Goal: Task Accomplishment & Management: Use online tool/utility

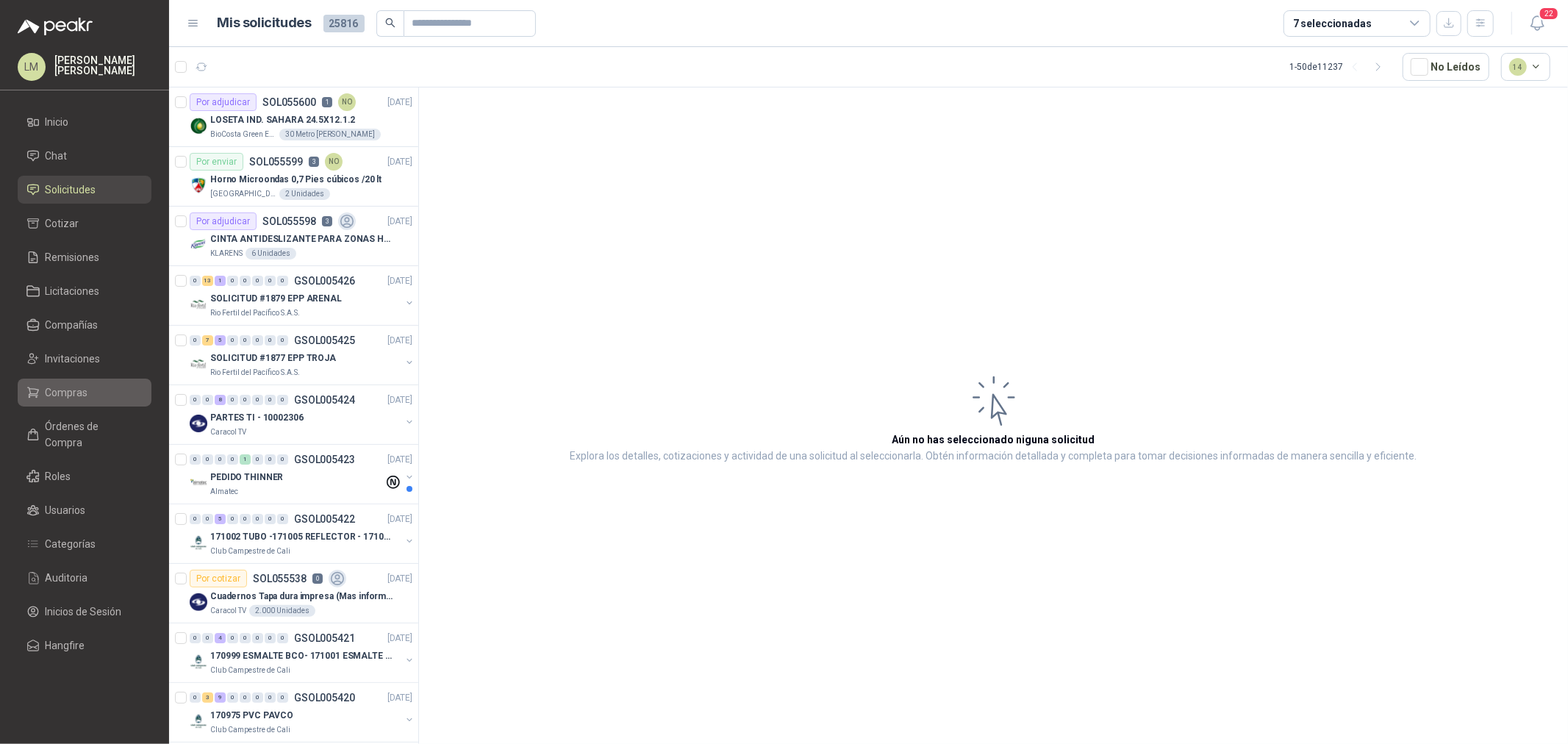
click at [71, 398] on span "Compras" at bounding box center [67, 393] width 43 height 16
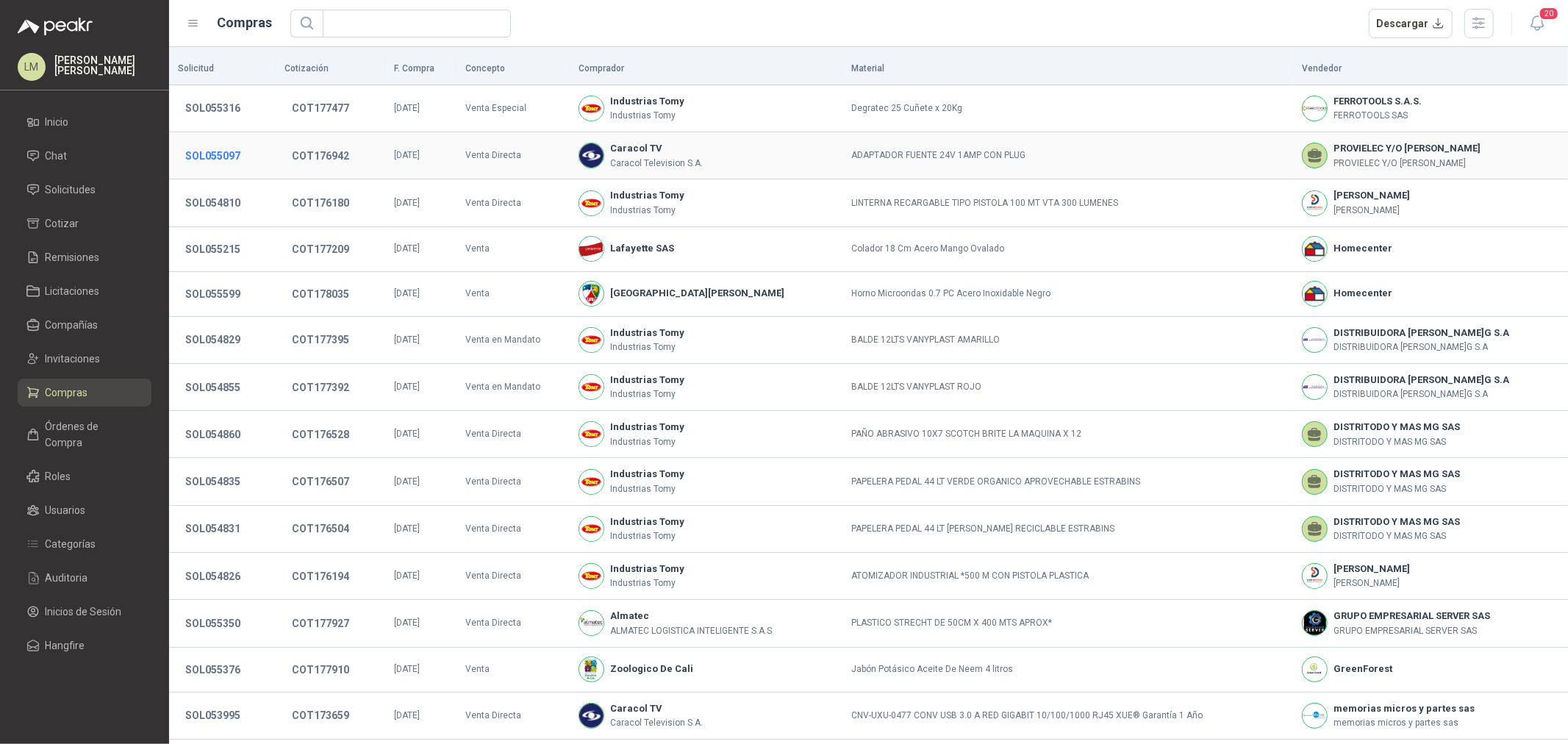
click at [221, 153] on button "SOL055097" at bounding box center [212, 156] width 70 height 26
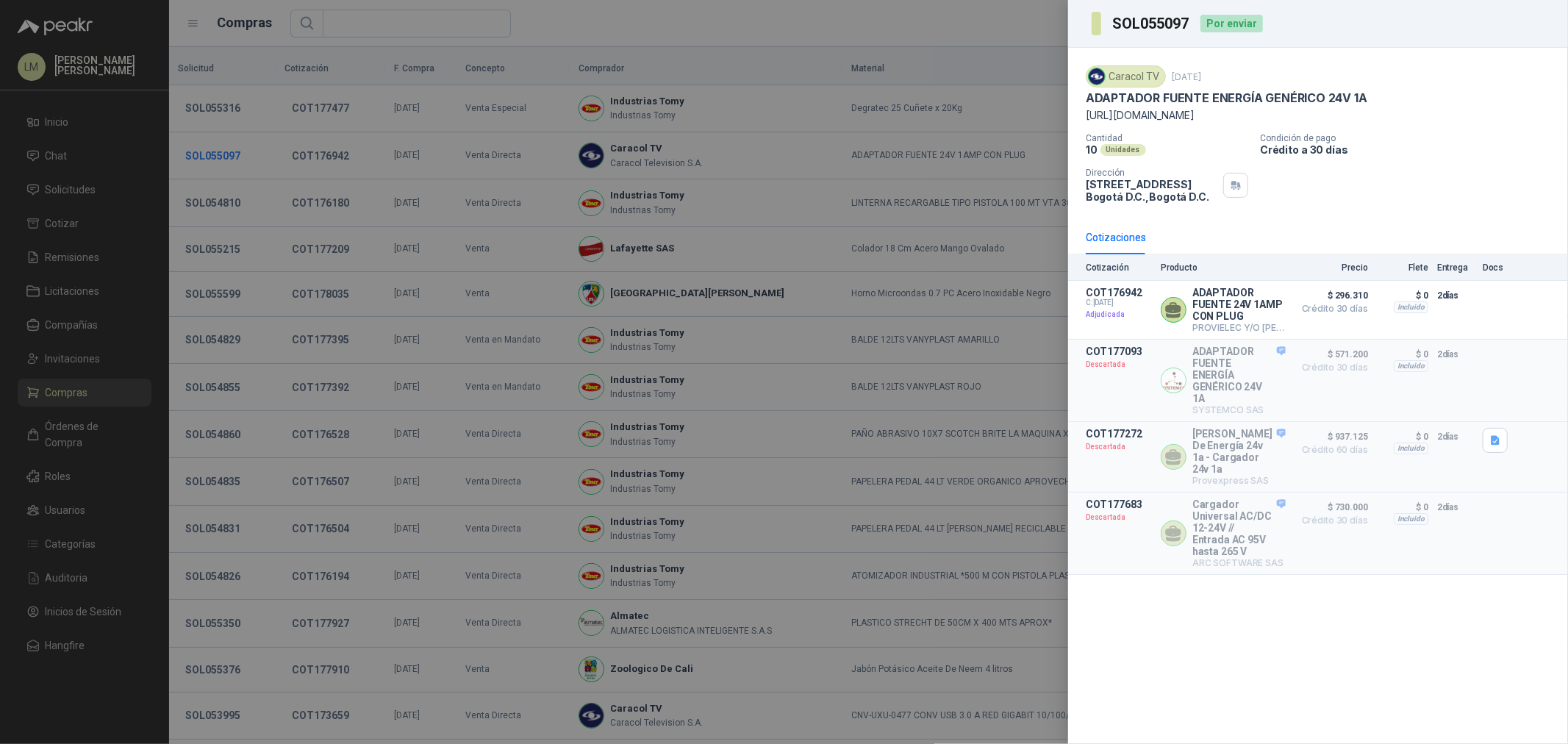
click at [221, 153] on div at bounding box center [784, 372] width 1568 height 744
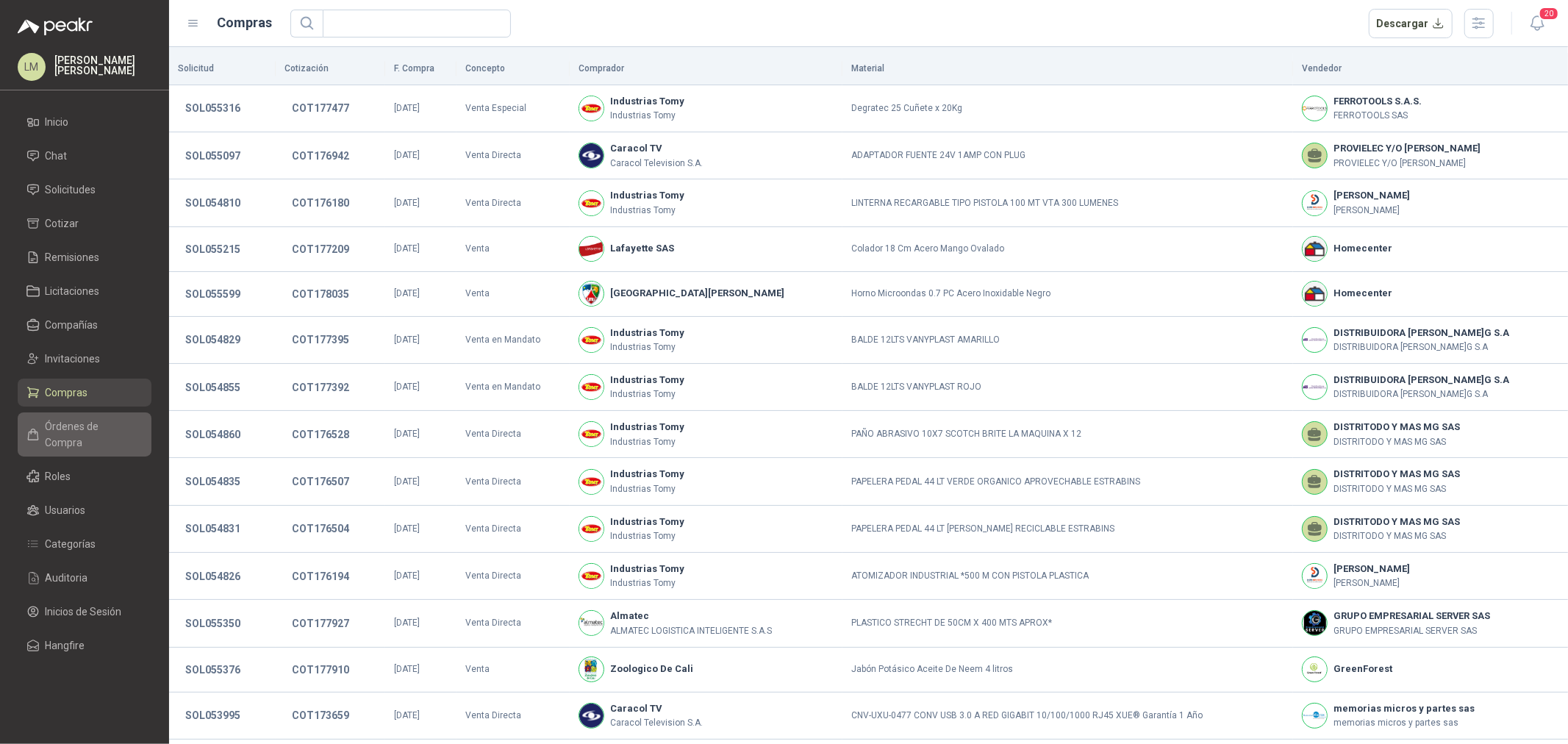
click at [72, 424] on span "Órdenes de Compra" at bounding box center [92, 434] width 92 height 32
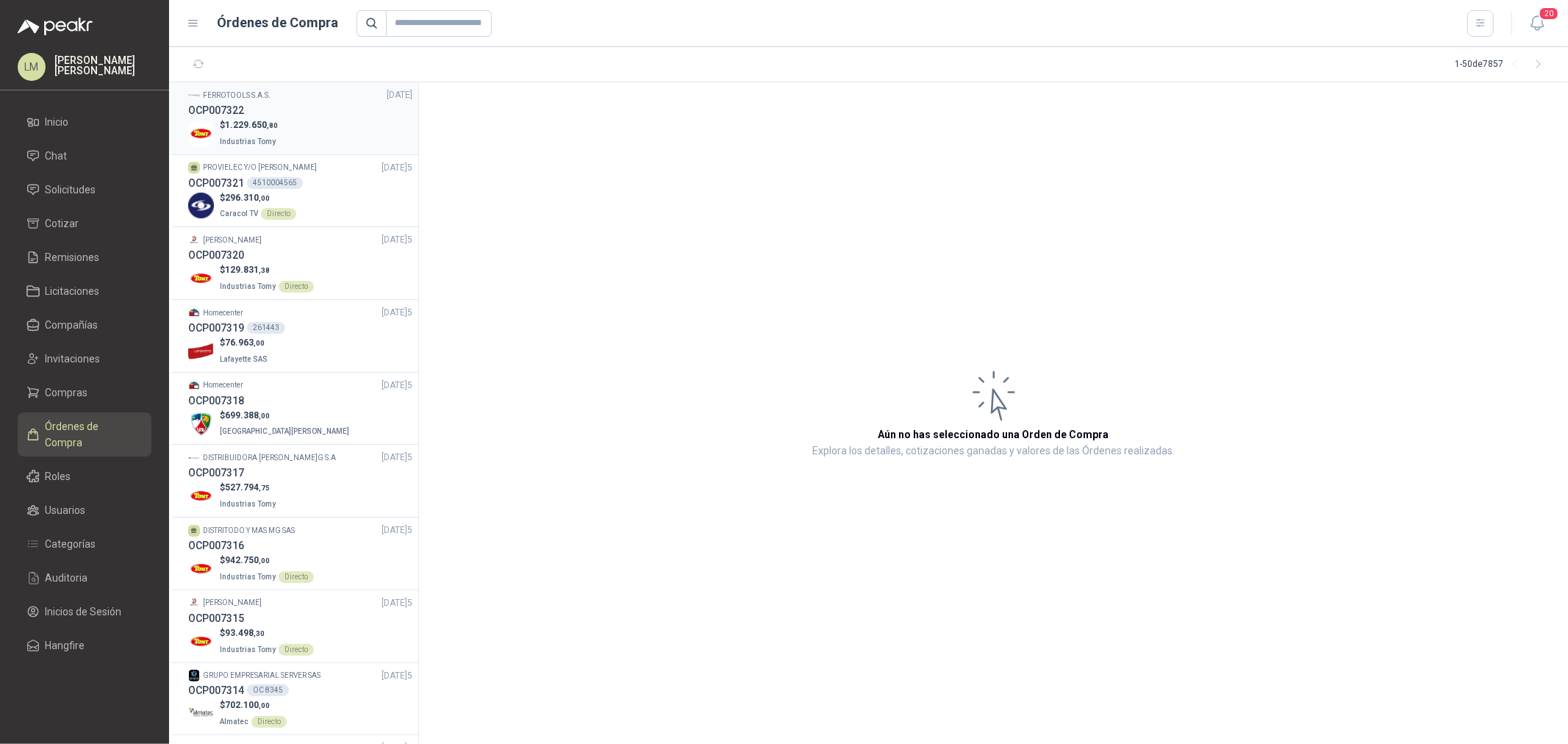
click at [321, 124] on div "$ 1.229.650 ,80 Industrias Tomy" at bounding box center [300, 133] width 224 height 30
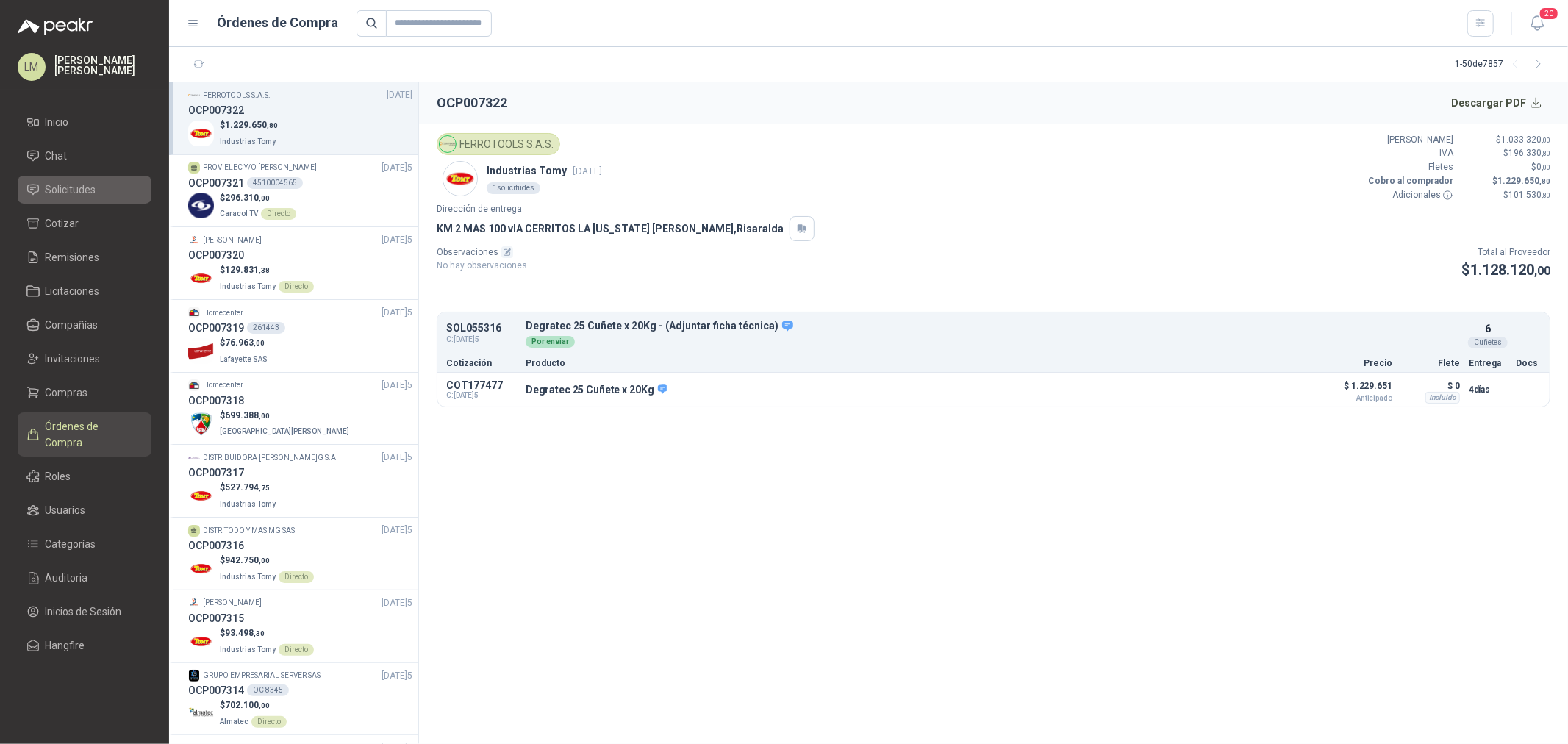
click at [85, 191] on span "Solicitudes" at bounding box center [71, 189] width 51 height 16
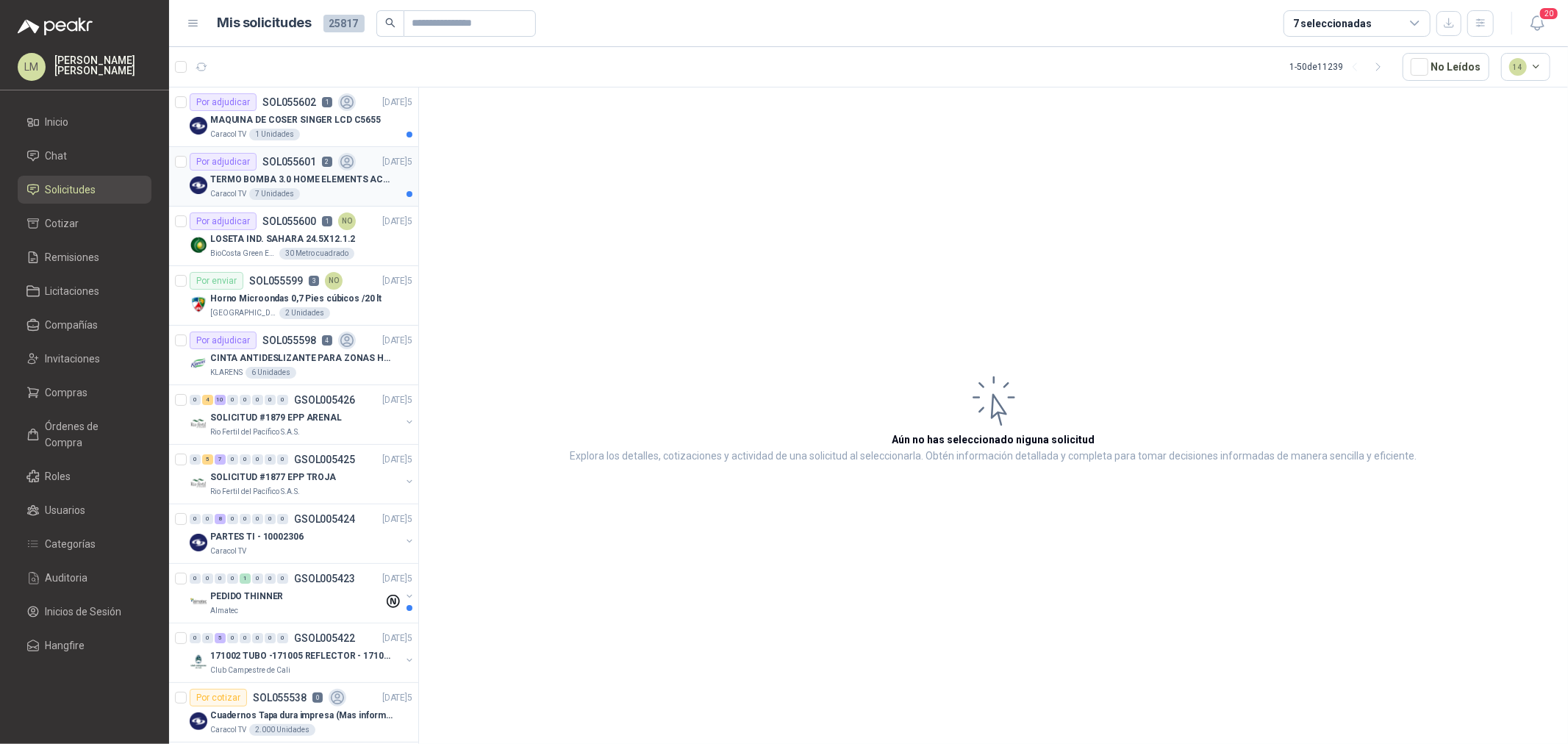
click at [256, 174] on p "TERMO BOMBA 3.0 HOME ELEMENTS ACERO INOX" at bounding box center [301, 180] width 183 height 14
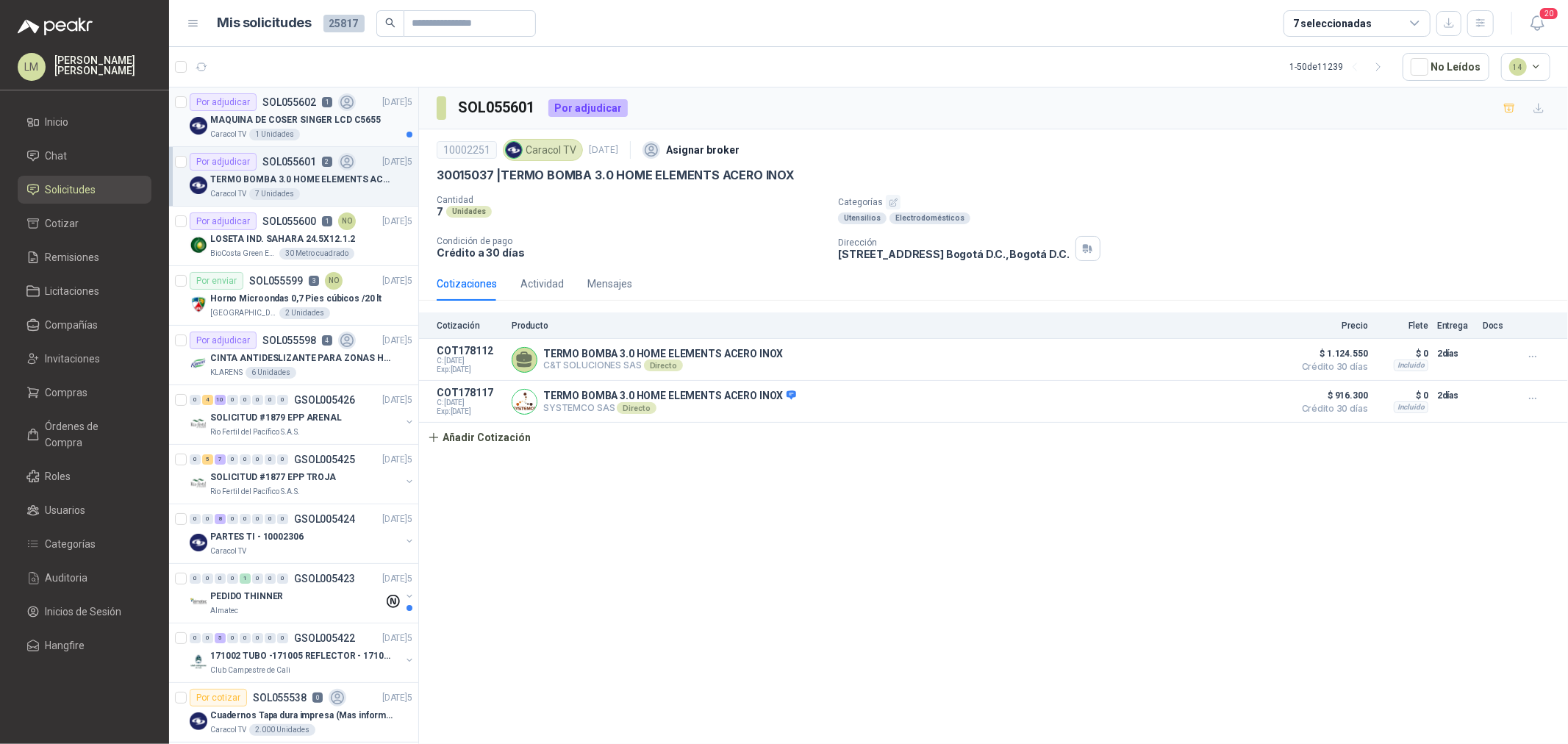
click at [288, 115] on p "MAQUINA DE COSER SINGER LCD C5655" at bounding box center [295, 120] width 171 height 14
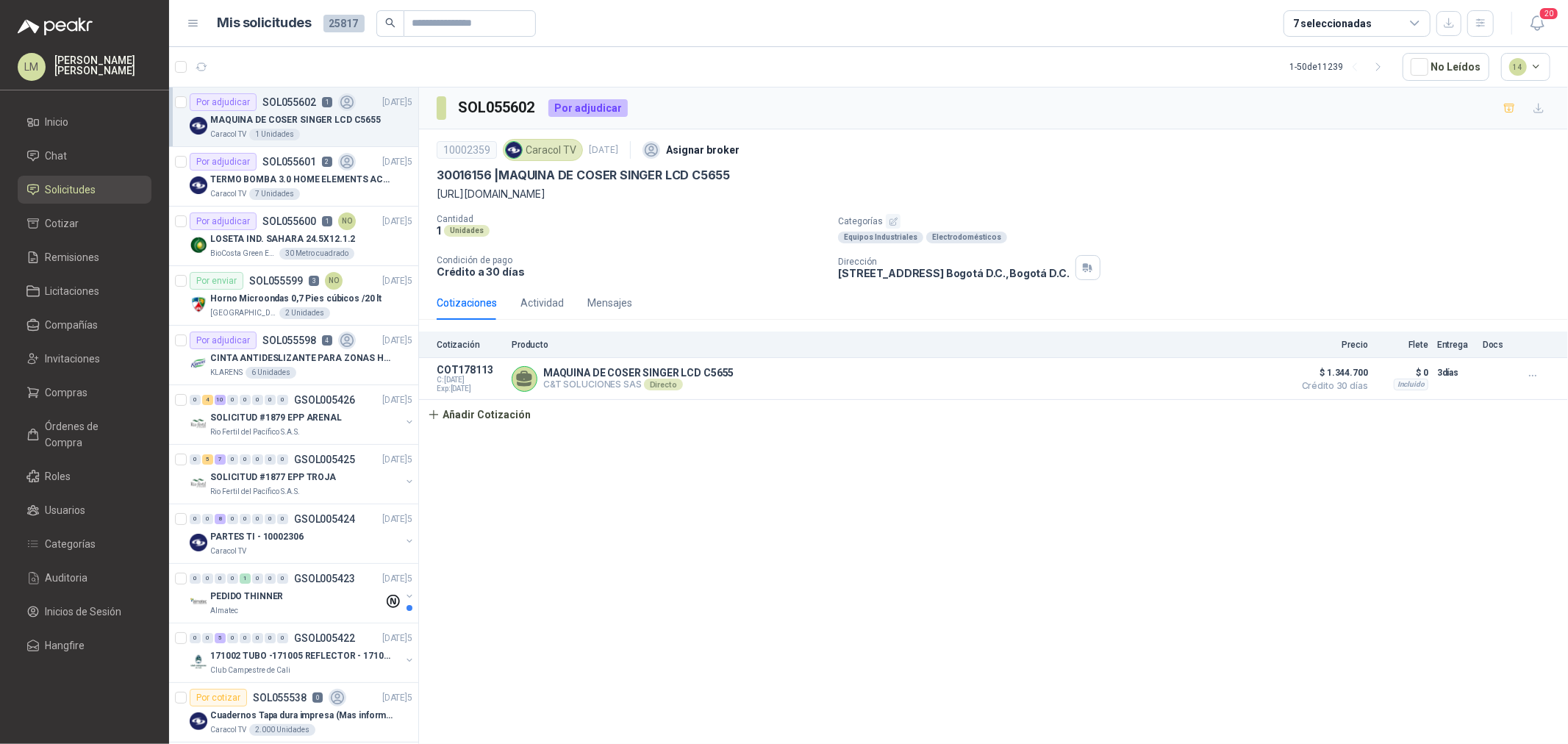
drag, startPoint x: 434, startPoint y: 193, endPoint x: 966, endPoint y: 189, distance: 532.0
click at [966, 189] on div "10002359 Caracol TV 11 sept, 2025 Asignar broker 30016156 | MAQUINA DE COSER SI…" at bounding box center [993, 208] width 1149 height 157
copy p "https://www.pricesmart.com/es-co/producto/singer-maquina-de-coser-con-pantalla-…"
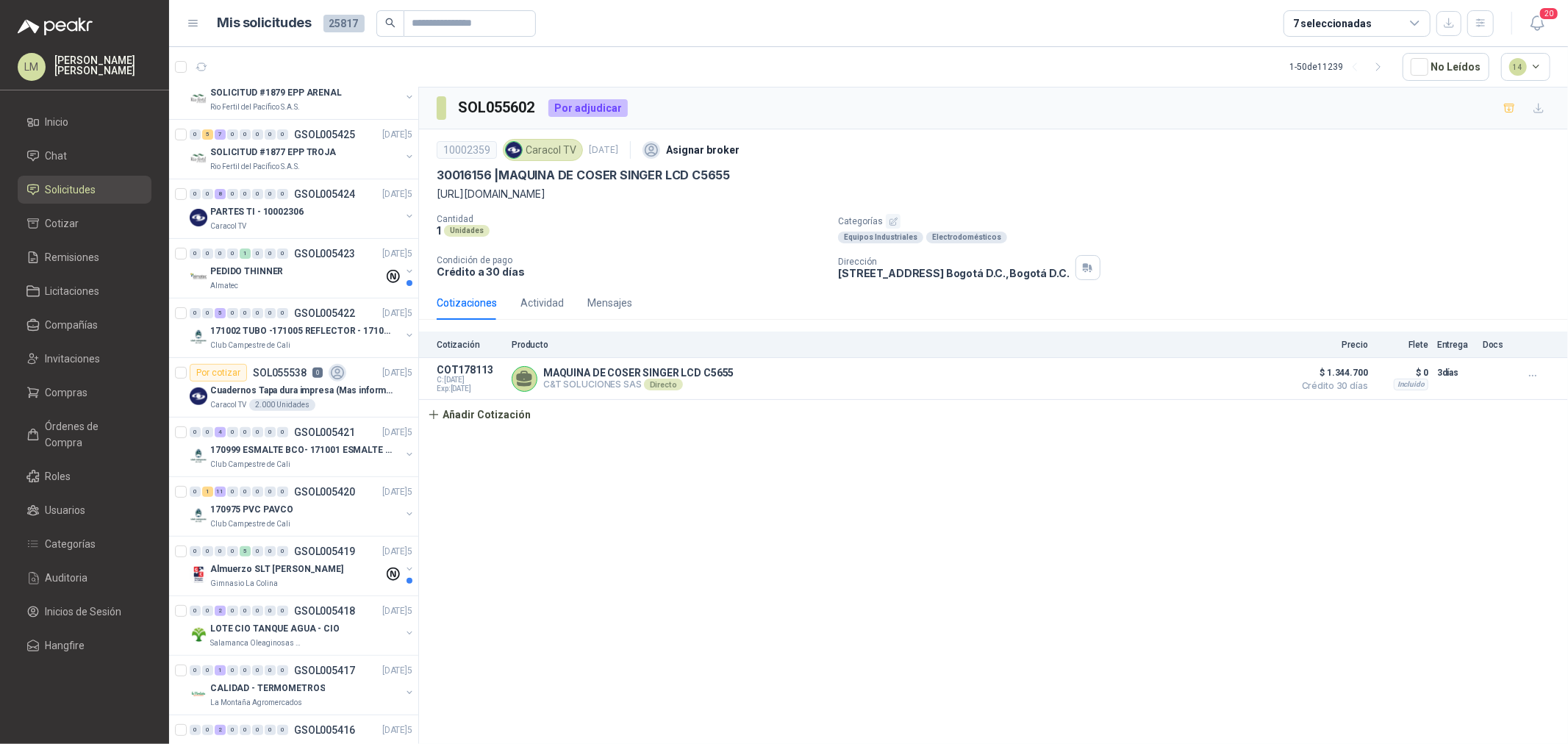
scroll to position [326, 0]
click at [78, 402] on link "Compras" at bounding box center [84, 393] width 134 height 28
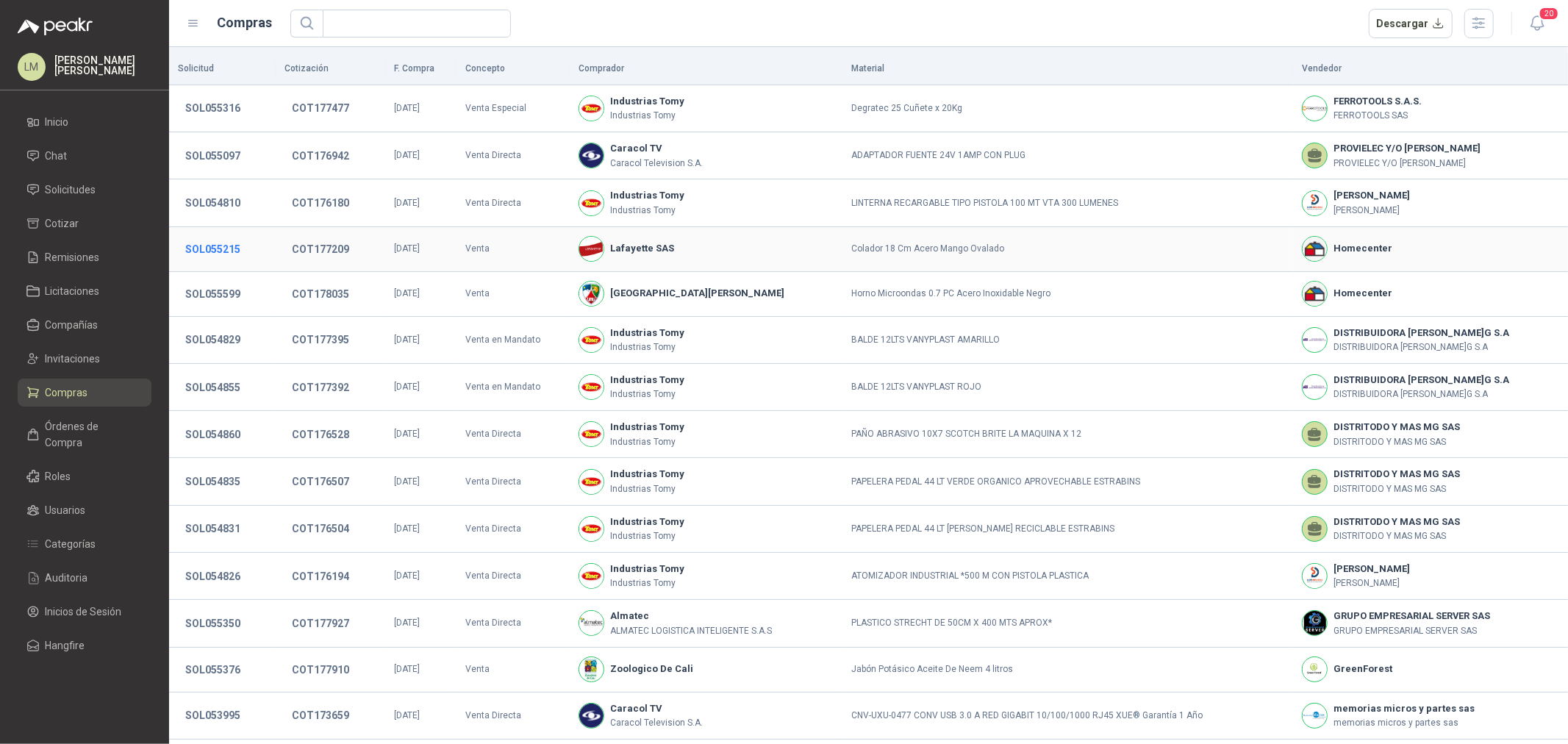
click at [213, 245] on button "SOL055215" at bounding box center [212, 249] width 70 height 26
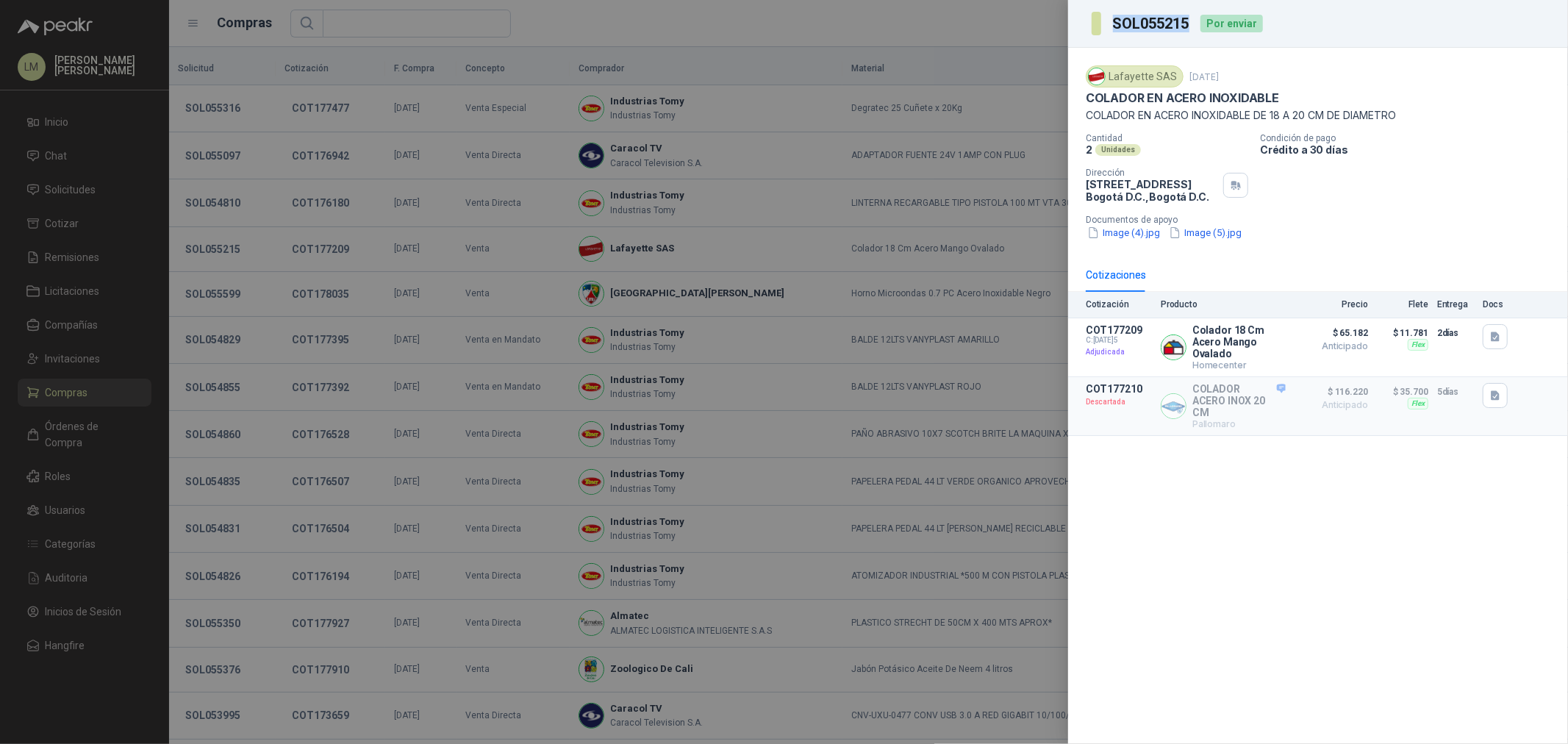
drag, startPoint x: 1114, startPoint y: 24, endPoint x: 1189, endPoint y: 27, distance: 75.1
click at [1189, 27] on h3 "SOL055215" at bounding box center [1152, 24] width 79 height 15
copy h3 "SOL055215"
drag, startPoint x: 1192, startPoint y: 328, endPoint x: 1237, endPoint y: 350, distance: 50.1
click at [1237, 350] on div "Colador 18 Cm Acero Mango Ovalado Homecenter" at bounding box center [1224, 347] width 125 height 46
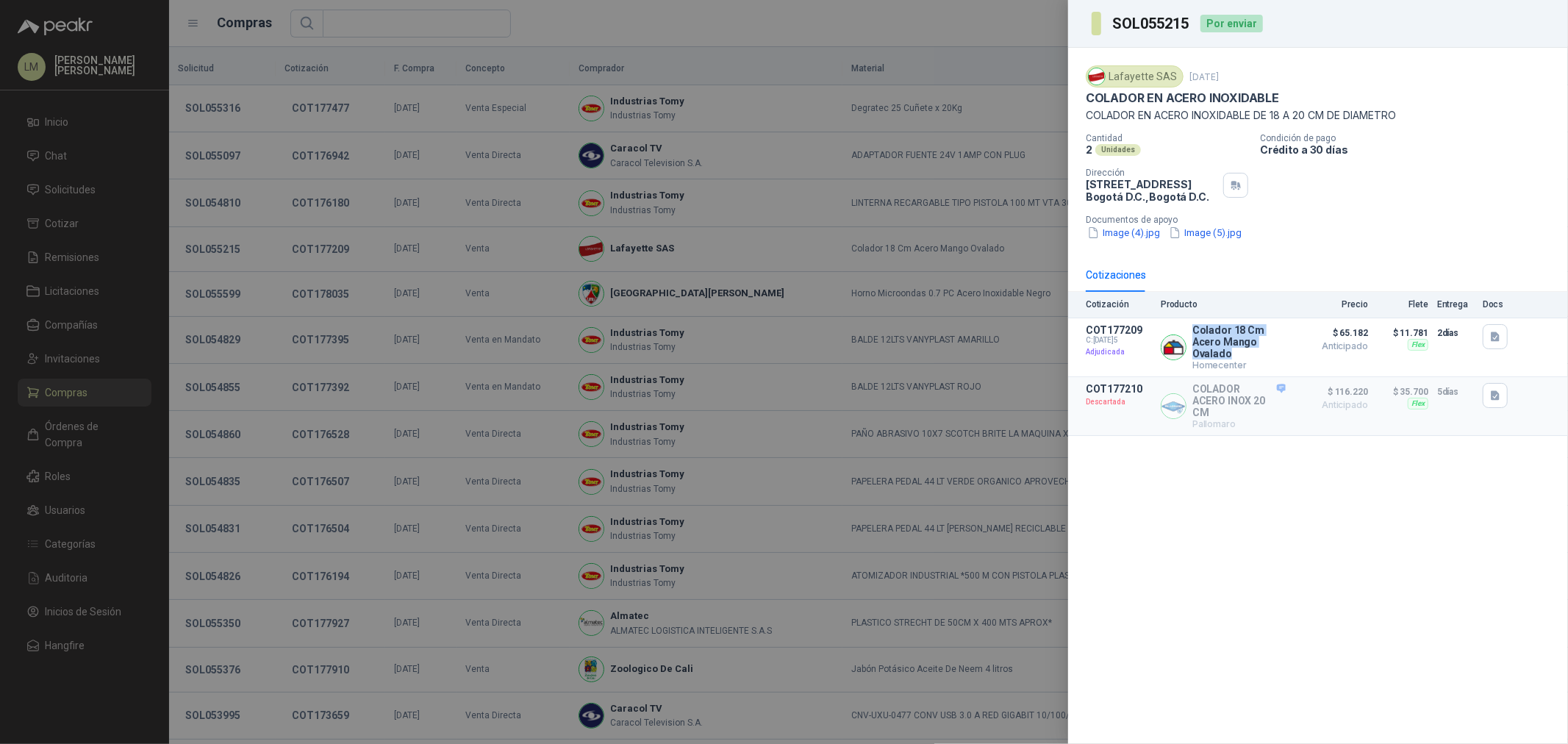
copy p "Colador 18 Cm Acero Mango Ovalado"
drag, startPoint x: 289, startPoint y: 147, endPoint x: 235, endPoint y: 147, distance: 54.0
click at [289, 147] on div at bounding box center [784, 372] width 1568 height 744
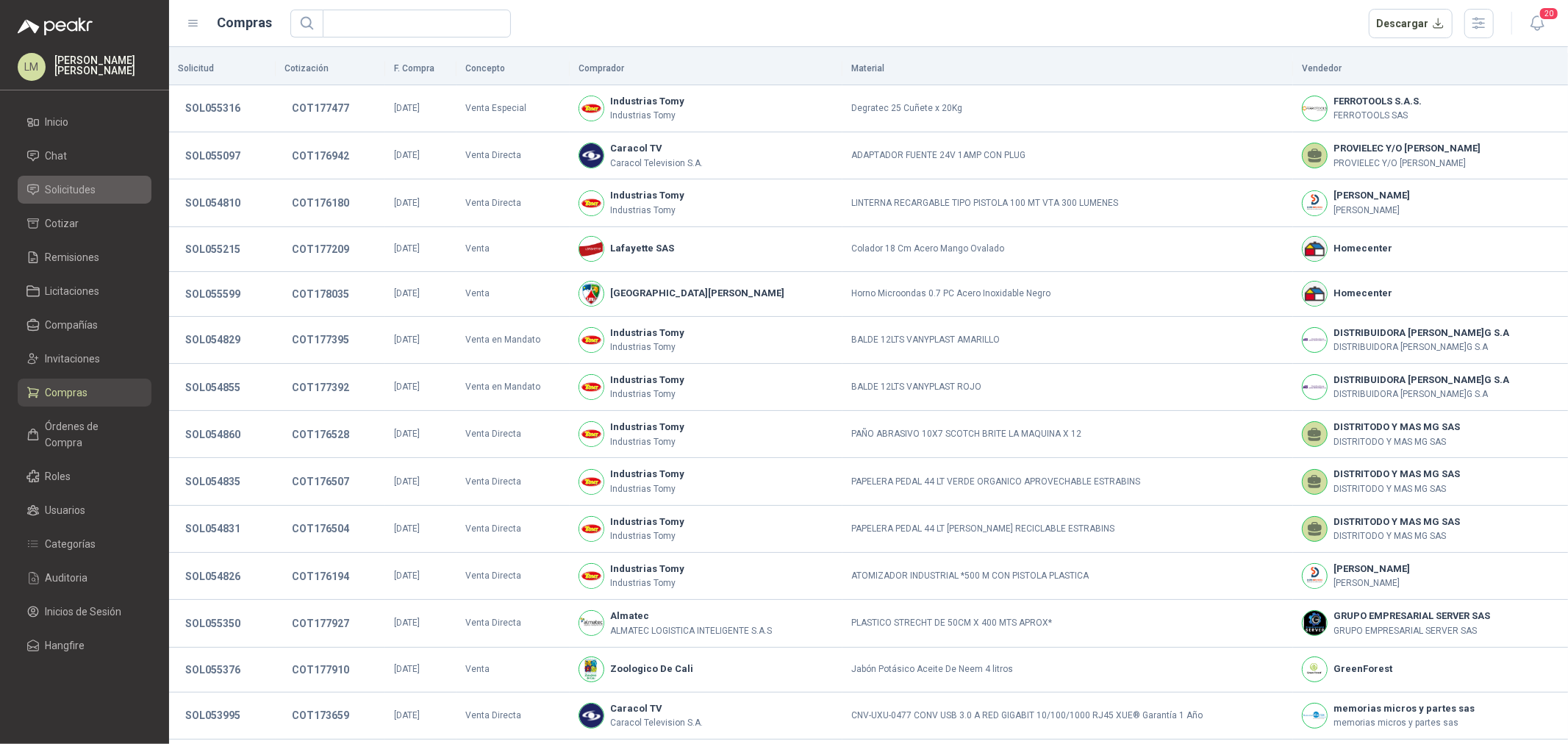
click at [78, 193] on span "Solicitudes" at bounding box center [71, 189] width 51 height 16
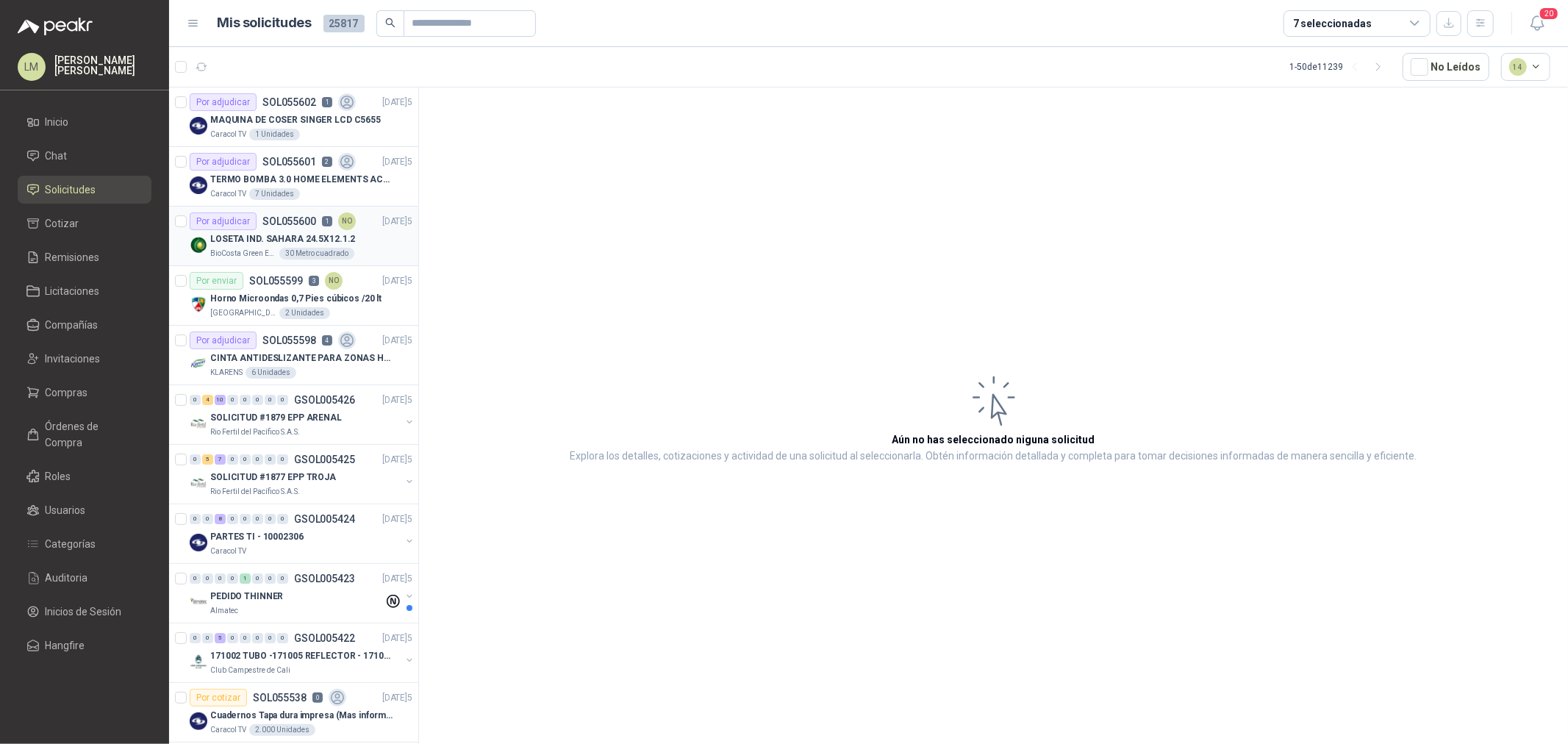
click at [340, 233] on p "LOSETA IND. SAHARA 24.5X12.1.2" at bounding box center [282, 239] width 145 height 14
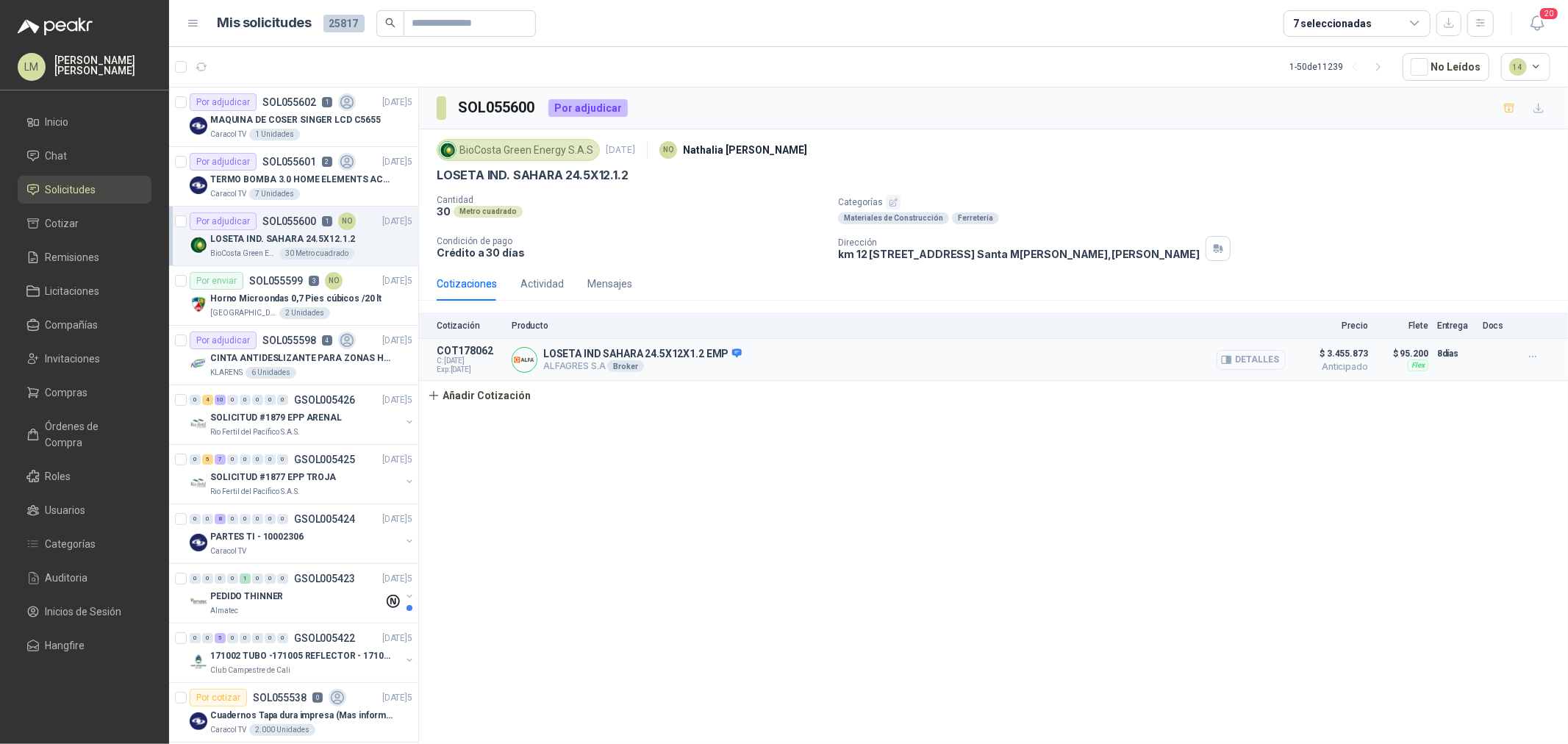
click at [1265, 361] on button "Detalles" at bounding box center [1251, 360] width 69 height 20
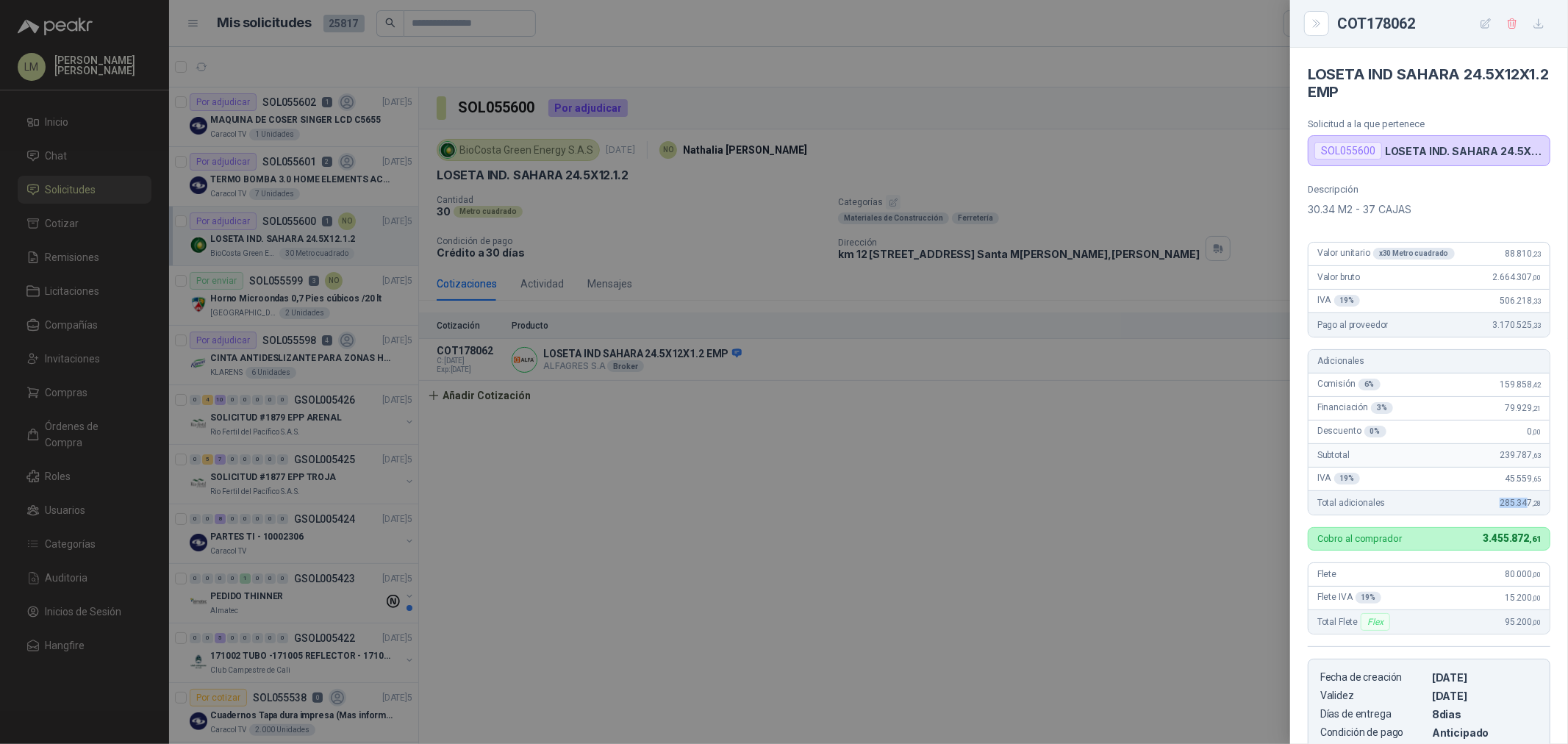
drag, startPoint x: 1488, startPoint y: 505, endPoint x: 1526, endPoint y: 508, distance: 38.1
click at [1525, 506] on div "Total adicionales 285.347 ,28" at bounding box center [1429, 503] width 241 height 24
click at [786, 445] on div at bounding box center [784, 372] width 1568 height 744
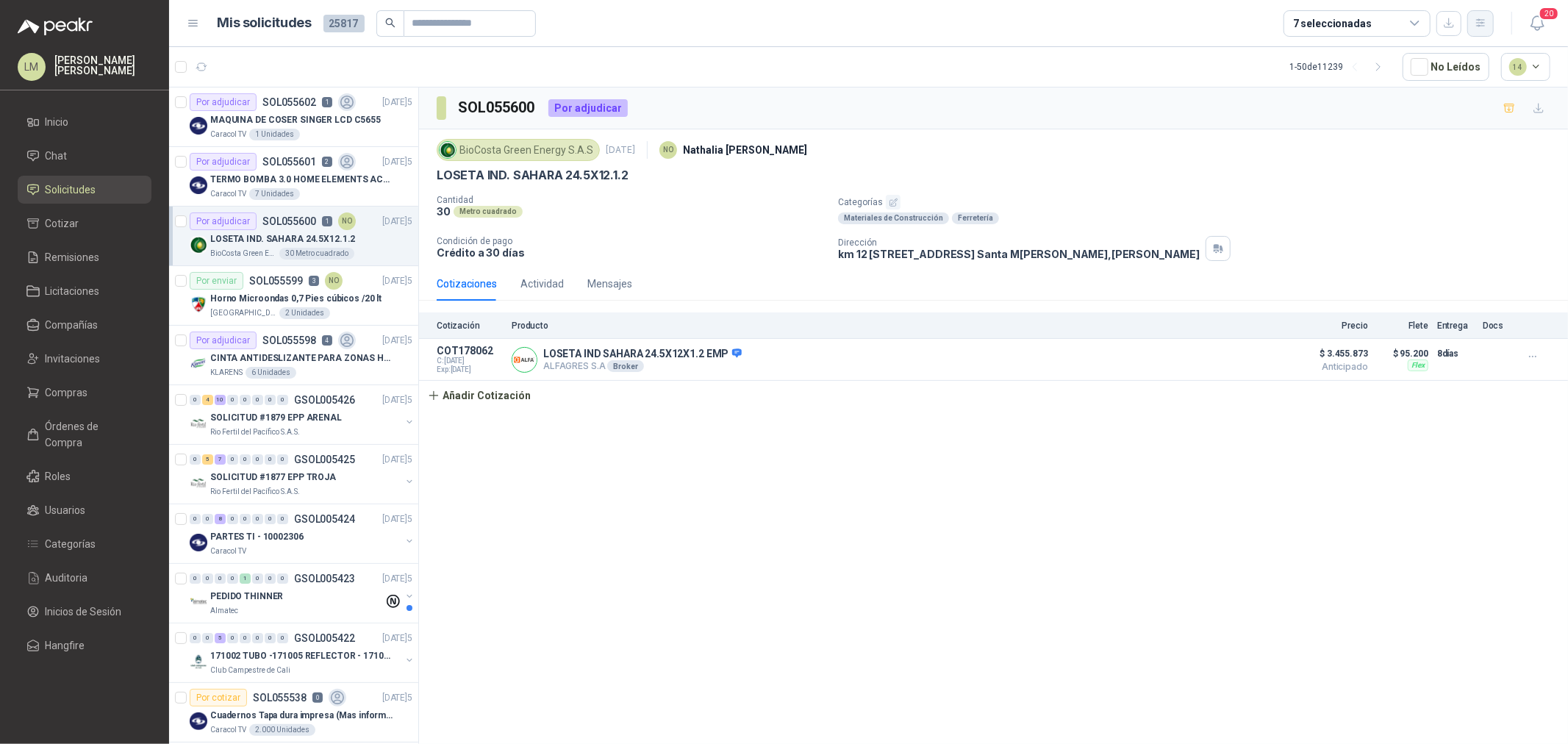
click at [1469, 25] on button "button" at bounding box center [1481, 24] width 26 height 26
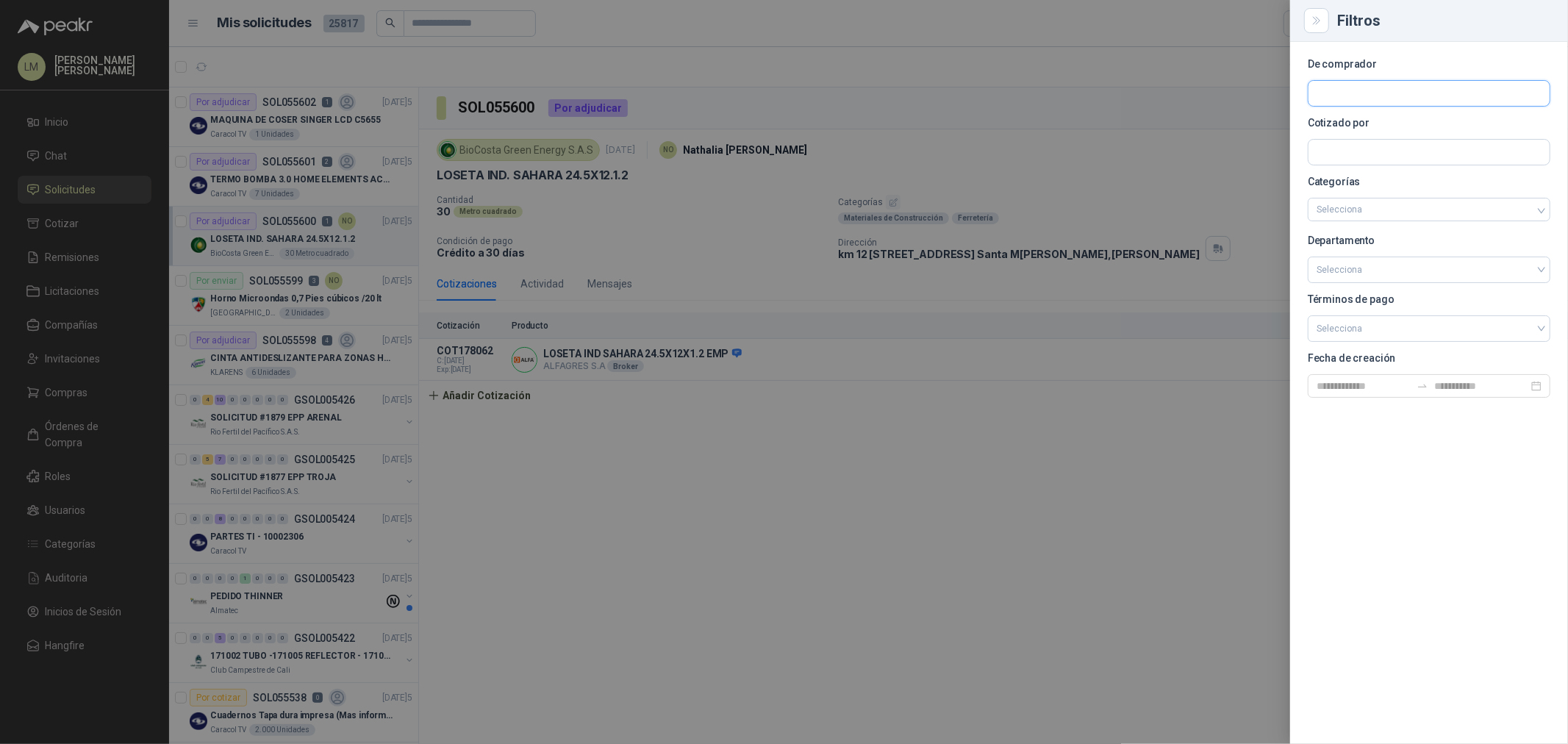
click at [1430, 82] on input "text" at bounding box center [1429, 94] width 241 height 25
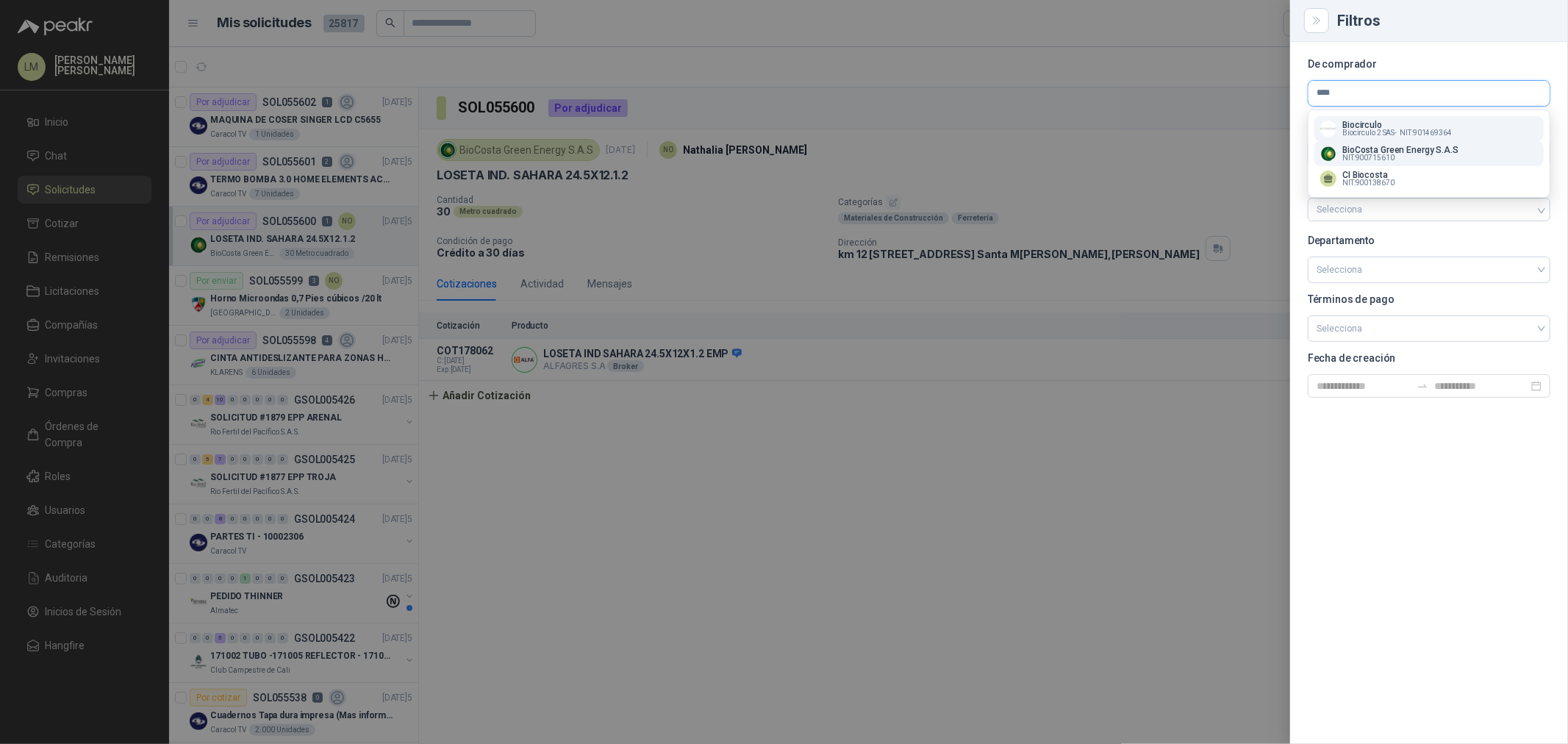
type input "****"
click at [1363, 149] on p "BioCosta Green Energy S.A.S" at bounding box center [1401, 150] width 116 height 9
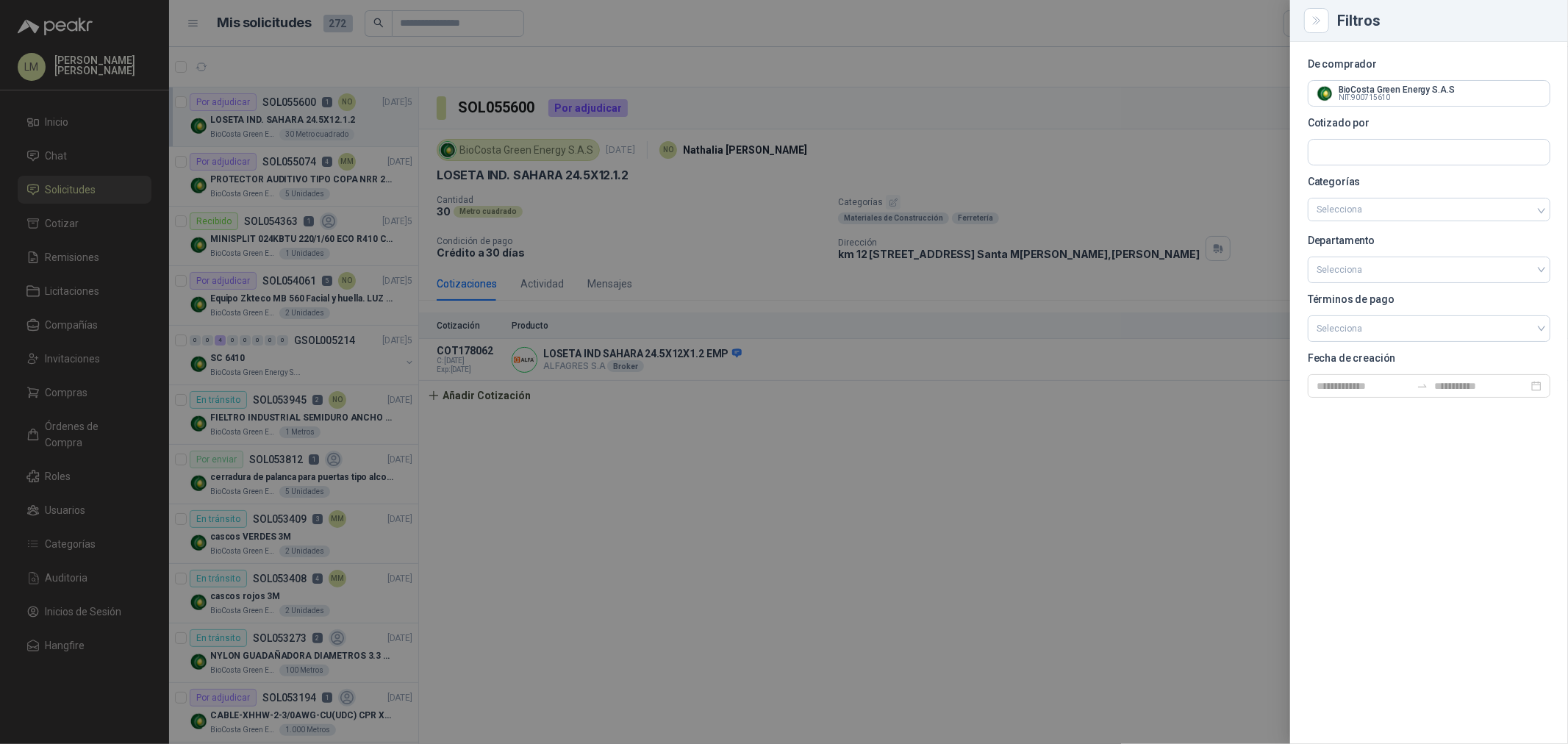
click at [855, 317] on div at bounding box center [784, 372] width 1568 height 744
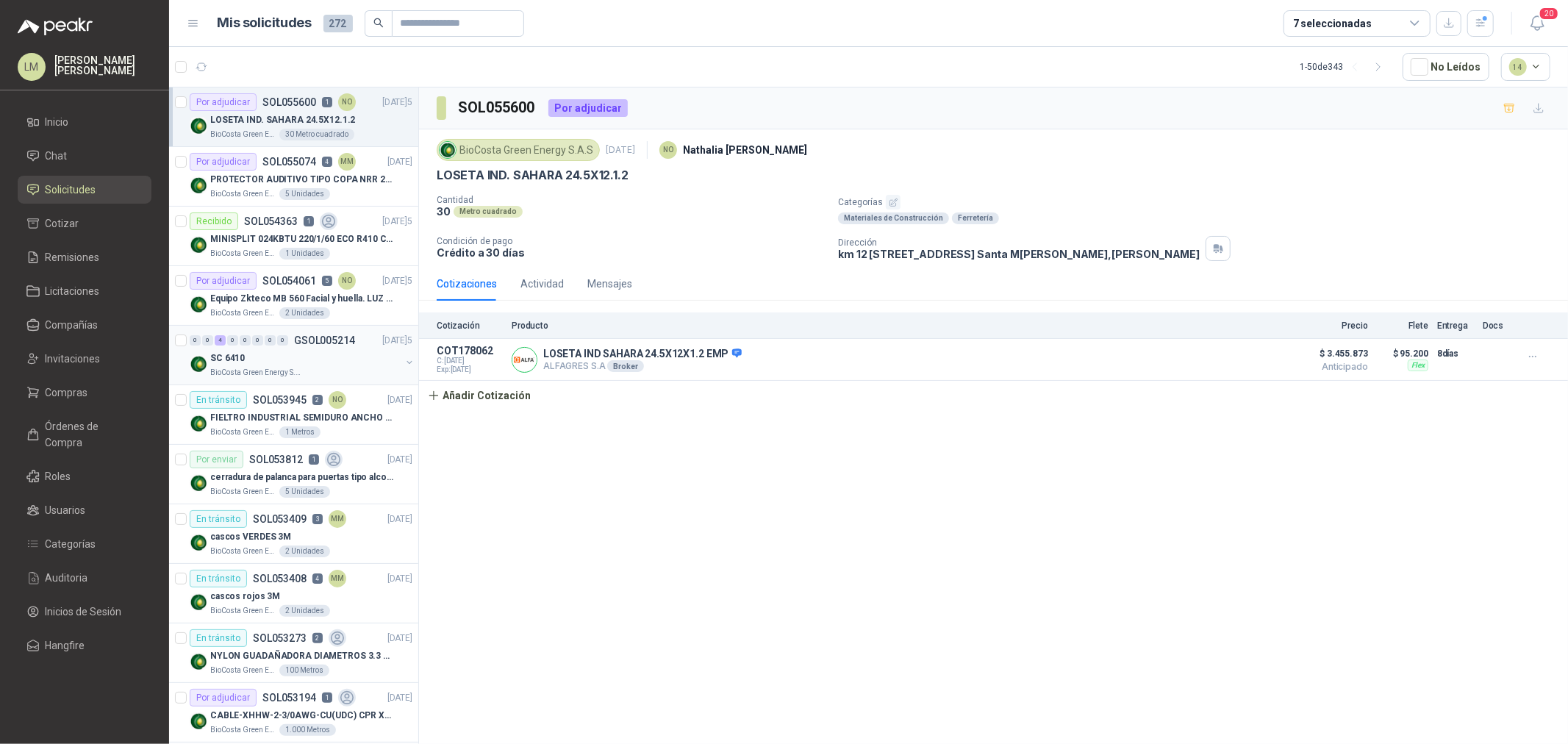
click at [403, 363] on button "button" at bounding box center [409, 363] width 11 height 11
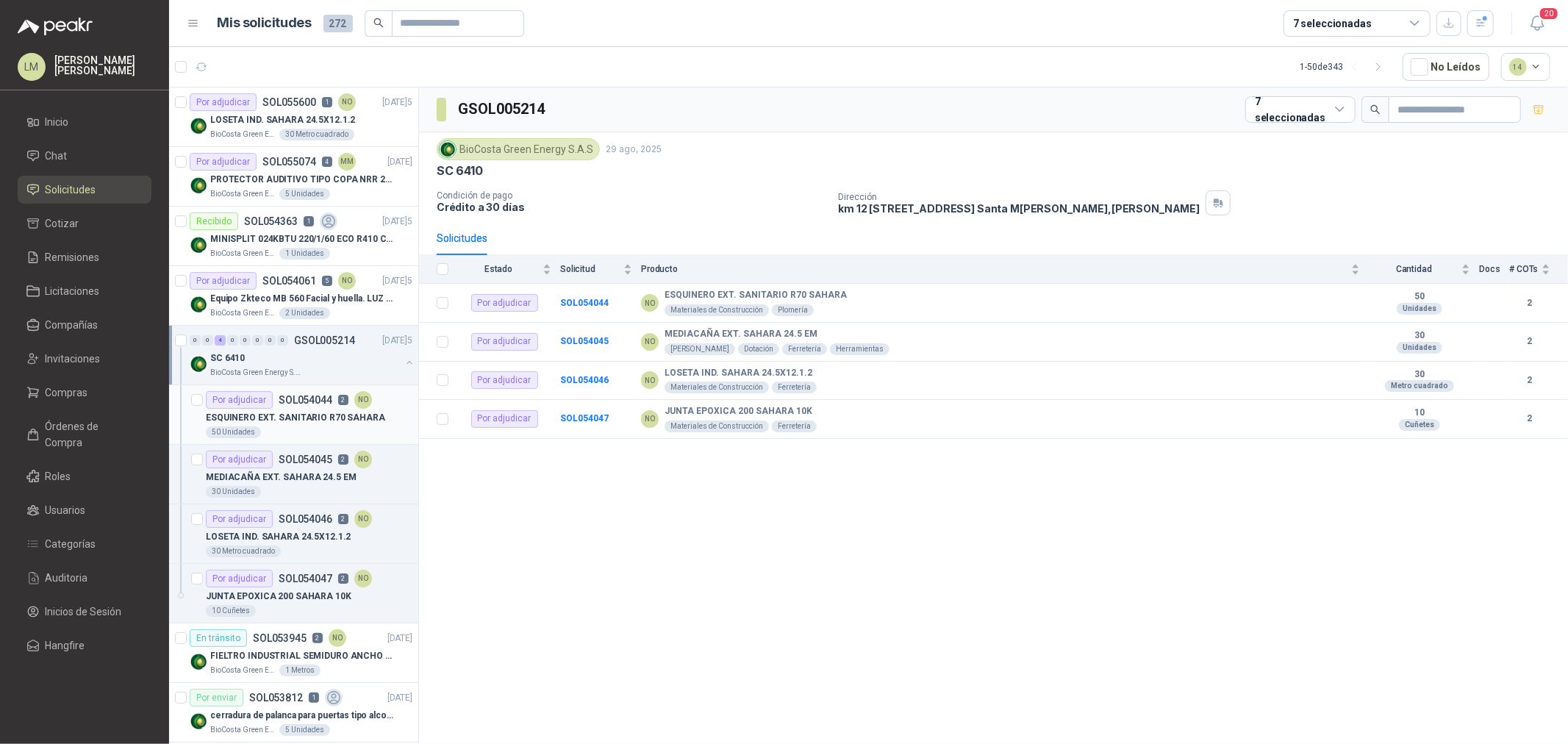
click at [273, 413] on p "ESQUINERO EXT. SANITARIO R70 SAHARA" at bounding box center [295, 418] width 180 height 14
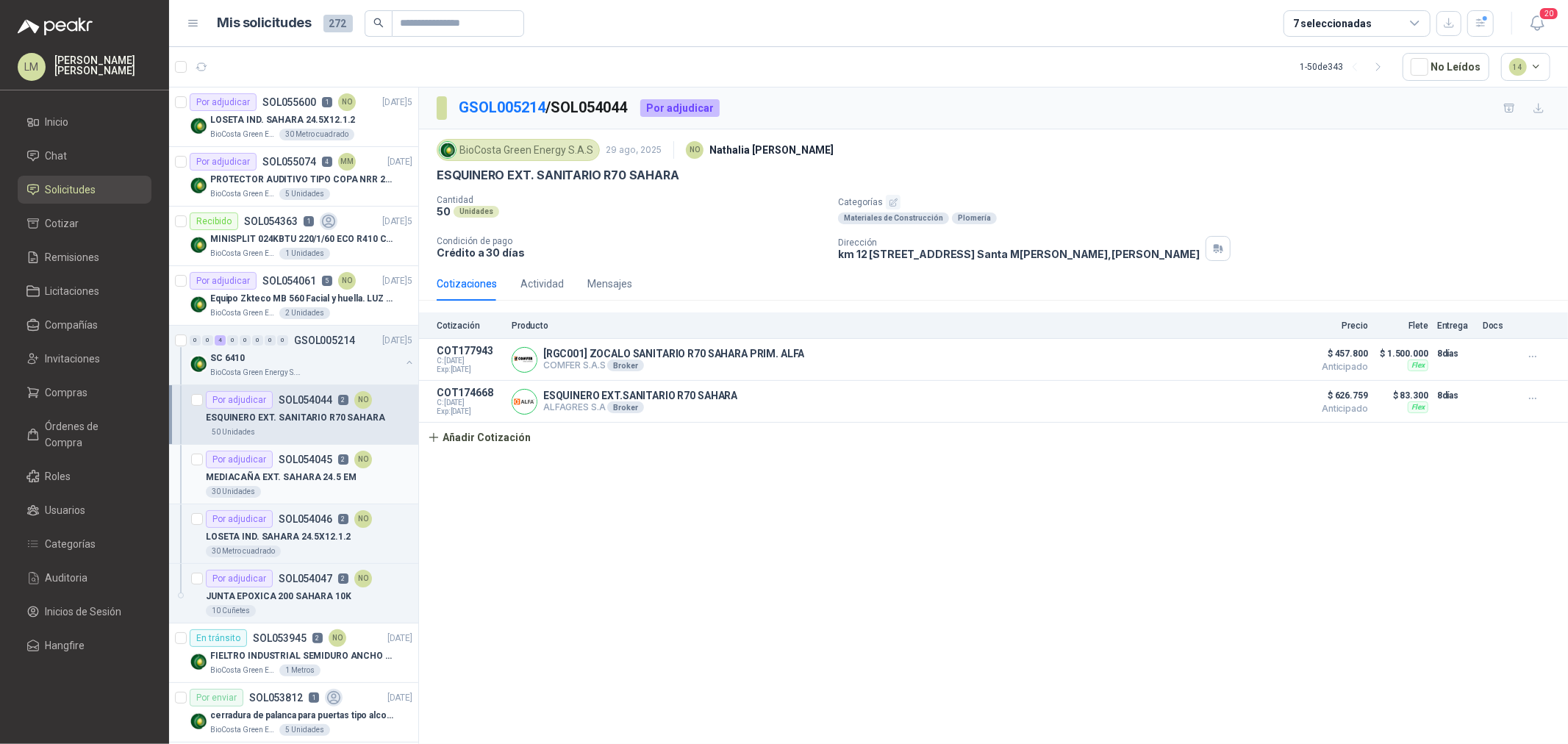
click at [281, 473] on p "MEDIACAÑA EXT. SAHARA 24.5 EM" at bounding box center [281, 477] width 151 height 14
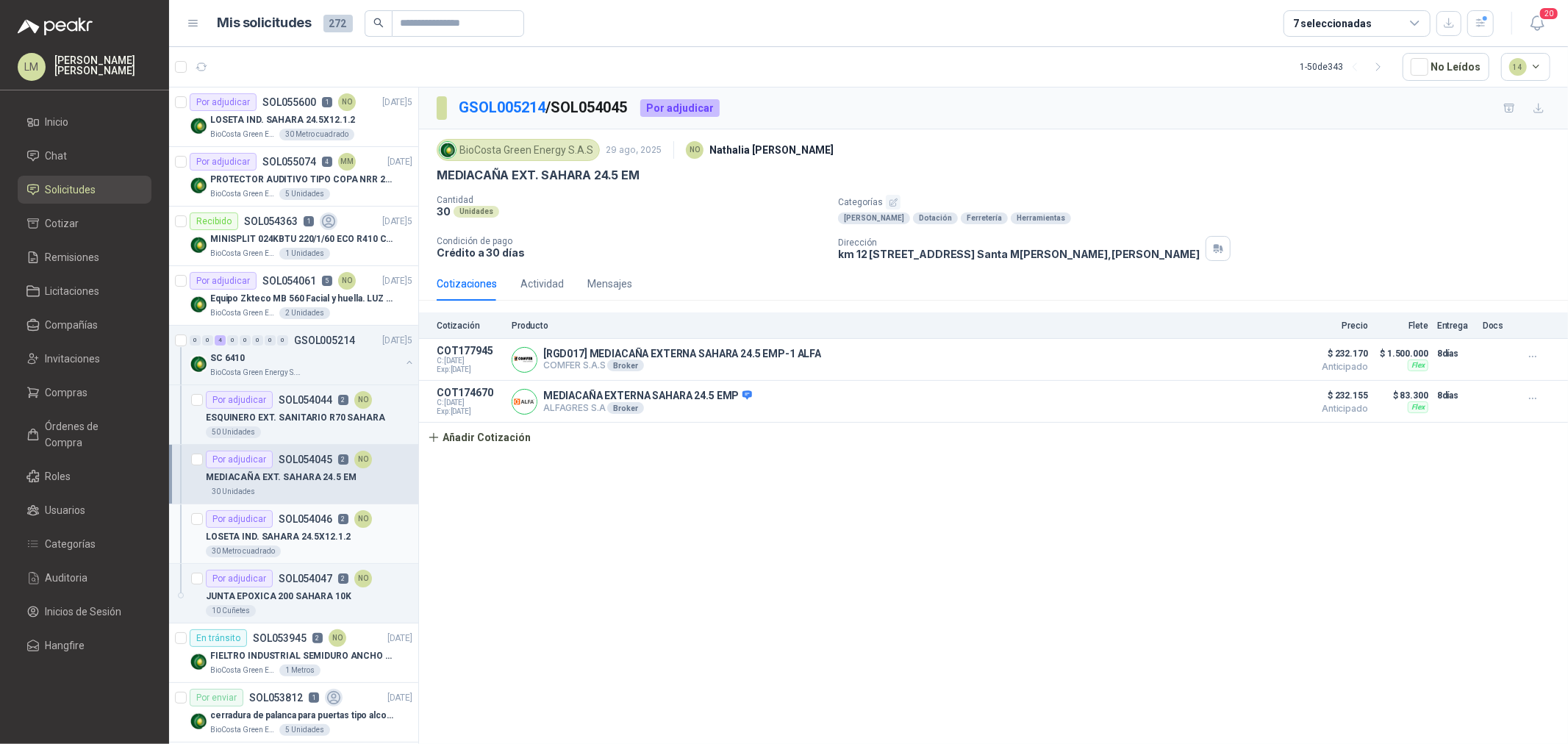
click at [294, 523] on p "SOL054046" at bounding box center [305, 519] width 53 height 11
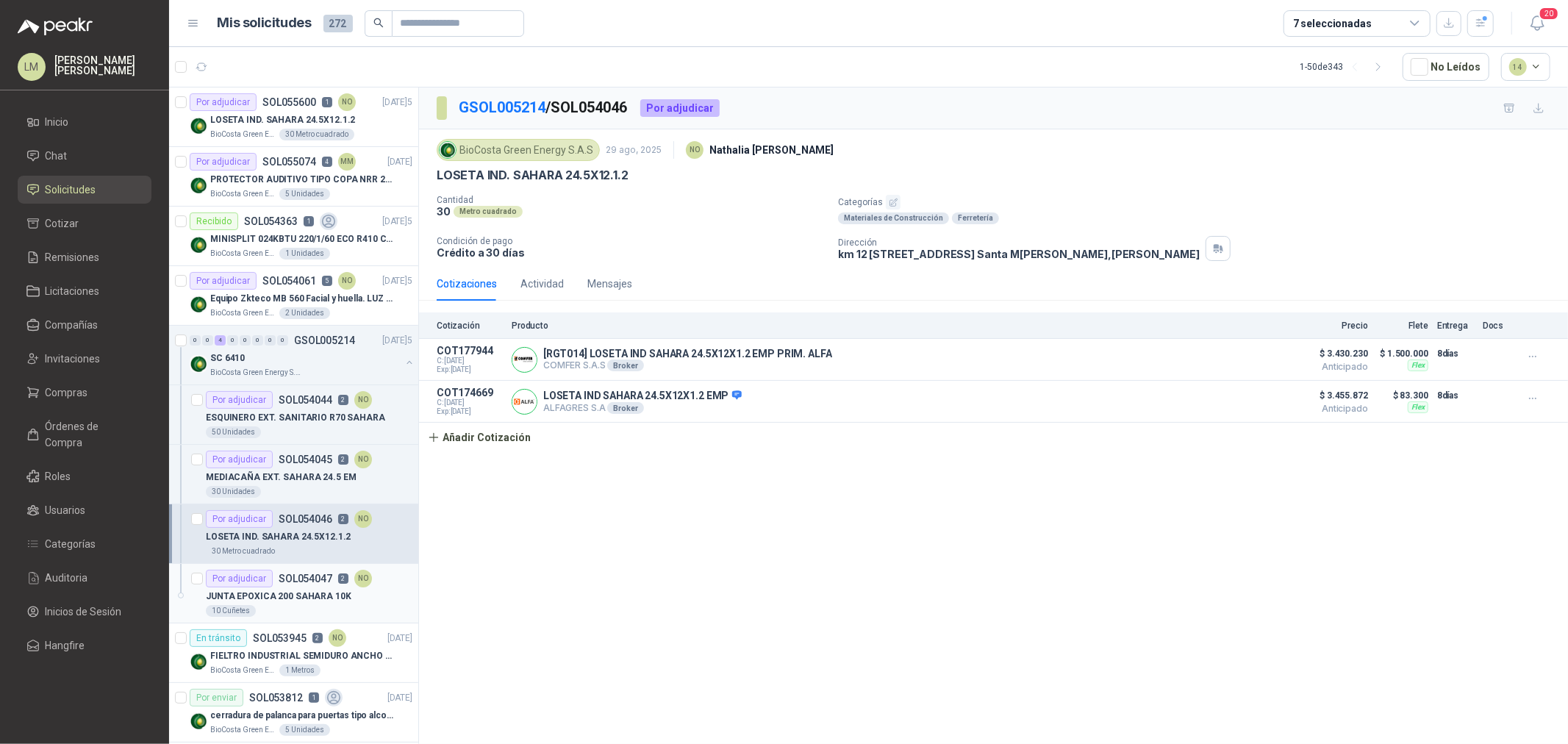
click at [294, 576] on p "SOL054047" at bounding box center [305, 578] width 53 height 11
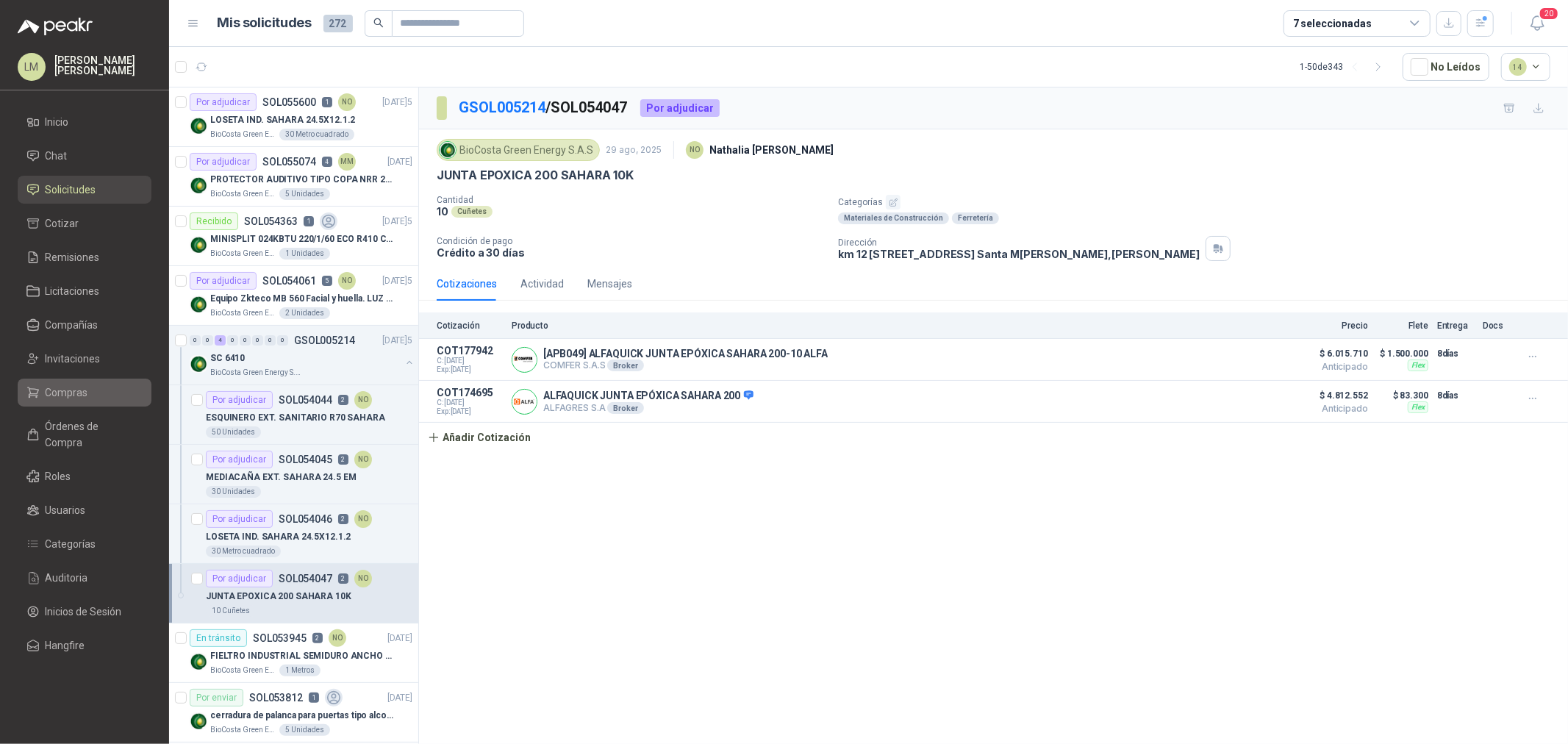
click at [65, 393] on span "Compras" at bounding box center [67, 393] width 43 height 16
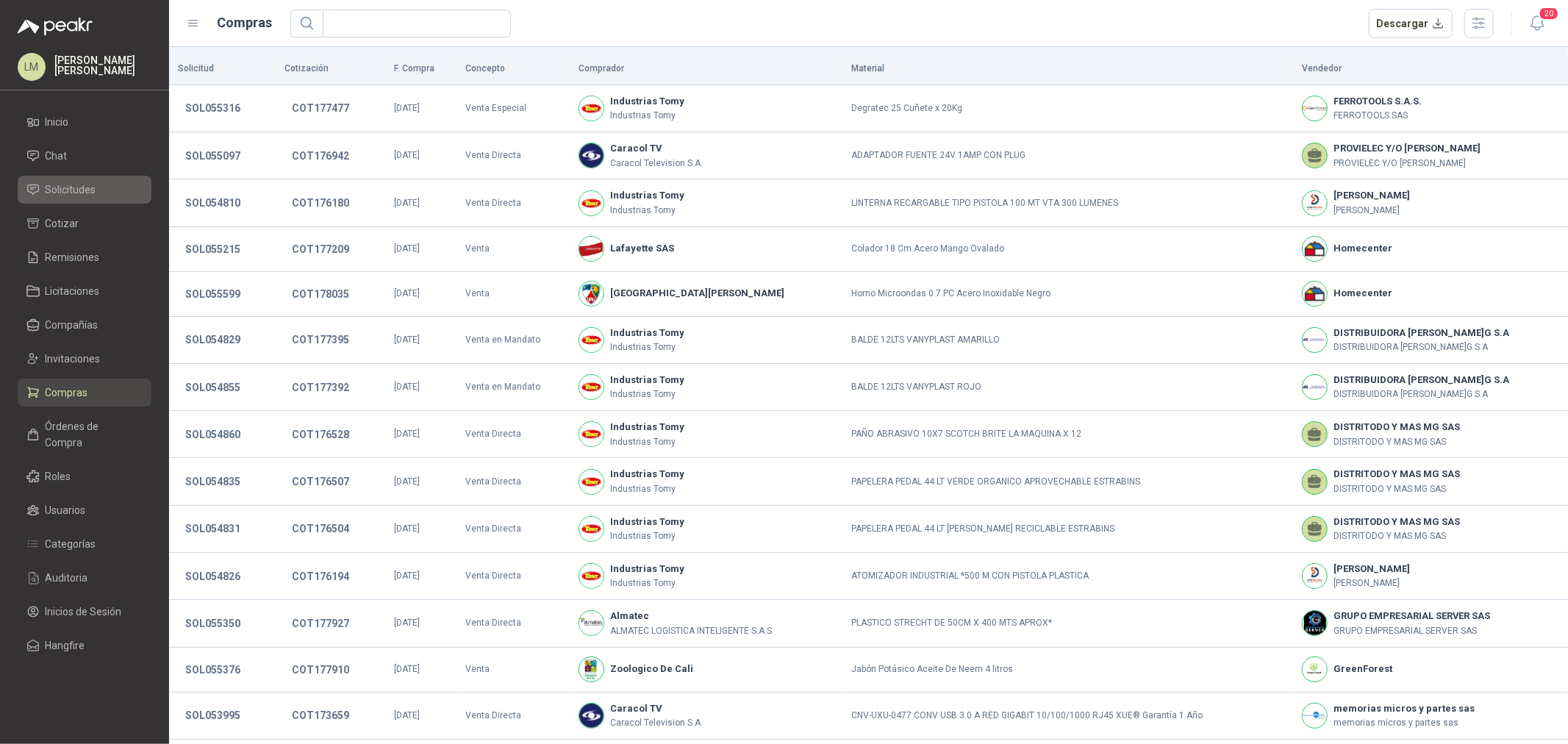
click at [80, 189] on span "Solicitudes" at bounding box center [71, 189] width 51 height 16
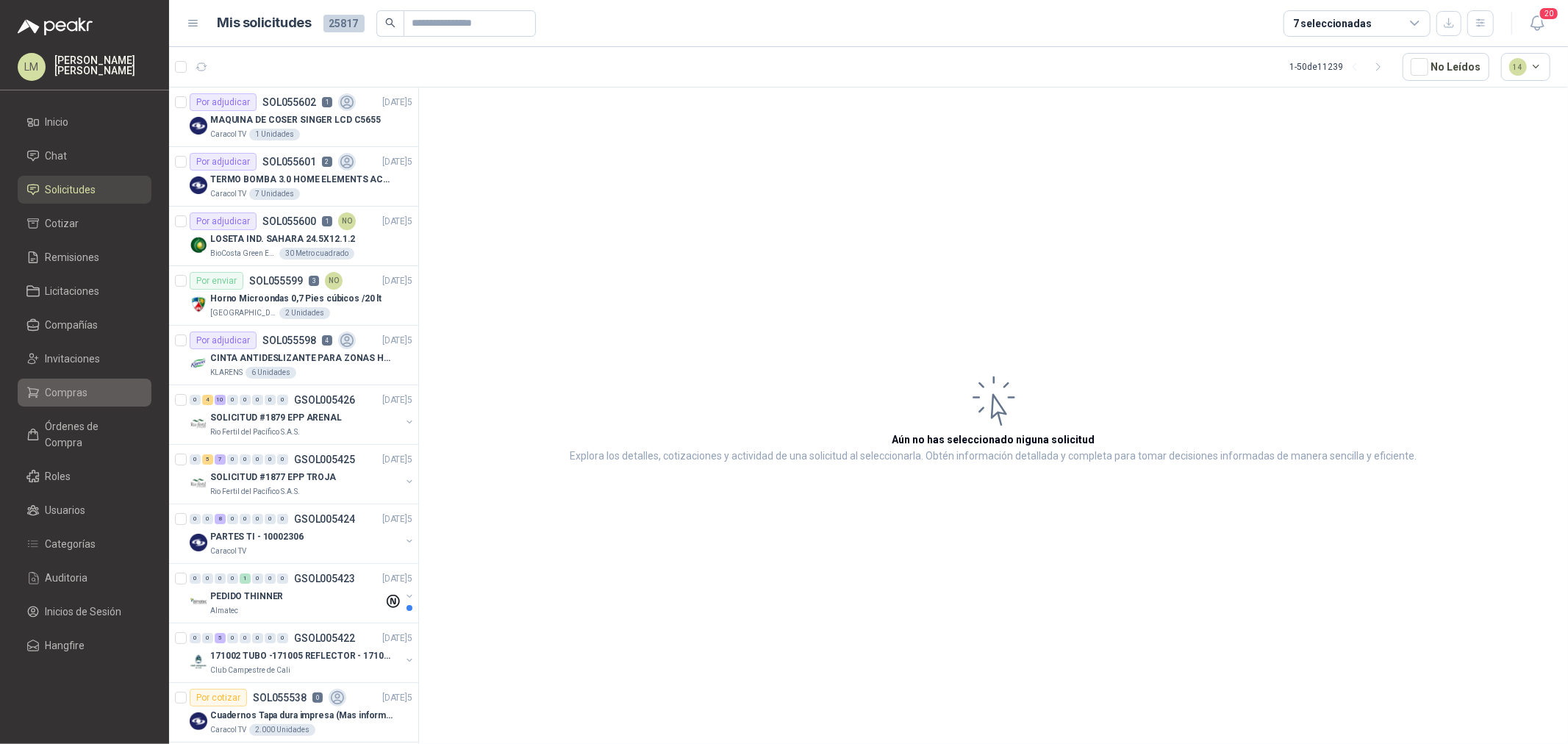
click at [83, 392] on span "Compras" at bounding box center [67, 393] width 43 height 16
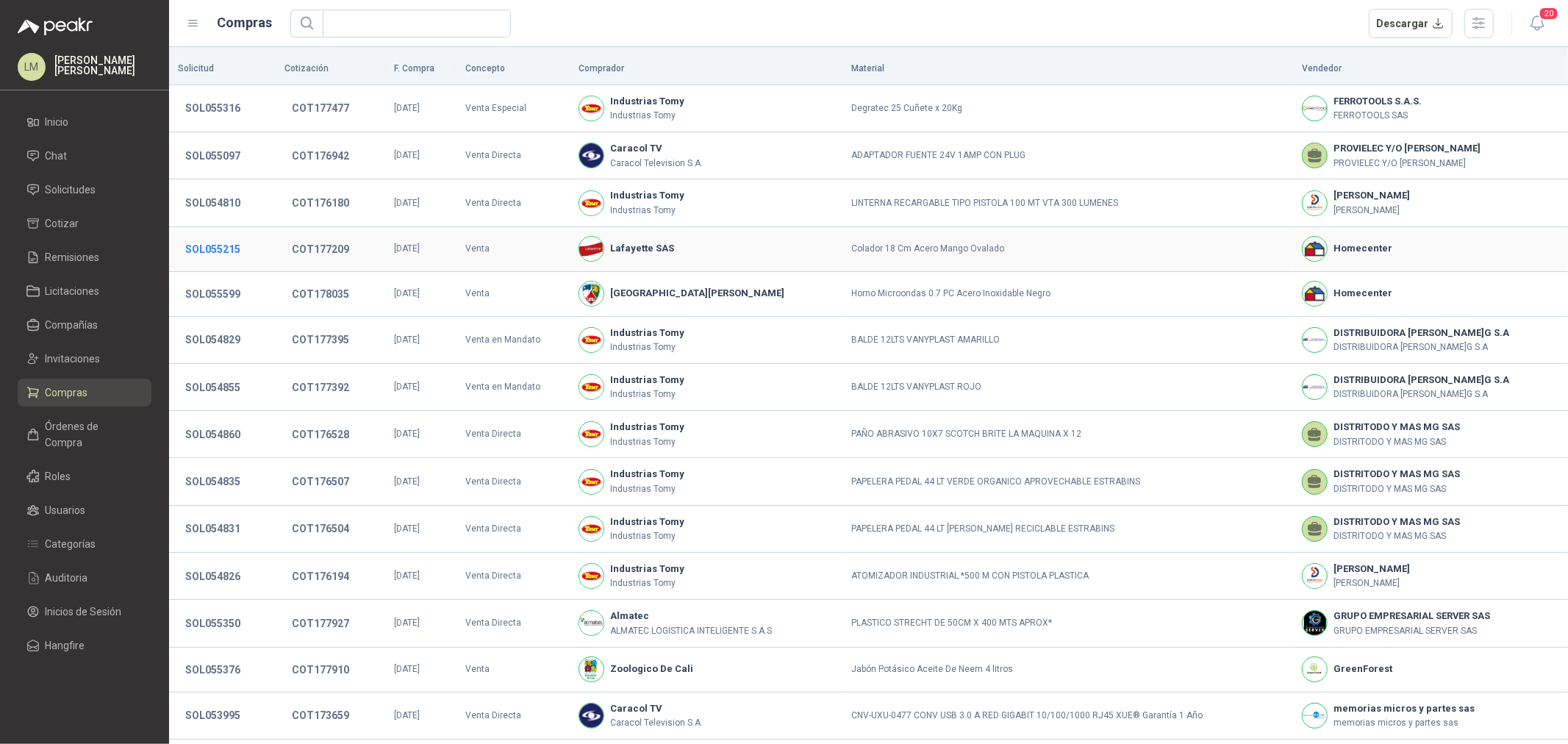
click at [228, 247] on button "SOL055215" at bounding box center [212, 249] width 70 height 26
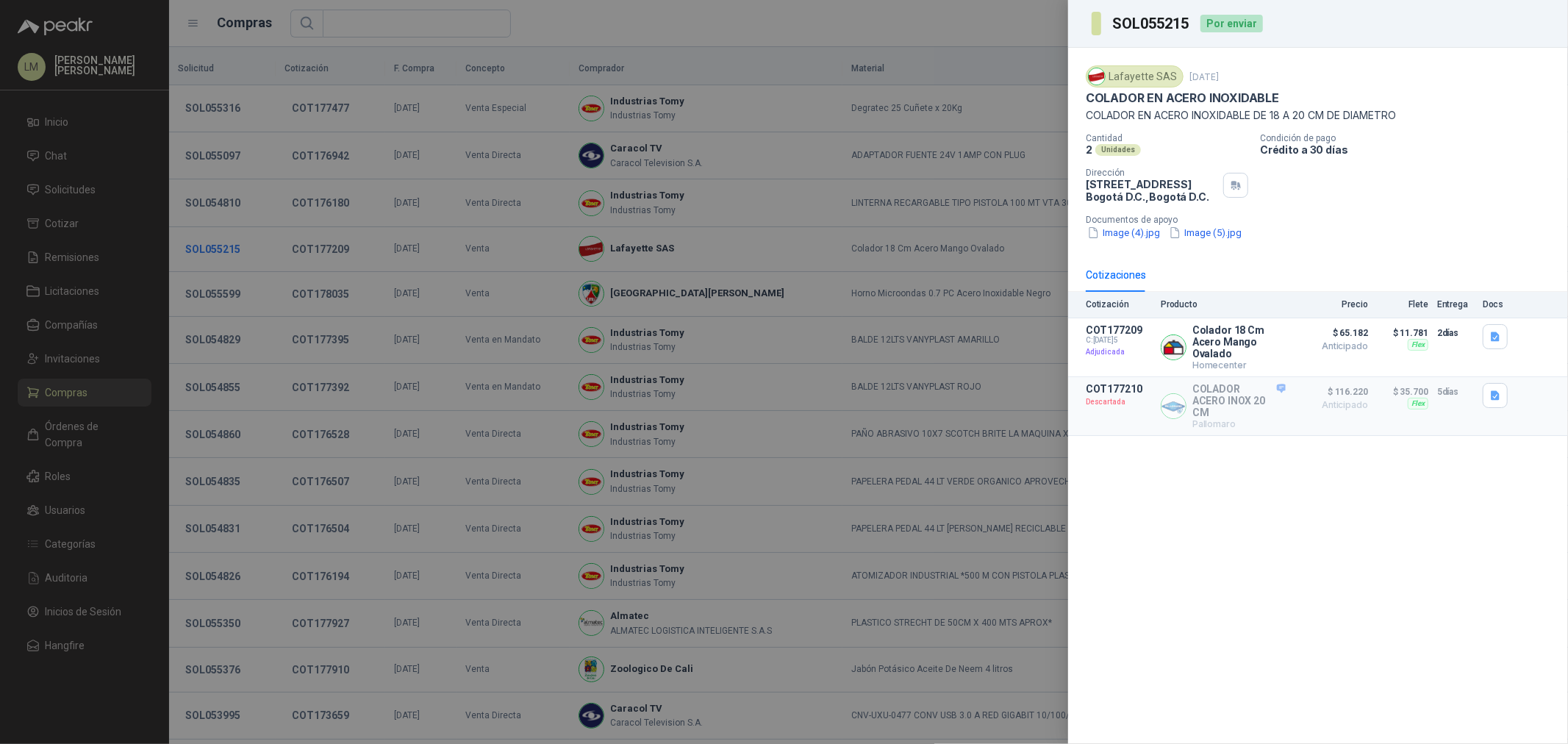
click at [228, 247] on div at bounding box center [784, 372] width 1568 height 744
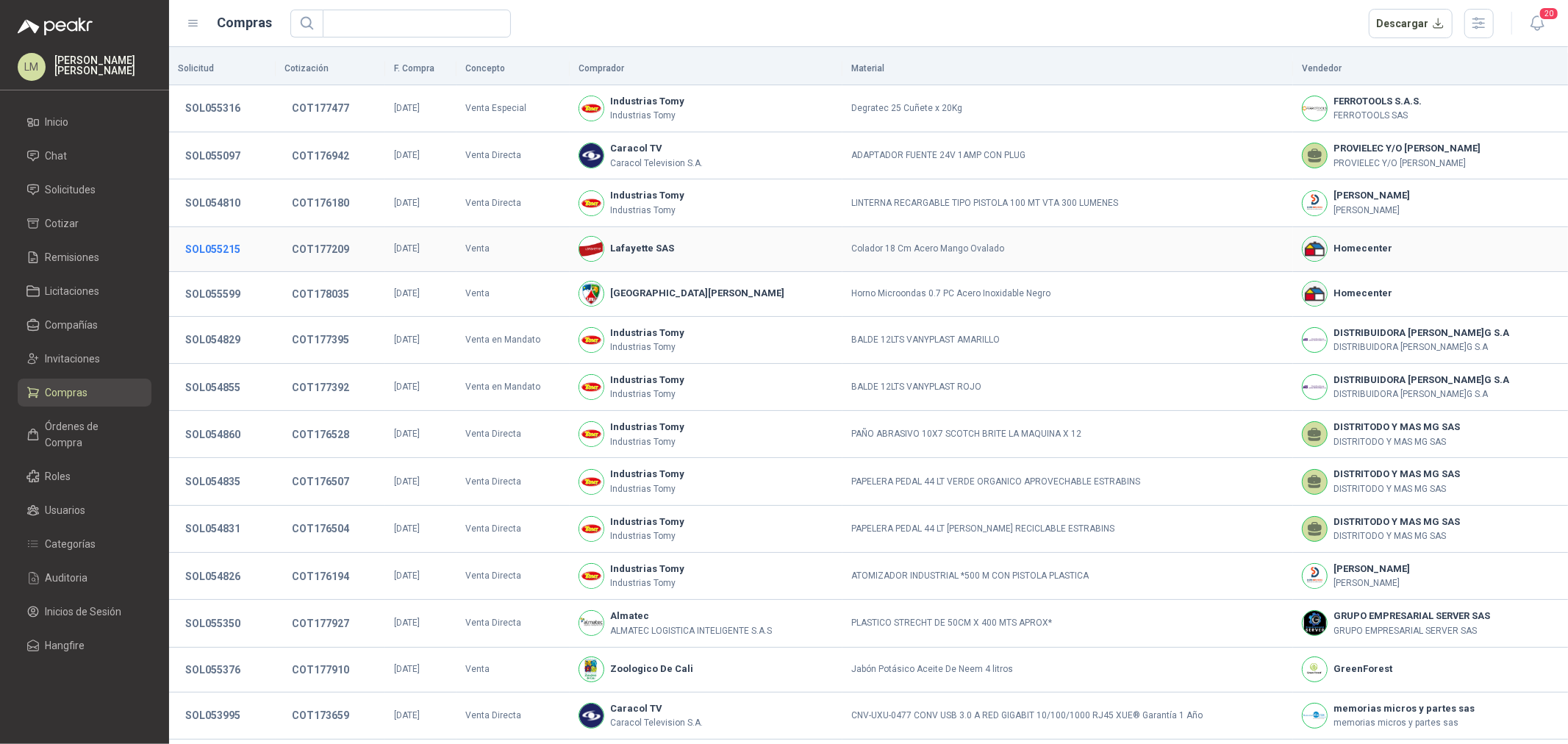
click at [221, 247] on button "SOL055215" at bounding box center [212, 249] width 70 height 26
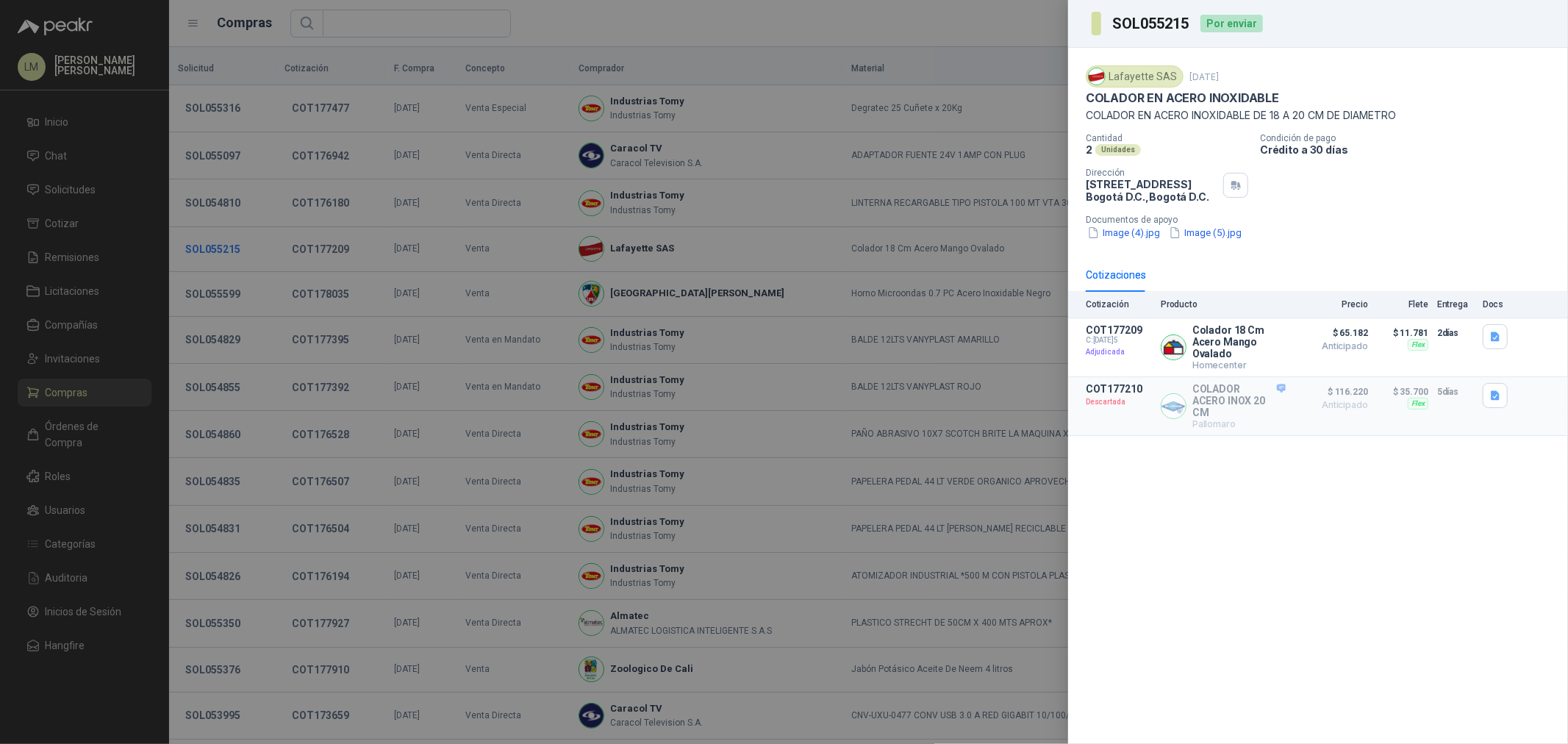
click at [221, 247] on div at bounding box center [784, 372] width 1568 height 744
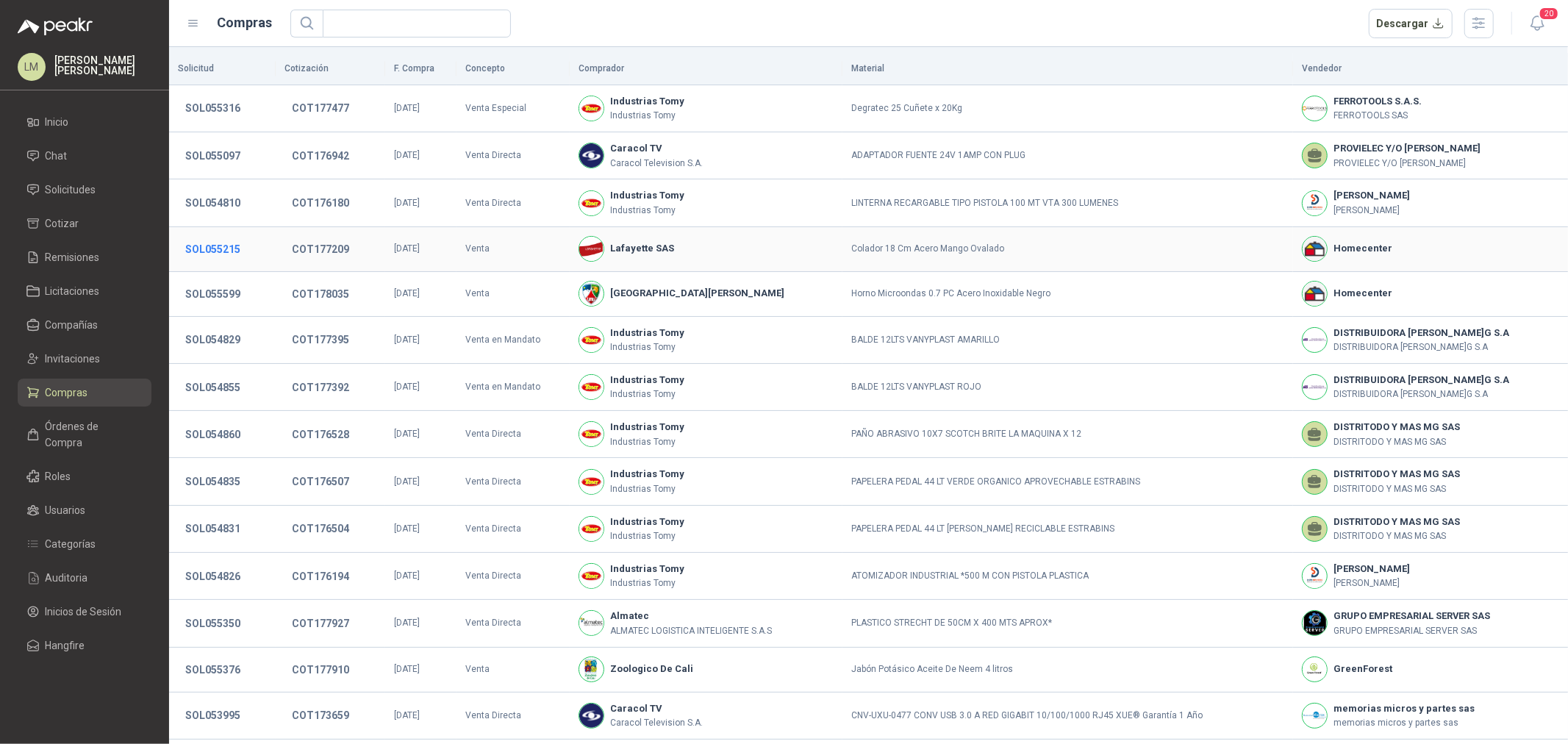
click at [207, 236] on button "SOL055215" at bounding box center [212, 249] width 70 height 26
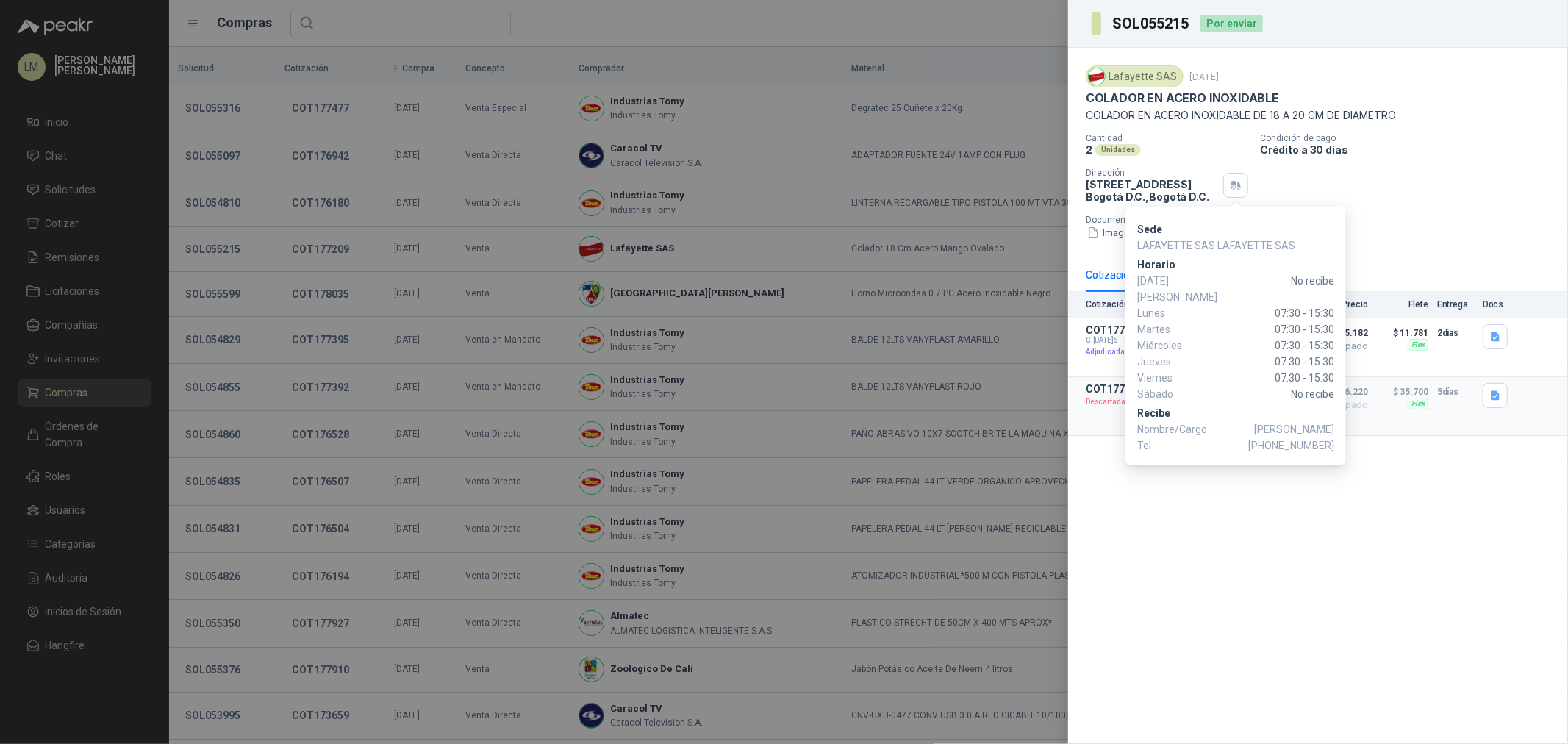
drag, startPoint x: 1276, startPoint y: 431, endPoint x: 1334, endPoint y: 430, distance: 58.0
click at [1334, 430] on div "Sede LAFAYETTE SAS LAFAYETTE SAS Horario Domingo No recibe Lunes 07:30 - 15:30 …" at bounding box center [1236, 336] width 221 height 259
click at [1284, 437] on span "+57 3197345463" at bounding box center [1291, 445] width 86 height 16
drag, startPoint x: 1277, startPoint y: 431, endPoint x: 1333, endPoint y: 428, distance: 56.1
click at [1333, 437] on span "+57 3197345463" at bounding box center [1291, 445] width 86 height 16
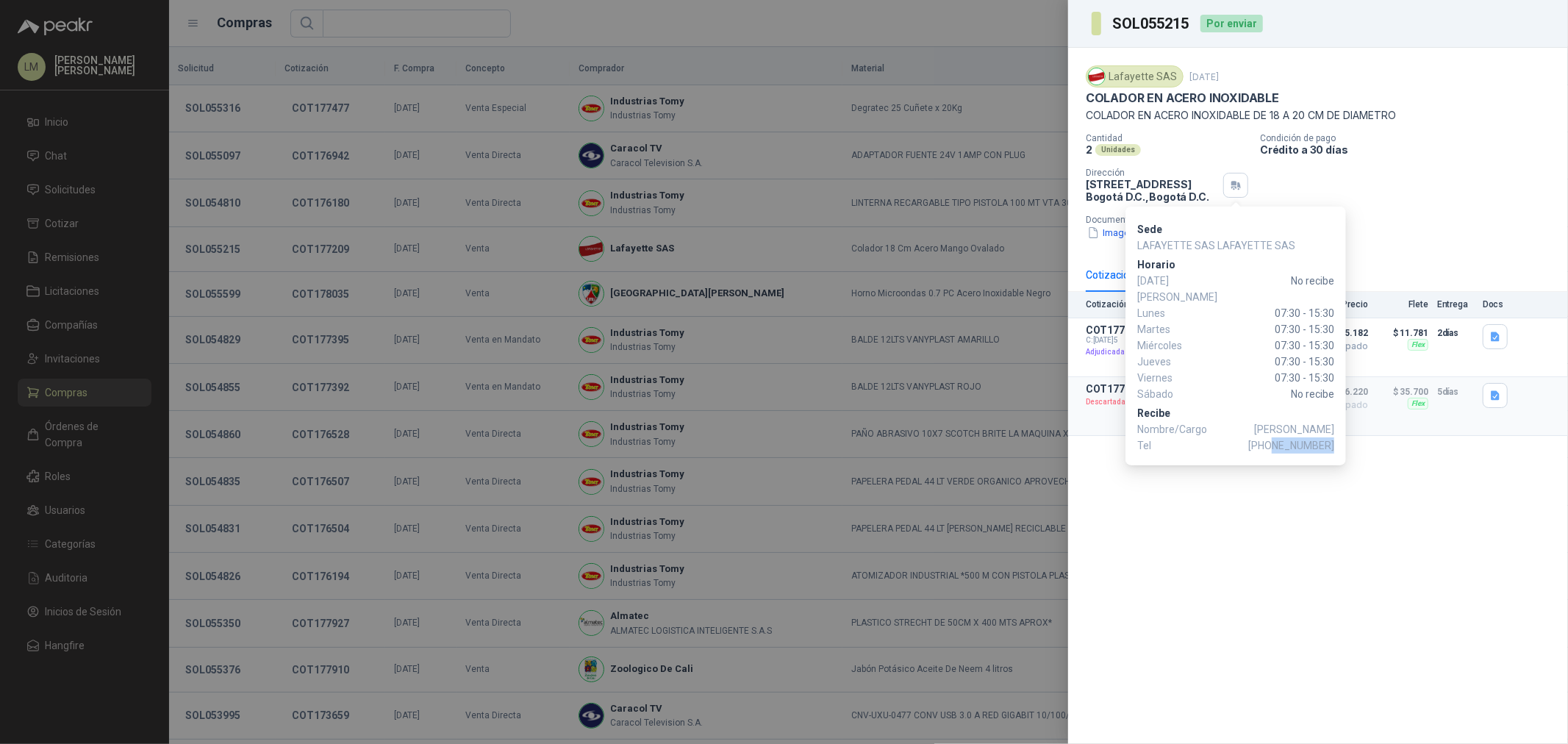
copy span "3197345463"
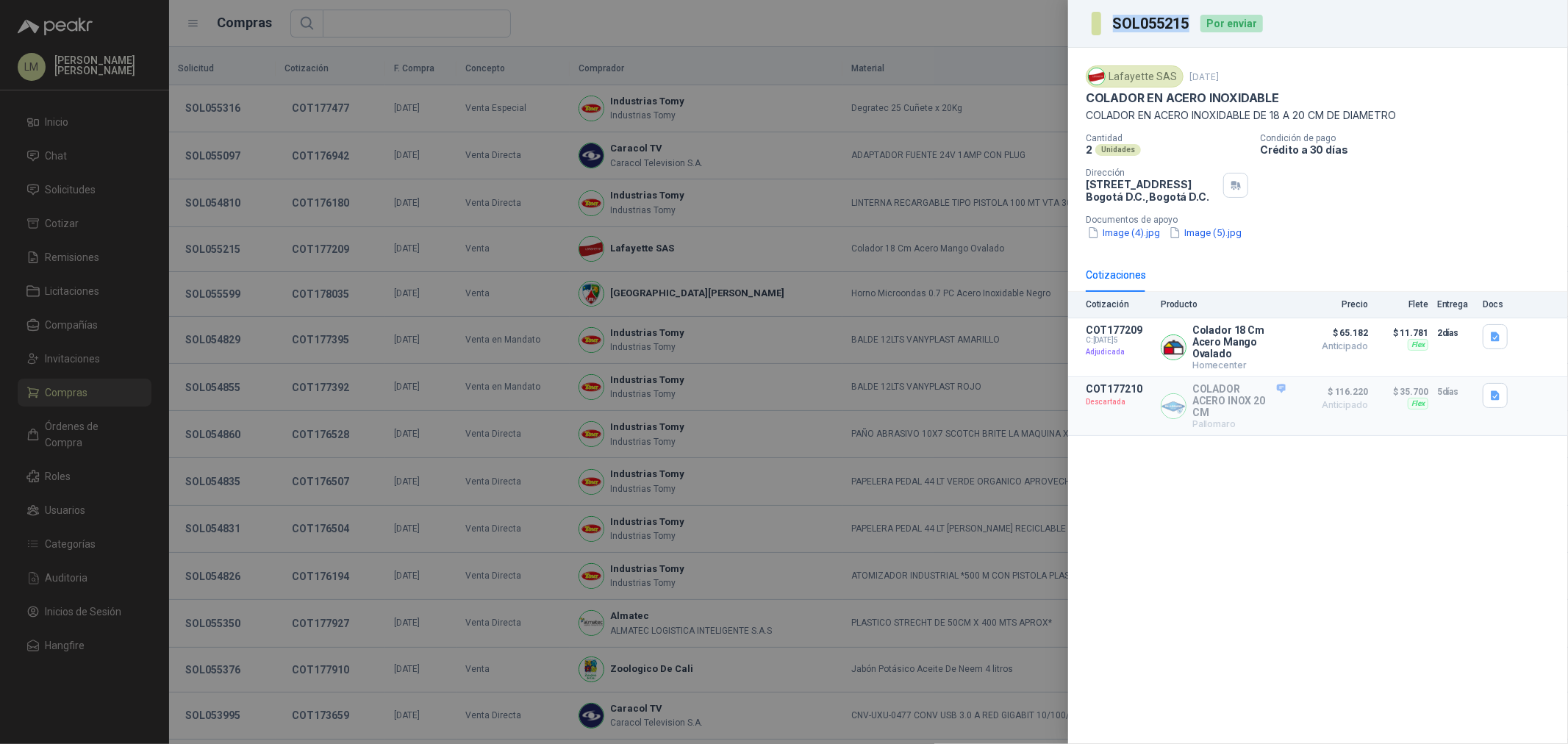
drag, startPoint x: 1114, startPoint y: 23, endPoint x: 1191, endPoint y: 24, distance: 77.0
click at [1191, 24] on h3 "SOL055215" at bounding box center [1152, 24] width 79 height 15
copy h3 "SOL055215"
click at [882, 180] on div at bounding box center [784, 372] width 1568 height 744
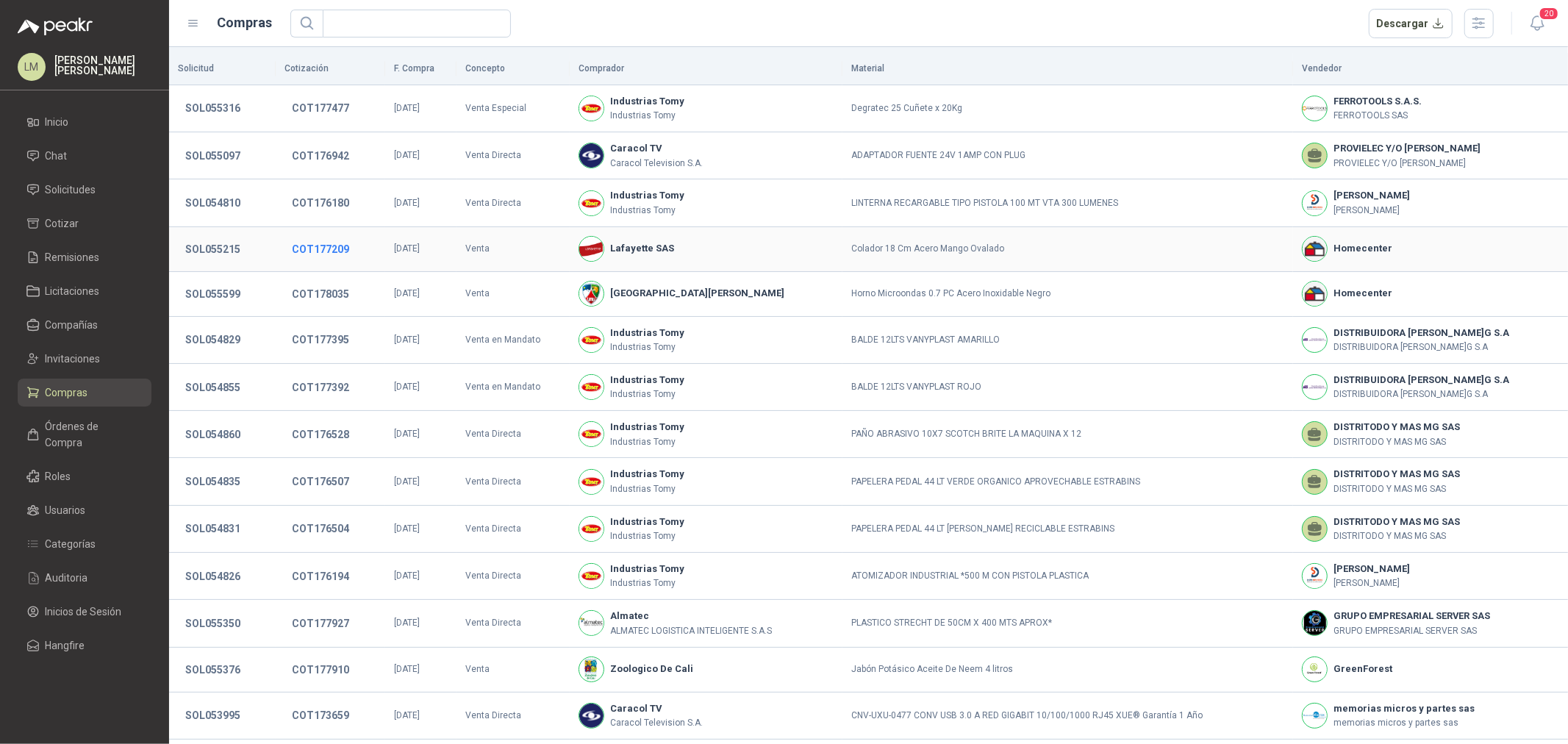
click at [319, 250] on button "COT177209" at bounding box center [321, 249] width 72 height 26
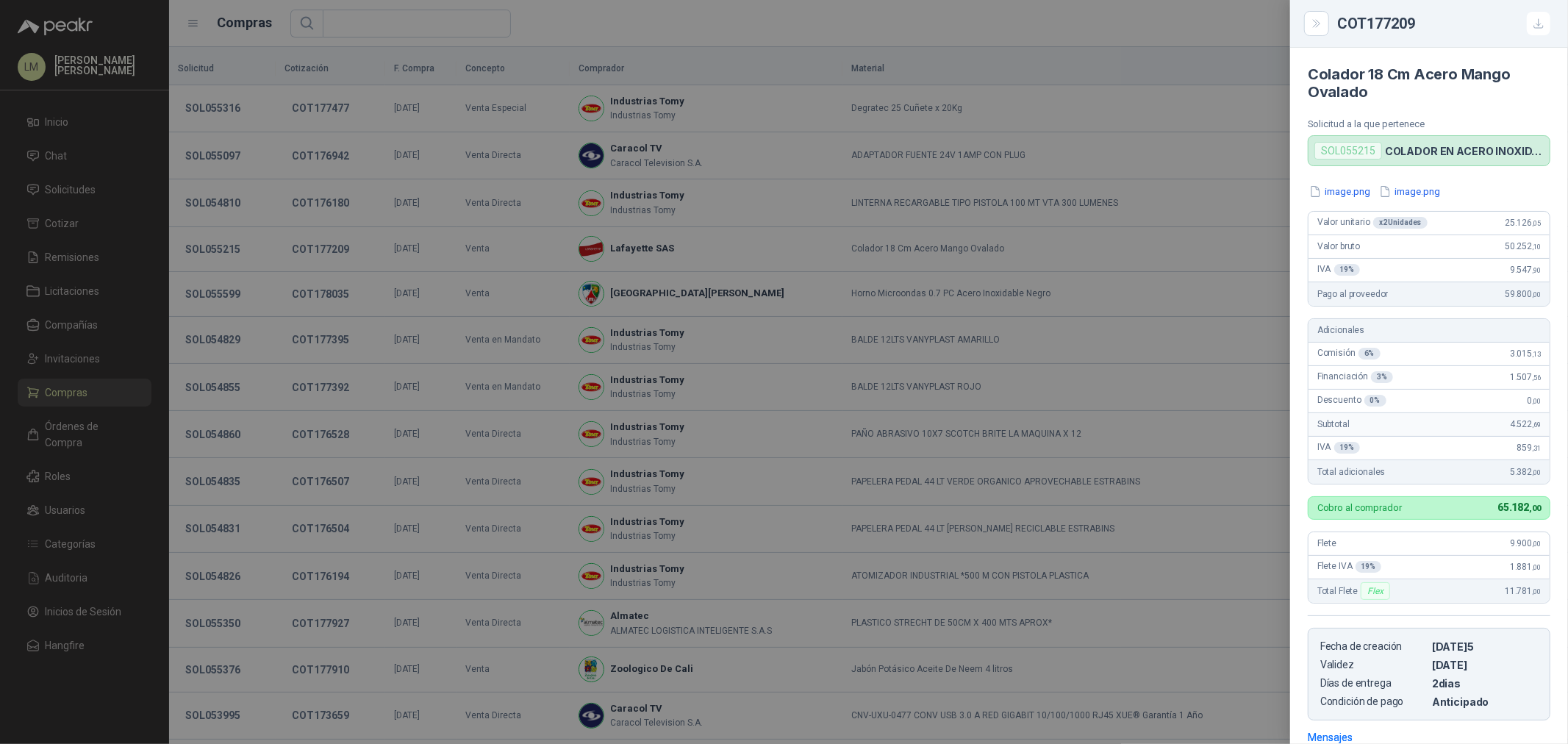
click at [413, 285] on div at bounding box center [784, 372] width 1568 height 744
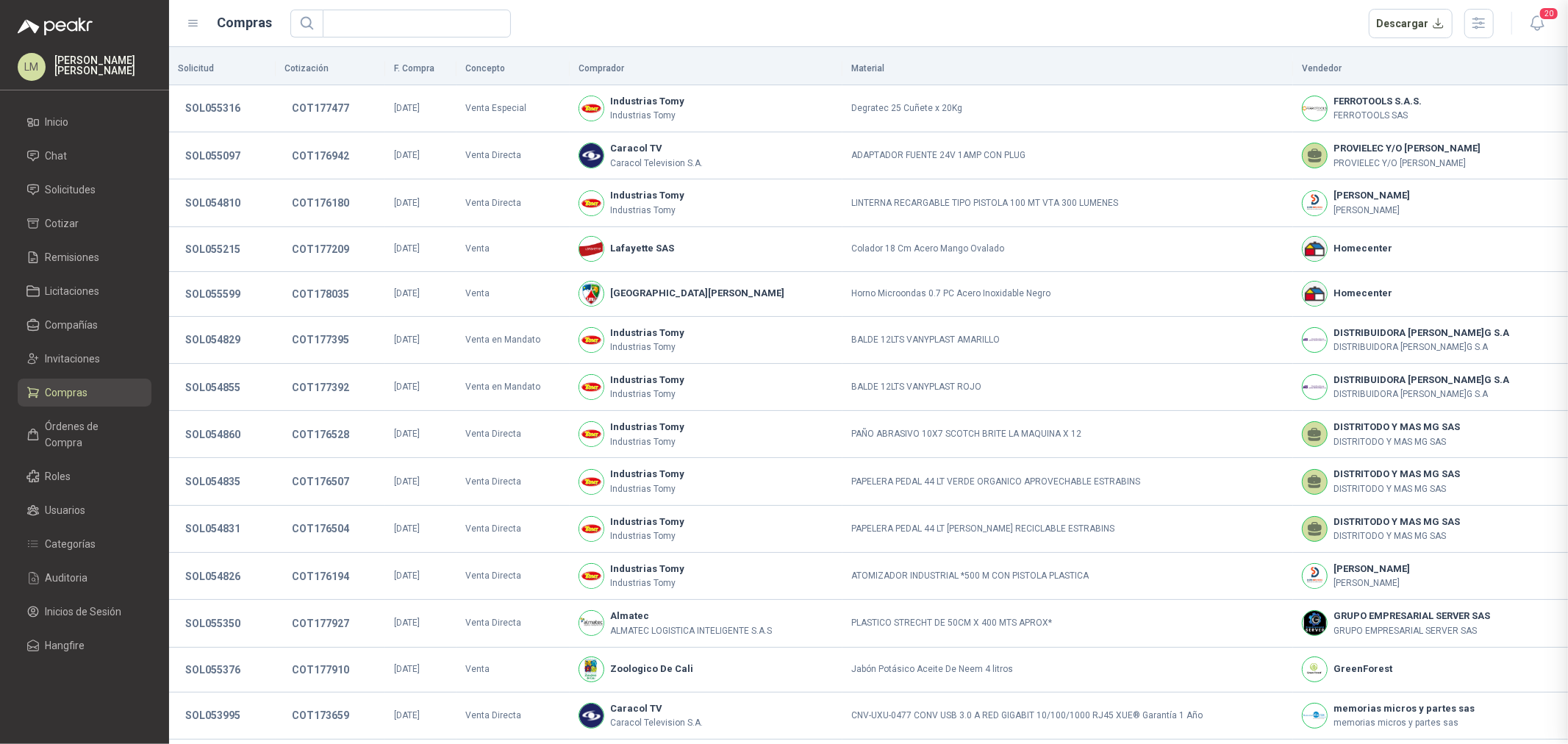
scroll to position [221, 0]
click at [224, 253] on button "SOL055215" at bounding box center [212, 249] width 70 height 26
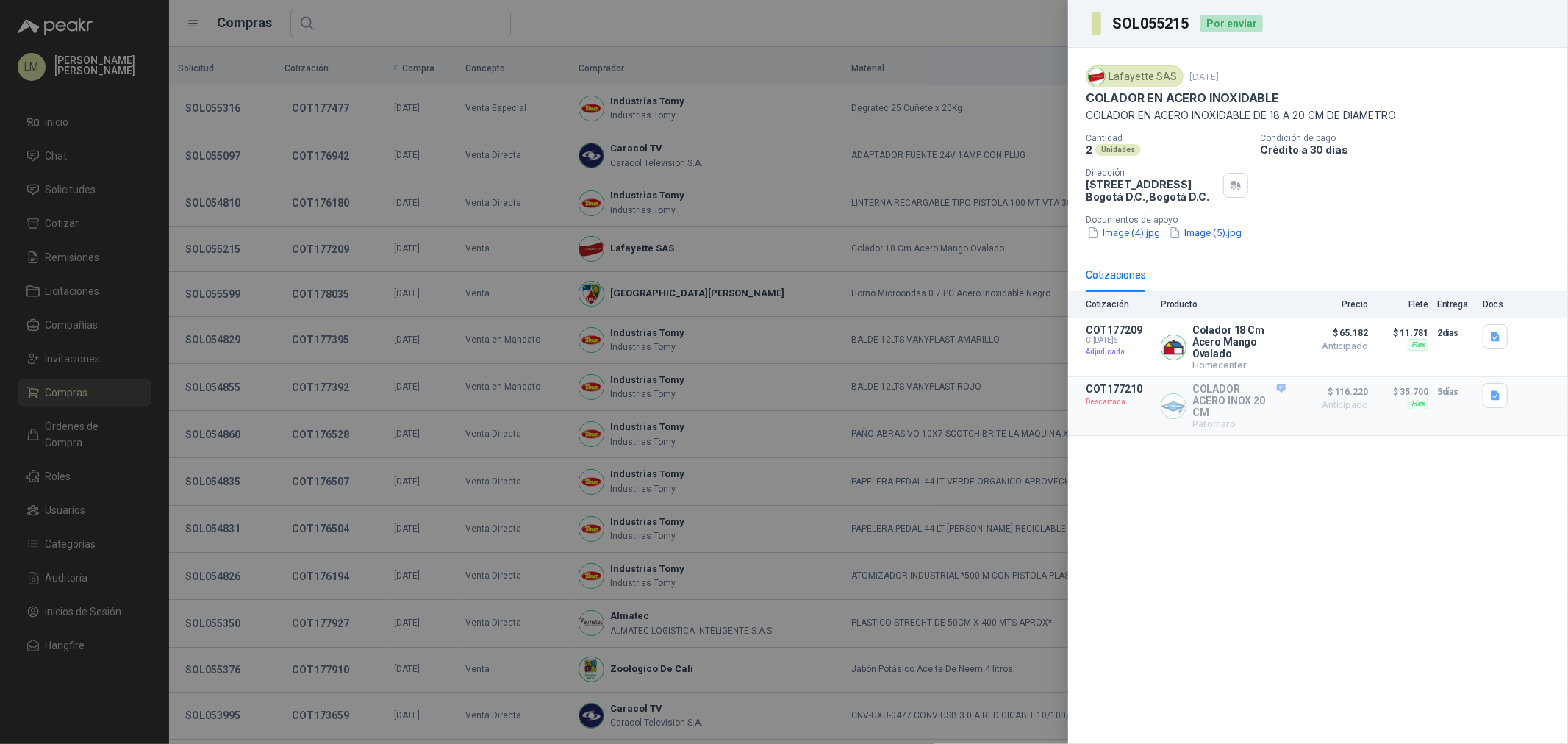
click at [760, 139] on div at bounding box center [784, 372] width 1568 height 744
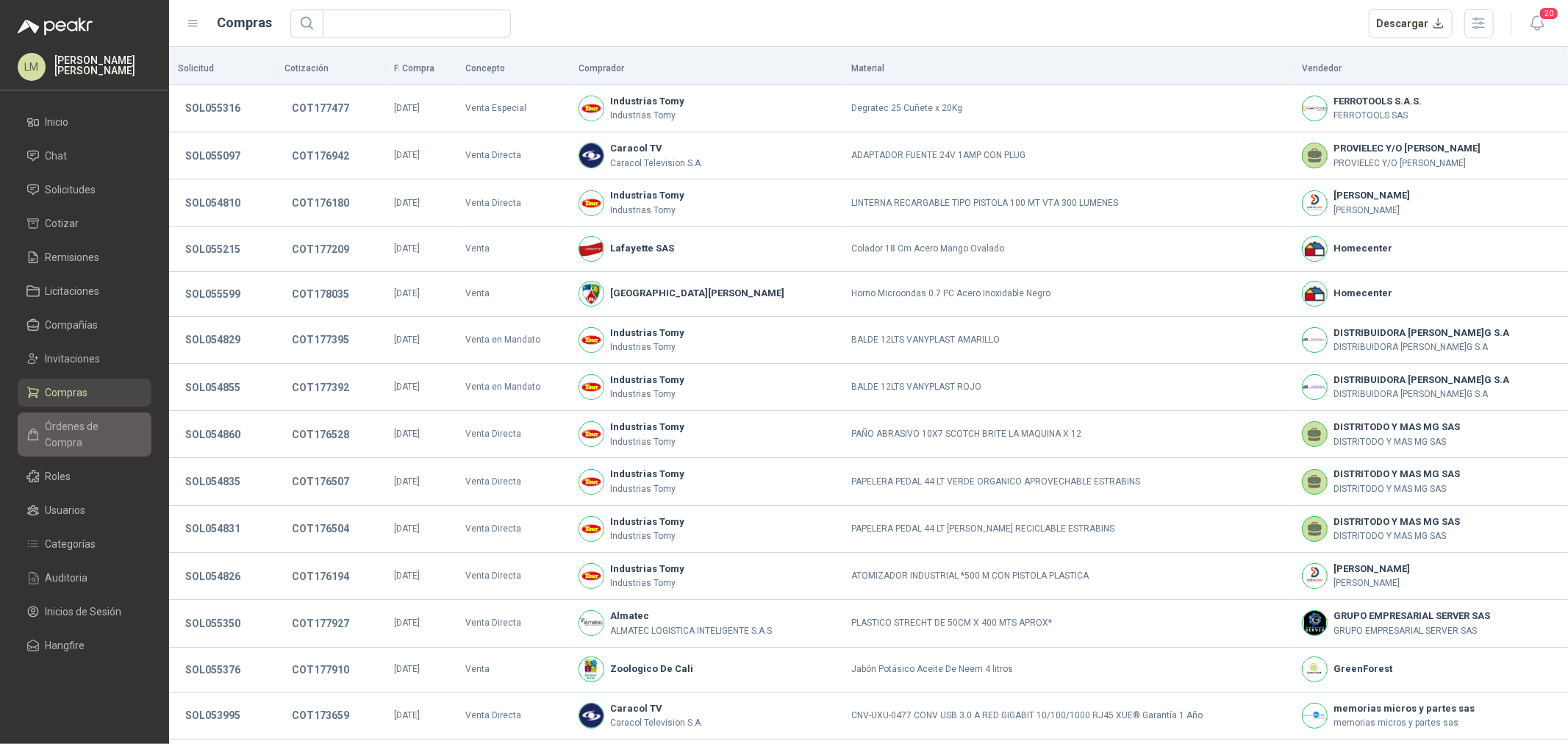
click at [75, 423] on span "Órdenes de Compra" at bounding box center [92, 434] width 92 height 32
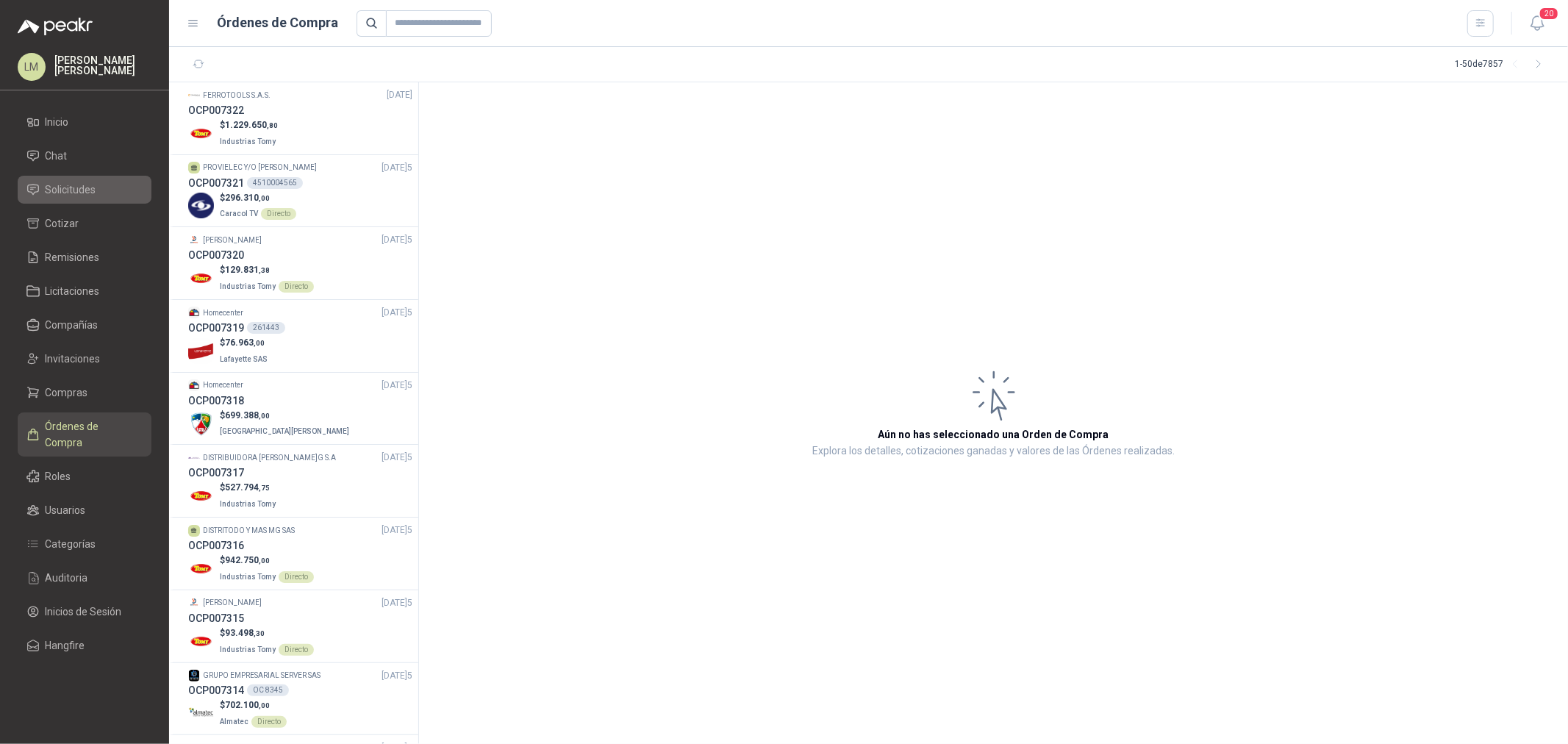
click at [63, 181] on span "Solicitudes" at bounding box center [71, 189] width 51 height 16
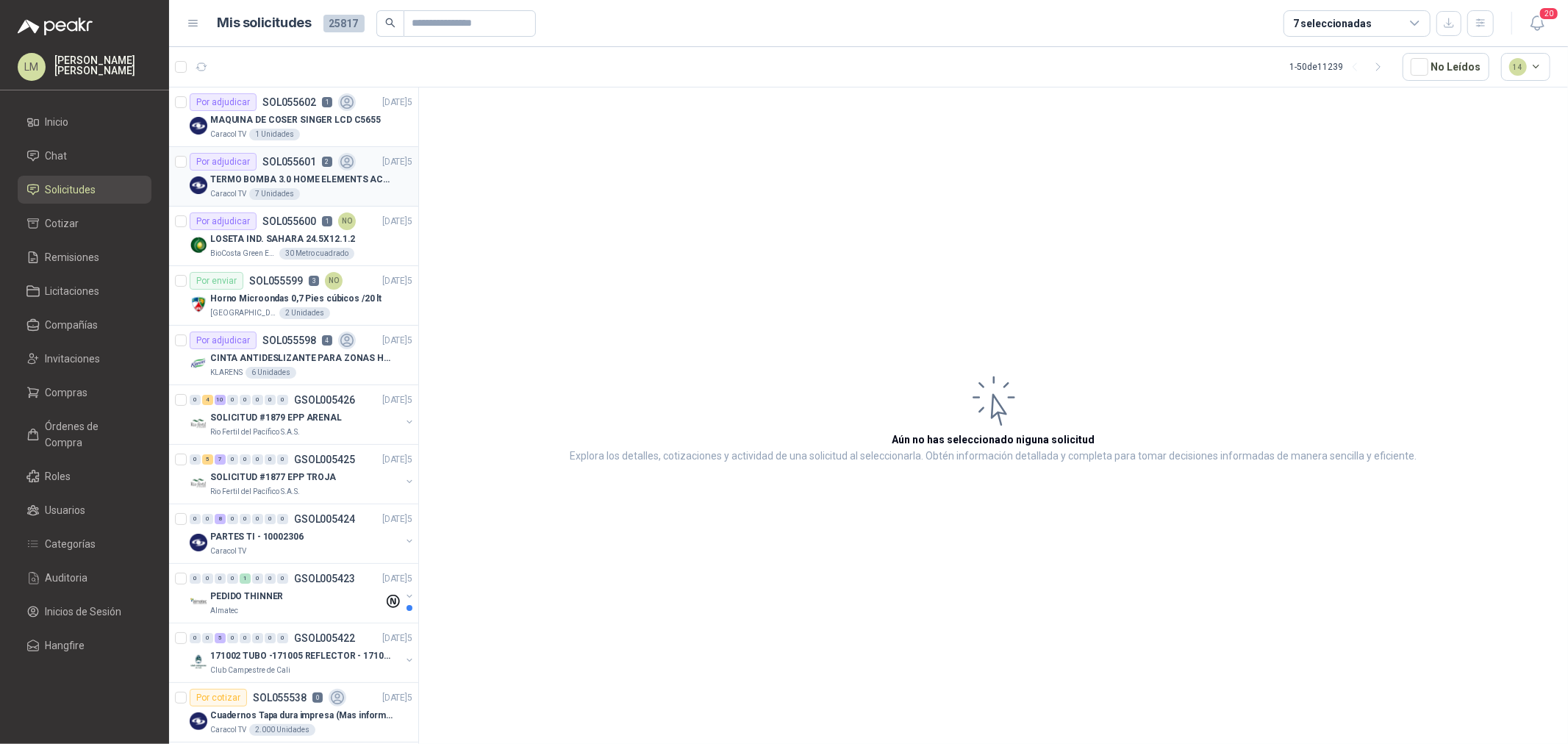
click at [262, 177] on p "TERMO BOMBA 3.0 HOME ELEMENTS ACERO INOX" at bounding box center [301, 180] width 183 height 14
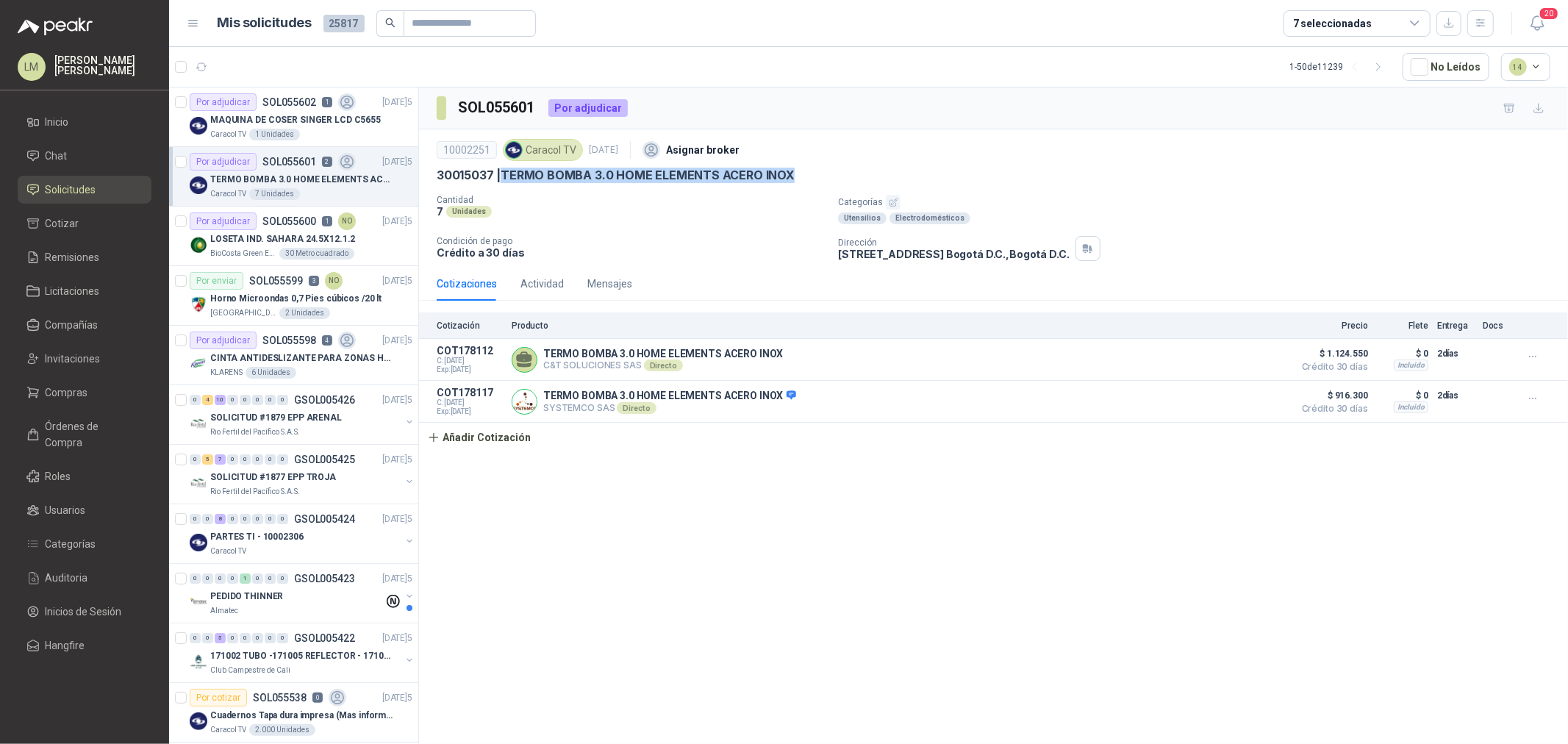
drag, startPoint x: 503, startPoint y: 174, endPoint x: 787, endPoint y: 178, distance: 284.0
click at [787, 178] on p "30015037 | TERMO BOMBA 3.0 HOME ELEMENTS ACERO INOX" at bounding box center [616, 175] width 358 height 16
copy p "TERMO BOMBA 3.0 HOME ELEMENTS ACERO INOX"
click at [677, 208] on div "7 Unidades" at bounding box center [631, 211] width 390 height 12
click at [270, 118] on p "MAQUINA DE COSER SINGER LCD C5655" at bounding box center [295, 120] width 171 height 14
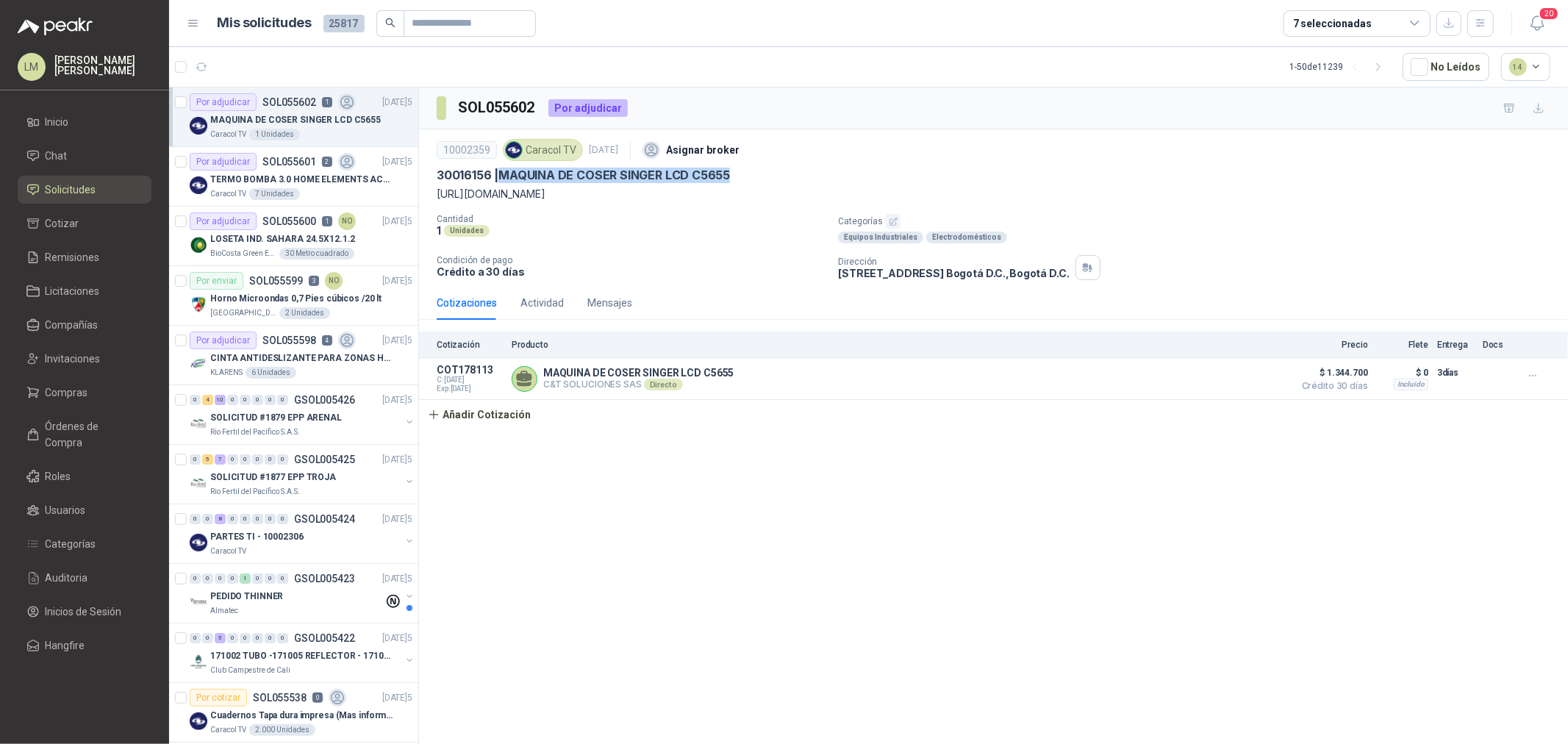
drag, startPoint x: 502, startPoint y: 178, endPoint x: 762, endPoint y: 174, distance: 260.0
click at [762, 174] on div "30016156 | MAQUINA DE COSER SINGER LCD C5655" at bounding box center [994, 175] width 1114 height 16
copy p "MAQUINA DE COSER SINGER LCD C5655"
click at [84, 392] on span "Compras" at bounding box center [67, 393] width 43 height 16
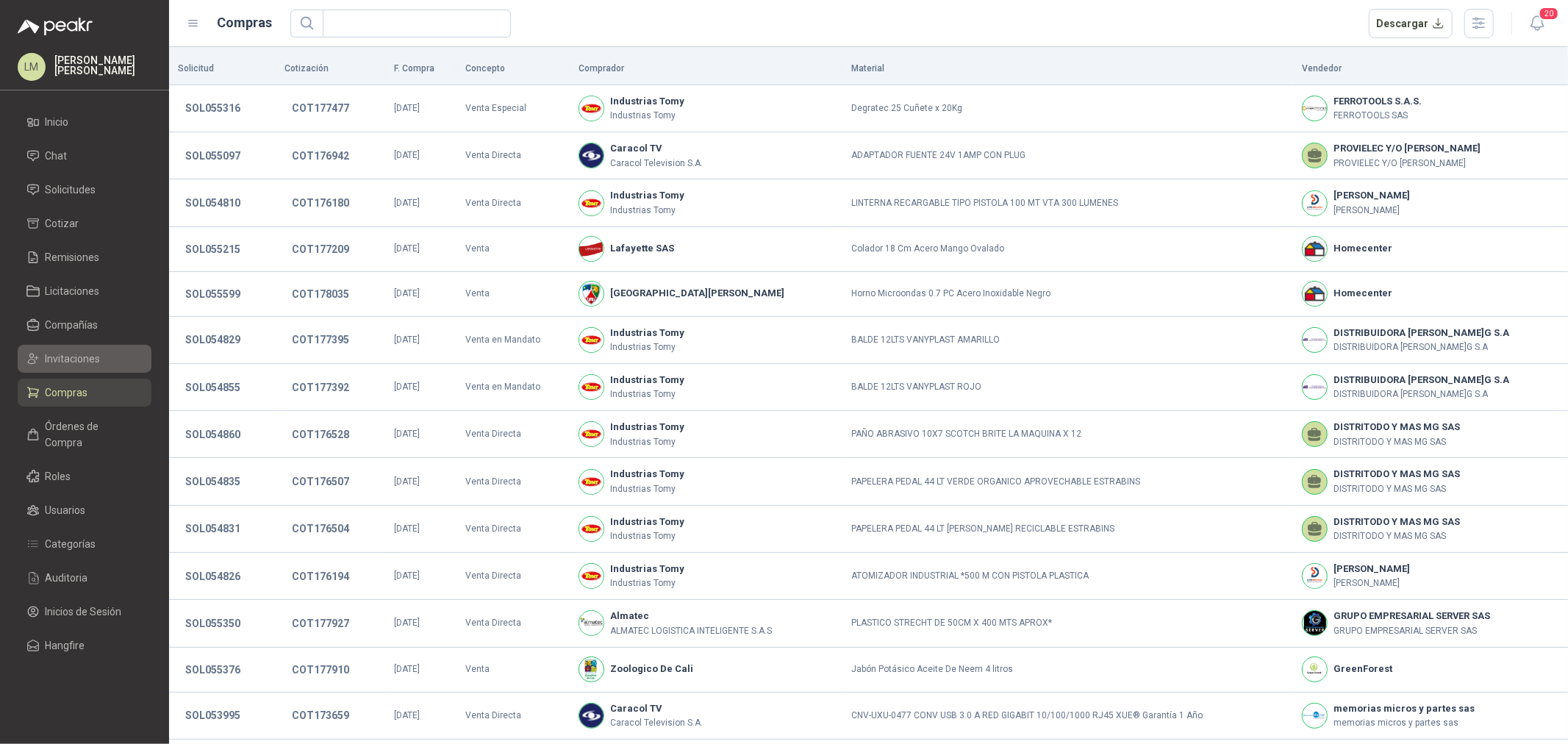
click at [82, 363] on span "Invitaciones" at bounding box center [73, 359] width 55 height 16
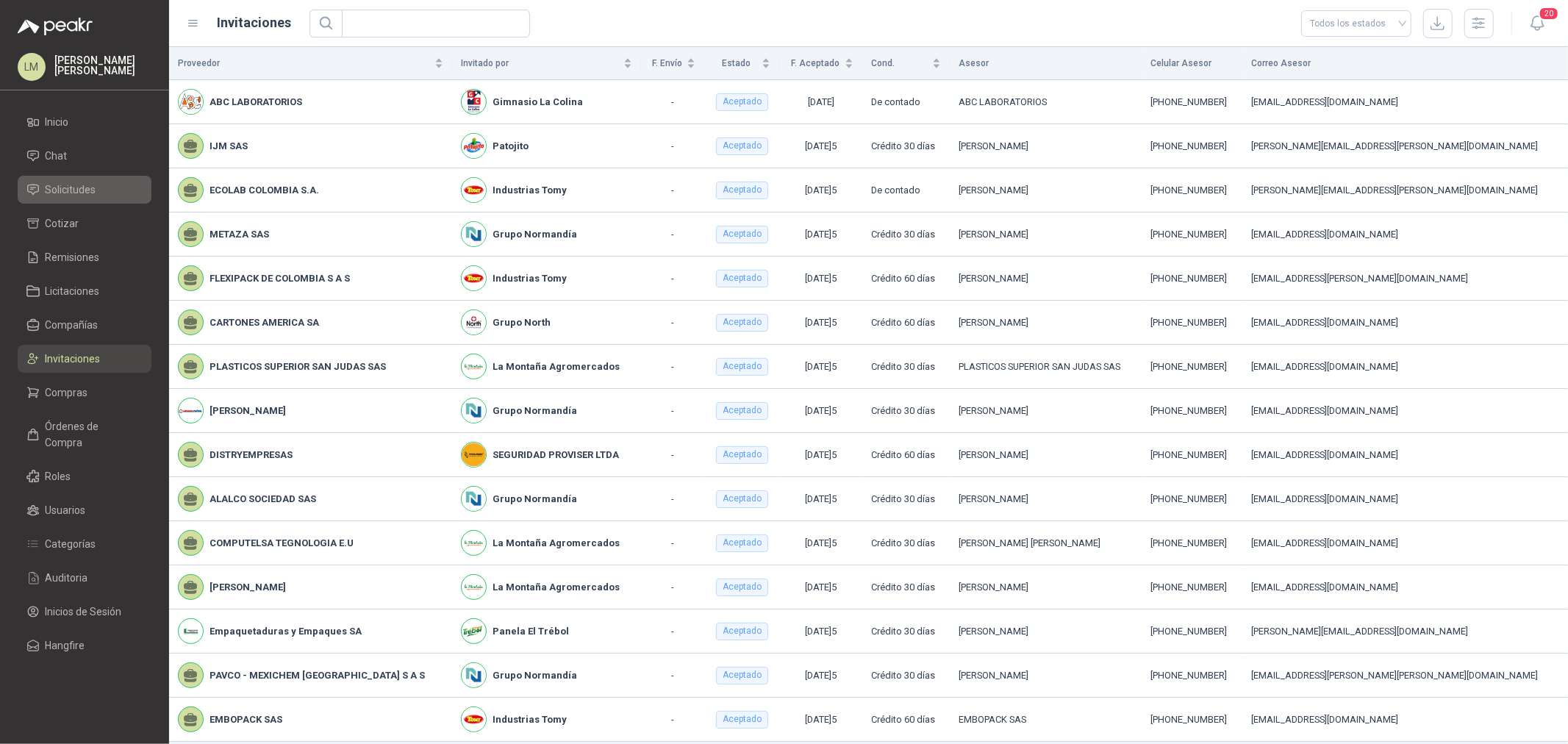
click at [70, 191] on span "Solicitudes" at bounding box center [71, 189] width 51 height 16
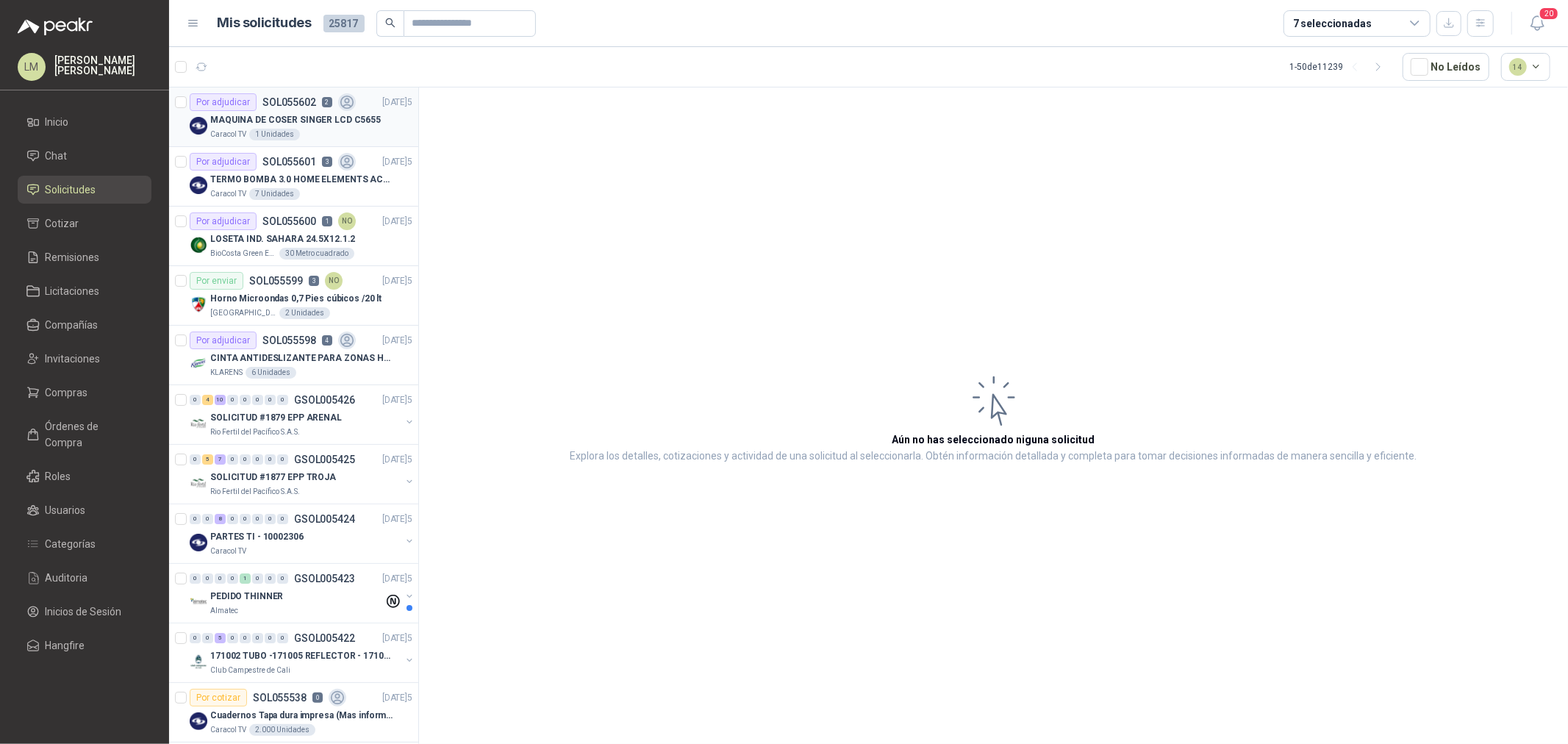
click at [289, 120] on p "MAQUINA DE COSER SINGER LCD C5655" at bounding box center [295, 120] width 171 height 14
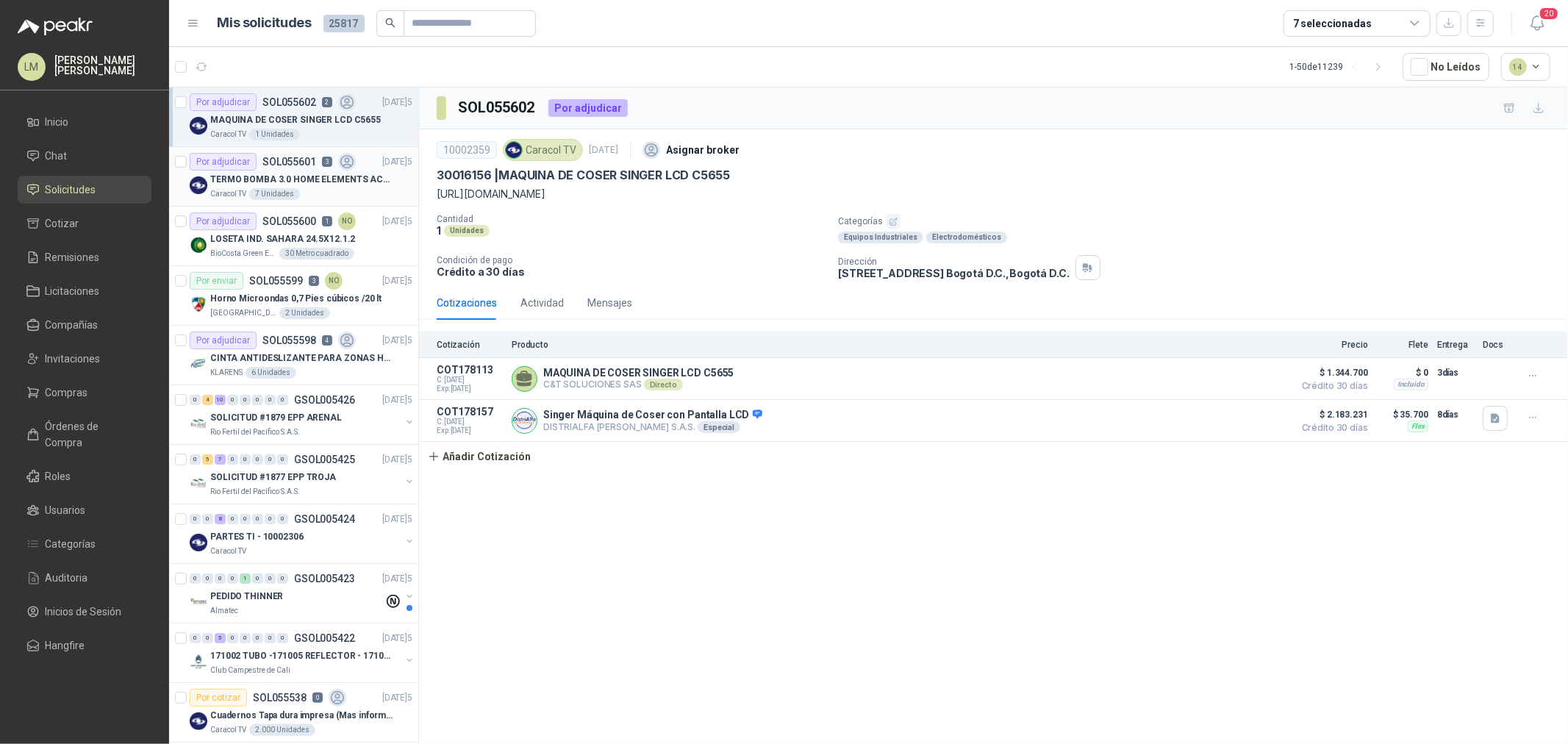
click at [290, 178] on p "TERMO BOMBA 3.0 HOME ELEMENTS ACERO INOX" at bounding box center [301, 180] width 183 height 14
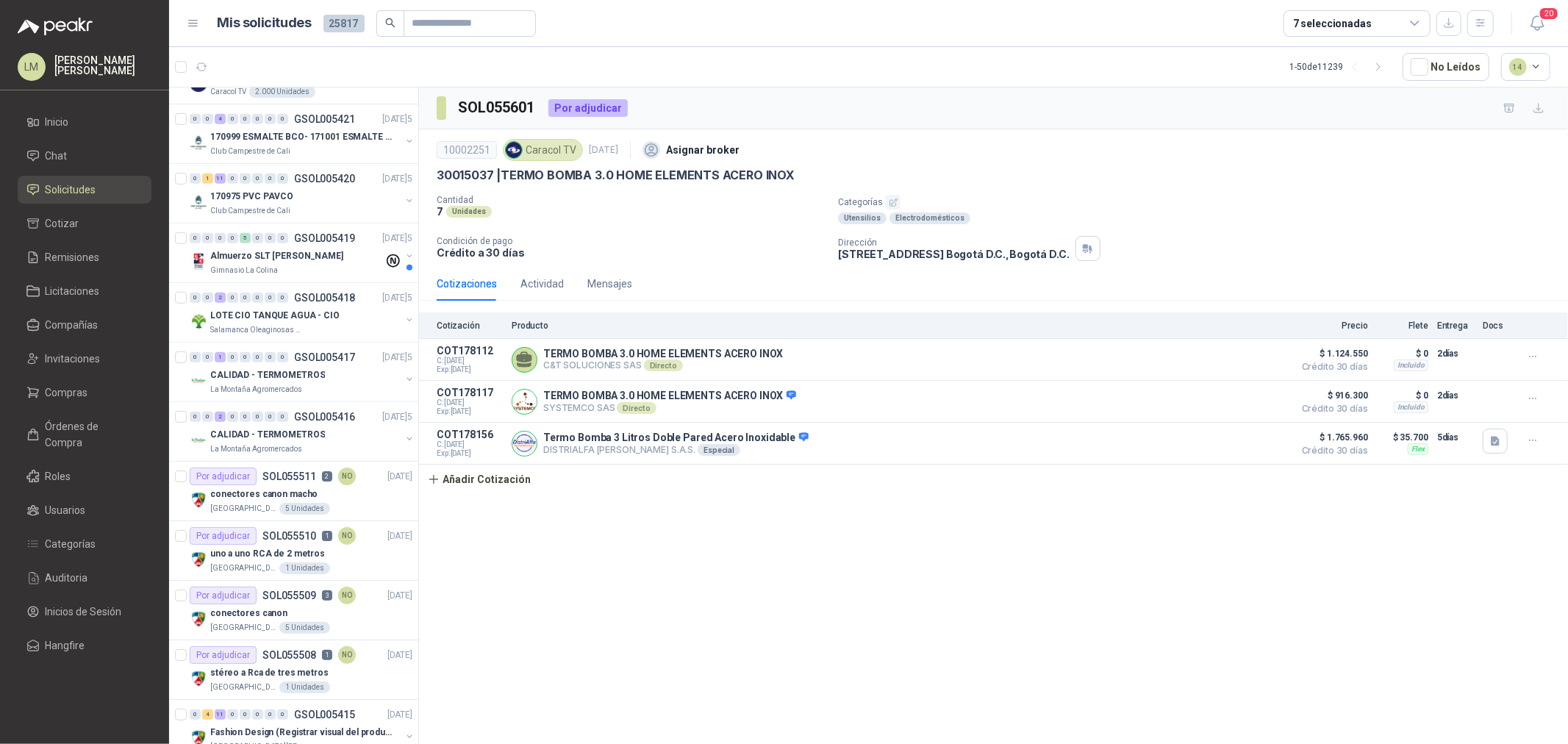
scroll to position [653, 0]
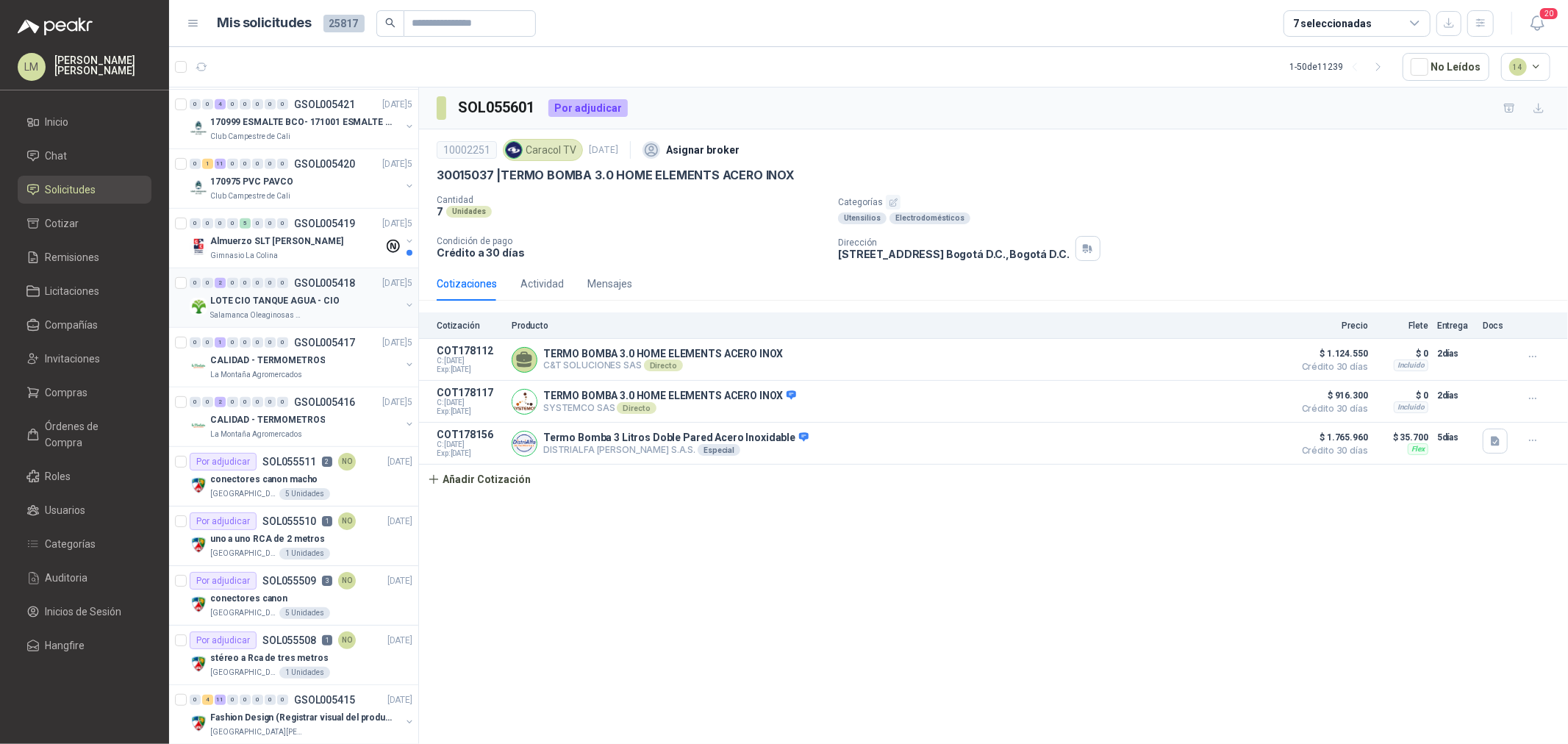
click at [272, 310] on p "Salamanca Oleaginosas SAS" at bounding box center [256, 315] width 93 height 11
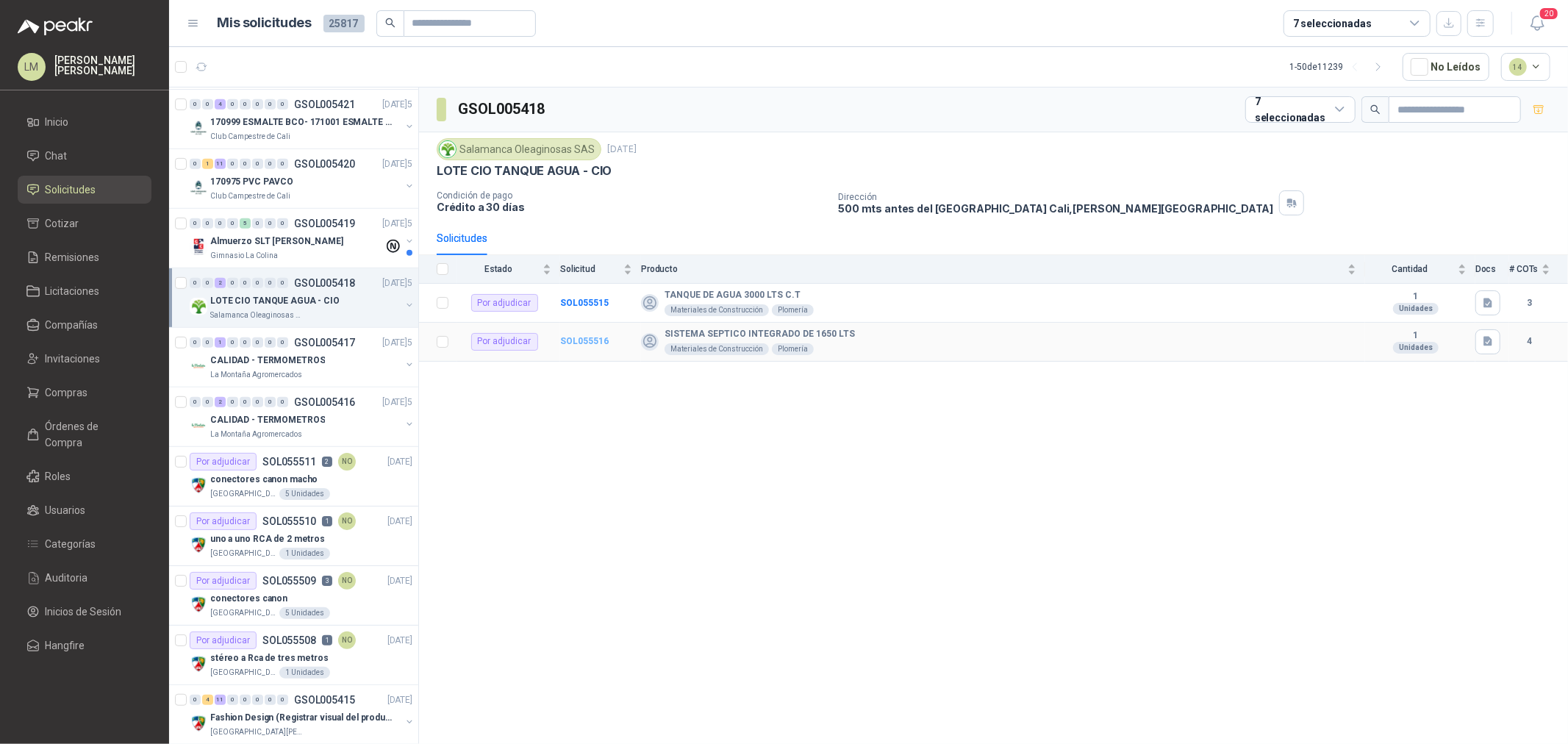
click at [586, 339] on b "SOL055516" at bounding box center [584, 341] width 48 height 11
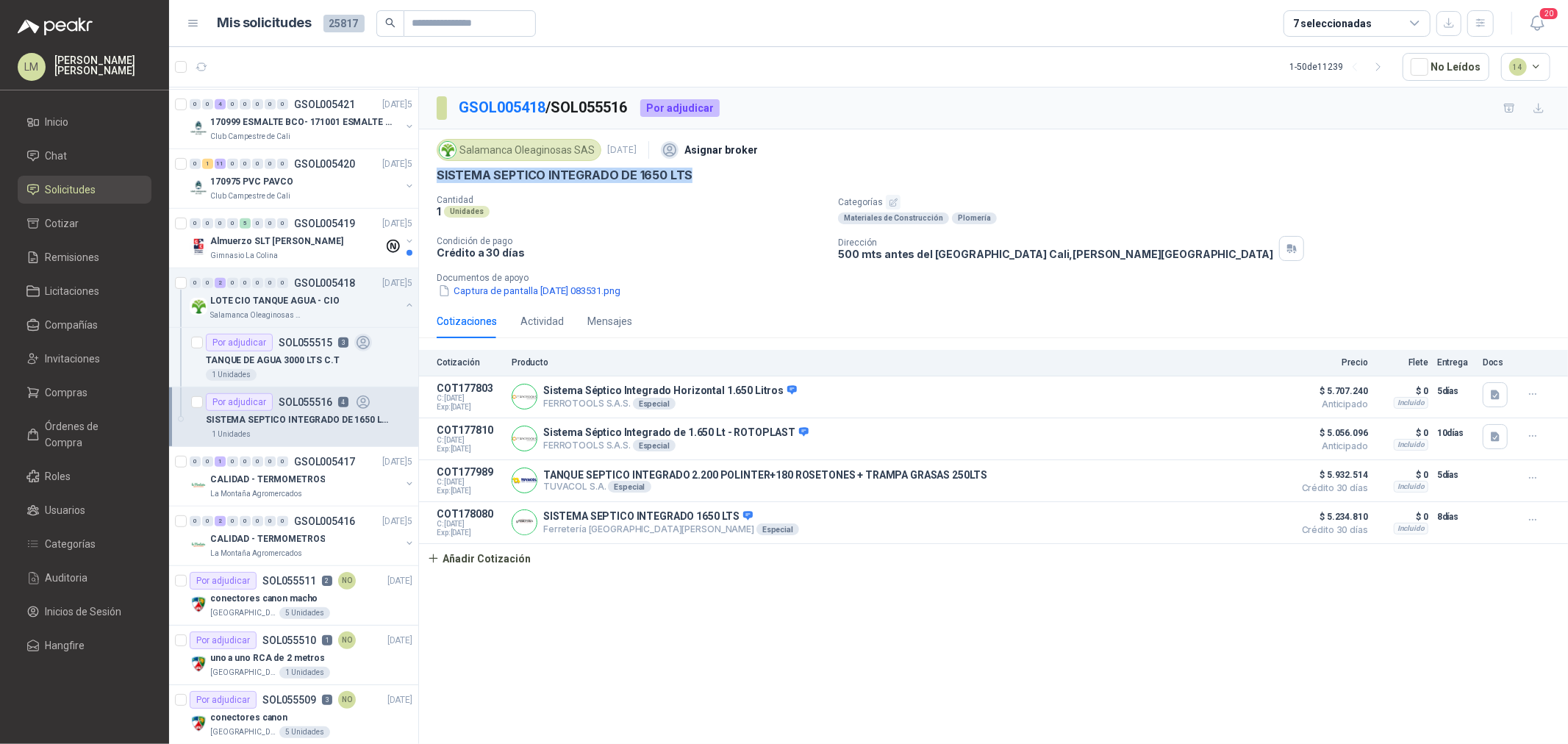
drag, startPoint x: 440, startPoint y: 173, endPoint x: 692, endPoint y: 172, distance: 252.0
click at [692, 172] on div "SISTEMA SEPTICO INTEGRADO DE 1650 LTS" at bounding box center [994, 175] width 1114 height 16
copy p "SISTEMA SEPTICO INTEGRADO DE 1650 LTS"
click at [585, 290] on button "Captura de pantalla 2025-09-11 083531.png" at bounding box center [530, 290] width 185 height 16
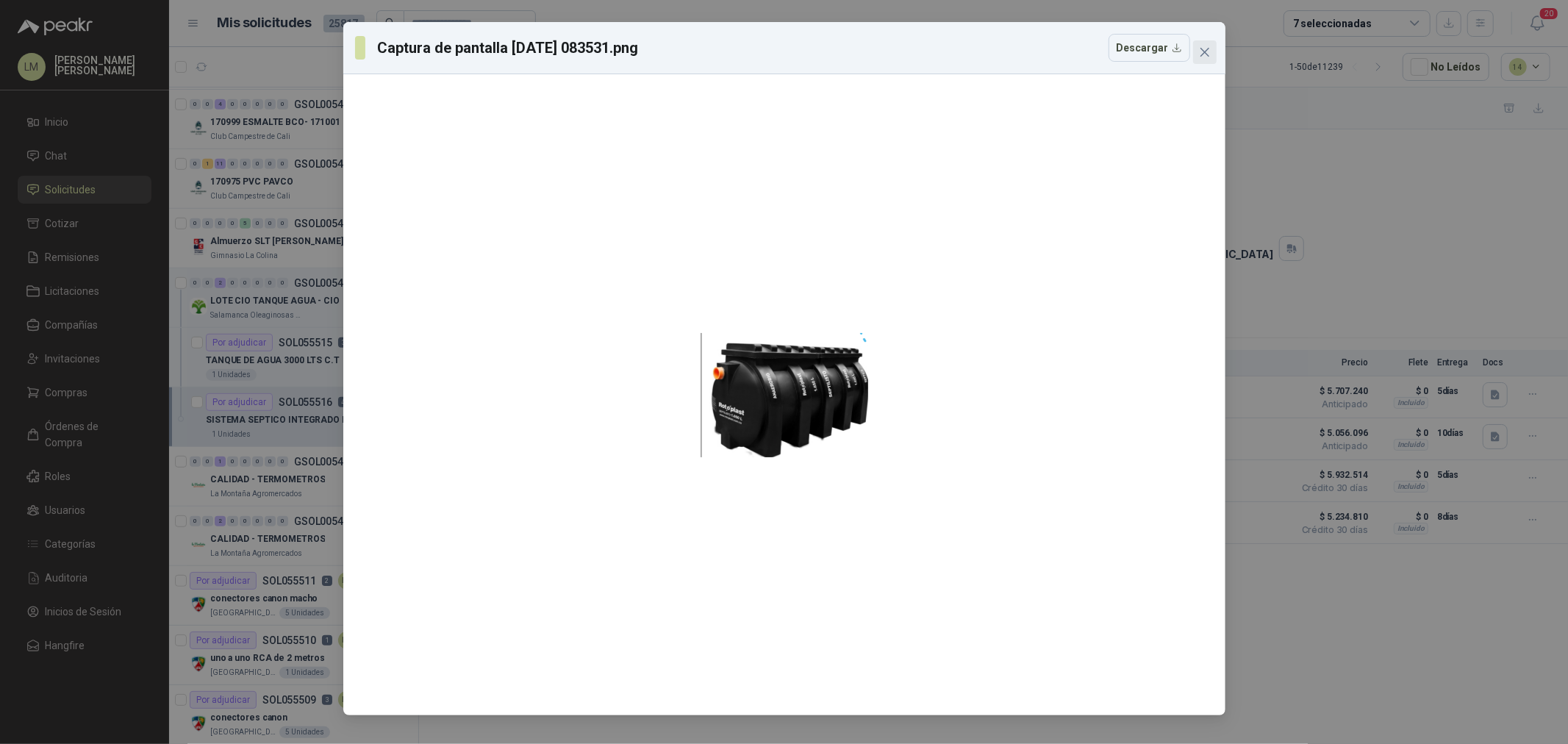
click at [1200, 53] on icon "close" at bounding box center [1205, 52] width 11 height 11
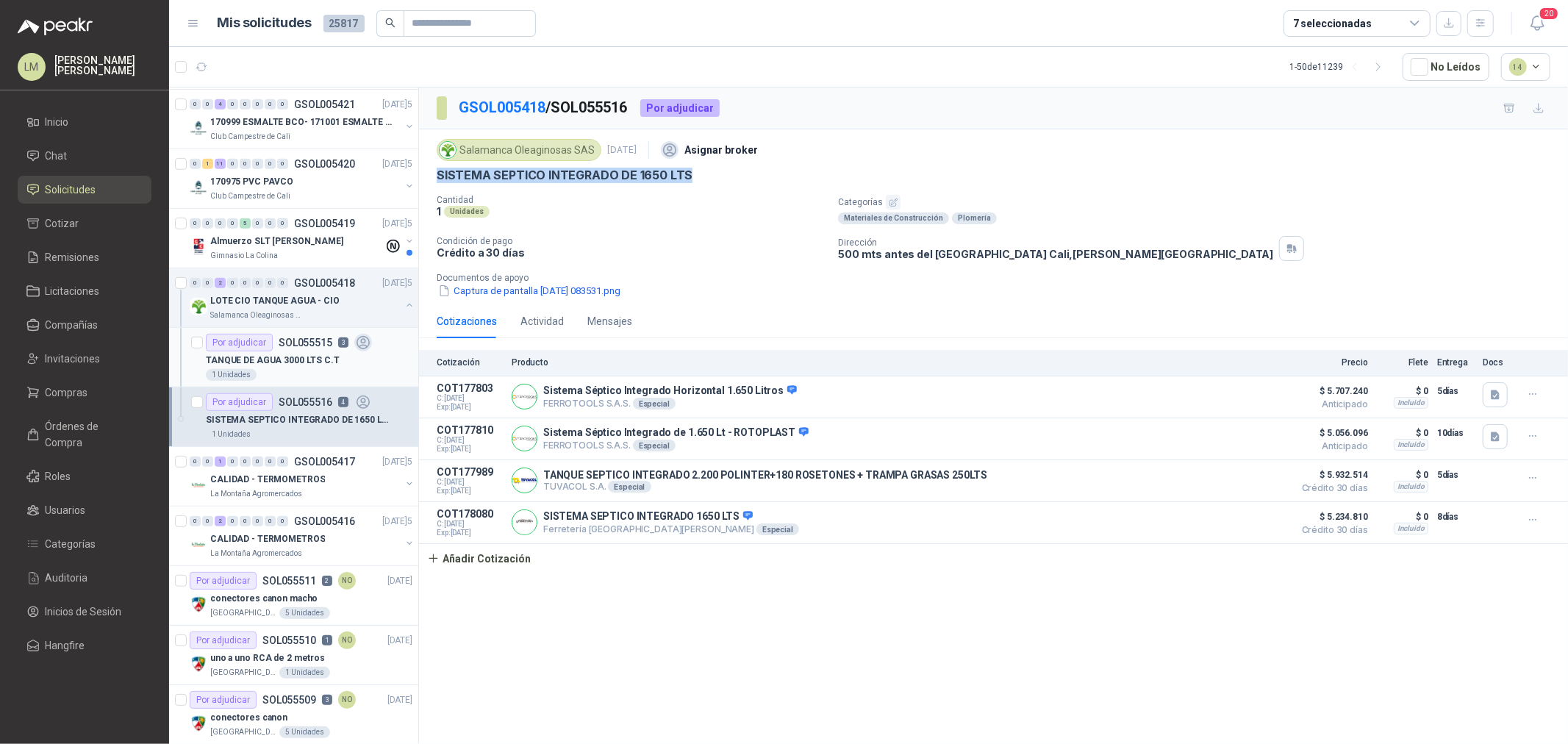
click at [280, 366] on p "TANQUE DE AGUA 3000 LTS C.T" at bounding box center [272, 360] width 134 height 14
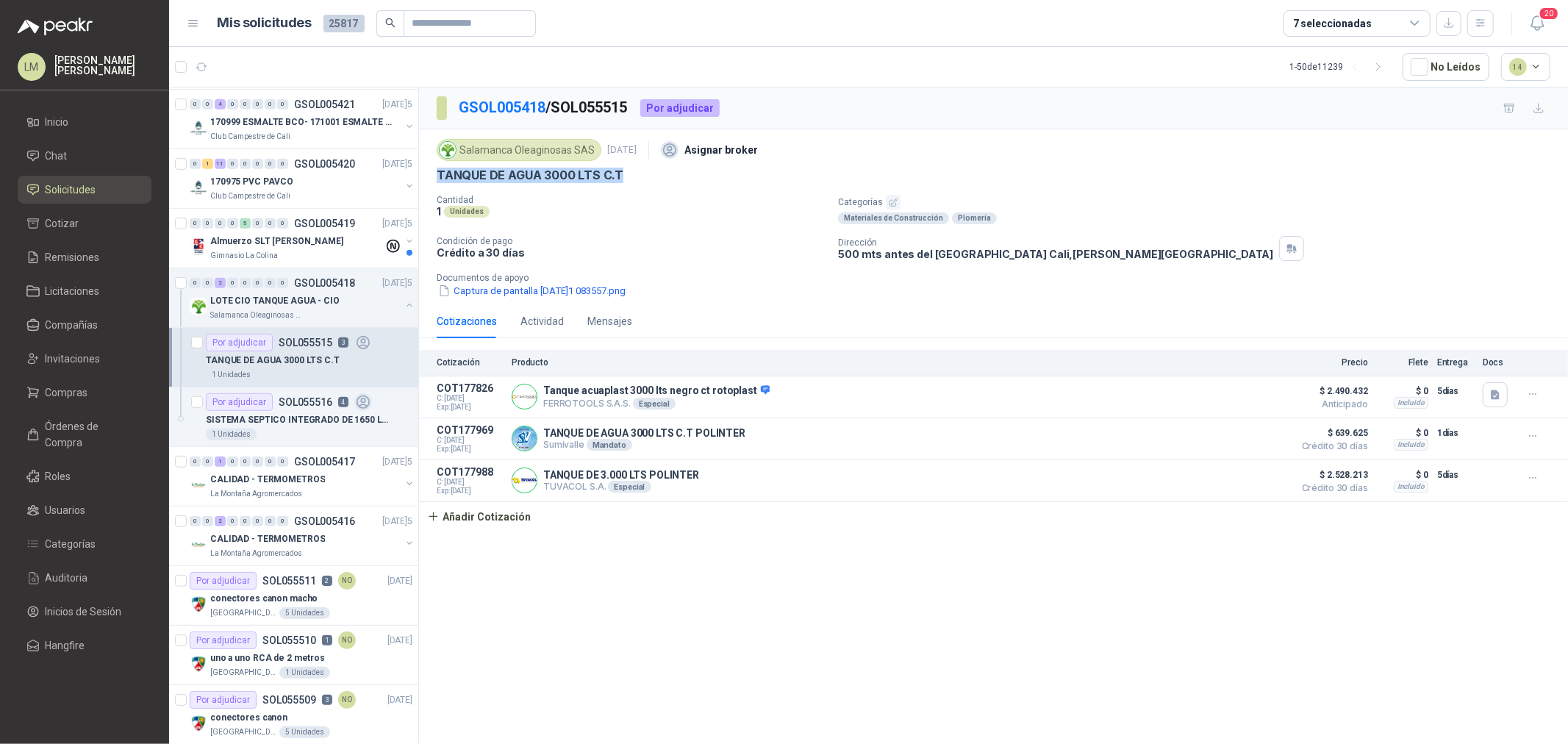
drag, startPoint x: 435, startPoint y: 174, endPoint x: 625, endPoint y: 174, distance: 190.0
click at [625, 174] on div "Salamanca Oleaginosas SAS 11 sept, 2025 Asignar broker TANQUE DE AGUA 3000 LTS …" at bounding box center [993, 217] width 1149 height 175
copy p "TANQUE DE AGUA 3000 LTS C.T"
drag, startPoint x: 828, startPoint y: 262, endPoint x: 997, endPoint y: 249, distance: 169.5
click at [993, 249] on div "Cantidad 1 Unidades Categorías Materiales de Construcción Plomería Condición de…" at bounding box center [994, 247] width 1114 height 103
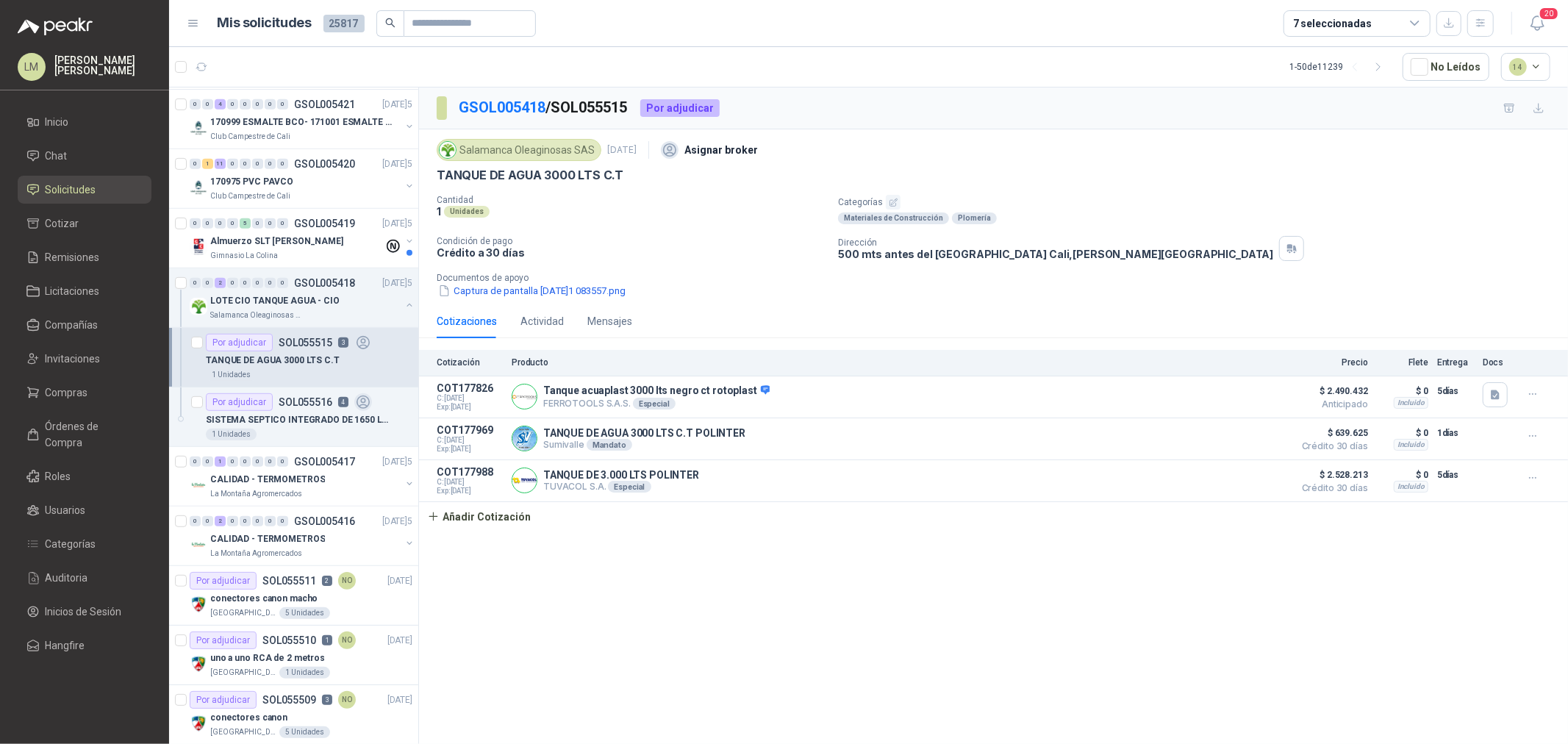
click at [997, 249] on p "500 mts antes del estadio Deportivo Cali Cali , Valle del Cauca" at bounding box center [1055, 253] width 435 height 12
click at [798, 246] on p "Crédito a 30 días" at bounding box center [631, 252] width 390 height 12
click at [435, 18] on input "text" at bounding box center [464, 23] width 103 height 25
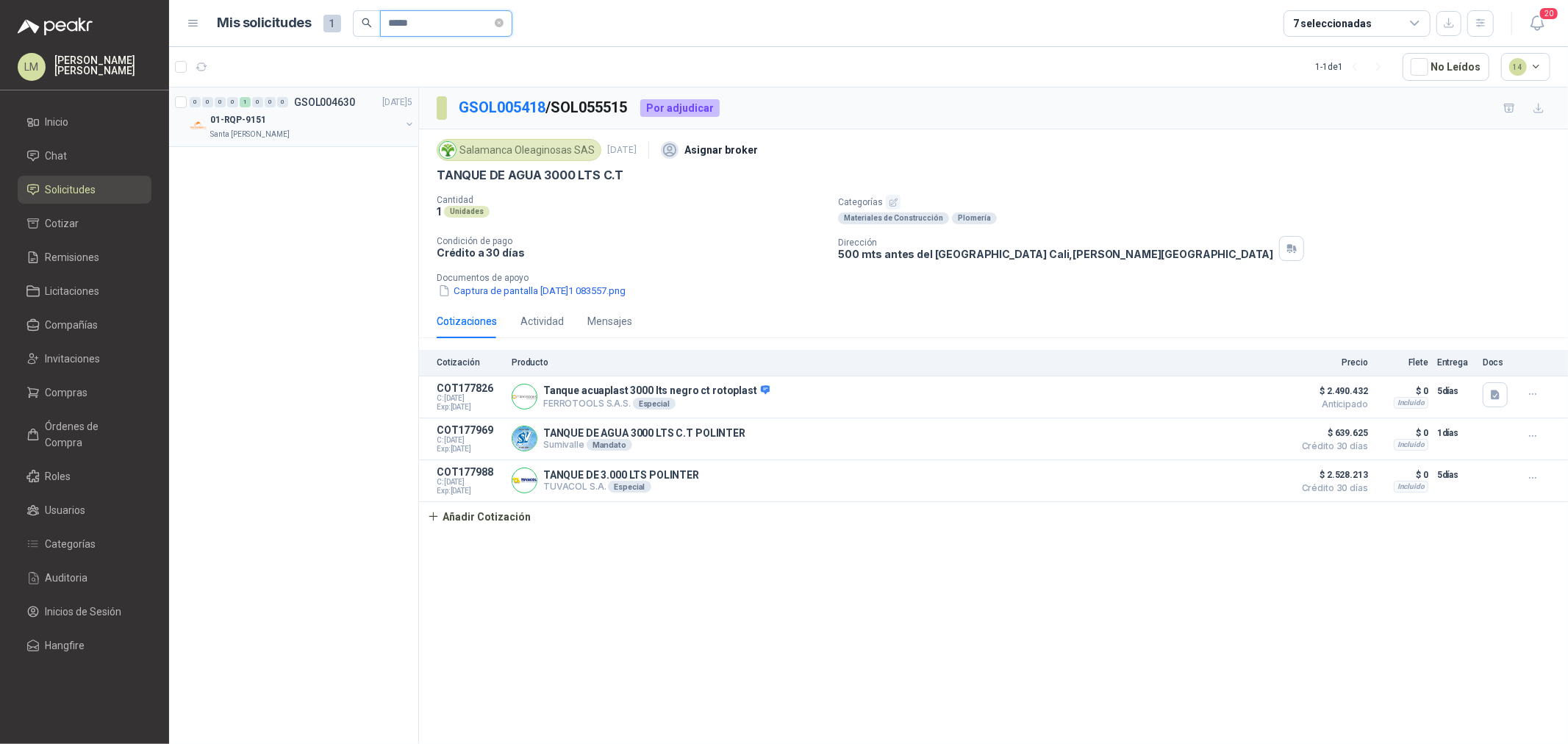
type input "*****"
click at [410, 126] on button "button" at bounding box center [409, 124] width 11 height 11
click at [353, 166] on icon at bounding box center [349, 162] width 12 height 12
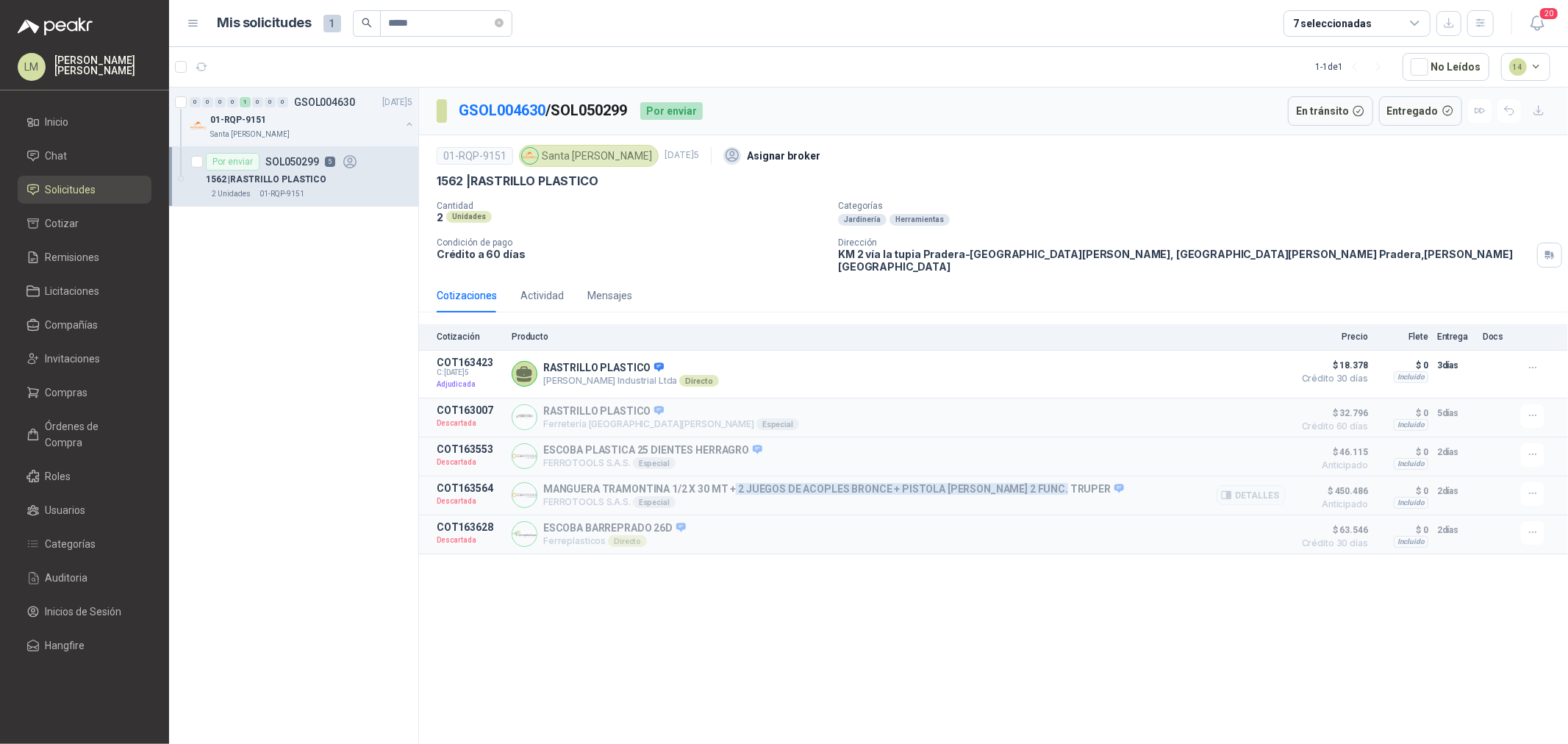
drag, startPoint x: 732, startPoint y: 480, endPoint x: 1051, endPoint y: 479, distance: 319.0
click at [1051, 483] on p "MANGUERA TRAMONTINA 1/2 X 30 MT + 2 JUEGOS DE ACOPLES BRONCE + PISTOLA DE RIEGO…" at bounding box center [834, 490] width 581 height 13
click at [82, 186] on span "Solicitudes" at bounding box center [71, 189] width 51 height 16
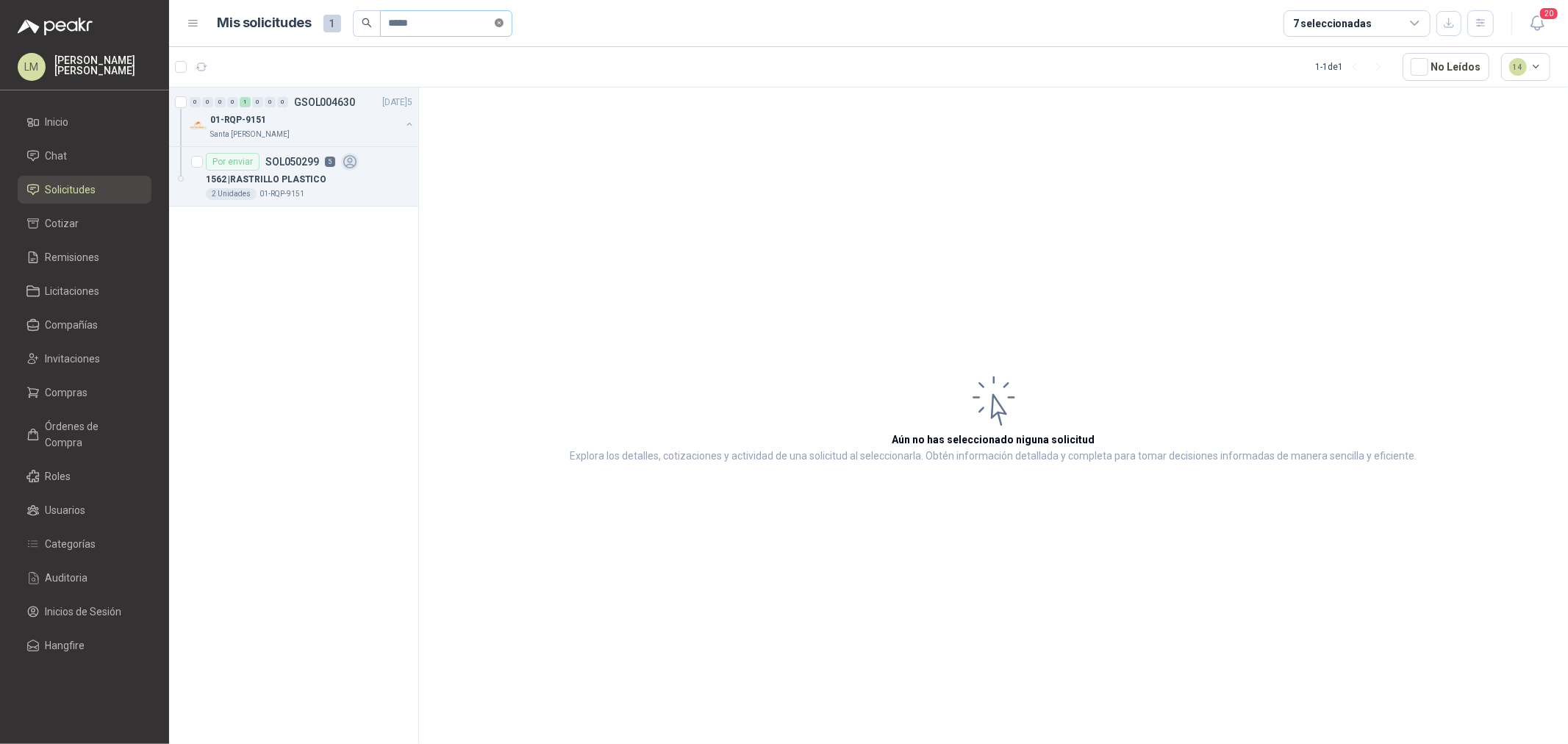
click at [504, 25] on icon "close-circle" at bounding box center [499, 22] width 9 height 9
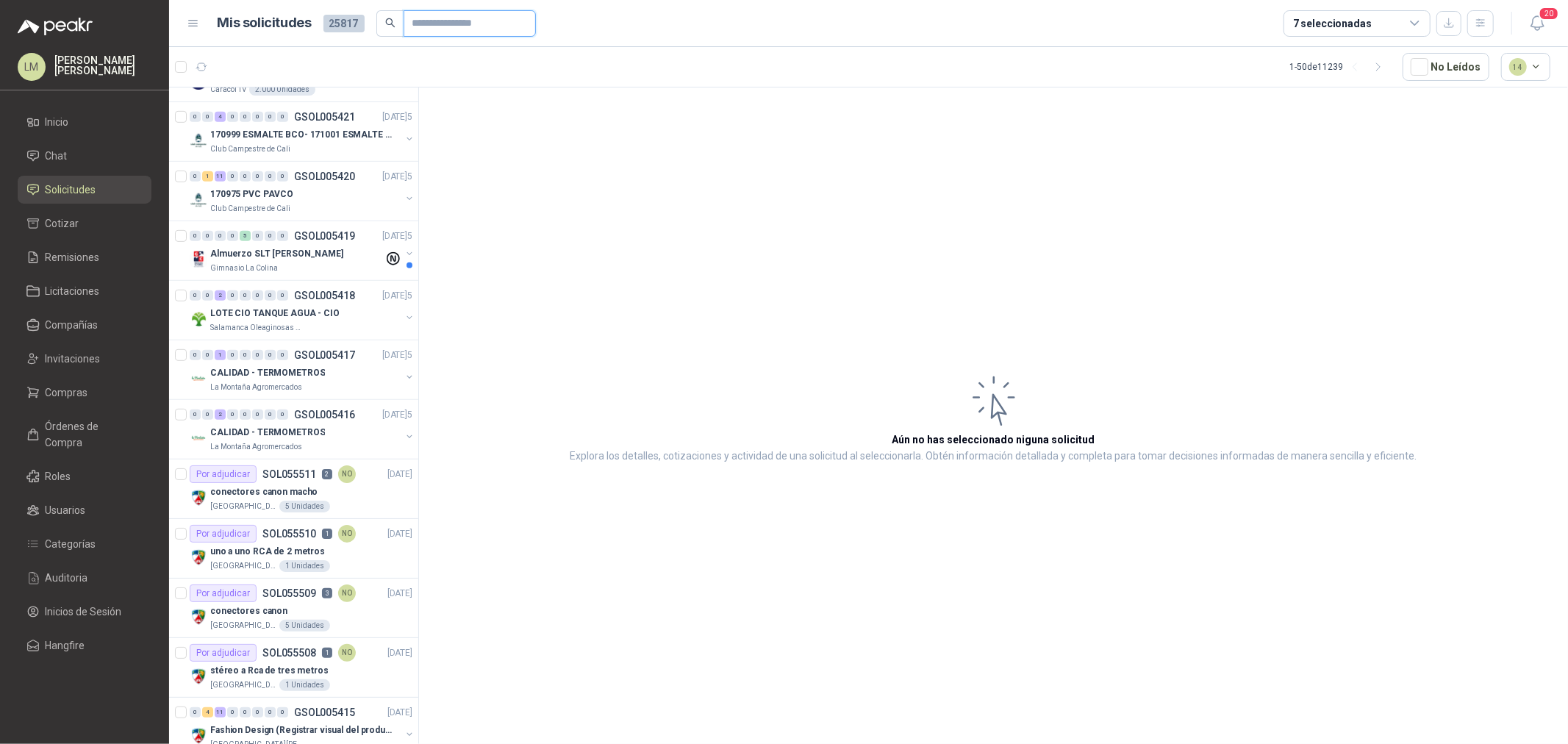
scroll to position [653, 0]
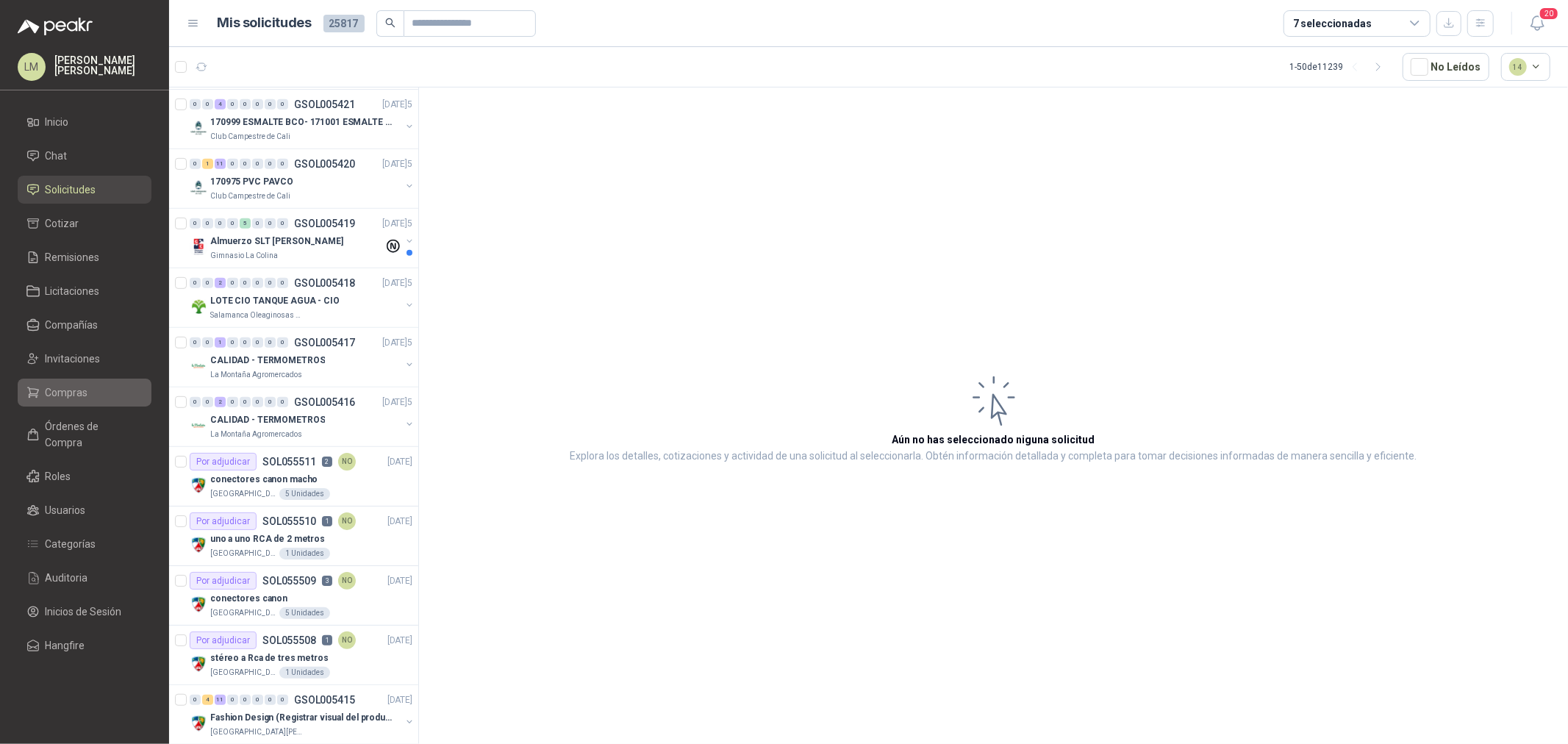
click at [75, 395] on span "Compras" at bounding box center [67, 393] width 43 height 16
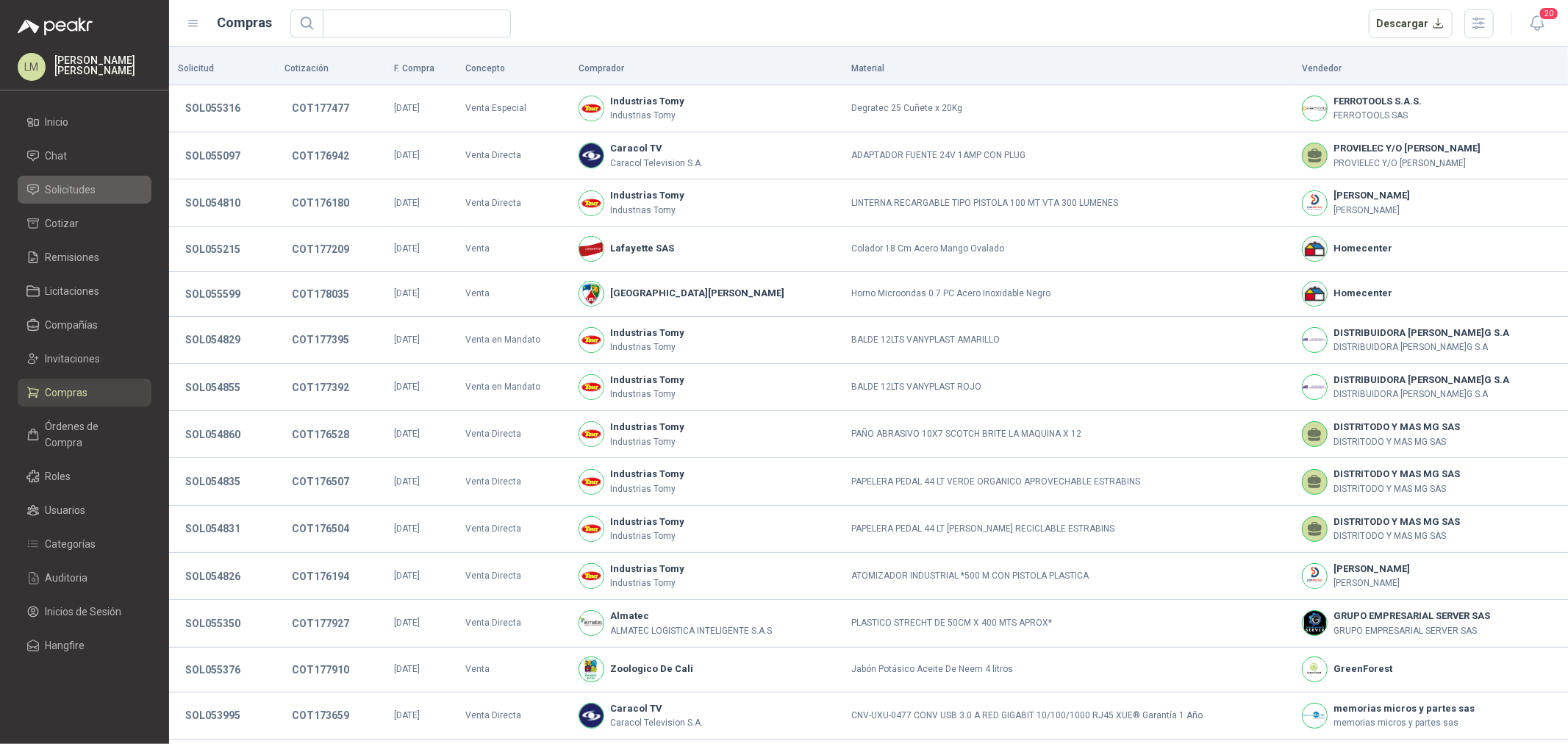
click at [67, 189] on span "Solicitudes" at bounding box center [71, 189] width 51 height 16
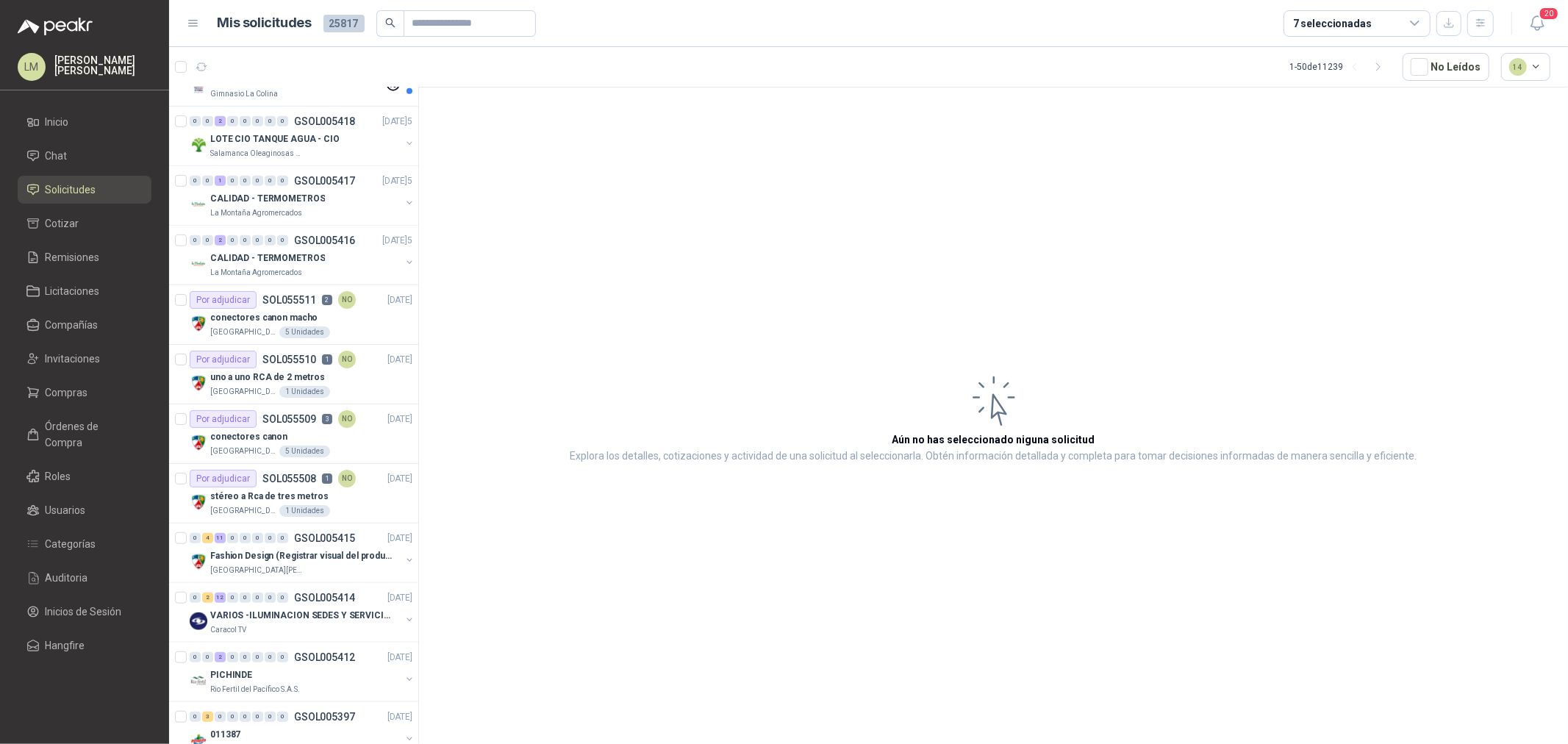
scroll to position [817, 0]
click at [327, 178] on p "GSOL005417" at bounding box center [325, 179] width 61 height 11
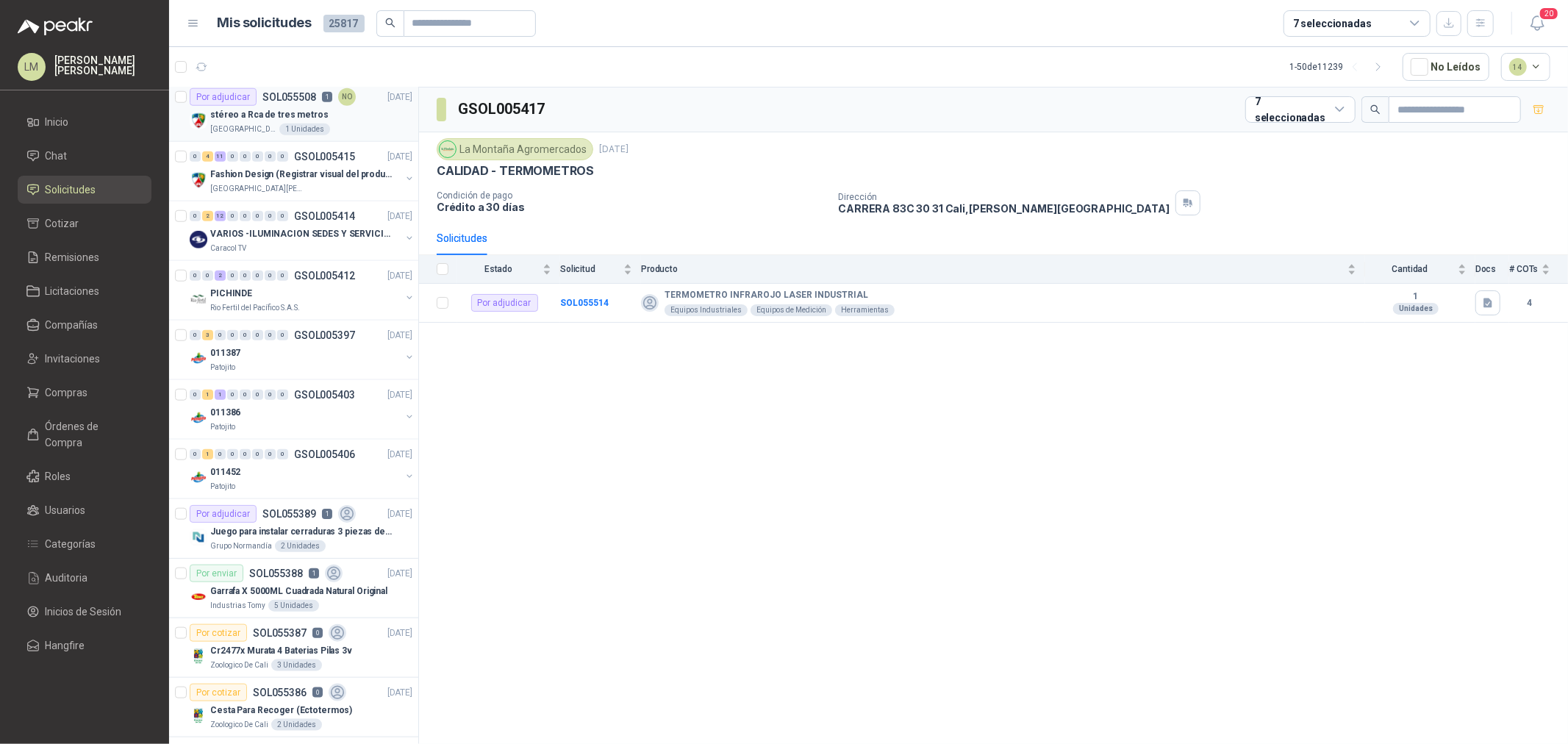
scroll to position [1226, 0]
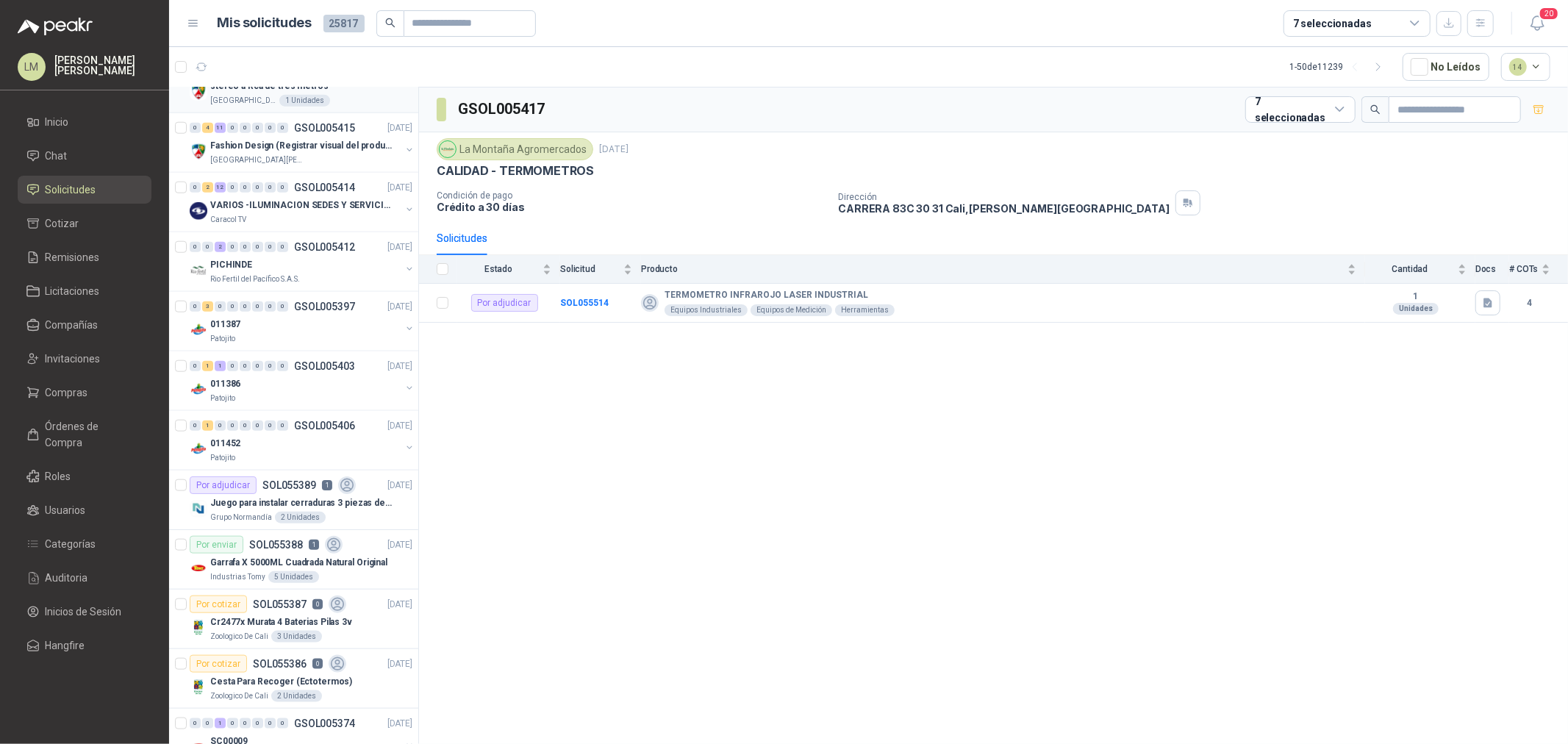
click at [325, 245] on p "GSOL005412" at bounding box center [325, 247] width 61 height 11
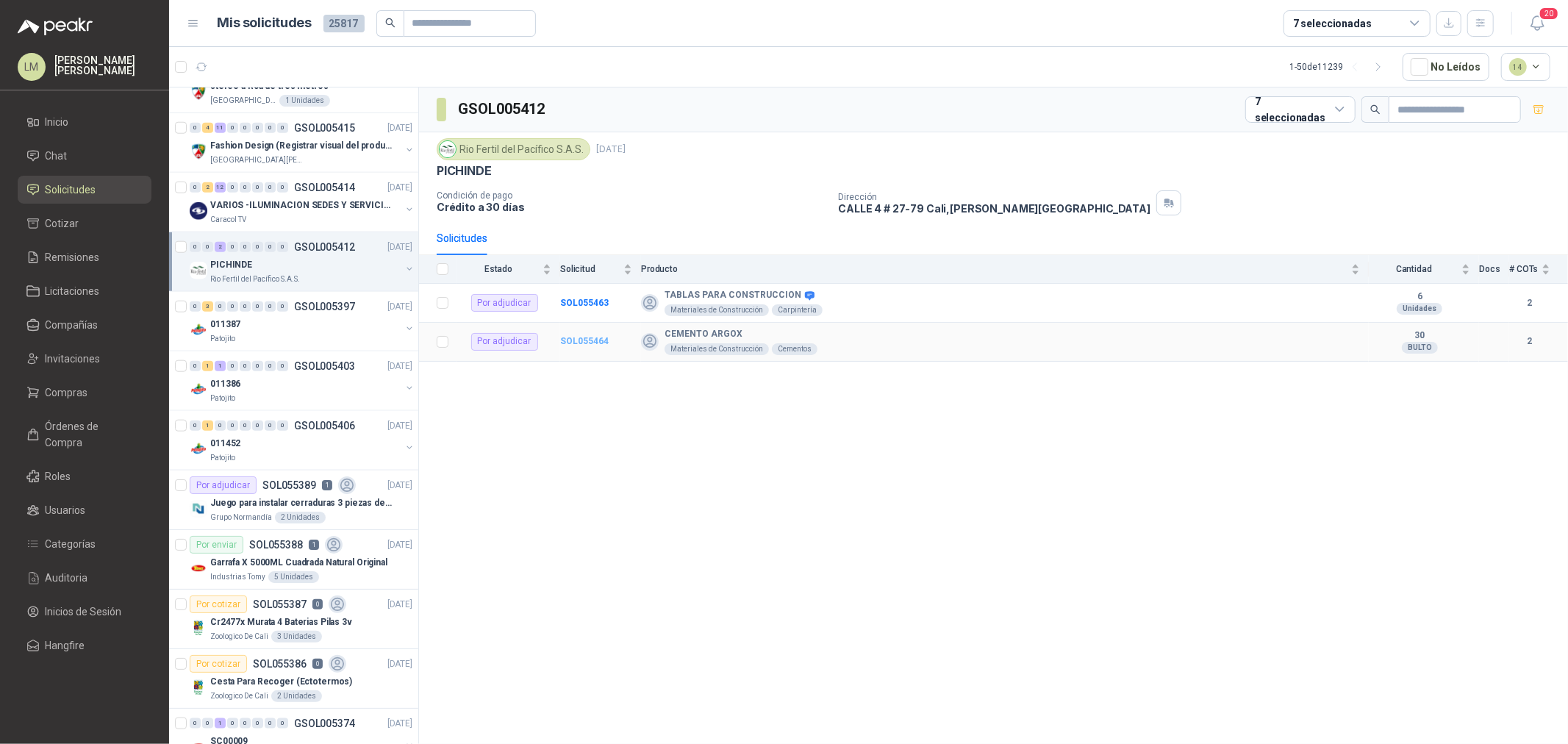
click at [588, 342] on b "SOL055464" at bounding box center [584, 341] width 48 height 11
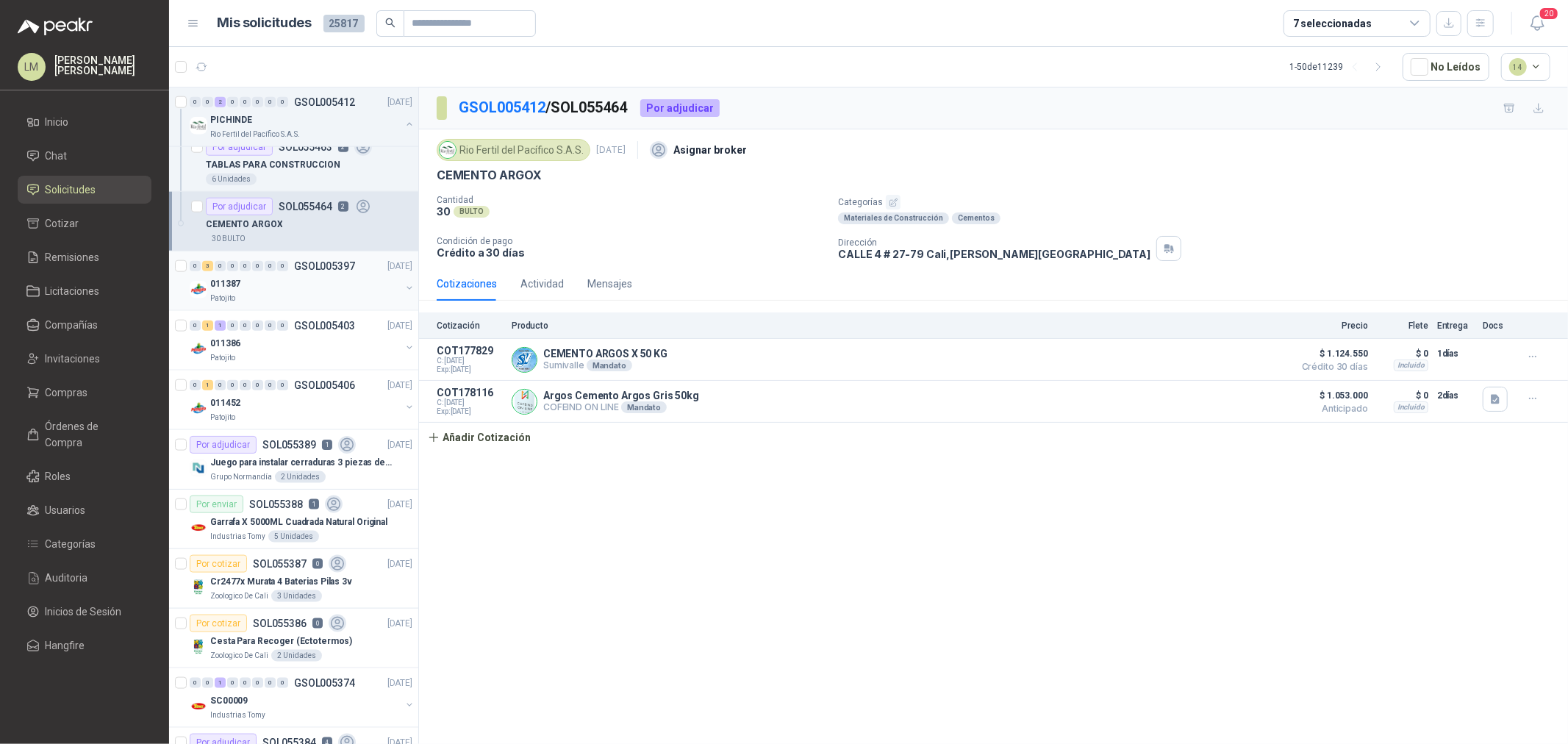
scroll to position [1389, 0]
click at [291, 284] on div "011387" at bounding box center [305, 281] width 190 height 18
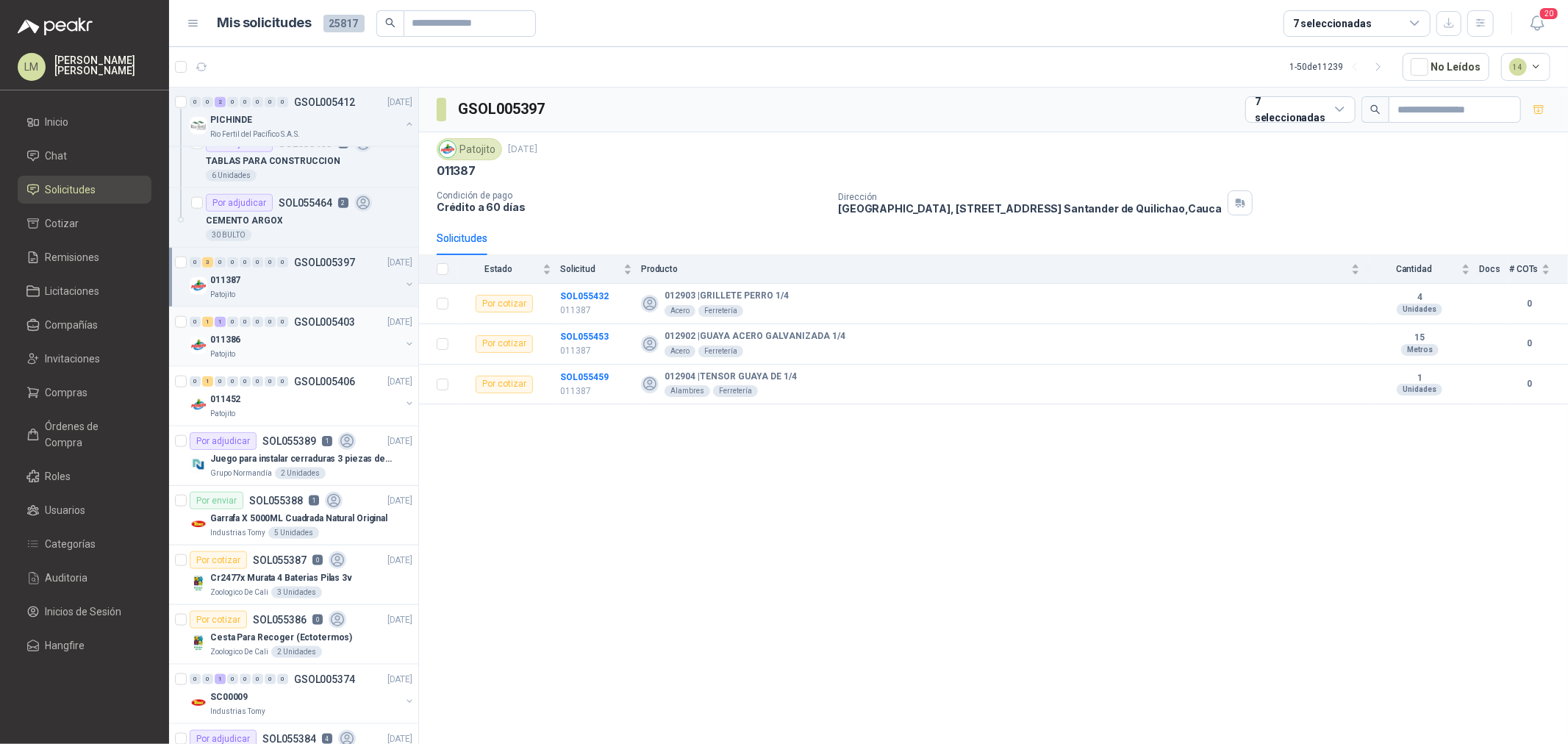
click at [403, 340] on button "button" at bounding box center [409, 344] width 11 height 11
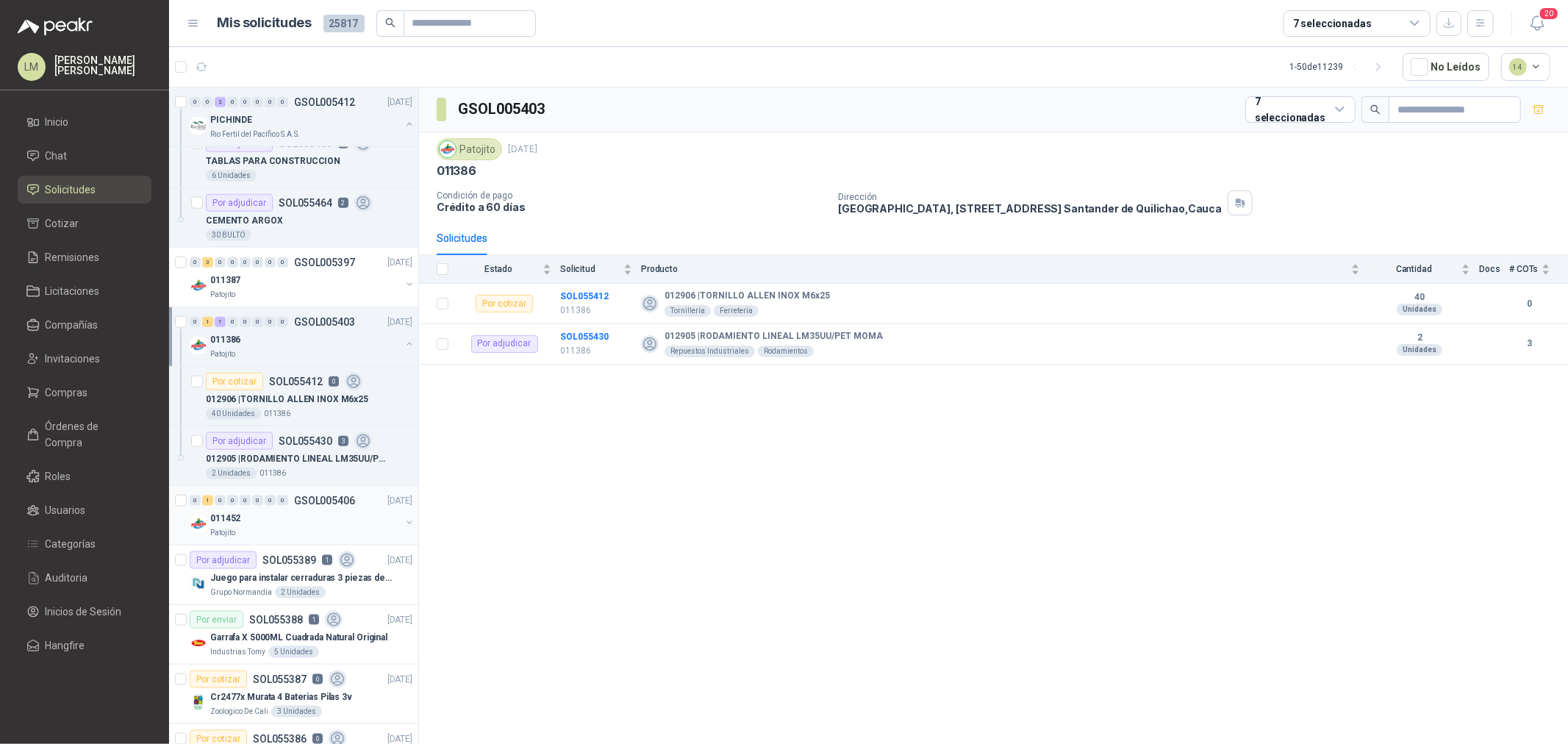
click at [403, 525] on button "button" at bounding box center [409, 523] width 11 height 11
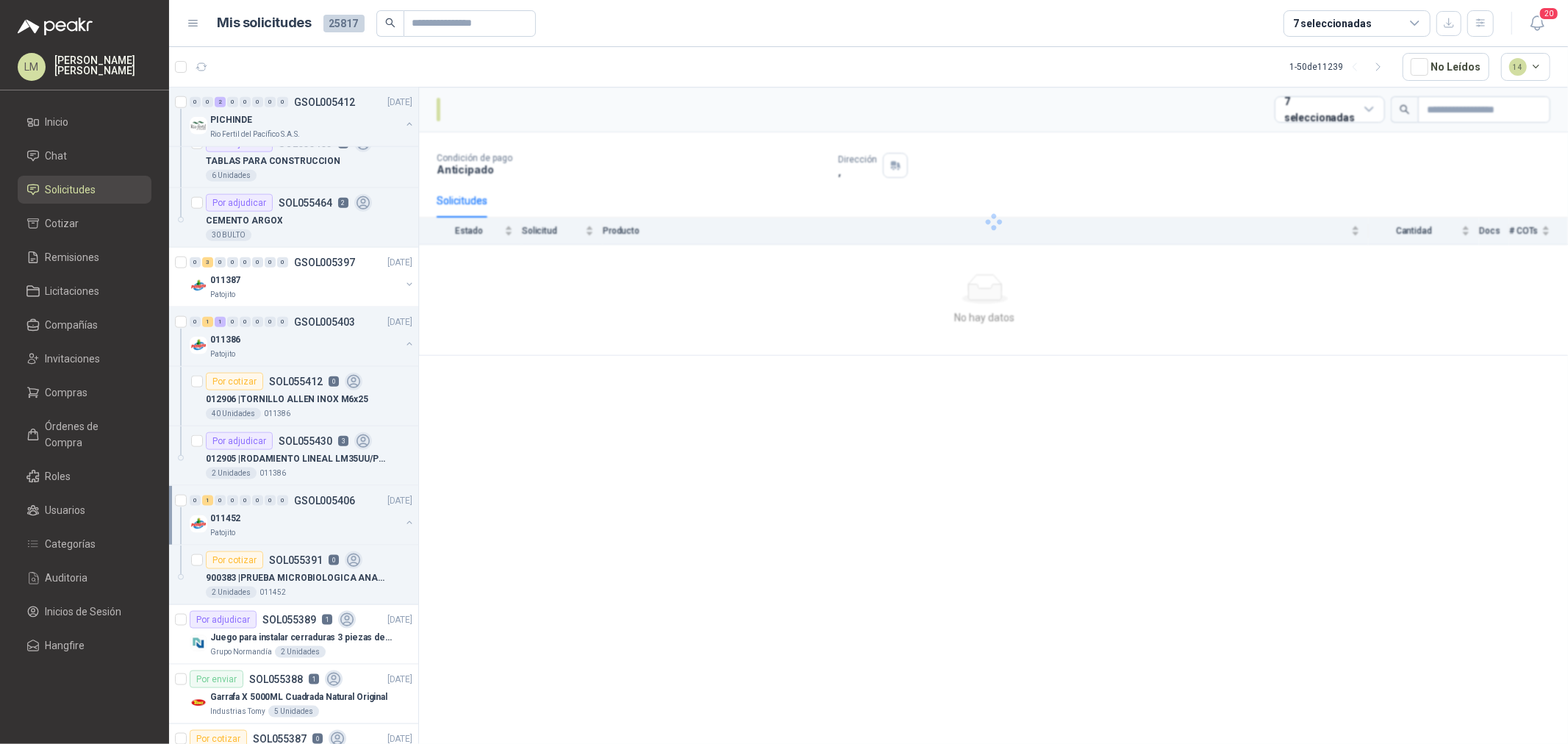
click at [403, 525] on button "button" at bounding box center [409, 523] width 11 height 11
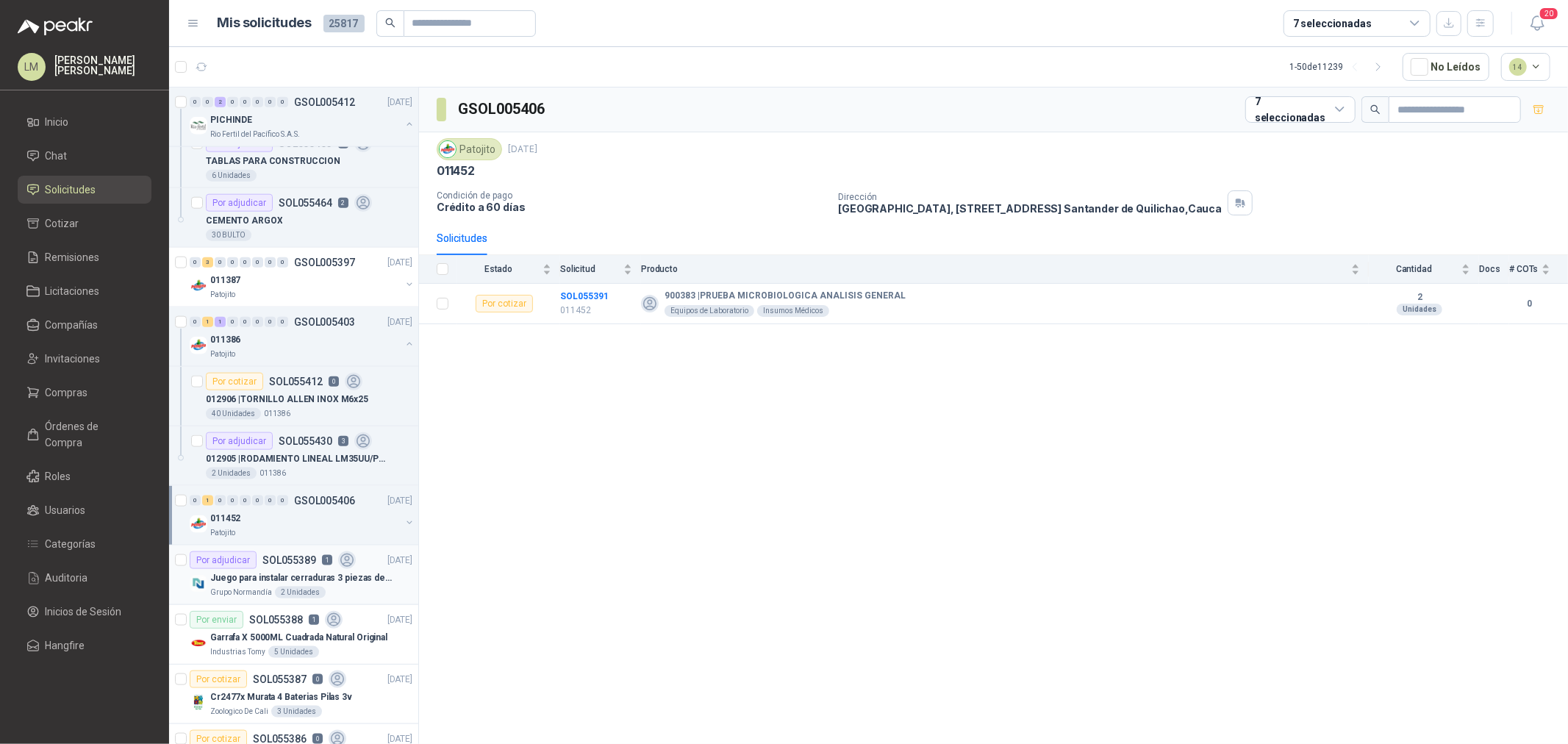
click at [319, 572] on p "Juego para instalar cerraduras 3 piezas de acero al carbono - Pretul" at bounding box center [301, 578] width 183 height 14
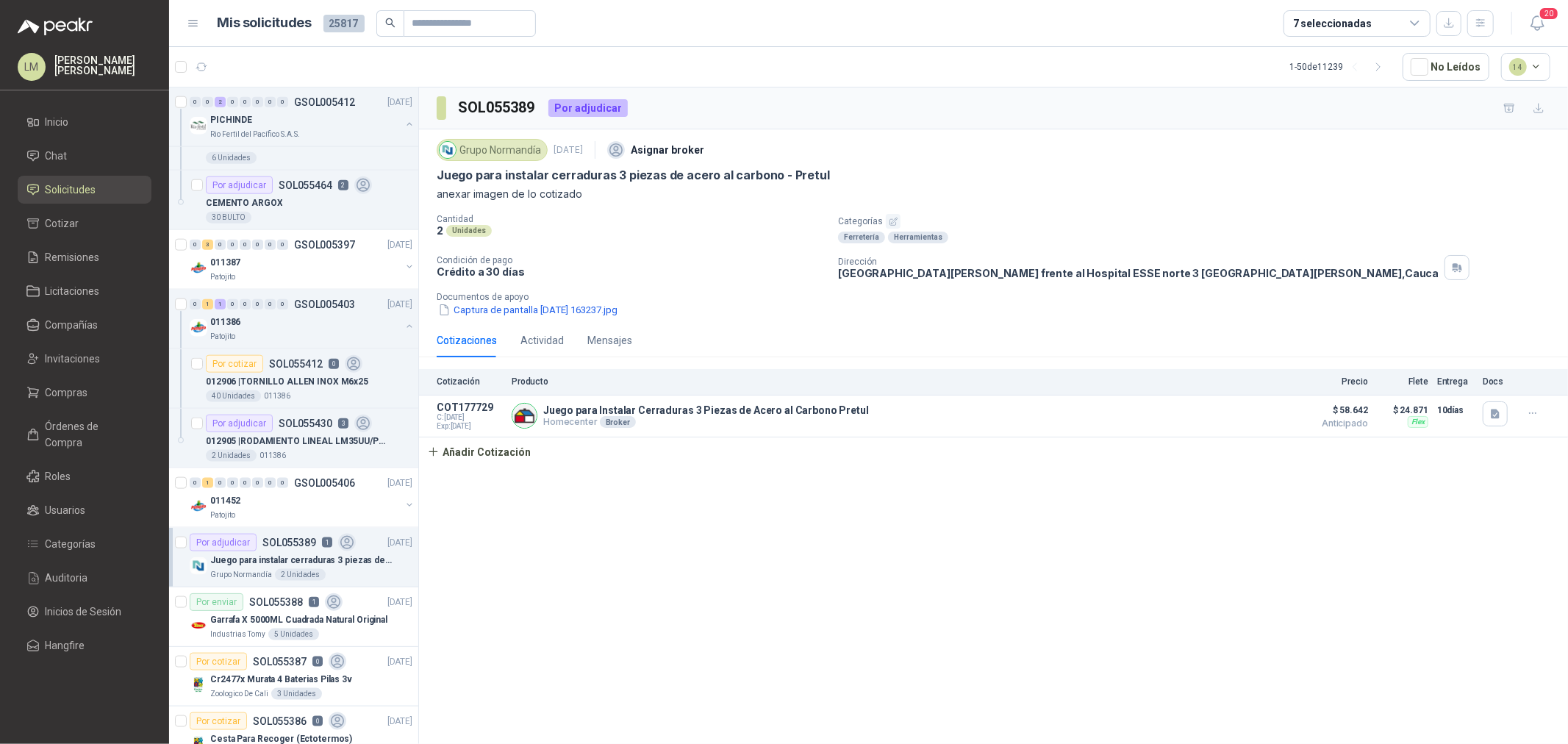
scroll to position [1389, 0]
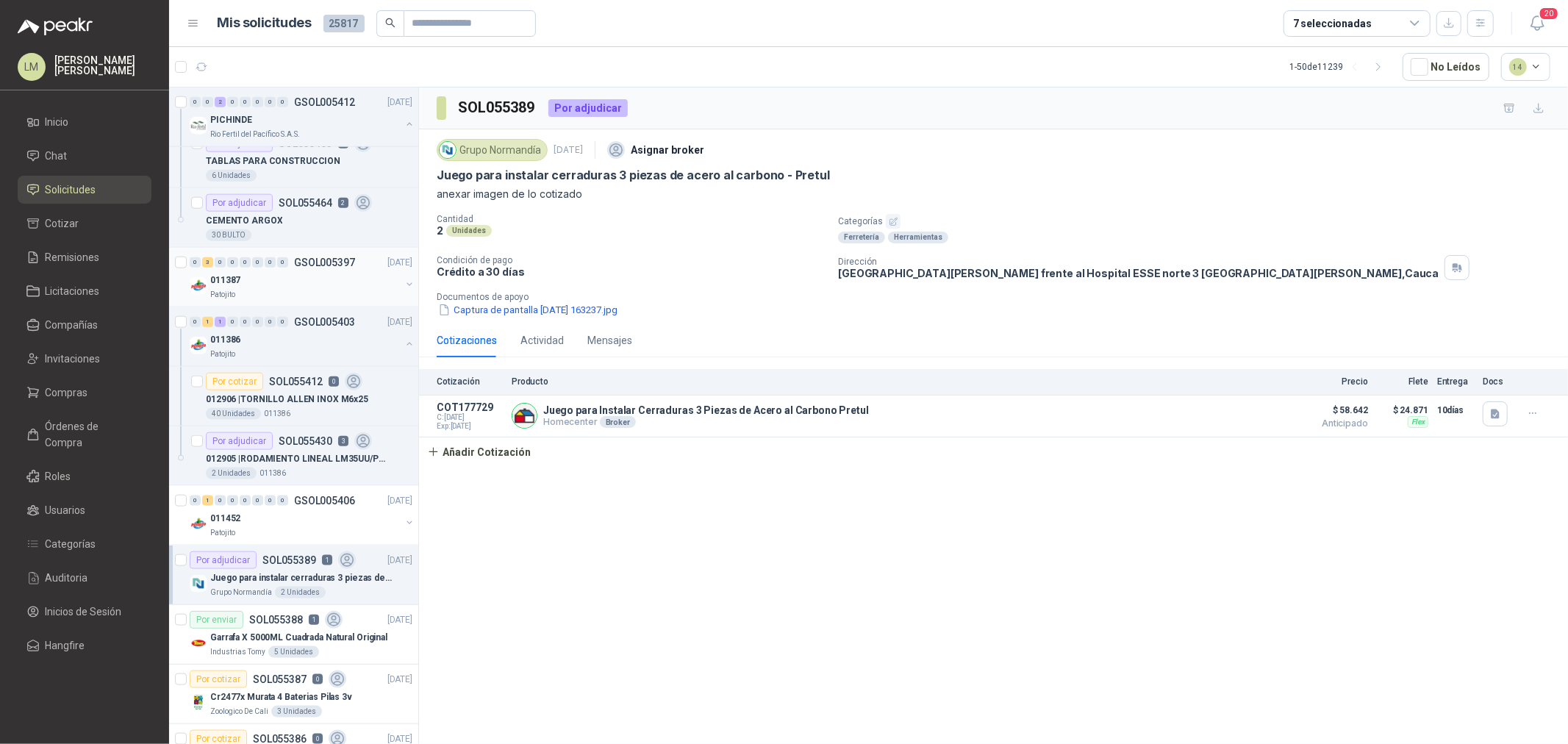
click at [403, 285] on button "button" at bounding box center [409, 285] width 11 height 11
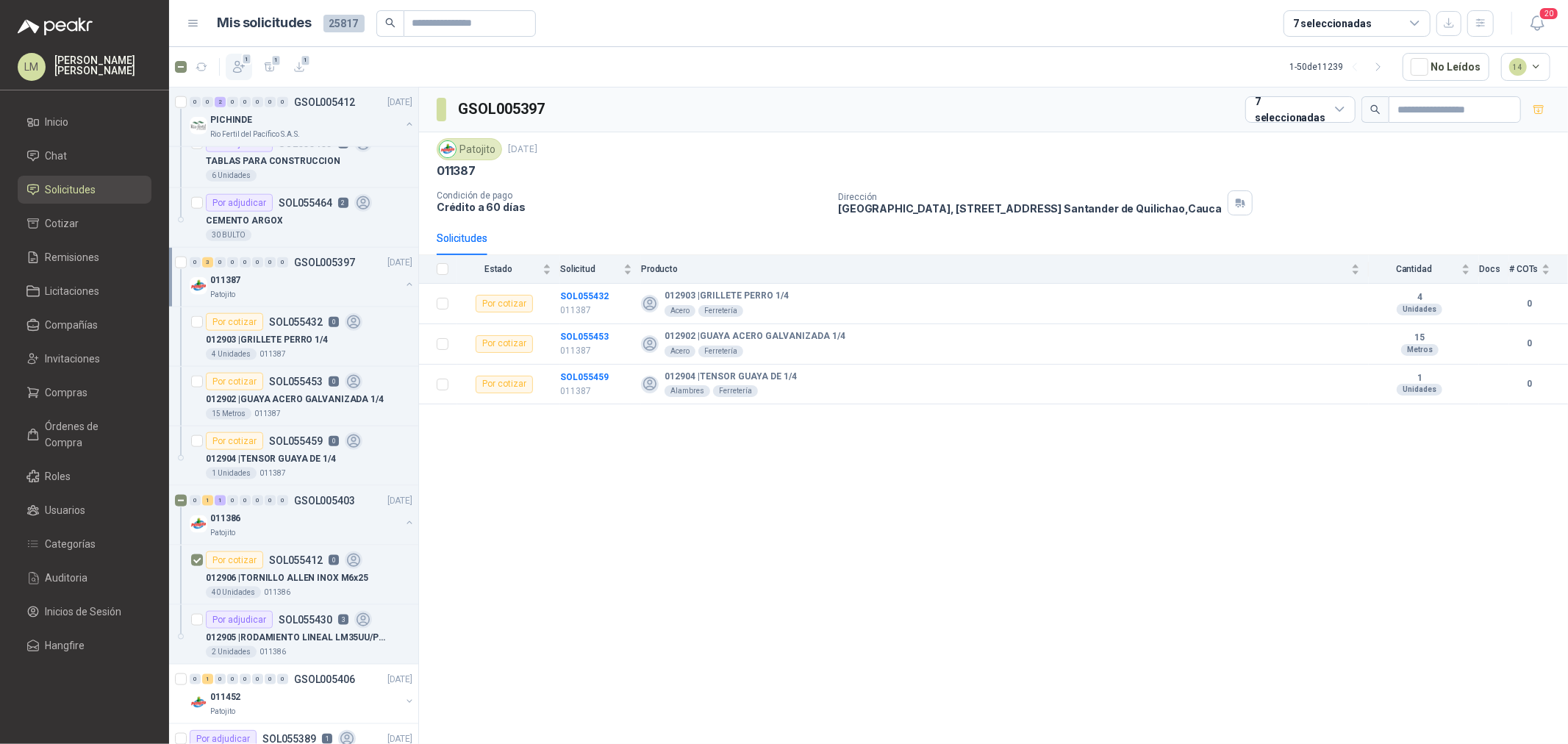
click at [231, 67] on icon "button" at bounding box center [239, 67] width 15 height 15
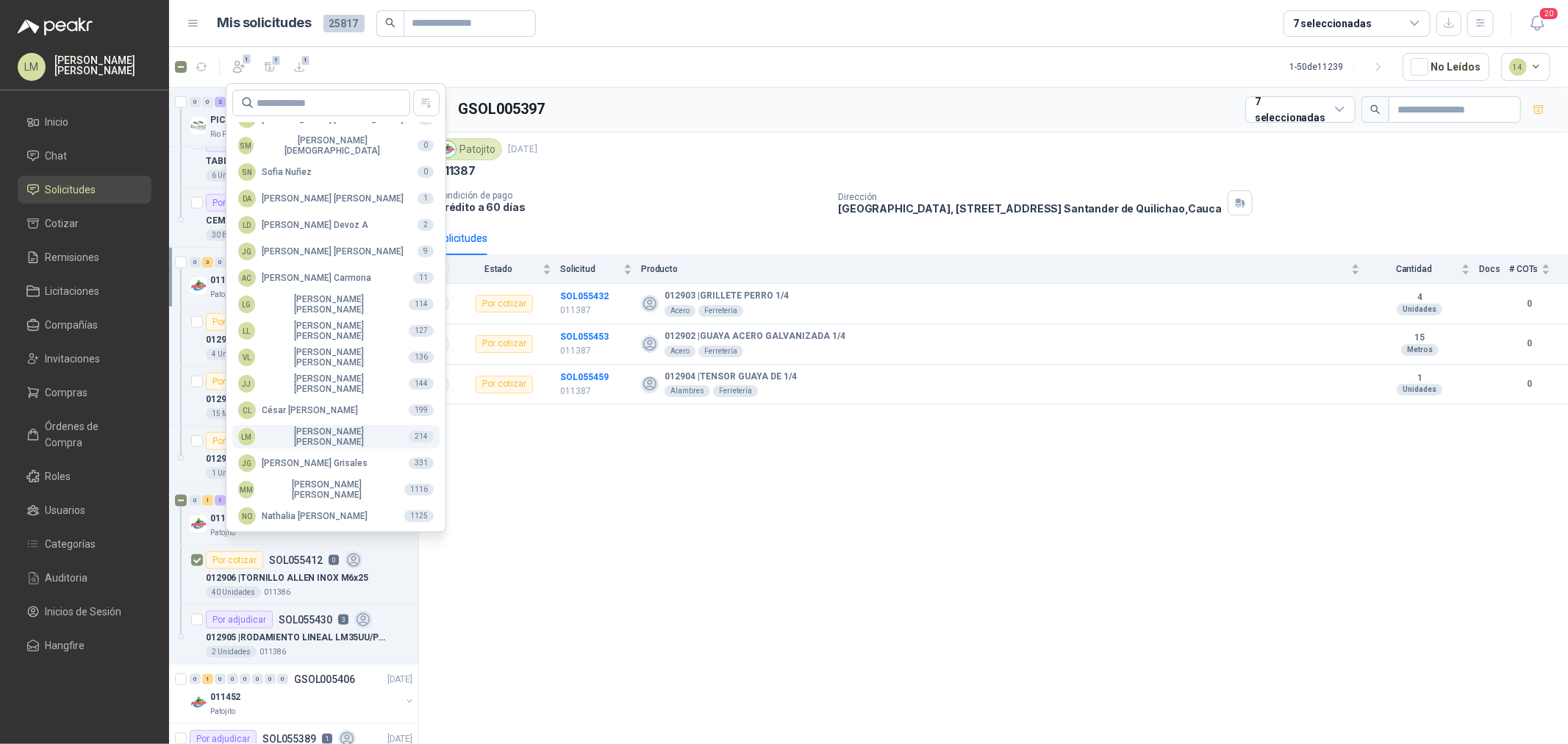
scroll to position [260, 0]
click at [302, 486] on div "MM Mauricio Martinez" at bounding box center [315, 488] width 154 height 21
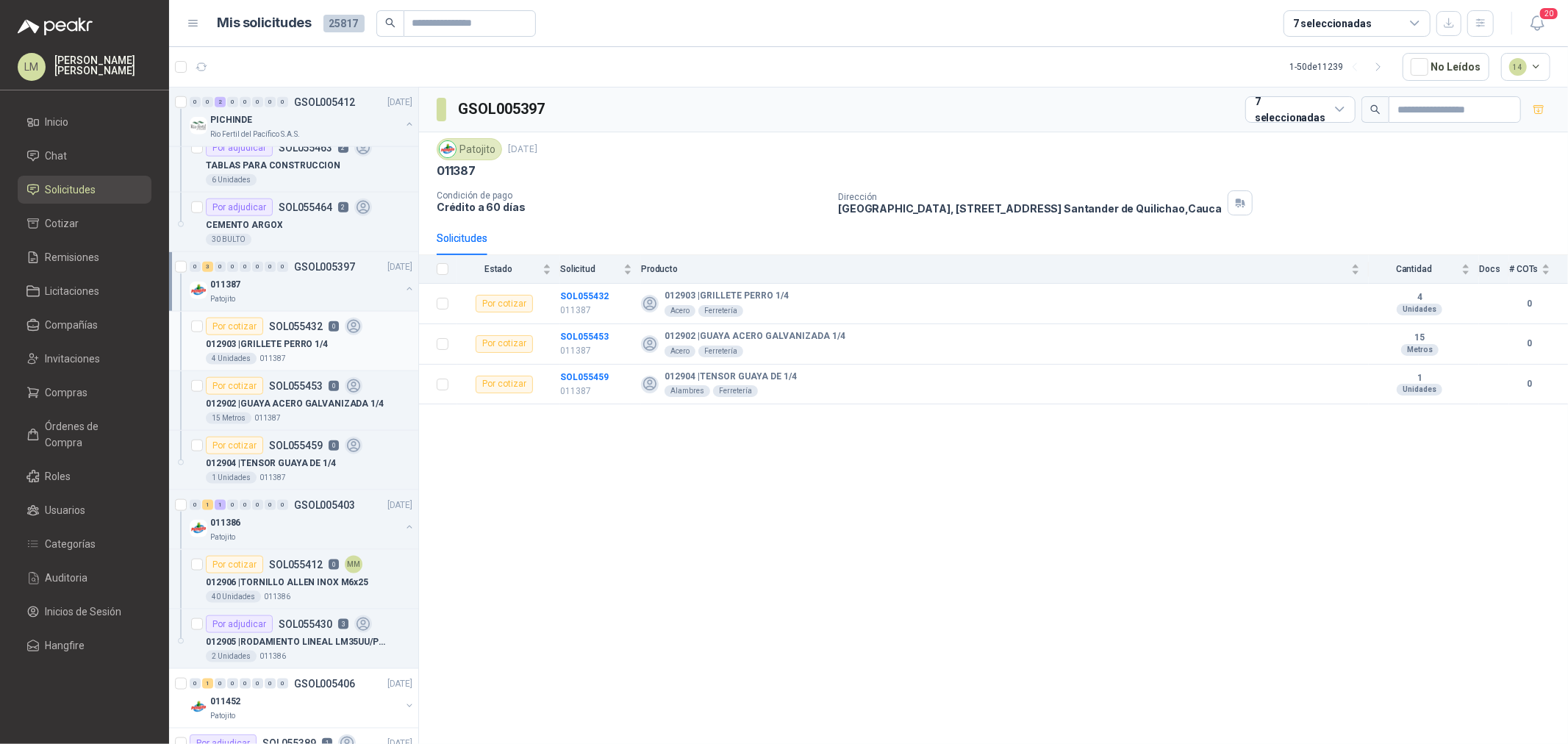
scroll to position [1226, 0]
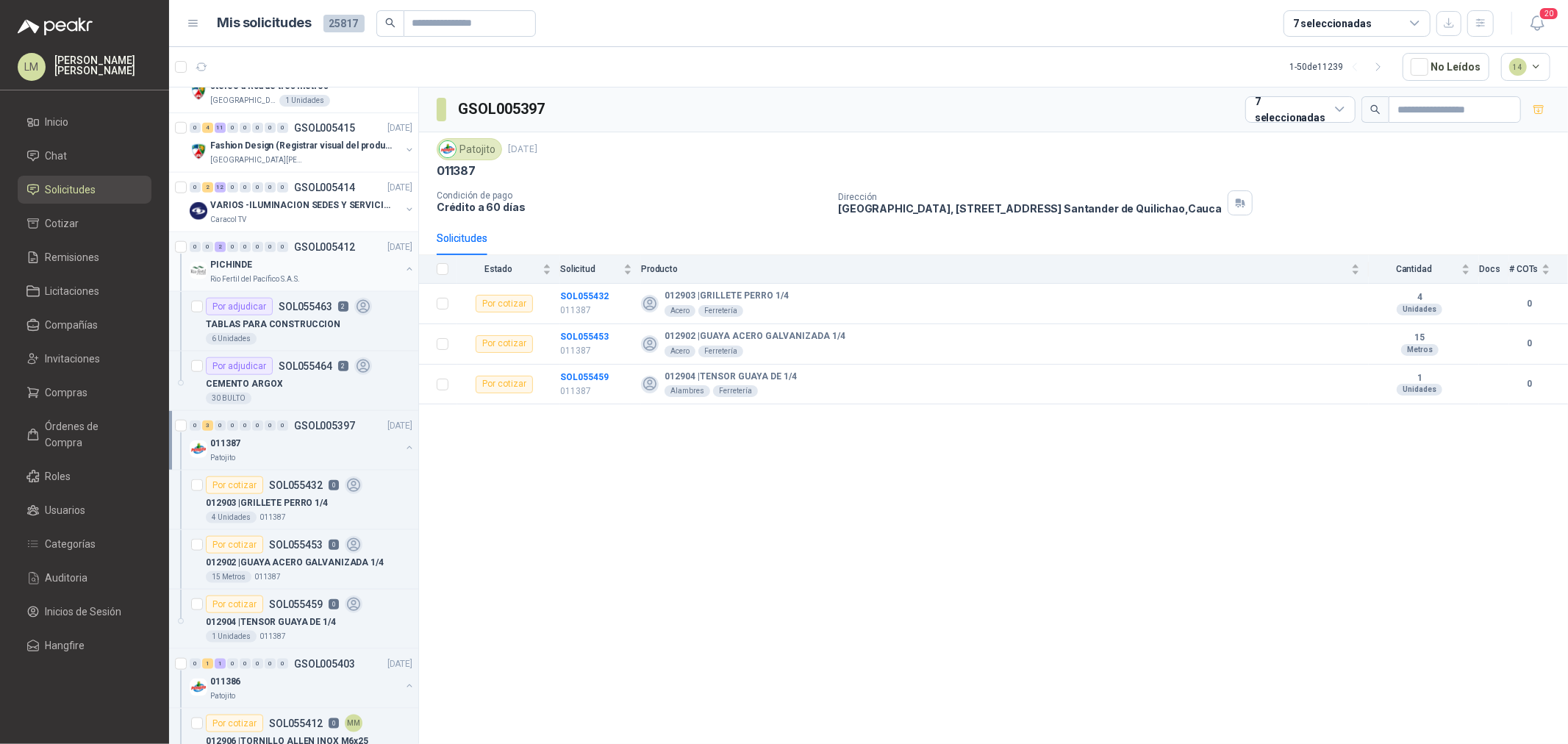
click at [274, 262] on div "PICHINDE" at bounding box center [305, 265] width 190 height 18
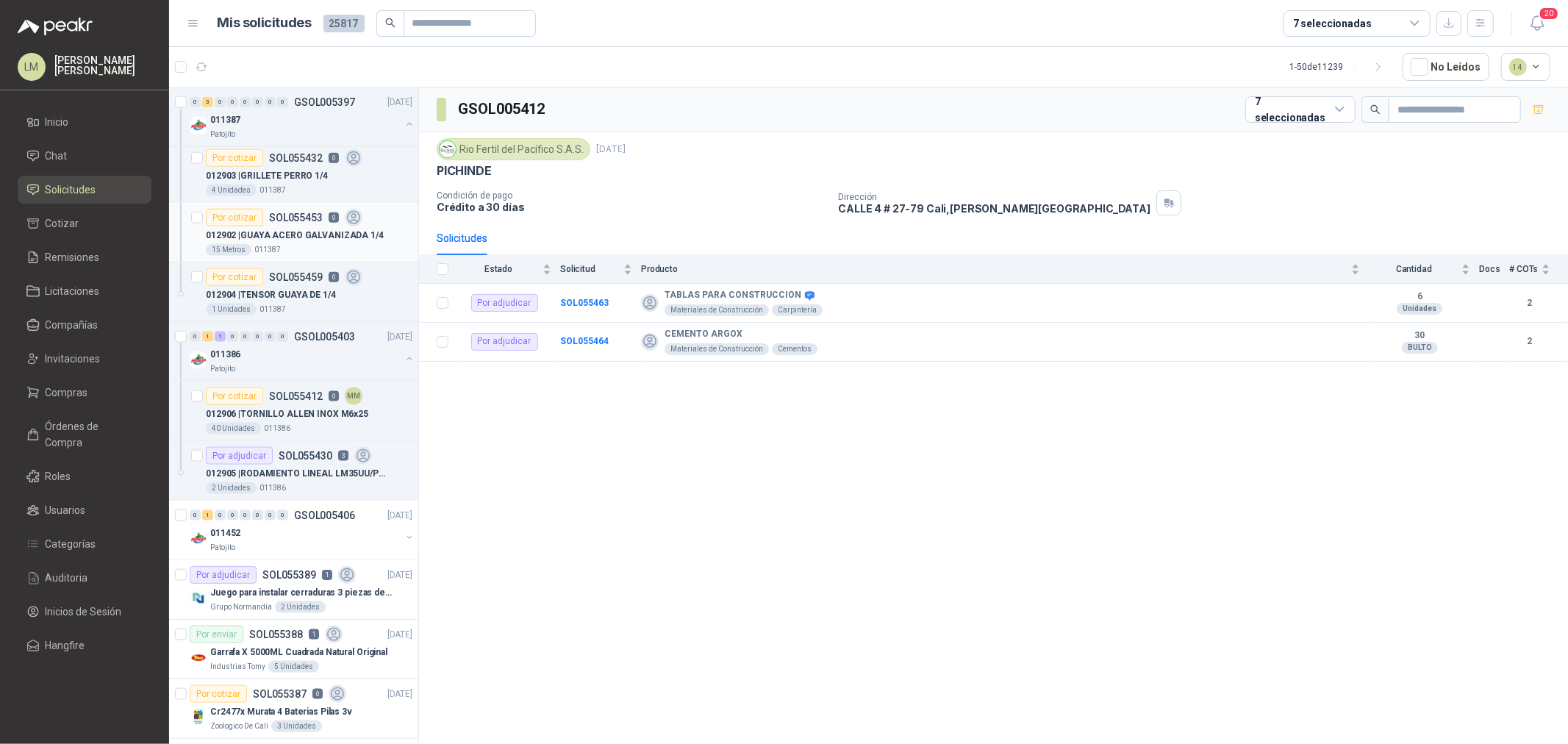
scroll to position [1879, 0]
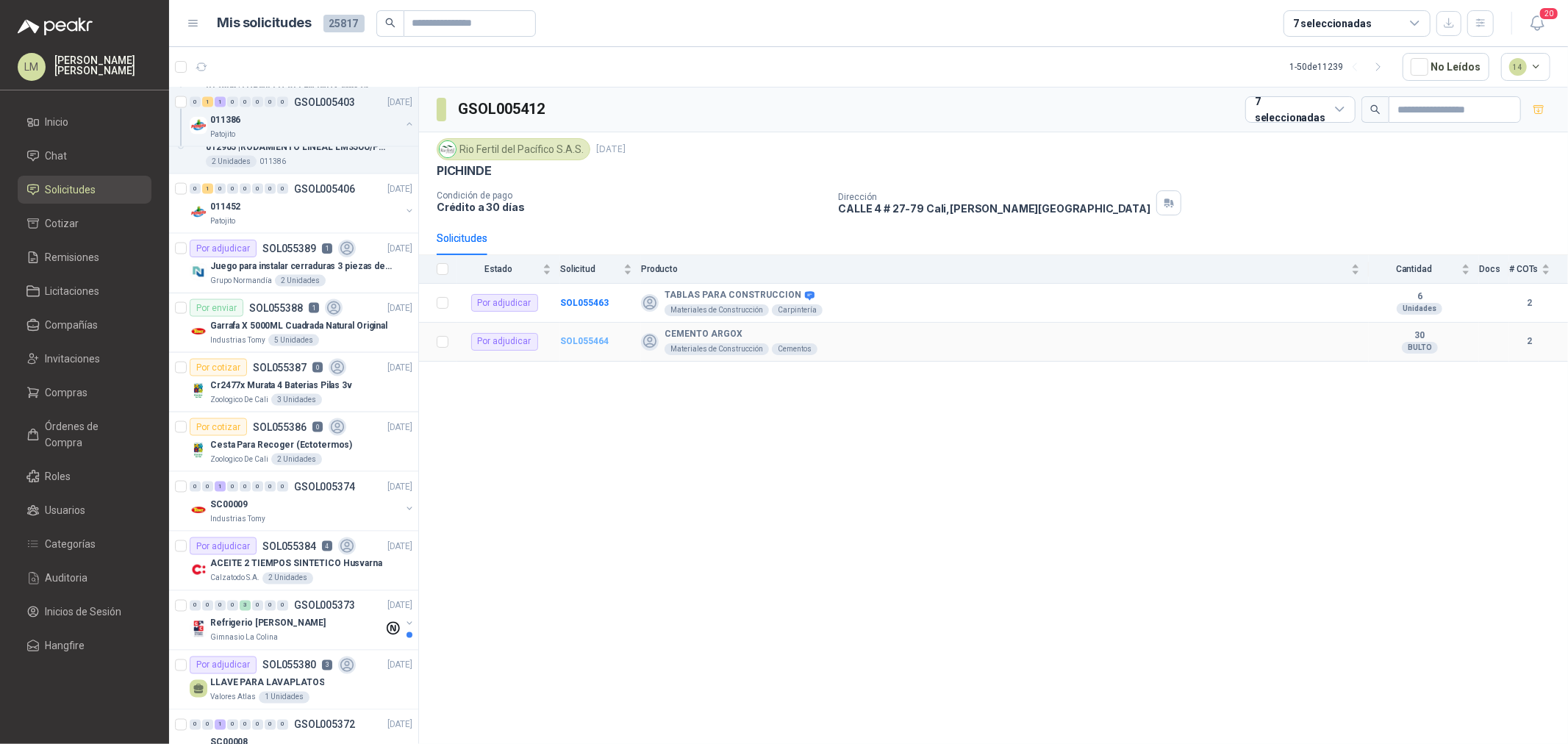
click at [590, 346] on b "SOL055464" at bounding box center [584, 341] width 48 height 11
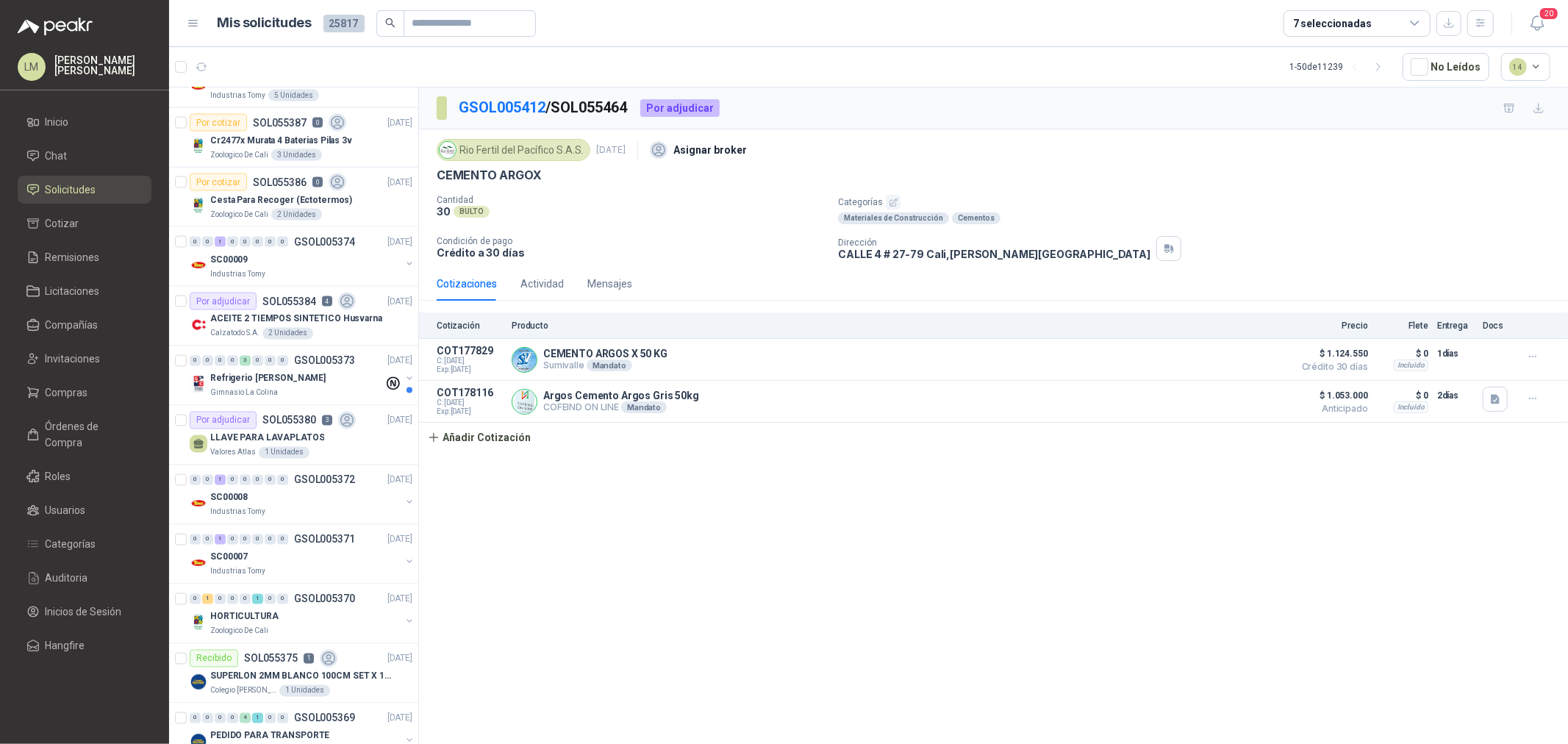
scroll to position [2370, 0]
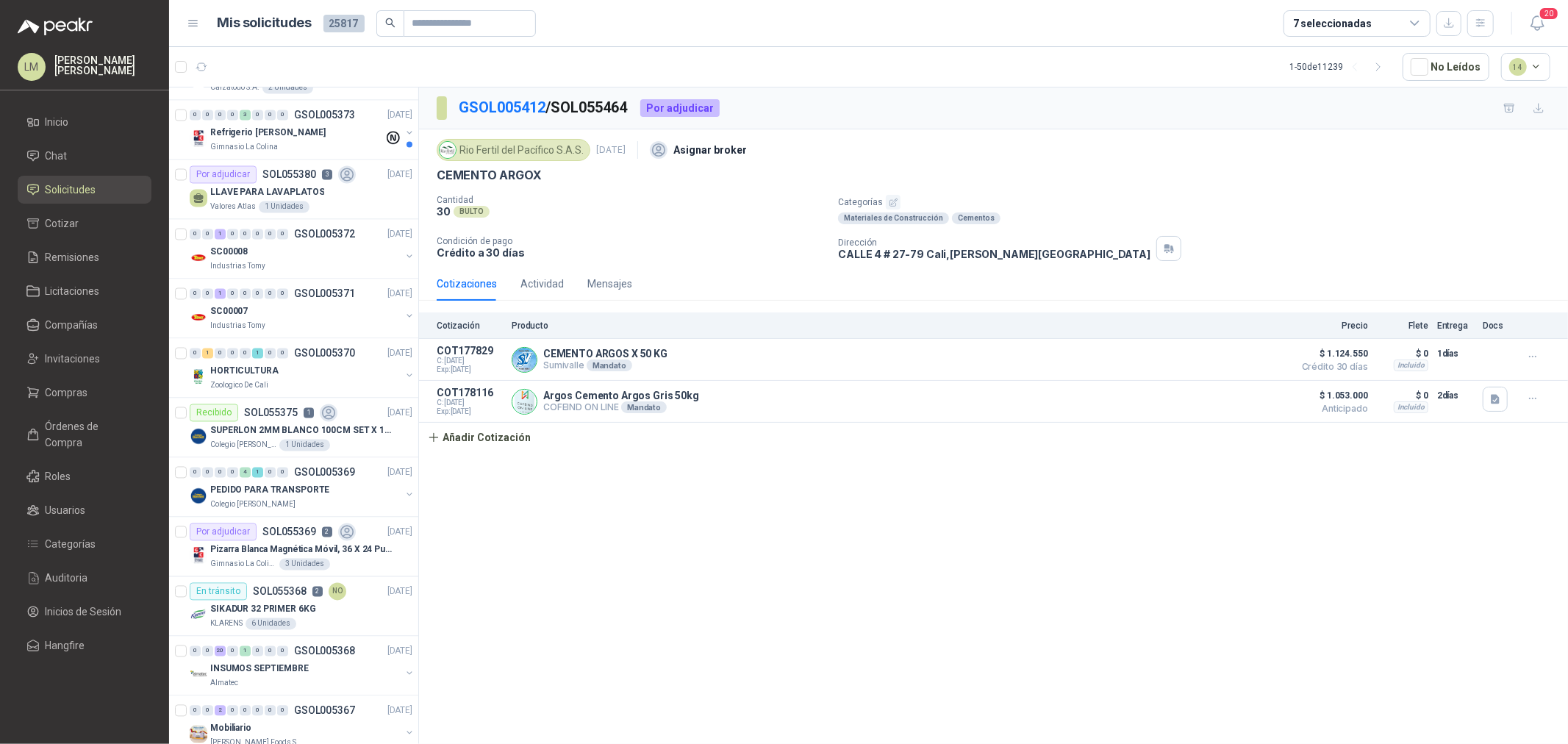
click at [1495, 30] on div "20" at bounding box center [1522, 23] width 57 height 23
click at [1486, 28] on icon "button" at bounding box center [1481, 23] width 12 height 12
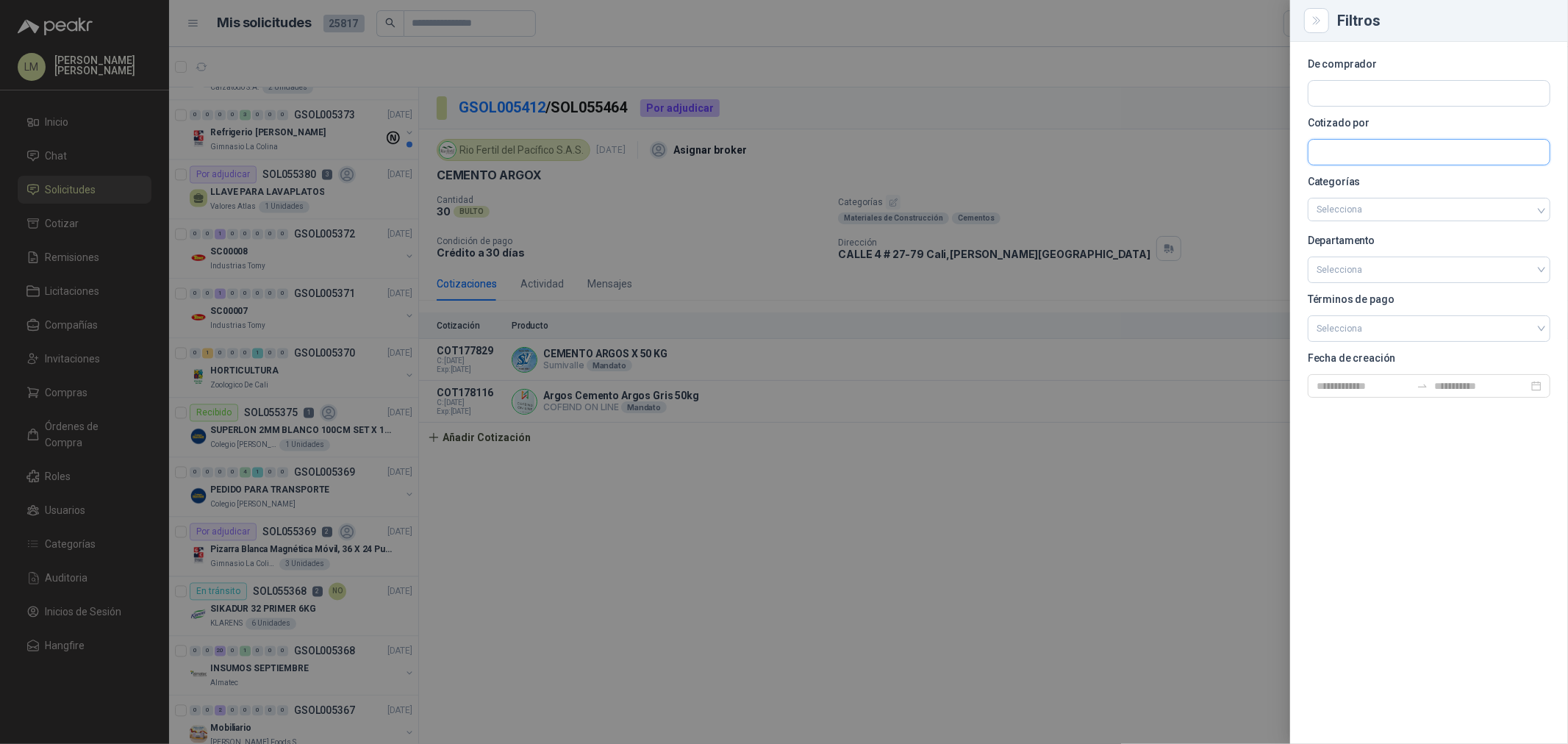
click at [1347, 156] on input "text" at bounding box center [1429, 152] width 241 height 25
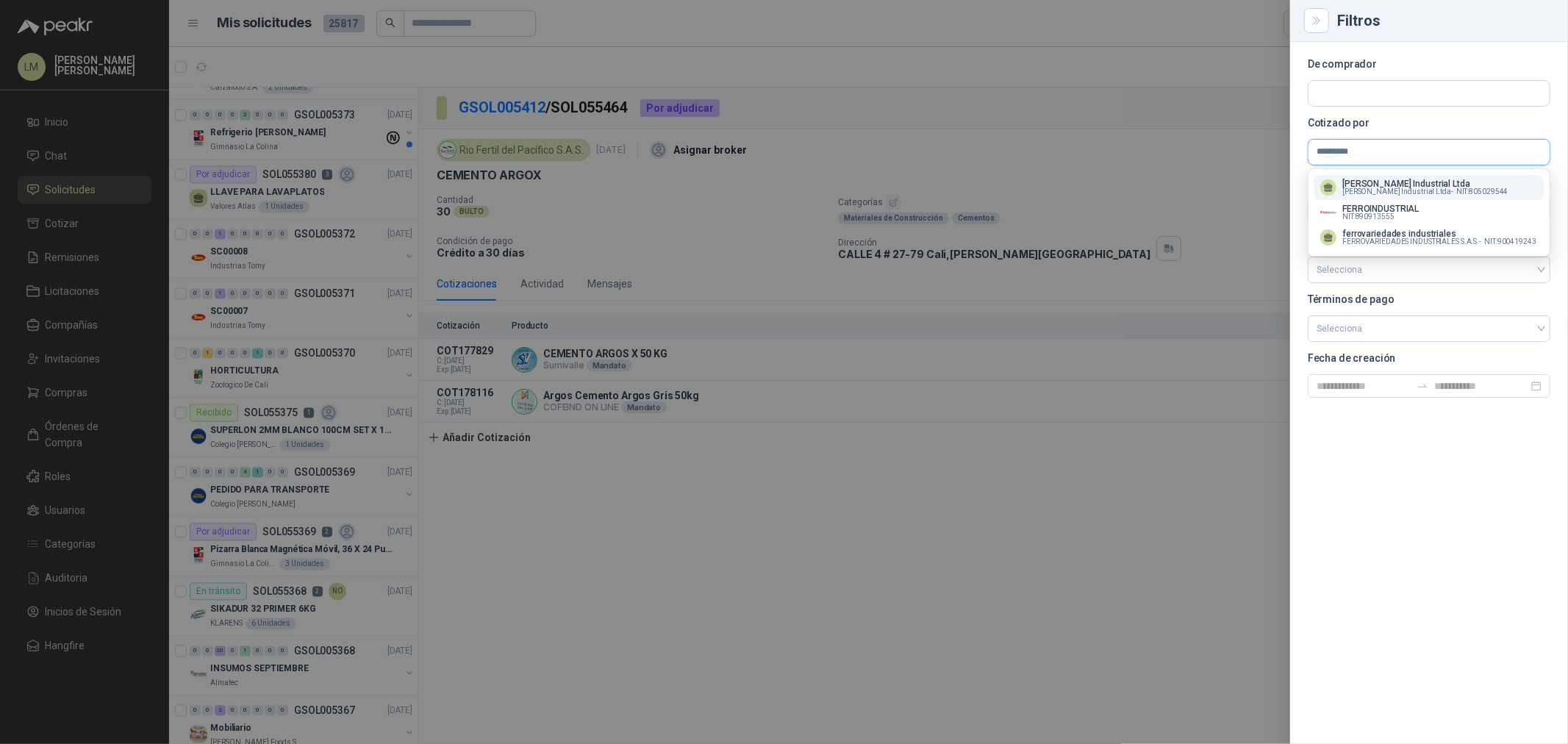
type input "*********"
click at [1361, 180] on p "Ferro Industrial Ltda" at bounding box center [1425, 184] width 166 height 9
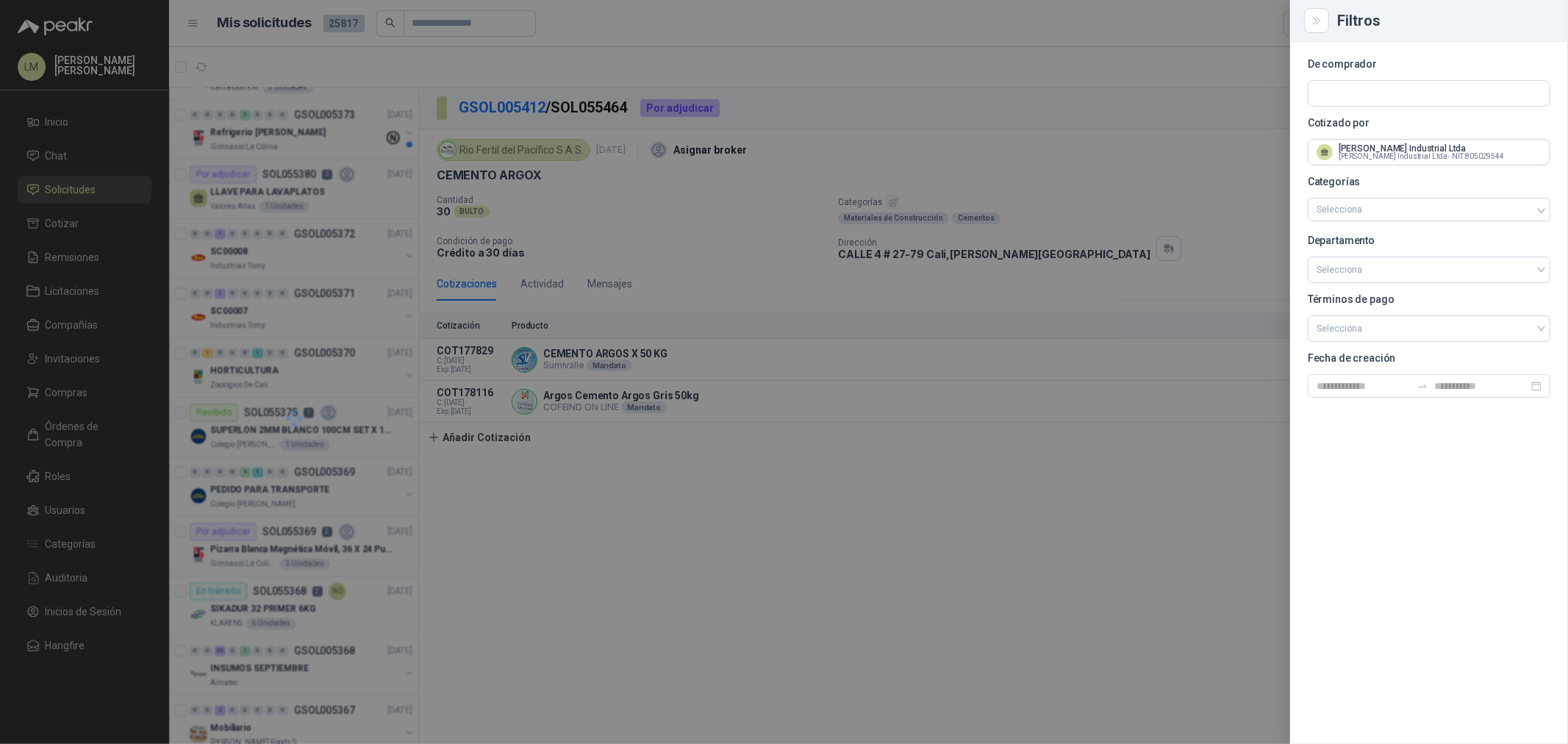
click at [1032, 150] on div at bounding box center [784, 372] width 1568 height 744
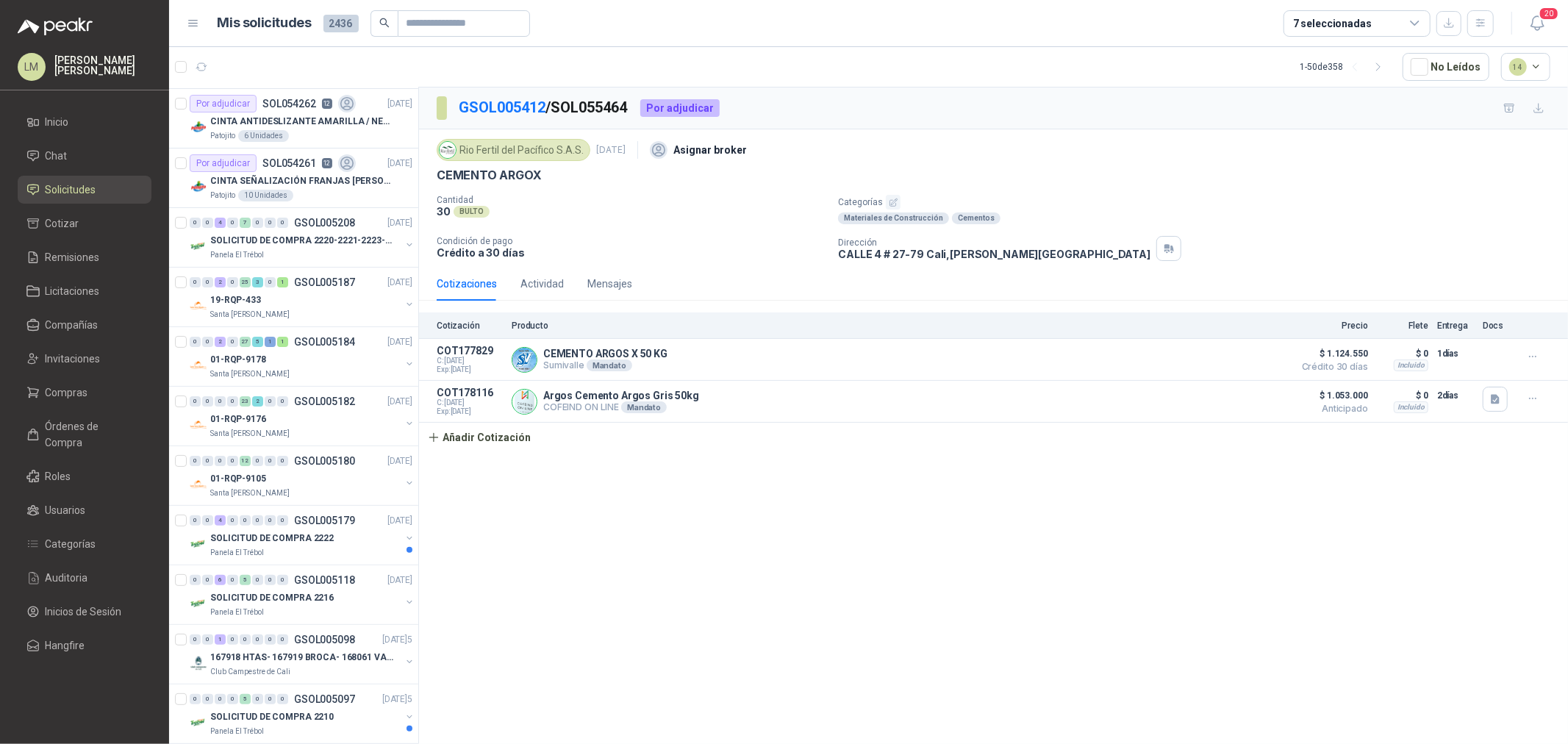
scroll to position [0, 0]
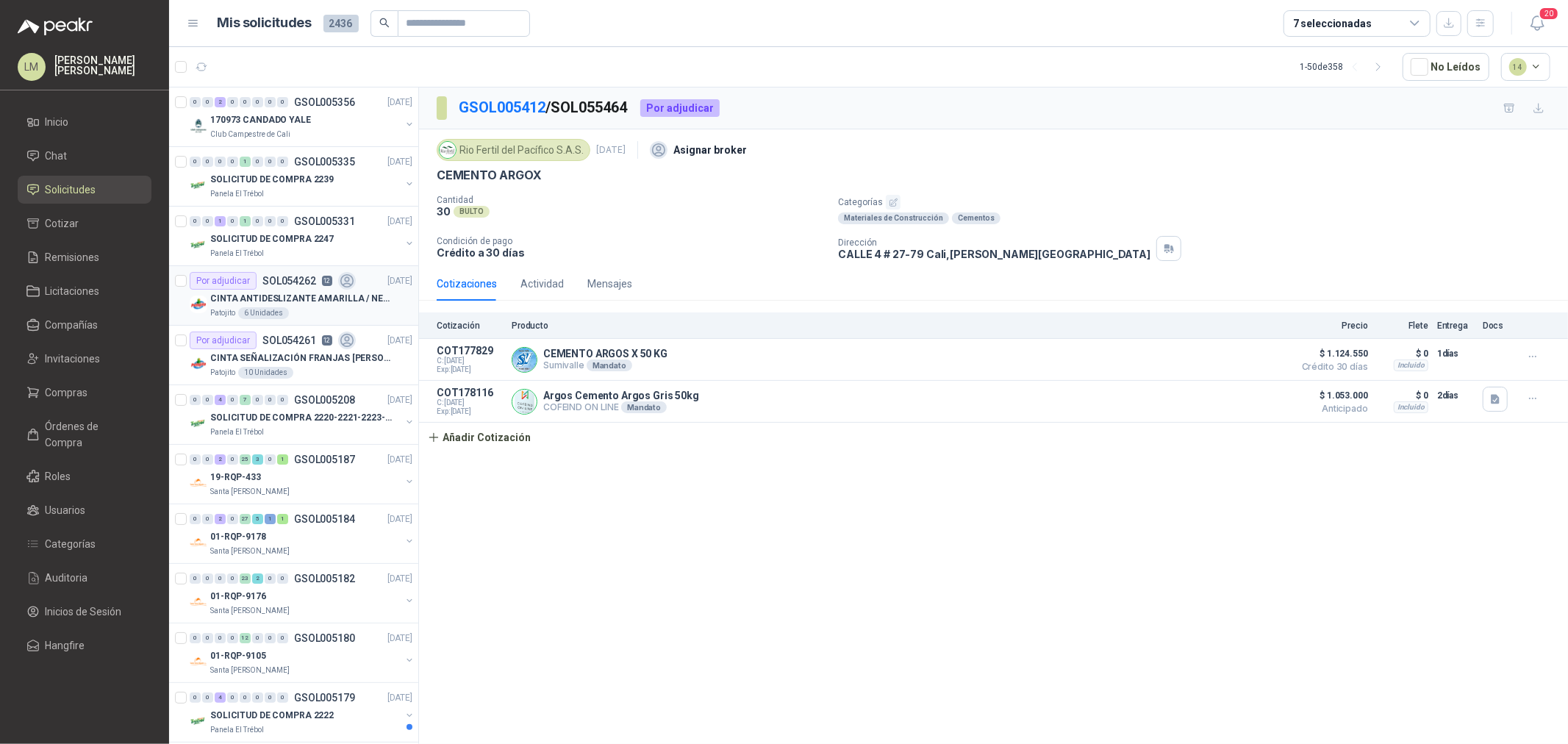
click at [303, 281] on p "SOL054262" at bounding box center [289, 281] width 53 height 11
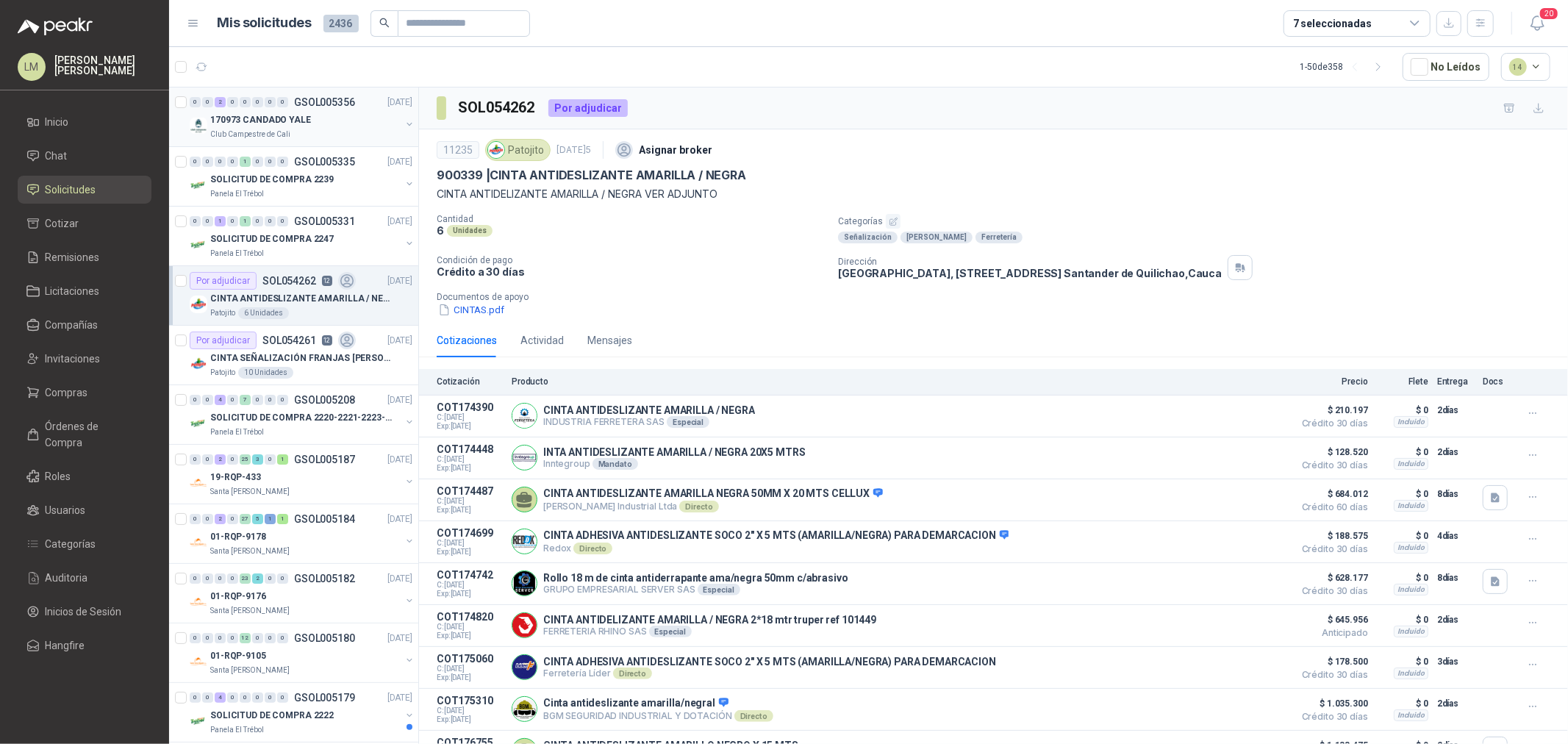
click at [403, 121] on button "button" at bounding box center [409, 124] width 11 height 11
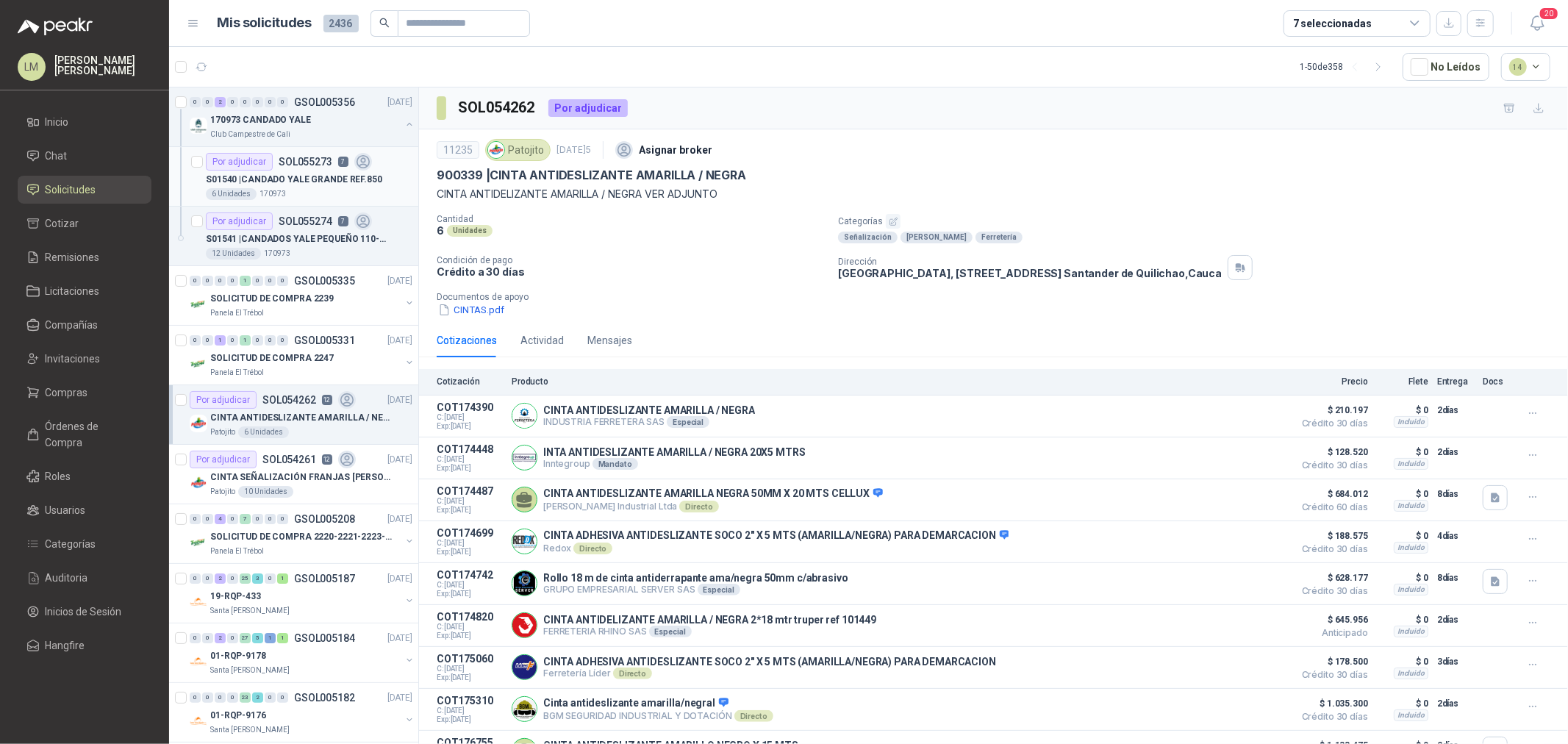
click at [314, 167] on p "SOL055273" at bounding box center [305, 162] width 53 height 11
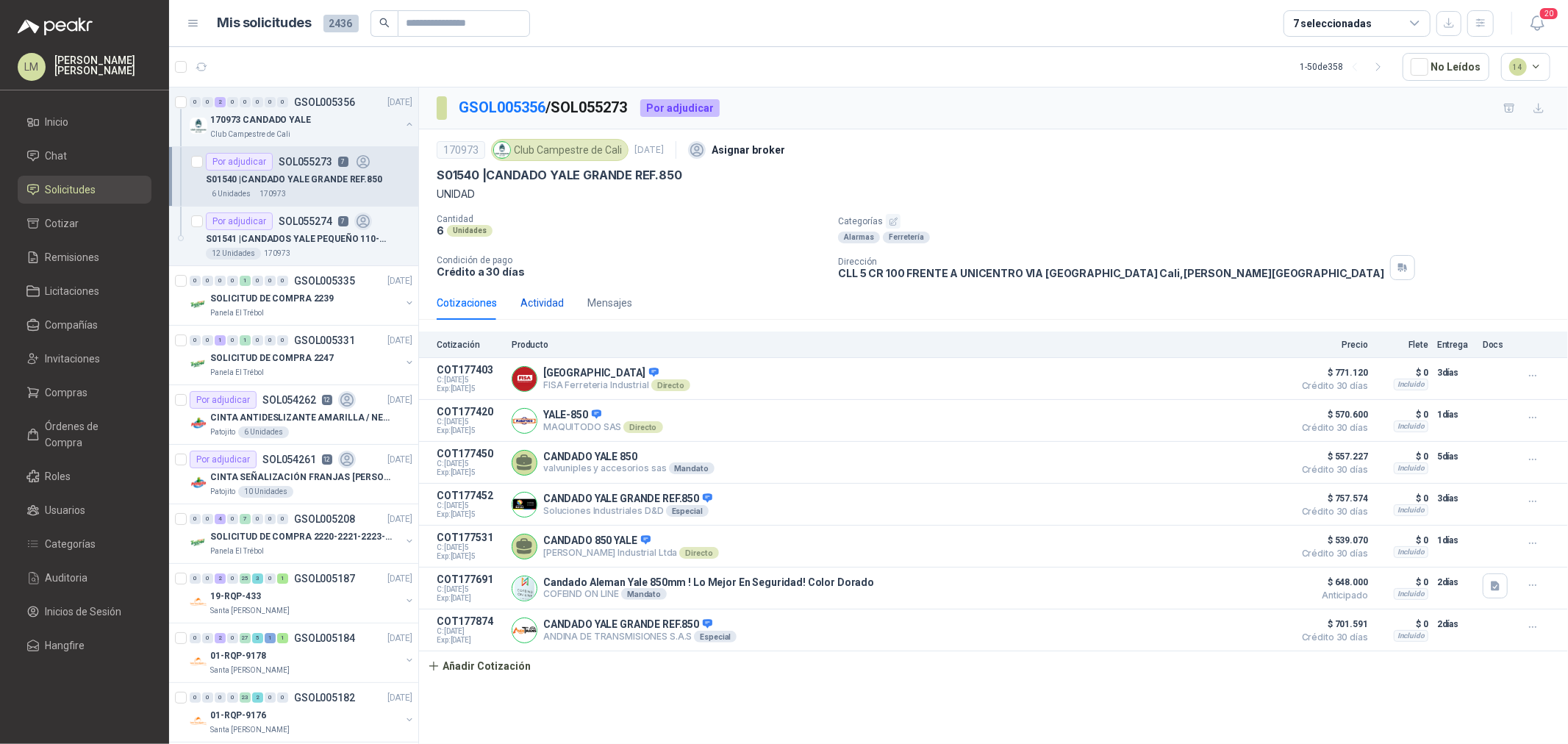
click at [550, 299] on div "Actividad" at bounding box center [542, 304] width 43 height 16
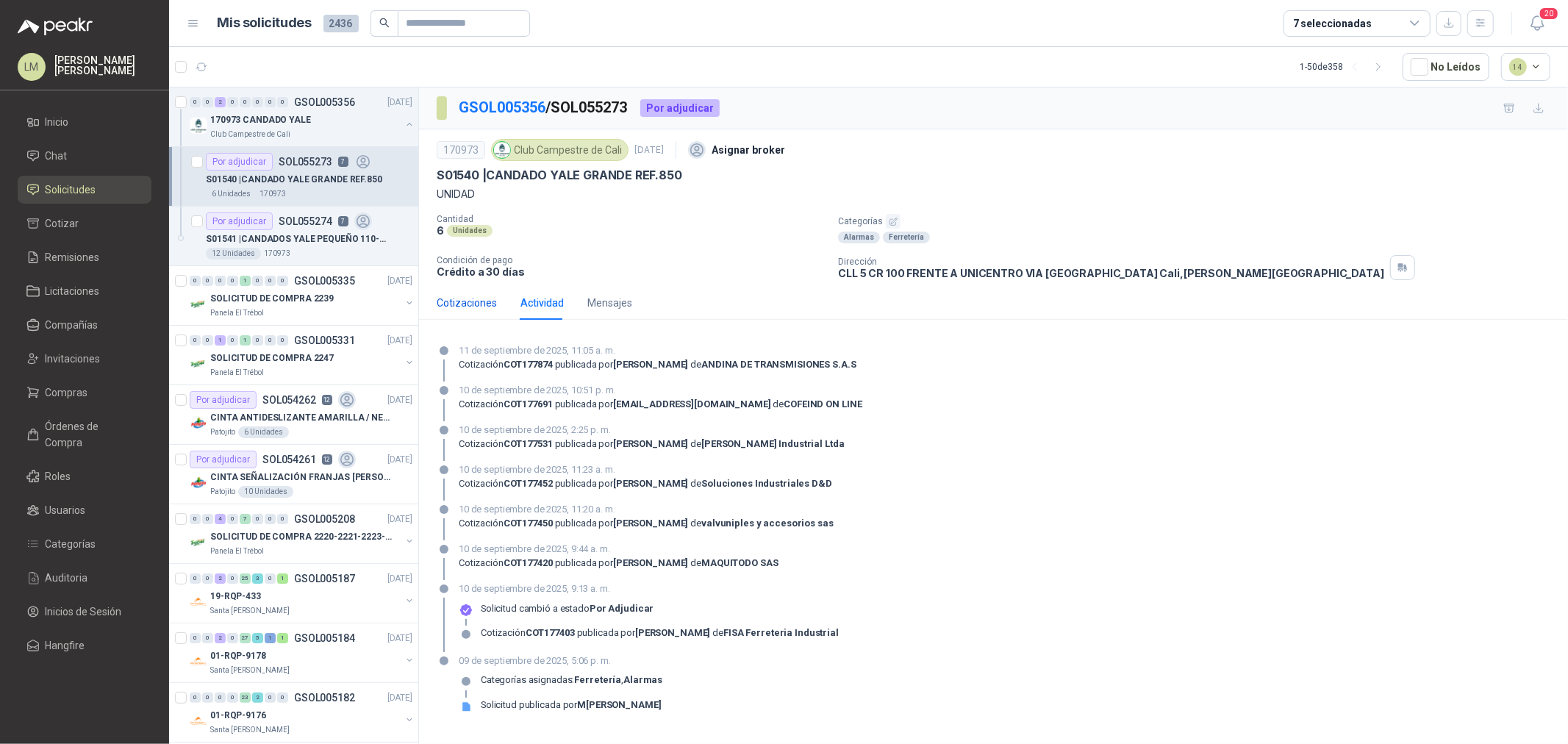
click at [475, 304] on div "Cotizaciones" at bounding box center [467, 304] width 61 height 16
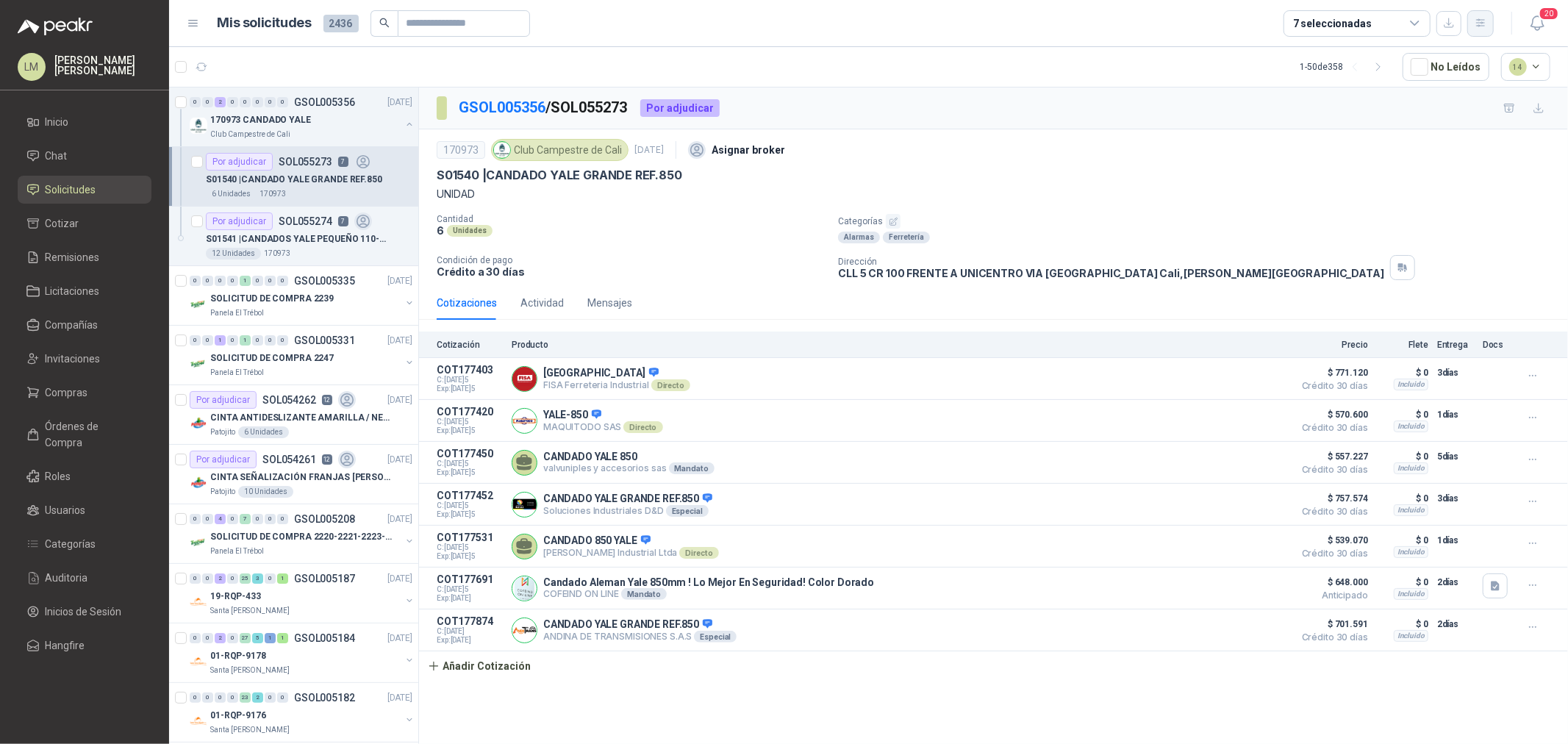
click at [1475, 30] on button "button" at bounding box center [1481, 24] width 26 height 26
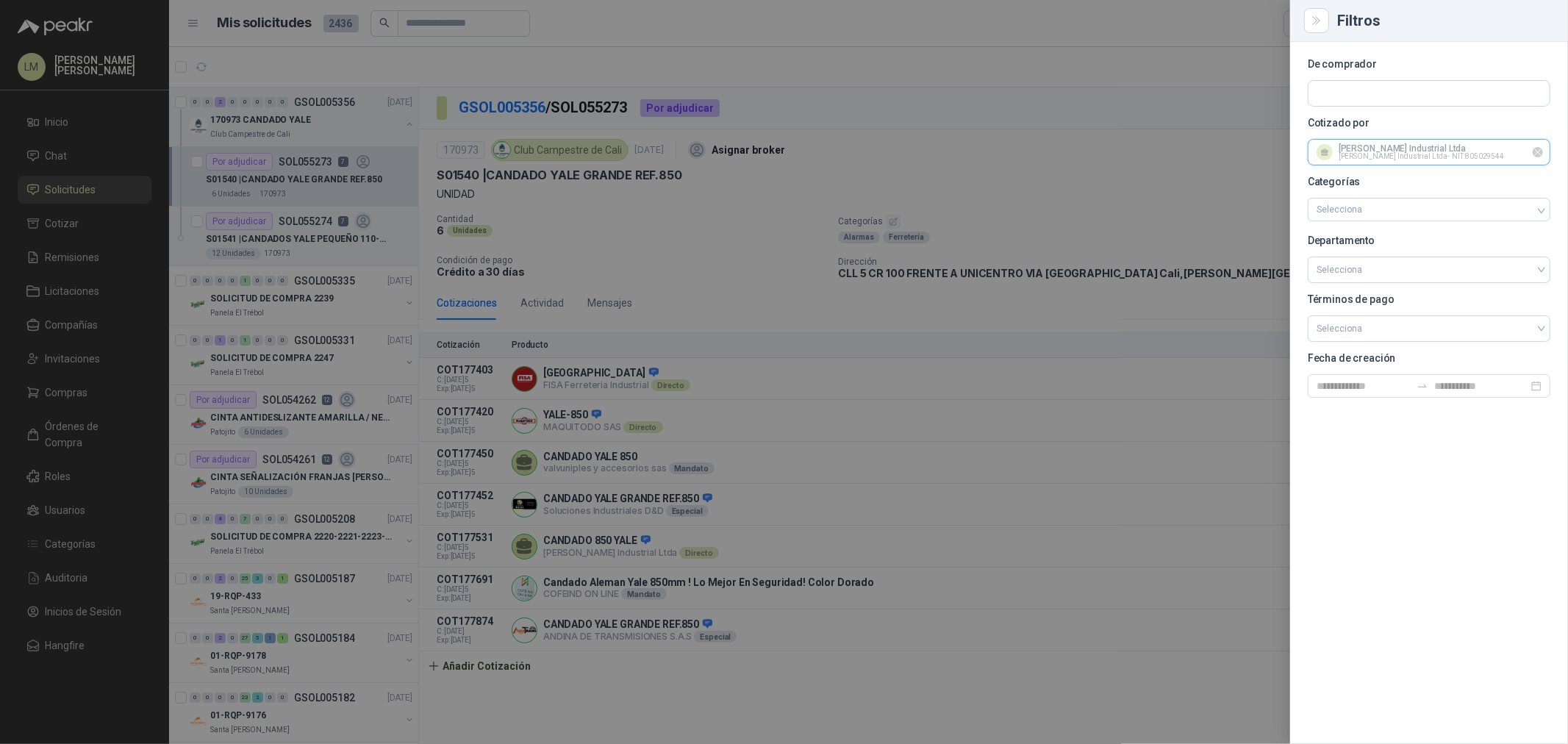
click at [1384, 144] on input "text" at bounding box center [1429, 152] width 241 height 25
type input "**********"
click at [1371, 194] on span "SURTIDOR INDUSTRIAL SAS -" at bounding box center [1388, 192] width 92 height 7
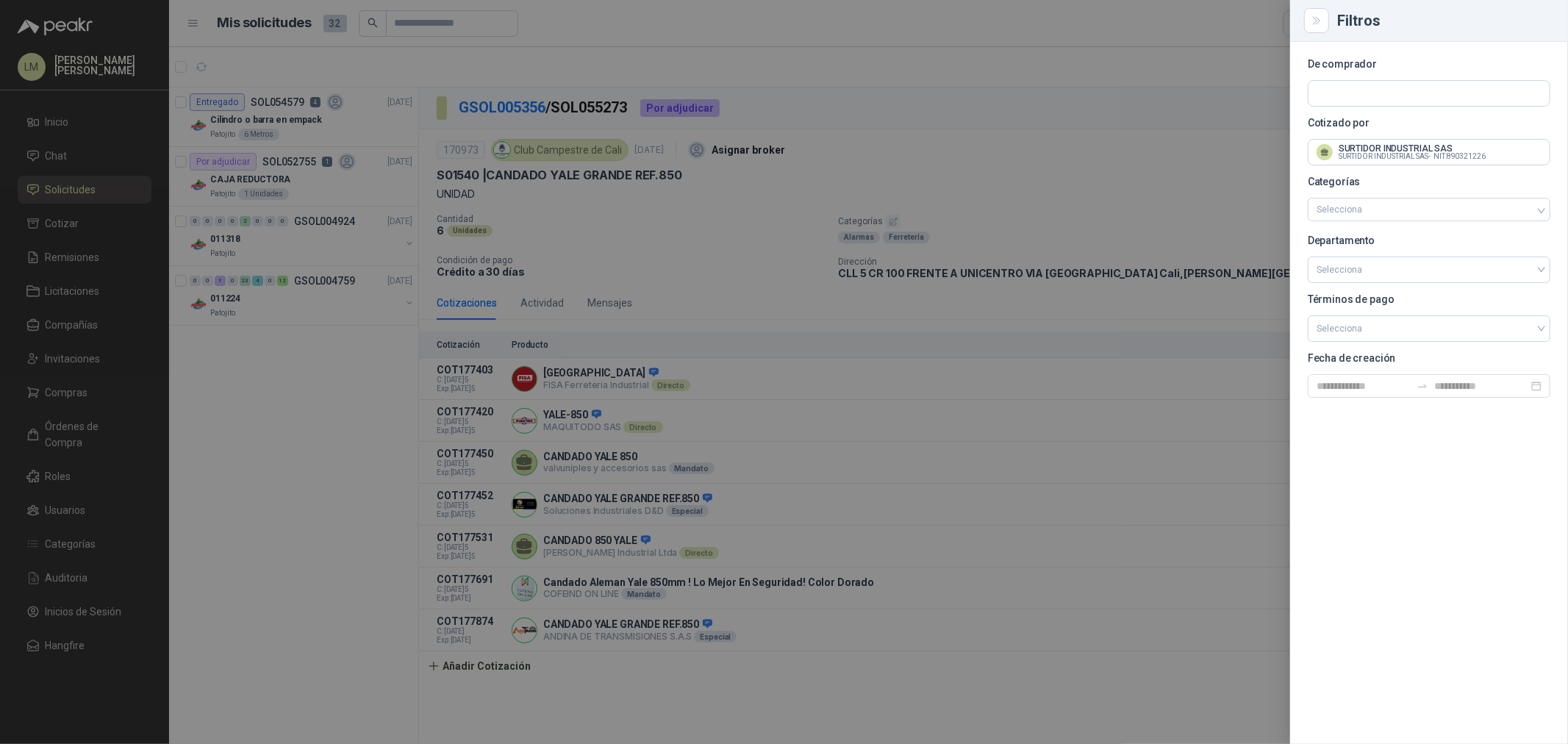
click at [955, 152] on div at bounding box center [784, 372] width 1568 height 744
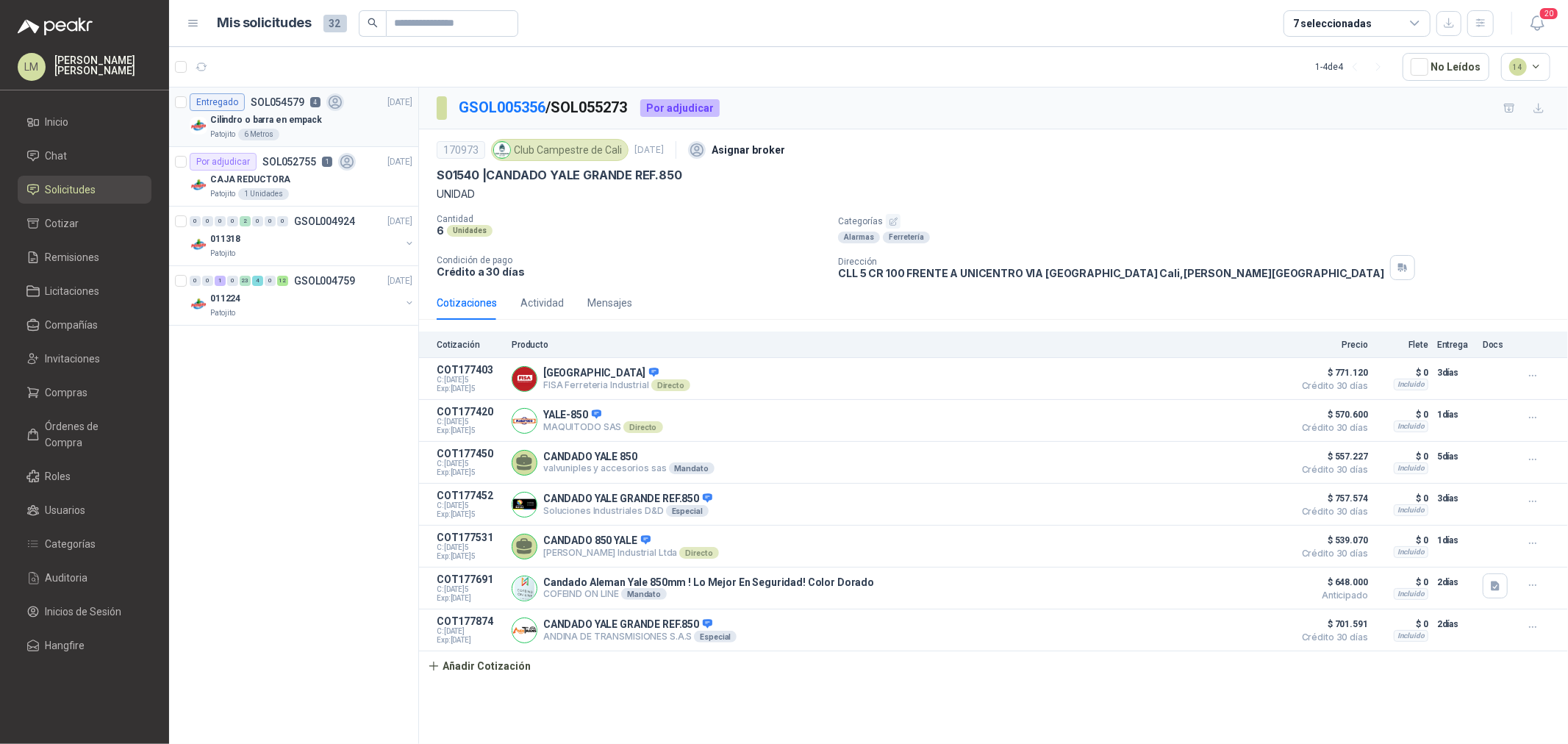
click at [241, 94] on div "Entregado" at bounding box center [217, 103] width 55 height 18
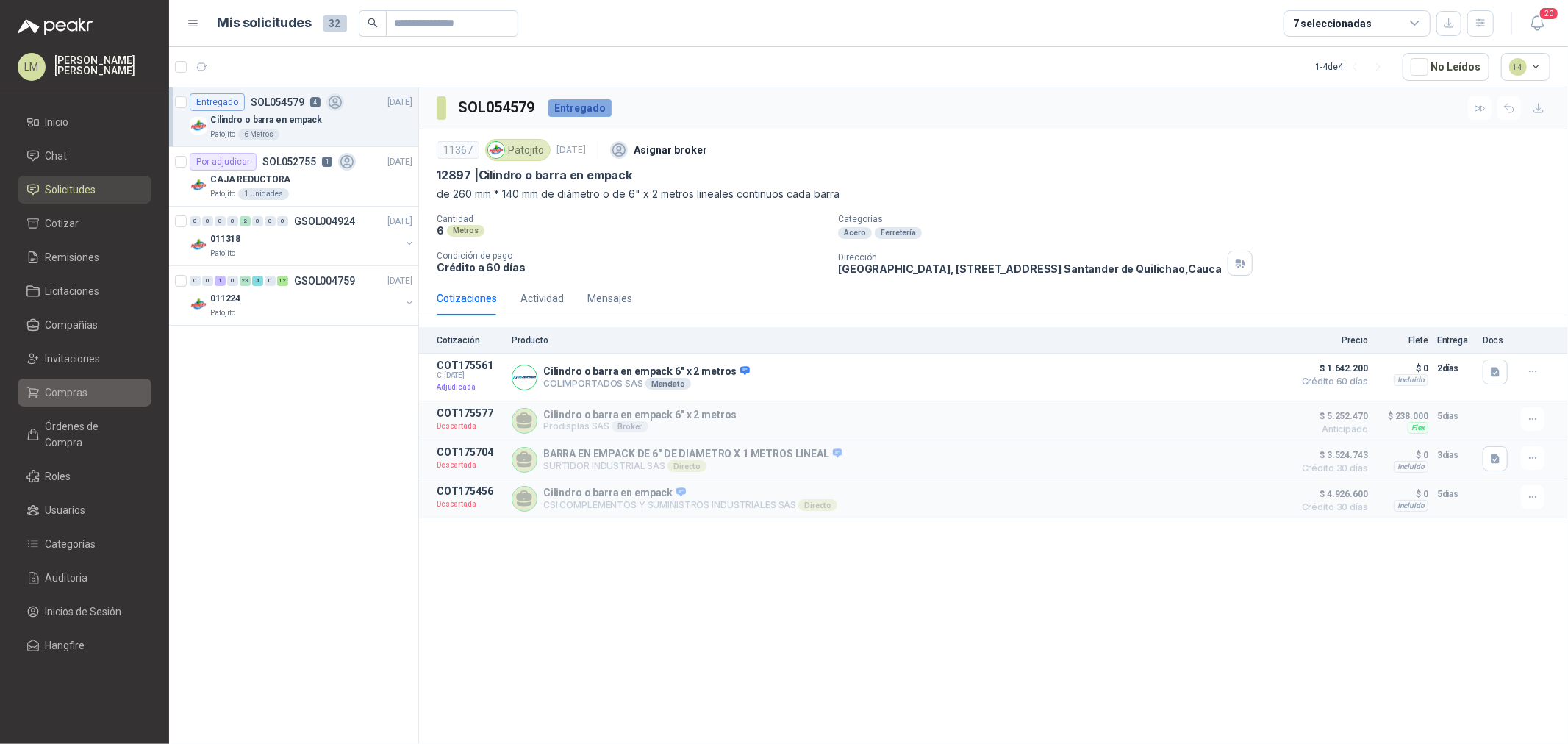
click at [65, 395] on span "Compras" at bounding box center [67, 393] width 43 height 16
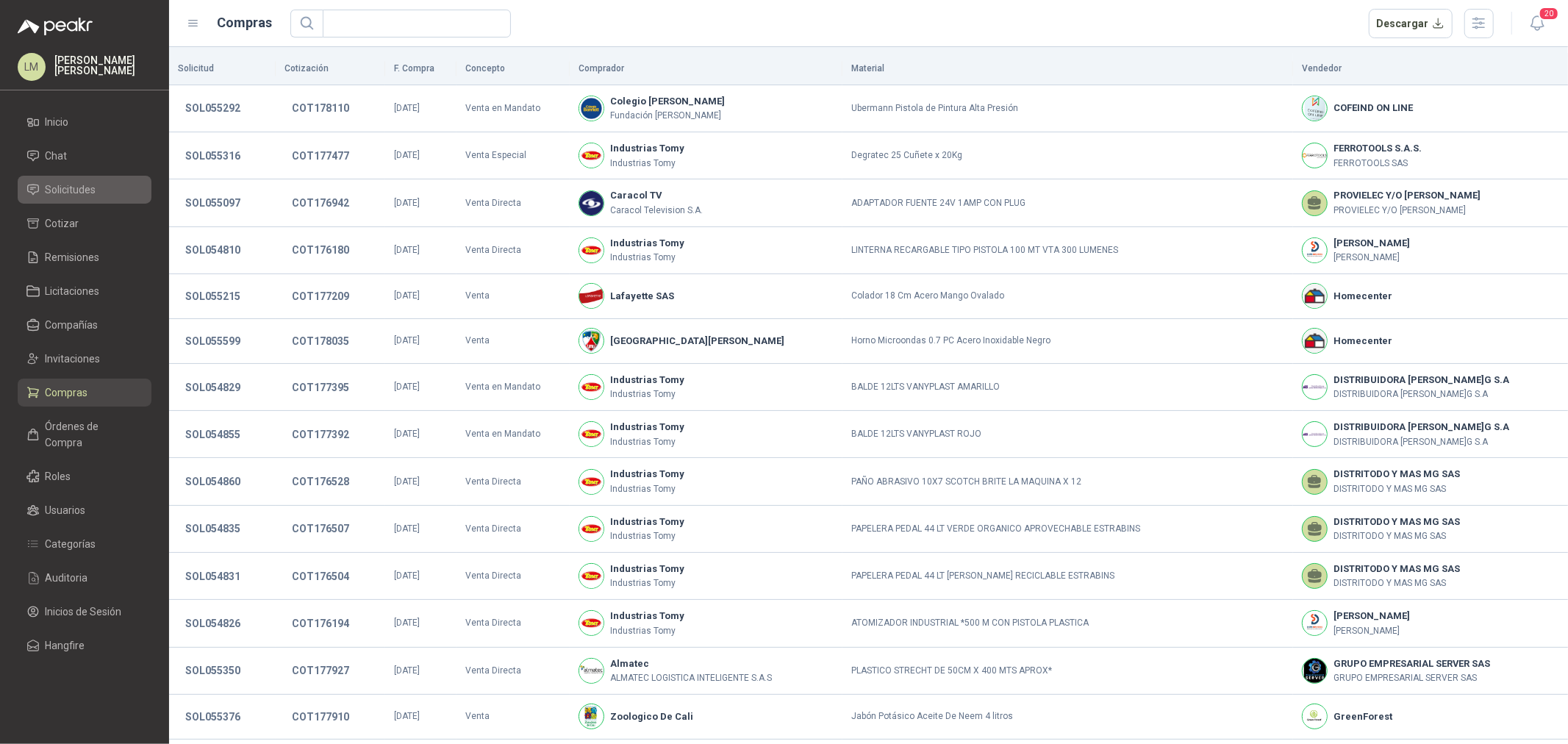
click at [98, 195] on li "Solicitudes" at bounding box center [84, 189] width 116 height 16
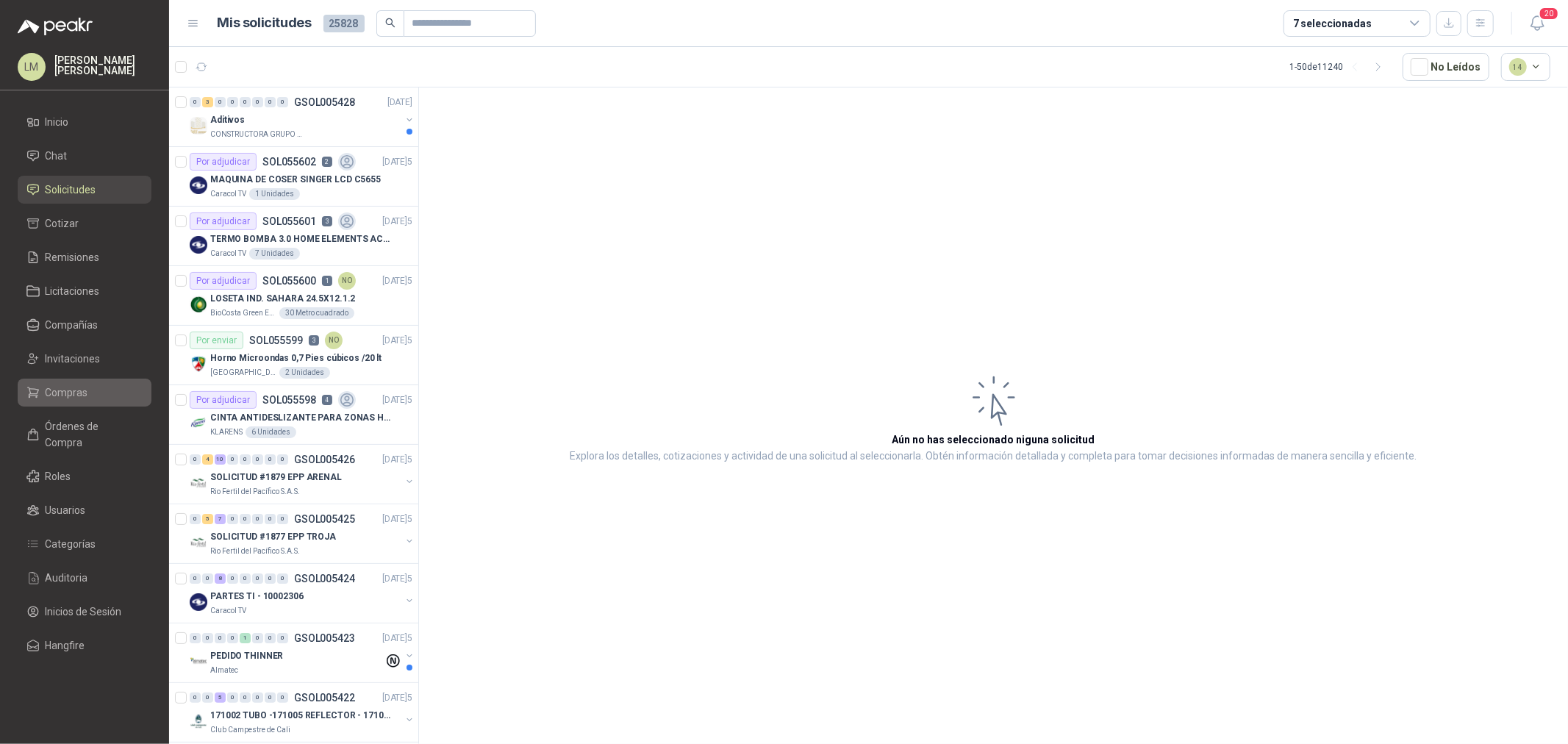
click at [63, 394] on span "Compras" at bounding box center [67, 393] width 43 height 16
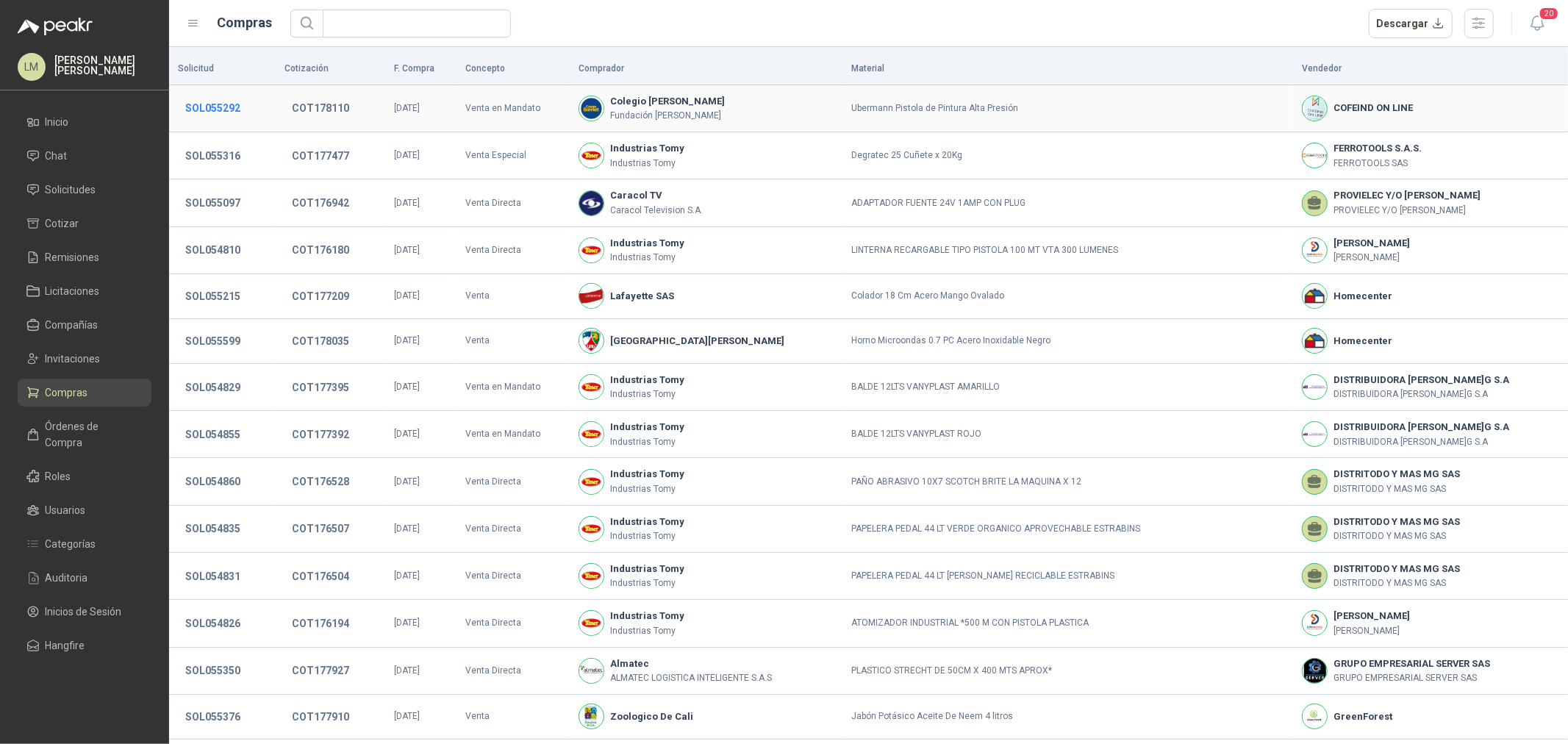
click at [221, 103] on button "SOL055292" at bounding box center [212, 108] width 70 height 26
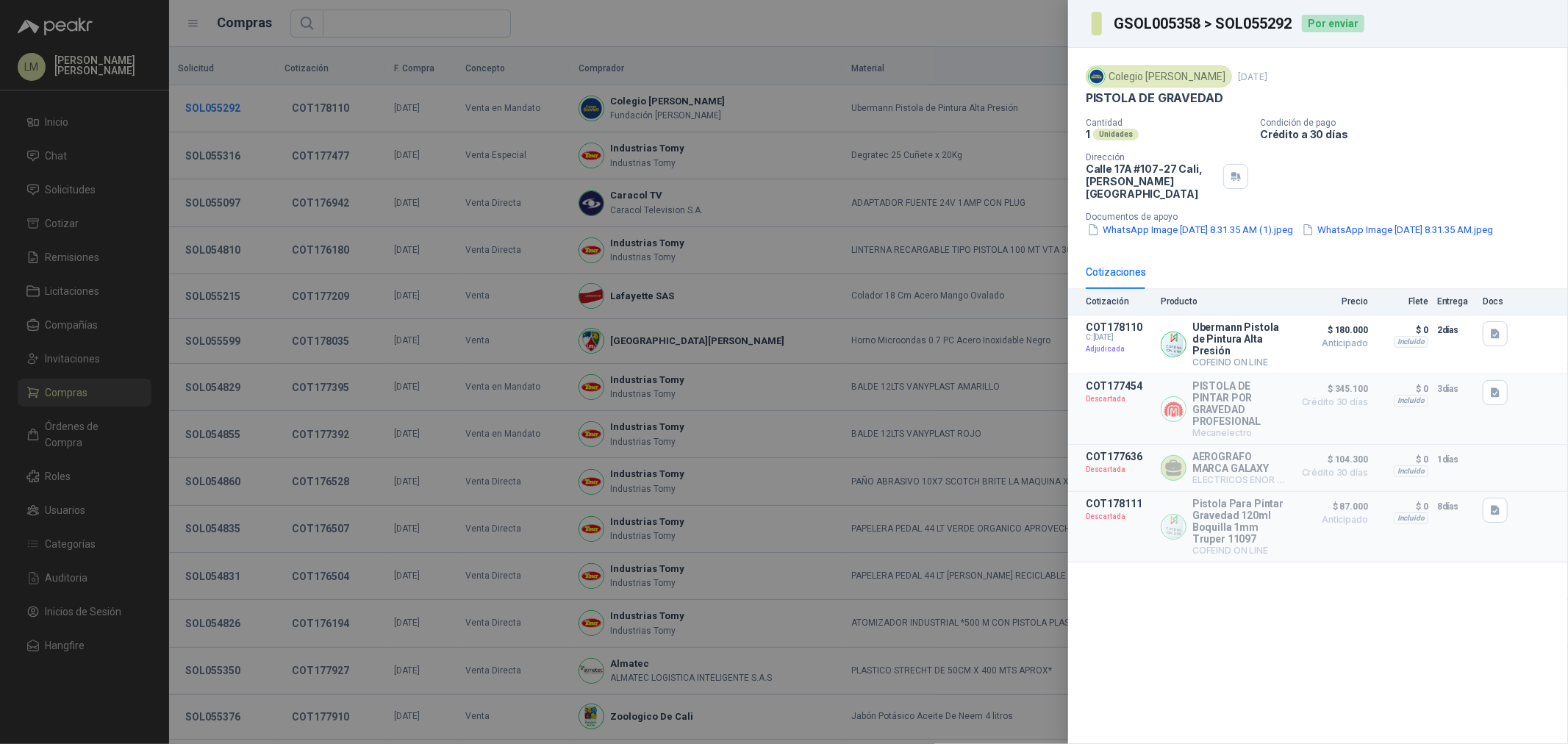
click at [221, 103] on div at bounding box center [784, 372] width 1568 height 744
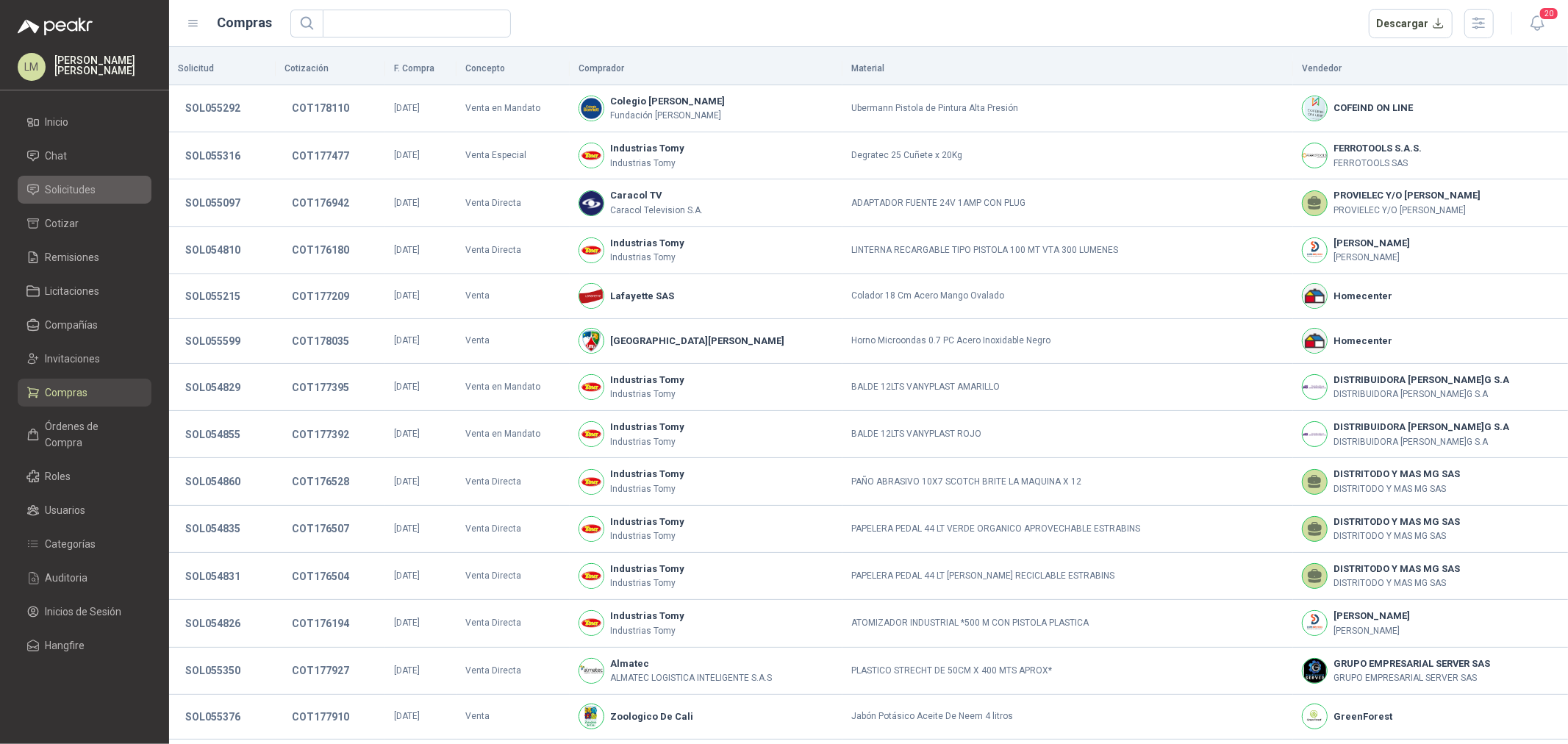
click at [78, 179] on link "Solicitudes" at bounding box center [84, 189] width 134 height 28
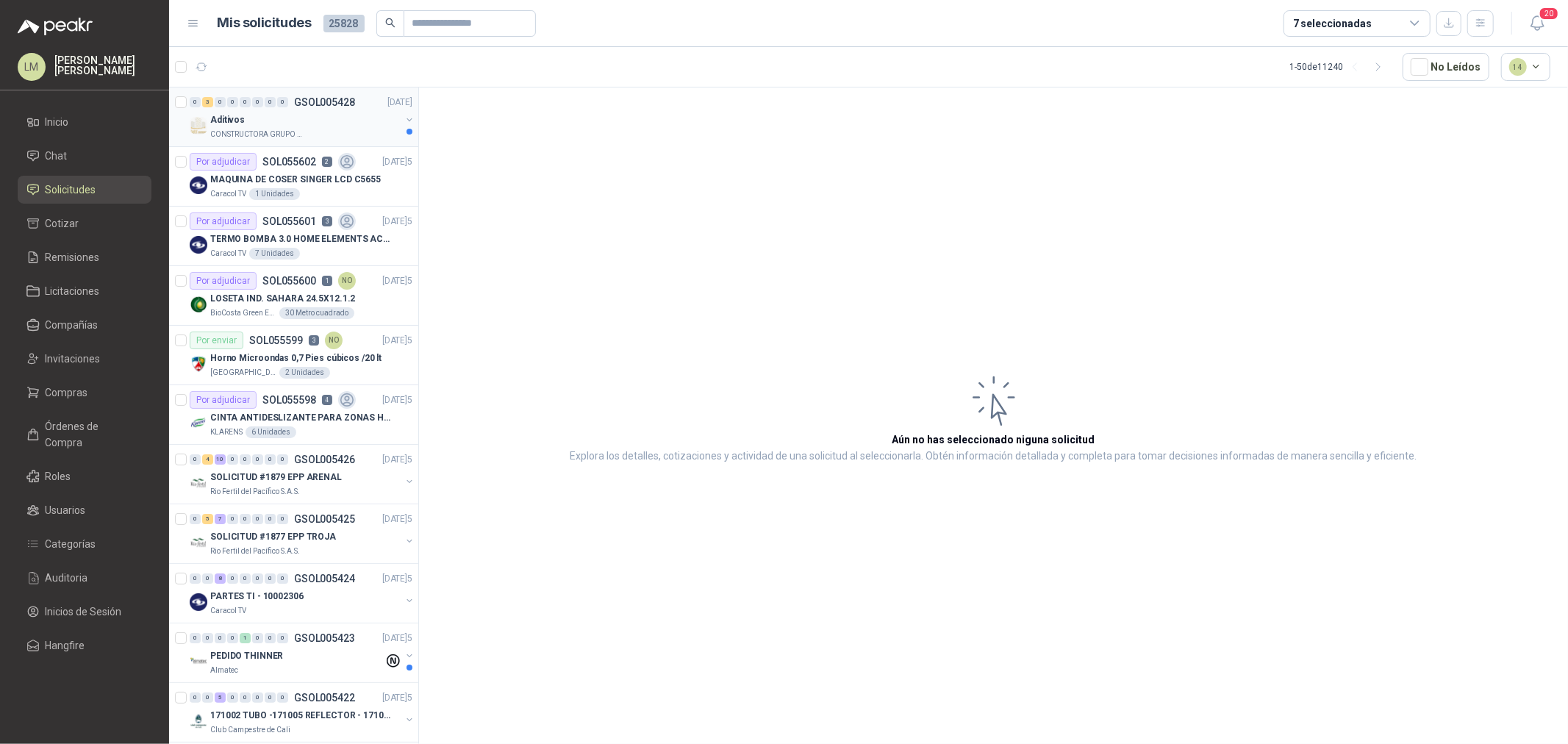
click at [403, 119] on button "button" at bounding box center [409, 120] width 11 height 11
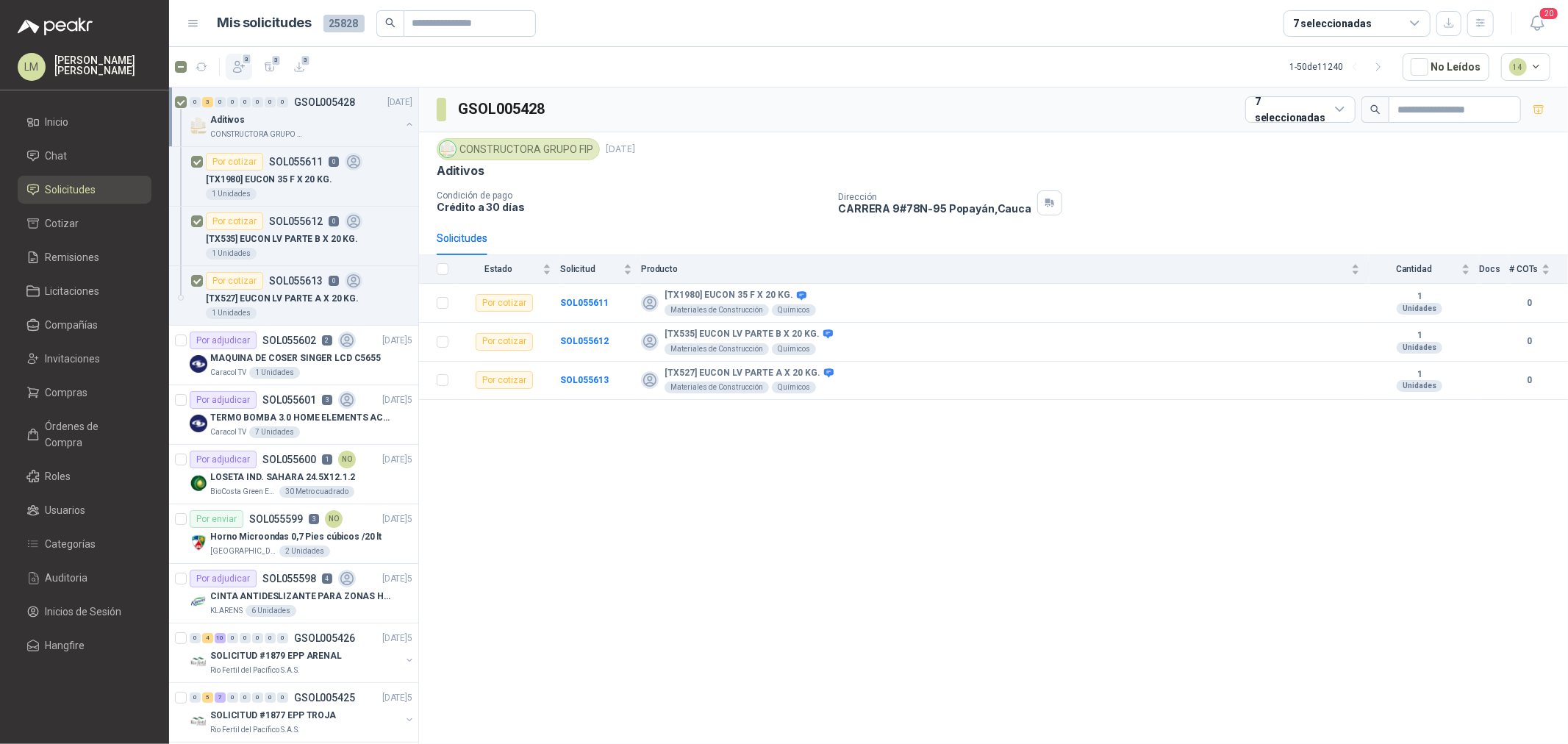
click at [231, 63] on icon "button" at bounding box center [239, 67] width 15 height 15
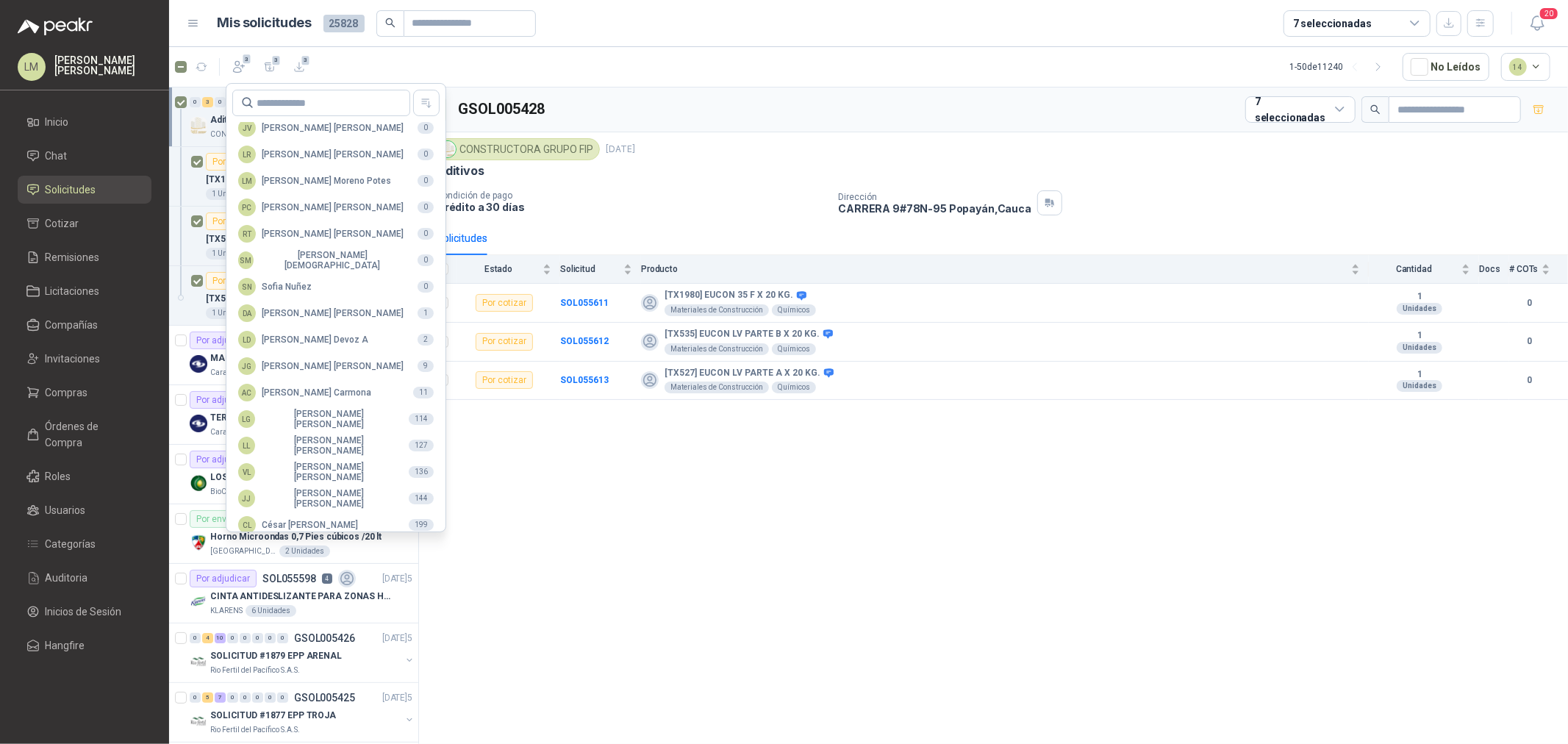
scroll to position [260, 0]
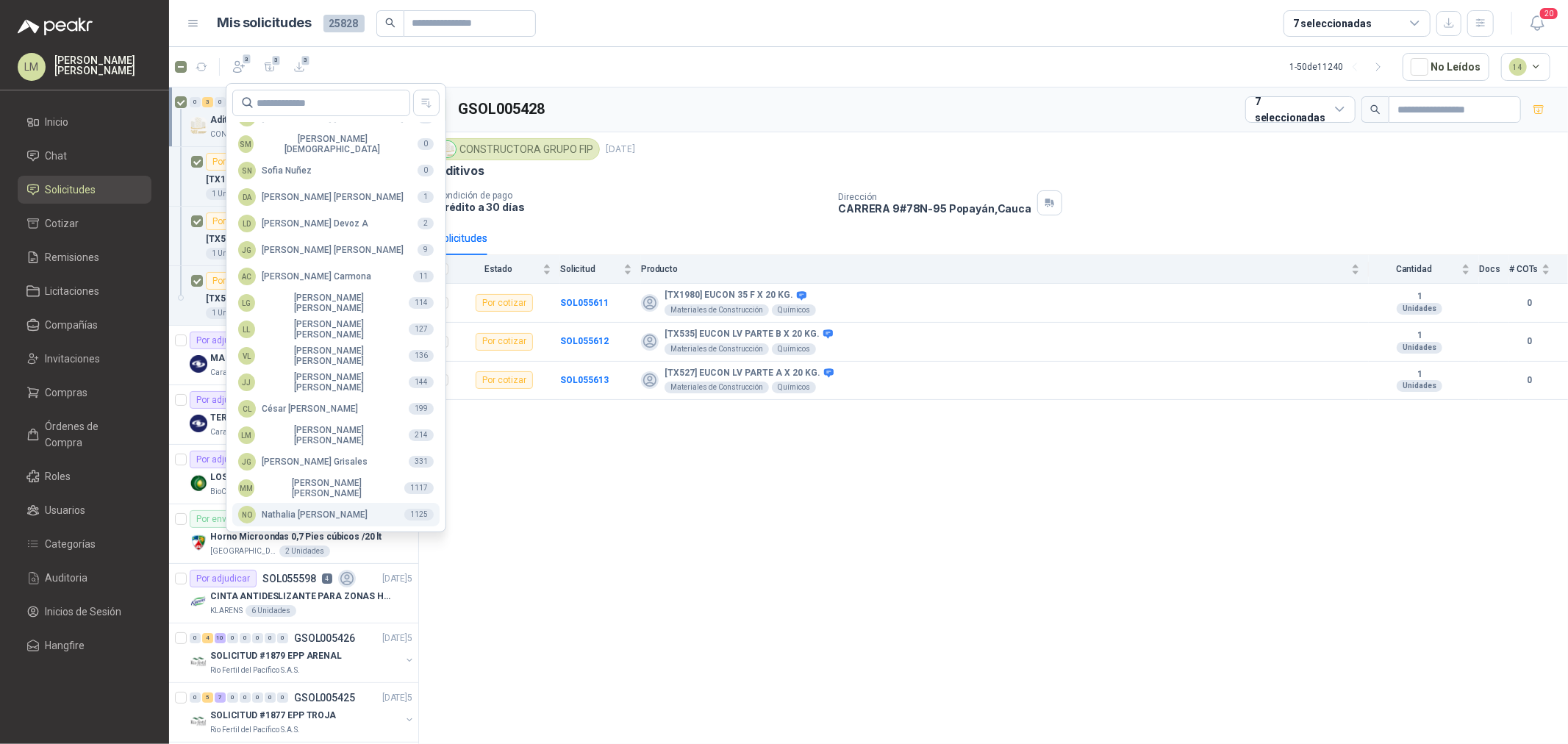
click at [280, 503] on button "NO Nathalia Ortega 1125" at bounding box center [335, 514] width 207 height 24
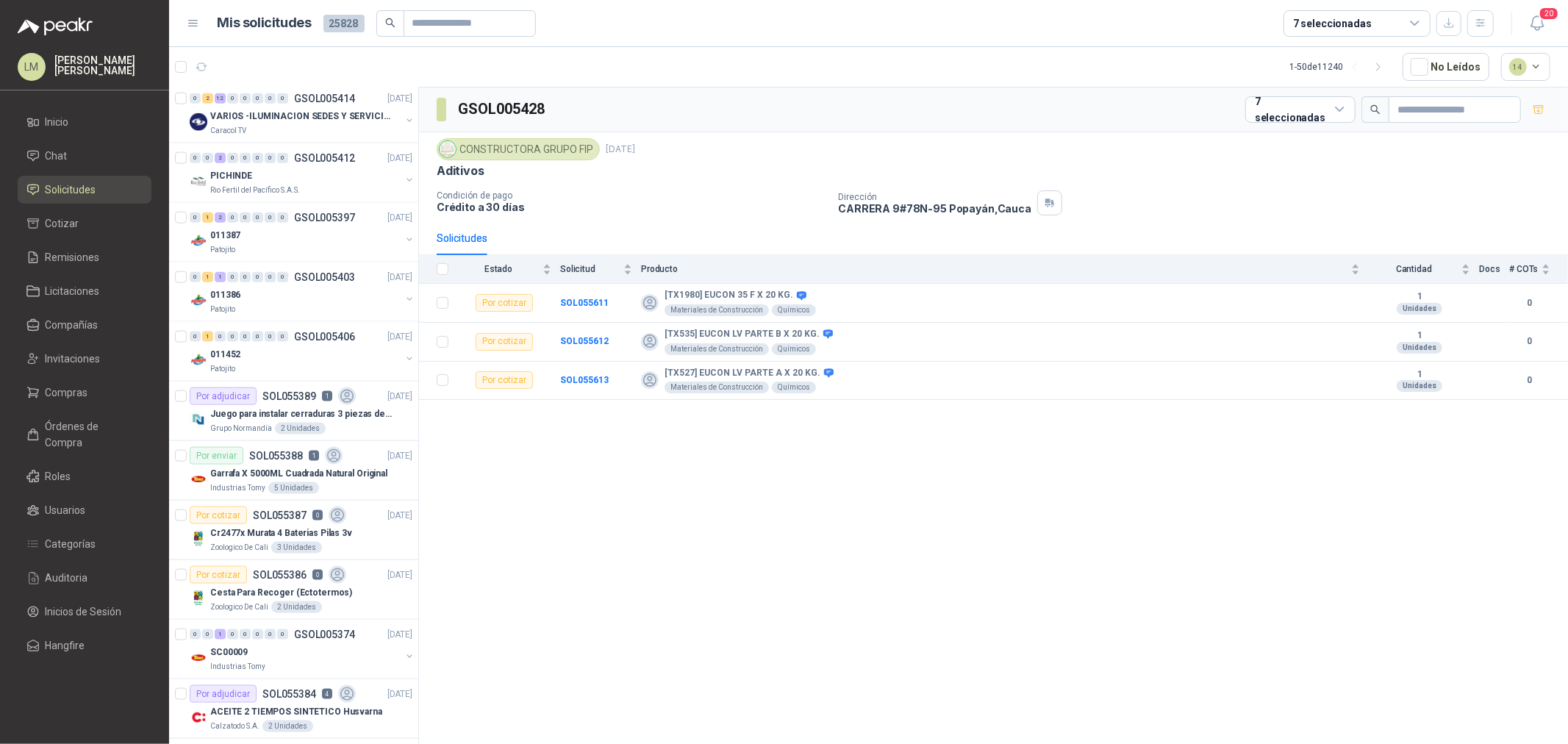
scroll to position [1471, 0]
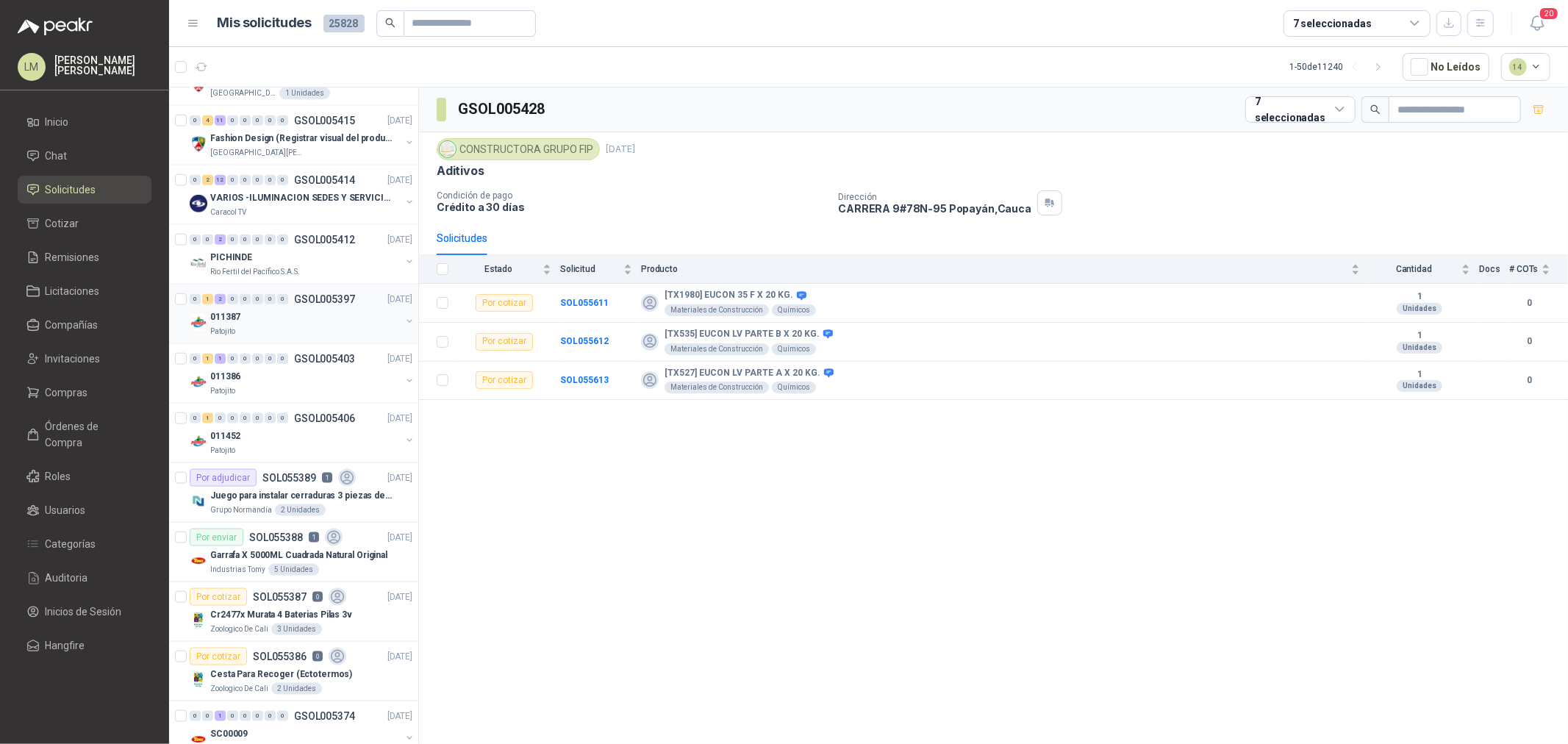
click at [403, 320] on button "button" at bounding box center [409, 322] width 11 height 11
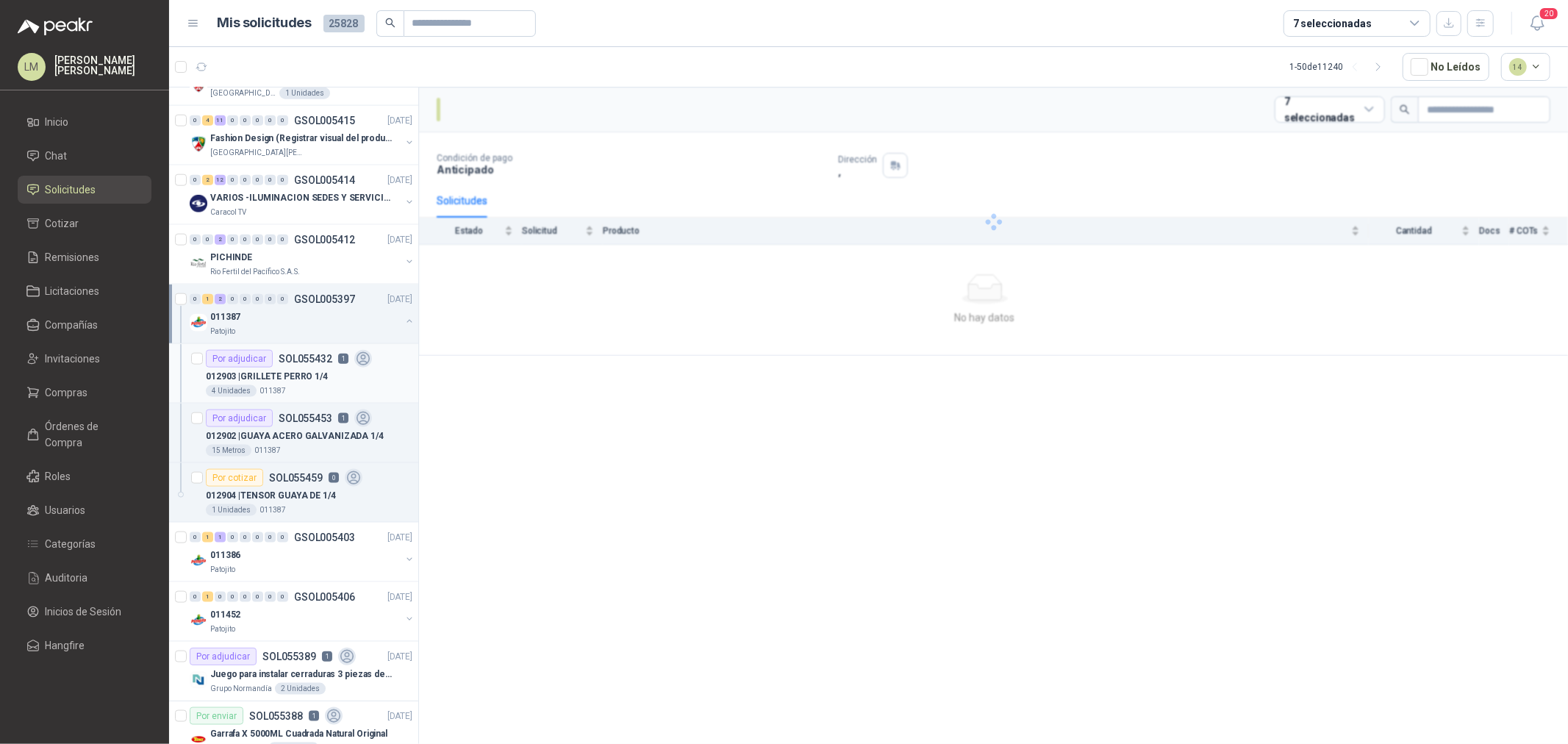
click at [312, 384] on p "012903 | GRILLETE PERRO 1/4" at bounding box center [267, 377] width 122 height 14
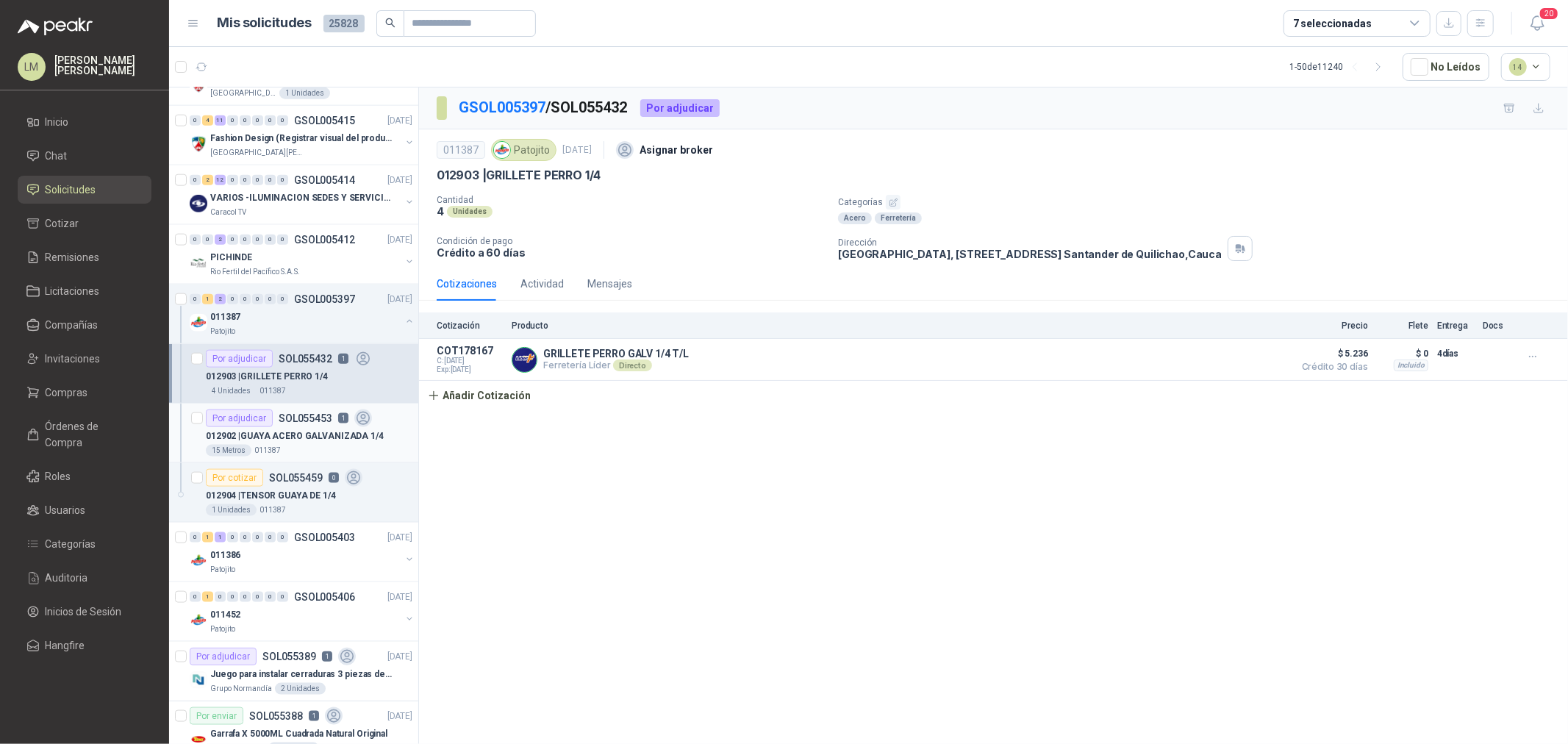
click at [303, 431] on p "012902 | GUAYA ACERO GALVANIZADA 1/4" at bounding box center [294, 436] width 178 height 14
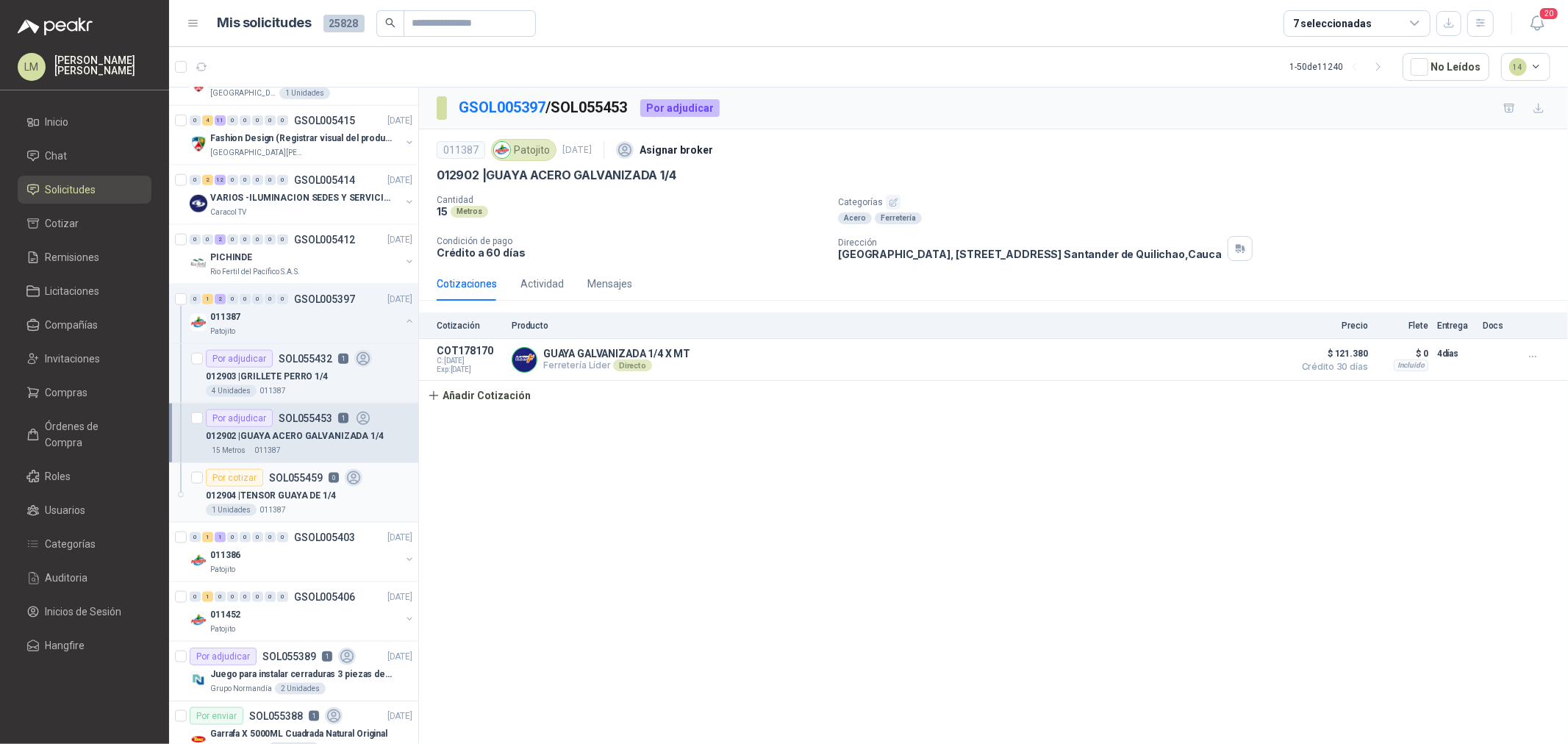
click at [280, 479] on p "SOL055459" at bounding box center [295, 478] width 53 height 11
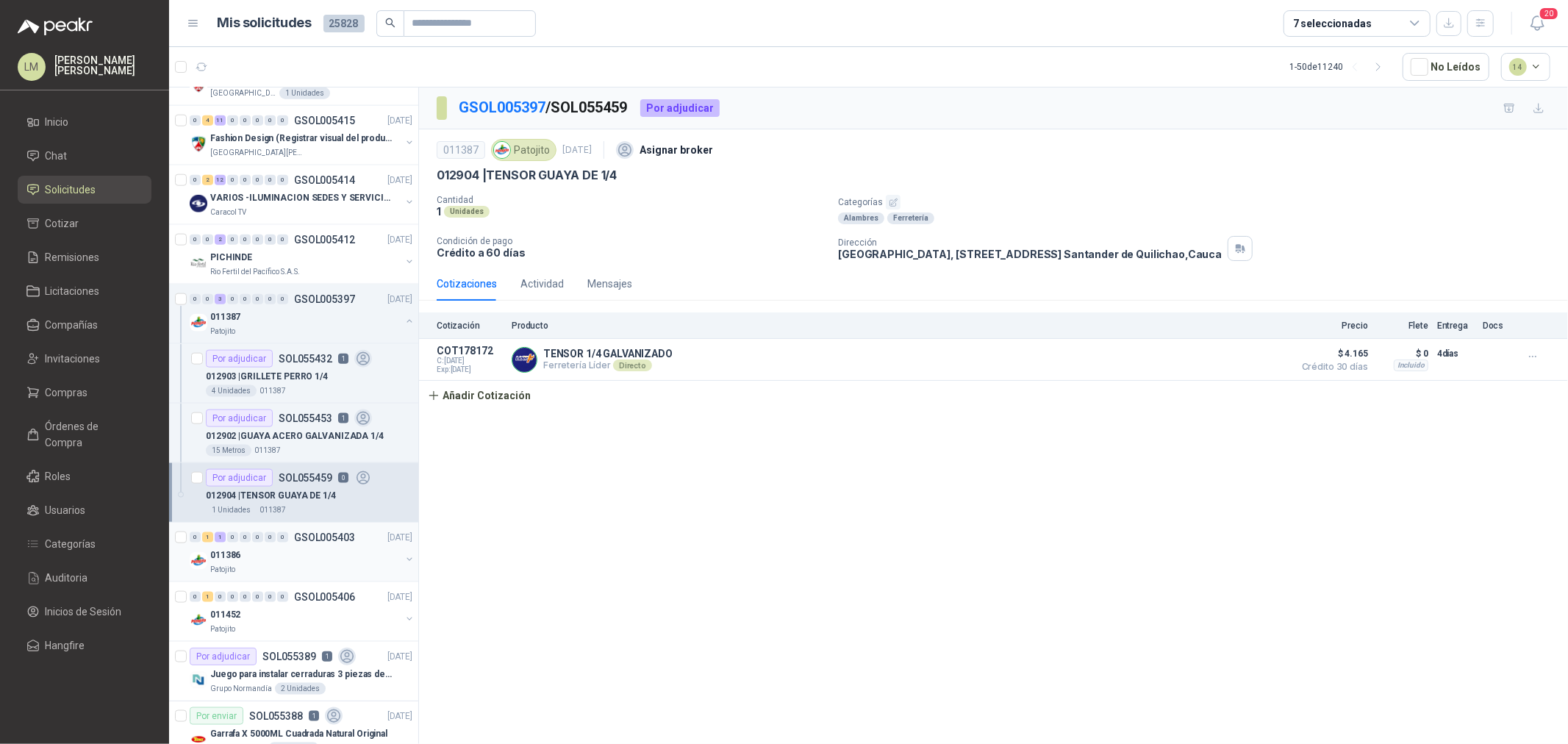
click at [403, 561] on button "button" at bounding box center [409, 559] width 11 height 11
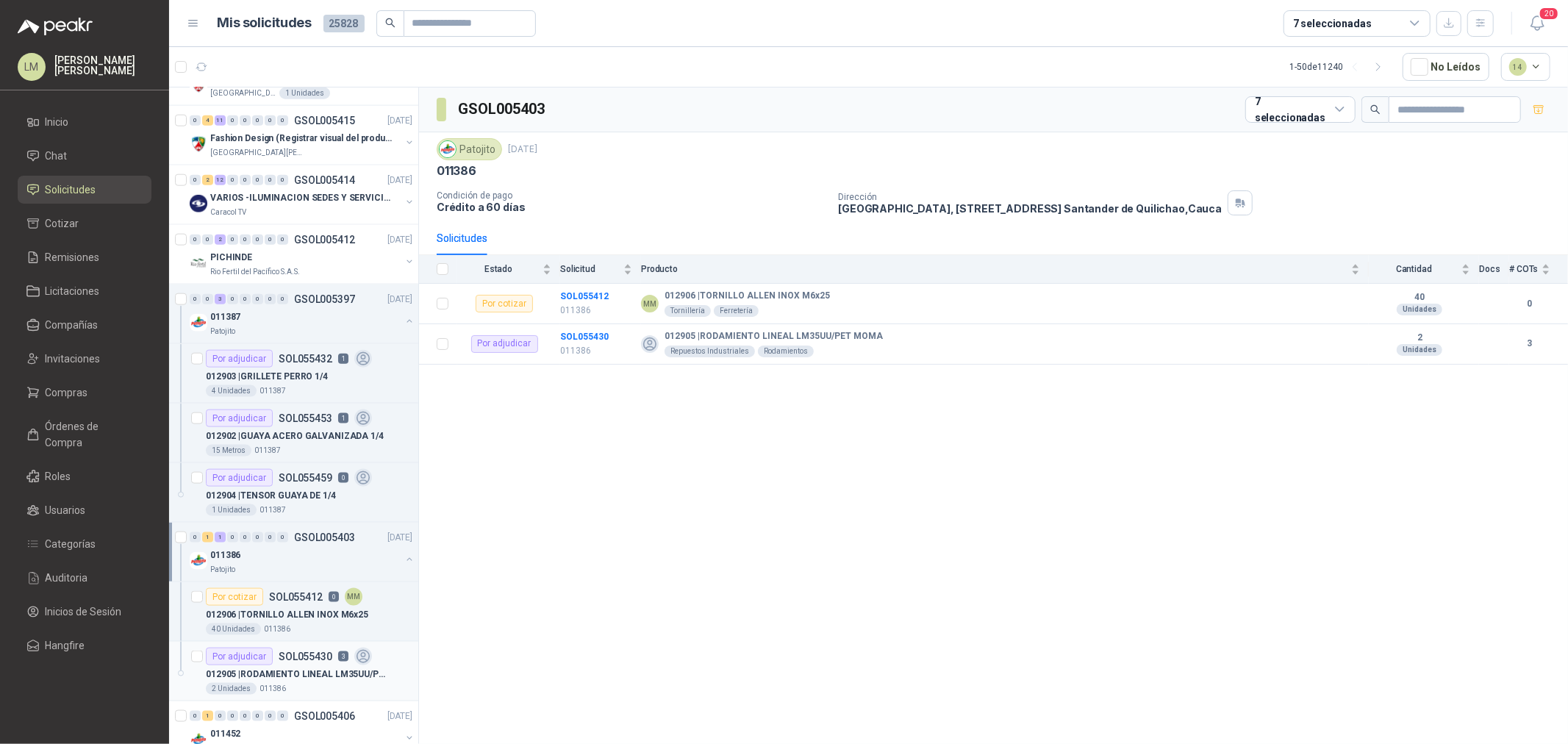
click at [292, 668] on p "012905 | RODAMIENTO LINEAL LM35UU/PET MOMA" at bounding box center [297, 674] width 183 height 14
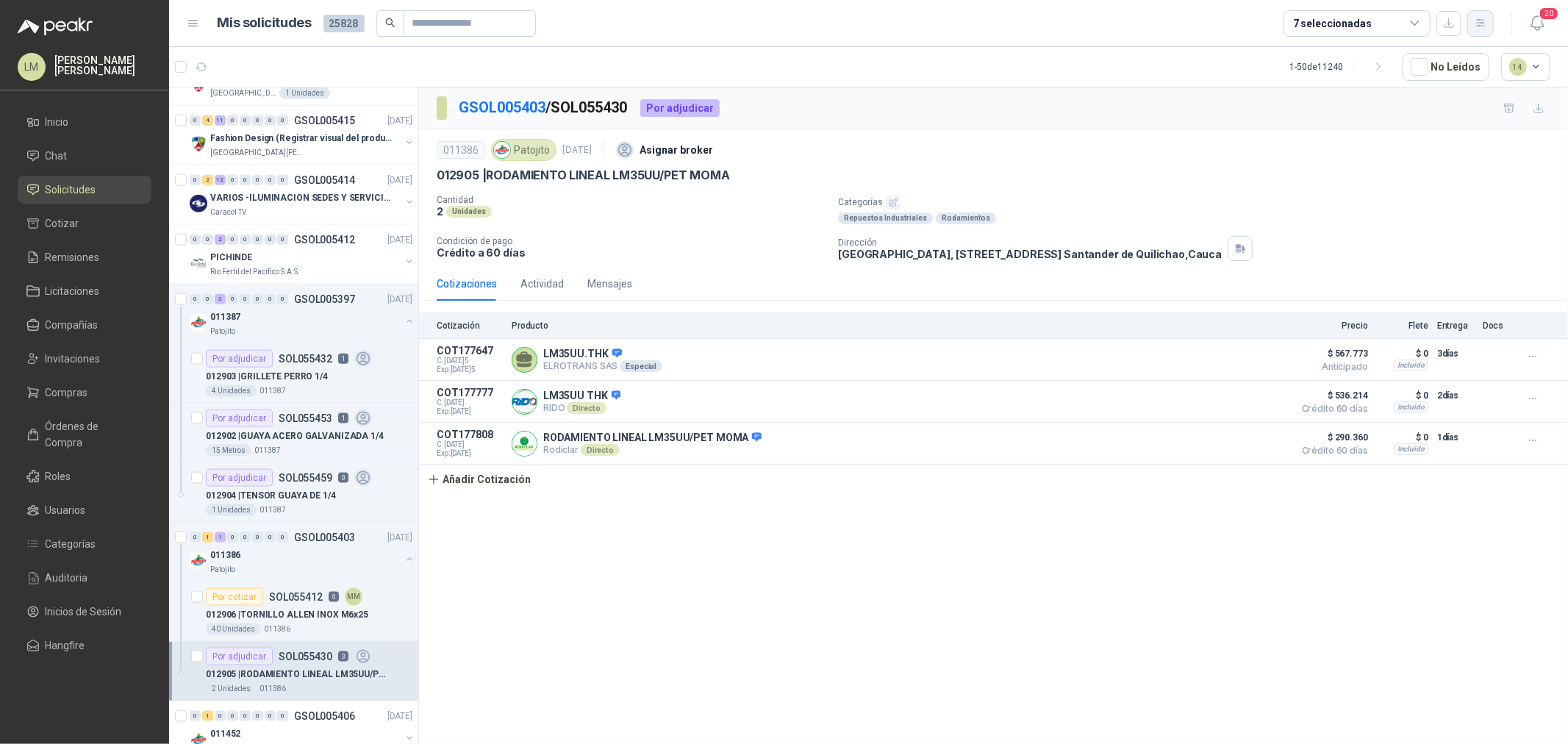
click at [1483, 17] on icon "button" at bounding box center [1481, 23] width 12 height 12
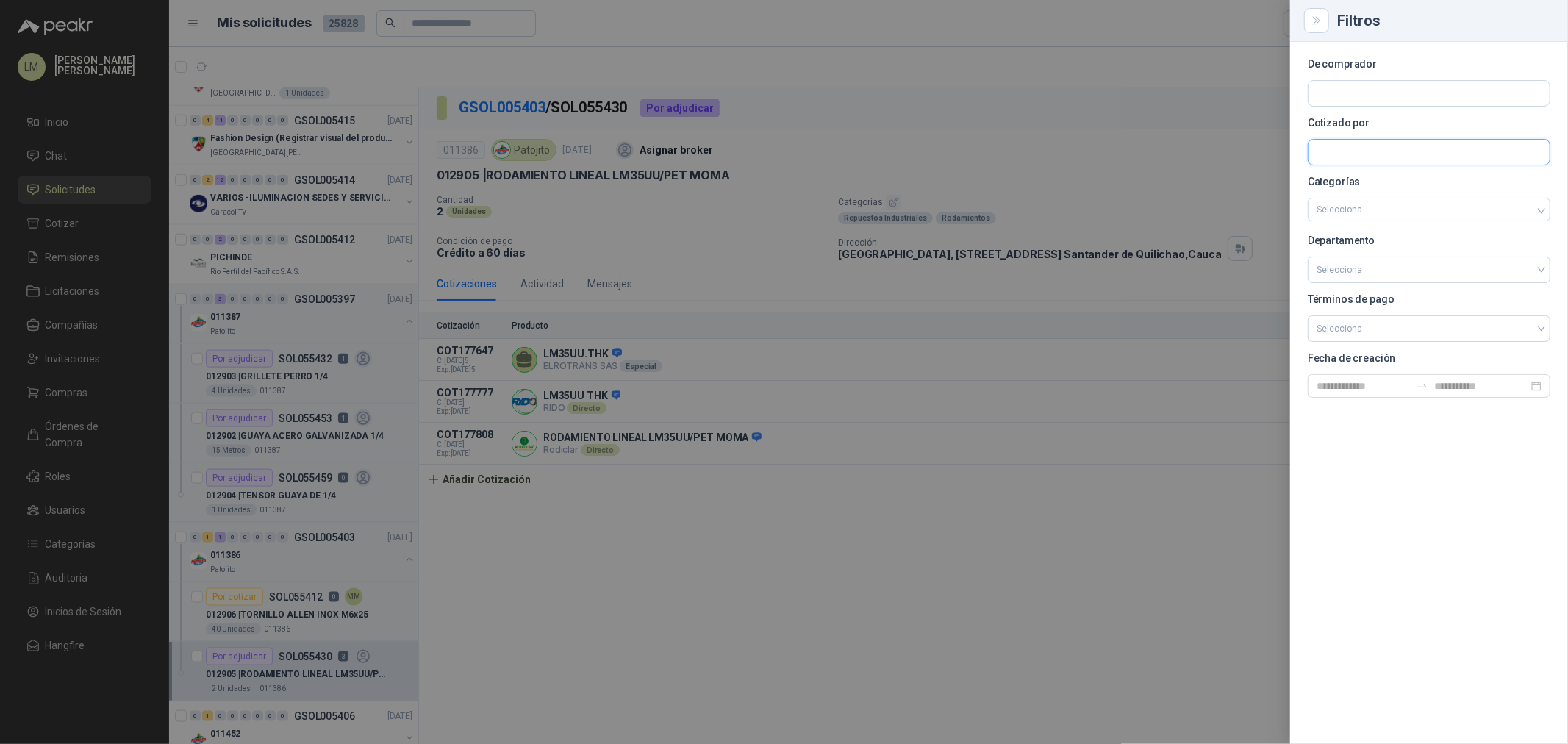
click at [1337, 156] on input "text" at bounding box center [1429, 152] width 241 height 25
type input "*******"
click at [1365, 172] on div "Sumatec SUMATEC S. A. S BIC - NIT : 890800788" at bounding box center [1429, 187] width 241 height 37
click at [1365, 175] on button "Sumatec SUMATEC S. A. S BIC - NIT : 890800788" at bounding box center [1429, 187] width 230 height 25
click at [656, 224] on div at bounding box center [784, 372] width 1568 height 744
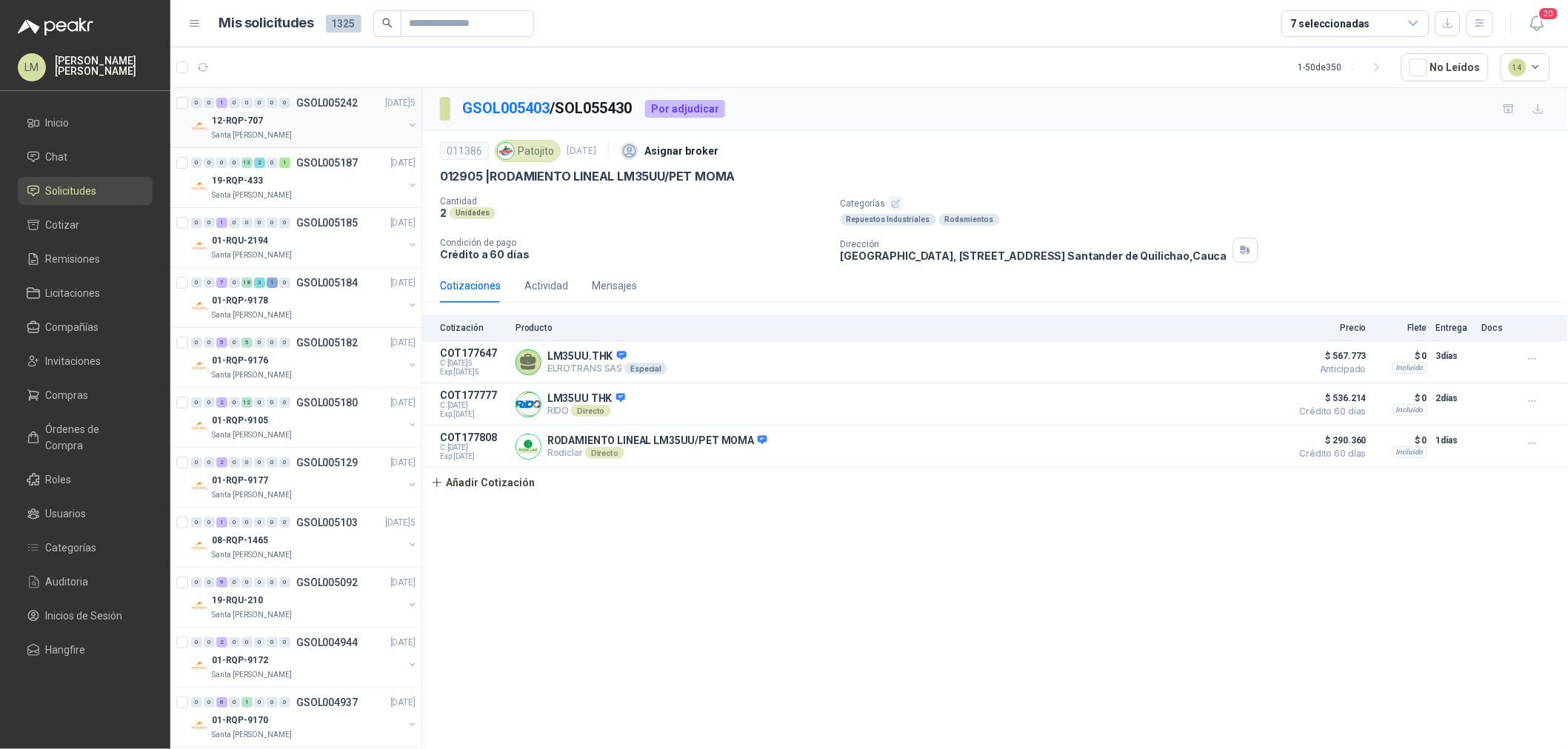
click at [406, 121] on button "button" at bounding box center [412, 125] width 12 height 12
click at [293, 175] on p "14980 | GUANTE SHOWA 727 DE NITRILO DE 15MILESIM" at bounding box center [299, 181] width 184 height 14
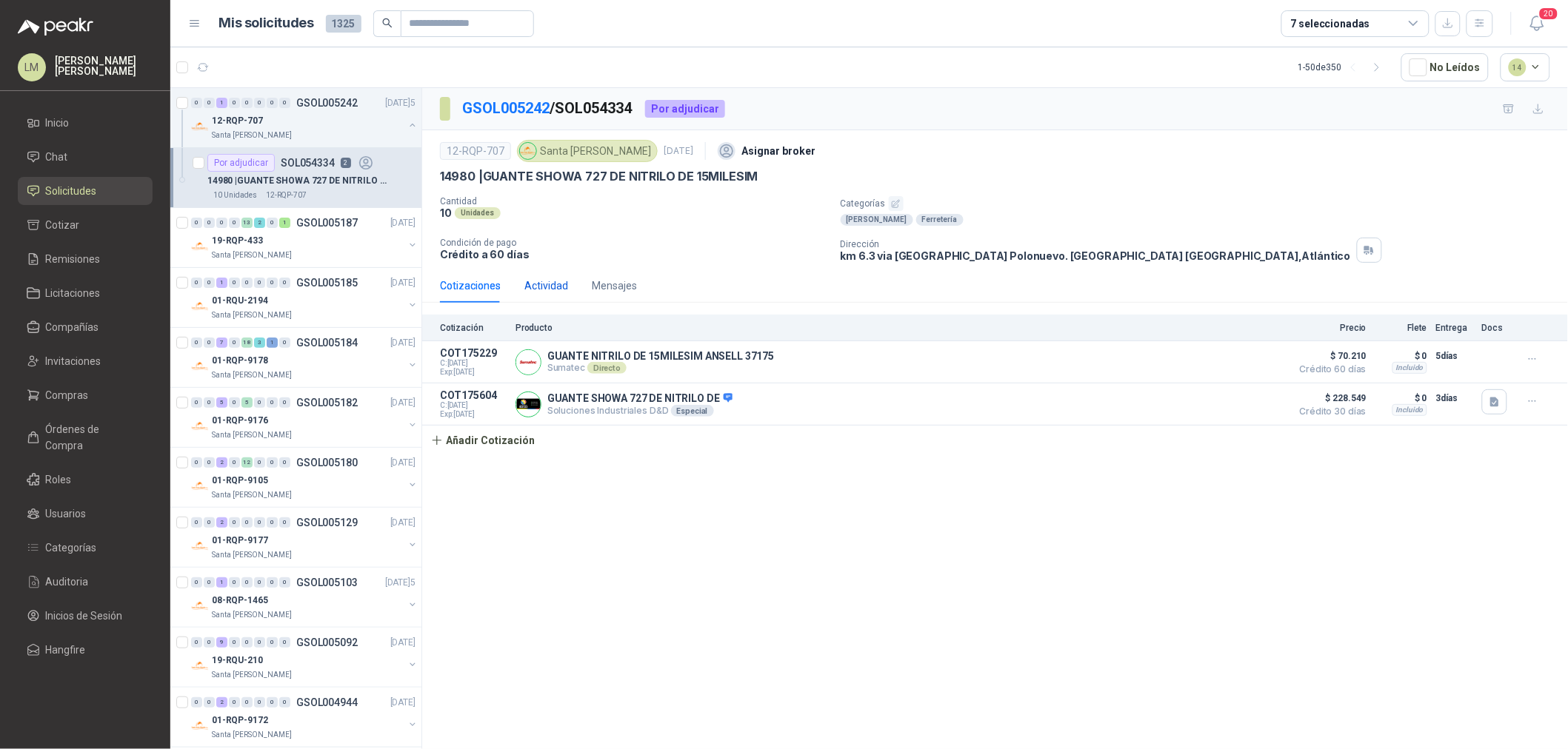
click at [547, 289] on div "Actividad" at bounding box center [546, 286] width 44 height 17
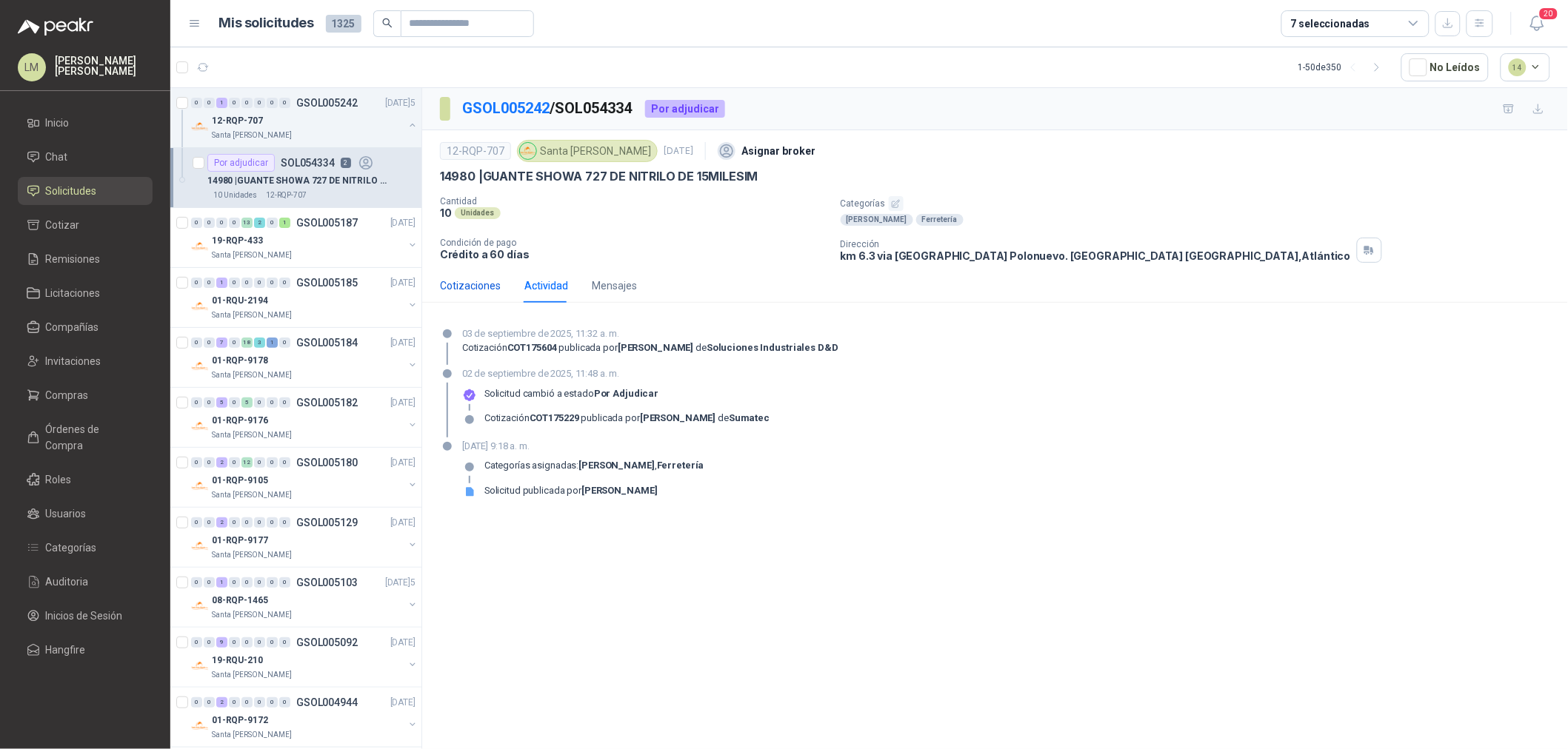
click at [447, 280] on div "Cotizaciones" at bounding box center [471, 286] width 61 height 17
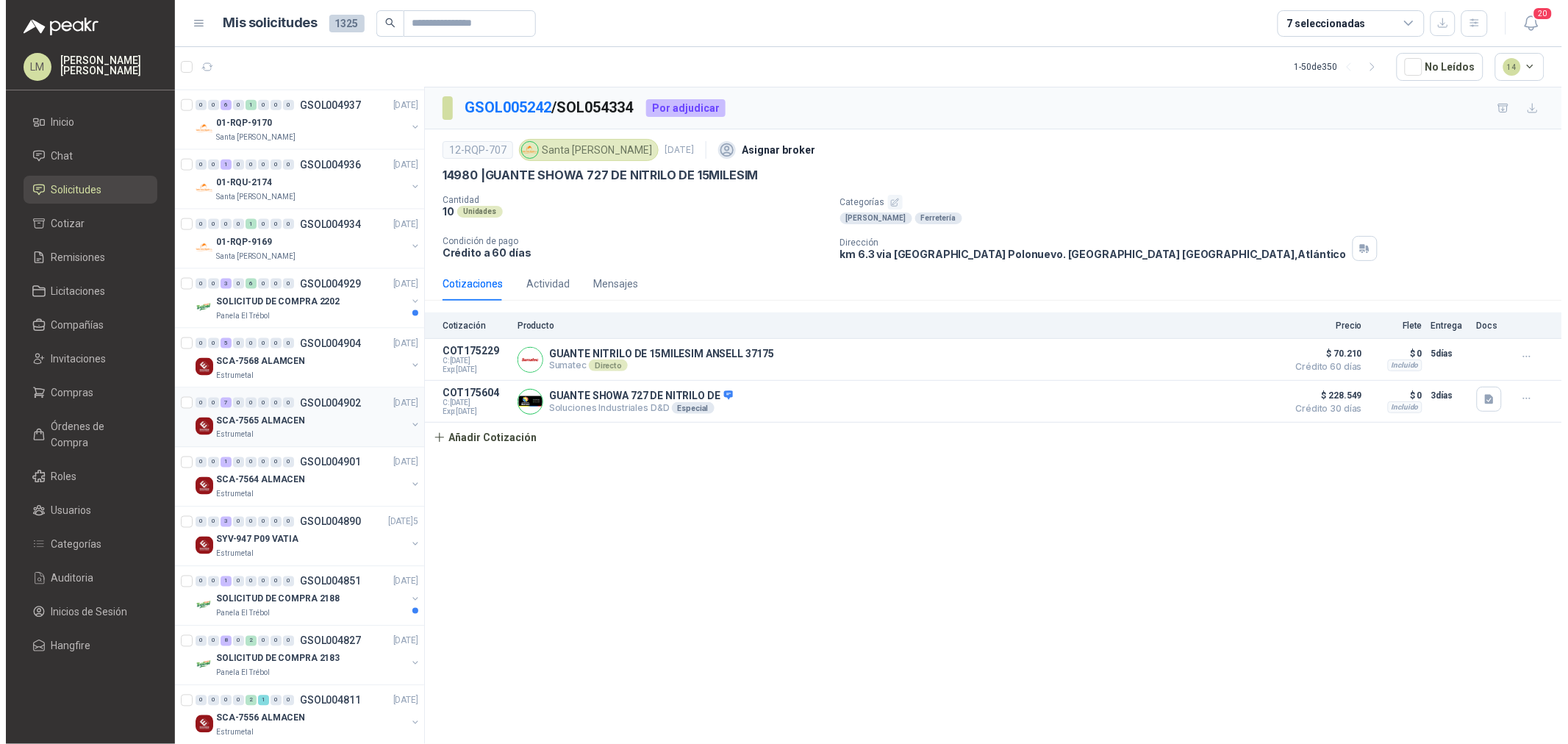
scroll to position [653, 0]
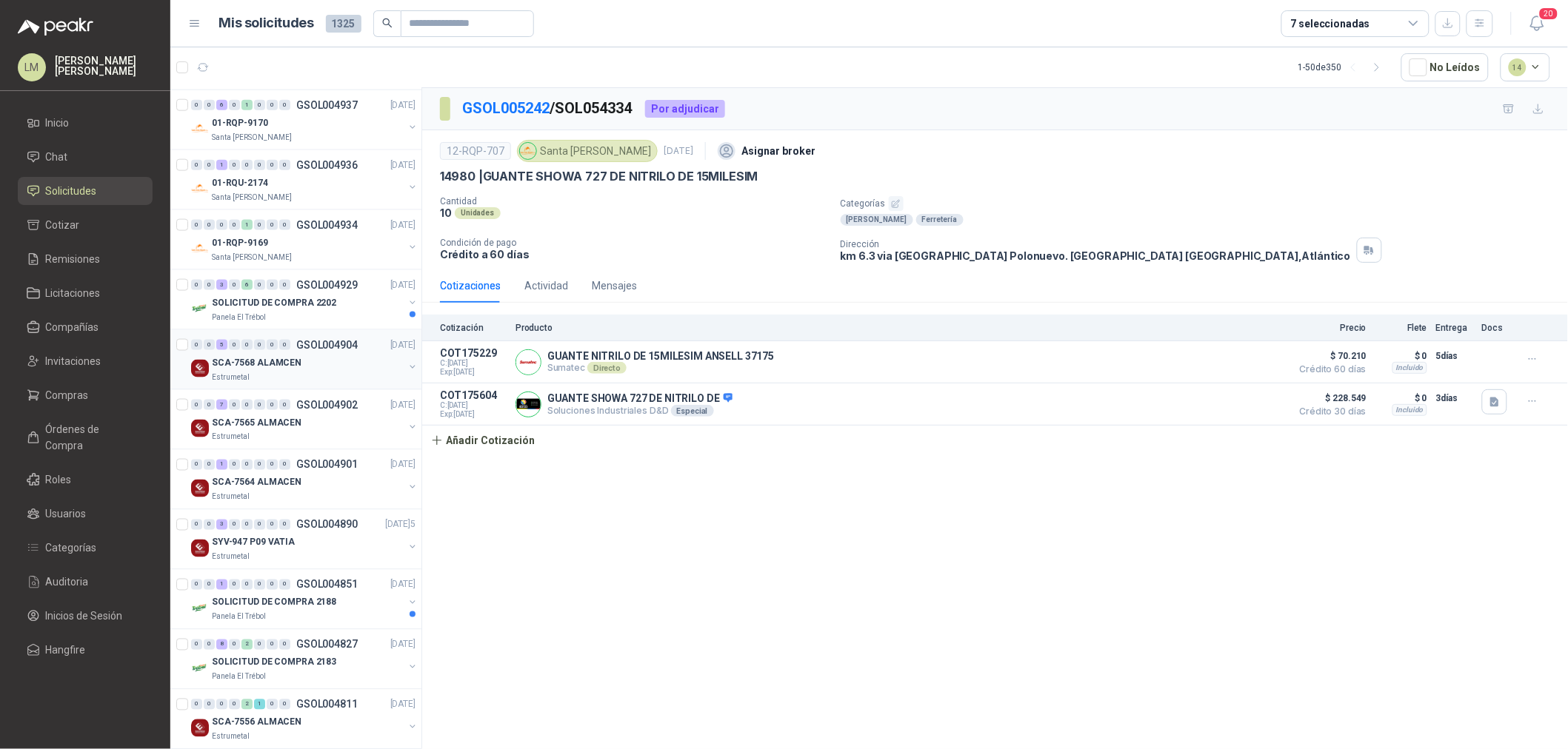
click at [406, 364] on button "button" at bounding box center [412, 367] width 12 height 12
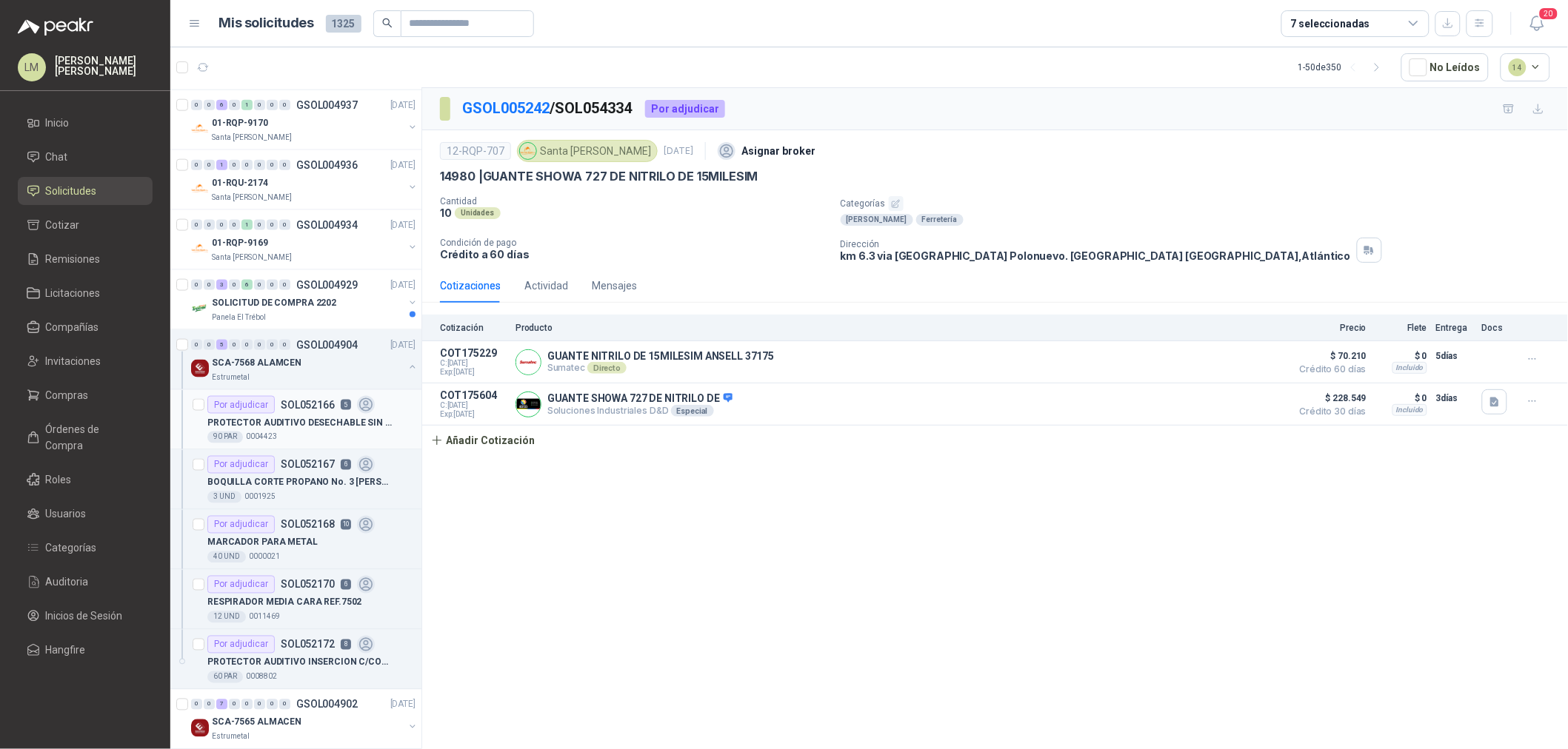
click at [275, 434] on p "0004423" at bounding box center [262, 438] width 31 height 12
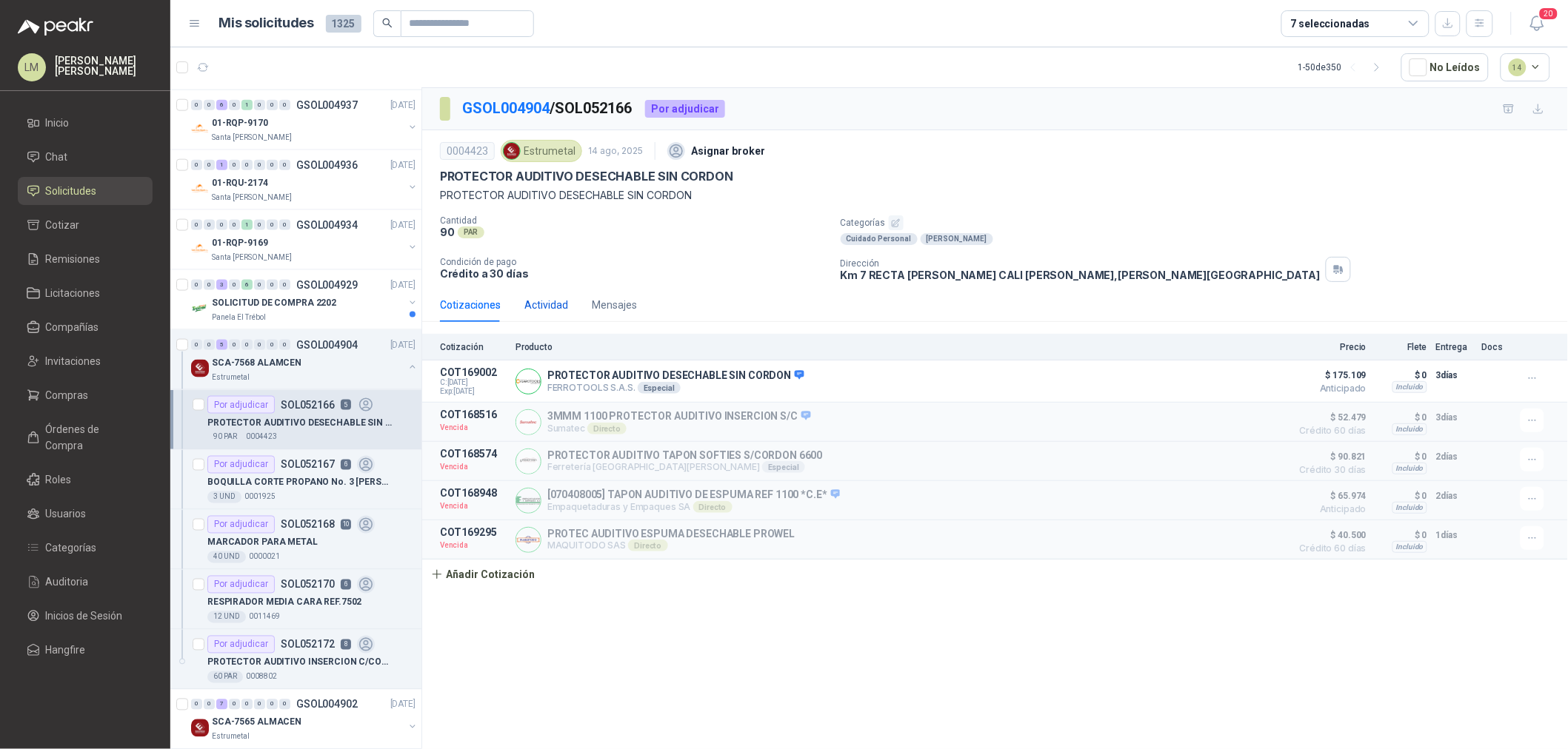
click at [543, 307] on div "Actividad" at bounding box center [546, 306] width 44 height 17
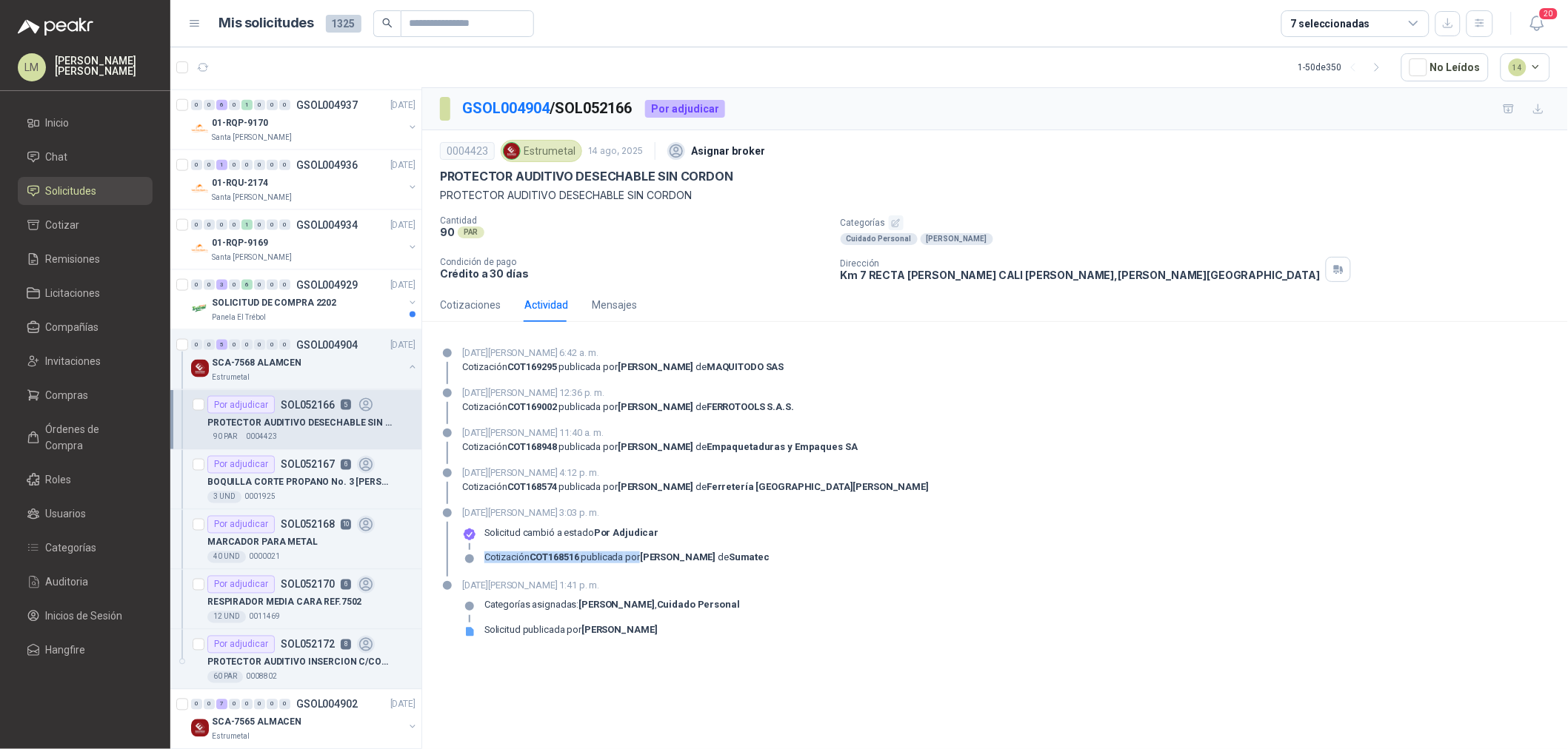
drag, startPoint x: 639, startPoint y: 556, endPoint x: 738, endPoint y: 549, distance: 99.2
click at [738, 549] on div "Solicitud cambió a estado Por adjudicar Cotización COT168516 publicada por edua…" at bounding box center [615, 551] width 307 height 48
click at [715, 552] on strong "eduard yonny mosquera" at bounding box center [677, 557] width 75 height 11
click at [40, 386] on link "Compras" at bounding box center [85, 396] width 135 height 28
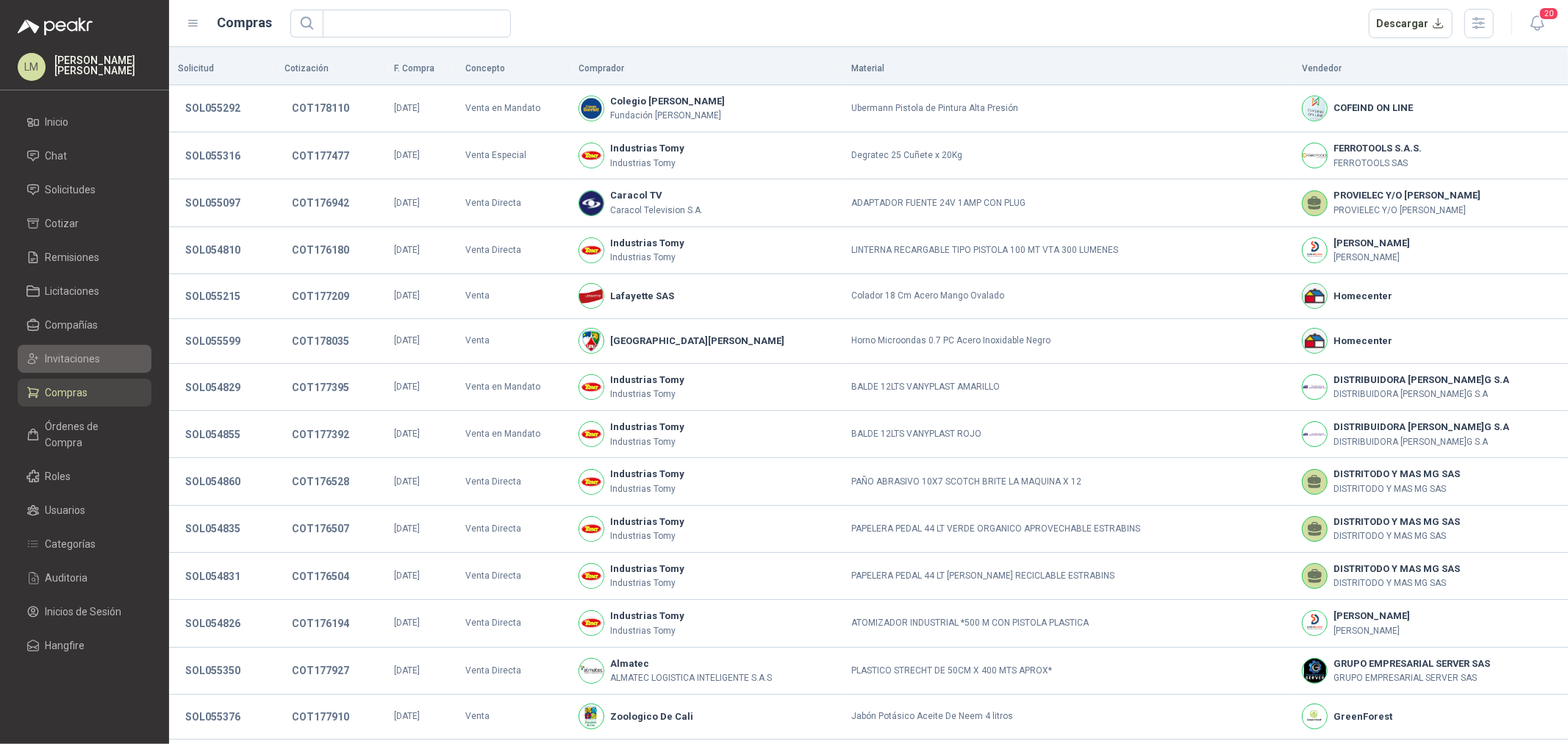
click at [61, 363] on span "Invitaciones" at bounding box center [73, 359] width 55 height 16
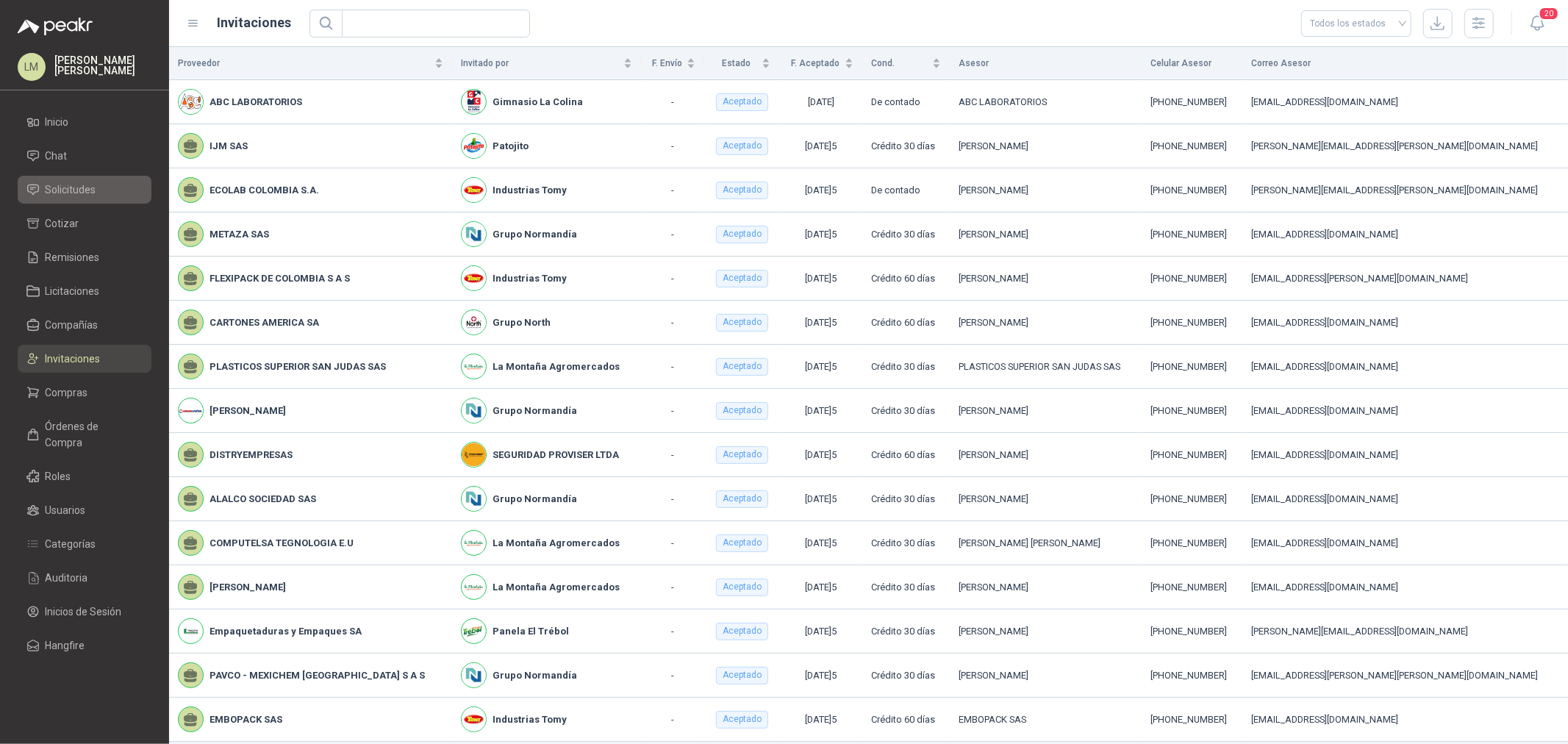
click at [96, 187] on span "Solicitudes" at bounding box center [71, 189] width 51 height 16
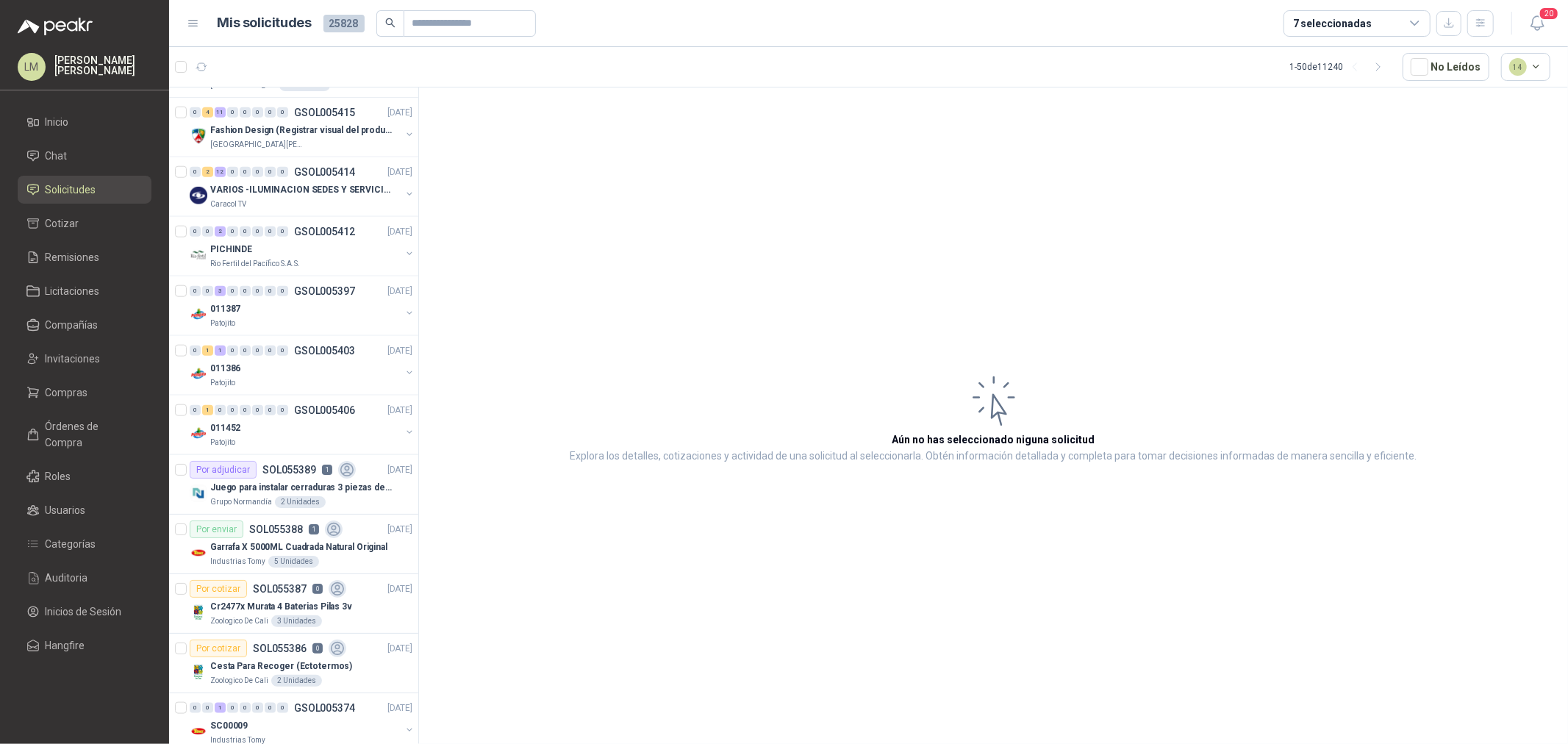
scroll to position [1307, 0]
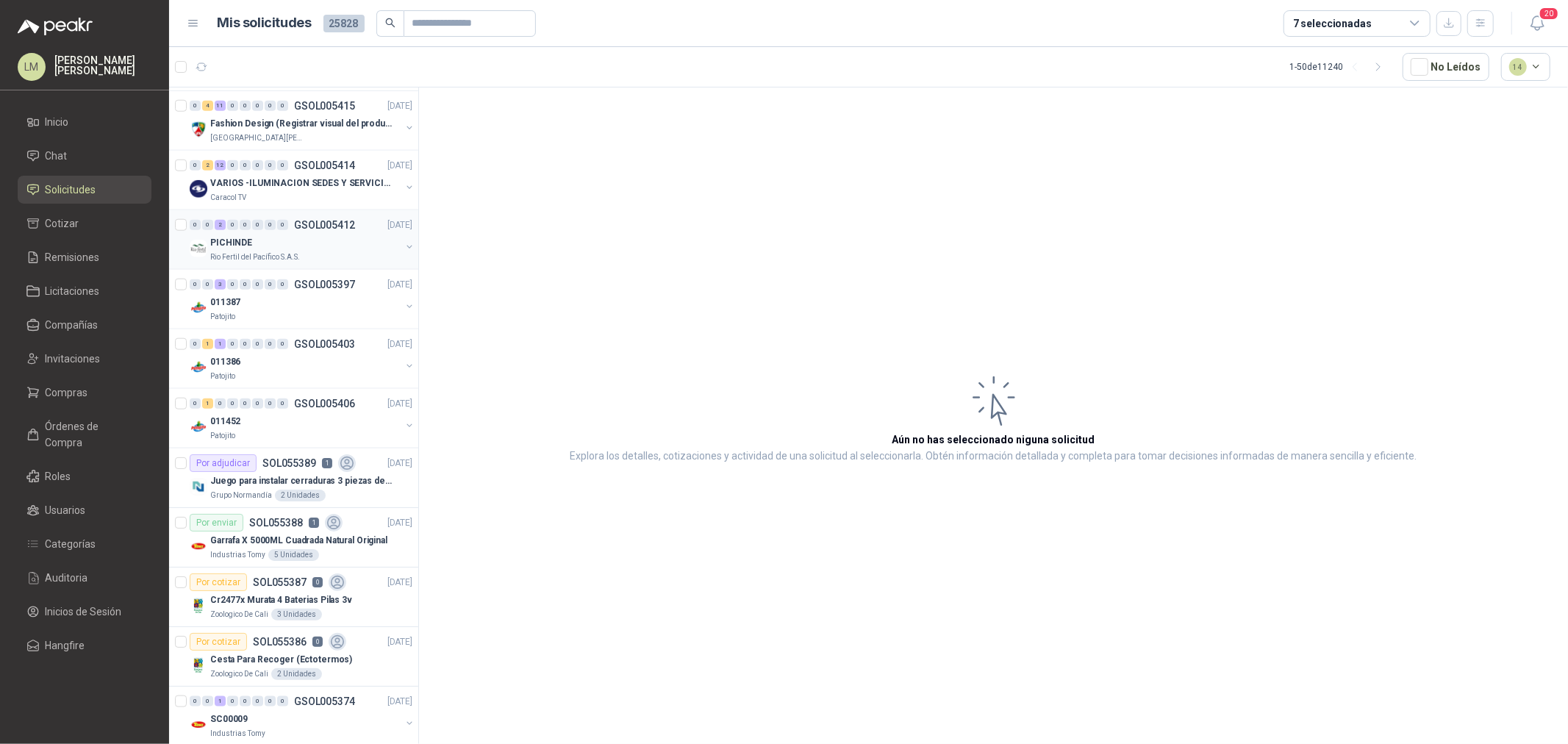
click at [312, 226] on p "GSOL005412" at bounding box center [325, 225] width 61 height 11
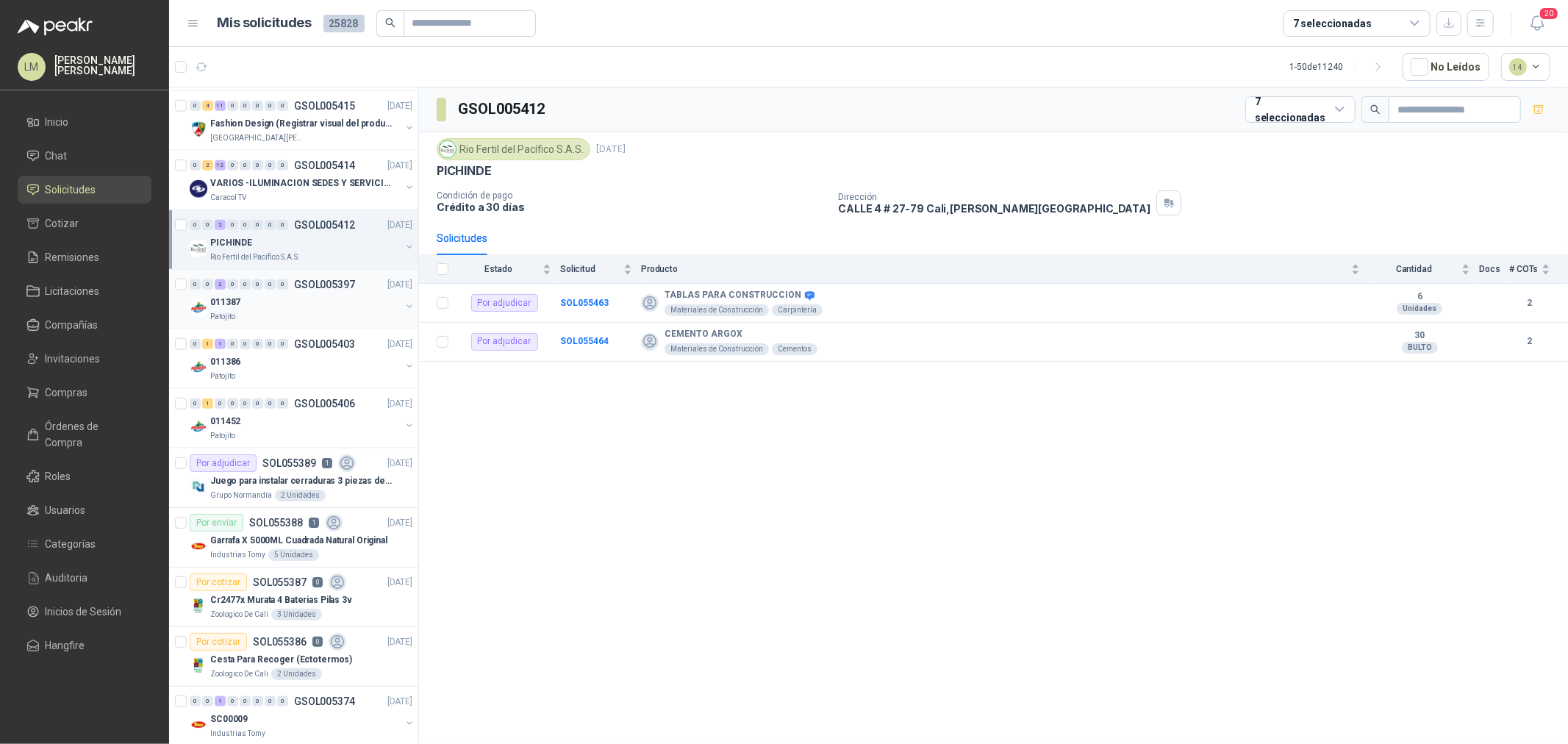
click at [274, 308] on div "011387" at bounding box center [305, 303] width 190 height 18
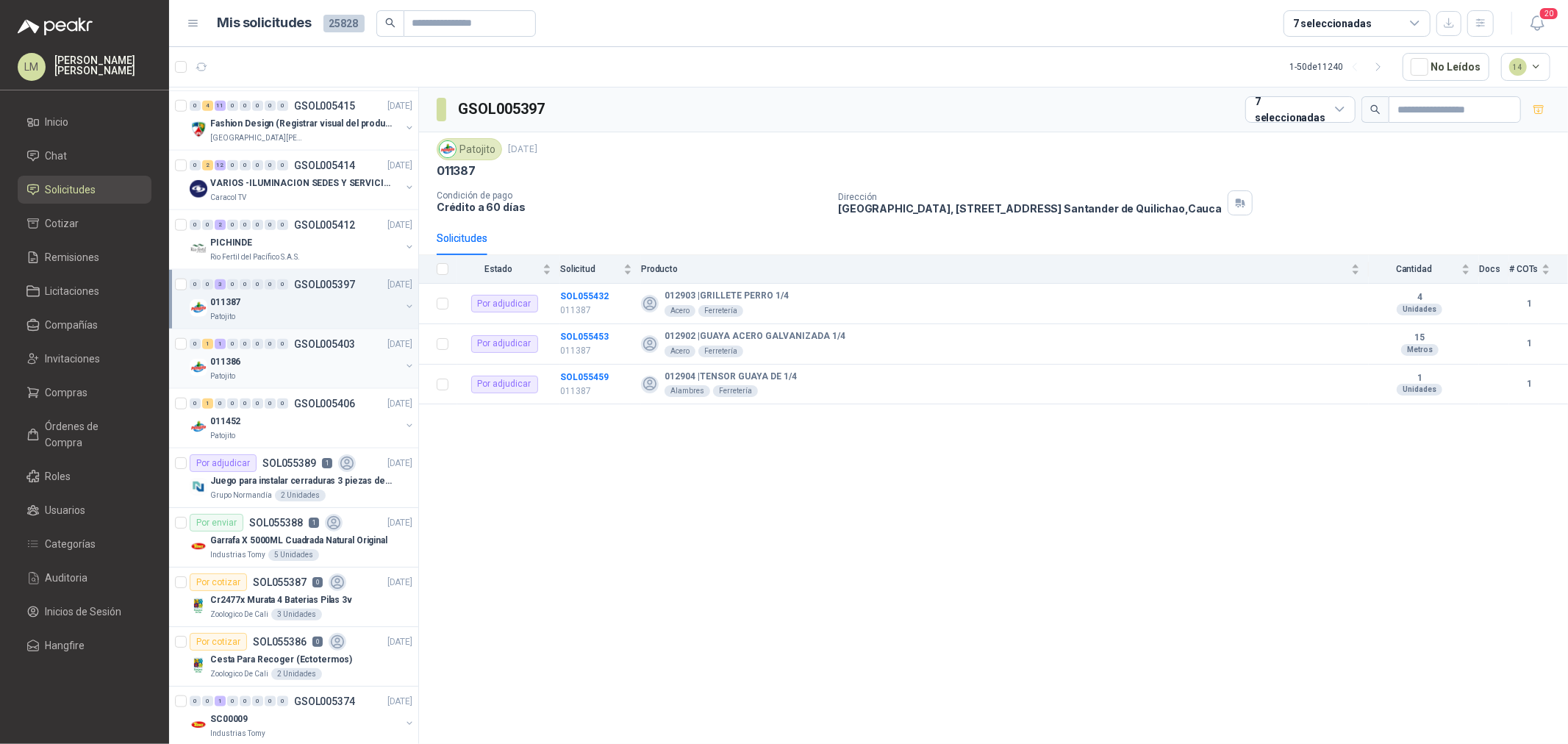
click at [262, 366] on div "011386" at bounding box center [305, 362] width 190 height 18
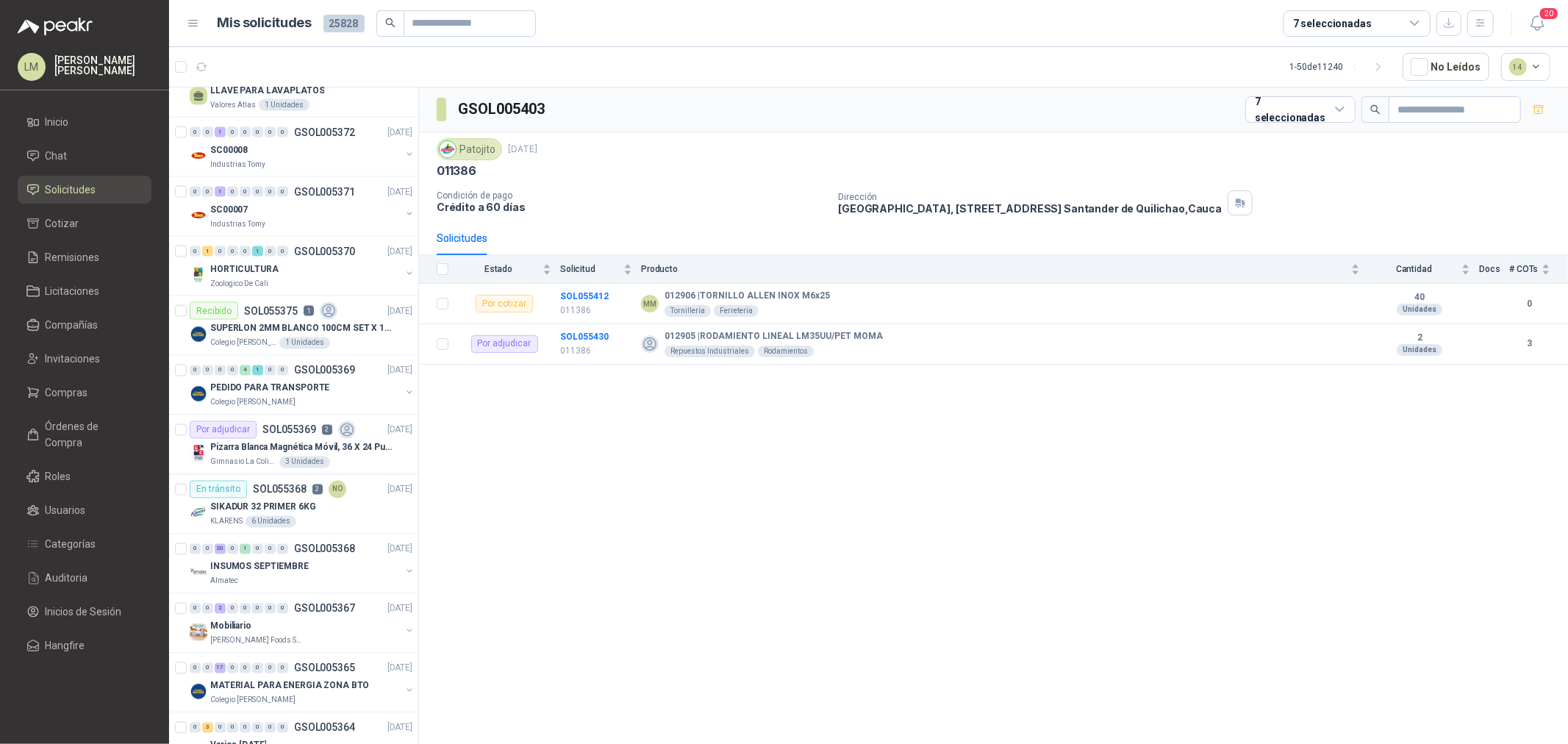
scroll to position [2124, 0]
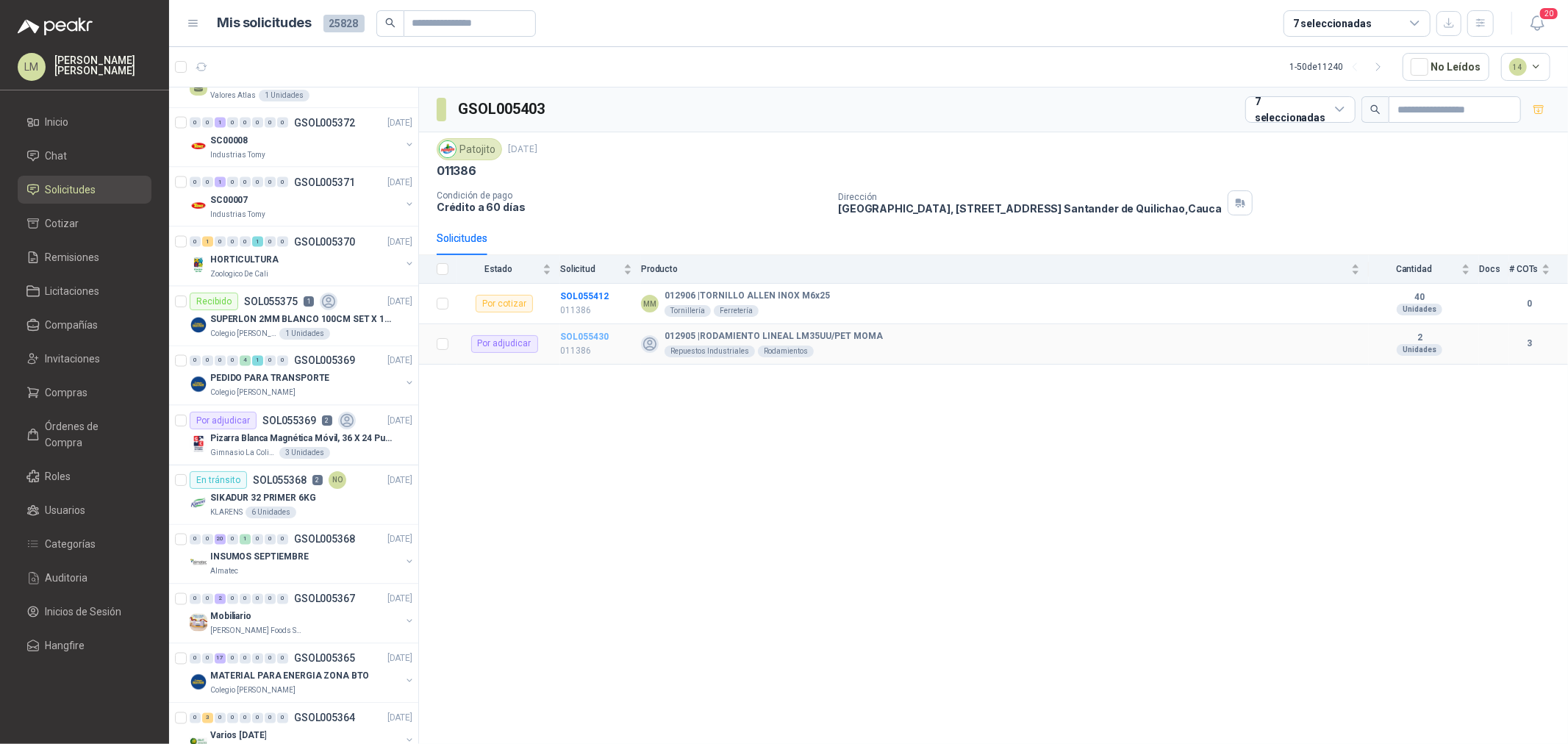
click at [598, 339] on b "SOL055430" at bounding box center [584, 336] width 48 height 11
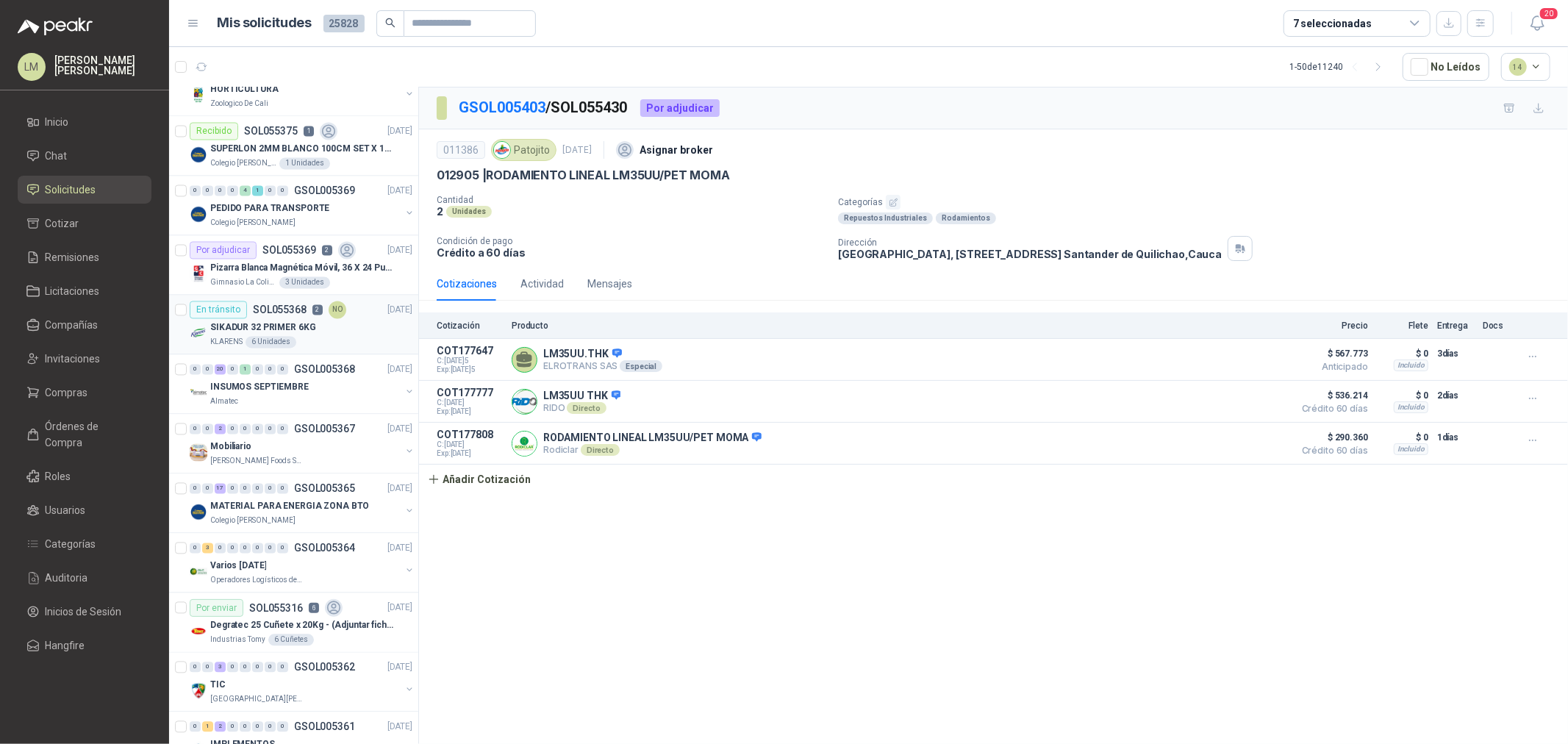
scroll to position [2469, 0]
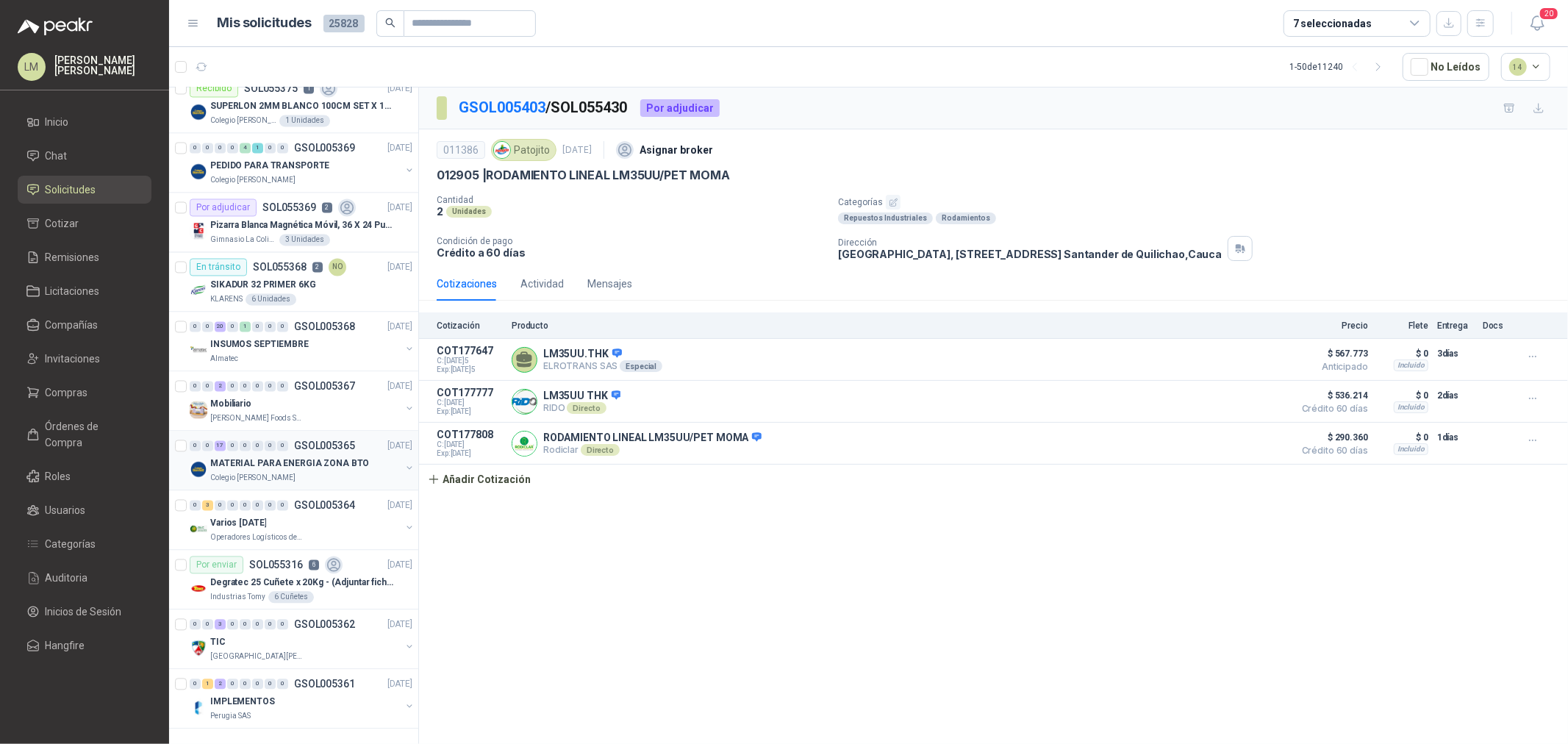
click at [289, 457] on p "MATERIAL PARA ENERGIA ZONA BTO" at bounding box center [289, 463] width 159 height 14
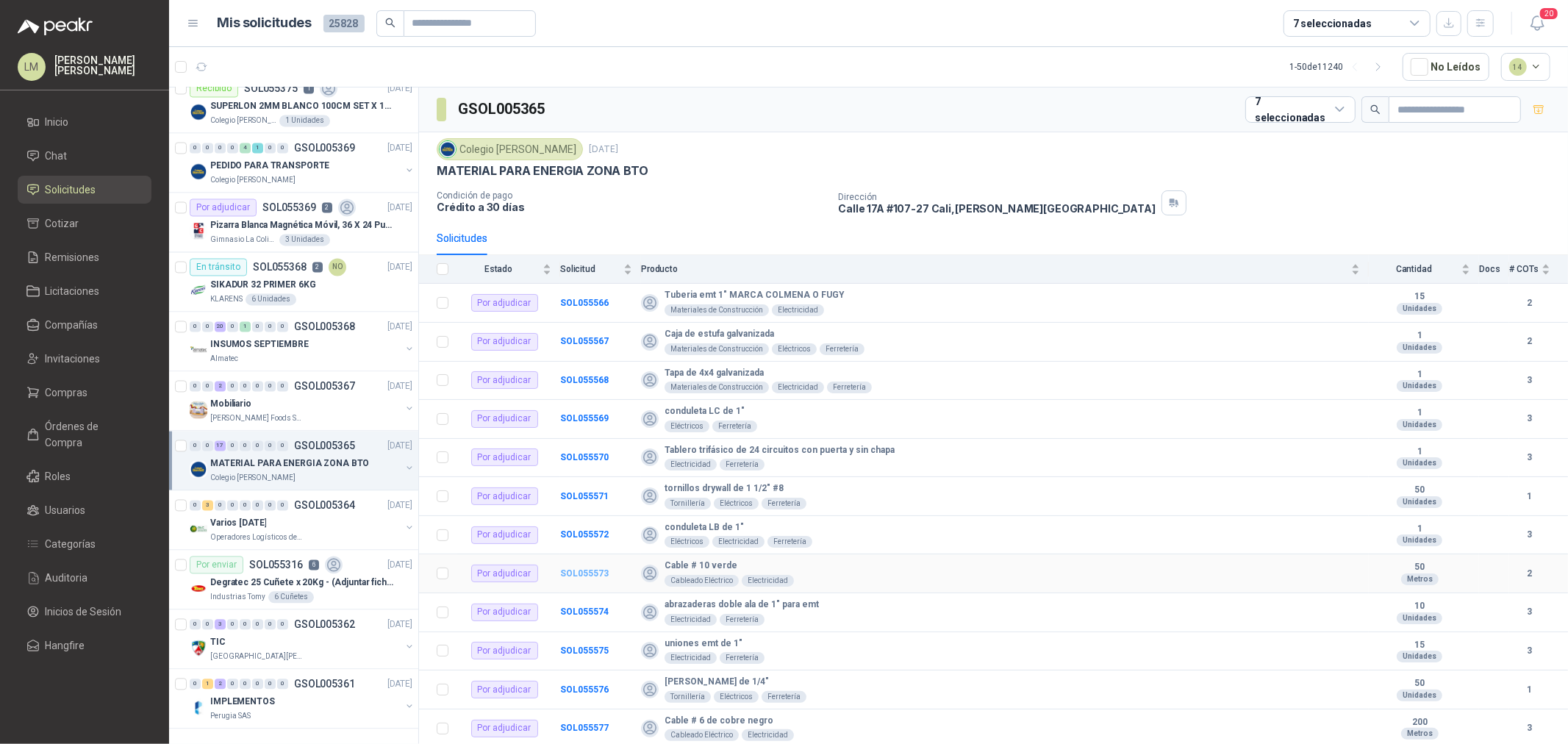
click at [598, 573] on b "SOL055573" at bounding box center [584, 573] width 48 height 11
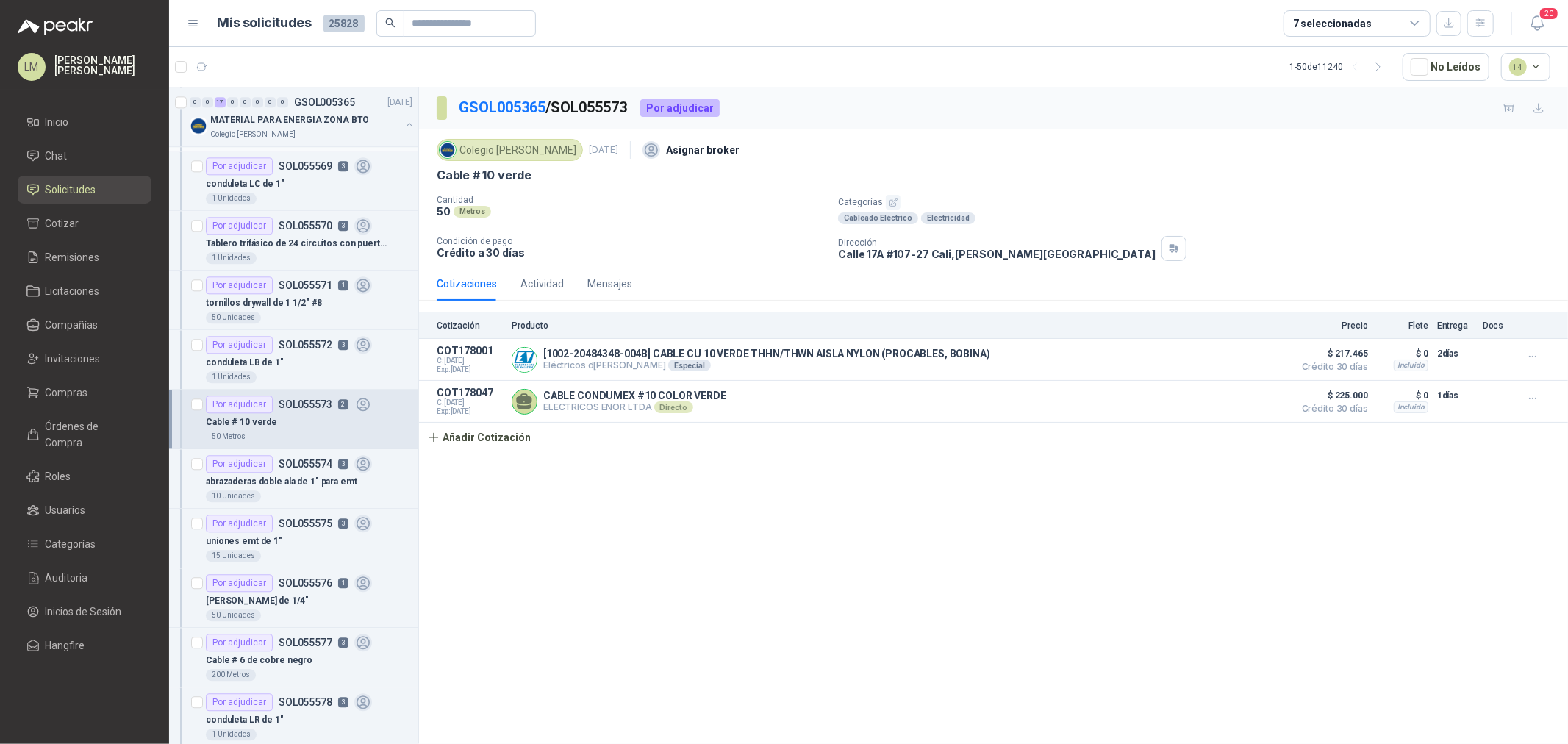
scroll to position [3123, 0]
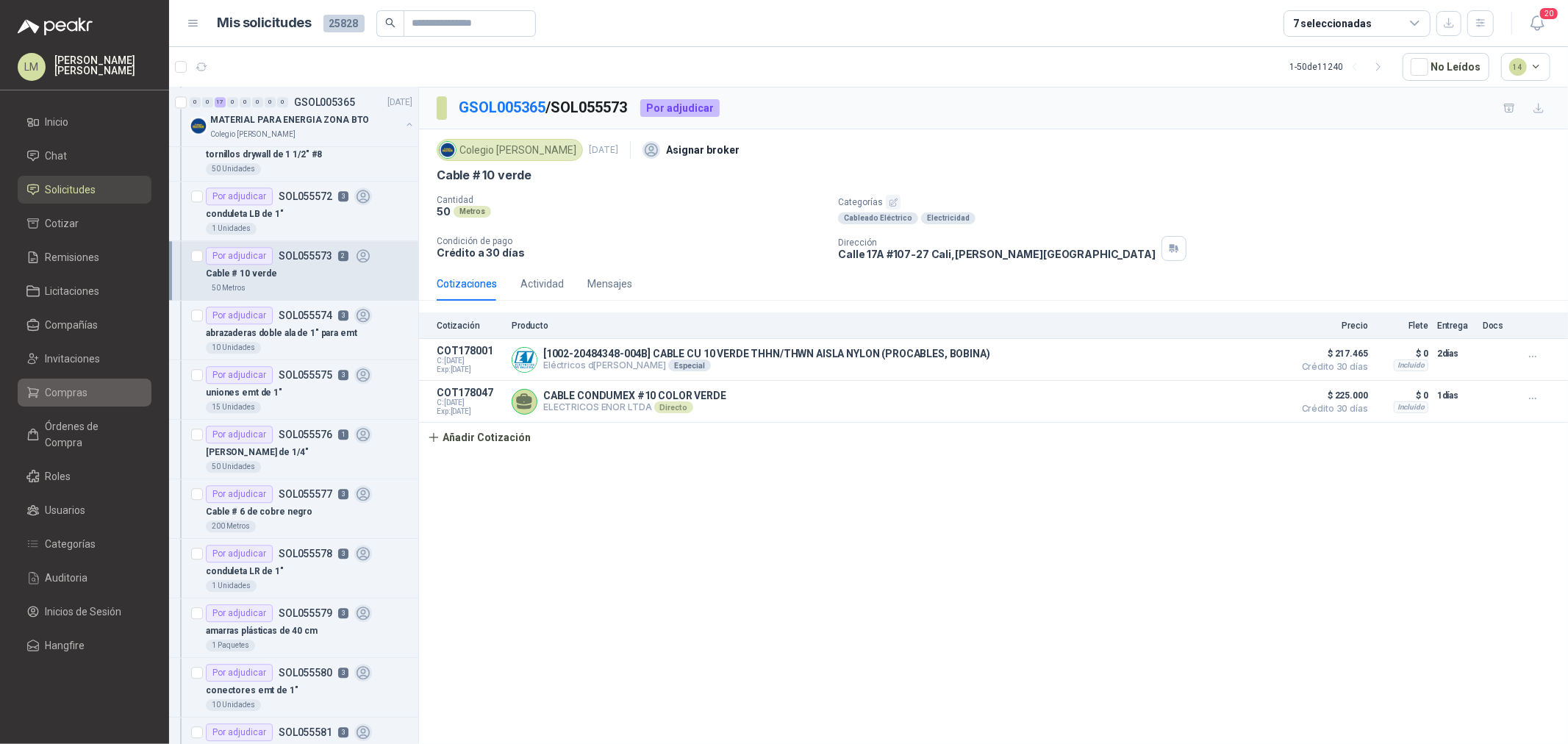
click at [83, 385] on span "Compras" at bounding box center [67, 393] width 43 height 16
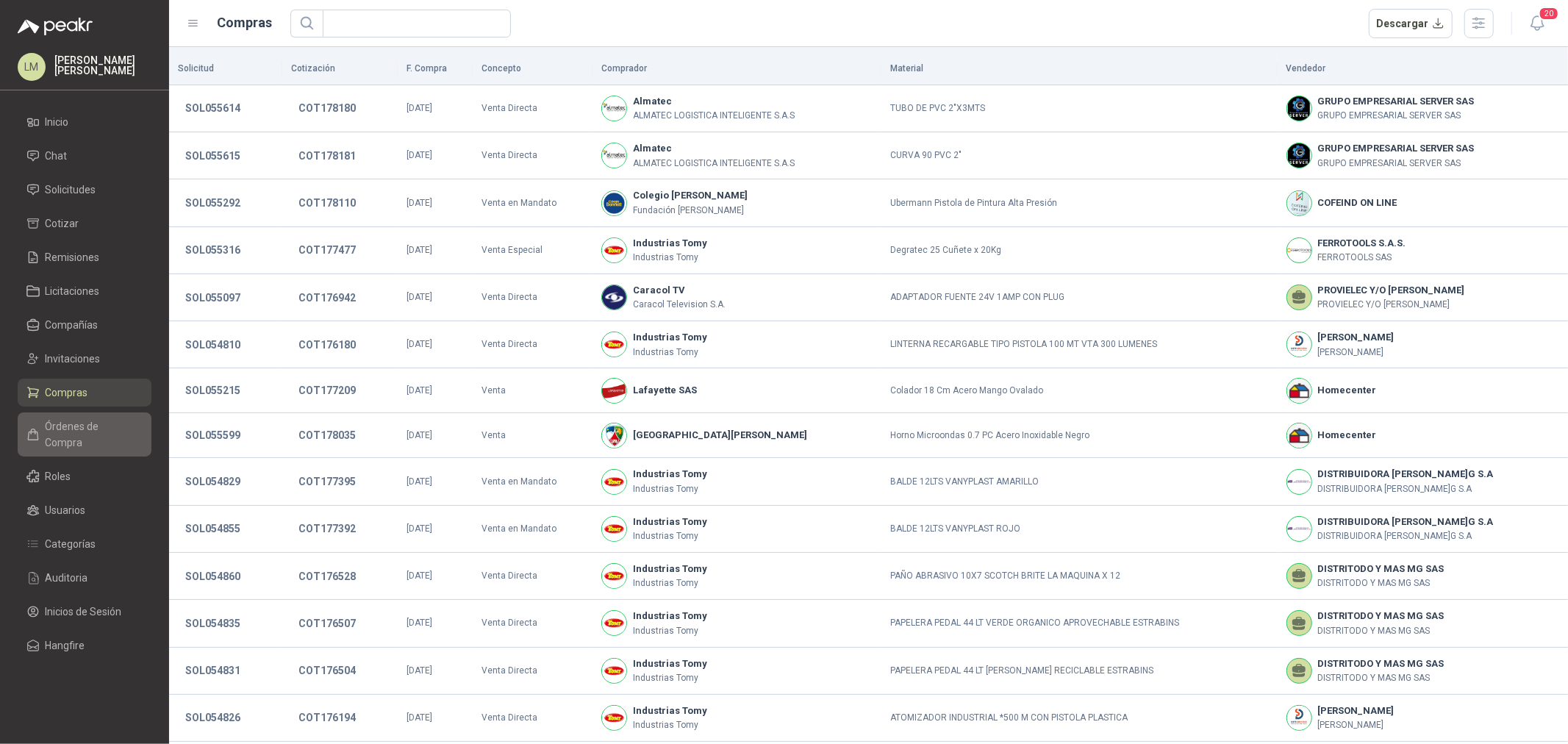
click at [93, 430] on span "Órdenes de Compra" at bounding box center [92, 434] width 92 height 32
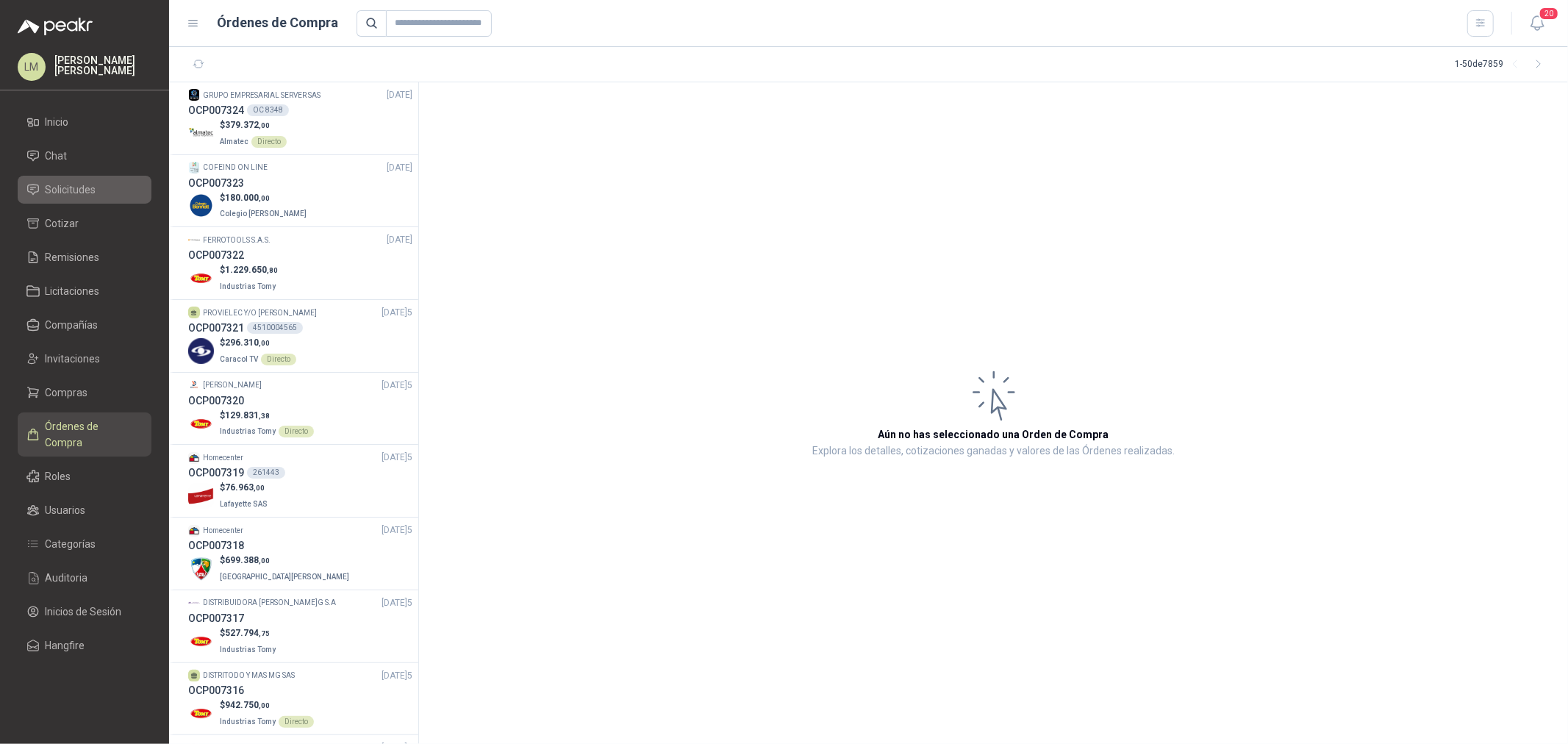
click at [75, 185] on span "Solicitudes" at bounding box center [71, 189] width 51 height 16
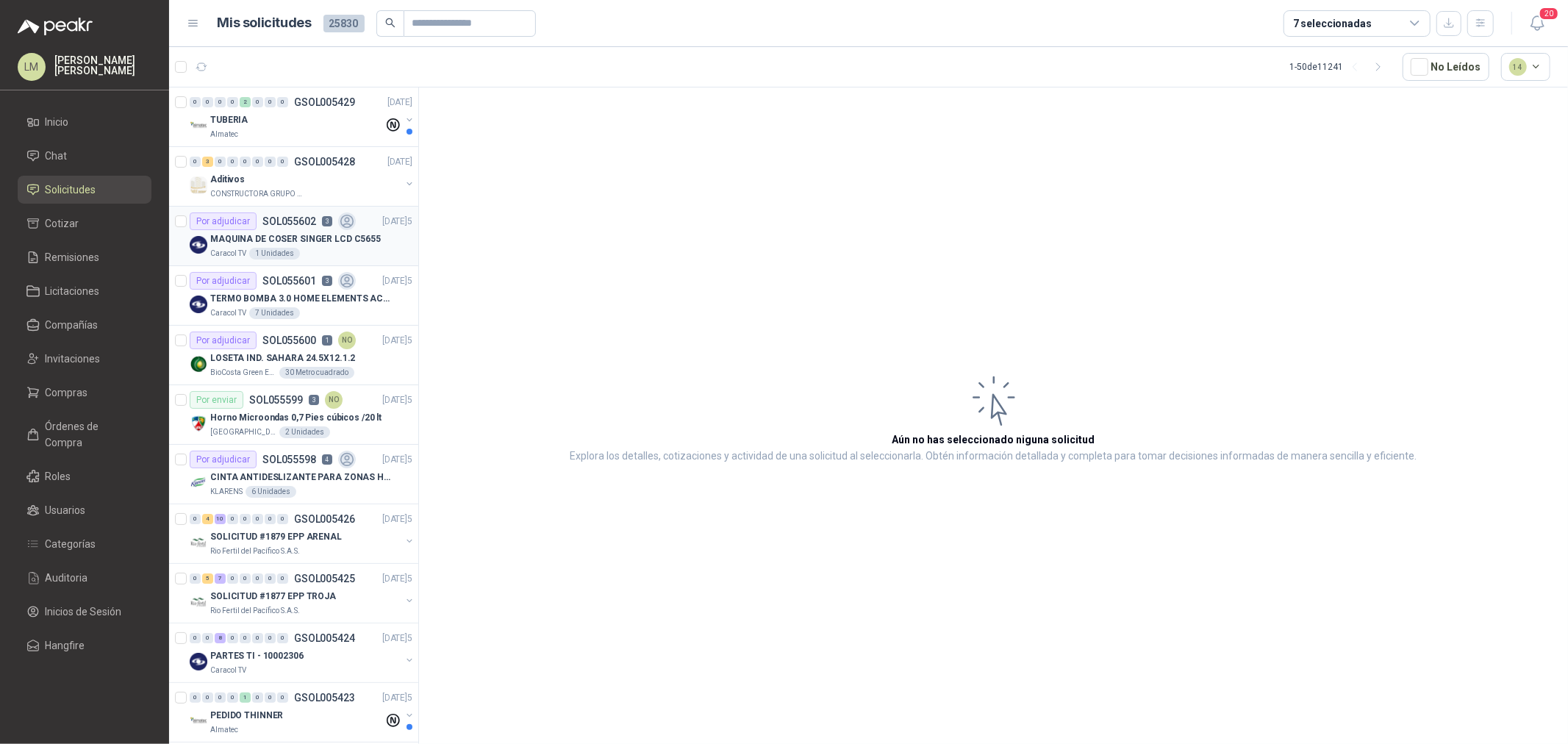
click at [268, 240] on p "MAQUINA DE COSER SINGER LCD C5655" at bounding box center [295, 239] width 171 height 14
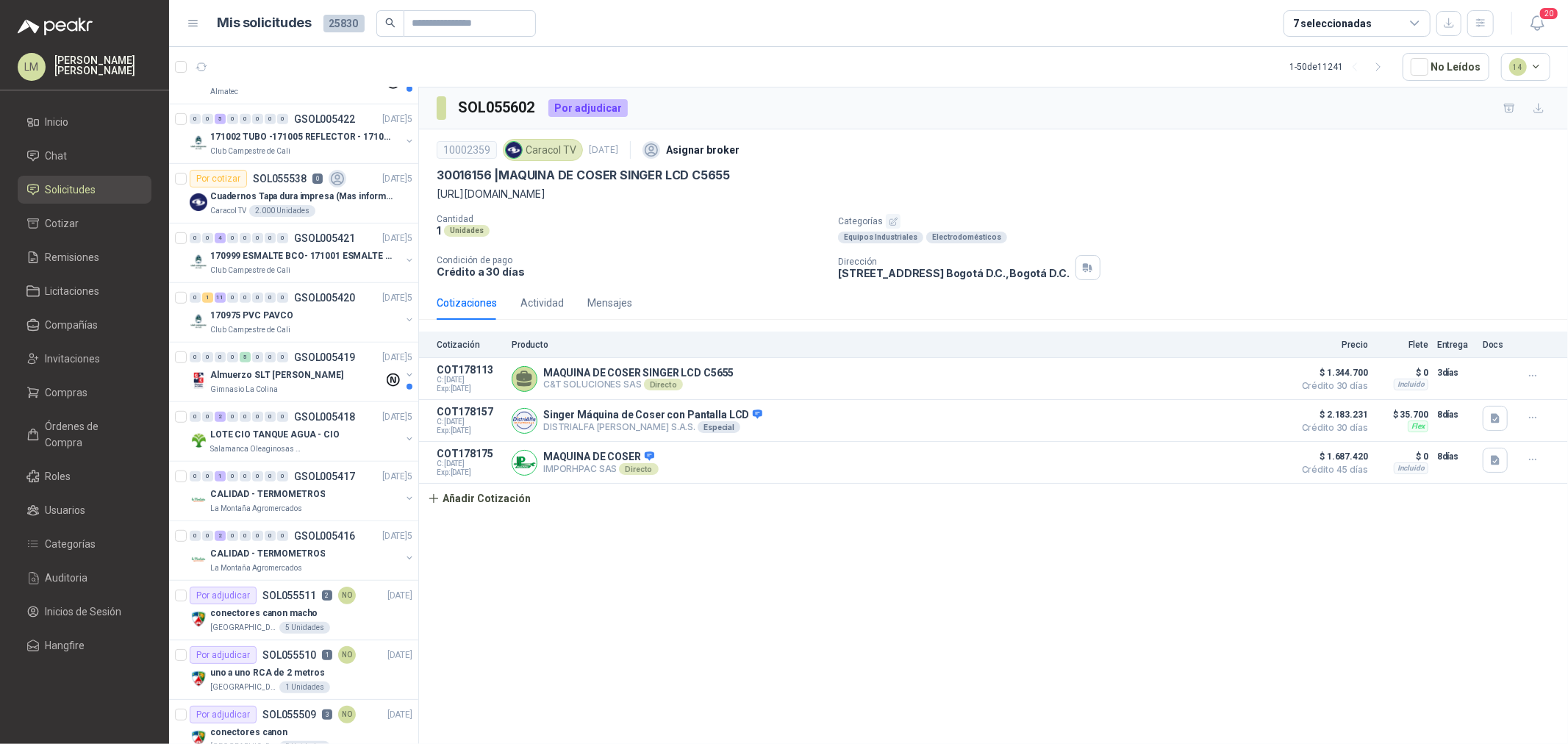
scroll to position [653, 0]
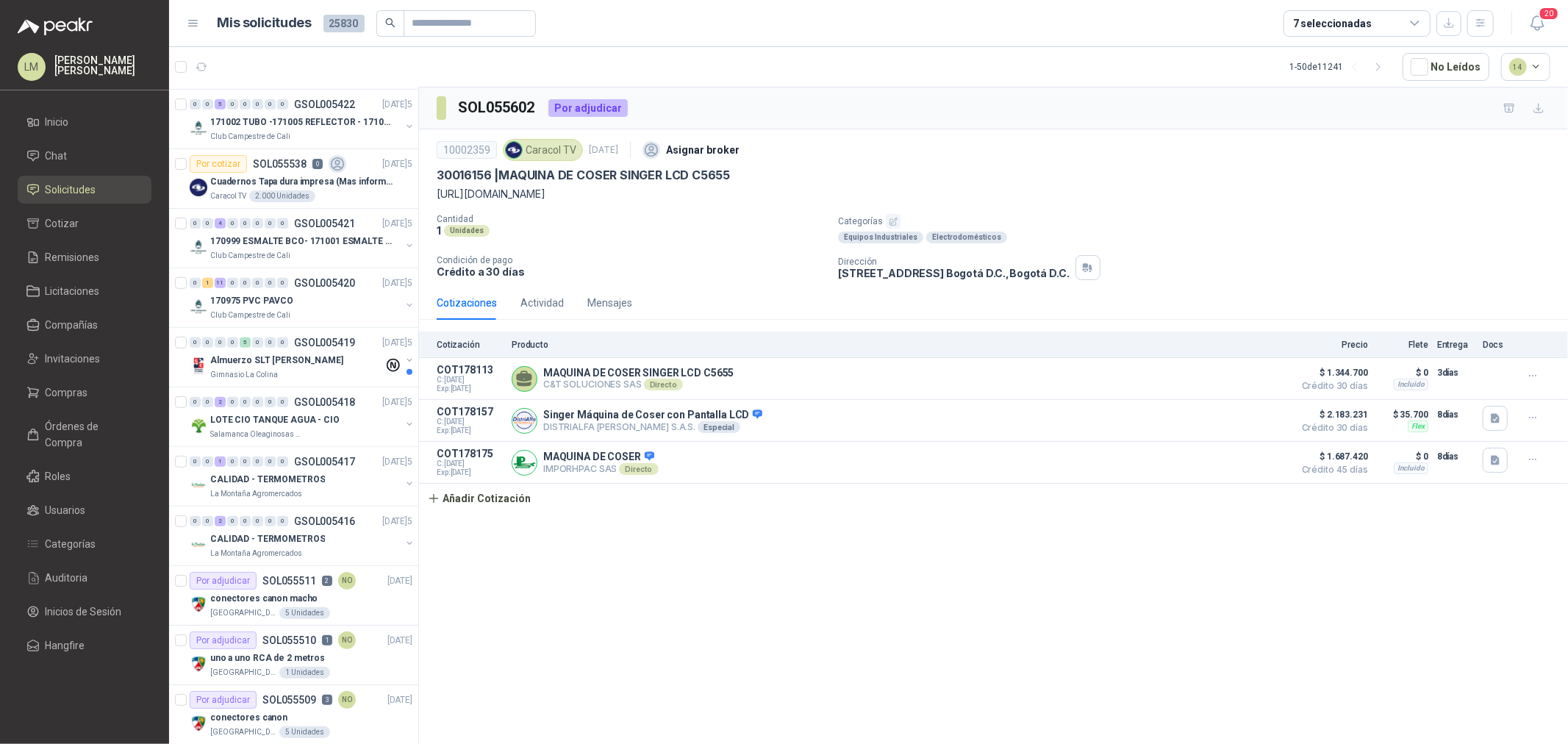
click at [273, 295] on p "170975 PVC PAVCO" at bounding box center [251, 301] width 83 height 14
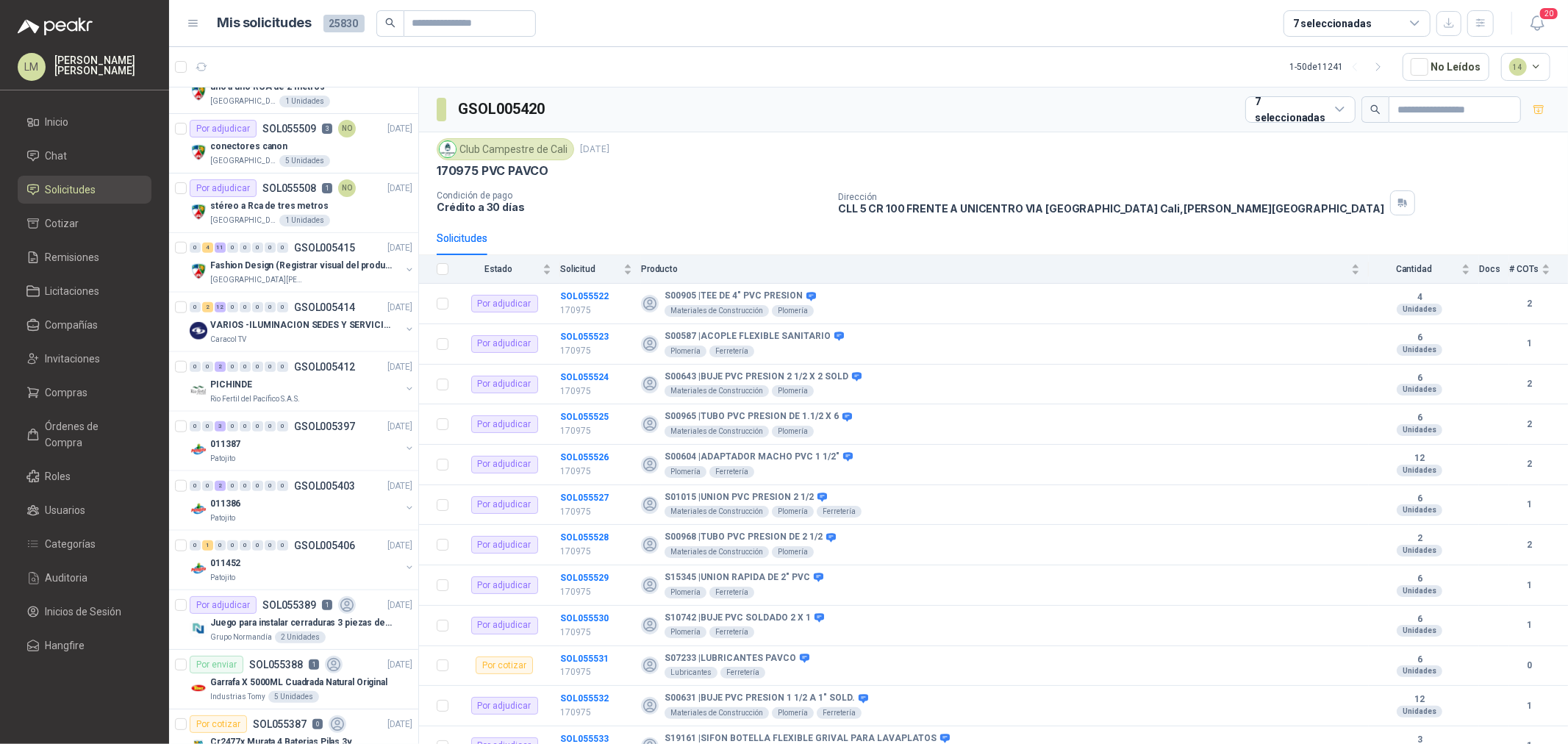
scroll to position [1226, 0]
click at [277, 260] on p "Fashion Design (Registrar visual del producto)" at bounding box center [301, 265] width 183 height 14
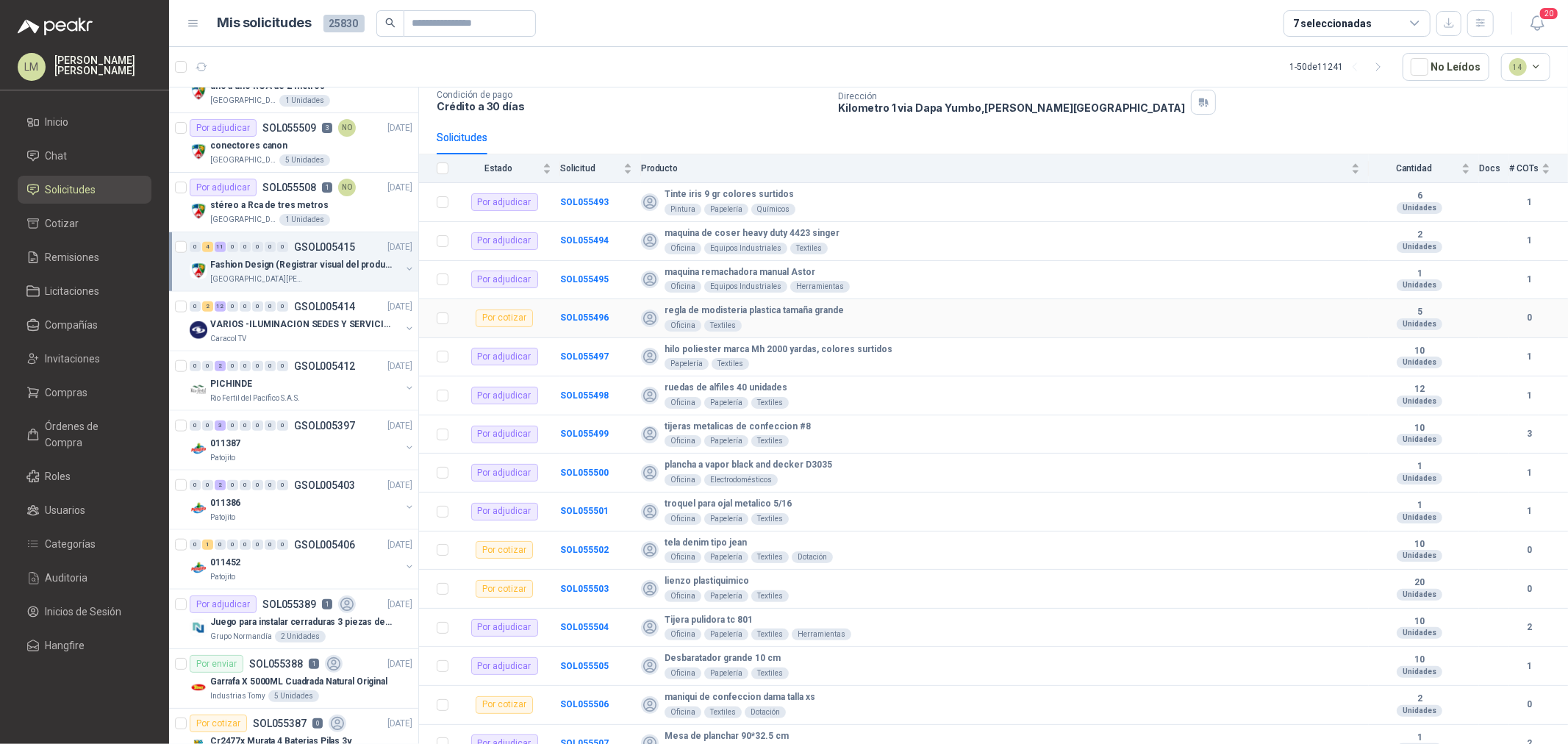
scroll to position [115, 0]
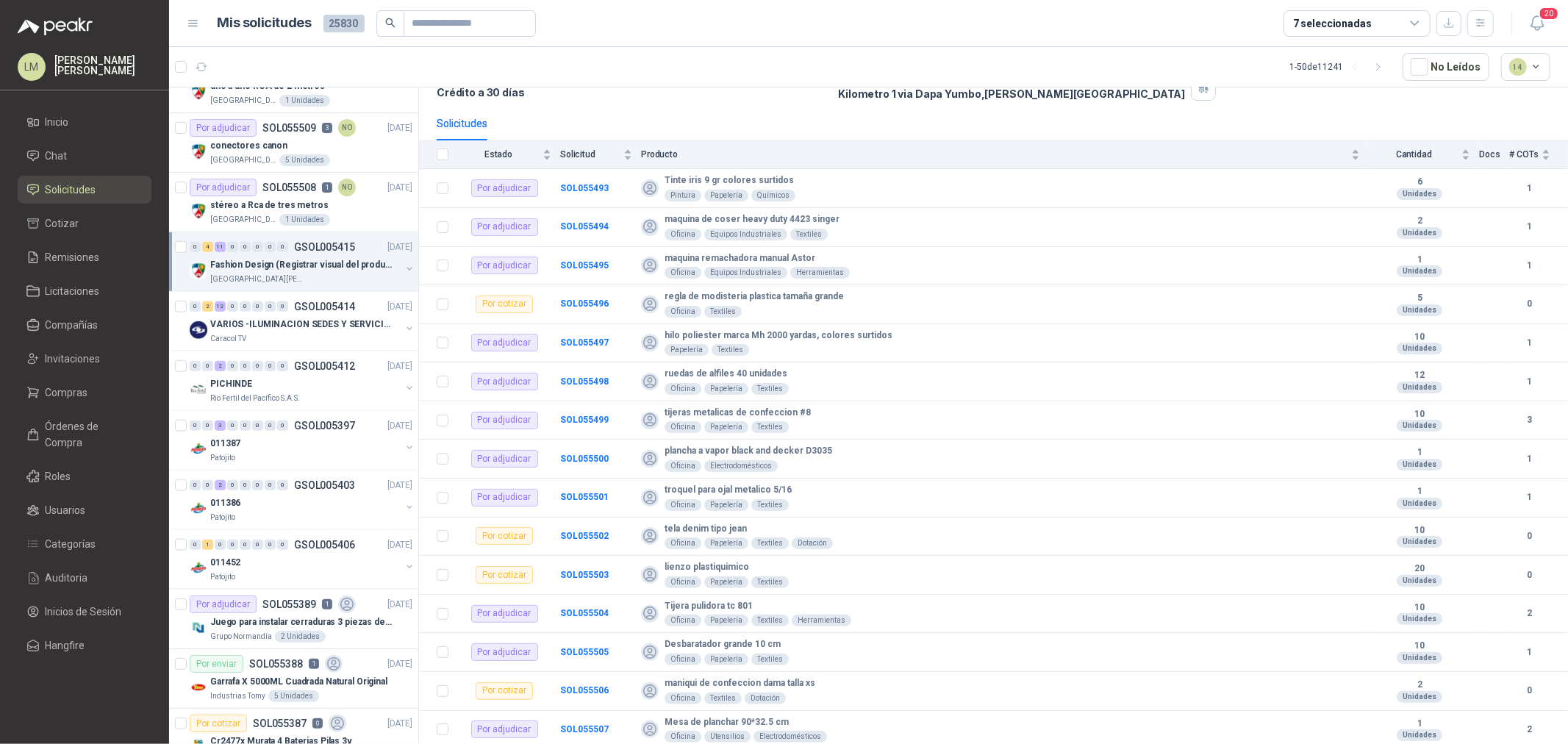
click at [1383, 21] on div "7 seleccionadas" at bounding box center [1356, 24] width 147 height 26
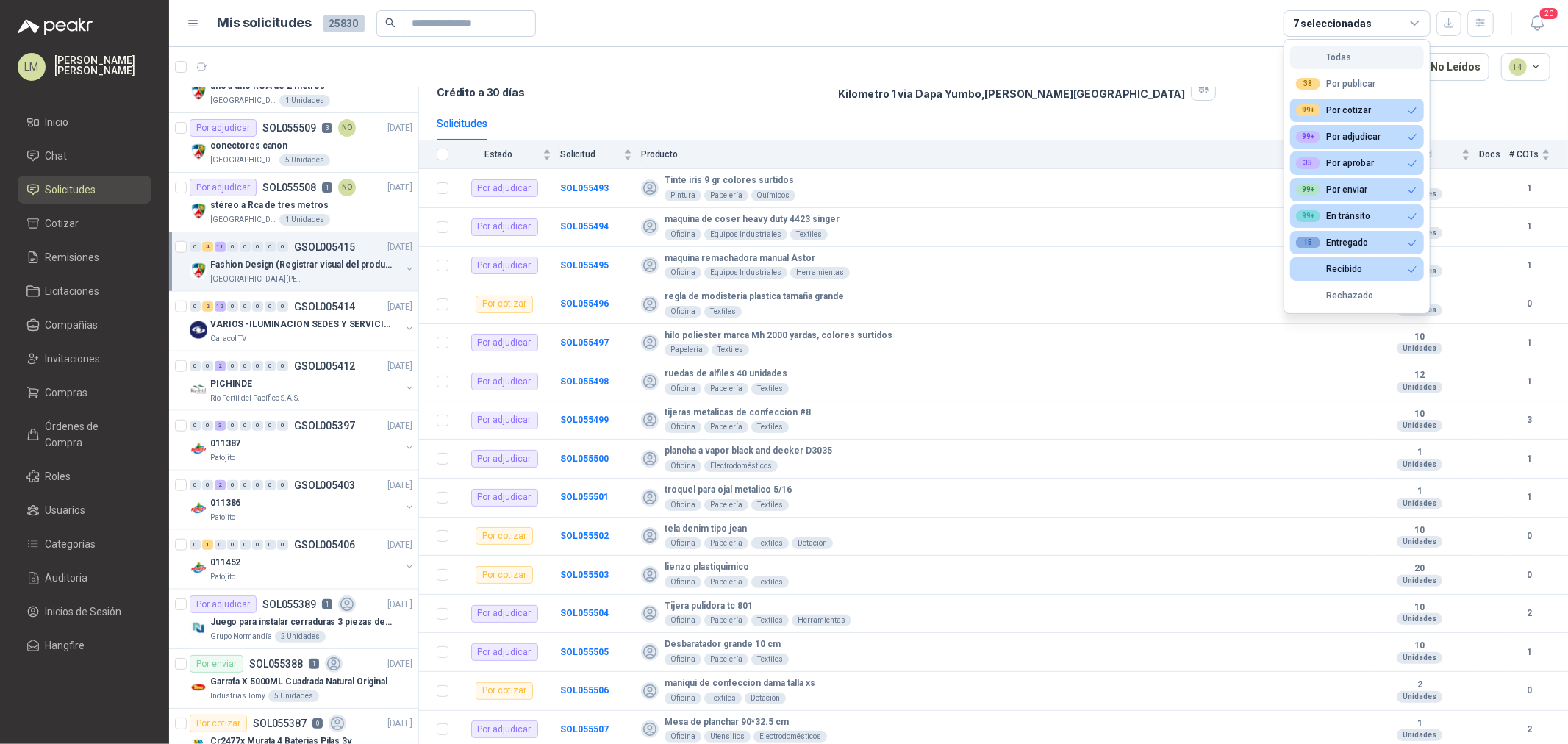
click at [1342, 55] on div "Todas" at bounding box center [1324, 57] width 55 height 11
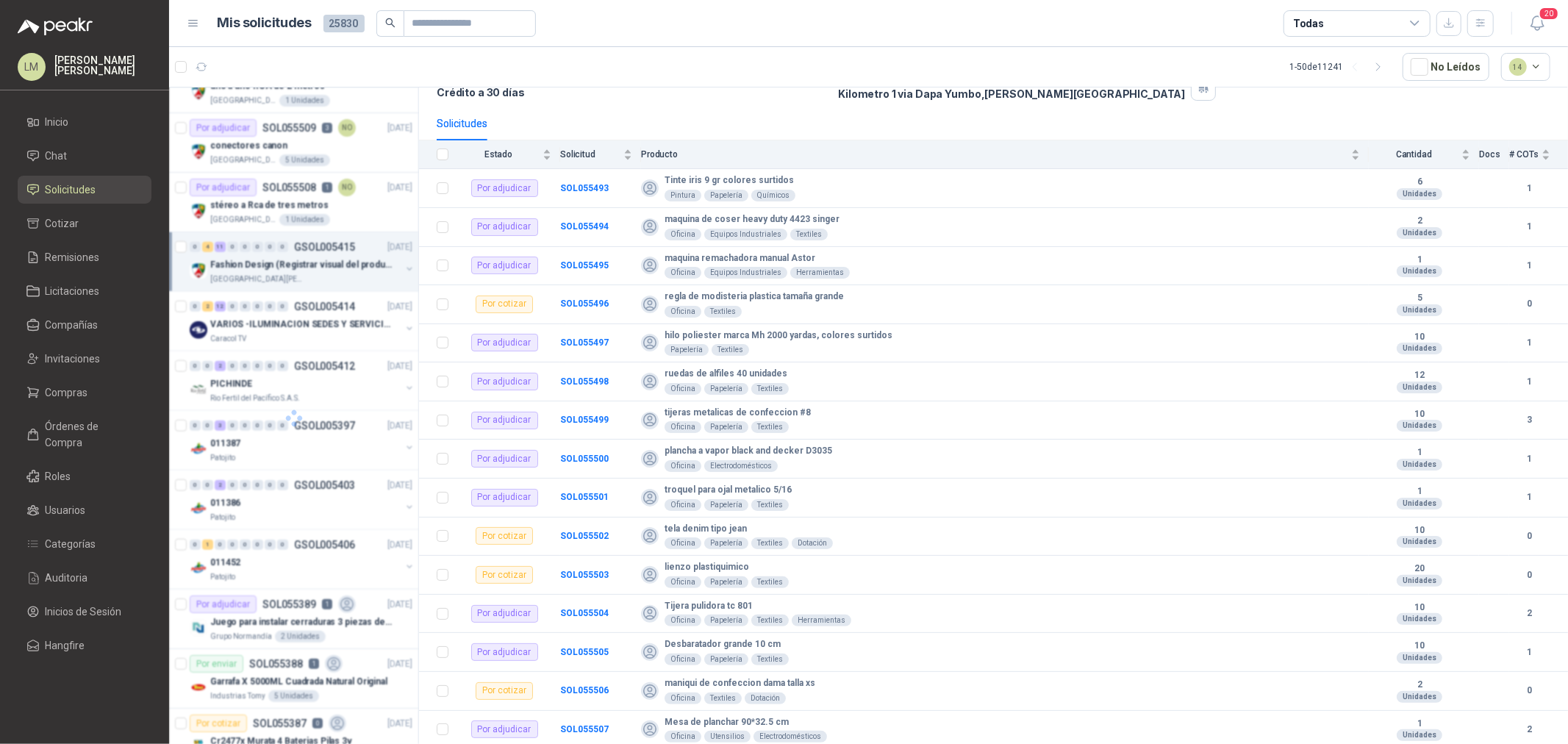
click at [1332, 26] on div "Todas" at bounding box center [1356, 24] width 147 height 26
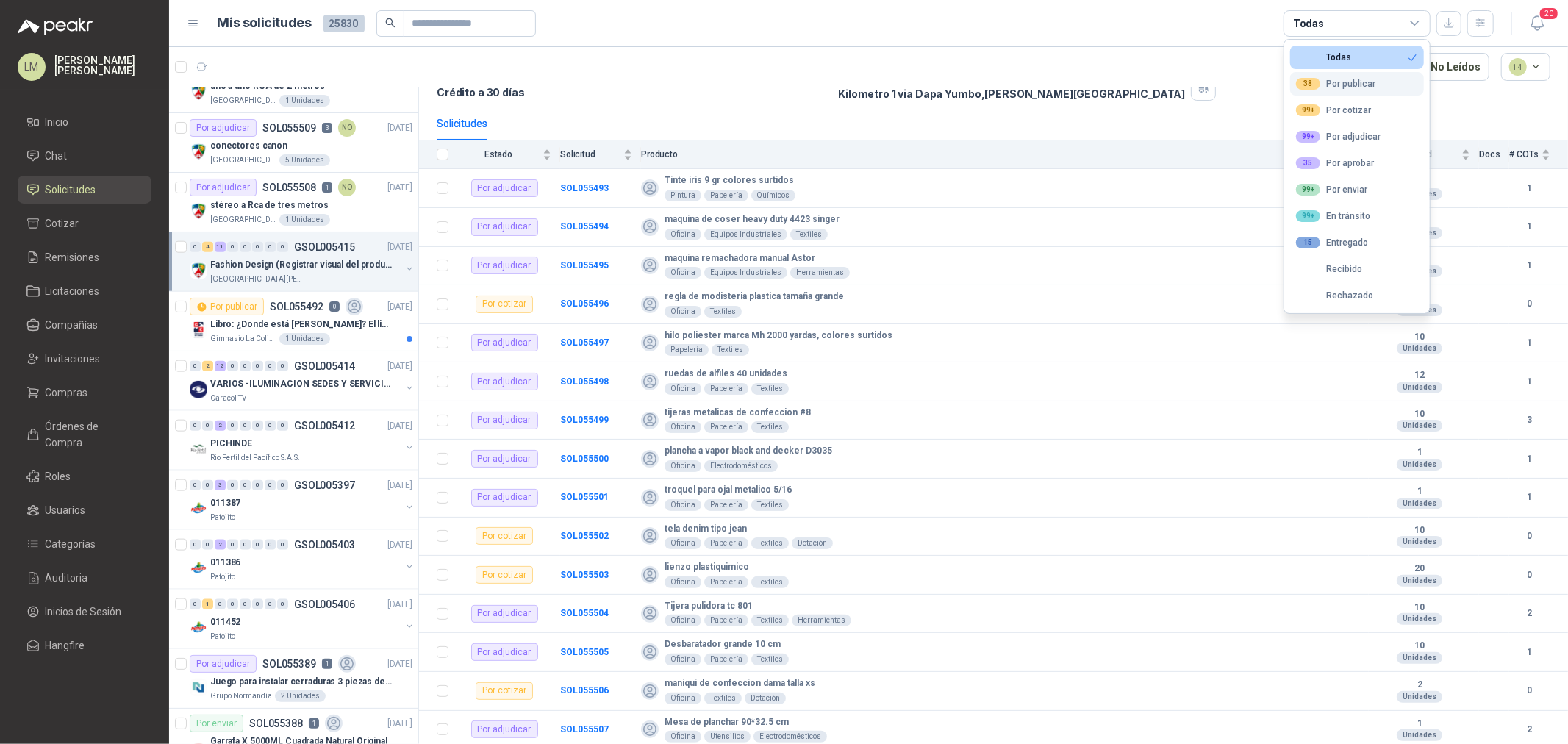
click at [1329, 80] on div "38 Por publicar" at bounding box center [1336, 84] width 80 height 11
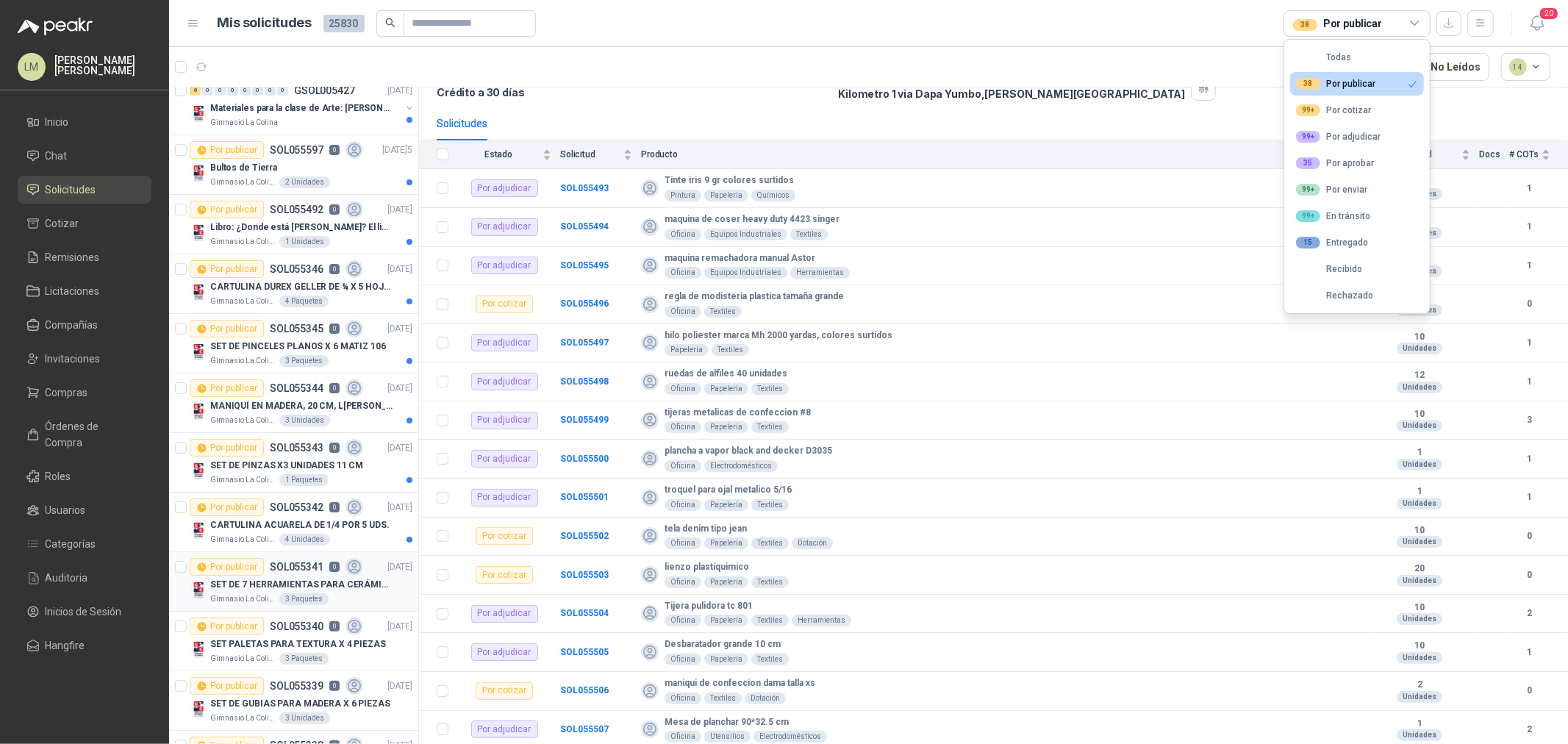
scroll to position [0, 0]
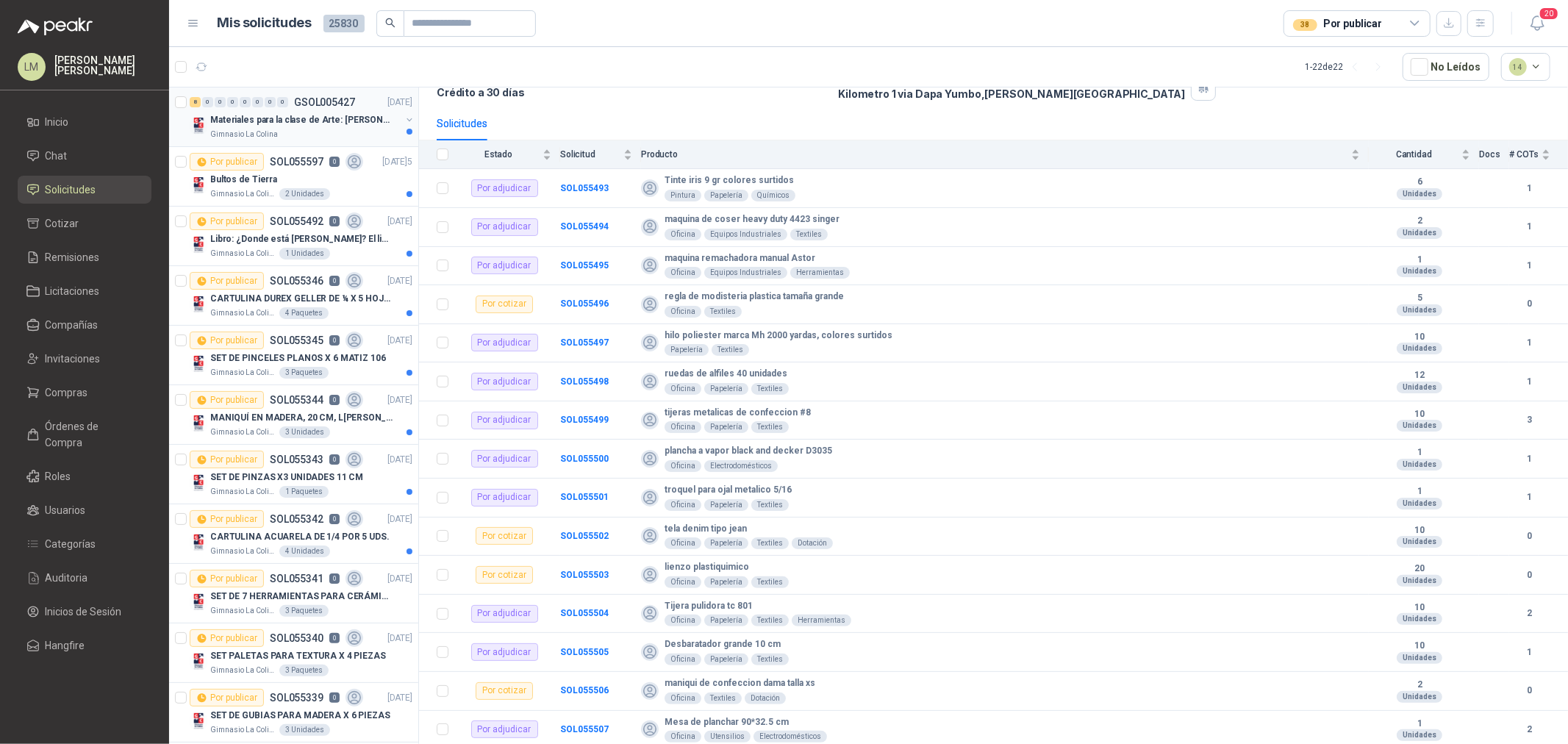
click at [289, 130] on div "Gimnasio La Colina" at bounding box center [305, 135] width 190 height 11
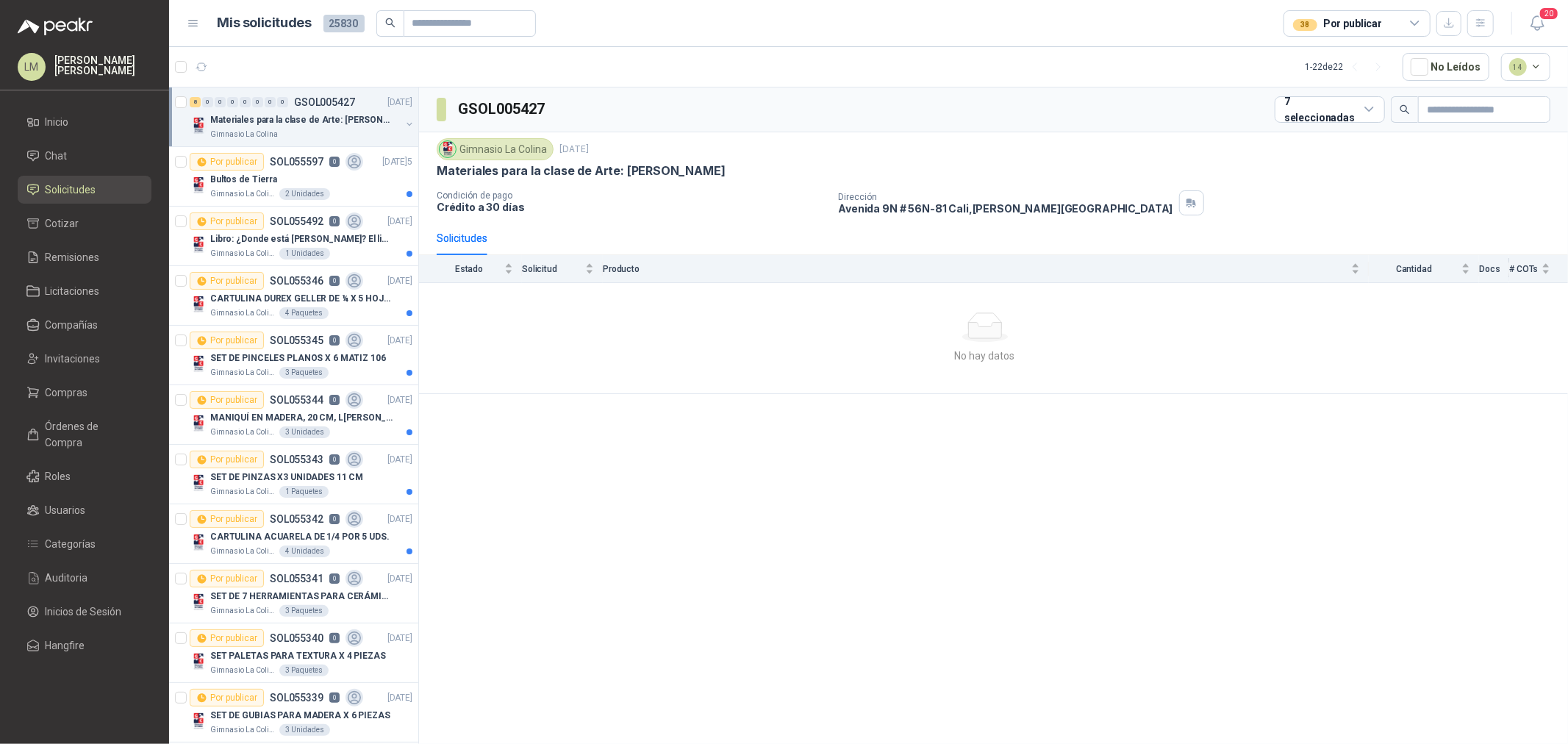
click at [403, 120] on button "button" at bounding box center [409, 124] width 11 height 11
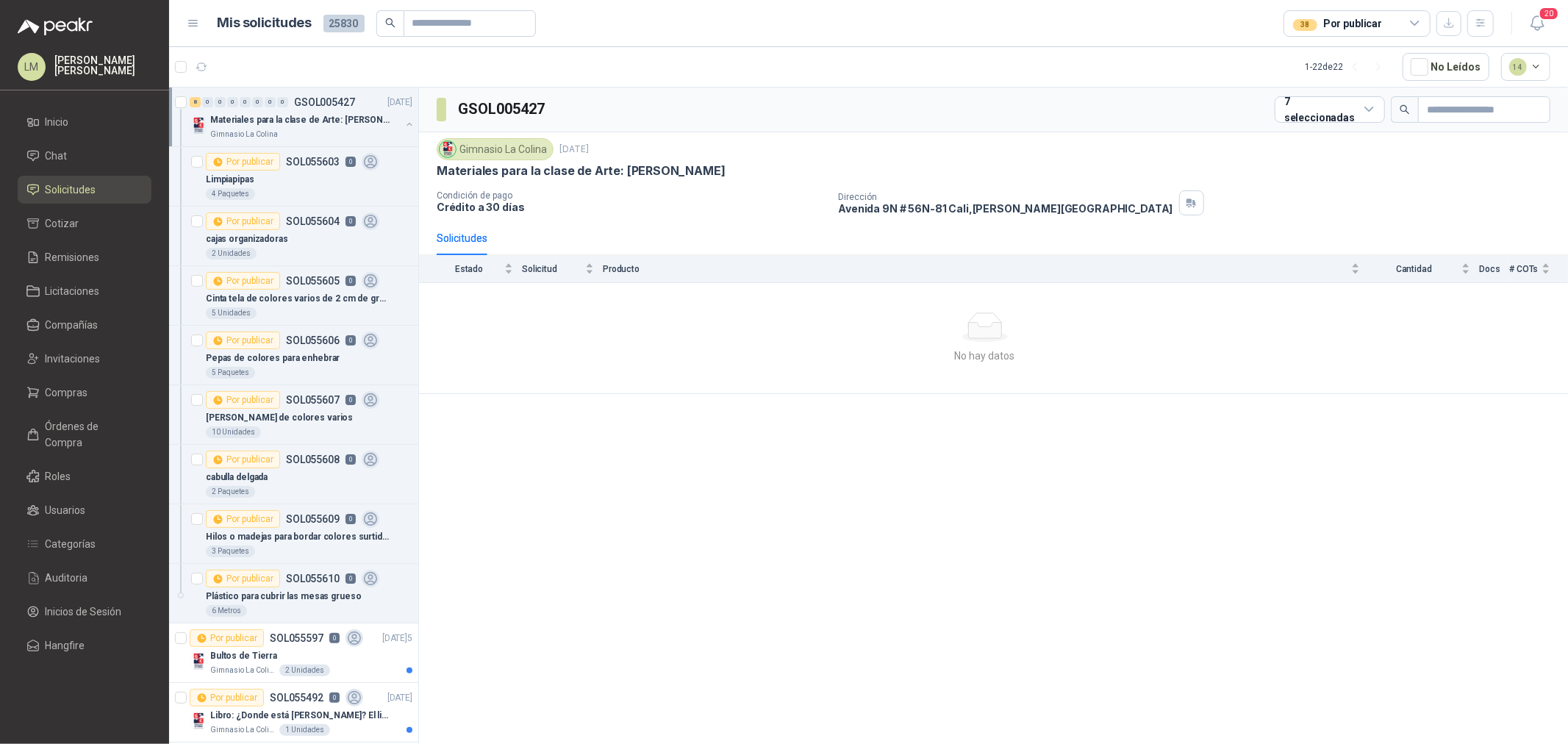
click at [403, 122] on button "button" at bounding box center [409, 124] width 11 height 11
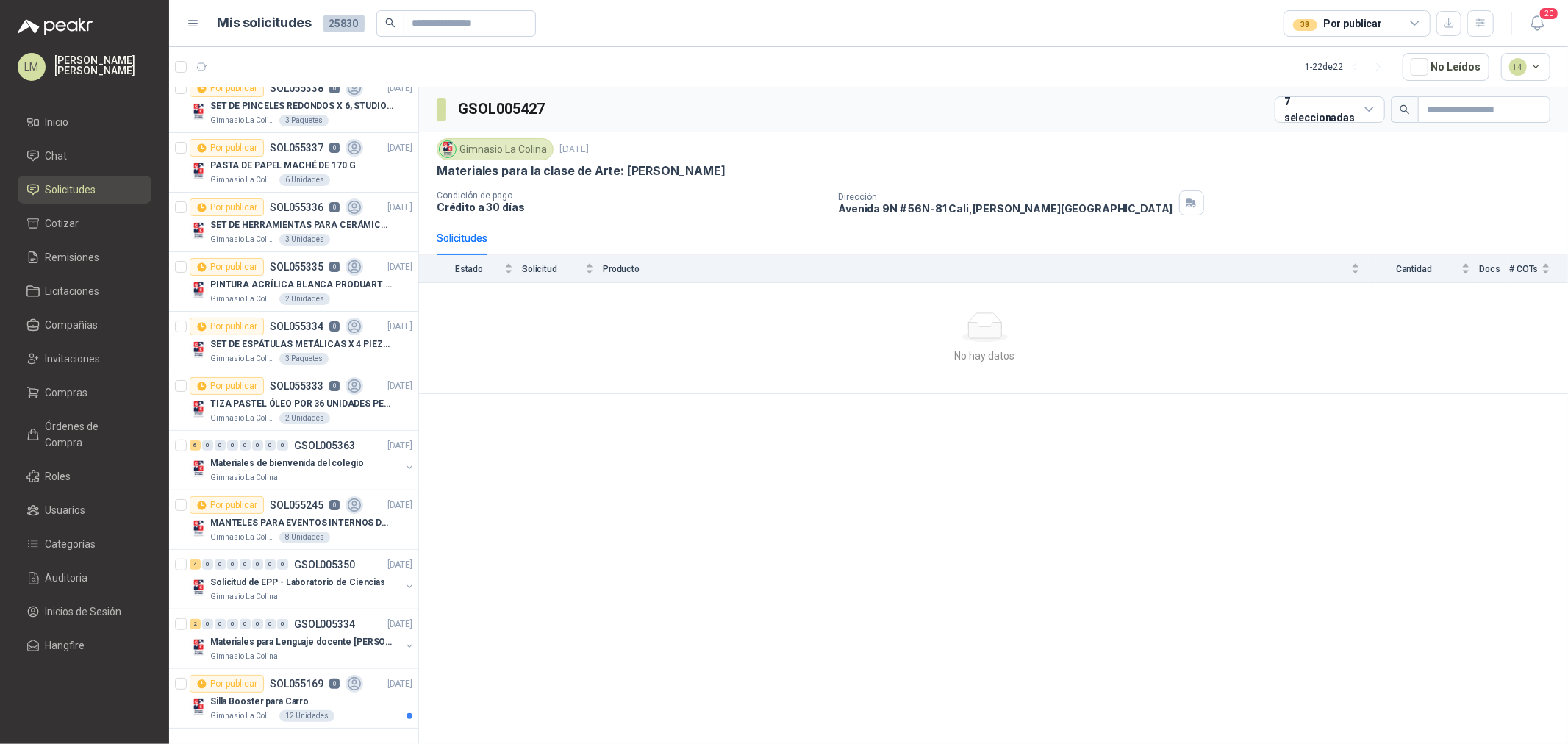
scroll to position [681, 0]
click at [78, 394] on span "Compras" at bounding box center [67, 393] width 43 height 16
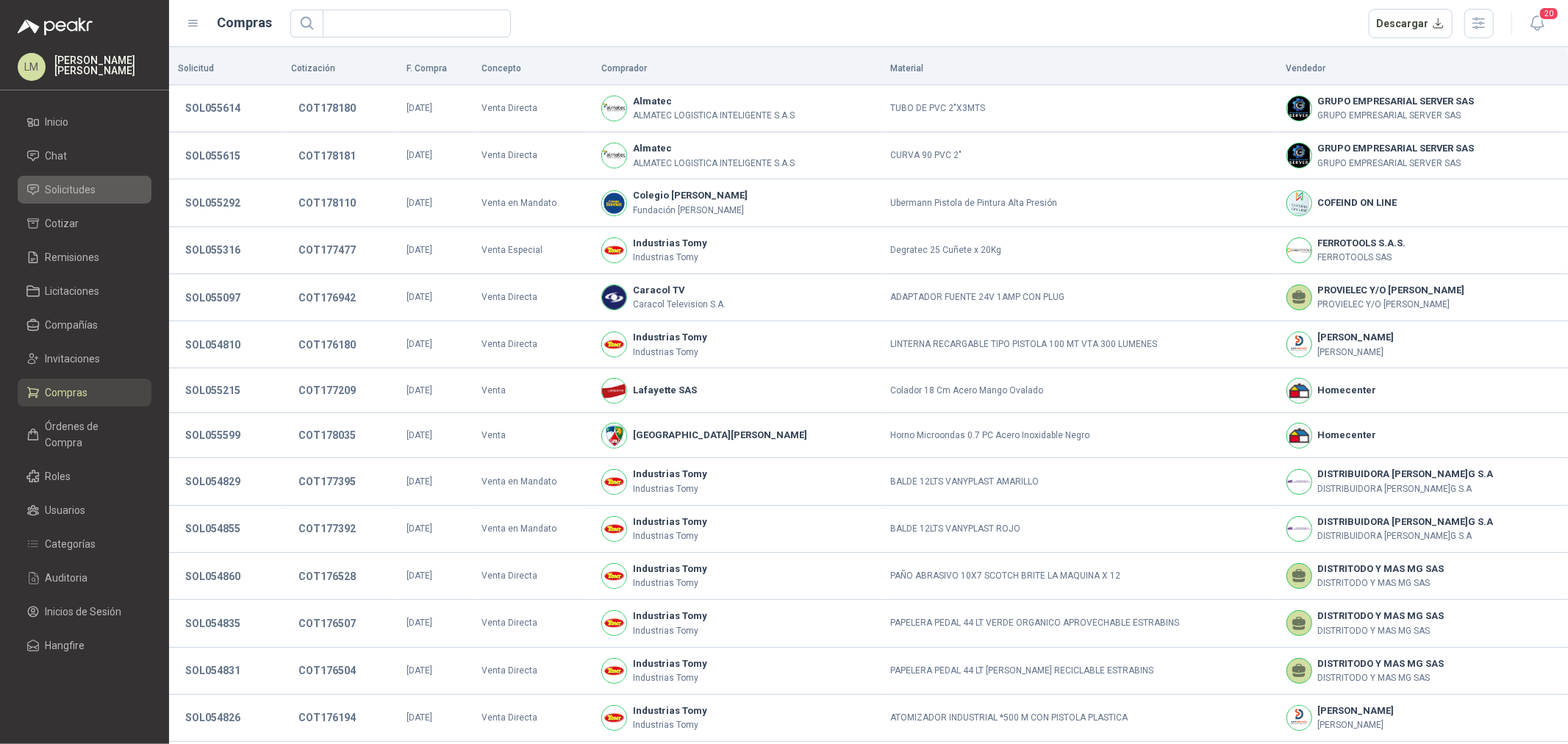
click at [68, 197] on span "Solicitudes" at bounding box center [71, 189] width 51 height 16
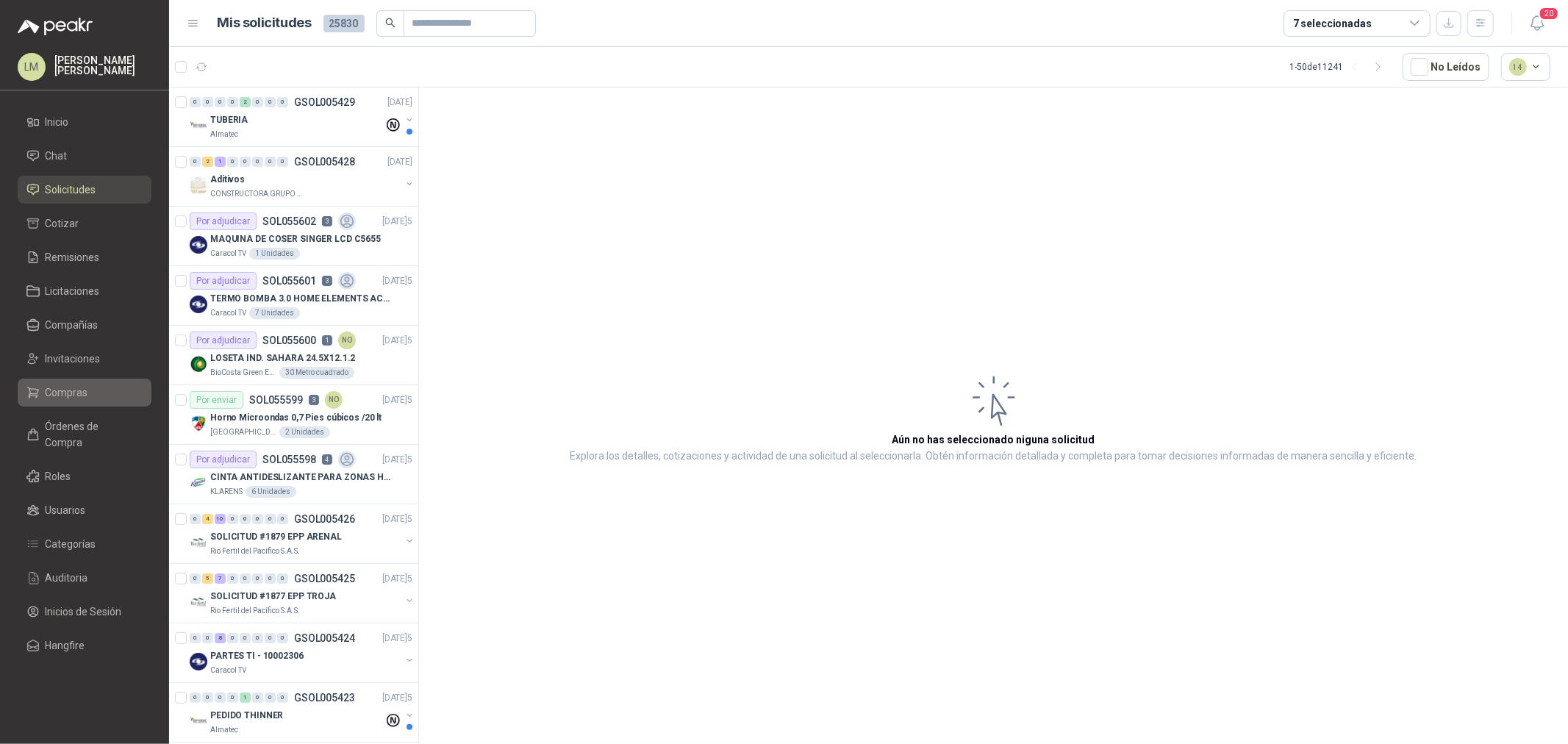
click at [84, 386] on span "Compras" at bounding box center [67, 393] width 43 height 16
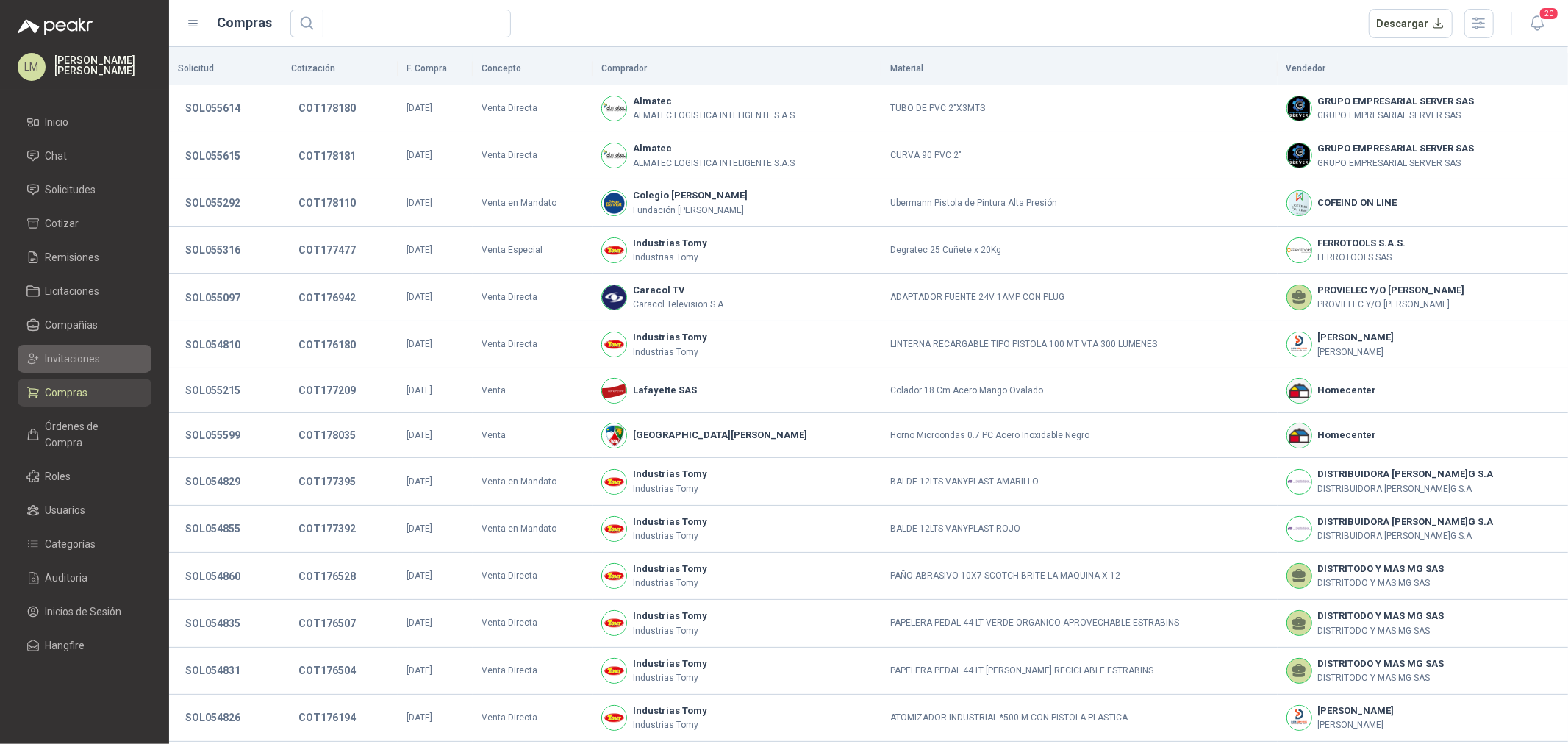
click at [82, 366] on link "Invitaciones" at bounding box center [84, 358] width 134 height 28
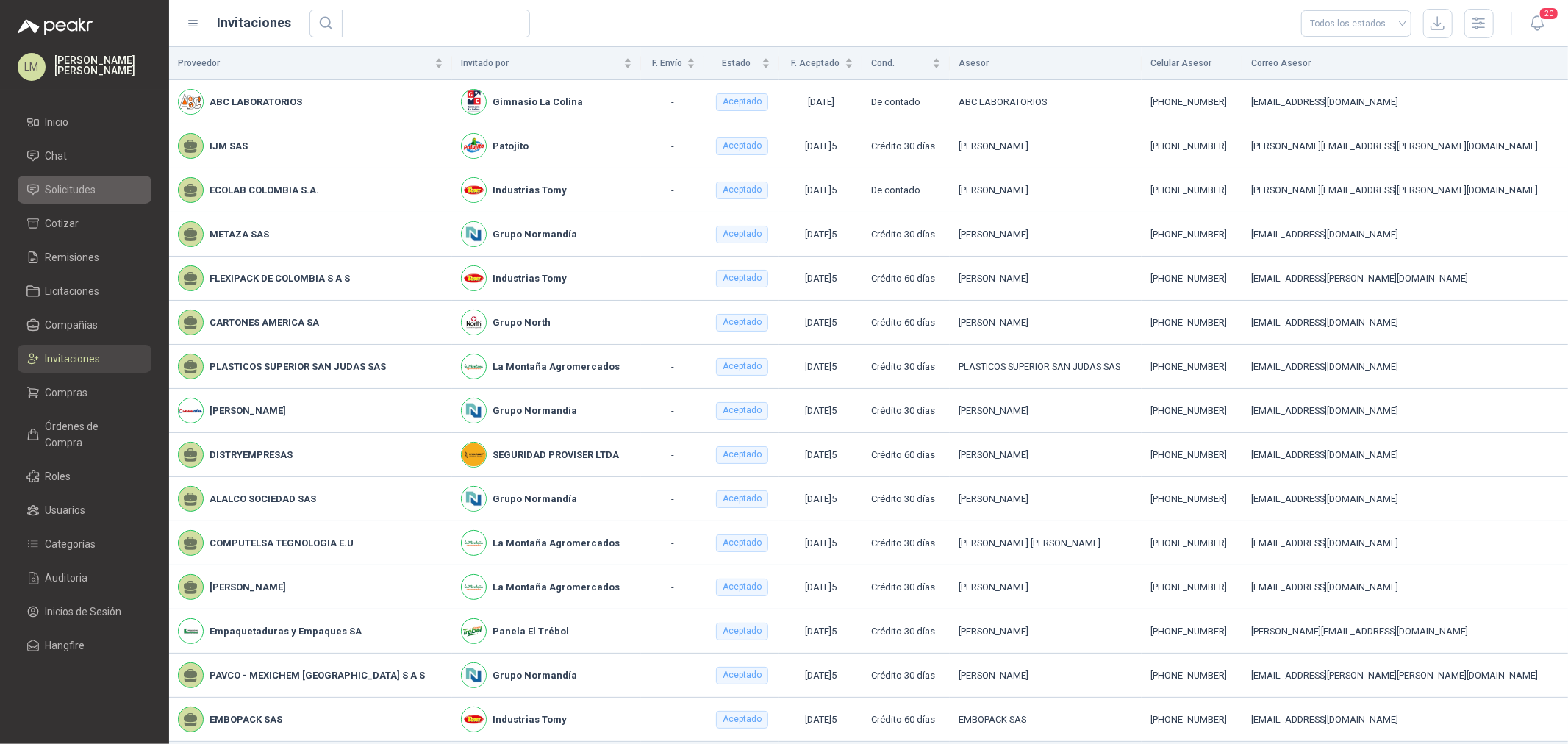
click at [64, 179] on link "Solicitudes" at bounding box center [84, 189] width 134 height 28
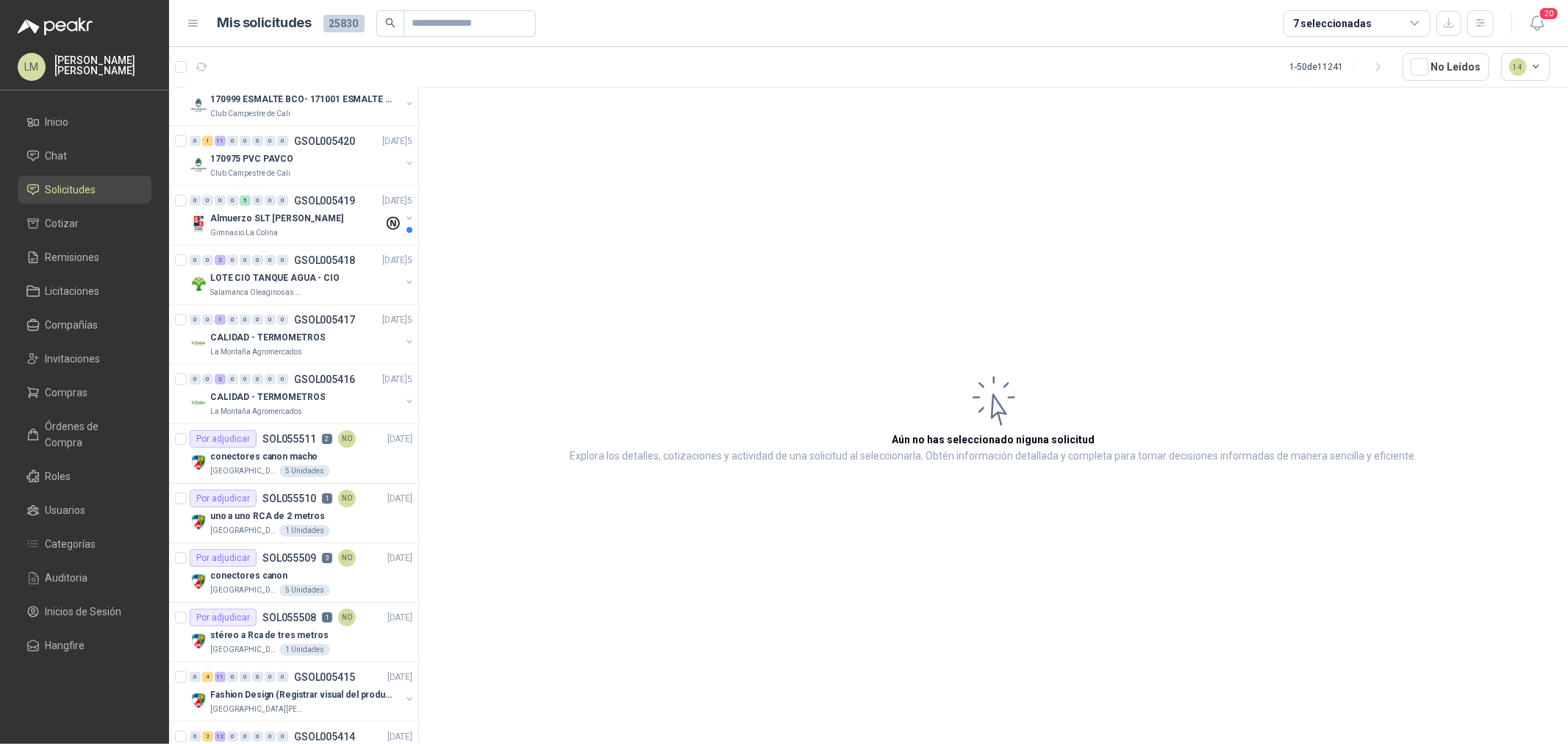
scroll to position [817, 0]
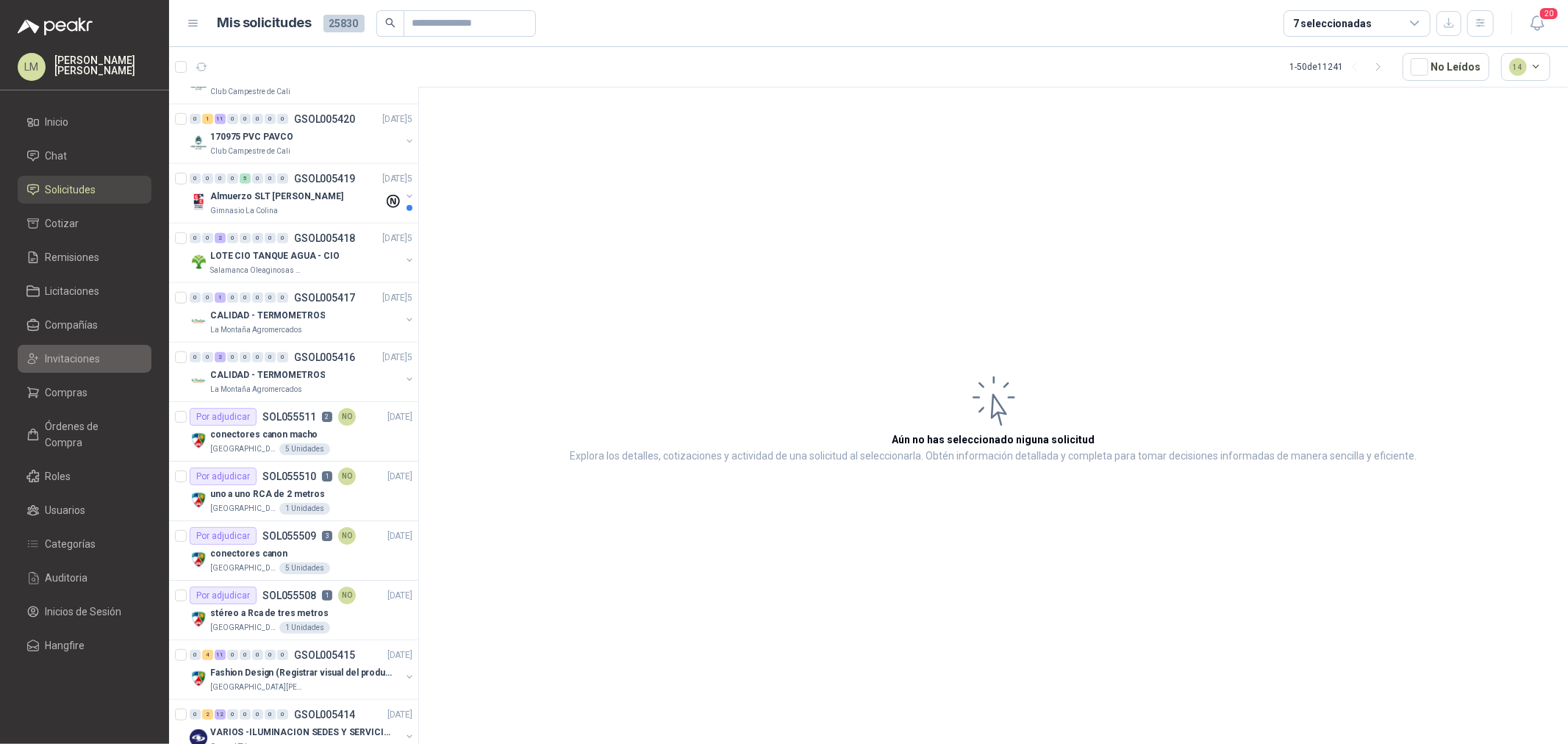
click at [75, 356] on span "Invitaciones" at bounding box center [73, 359] width 55 height 16
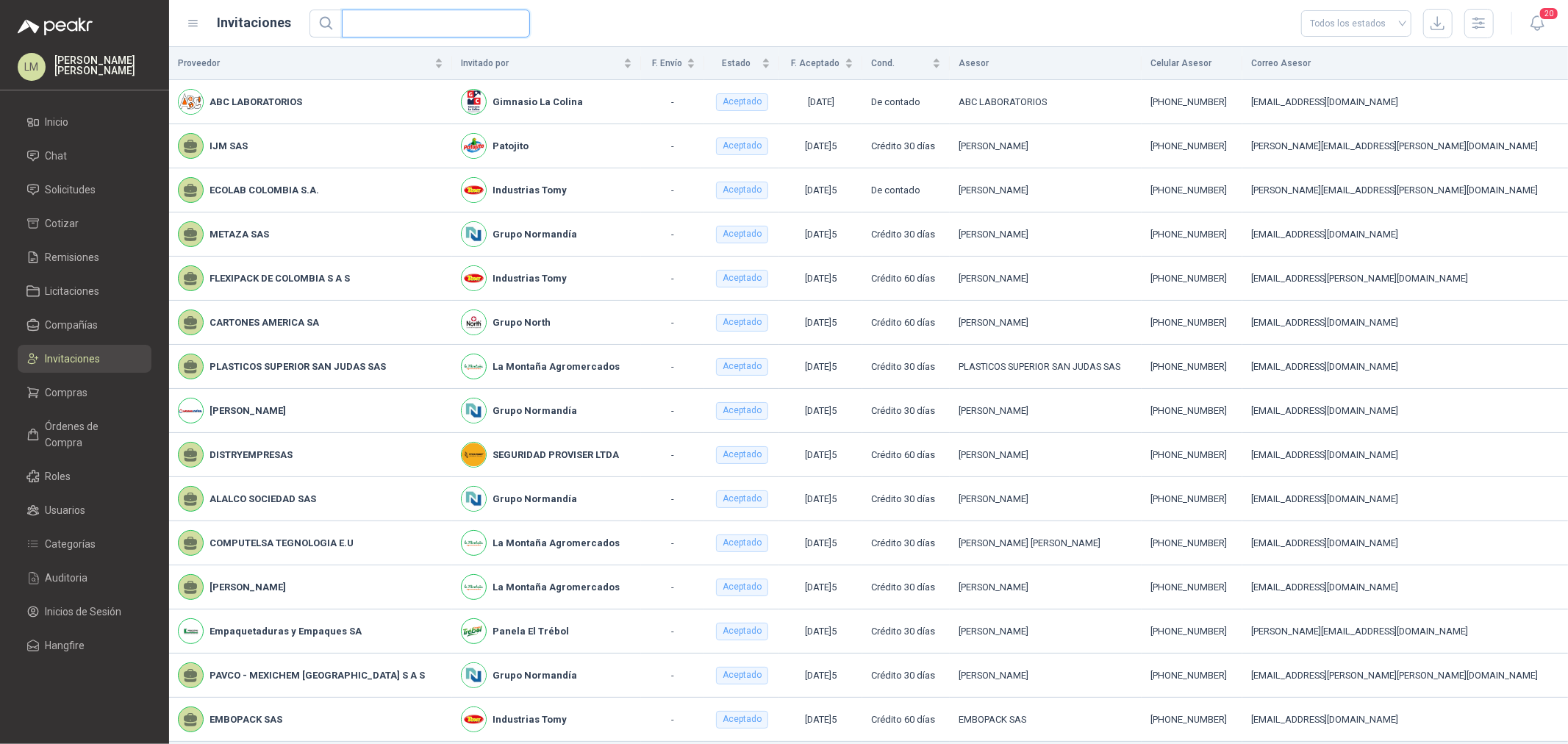
click at [422, 19] on input "text" at bounding box center [431, 24] width 159 height 26
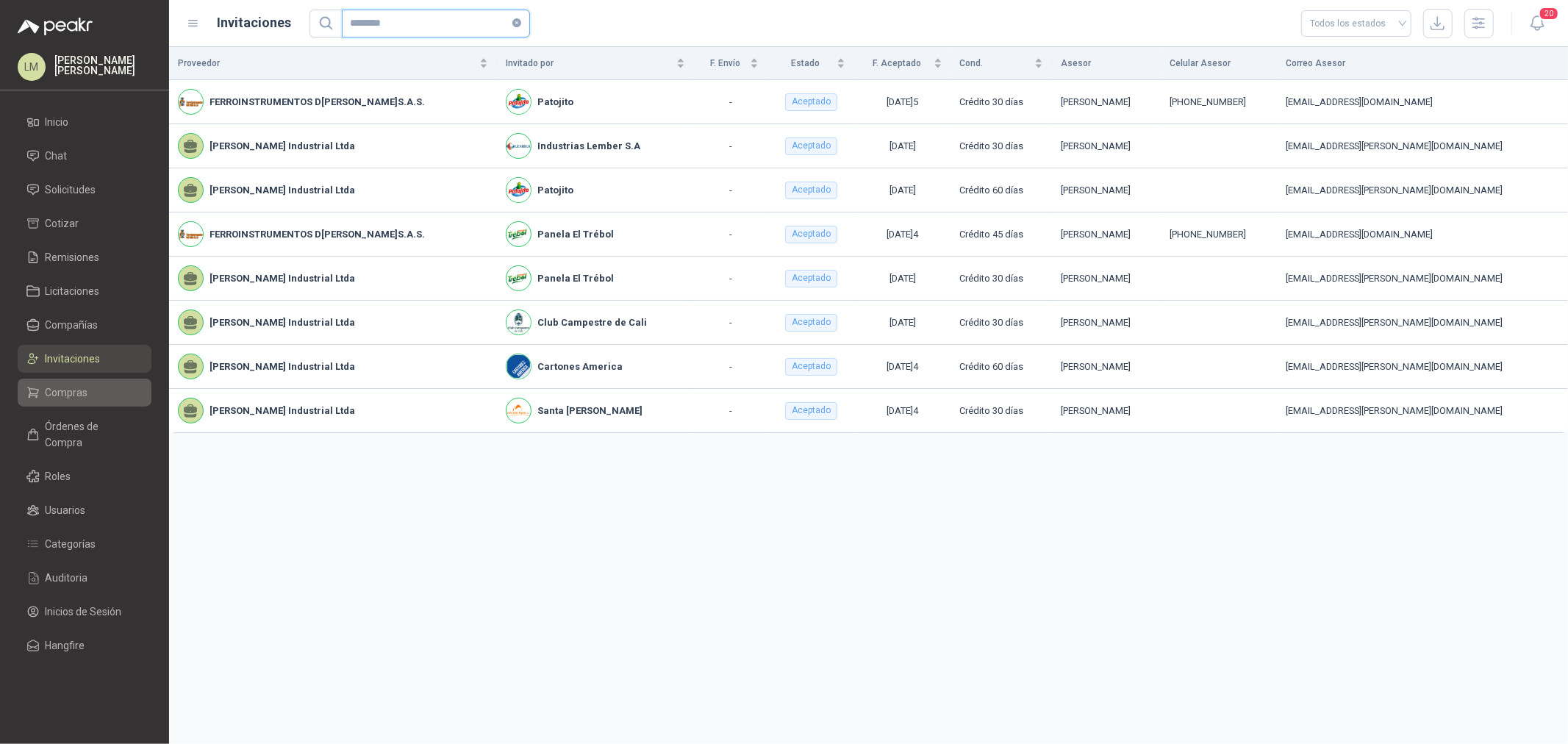
type input "********"
click at [60, 402] on link "Compras" at bounding box center [84, 393] width 134 height 28
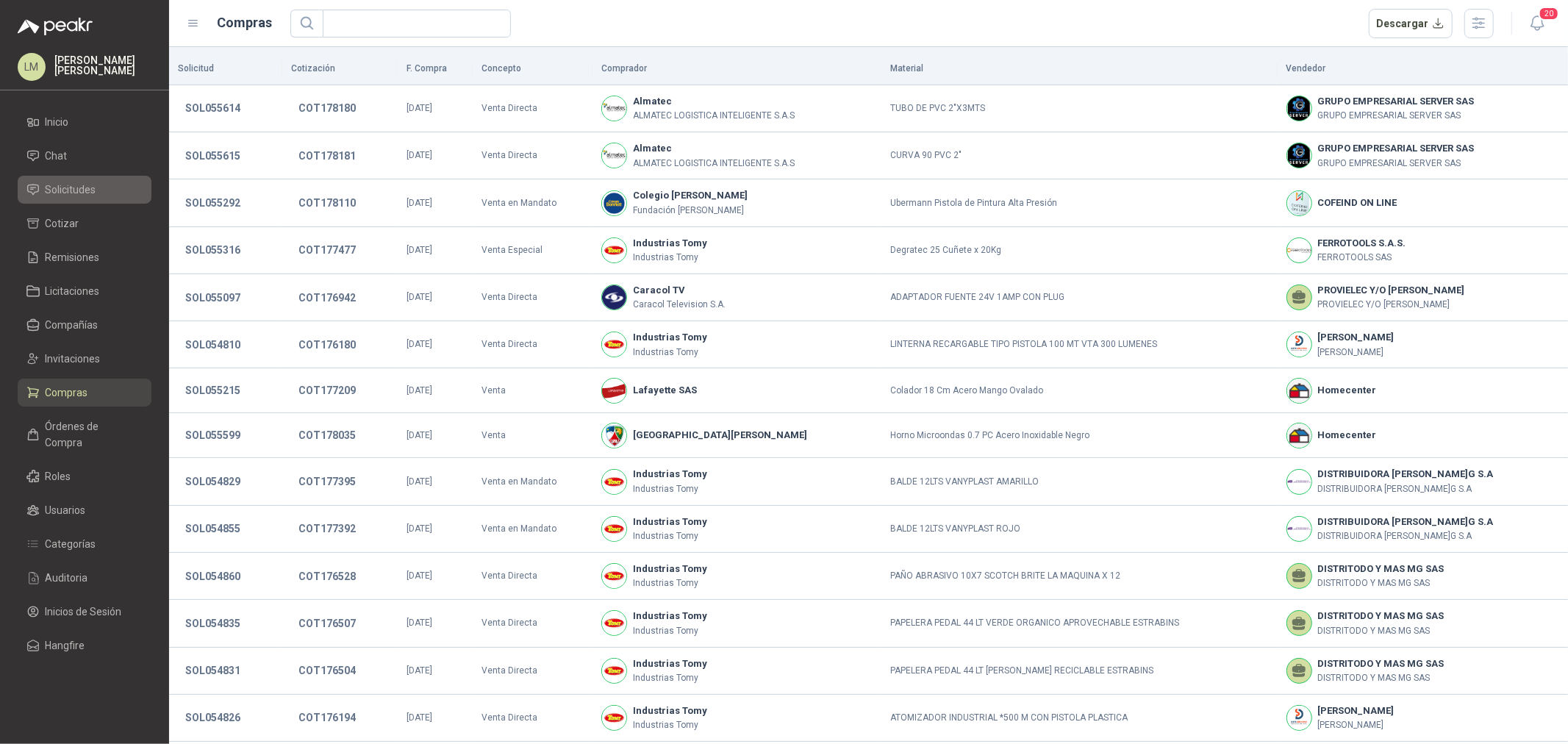
click at [63, 194] on span "Solicitudes" at bounding box center [71, 189] width 51 height 16
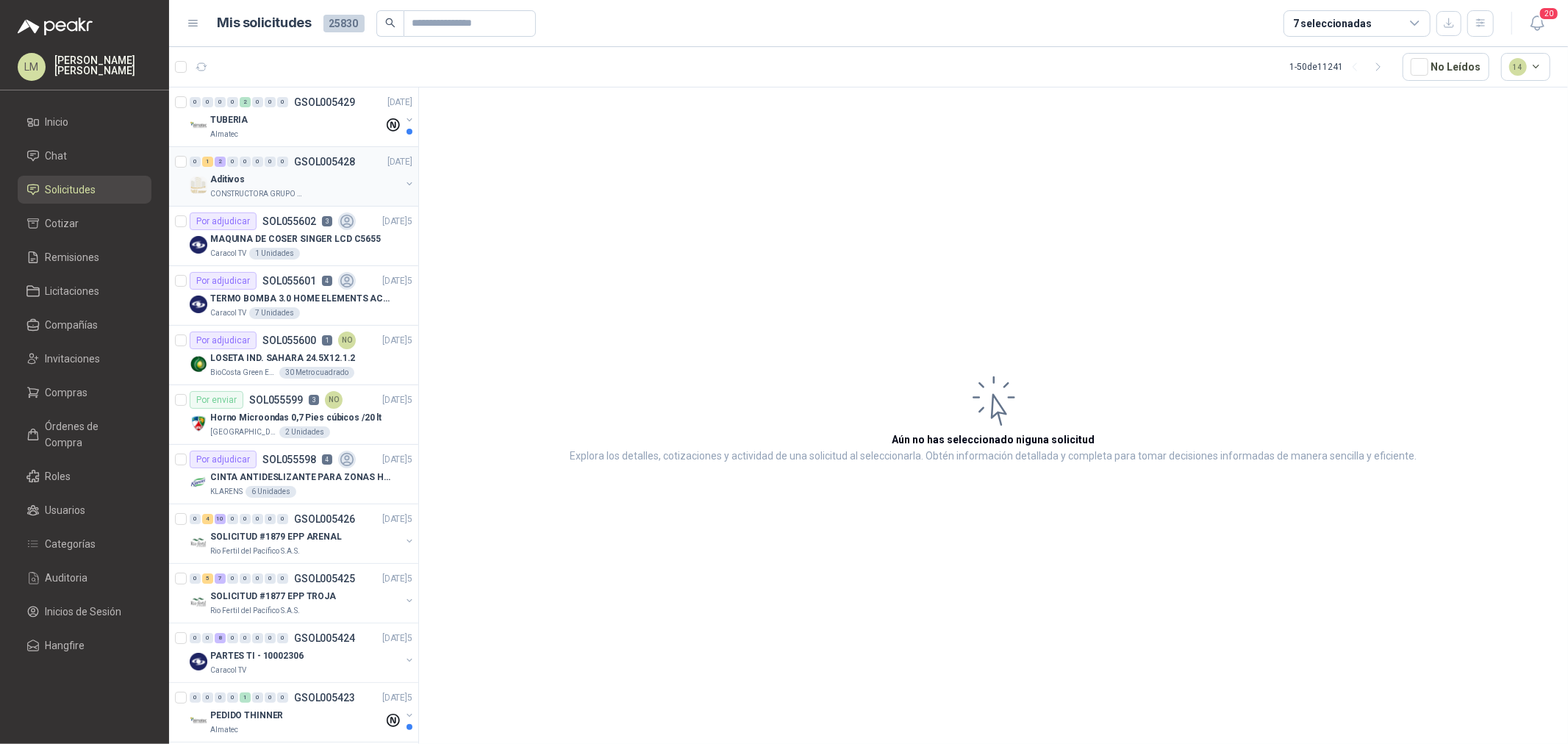
click at [403, 186] on button "button" at bounding box center [409, 184] width 11 height 11
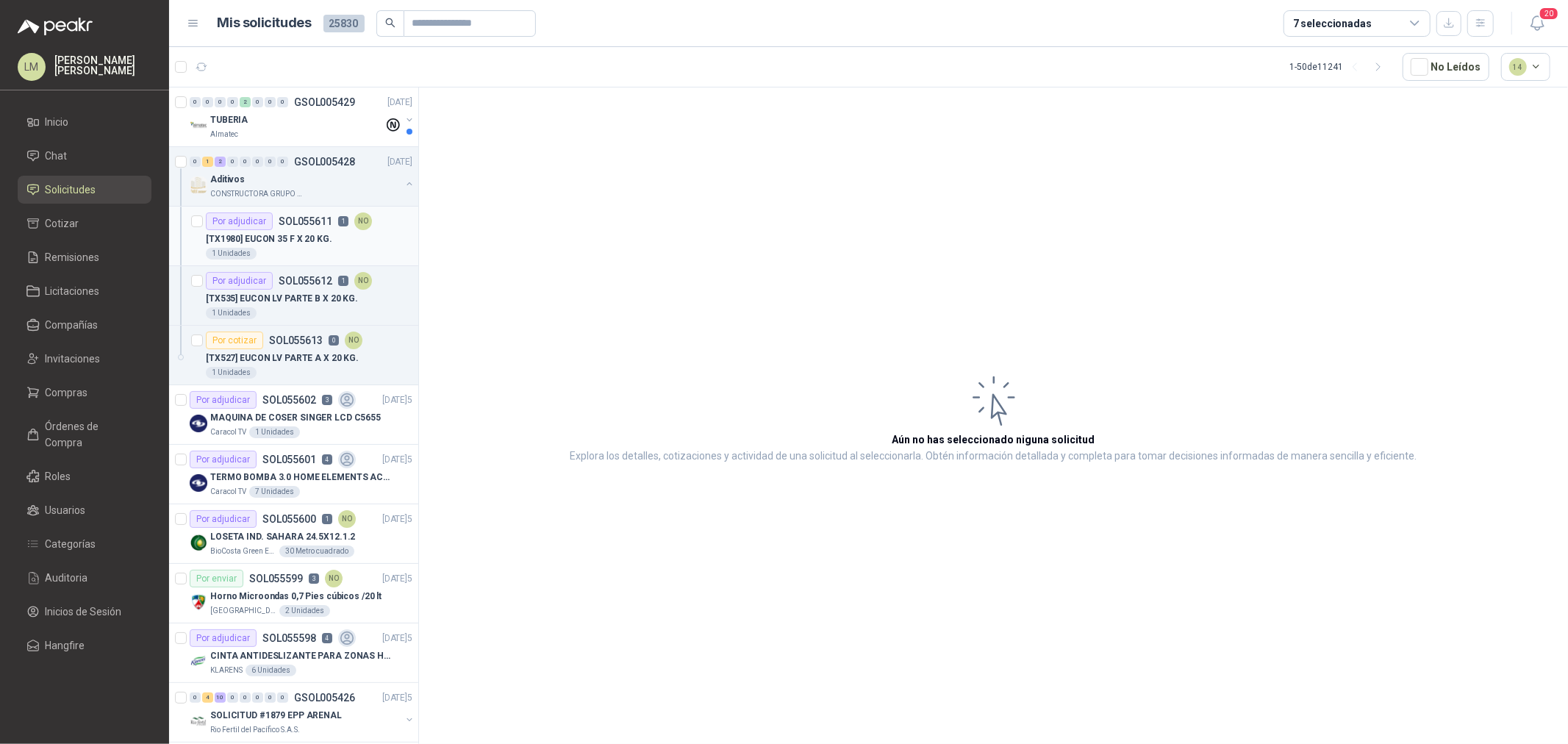
click at [350, 225] on div "Por adjudicar SOL055611 1 NO" at bounding box center [289, 221] width 166 height 18
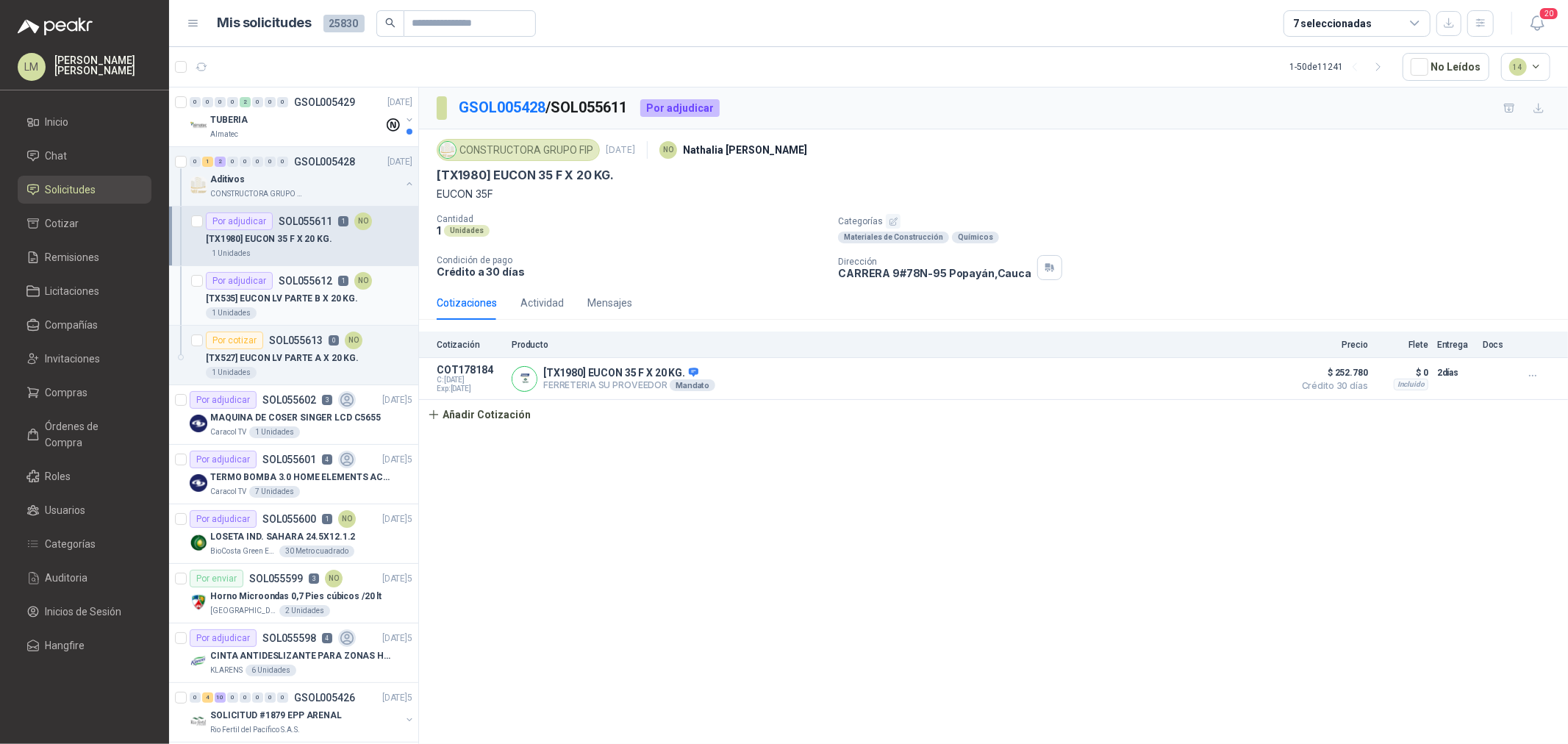
click at [287, 295] on p "[TX535] EUCON LV PARTE B X 20 KG." at bounding box center [282, 299] width 153 height 14
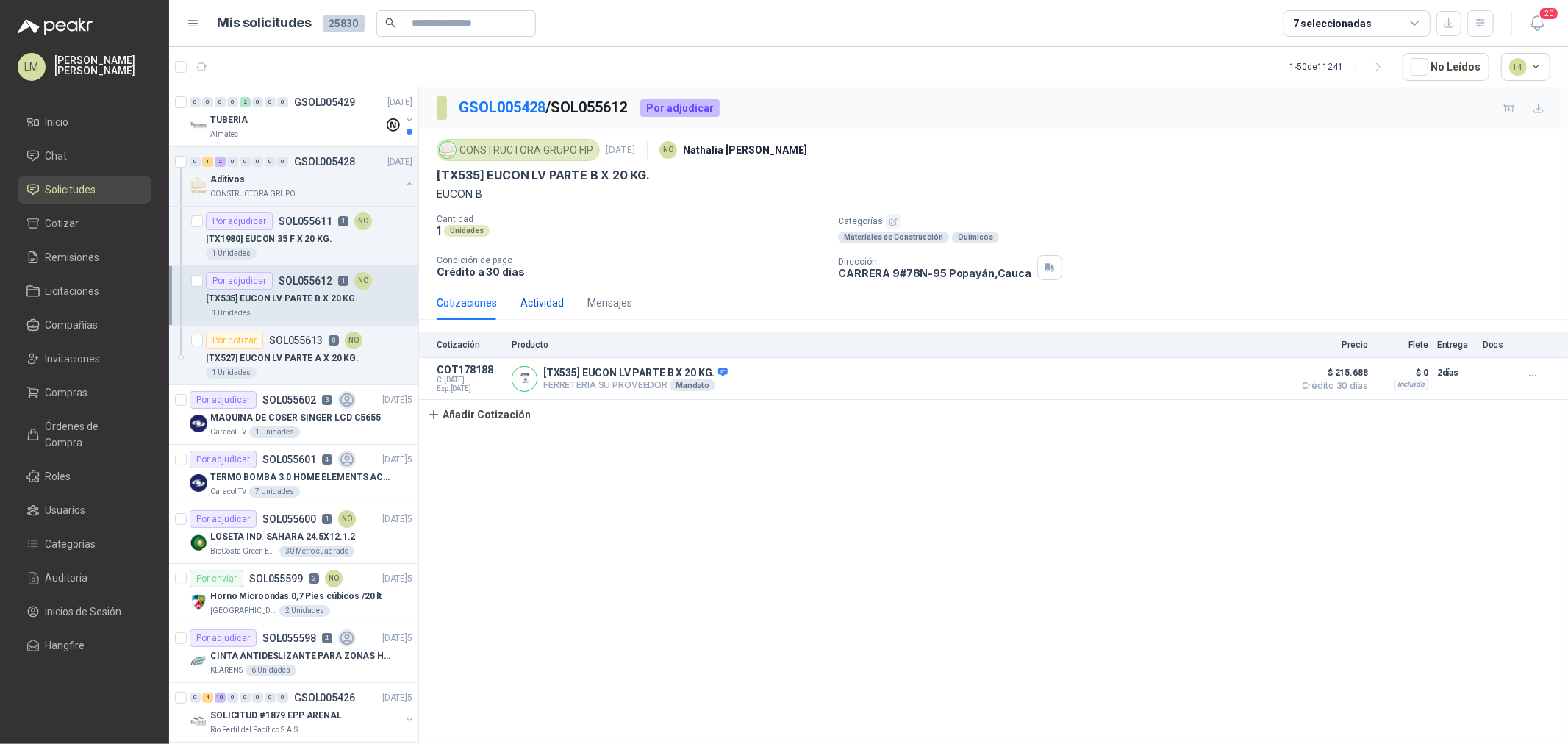
click at [540, 298] on div "Actividad" at bounding box center [542, 304] width 43 height 16
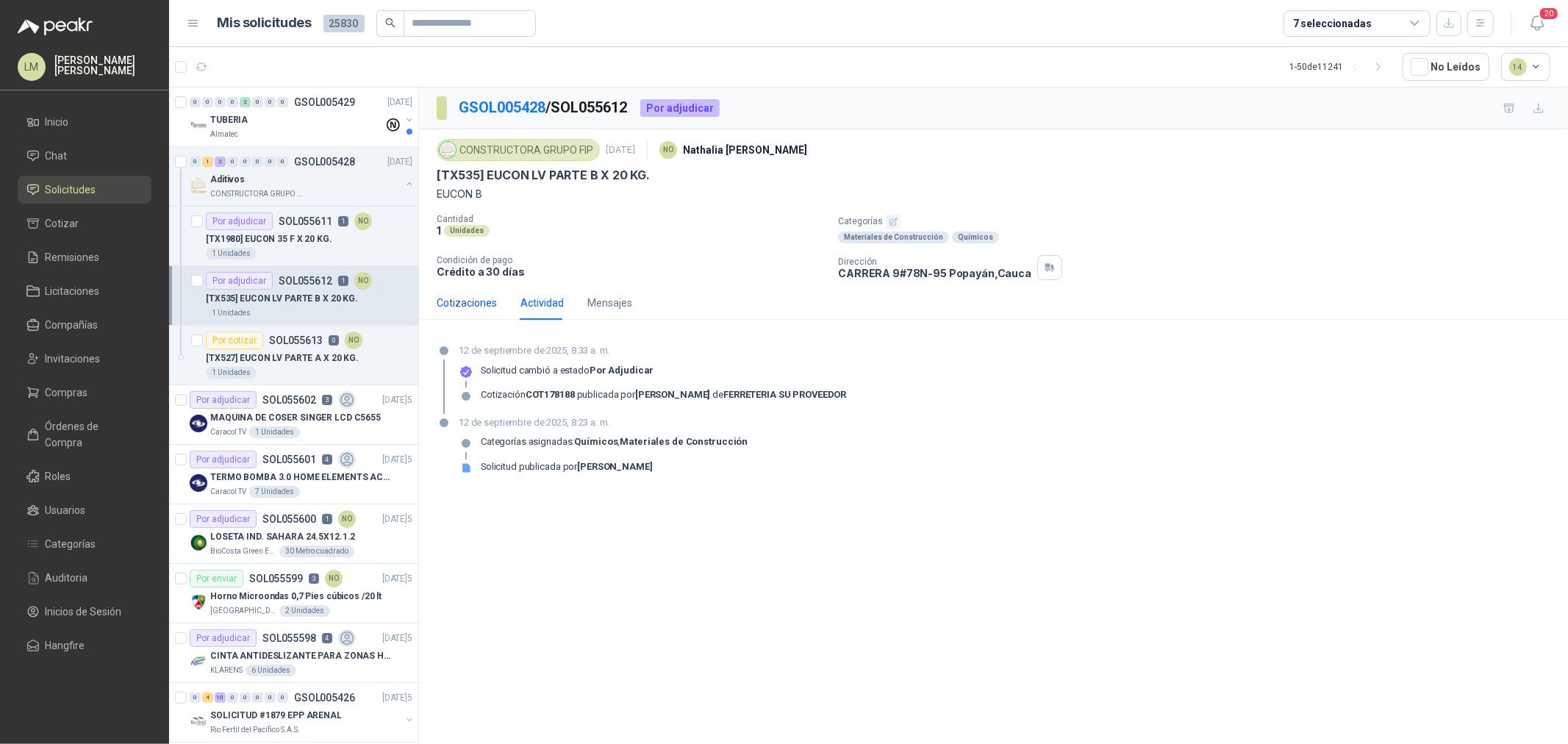
click at [481, 299] on div "Cotizaciones" at bounding box center [467, 304] width 61 height 16
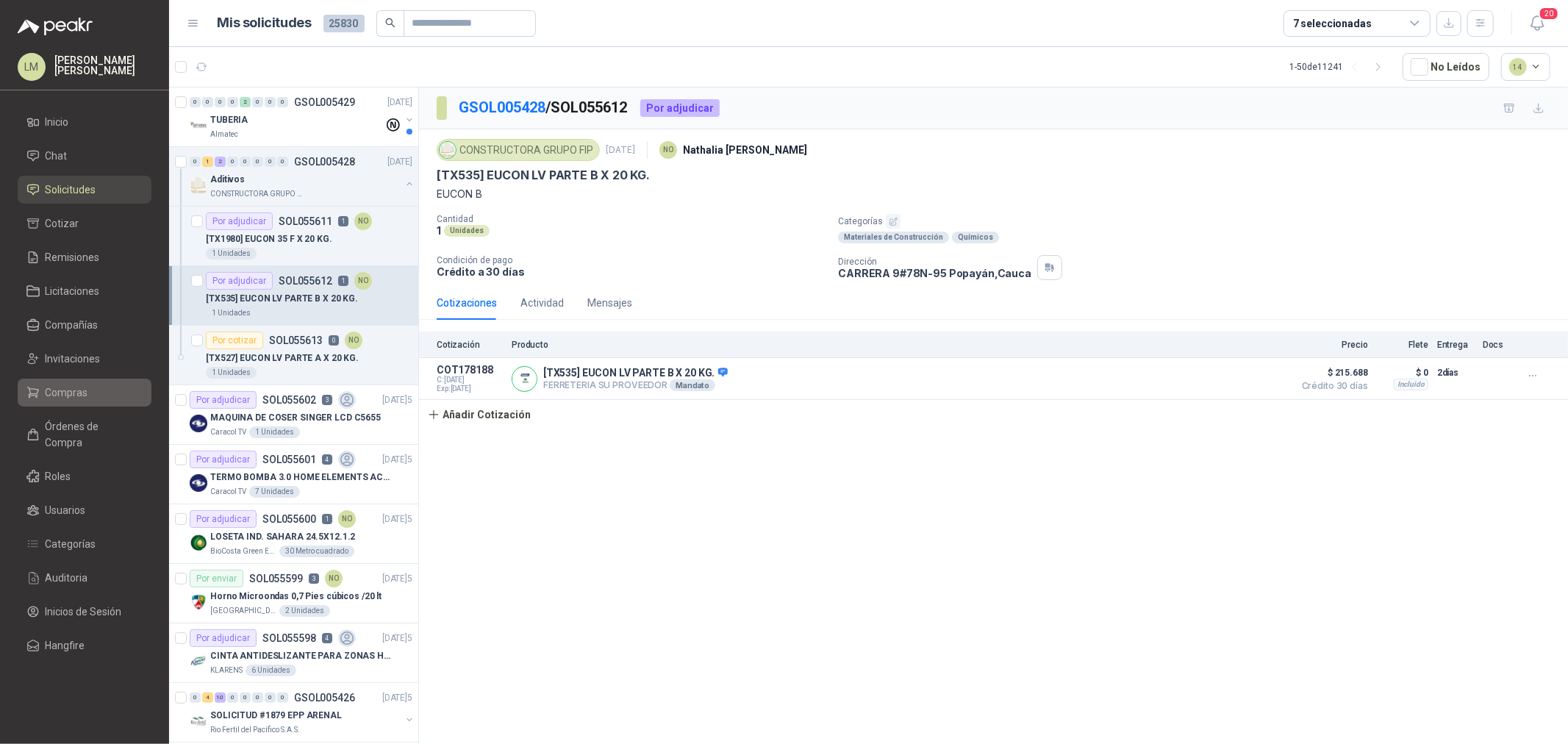
click at [75, 390] on span "Compras" at bounding box center [67, 393] width 43 height 16
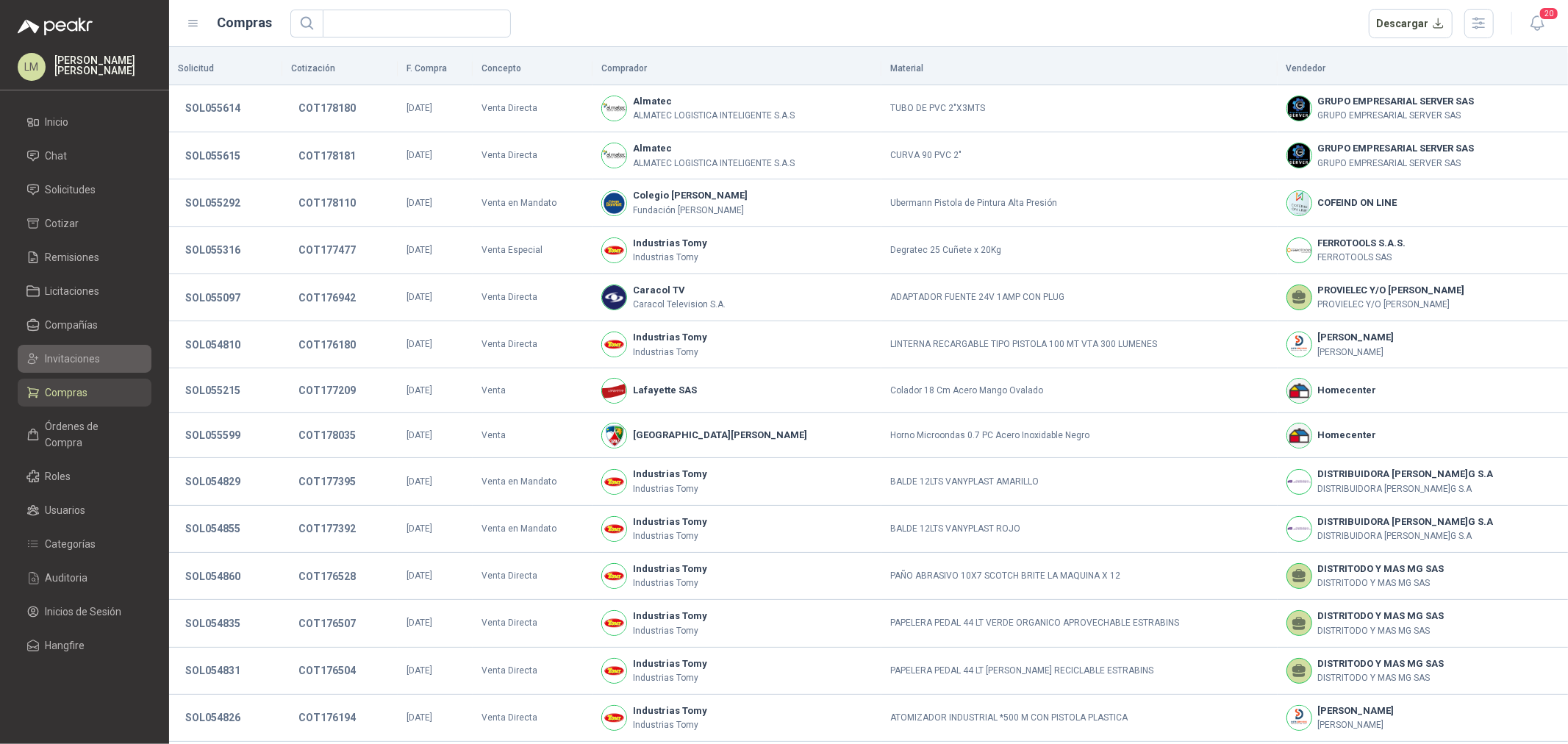
click at [75, 359] on span "Invitaciones" at bounding box center [73, 359] width 55 height 16
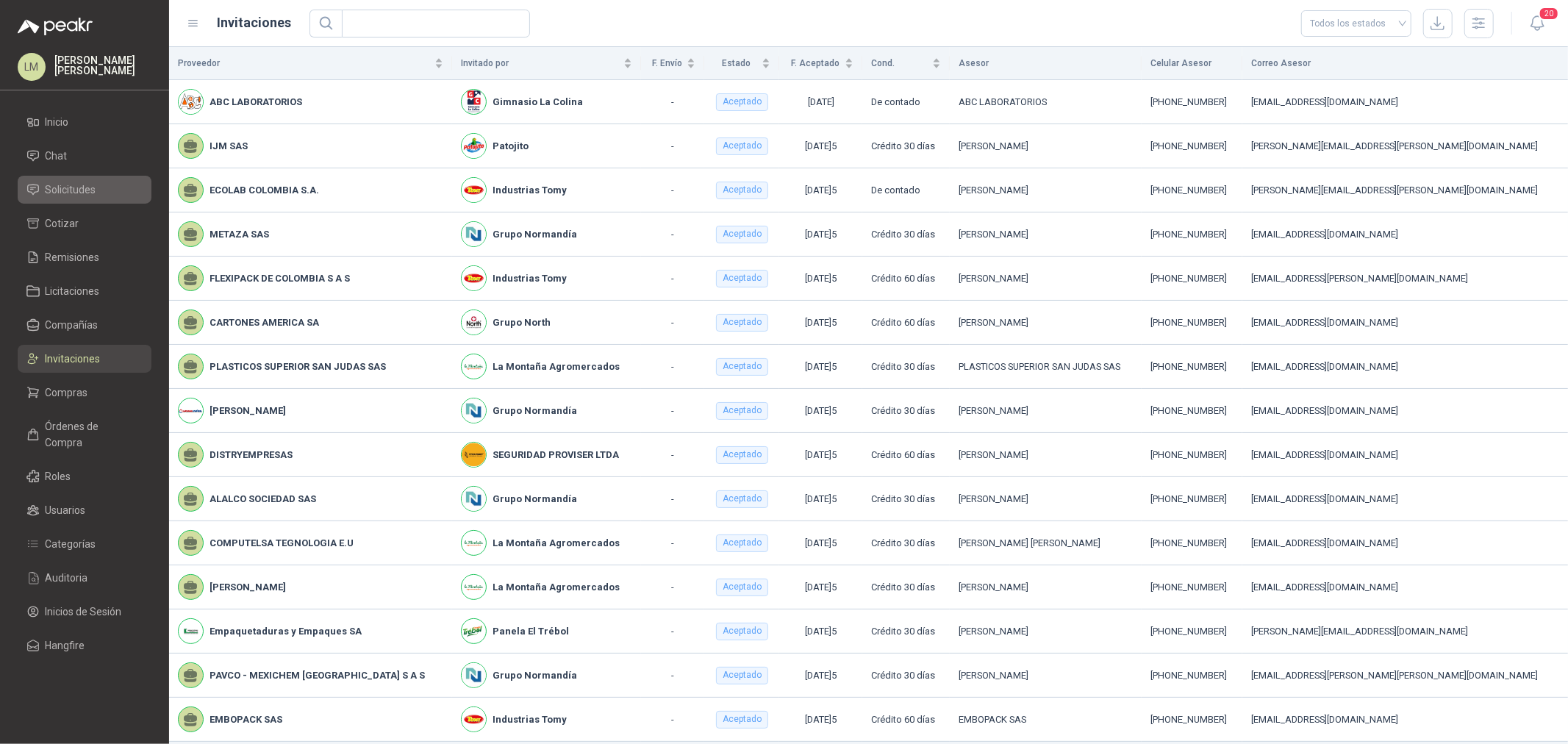
click at [83, 187] on span "Solicitudes" at bounding box center [71, 189] width 51 height 16
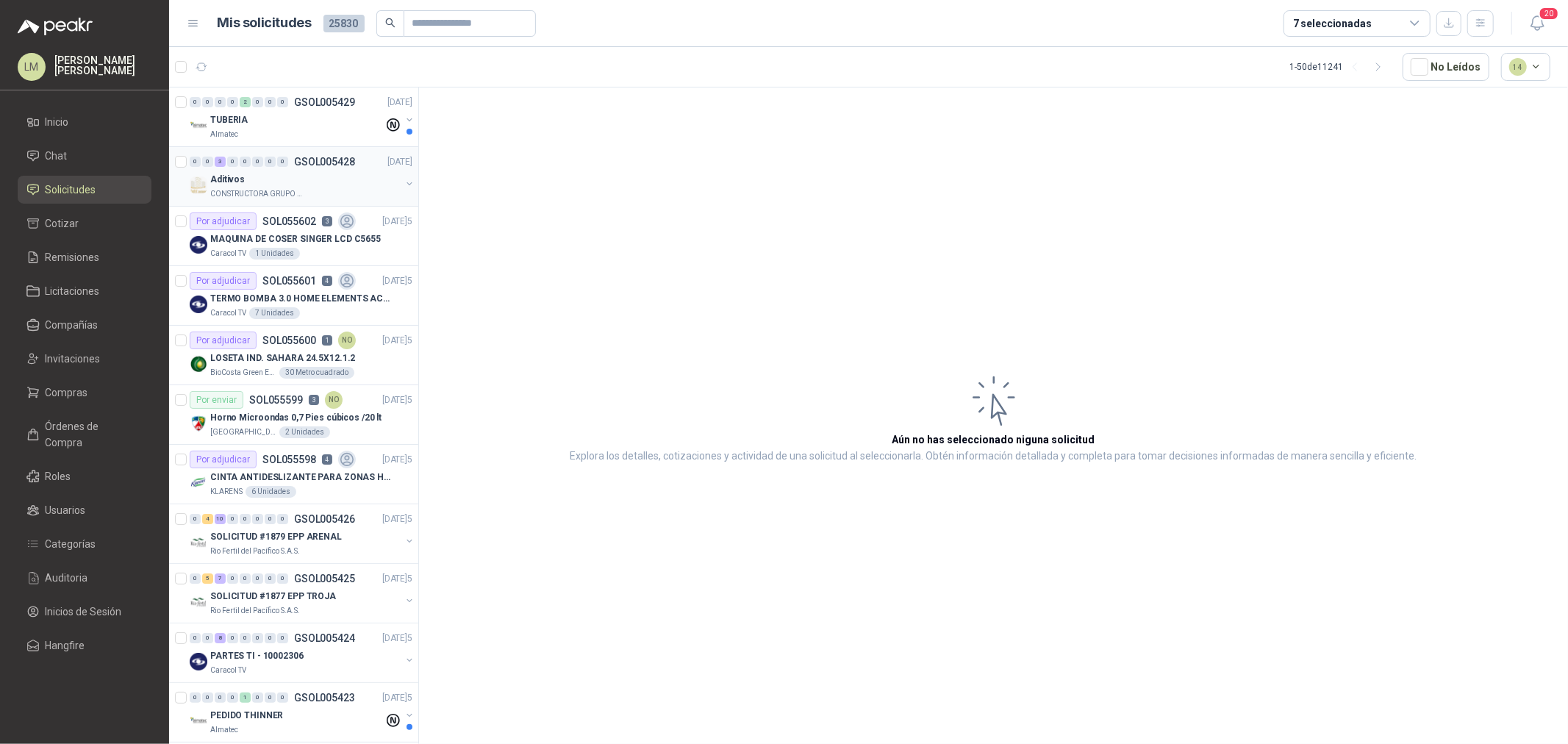
click at [403, 184] on button "button" at bounding box center [409, 184] width 11 height 11
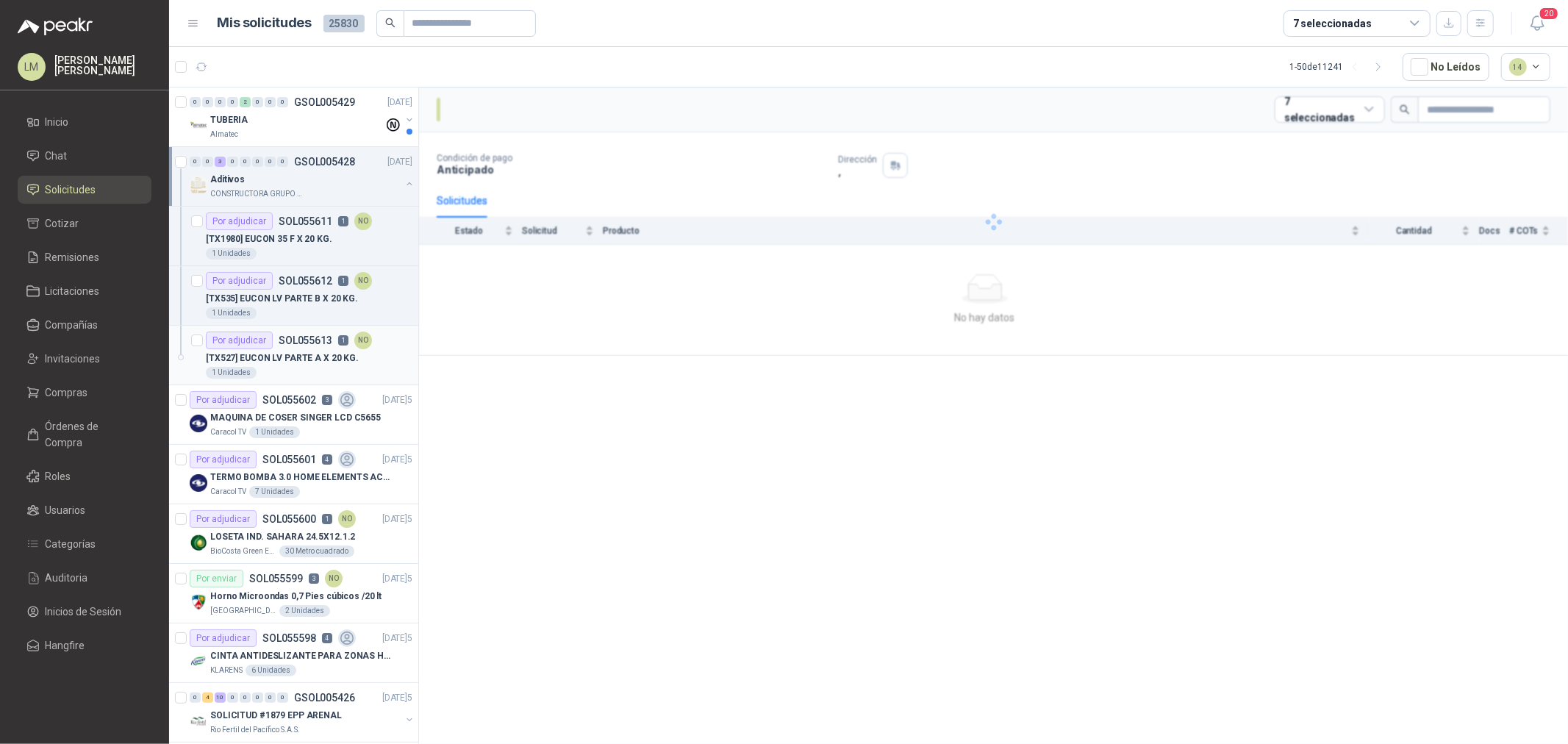
click at [292, 348] on div "Por adjudicar SOL055613 1 NO" at bounding box center [289, 340] width 166 height 18
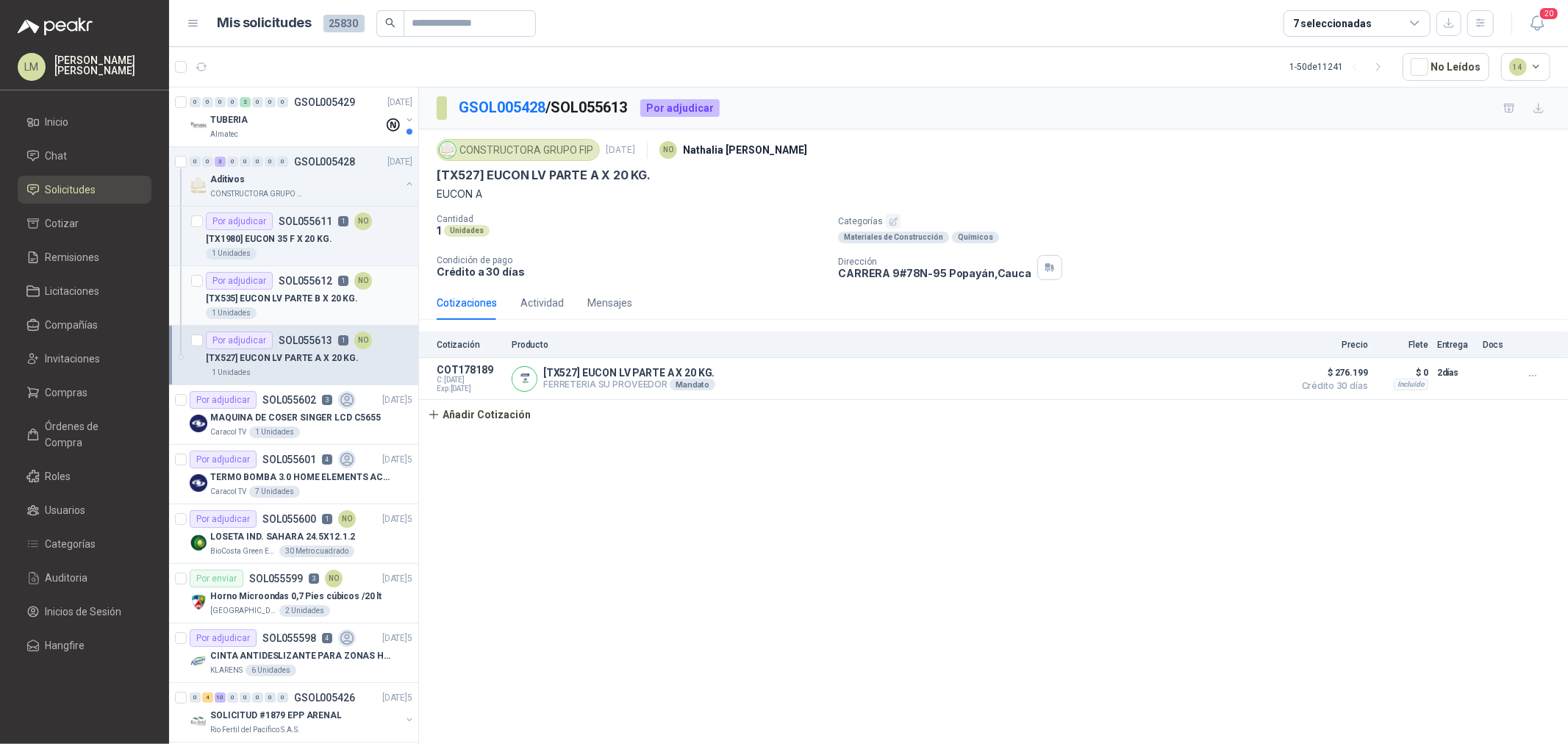
click at [287, 305] on p "[TX535] EUCON LV PARTE B X 20 KG." at bounding box center [282, 299] width 153 height 14
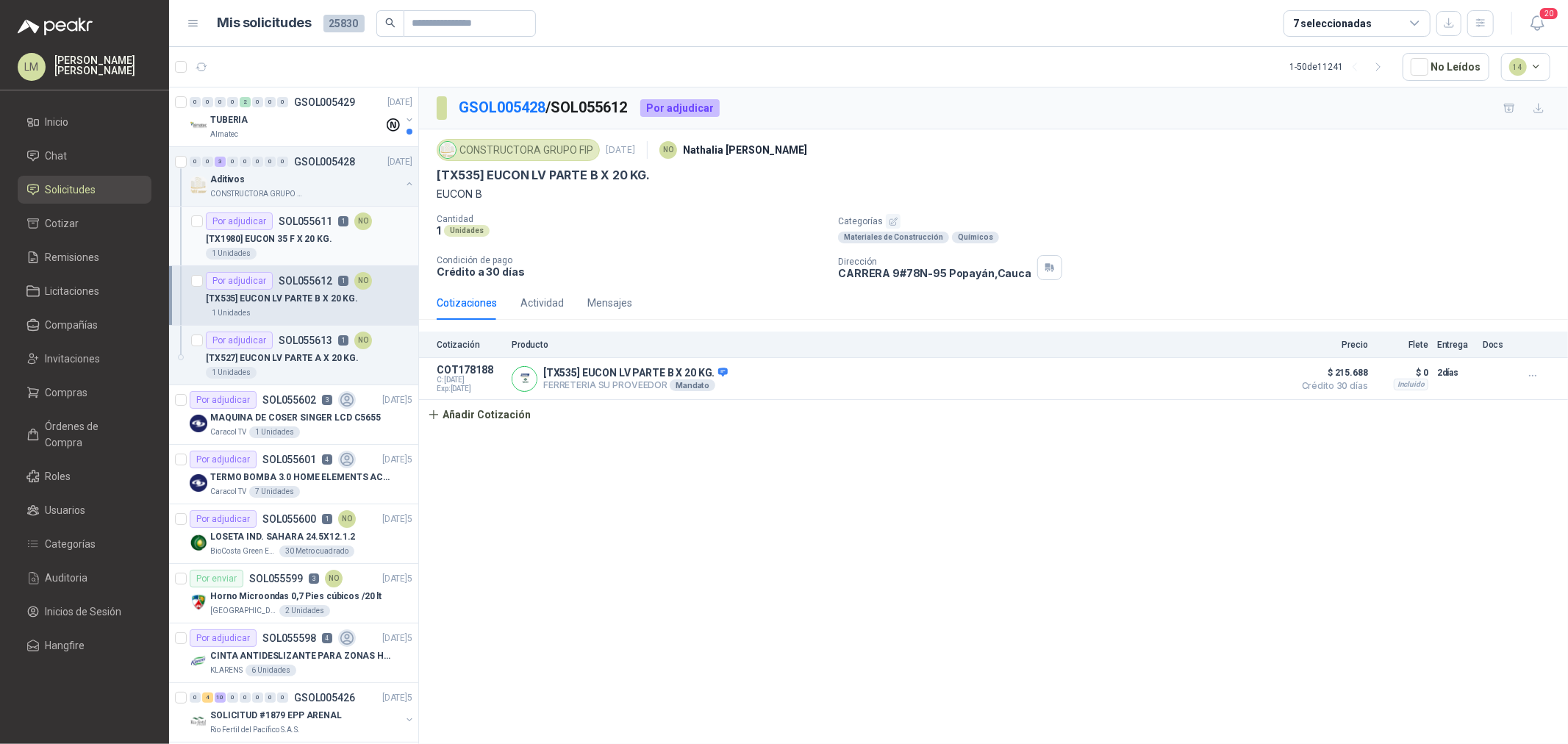
click at [285, 237] on p "[TX1980] EUCON 35 F X 20 KG." at bounding box center [269, 239] width 126 height 14
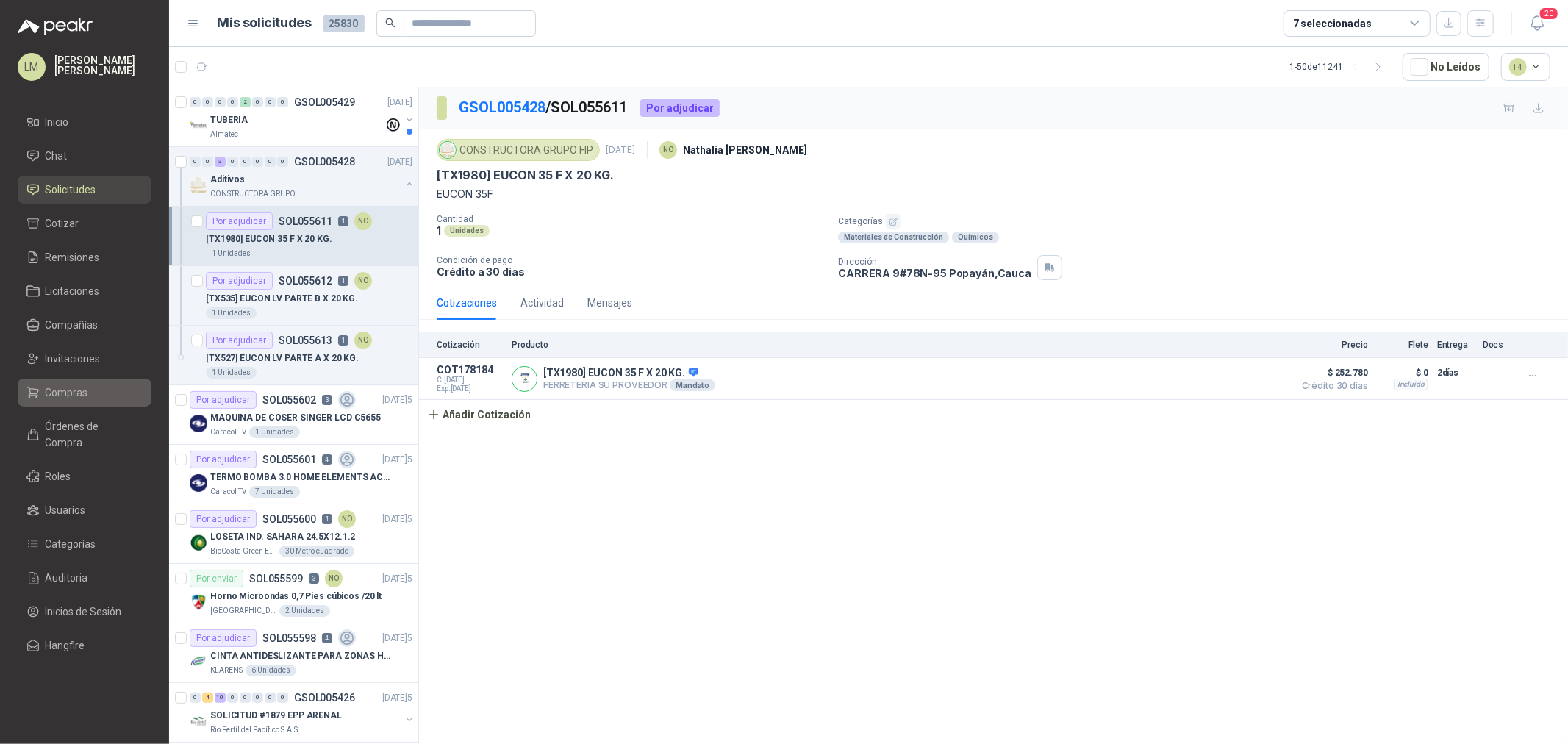
click at [75, 394] on span "Compras" at bounding box center [67, 393] width 43 height 16
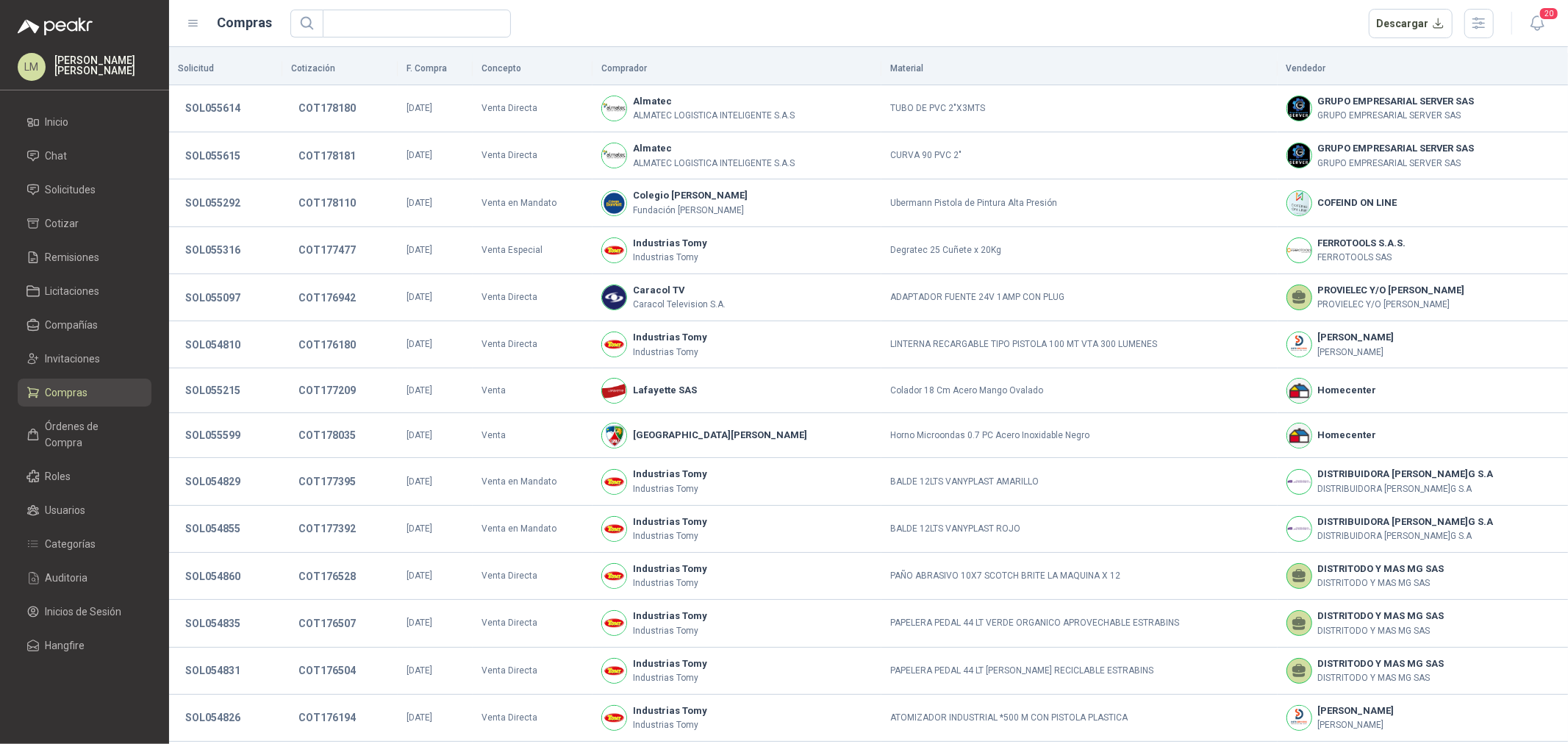
click at [86, 174] on ul "Inicio Chat Solicitudes Cotizar Remisiones Licitaciones Compañías Invitaciones …" at bounding box center [84, 387] width 169 height 558
click at [86, 180] on link "Solicitudes" at bounding box center [84, 189] width 134 height 28
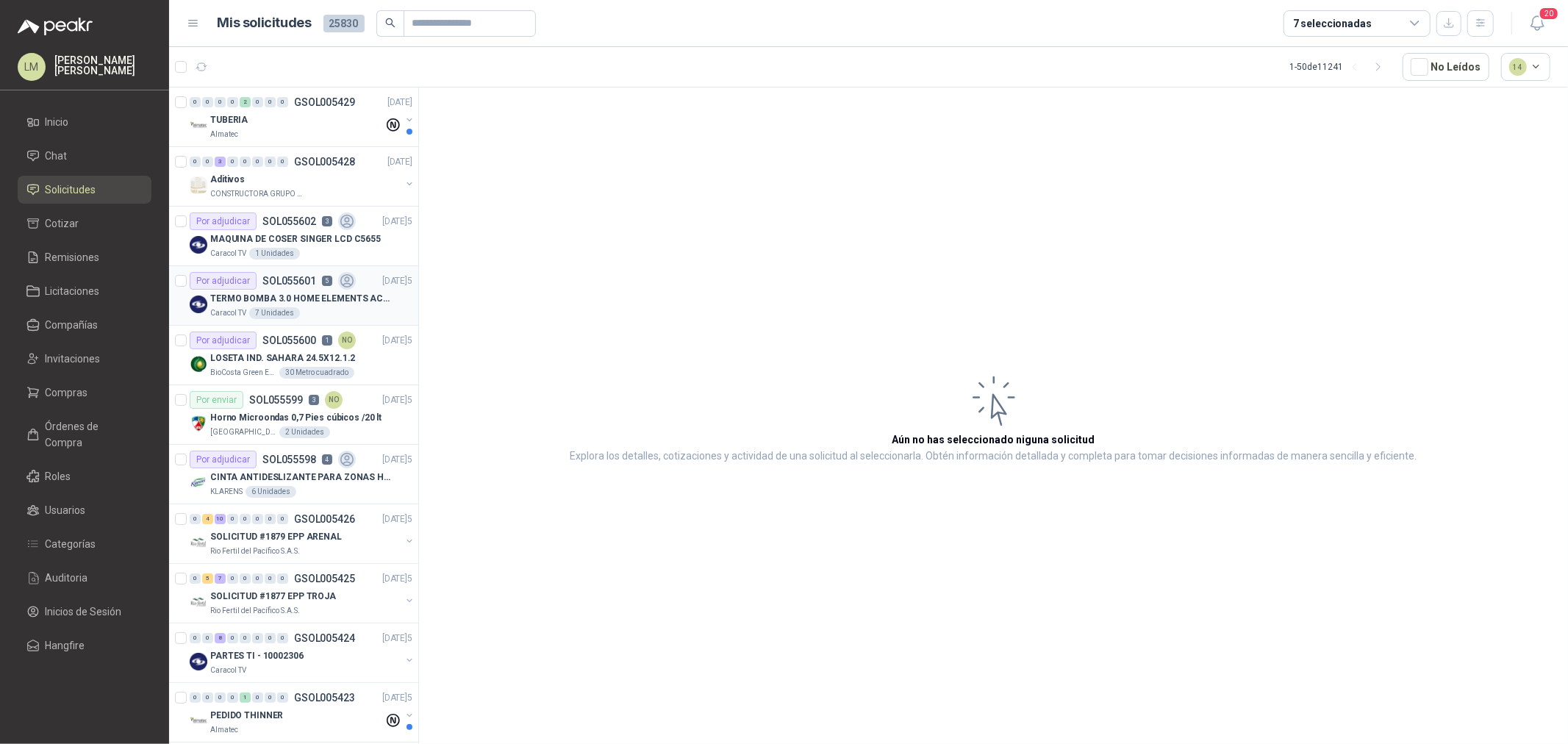
click at [276, 292] on p "TERMO BOMBA 3.0 HOME ELEMENTS ACERO INOX" at bounding box center [301, 299] width 183 height 14
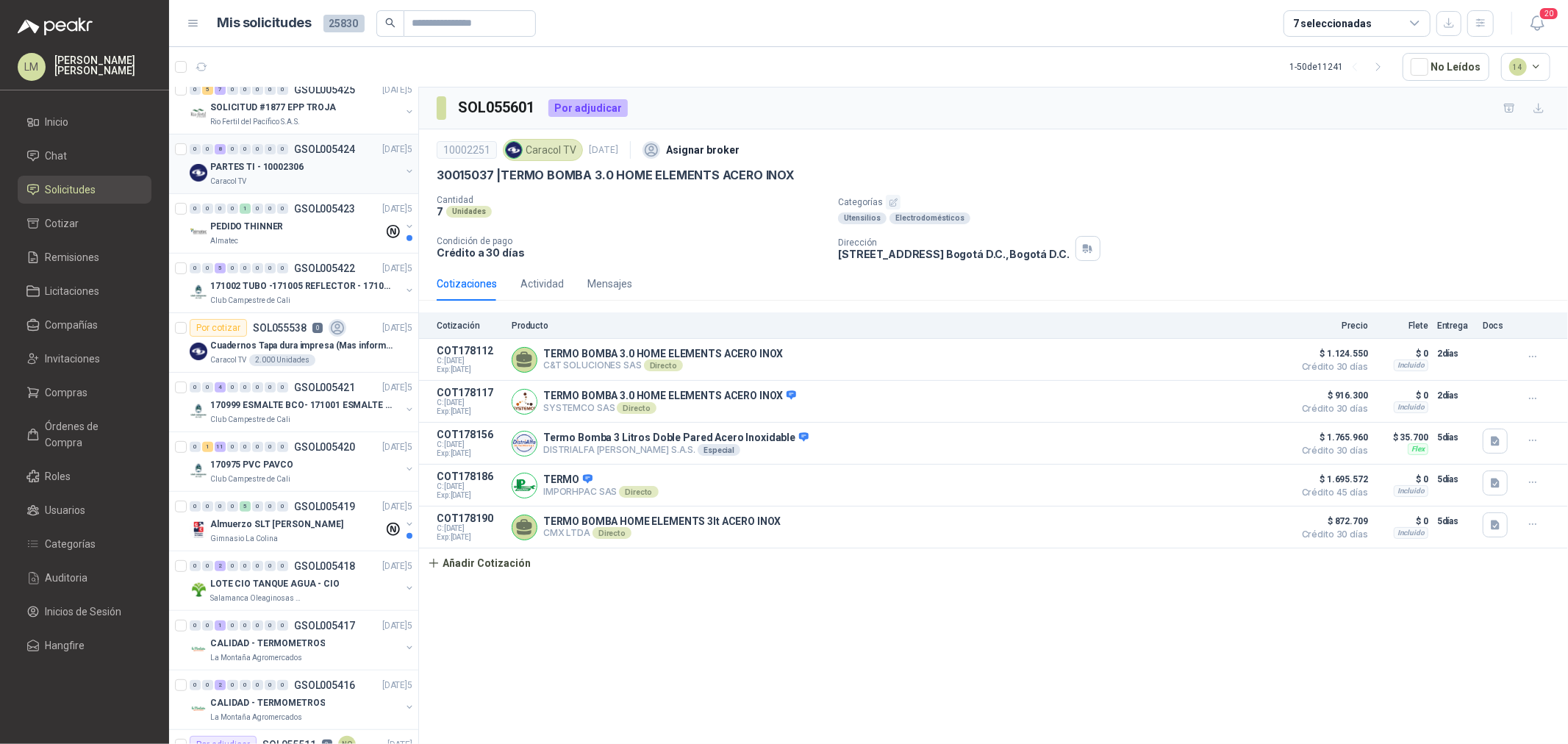
scroll to position [490, 0]
click at [287, 596] on p "Salamanca Oleaginosas SAS" at bounding box center [256, 598] width 93 height 11
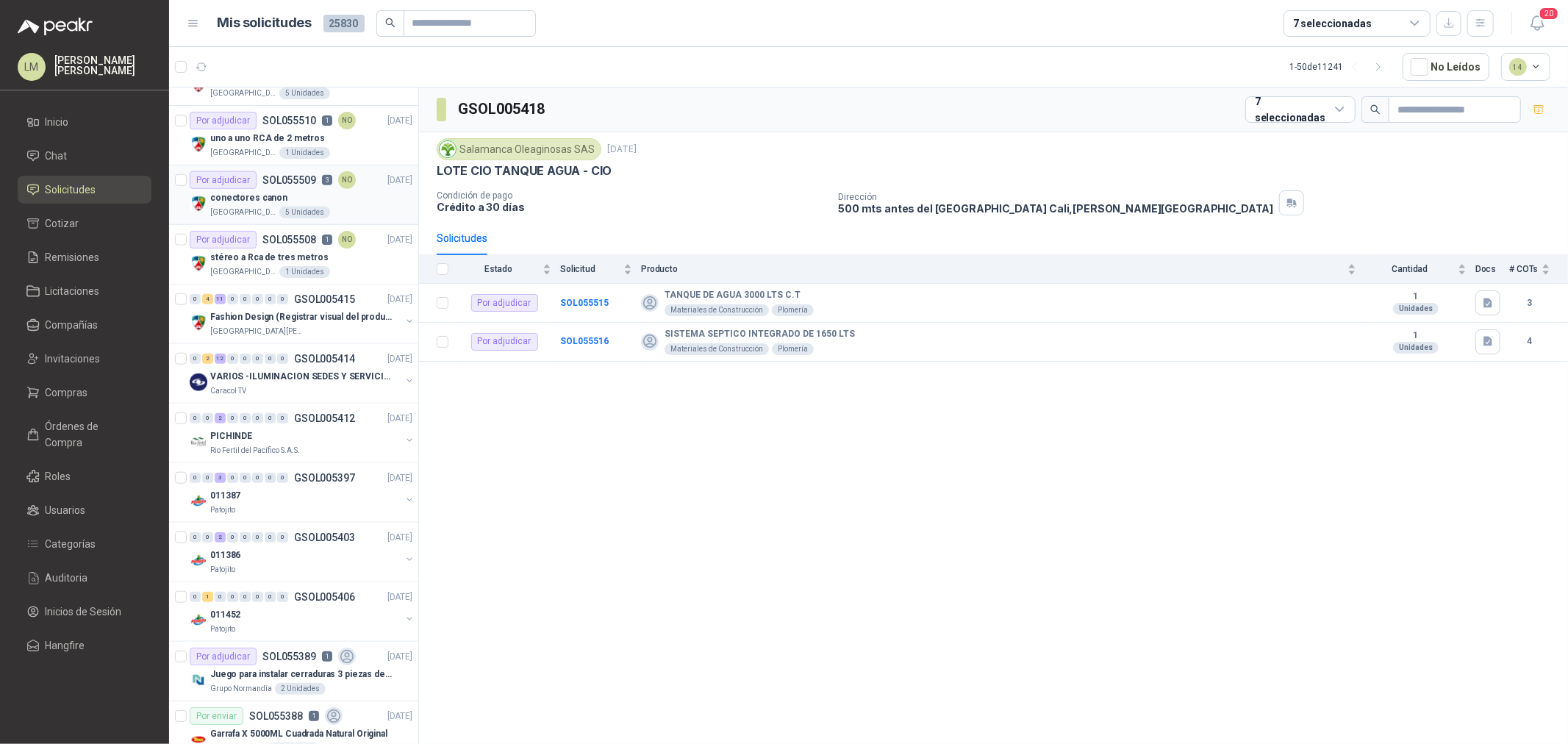
scroll to position [1226, 0]
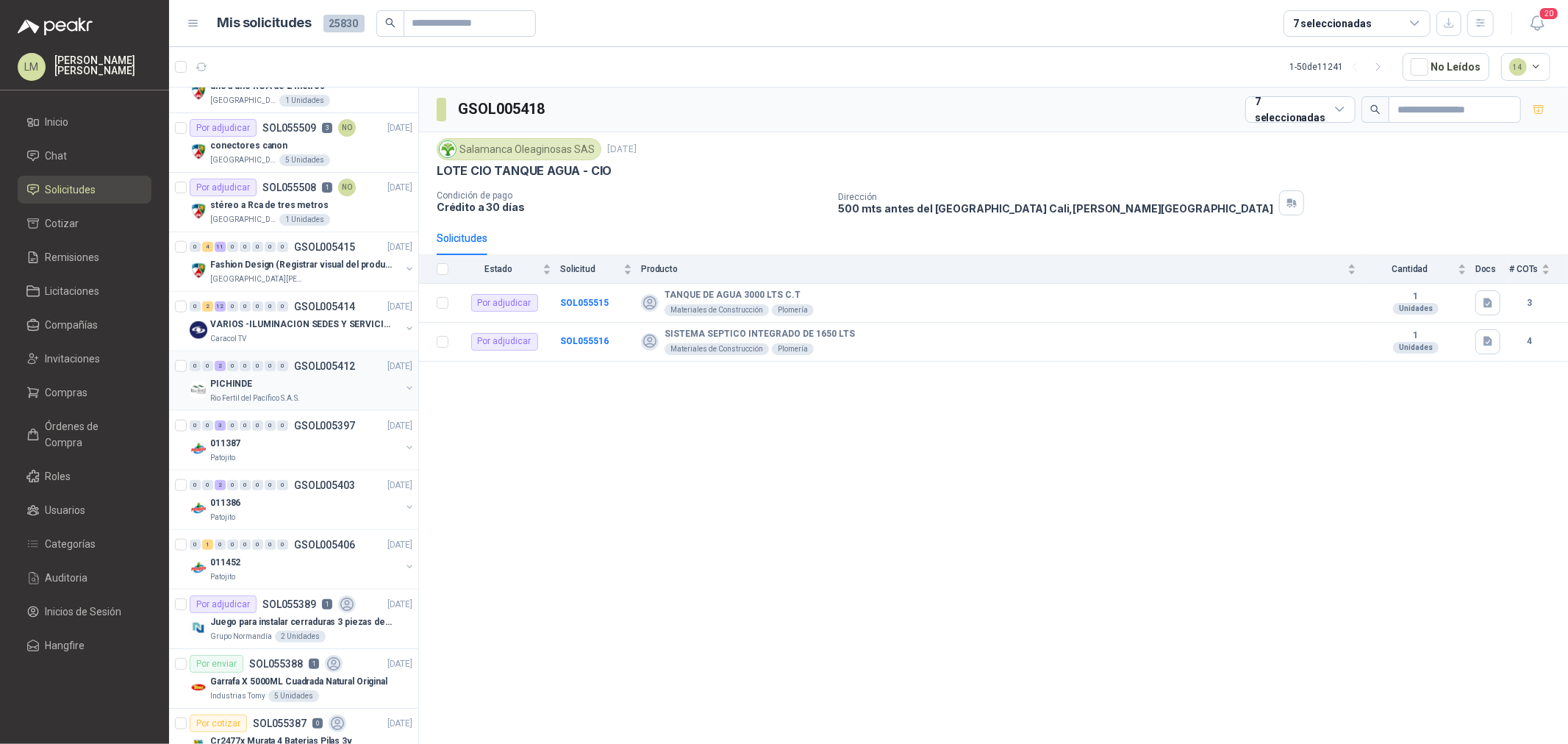
click at [263, 384] on div "PICHINDE" at bounding box center [305, 384] width 190 height 18
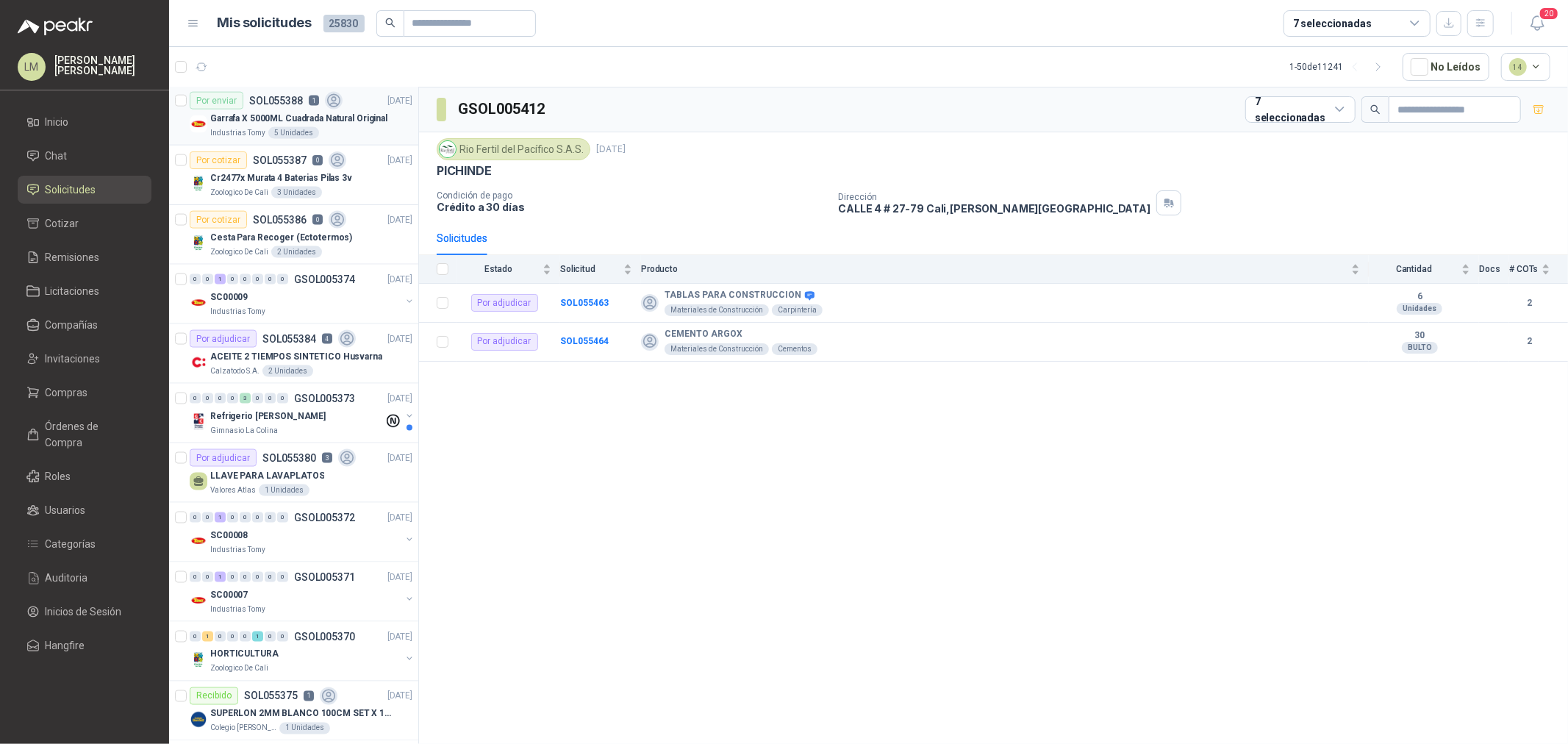
scroll to position [1797, 0]
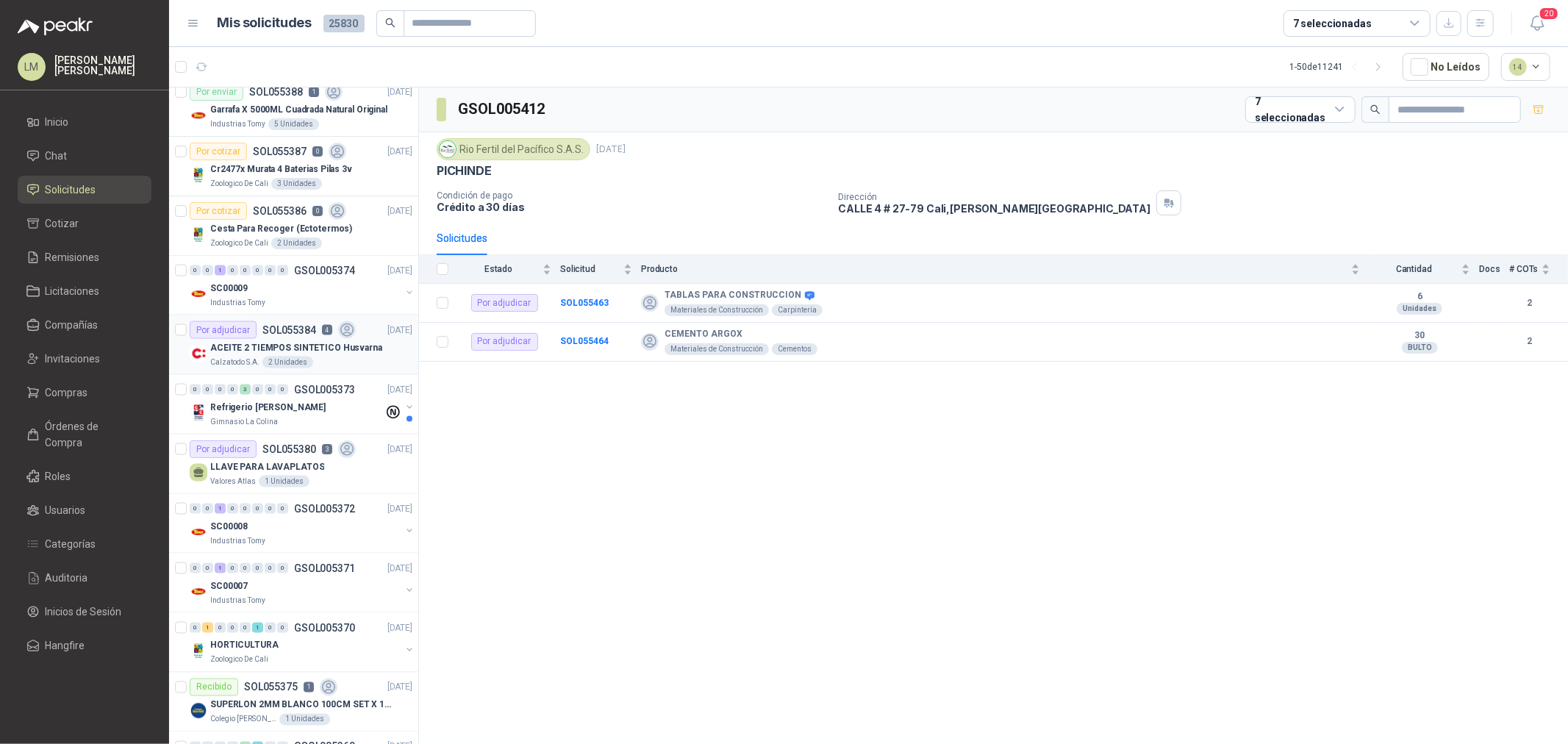
click at [287, 351] on p "ACEITE 2 TIEMPOS SINTETICO Husvarna" at bounding box center [296, 348] width 172 height 14
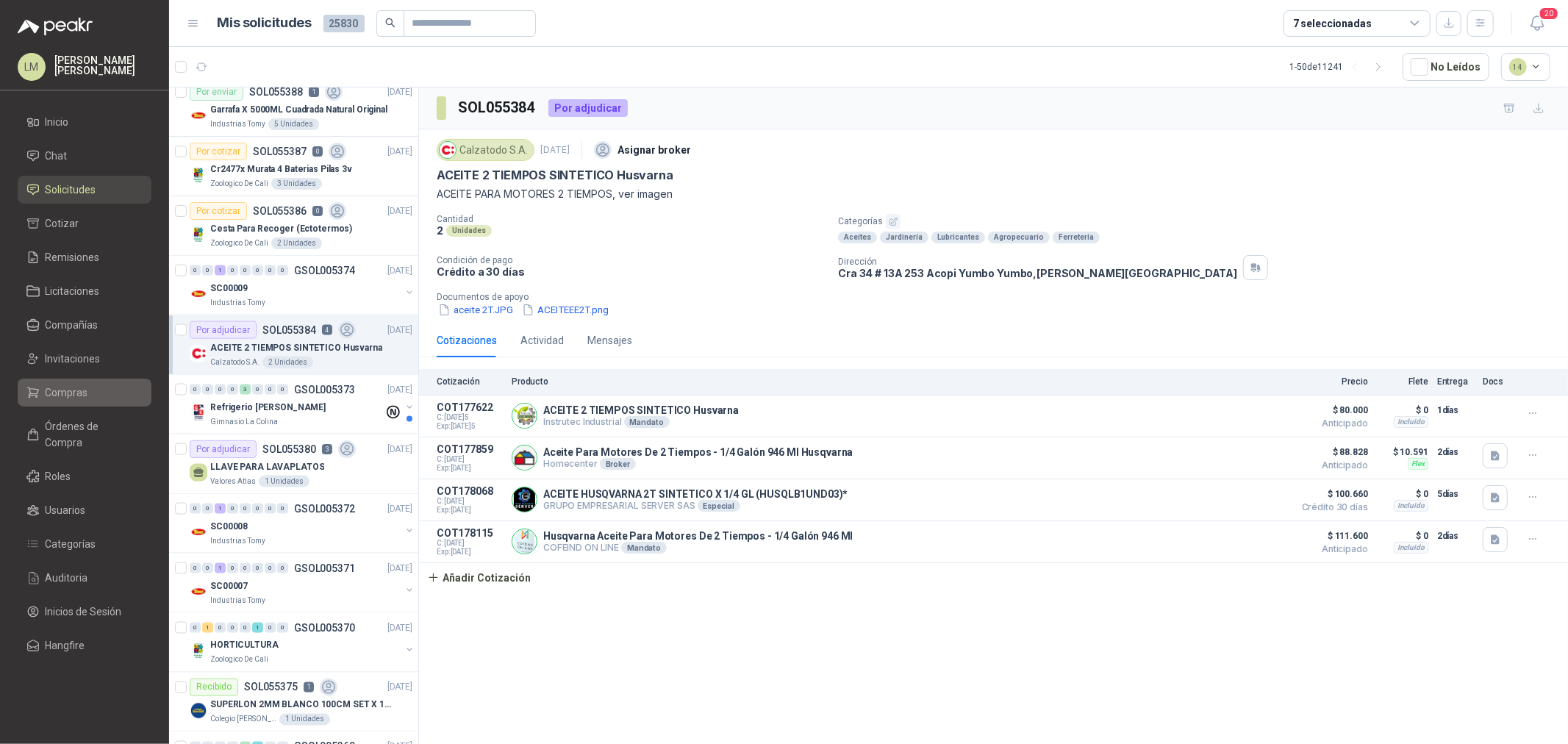
click at [52, 402] on link "Compras" at bounding box center [84, 393] width 134 height 28
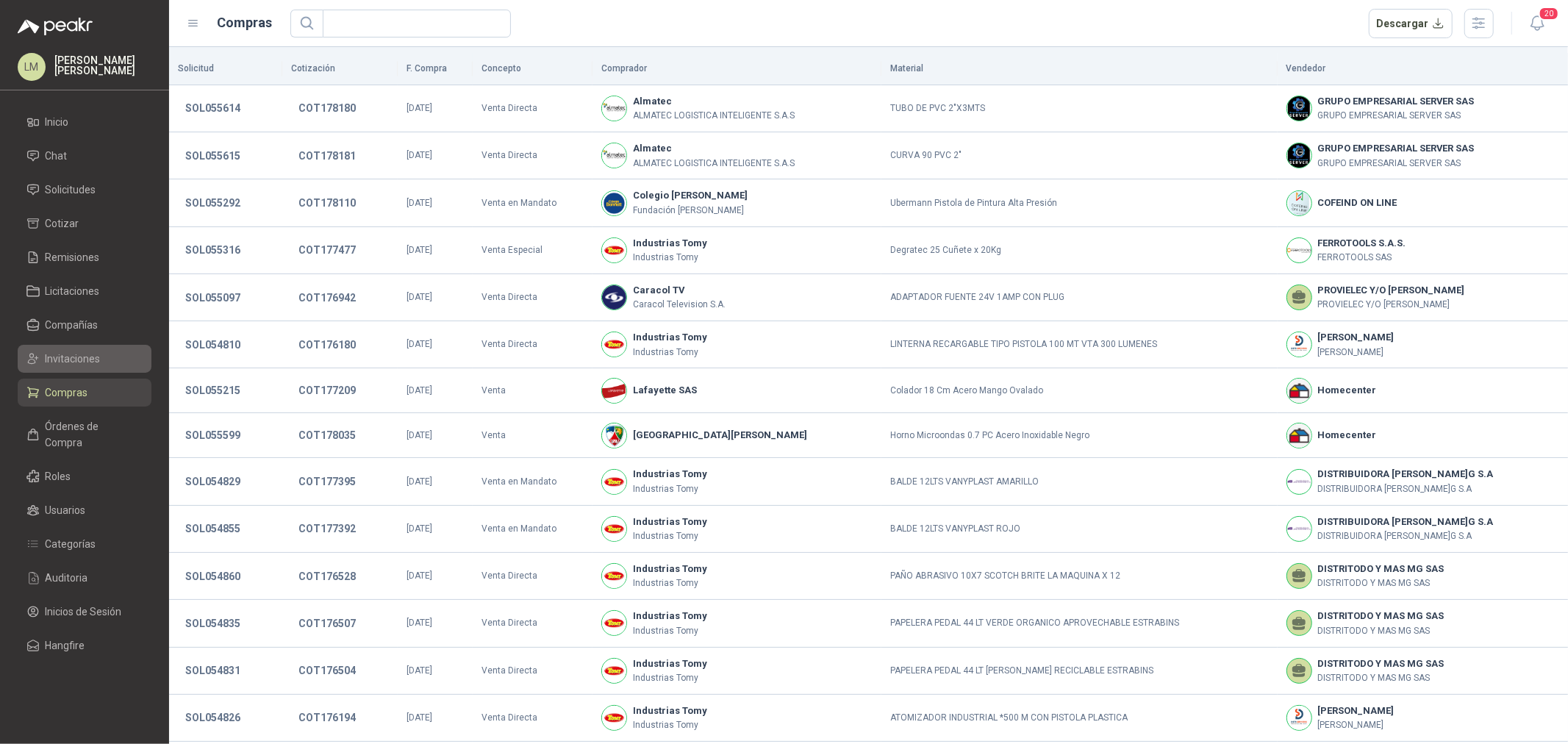
click at [75, 366] on span "Invitaciones" at bounding box center [73, 359] width 55 height 16
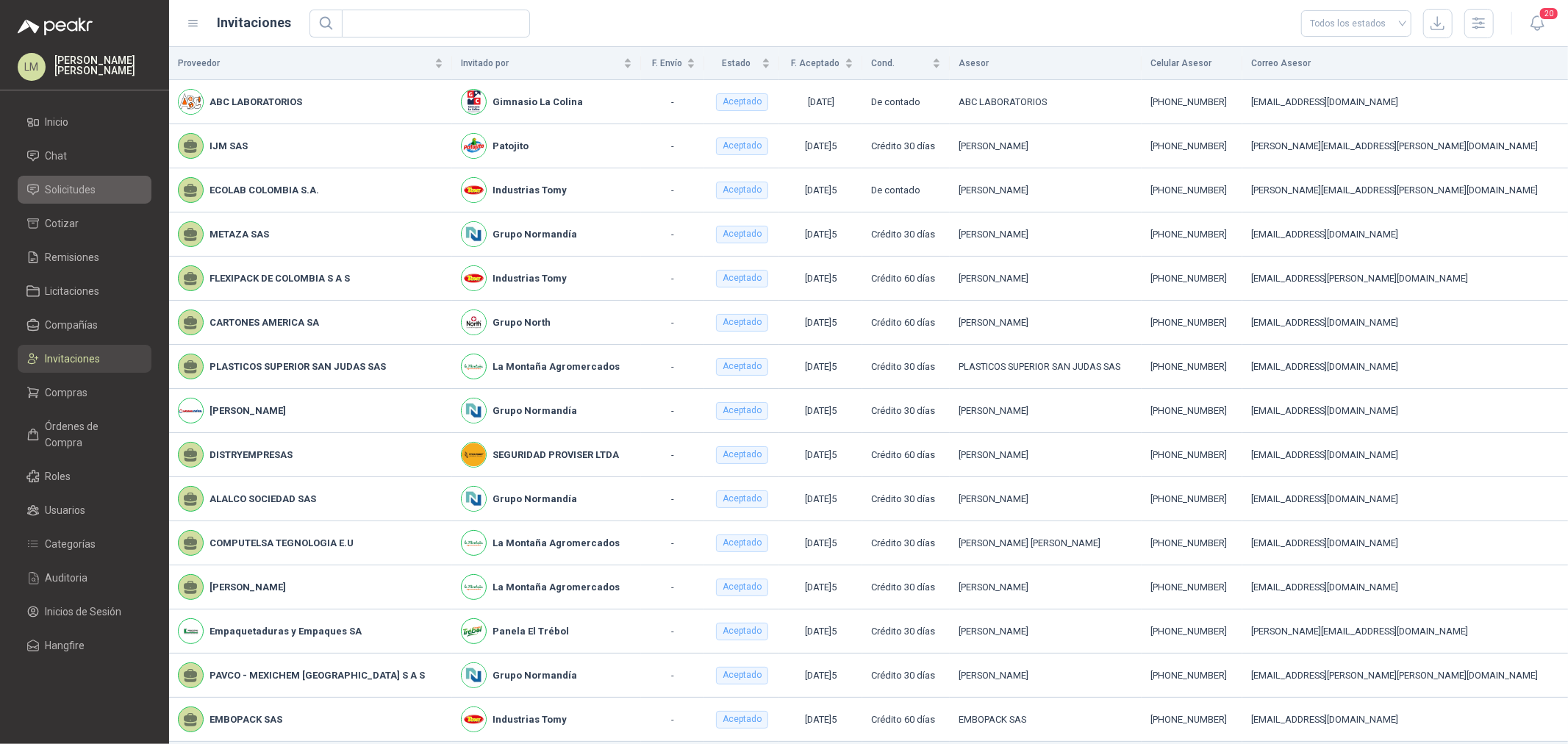
click at [93, 193] on span "Solicitudes" at bounding box center [71, 189] width 51 height 16
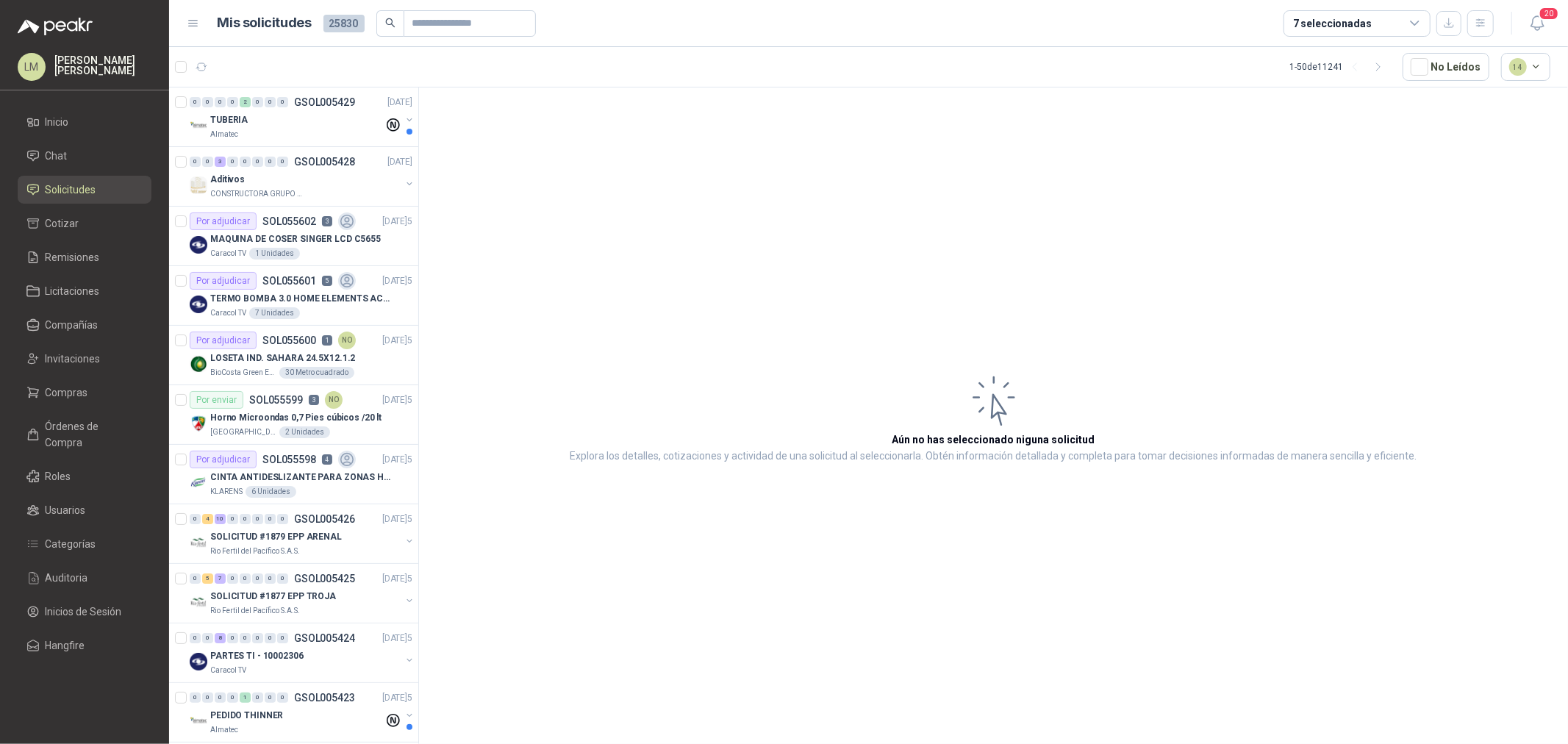
drag, startPoint x: 76, startPoint y: 358, endPoint x: 76, endPoint y: 376, distance: 18.0
click at [76, 358] on span "Invitaciones" at bounding box center [73, 359] width 55 height 16
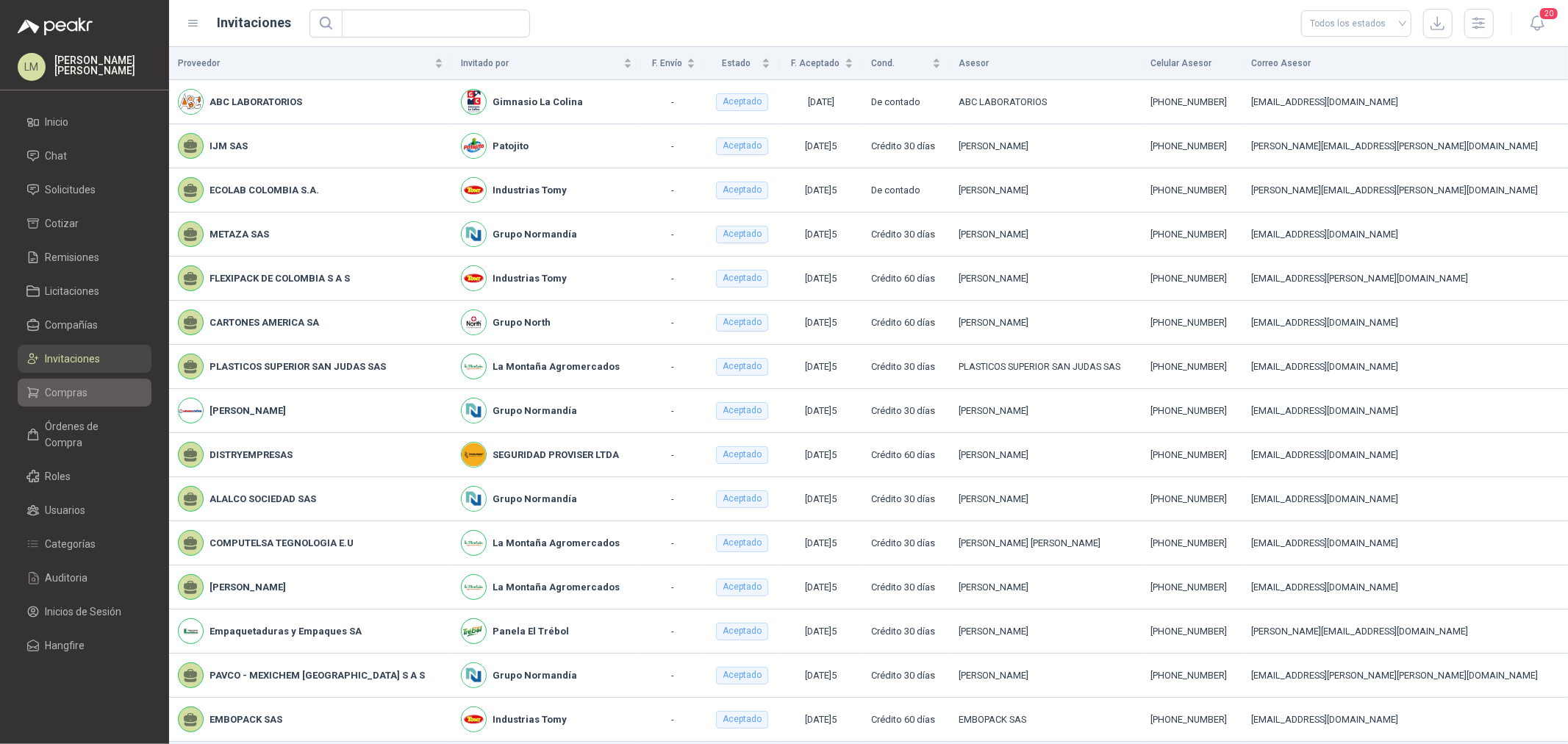
click at [75, 398] on span "Compras" at bounding box center [67, 393] width 43 height 16
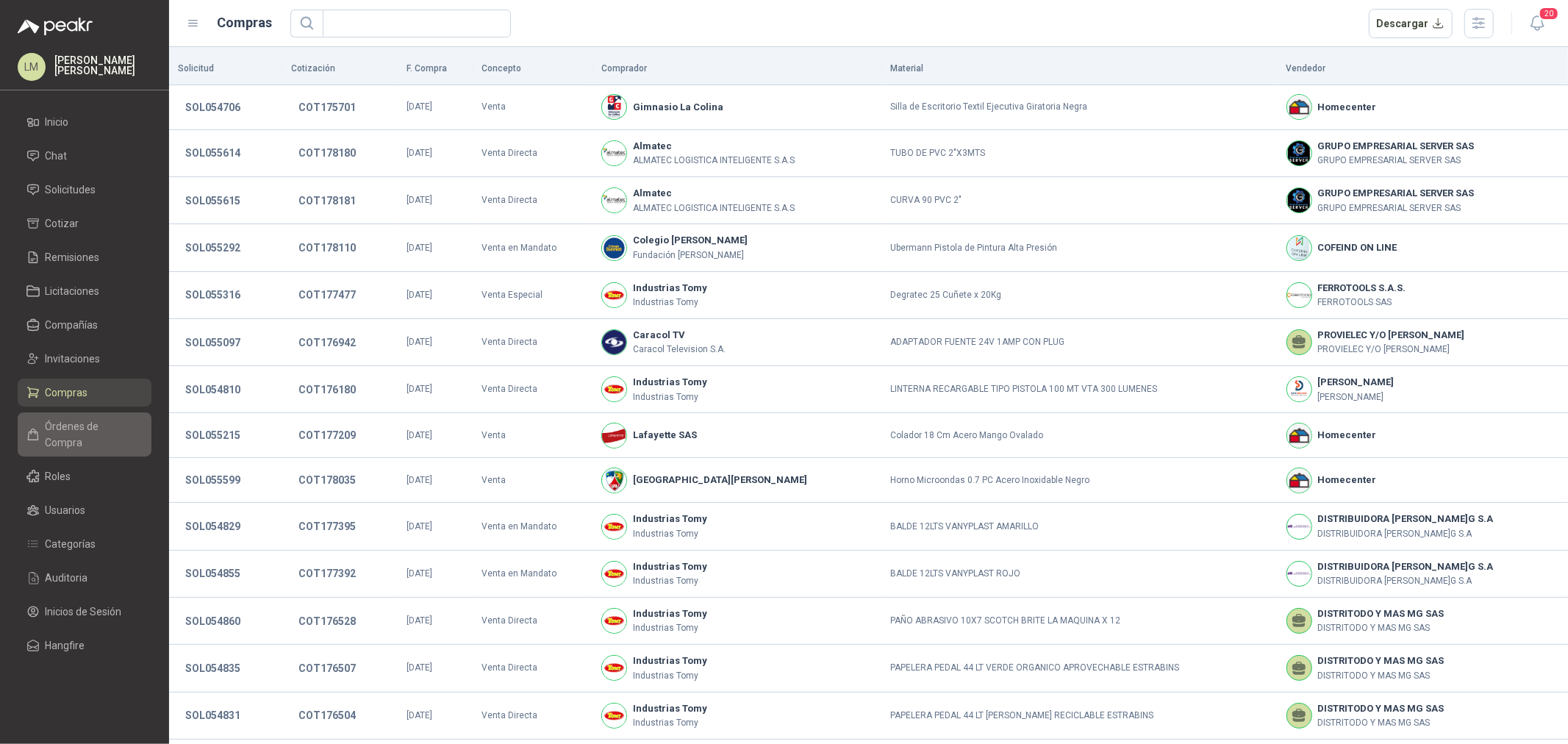
click at [79, 431] on span "Órdenes de Compra" at bounding box center [92, 434] width 92 height 32
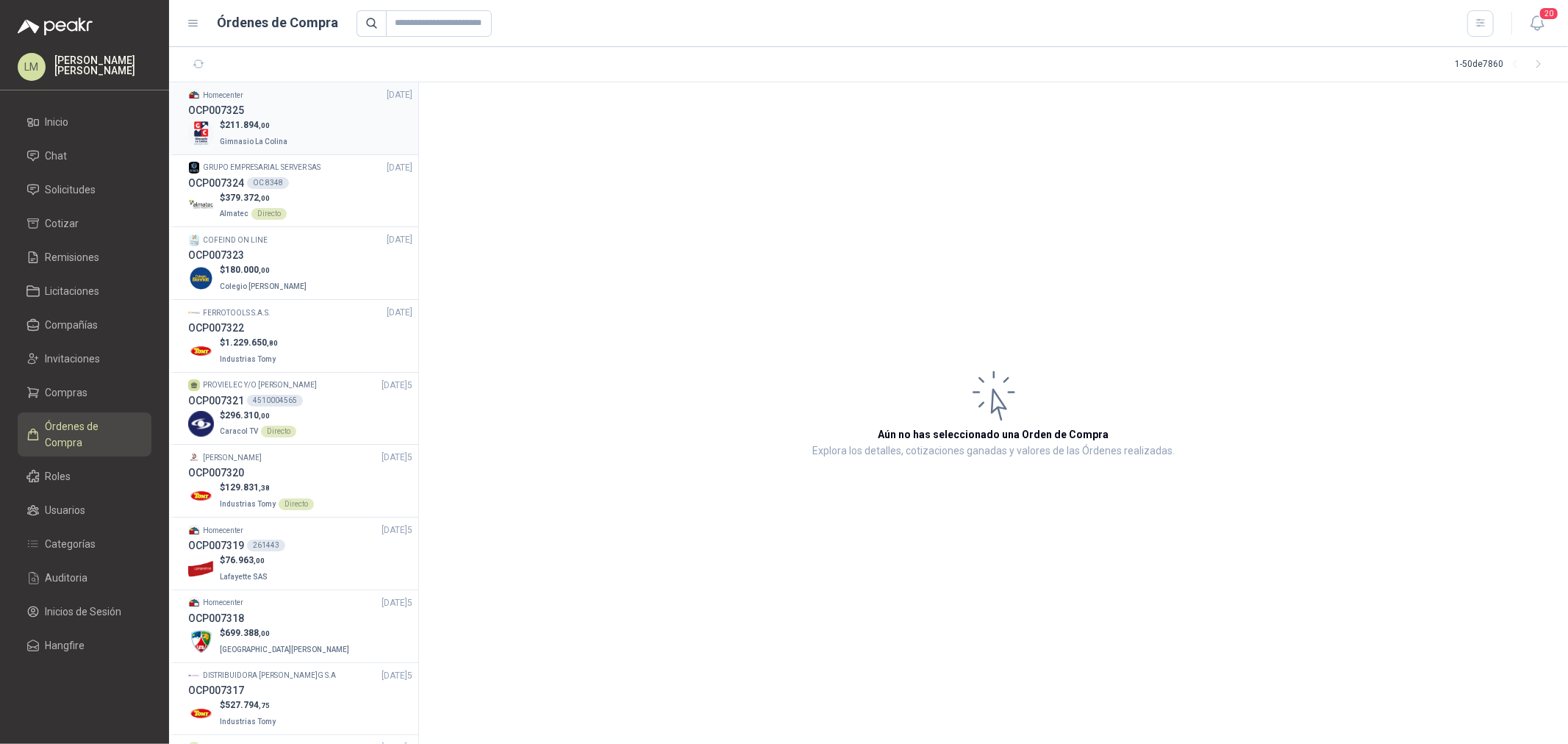
click at [223, 141] on span "Gimnasio La Colina" at bounding box center [253, 142] width 67 height 8
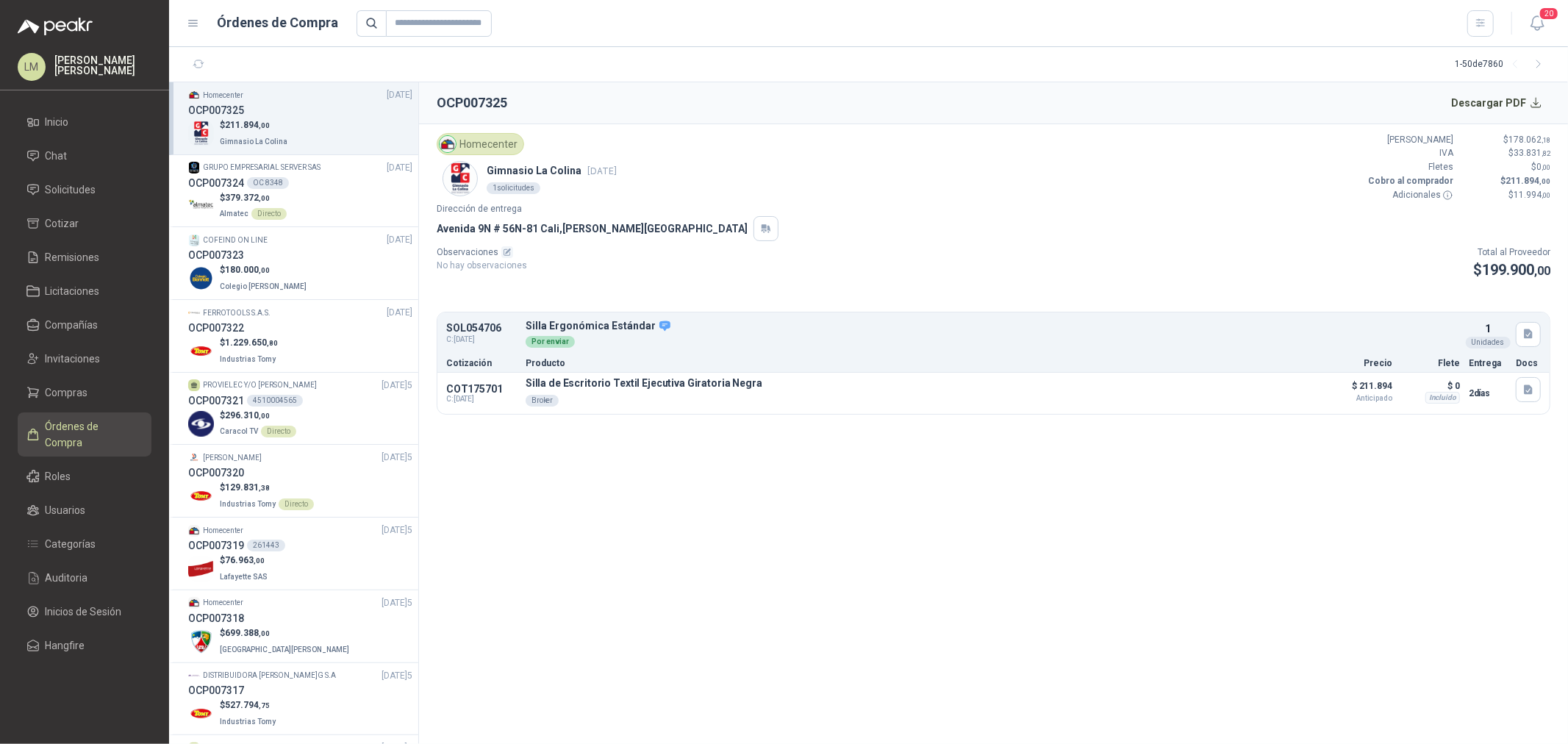
click at [905, 223] on div "Avenida 9N # 56N-81 Cali , Valle del Cauca" at bounding box center [994, 229] width 1114 height 25
click at [85, 197] on span "Solicitudes" at bounding box center [71, 189] width 51 height 16
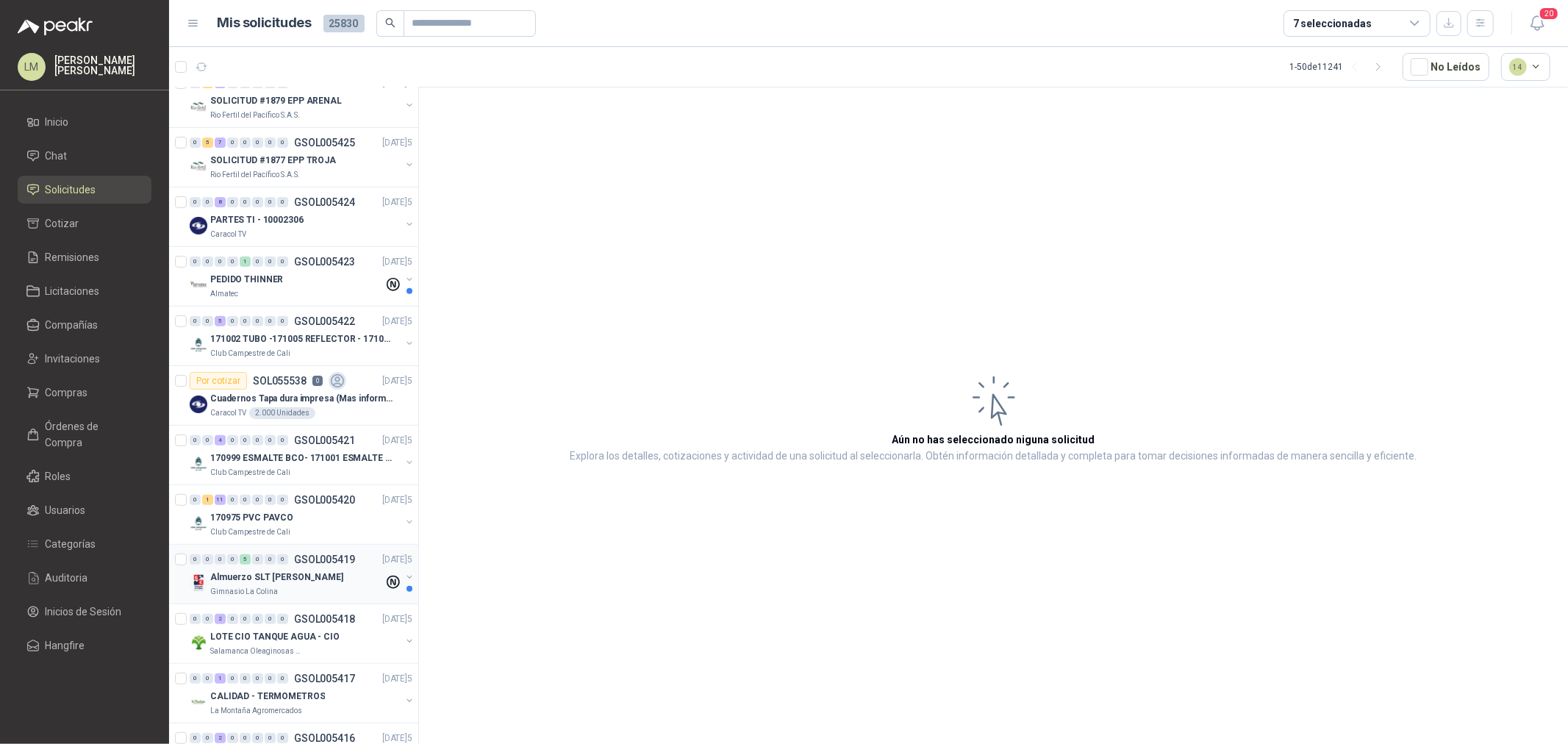
scroll to position [653, 0]
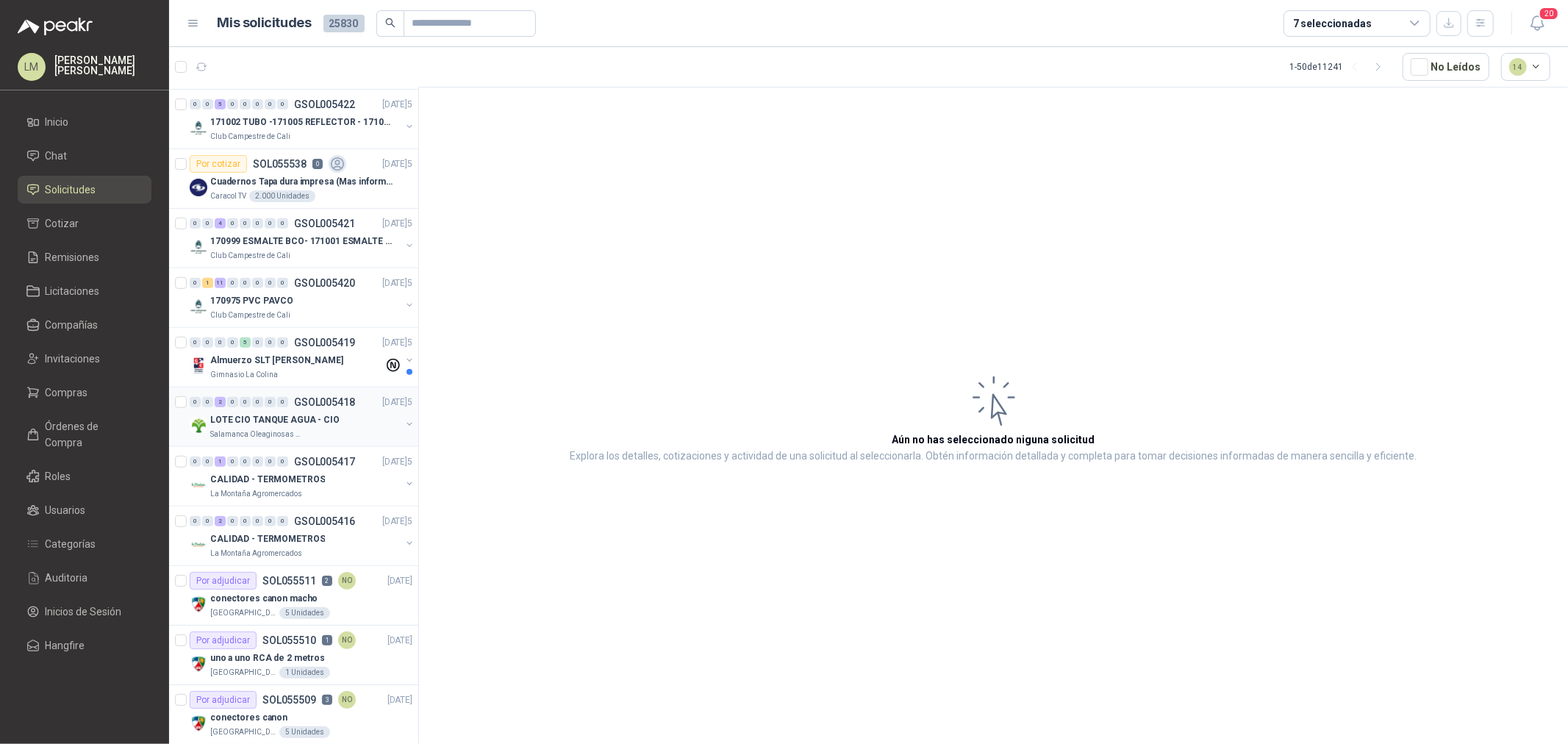
click at [403, 420] on button "button" at bounding box center [409, 424] width 11 height 11
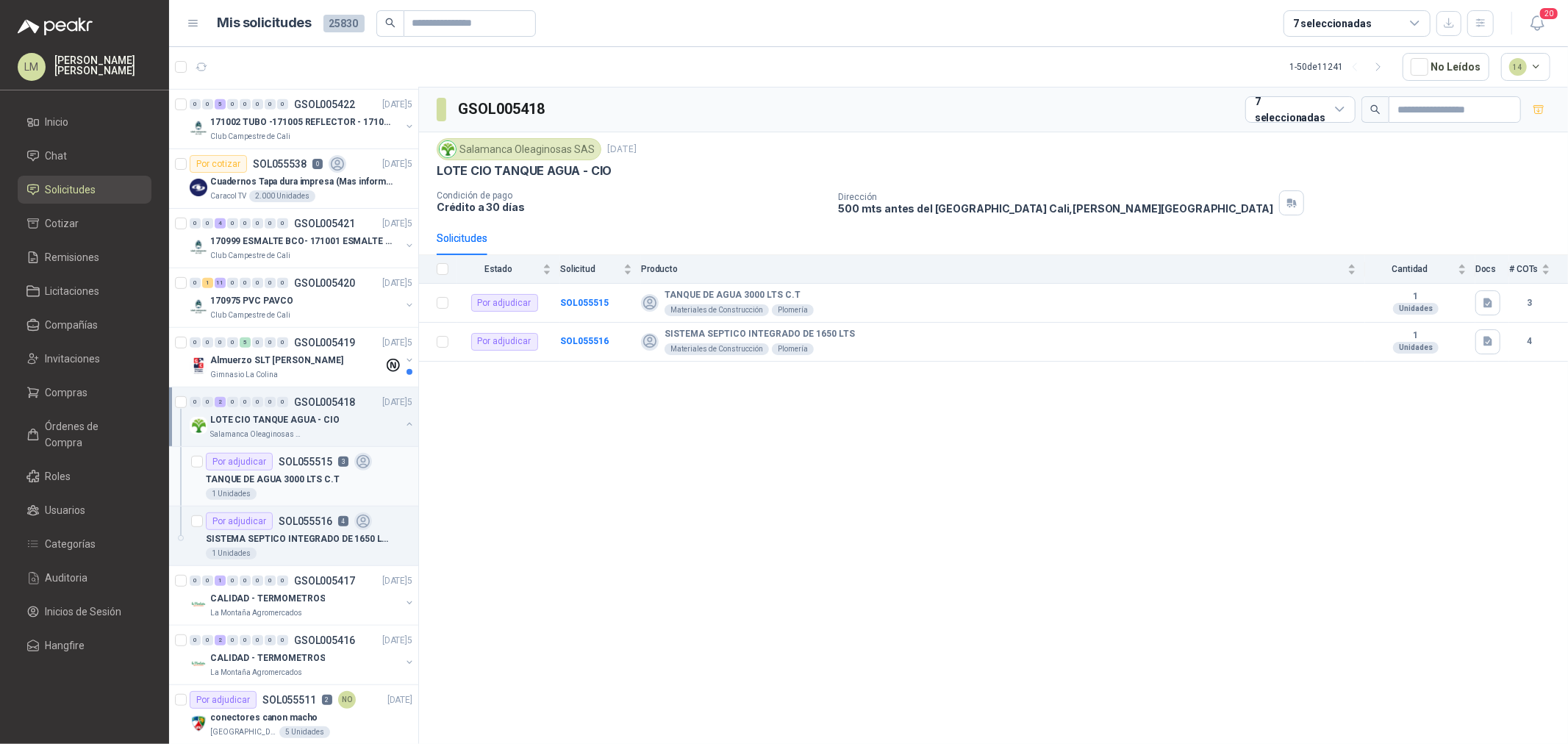
click at [244, 479] on p "TANQUE DE AGUA 3000 LTS C.T" at bounding box center [272, 480] width 134 height 14
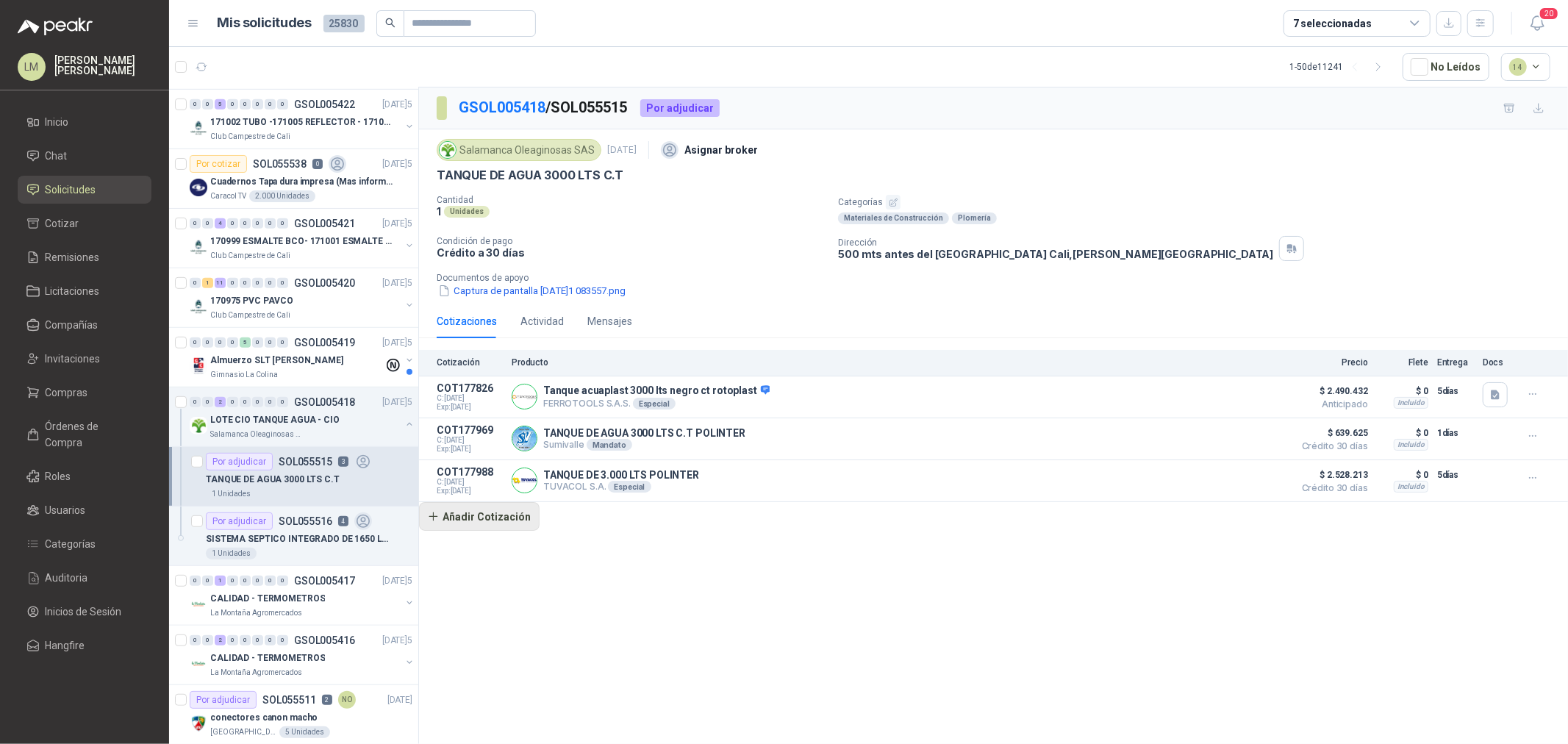
click at [481, 516] on button "Añadir Cotización" at bounding box center [479, 517] width 121 height 30
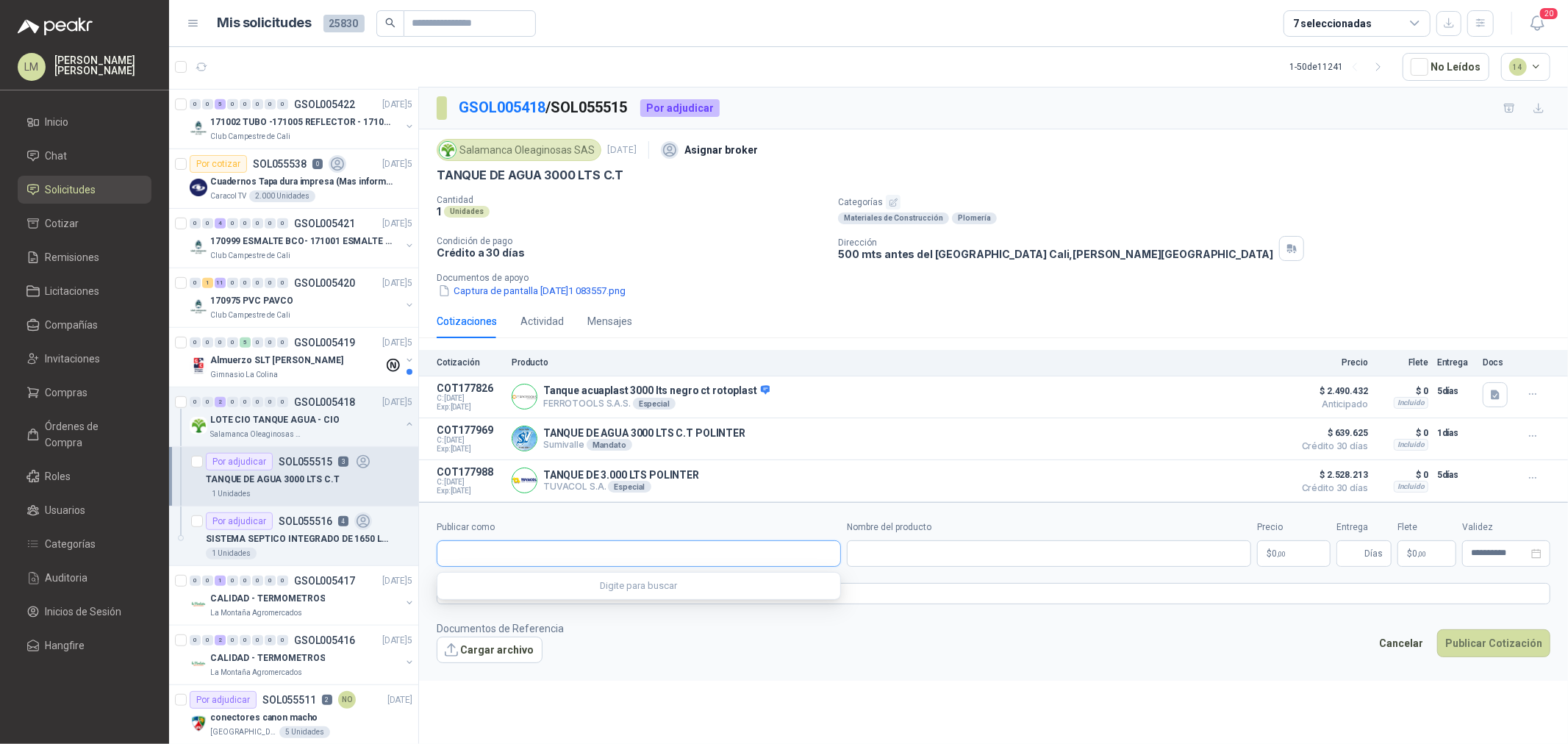
click at [496, 554] on input "Publicar como" at bounding box center [638, 554] width 403 height 25
type input "*****"
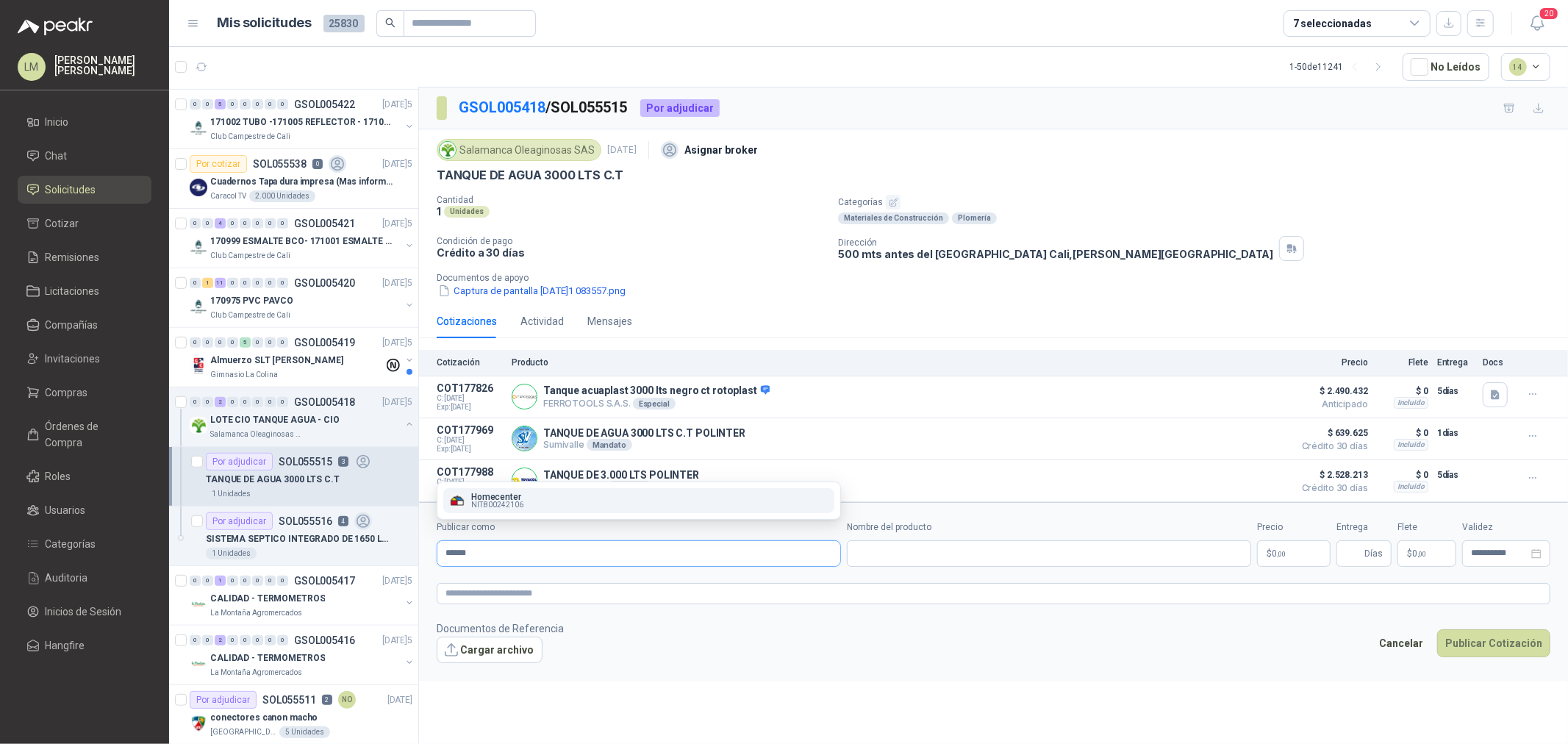
type input "******"
drag, startPoint x: 517, startPoint y: 497, endPoint x: 614, endPoint y: 510, distance: 97.9
click at [522, 495] on p "Homecenter" at bounding box center [498, 497] width 52 height 9
type input "**********"
click at [913, 561] on input "Nombre del producto" at bounding box center [1049, 554] width 404 height 26
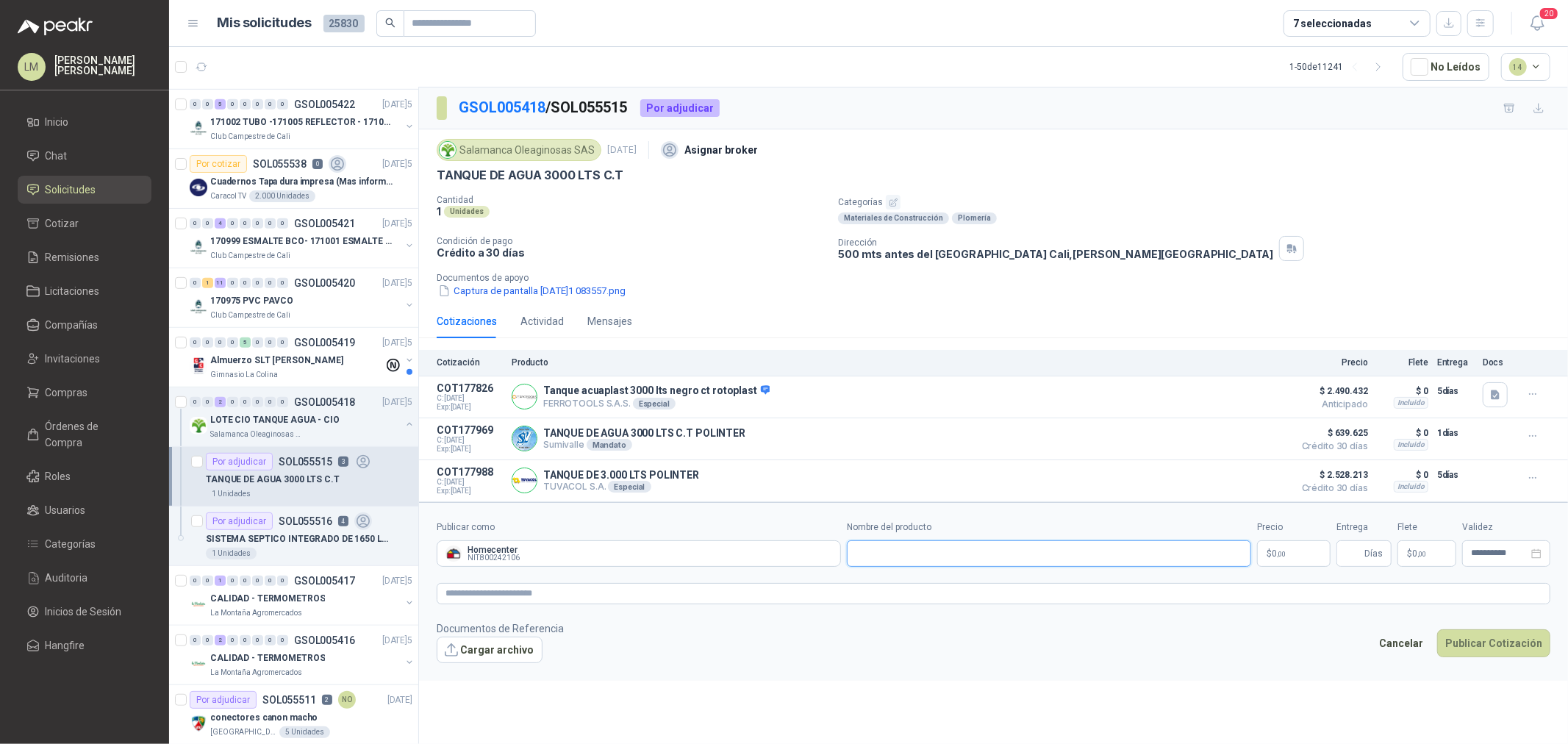
paste input "**********"
type input "**********"
click at [1290, 554] on p "$ 0 ,00" at bounding box center [1294, 554] width 74 height 26
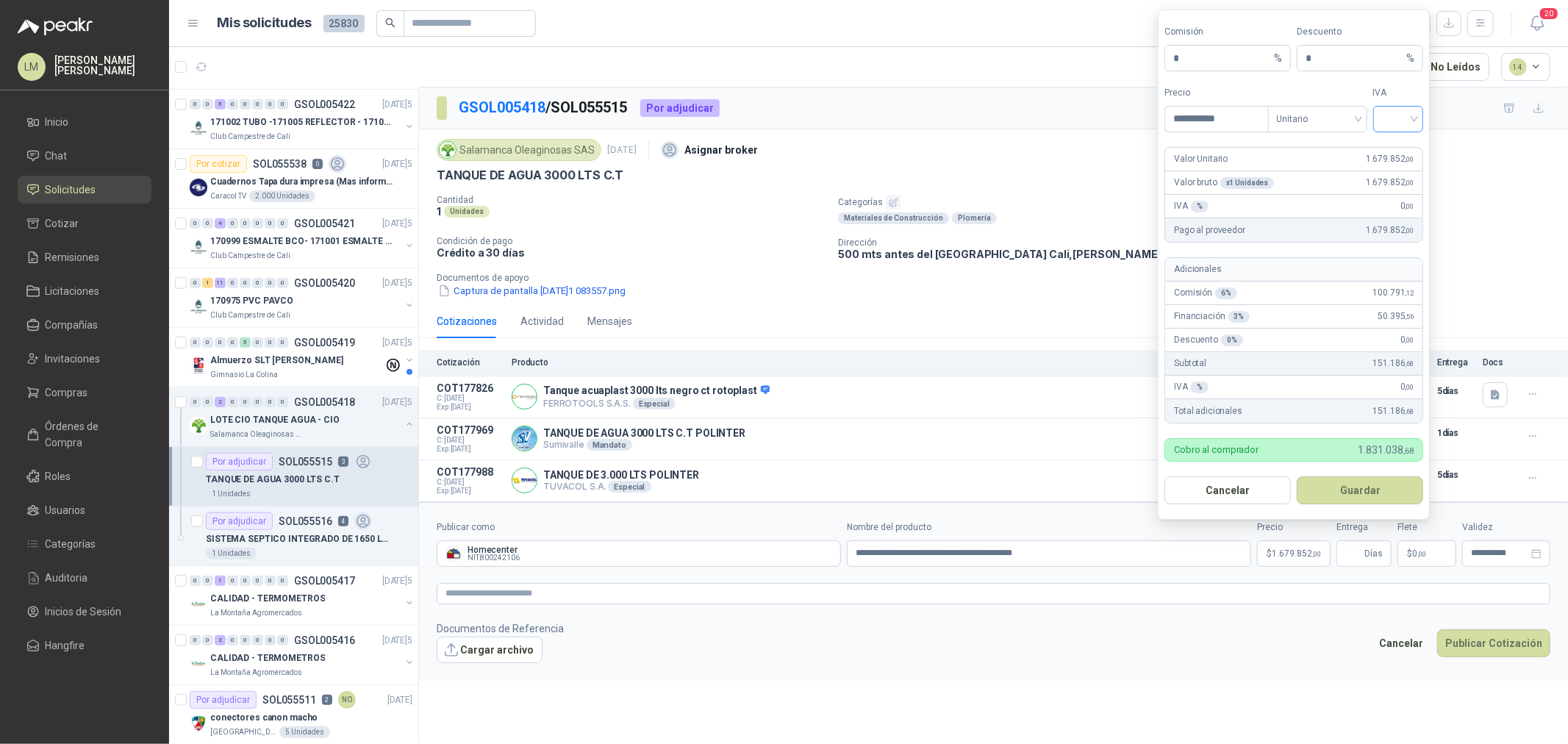
type input "**********"
click at [1383, 122] on input "search" at bounding box center [1399, 117] width 33 height 22
click at [1390, 148] on div "19%" at bounding box center [1398, 149] width 27 height 16
click at [1371, 493] on button "Guardar" at bounding box center [1361, 491] width 126 height 28
click at [1288, 557] on span "1.999.023 ,88" at bounding box center [1297, 554] width 49 height 9
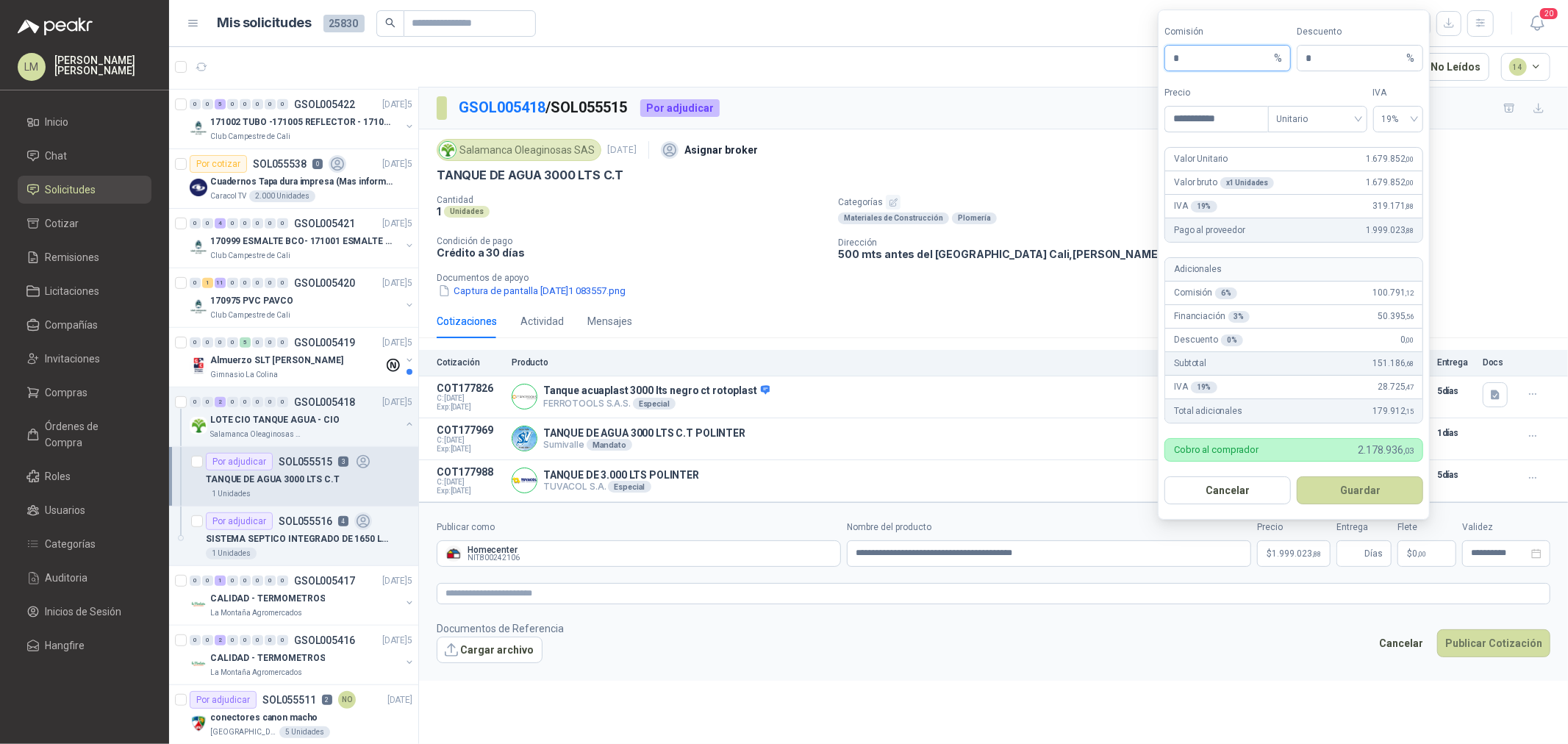
drag, startPoint x: 1197, startPoint y: 53, endPoint x: 1127, endPoint y: 53, distance: 70.0
click at [1127, 53] on body "LM Luis Miguel Martinez Inicio Chat Solicitudes Cotizar Remisiones Licitaciones…" at bounding box center [784, 372] width 1568 height 744
type input "**"
click at [1347, 494] on button "Guardar" at bounding box center [1361, 491] width 126 height 28
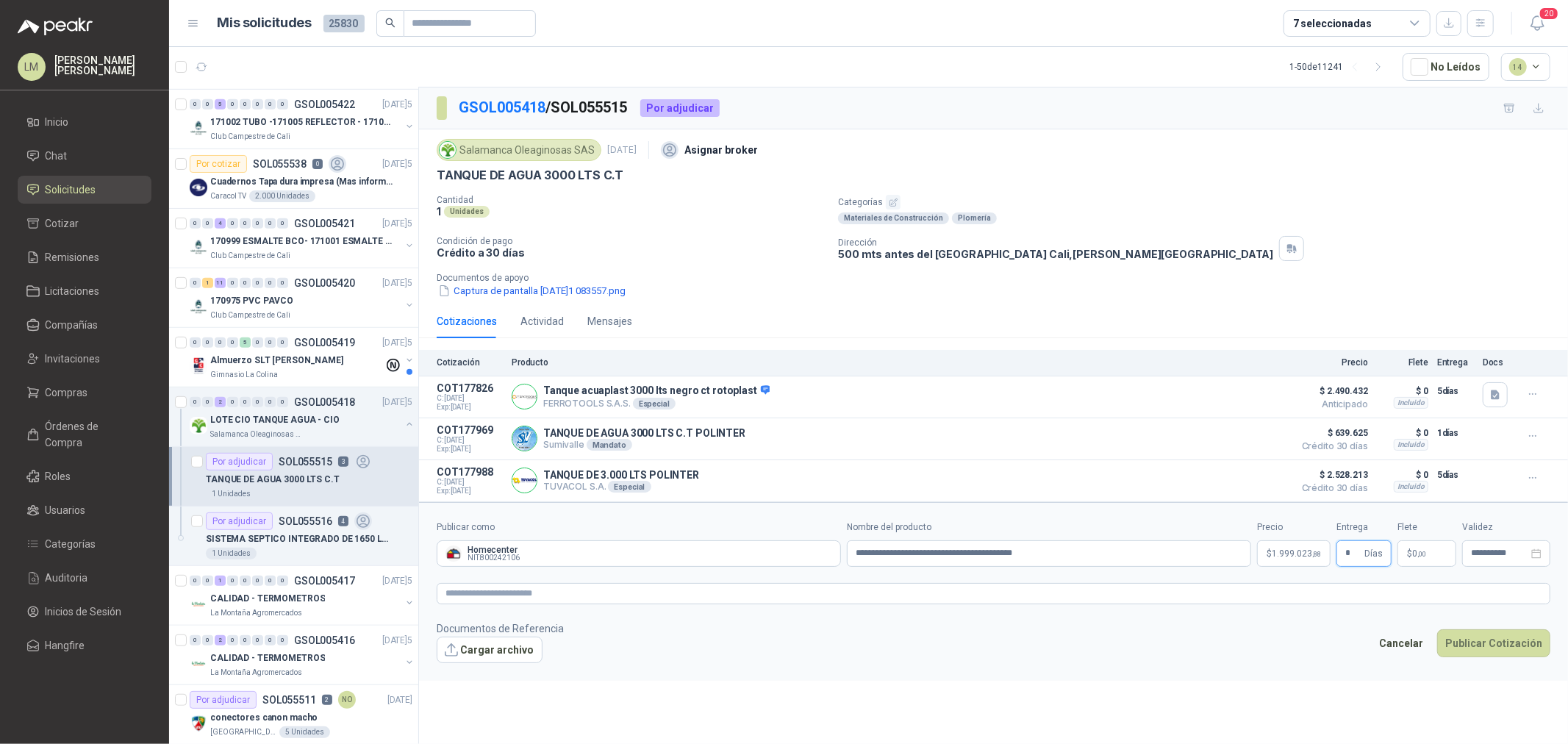
type input "*"
click at [1409, 565] on p "$ 0 ,00" at bounding box center [1427, 554] width 59 height 26
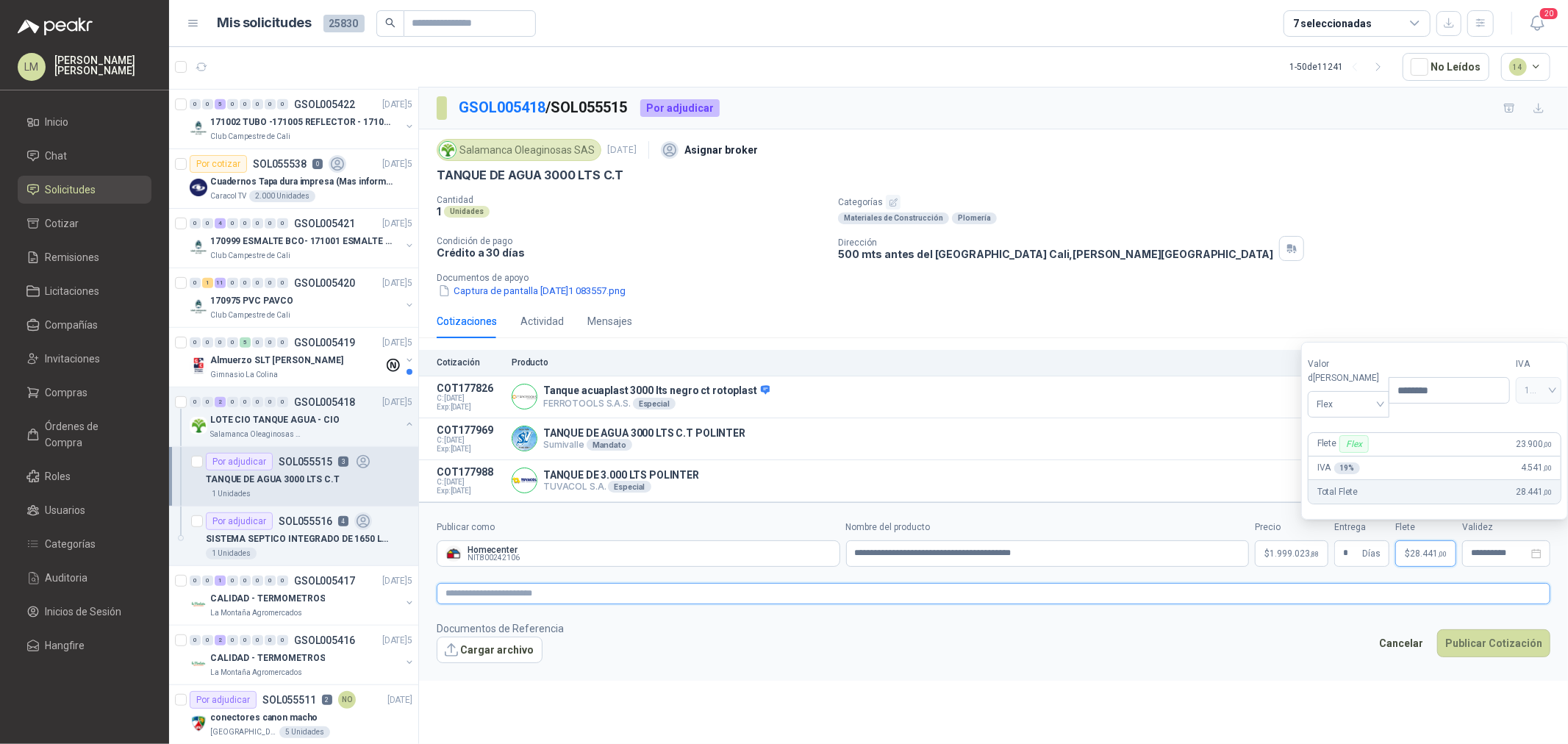
click at [1336, 605] on textarea at bounding box center [994, 594] width 1114 height 21
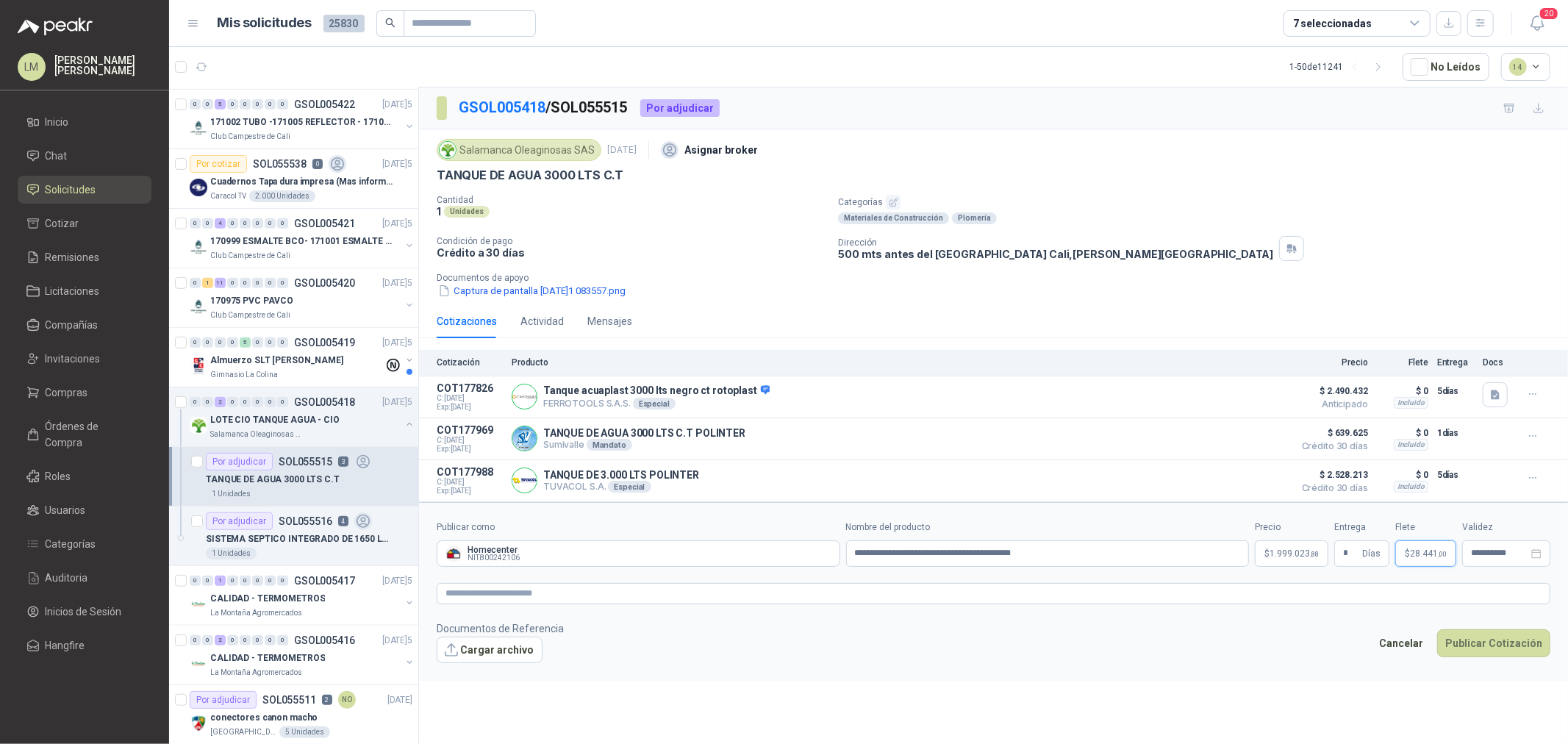
click at [1421, 555] on span "28.441 ,00" at bounding box center [1429, 554] width 37 height 9
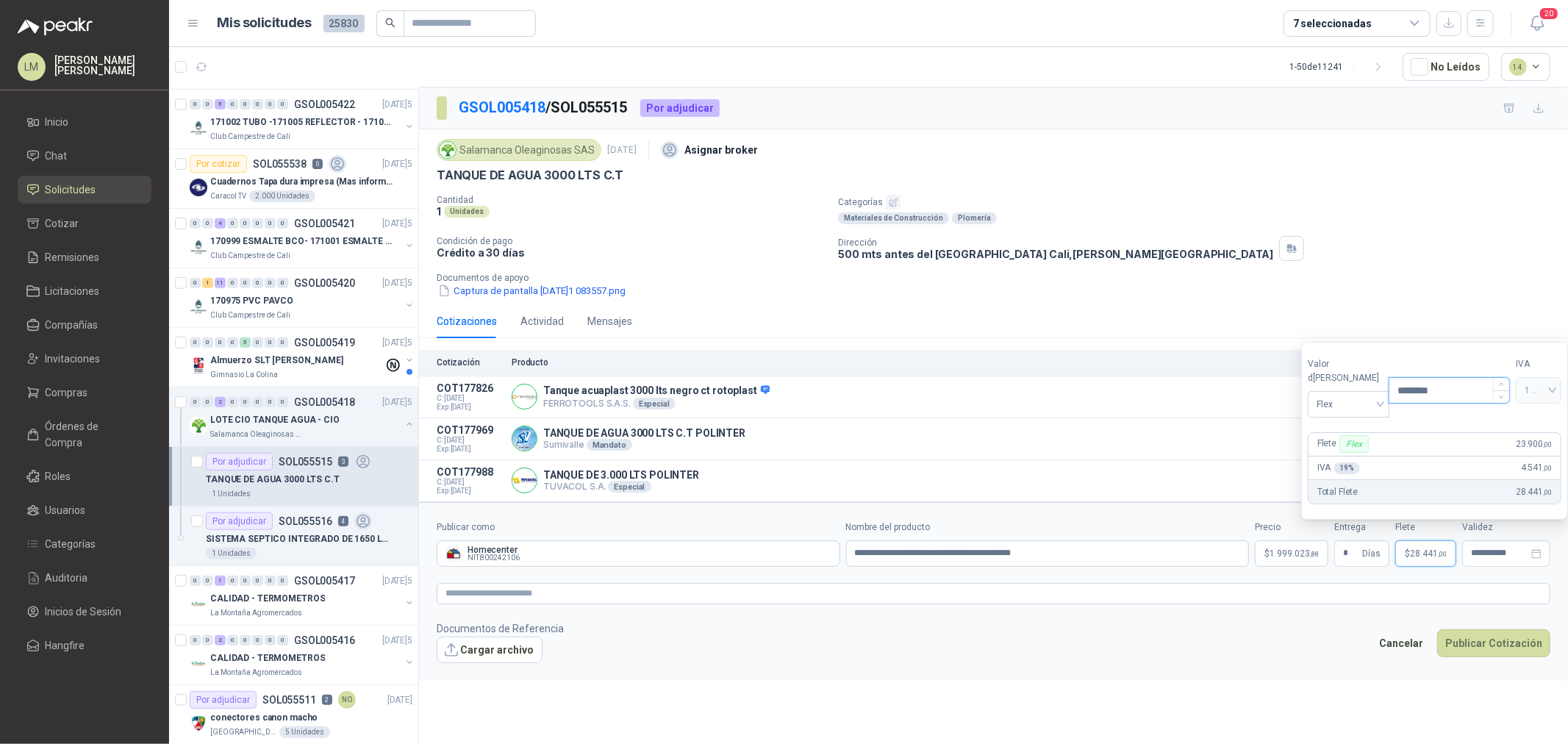
drag, startPoint x: 1434, startPoint y: 403, endPoint x: 1404, endPoint y: 404, distance: 30.0
click at [1406, 403] on input "********" at bounding box center [1450, 390] width 120 height 25
type input "********"
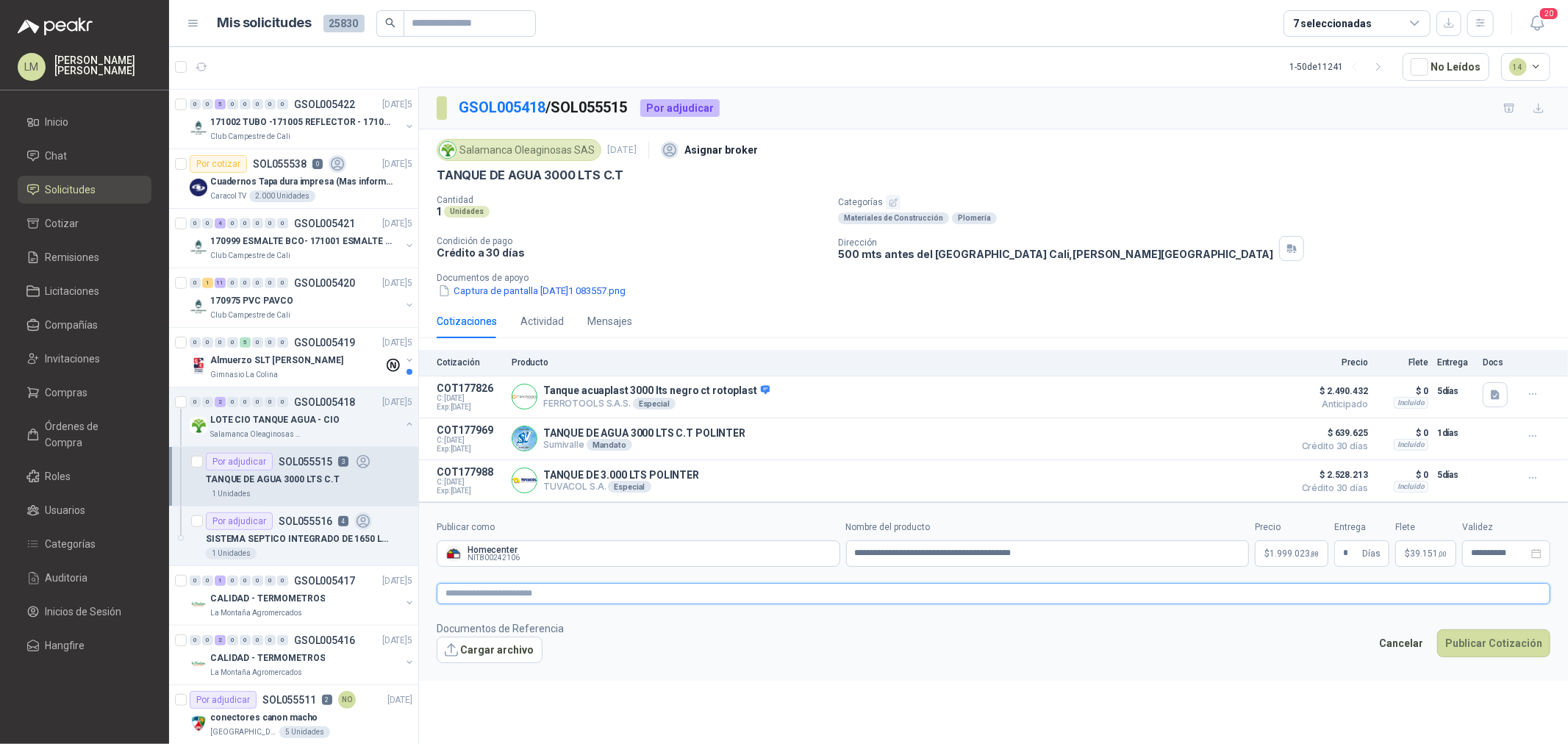
click at [1210, 594] on textarea at bounding box center [994, 594] width 1114 height 21
click at [1485, 663] on button "Publicar Cotización" at bounding box center [1494, 663] width 113 height 28
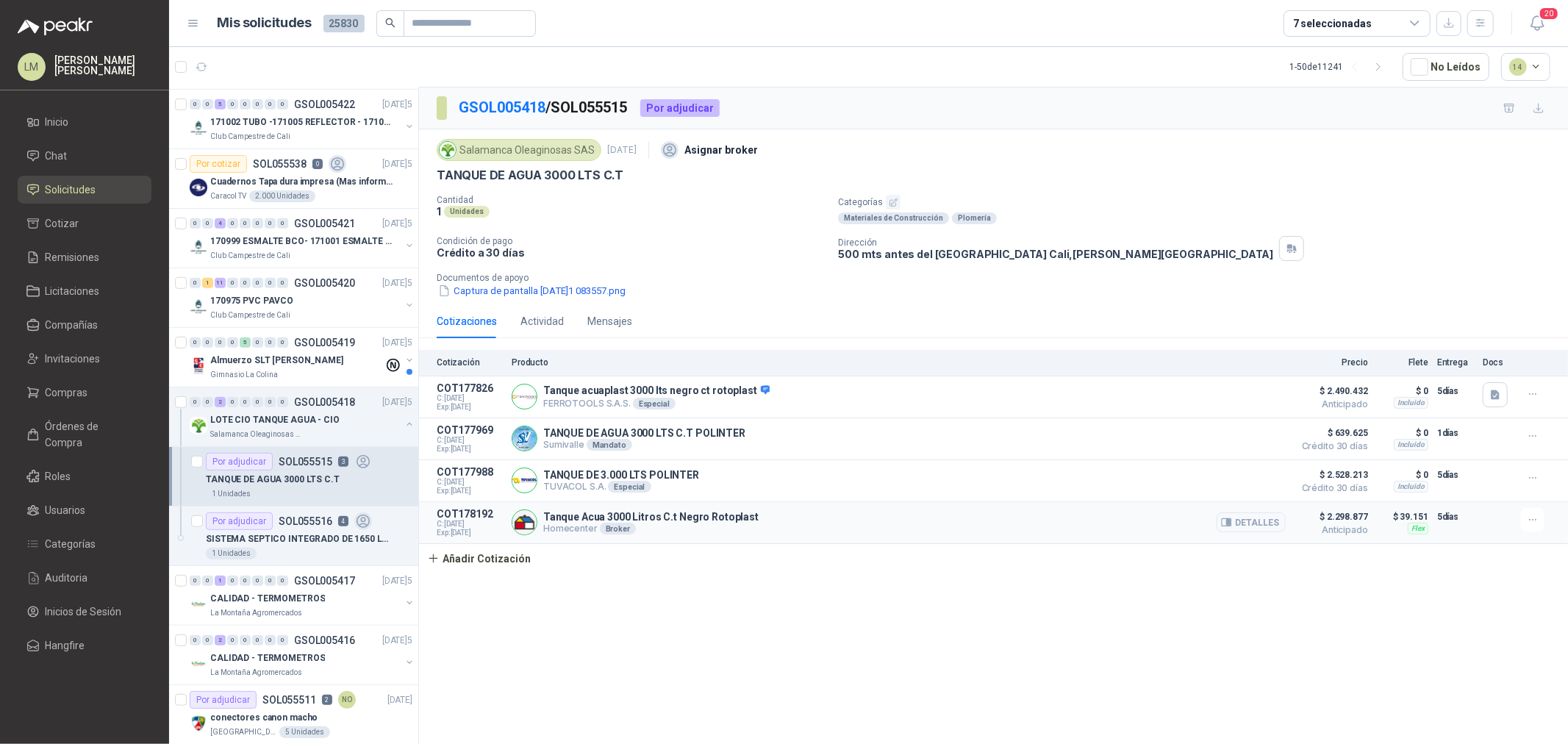
click at [1516, 518] on article "COT178192 C: 12/09/2025 Exp: 27/09/2025 Tanque Acua 3000 Litros C.t Negro Rotop…" at bounding box center [993, 523] width 1149 height 42
click at [1529, 519] on button "button" at bounding box center [1533, 520] width 24 height 24
click at [1470, 466] on button "Editar" at bounding box center [1503, 463] width 117 height 24
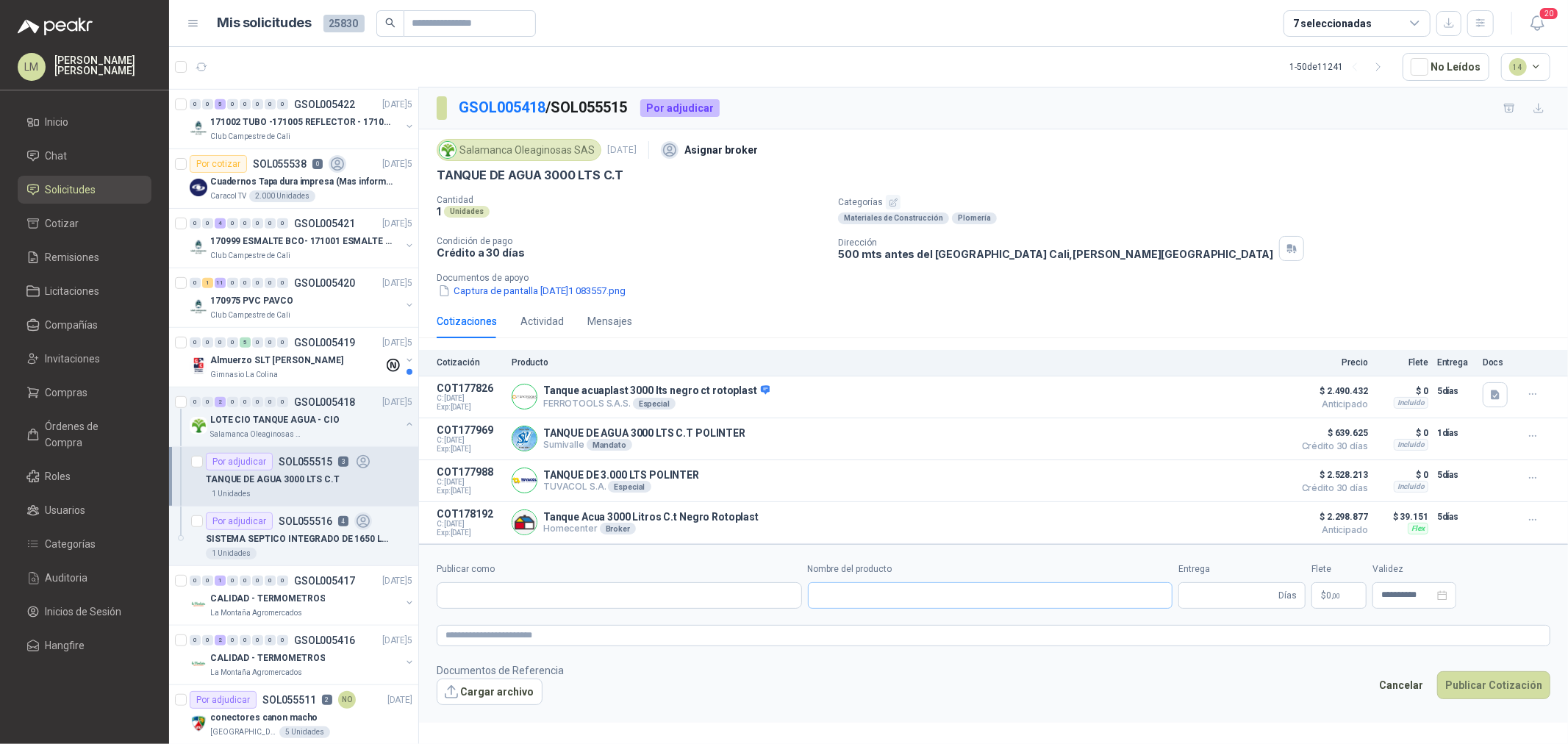
type input "**********"
type input "*"
type input "**********"
click at [905, 637] on textarea at bounding box center [994, 636] width 1114 height 21
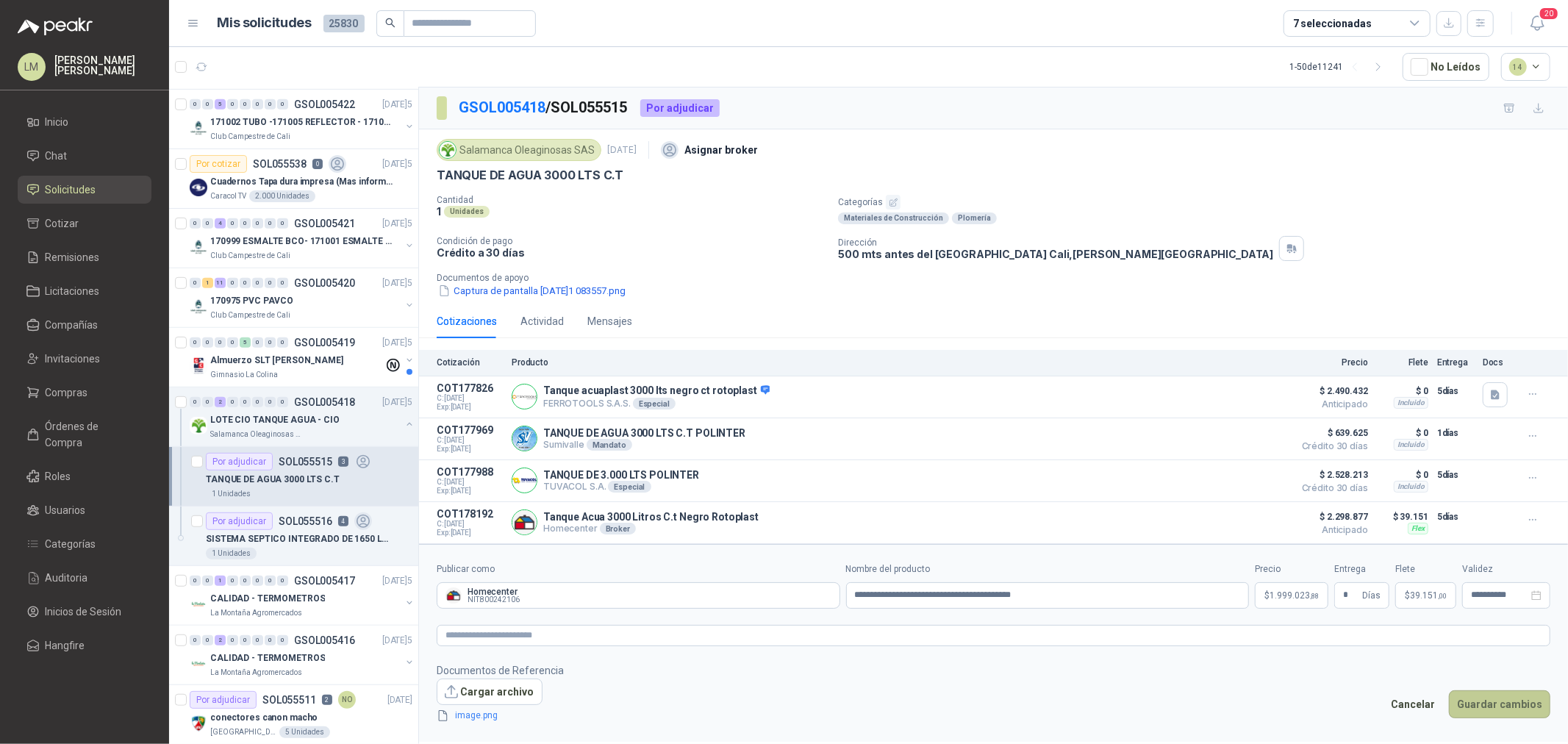
click at [1525, 712] on button "Guardar cambios" at bounding box center [1500, 705] width 102 height 28
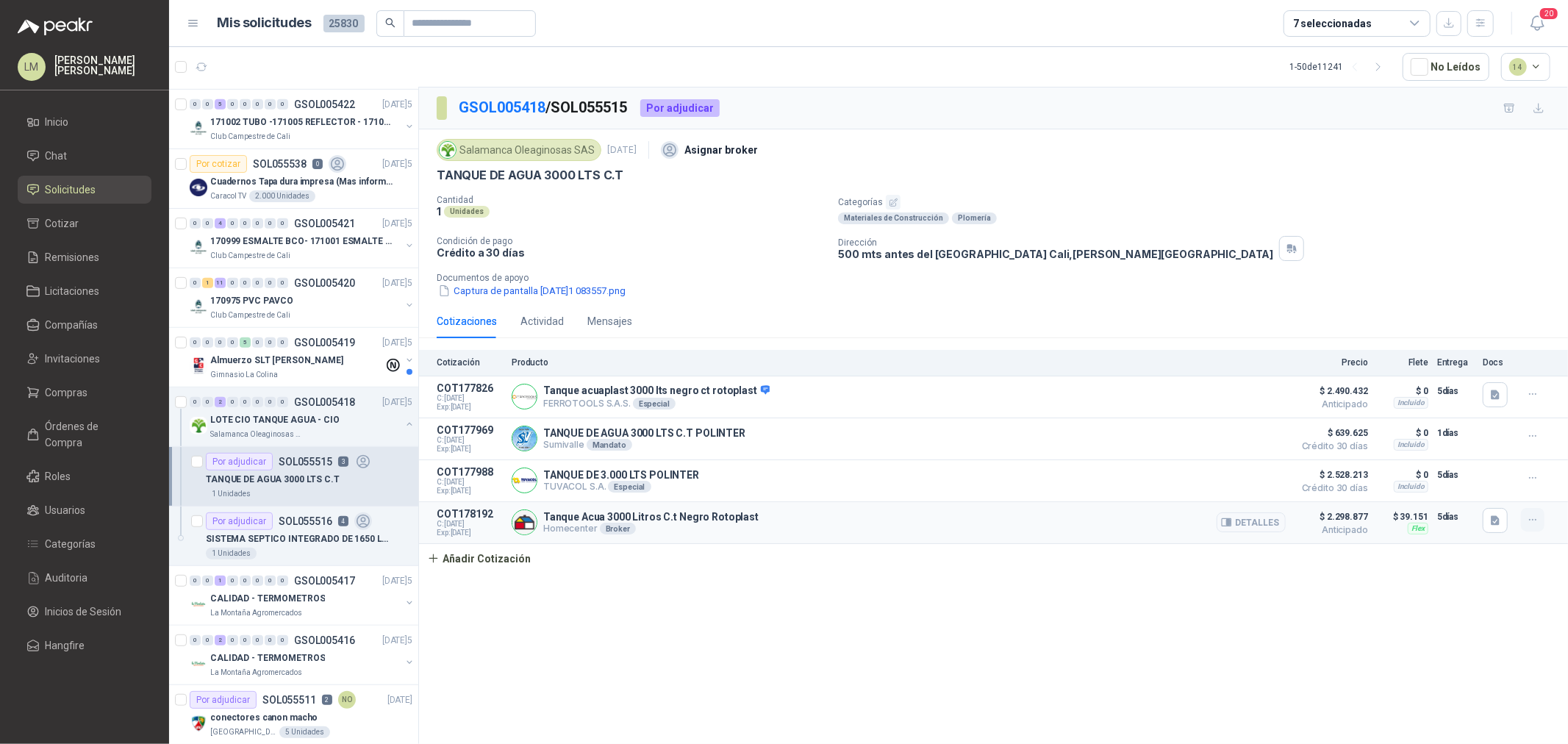
click at [1525, 519] on button "button" at bounding box center [1533, 520] width 24 height 24
click at [1456, 459] on button "Editar" at bounding box center [1503, 463] width 117 height 24
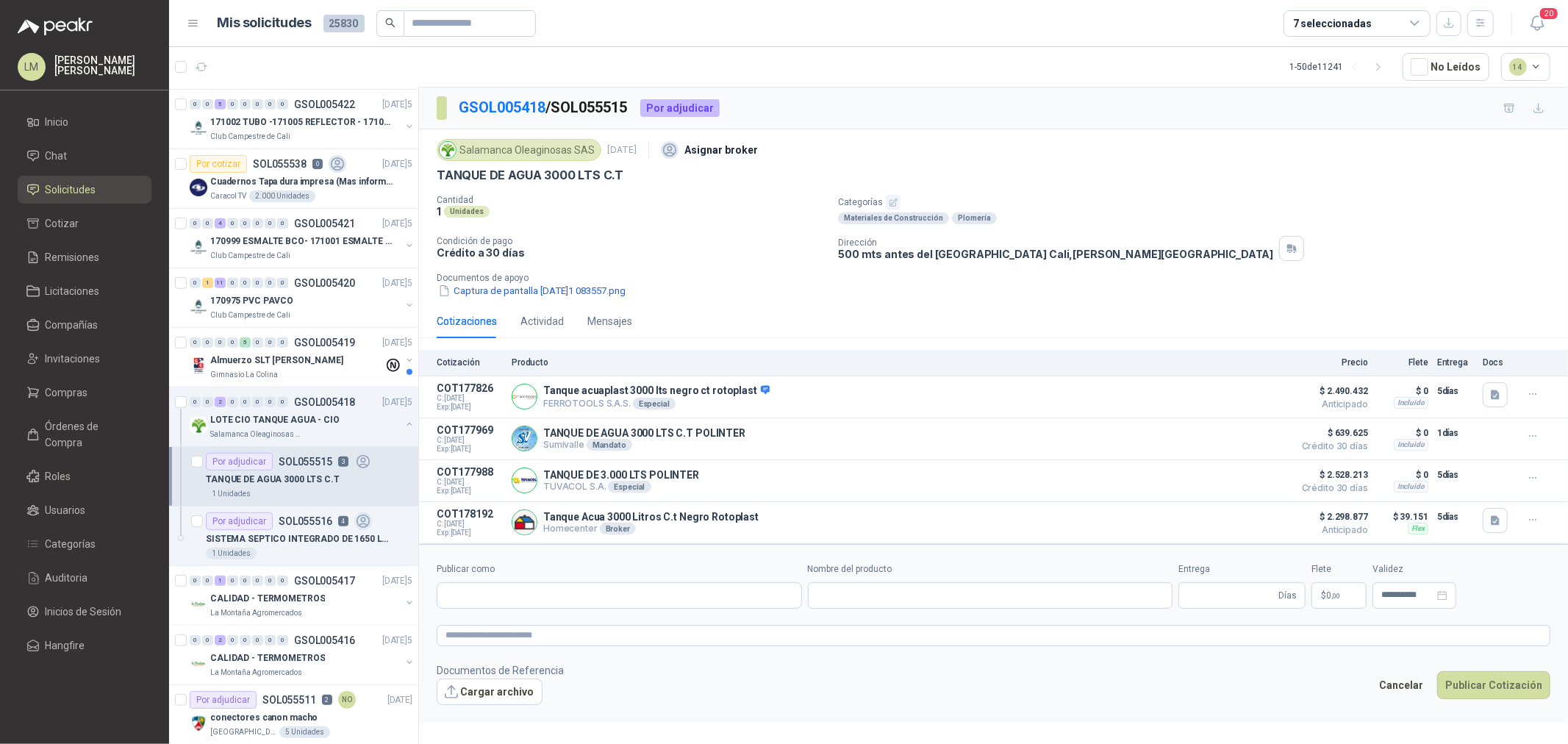
type input "**********"
type input "*"
type input "**********"
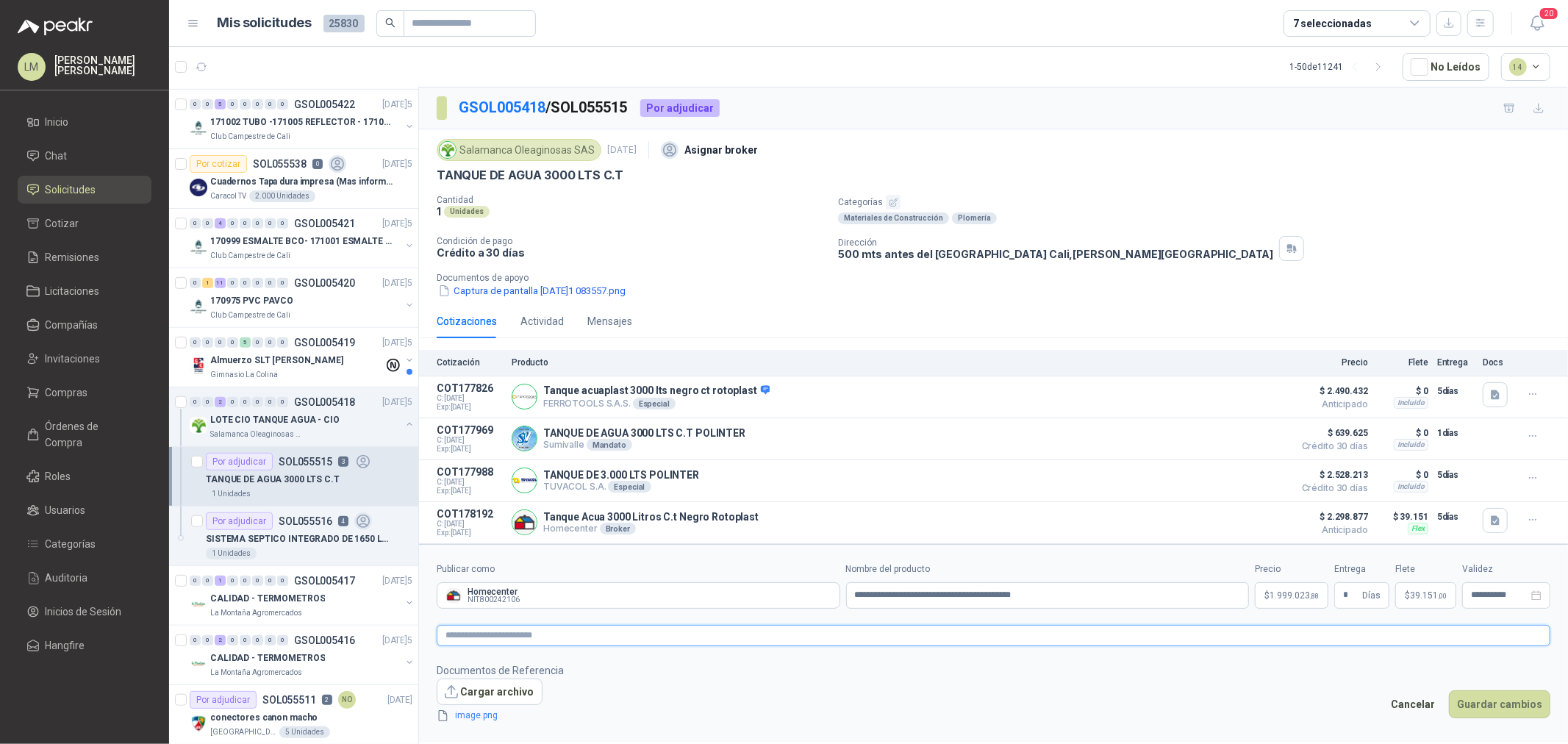
click at [986, 640] on textarea at bounding box center [994, 636] width 1114 height 21
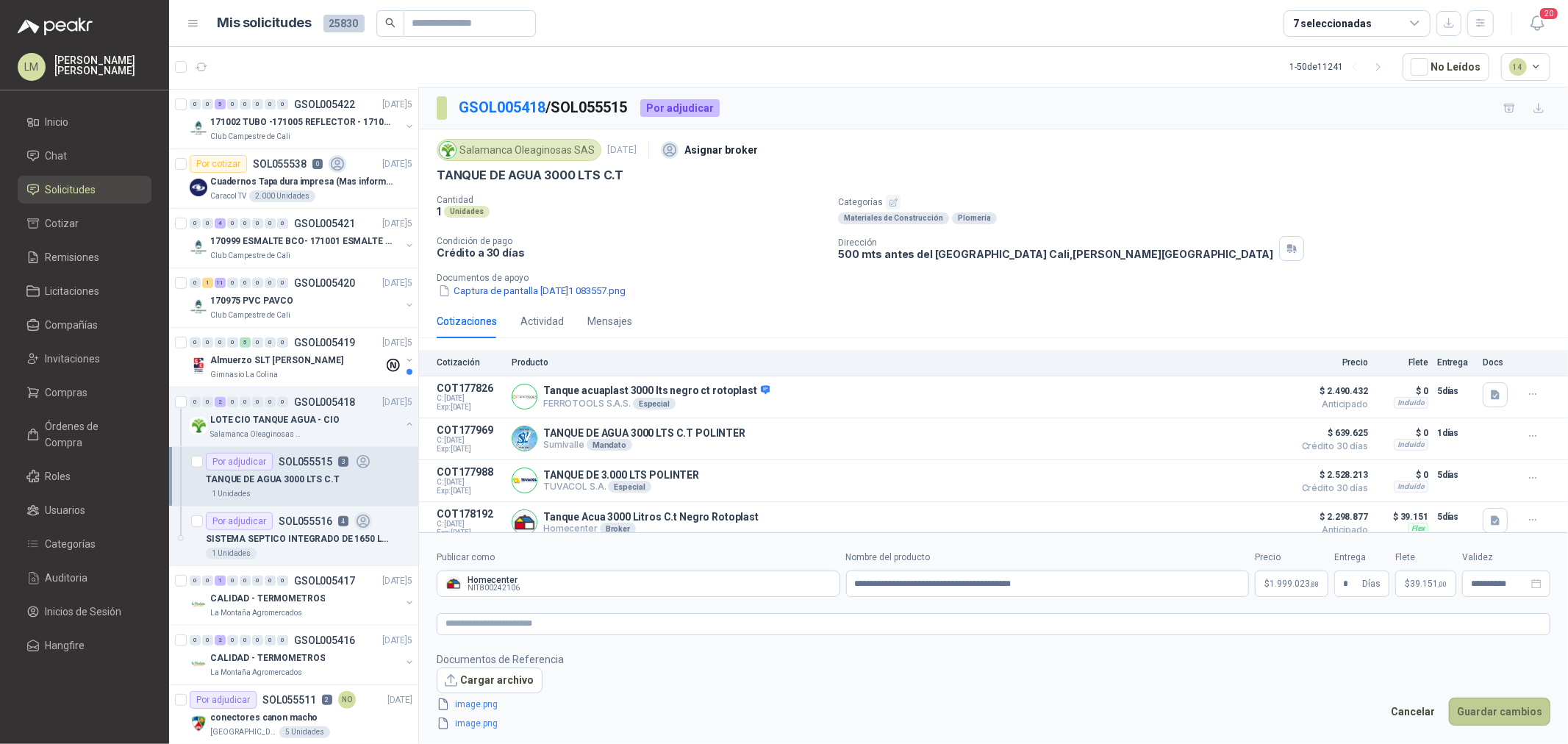
click at [1495, 717] on button "Guardar cambios" at bounding box center [1500, 712] width 102 height 28
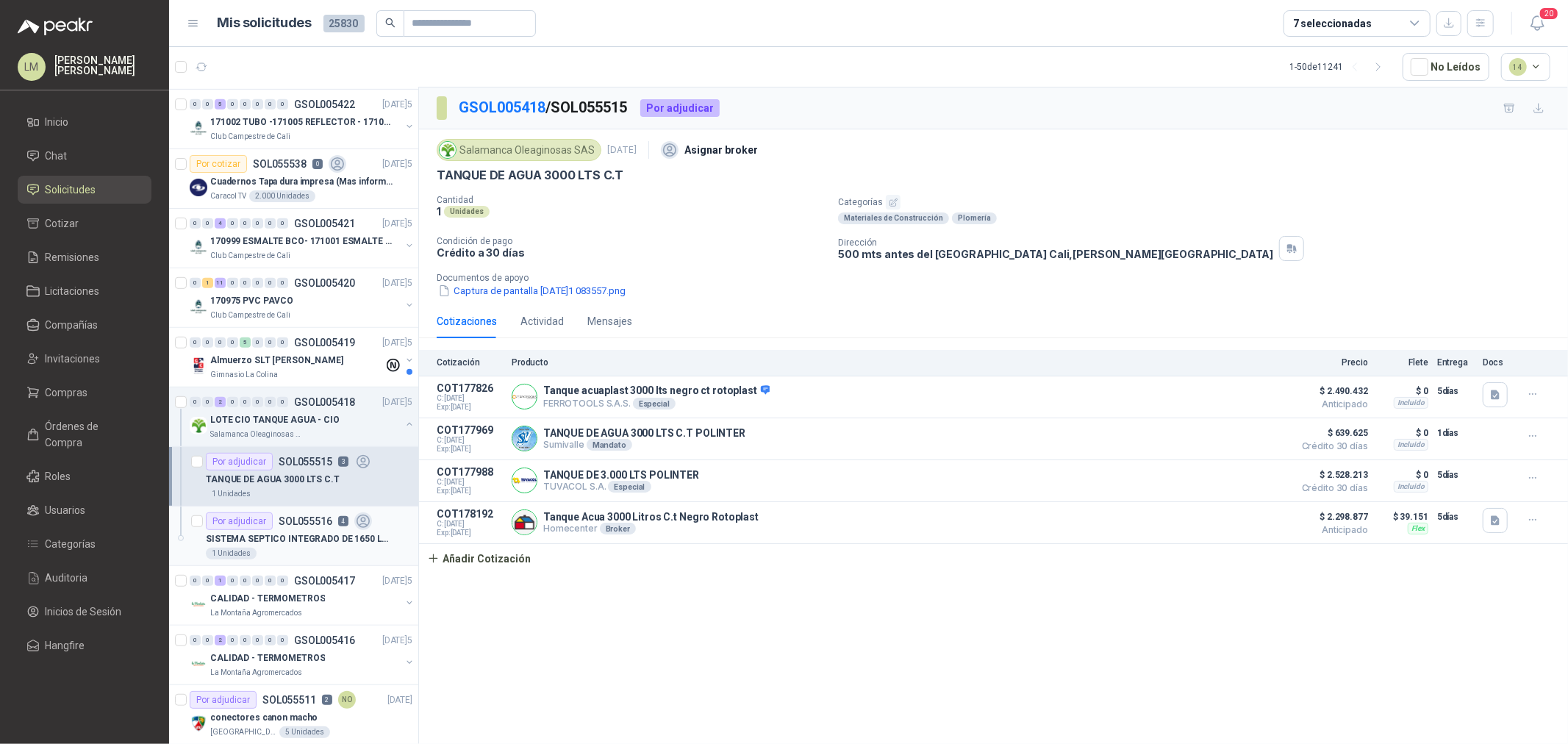
click at [312, 530] on div "SISTEMA SEPTICO INTEGRADO DE 1650 LTS" at bounding box center [309, 539] width 207 height 18
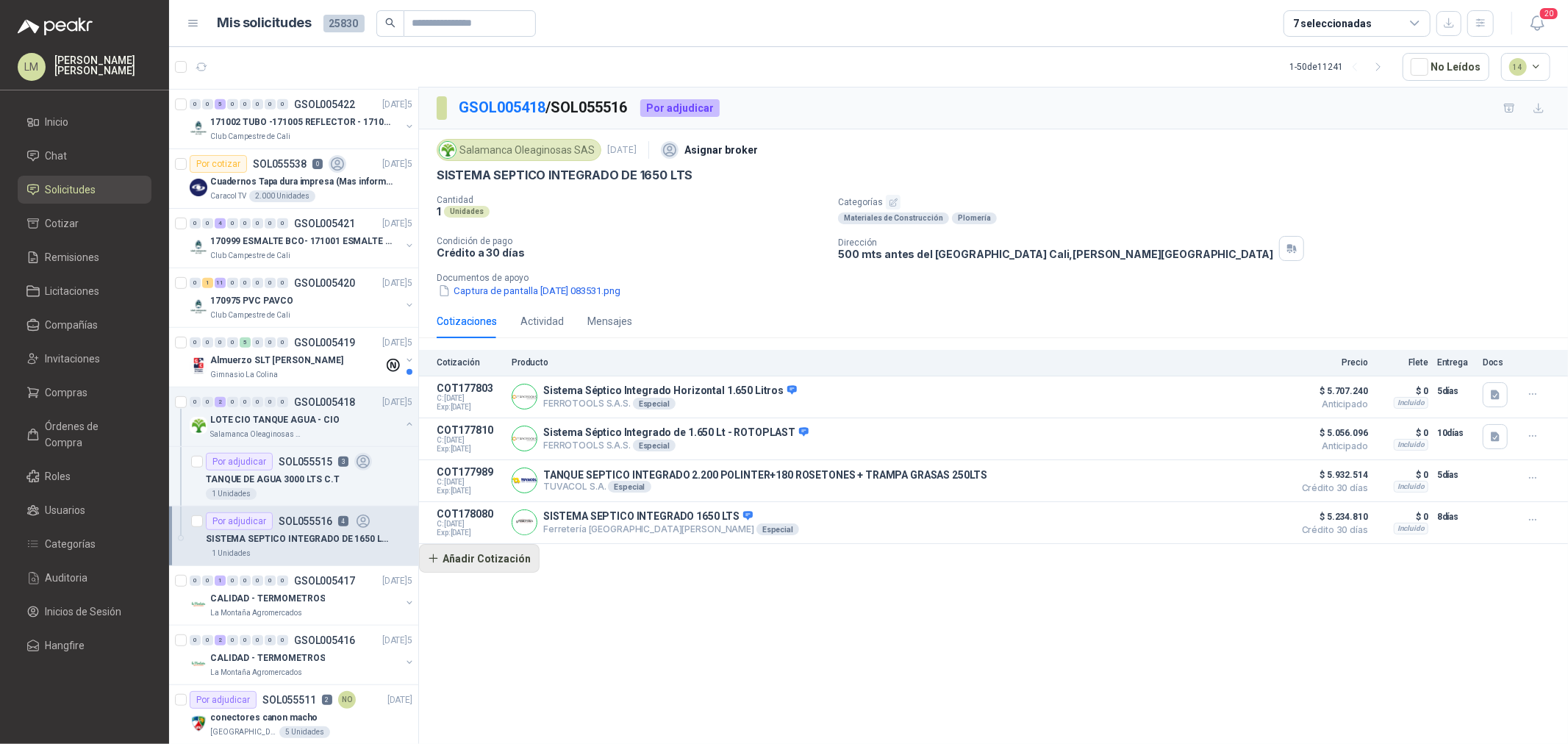
click at [490, 566] on button "Añadir Cotización" at bounding box center [479, 559] width 121 height 30
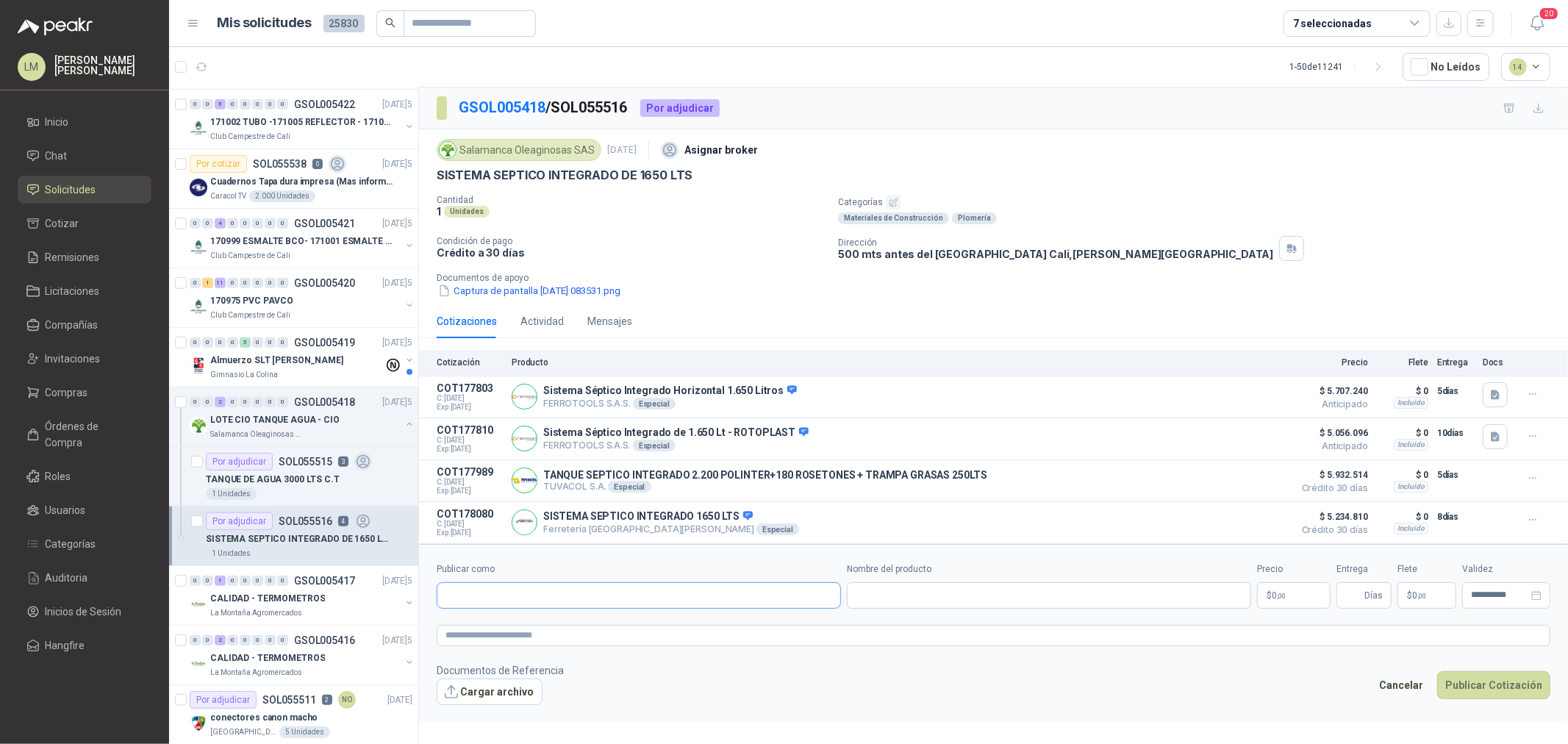
click at [517, 598] on input "Publicar como" at bounding box center [638, 596] width 403 height 25
type input "******"
click at [546, 637] on div "Homecenter NIT : 800242106" at bounding box center [639, 634] width 380 height 16
type input "**********"
click at [920, 591] on input "Nombre del producto" at bounding box center [1049, 596] width 404 height 26
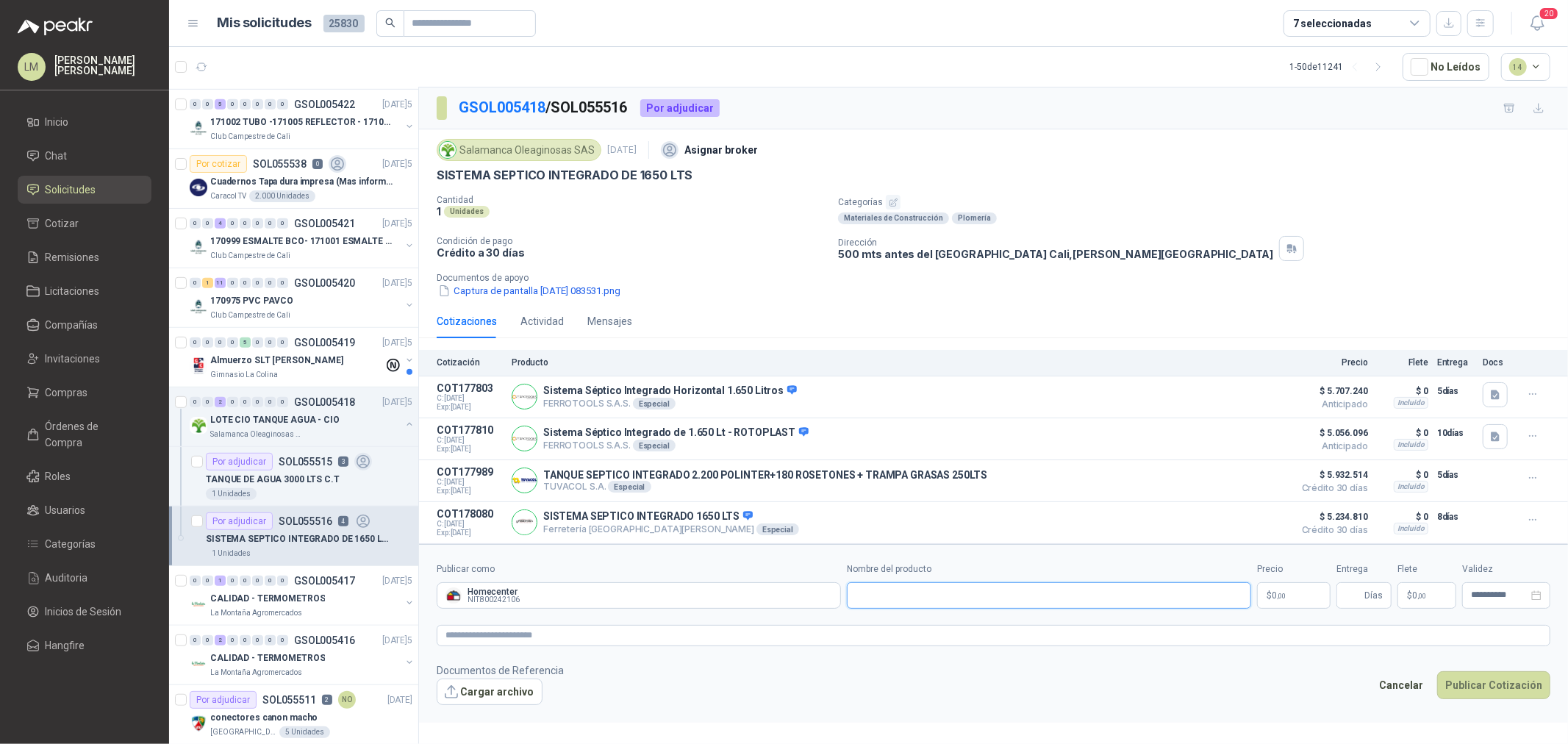
paste input "**********"
type input "**********"
click at [978, 637] on textarea at bounding box center [994, 636] width 1114 height 21
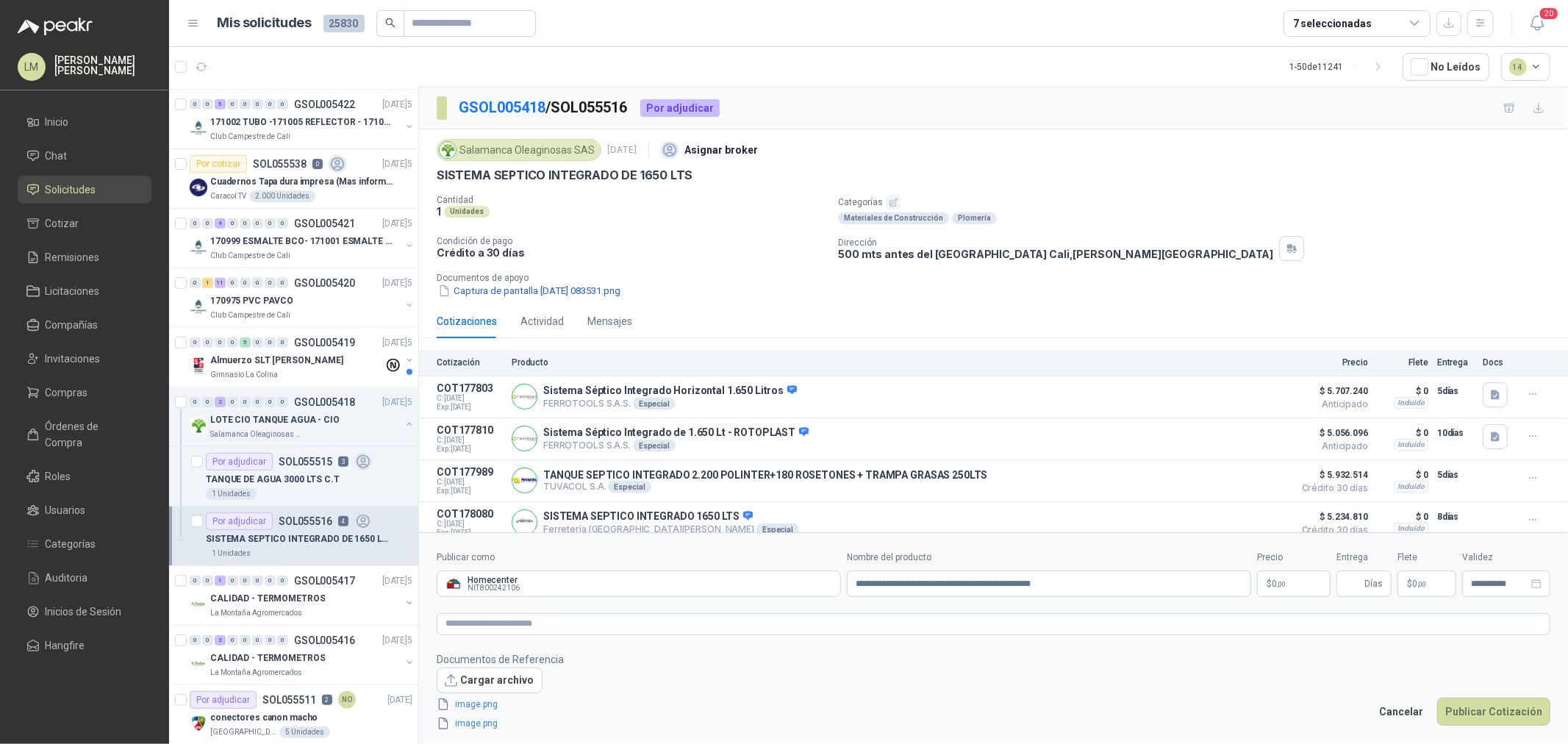
click at [1272, 587] on span "0 ,00" at bounding box center [1279, 584] width 14 height 9
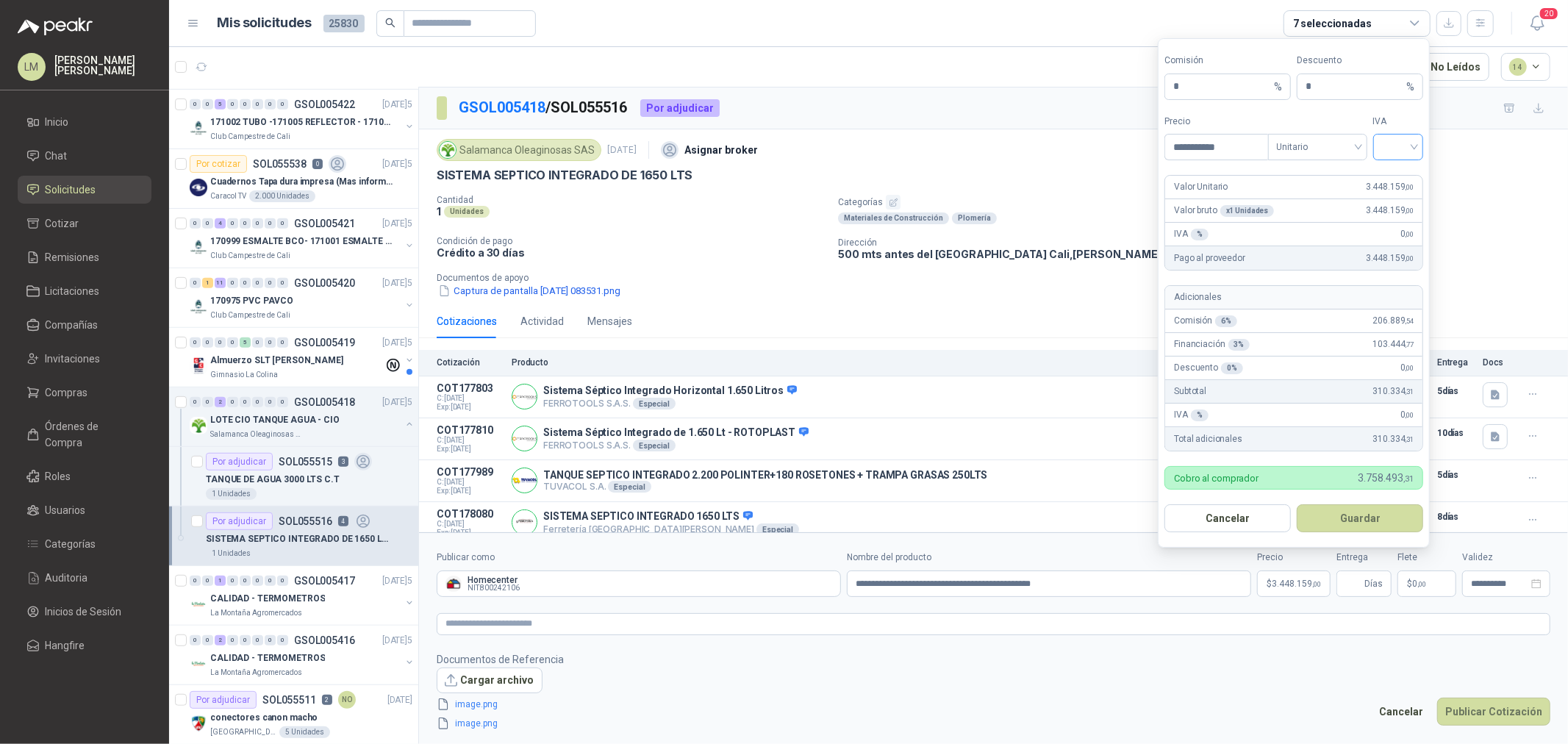
type input "**********"
click at [1407, 143] on input "search" at bounding box center [1399, 145] width 33 height 22
click at [1399, 171] on div "19%" at bounding box center [1398, 177] width 27 height 16
drag, startPoint x: 1188, startPoint y: 83, endPoint x: 1148, endPoint y: 83, distance: 40.0
click at [1148, 83] on body "LM Luis Miguel Martinez Inicio Chat Solicitudes Cotizar Remisiones Licitaciones…" at bounding box center [784, 372] width 1568 height 744
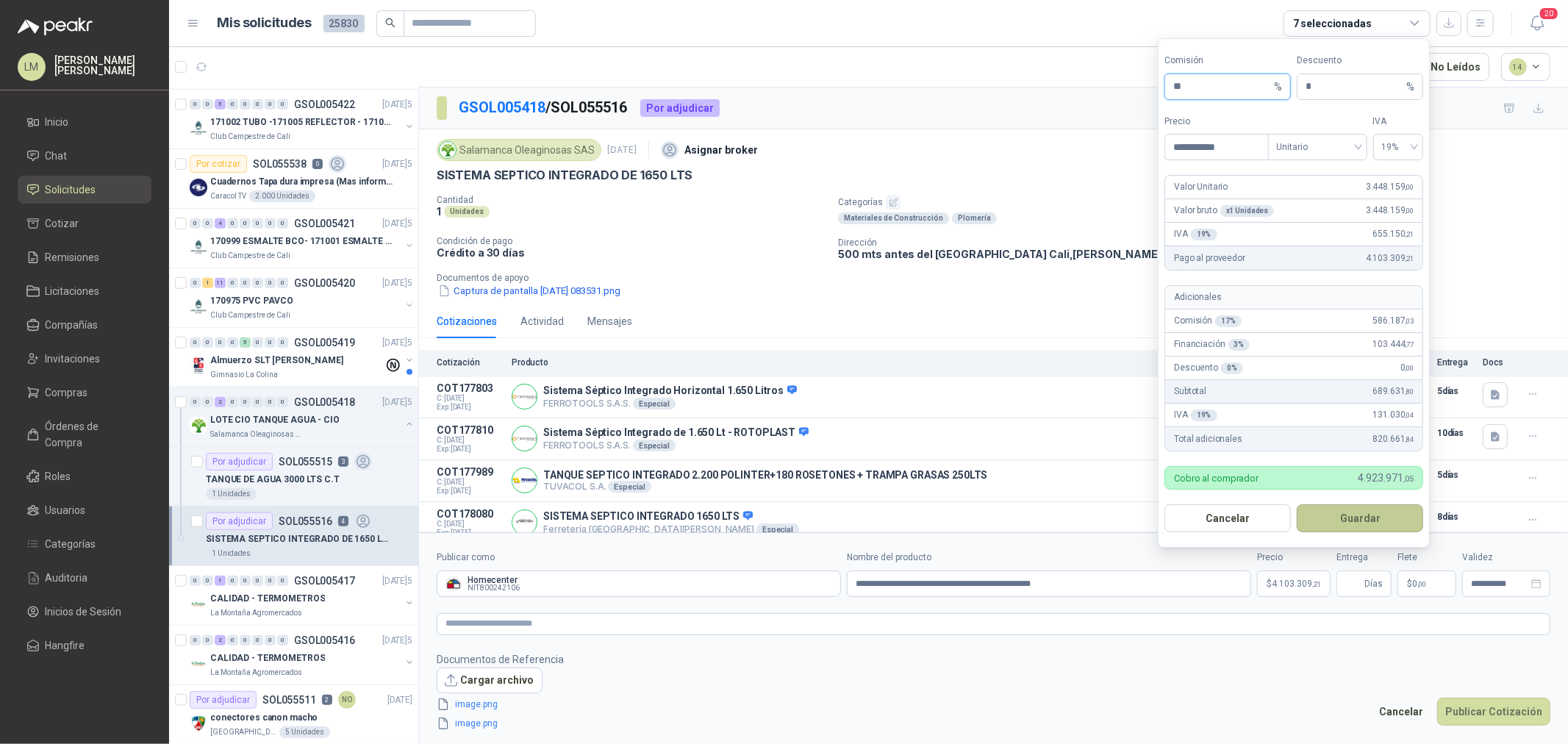
type input "**"
click at [1347, 518] on button "Guardar" at bounding box center [1361, 518] width 126 height 28
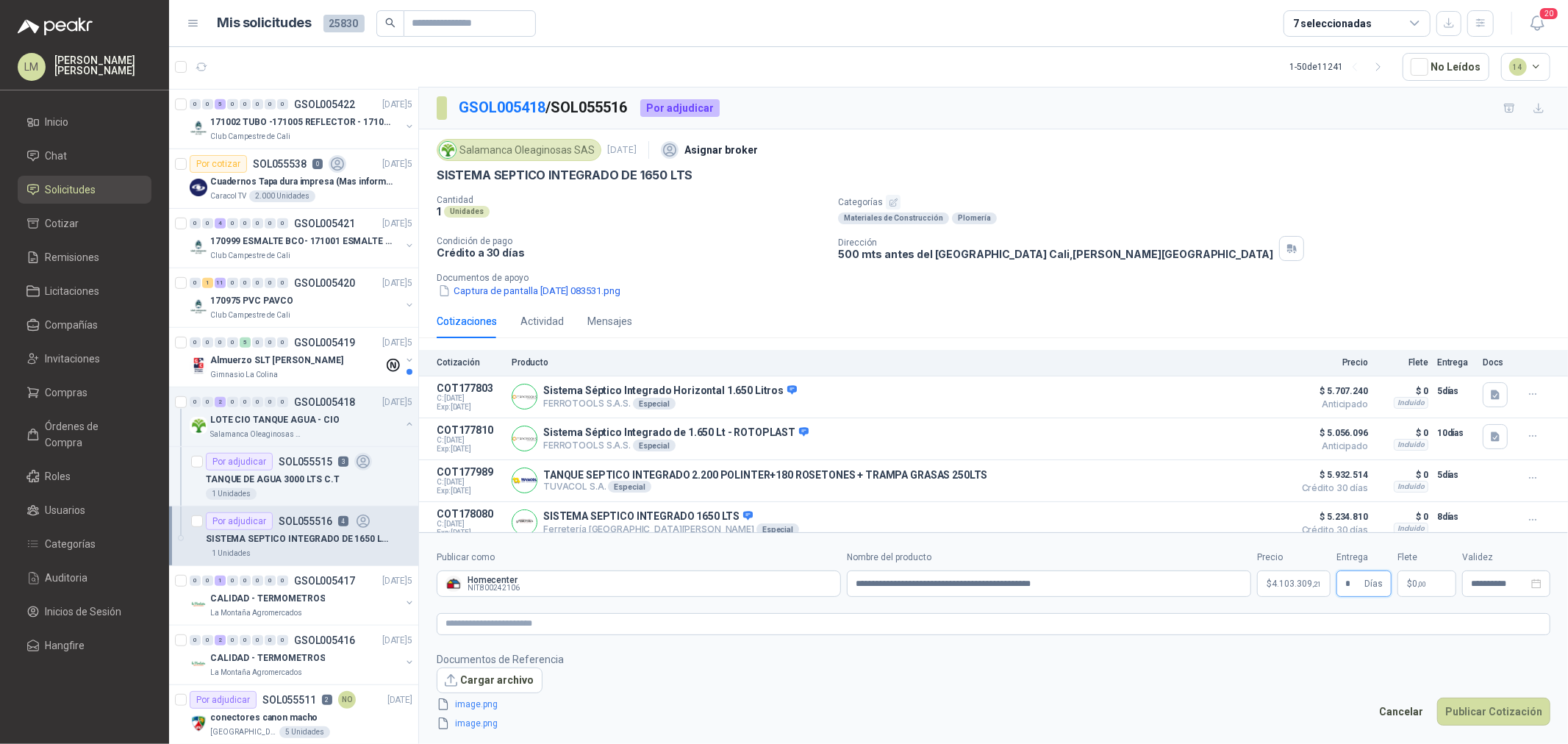
type input "*"
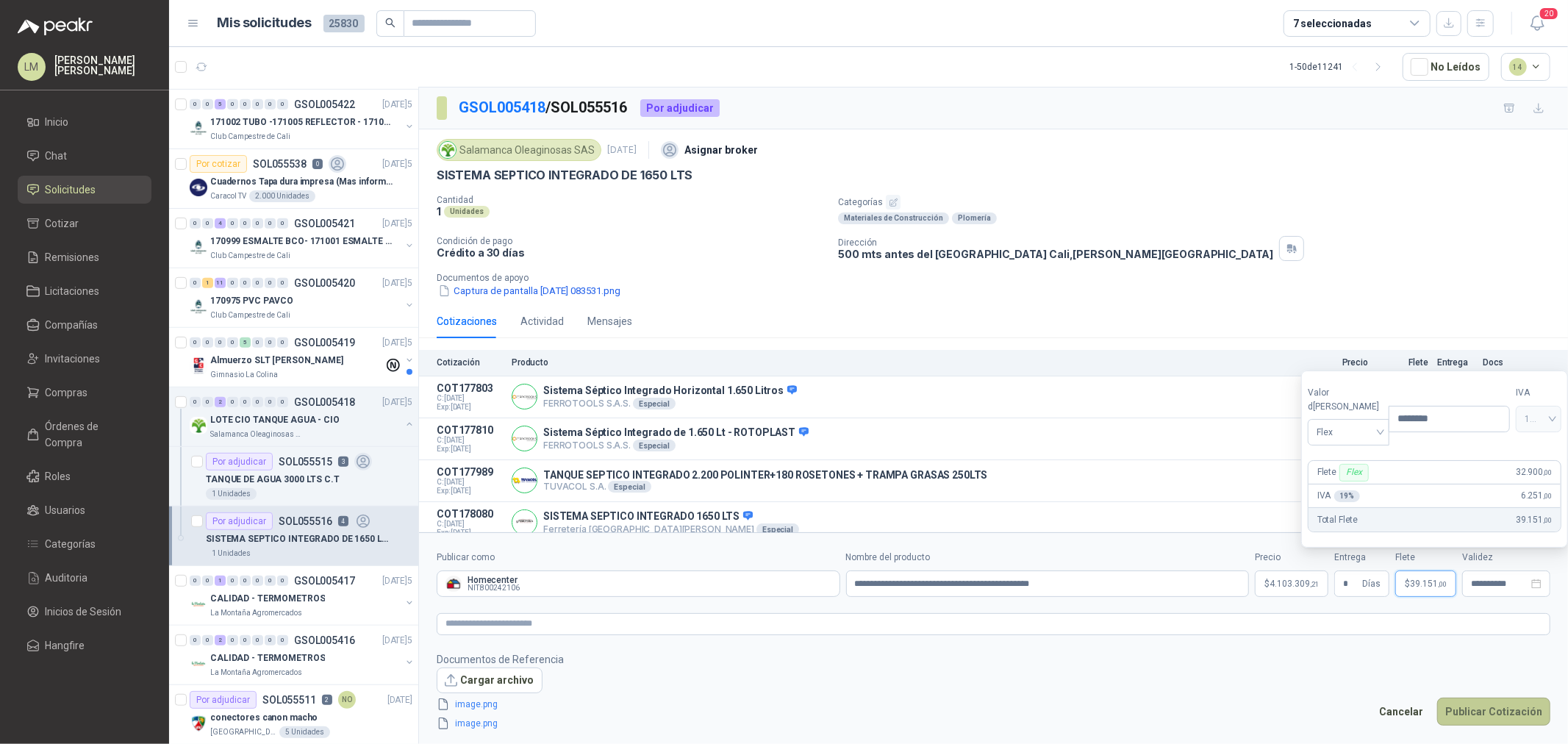
type input "********"
click at [1488, 708] on button "Publicar Cotización" at bounding box center [1494, 712] width 113 height 28
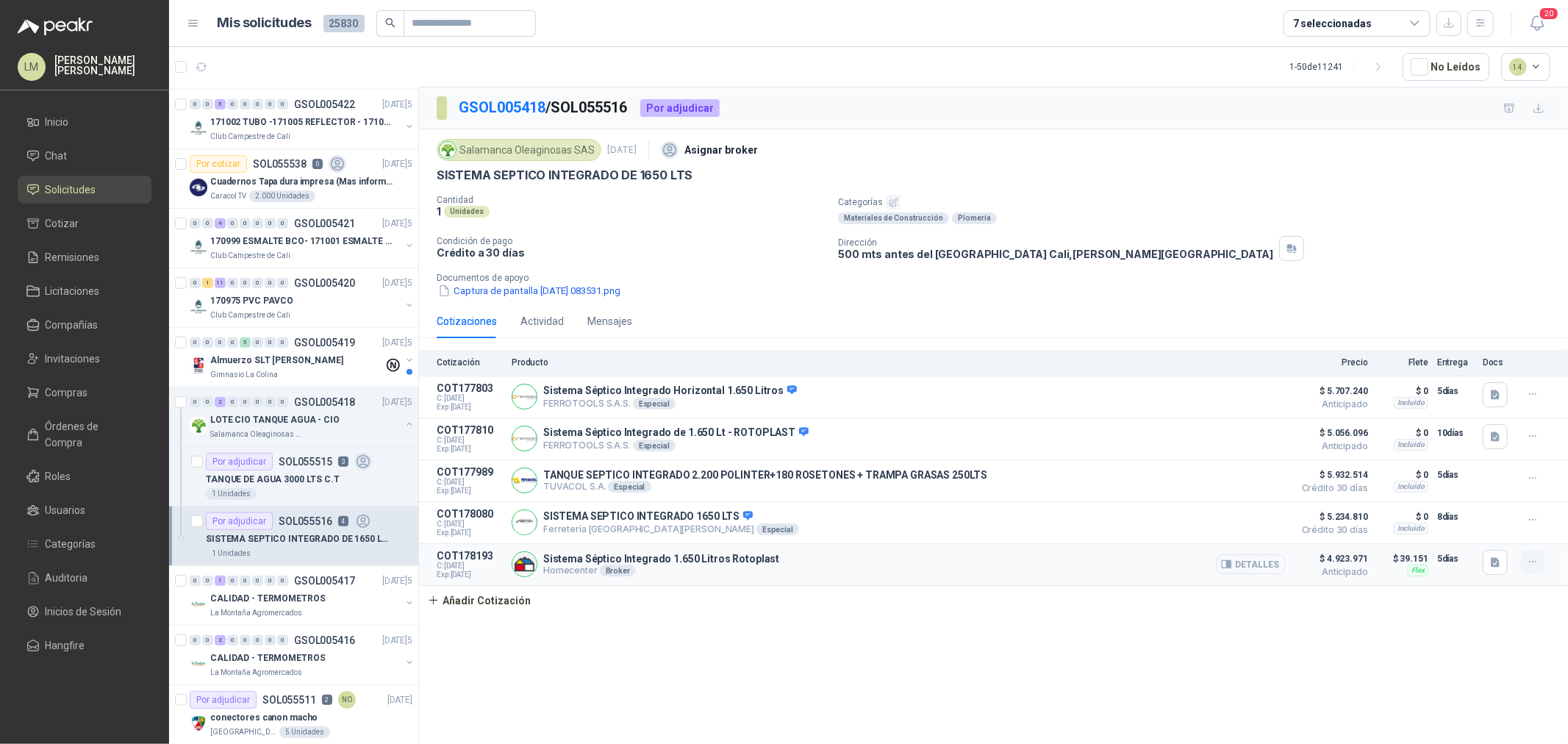
click at [1524, 565] on button "button" at bounding box center [1533, 562] width 24 height 24
click at [1479, 506] on button "Editar" at bounding box center [1503, 506] width 117 height 24
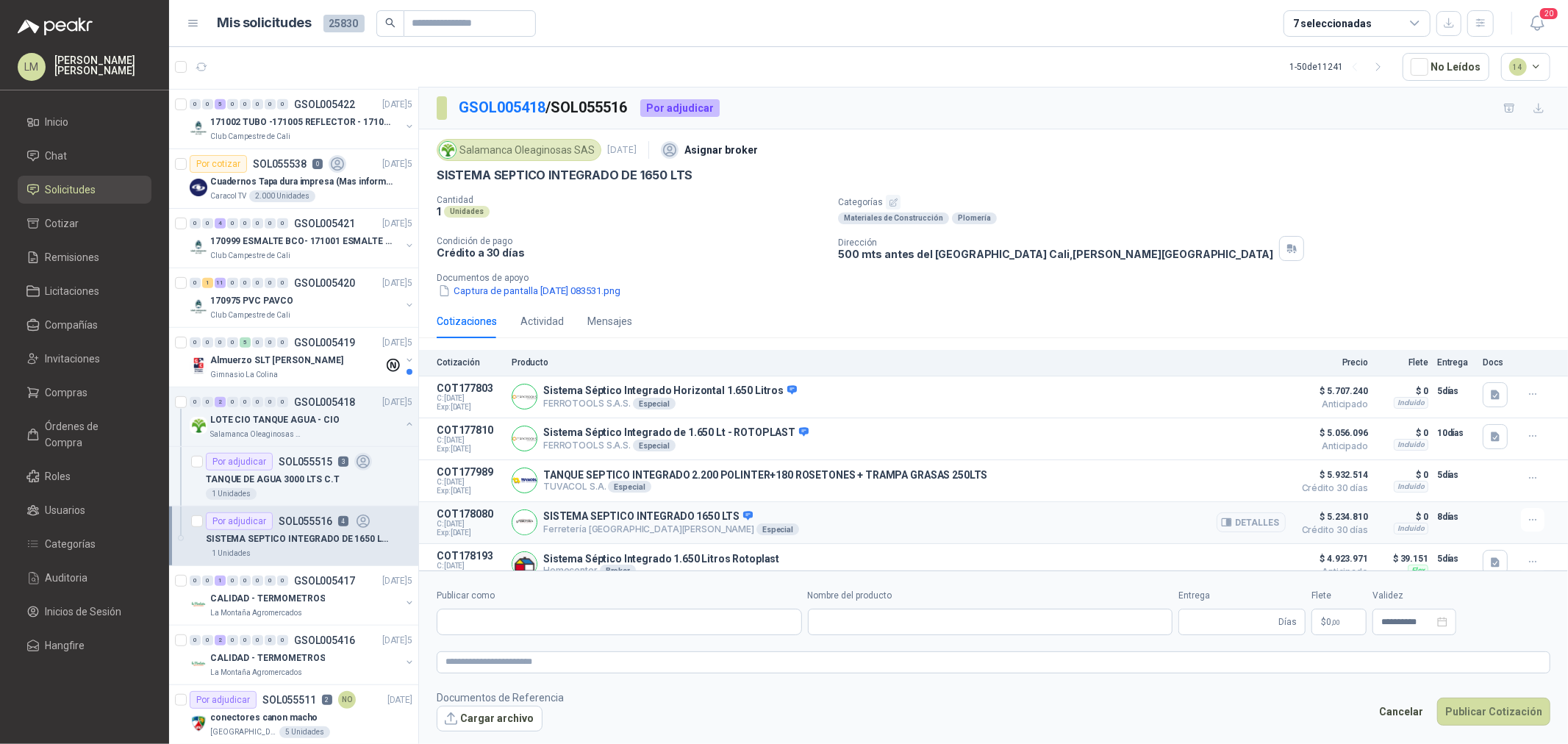
type input "**********"
type input "*"
type input "**********"
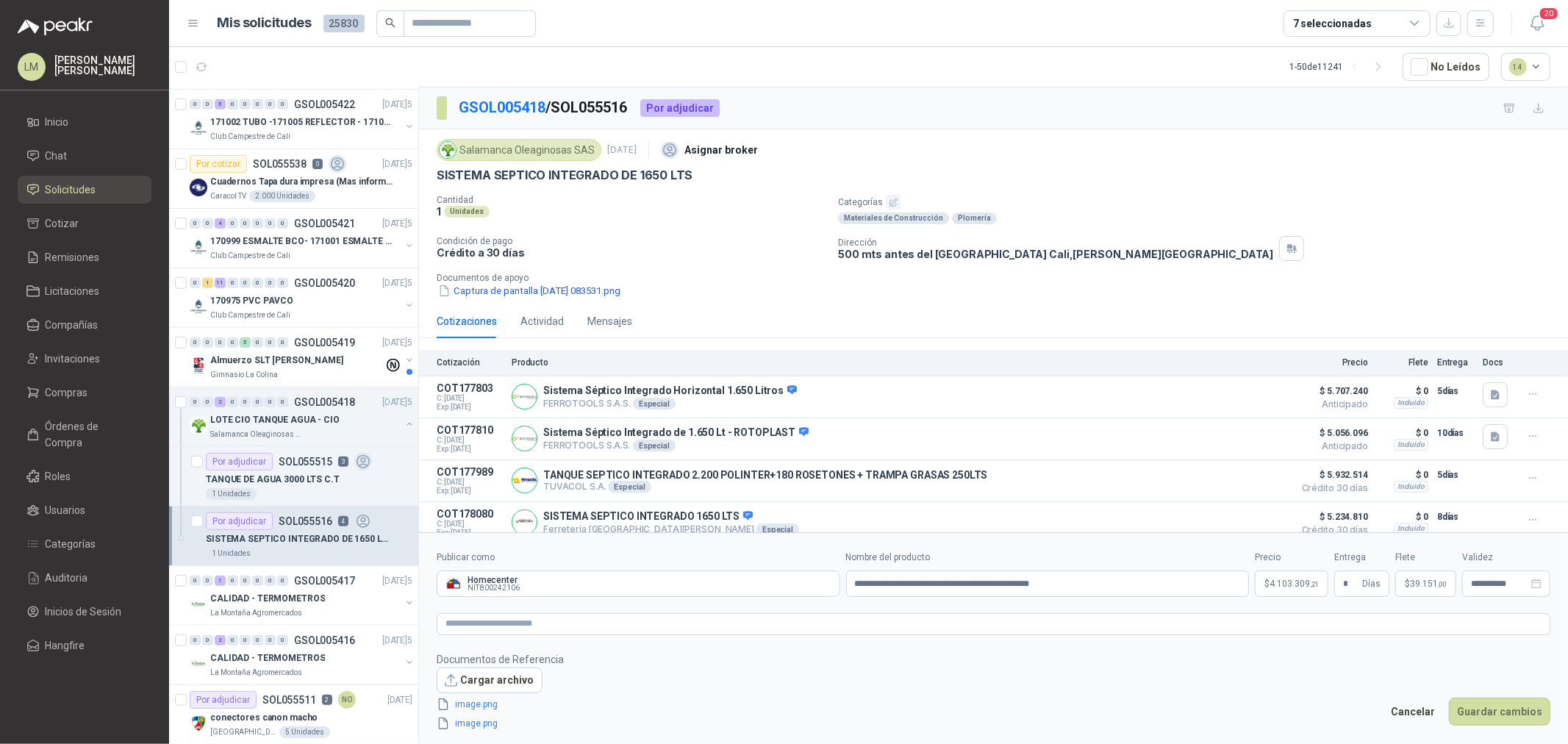
click at [1292, 581] on span "4.103.309 ,21" at bounding box center [1294, 584] width 49 height 9
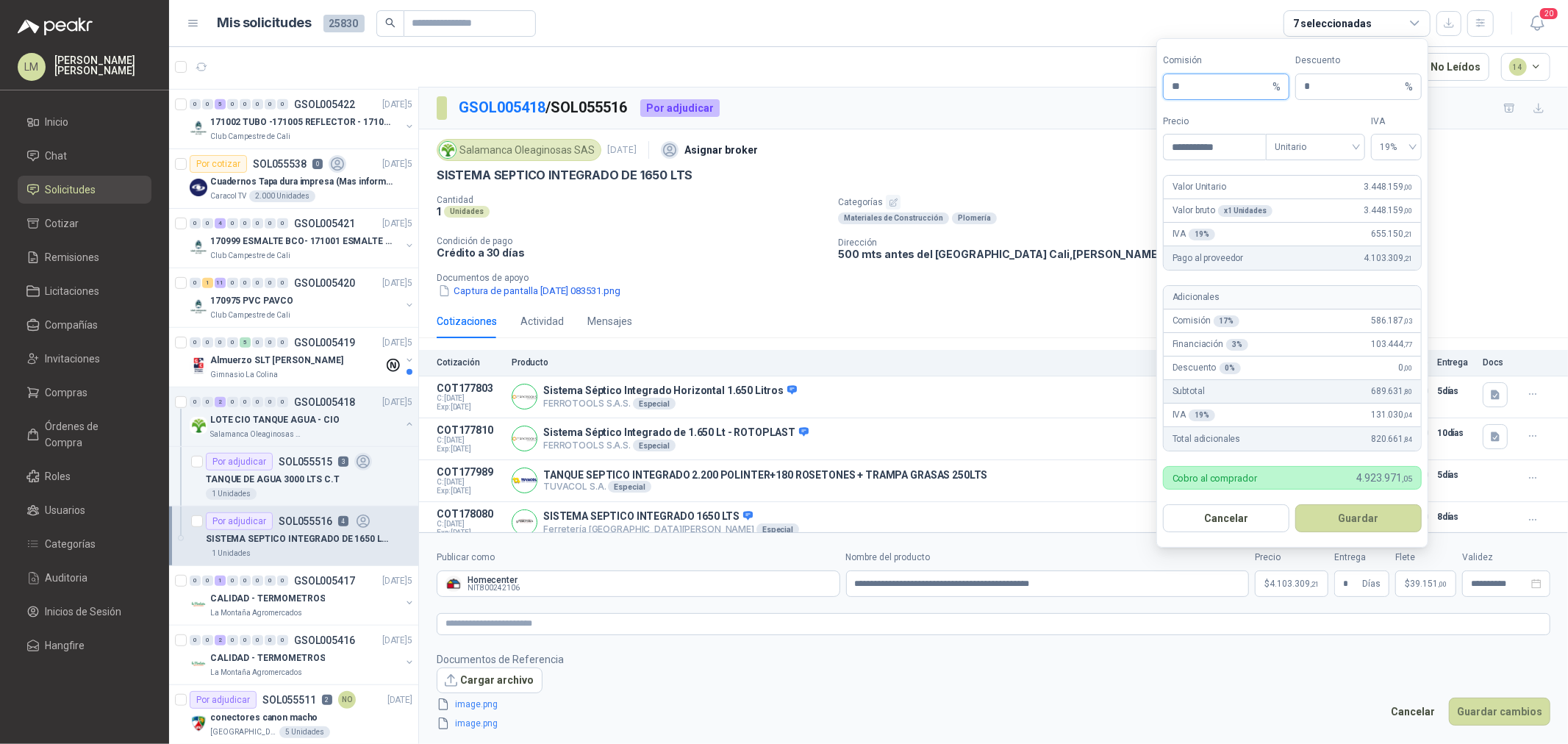
click at [1182, 79] on input "**" at bounding box center [1220, 87] width 98 height 25
type input "**"
click at [1347, 518] on button "Guardar" at bounding box center [1359, 518] width 126 height 28
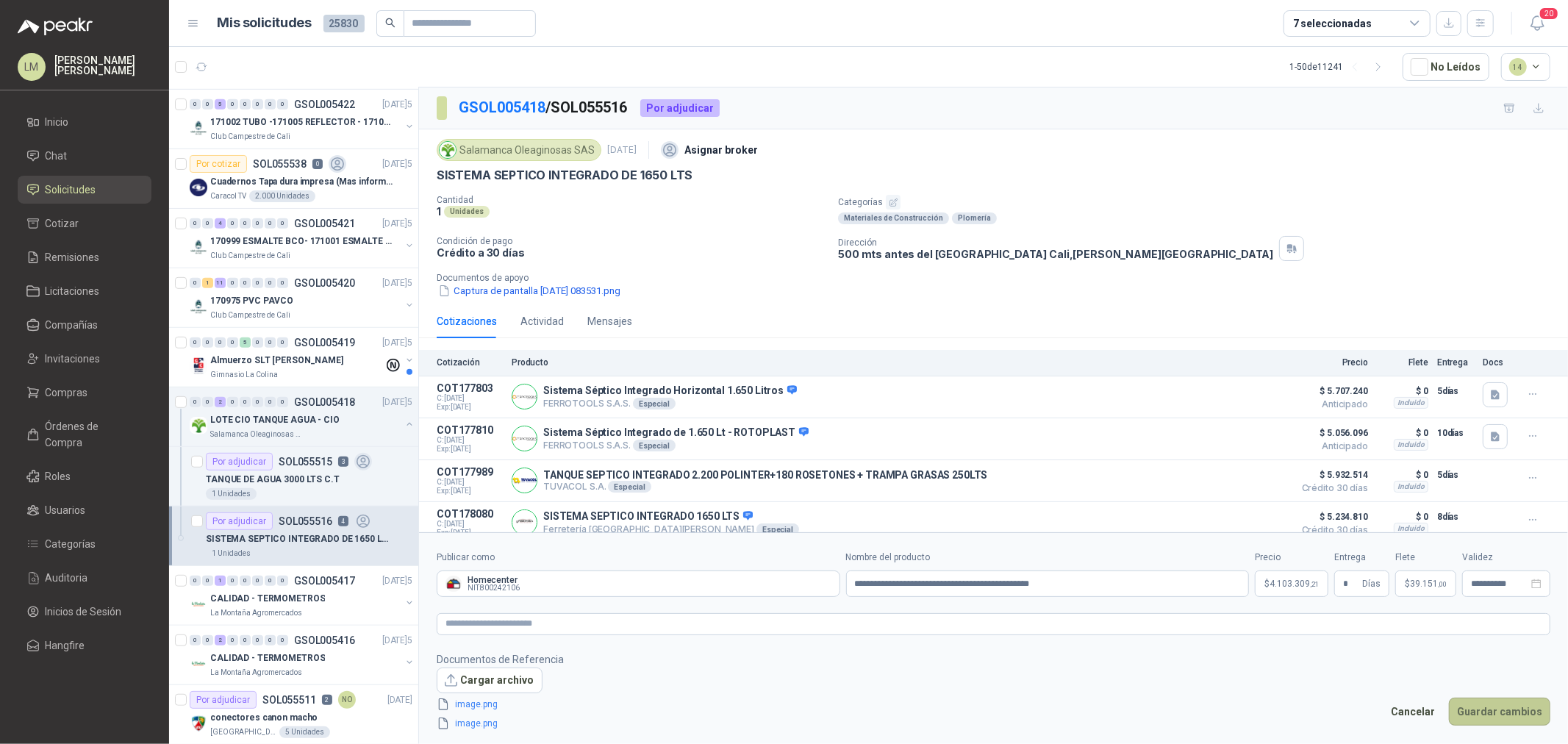
click at [1489, 722] on button "Guardar cambios" at bounding box center [1500, 712] width 102 height 28
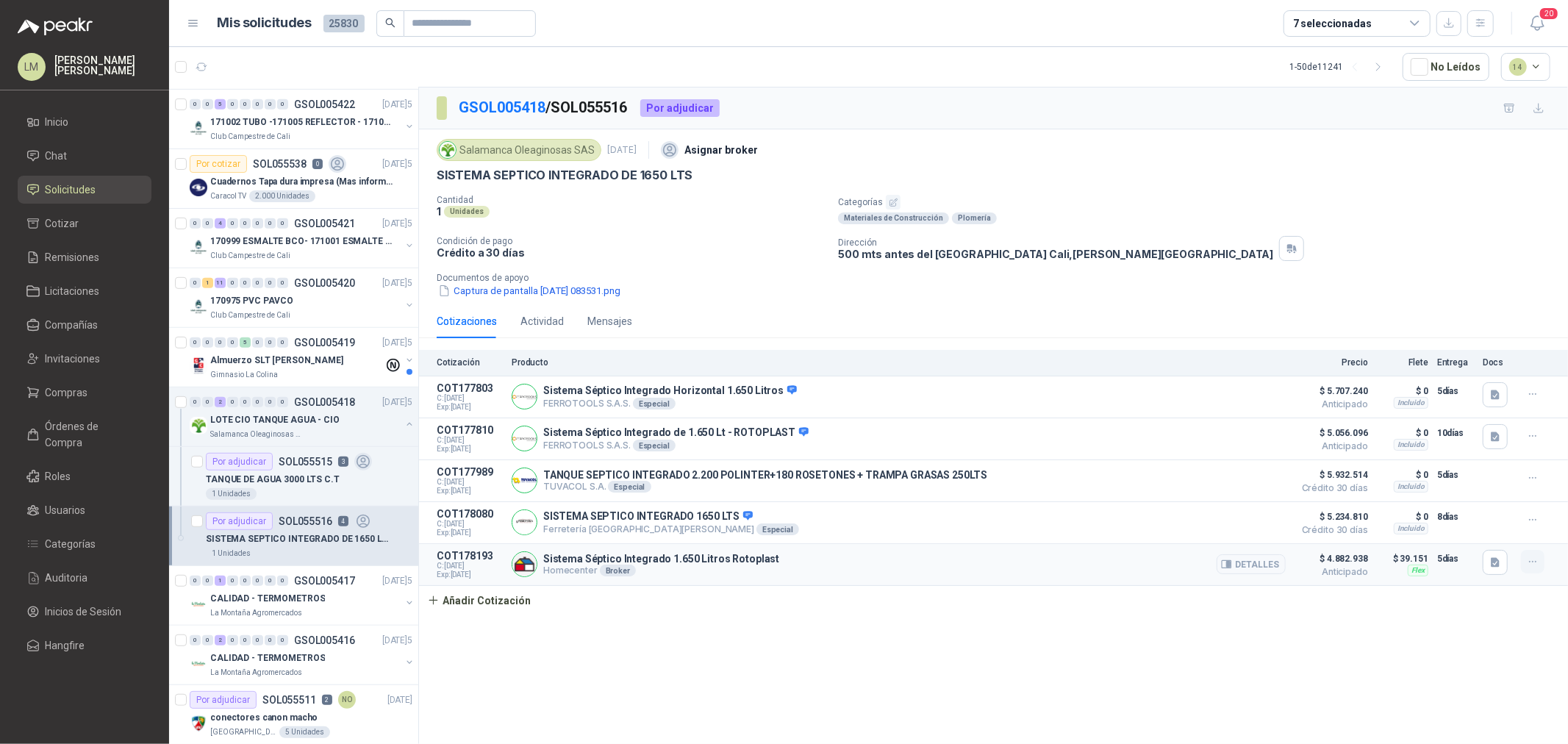
click at [1535, 573] on button "button" at bounding box center [1533, 562] width 24 height 24
click at [1475, 509] on button "Editar" at bounding box center [1503, 506] width 117 height 24
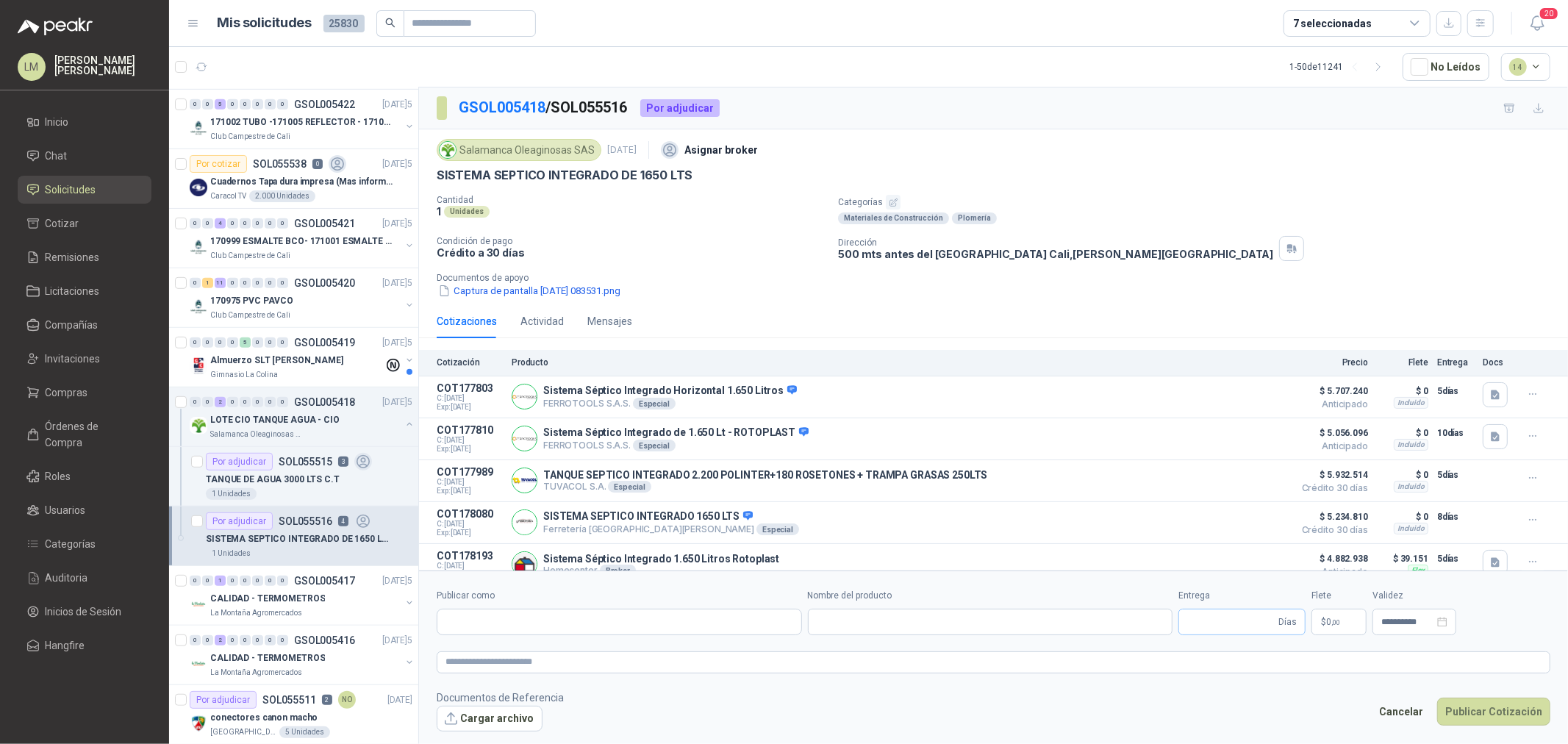
type input "**********"
type input "*"
type input "**********"
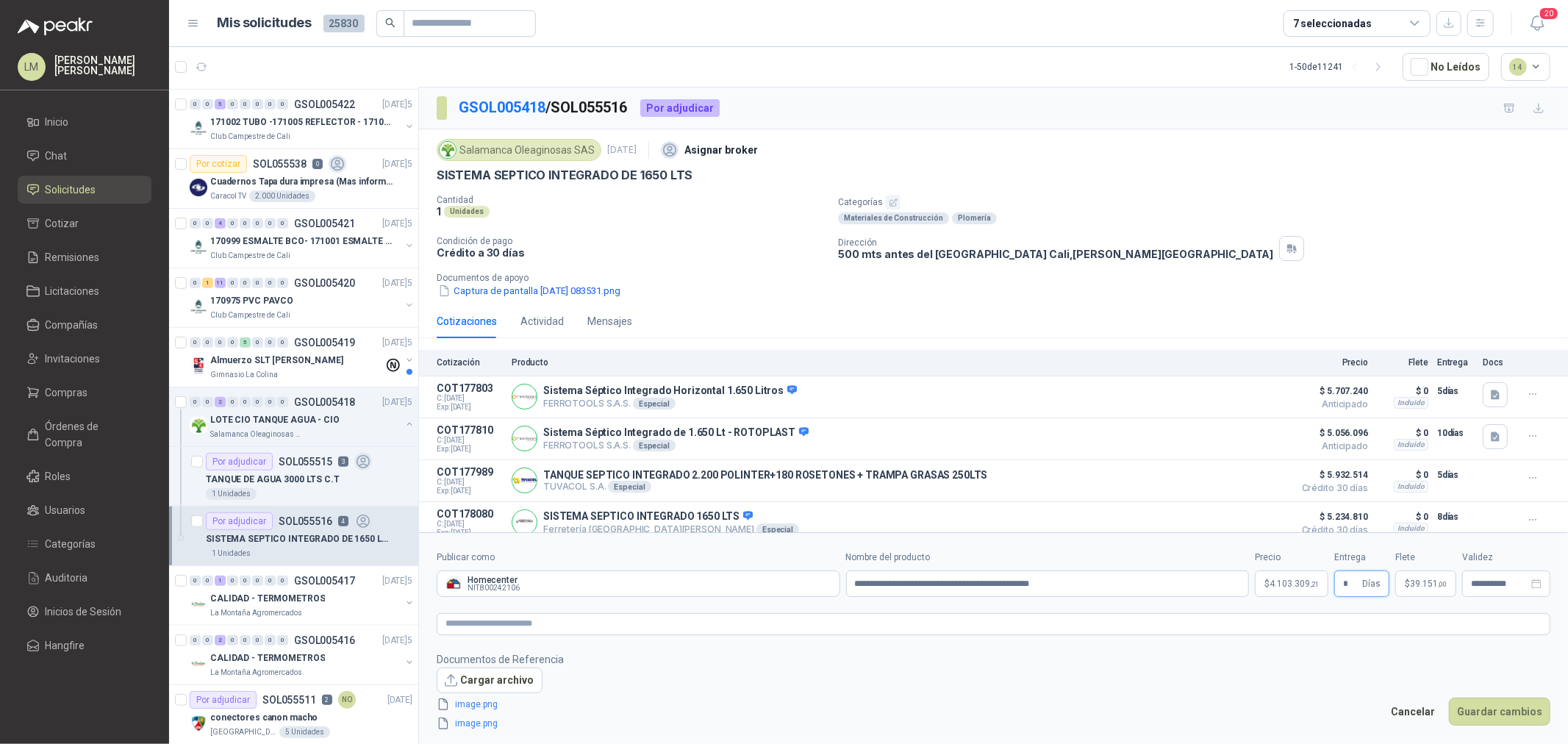
drag, startPoint x: 1348, startPoint y: 592, endPoint x: 1332, endPoint y: 592, distance: 16.0
click at [1332, 592] on div "**********" at bounding box center [994, 574] width 1114 height 46
type input "*"
click at [1523, 710] on button "Guardar cambios" at bounding box center [1500, 712] width 102 height 28
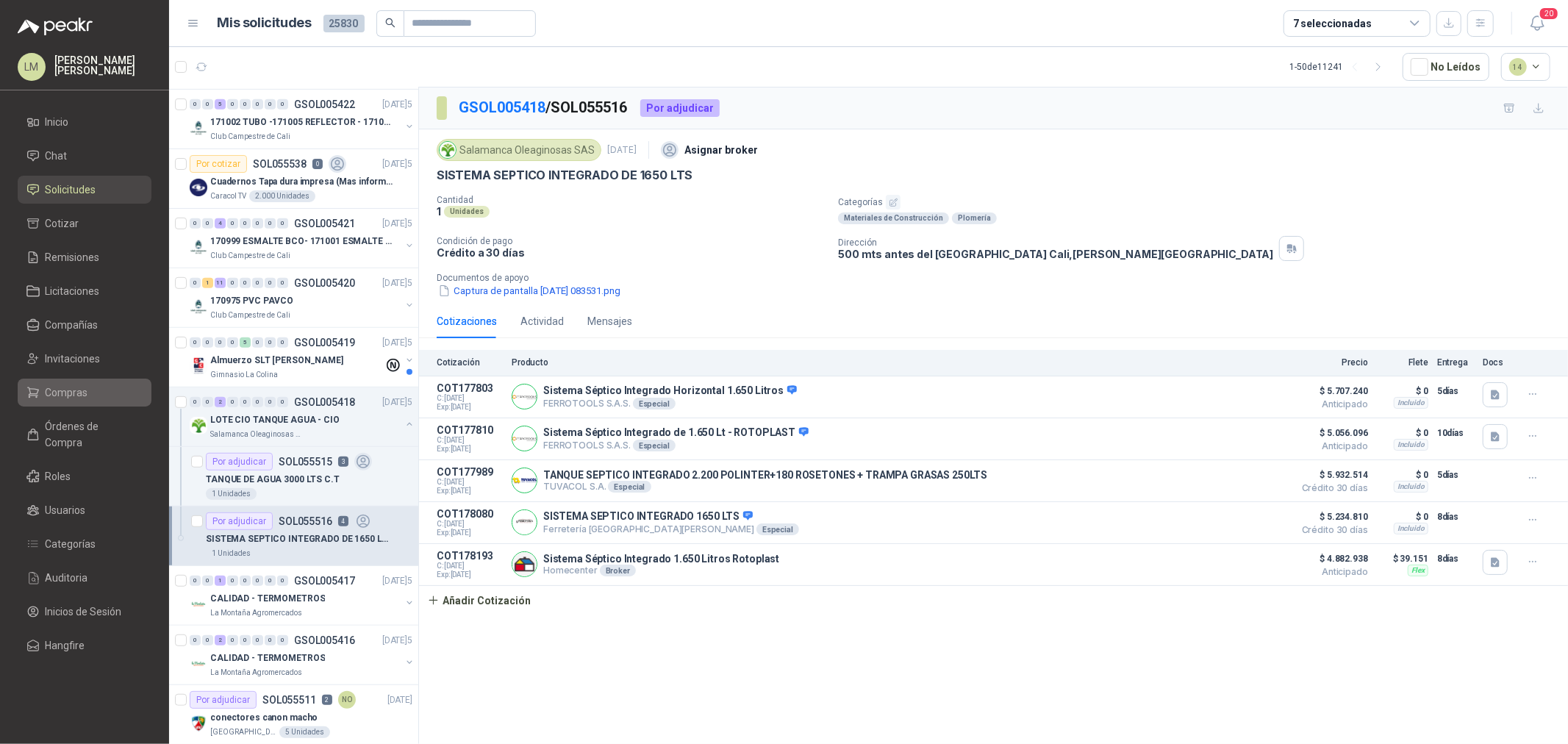
click at [89, 391] on li "Compras" at bounding box center [84, 393] width 116 height 16
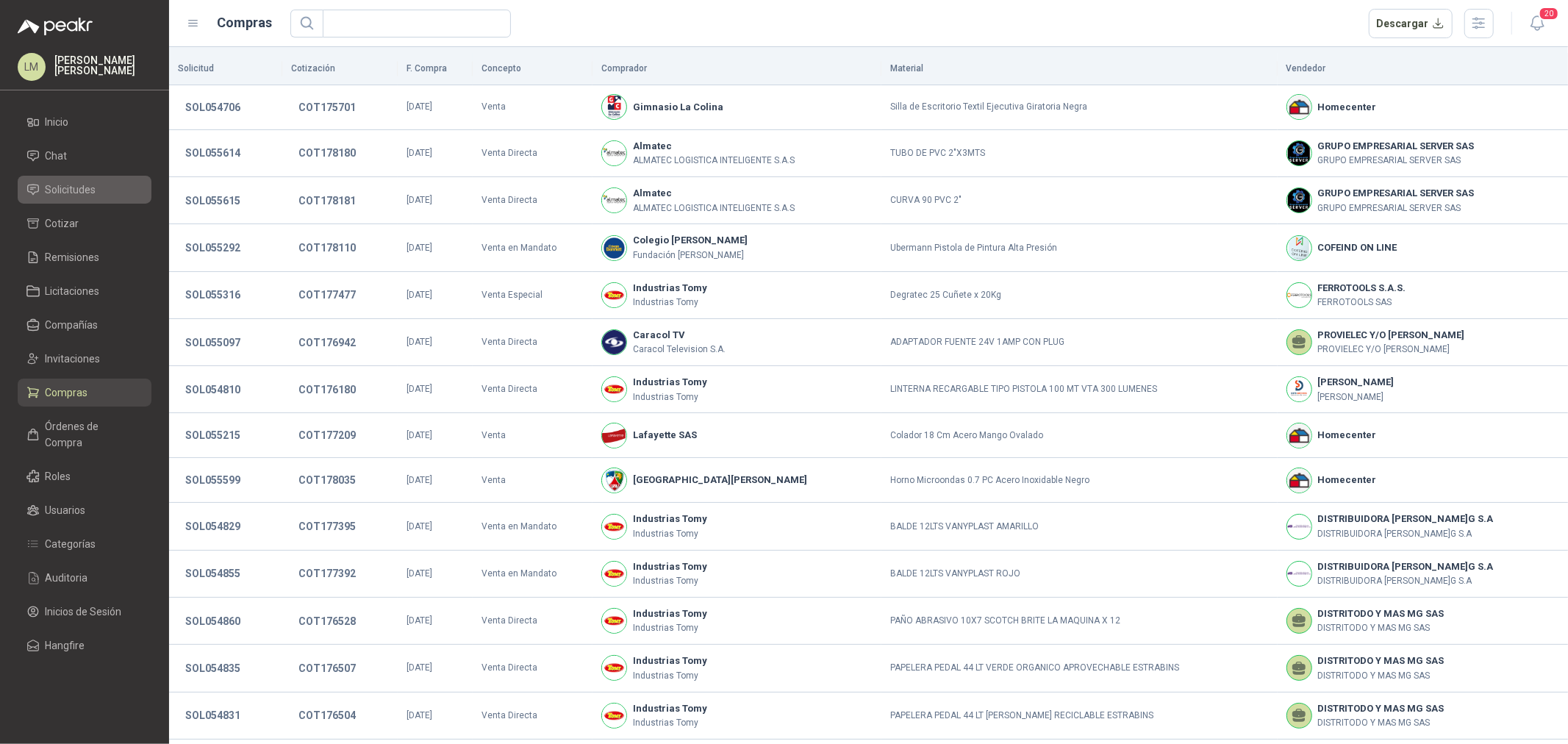
click at [84, 189] on span "Solicitudes" at bounding box center [71, 189] width 51 height 16
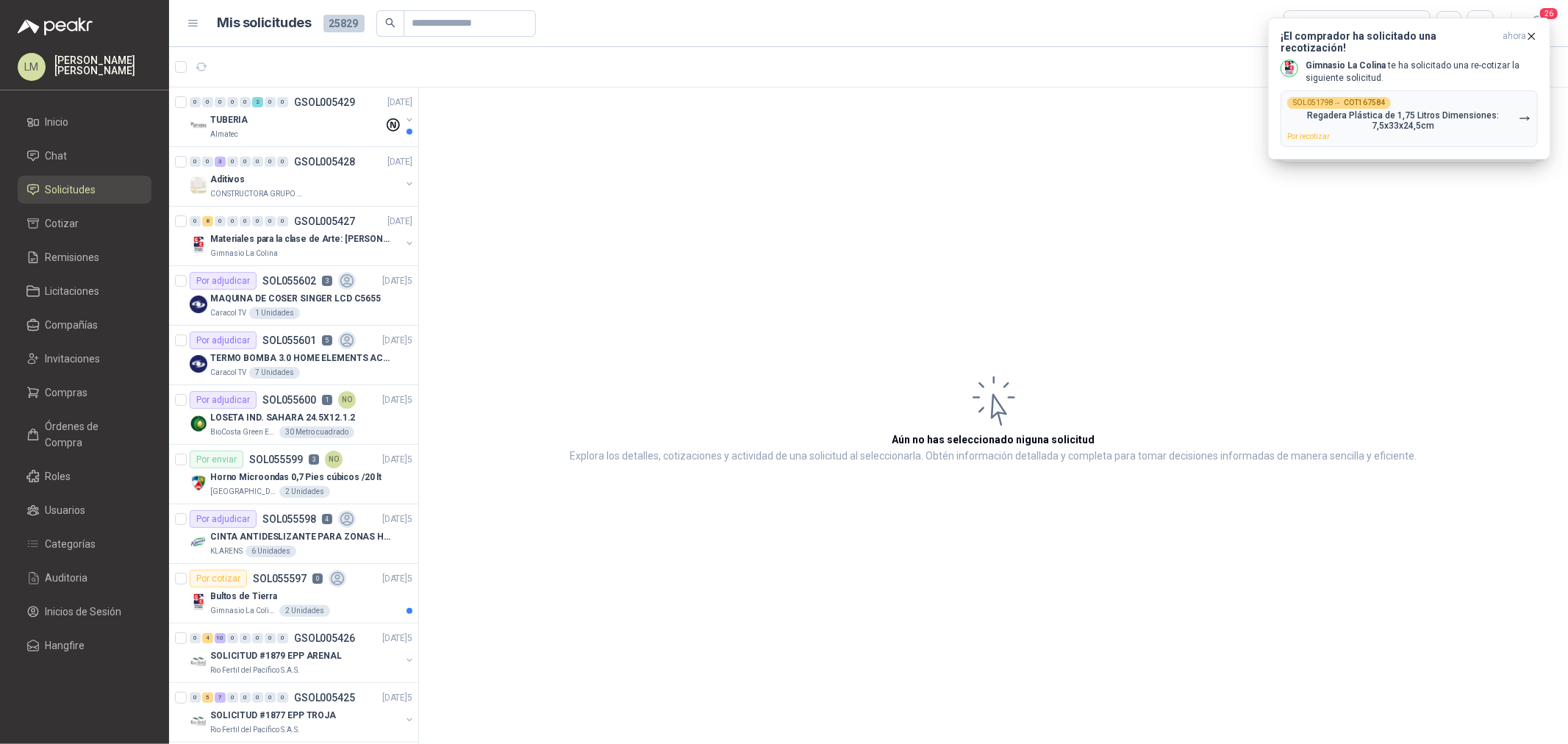
drag, startPoint x: 118, startPoint y: 111, endPoint x: 558, endPoint y: 283, distance: 472.4
click at [558, 283] on article "Aún no has seleccionado niguna solicitud Explora los detalles, cotizaciones y a…" at bounding box center [993, 418] width 1149 height 662
click at [79, 390] on span "Compras" at bounding box center [67, 393] width 43 height 16
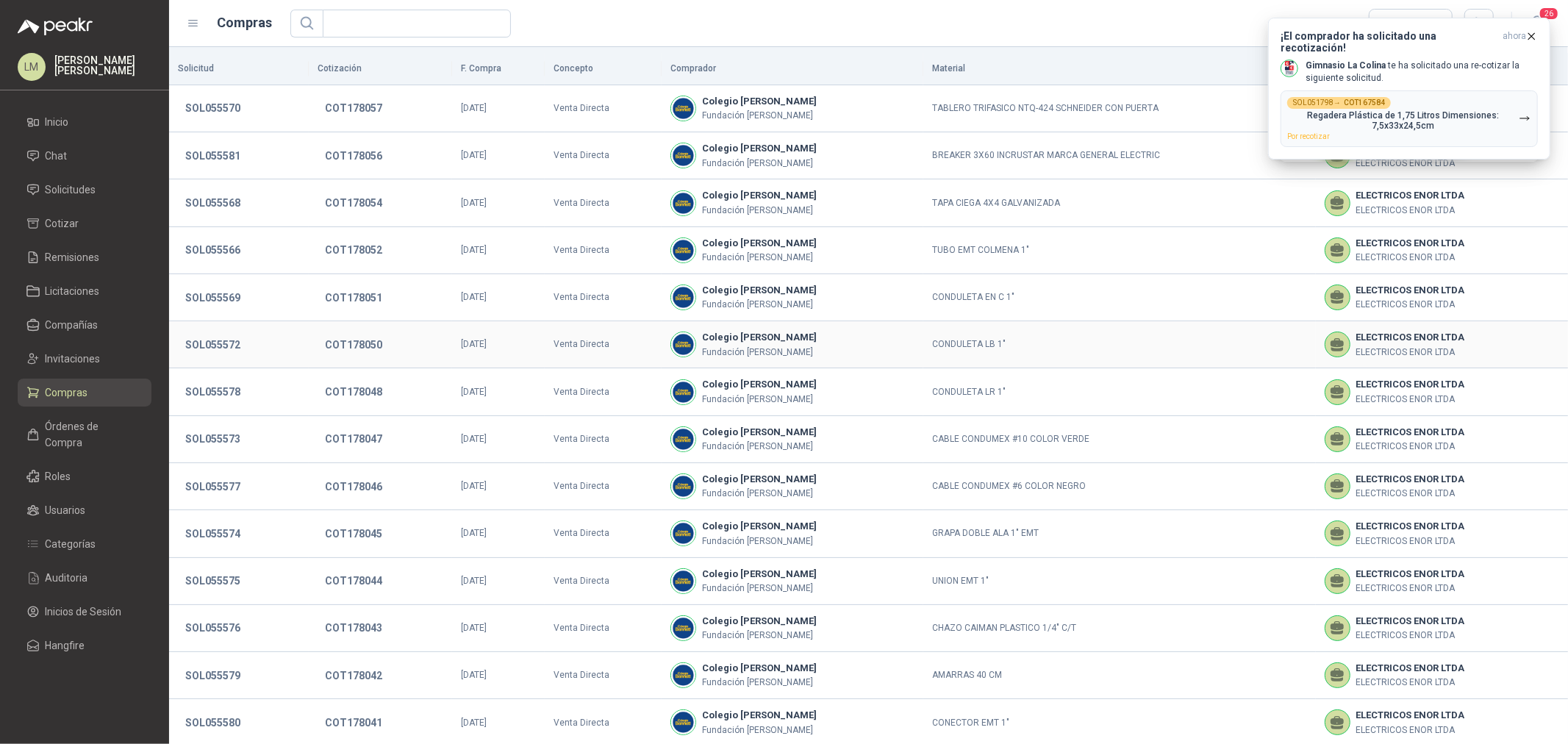
scroll to position [101, 0]
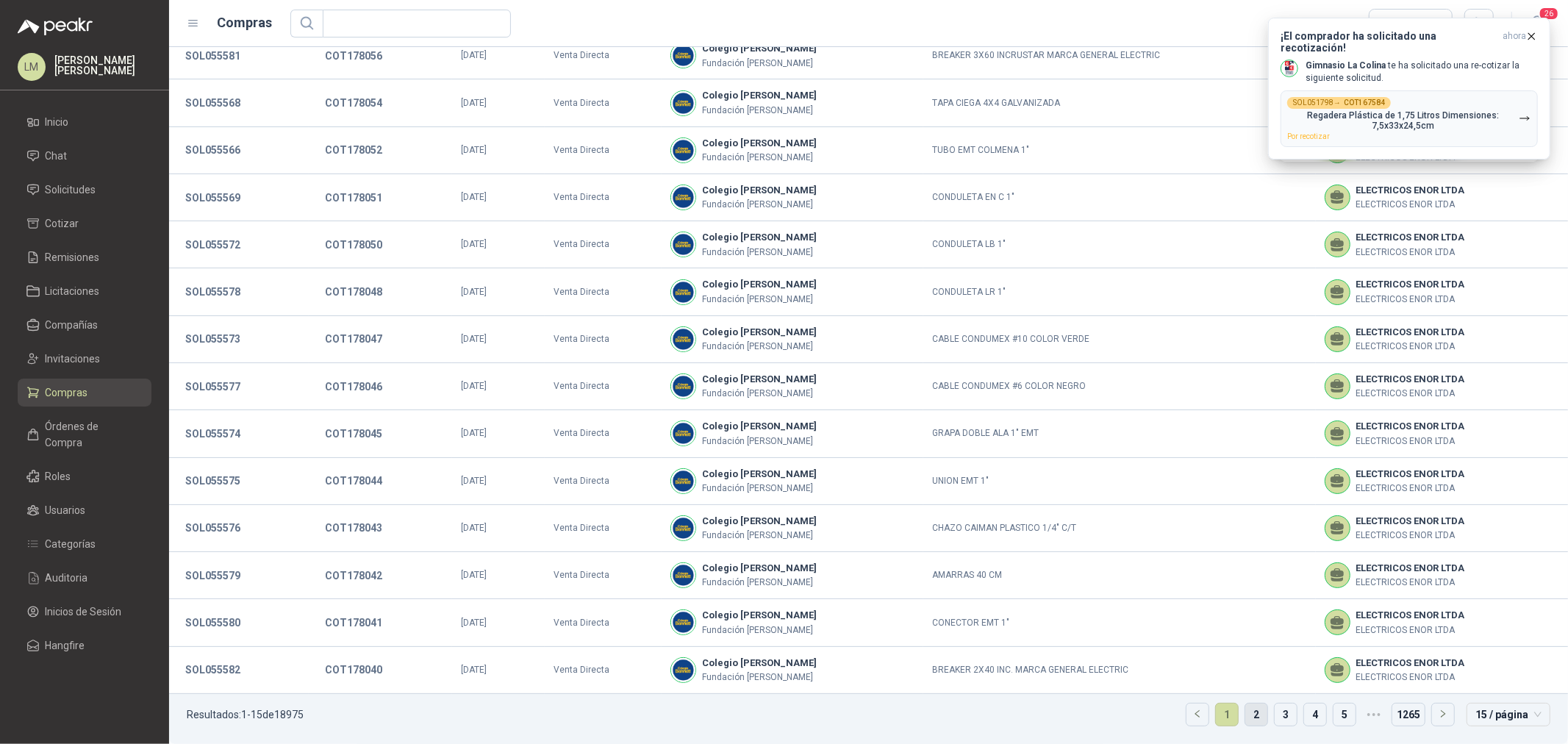
click at [1246, 710] on link "2" at bounding box center [1256, 714] width 22 height 22
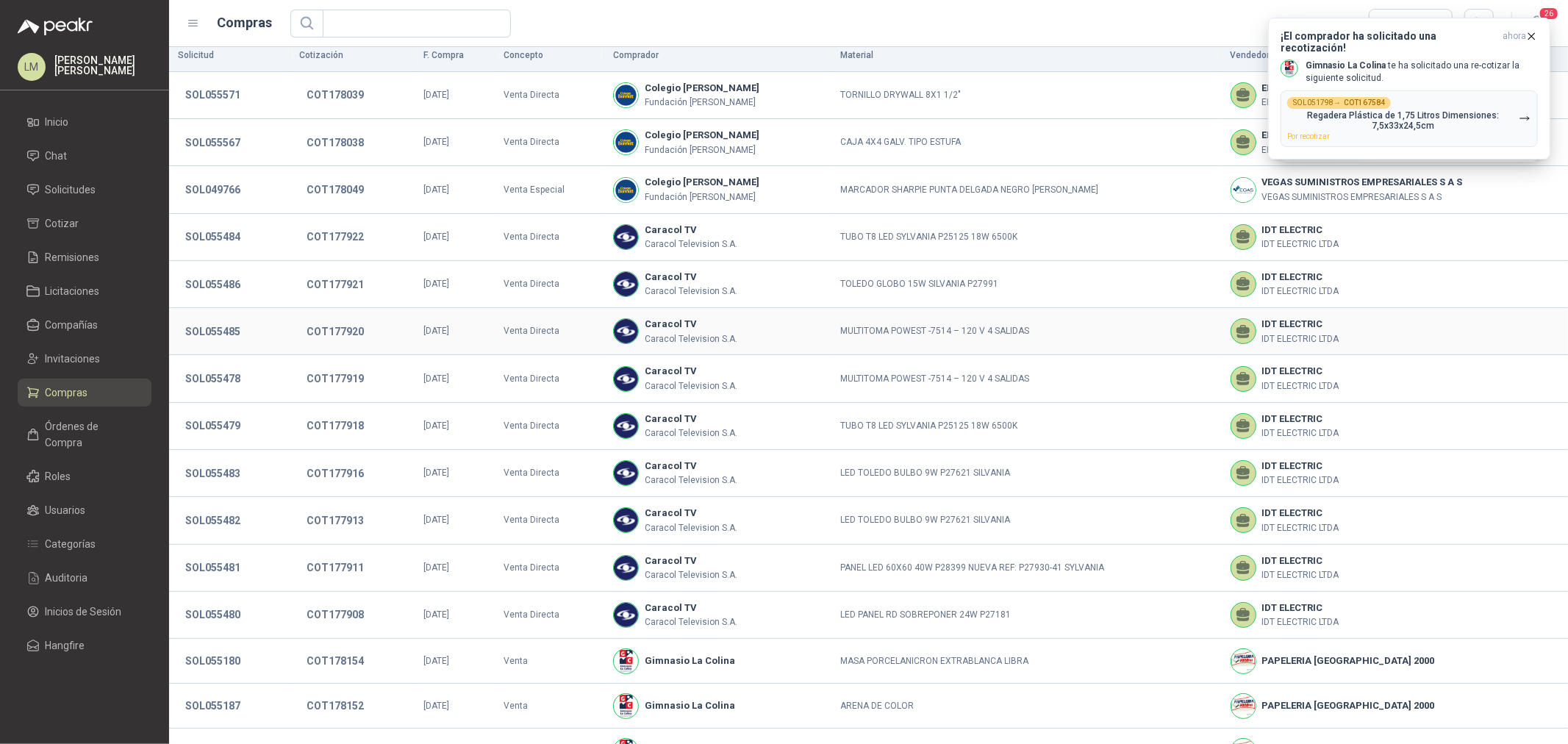
scroll to position [96, 0]
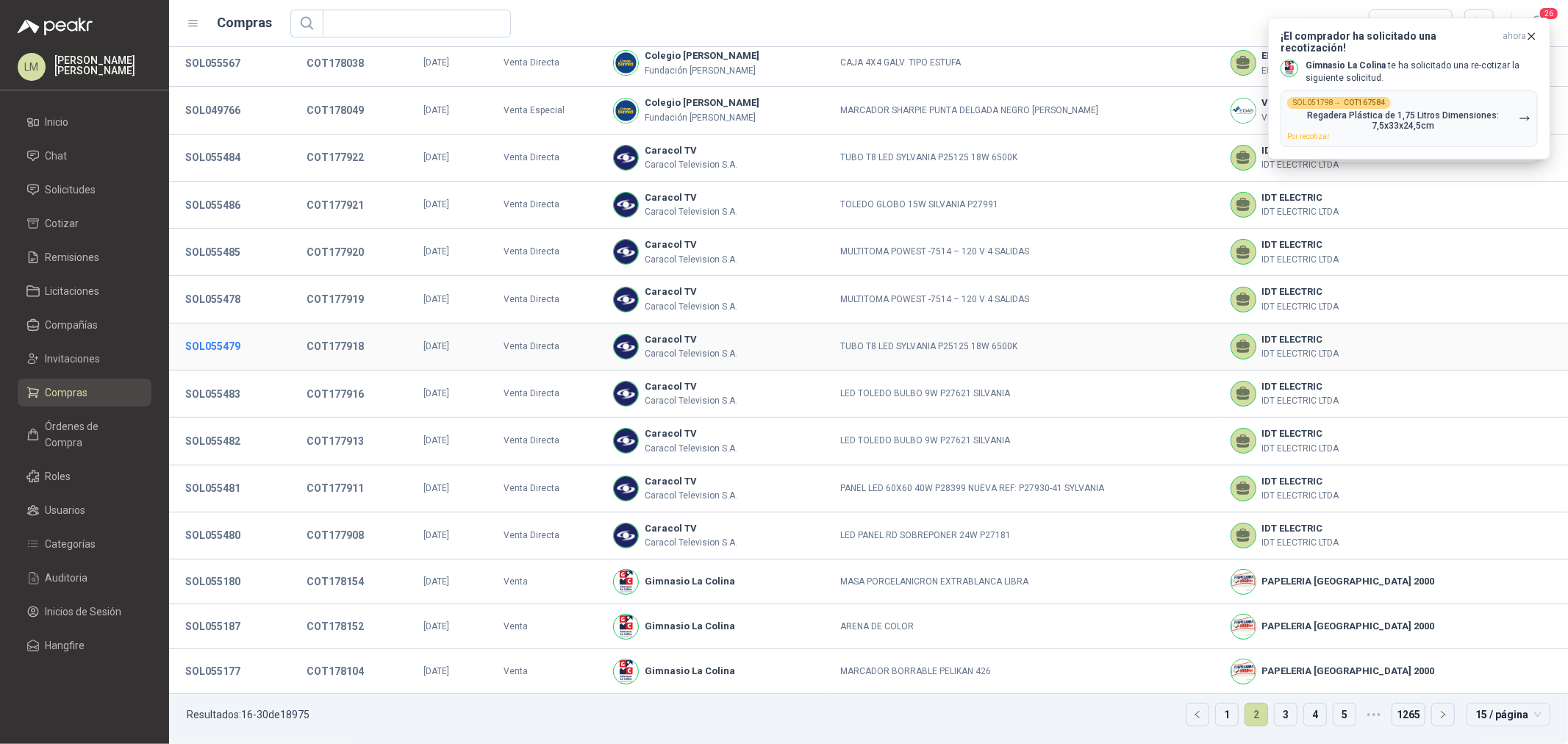
click at [226, 347] on button "SOL055479" at bounding box center [212, 346] width 70 height 26
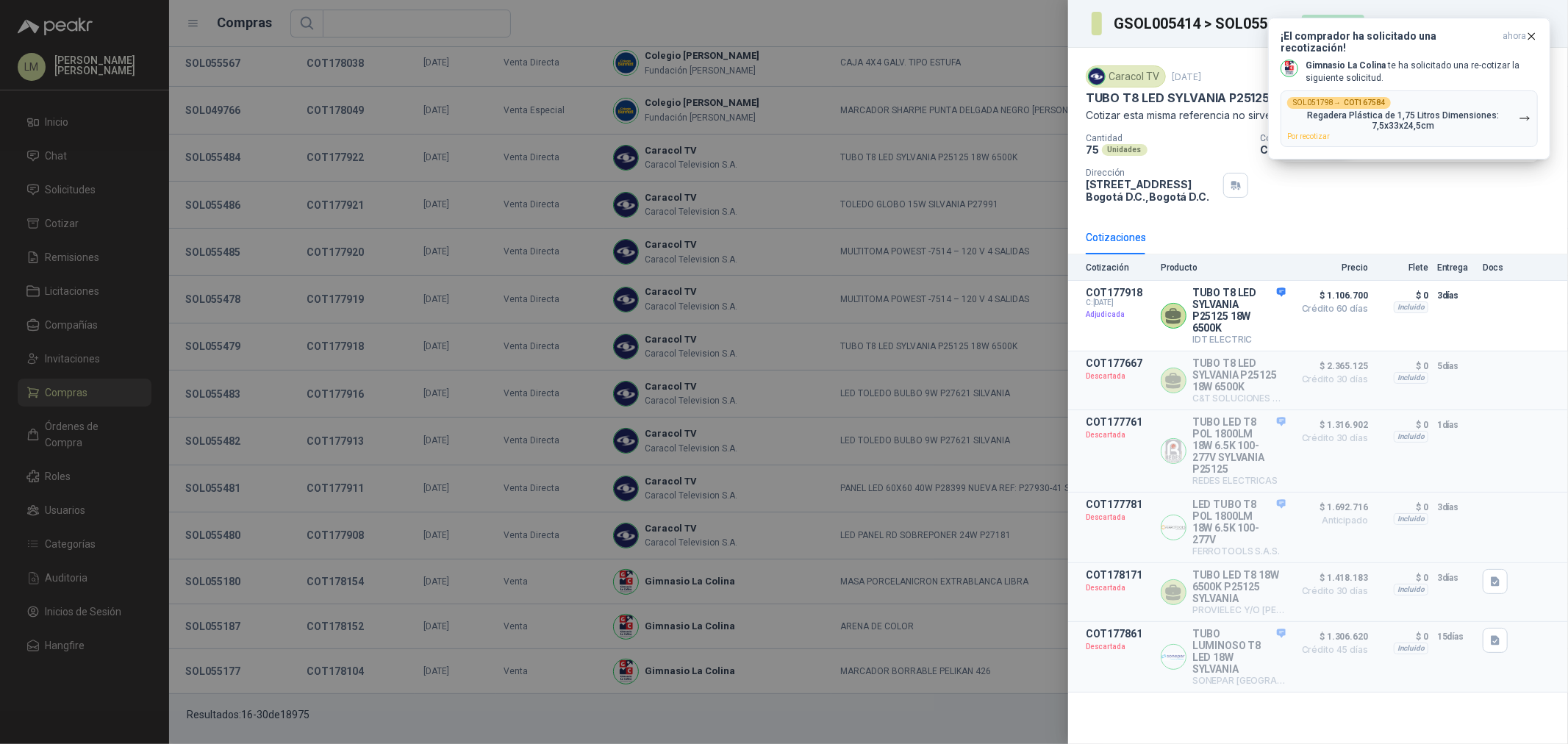
click at [356, 245] on div at bounding box center [784, 372] width 1568 height 744
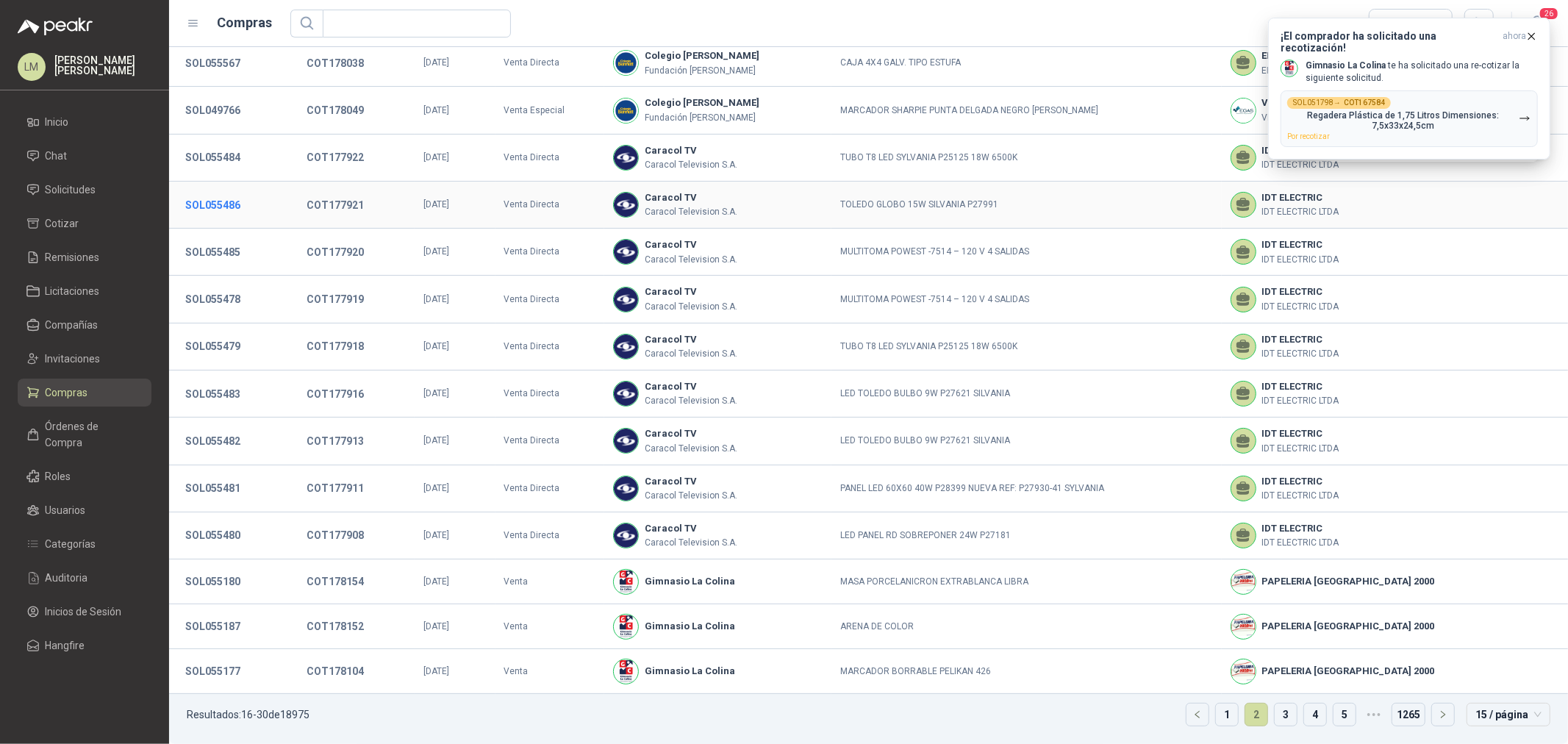
click at [222, 201] on button "SOL055486" at bounding box center [212, 205] width 70 height 26
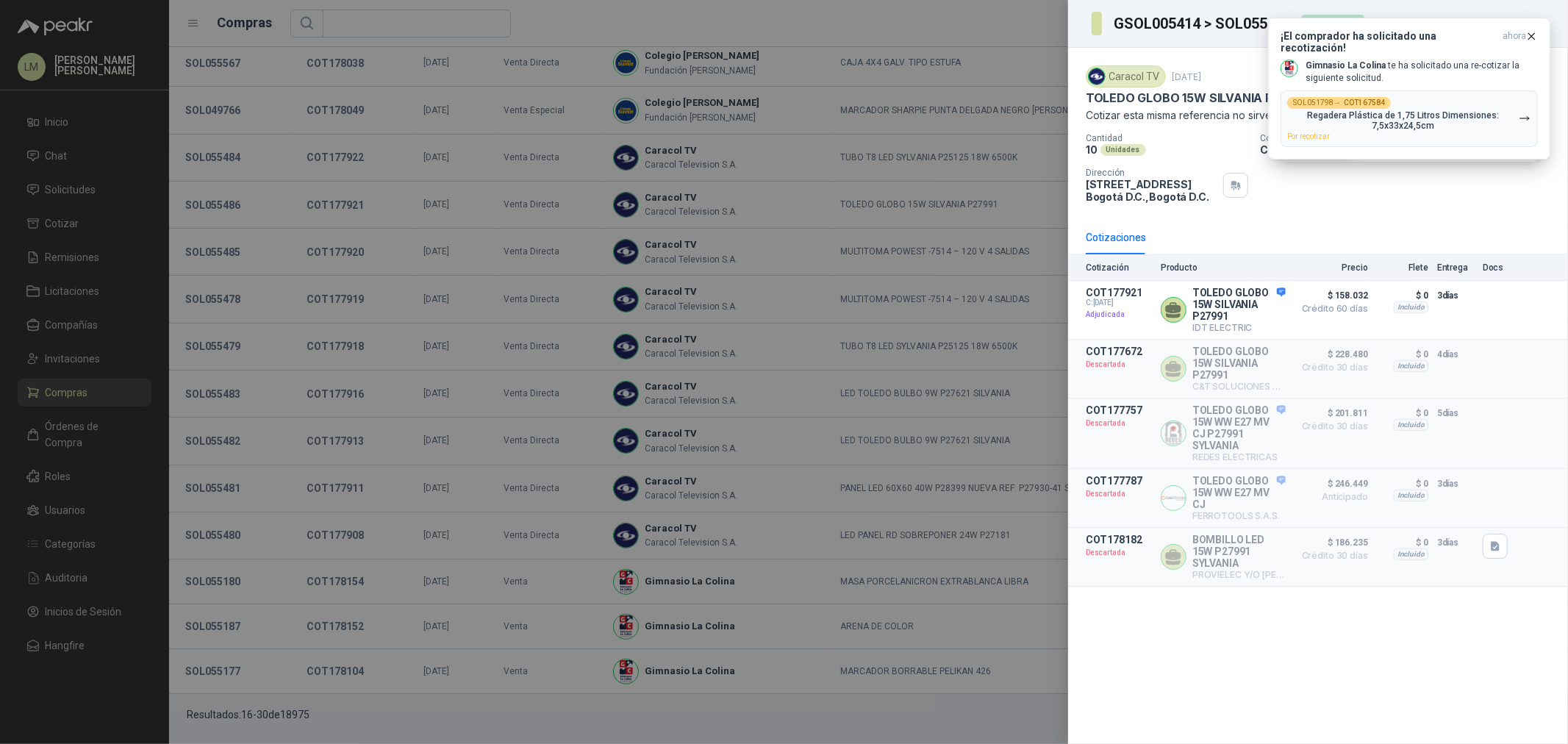
click at [224, 155] on div at bounding box center [784, 372] width 1568 height 744
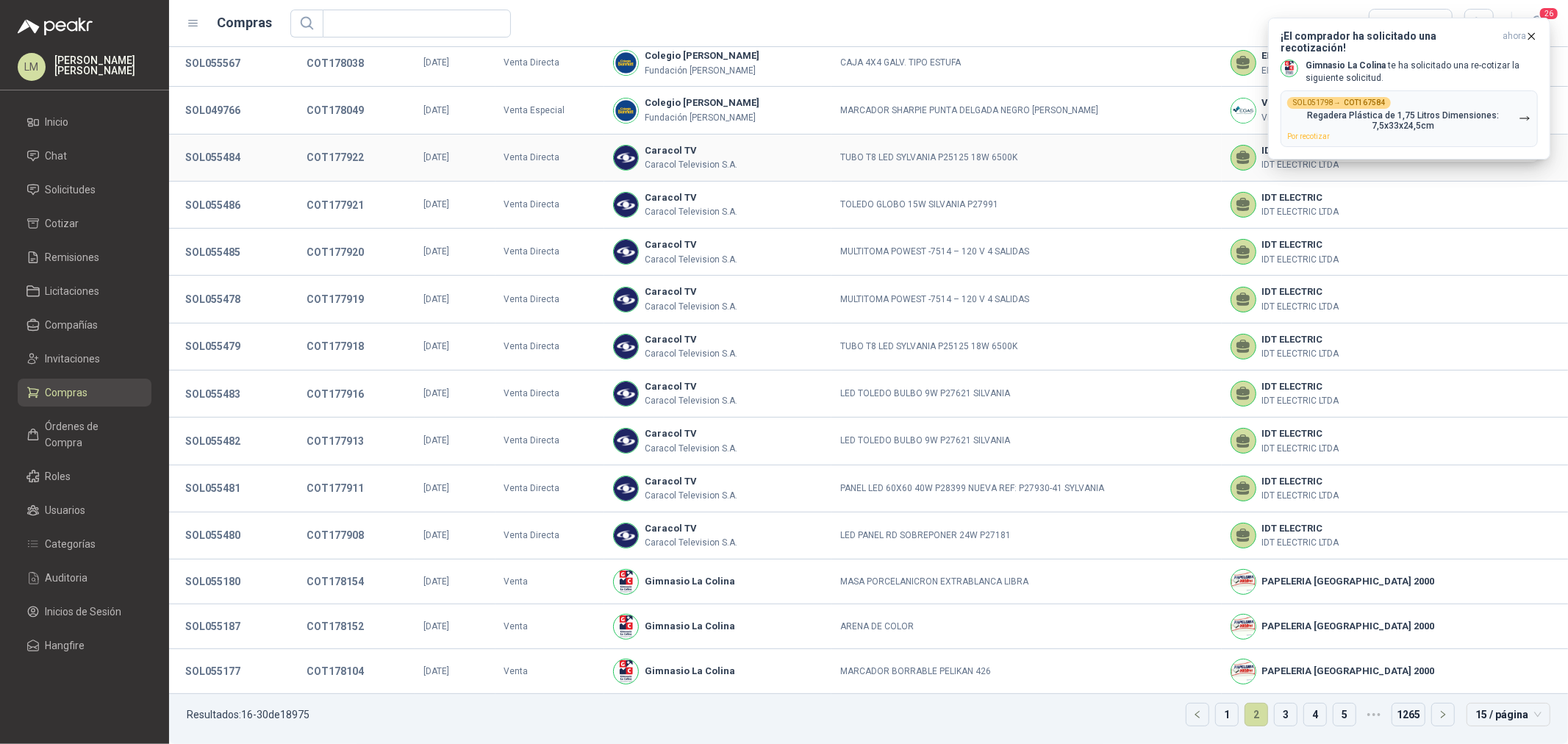
click at [224, 155] on button "SOL055484" at bounding box center [212, 157] width 70 height 26
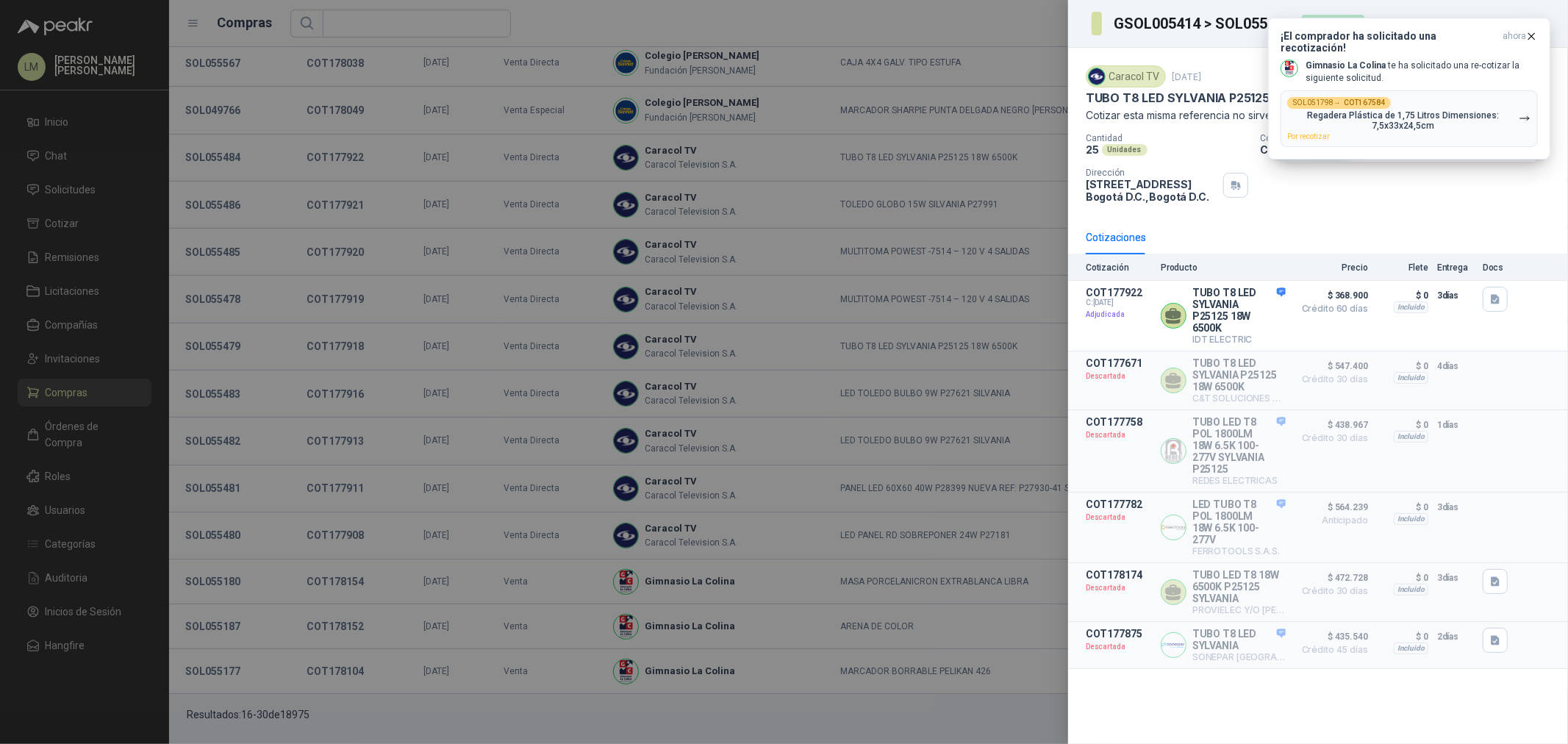
click at [226, 164] on div at bounding box center [784, 372] width 1568 height 744
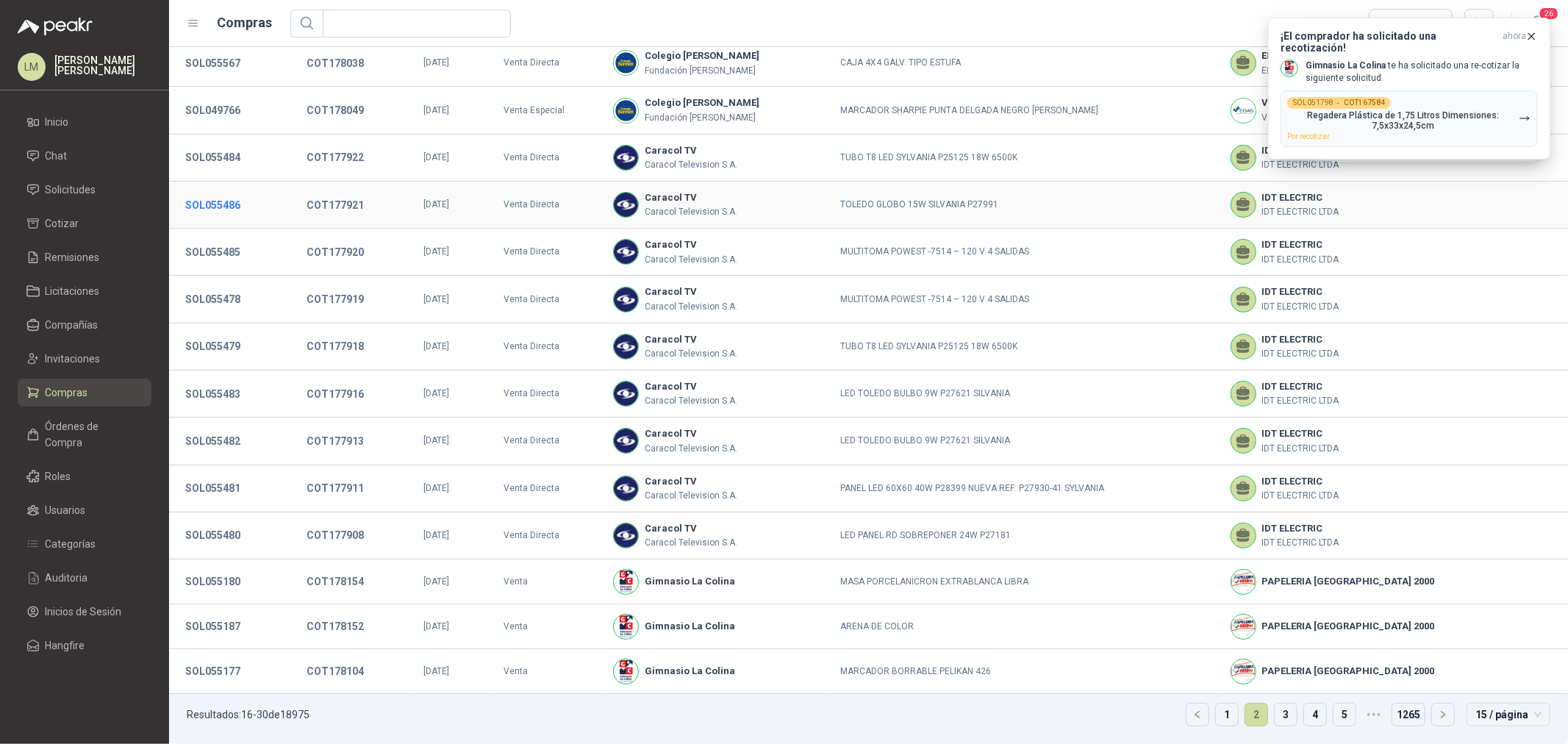
click at [226, 207] on button "SOL055486" at bounding box center [212, 205] width 70 height 26
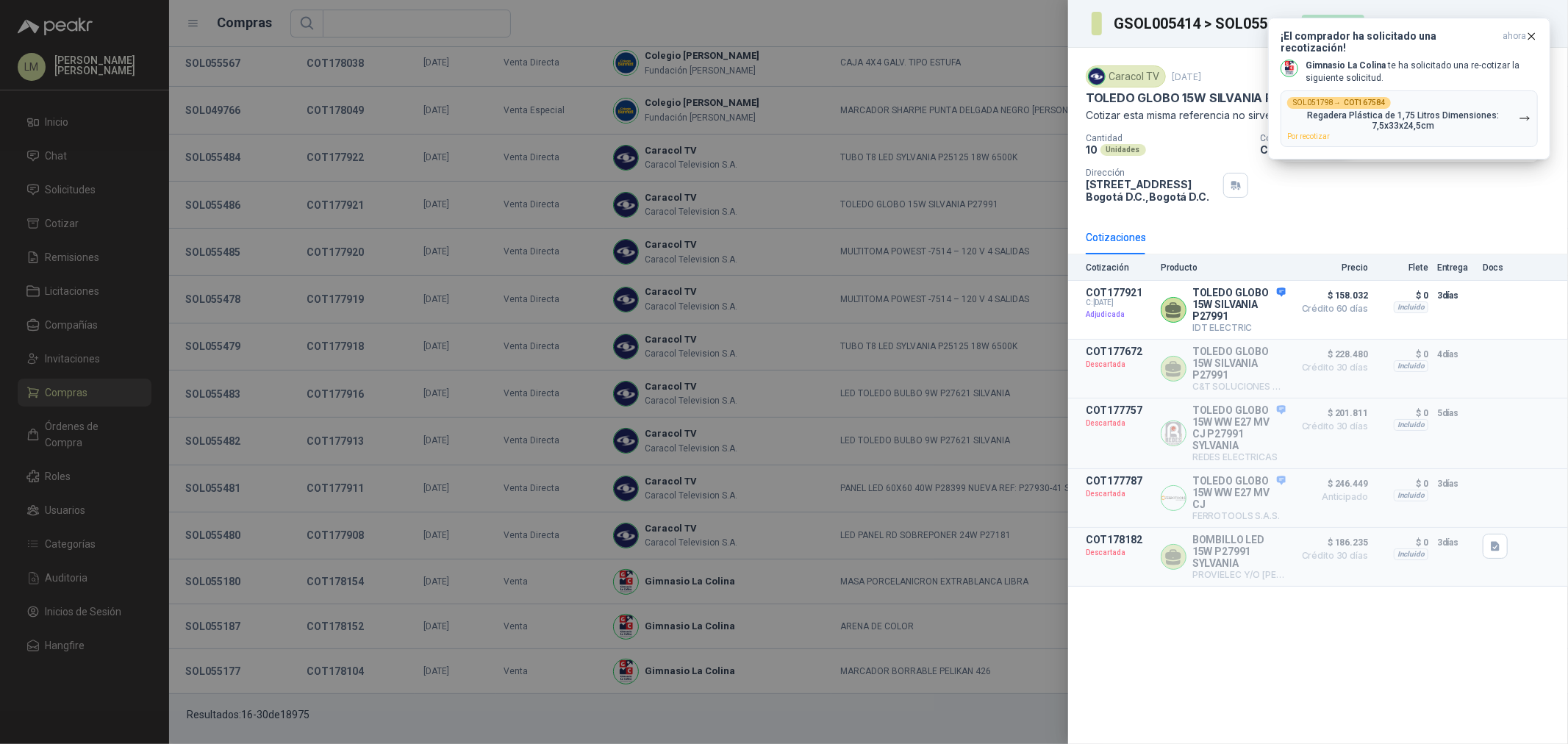
click at [229, 246] on div at bounding box center [784, 372] width 1568 height 744
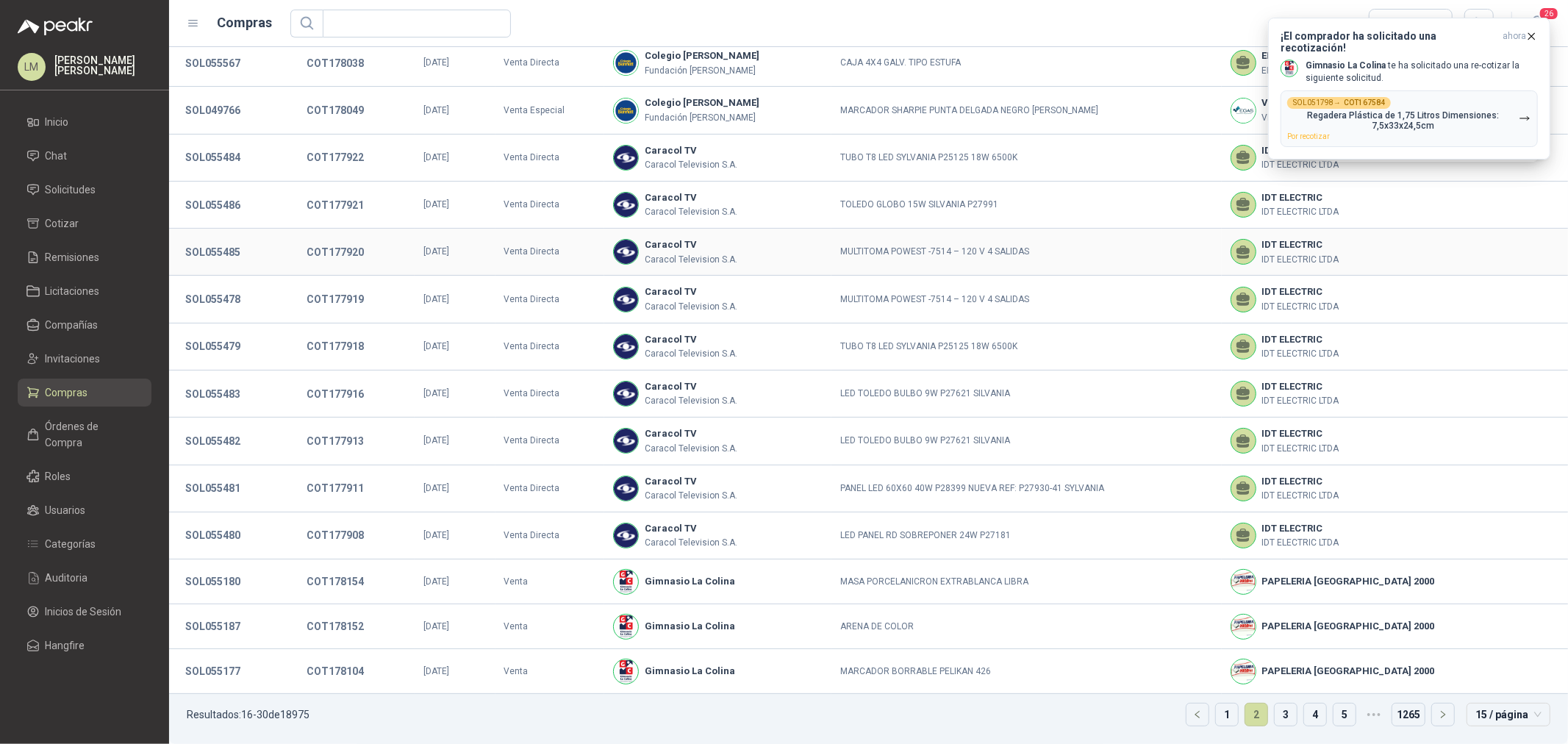
click at [229, 246] on button "SOL055485" at bounding box center [212, 252] width 70 height 26
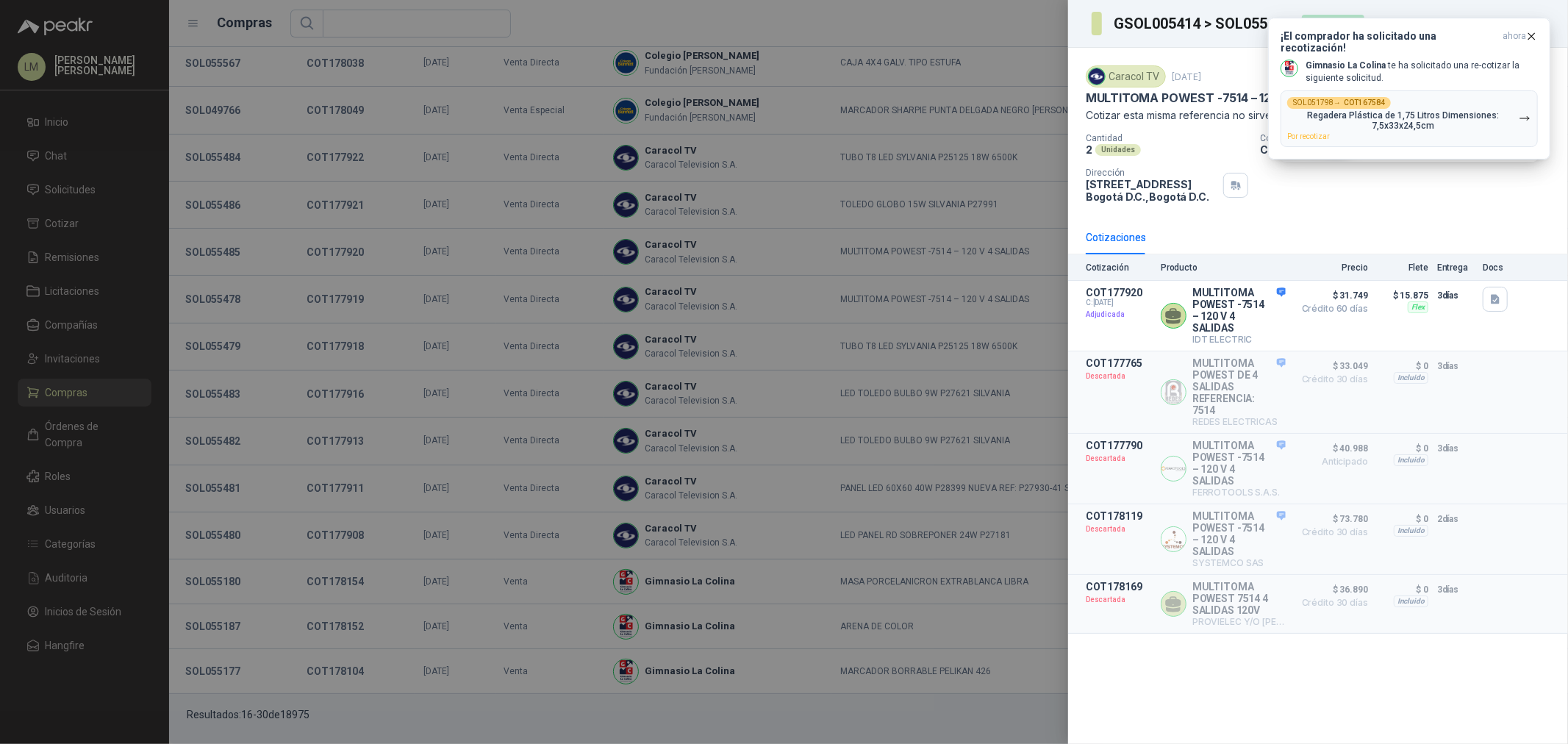
click at [223, 299] on div at bounding box center [784, 372] width 1568 height 744
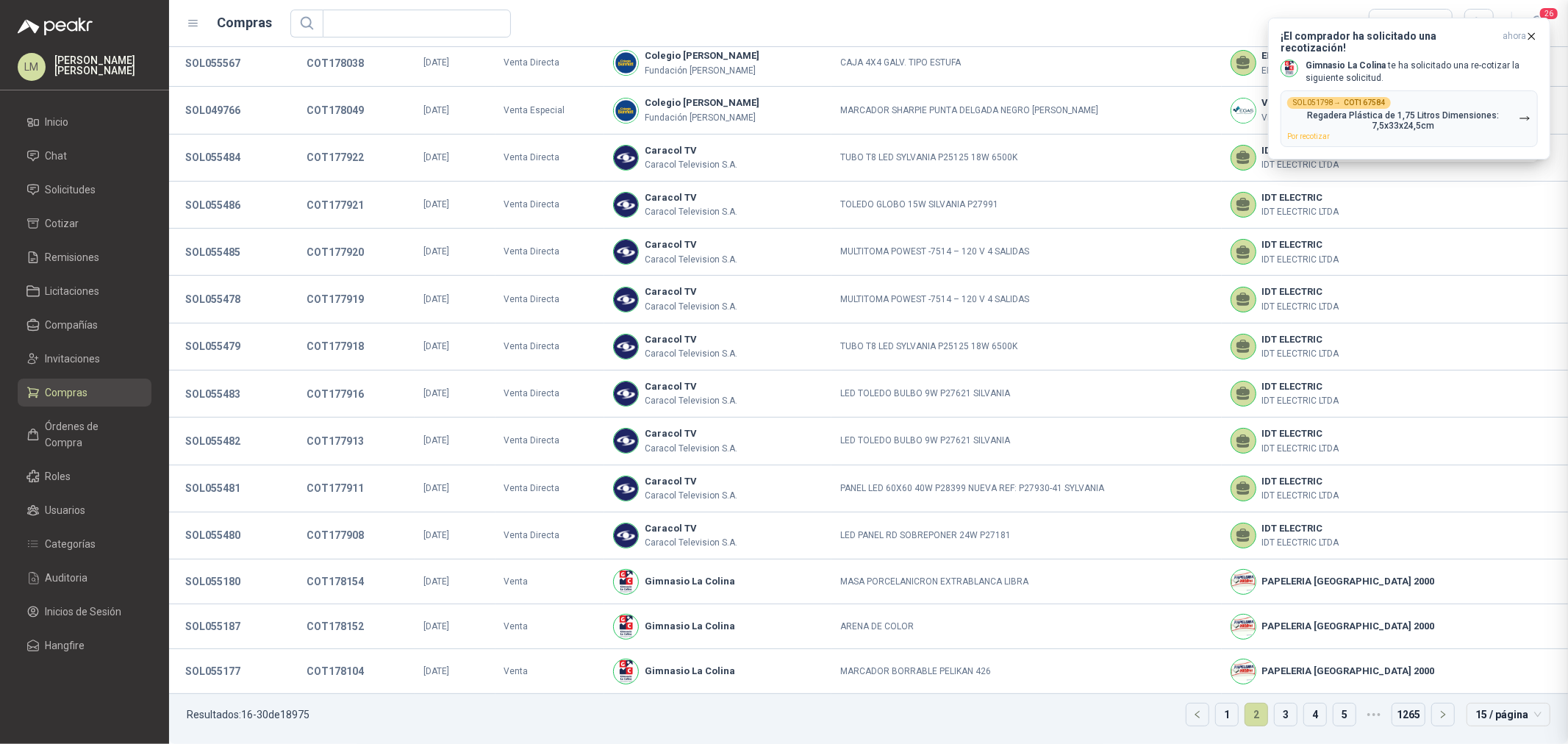
click at [223, 299] on button "SOL055478" at bounding box center [212, 299] width 70 height 26
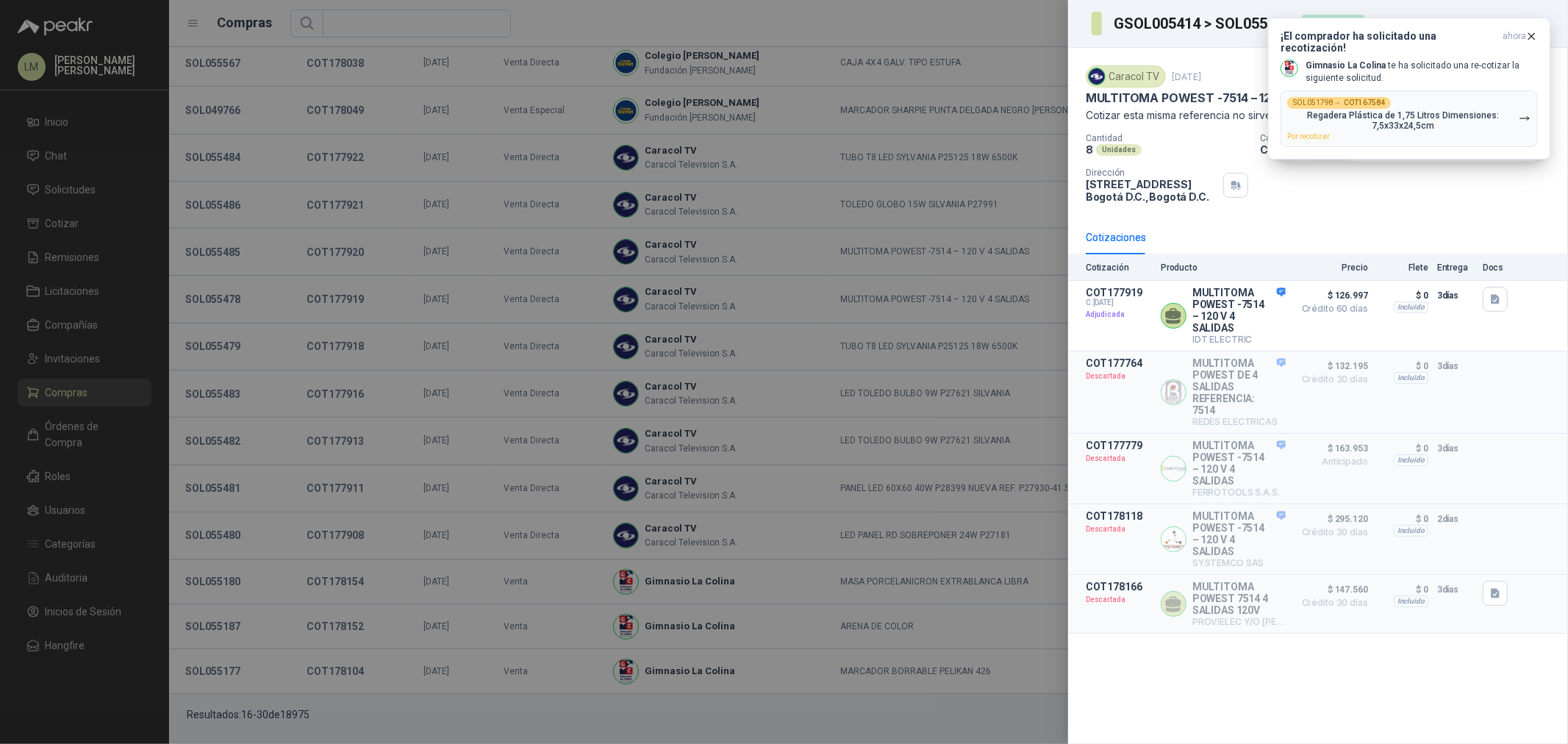
click at [221, 340] on div at bounding box center [784, 372] width 1568 height 744
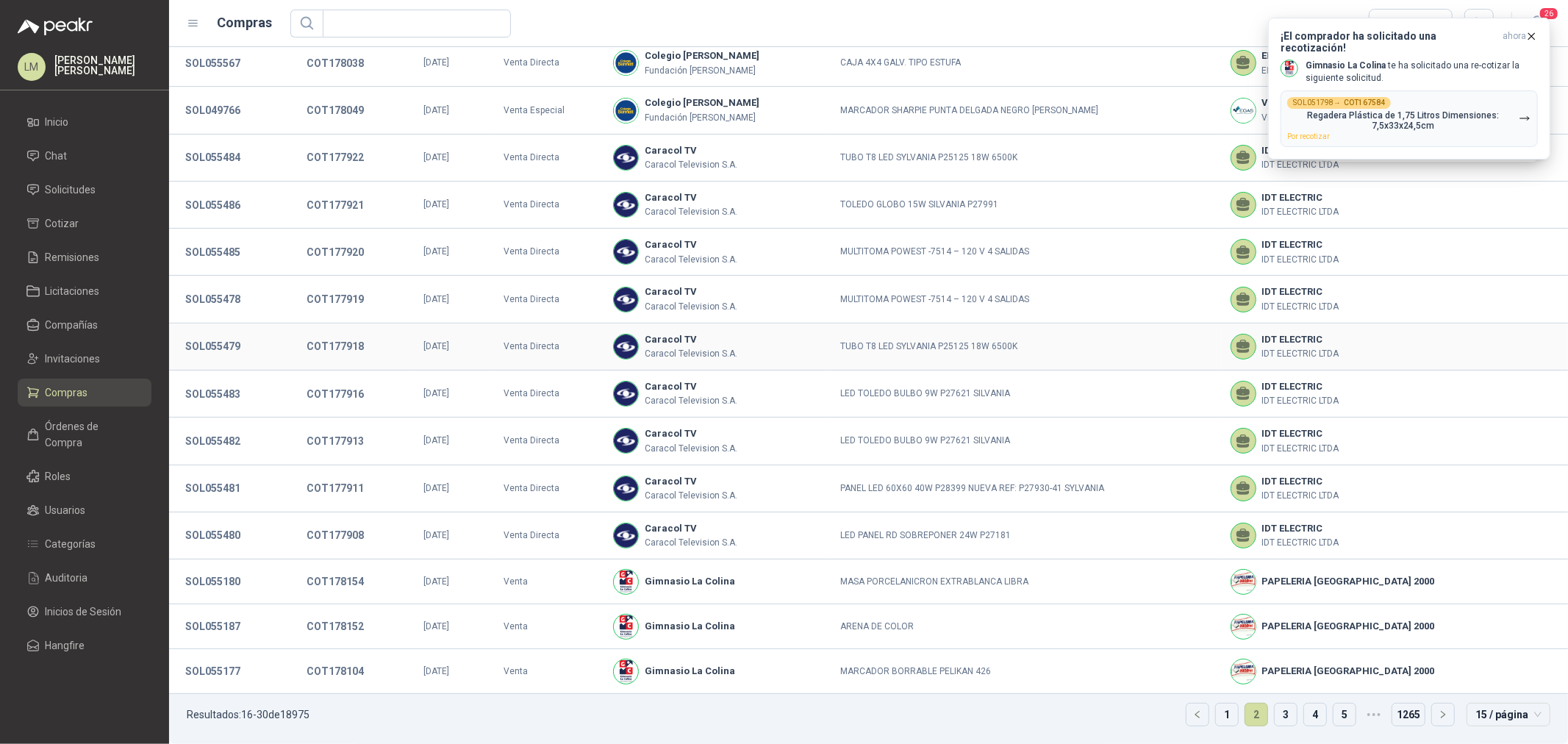
click at [221, 340] on button "SOL055479" at bounding box center [212, 346] width 70 height 26
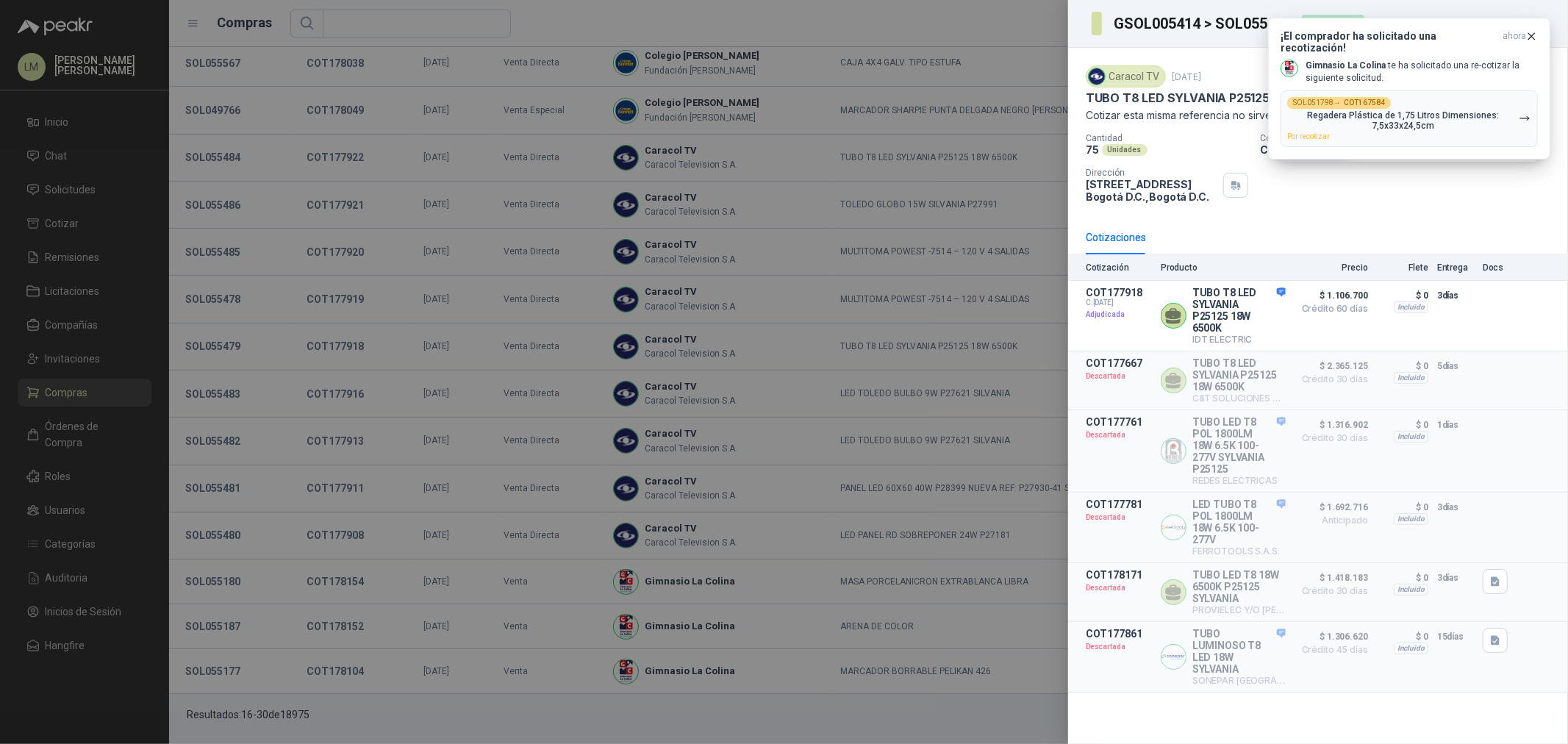
click at [221, 392] on div at bounding box center [784, 372] width 1568 height 744
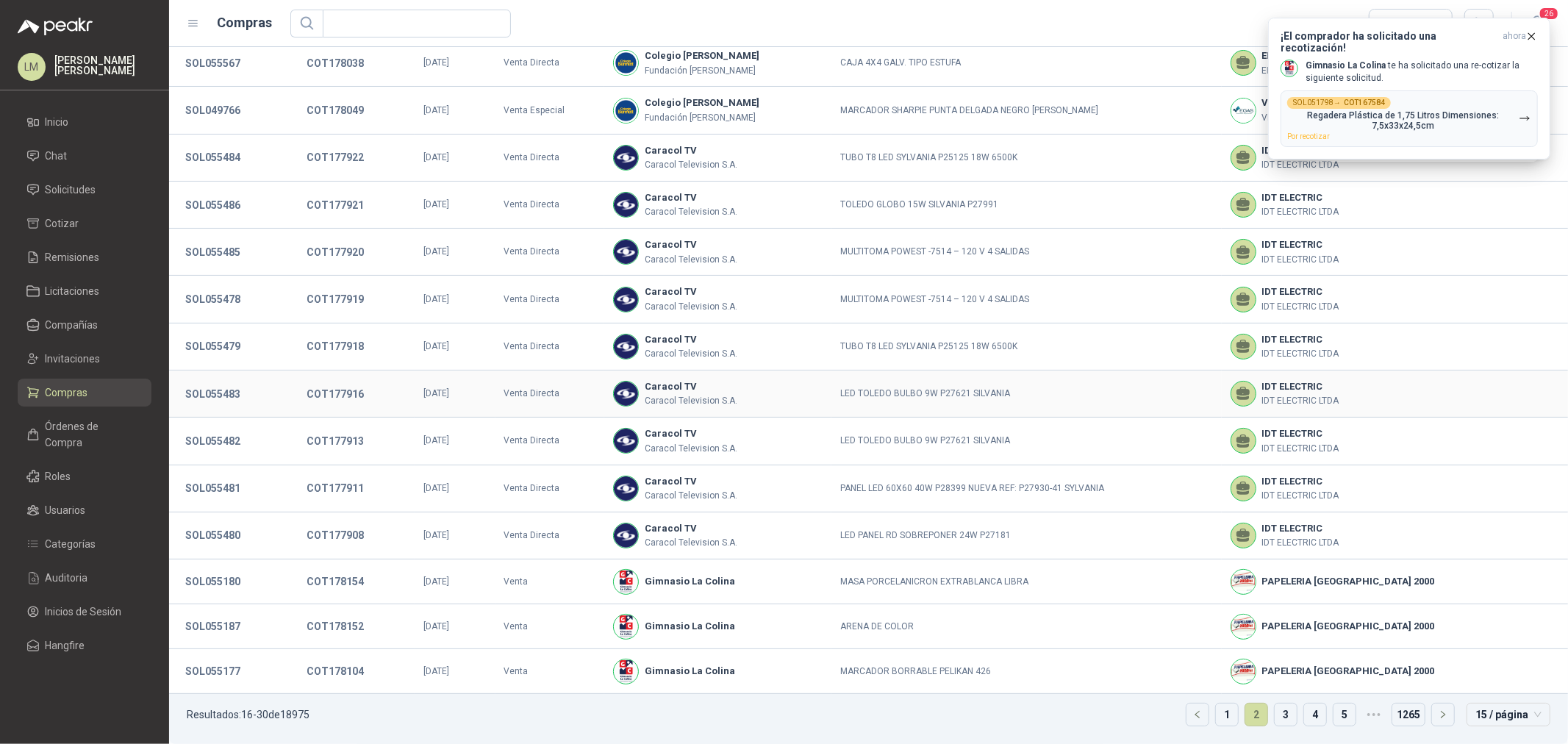
click at [221, 392] on button "SOL055483" at bounding box center [212, 394] width 70 height 26
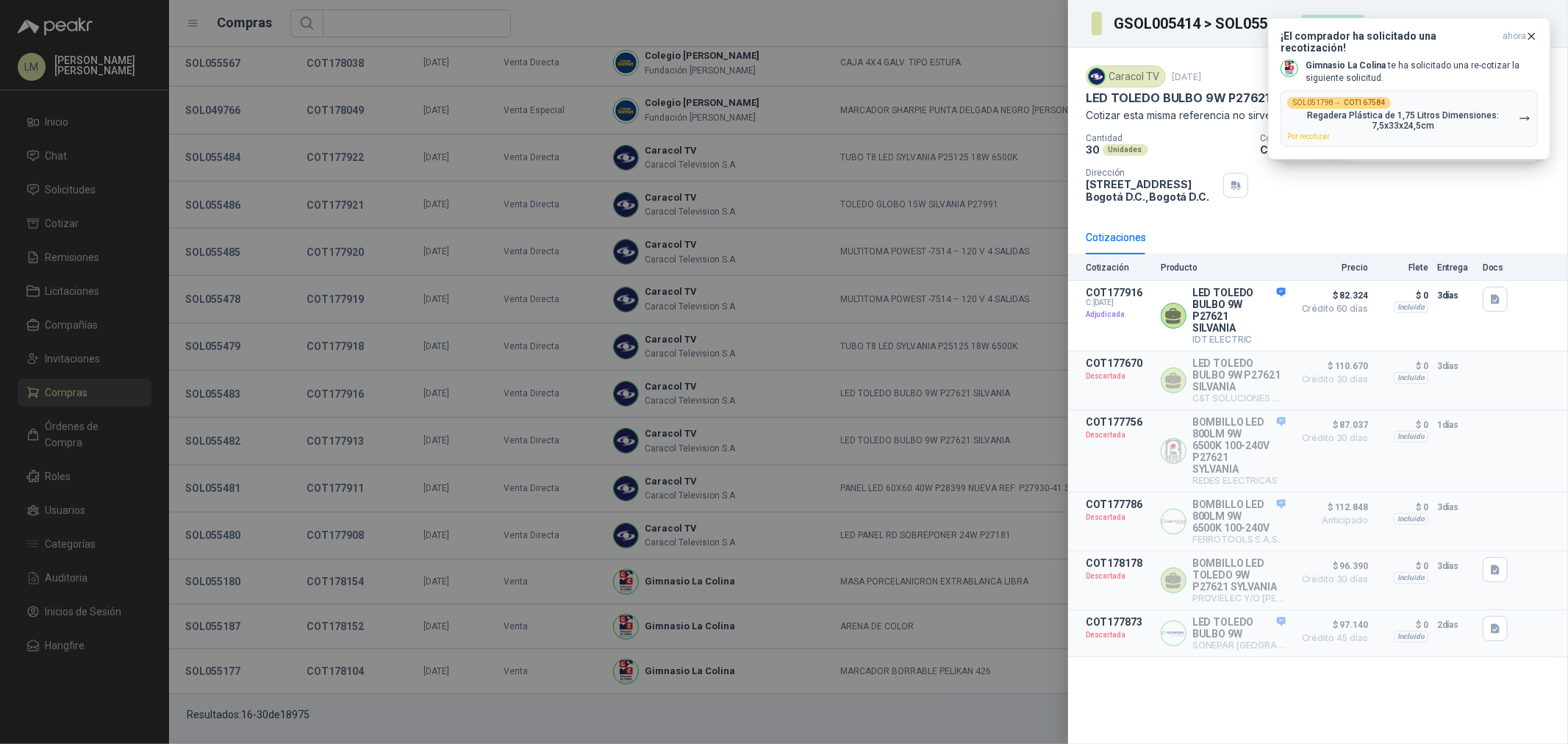
click at [218, 409] on div at bounding box center [784, 372] width 1568 height 744
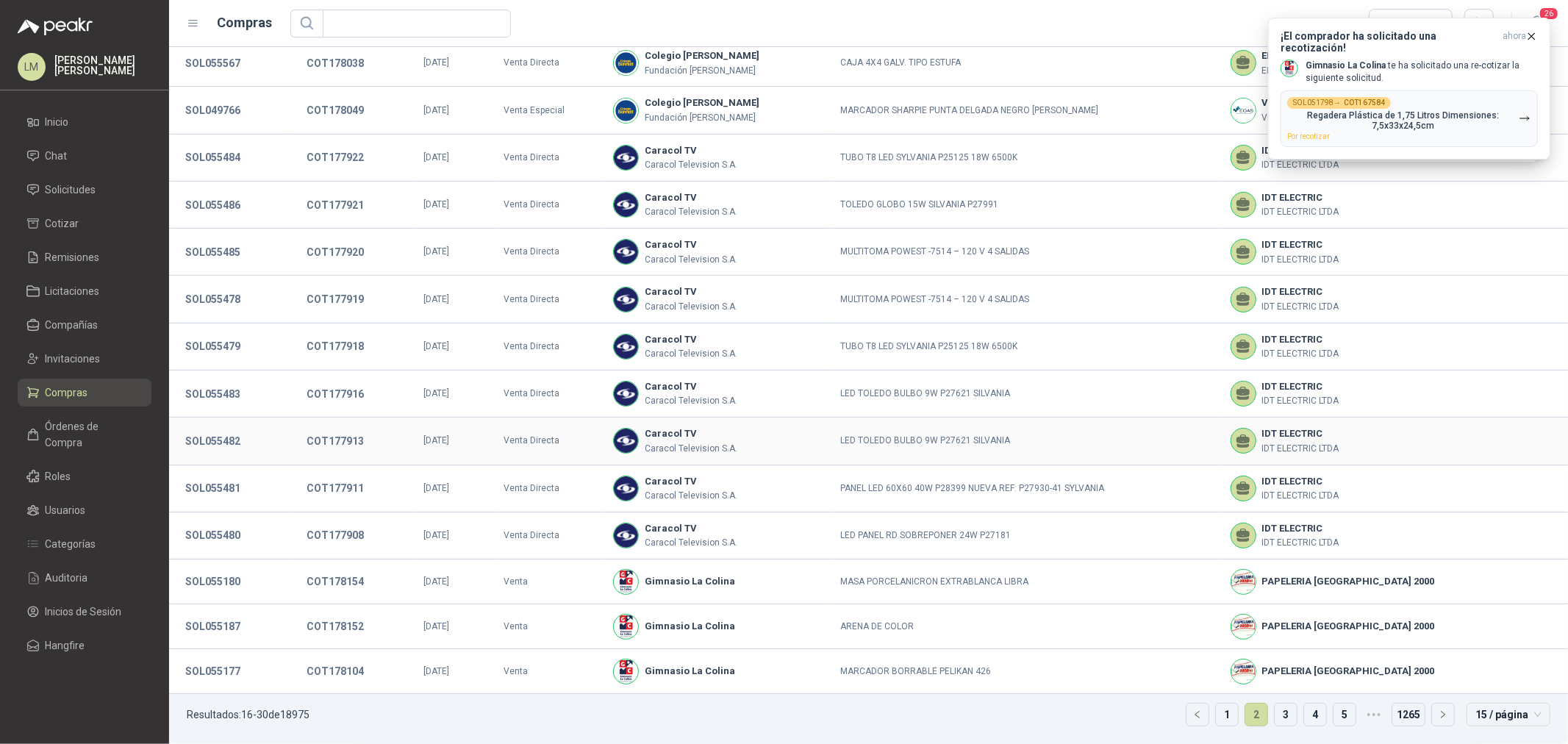
click at [218, 443] on button "SOL055482" at bounding box center [212, 441] width 70 height 26
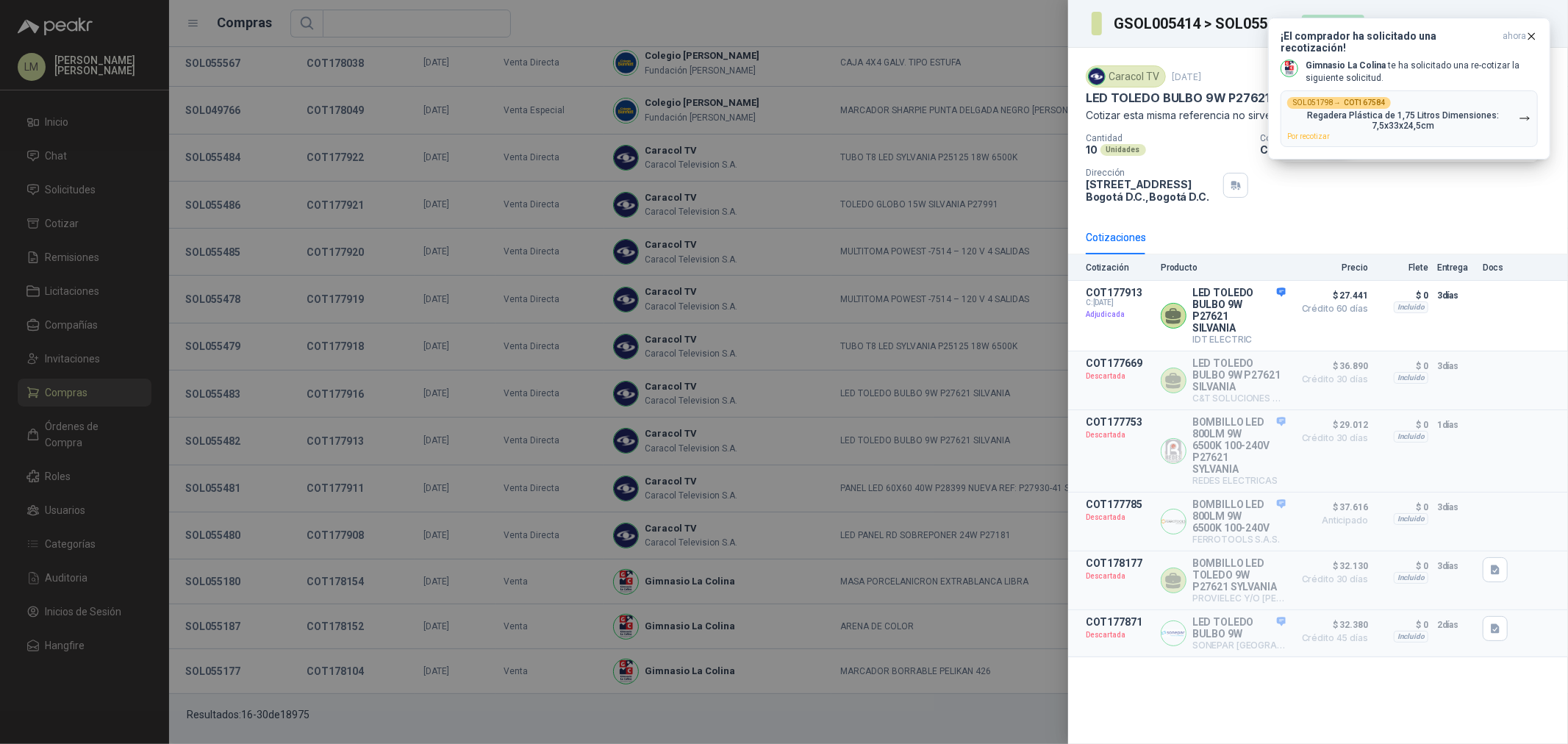
click at [217, 480] on div at bounding box center [784, 372] width 1568 height 744
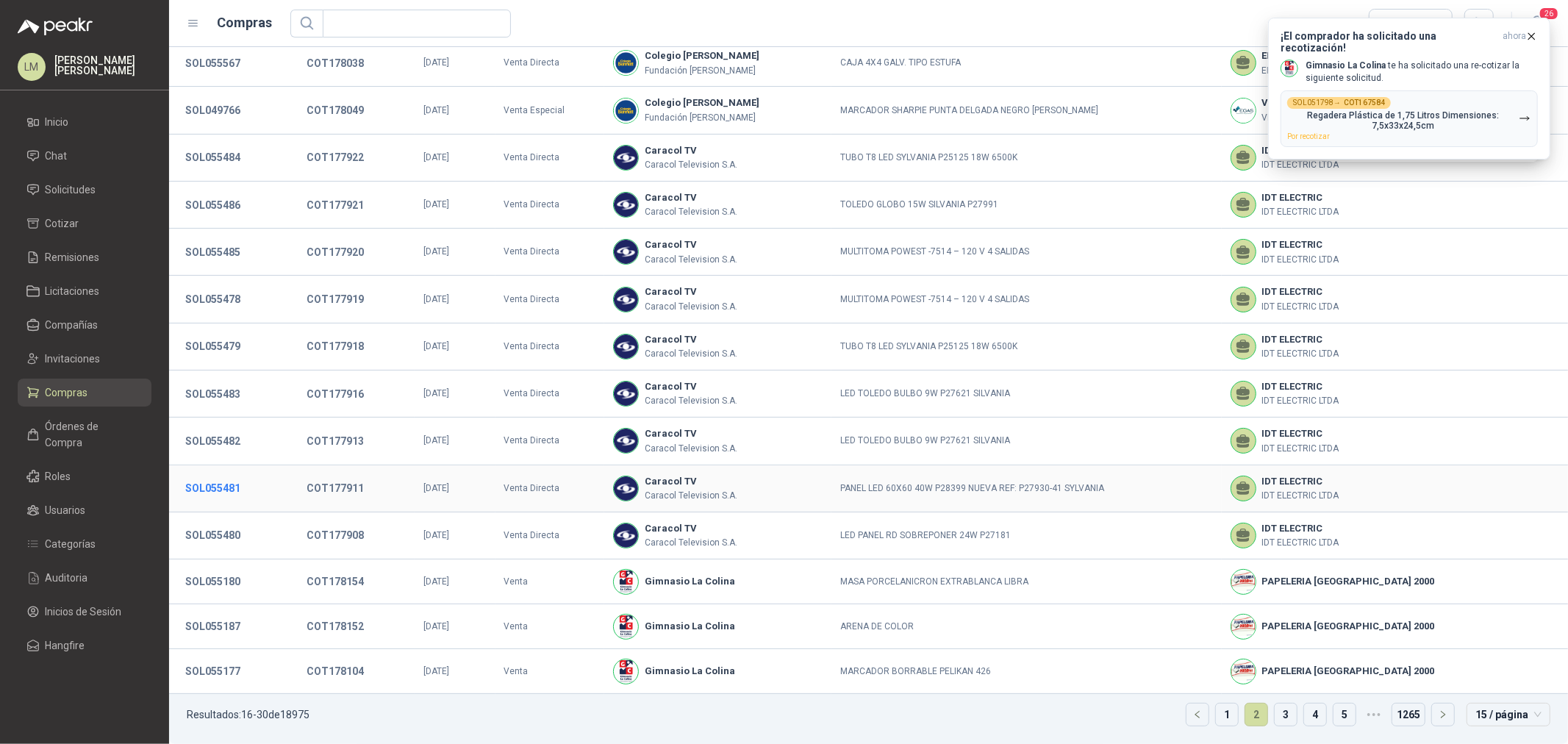
click at [226, 493] on button "SOL055481" at bounding box center [212, 488] width 70 height 26
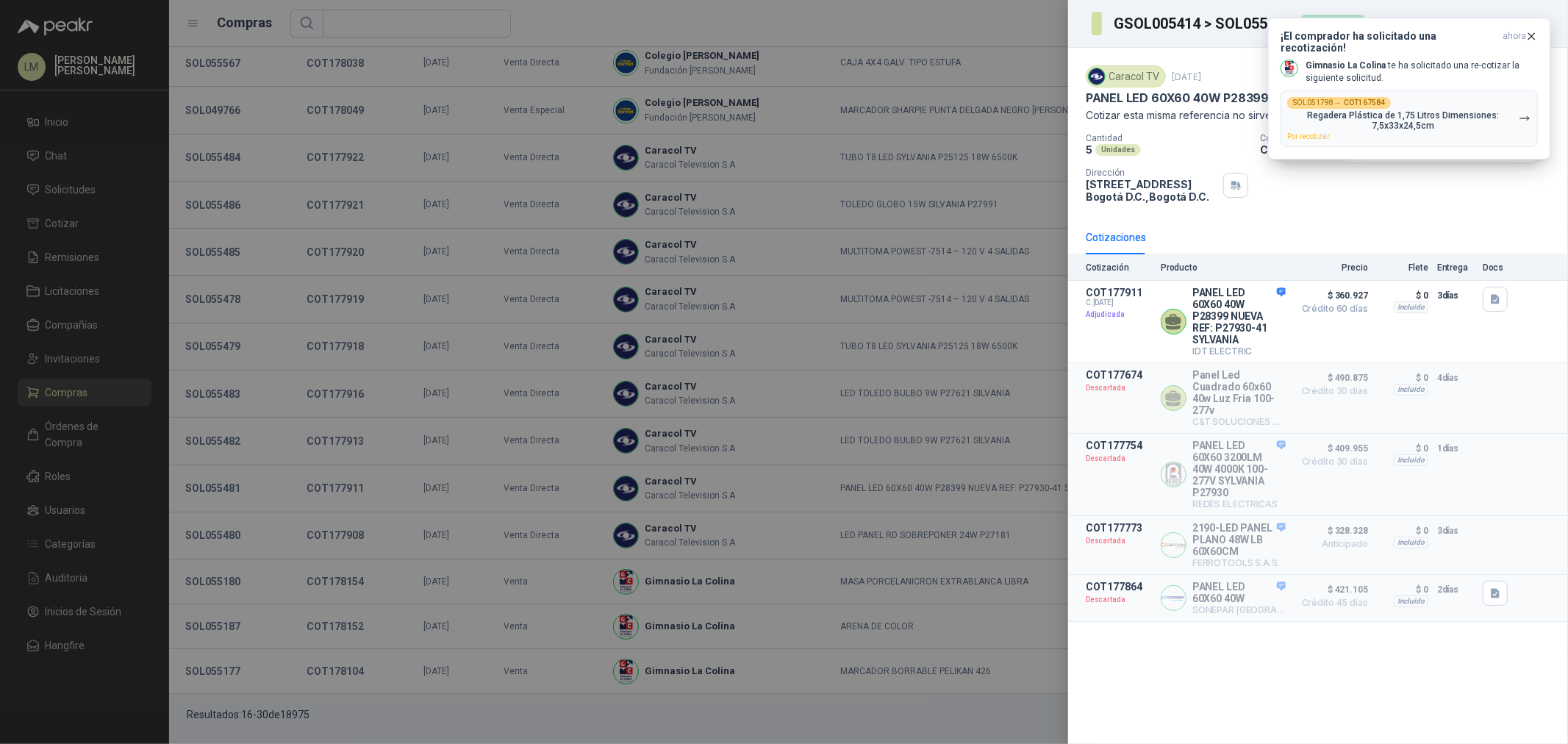
click at [216, 543] on div at bounding box center [784, 372] width 1568 height 744
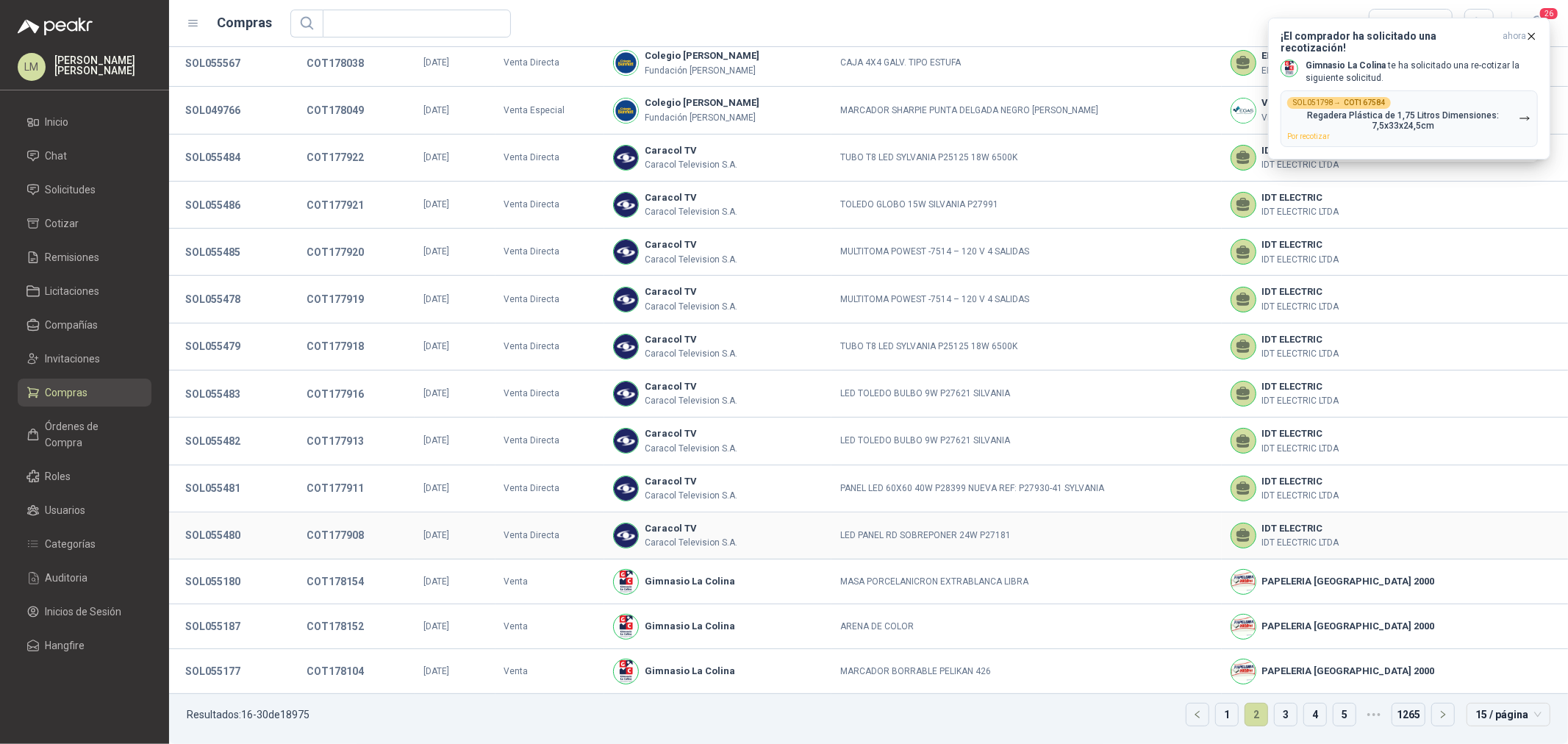
click at [216, 543] on button "SOL055480" at bounding box center [212, 536] width 70 height 26
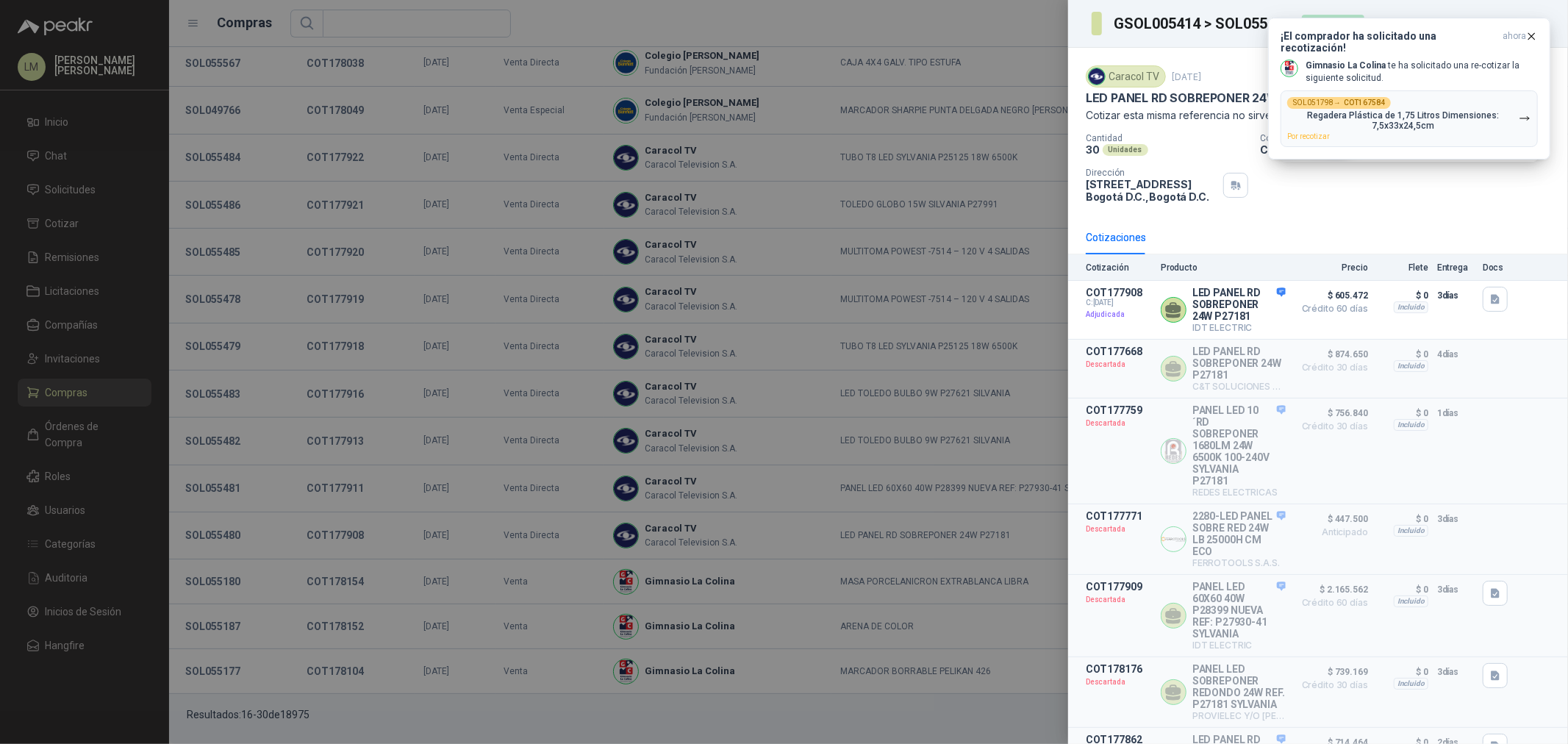
click at [335, 341] on div at bounding box center [784, 372] width 1568 height 744
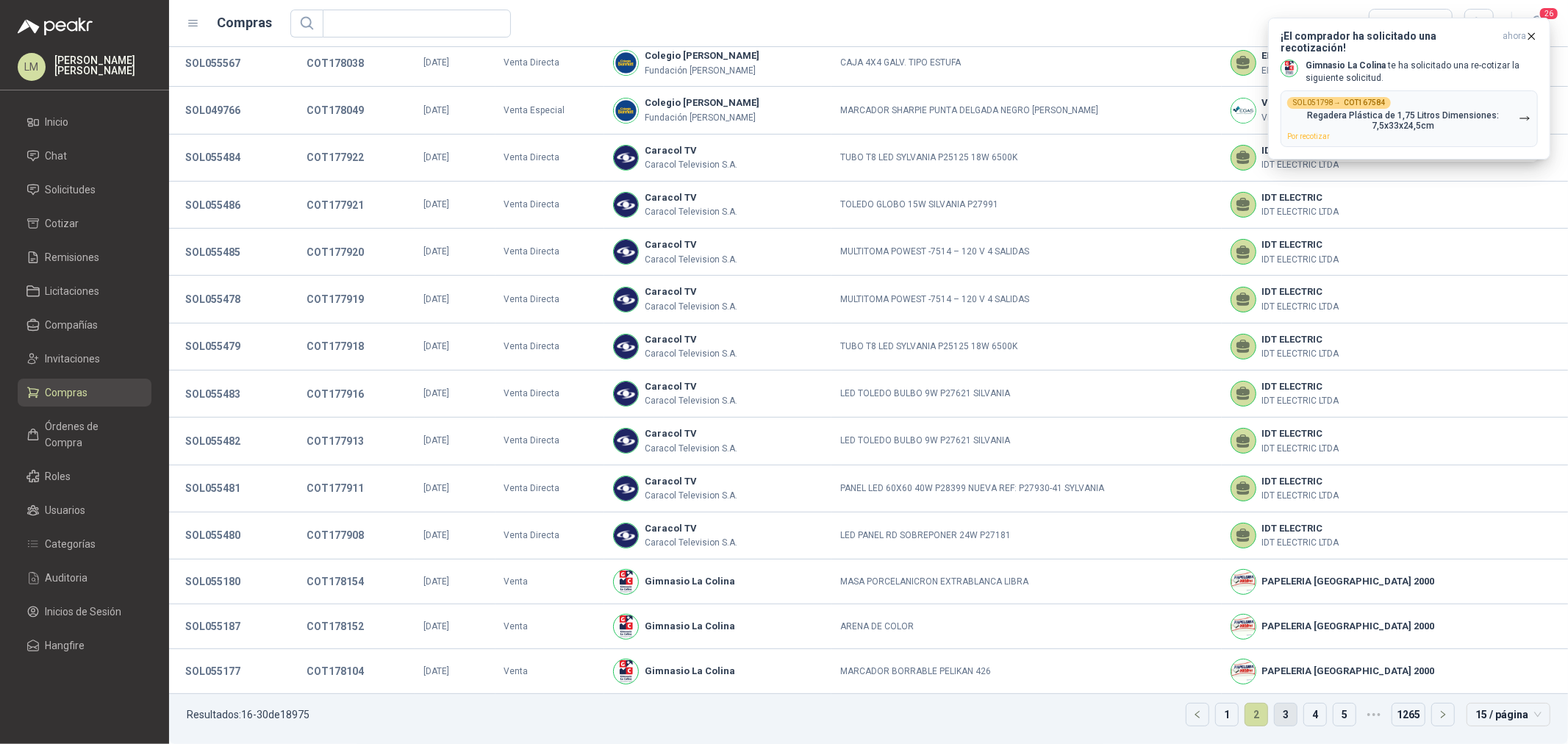
click at [1275, 714] on link "3" at bounding box center [1286, 714] width 22 height 22
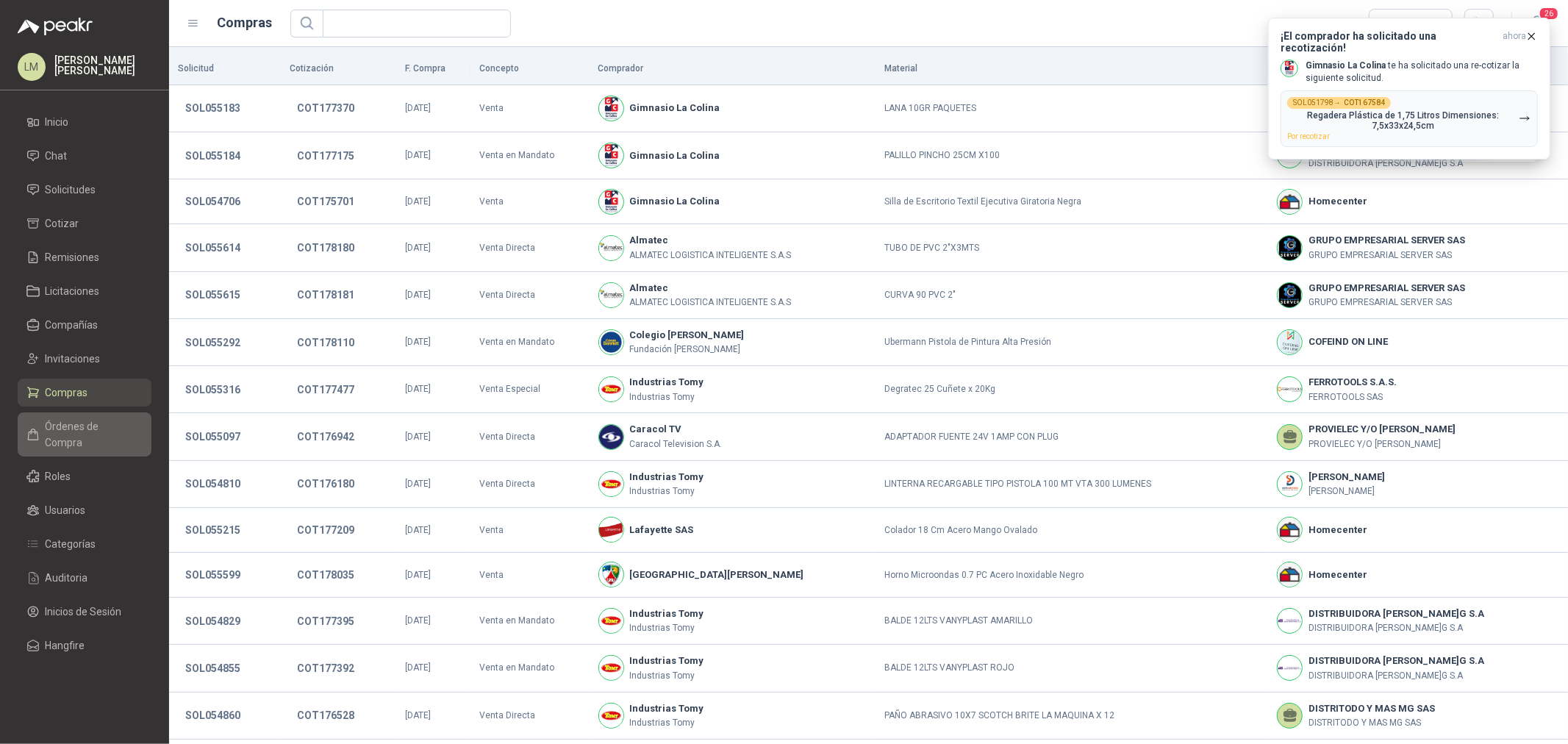
click at [84, 422] on span "Órdenes de Compra" at bounding box center [92, 434] width 92 height 32
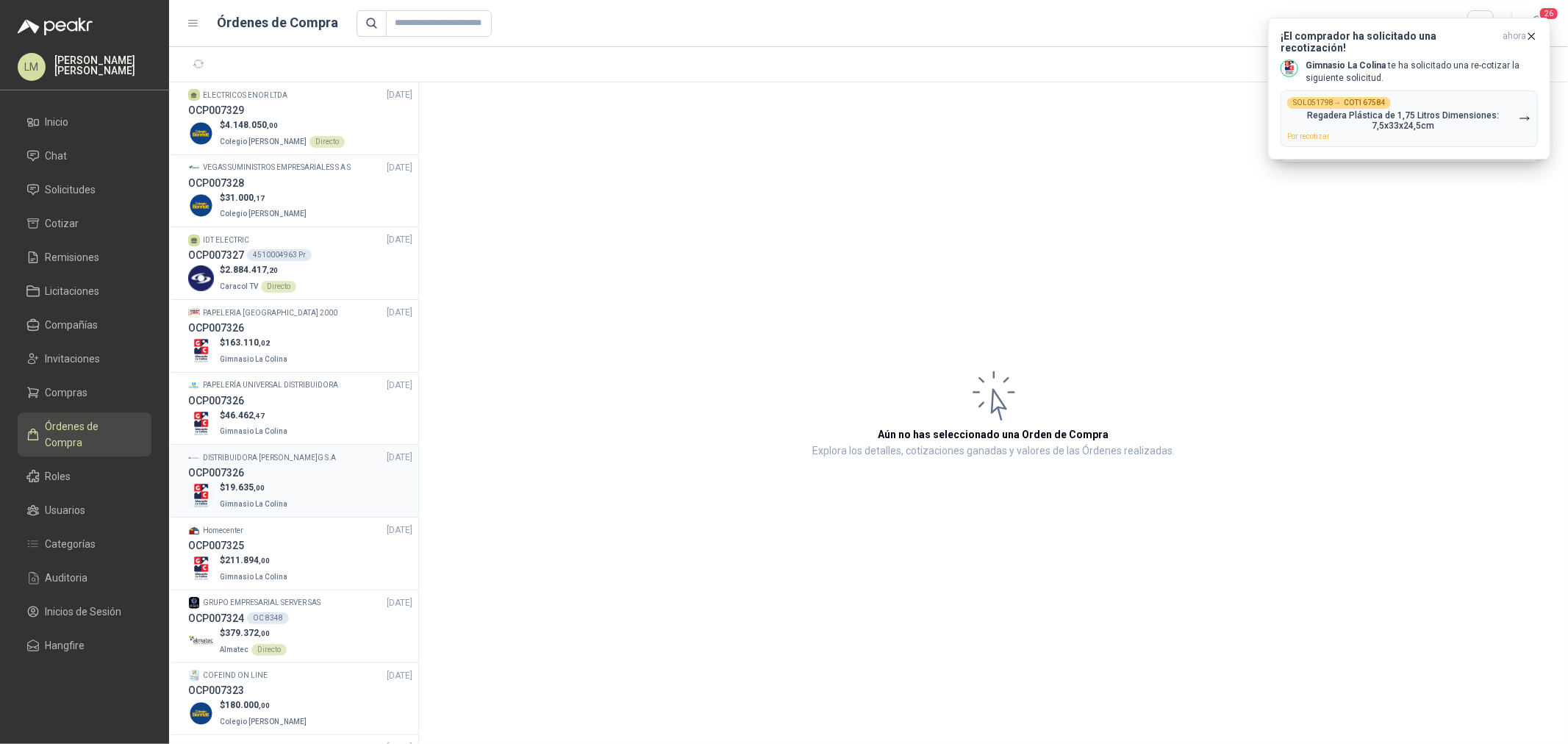
click at [282, 484] on p "$ 19.635 ,00" at bounding box center [255, 487] width 71 height 14
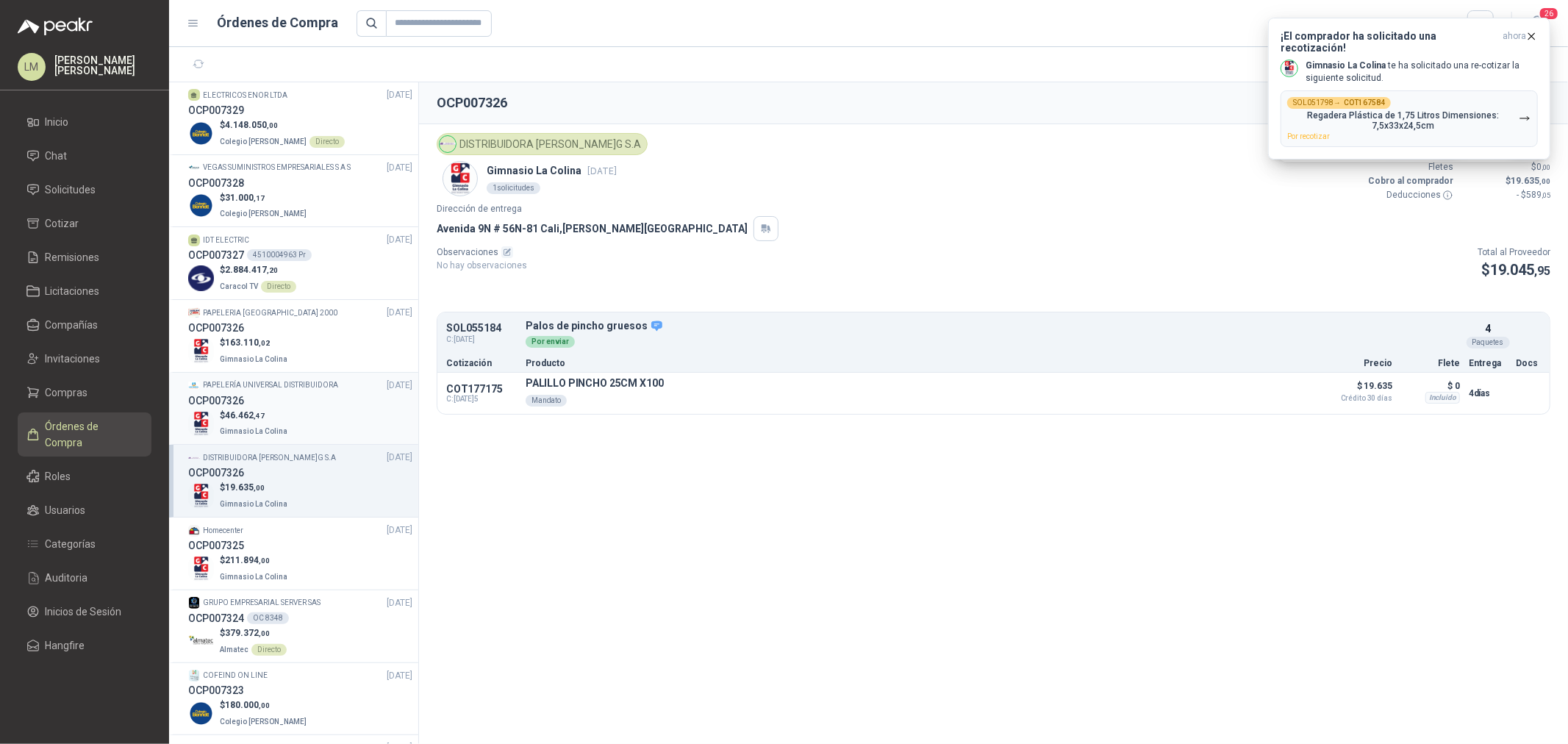
click at [274, 420] on p "$ 46.462 ,47" at bounding box center [255, 415] width 71 height 14
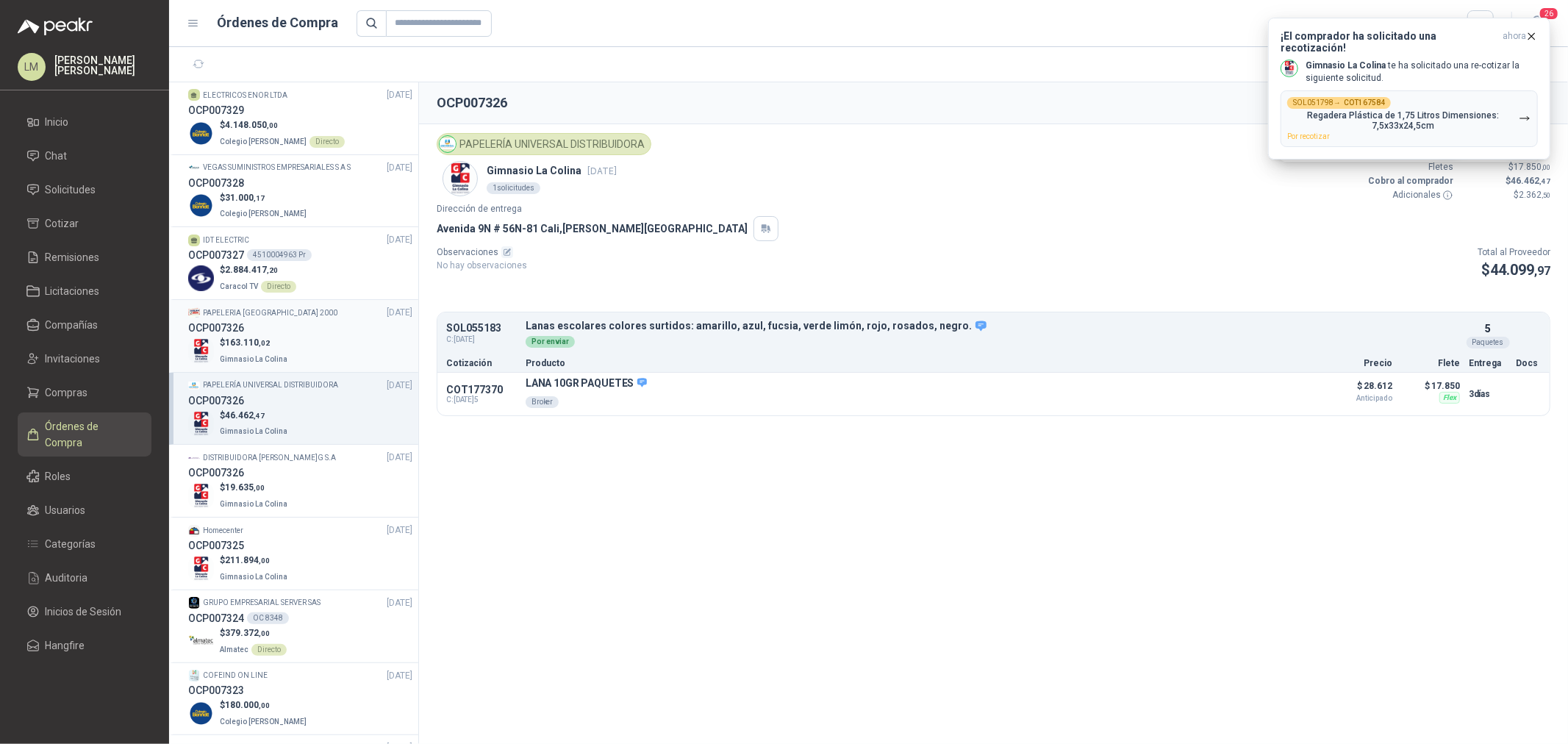
click at [247, 340] on span "163.110 ,02" at bounding box center [247, 343] width 45 height 11
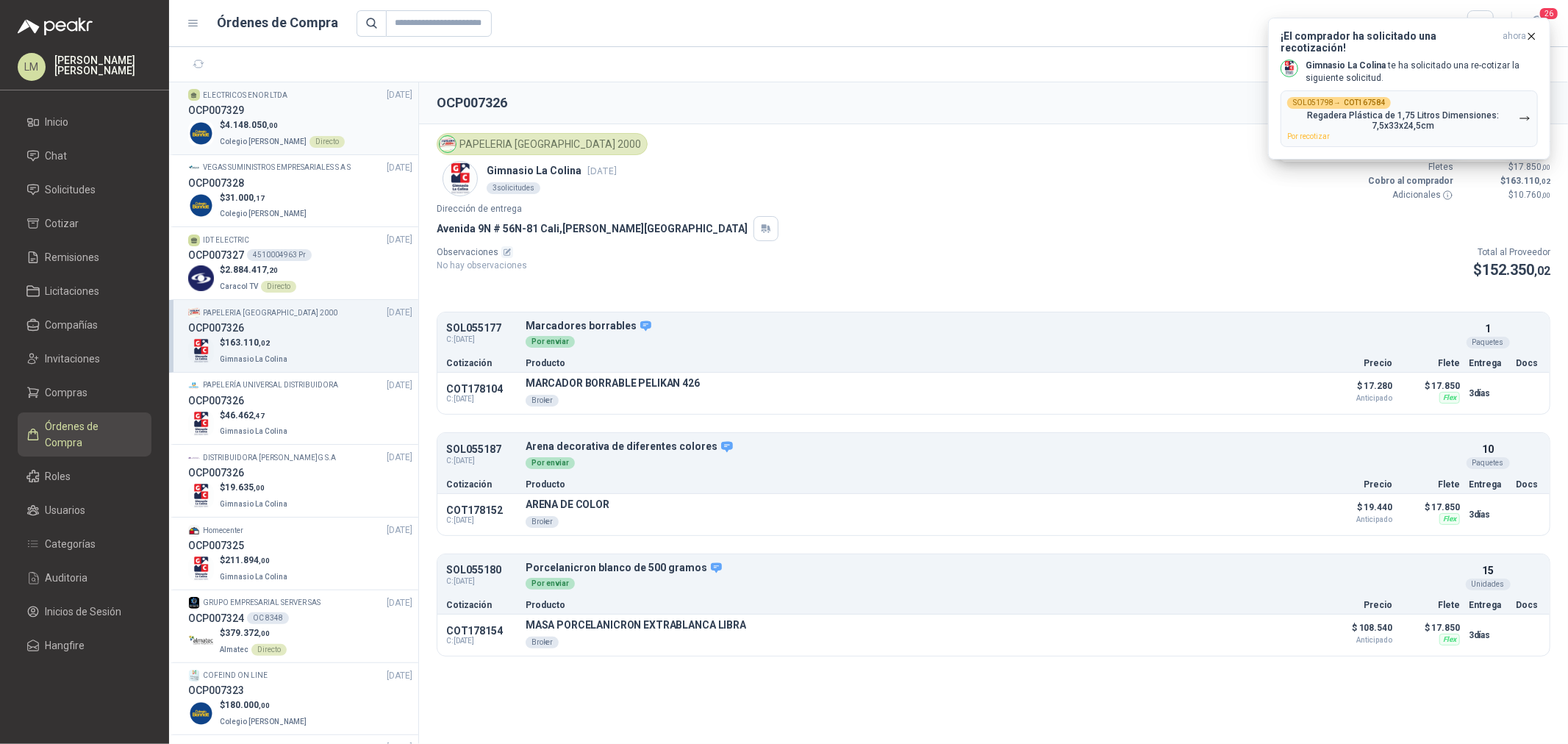
click at [296, 105] on div "OCP007329" at bounding box center [300, 111] width 224 height 16
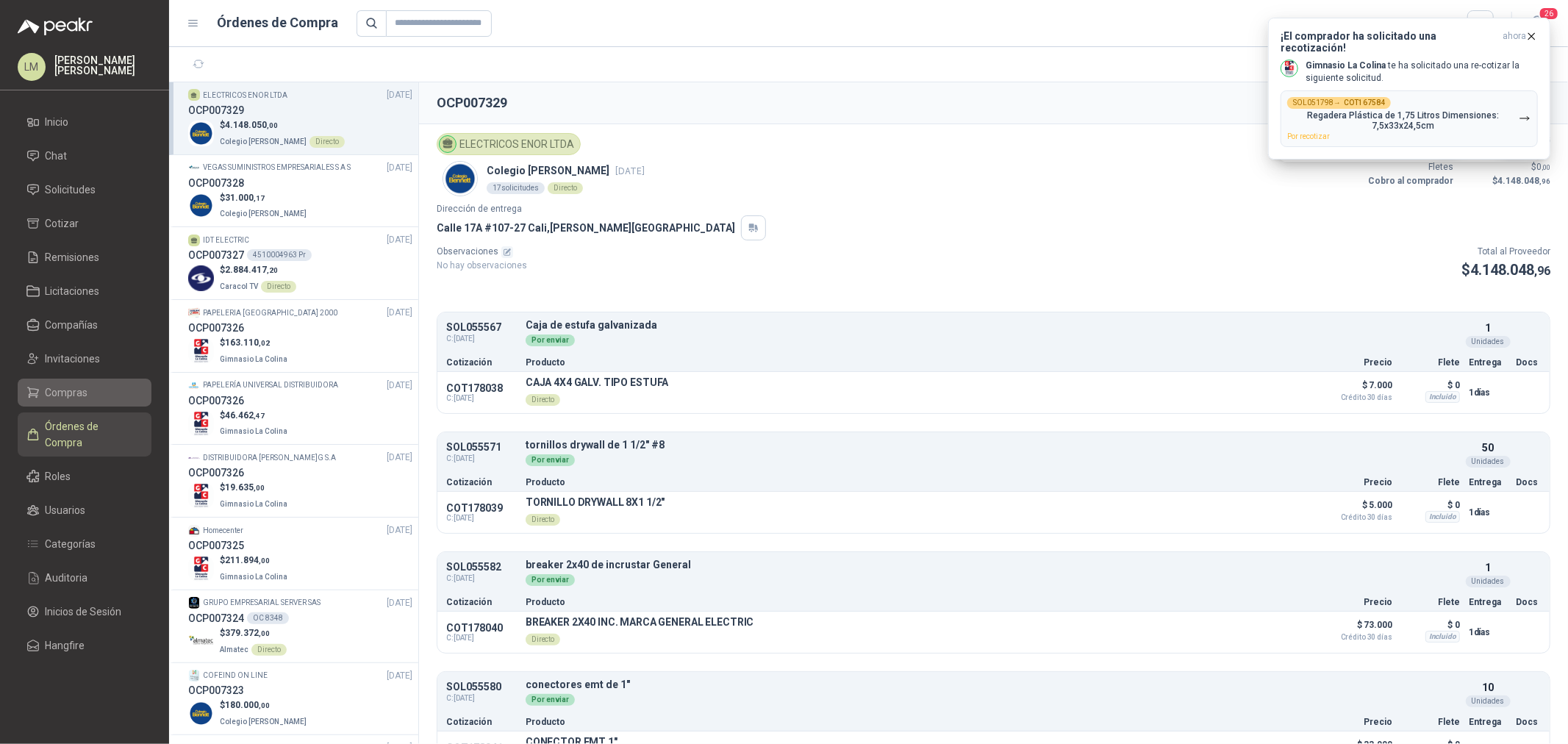
click at [53, 390] on span "Compras" at bounding box center [67, 393] width 43 height 16
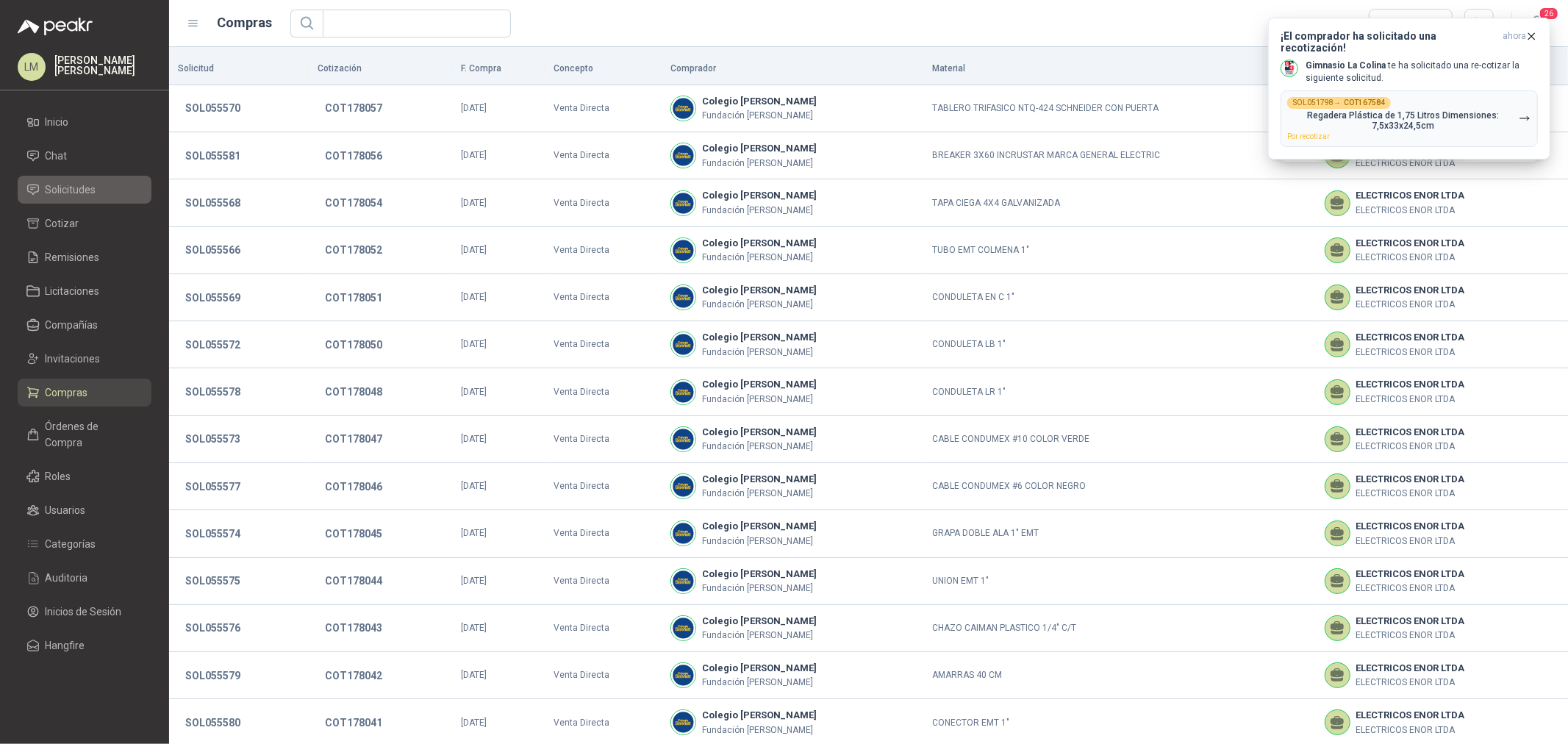
click at [75, 193] on span "Solicitudes" at bounding box center [71, 189] width 51 height 16
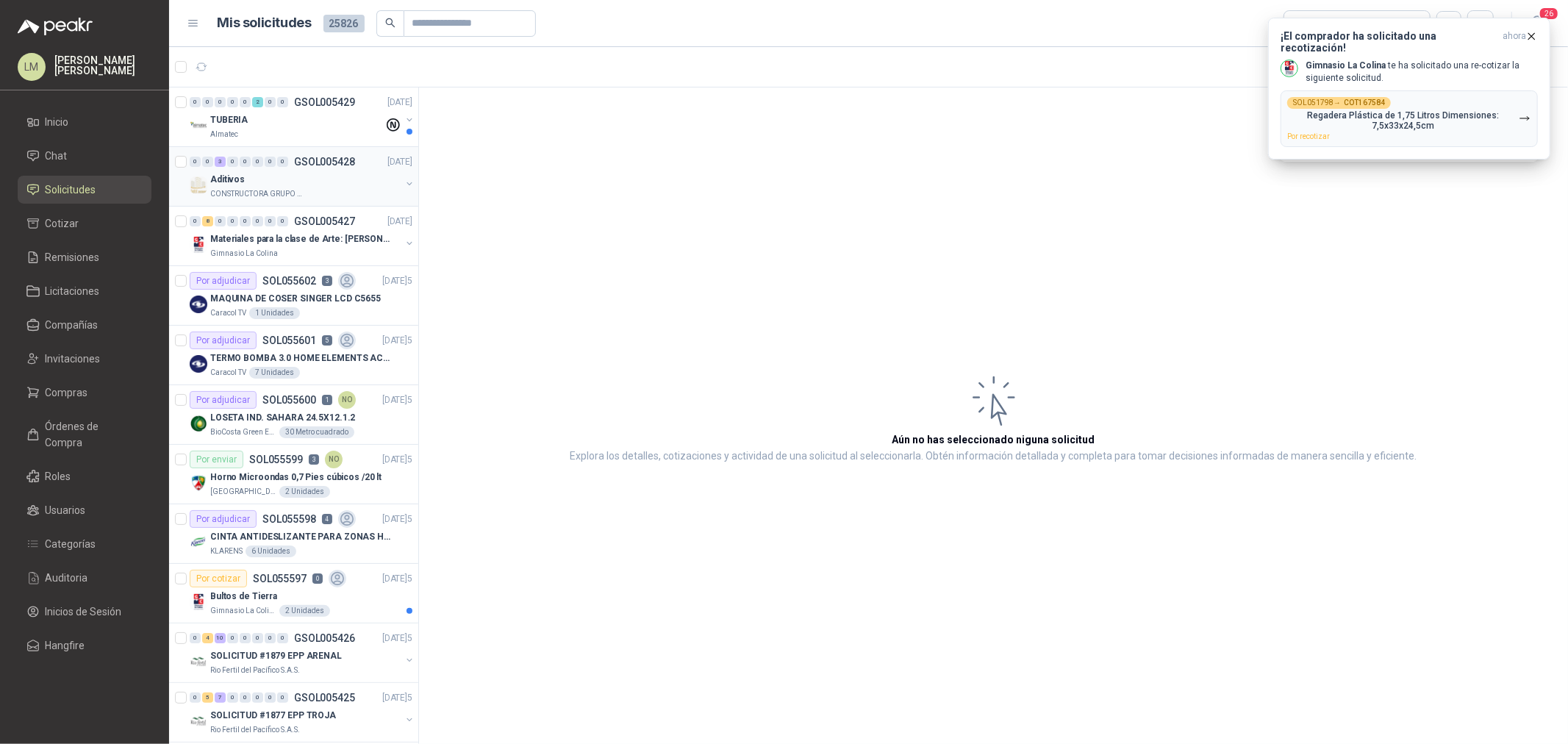
click at [314, 167] on div "0 0 3 0 0 0 0 0 GSOL005428 12/09/25" at bounding box center [302, 162] width 226 height 18
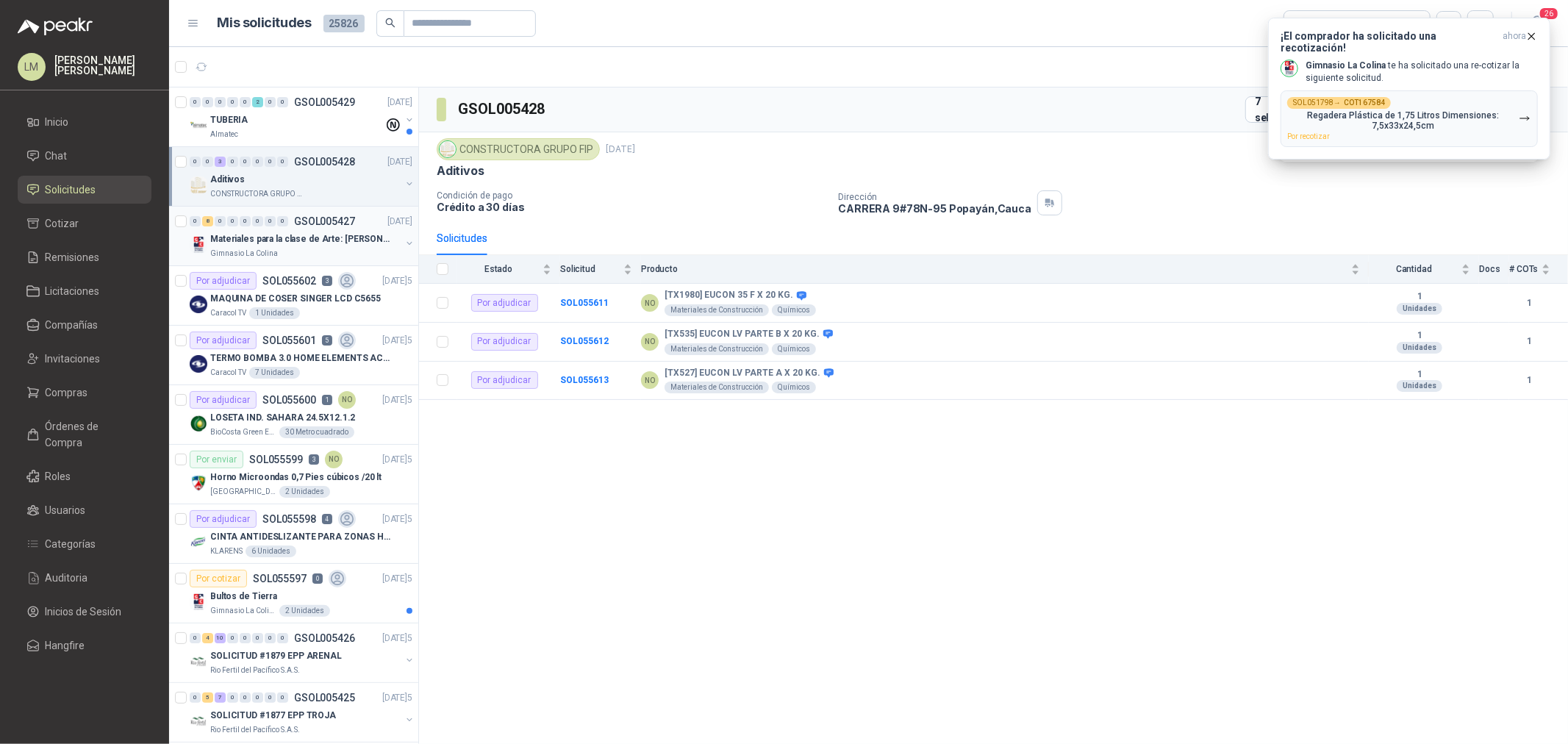
click at [403, 244] on button "button" at bounding box center [409, 244] width 11 height 11
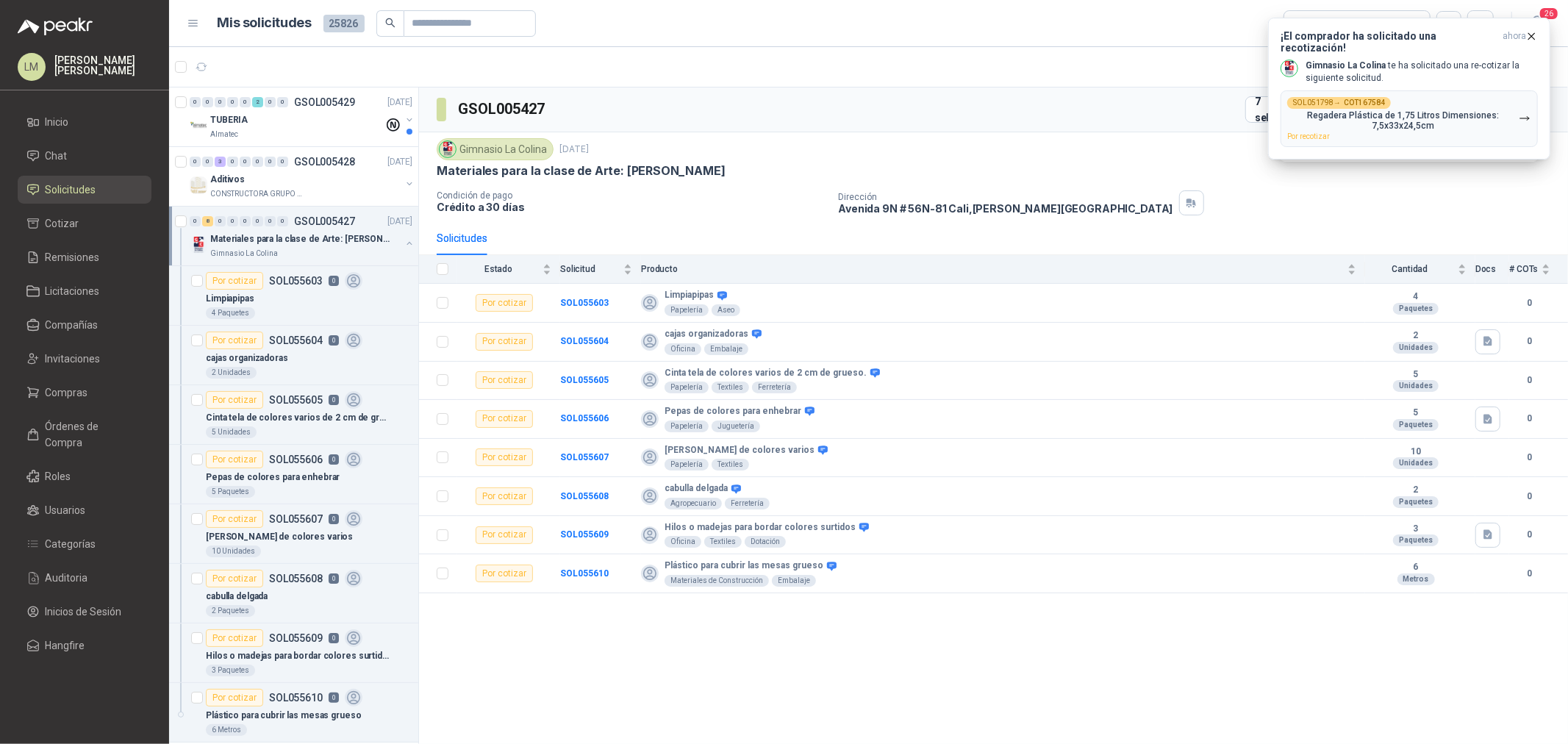
click at [403, 244] on button "button" at bounding box center [409, 244] width 11 height 11
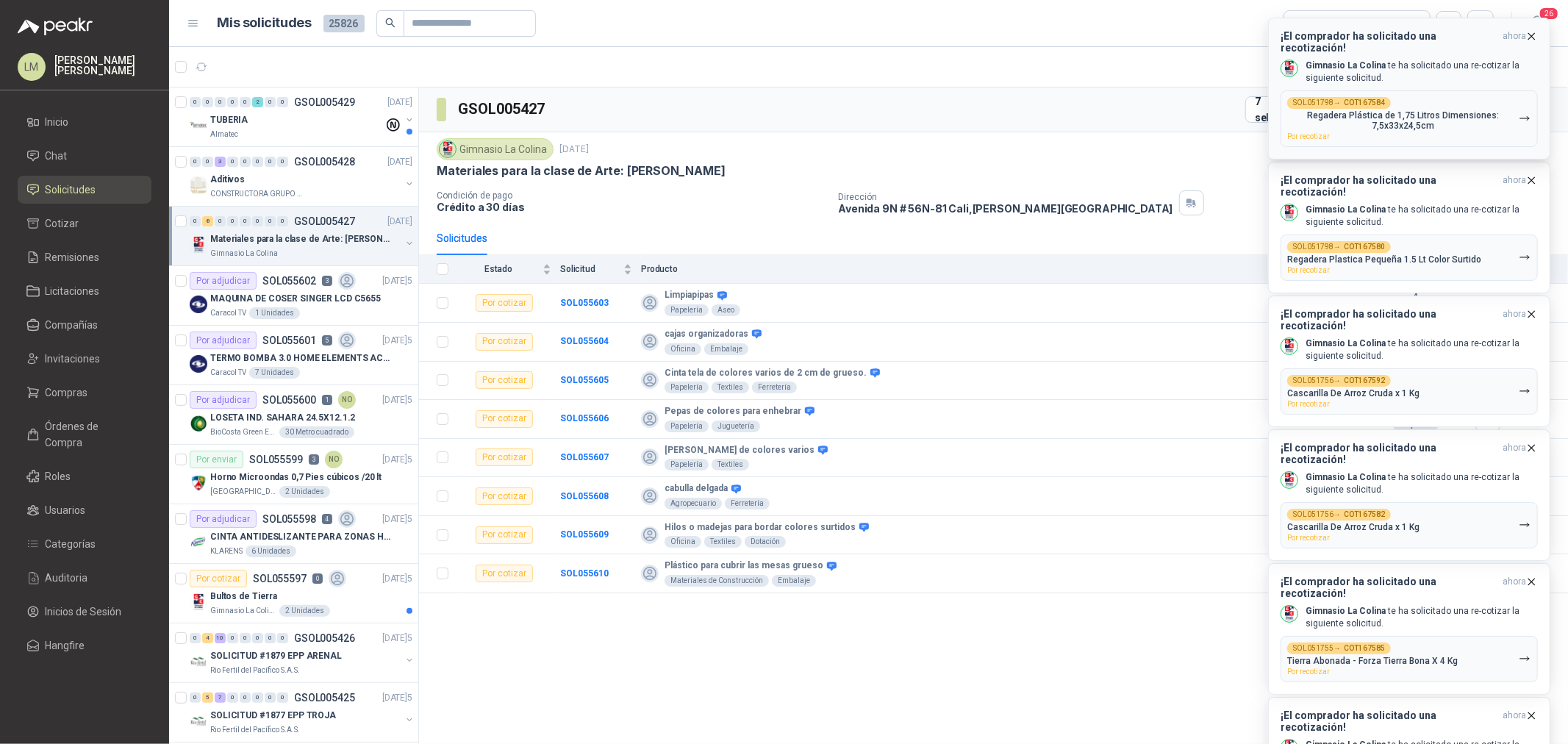
click at [1534, 35] on icon "button" at bounding box center [1531, 36] width 12 height 12
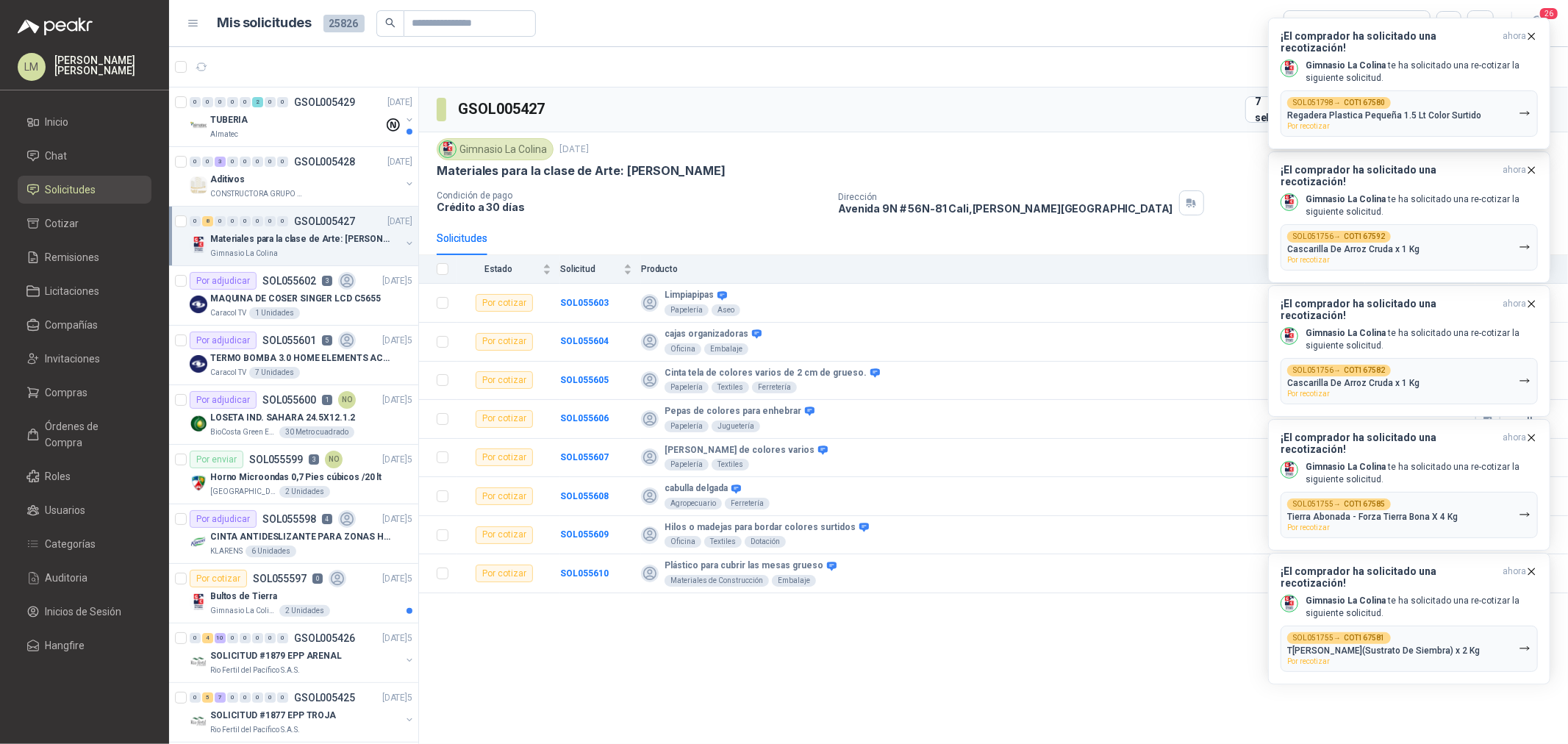
click at [1534, 35] on icon "button" at bounding box center [1531, 36] width 12 height 12
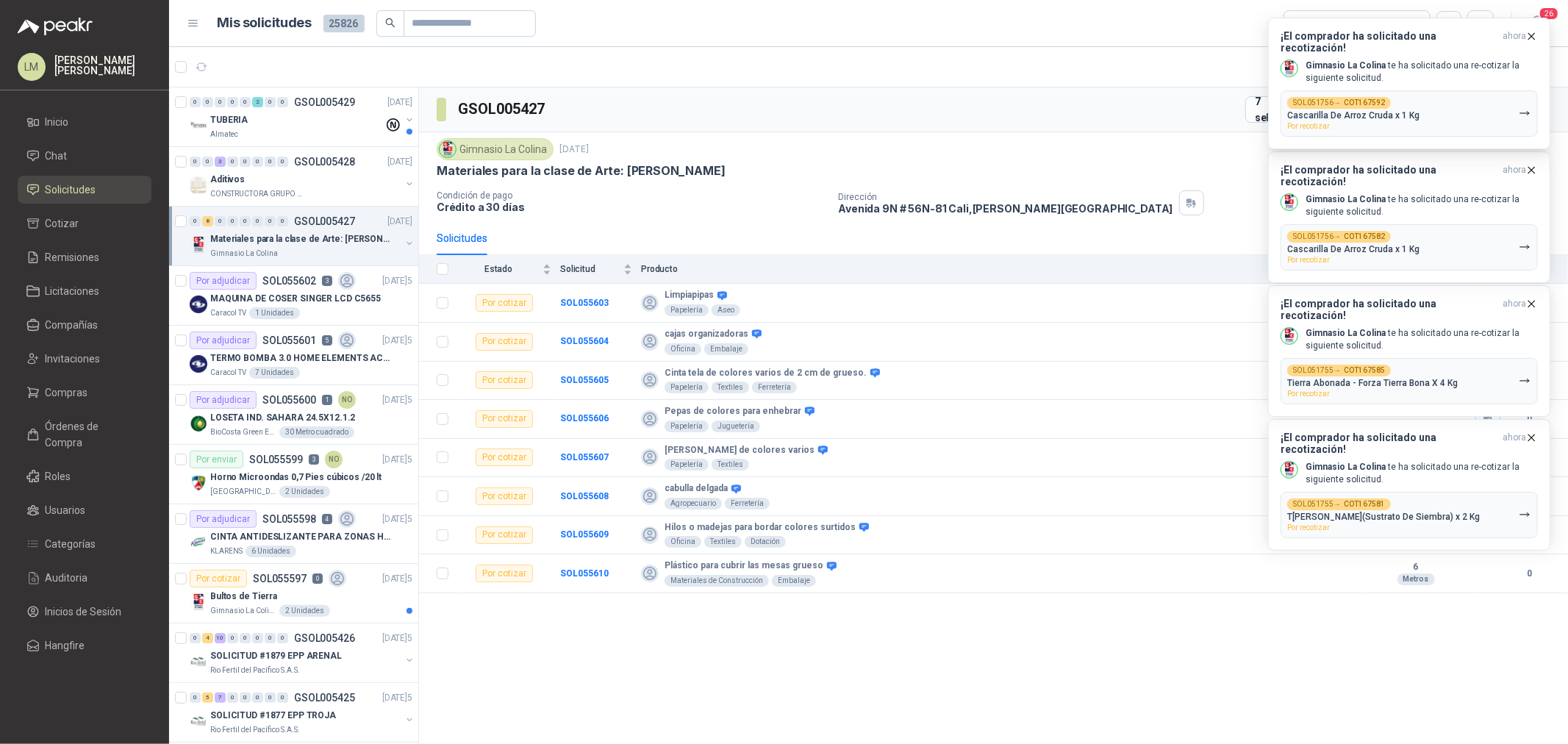
click at [1534, 35] on icon "button" at bounding box center [1531, 36] width 12 height 12
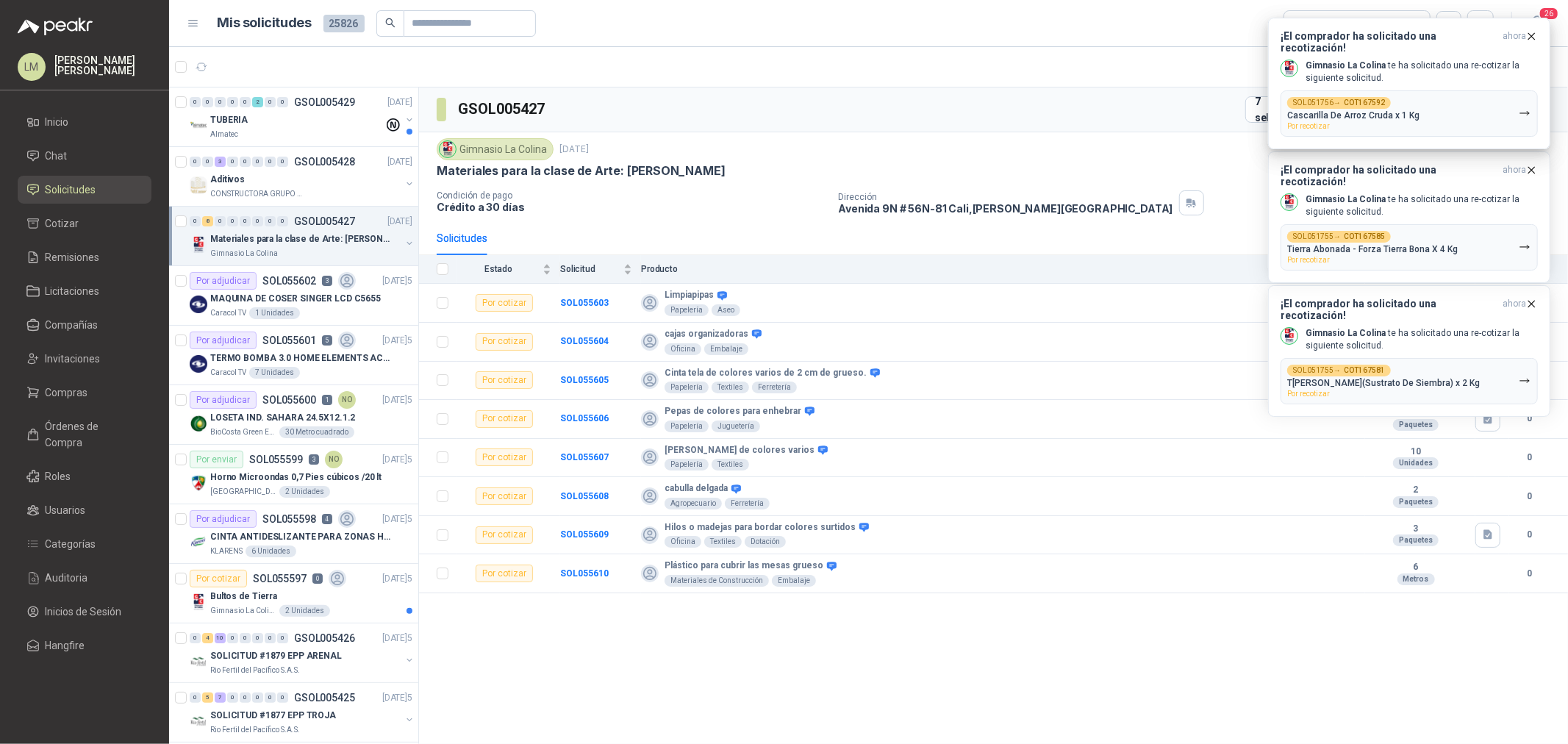
click at [1534, 35] on icon "button" at bounding box center [1531, 36] width 12 height 12
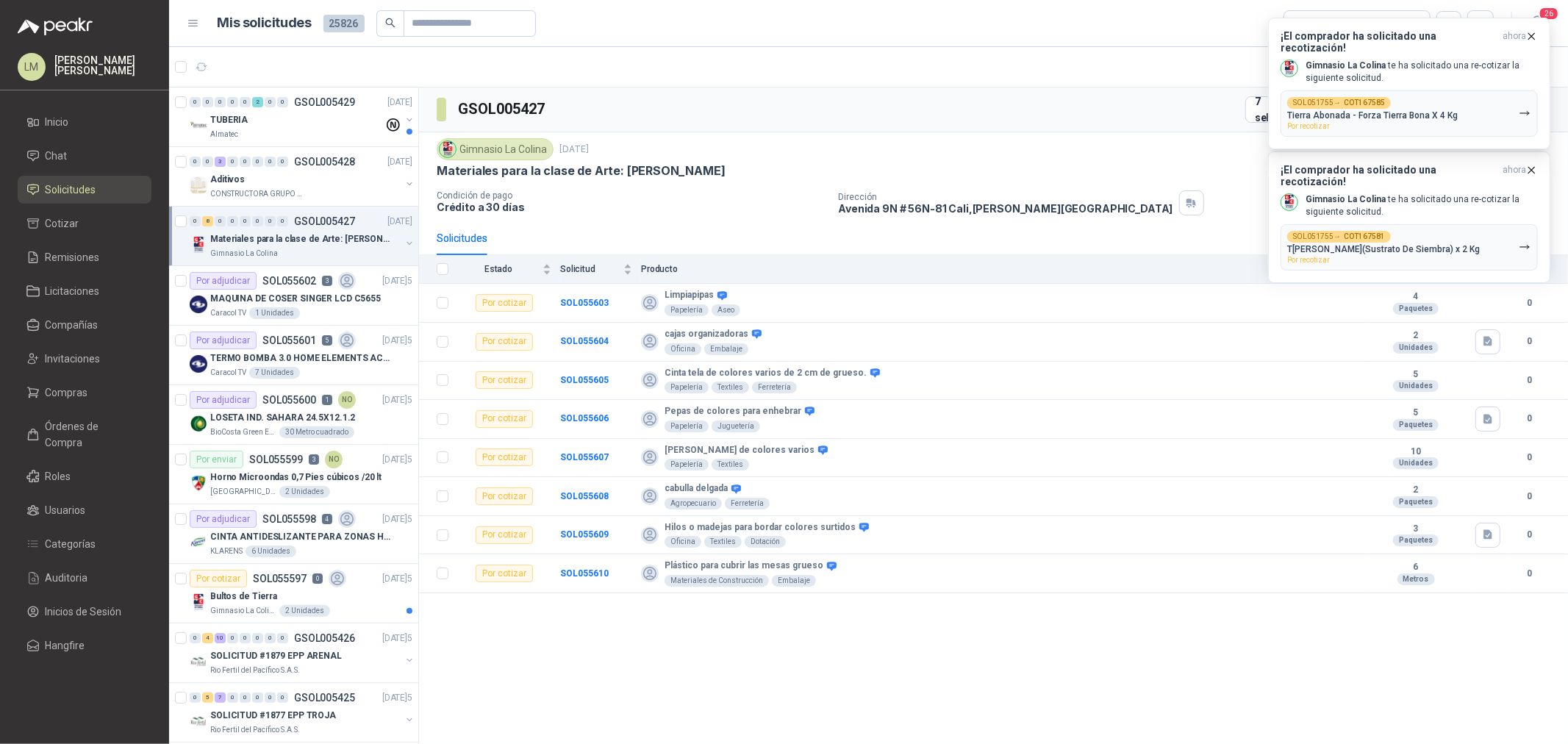
click at [1534, 35] on icon "button" at bounding box center [1531, 36] width 12 height 12
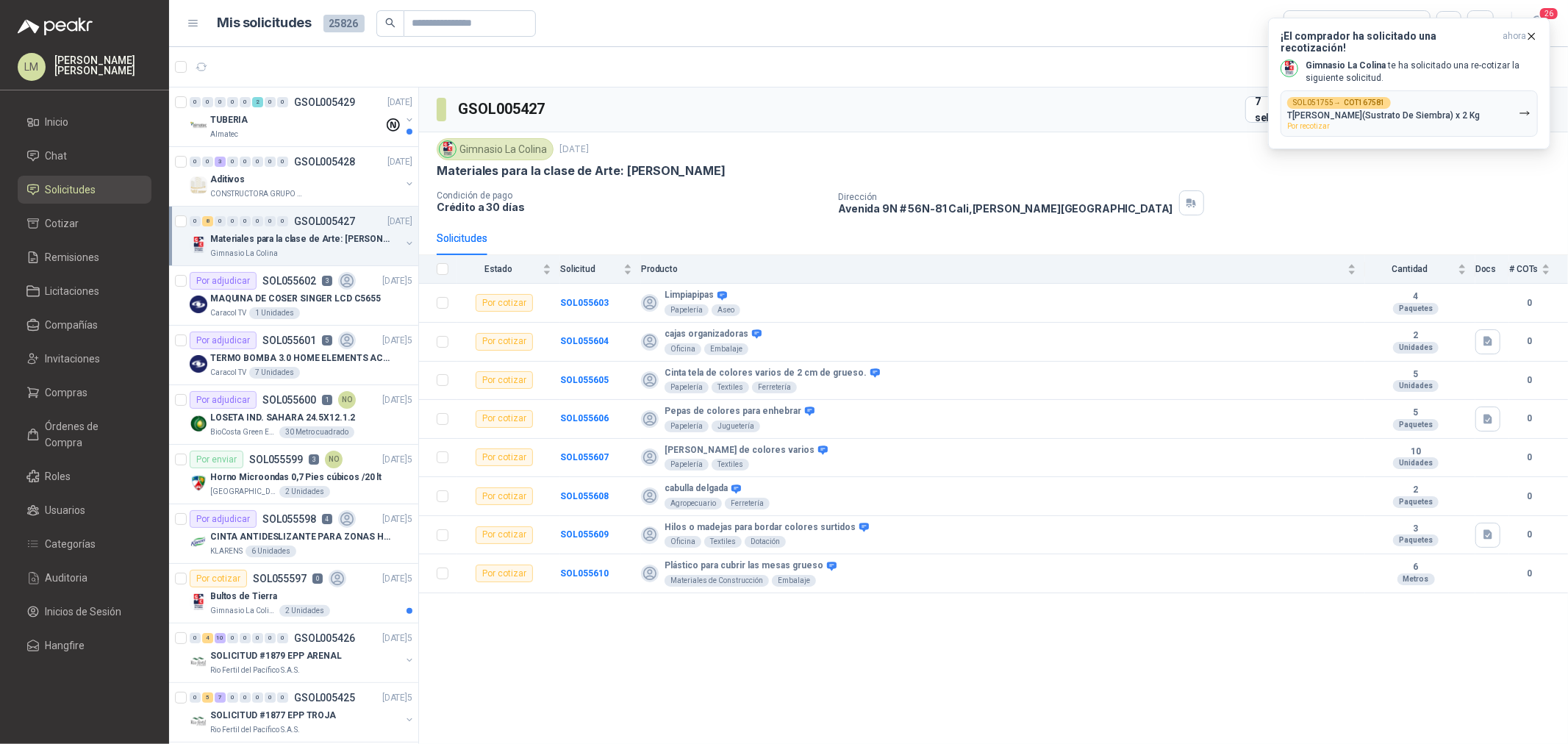
click at [1534, 35] on icon "button" at bounding box center [1531, 36] width 12 height 12
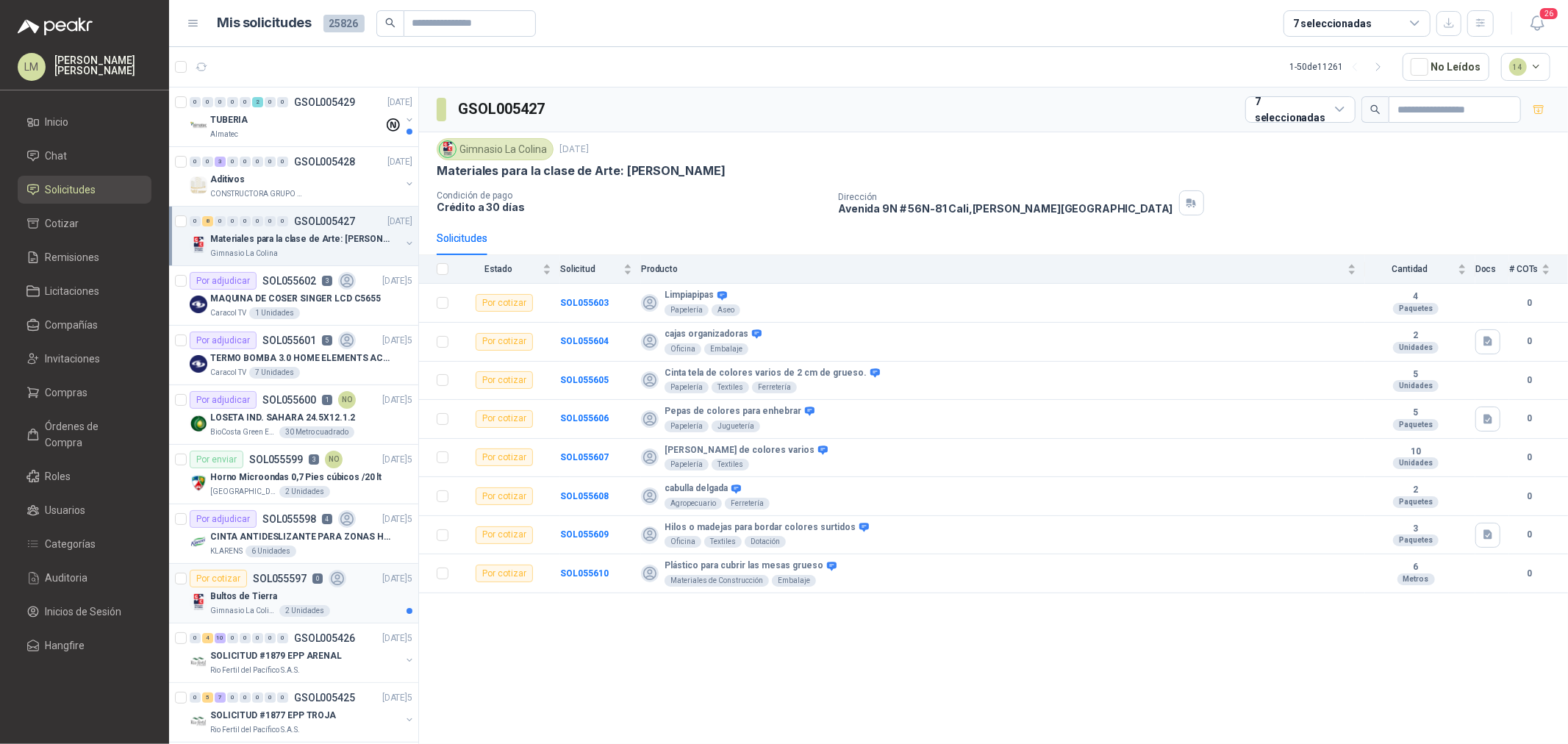
click at [258, 607] on p "Gimnasio La Colina" at bounding box center [243, 611] width 66 height 11
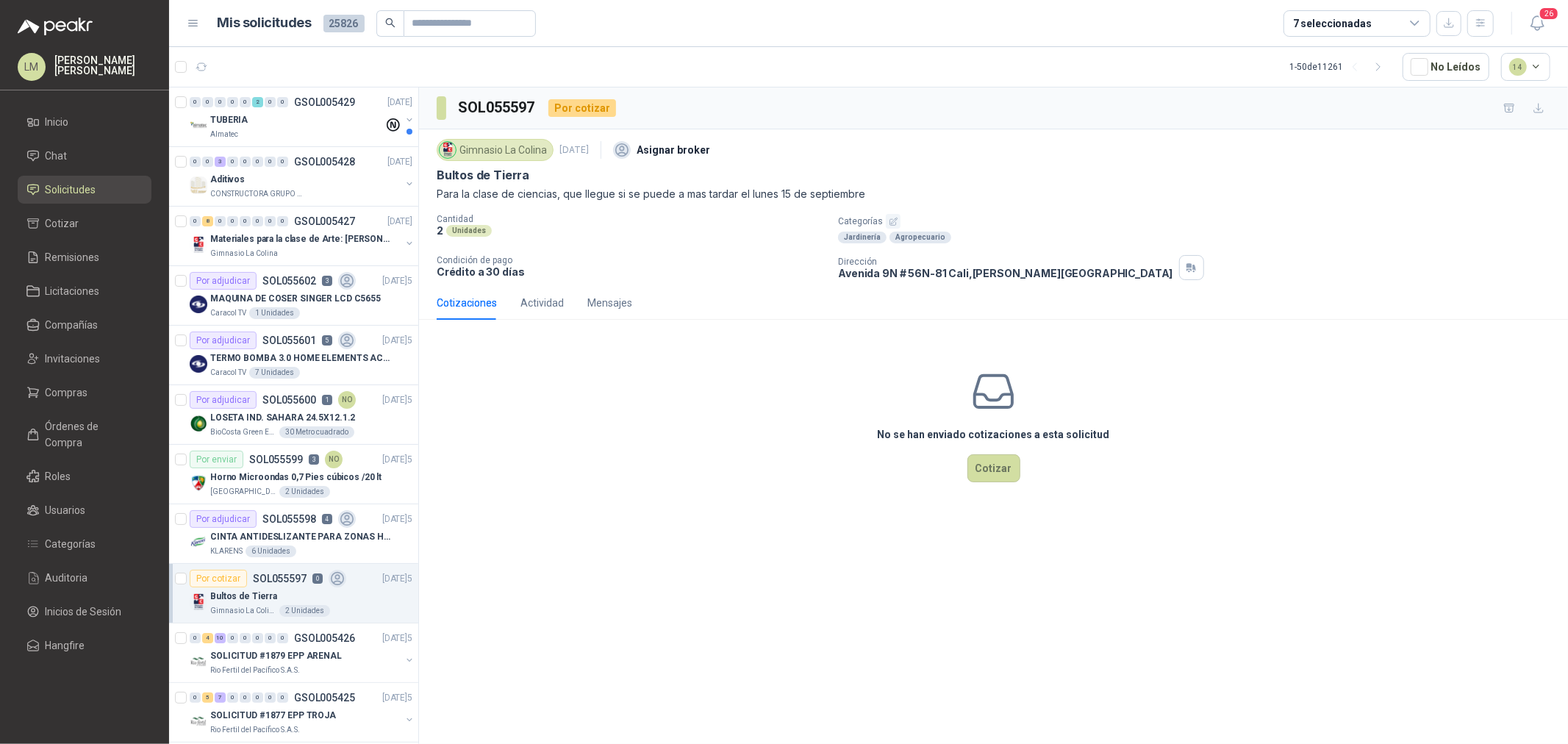
click at [1328, 7] on header "Mis solicitudes 25826 7 seleccionadas 26" at bounding box center [868, 23] width 1399 height 47
click at [1328, 18] on div "7 seleccionadas" at bounding box center [1333, 24] width 79 height 16
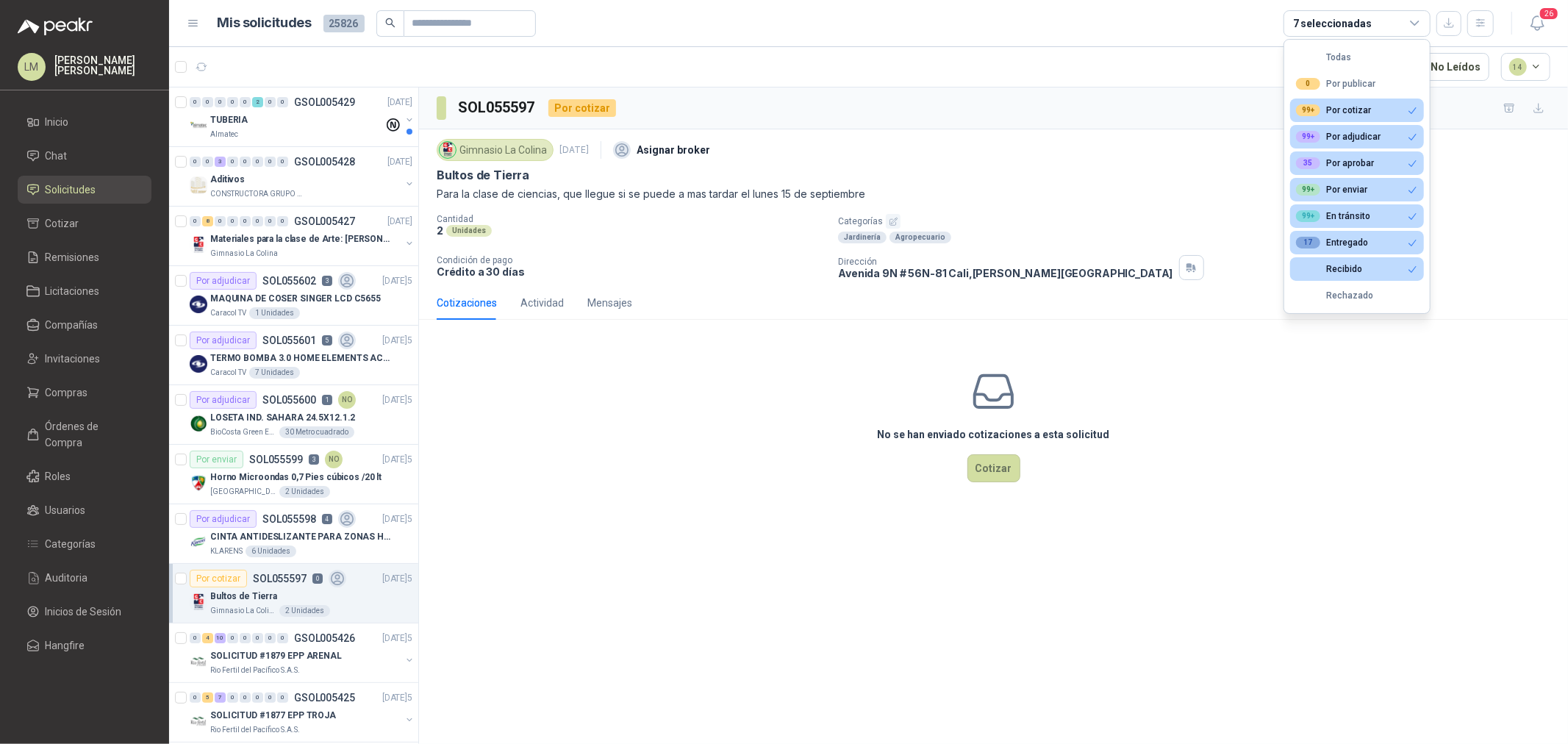
click at [1328, 18] on div "7 seleccionadas" at bounding box center [1333, 24] width 79 height 16
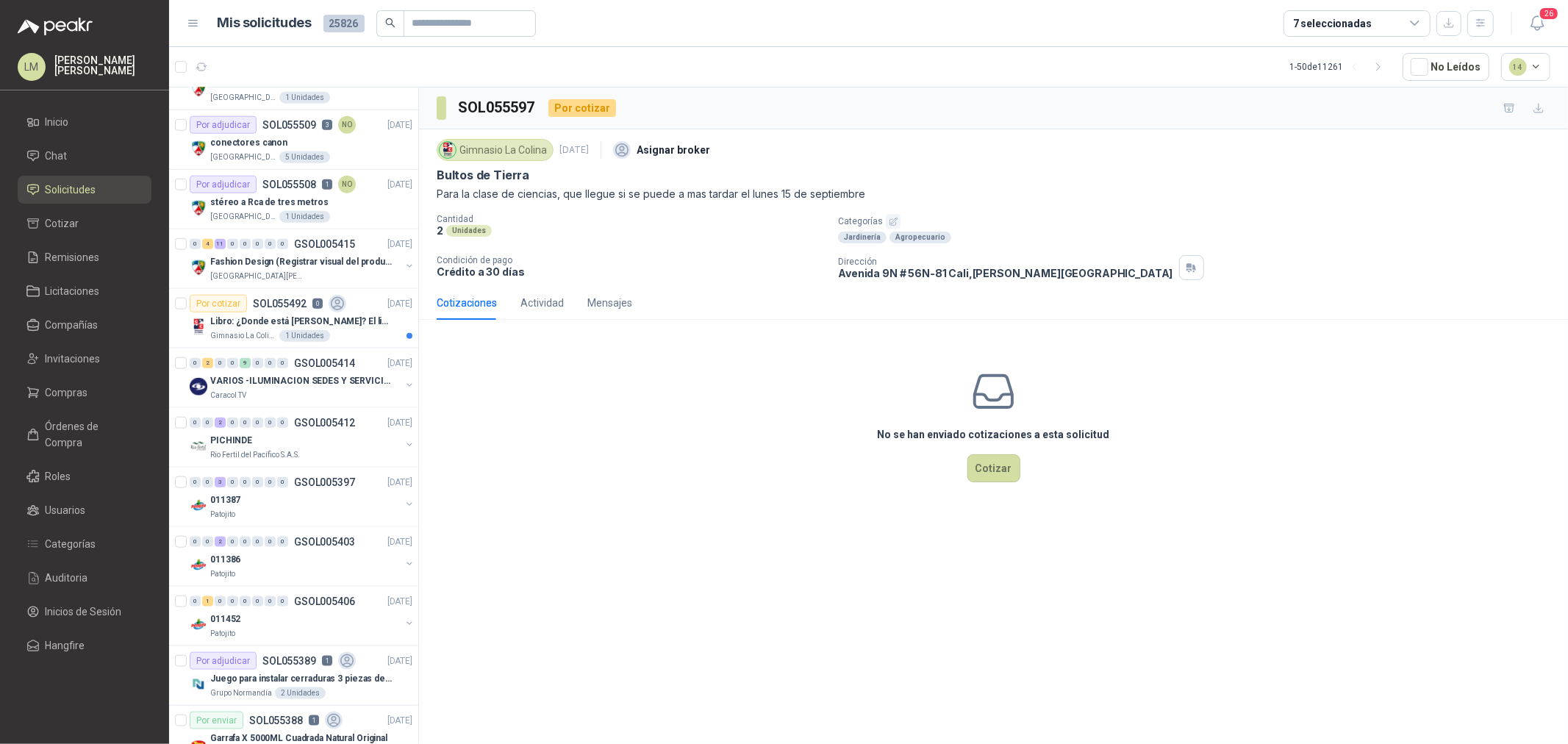
scroll to position [1389, 0]
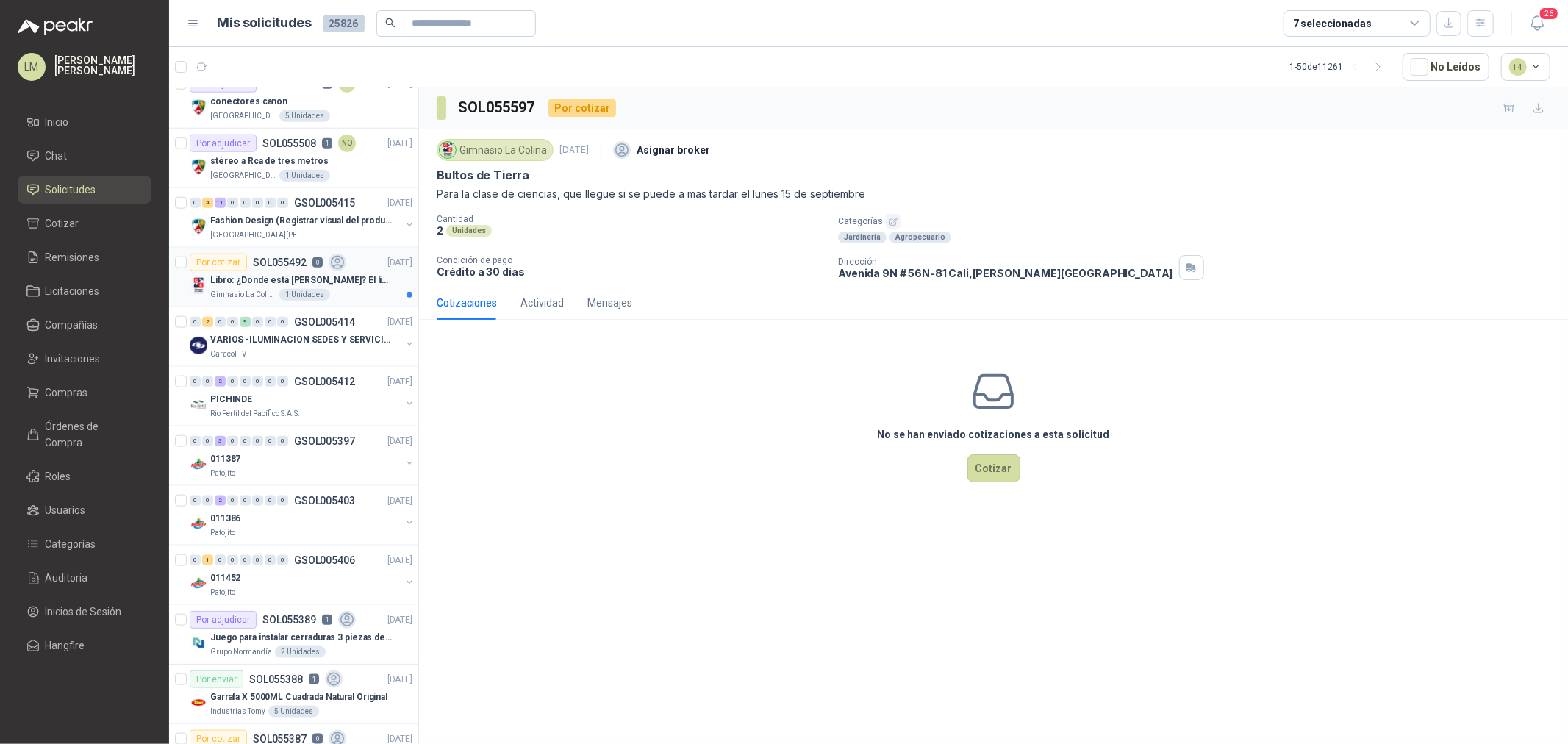
click at [282, 277] on p "Libro: ¿Donde está [PERSON_NAME]? El libro mágico. Autor: [PERSON_NAME]" at bounding box center [301, 281] width 183 height 14
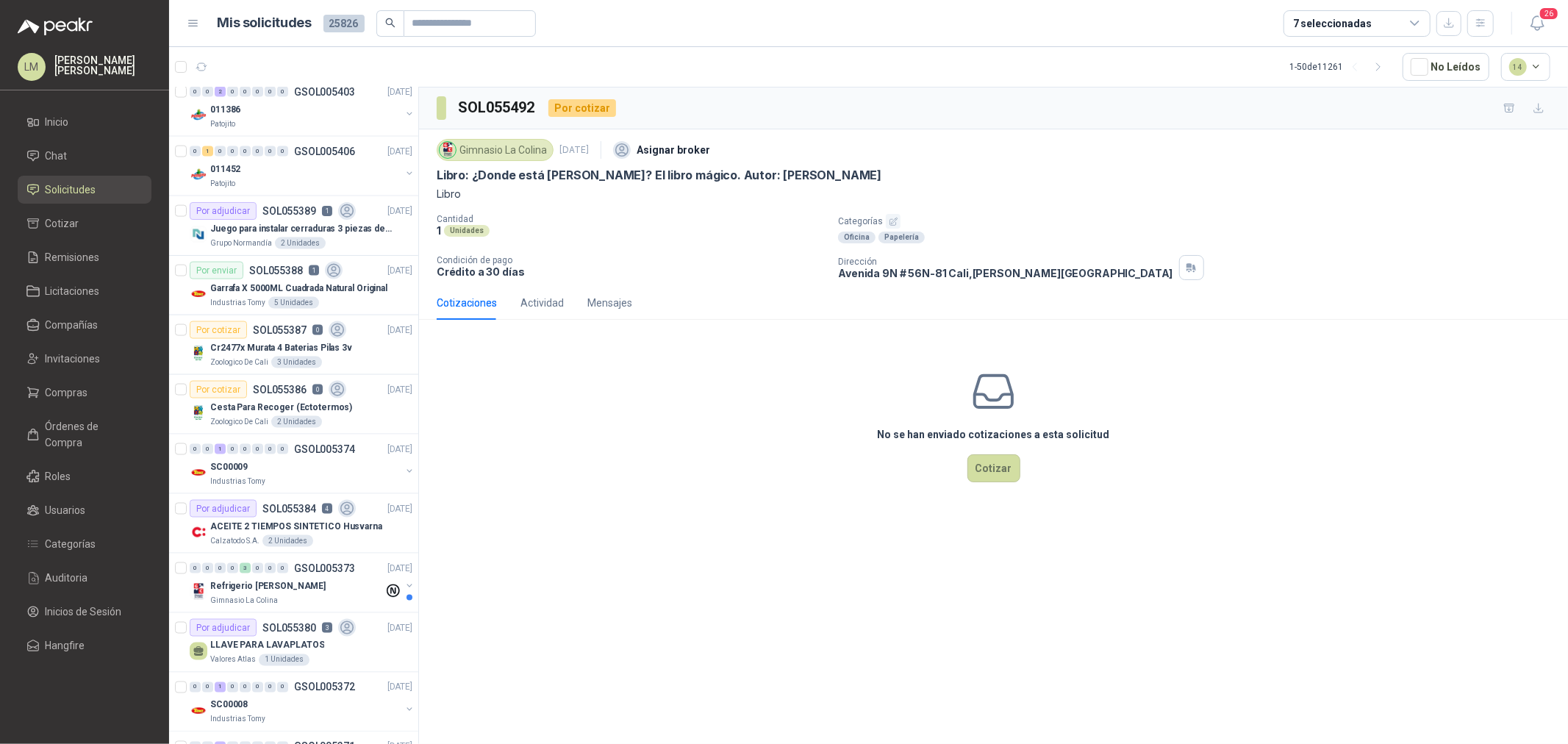
scroll to position [1960, 0]
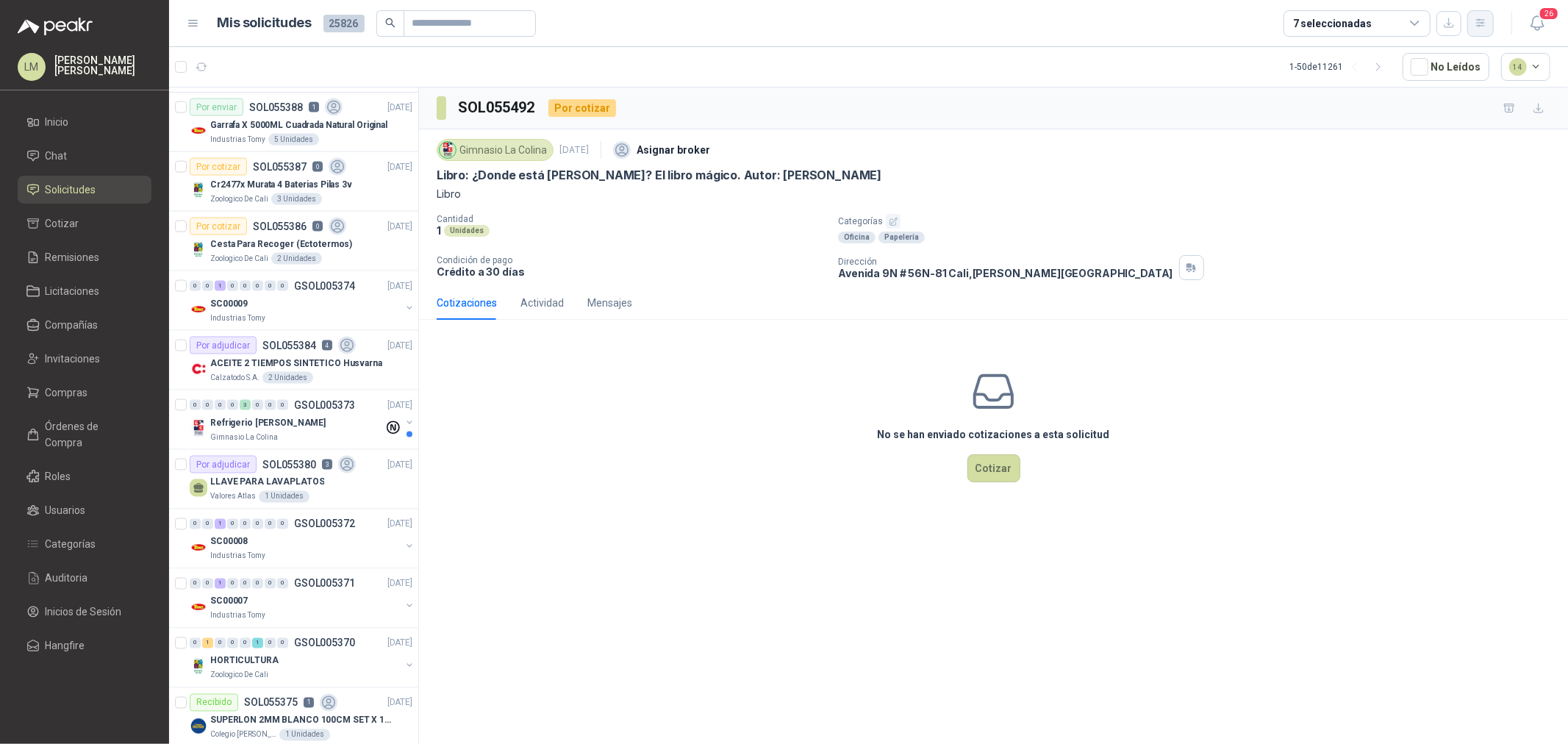
click at [1483, 18] on icon "button" at bounding box center [1481, 23] width 12 height 12
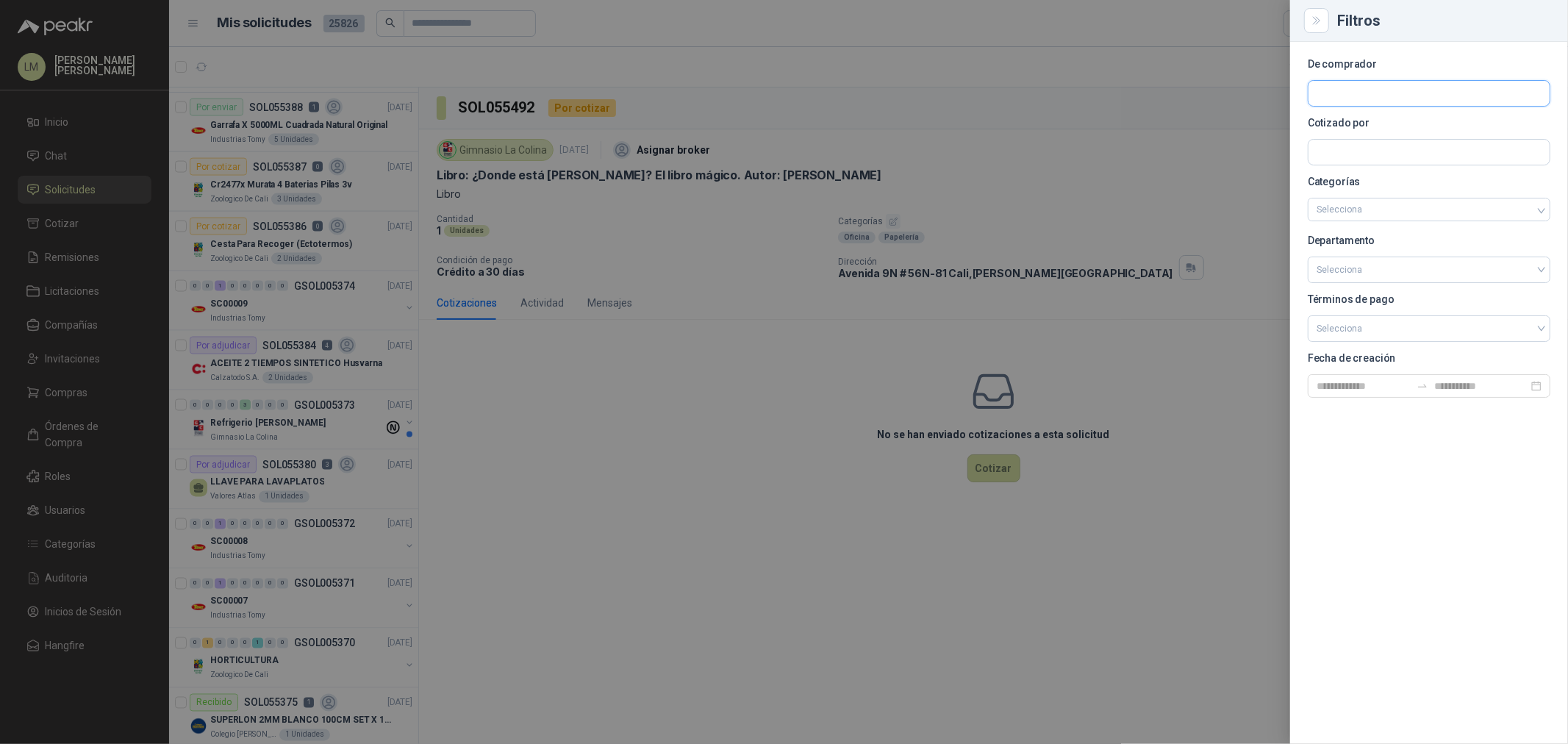
click at [1370, 93] on input "text" at bounding box center [1429, 94] width 241 height 25
type input "******"
click at [1365, 121] on p "Gimnasio La Colina" at bounding box center [1381, 125] width 77 height 9
drag, startPoint x: 708, startPoint y: 249, endPoint x: 666, endPoint y: 247, distance: 42.0
click at [707, 249] on div at bounding box center [784, 372] width 1568 height 744
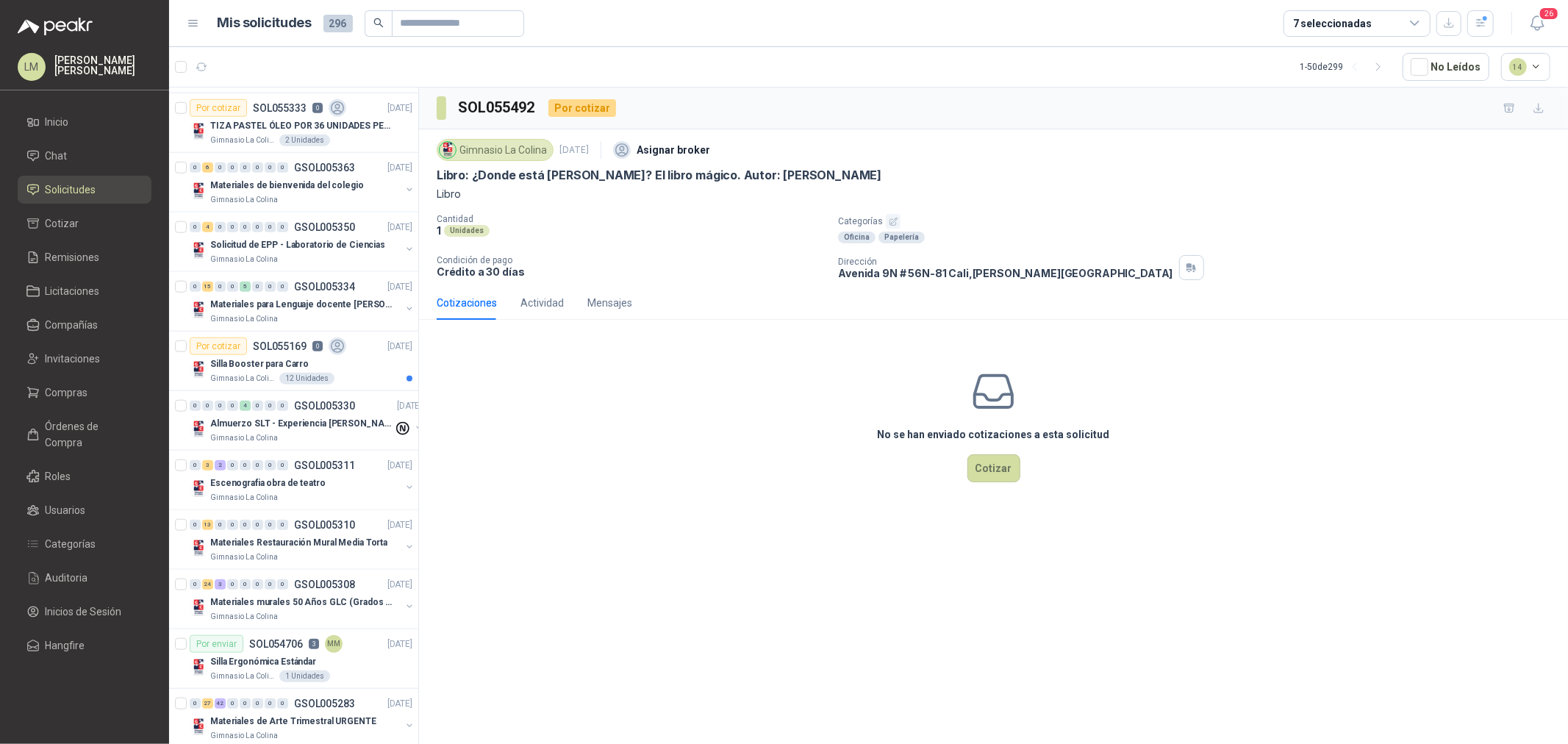
scroll to position [1143, 0]
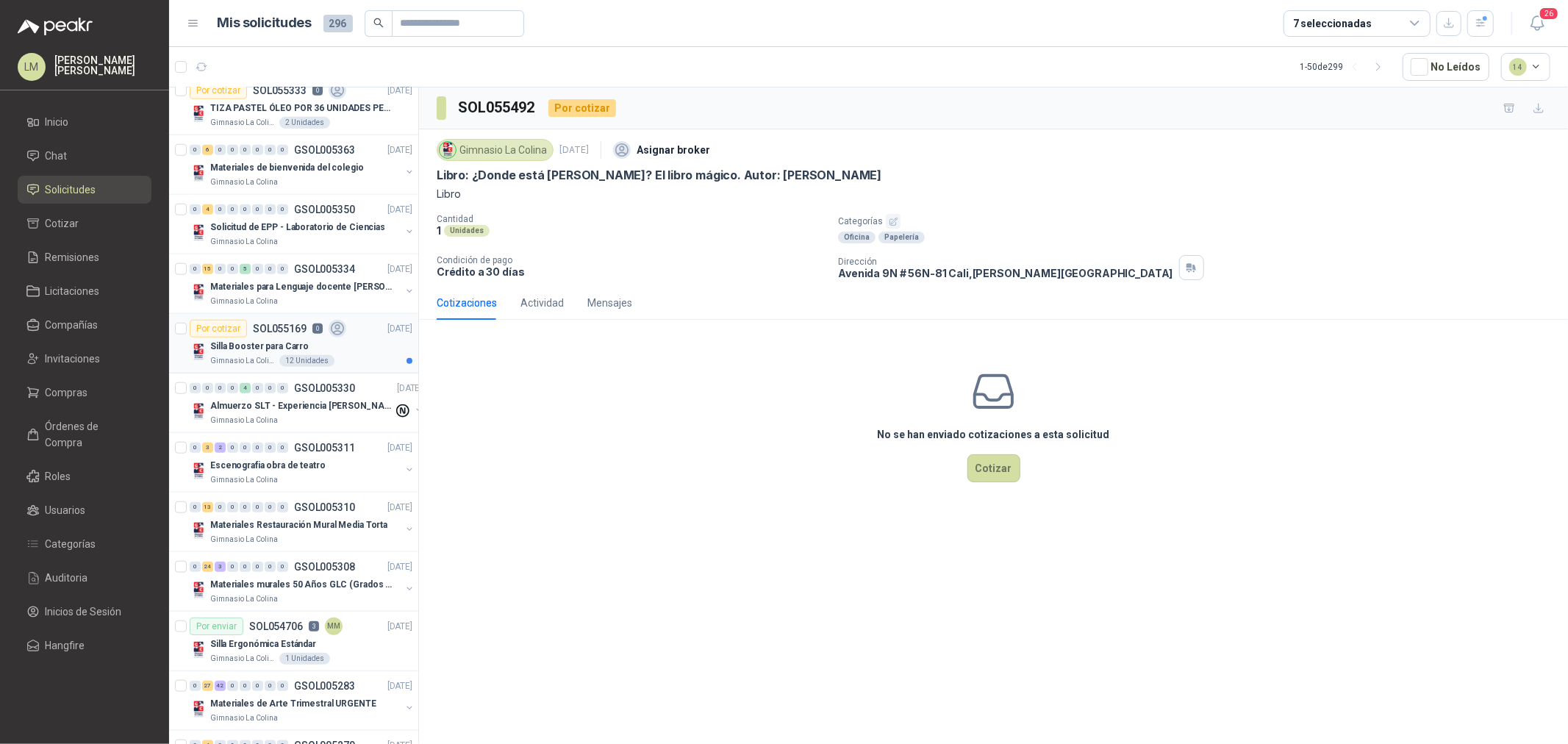
click at [270, 336] on div "Por cotizar SOL055169 0" at bounding box center [267, 329] width 157 height 18
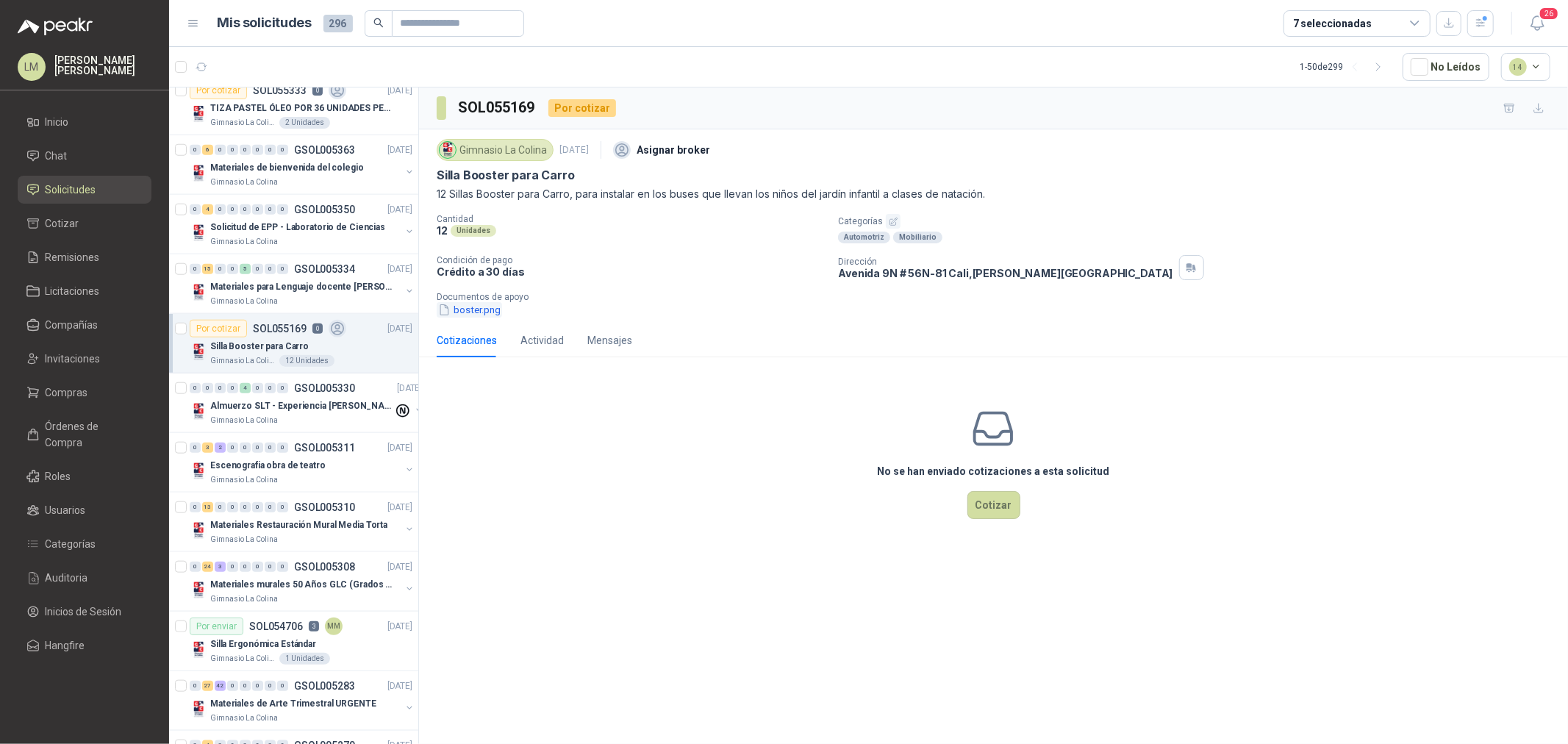
click at [464, 309] on button "boster.png" at bounding box center [470, 309] width 66 height 16
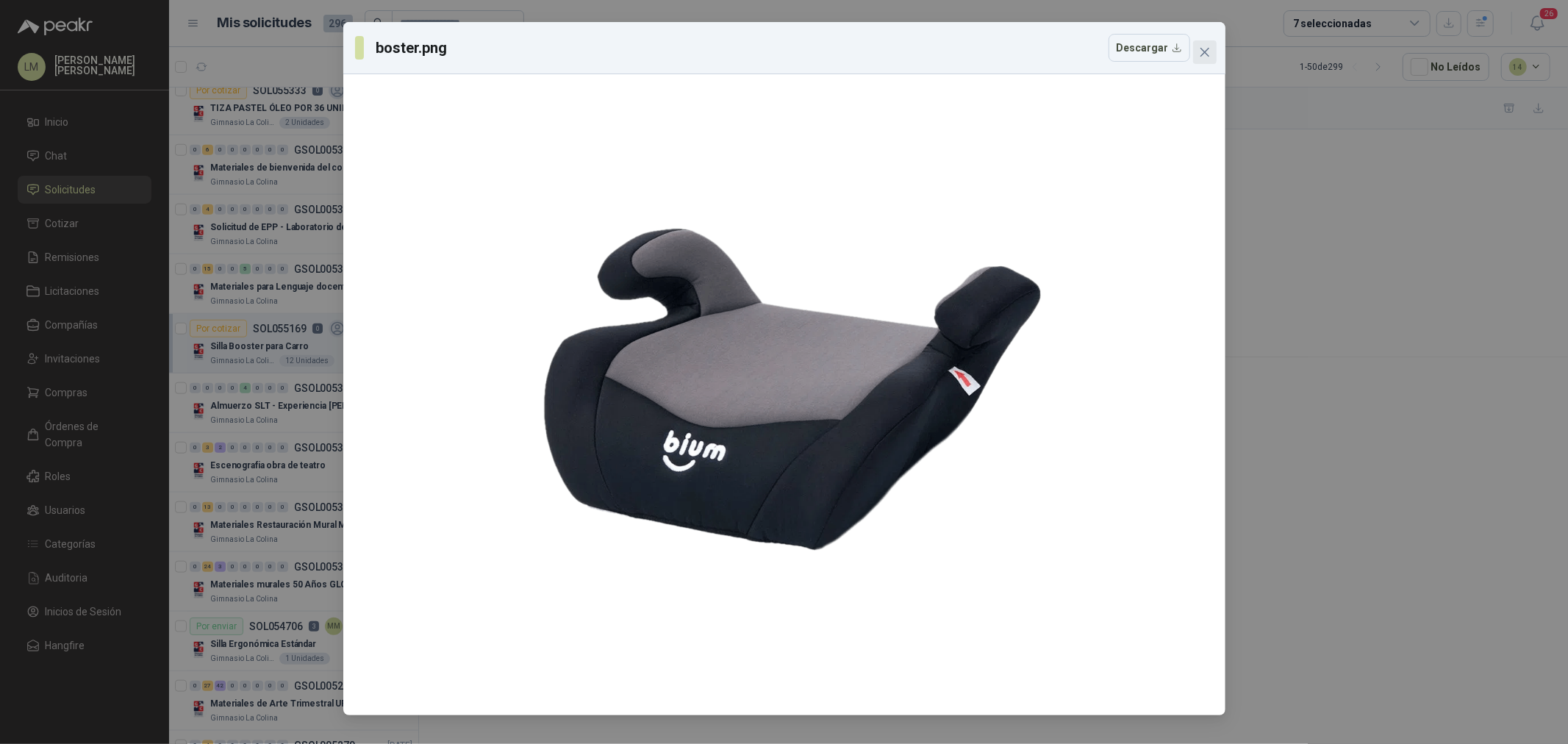
click at [1201, 54] on icon "close" at bounding box center [1204, 52] width 9 height 9
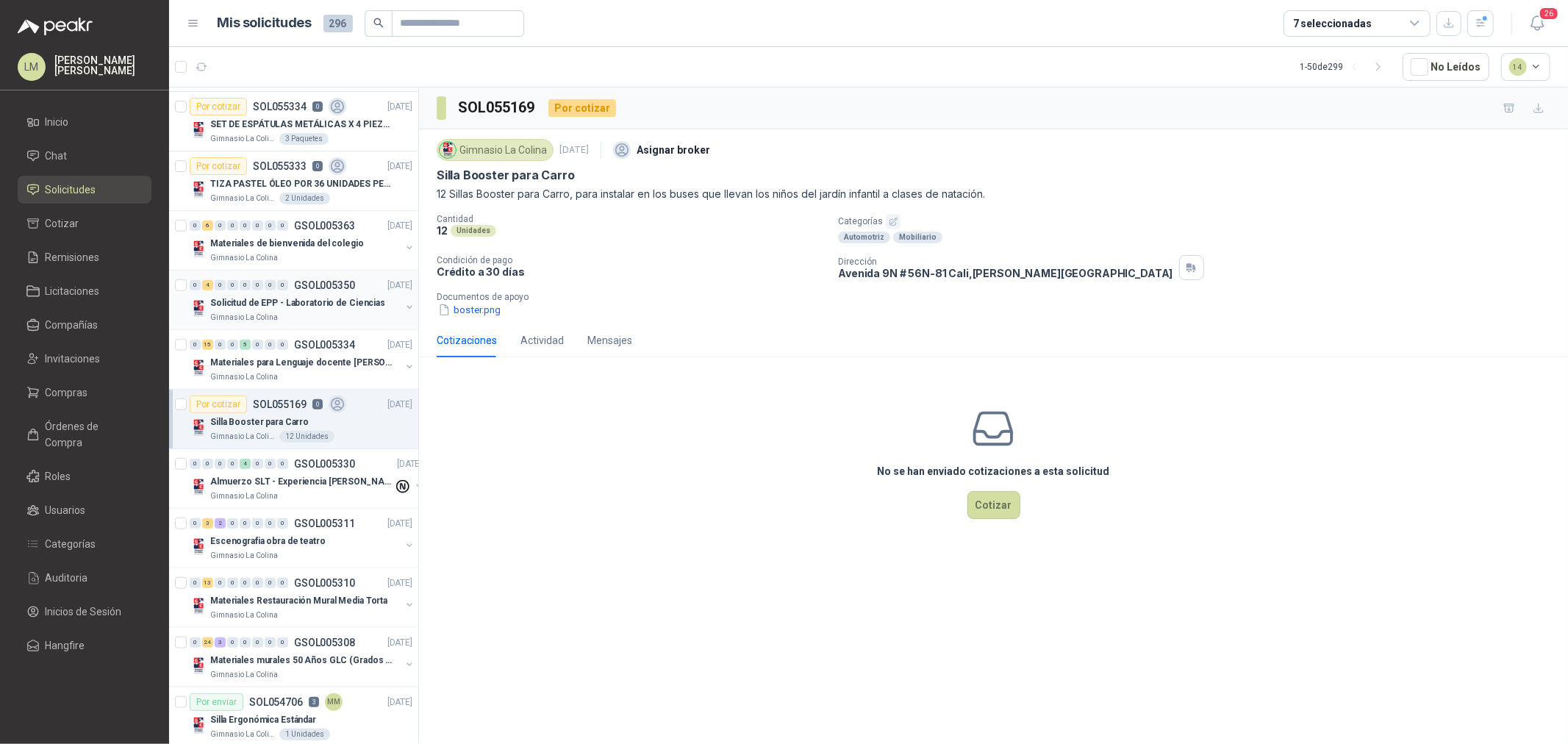
scroll to position [1062, 0]
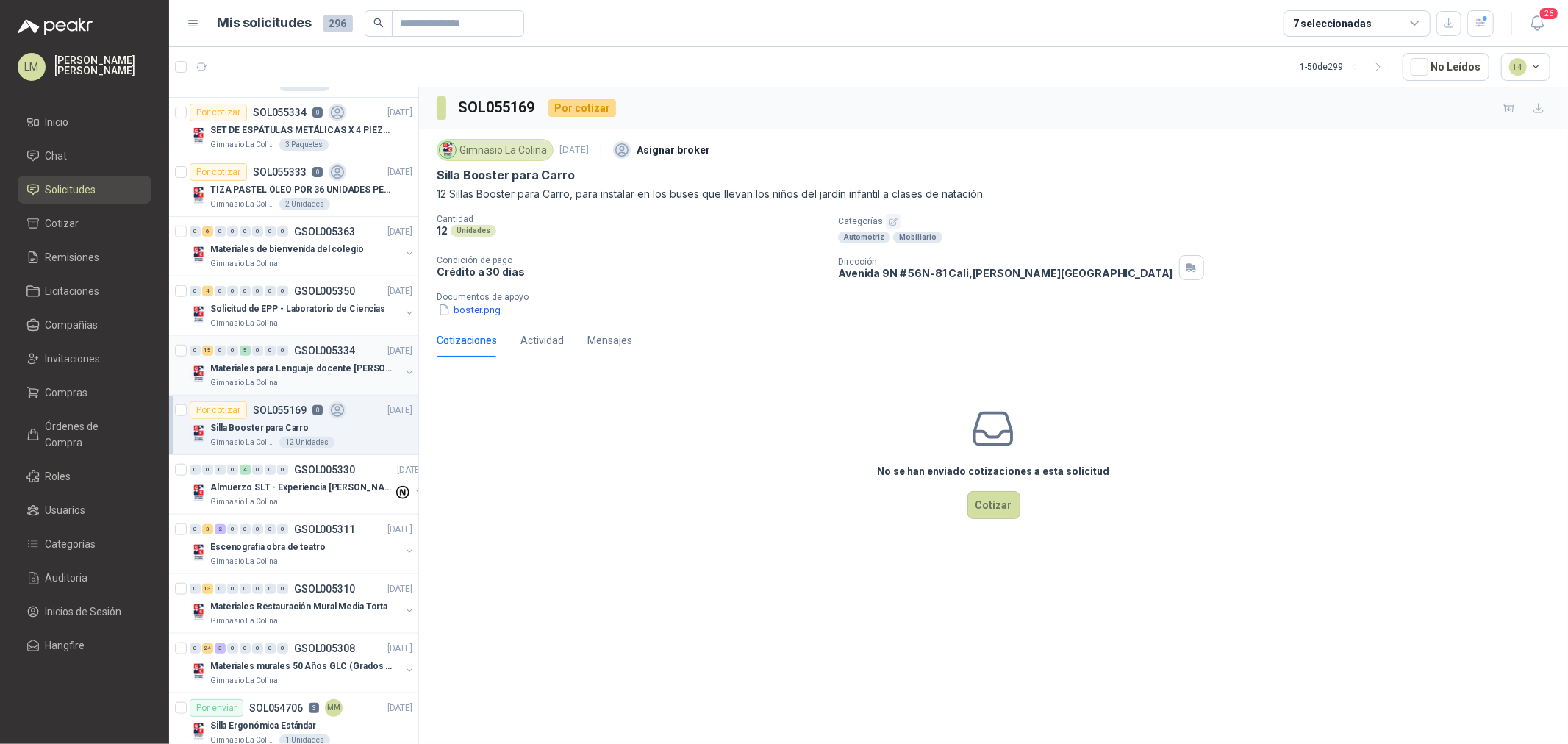
click at [347, 370] on p "Materiales para Lenguaje docente Yuri Castaño" at bounding box center [301, 368] width 183 height 14
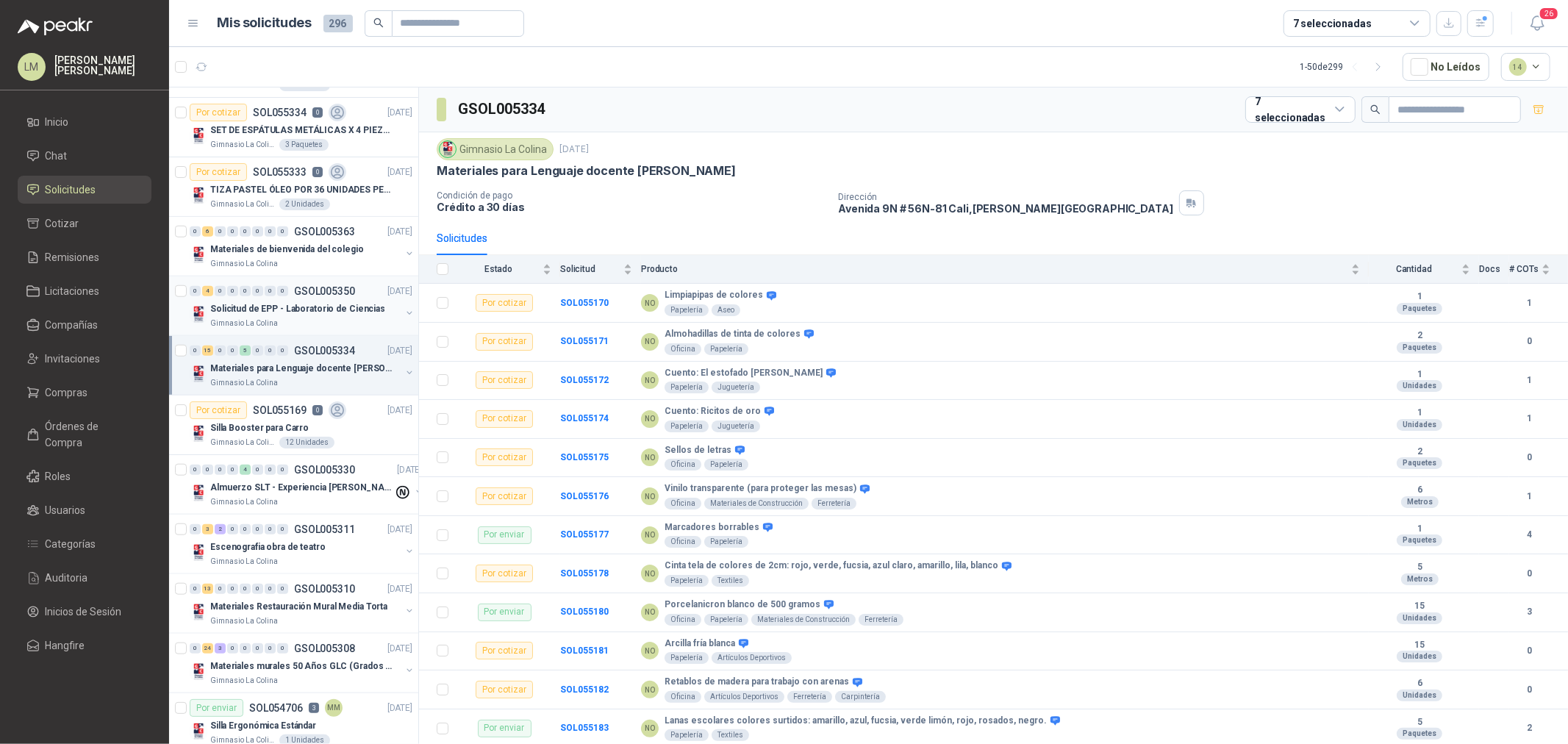
click at [299, 320] on div "Gimnasio La Colina" at bounding box center [305, 323] width 190 height 11
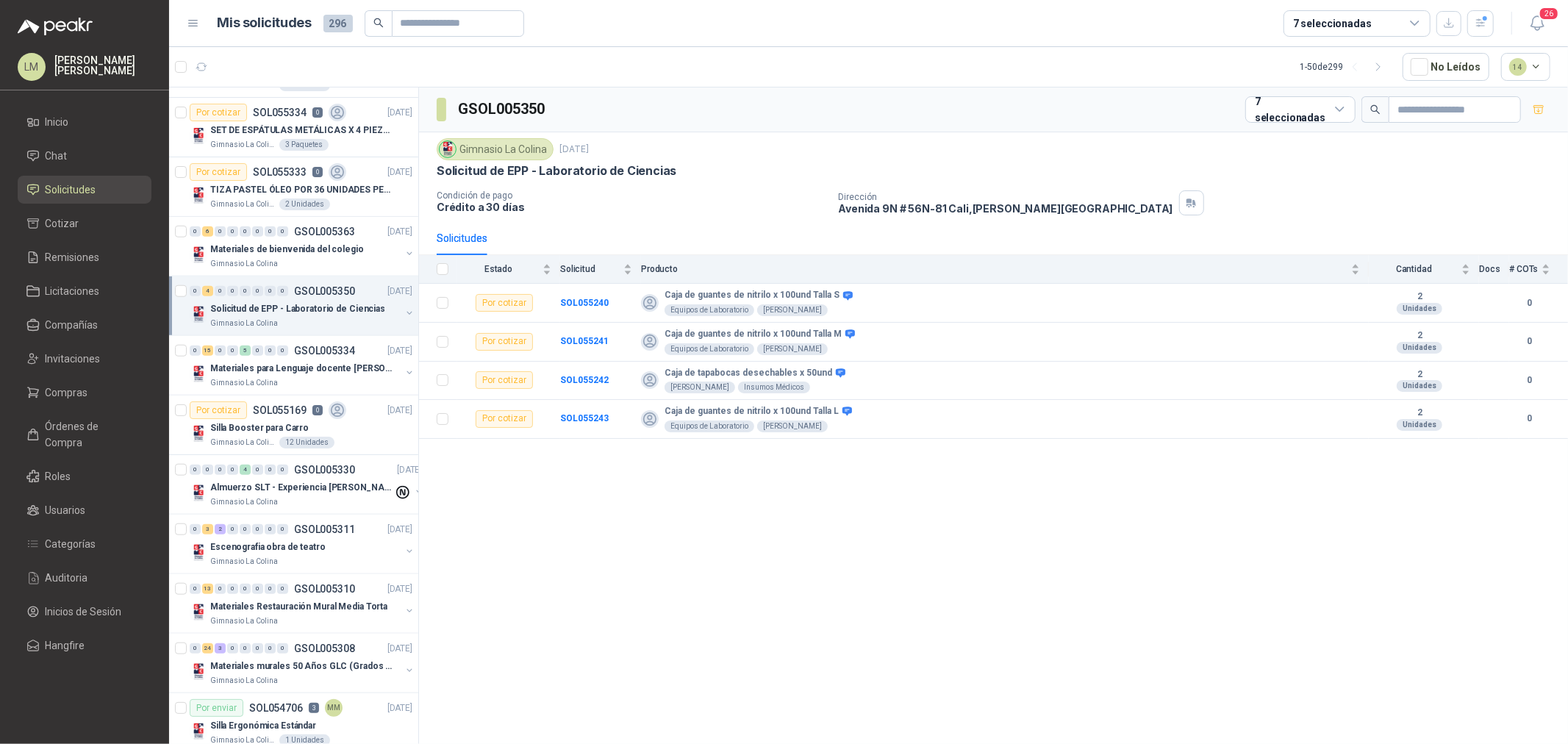
click at [403, 313] on button "button" at bounding box center [409, 313] width 11 height 11
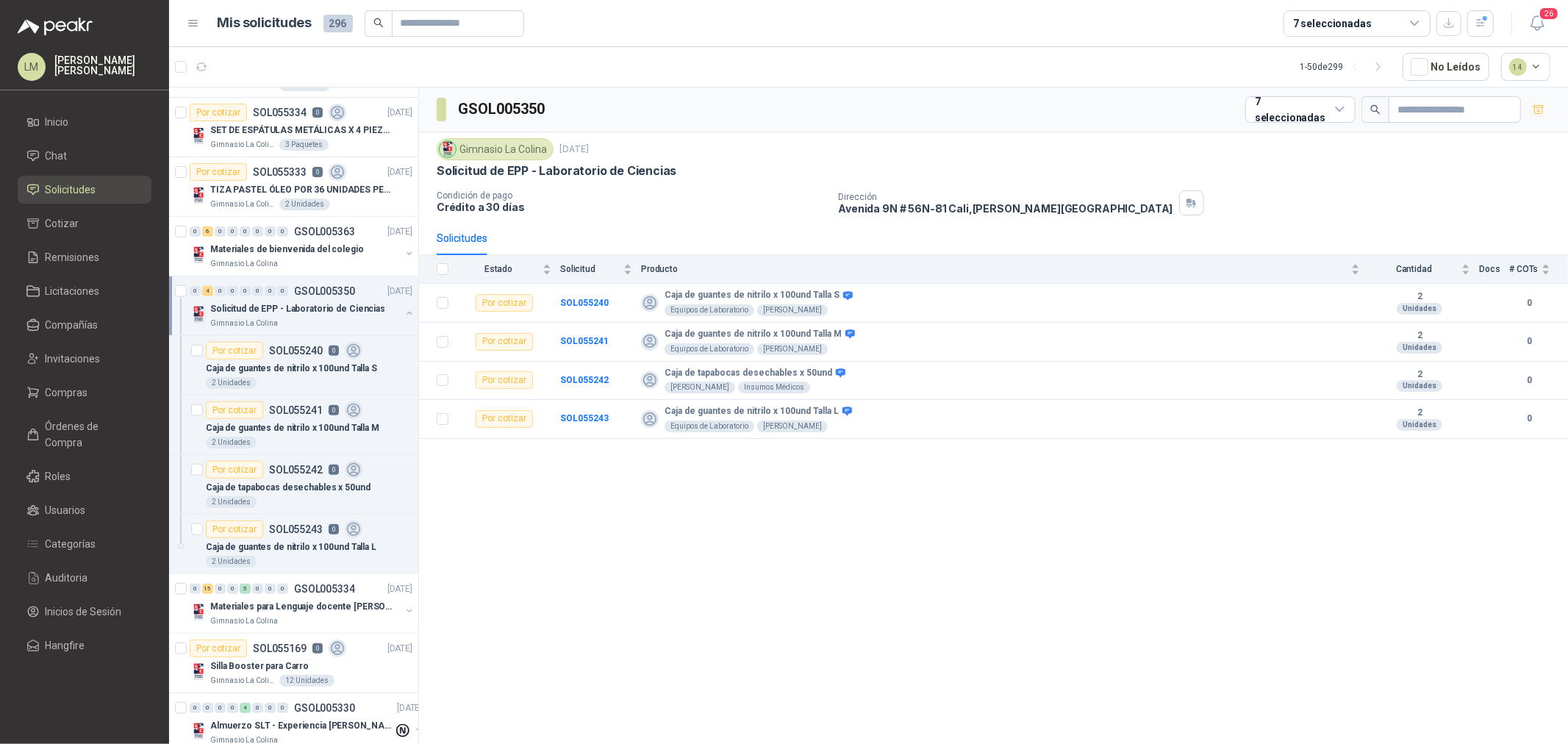
click at [274, 364] on p "Caja de guantes de nitrilo x 100und Talla S" at bounding box center [291, 368] width 171 height 14
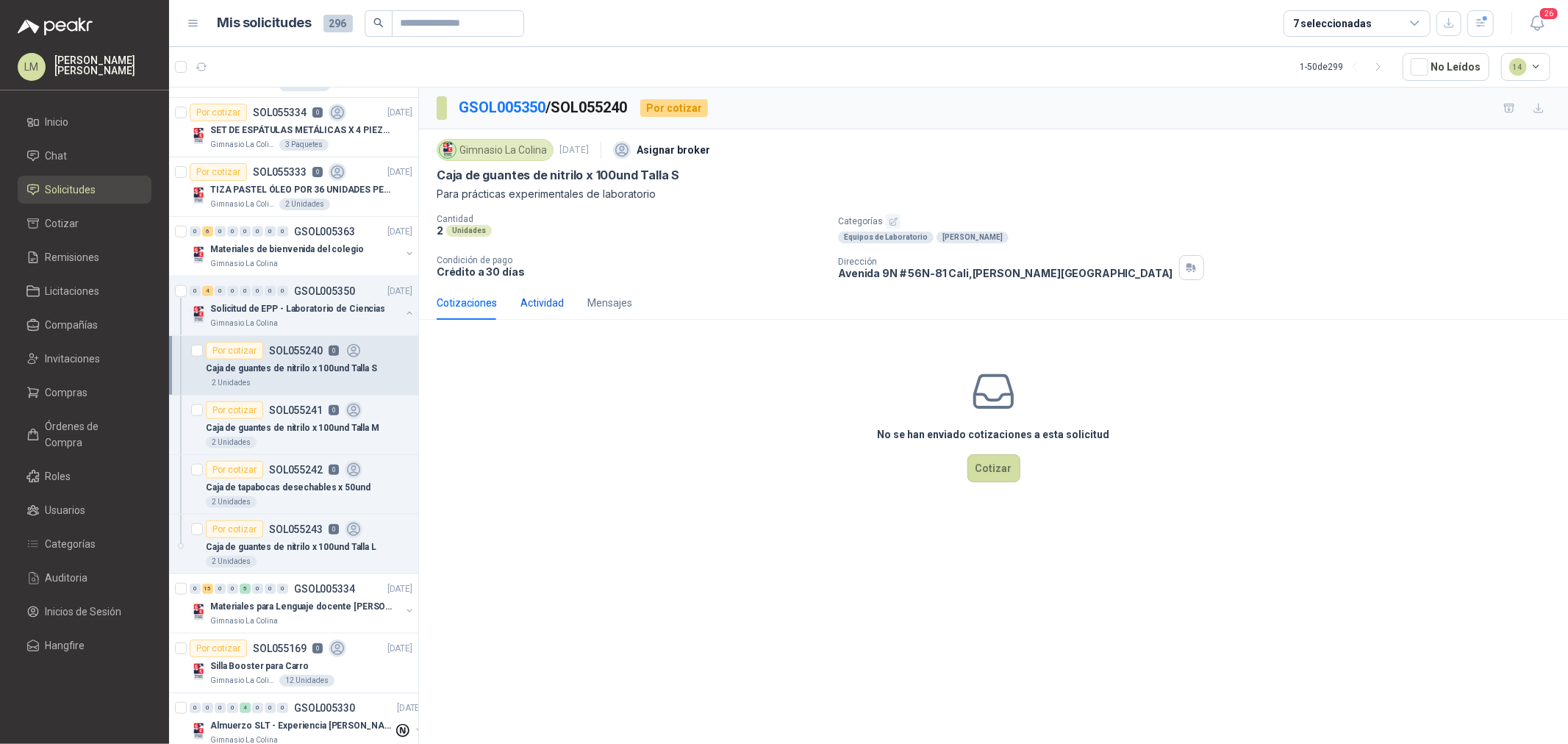
click at [544, 305] on div "Actividad" at bounding box center [542, 304] width 43 height 16
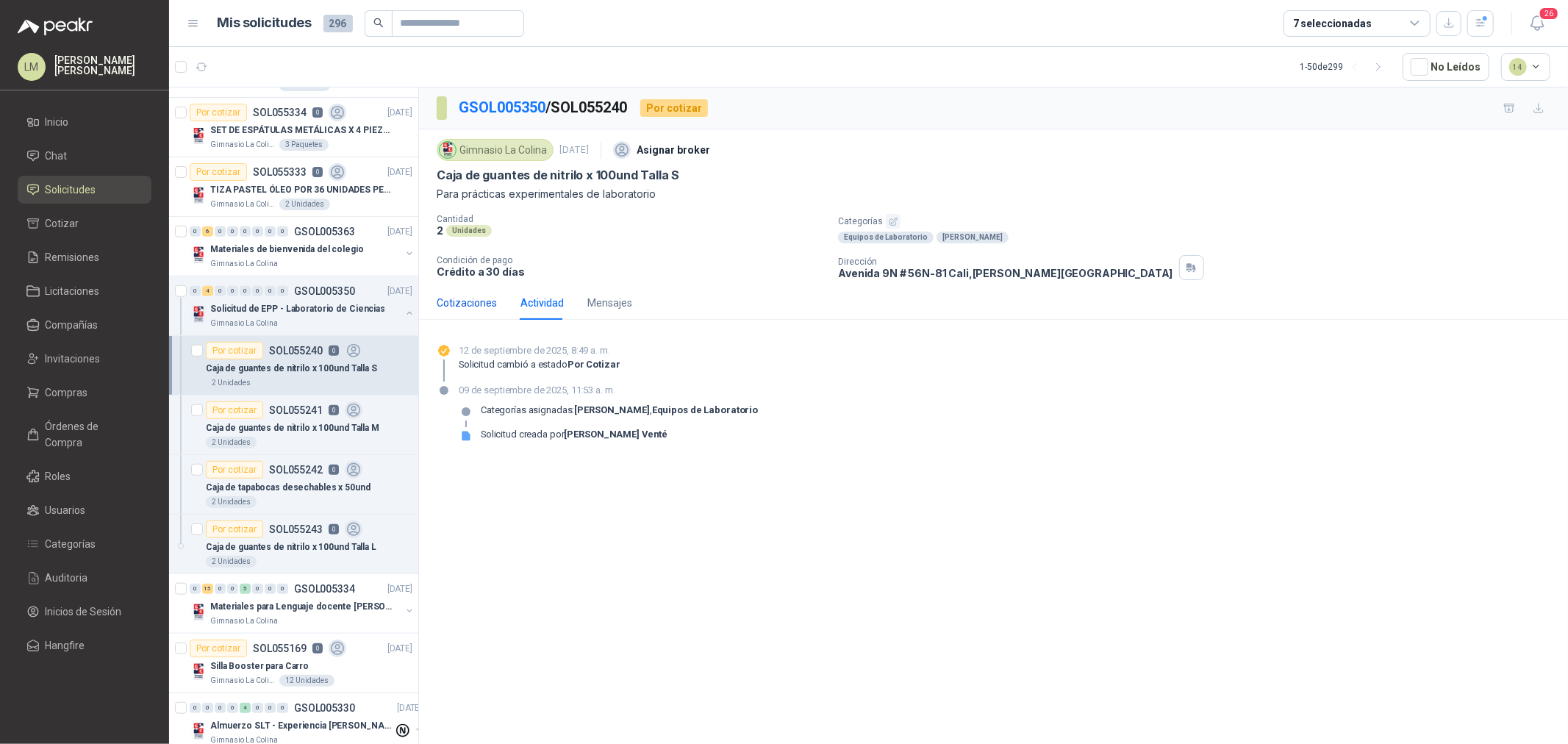
click at [454, 299] on div "Cotizaciones" at bounding box center [467, 304] width 61 height 16
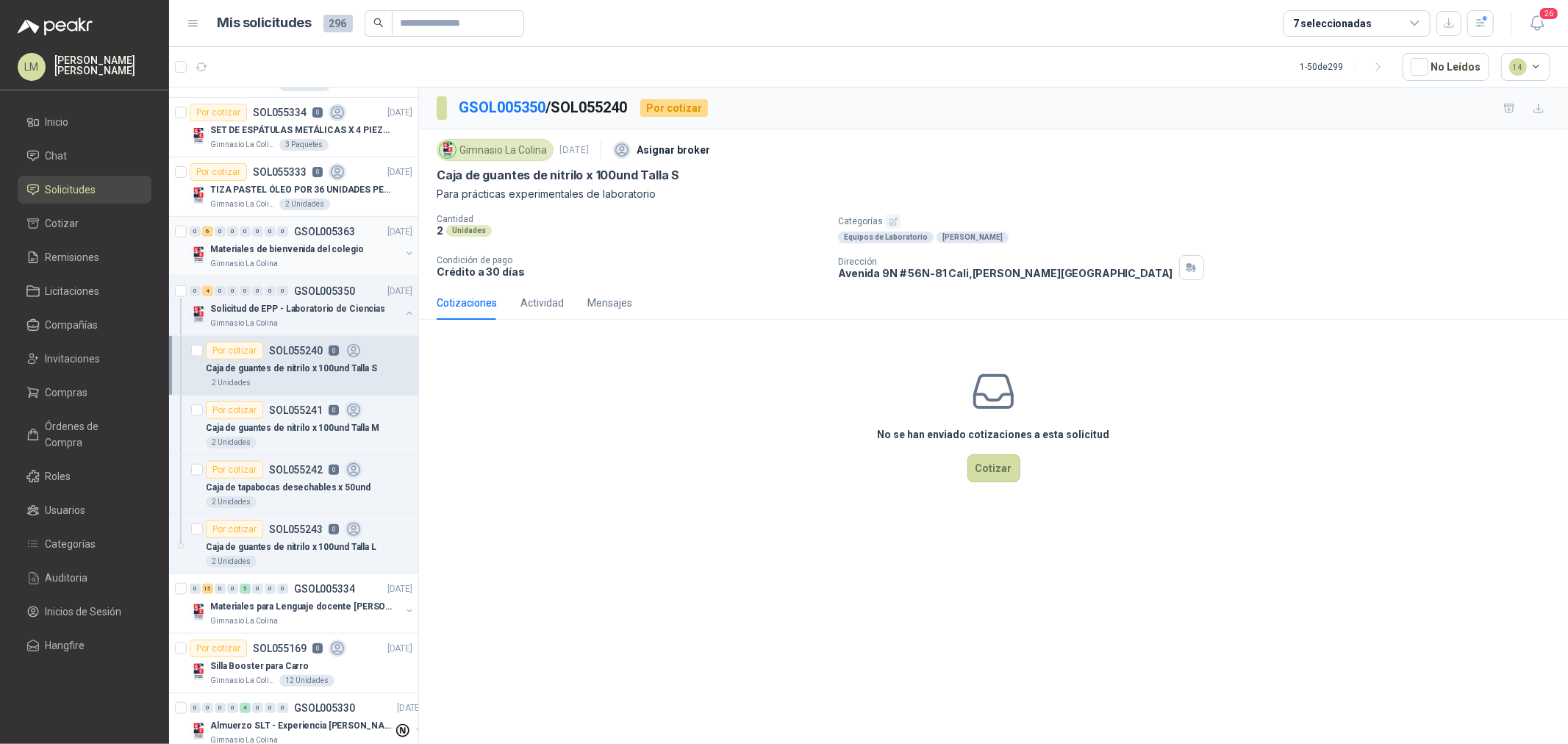
click at [317, 249] on p "Materiales de bienvenida del colegio" at bounding box center [286, 249] width 153 height 14
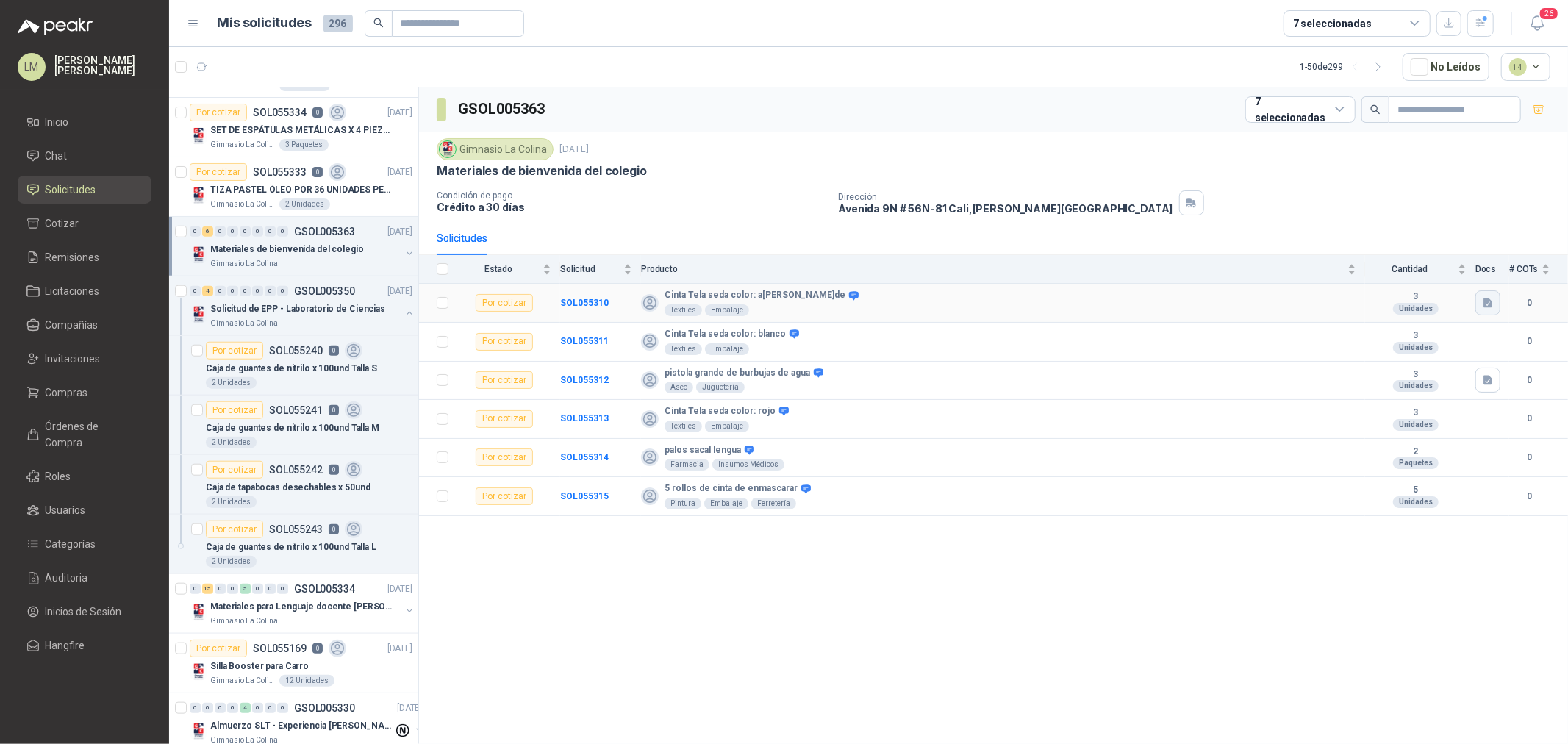
click at [1484, 293] on button "button" at bounding box center [1488, 303] width 25 height 25
click at [1434, 275] on button "Captura de pantalla 2025-09-10 084807.jpg" at bounding box center [1400, 271] width 182 height 16
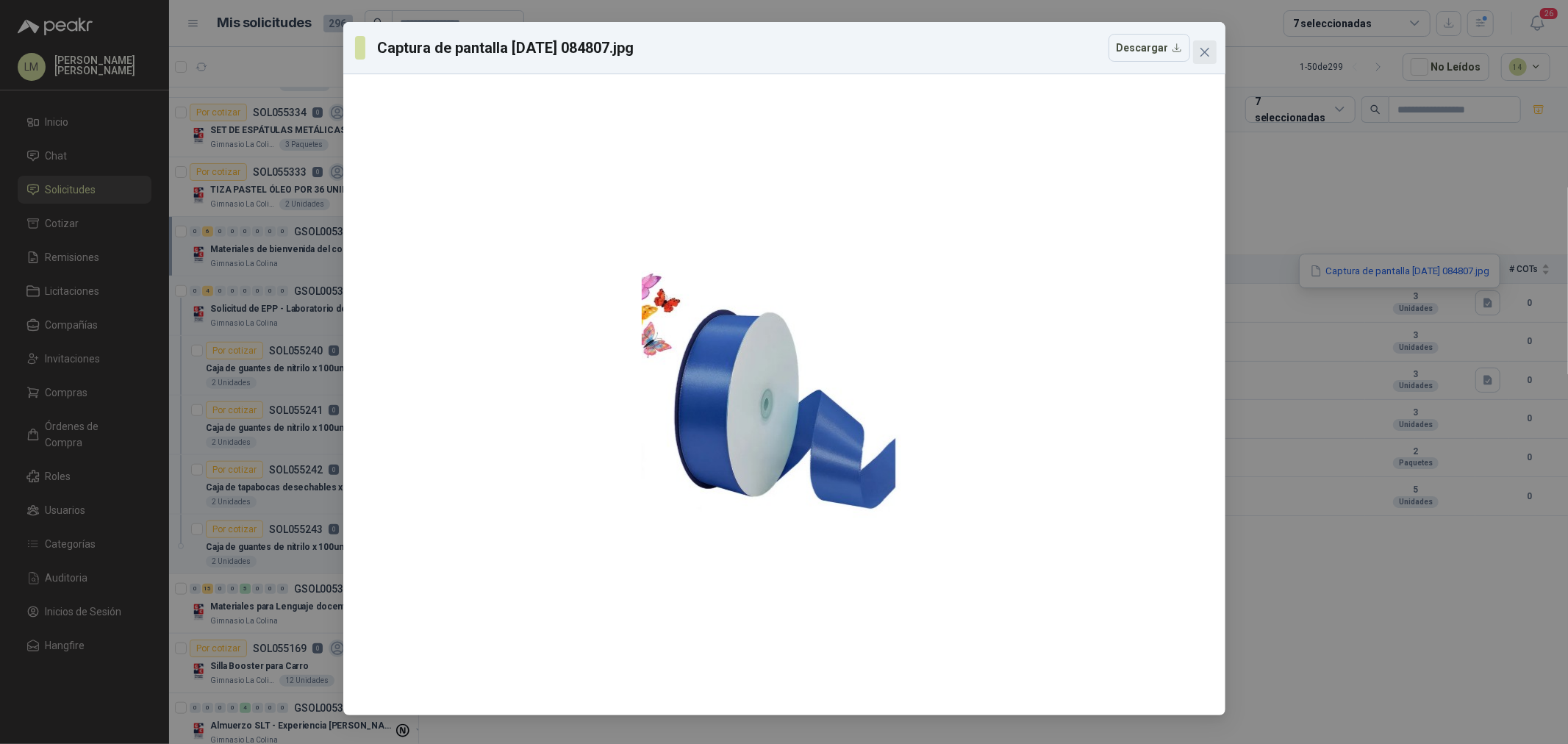
click at [1201, 52] on icon "close" at bounding box center [1205, 52] width 11 height 11
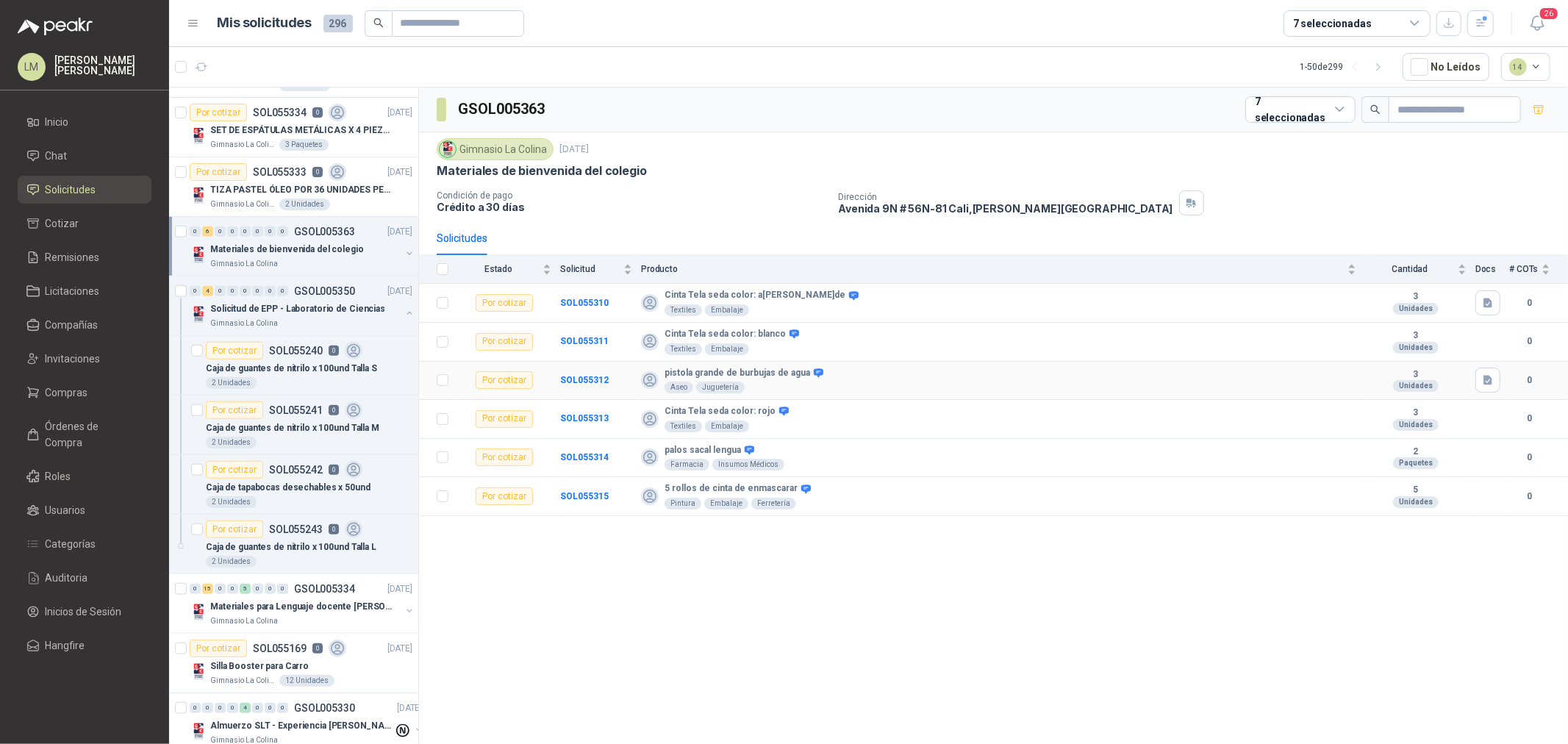
click at [1475, 382] on td "3 Unidades" at bounding box center [1420, 381] width 110 height 39
click at [1483, 382] on icon "button" at bounding box center [1488, 380] width 12 height 12
click at [1447, 340] on button "Captura de pantalla 2025-09-10 084612.jpg" at bounding box center [1400, 348] width 182 height 16
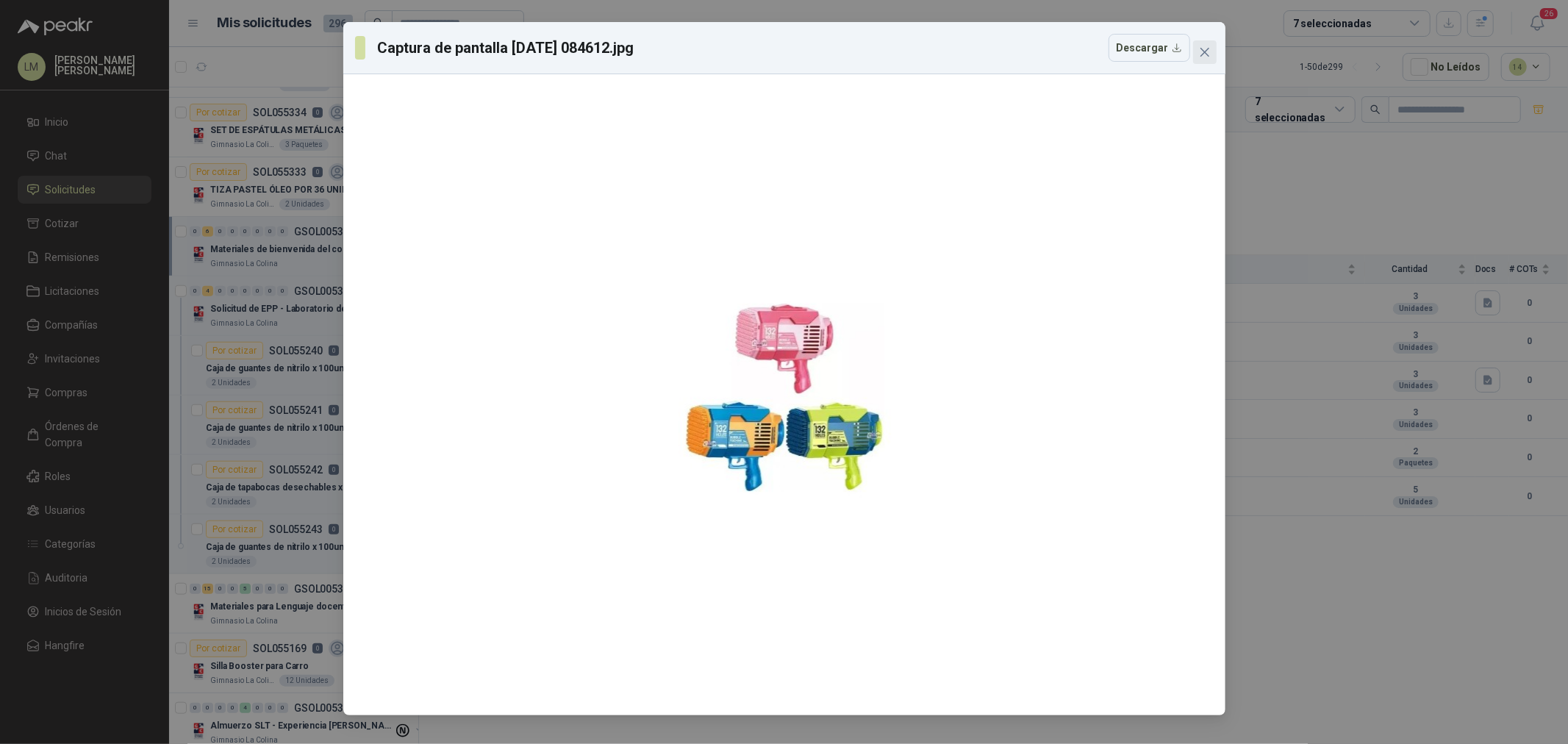
click at [1207, 53] on icon "close" at bounding box center [1205, 52] width 11 height 11
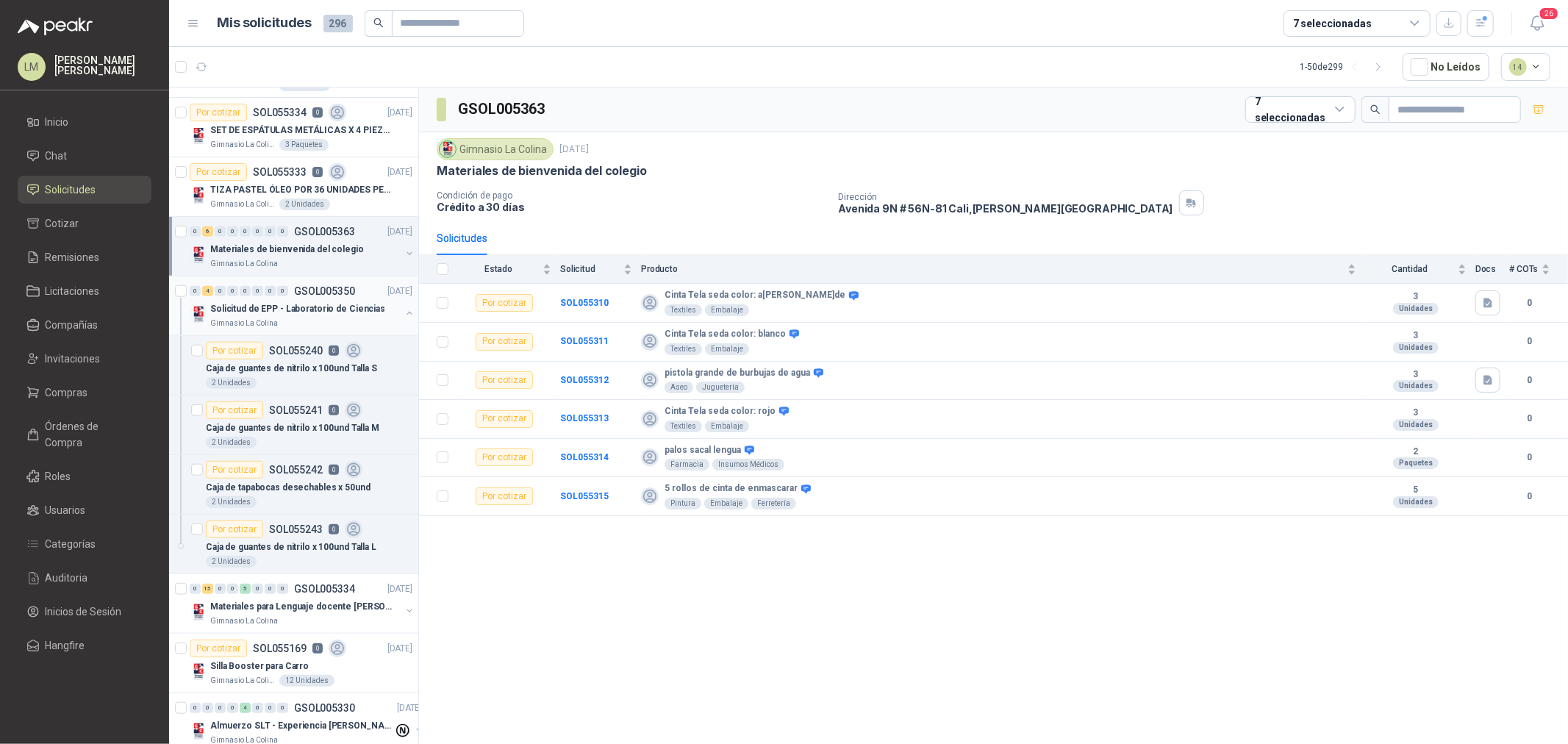
click at [403, 310] on button "button" at bounding box center [409, 313] width 11 height 11
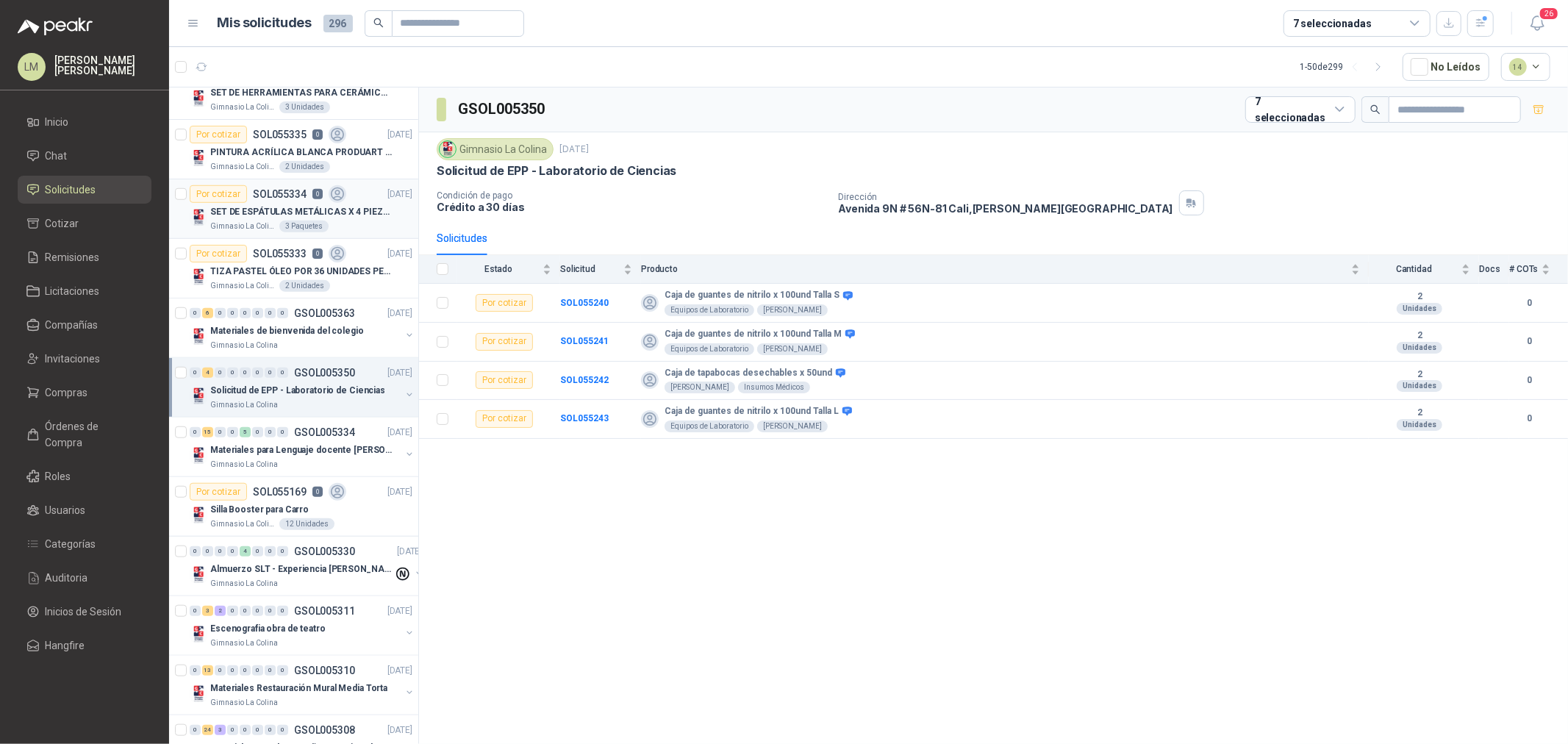
scroll to position [899, 0]
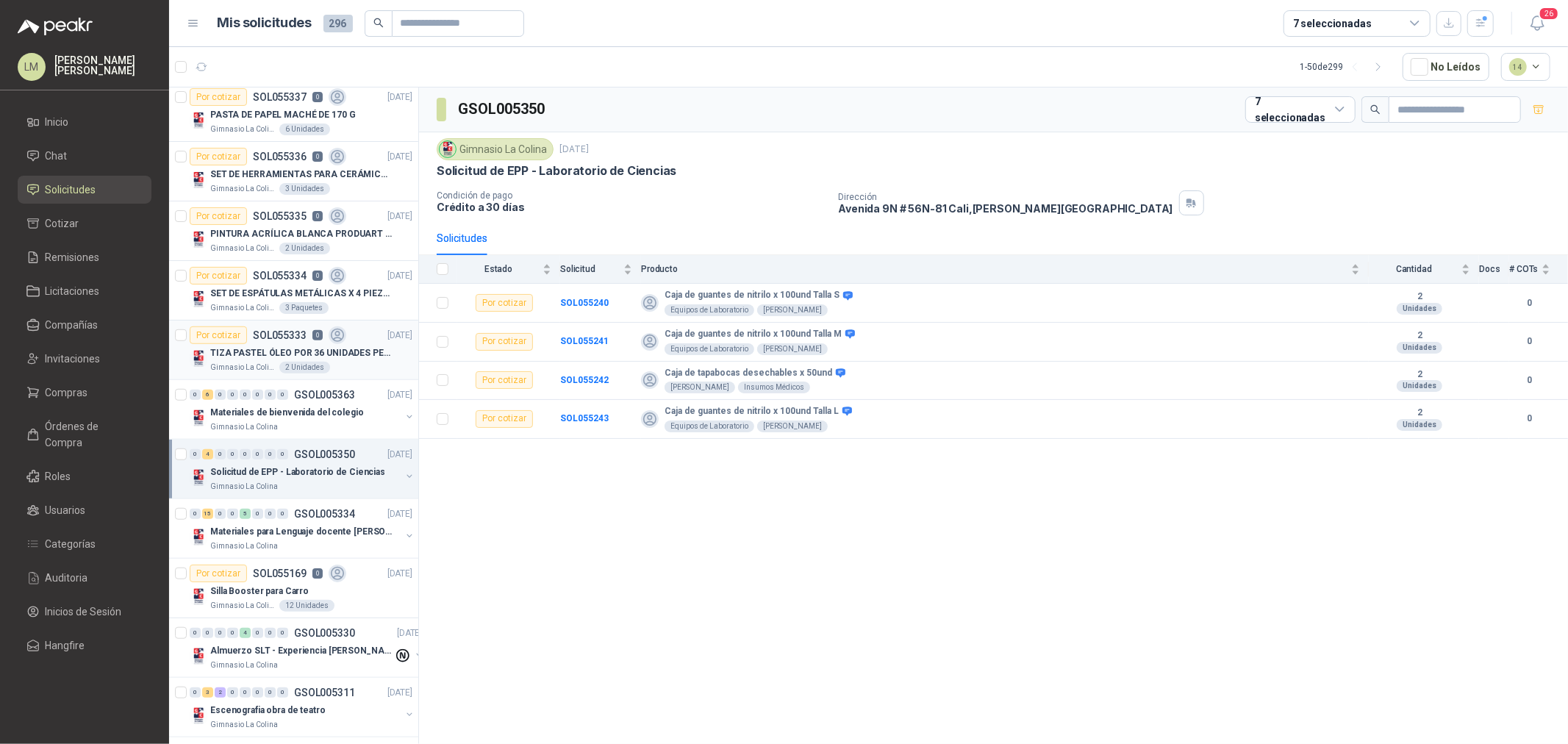
click at [262, 349] on p "TIZA PASTEL ÓLEO POR 36 UNIDADES PENTEL" at bounding box center [301, 353] width 183 height 14
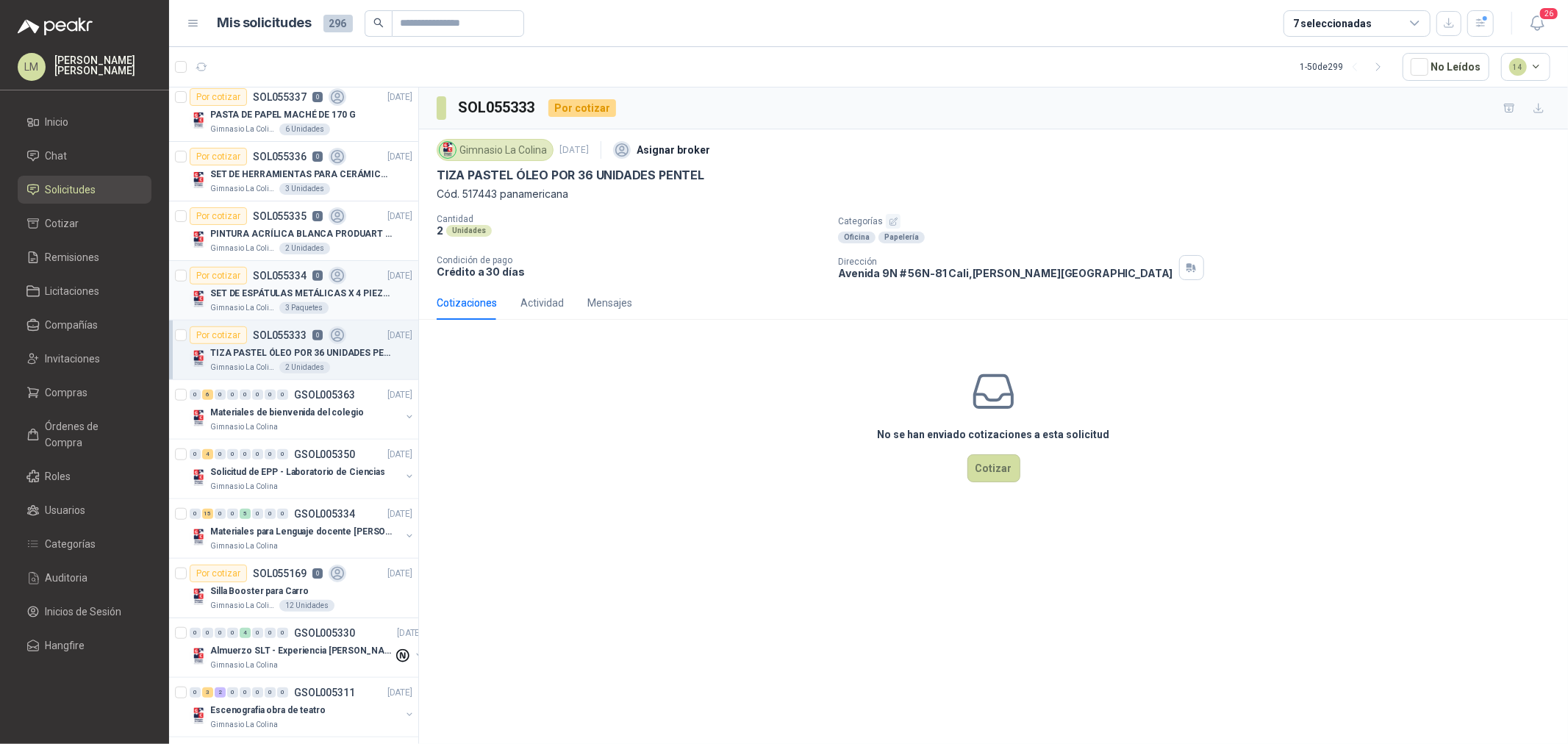
click at [274, 285] on div "SET DE ESPÁTULAS METÁLICAS X 4 PIEZAS" at bounding box center [311, 294] width 203 height 18
click at [265, 229] on p "PINTURA ACRÍLICA BLANCA PRODUART DE 240 CM3" at bounding box center [301, 234] width 183 height 14
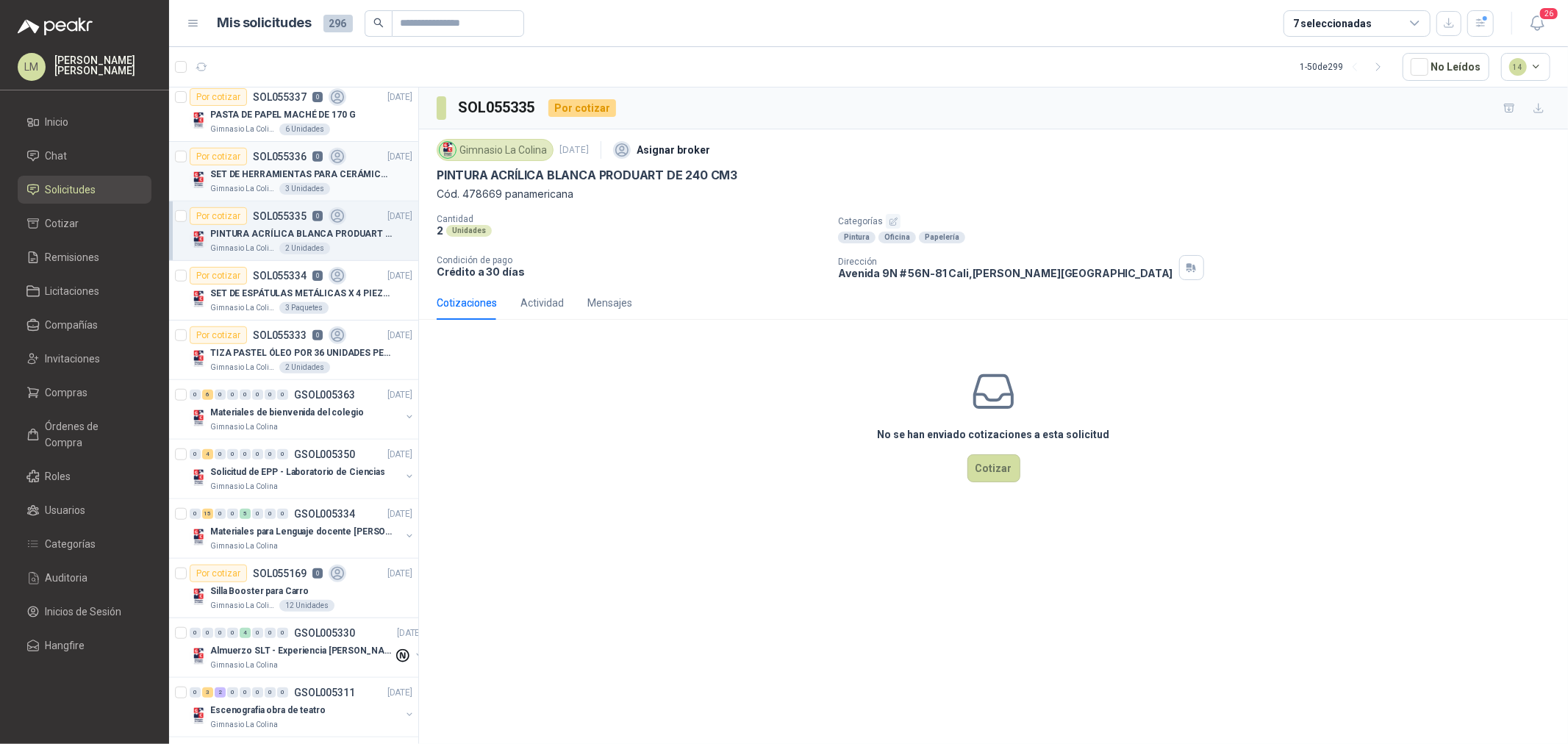
click at [270, 171] on p "SET DE HERRAMIENTAS PARA CERÁMICA EN MADERA X 5 PIEZAS" at bounding box center [301, 174] width 183 height 14
click at [274, 112] on p "PASTA DE PAPEL MACHÉ DE 170 G" at bounding box center [283, 115] width 146 height 14
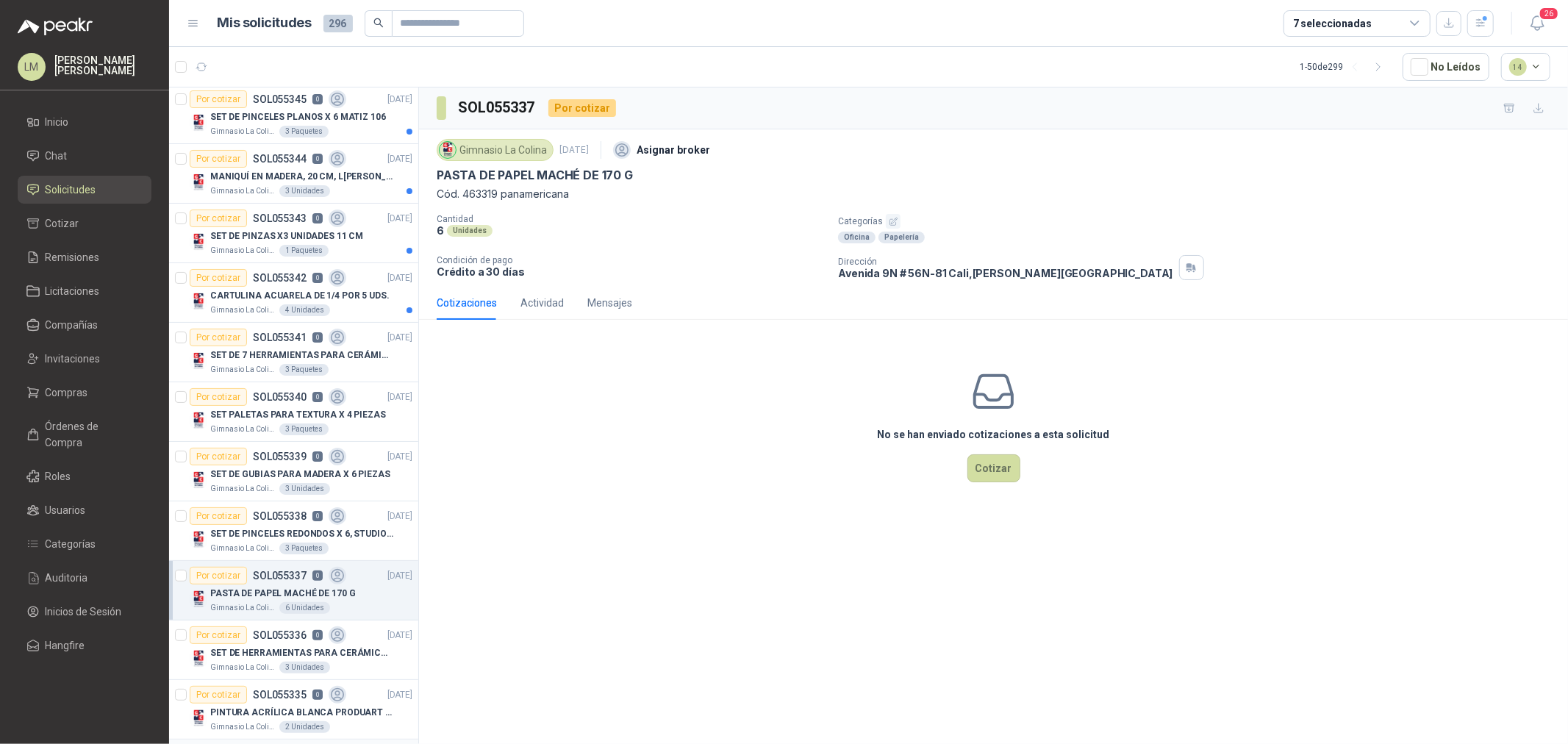
scroll to position [409, 0]
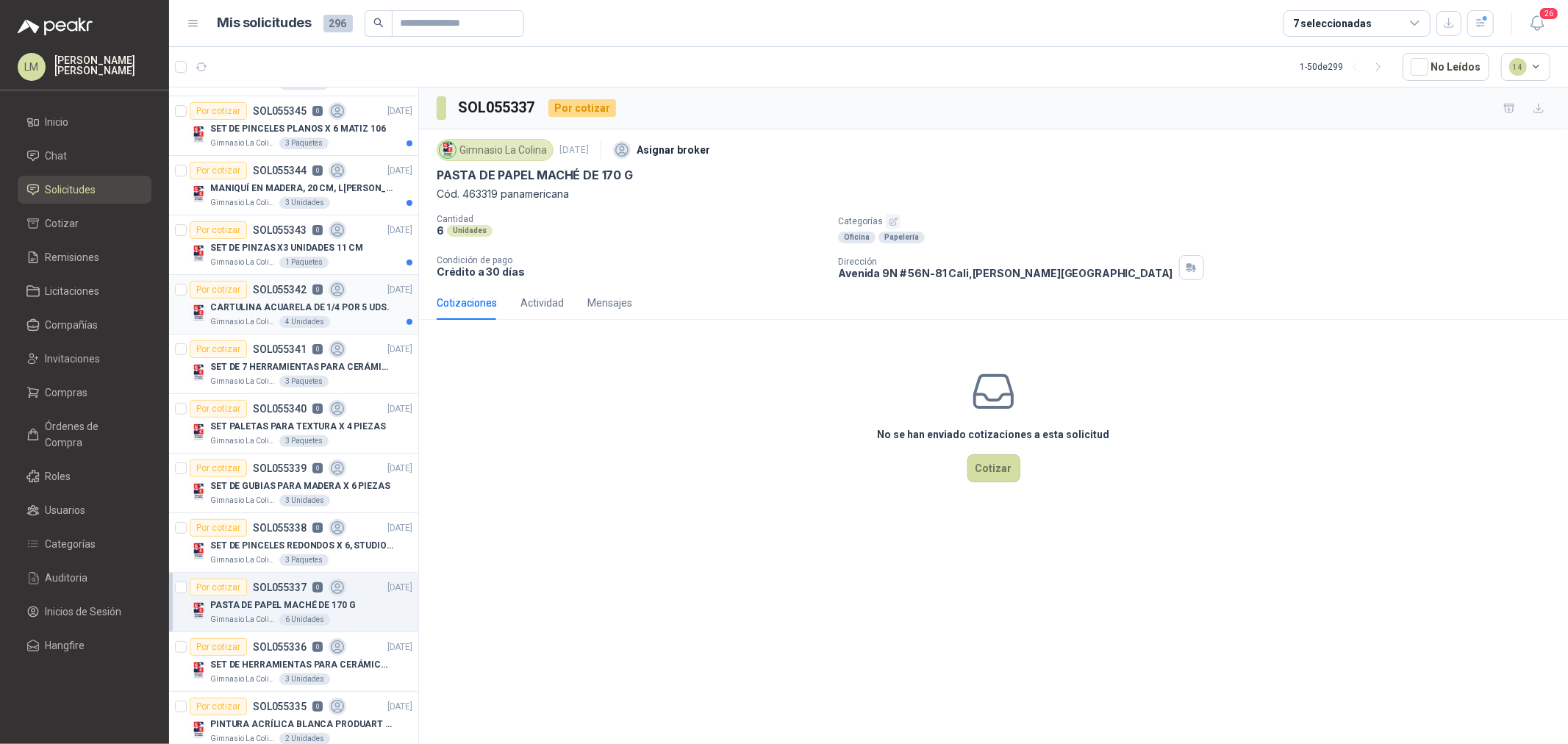
click at [295, 302] on p "CARTULINA ACUARELA DE 1/4 POR 5 UDS." at bounding box center [299, 308] width 180 height 14
click at [293, 244] on p "SET DE PINZAS X3 UNIDADES 11 CM" at bounding box center [286, 248] width 153 height 14
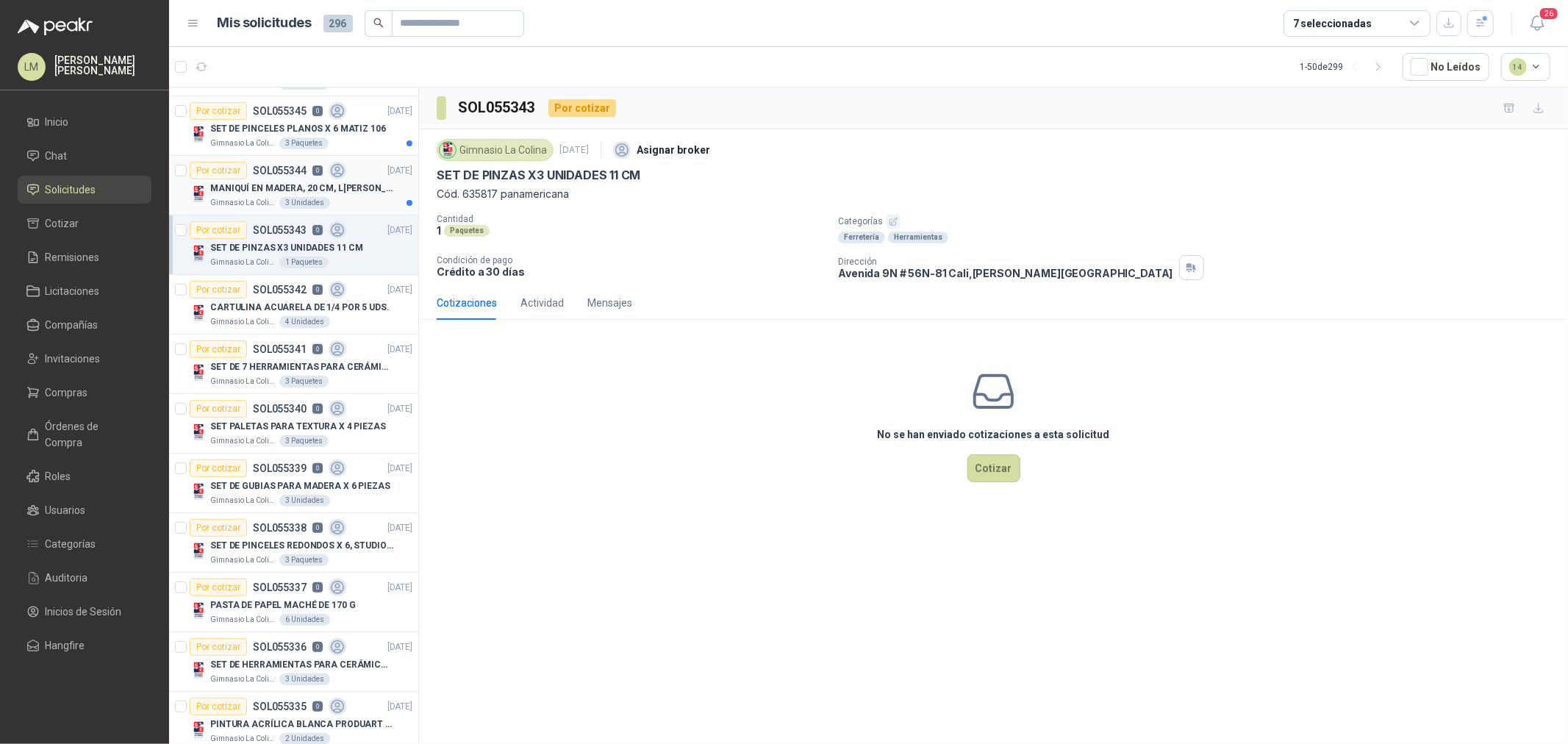
click at [259, 185] on p "MANIQUÍ EN MADERA, 20 CM, LANGER" at bounding box center [301, 188] width 183 height 14
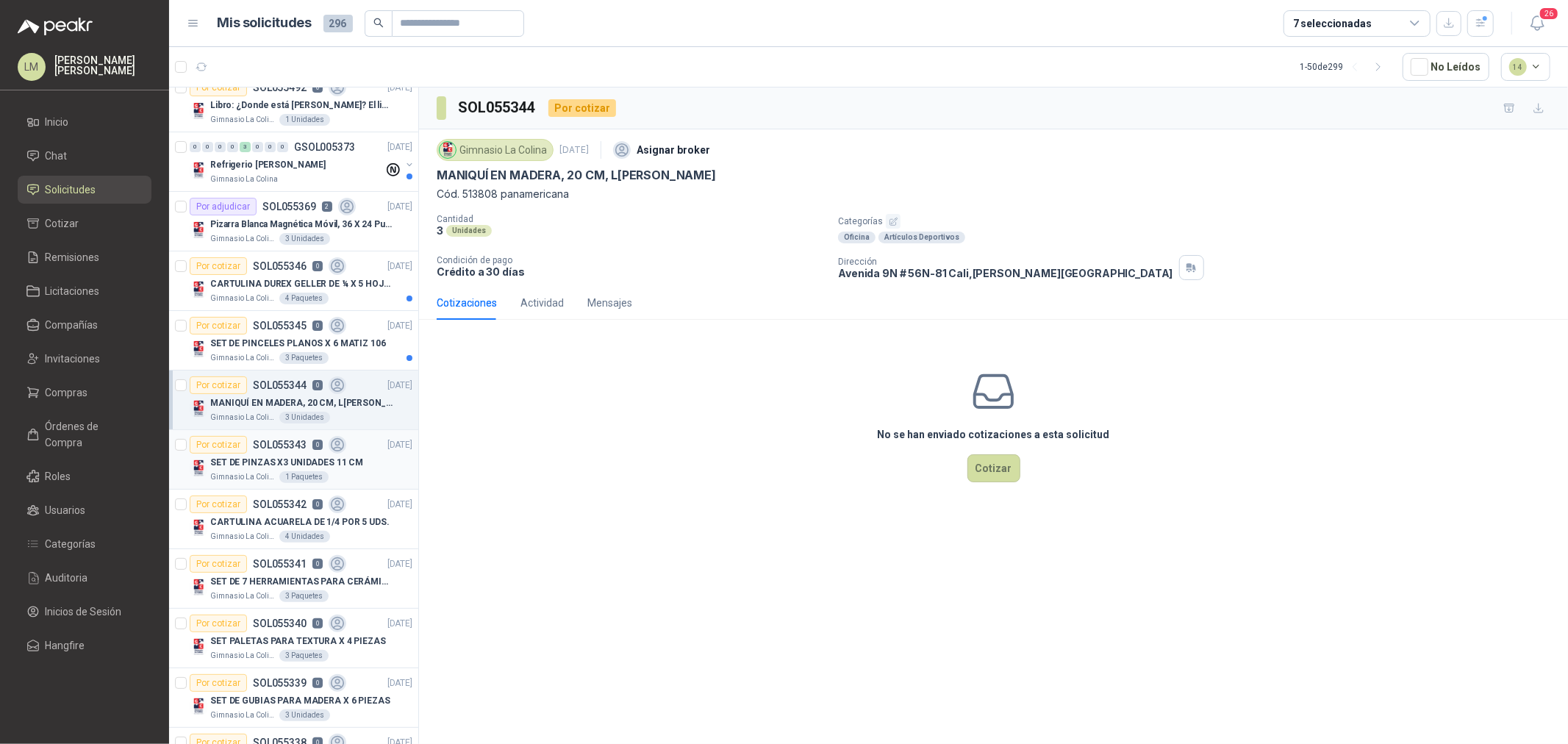
scroll to position [163, 0]
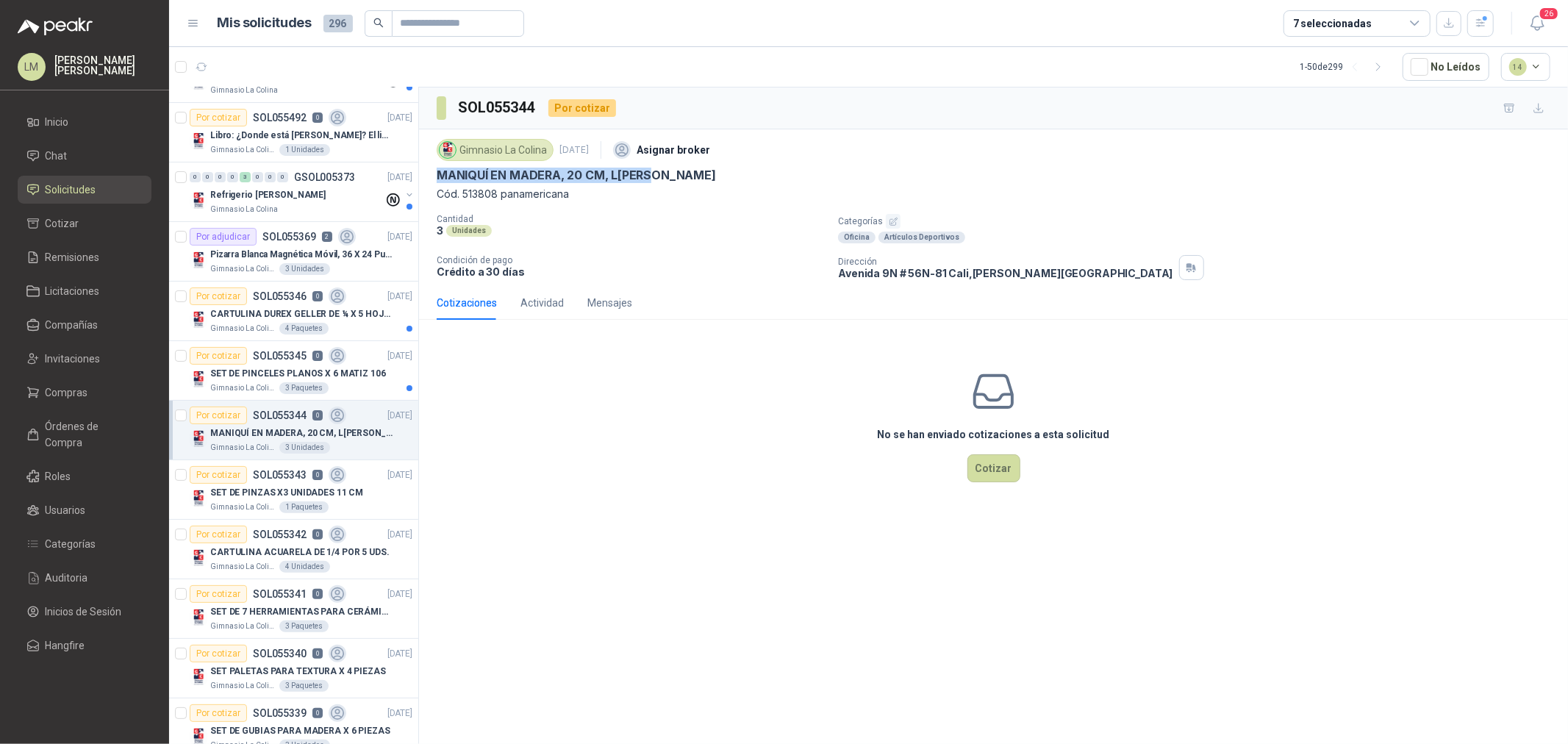
drag, startPoint x: 432, startPoint y: 170, endPoint x: 680, endPoint y: 177, distance: 248.1
click at [680, 177] on div "Gimnasio La Colina 10 sept, 2025 Asignar broker MANIQUÍ EN MADERA, 20 CM, LANGE…" at bounding box center [993, 208] width 1149 height 157
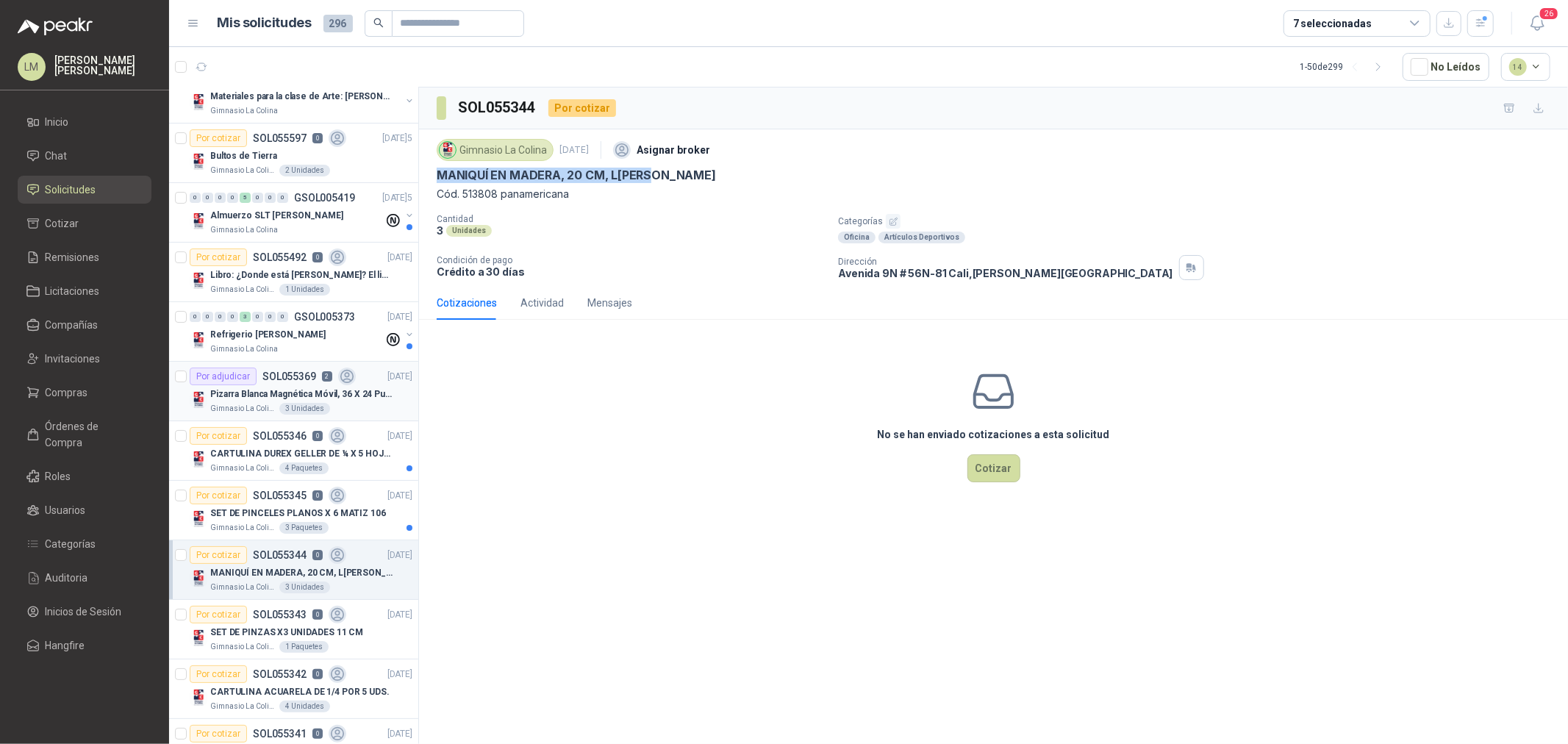
scroll to position [0, 0]
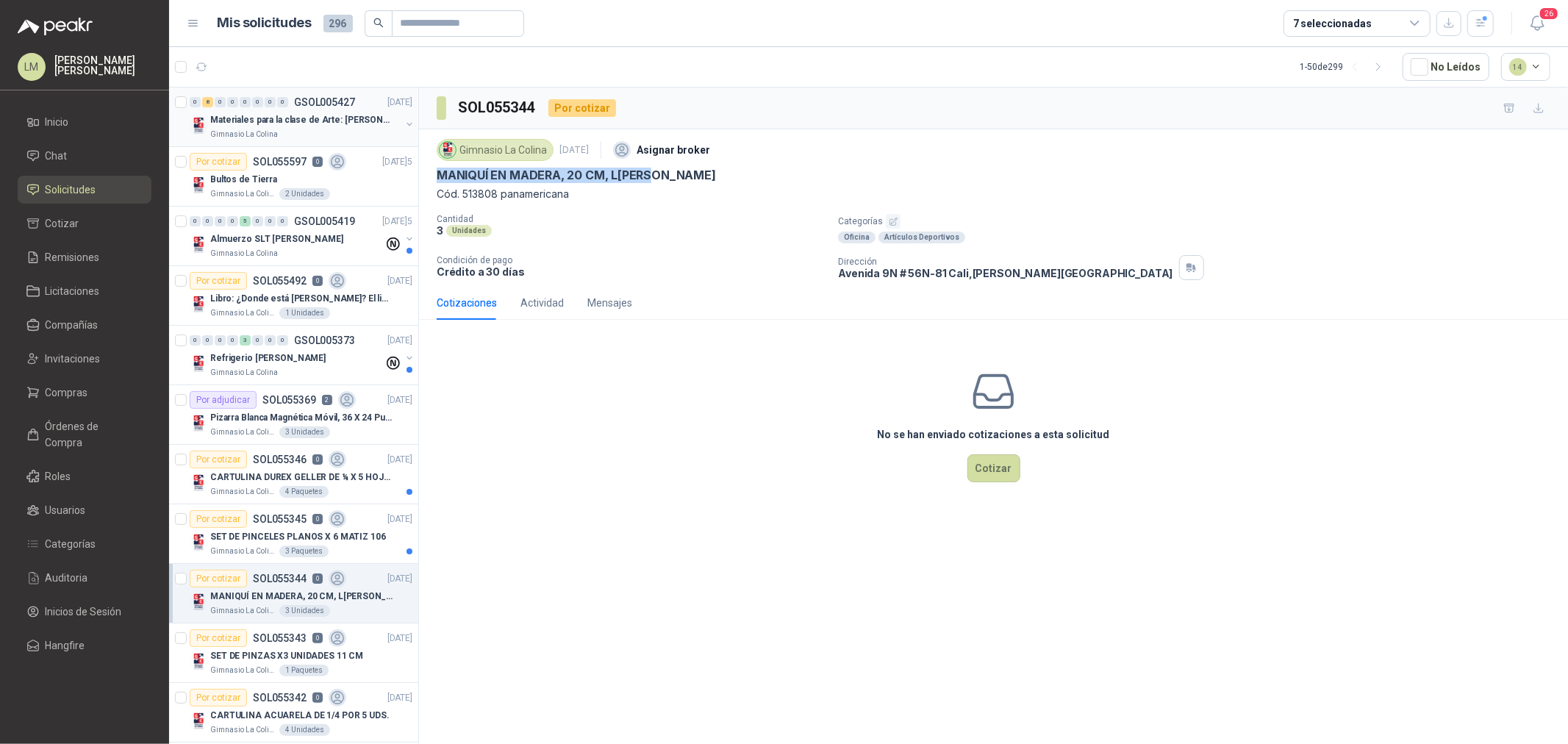
click at [298, 124] on p "Materiales para la clase de Arte: [PERSON_NAME]" at bounding box center [301, 120] width 183 height 14
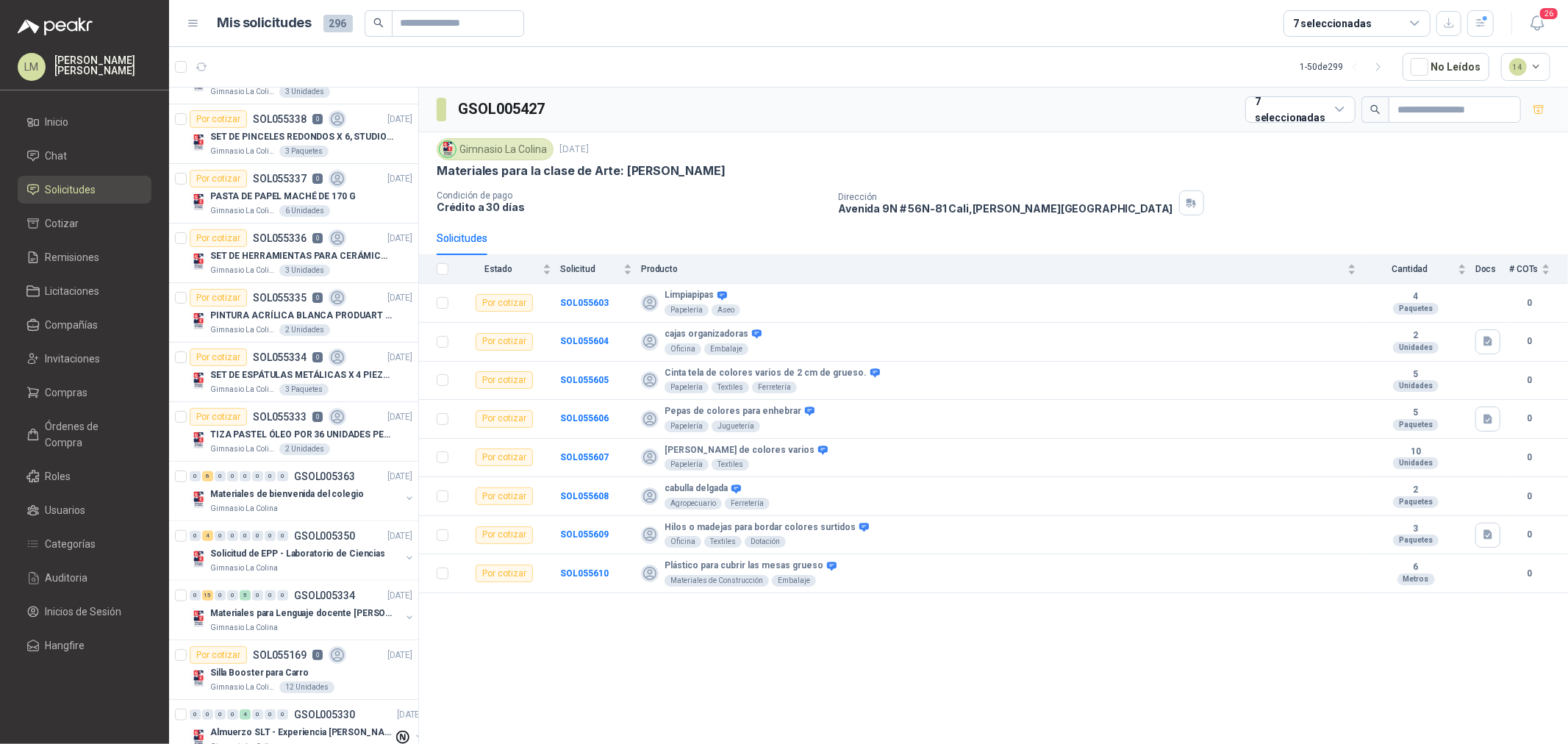
scroll to position [1226, 0]
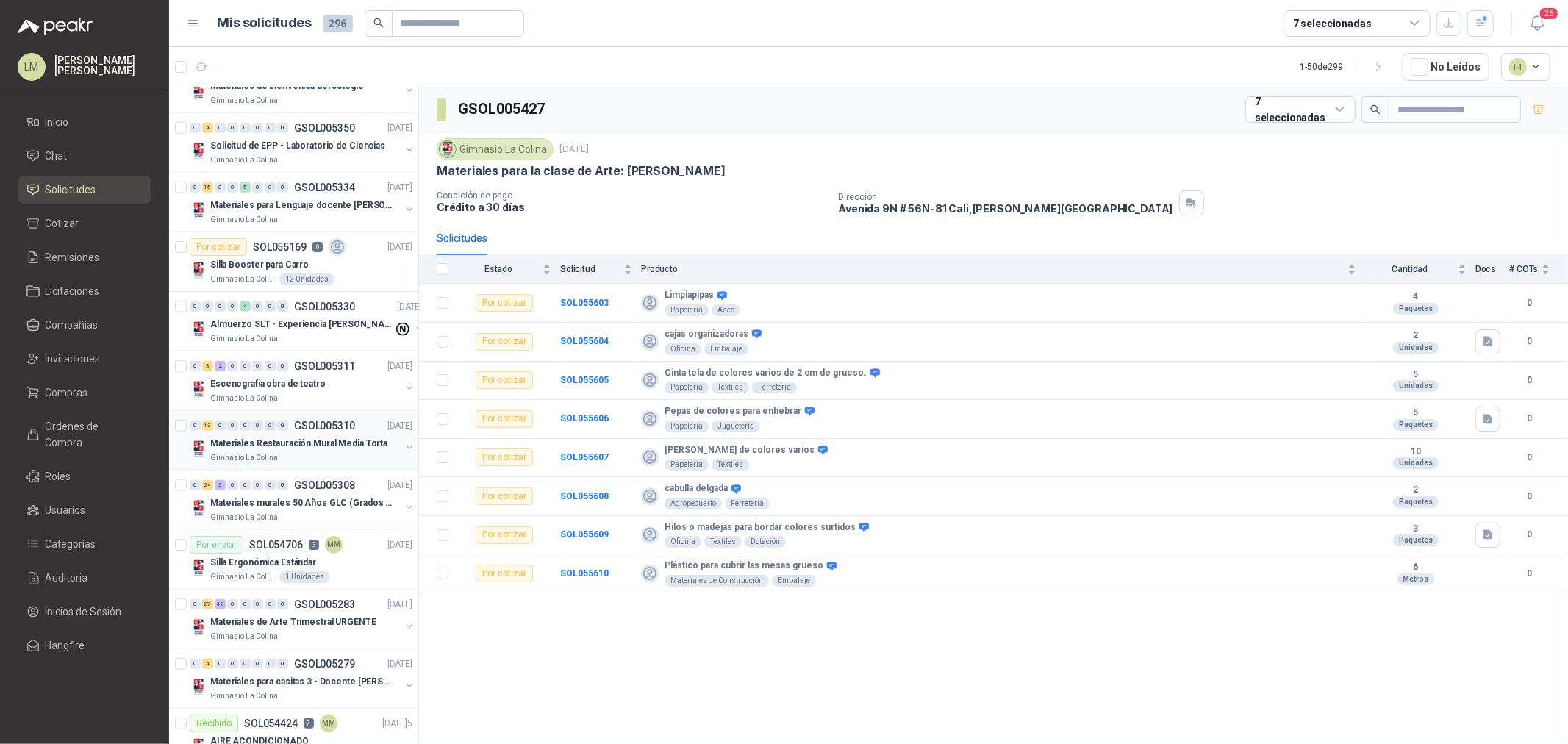
click at [306, 428] on p "GSOL005310" at bounding box center [325, 426] width 61 height 11
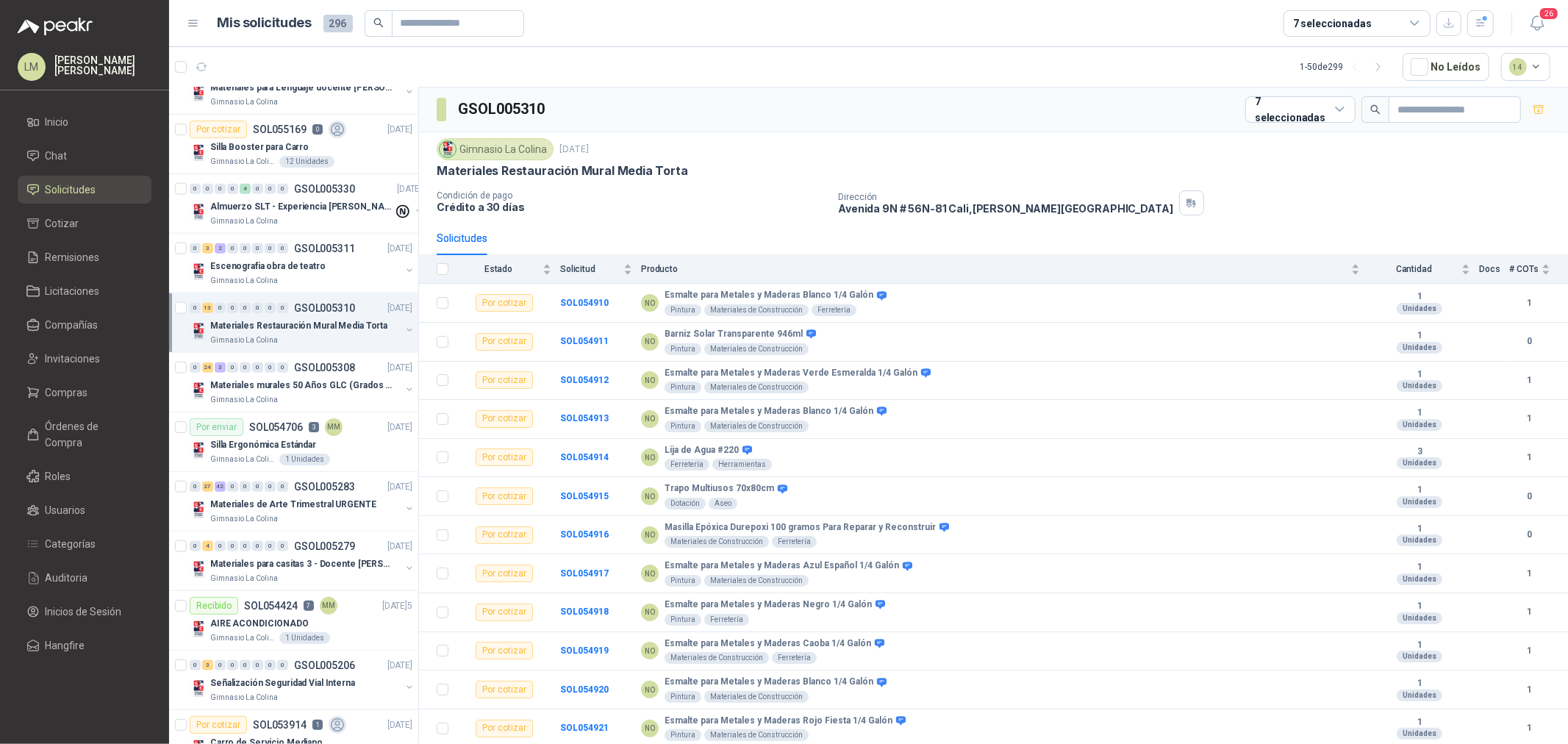
scroll to position [1389, 0]
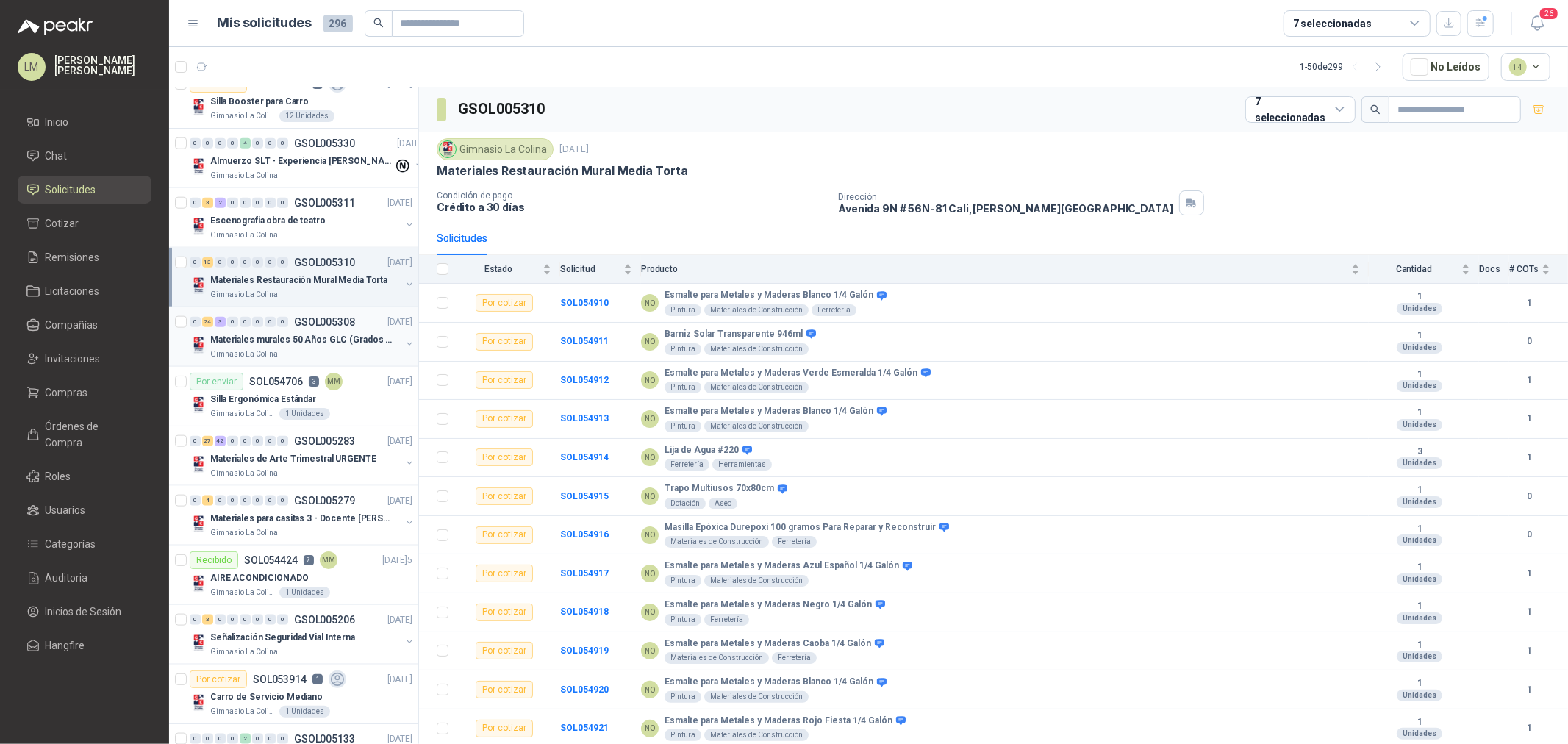
click at [317, 339] on p "Materiales murales 50 Años GLC (Grados 10 y 11)" at bounding box center [301, 340] width 183 height 14
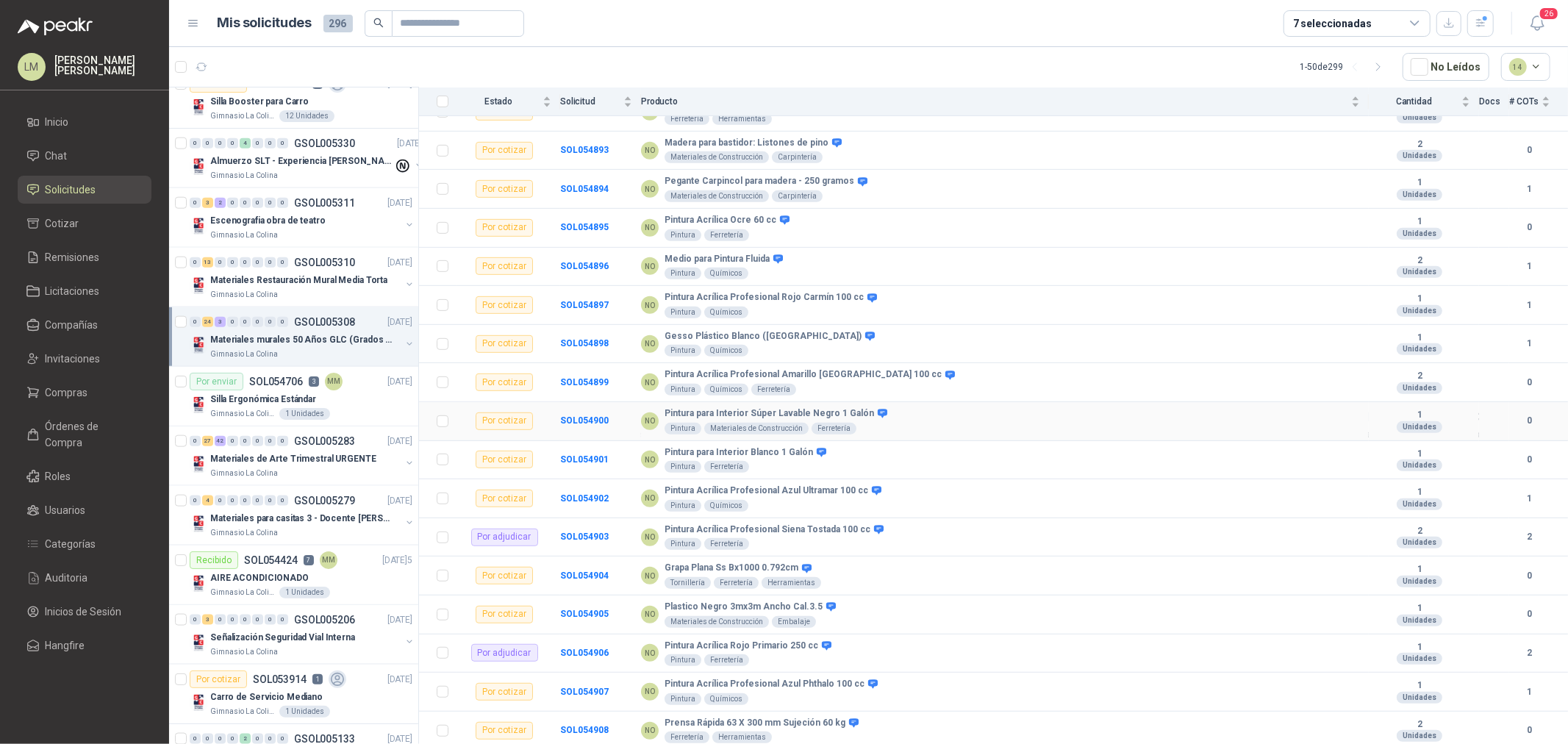
scroll to position [580, 0]
click at [319, 460] on p "Materiales de Arte Trimestral URGENTE" at bounding box center [293, 459] width 166 height 14
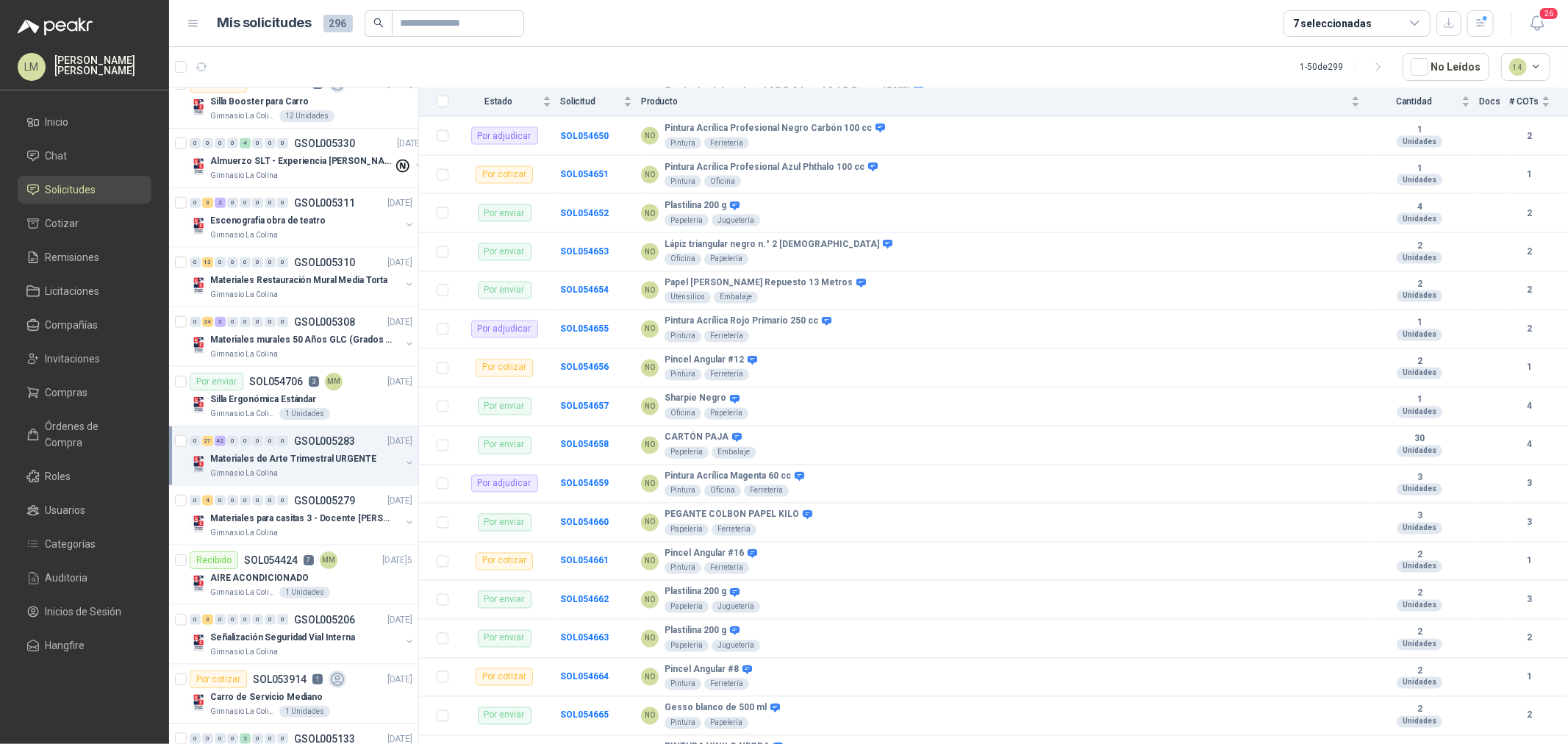
scroll to position [2207, 0]
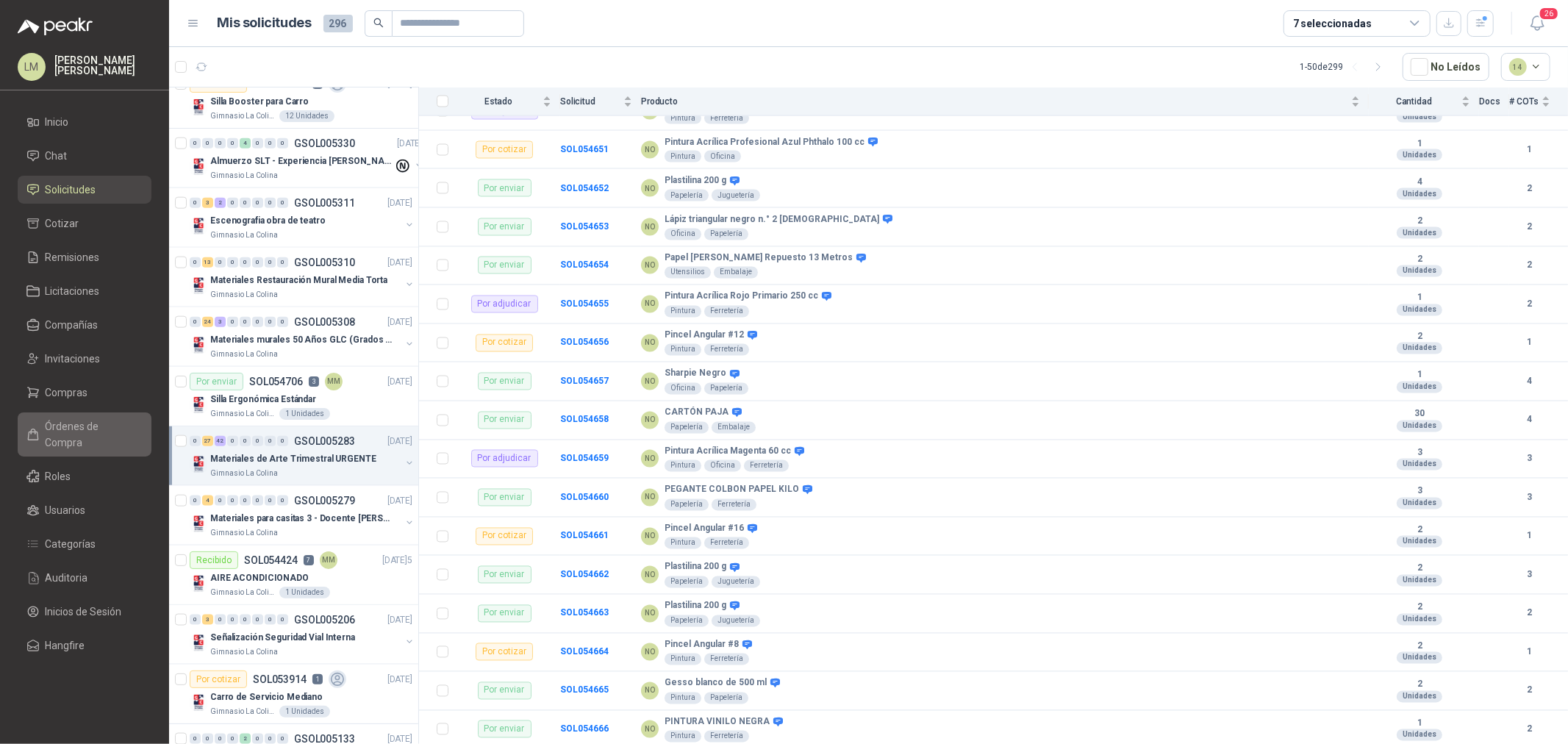
click at [89, 425] on span "Órdenes de Compra" at bounding box center [92, 434] width 92 height 32
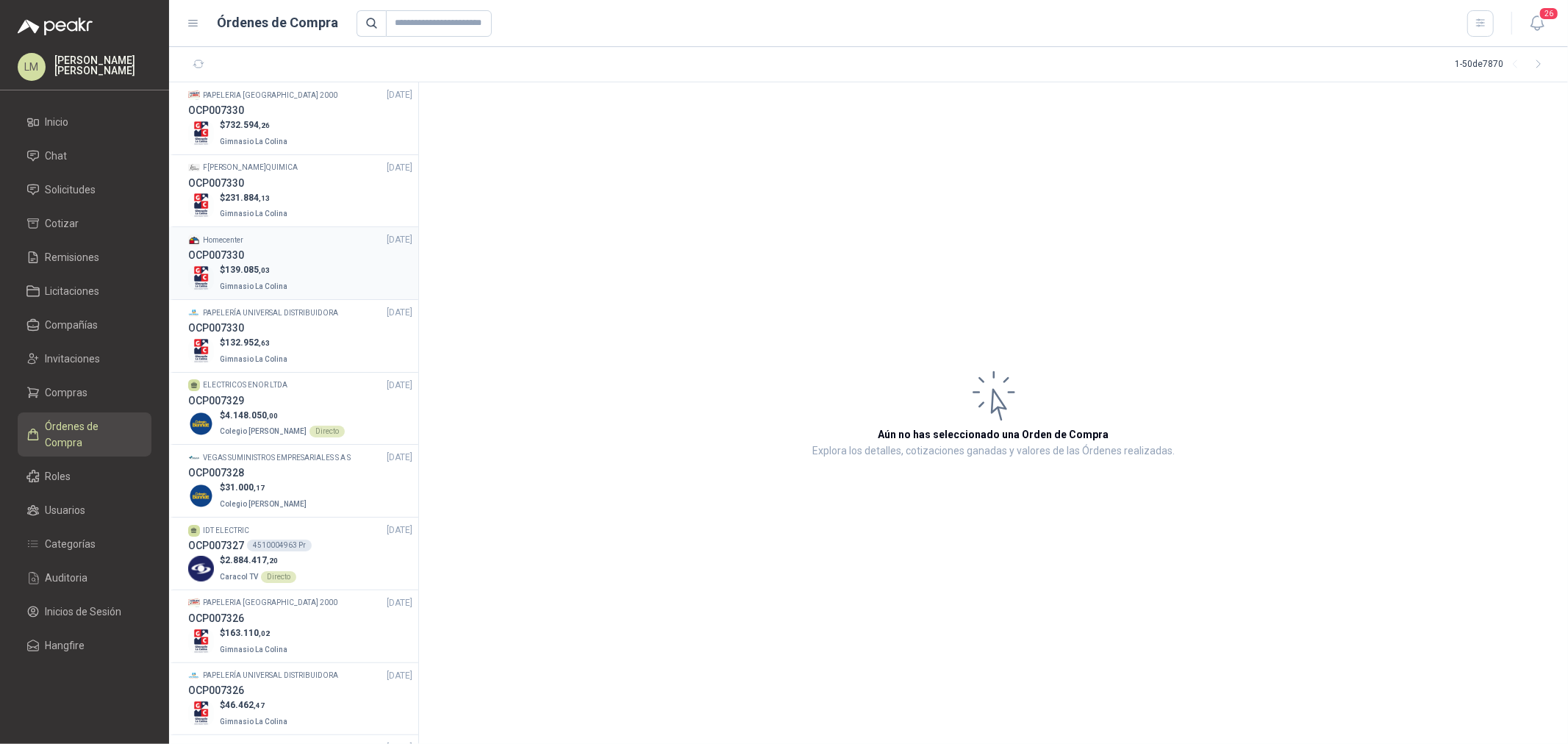
click at [280, 267] on p "$ 139.085 ,03" at bounding box center [255, 270] width 71 height 14
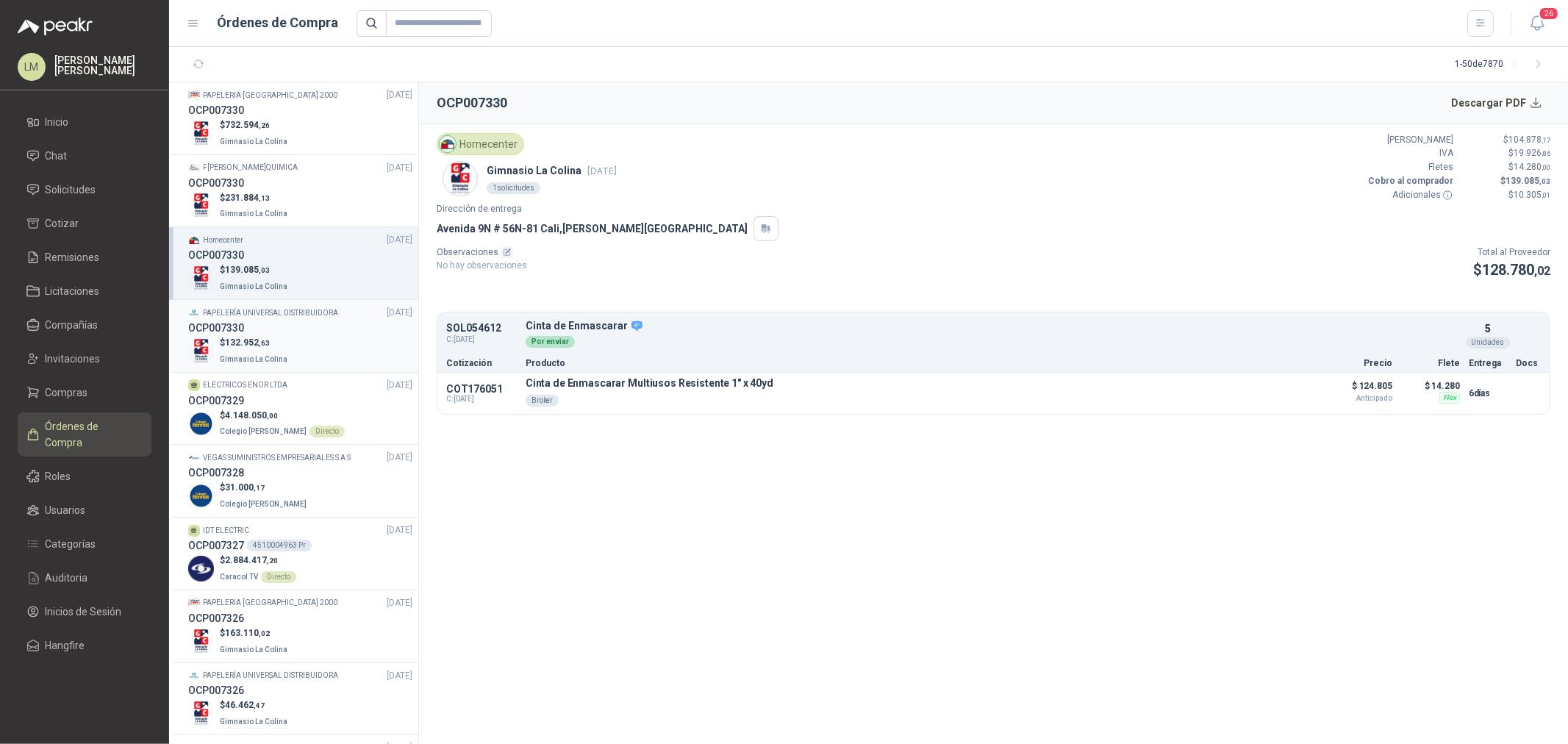
click at [276, 333] on div "OCP007330" at bounding box center [300, 328] width 224 height 16
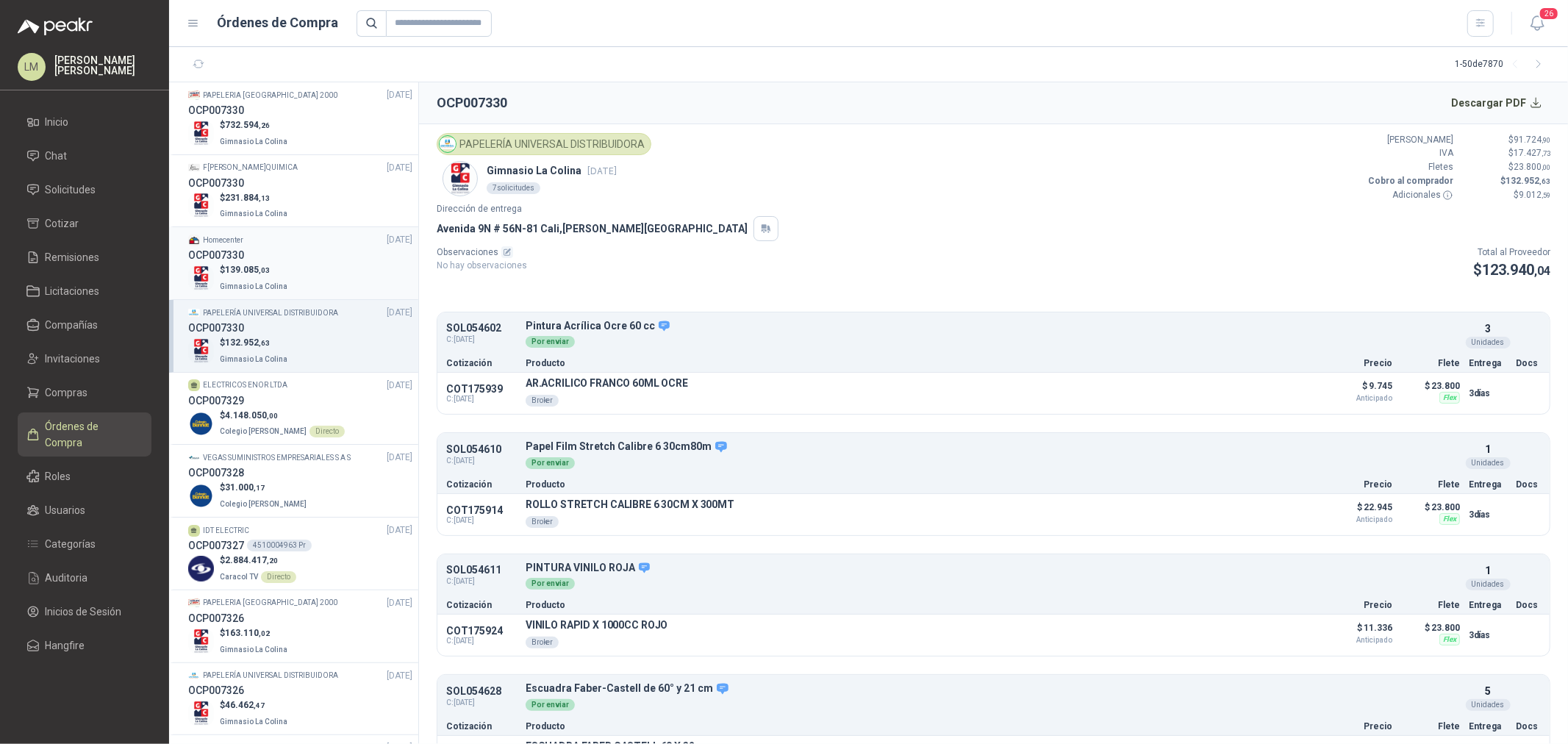
click at [268, 267] on span ",03" at bounding box center [264, 271] width 11 height 8
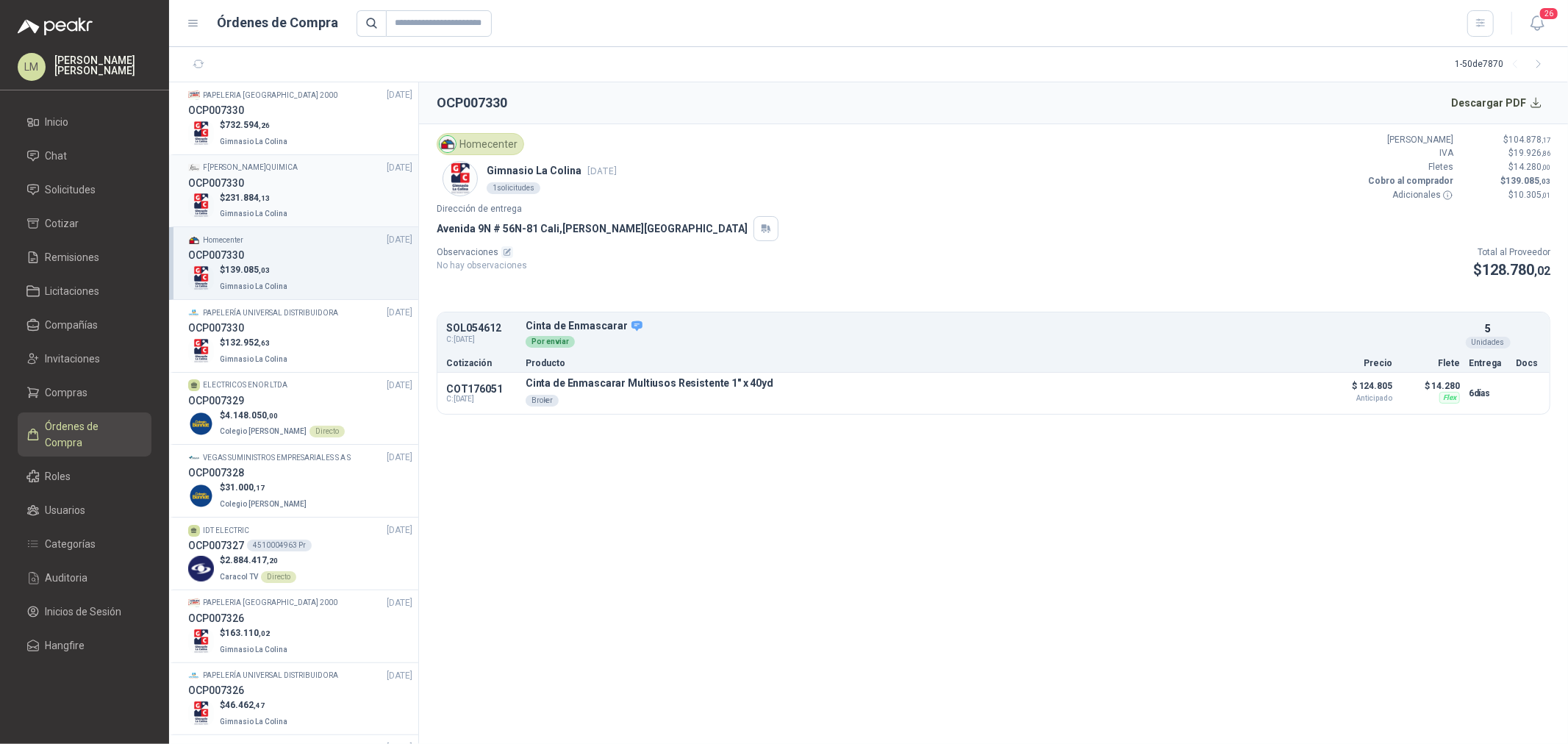
click at [251, 191] on p "$ 231.884 ,13" at bounding box center [255, 198] width 71 height 14
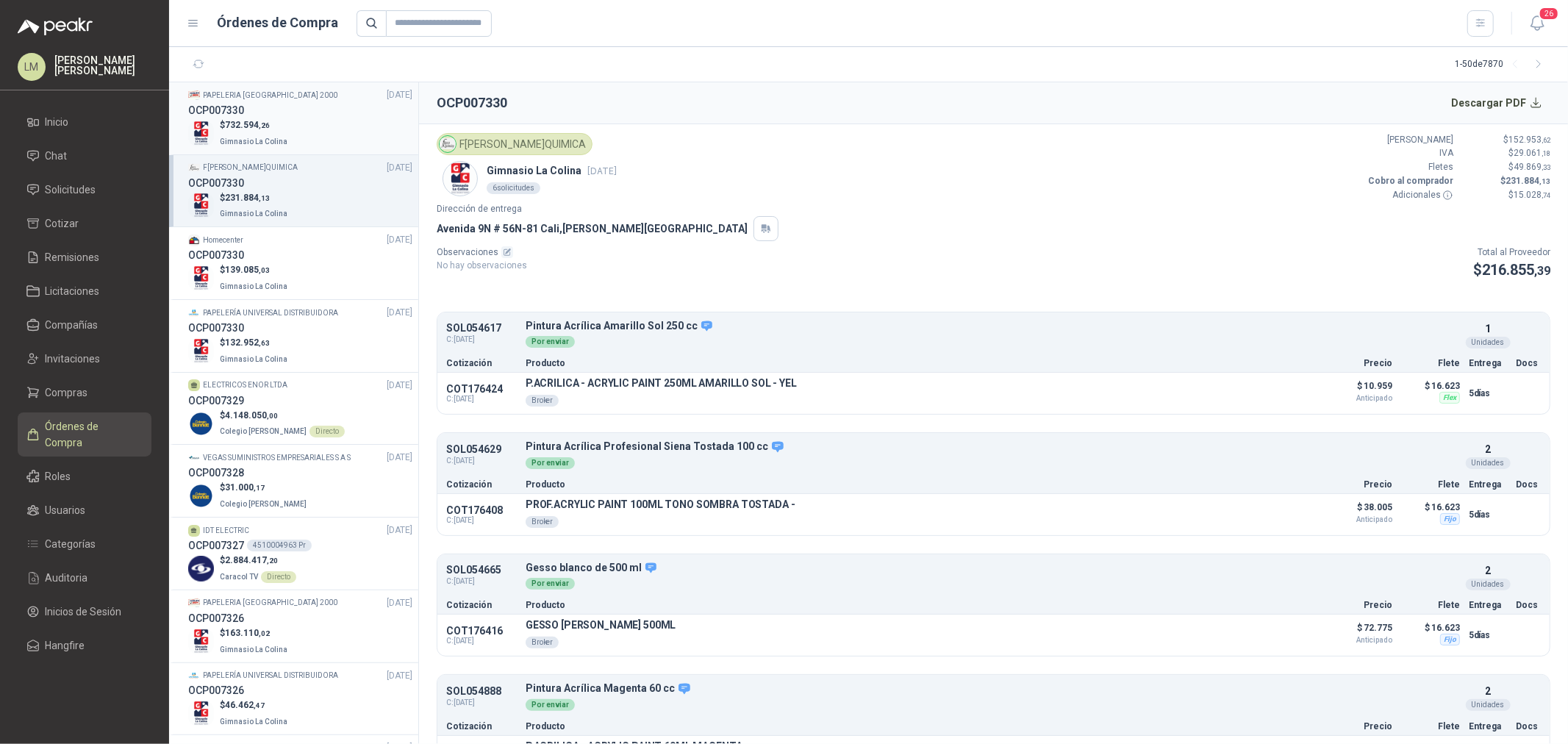
click at [244, 122] on span "732.594 ,26" at bounding box center [247, 125] width 45 height 11
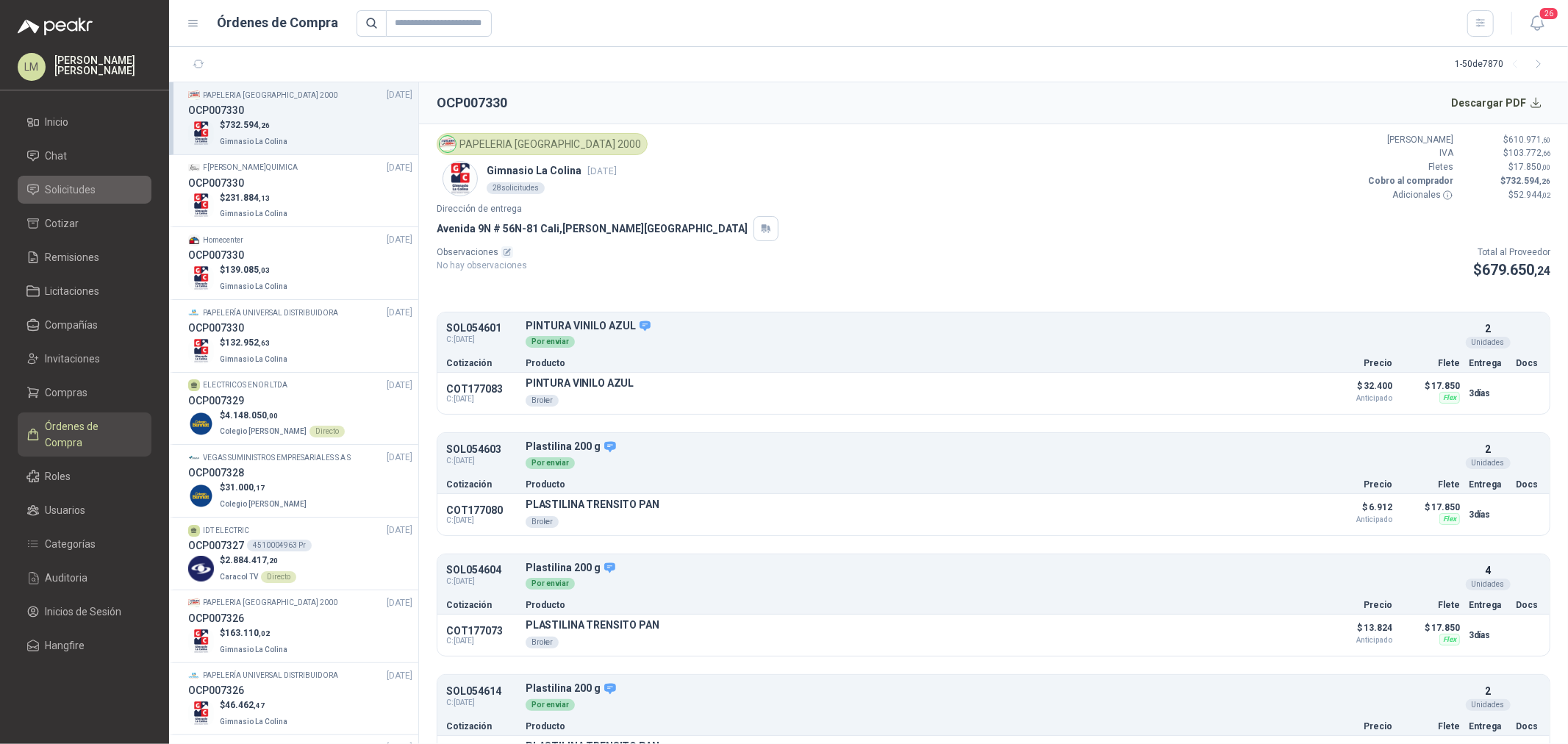
click at [70, 195] on span "Solicitudes" at bounding box center [71, 189] width 51 height 16
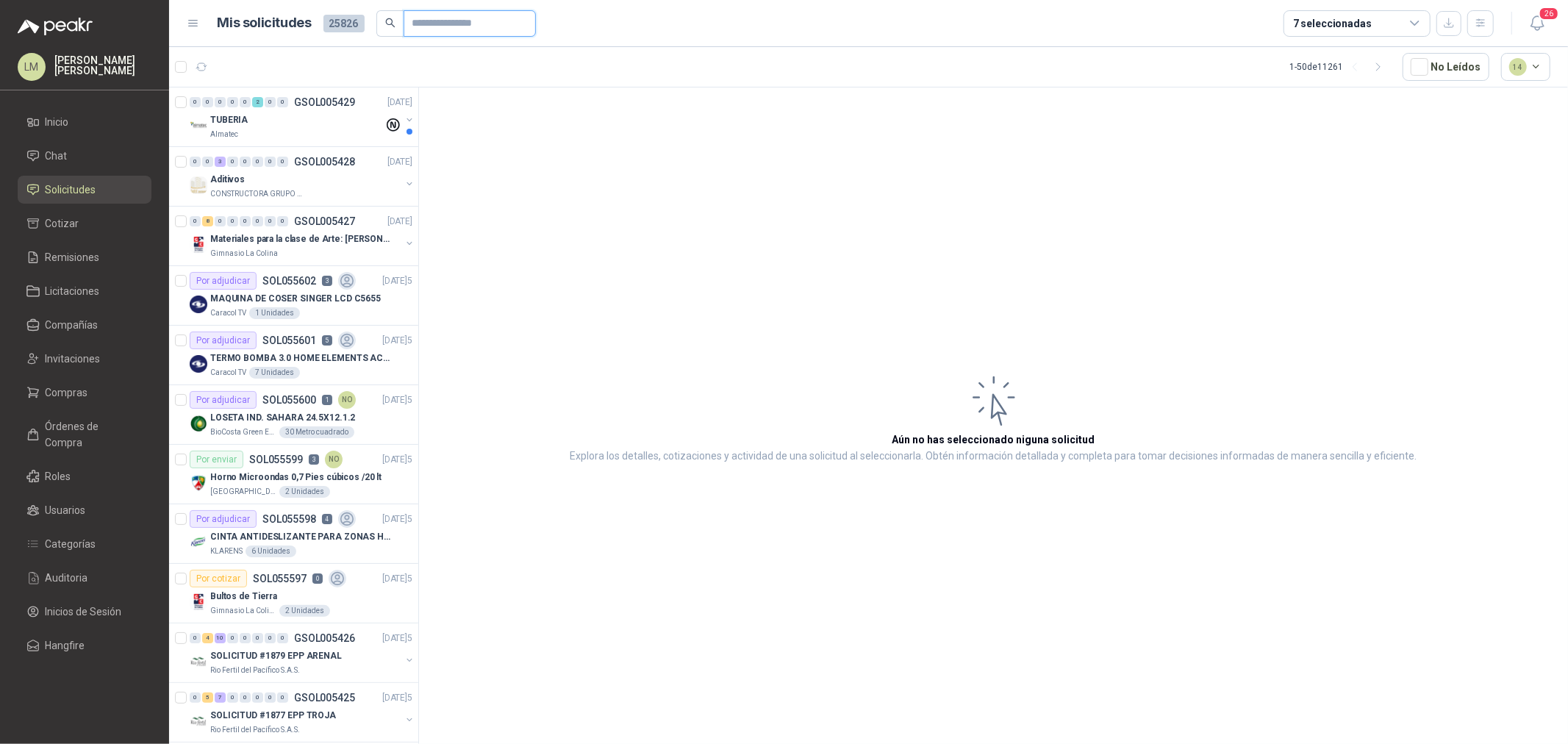
click at [454, 30] on input "text" at bounding box center [464, 23] width 103 height 25
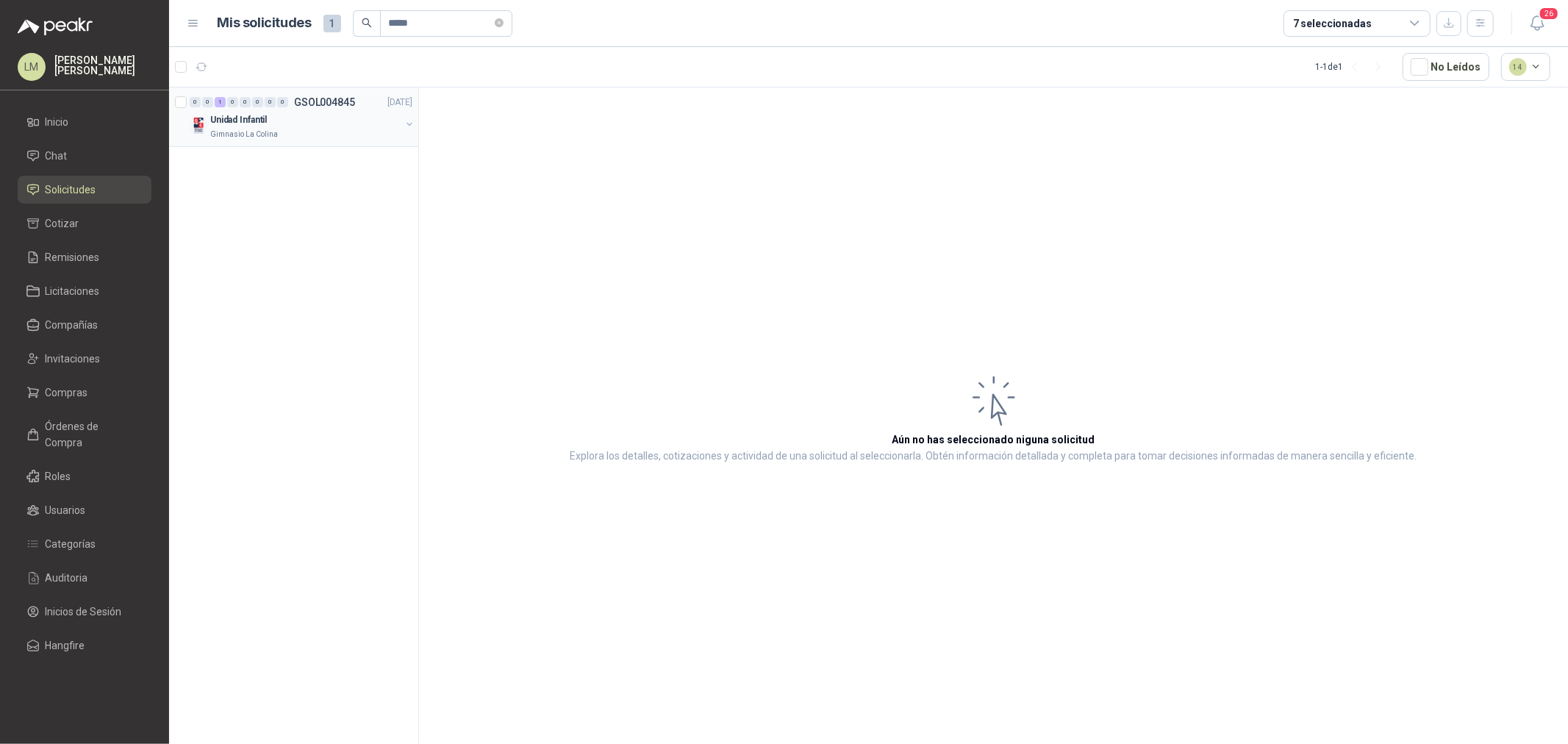
click at [408, 122] on button "button" at bounding box center [409, 124] width 11 height 11
click at [339, 174] on p "5 bultos de tierra para sembrar en matera" at bounding box center [297, 180] width 183 height 14
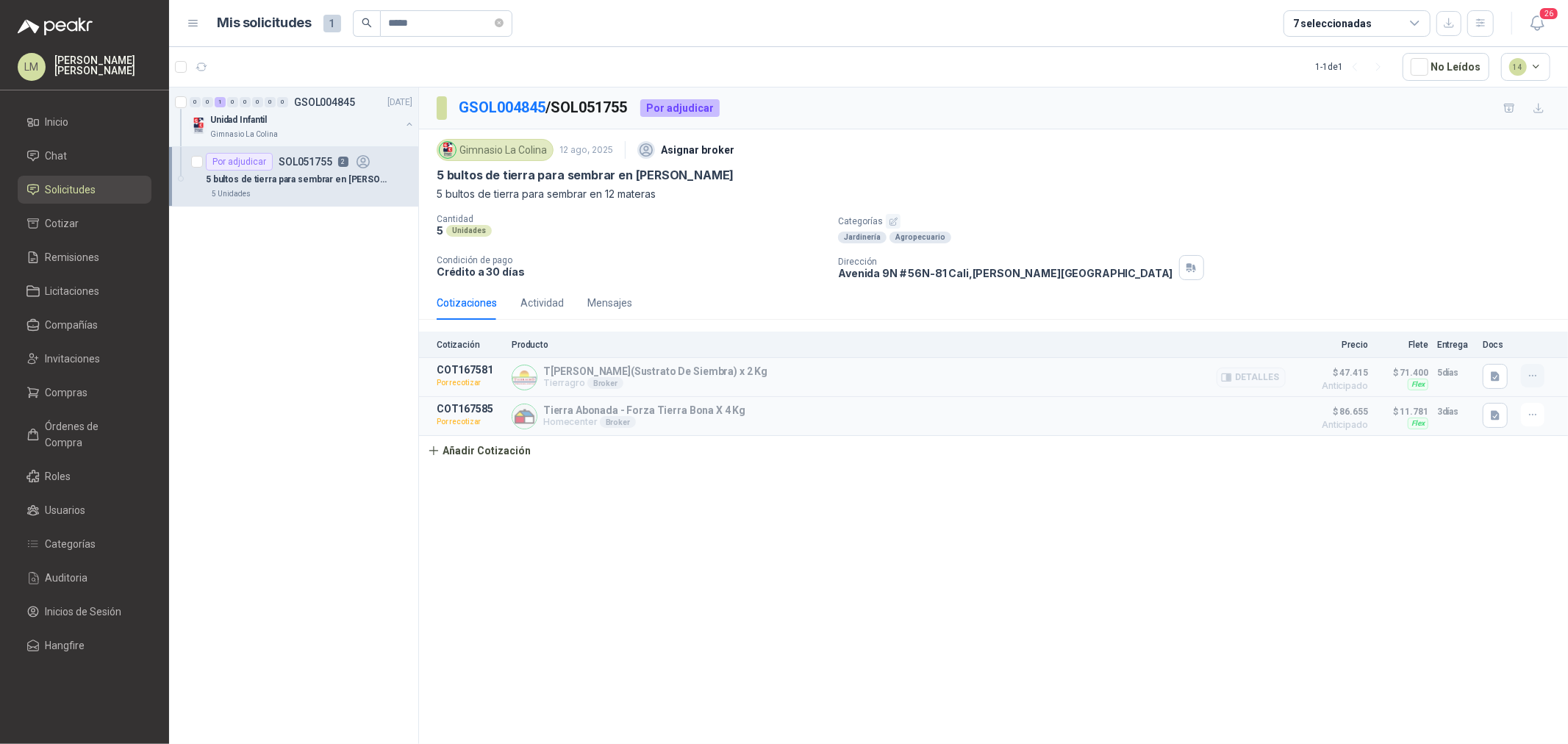
click at [1531, 370] on icon "button" at bounding box center [1533, 376] width 12 height 12
click at [1497, 317] on button "Re-cotizar" at bounding box center [1503, 317] width 117 height 24
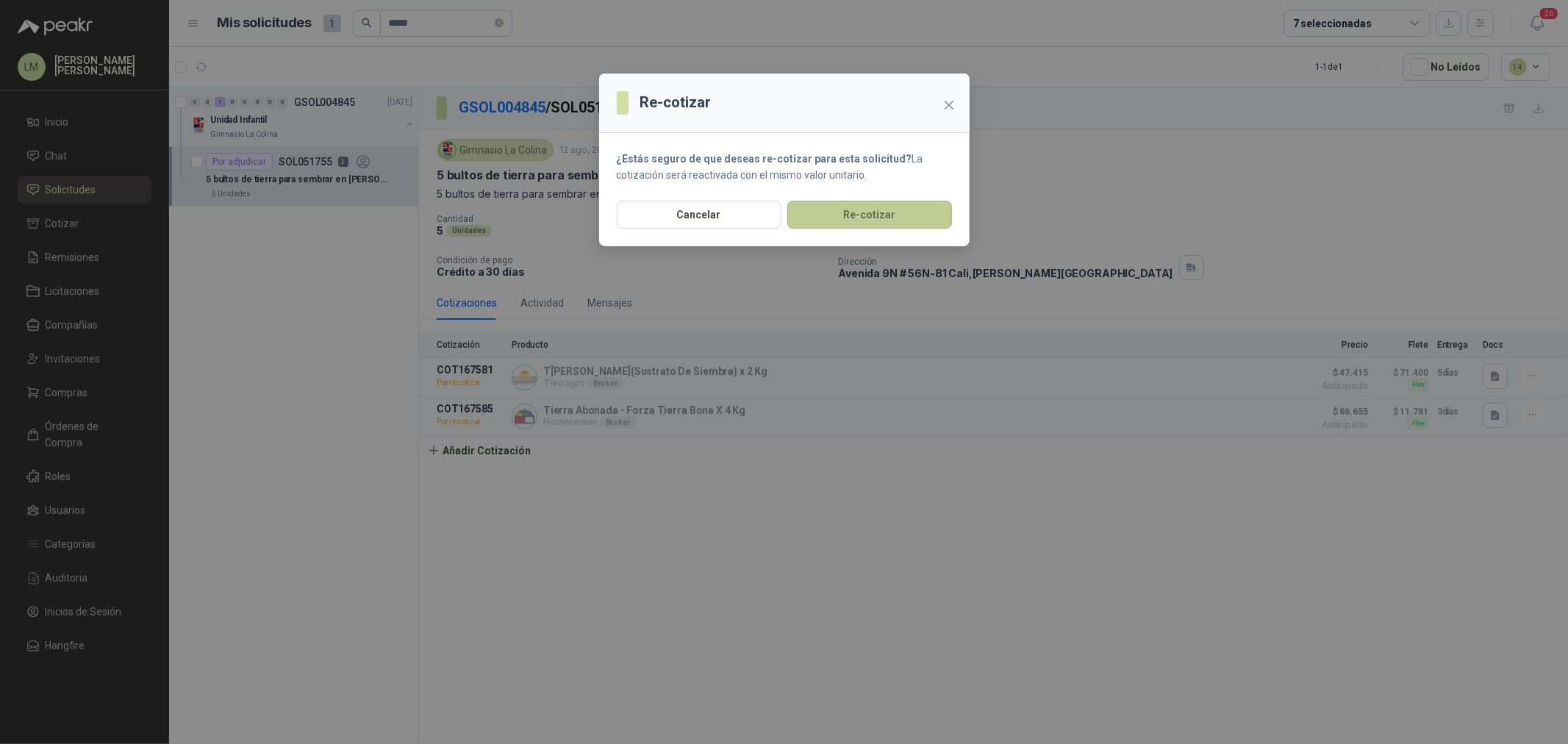
click at [917, 210] on button "Re-cotizar" at bounding box center [869, 215] width 165 height 28
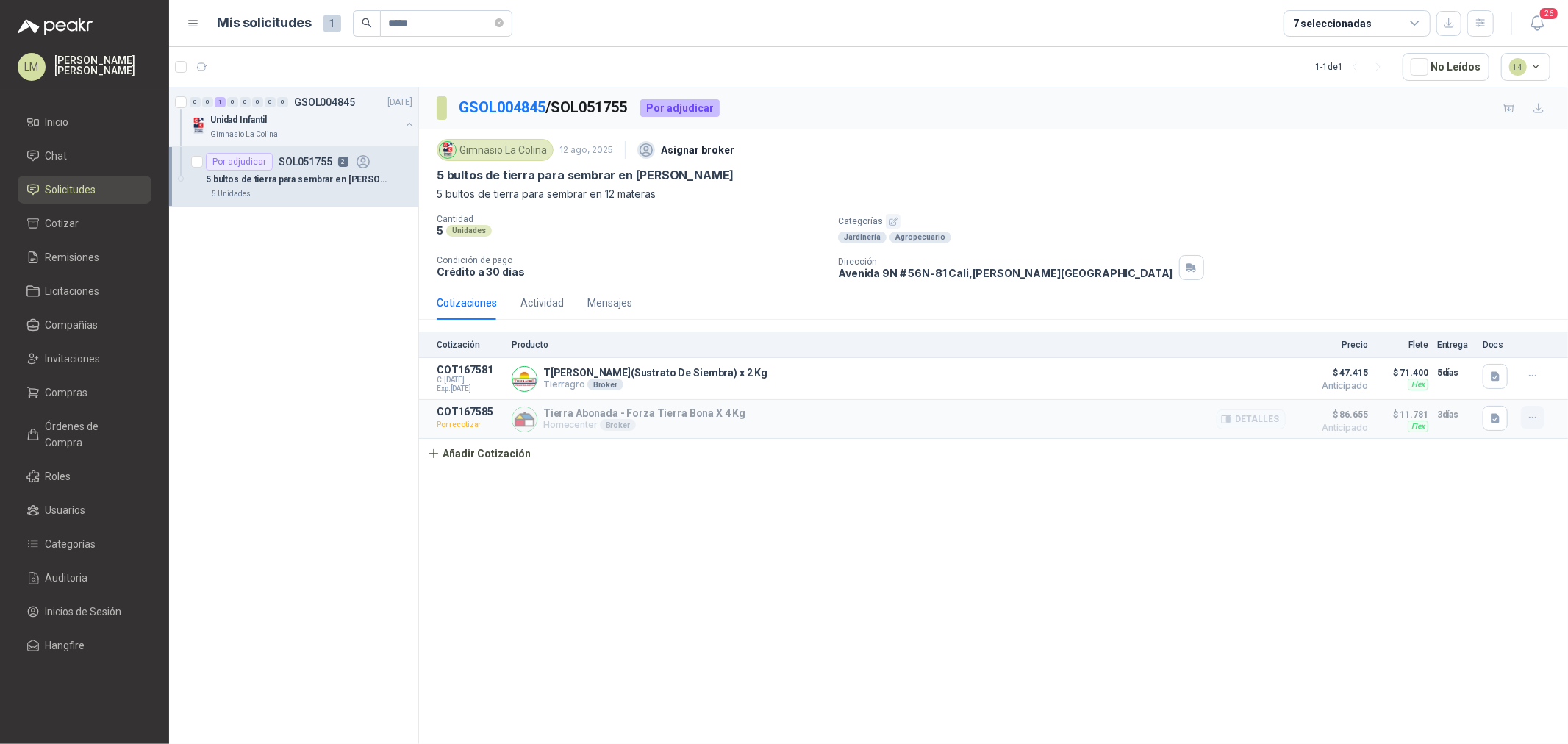
click at [1530, 414] on icon "button" at bounding box center [1533, 418] width 12 height 12
click at [1460, 358] on button "Re-cotizar" at bounding box center [1503, 359] width 117 height 24
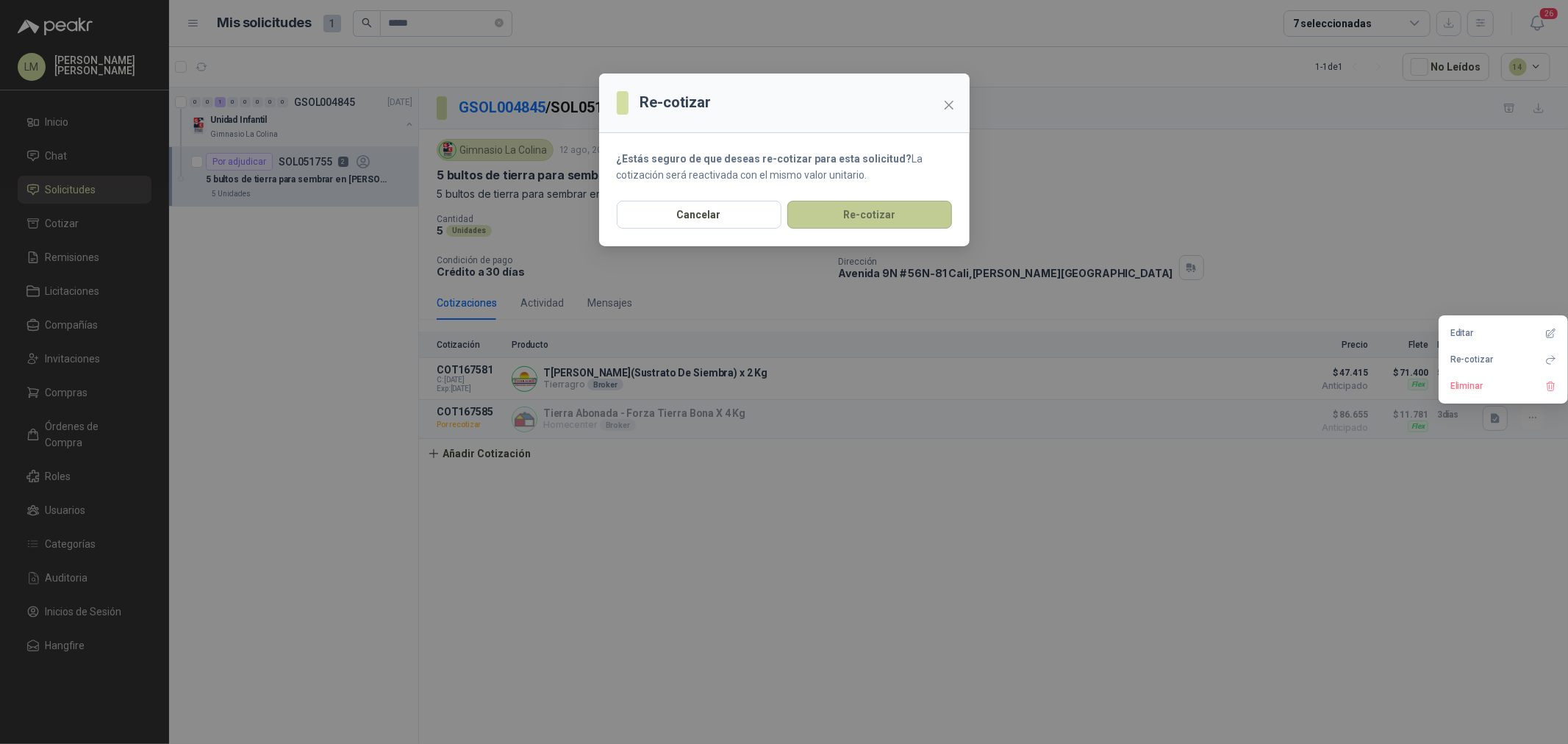
click at [818, 218] on button "Re-cotizar" at bounding box center [869, 215] width 165 height 28
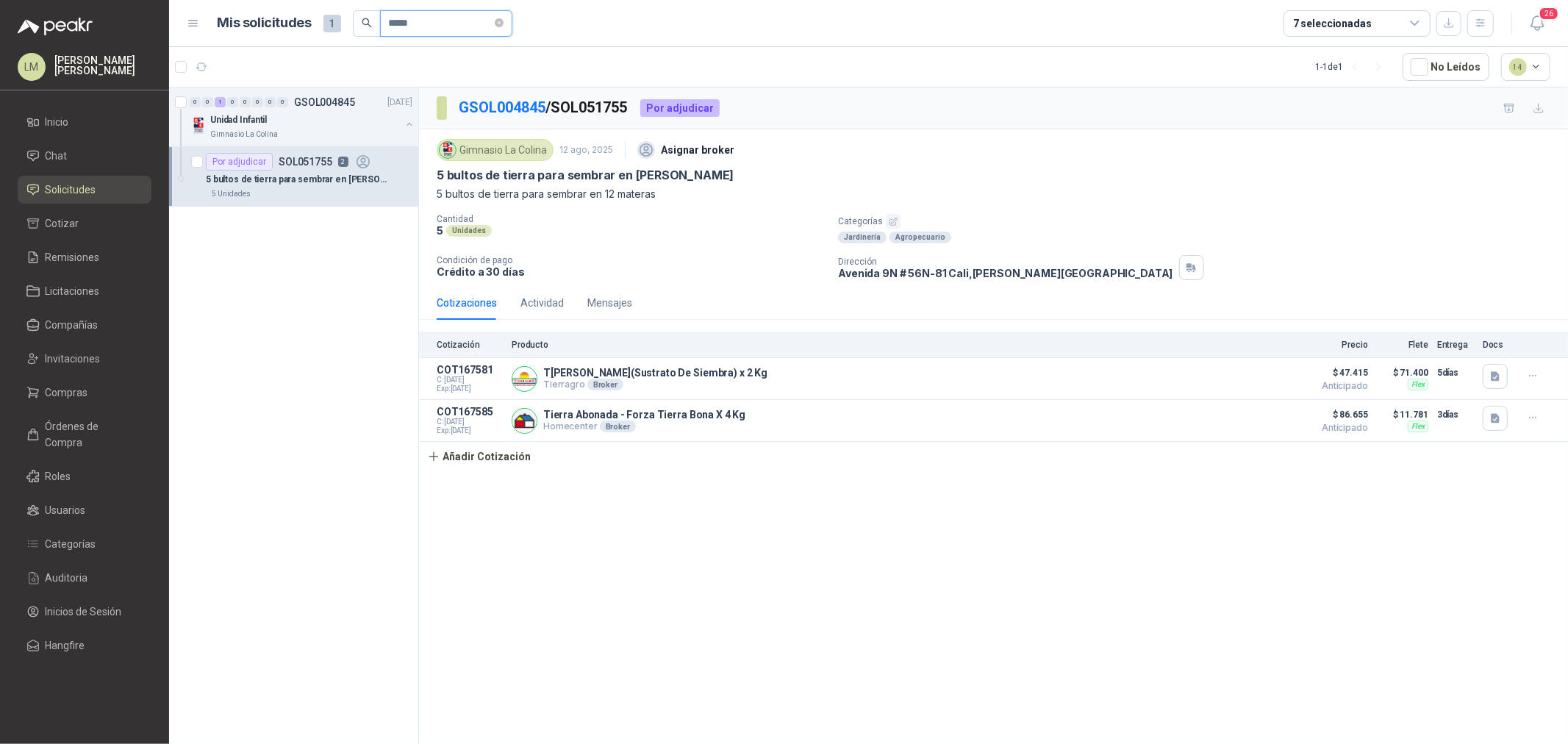
click at [427, 25] on input "*****" at bounding box center [440, 23] width 103 height 25
click at [325, 177] on p "2 bolsas de cascarilla de arroz para sembrar" at bounding box center [297, 180] width 182 height 14
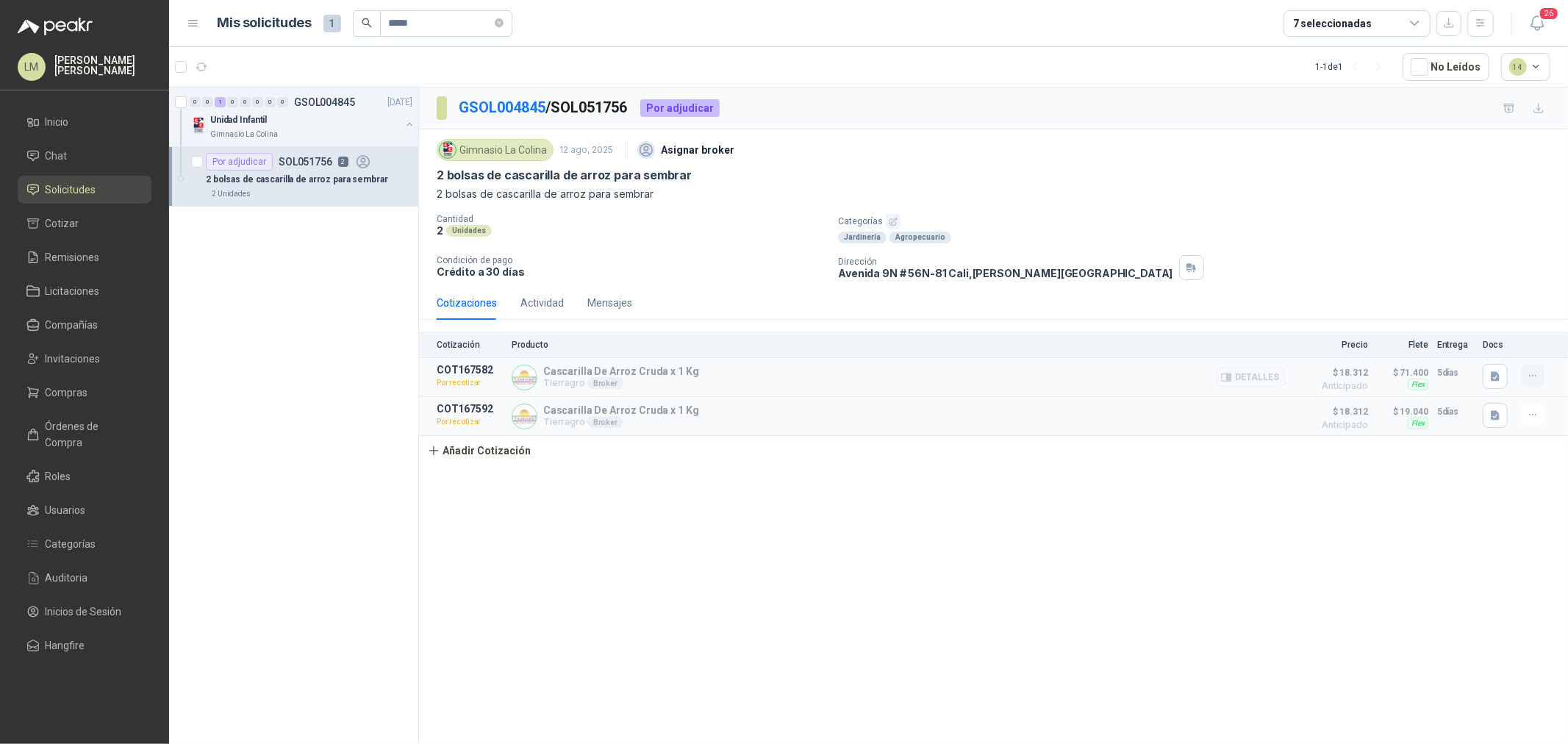
click at [1538, 379] on icon "button" at bounding box center [1533, 376] width 12 height 12
click at [1479, 322] on button "Re-cotizar" at bounding box center [1503, 317] width 117 height 24
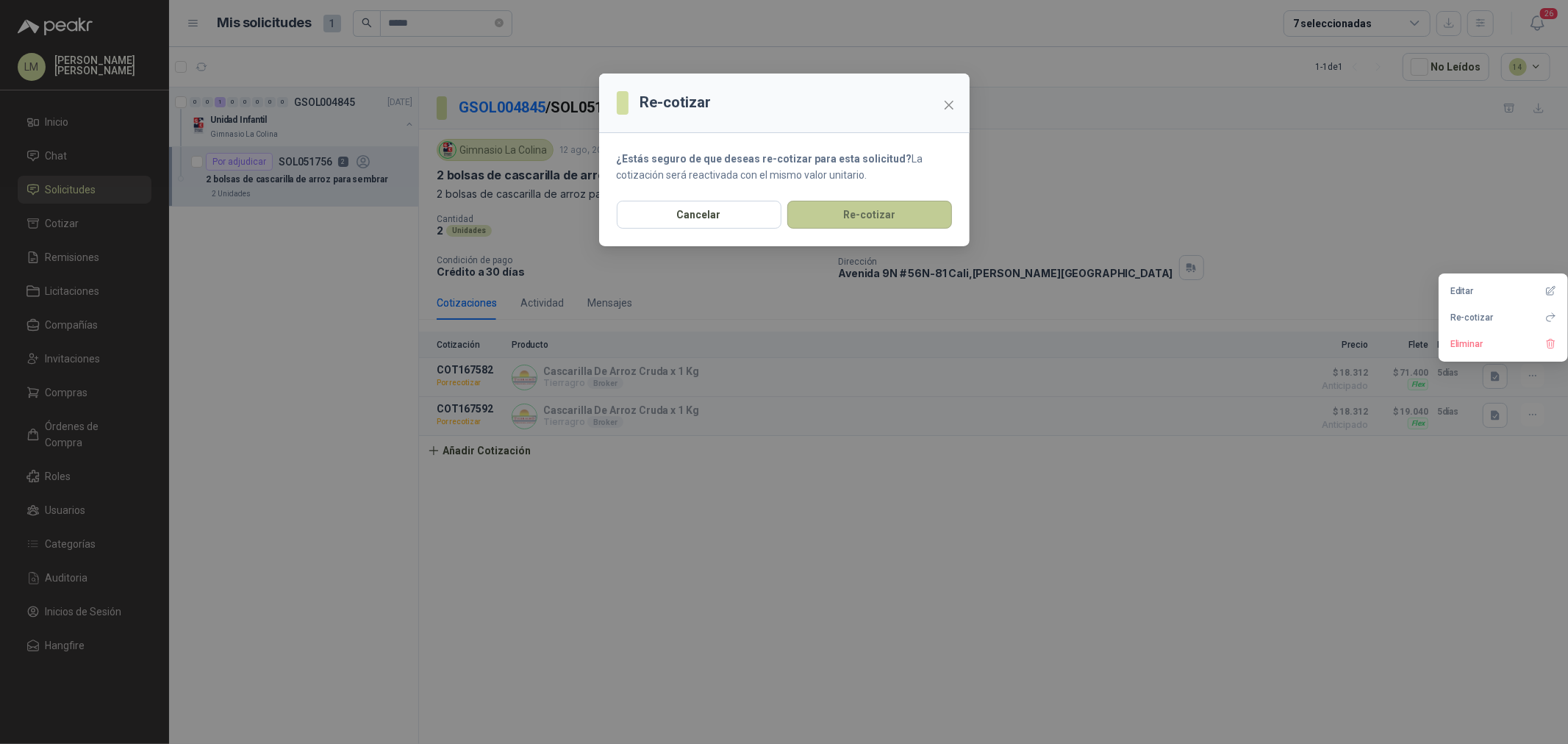
click at [850, 215] on button "Re-cotizar" at bounding box center [869, 215] width 165 height 28
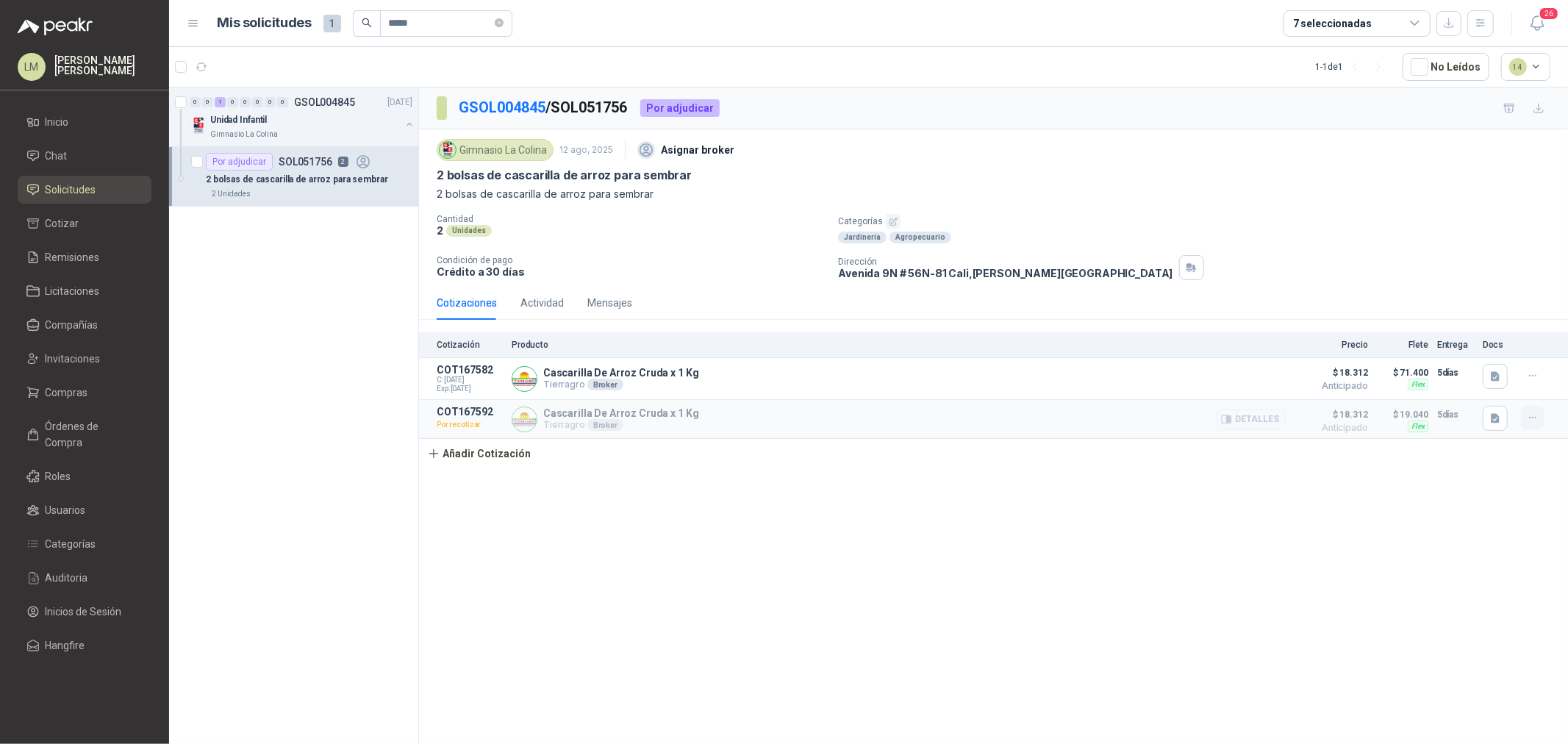
click at [1532, 418] on icon "button" at bounding box center [1533, 418] width 7 height 1
click at [1476, 358] on button "Re-cotizar" at bounding box center [1503, 359] width 117 height 24
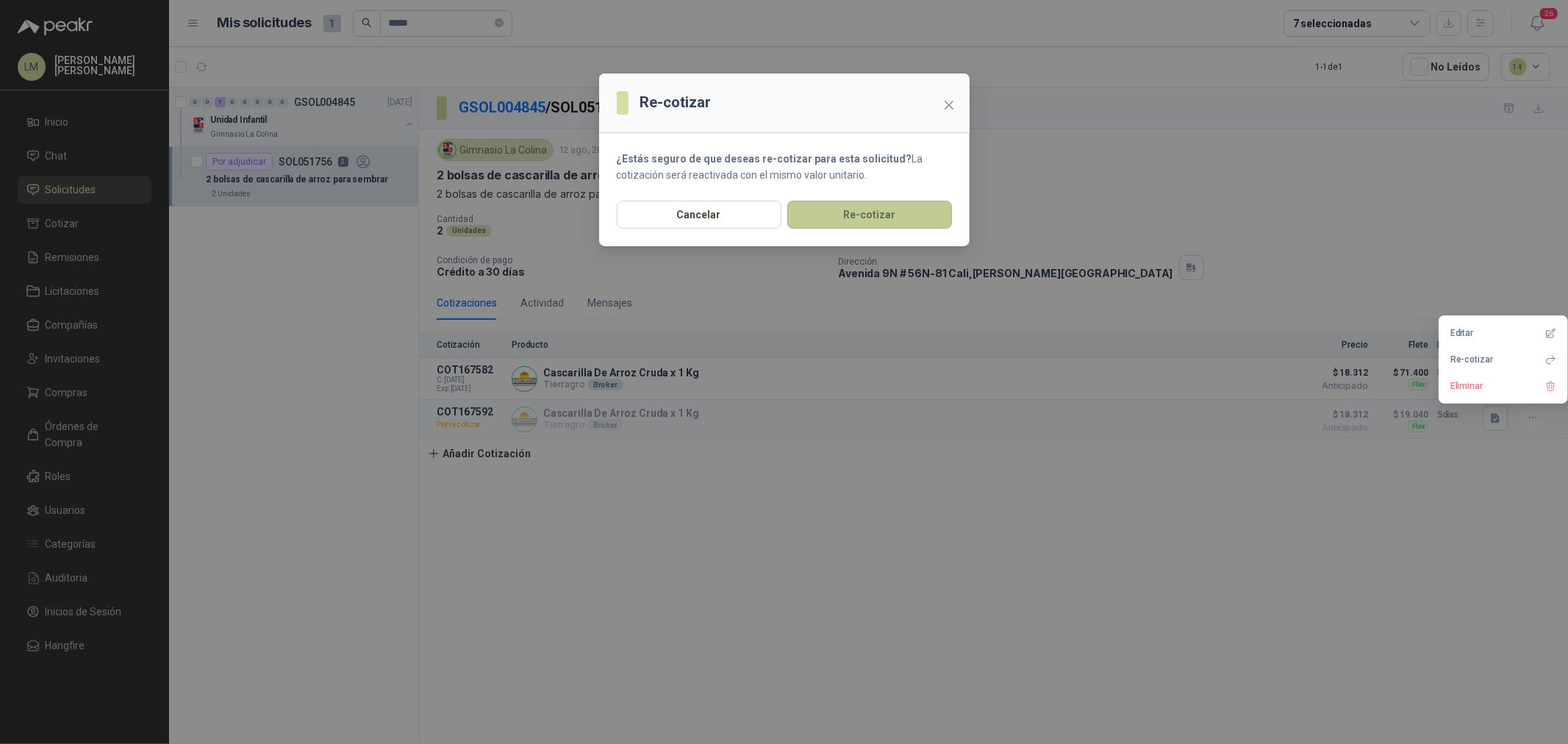
click at [888, 216] on button "Re-cotizar" at bounding box center [869, 215] width 165 height 28
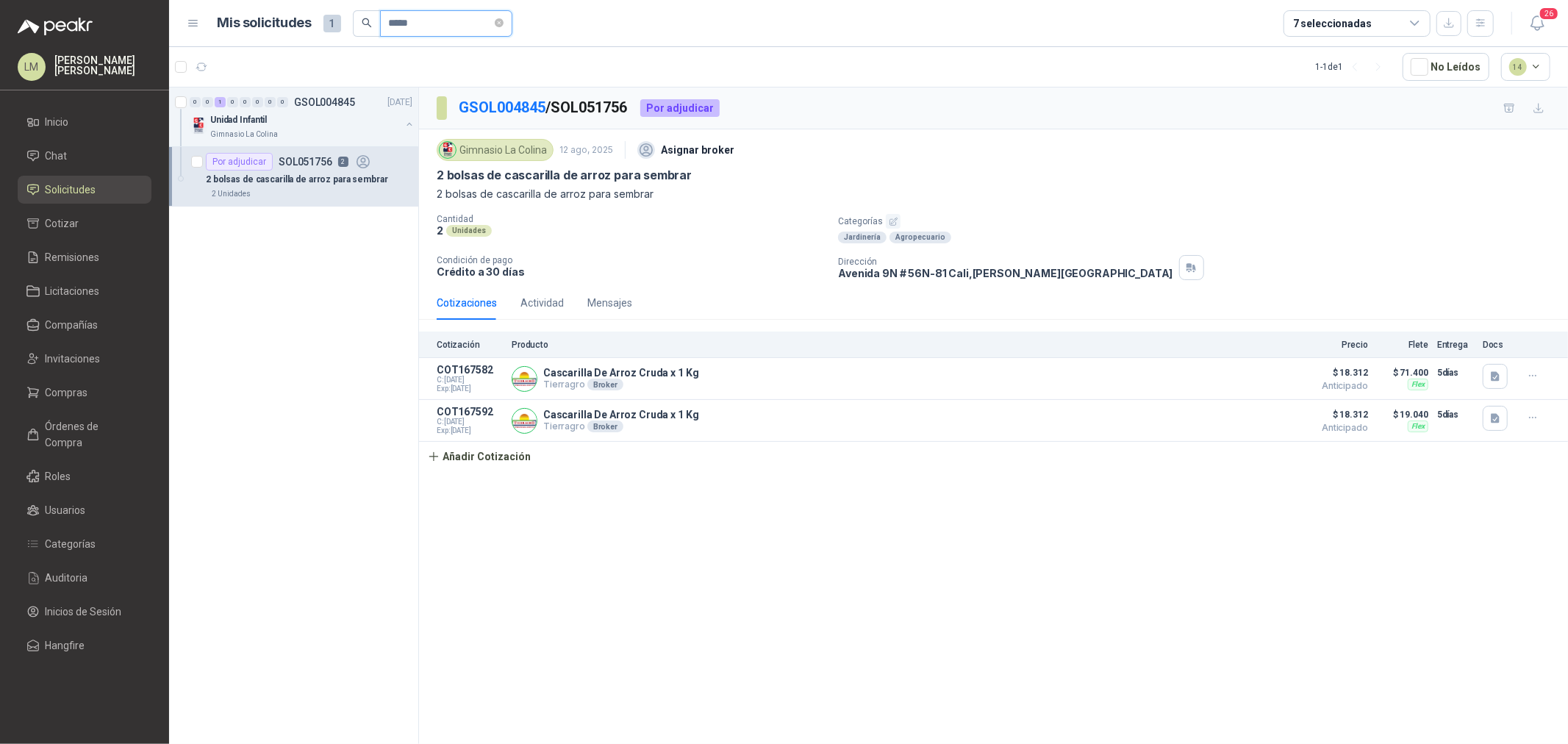
click at [460, 25] on input "*****" at bounding box center [440, 23] width 103 height 25
type input "*****"
click at [311, 167] on div "Por adjudicar SOL051798 2" at bounding box center [289, 162] width 166 height 18
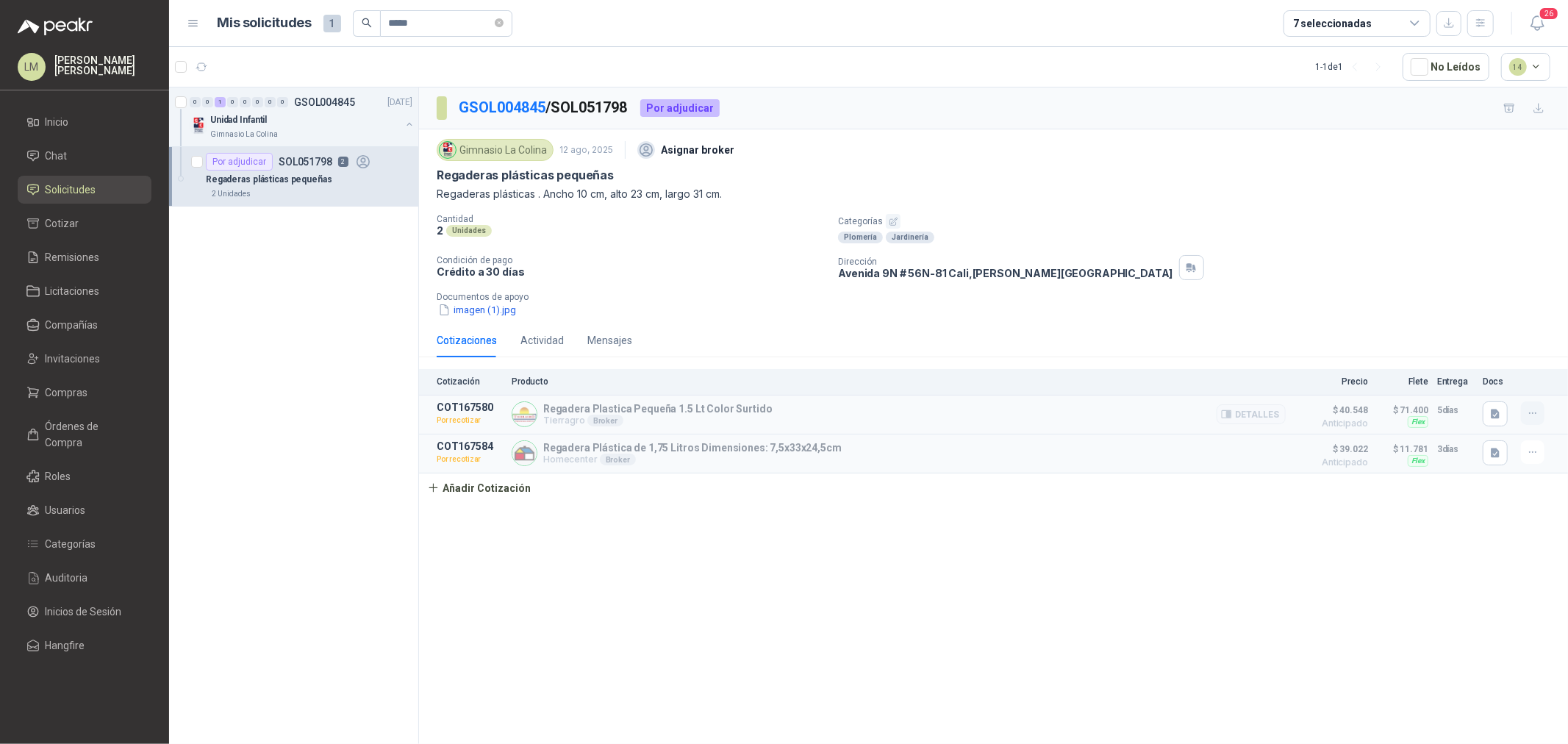
click at [1544, 417] on button "button" at bounding box center [1533, 413] width 24 height 24
click at [1493, 362] on button "Re-cotizar" at bounding box center [1503, 355] width 117 height 24
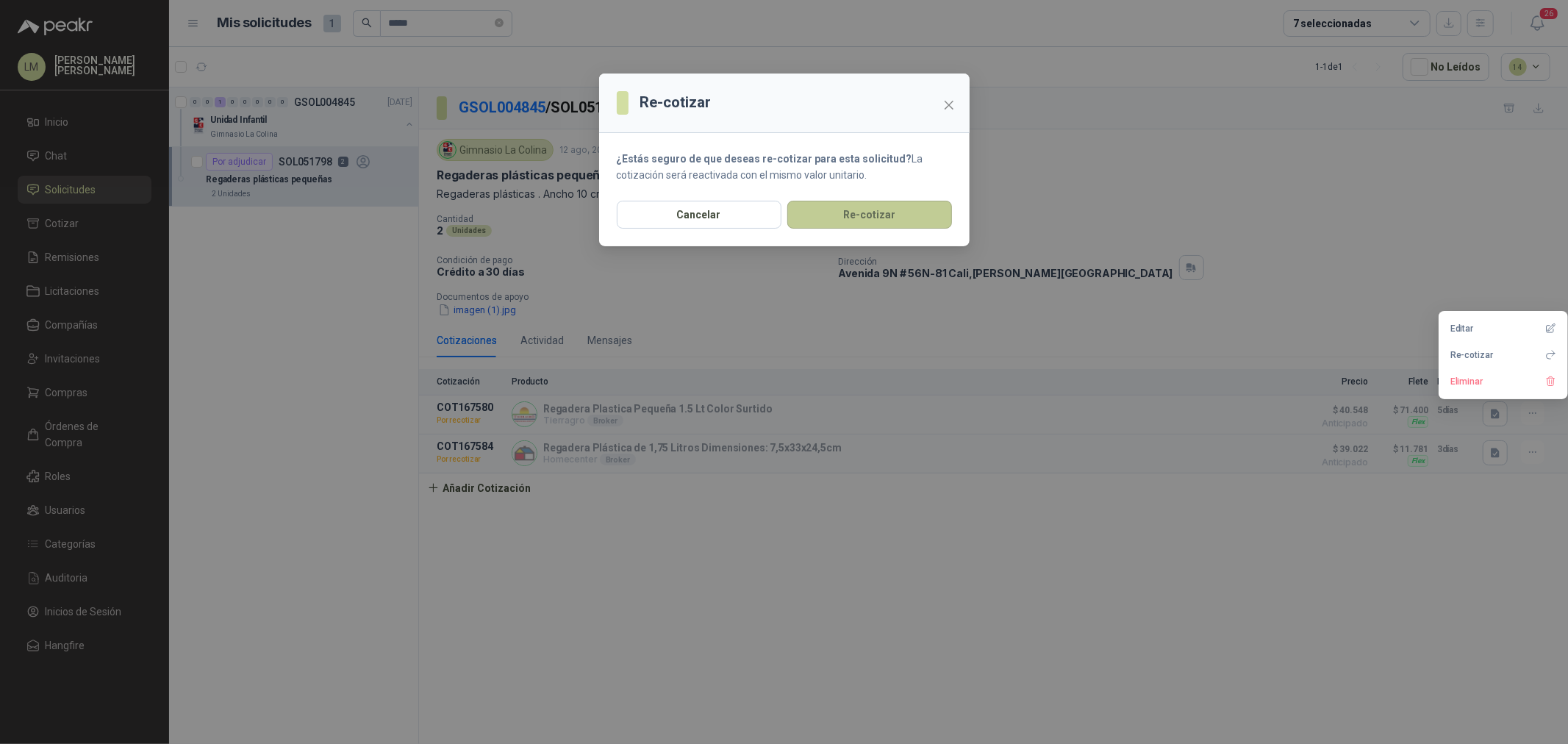
click at [864, 202] on button "Re-cotizar" at bounding box center [869, 215] width 165 height 28
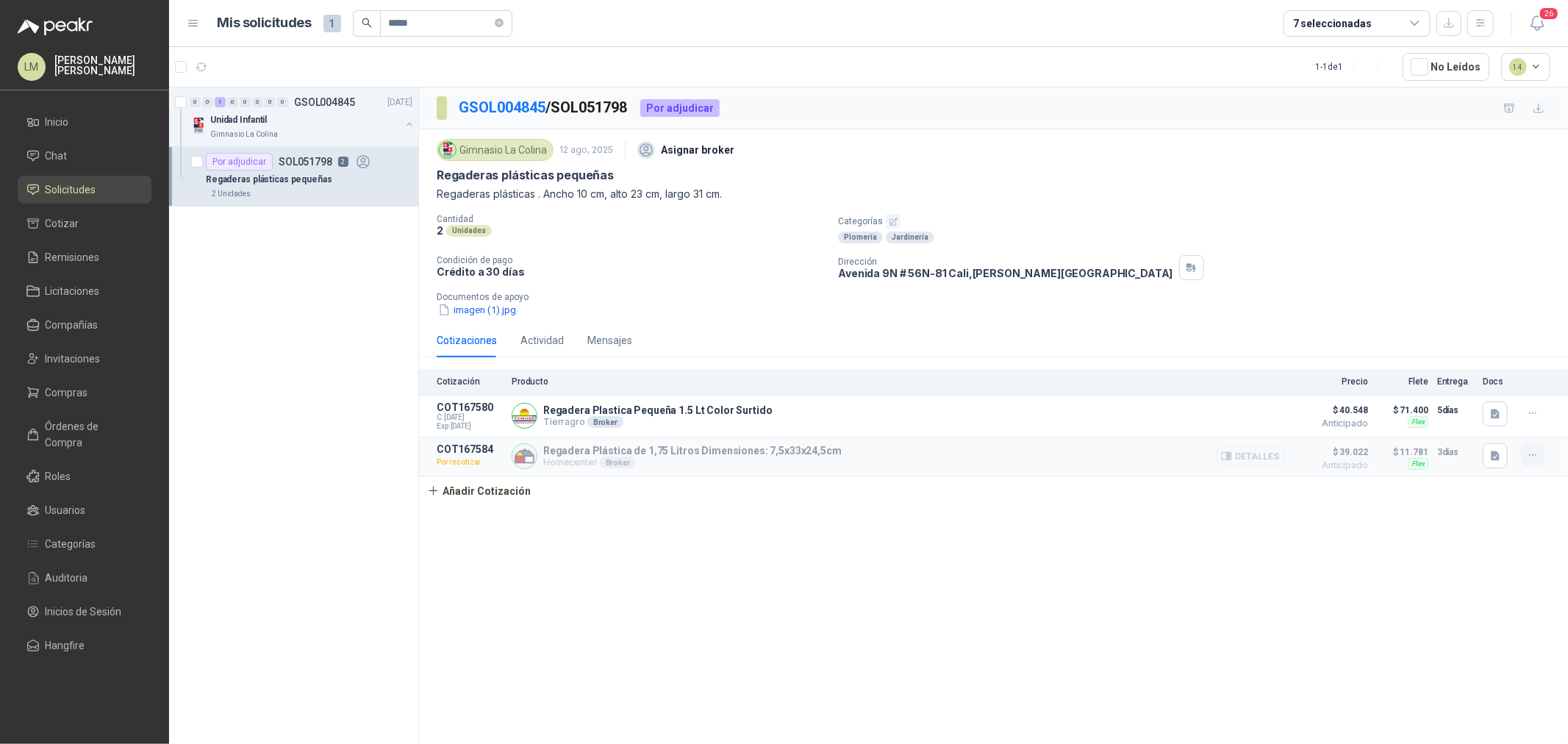
click at [1531, 459] on icon "button" at bounding box center [1533, 455] width 12 height 12
click at [1475, 395] on button "Re-cotizar" at bounding box center [1503, 397] width 117 height 24
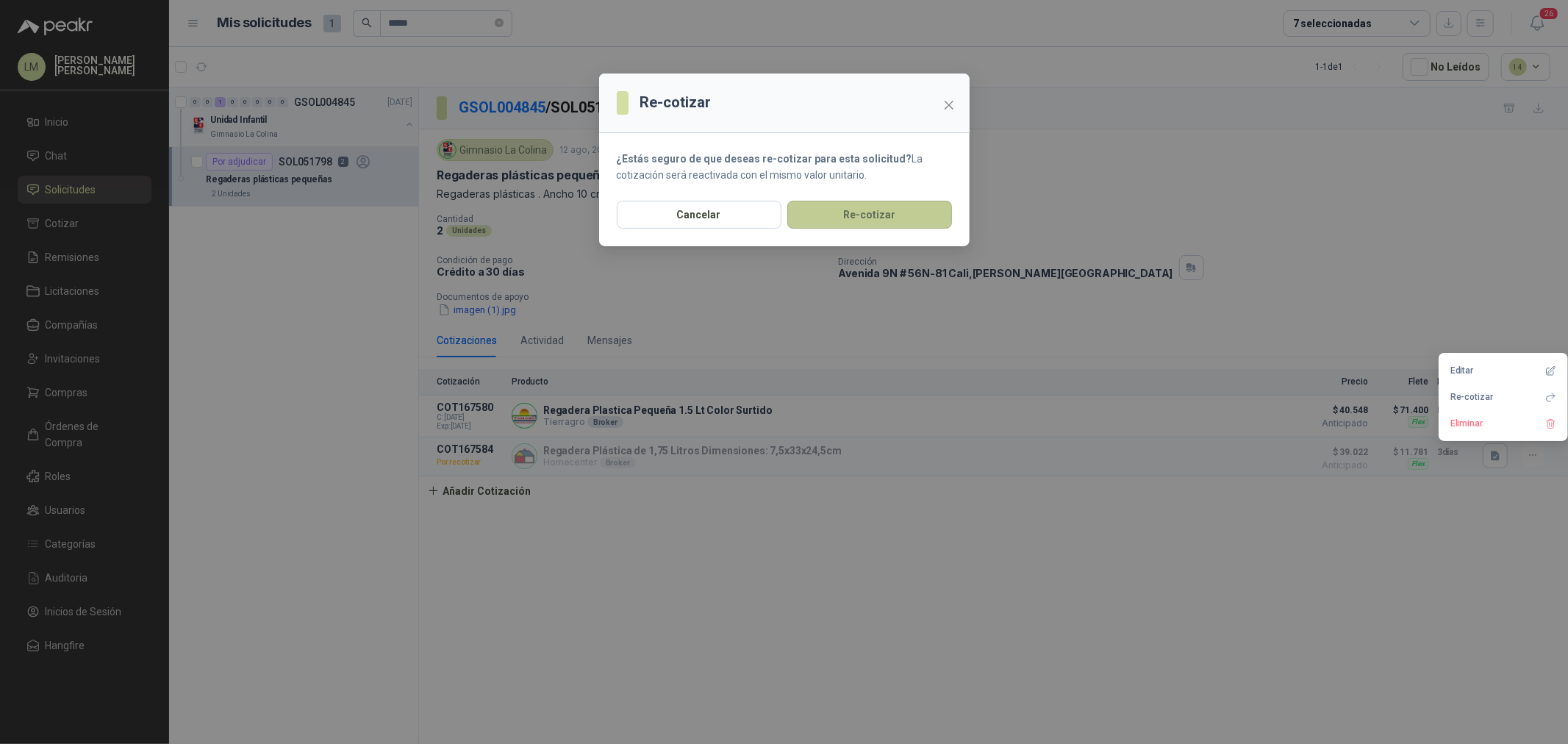
click at [871, 214] on button "Re-cotizar" at bounding box center [869, 215] width 165 height 28
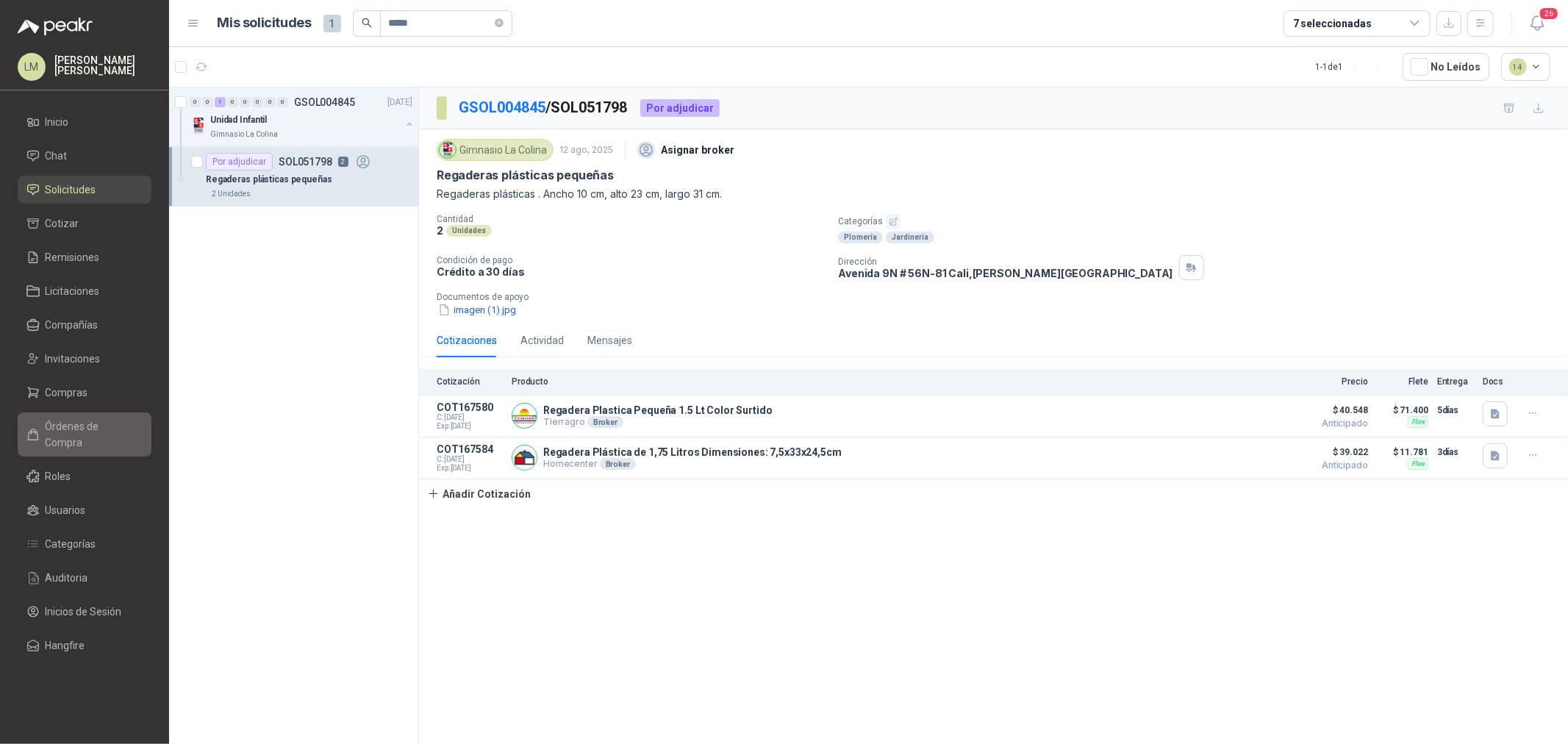
click at [79, 419] on span "Órdenes de Compra" at bounding box center [92, 434] width 92 height 32
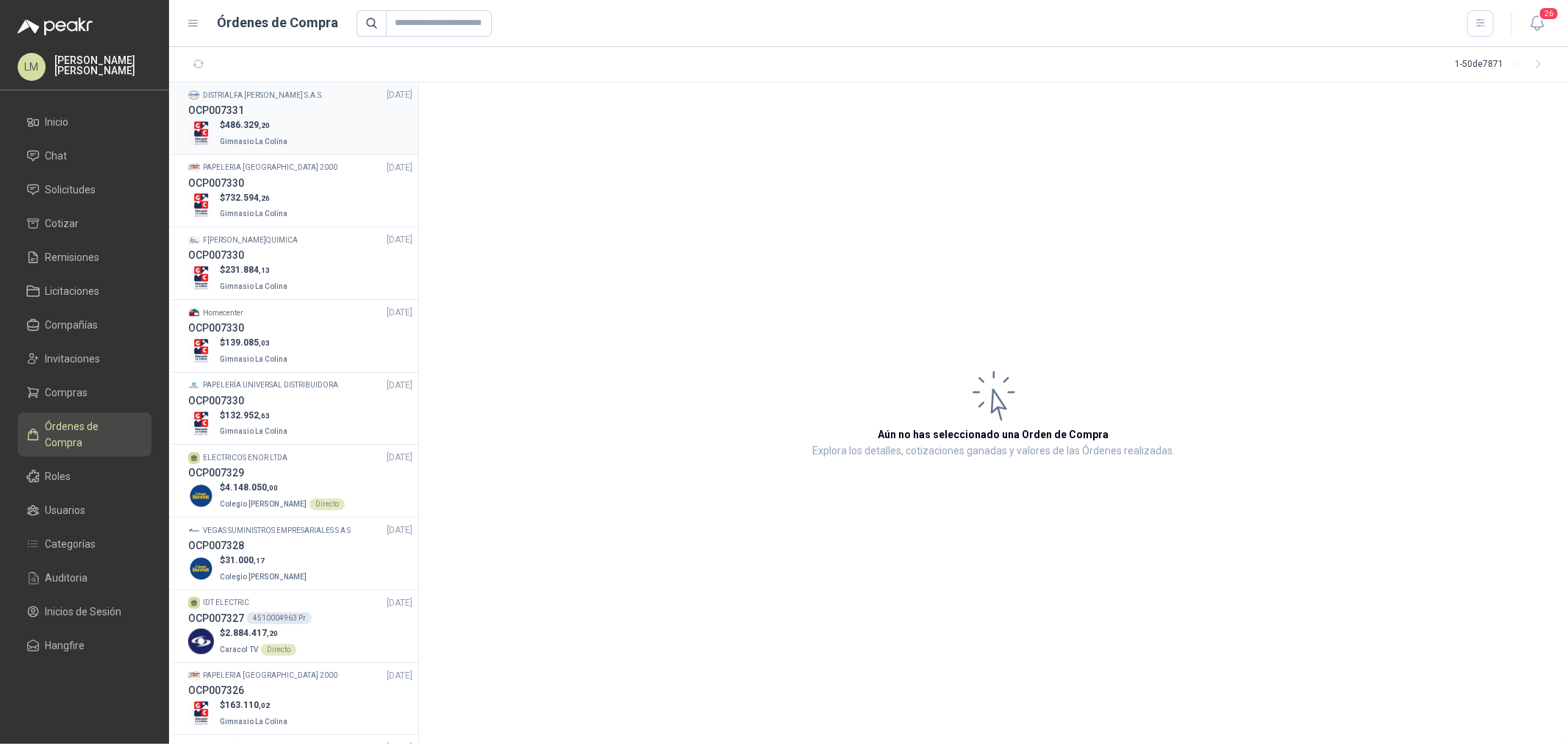
click at [280, 121] on p "$ 486.329 ,20" at bounding box center [255, 125] width 71 height 14
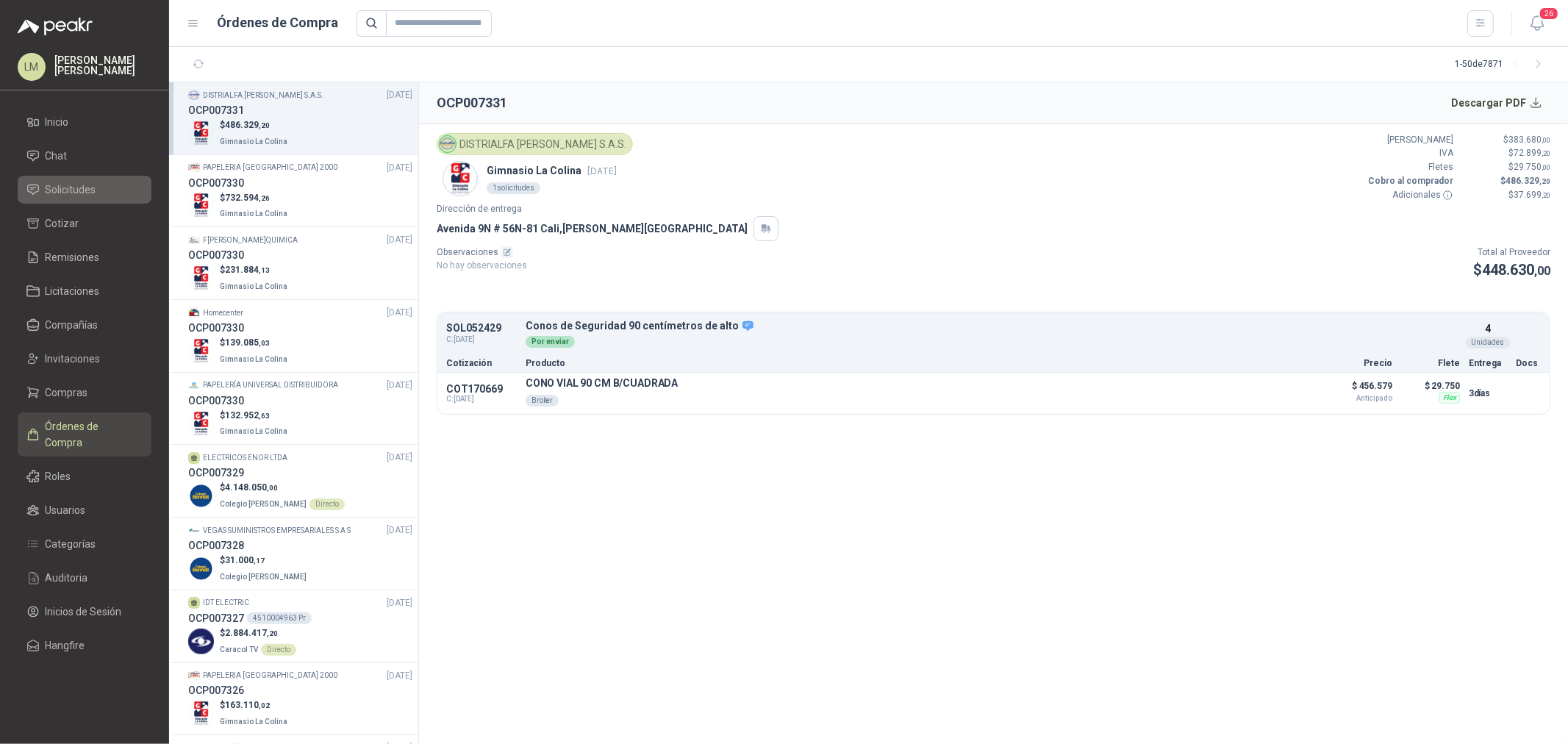
click at [57, 185] on span "Solicitudes" at bounding box center [71, 189] width 51 height 16
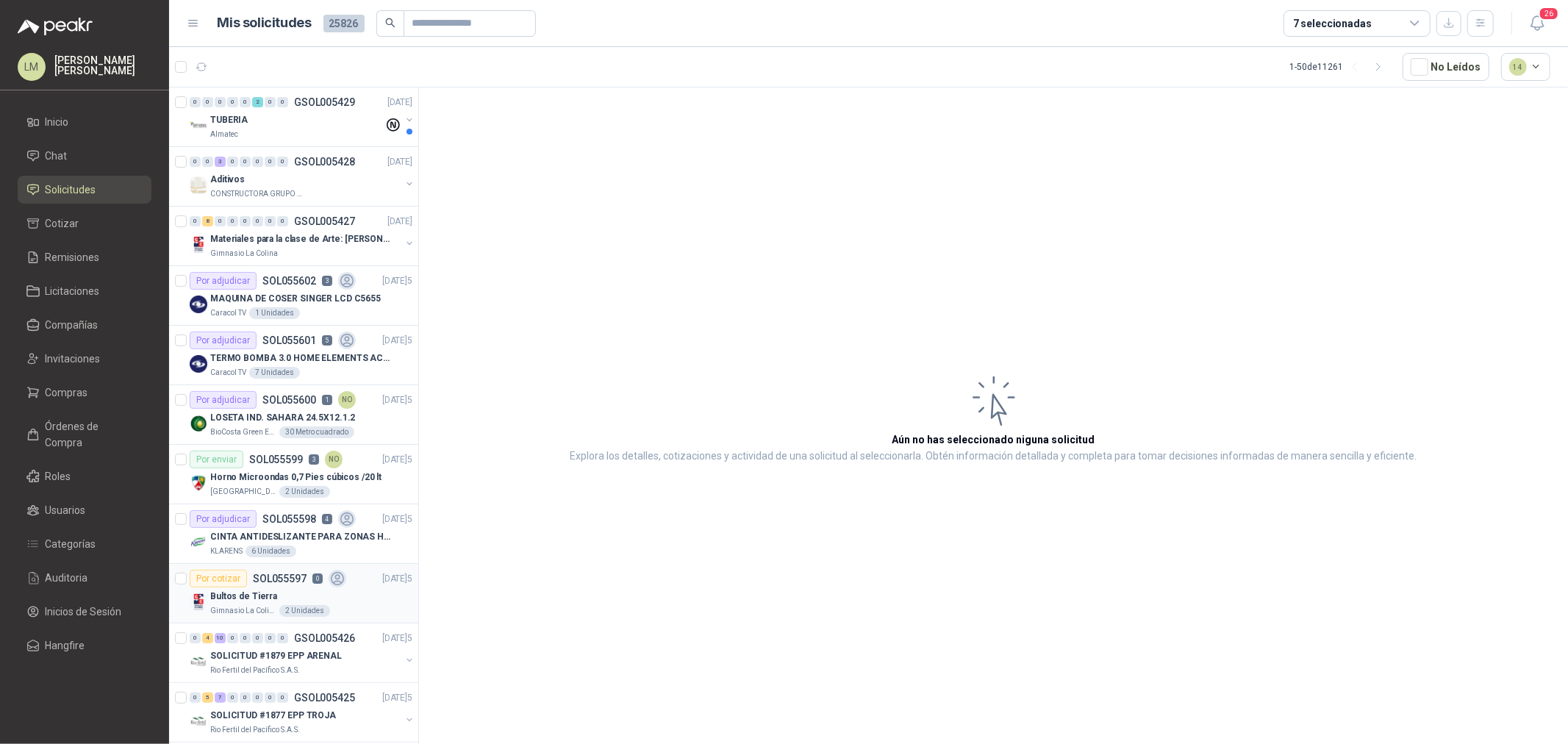
click at [258, 588] on div "Bultos de Tierra" at bounding box center [311, 596] width 203 height 18
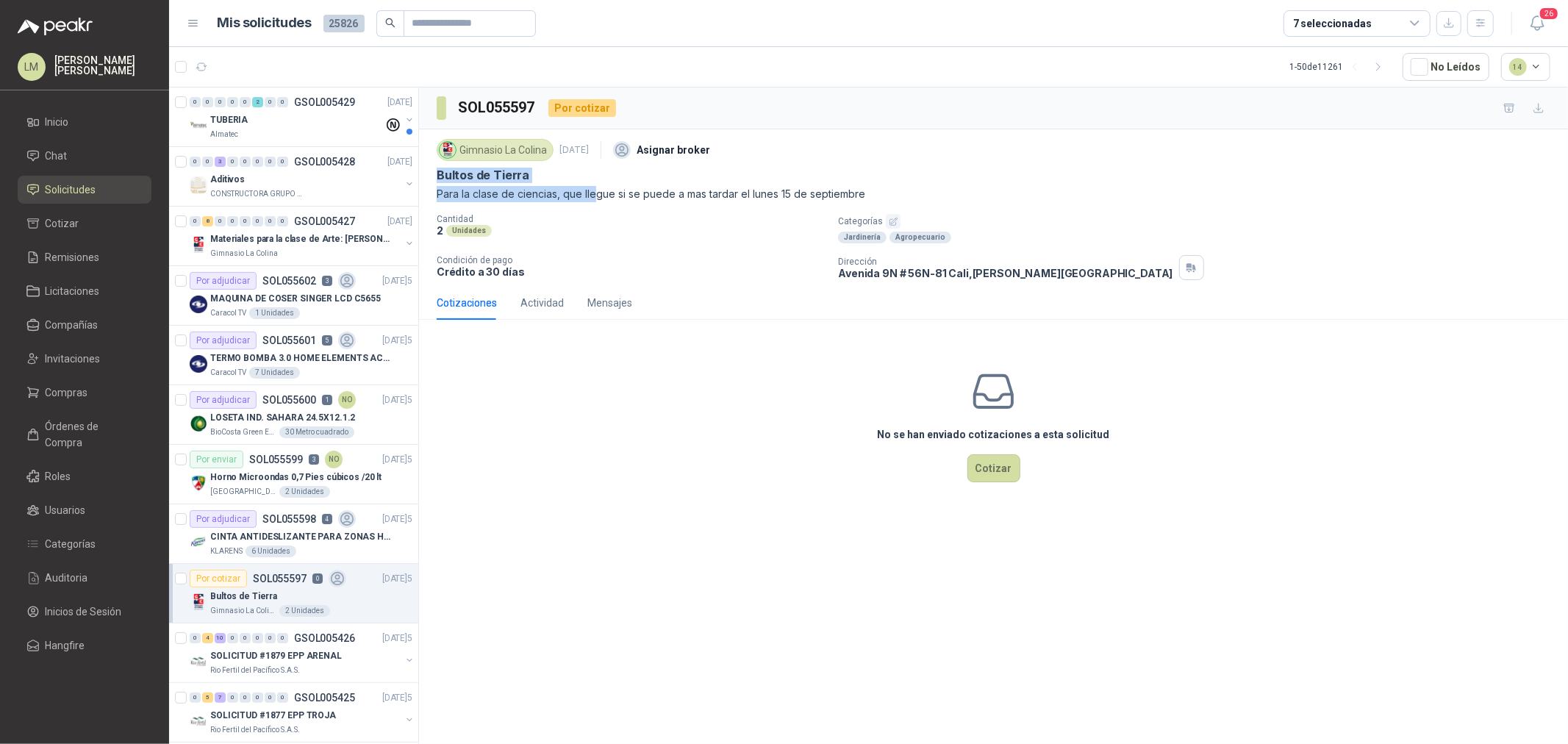
drag, startPoint x: 512, startPoint y: 178, endPoint x: 596, endPoint y: 185, distance: 84.3
click at [596, 185] on div "Gimnasio La Colina 11 sept, 2025 Asignar broker Bultos de Tierra Para la clase …" at bounding box center [993, 208] width 1149 height 157
click at [549, 171] on div "Bultos de Tierra" at bounding box center [994, 175] width 1114 height 16
drag, startPoint x: 504, startPoint y: 173, endPoint x: 428, endPoint y: 171, distance: 76.0
click at [428, 171] on div "Gimnasio La Colina 11 sept, 2025 Asignar broker Bultos de Tierra Para la clase …" at bounding box center [993, 208] width 1149 height 157
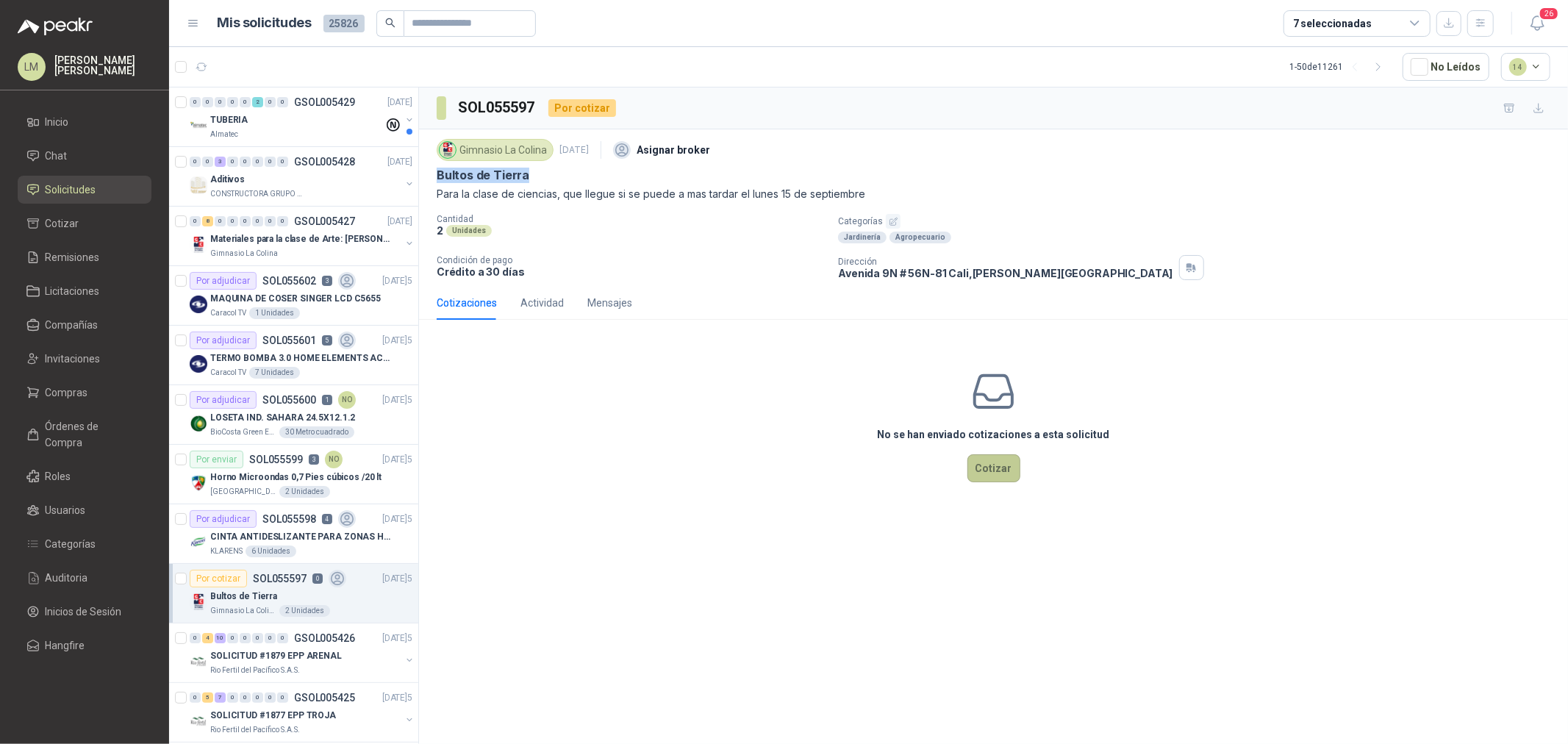
click at [982, 475] on button "Cotizar" at bounding box center [994, 468] width 53 height 28
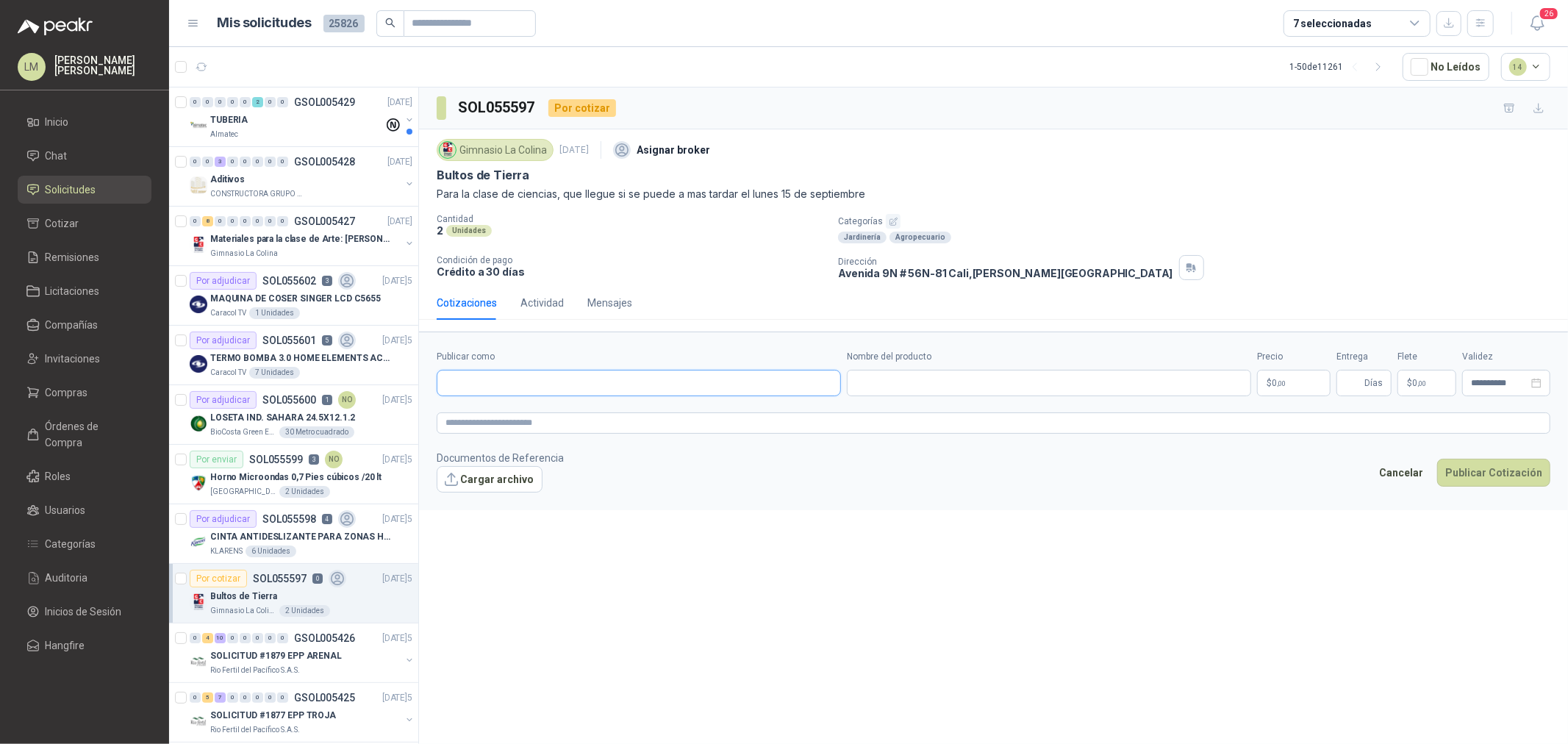
click at [563, 383] on input "Publicar como" at bounding box center [638, 383] width 403 height 25
type input "******"
click at [578, 420] on div "Homecenter NIT : 800242106" at bounding box center [639, 419] width 380 height 16
type input "**********"
click at [902, 392] on input "Nombre del producto" at bounding box center [1049, 383] width 404 height 26
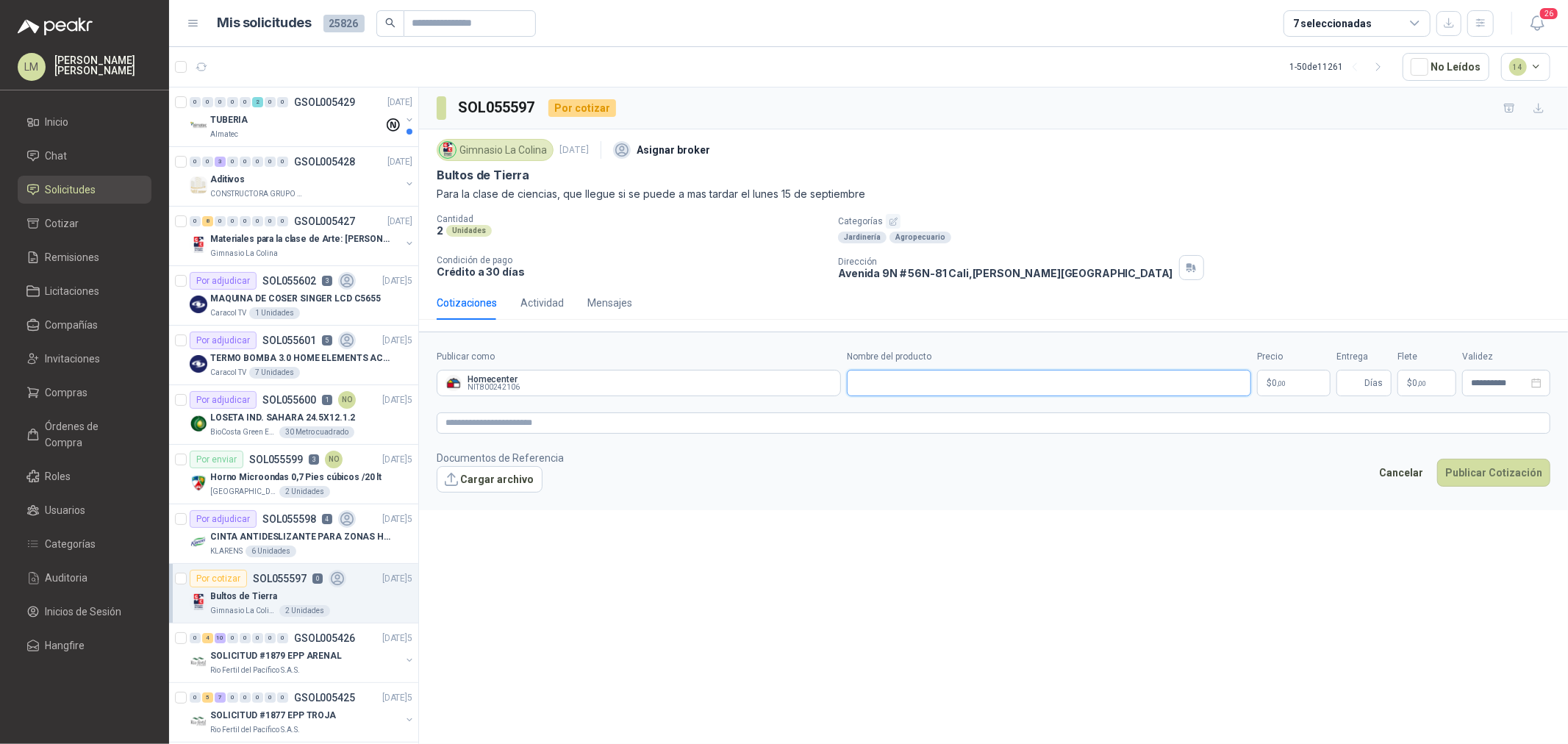
paste input "**********"
type input "**********"
click at [1302, 384] on p "$ 0 ,00" at bounding box center [1294, 383] width 74 height 26
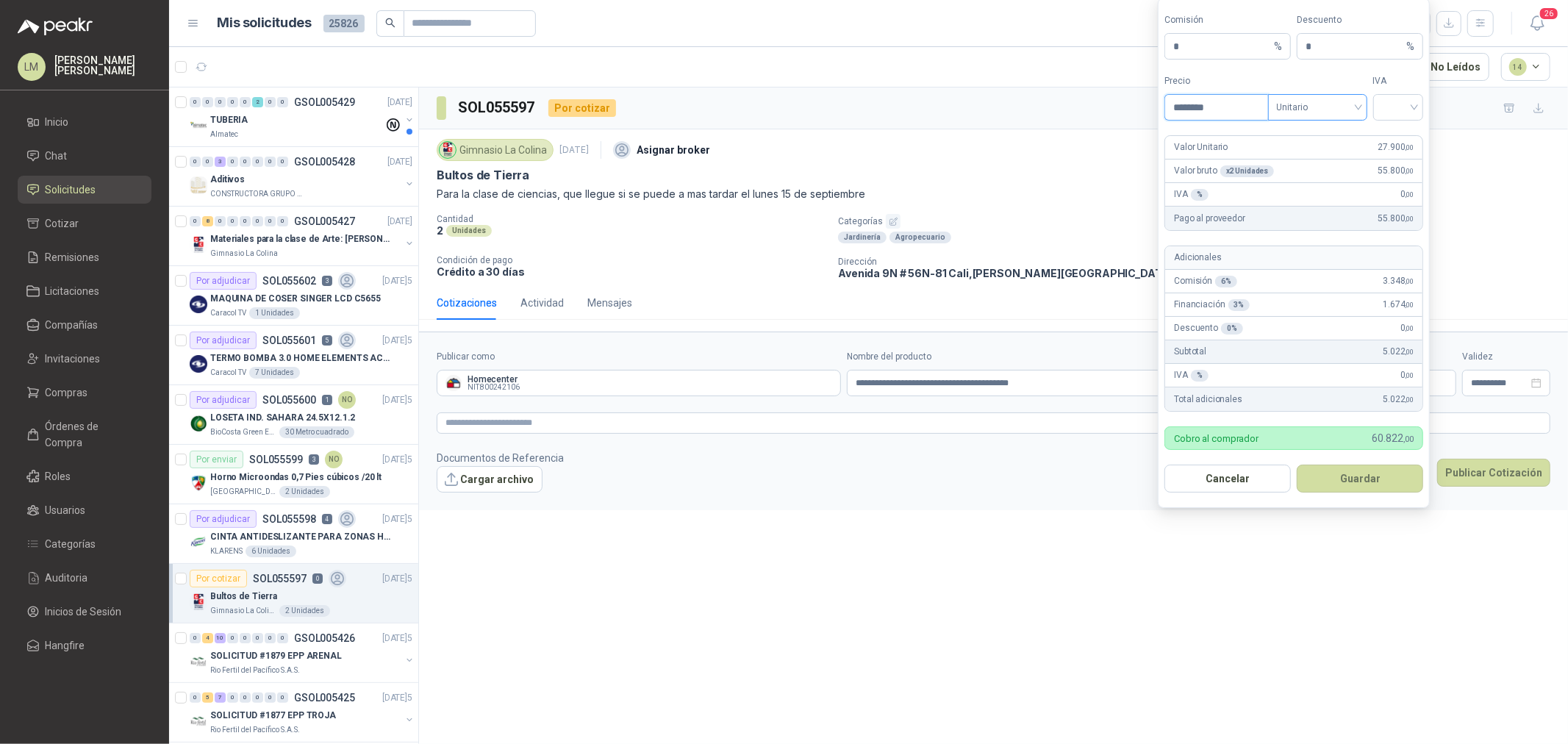
click at [1319, 115] on span "Unitario" at bounding box center [1318, 107] width 82 height 22
type input "********"
click at [1321, 167] on div "Unitario con IVA" at bounding box center [1318, 161] width 75 height 16
click at [1402, 98] on input "search" at bounding box center [1399, 106] width 33 height 22
click at [1398, 130] on div "19%" at bounding box center [1398, 138] width 27 height 16
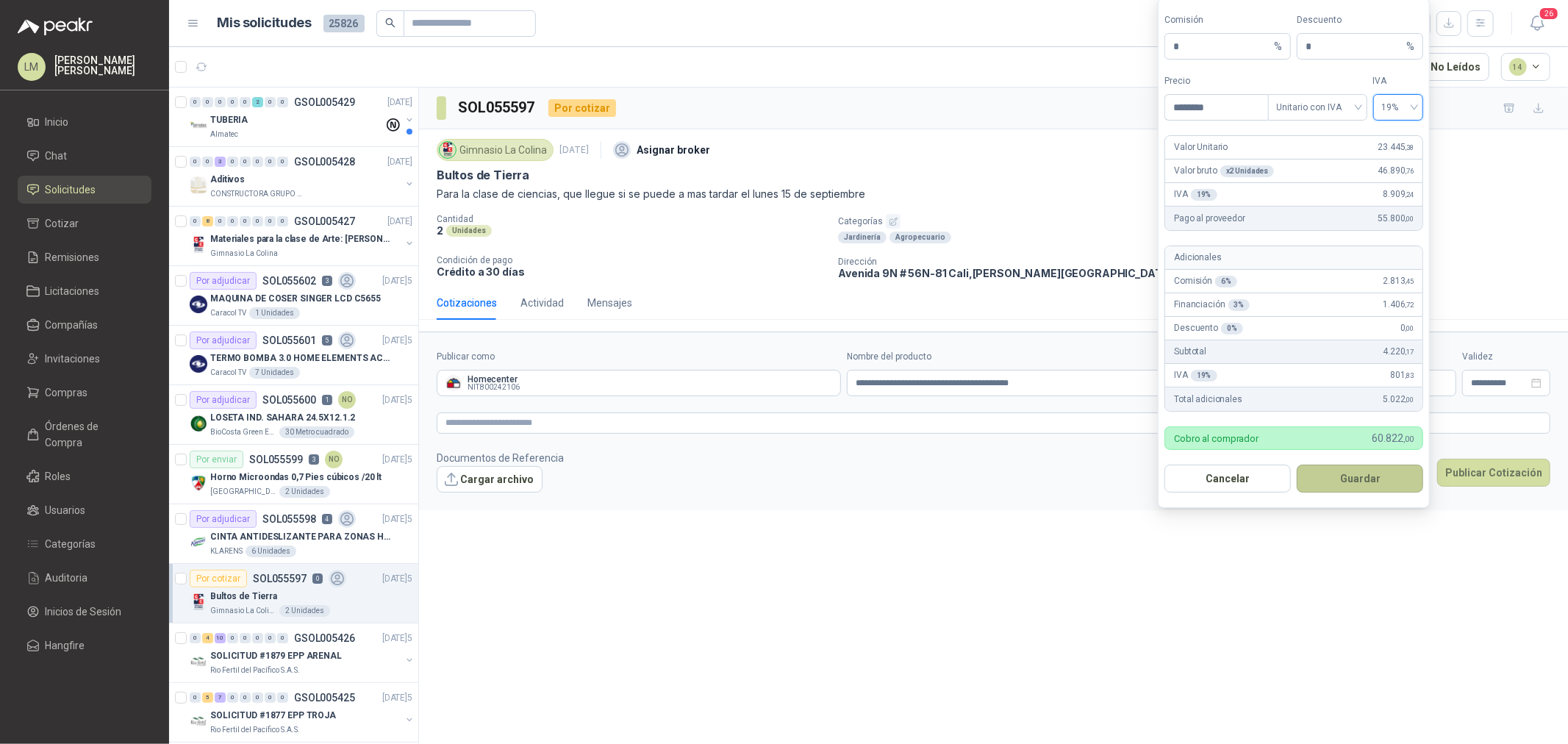
click at [1349, 487] on button "Guardar" at bounding box center [1361, 479] width 126 height 28
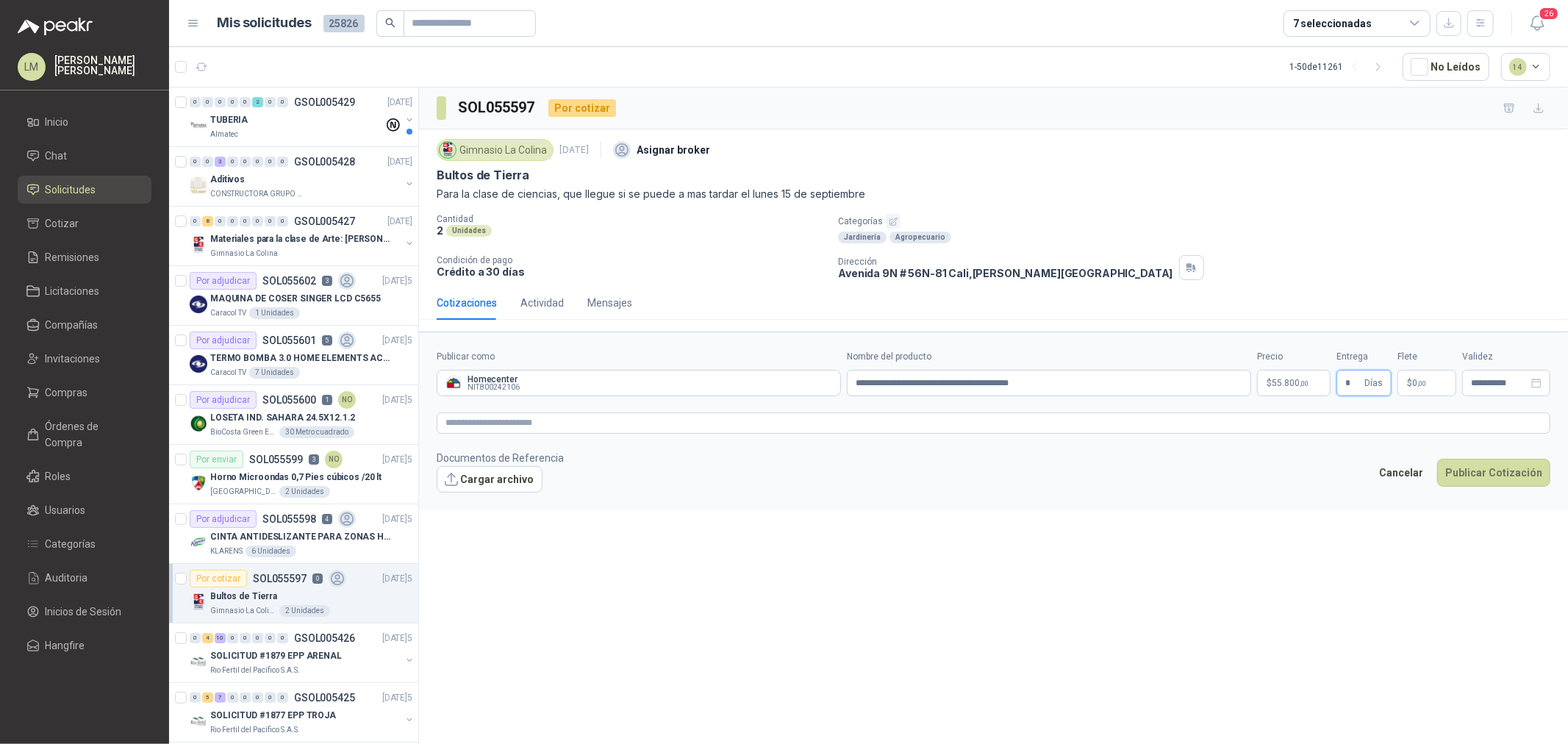
type input "*"
type input "********"
click at [1329, 423] on textarea at bounding box center [994, 423] width 1114 height 21
click at [1488, 490] on button "Publicar Cotización" at bounding box center [1494, 492] width 113 height 28
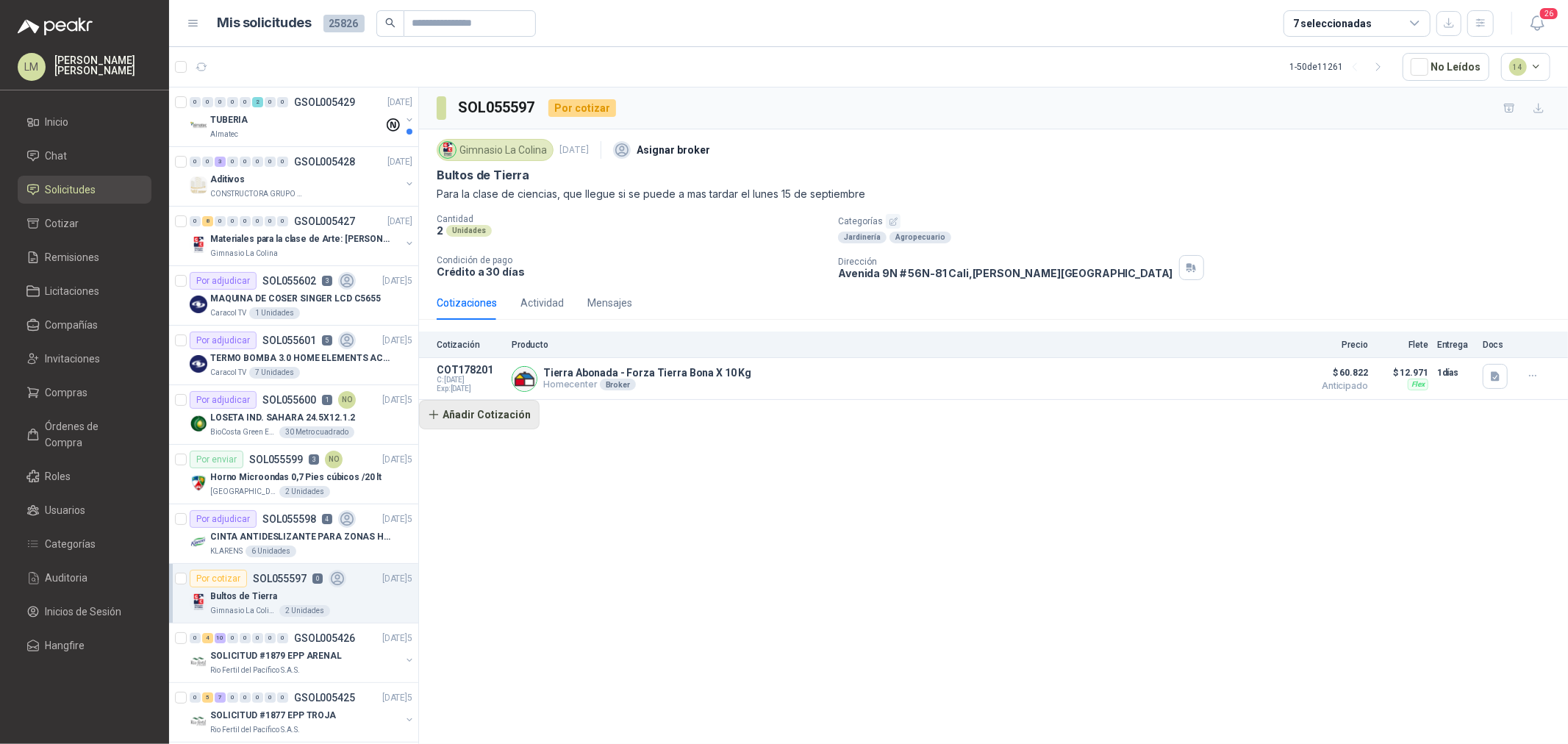
click at [510, 414] on button "Añadir Cotización" at bounding box center [479, 415] width 121 height 30
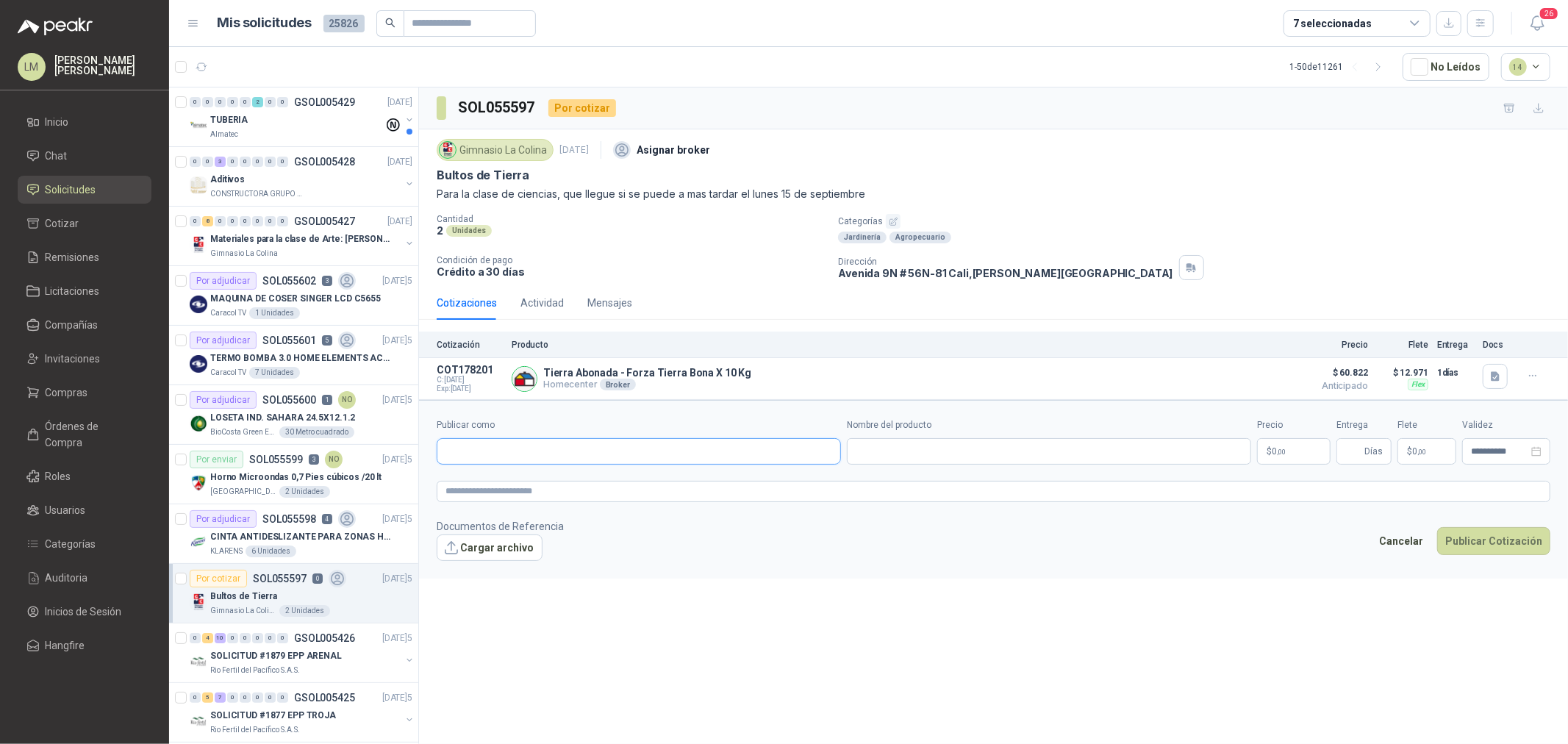
click at [528, 439] on input "Publicar como" at bounding box center [638, 451] width 403 height 25
type input "******"
click at [520, 479] on button "Homecenter NIT : 800242106" at bounding box center [639, 487] width 391 height 25
type input "**********"
click at [899, 450] on input "Nombre del producto" at bounding box center [1049, 451] width 404 height 26
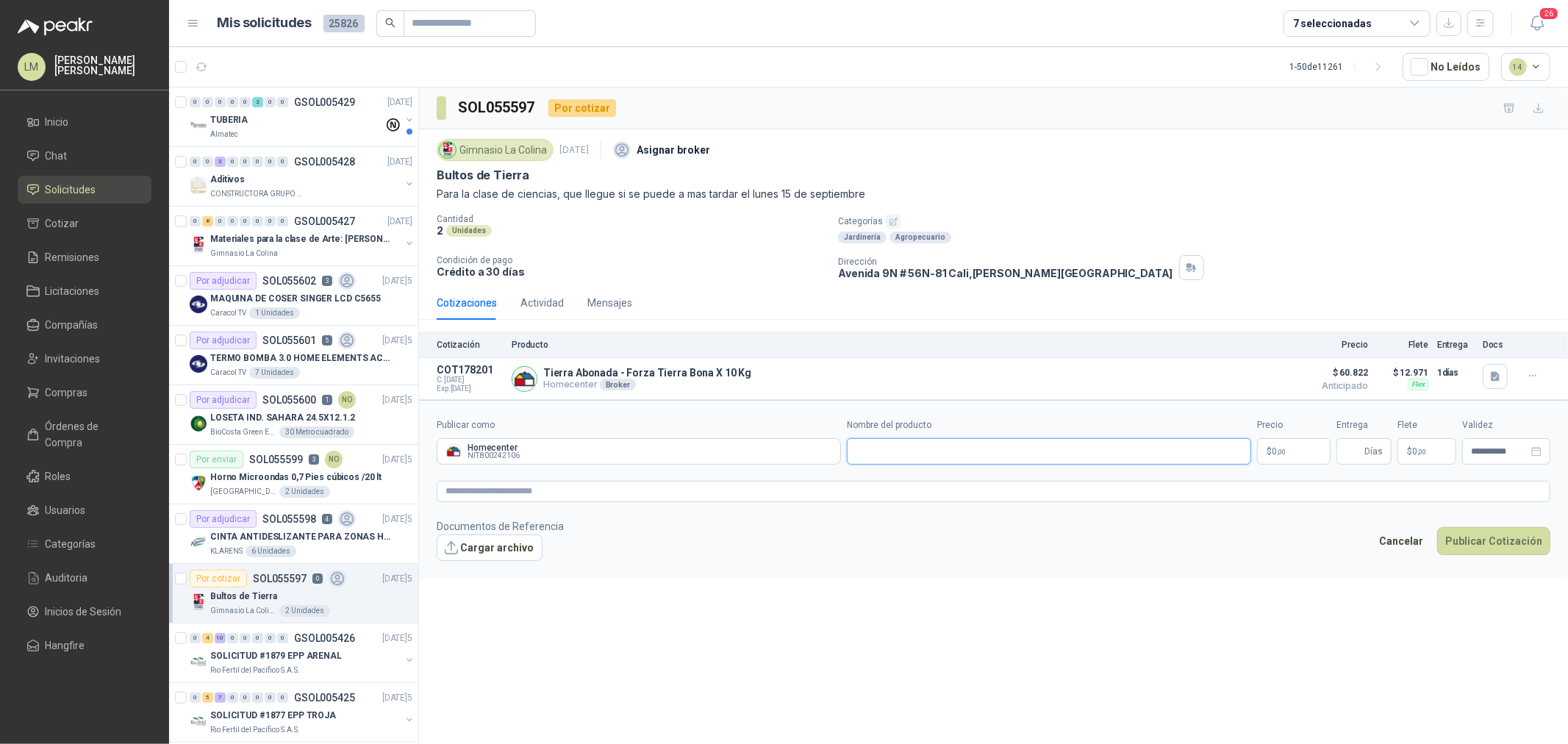
paste input "**********"
type input "**********"
click at [1270, 450] on body "LM Luis Miguel Martinez Inicio Chat Solicitudes Cotizar Remisiones Licitaciones…" at bounding box center [784, 372] width 1568 height 744
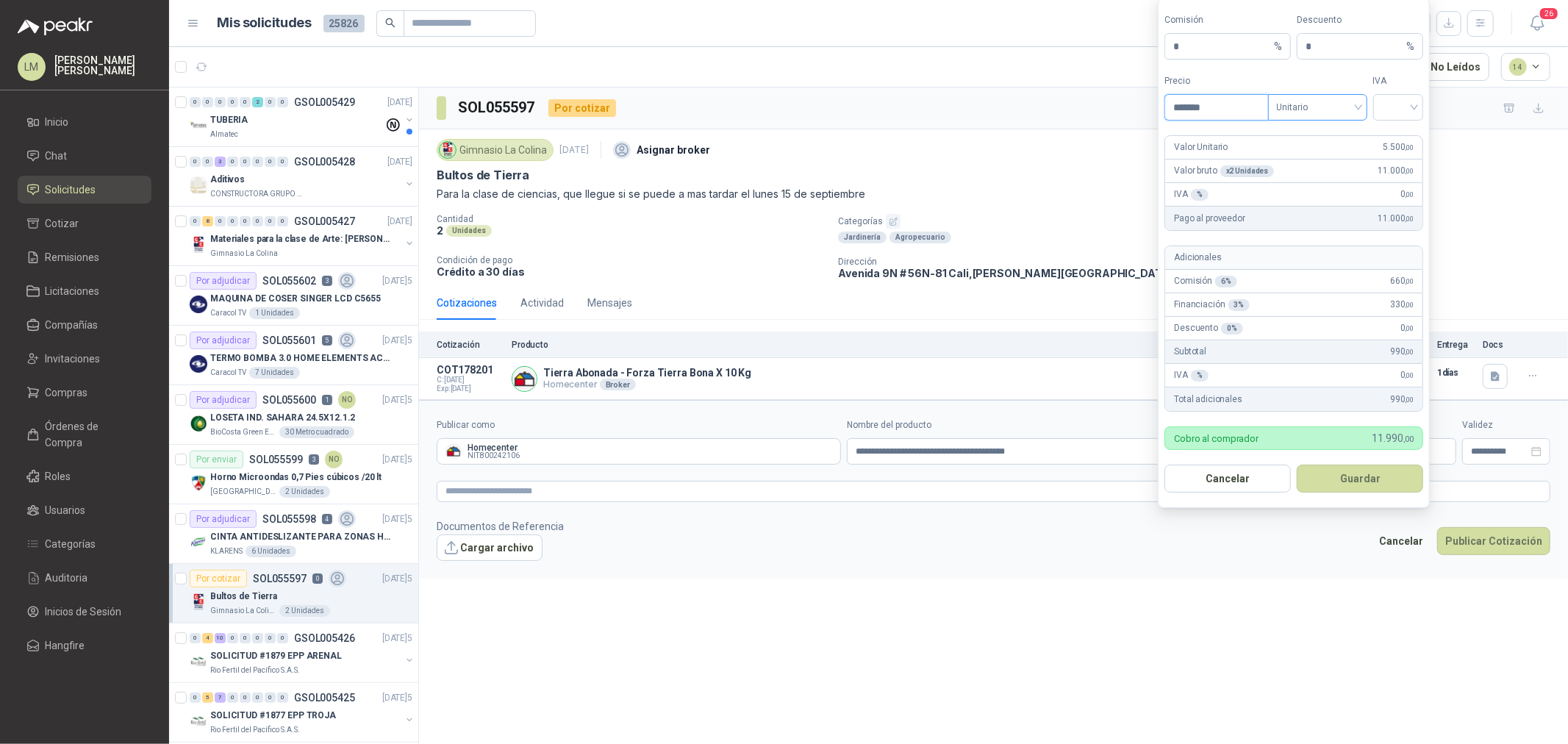
click at [1290, 105] on span "Unitario" at bounding box center [1318, 107] width 82 height 22
type input "*******"
click at [1315, 167] on div "Unitario con IVA" at bounding box center [1318, 161] width 75 height 16
click at [1402, 106] on input "search" at bounding box center [1399, 106] width 33 height 22
click at [1401, 130] on div "19%" at bounding box center [1398, 138] width 27 height 16
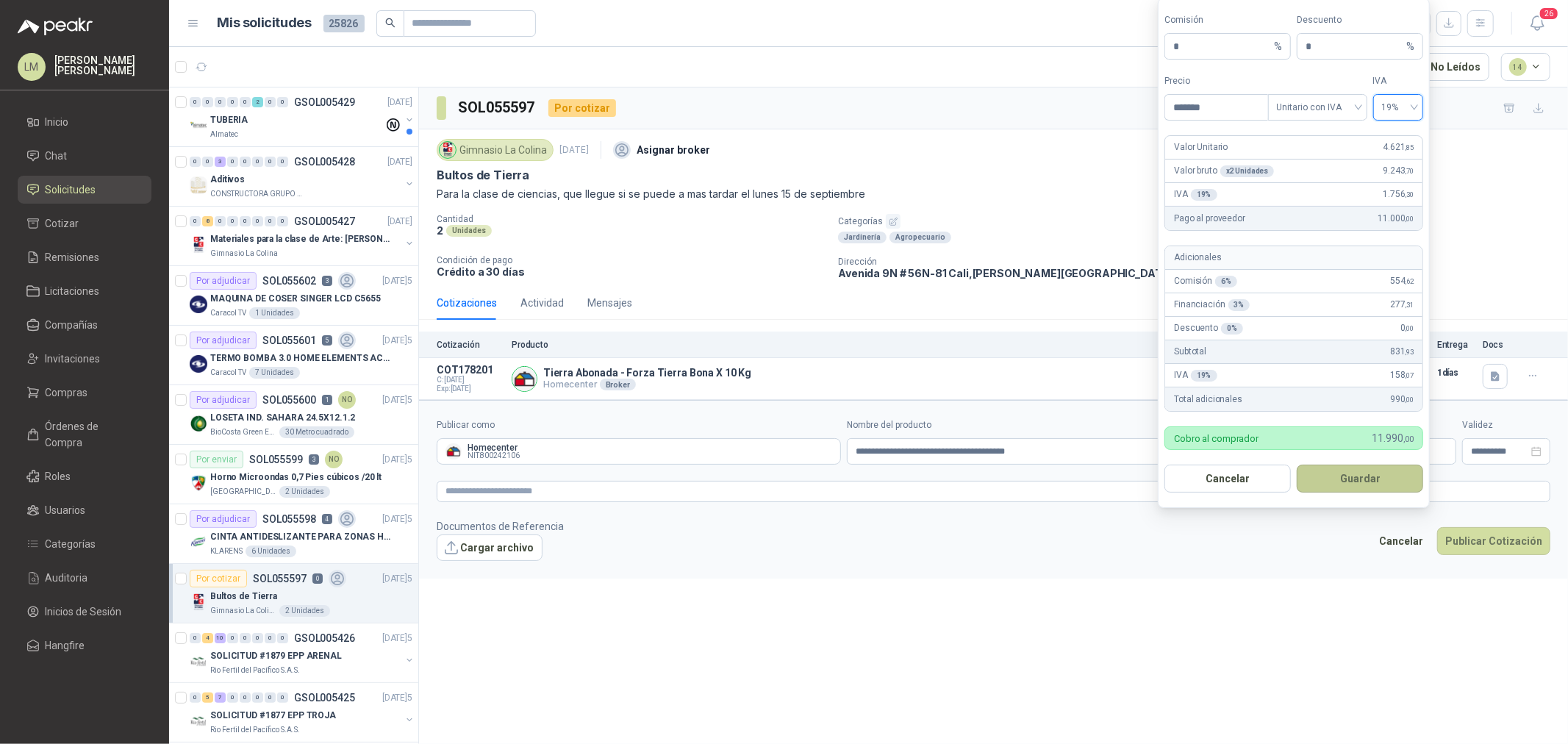
click at [1368, 491] on button "Guardar" at bounding box center [1361, 479] width 126 height 28
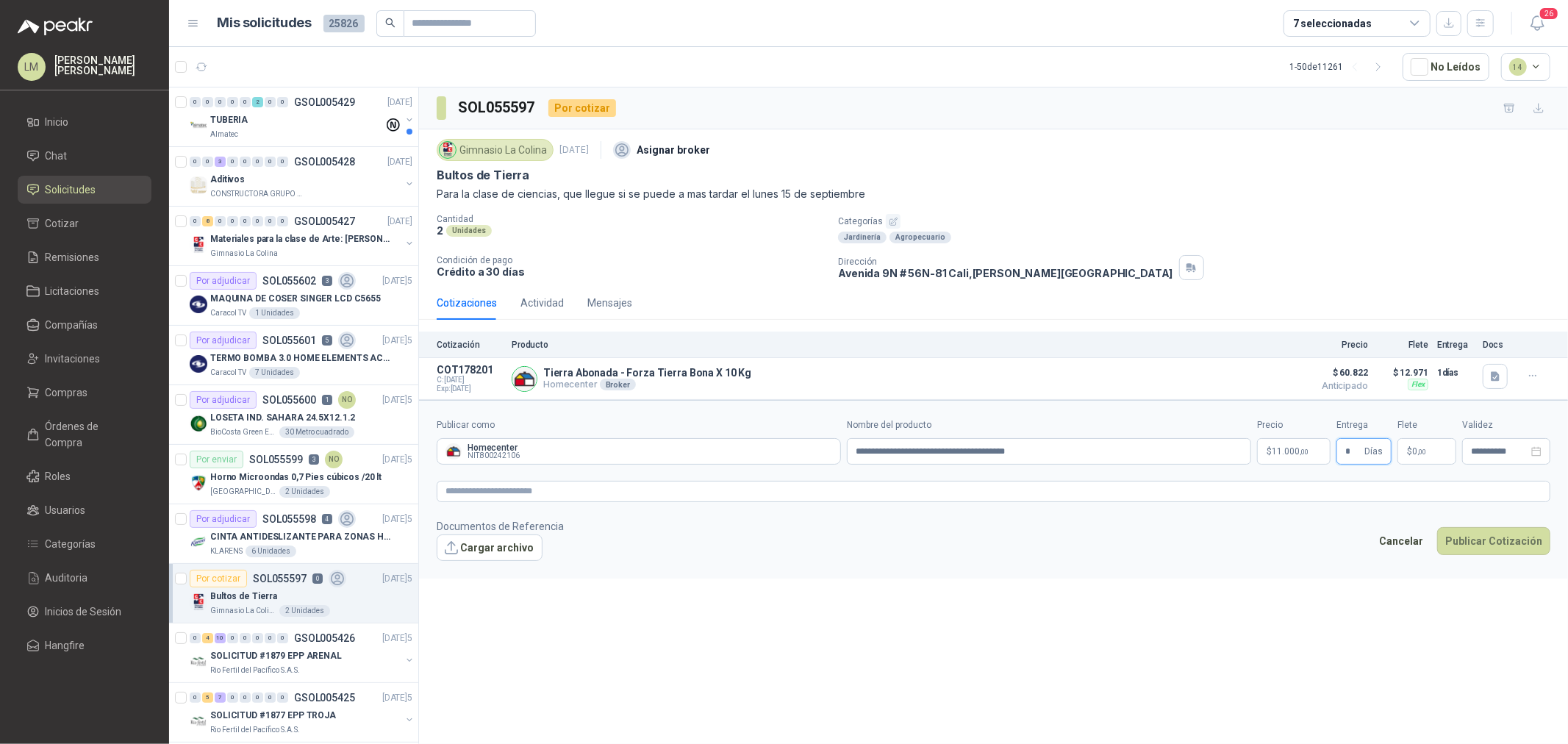
type input "*"
type input "********"
click at [1315, 501] on textarea at bounding box center [994, 491] width 1114 height 21
click at [1489, 564] on button "Publicar Cotización" at bounding box center [1494, 560] width 113 height 28
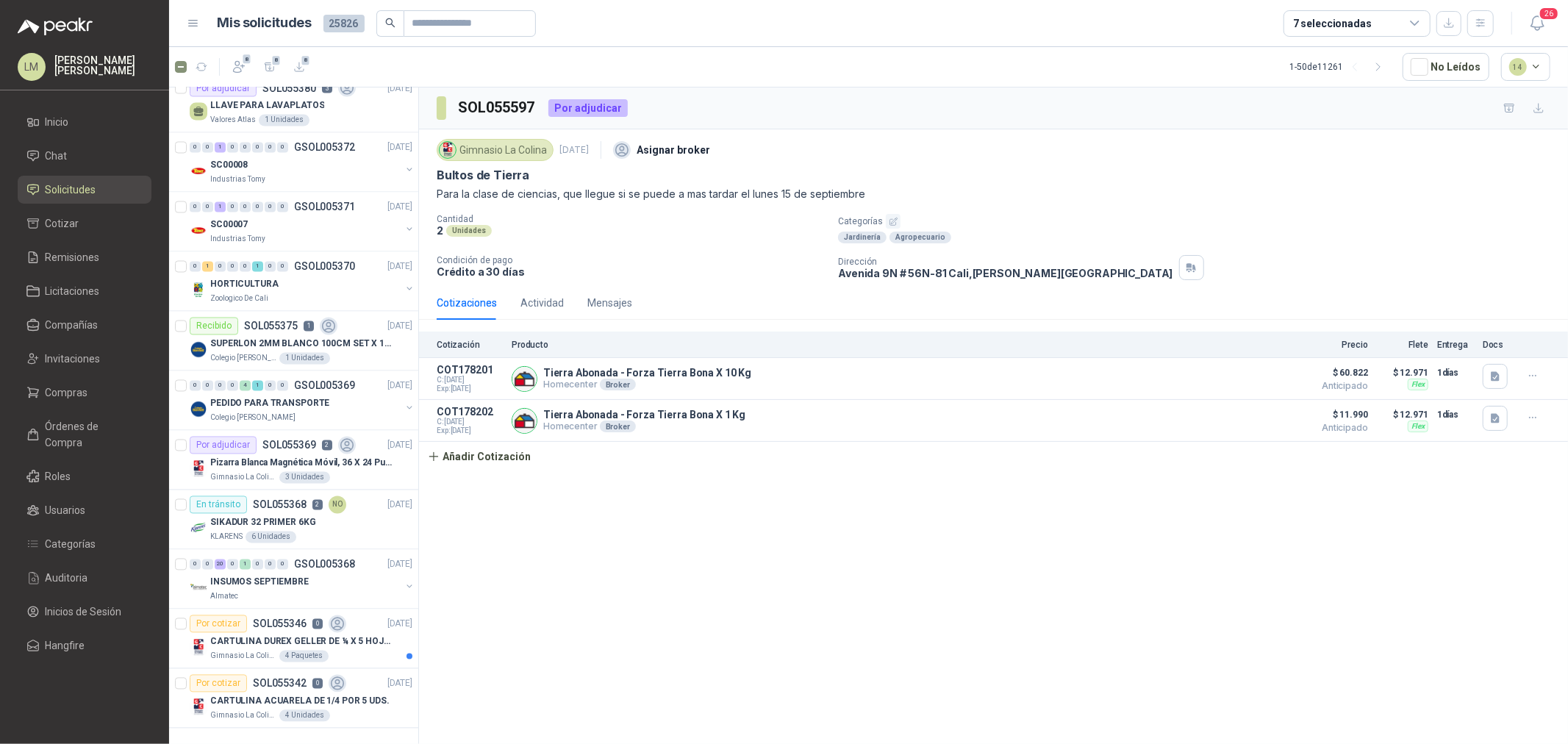
scroll to position [2350, 0]
click at [1388, 62] on button "button" at bounding box center [1379, 66] width 24 height 24
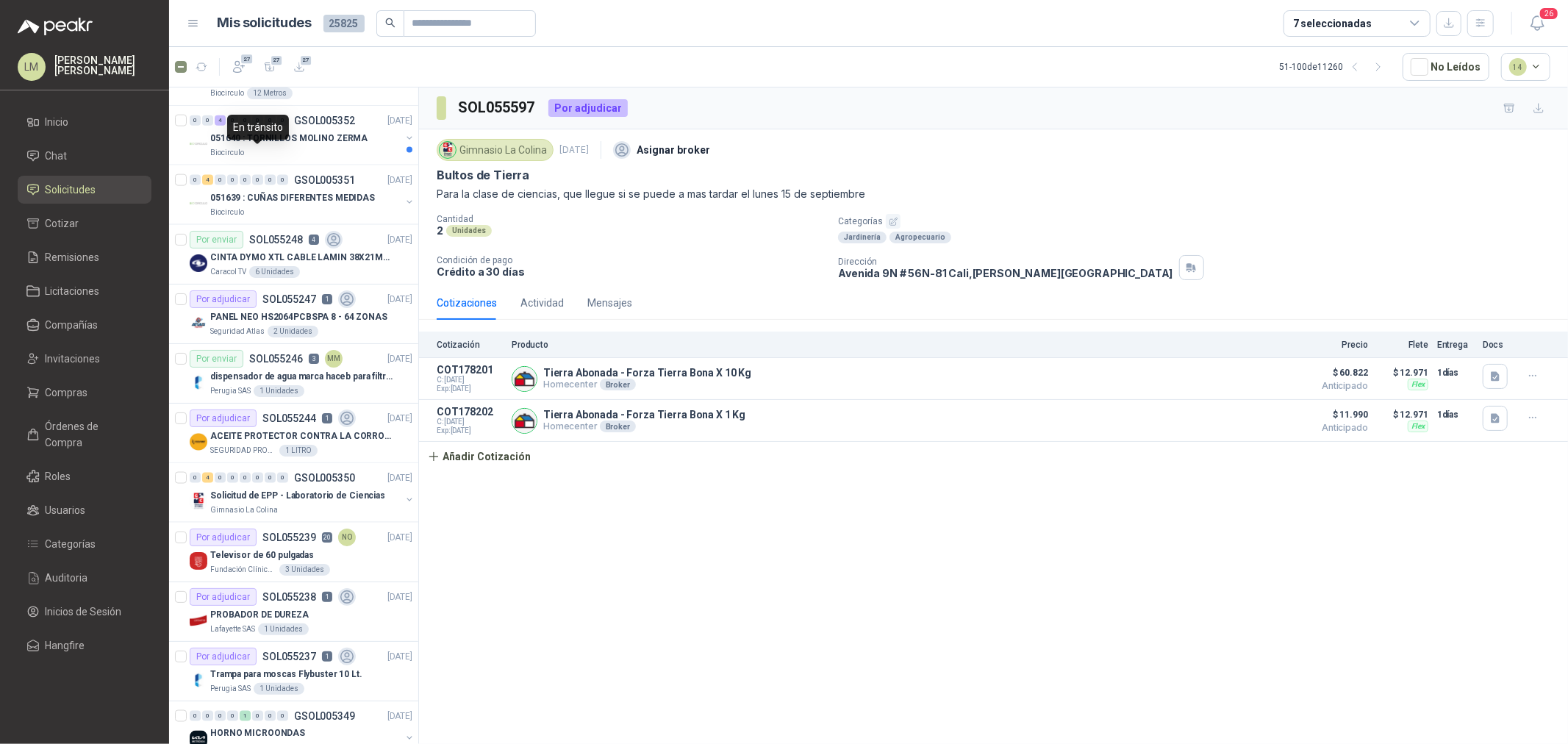
scroll to position [1716, 0]
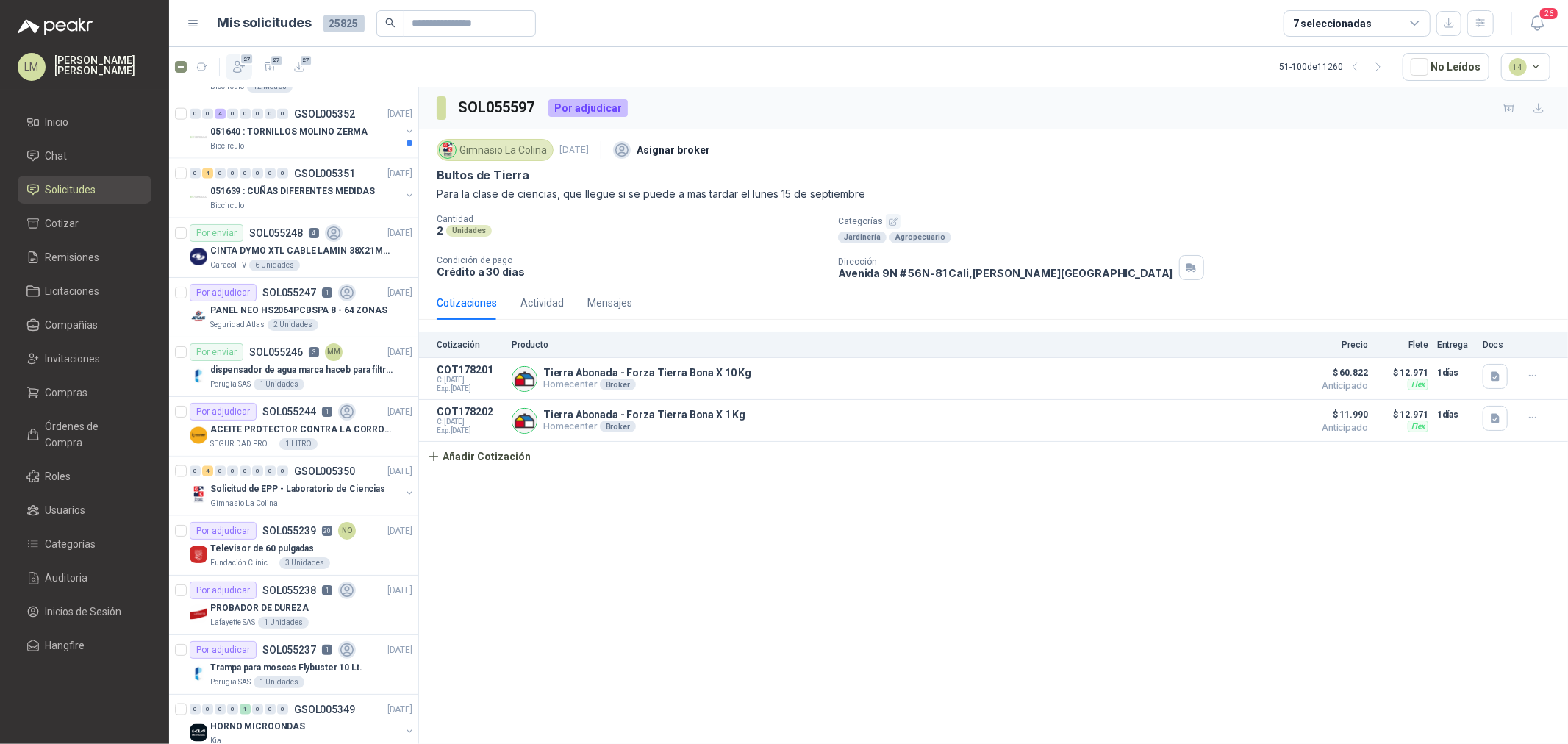
click at [239, 69] on icon "button" at bounding box center [239, 66] width 11 height 11
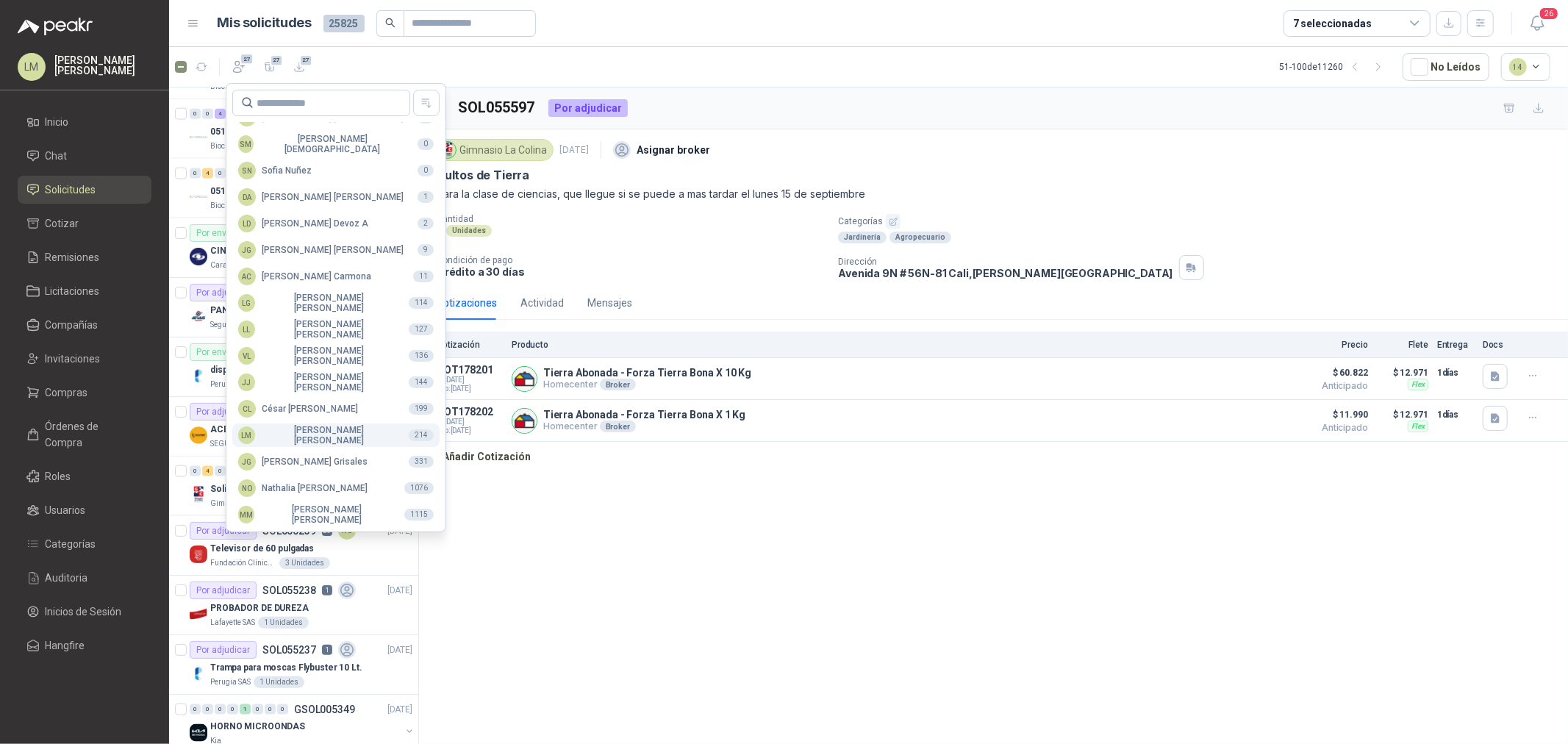
scroll to position [260, 0]
click at [292, 486] on div "NO Nathalia Ortega" at bounding box center [303, 489] width 130 height 18
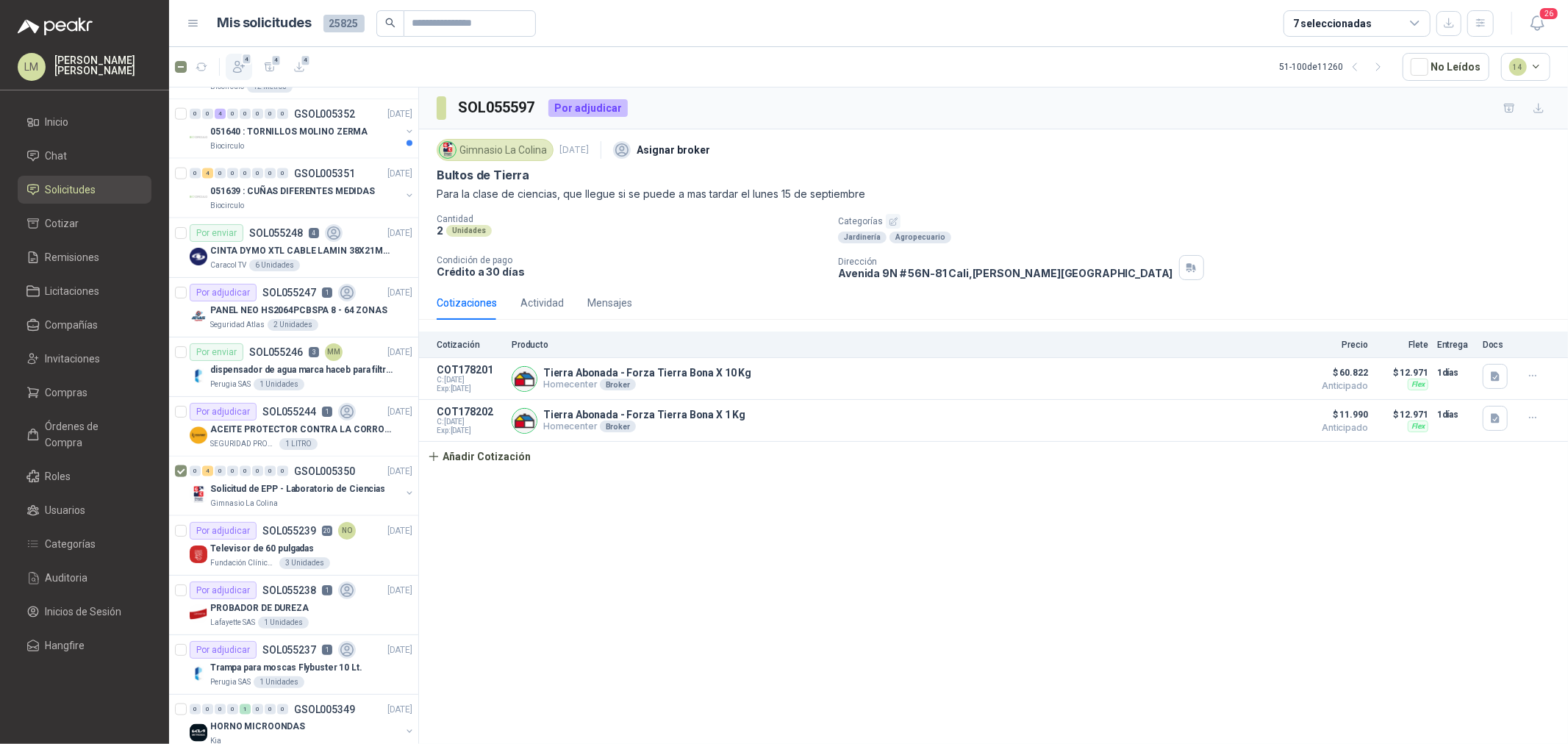
click at [234, 71] on icon "button" at bounding box center [239, 66] width 11 height 11
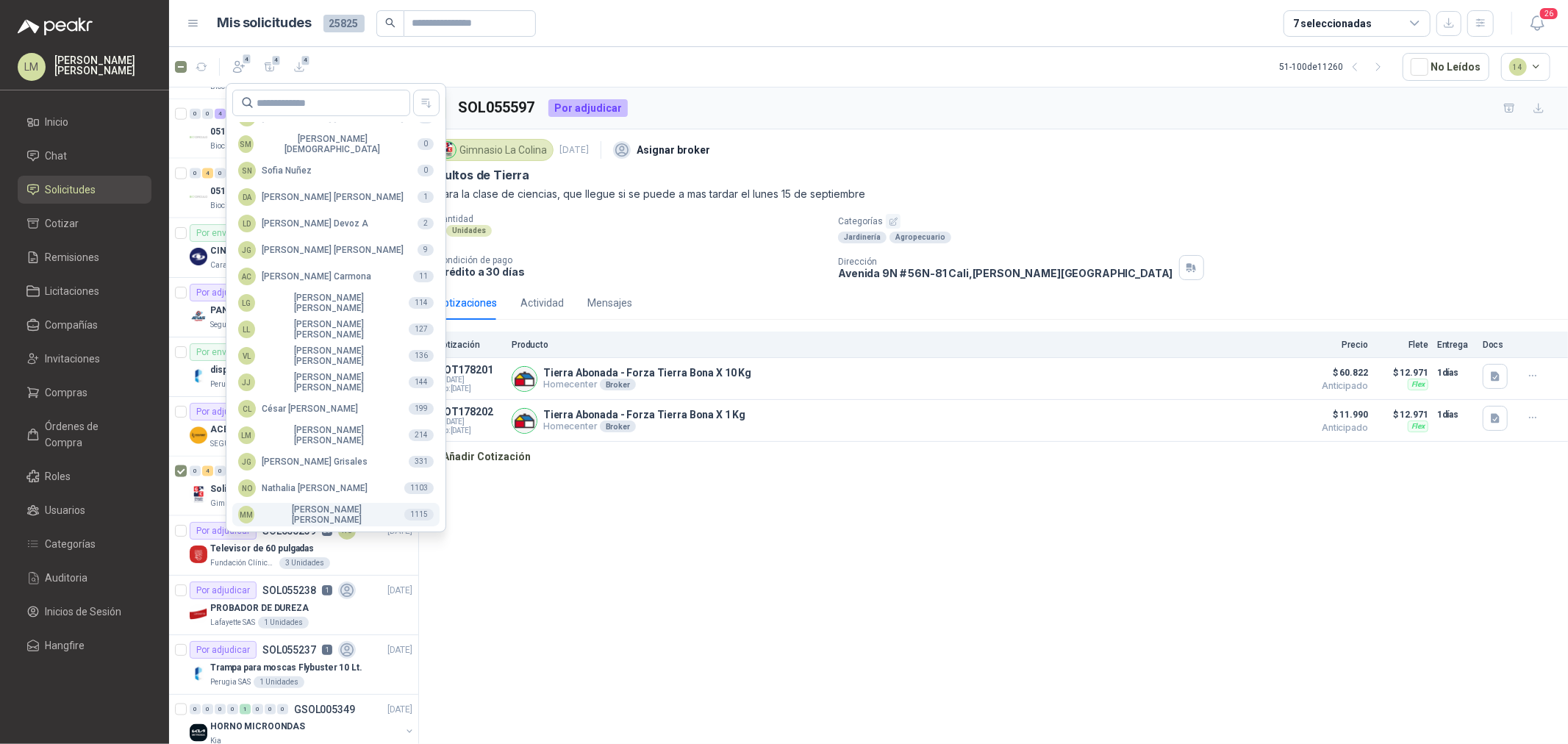
click at [295, 515] on div "MM Mauricio Martinez" at bounding box center [315, 514] width 154 height 21
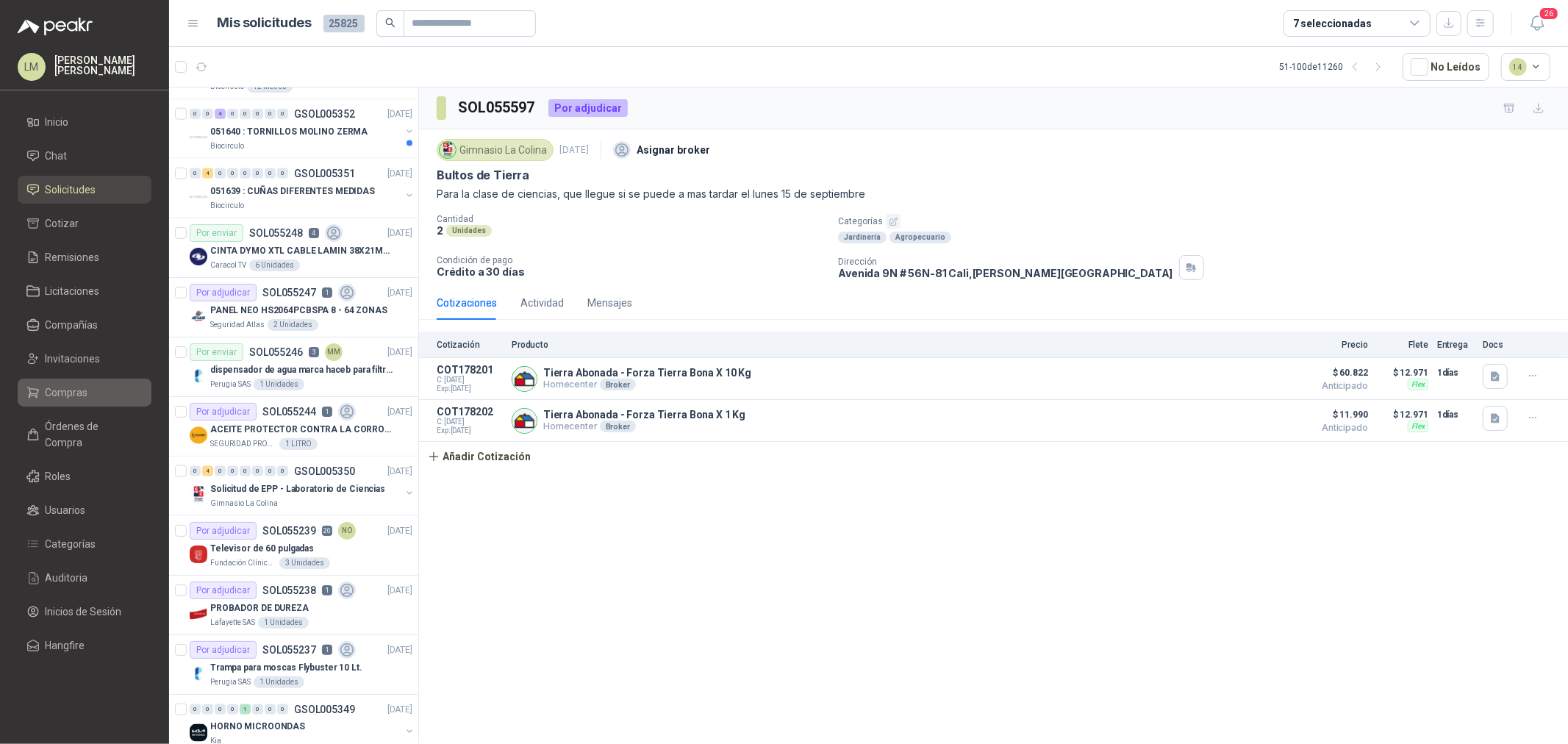
click at [89, 390] on li "Compras" at bounding box center [84, 393] width 116 height 16
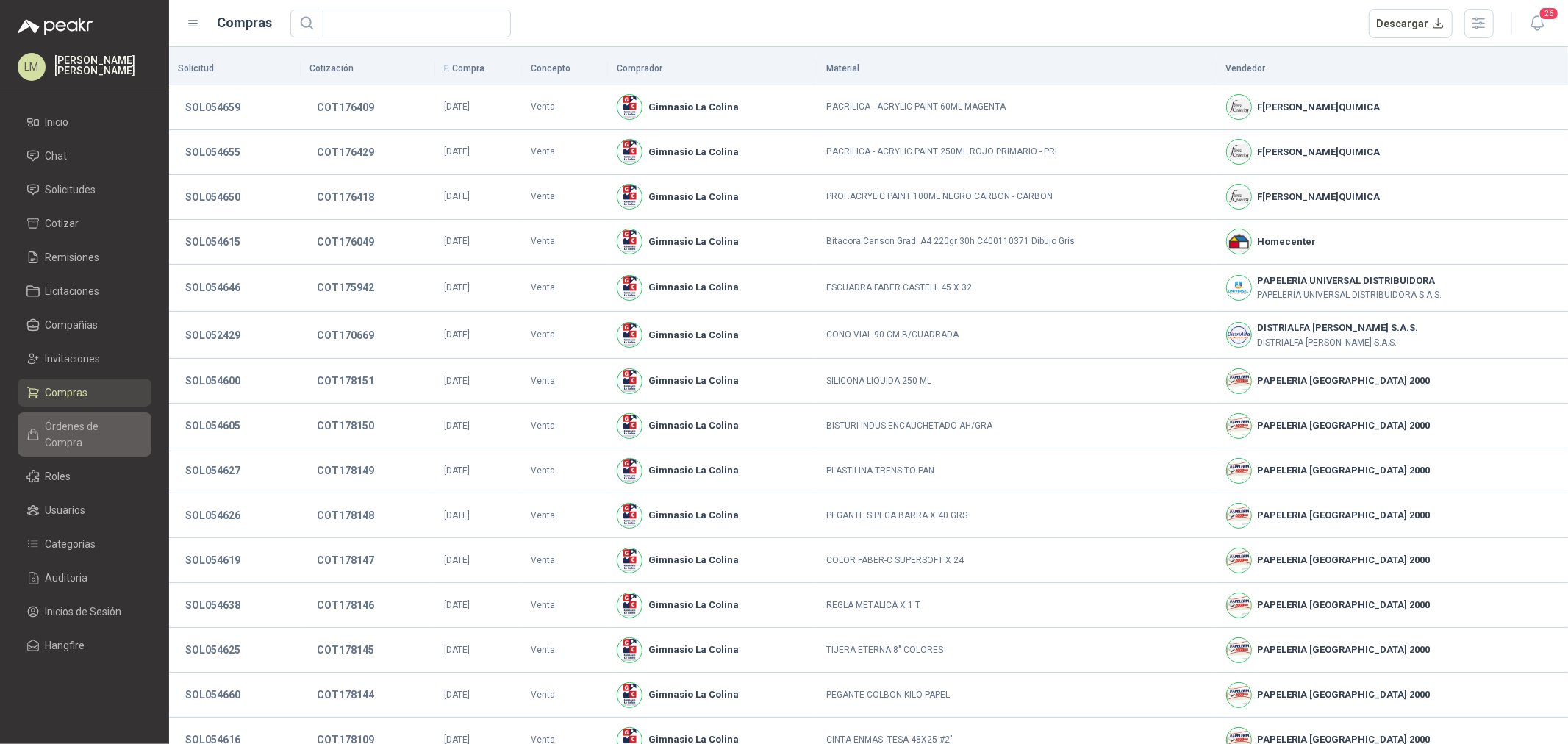
click at [90, 432] on span "Órdenes de Compra" at bounding box center [92, 434] width 92 height 32
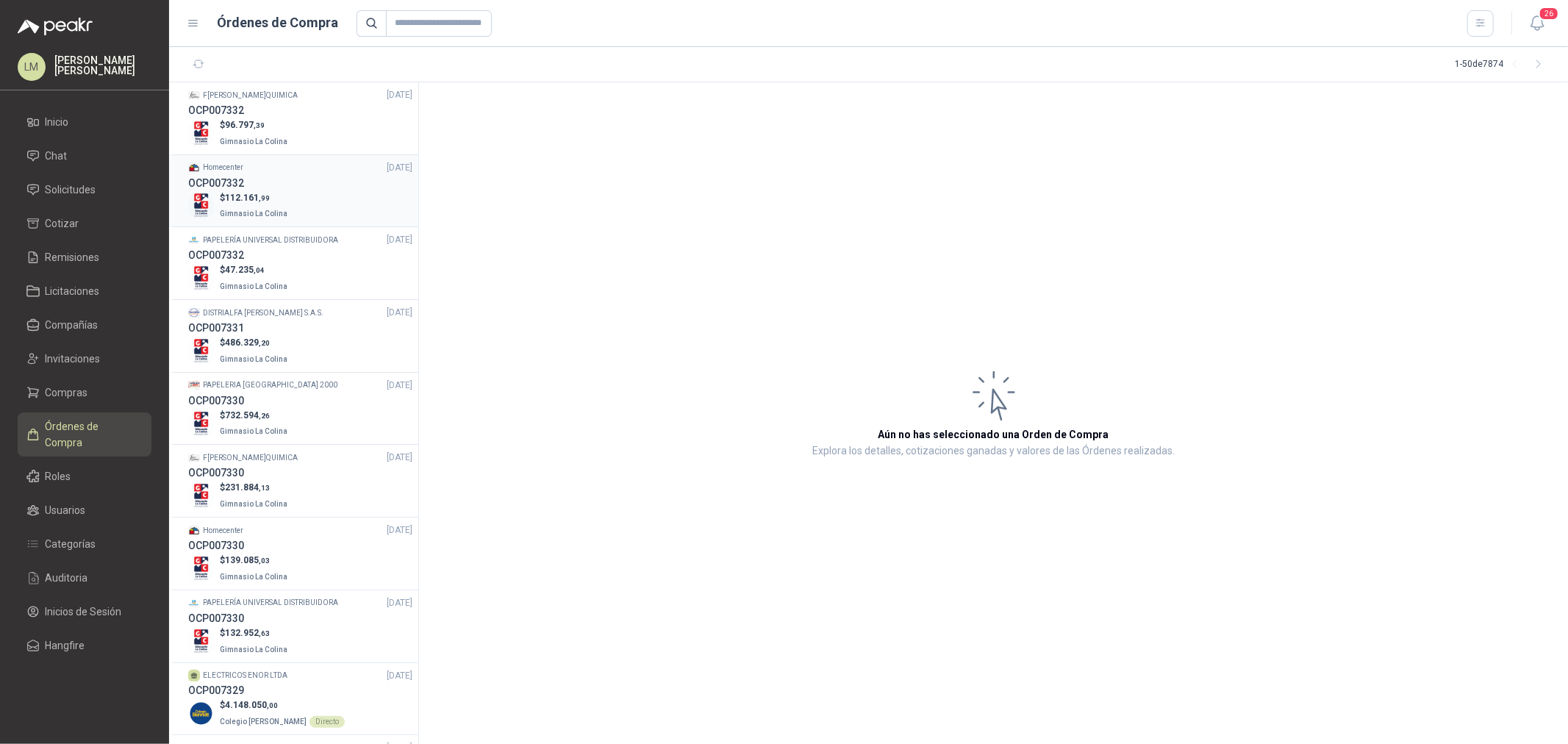
click at [244, 188] on div "OCP007332" at bounding box center [300, 183] width 224 height 16
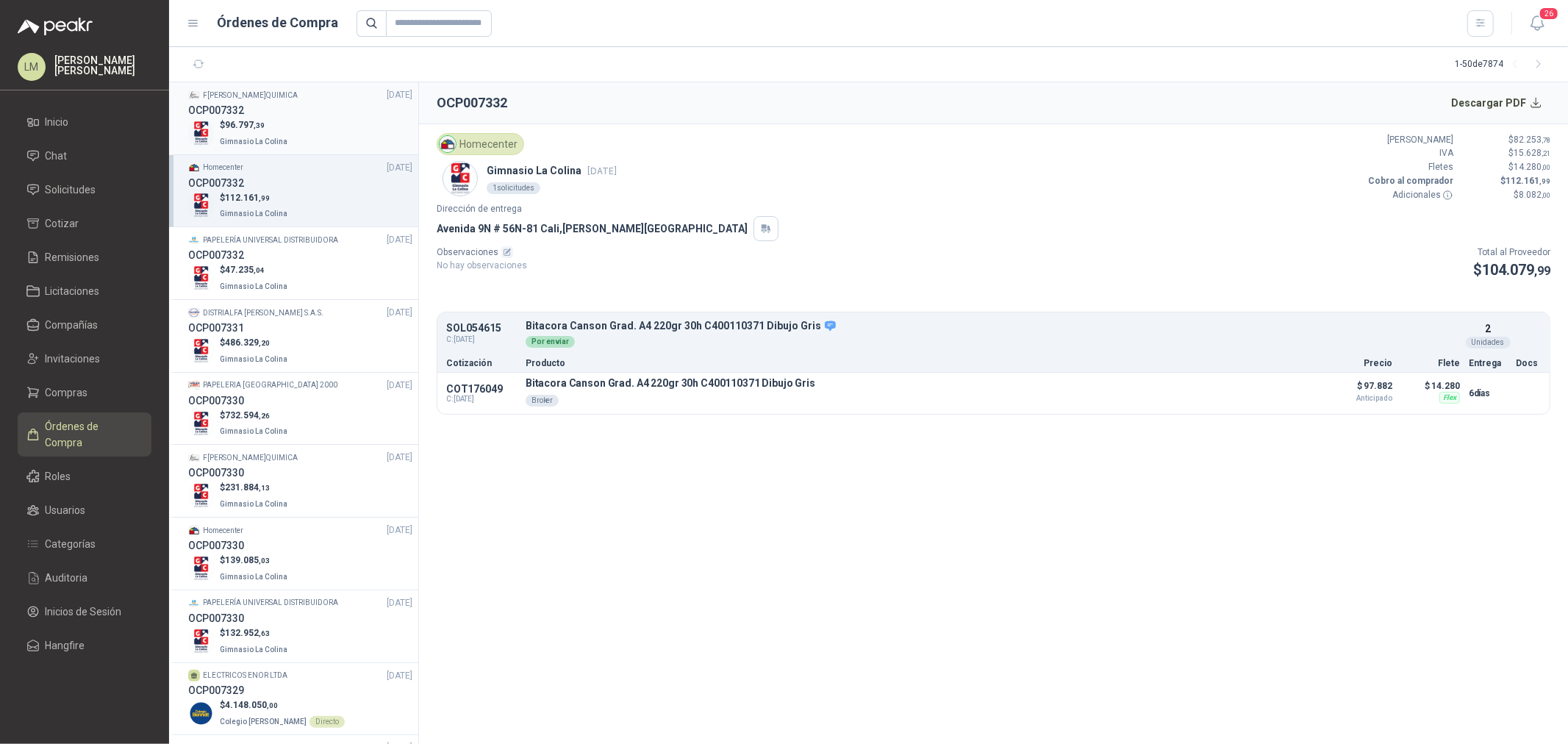
click at [214, 125] on div "$ 96.797 ,39 Gimnasio La Colina" at bounding box center [300, 133] width 224 height 30
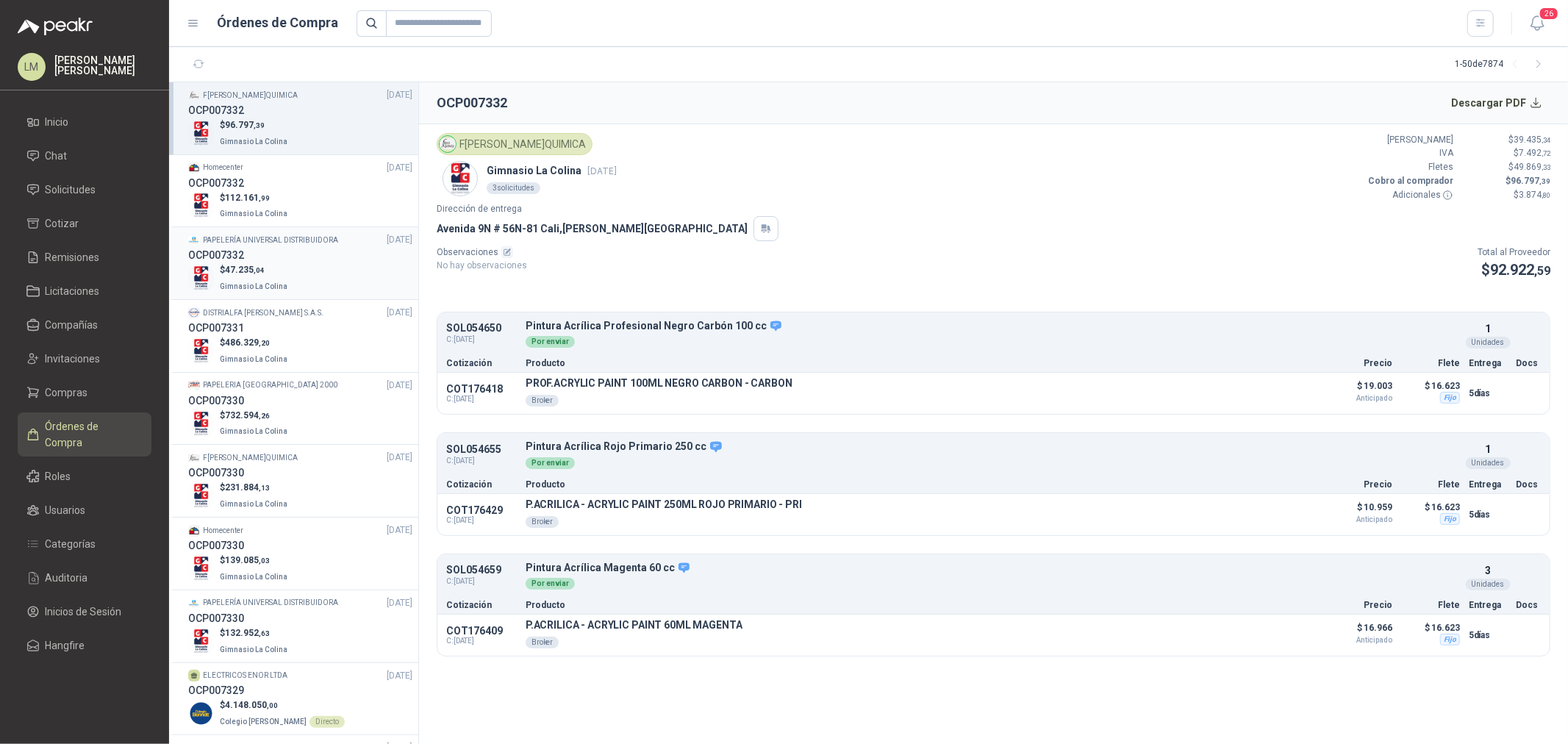
click at [238, 260] on h3 "OCP007332" at bounding box center [217, 255] width 56 height 16
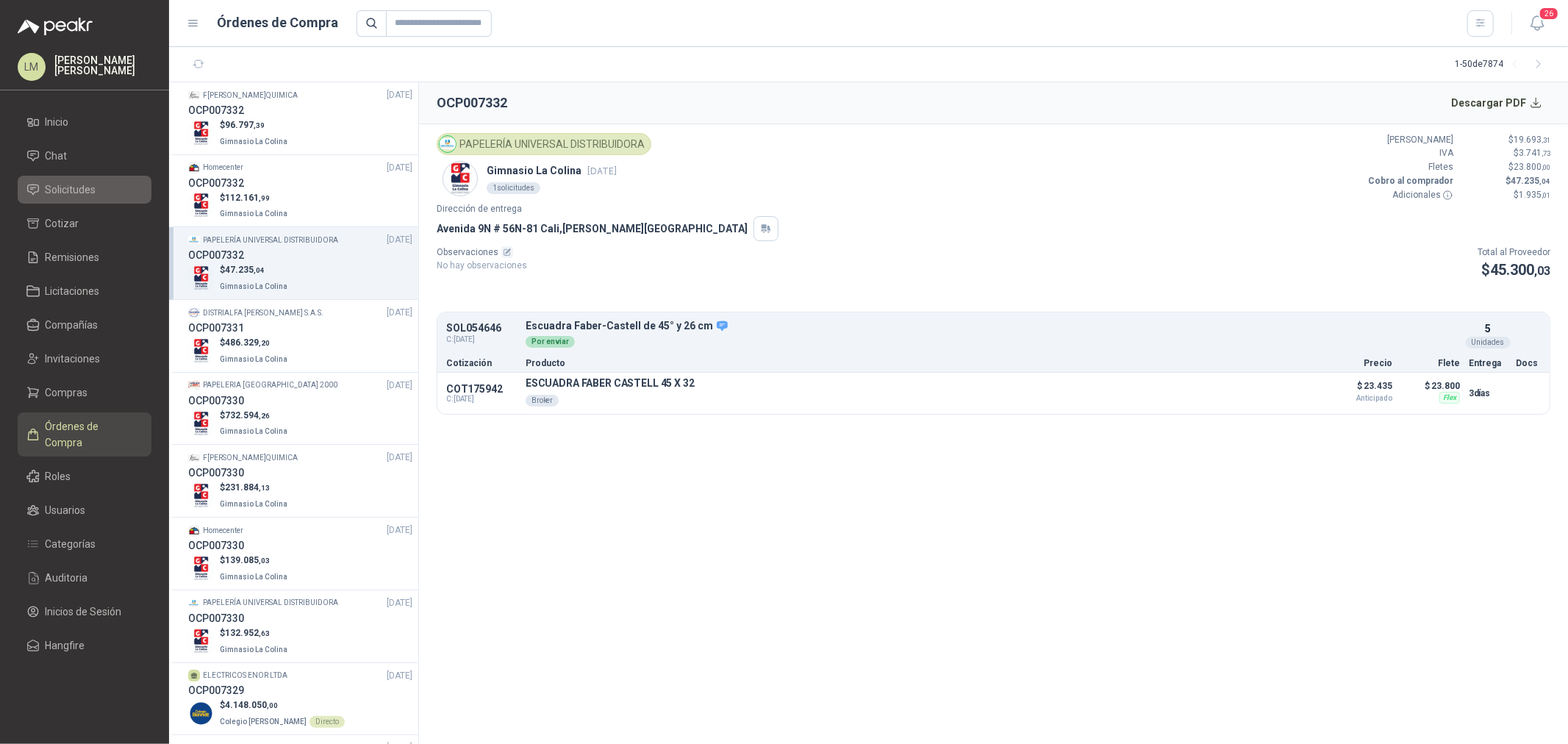
click at [94, 184] on span "Solicitudes" at bounding box center [71, 189] width 51 height 16
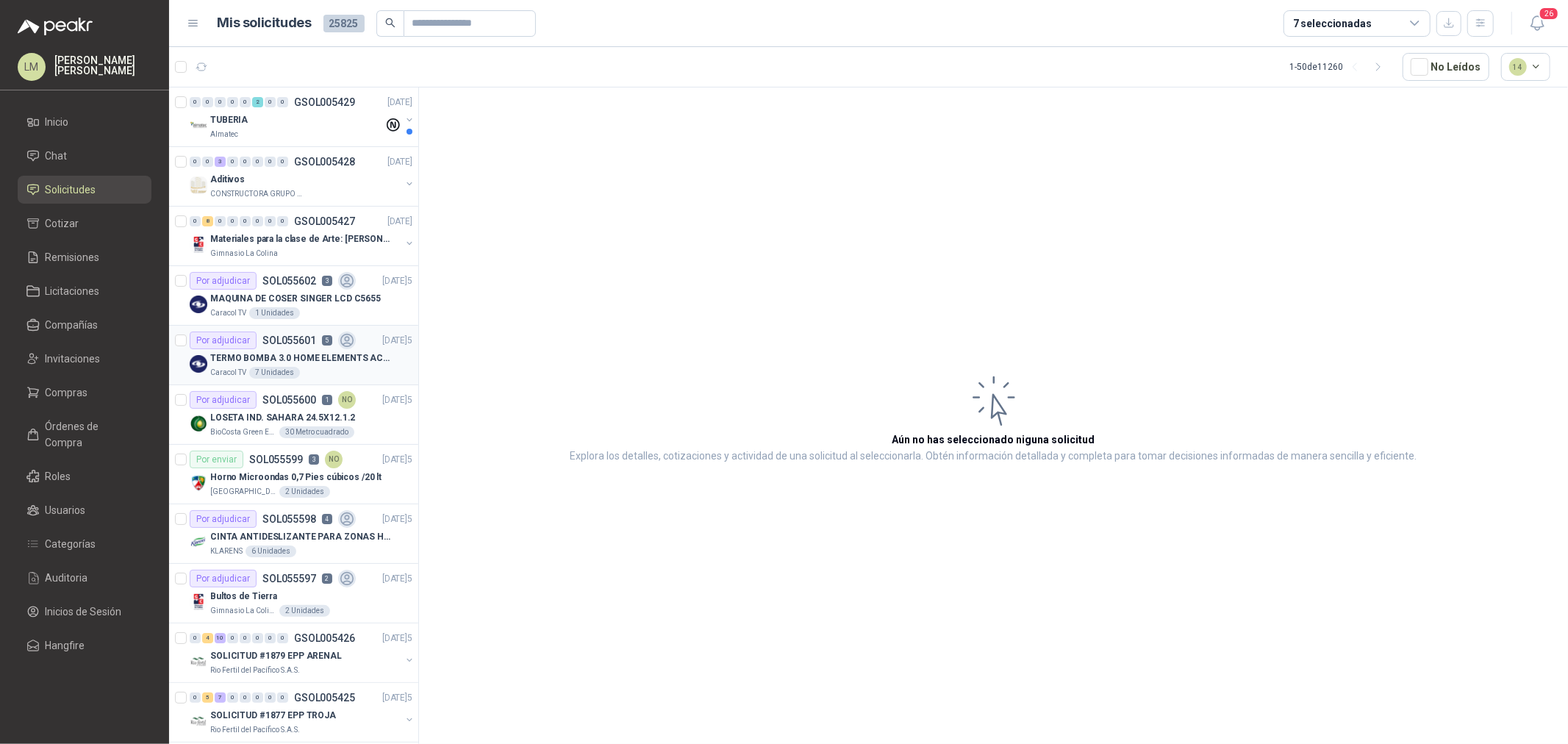
click at [265, 370] on div "7 Unidades" at bounding box center [275, 372] width 51 height 11
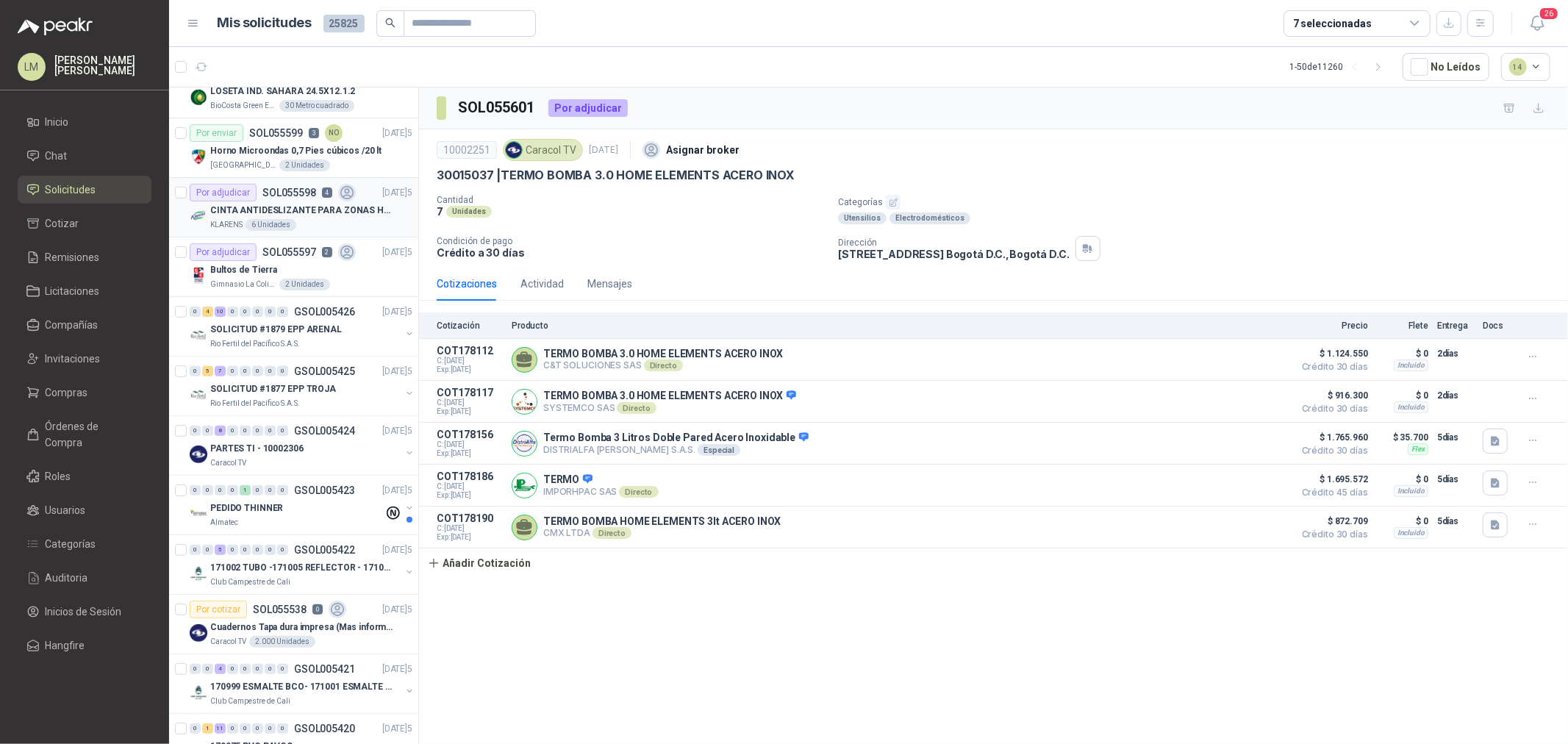
scroll to position [409, 0]
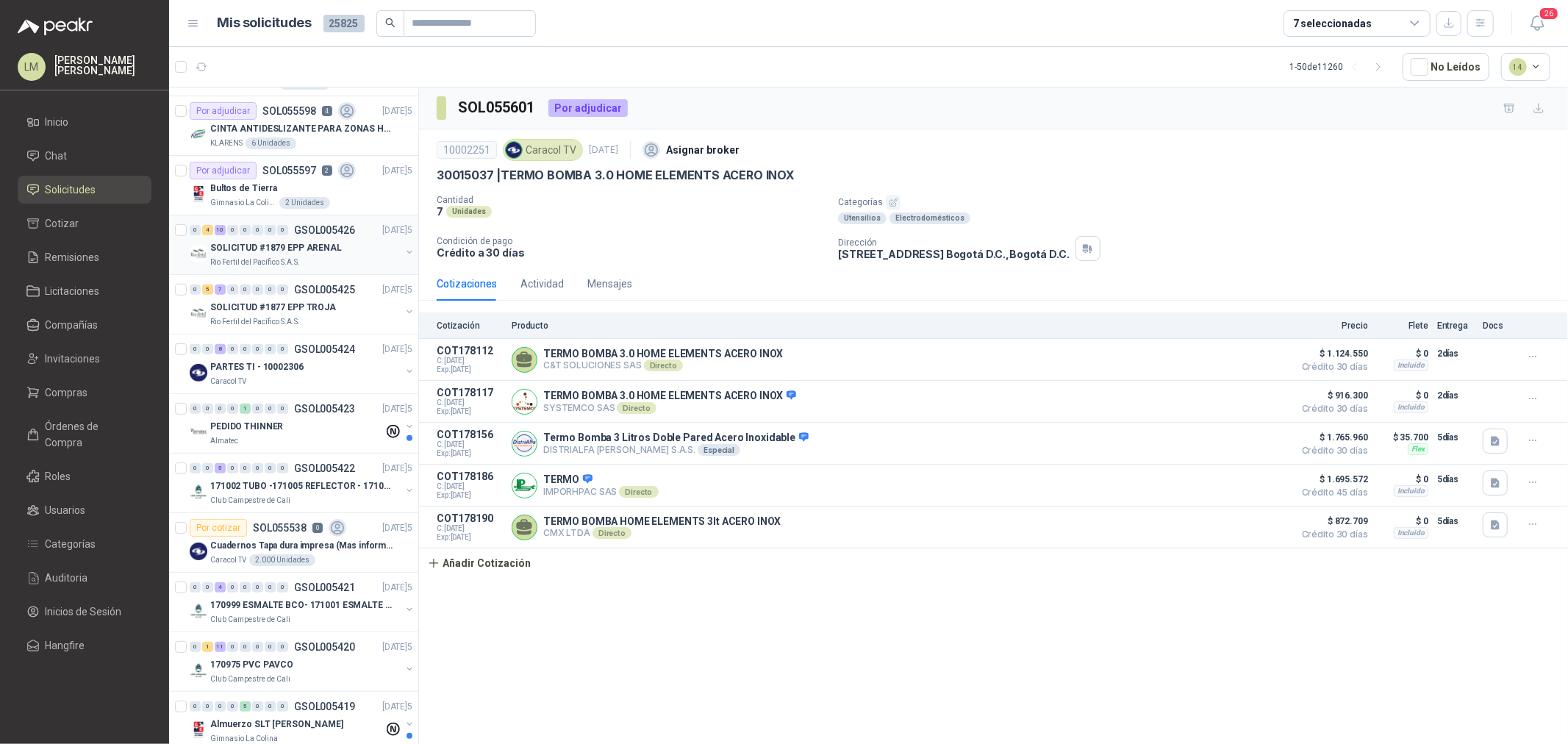
click at [253, 231] on div "0" at bounding box center [258, 230] width 11 height 11
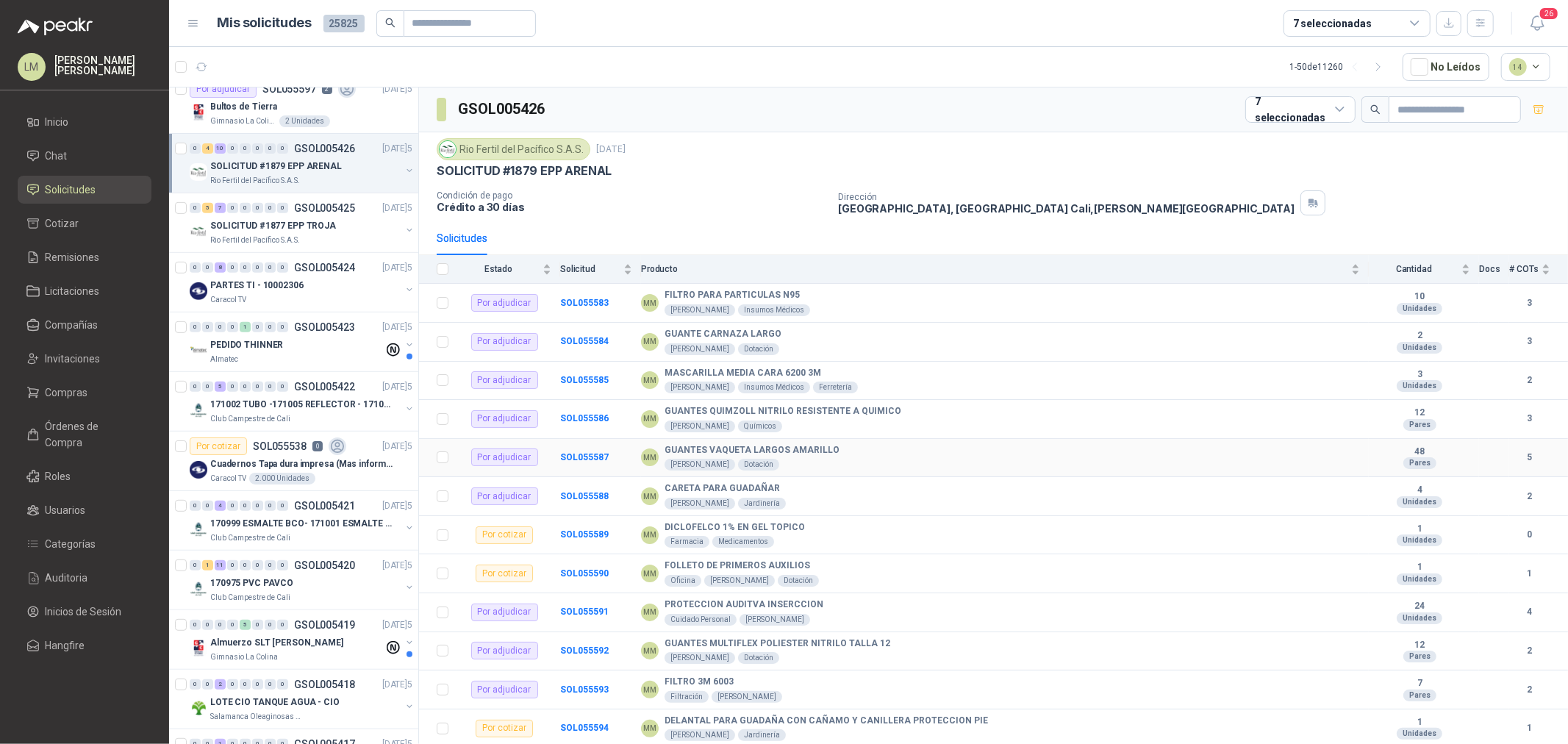
scroll to position [76, 0]
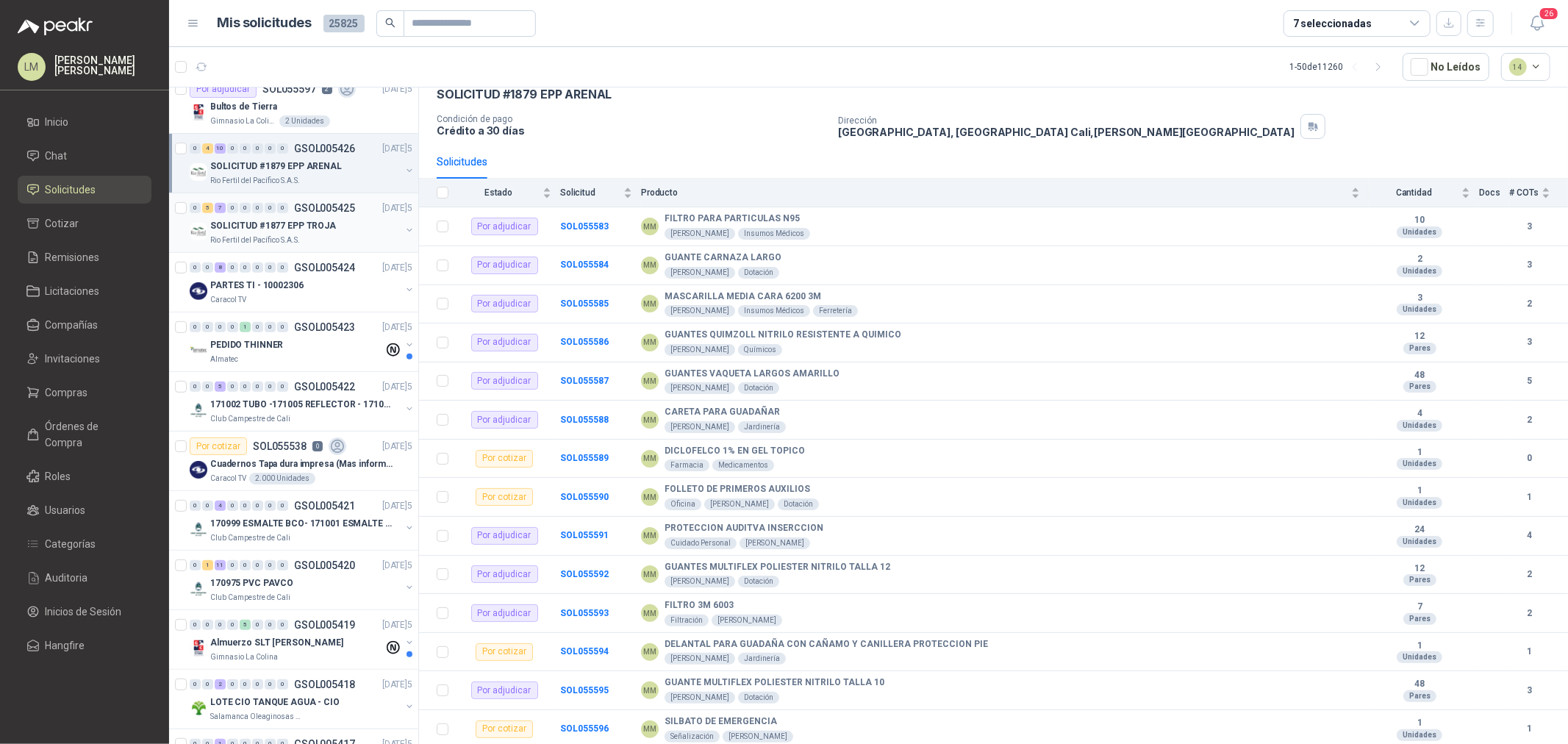
click at [258, 219] on p "SOLICITUD #1877 EPP TROJA" at bounding box center [272, 226] width 125 height 14
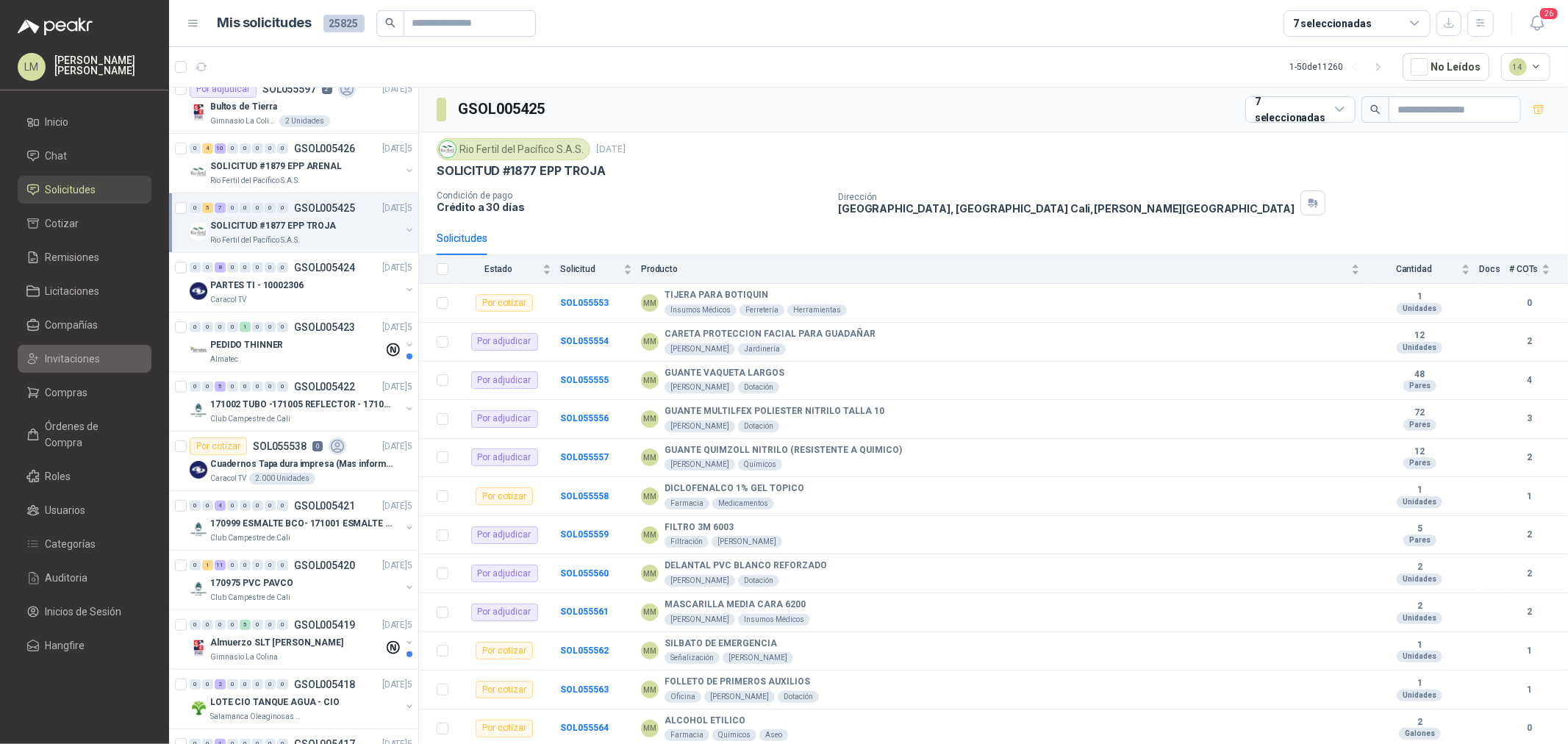
click at [75, 362] on span "Invitaciones" at bounding box center [73, 359] width 55 height 16
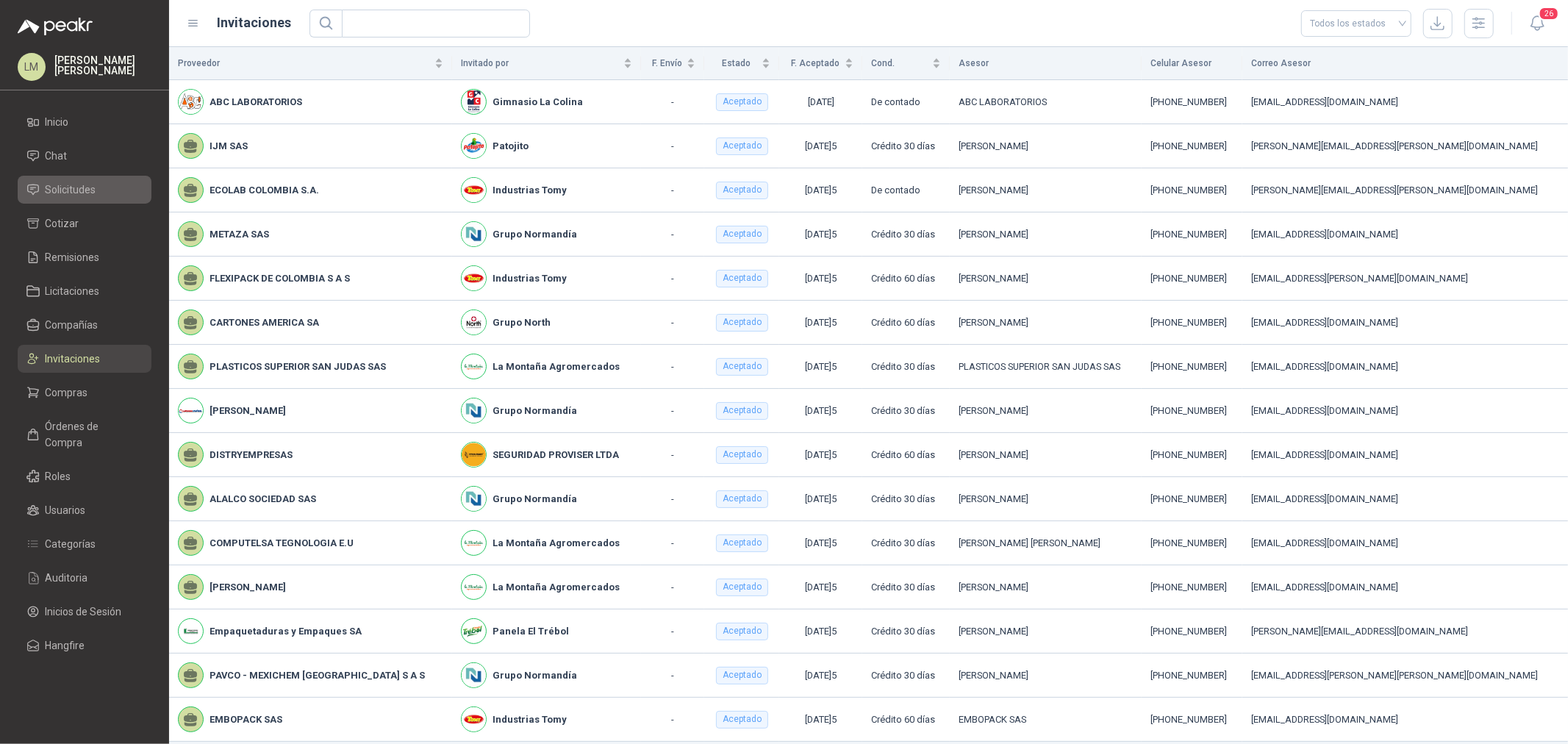
click at [89, 192] on span "Solicitudes" at bounding box center [71, 189] width 51 height 16
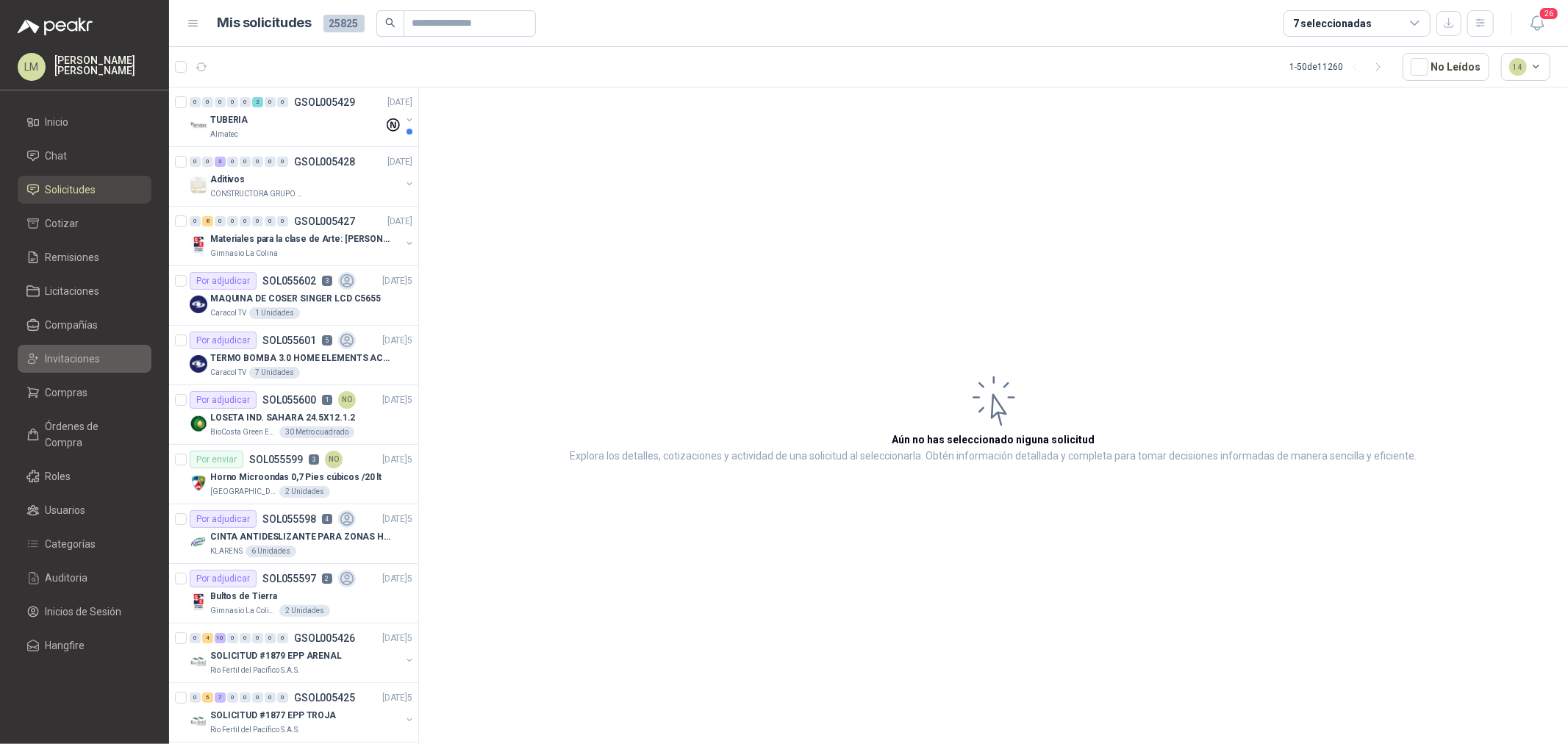
drag, startPoint x: 64, startPoint y: 395, endPoint x: 66, endPoint y: 363, distance: 32.1
click at [64, 395] on span "Compras" at bounding box center [67, 393] width 43 height 16
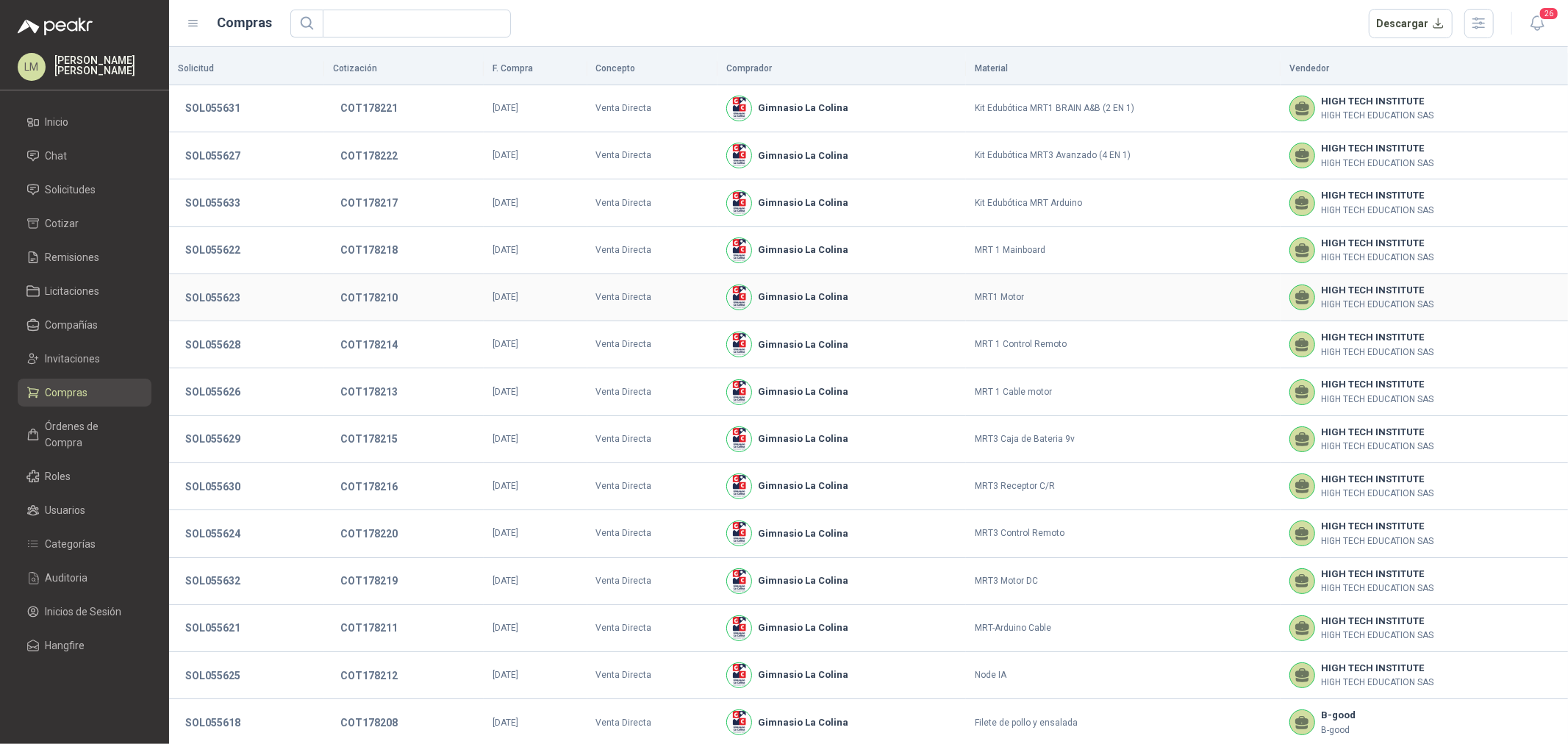
scroll to position [101, 0]
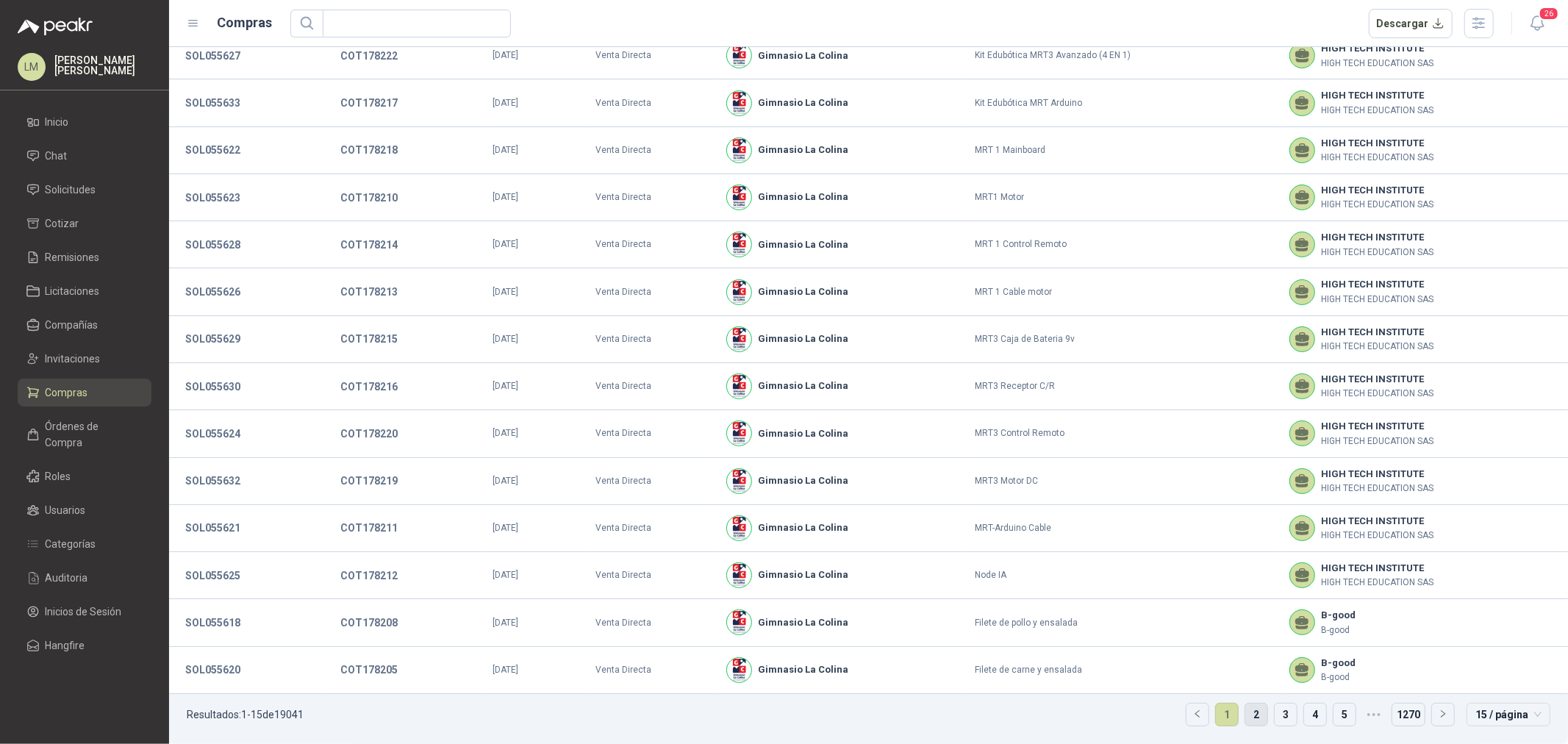
click at [1251, 718] on link "2" at bounding box center [1256, 714] width 22 height 22
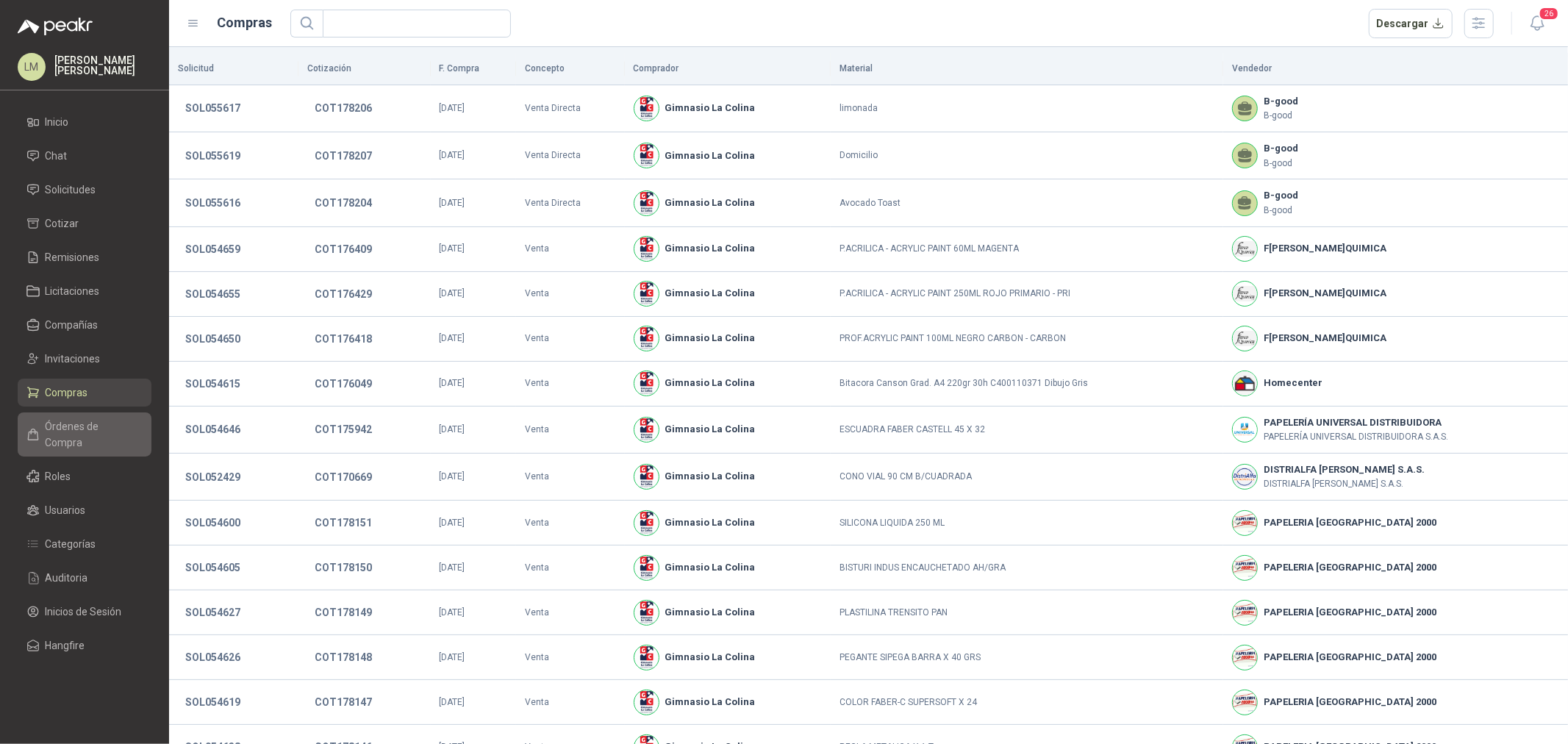
click at [71, 430] on span "Órdenes de Compra" at bounding box center [92, 434] width 92 height 32
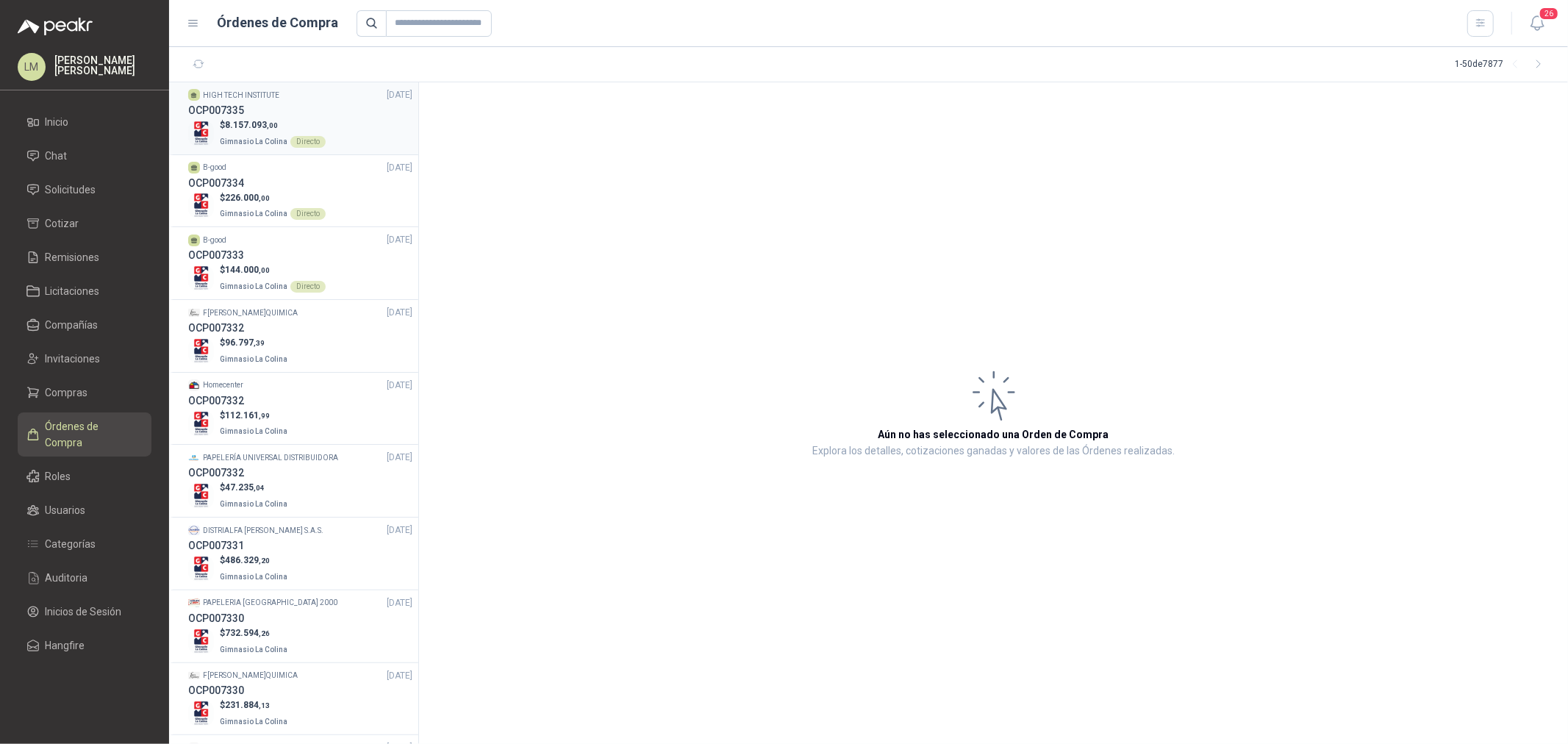
click at [270, 122] on span ",00" at bounding box center [271, 126] width 11 height 8
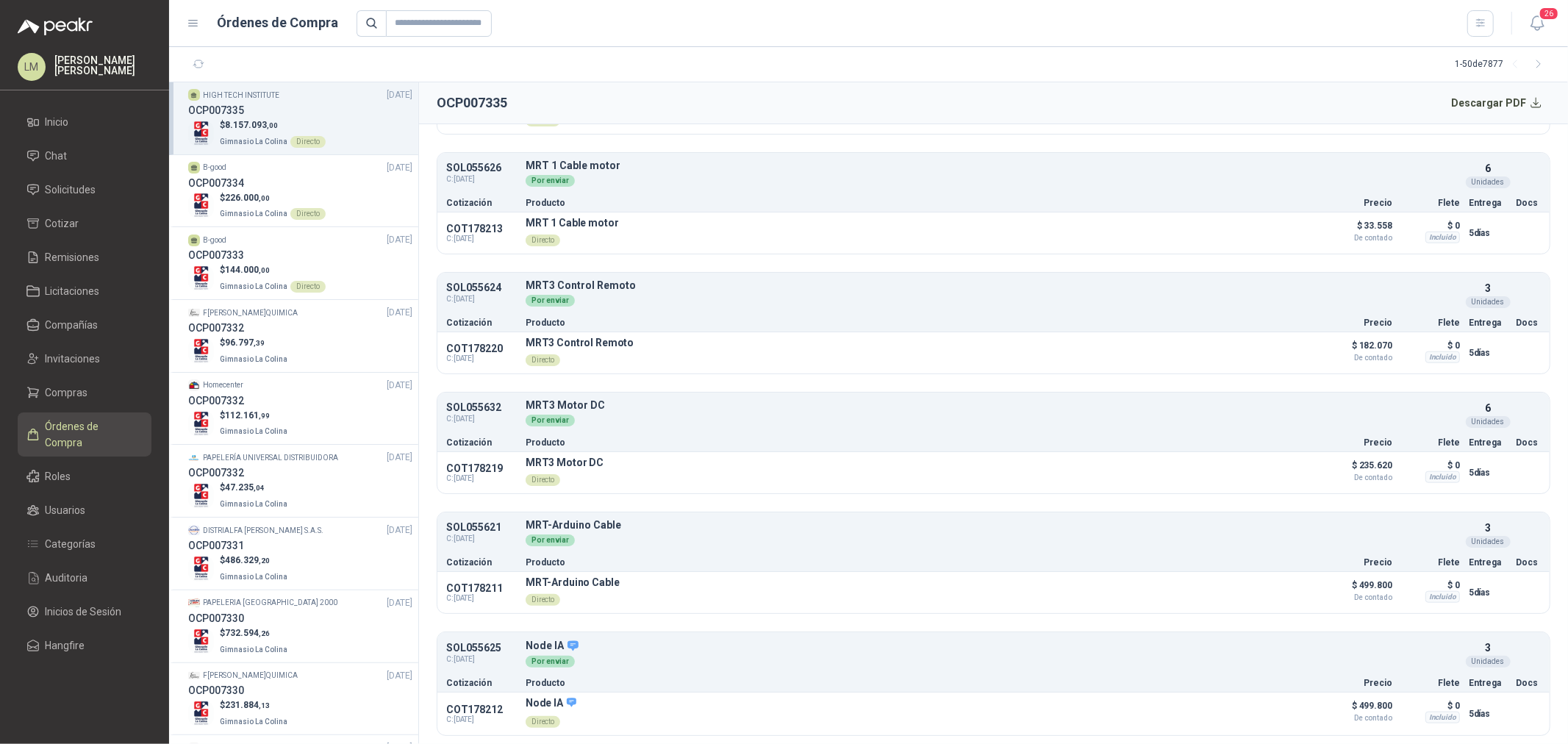
scroll to position [1128, 0]
click at [71, 189] on span "Solicitudes" at bounding box center [71, 189] width 51 height 16
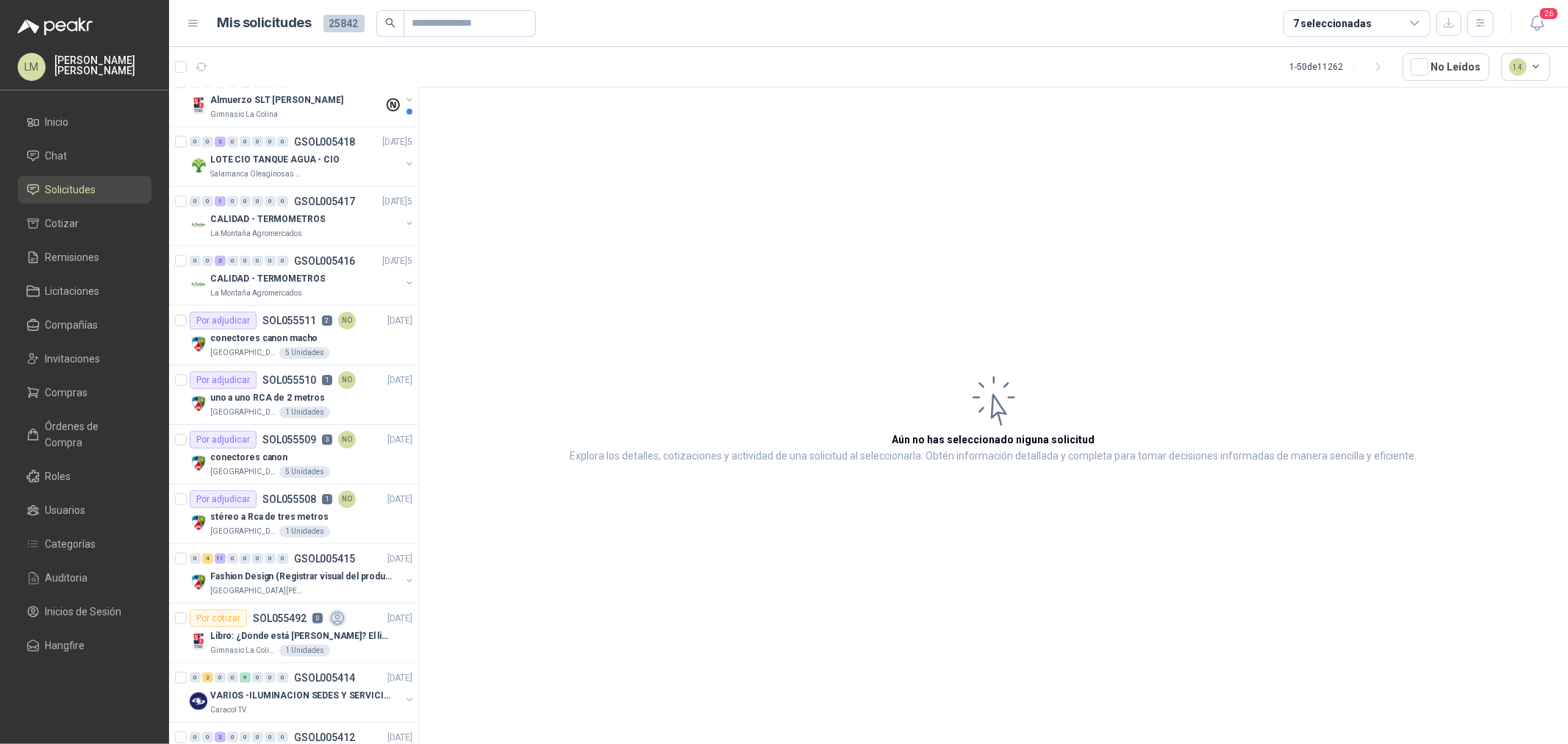
scroll to position [1226, 0]
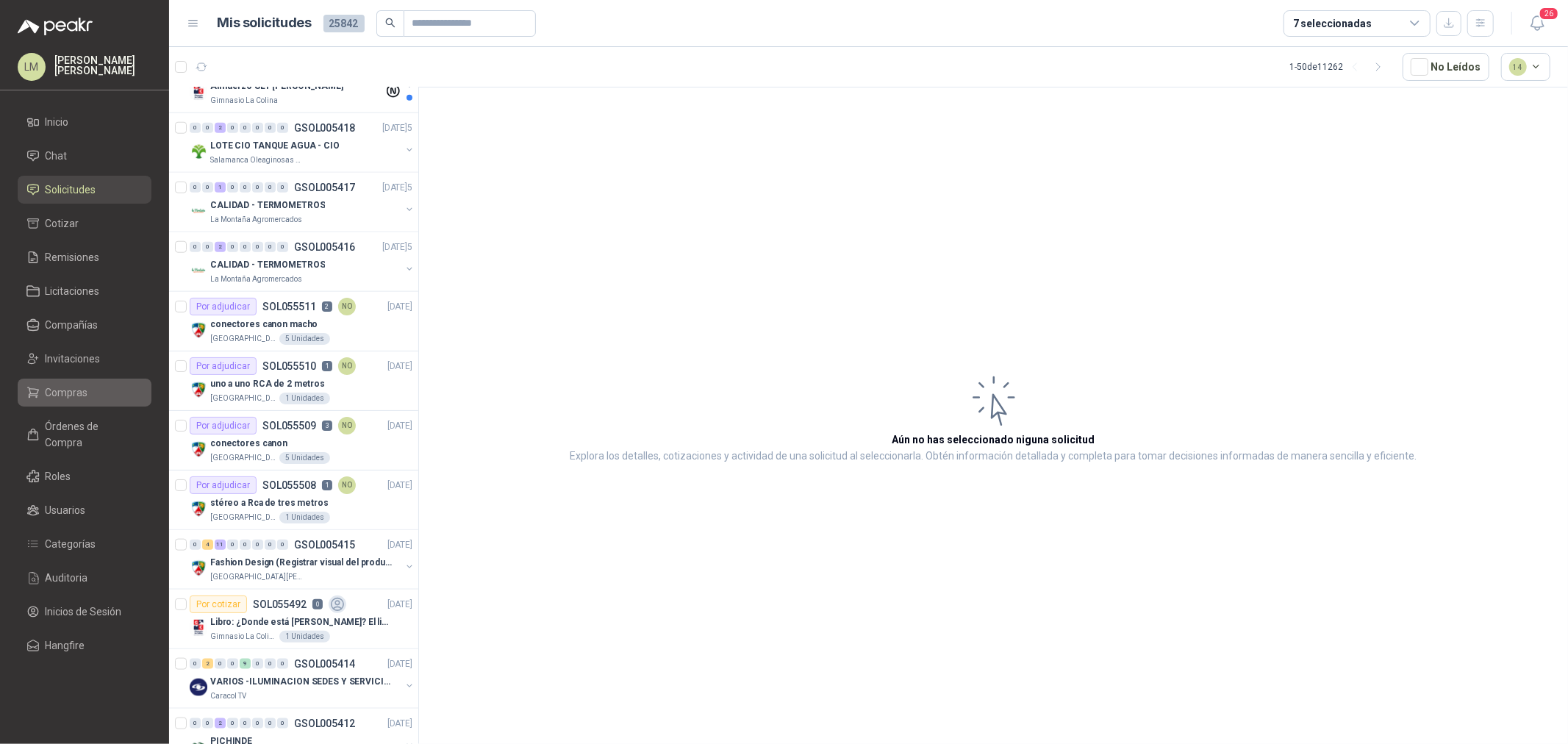
click at [79, 392] on span "Compras" at bounding box center [67, 393] width 43 height 16
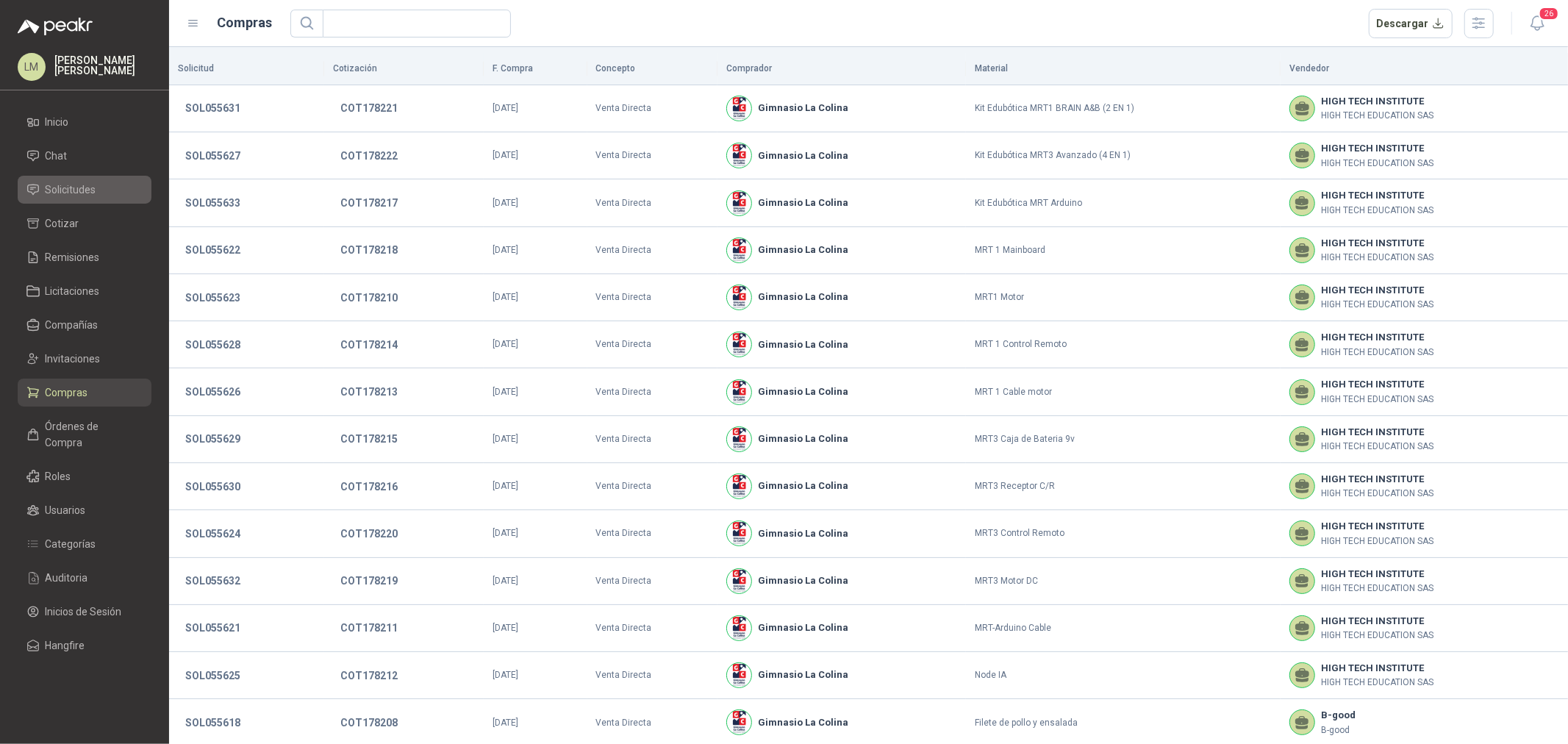
click at [61, 185] on span "Solicitudes" at bounding box center [71, 189] width 51 height 16
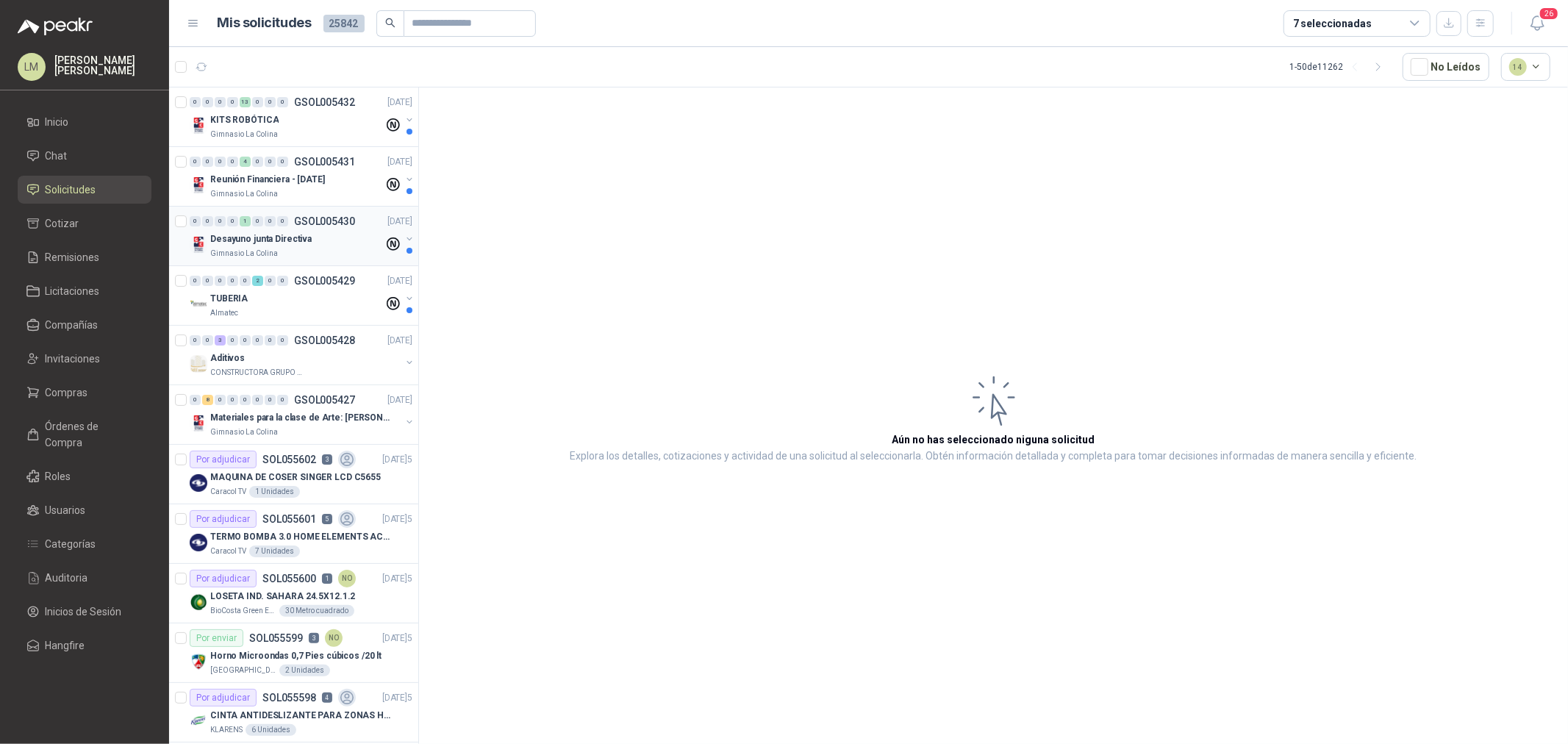
click at [326, 221] on p "GSOL005430" at bounding box center [325, 221] width 61 height 11
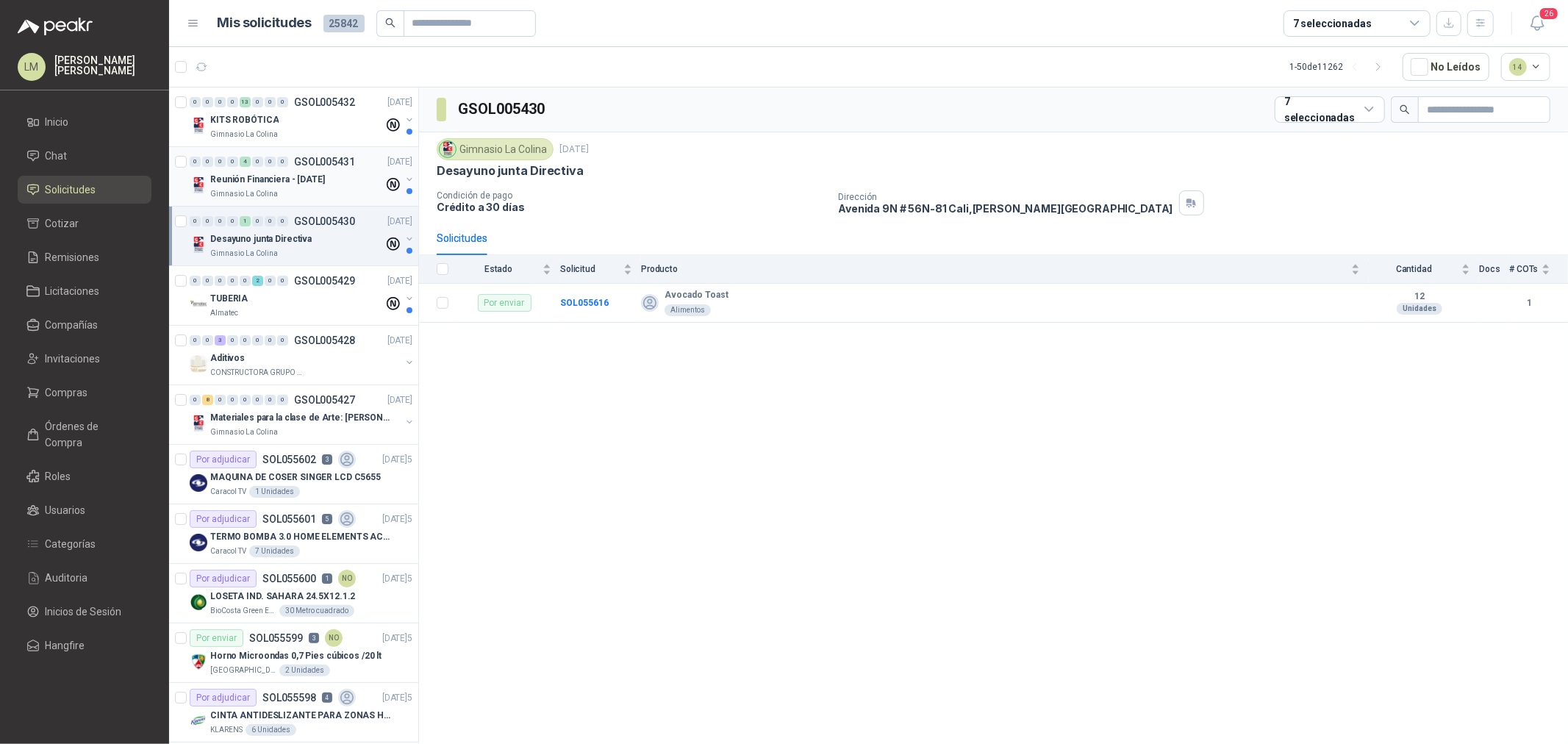
click at [317, 178] on p "Reunión Financiera - [DATE]" at bounding box center [267, 180] width 115 height 14
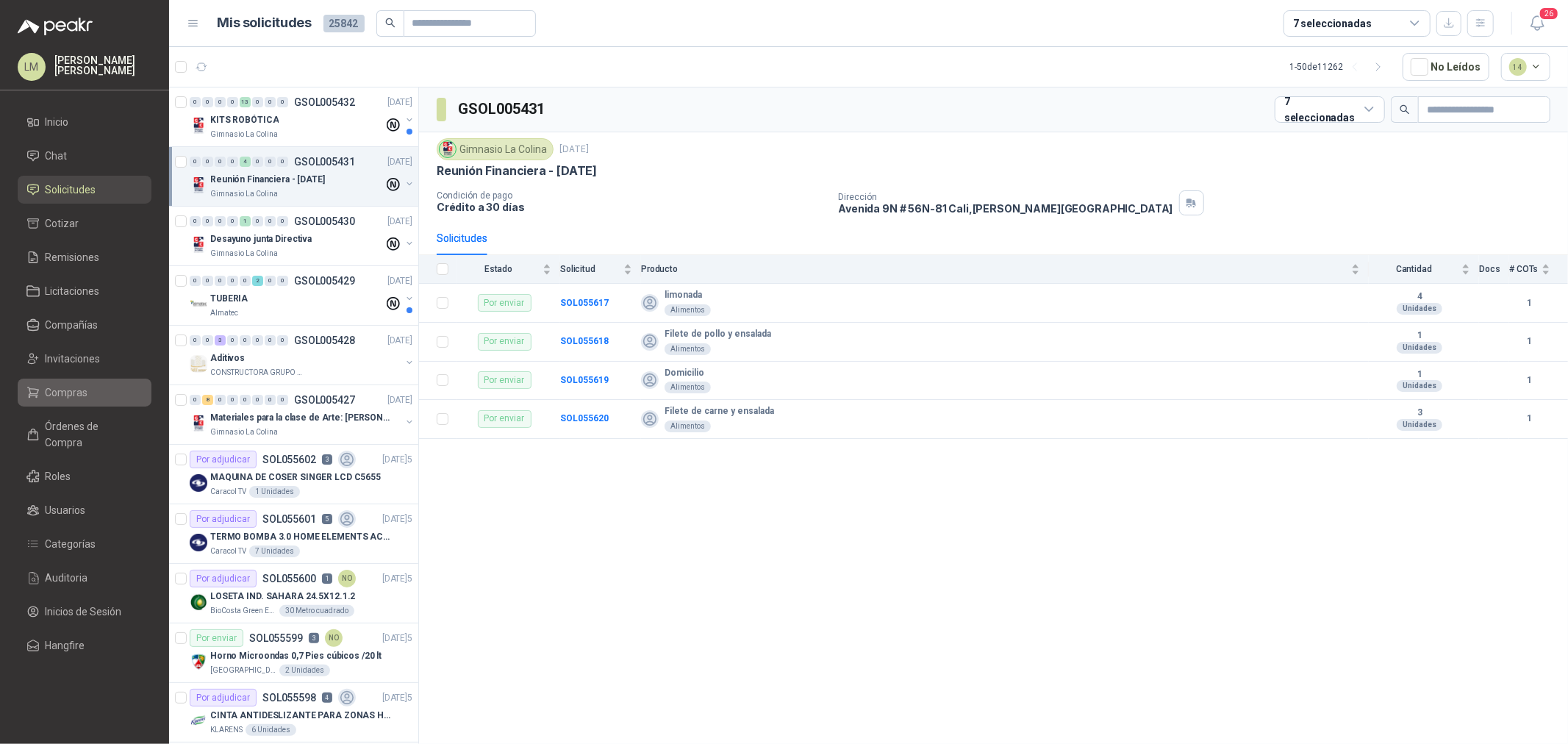
click at [84, 386] on span "Compras" at bounding box center [67, 393] width 43 height 16
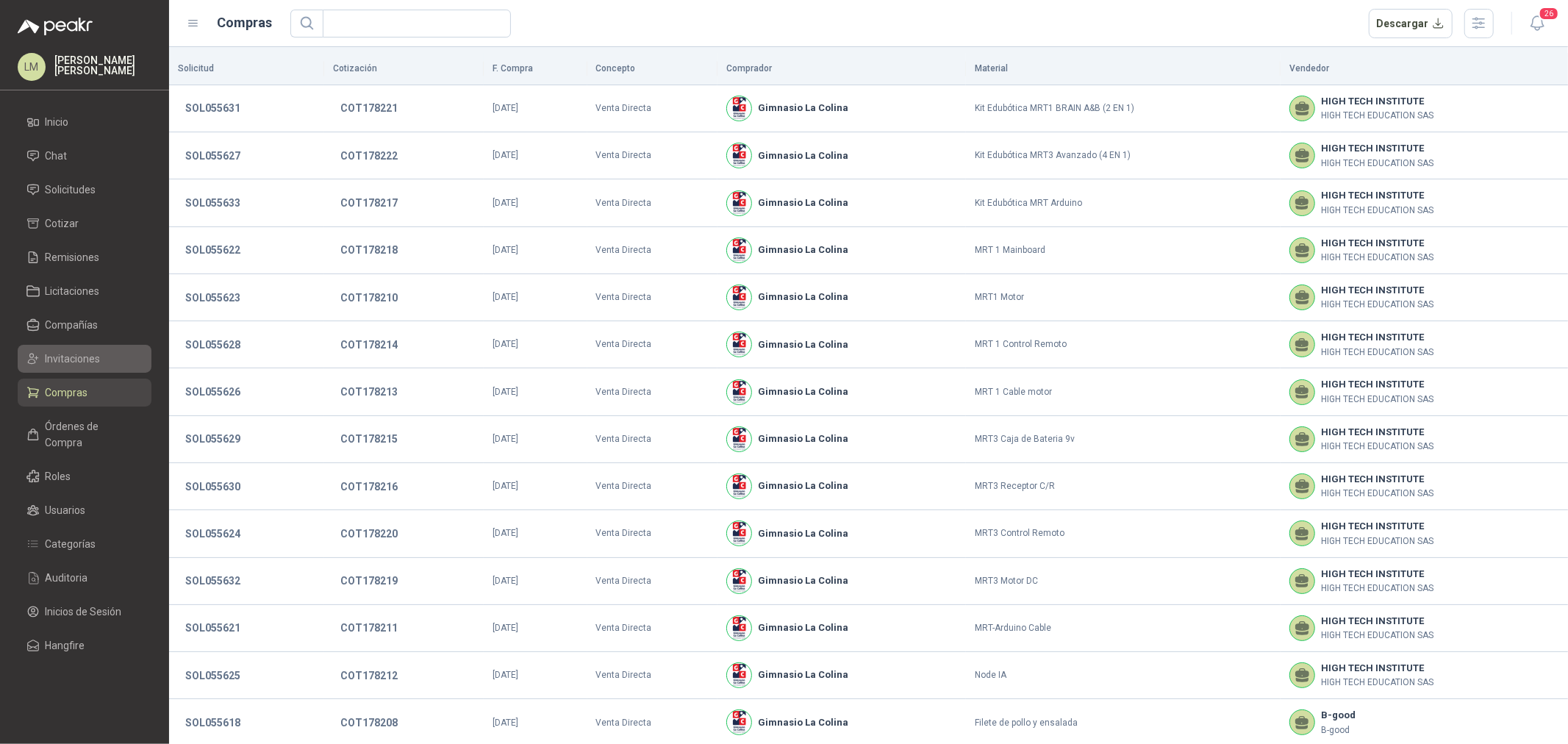
click at [78, 362] on span "Invitaciones" at bounding box center [73, 359] width 55 height 16
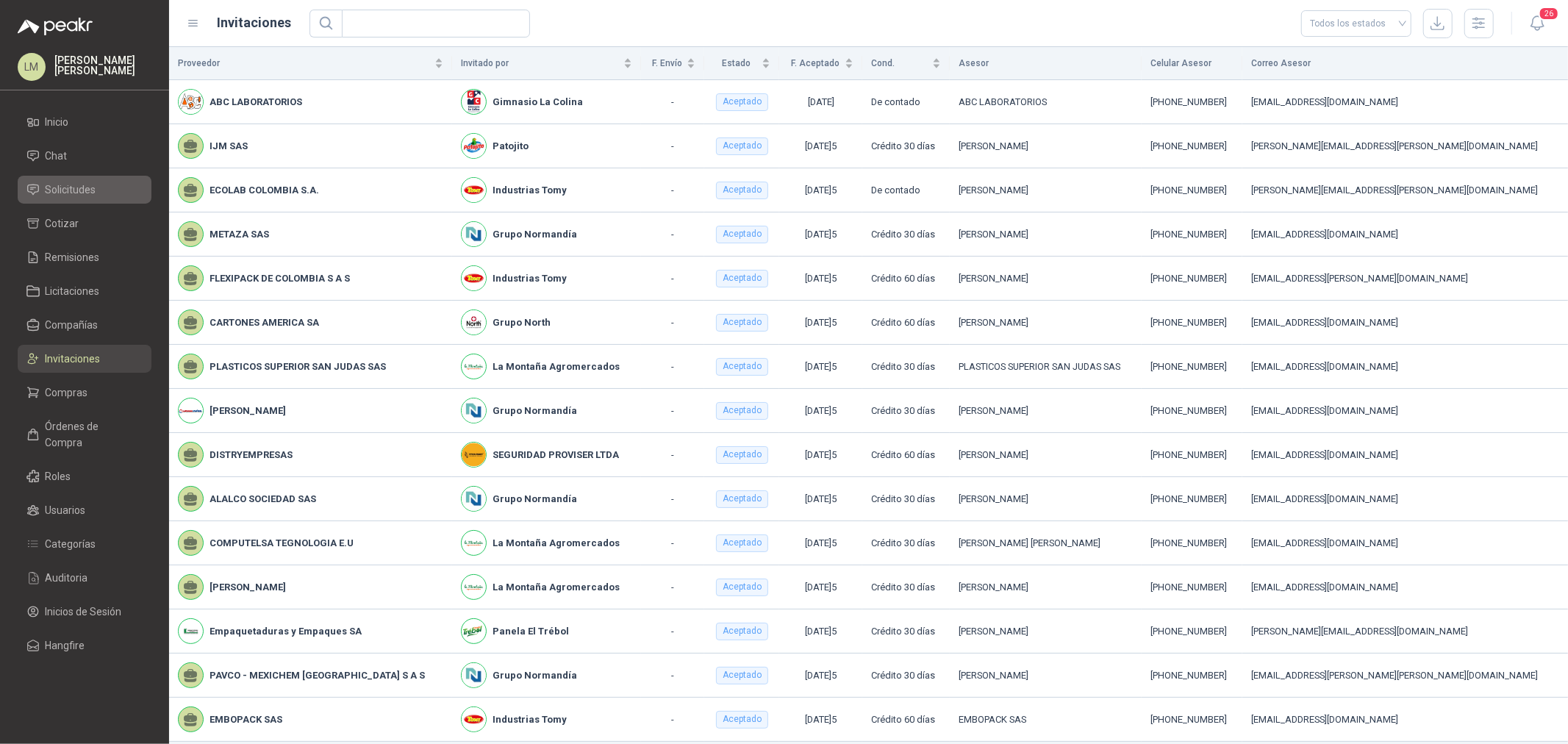
click at [74, 181] on span "Solicitudes" at bounding box center [71, 189] width 51 height 16
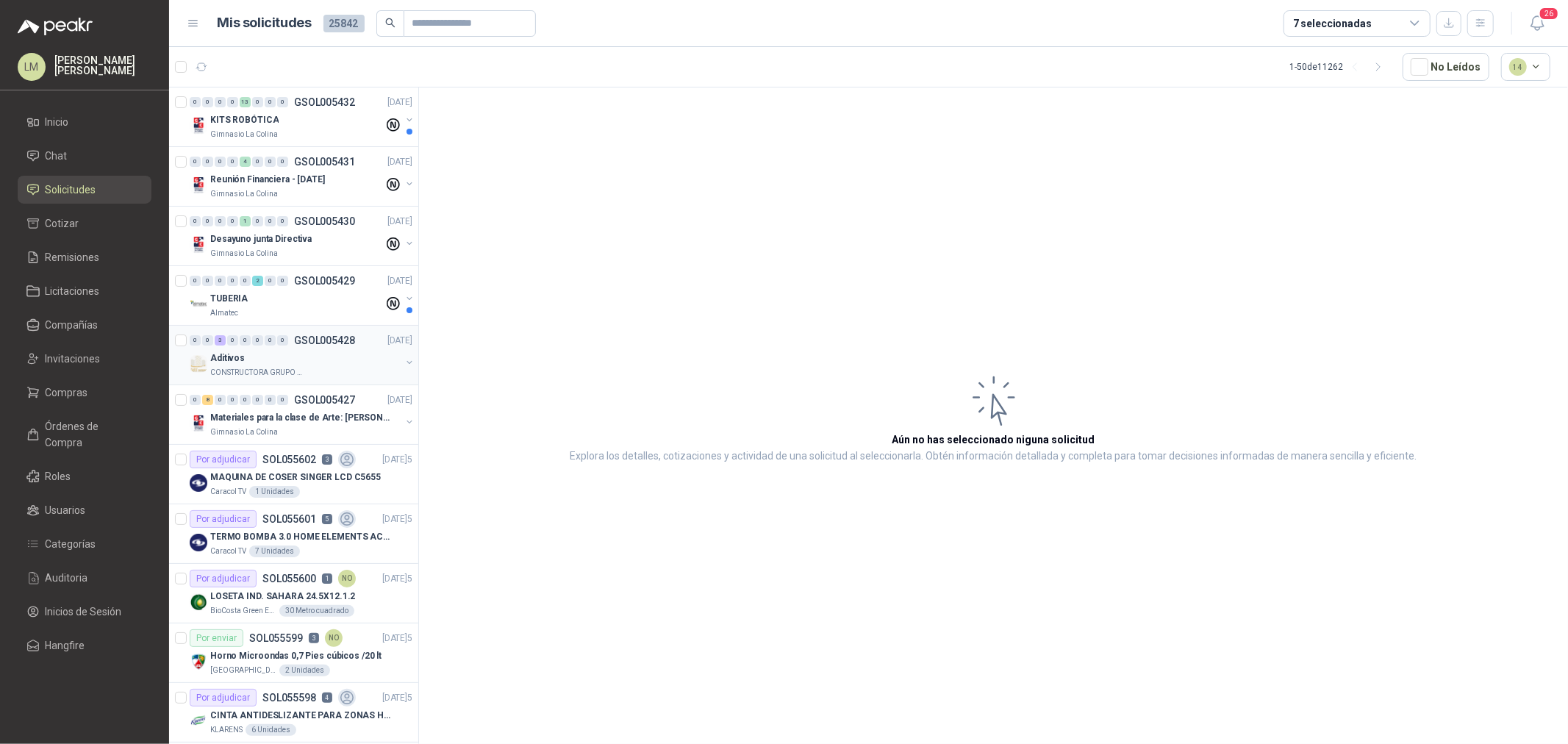
click at [280, 362] on div "Aditivos" at bounding box center [305, 358] width 190 height 18
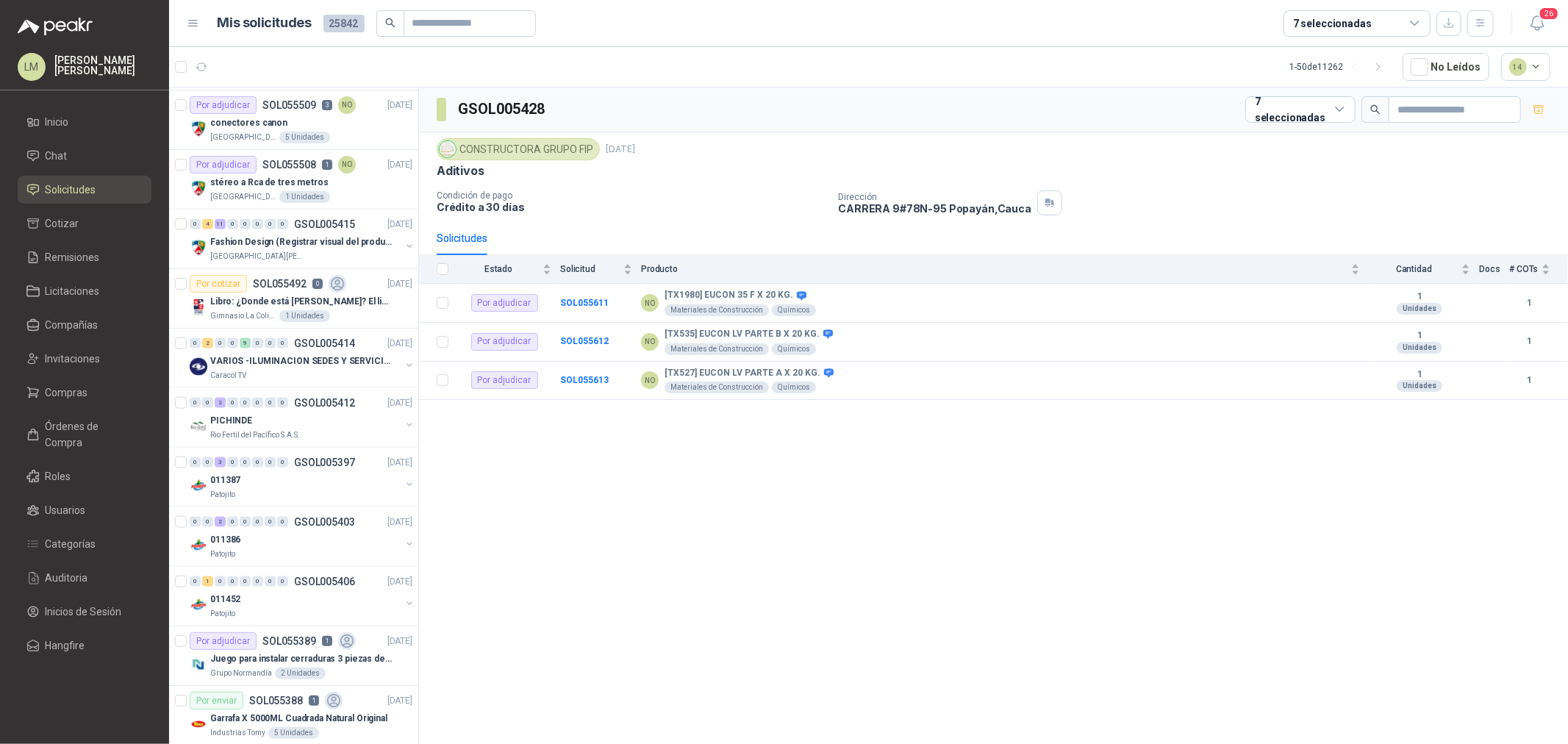
scroll to position [1553, 0]
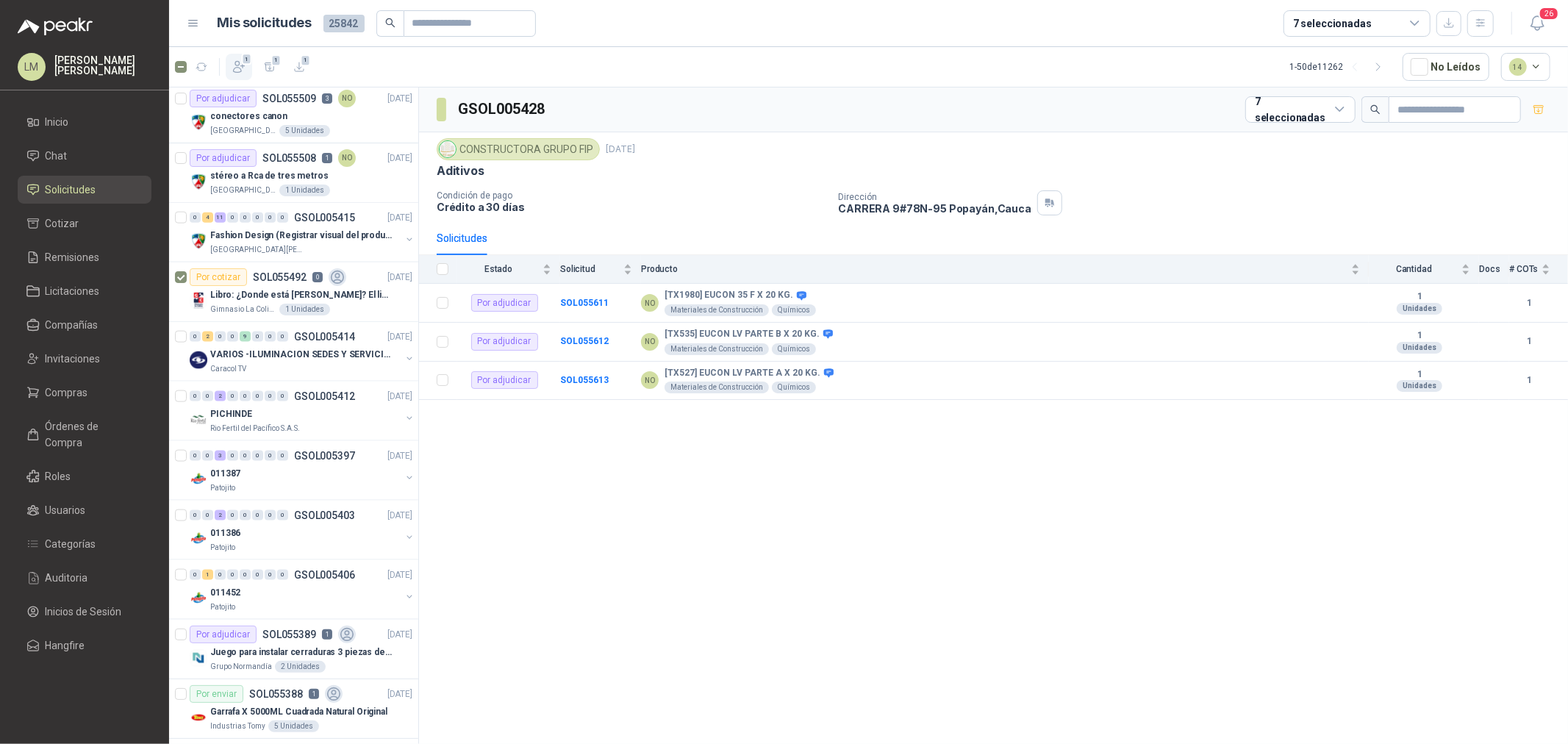
click at [248, 70] on button "1" at bounding box center [239, 66] width 26 height 26
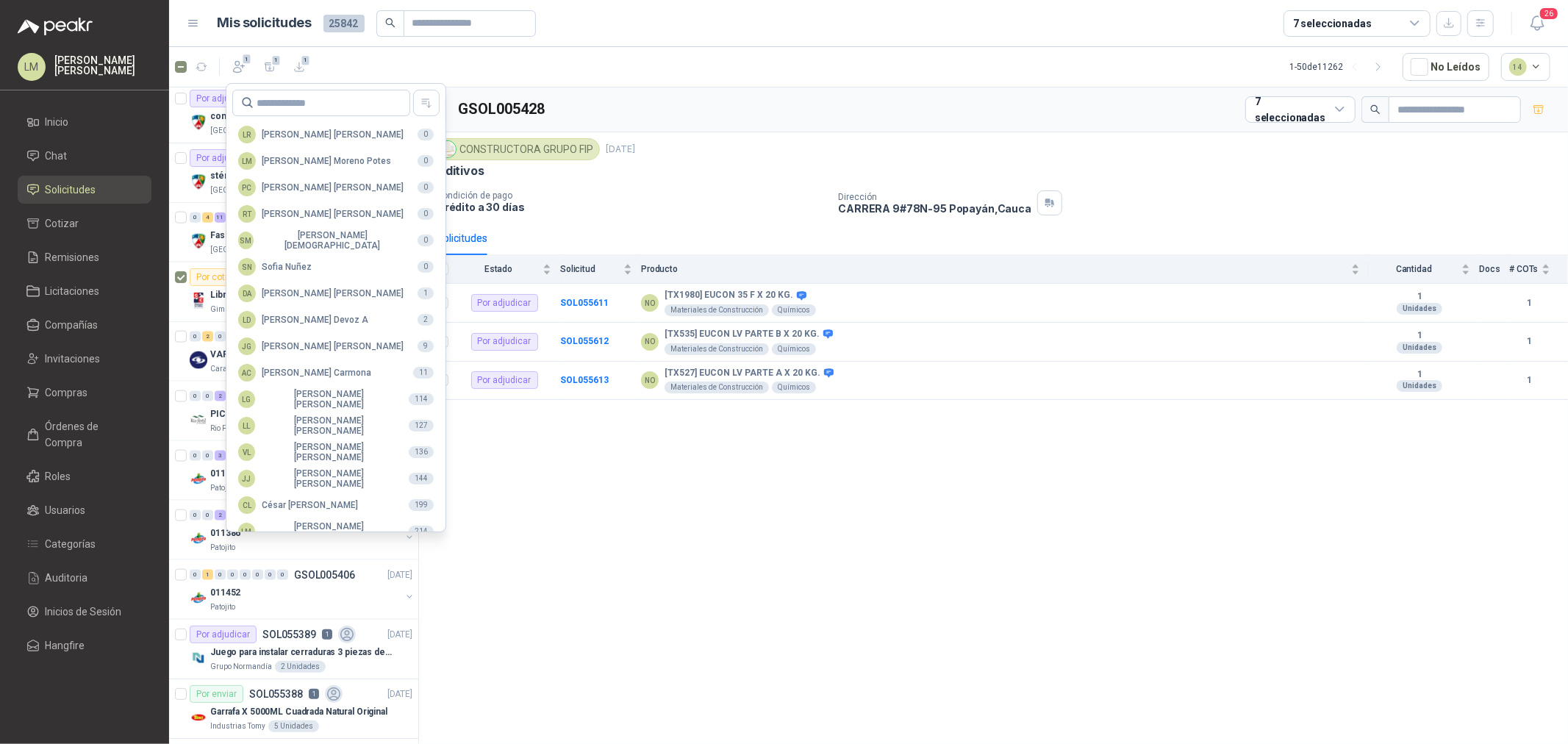
scroll to position [260, 0]
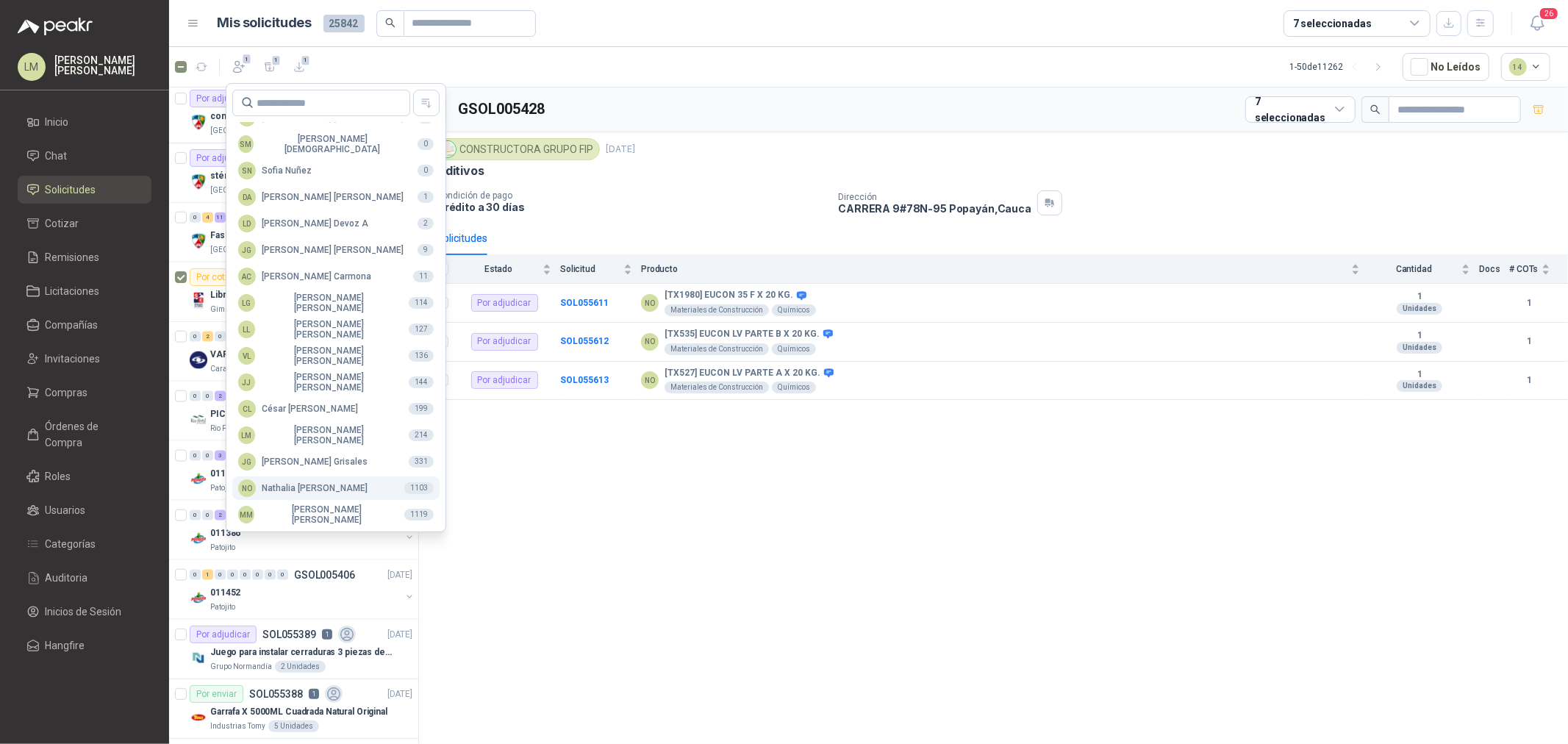
click at [321, 497] on button "NO Nathalia Ortega 1103" at bounding box center [335, 488] width 207 height 24
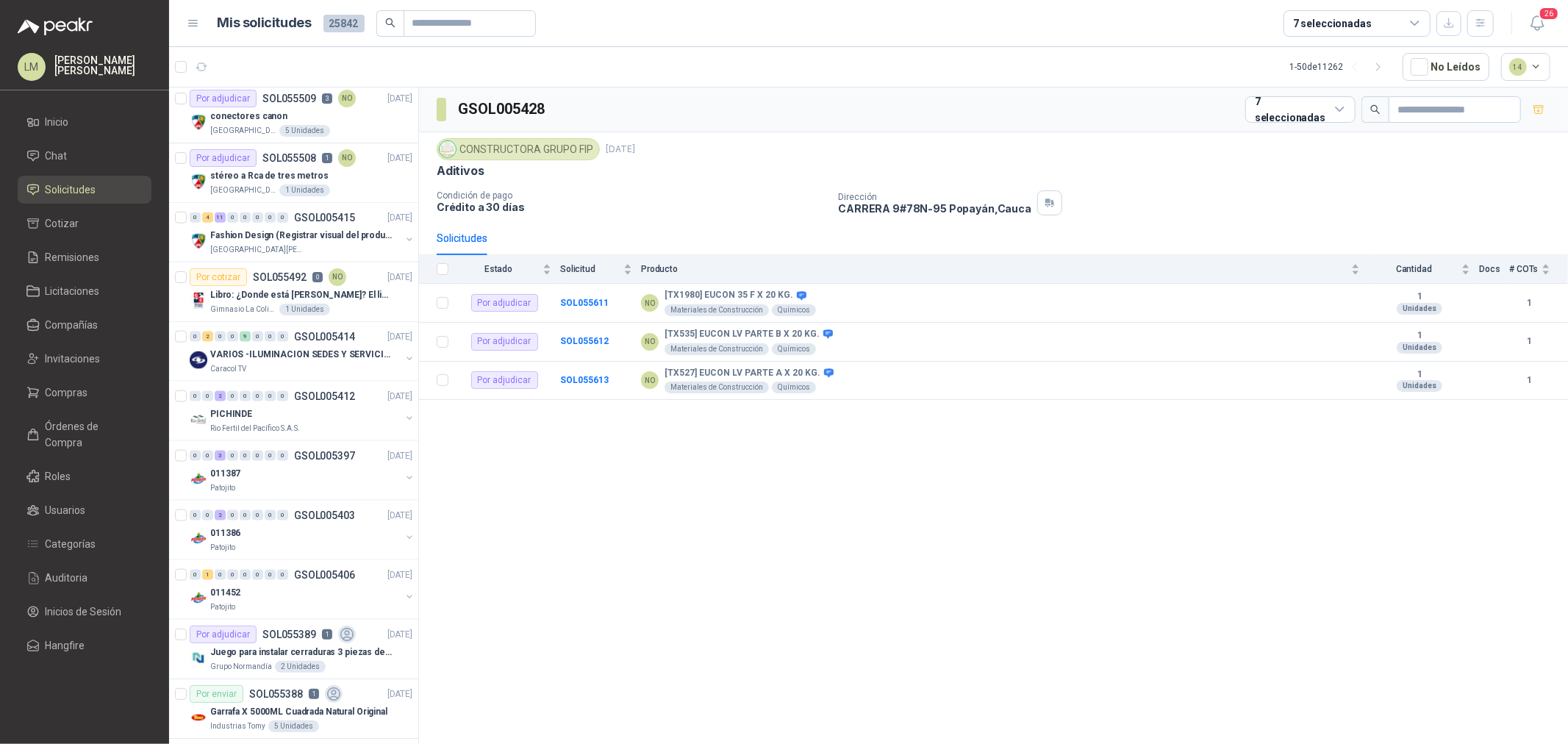
click at [1333, 25] on div "7 seleccionadas" at bounding box center [1333, 24] width 79 height 16
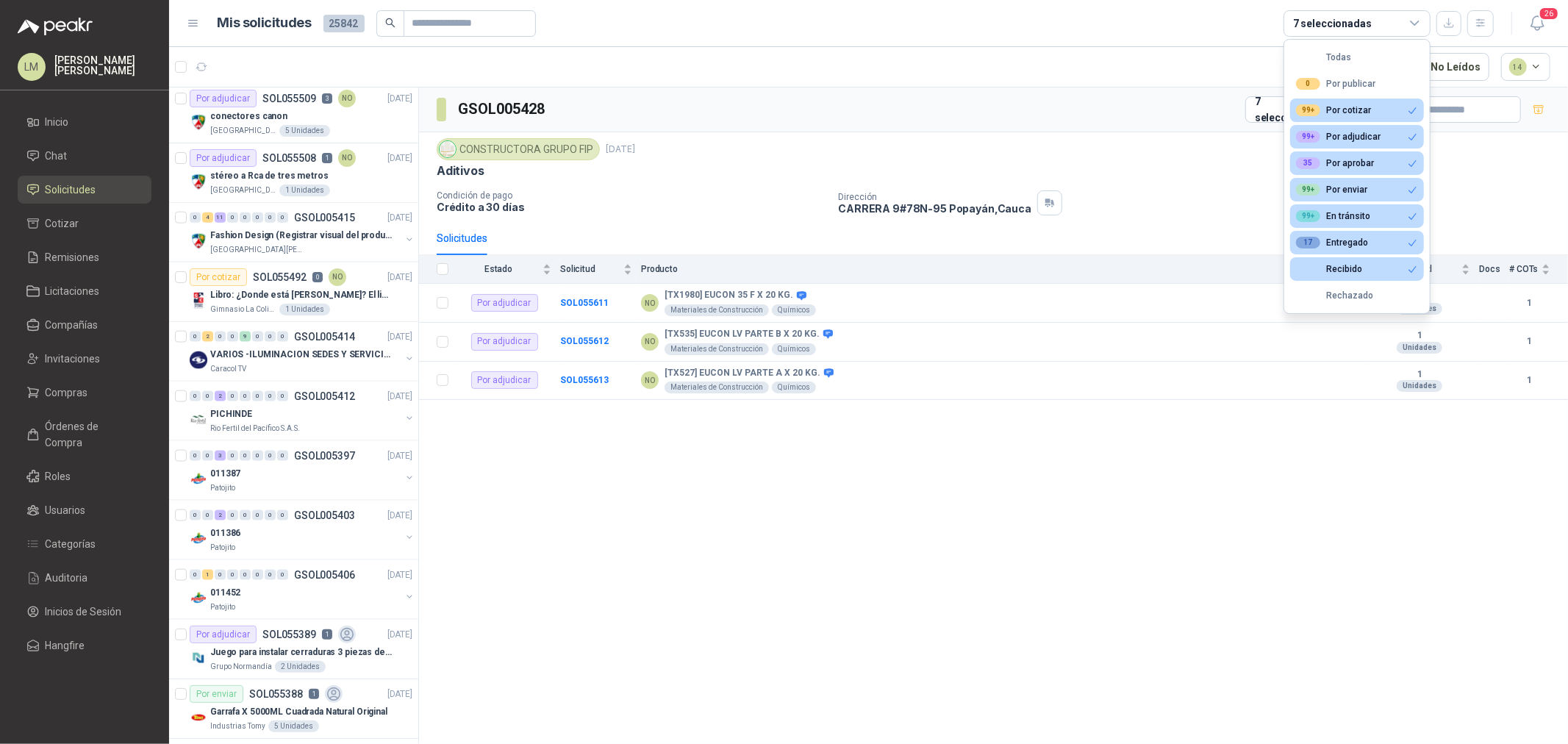
click at [1333, 25] on div "7 seleccionadas" at bounding box center [1333, 24] width 79 height 16
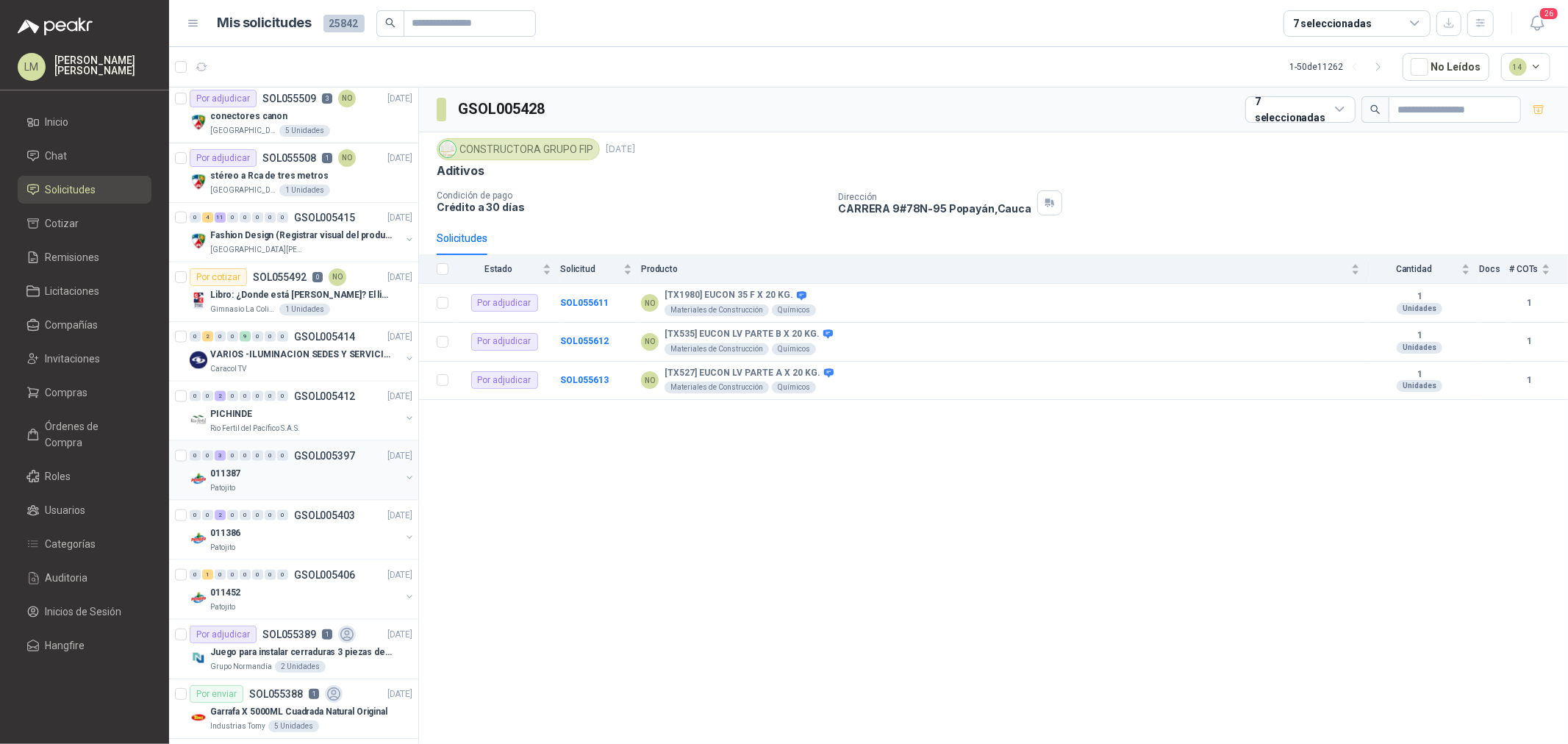
click at [275, 473] on div "011387" at bounding box center [305, 474] width 190 height 18
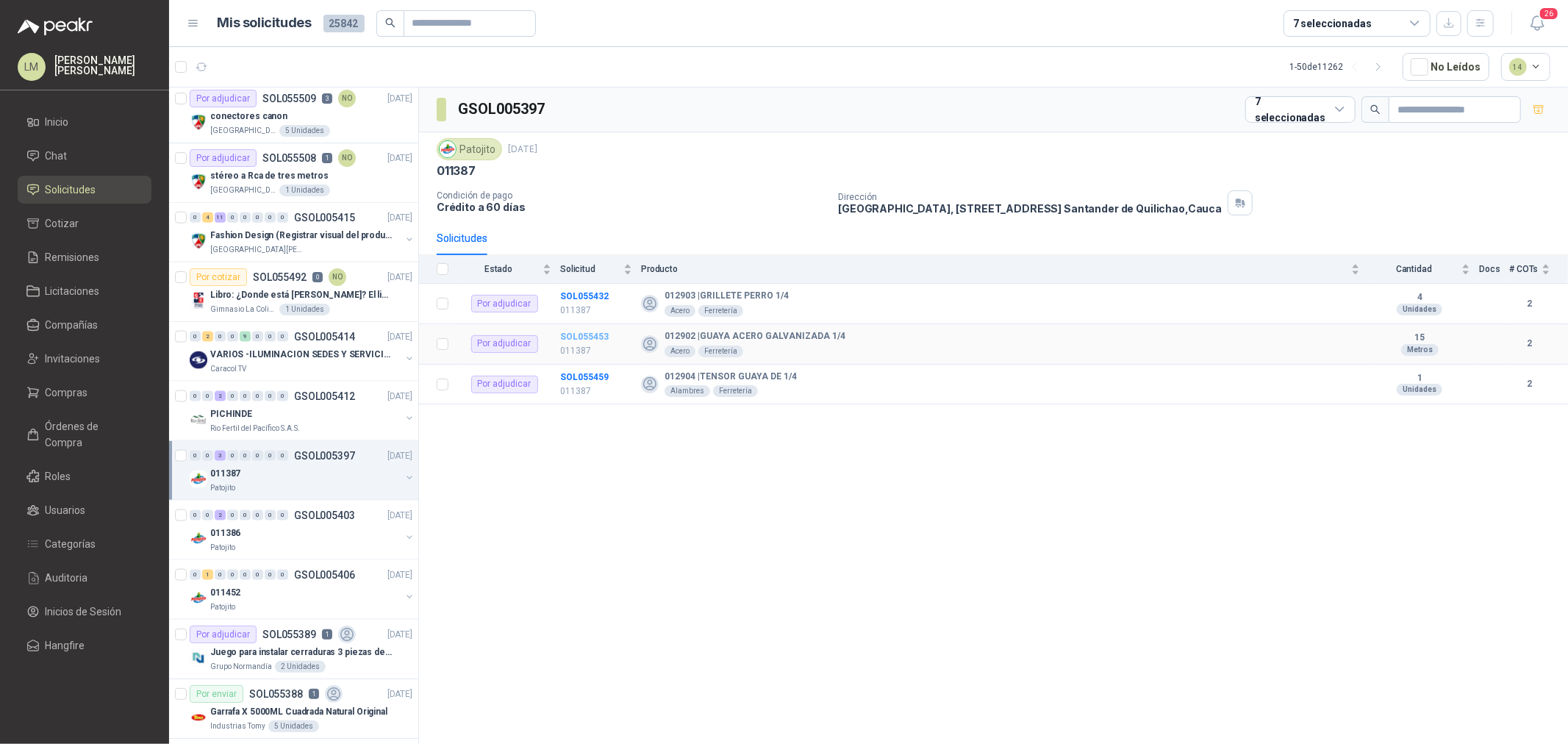
click at [580, 333] on b "SOL055453" at bounding box center [584, 336] width 48 height 11
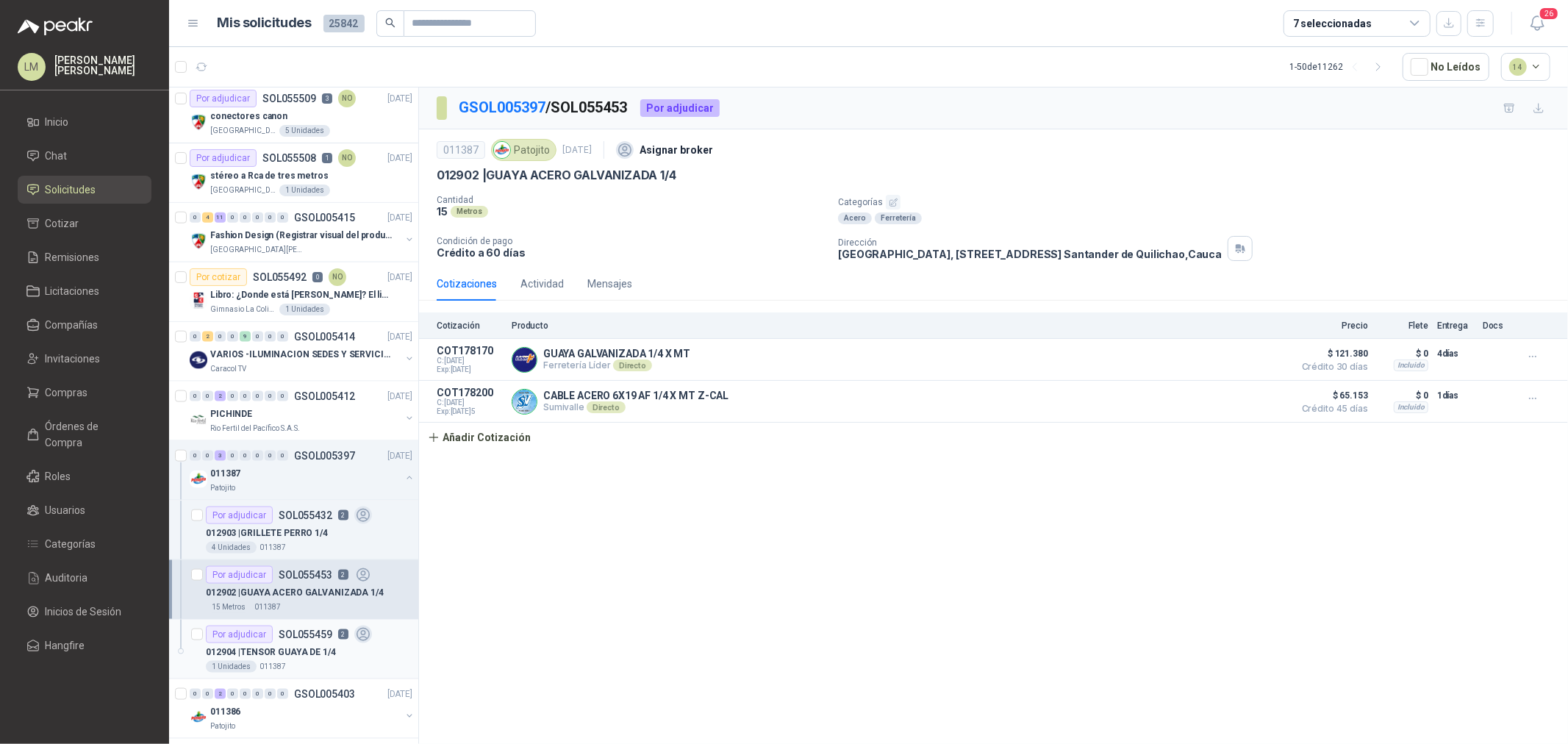
click at [271, 650] on p "012904 | TENSOR GUAYA DE 1/4" at bounding box center [271, 652] width 130 height 14
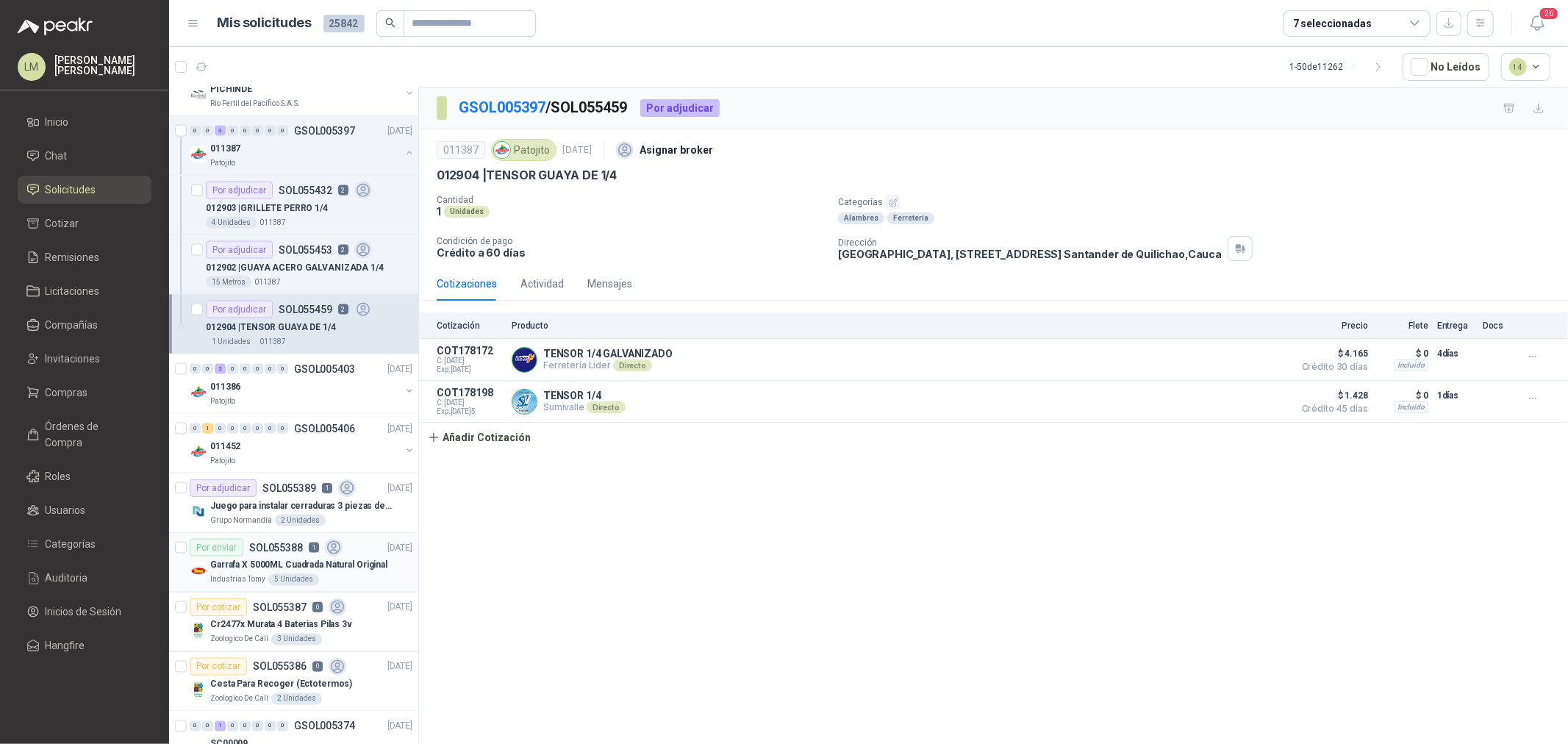
scroll to position [1879, 0]
click at [403, 390] on button "button" at bounding box center [409, 390] width 11 height 11
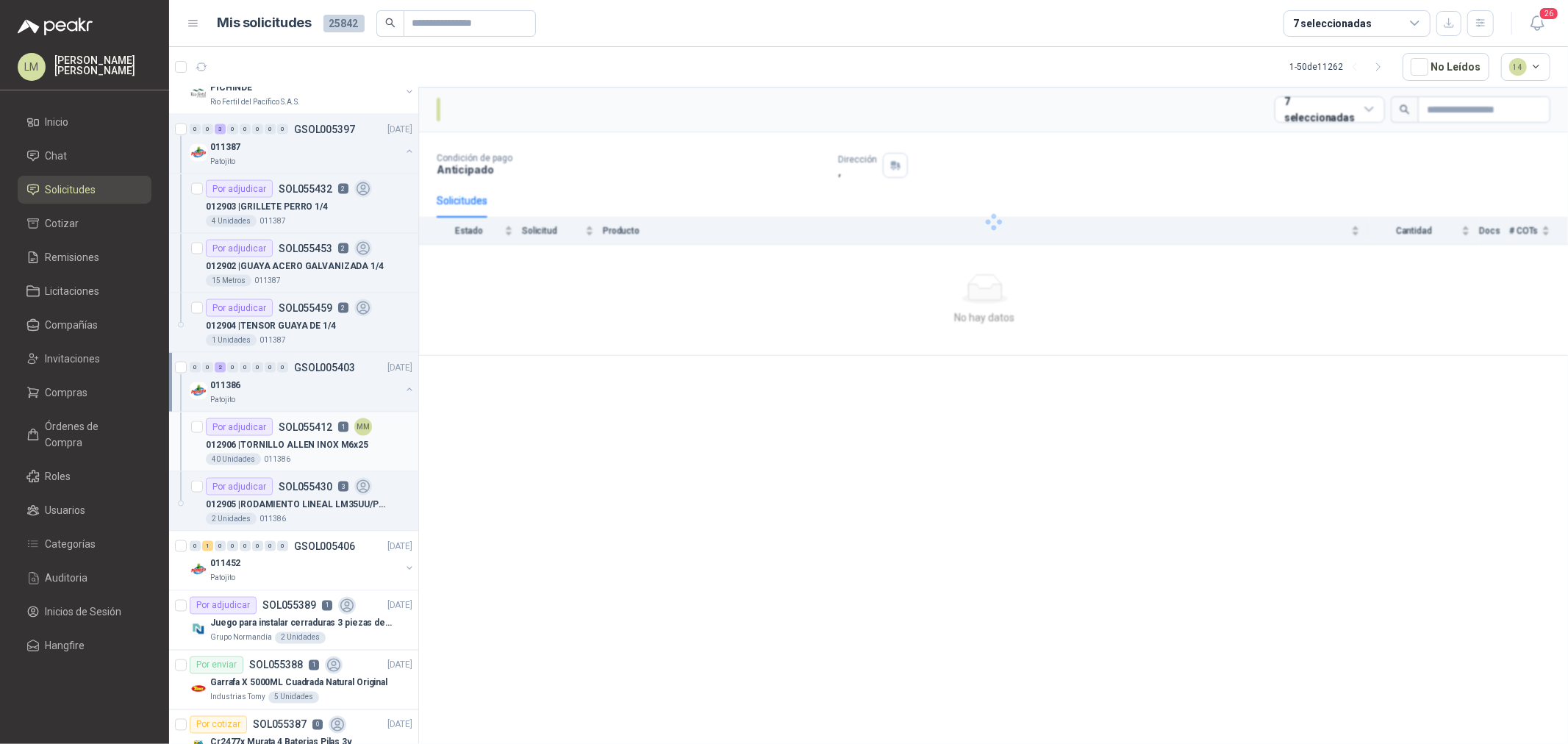
click at [267, 469] on article "Por adjudicar SOL055412 1 MM 012906 | TORNILLO ALLEN INOX M6x25 40 Unidades 011…" at bounding box center [294, 442] width 249 height 60
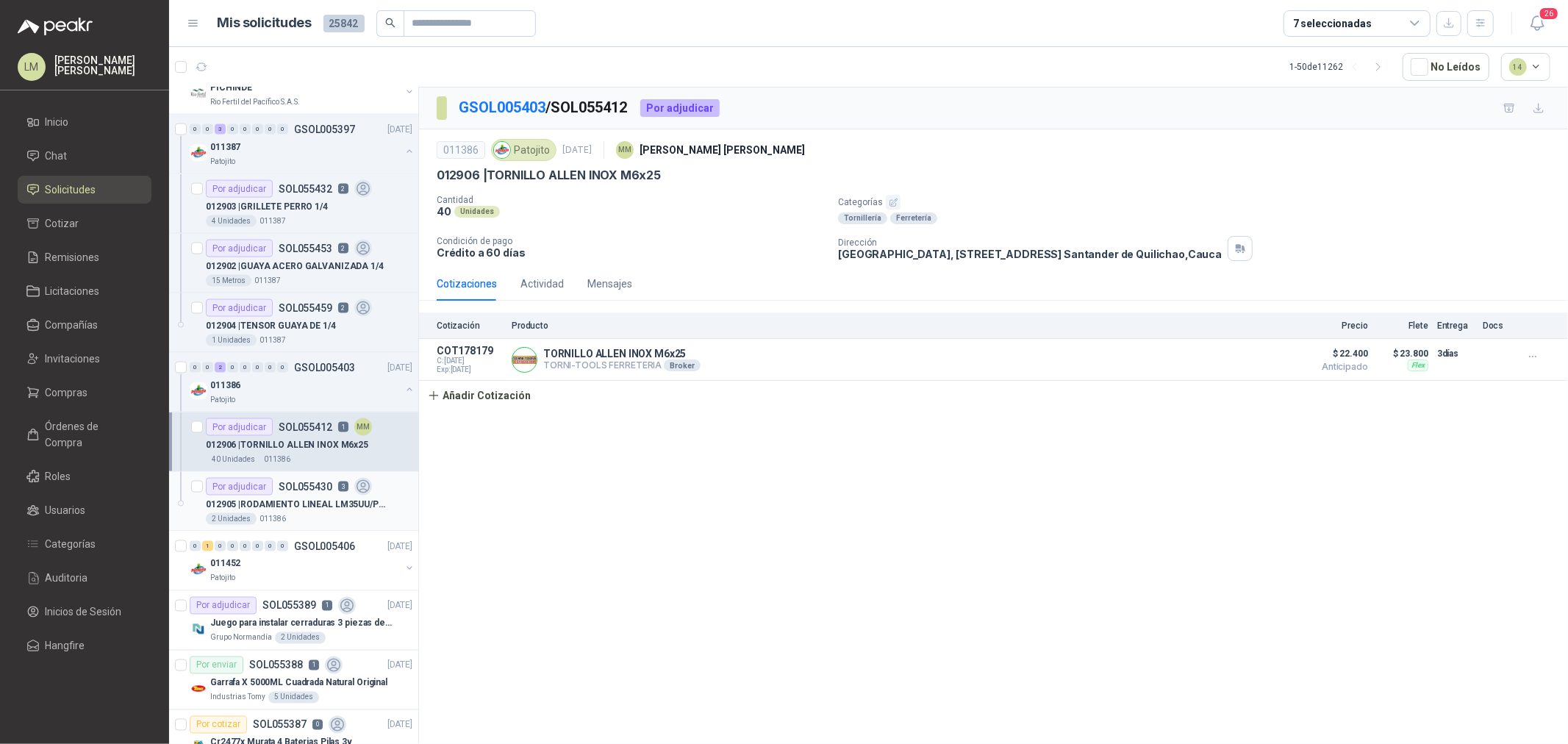
click at [269, 494] on div "Por adjudicar" at bounding box center [239, 487] width 67 height 18
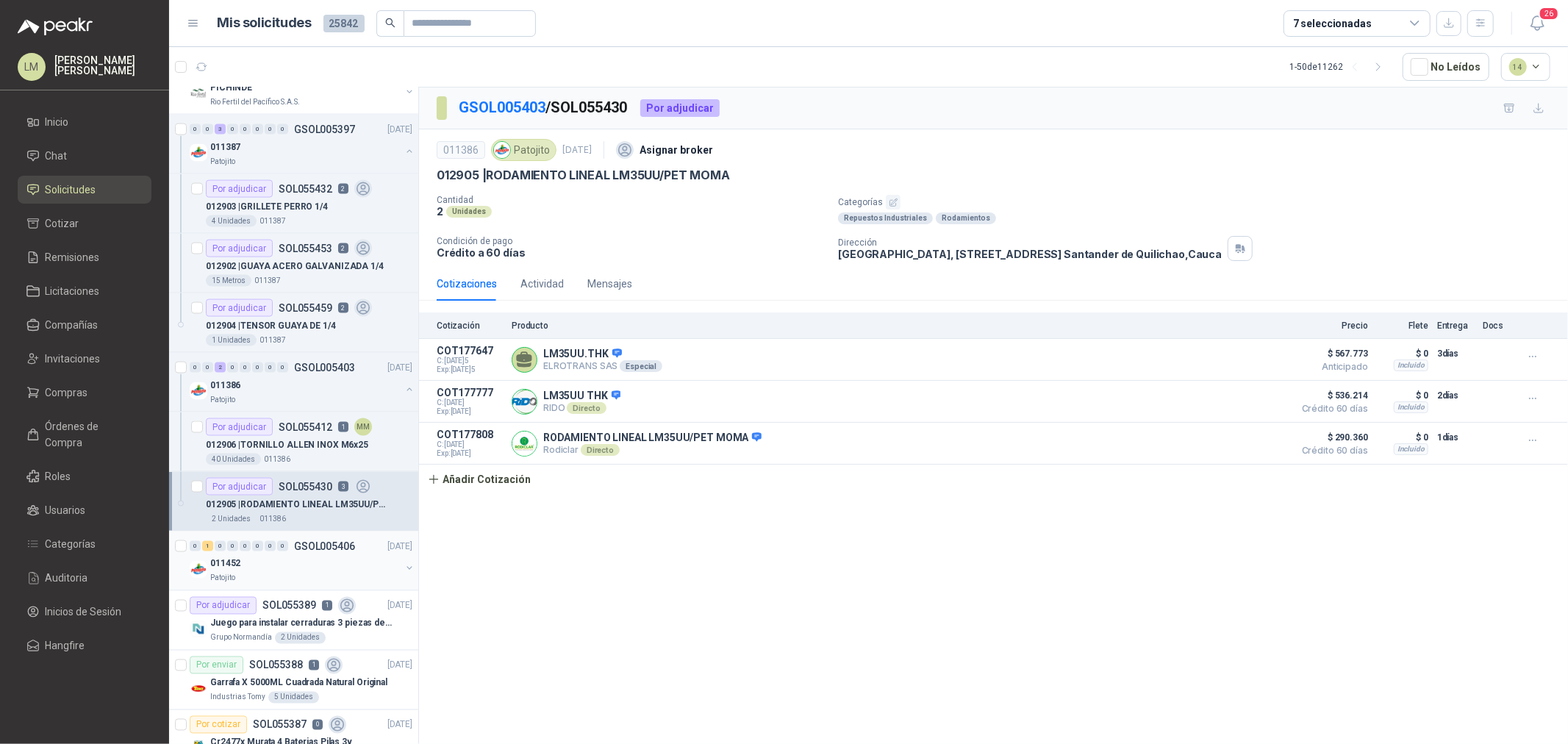
click at [267, 554] on div "0 1 0 0 0 0 0 0 GSOL005406 10/09/25" at bounding box center [302, 546] width 226 height 18
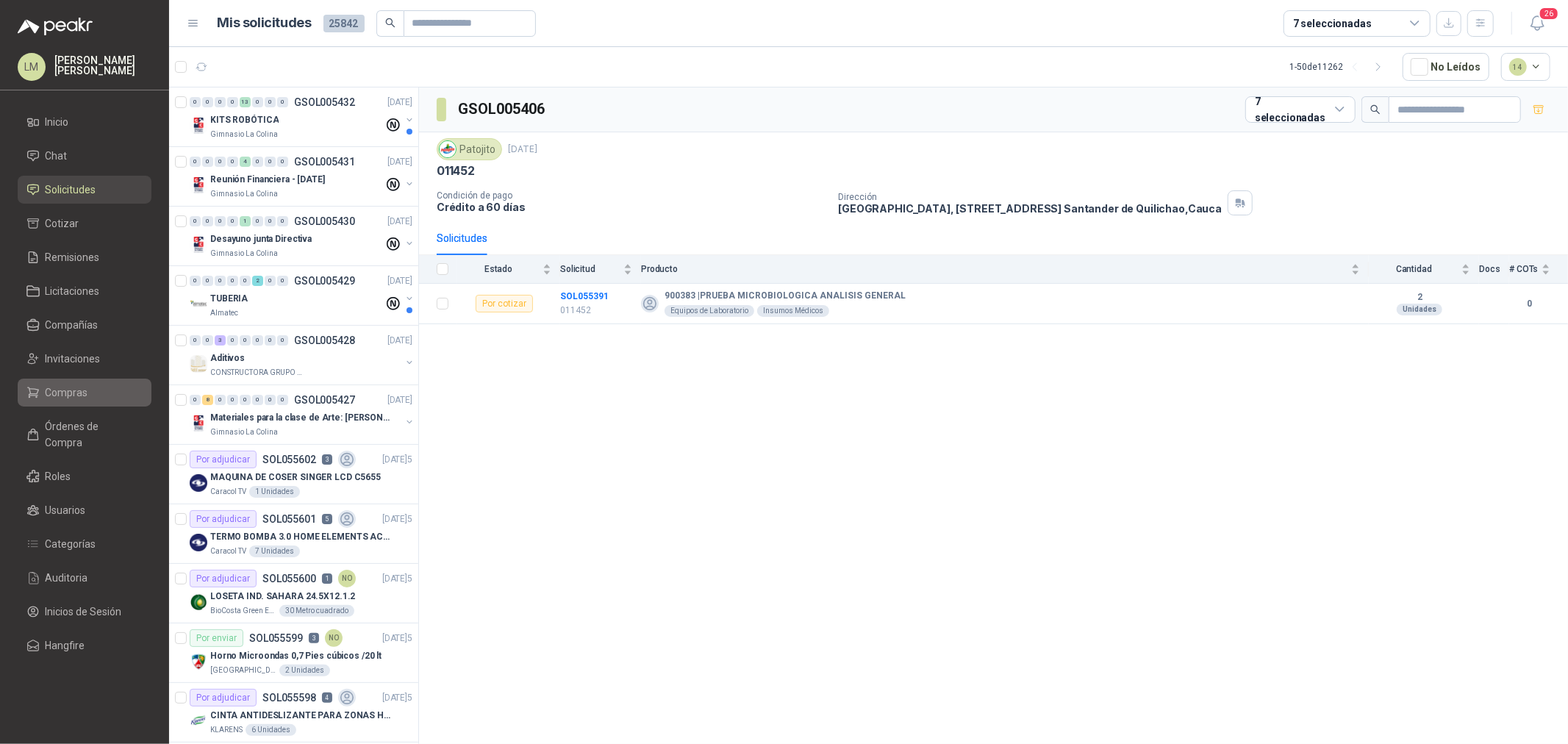
click at [61, 395] on span "Compras" at bounding box center [67, 393] width 43 height 16
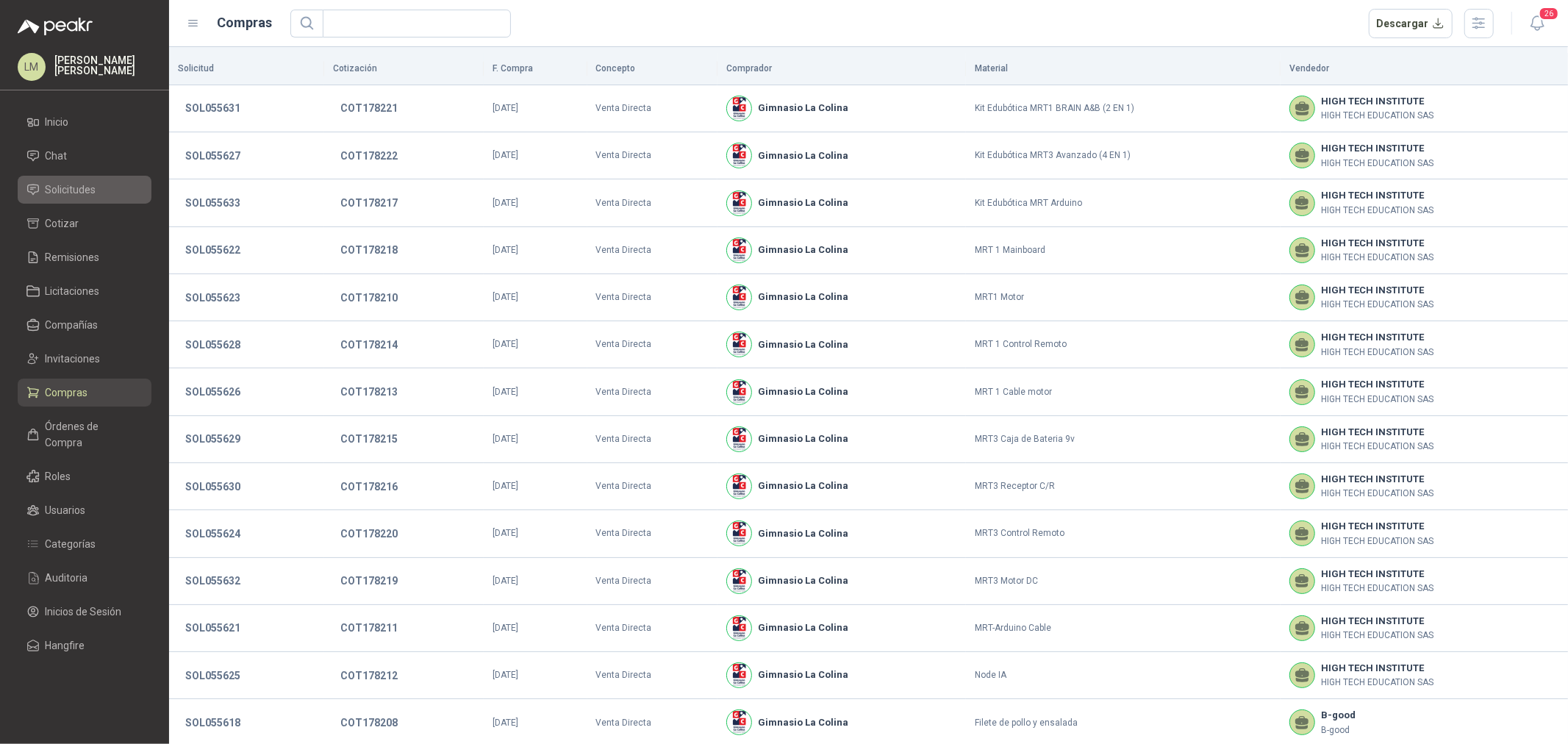
click at [93, 195] on span "Solicitudes" at bounding box center [71, 189] width 51 height 16
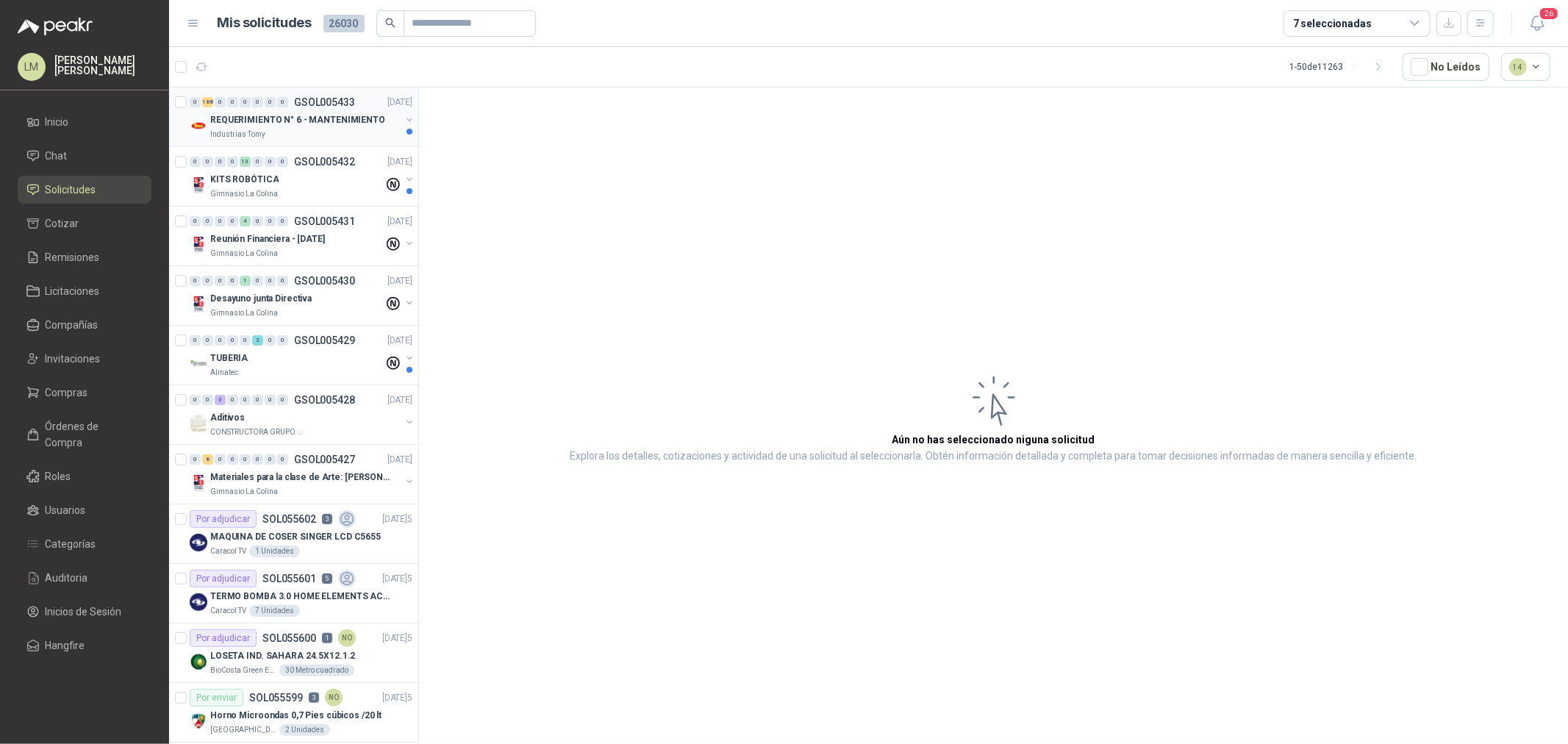
click at [274, 111] on div "REQUERIMIENTO N° 6 - MANTENIMIENTO" at bounding box center [305, 120] width 190 height 18
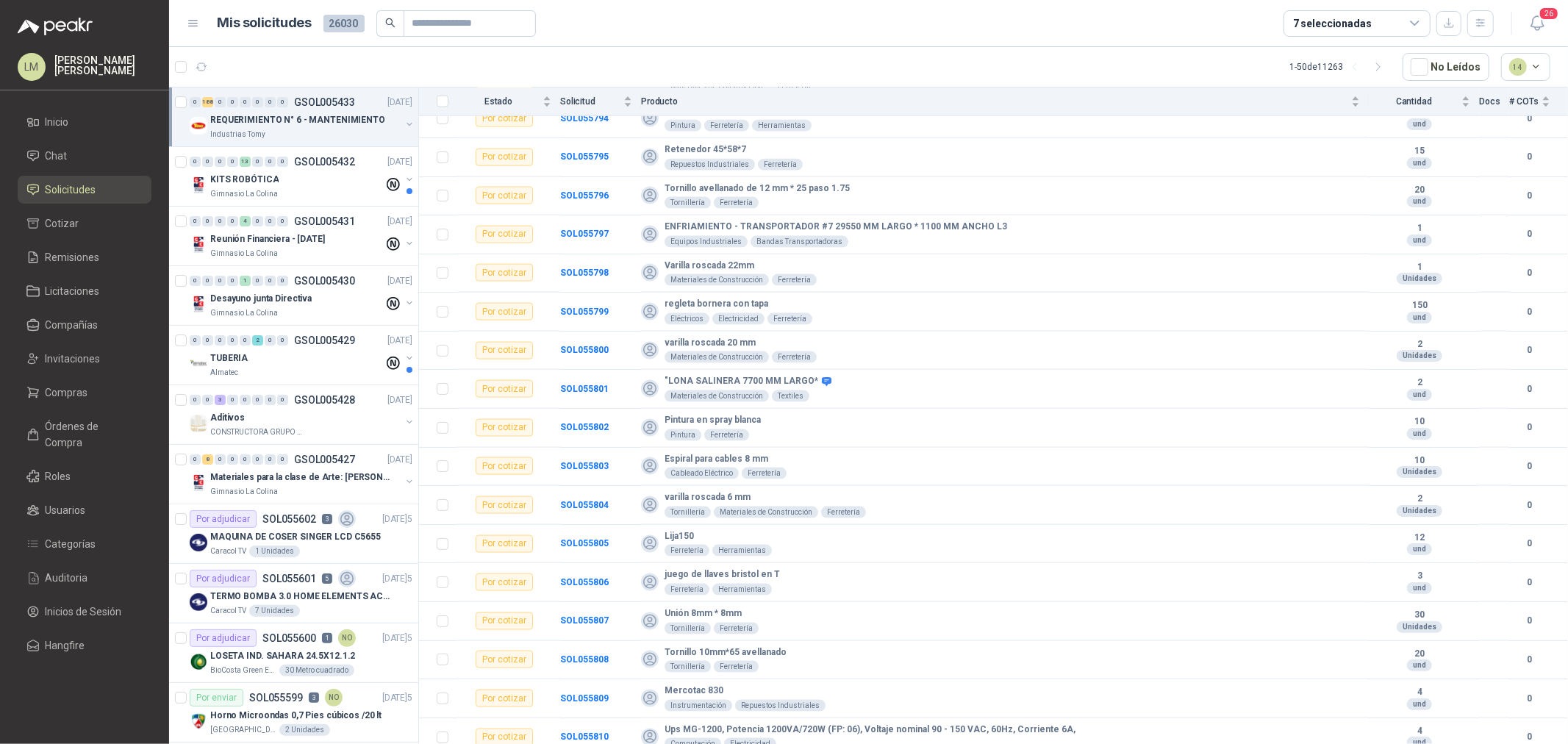
scroll to position [6815, 0]
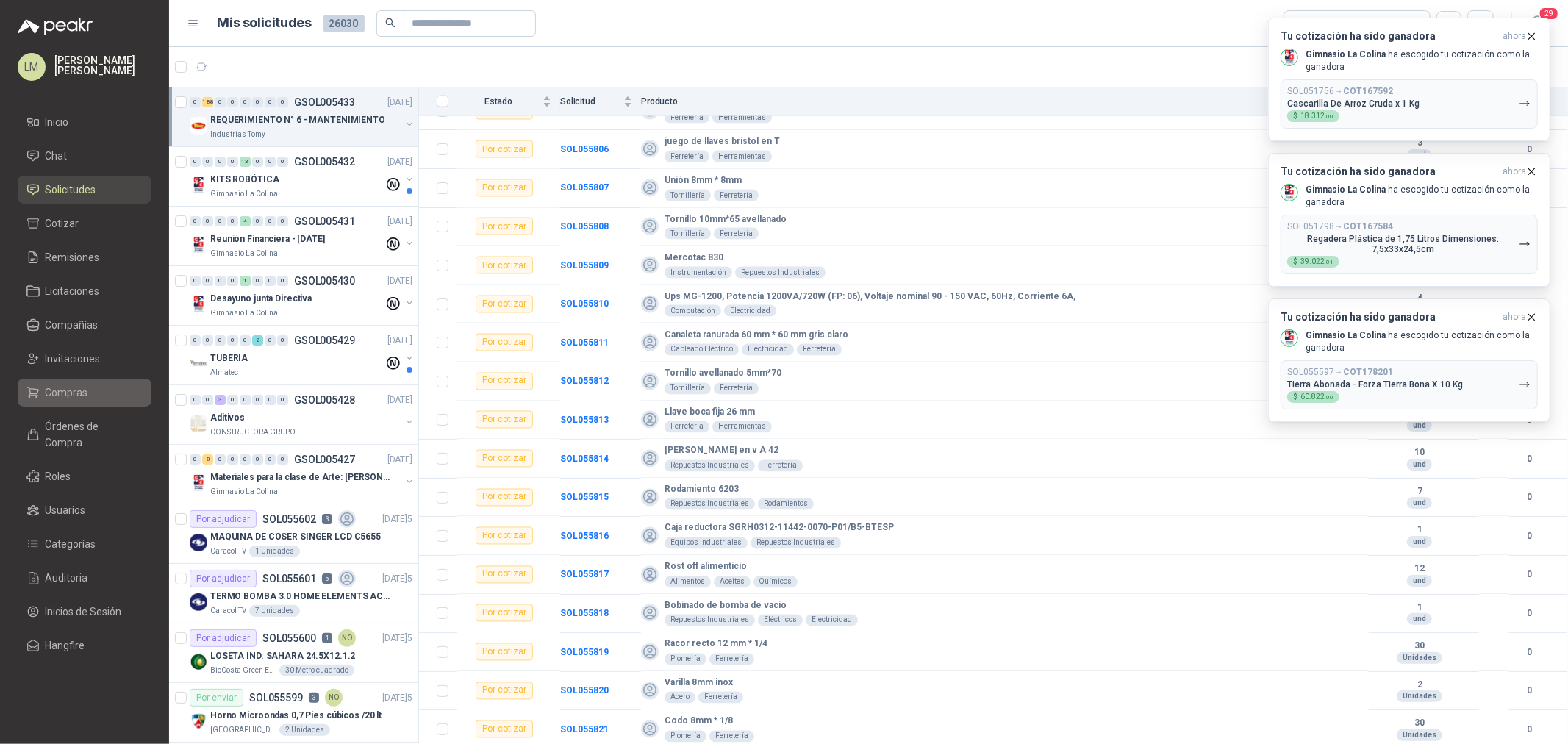
click at [75, 388] on span "Compras" at bounding box center [67, 393] width 43 height 16
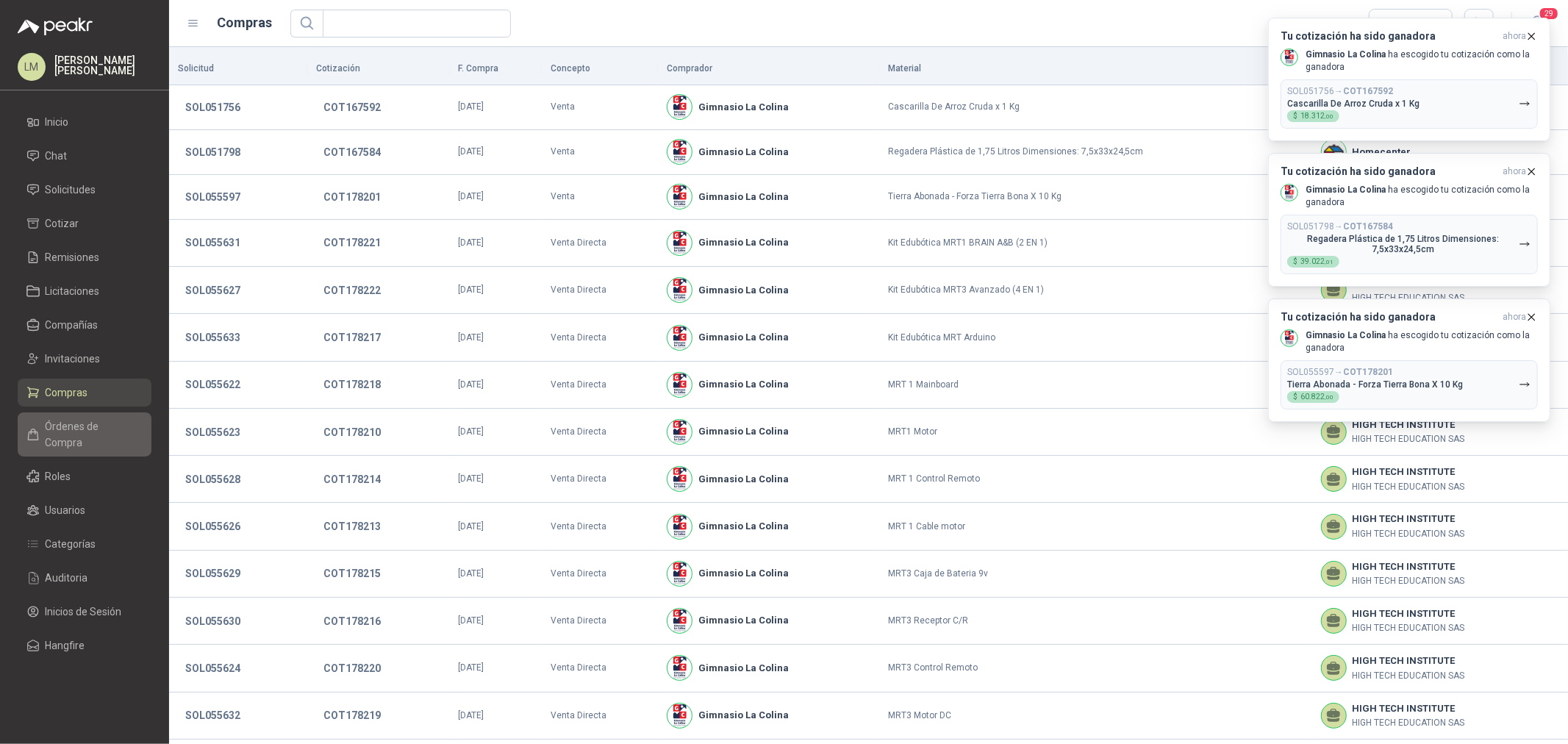
click at [77, 424] on span "Órdenes de Compra" at bounding box center [92, 434] width 92 height 32
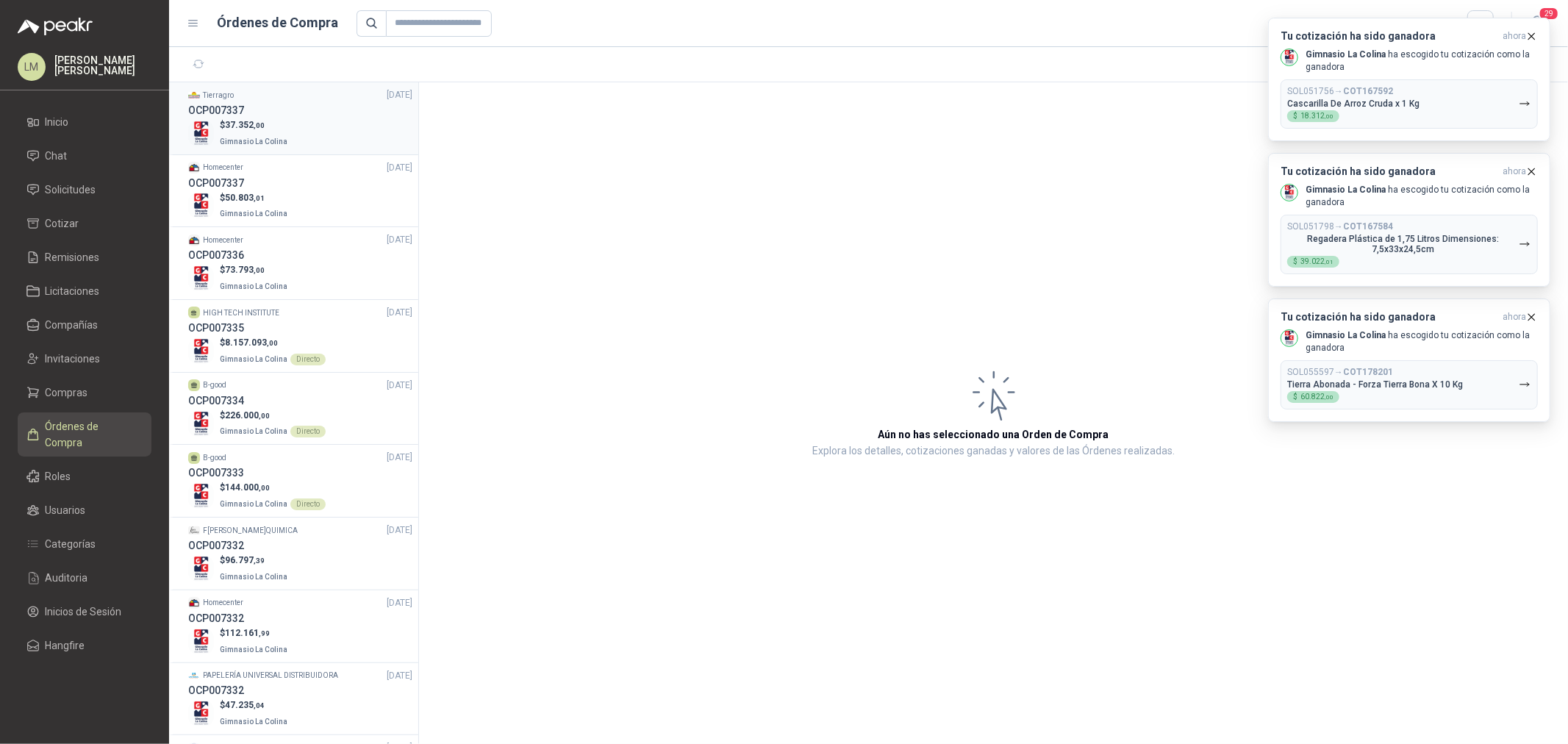
click at [244, 121] on span "37.352 ,00" at bounding box center [244, 125] width 39 height 11
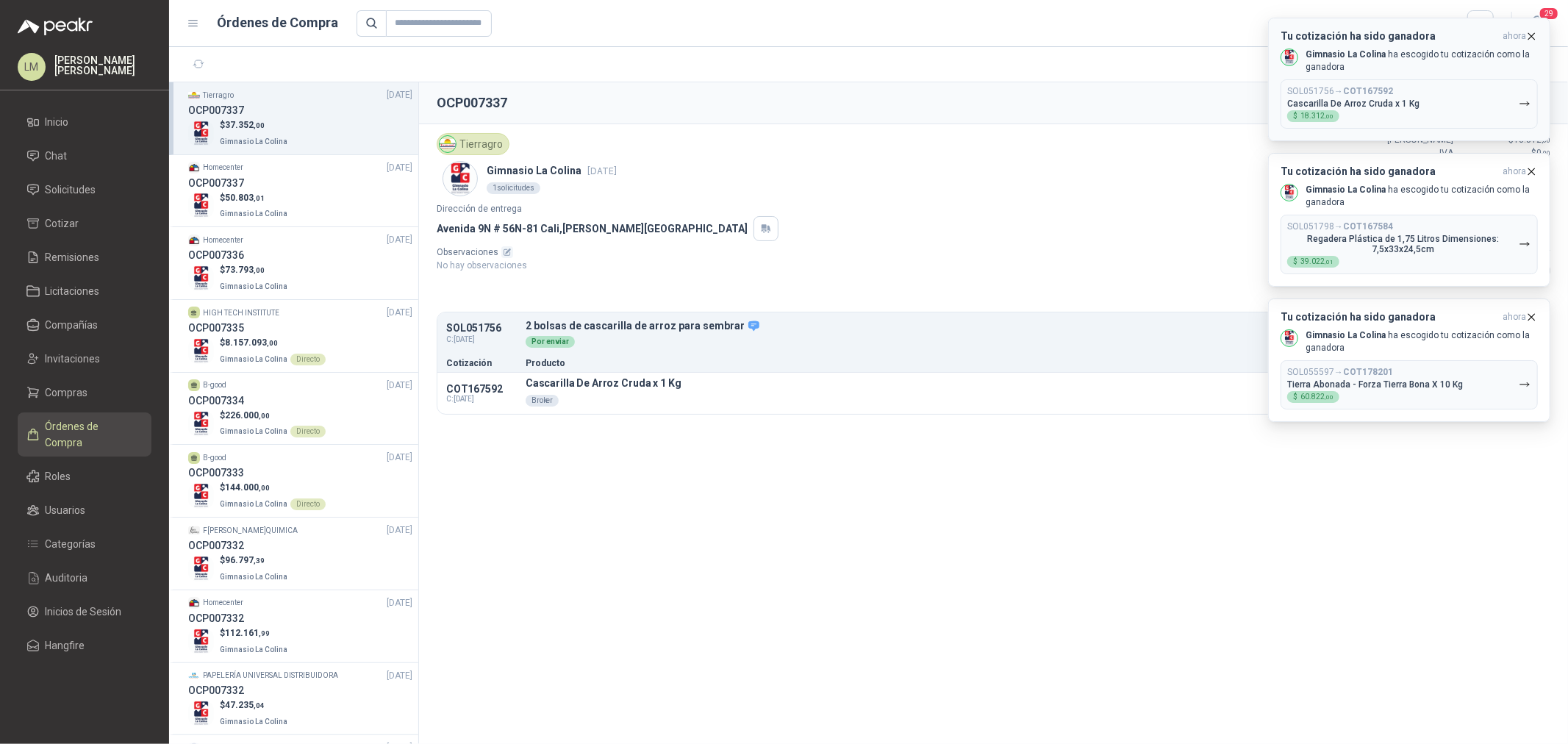
click at [1531, 34] on icon "button" at bounding box center [1531, 36] width 12 height 12
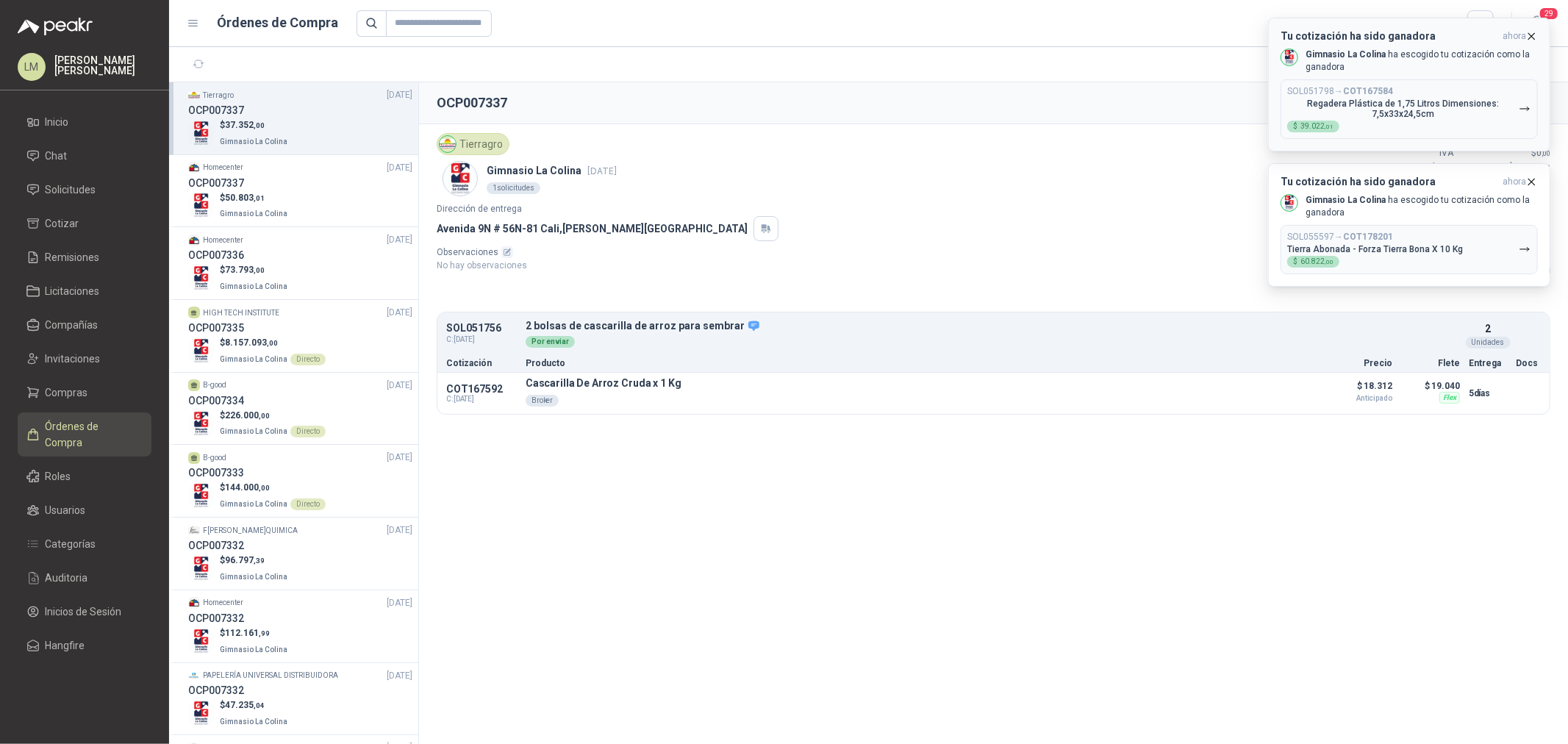
click at [1532, 30] on icon "button" at bounding box center [1531, 36] width 12 height 12
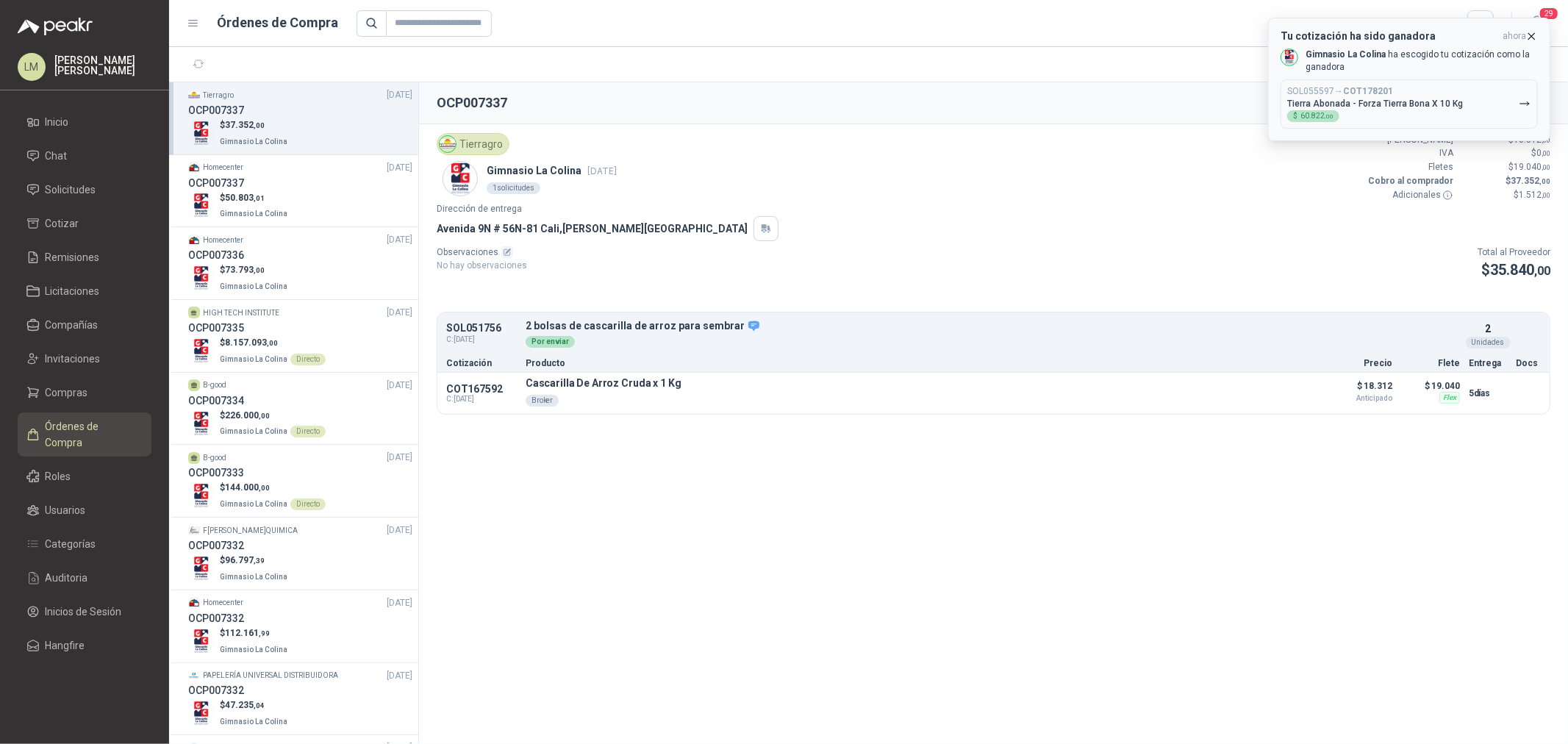
click at [1530, 34] on icon "button" at bounding box center [1531, 36] width 12 height 12
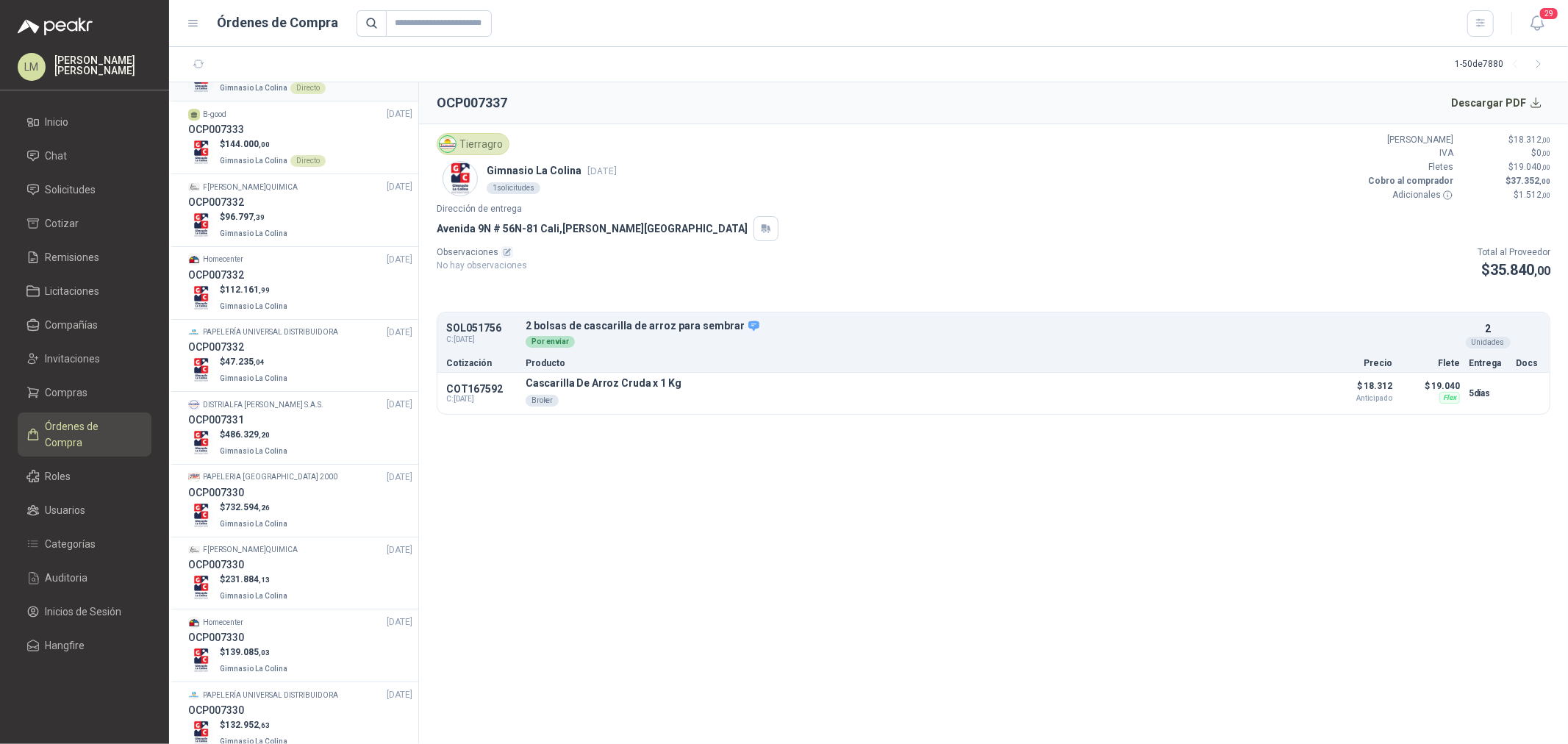
scroll to position [490, 0]
click at [262, 304] on span "Gimnasio La Colina" at bounding box center [253, 305] width 67 height 8
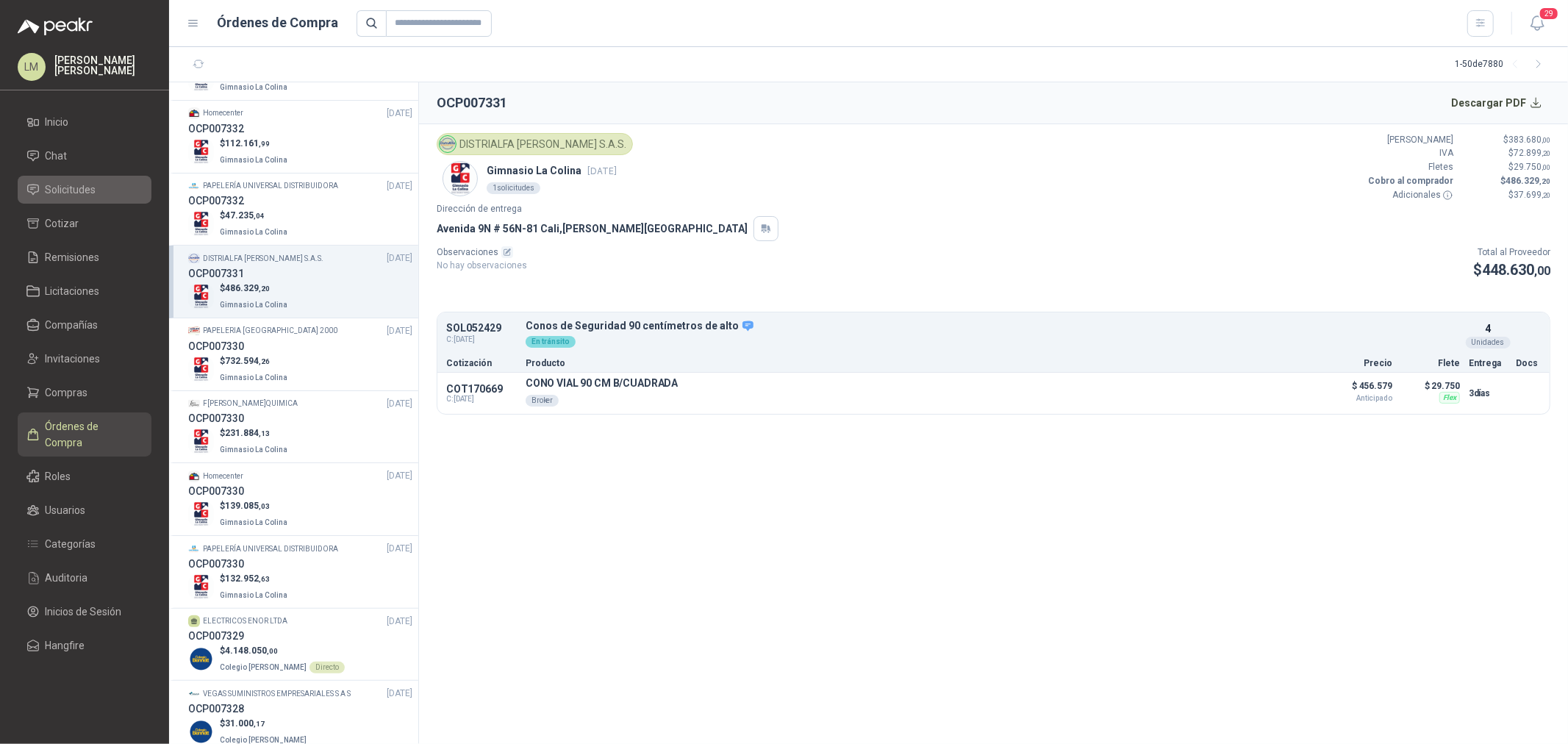
click at [75, 184] on span "Solicitudes" at bounding box center [71, 189] width 51 height 16
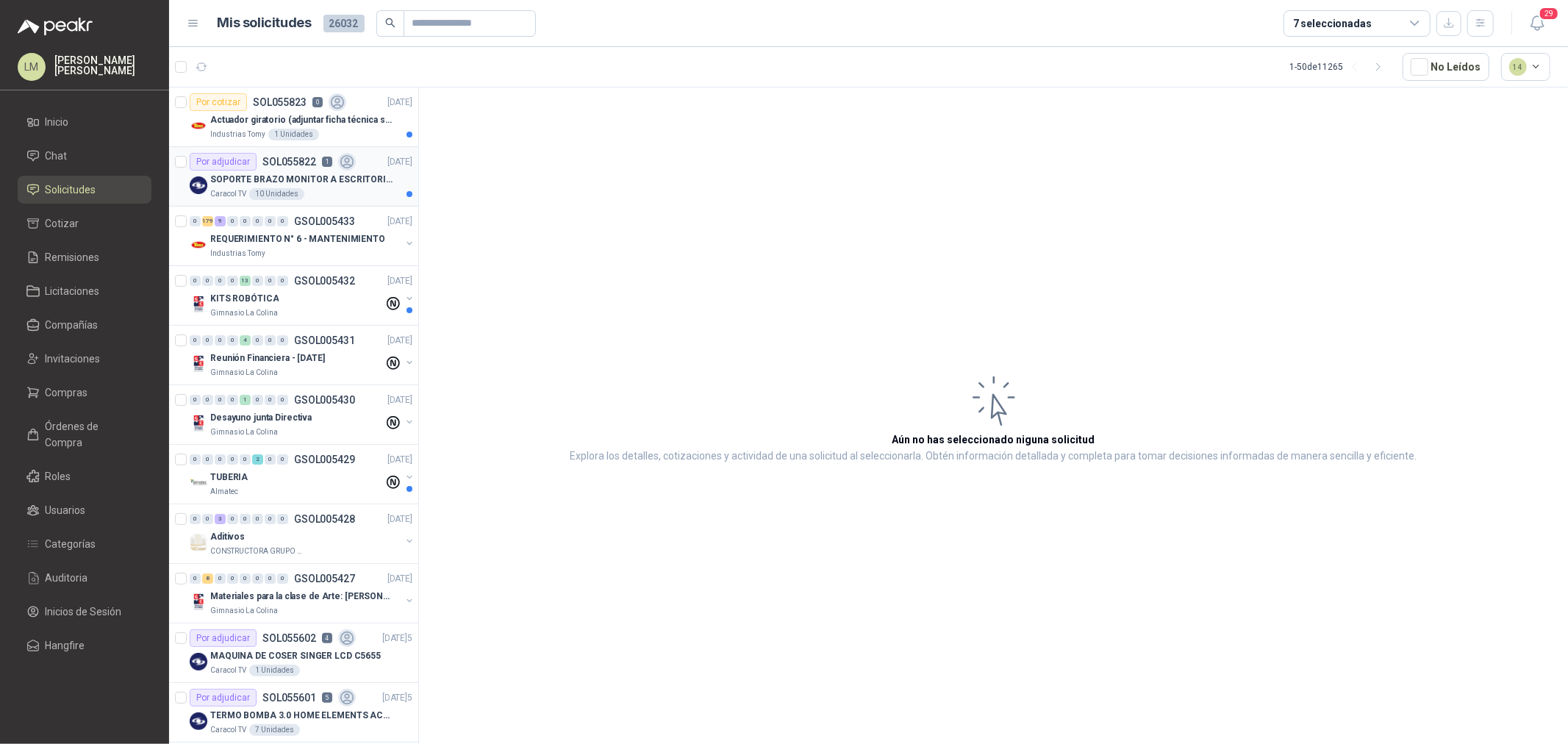
click at [276, 174] on p "SOPORTE BRAZO MONITOR A ESCRITORIO NBF80" at bounding box center [301, 180] width 183 height 14
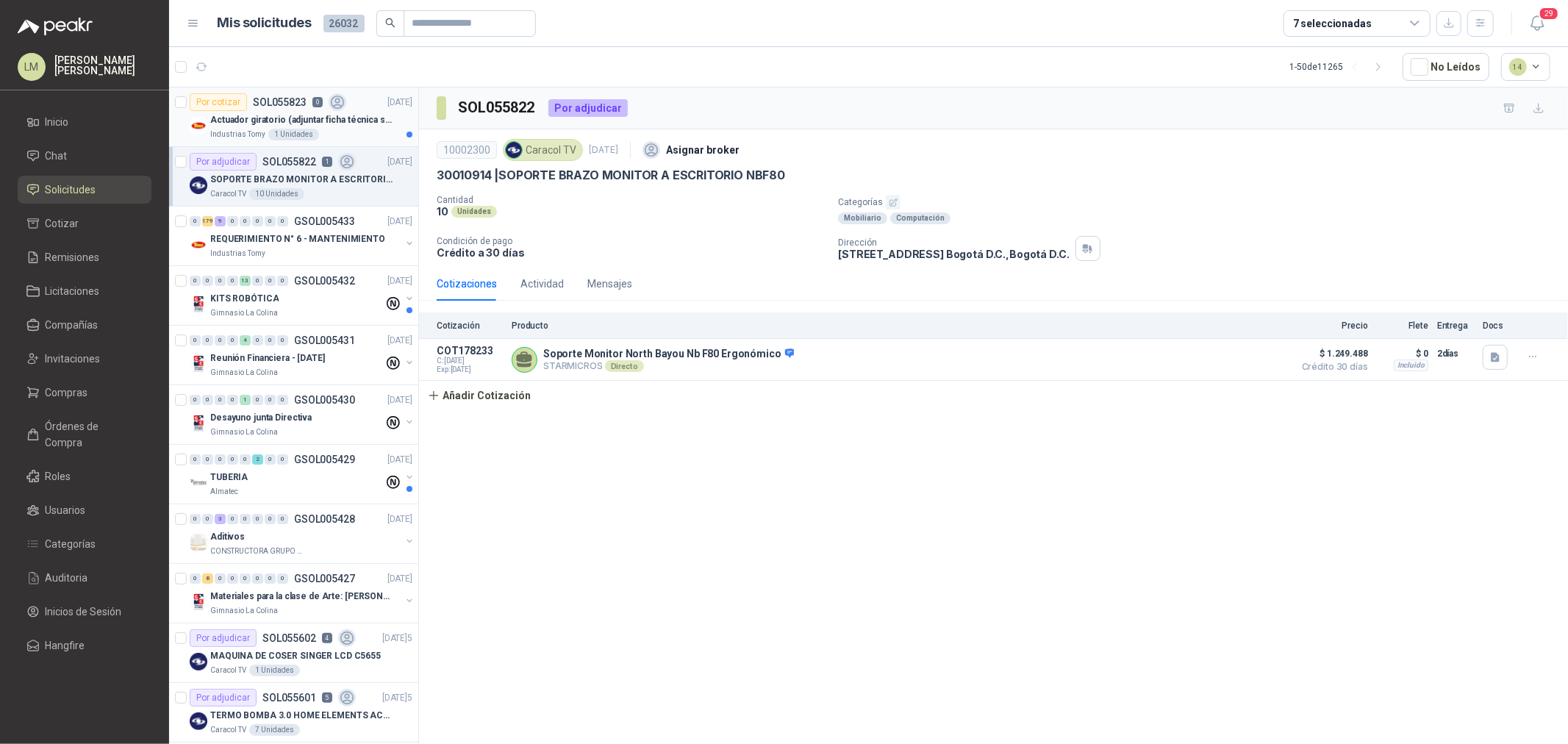
click at [238, 123] on p "Actuador giratorio (adjuntar ficha técnica si es diferente a festo)" at bounding box center [301, 120] width 183 height 14
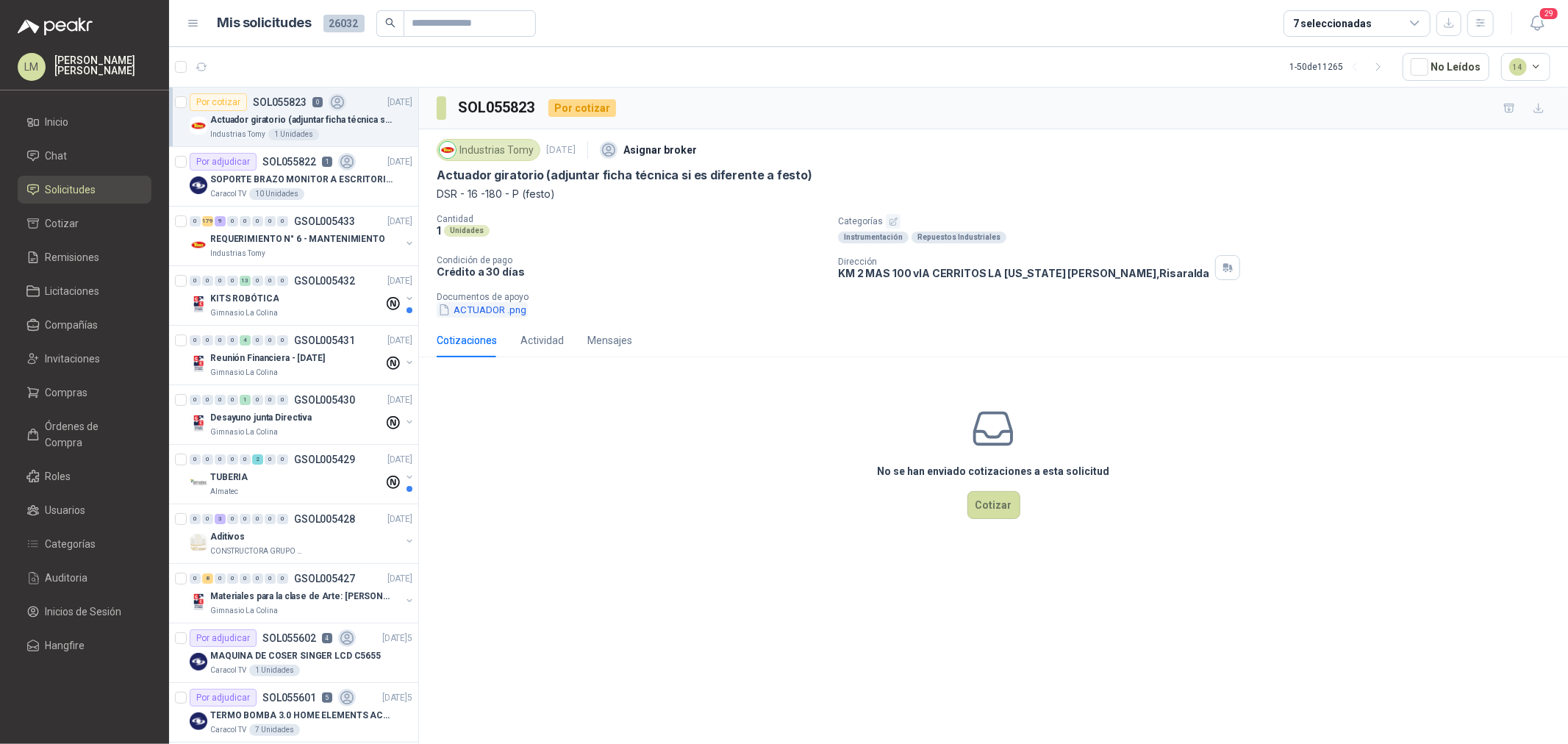
click at [468, 313] on button "ACTUADOR .png" at bounding box center [482, 309] width 91 height 16
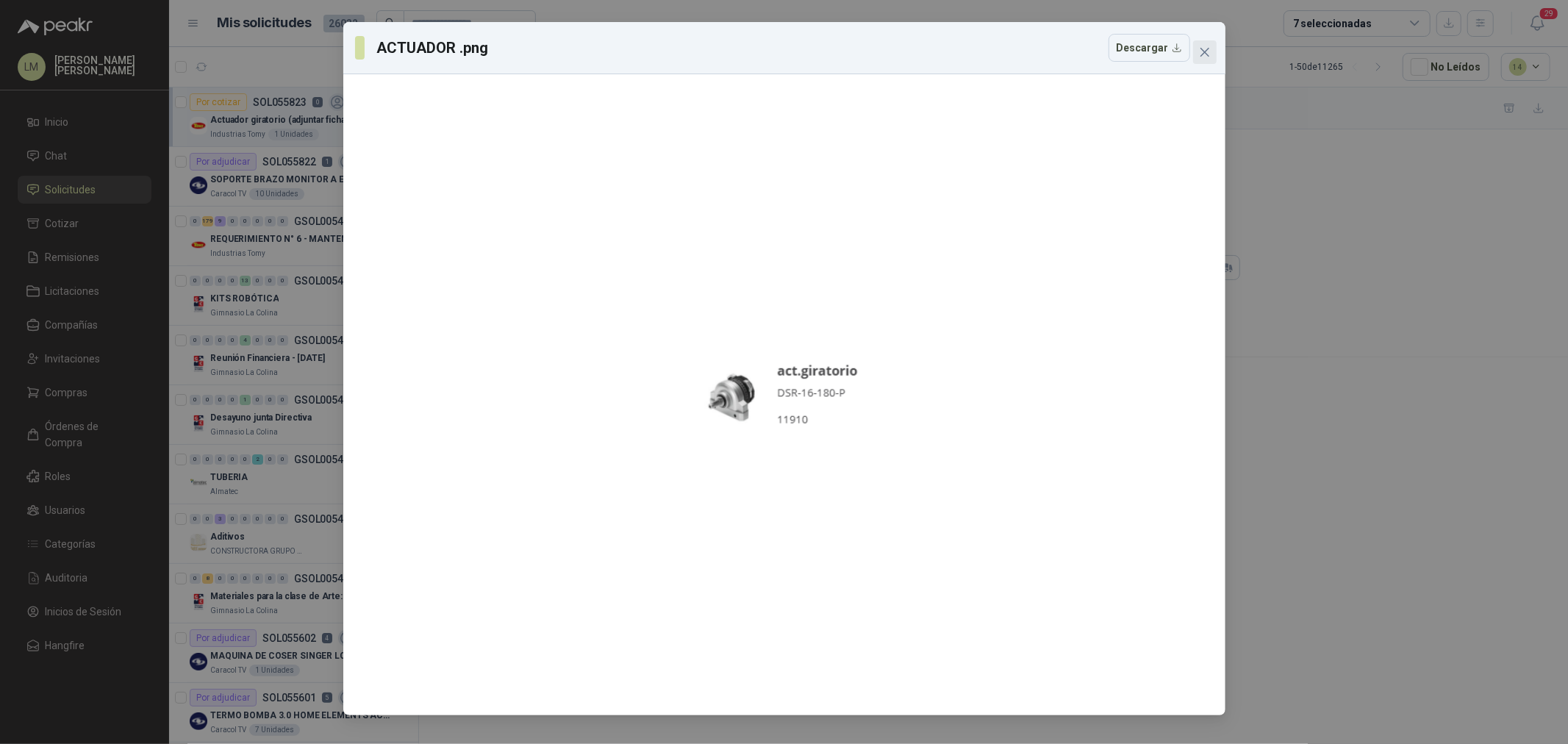
click at [1211, 57] on span "Close" at bounding box center [1205, 52] width 24 height 11
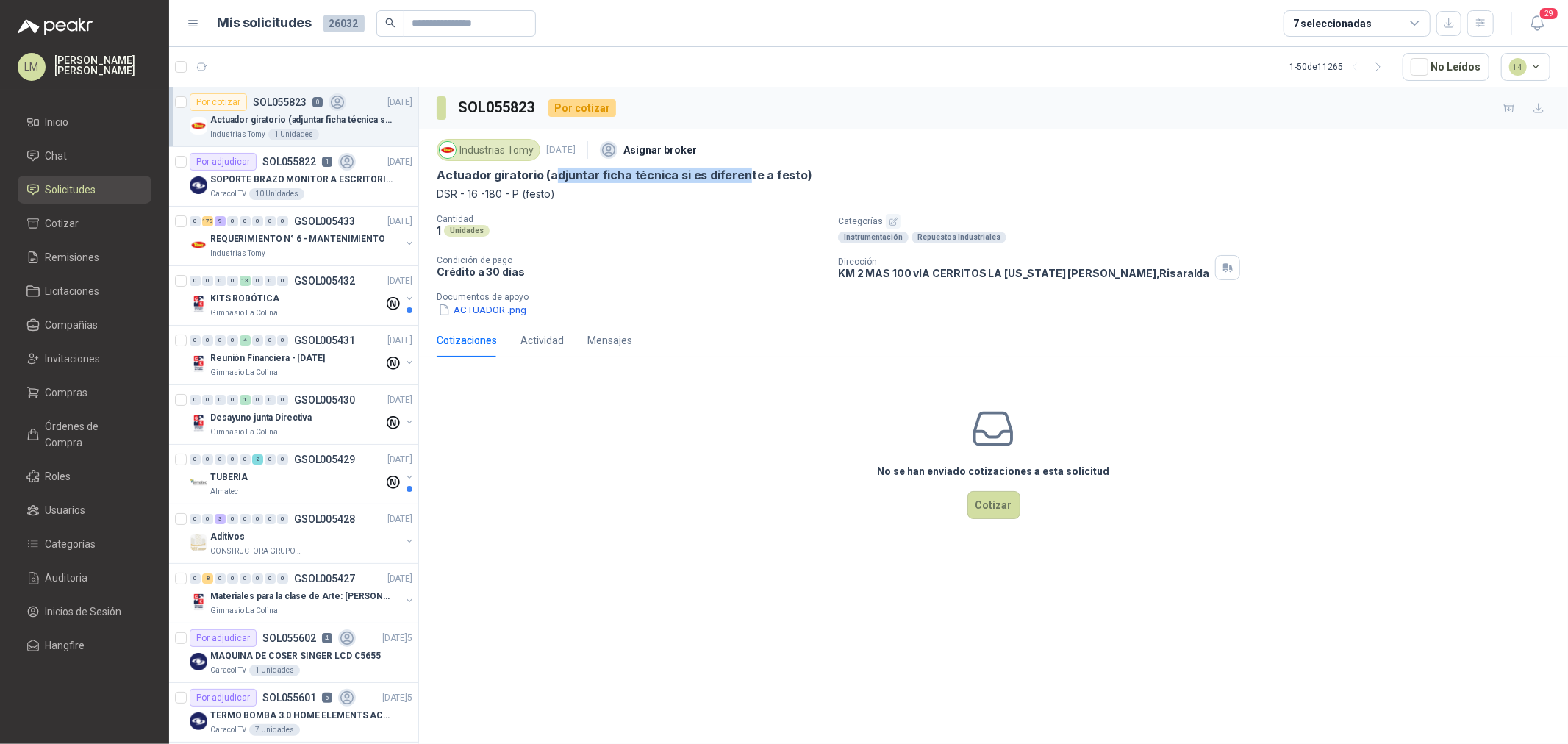
drag, startPoint x: 552, startPoint y: 171, endPoint x: 746, endPoint y: 177, distance: 194.1
click at [746, 177] on p "Actuador giratorio (adjuntar ficha técnica si es diferente a festo)" at bounding box center [625, 175] width 376 height 16
click at [309, 234] on p "REQUERIMIENTO N° 6 - MANTENIMIENTO" at bounding box center [297, 239] width 175 height 14
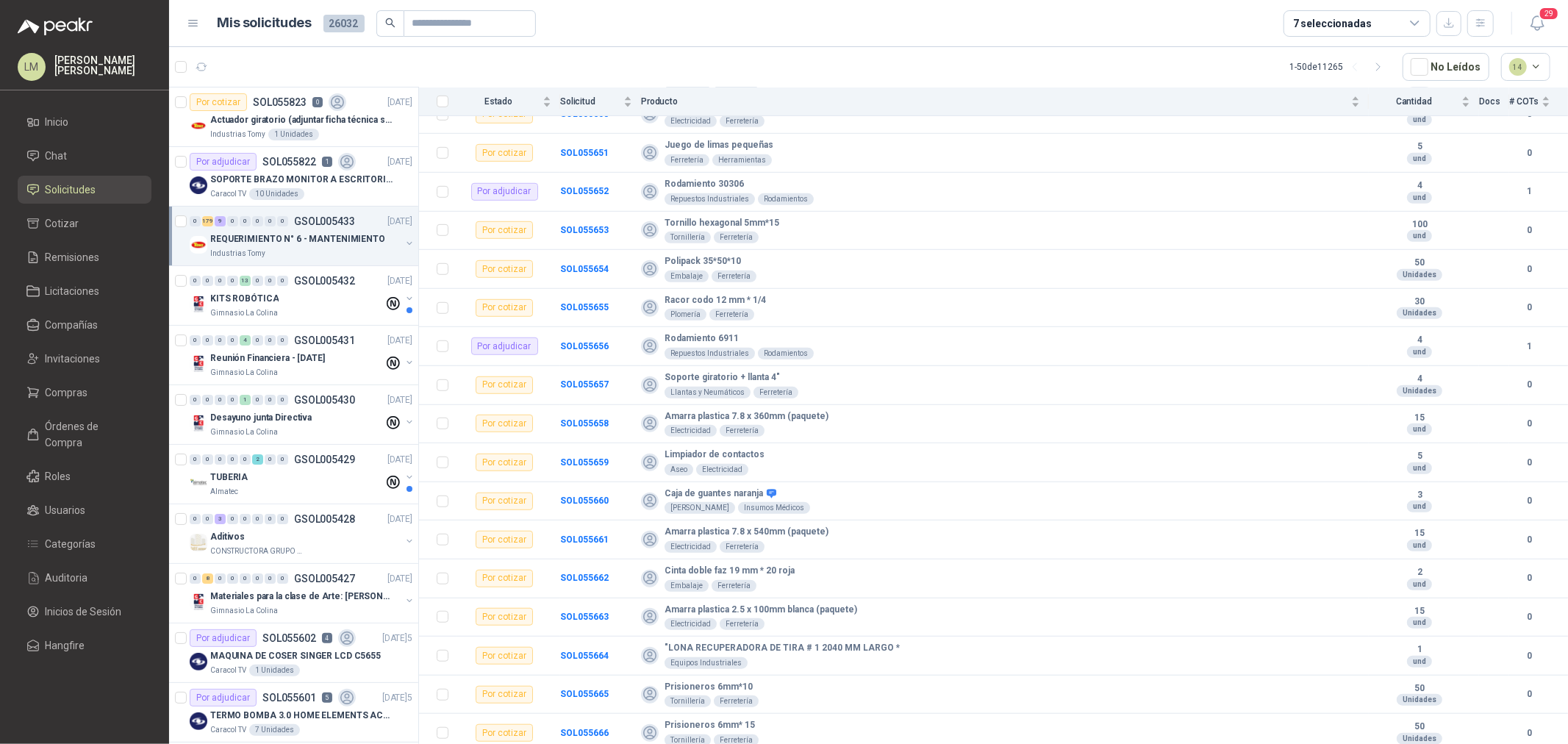
scroll to position [899, 0]
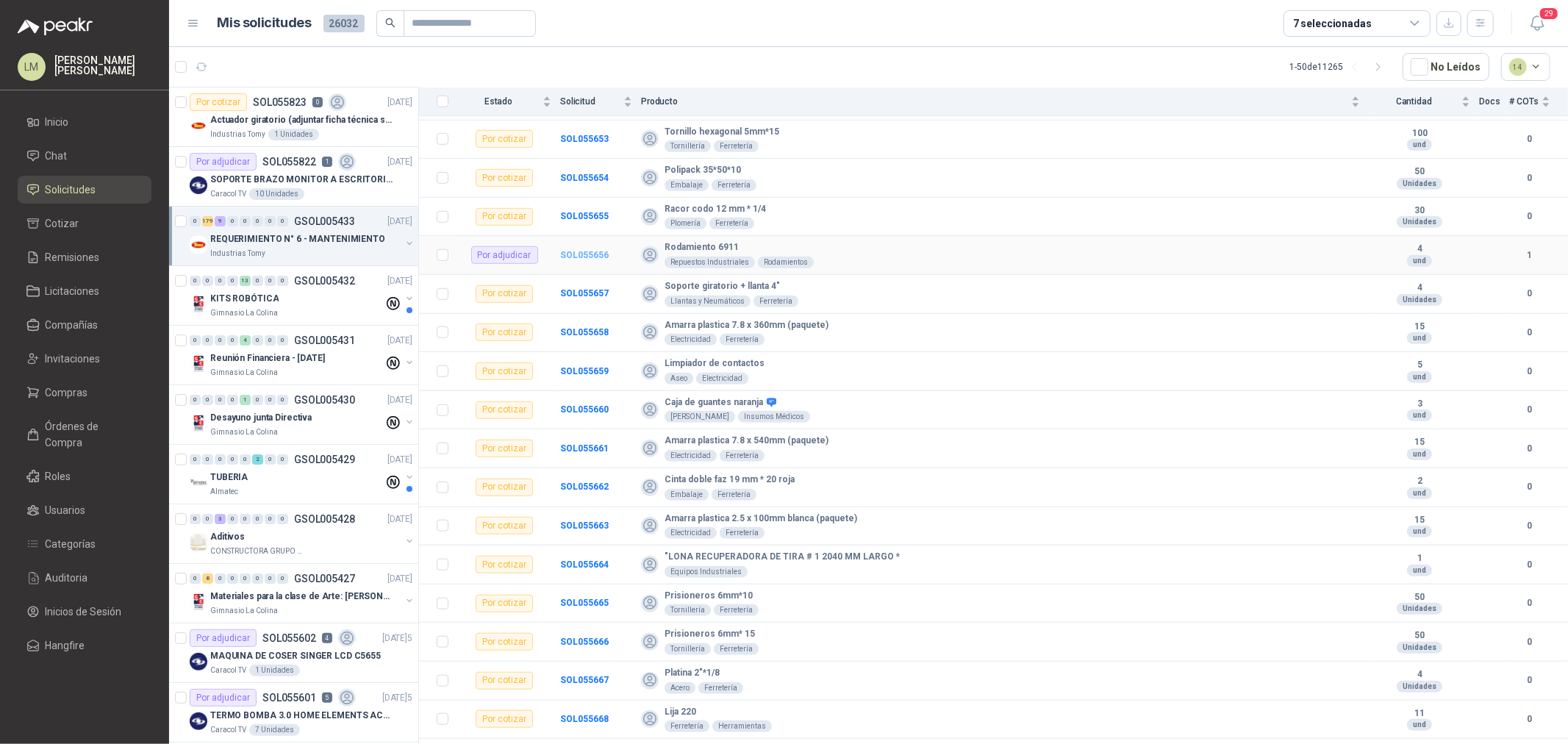
click at [593, 254] on b "SOL055656" at bounding box center [584, 255] width 48 height 11
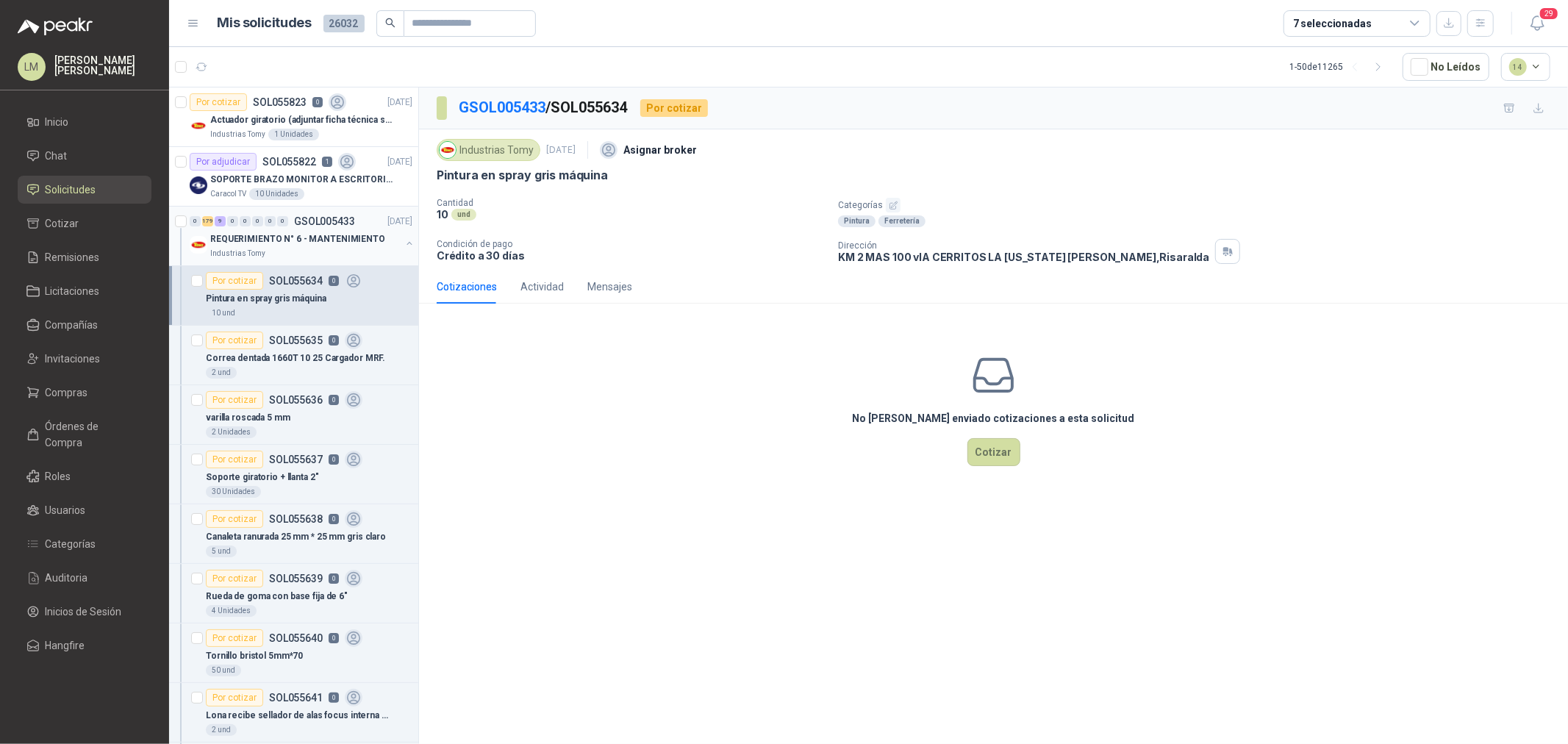
click at [278, 243] on p "REQUERIMIENTO N° 6 - MANTENIMIENTO" at bounding box center [297, 239] width 175 height 14
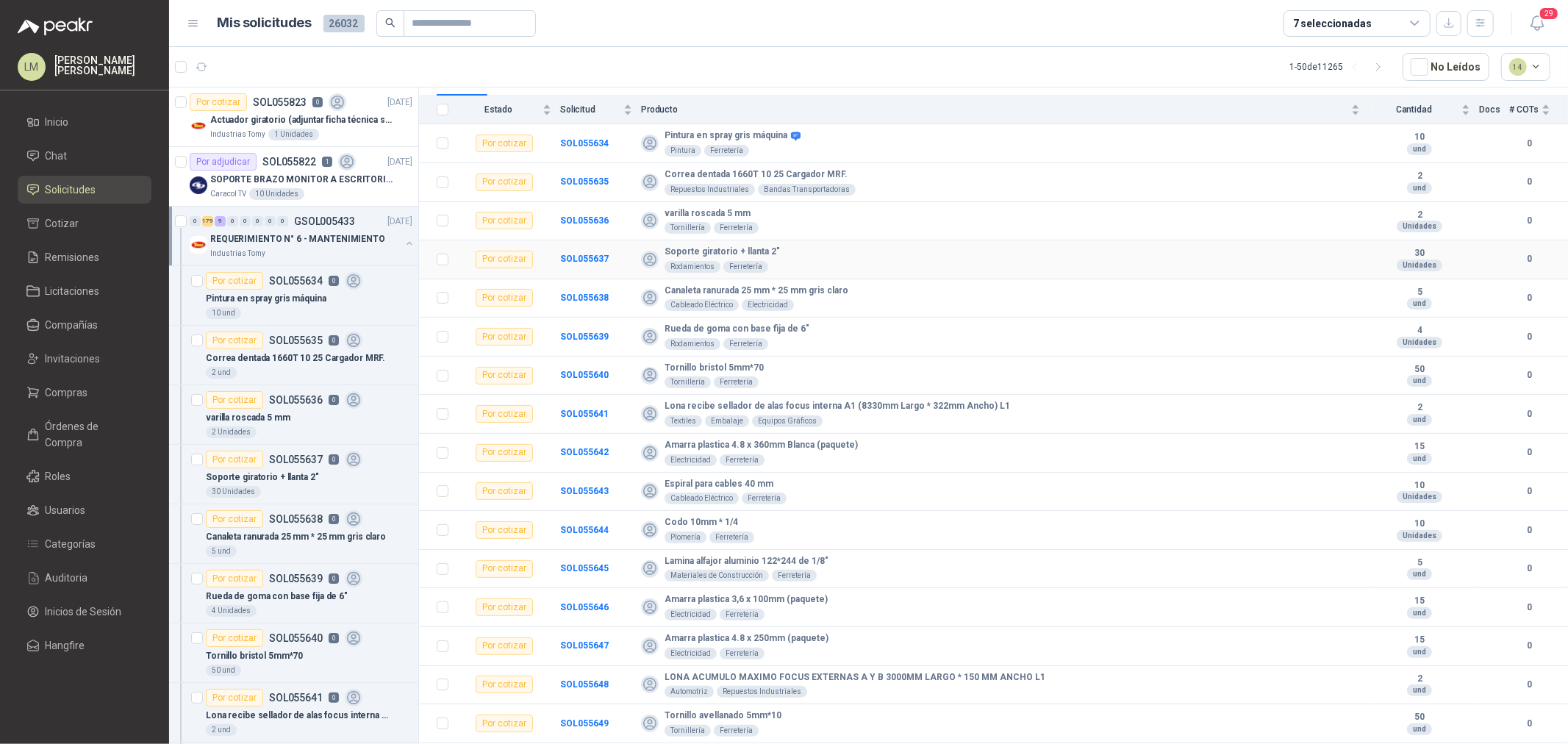
scroll to position [163, 0]
drag, startPoint x: 615, startPoint y: 407, endPoint x: 576, endPoint y: 409, distance: 39.1
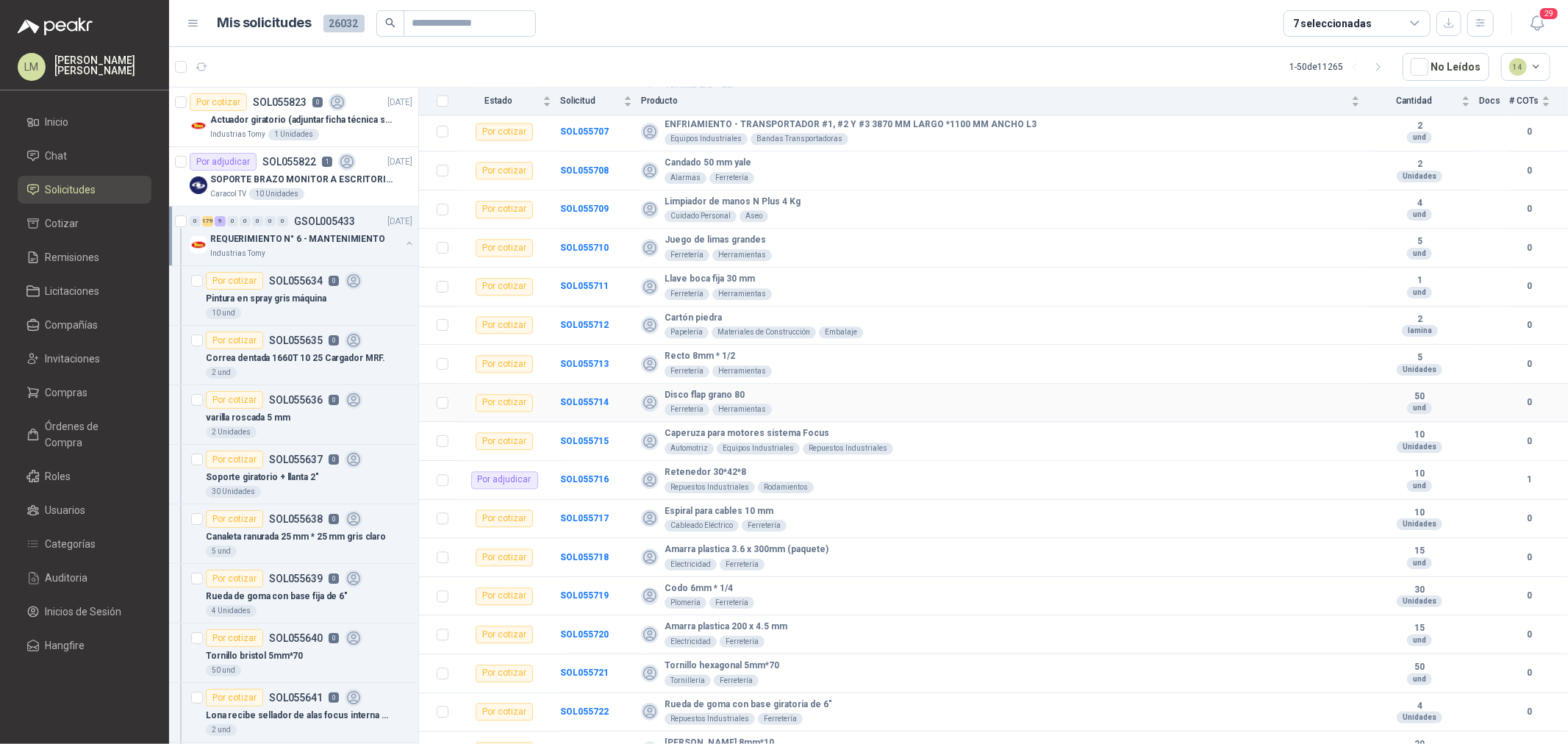
scroll to position [3024, 0]
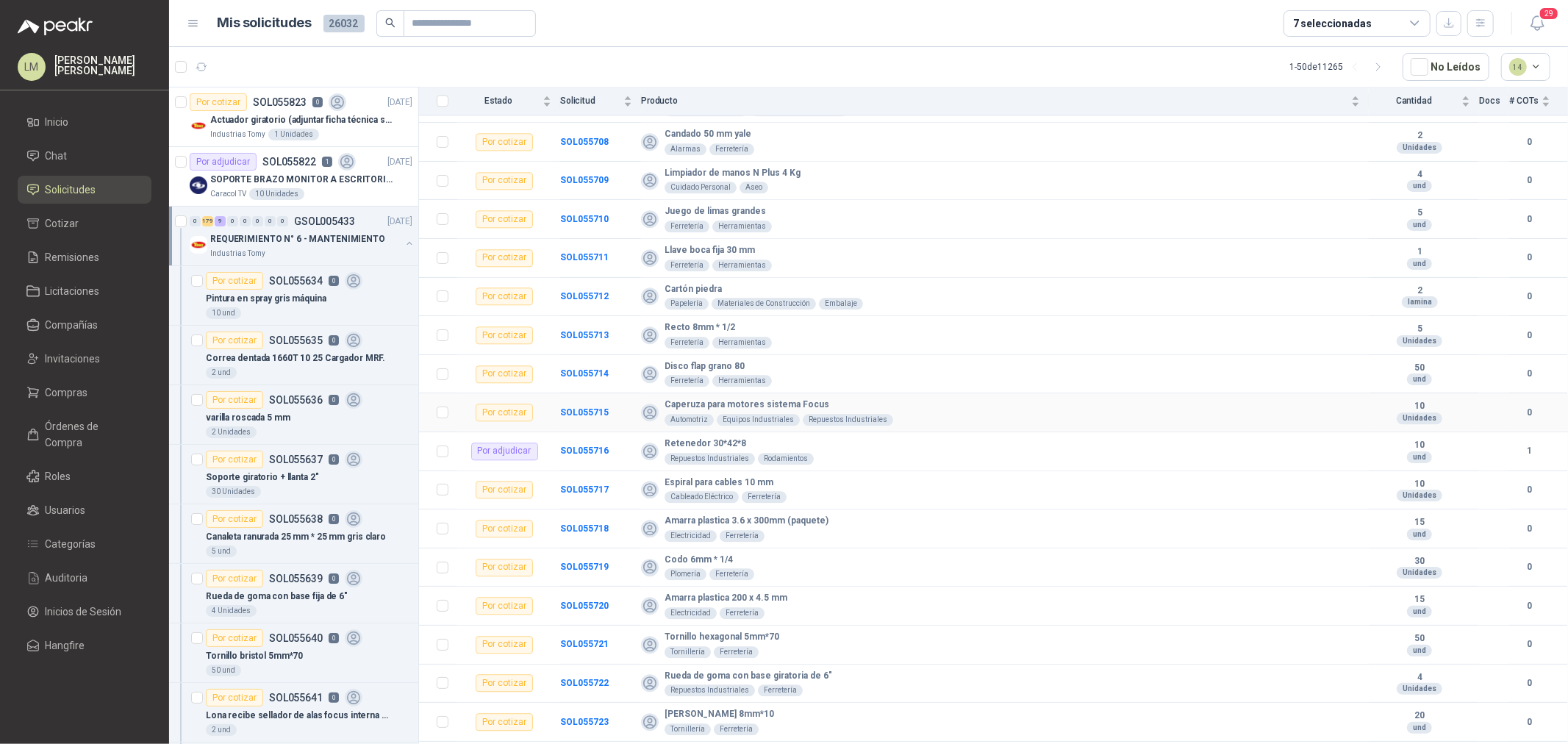
drag, startPoint x: 600, startPoint y: 416, endPoint x: 576, endPoint y: 435, distance: 30.6
click at [576, 432] on td "SOL055715" at bounding box center [600, 413] width 81 height 39
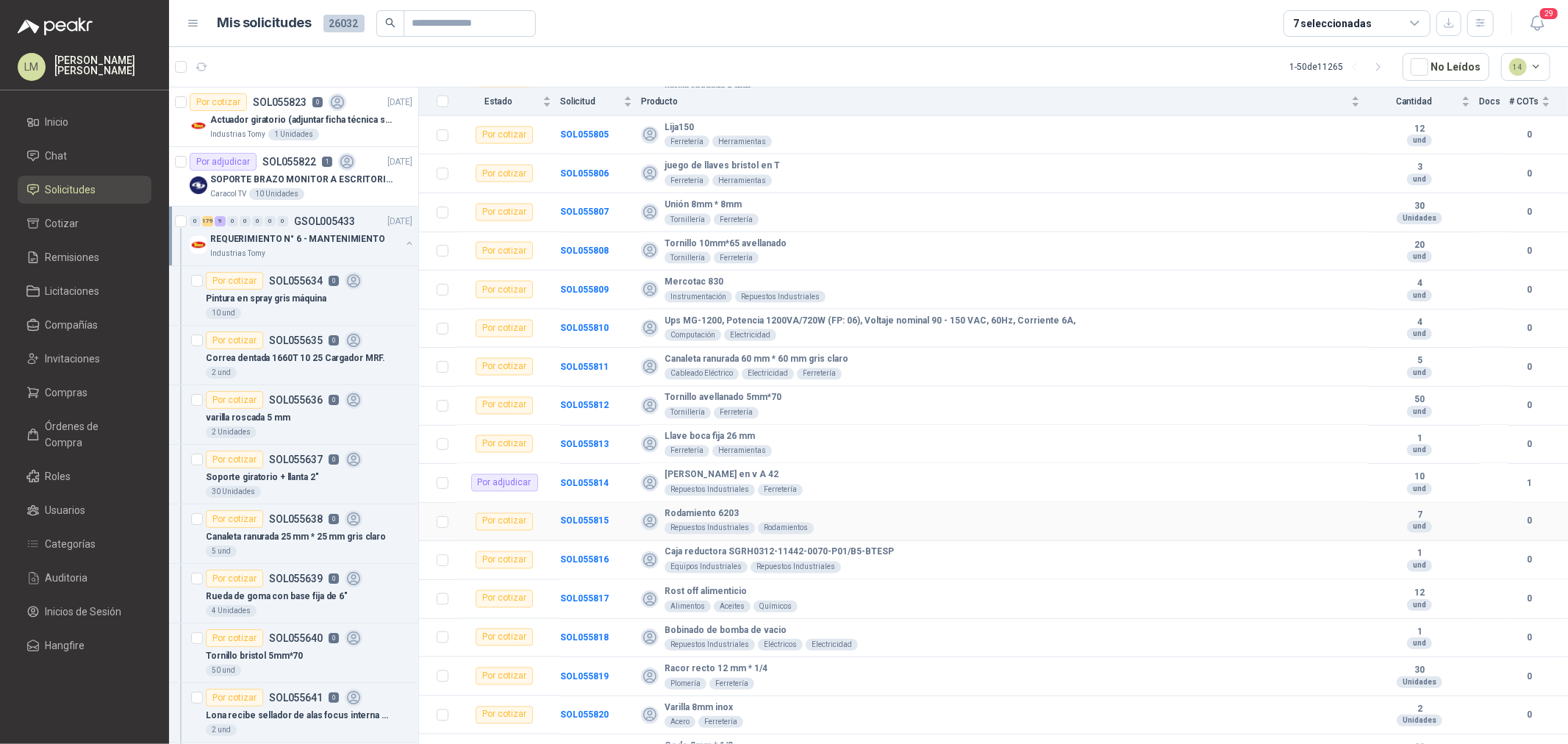
scroll to position [6815, 0]
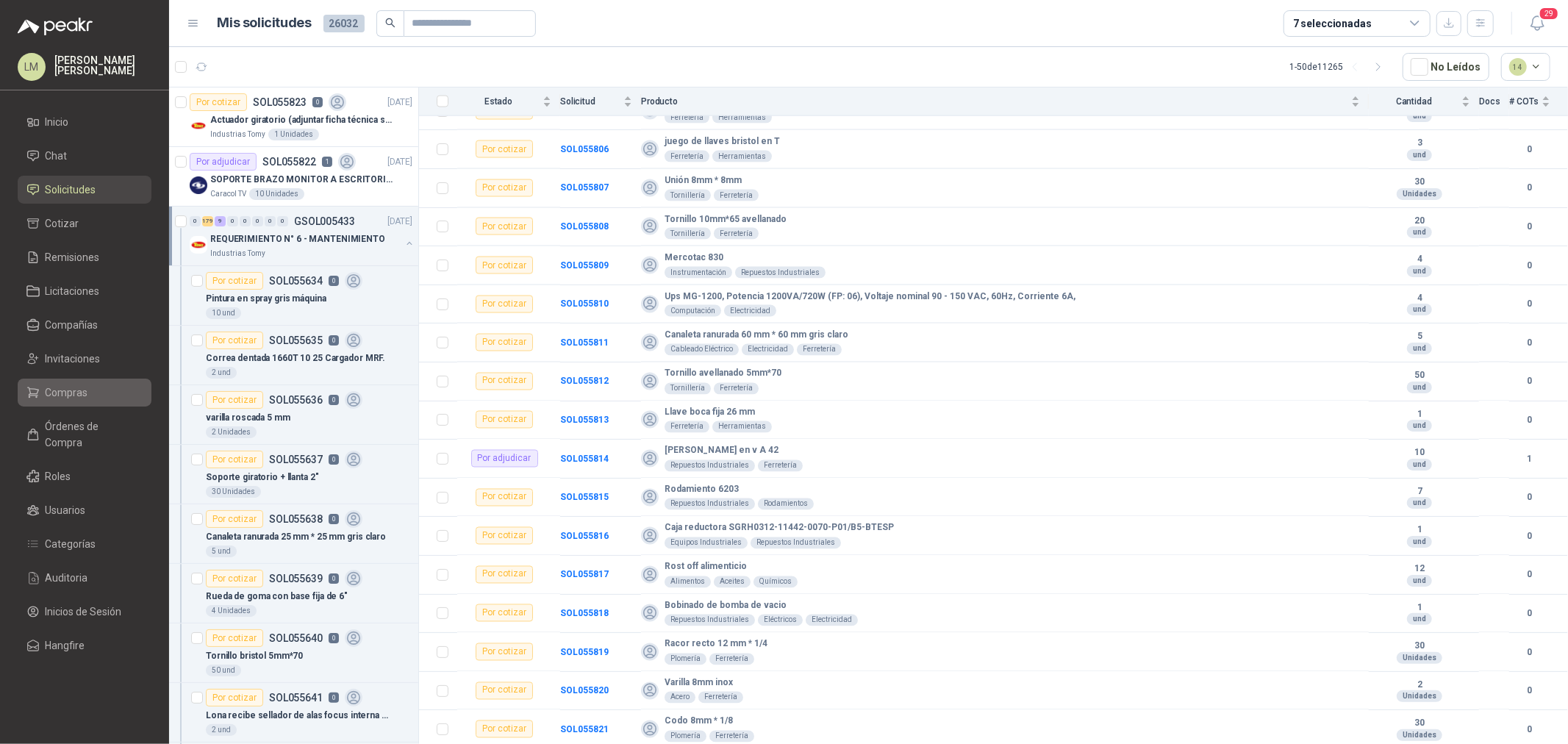
click at [79, 387] on span "Compras" at bounding box center [67, 393] width 43 height 16
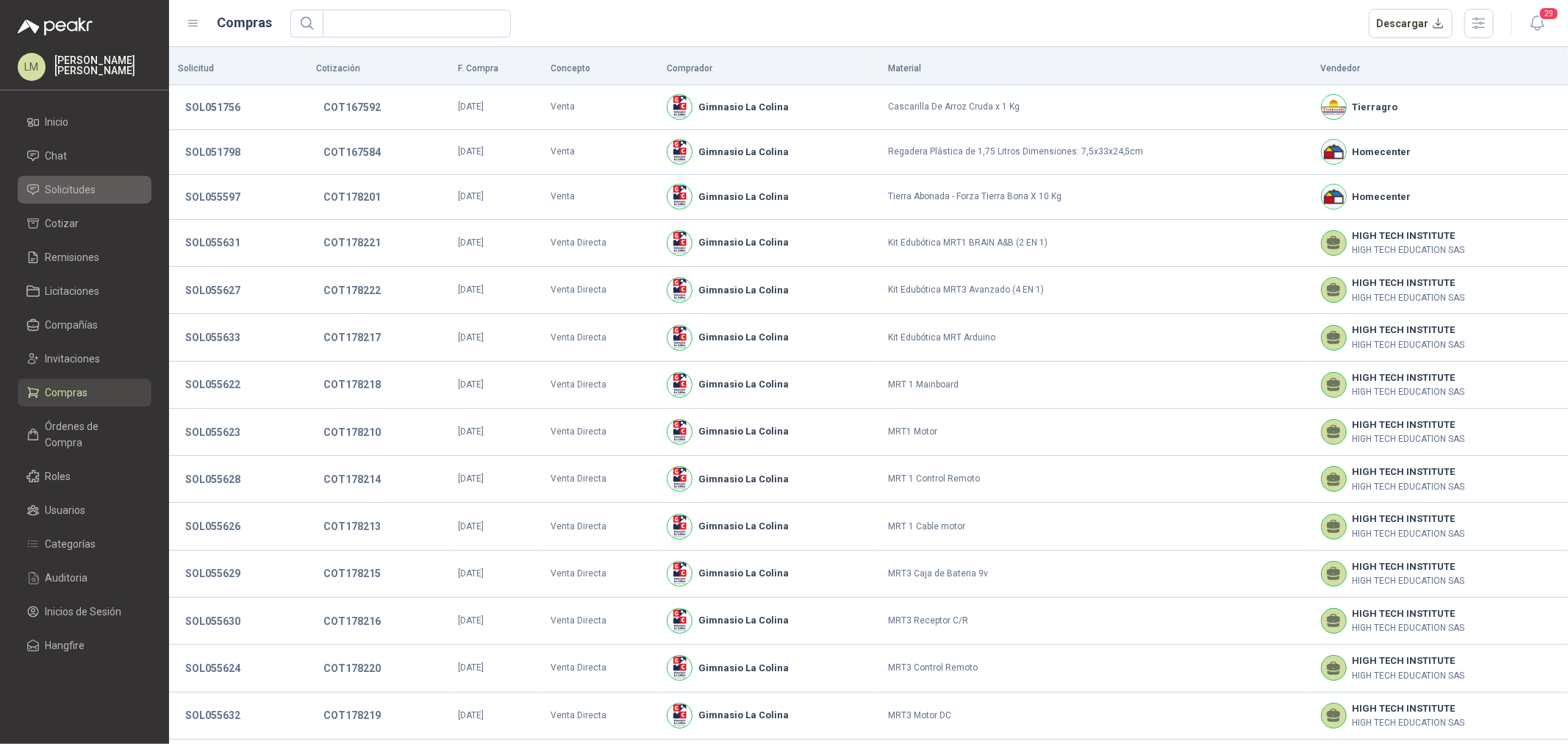
click at [75, 186] on span "Solicitudes" at bounding box center [71, 189] width 51 height 16
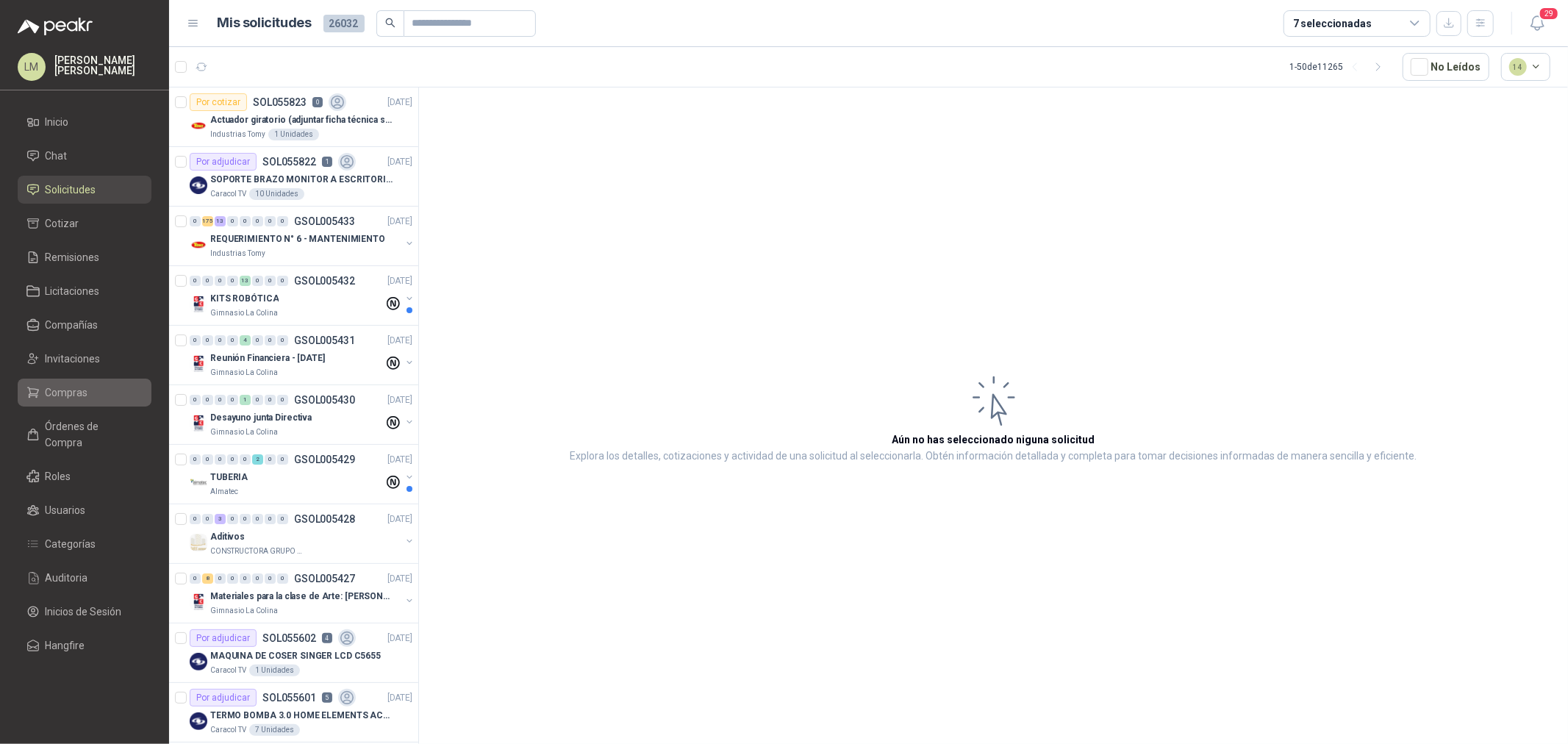
click at [81, 399] on span "Compras" at bounding box center [67, 393] width 43 height 16
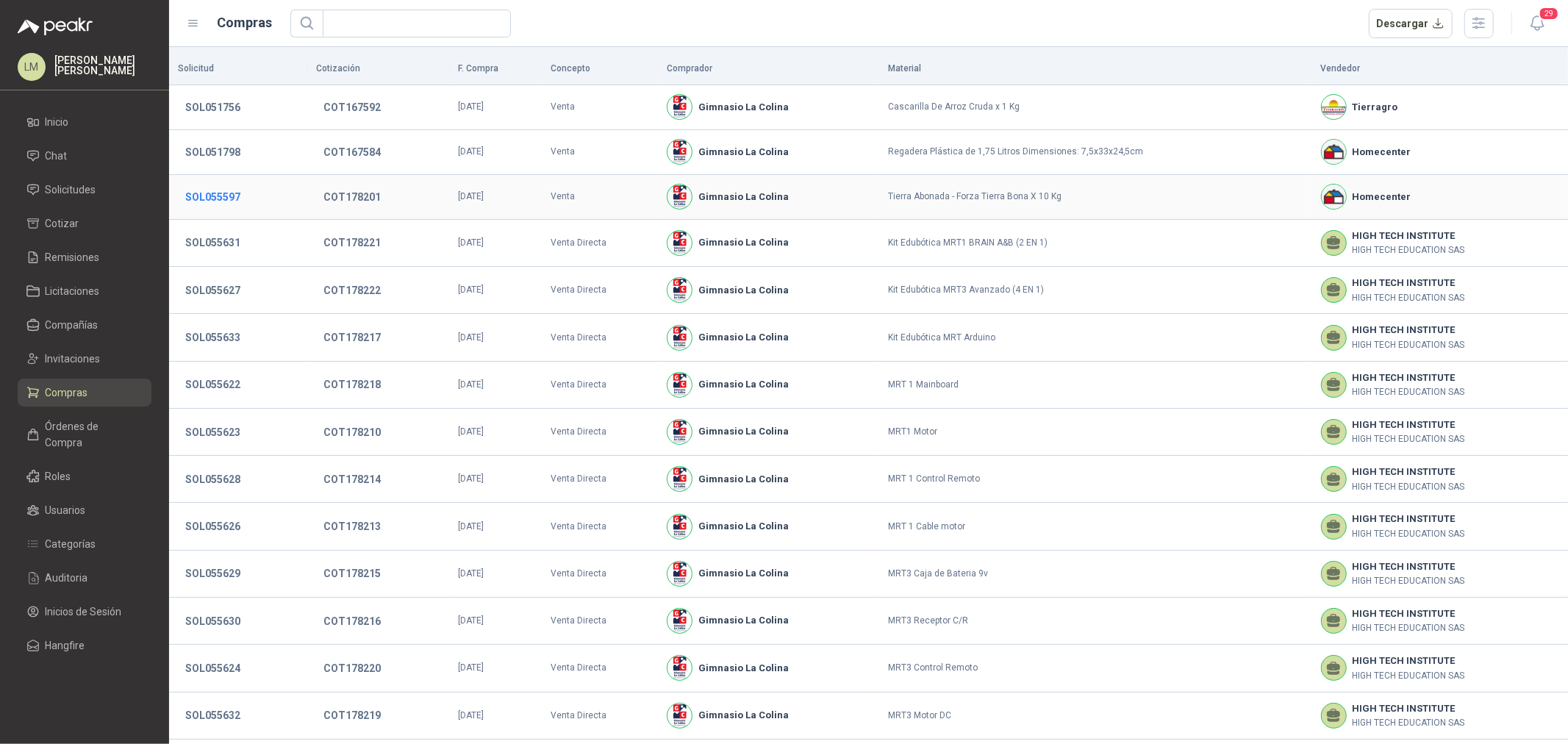
click at [221, 201] on button "SOL055597" at bounding box center [212, 197] width 70 height 26
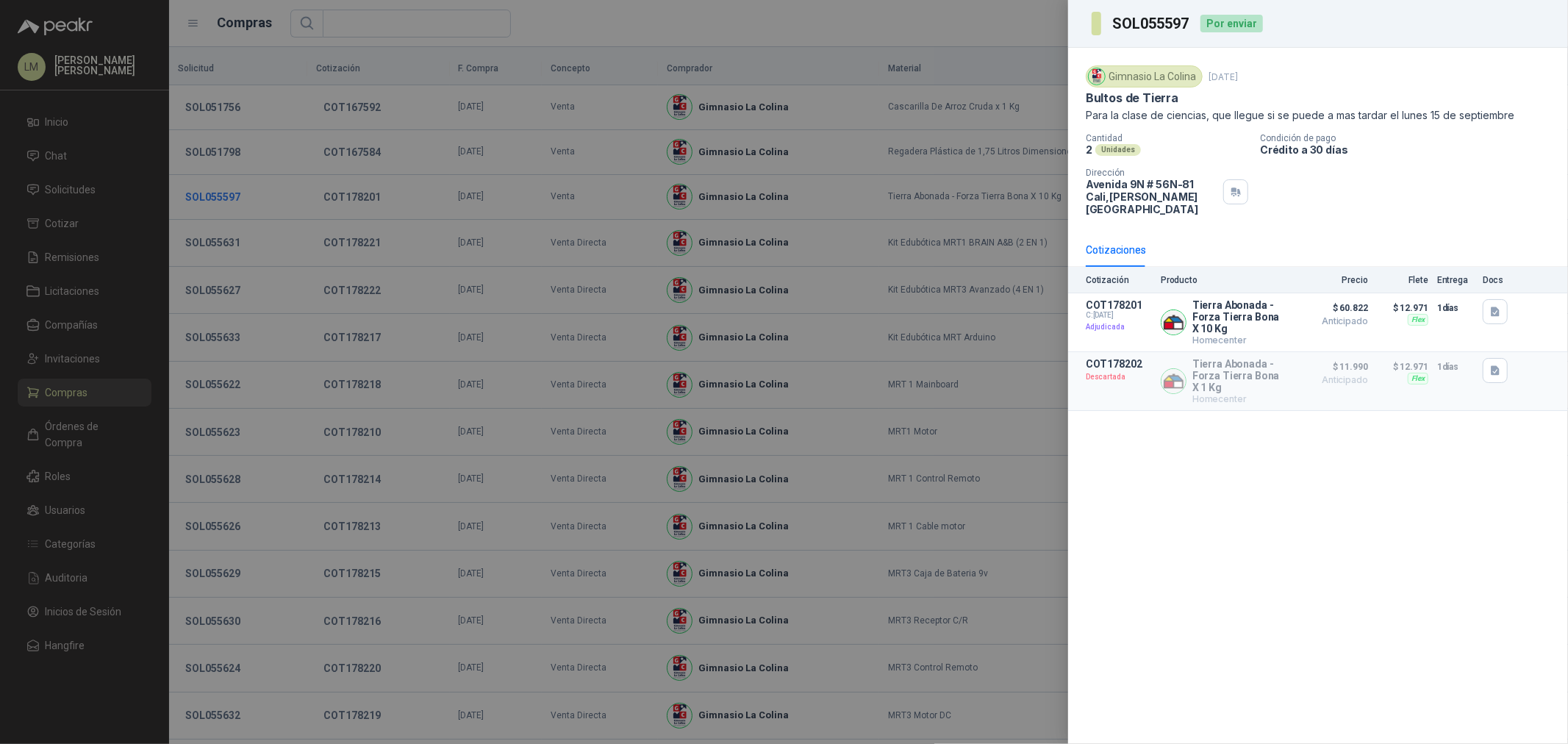
click at [221, 201] on div at bounding box center [784, 372] width 1568 height 744
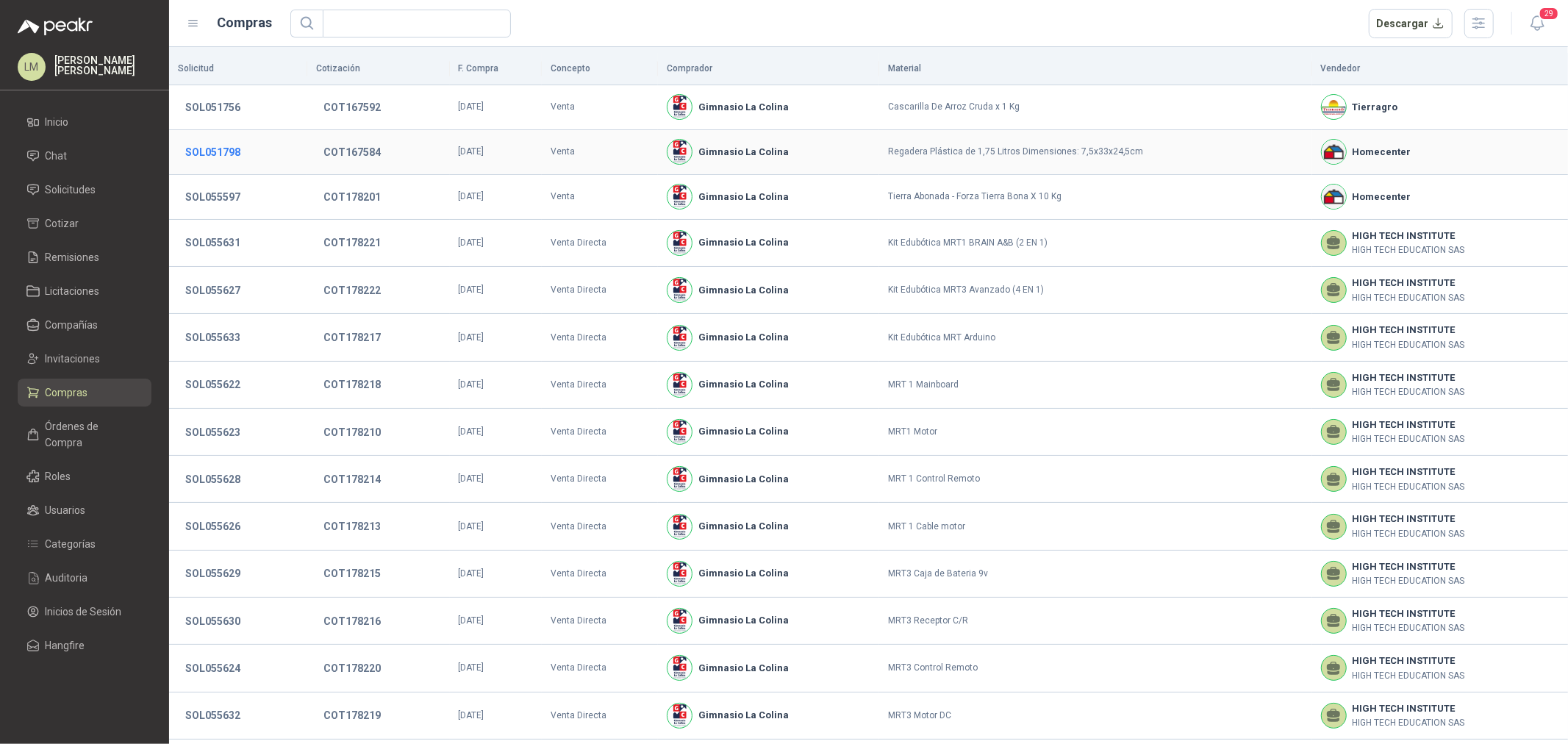
click at [221, 153] on button "SOL051798" at bounding box center [212, 152] width 70 height 26
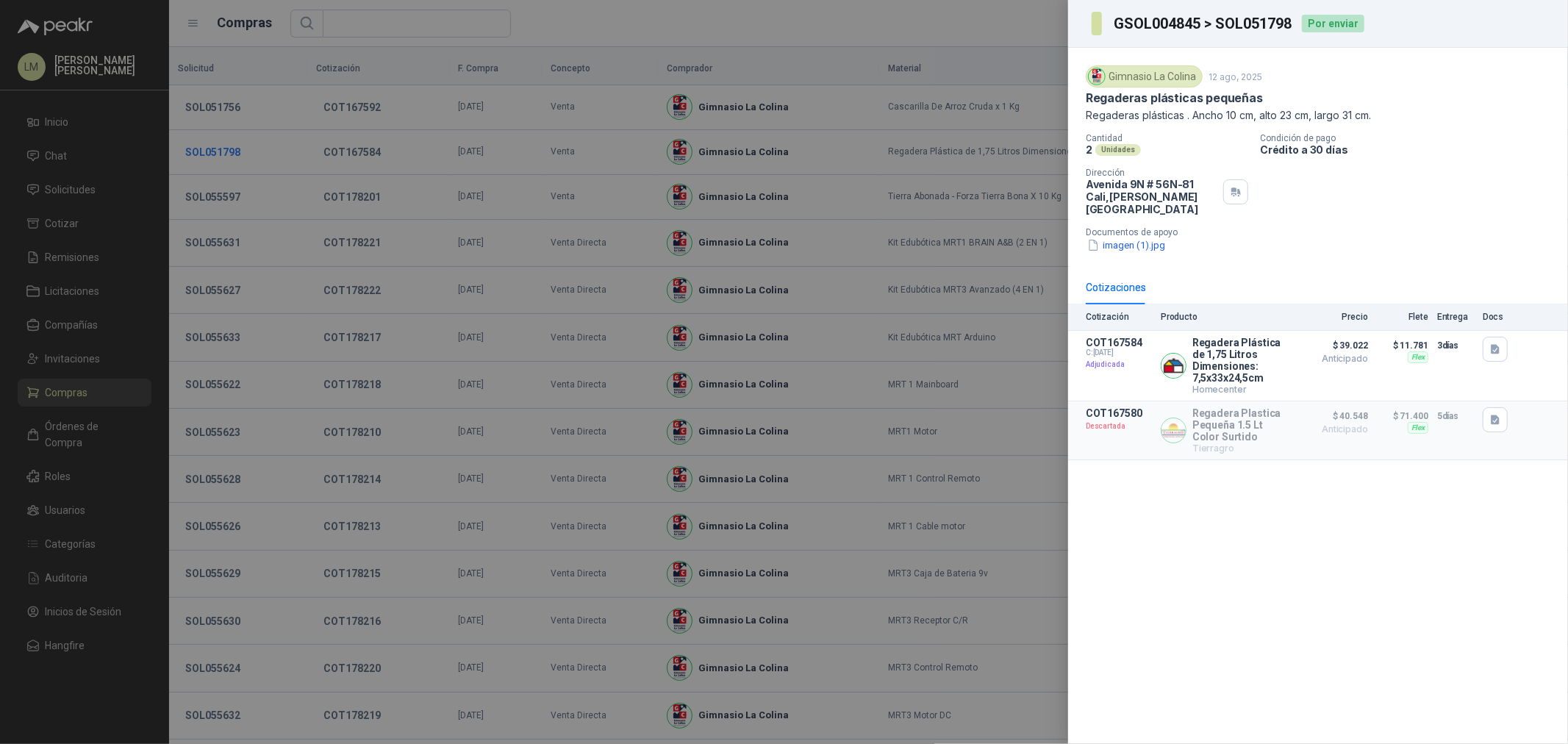
click at [221, 153] on div at bounding box center [784, 372] width 1568 height 744
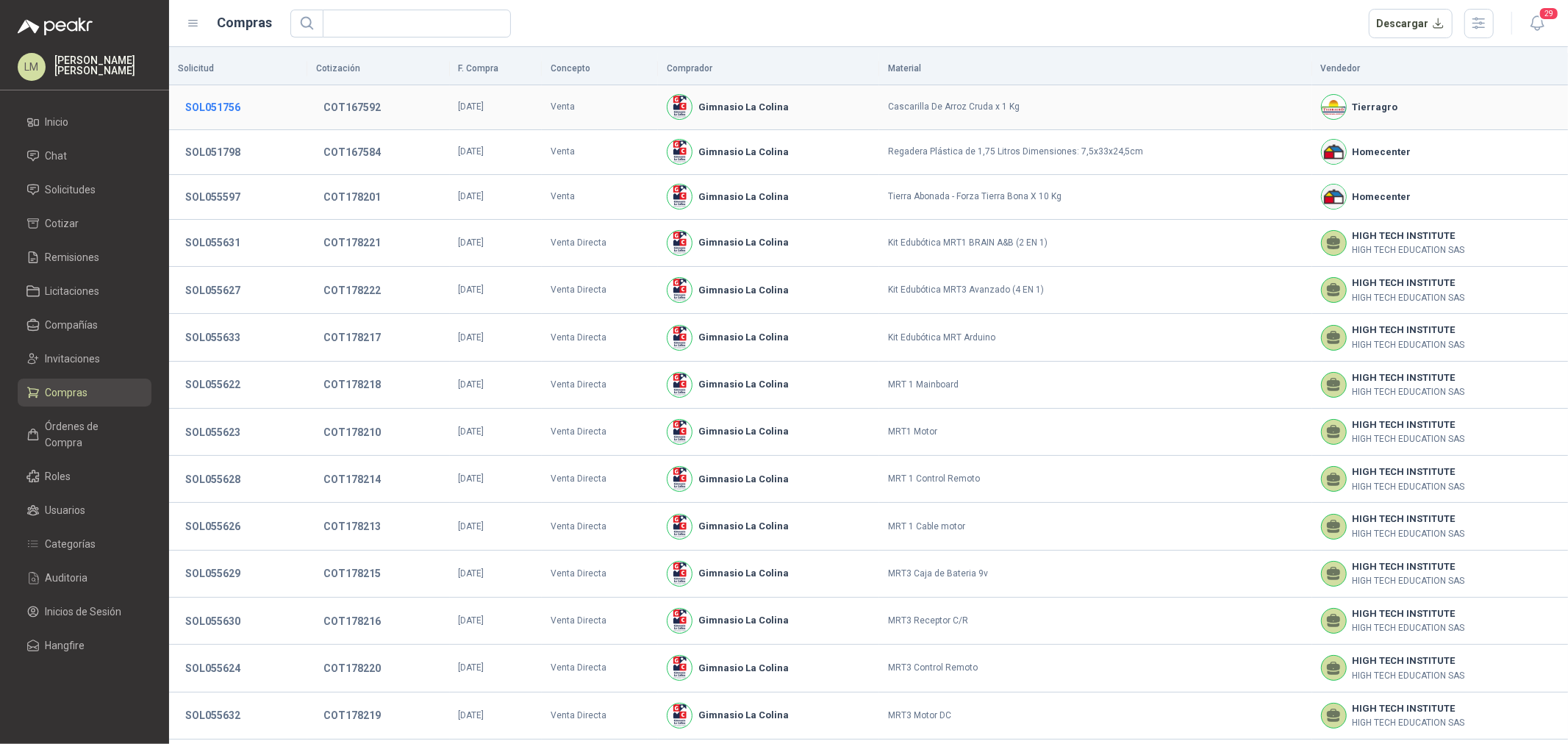
click at [229, 107] on button "SOL051756" at bounding box center [212, 107] width 70 height 26
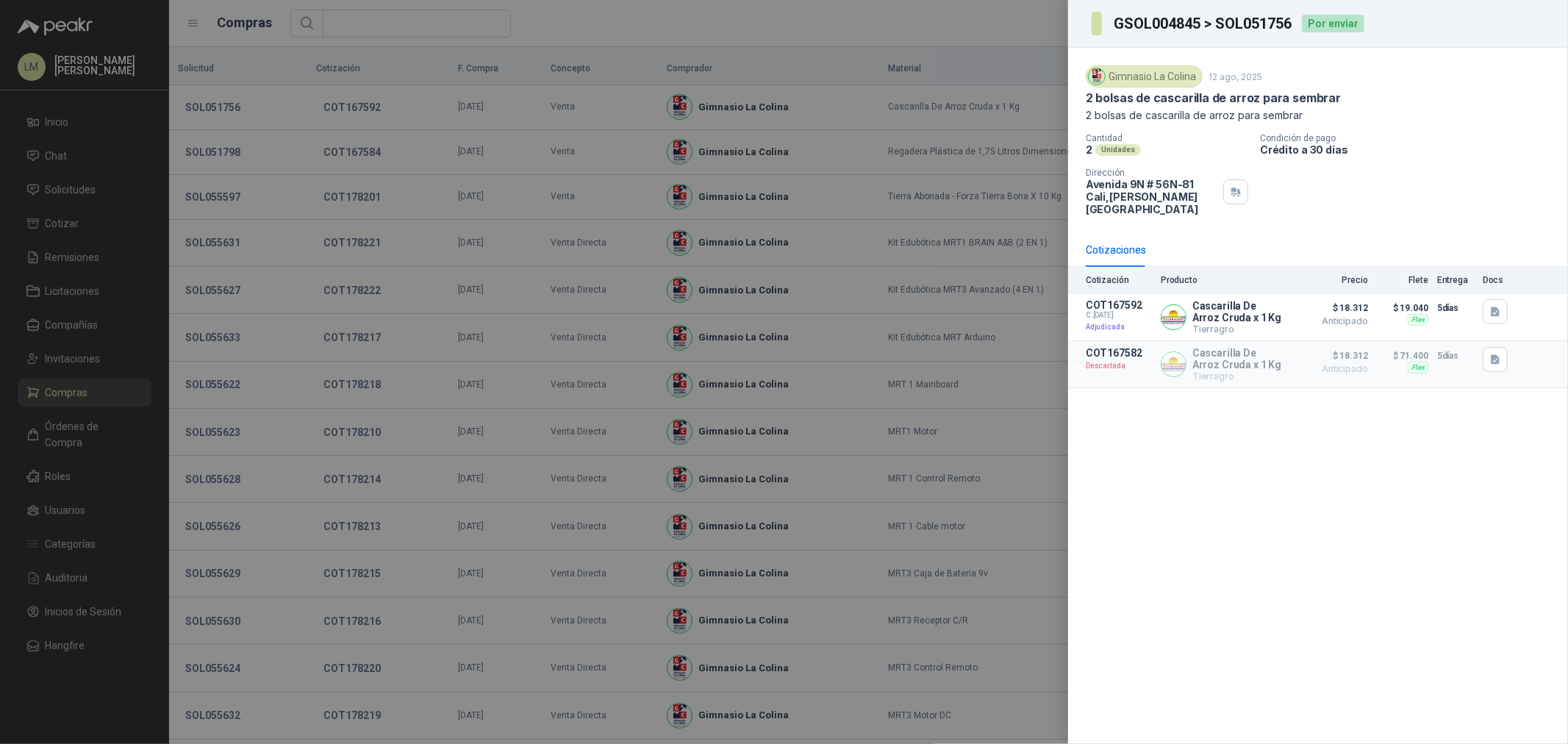
click at [284, 111] on div at bounding box center [784, 372] width 1568 height 744
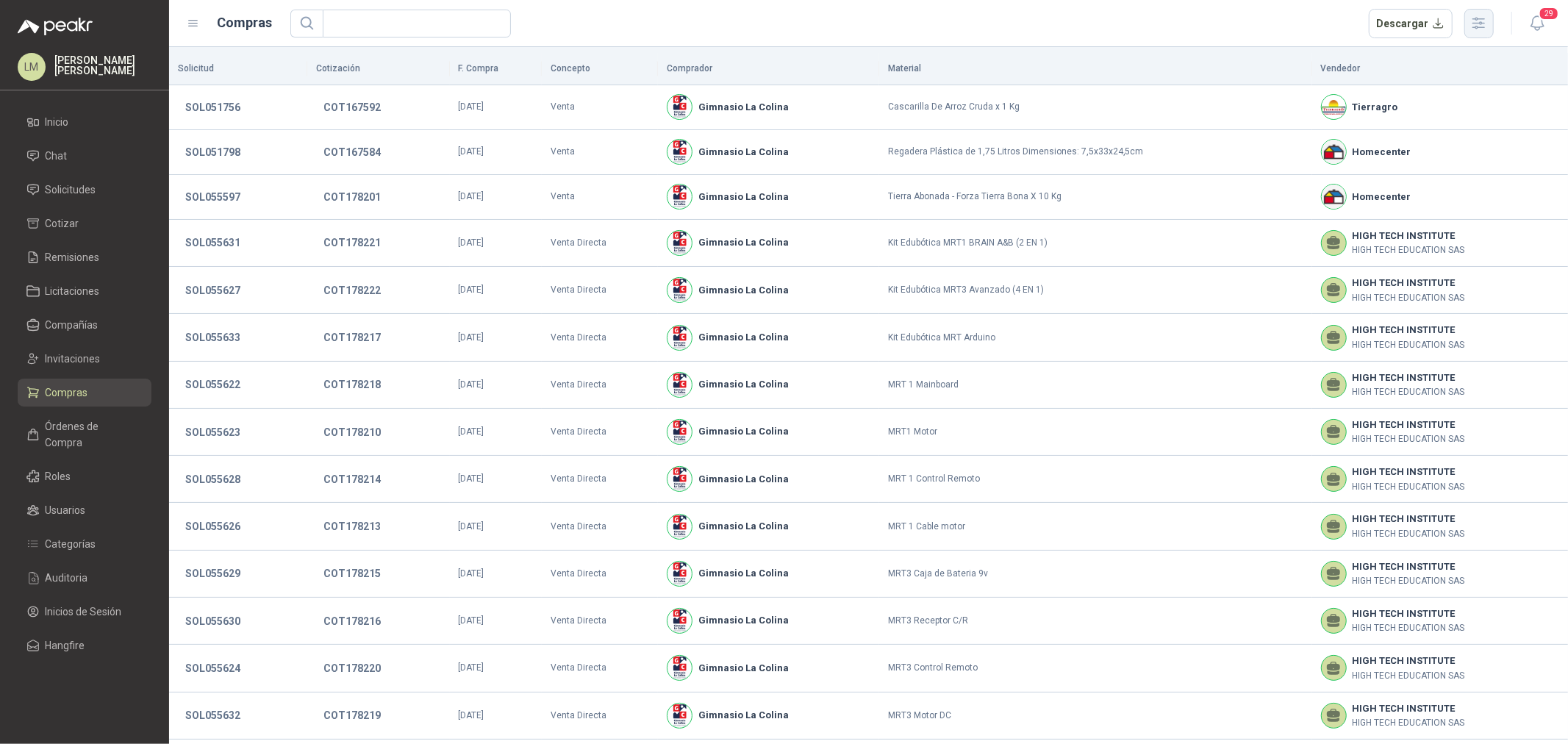
click at [1490, 26] on button "button" at bounding box center [1479, 24] width 30 height 30
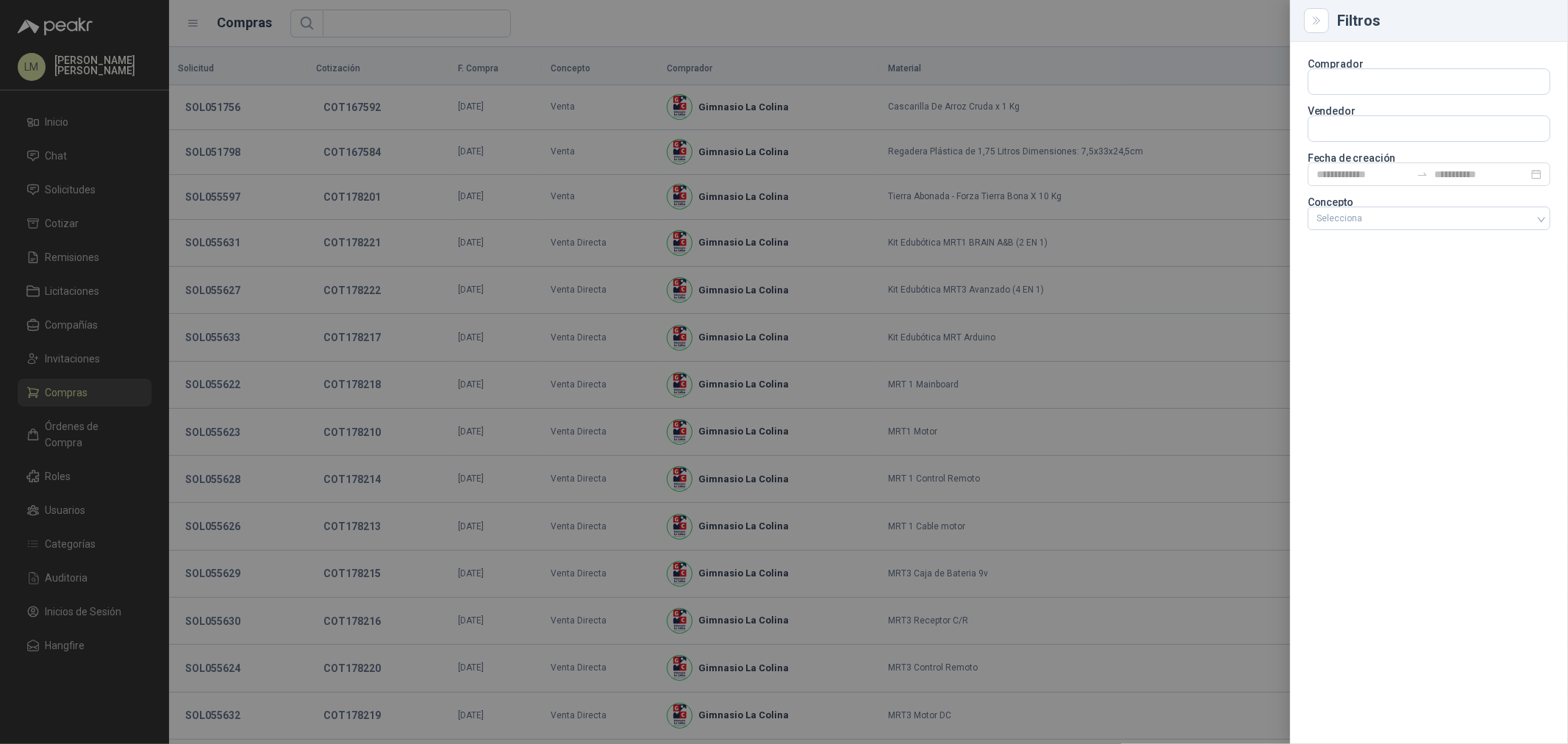
click at [1328, 65] on p "Comprador" at bounding box center [1429, 64] width 243 height 9
click at [1328, 81] on input "text" at bounding box center [1429, 81] width 241 height 25
type input "********"
click at [1369, 111] on p "SEGURIDAD PROVISER LTDA" at bounding box center [1471, 113] width 258 height 9
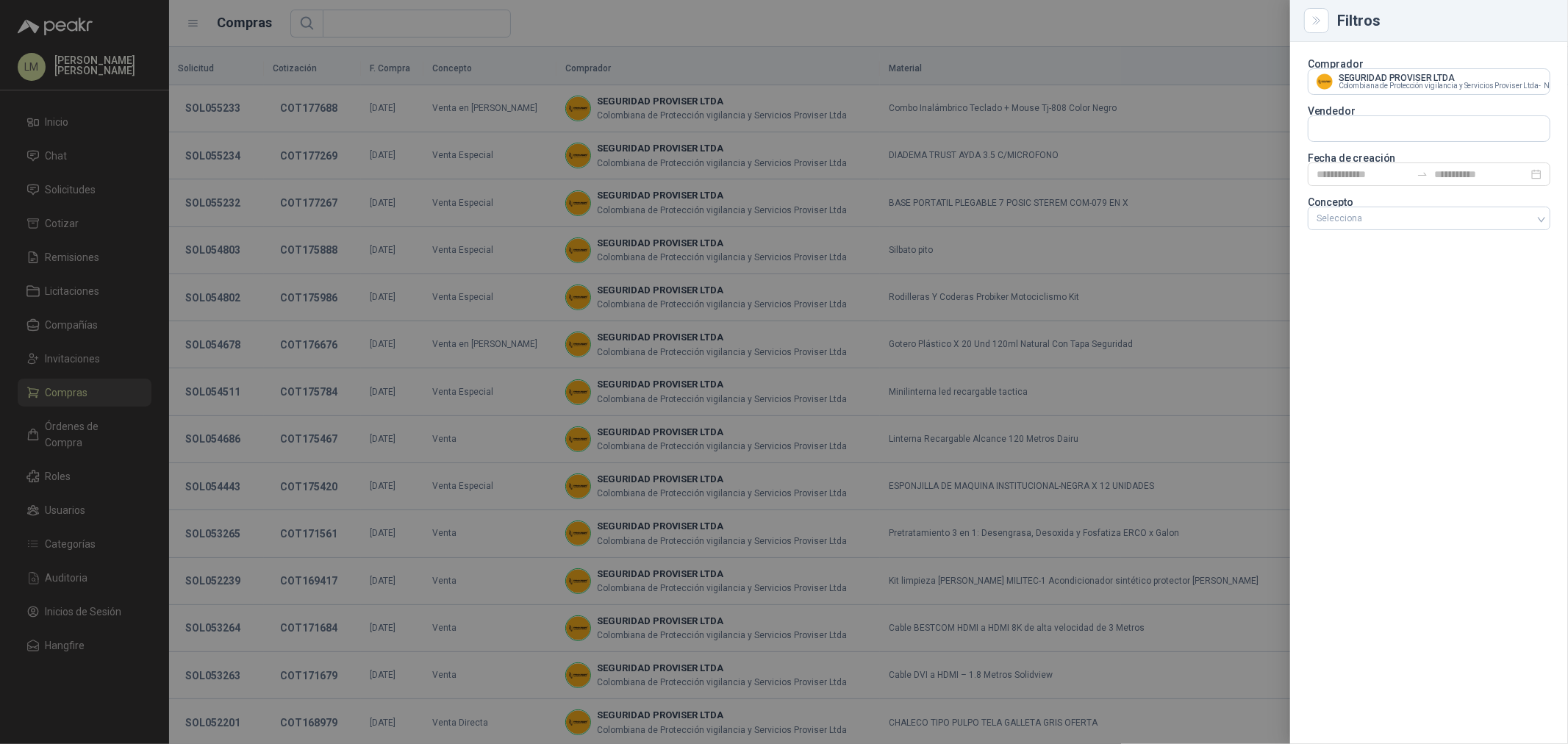
click at [708, 37] on div at bounding box center [784, 372] width 1568 height 744
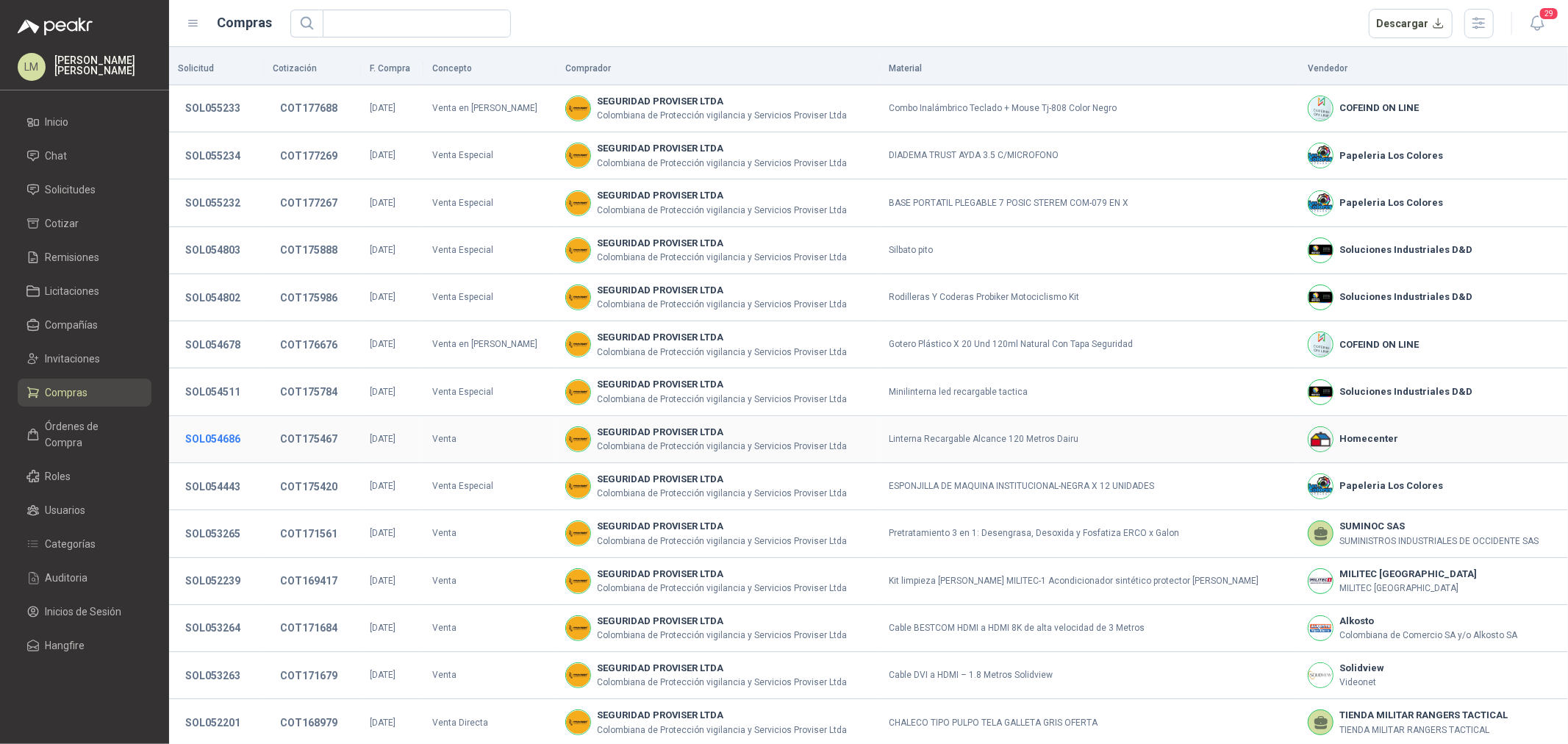
click at [226, 450] on button "SOL054686" at bounding box center [212, 439] width 70 height 26
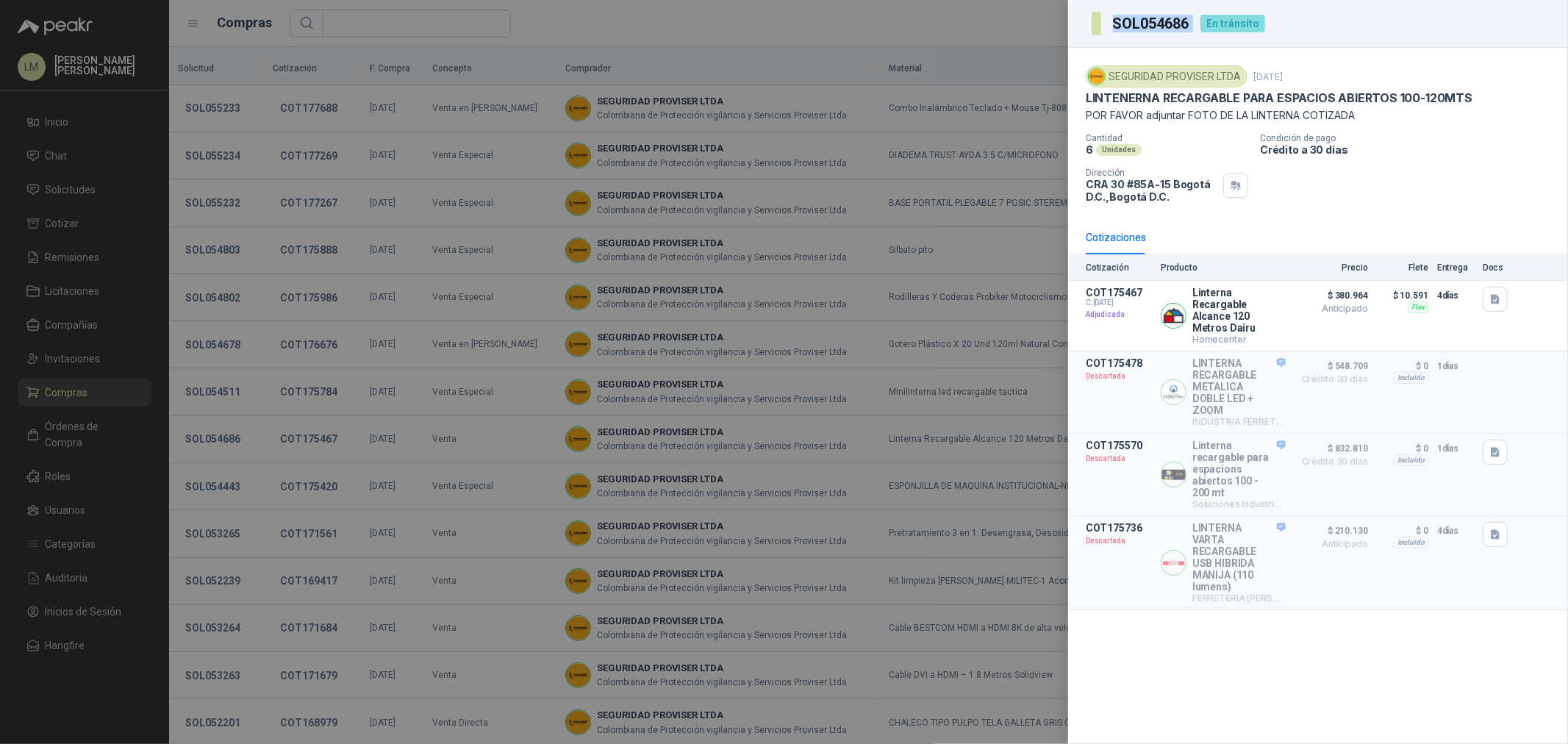
drag, startPoint x: 1114, startPoint y: 21, endPoint x: 1198, endPoint y: 21, distance: 84.0
click at [1198, 21] on div "SOL054686 En tránsito" at bounding box center [1178, 23] width 174 height 24
copy h3 "SOL054686"
click at [322, 480] on div at bounding box center [784, 372] width 1568 height 744
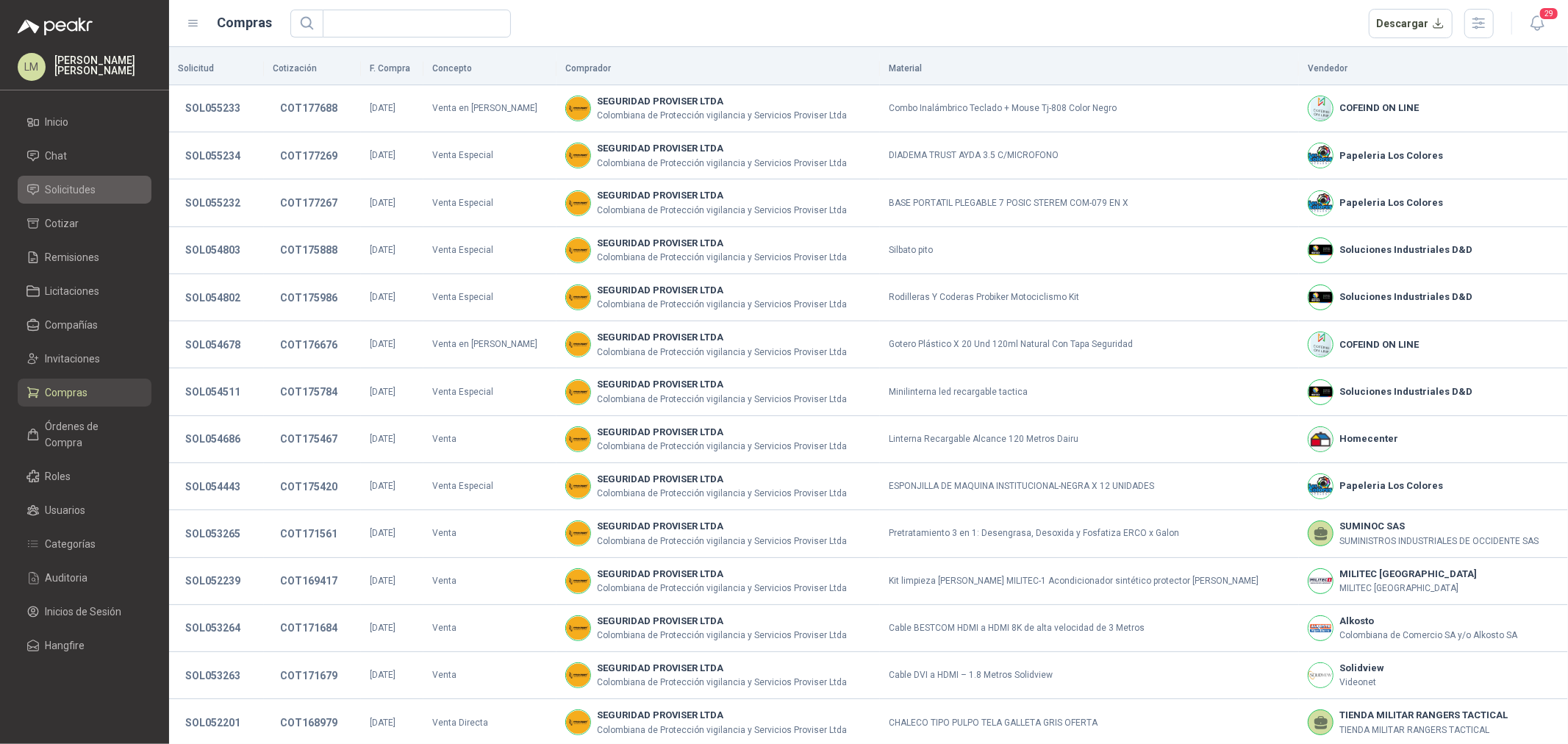
click at [71, 182] on span "Solicitudes" at bounding box center [71, 189] width 51 height 16
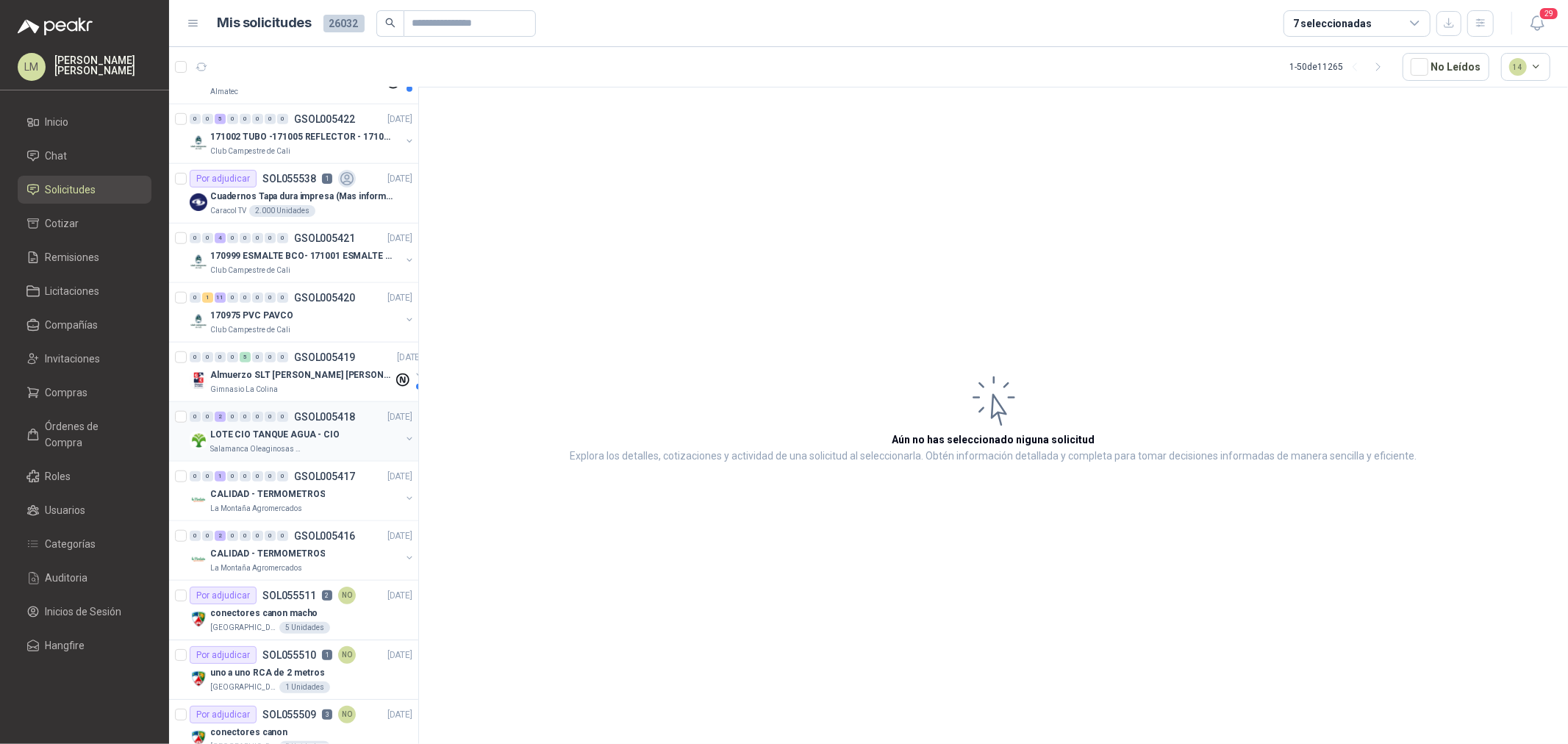
scroll to position [1143, 0]
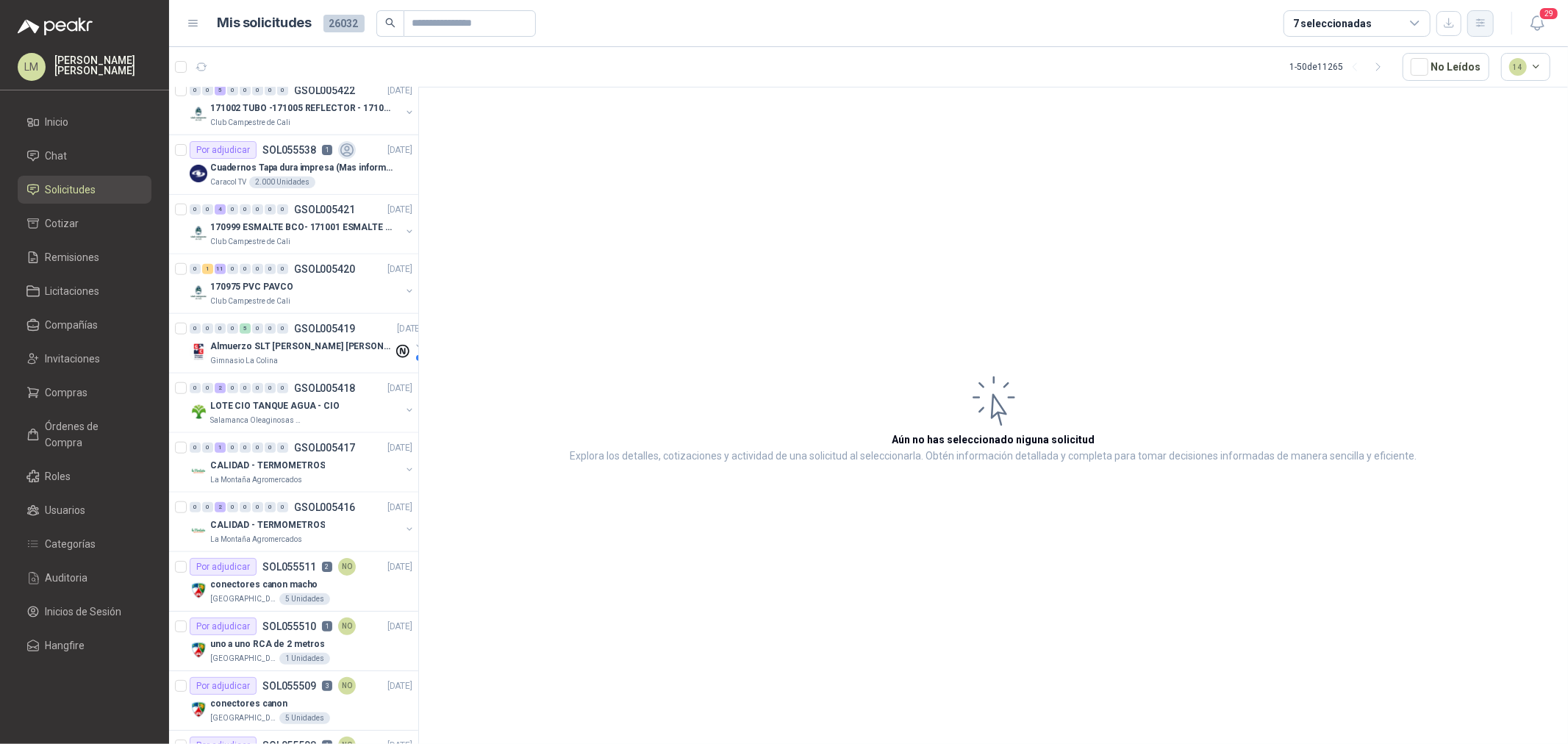
click at [1486, 21] on icon "button" at bounding box center [1481, 23] width 12 height 12
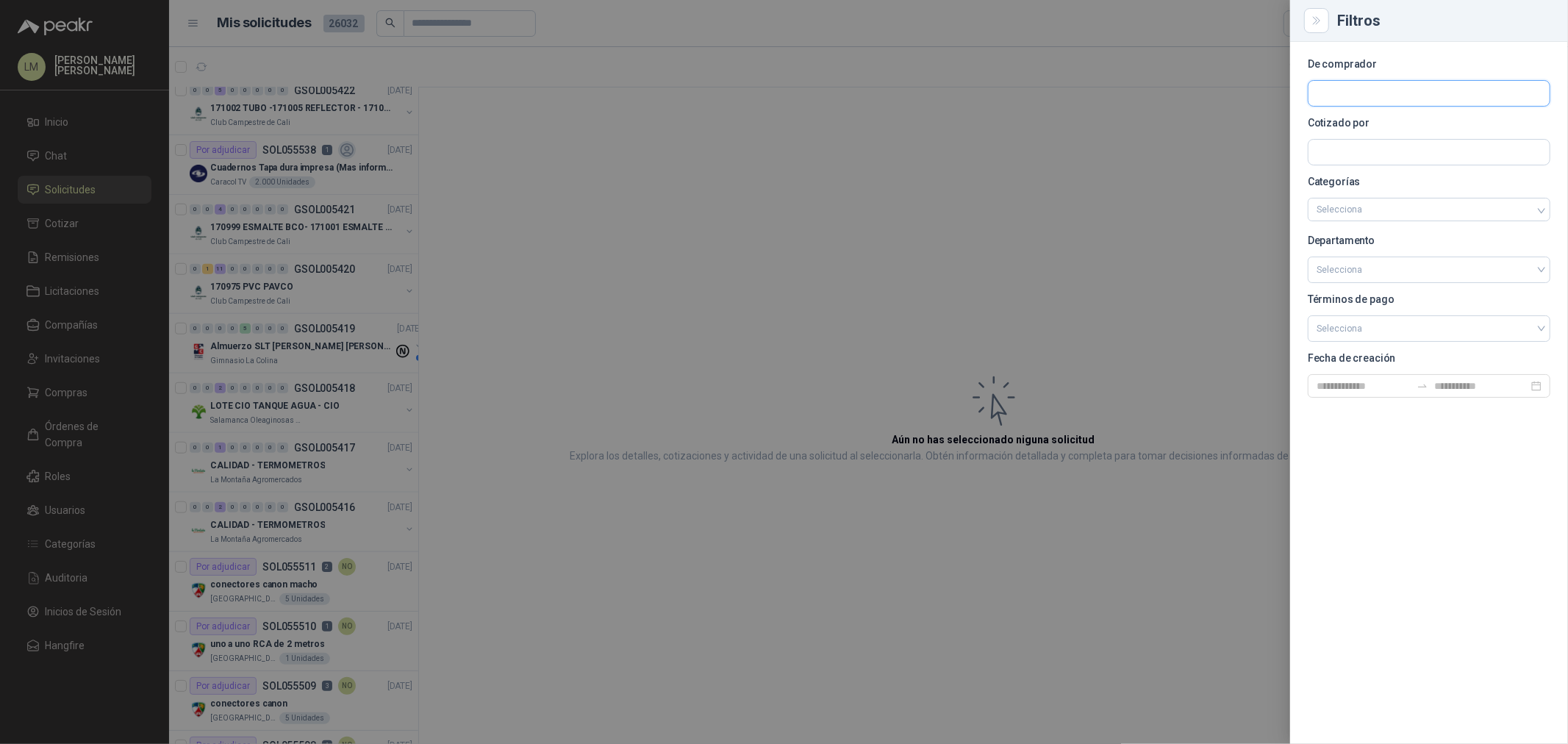
click at [1373, 98] on input "text" at bounding box center [1429, 94] width 241 height 25
type input "*****"
click at [1372, 125] on p "Salamanca Oleaginosas SAS" at bounding box center [1402, 125] width 120 height 9
click at [919, 141] on div at bounding box center [784, 372] width 1568 height 744
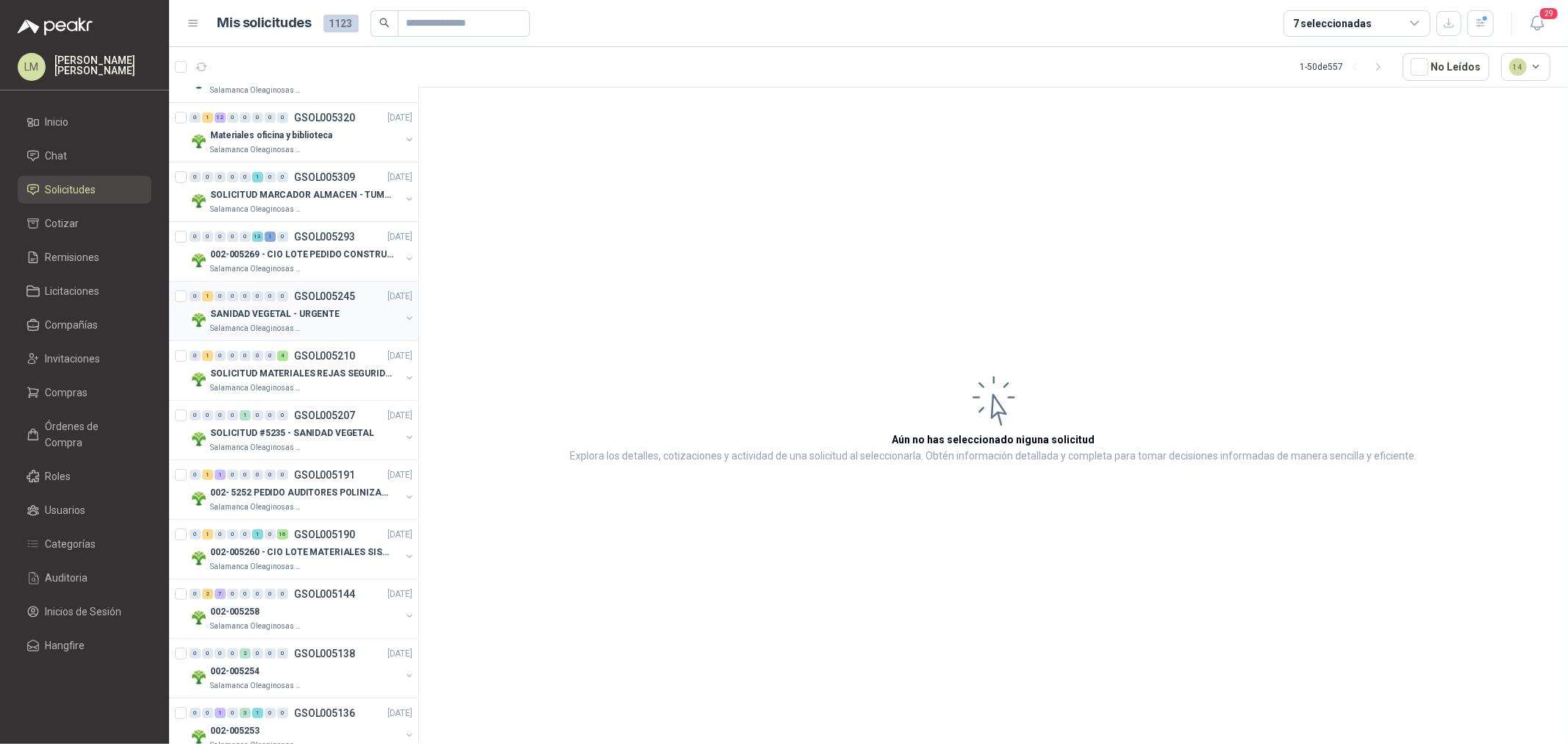
scroll to position [245, 0]
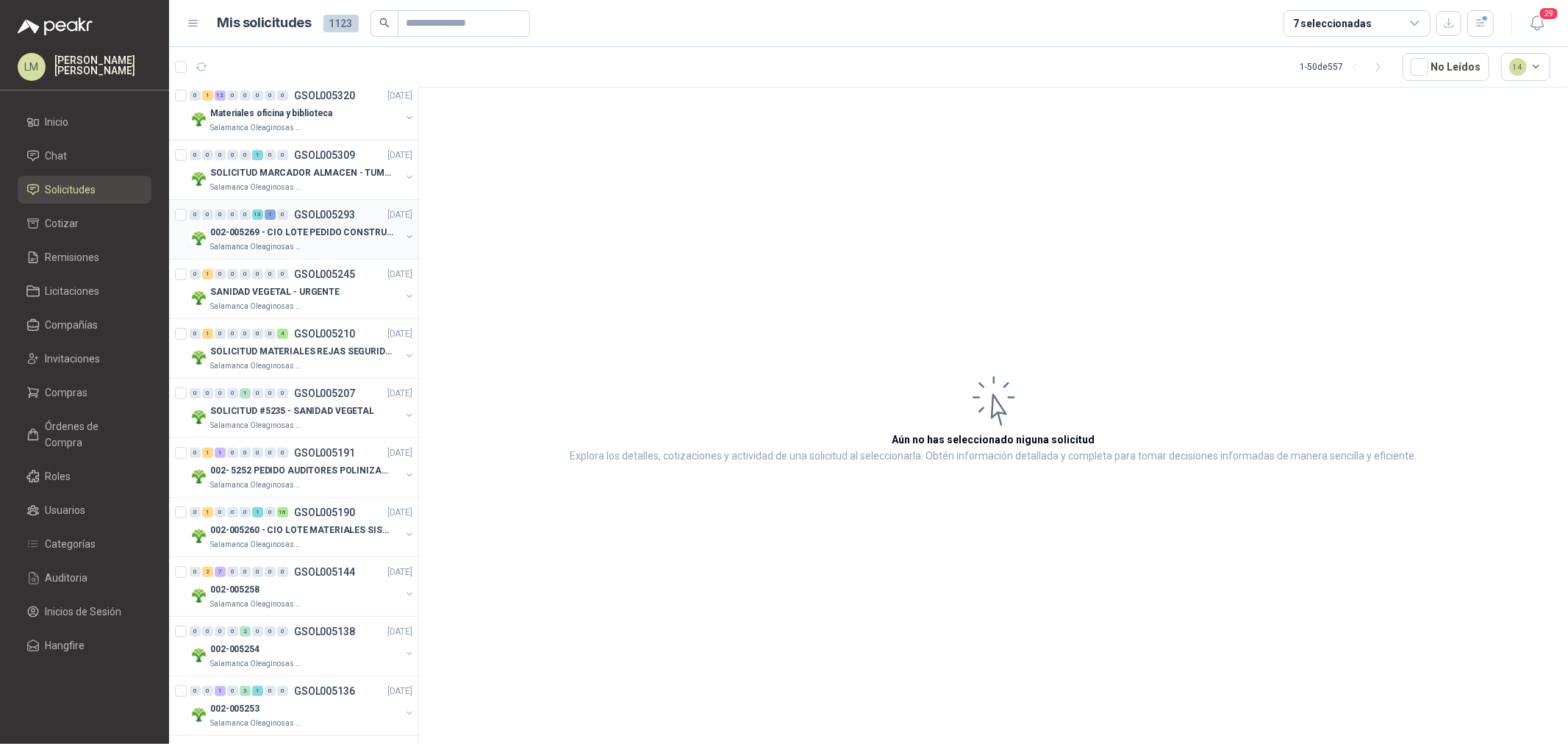
click at [403, 234] on button "button" at bounding box center [409, 237] width 11 height 11
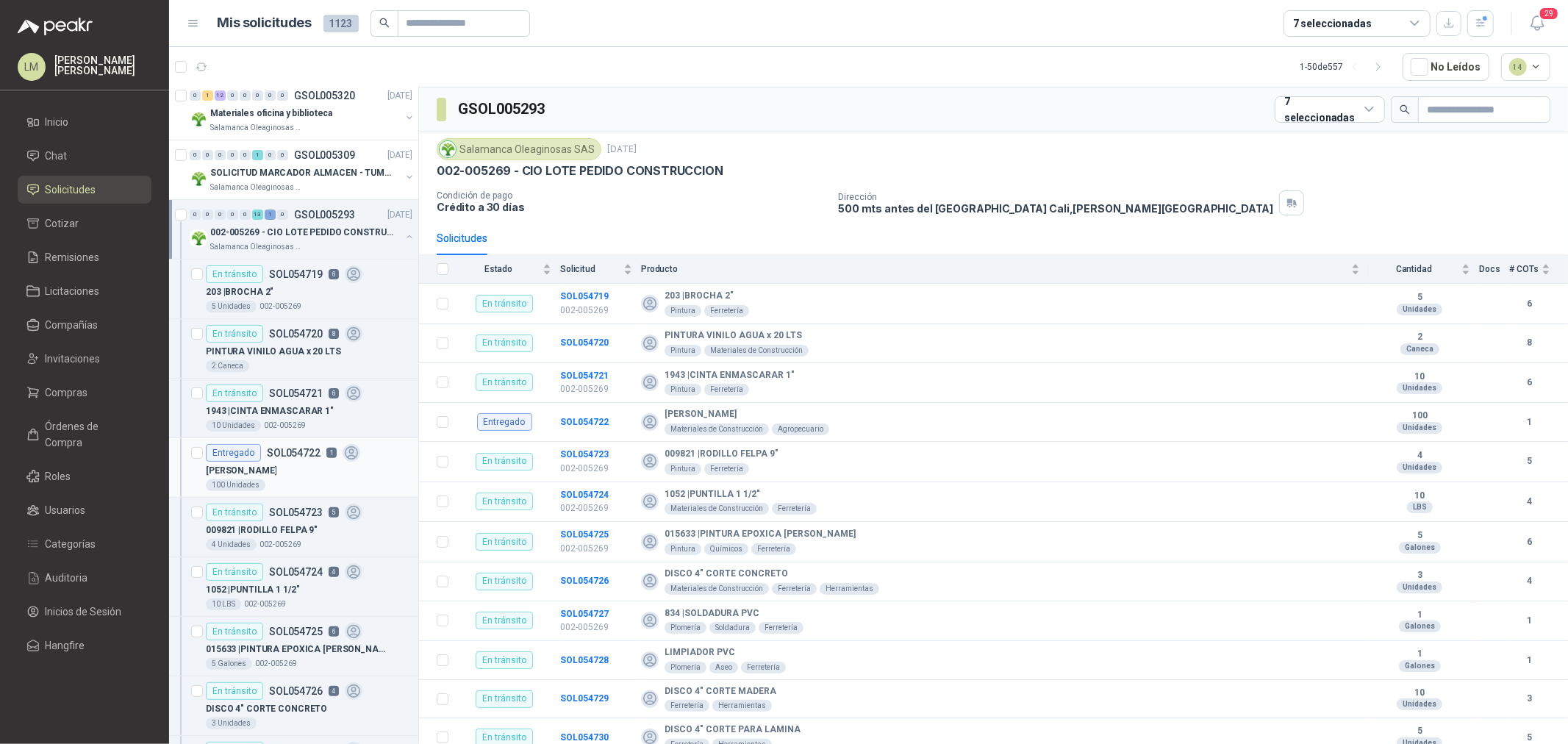
click at [281, 468] on div "MALLA VENA" at bounding box center [309, 471] width 207 height 18
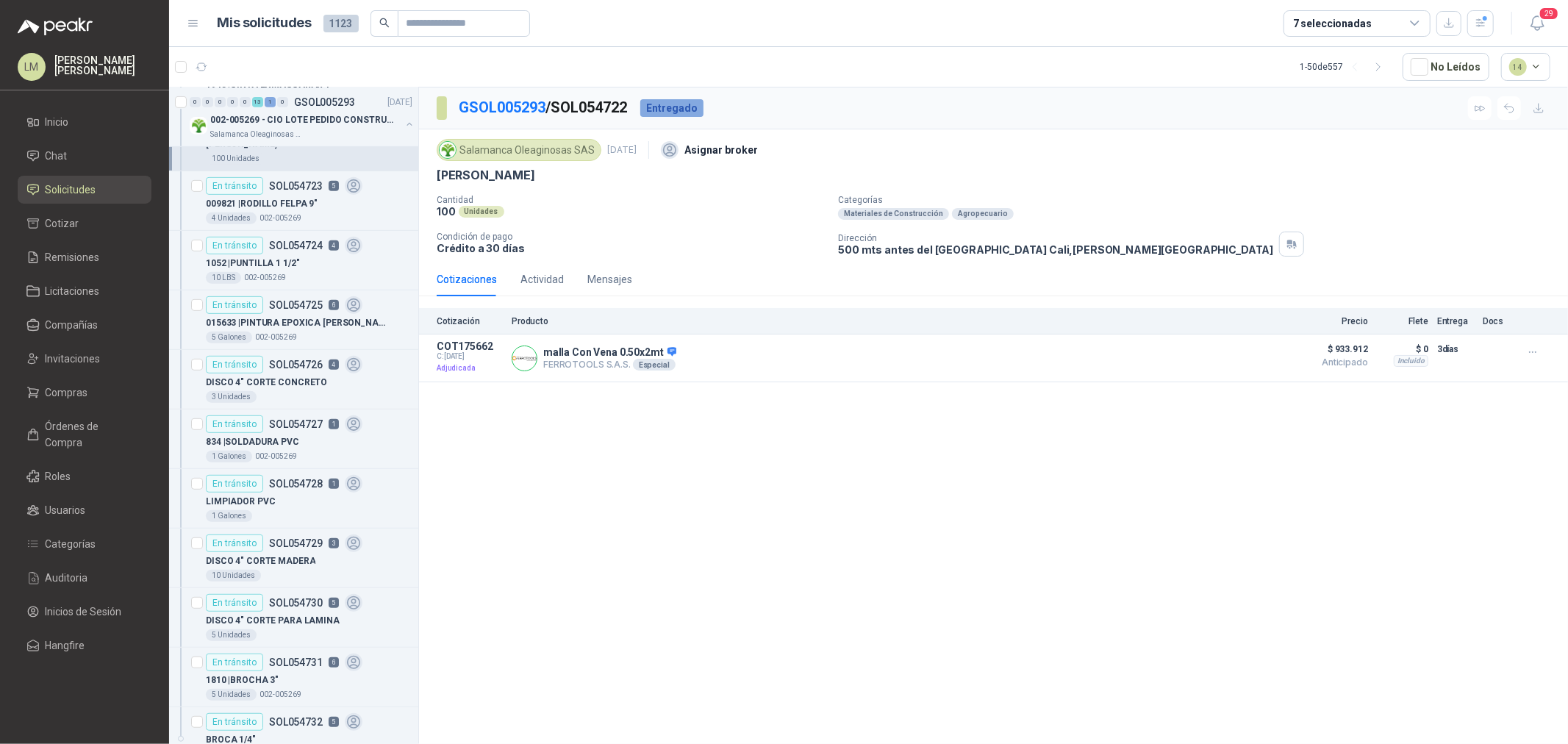
scroll to position [736, 0]
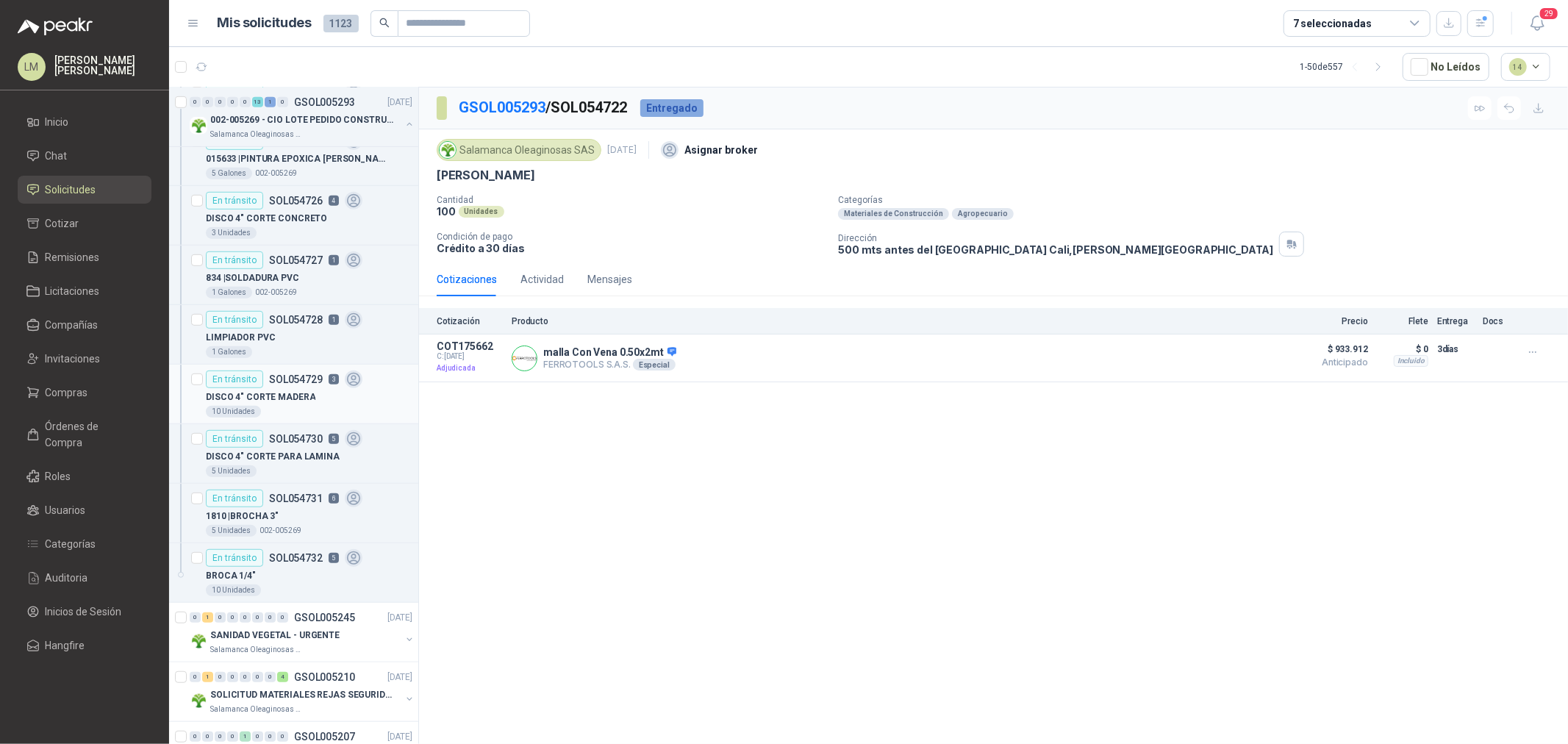
click at [288, 397] on p "DISCO 4" CORTE MADERA" at bounding box center [261, 397] width 110 height 14
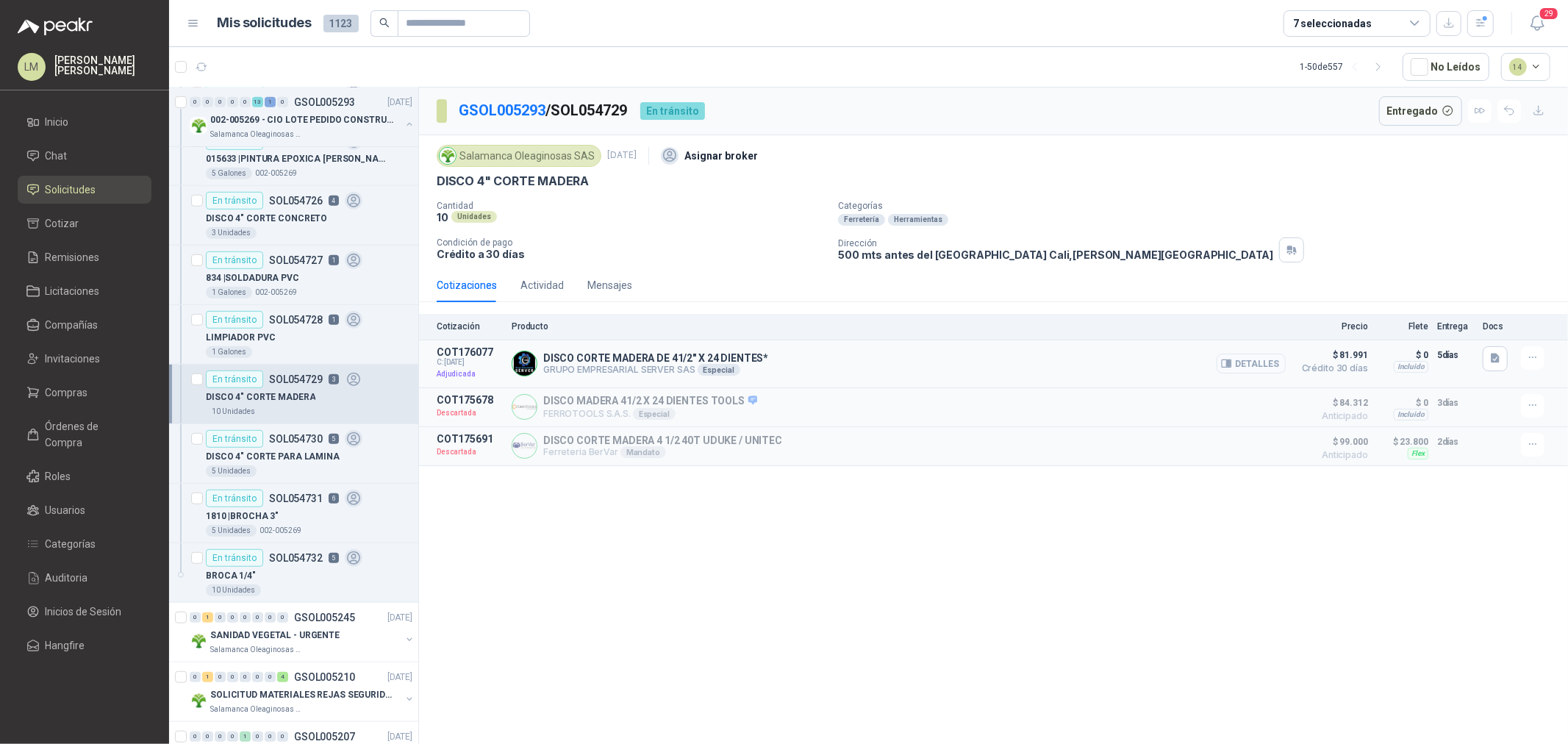
click at [1243, 366] on button "Detalles" at bounding box center [1251, 363] width 69 height 20
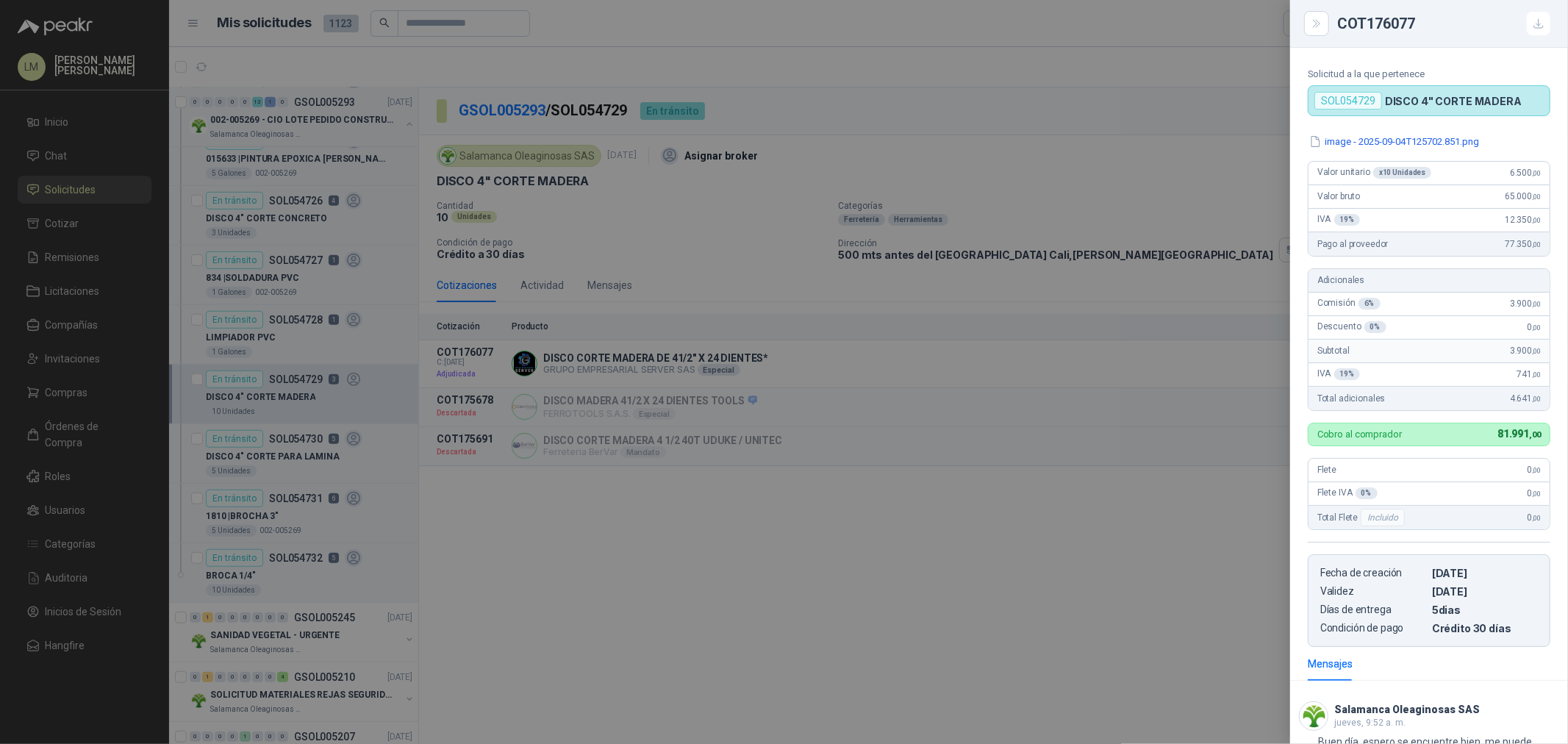
scroll to position [96, 0]
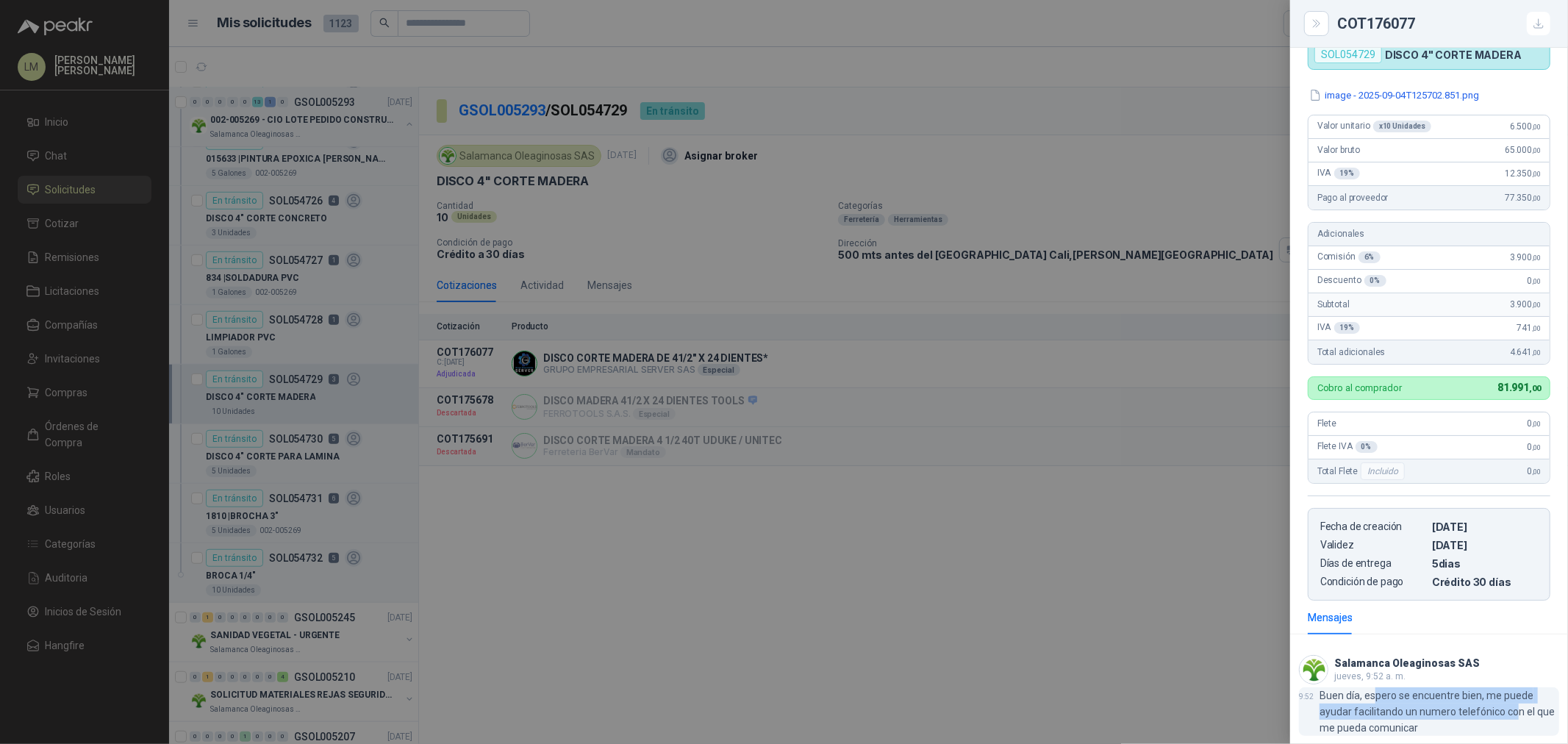
drag, startPoint x: 1373, startPoint y: 699, endPoint x: 1513, endPoint y: 711, distance: 140.5
click at [1513, 711] on p "Buen día, espero se encuentre bien, me puede ayudar facilitando un numero telef…" at bounding box center [1439, 711] width 239 height 48
click at [1013, 203] on div at bounding box center [784, 372] width 1568 height 744
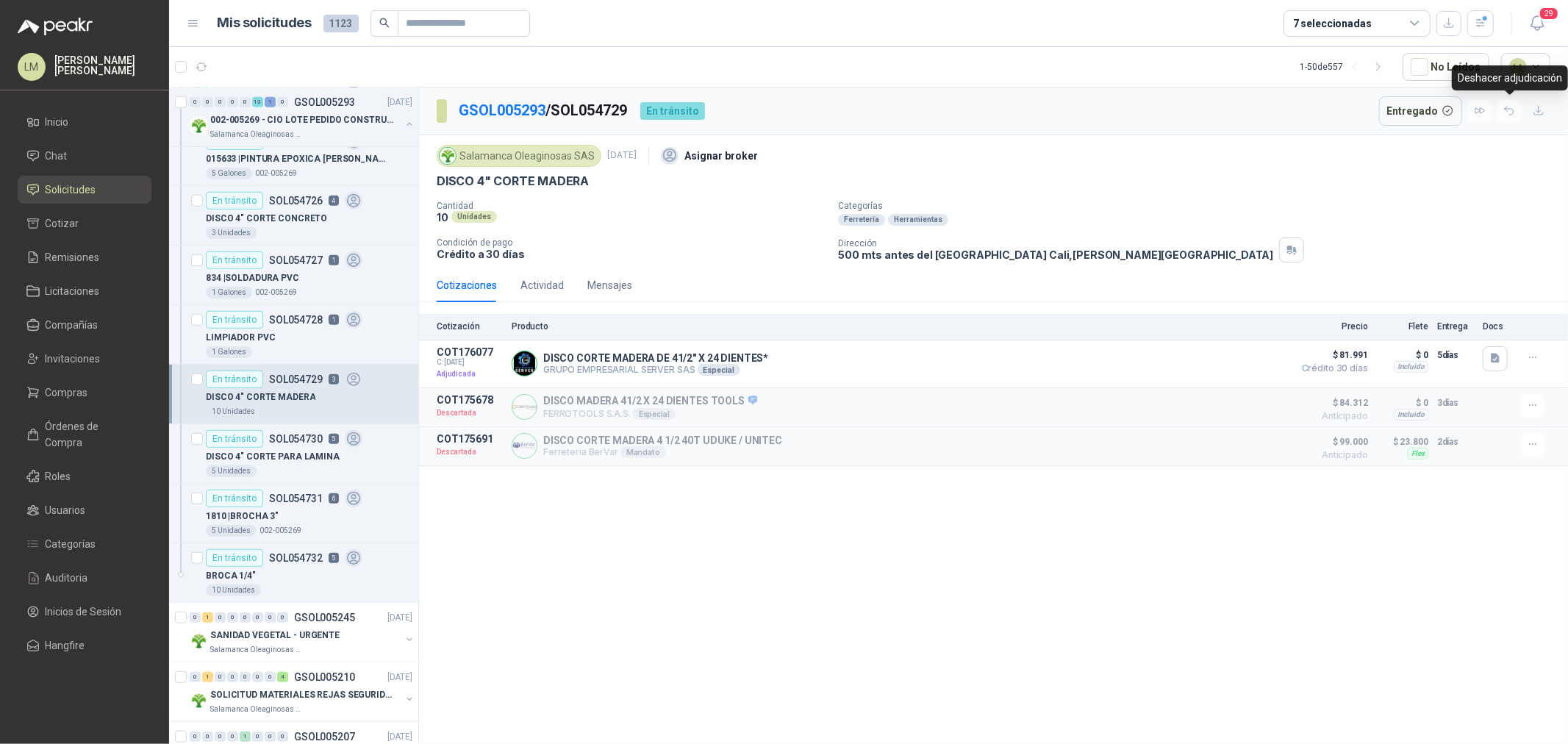
click at [1522, 113] on div "Entregado" at bounding box center [1465, 111] width 172 height 30
click at [1510, 114] on icon "button" at bounding box center [1510, 110] width 12 height 12
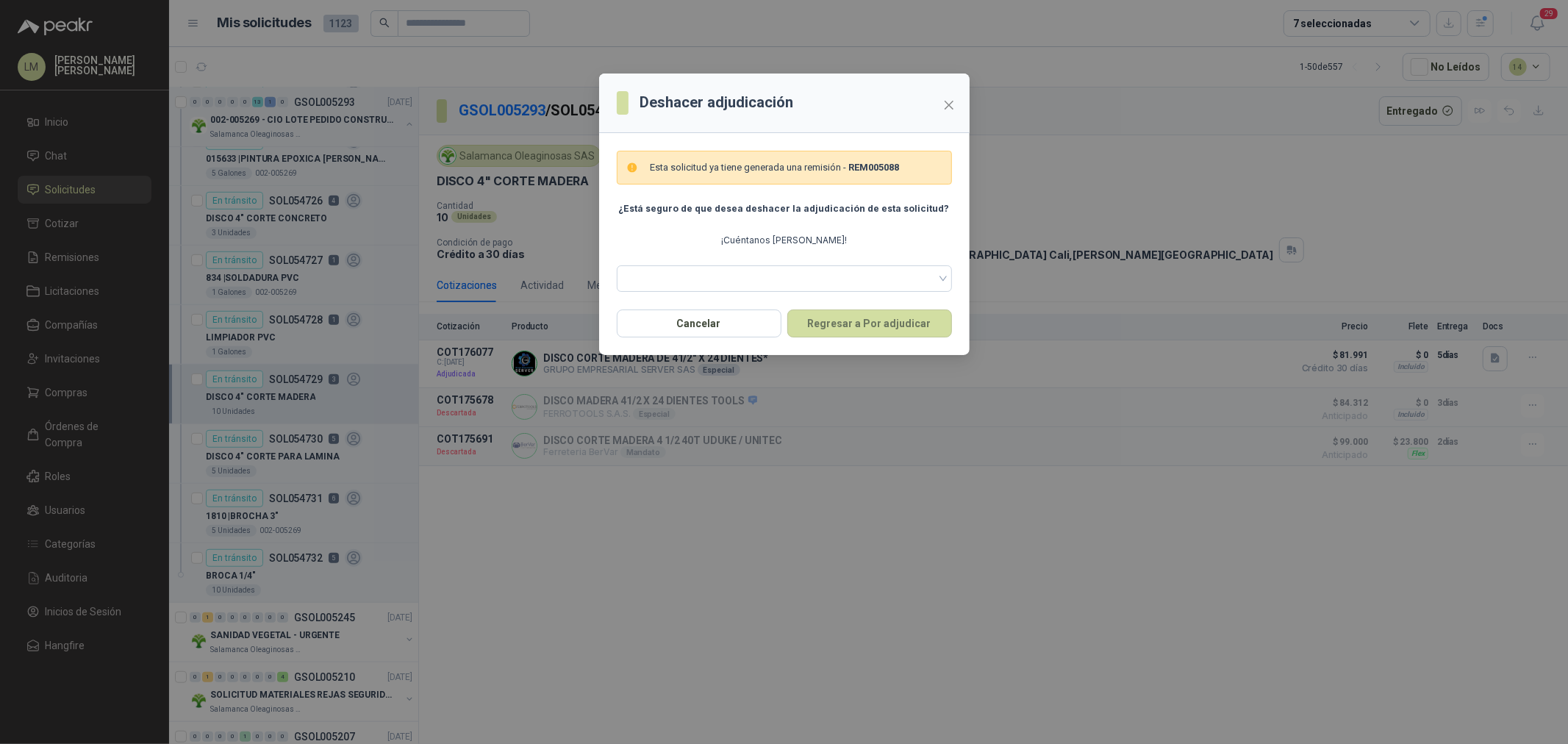
click at [709, 231] on div "Esta solicitud ya tiene generada una remisión - REM005088 ¿Está seguro de que d…" at bounding box center [784, 221] width 335 height 141
click at [709, 263] on div "Esta solicitud ya tiene generada una remisión - REM005088 ¿Está seguro de que d…" at bounding box center [784, 221] width 335 height 141
click at [712, 288] on span at bounding box center [784, 278] width 317 height 22
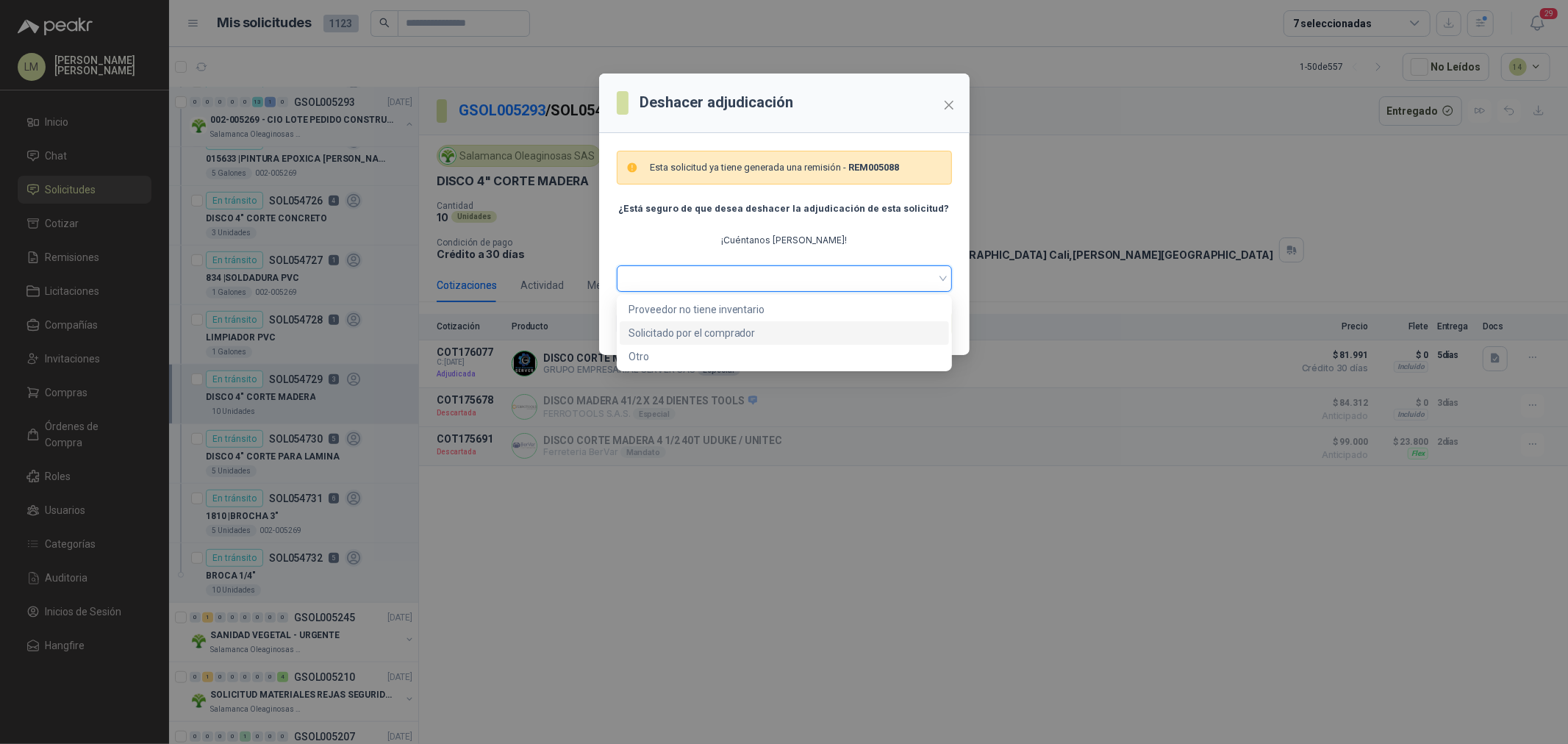
click at [707, 330] on div "Solicitado por el comprador" at bounding box center [785, 333] width 312 height 16
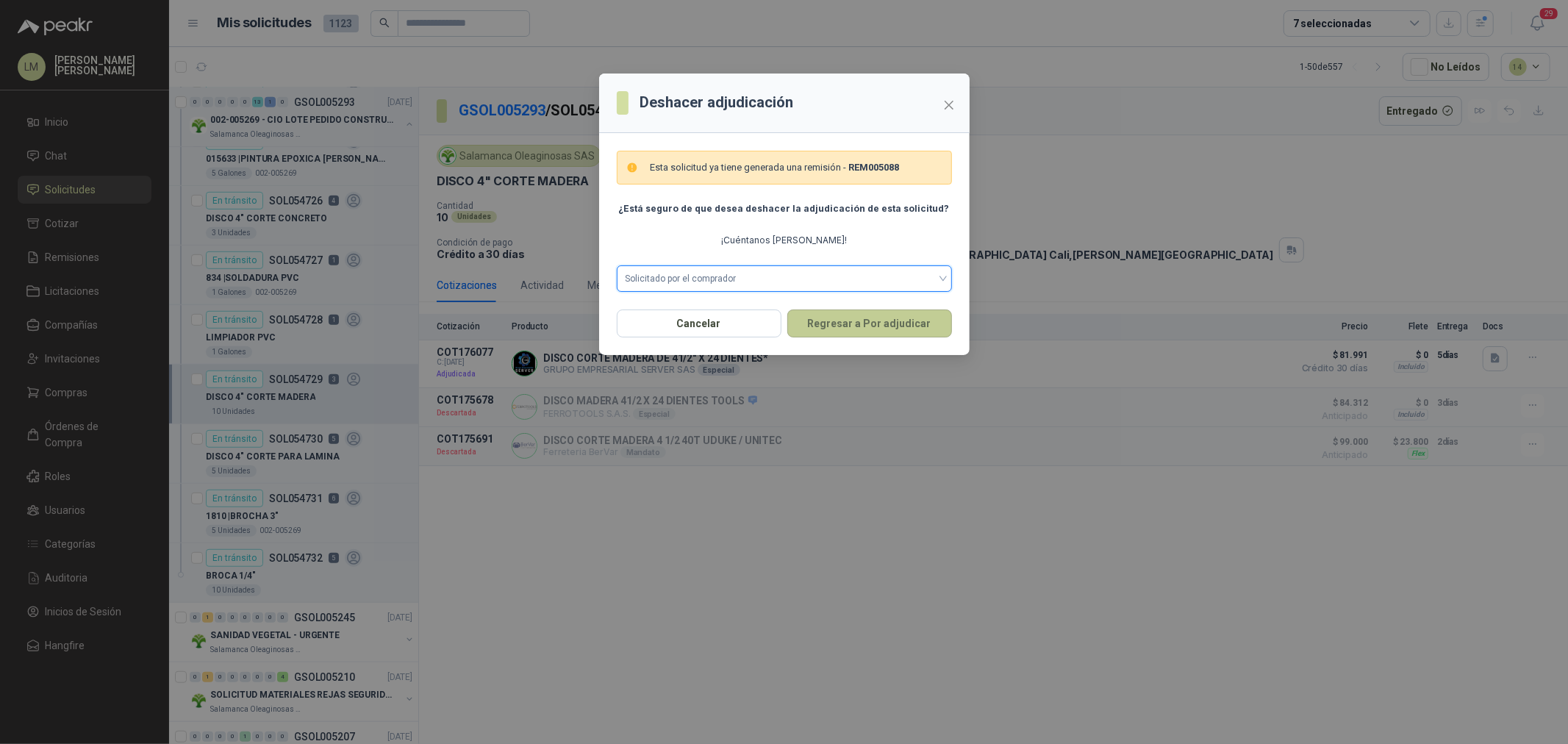
click at [866, 323] on button "Regresar a Por adjudicar" at bounding box center [869, 323] width 165 height 28
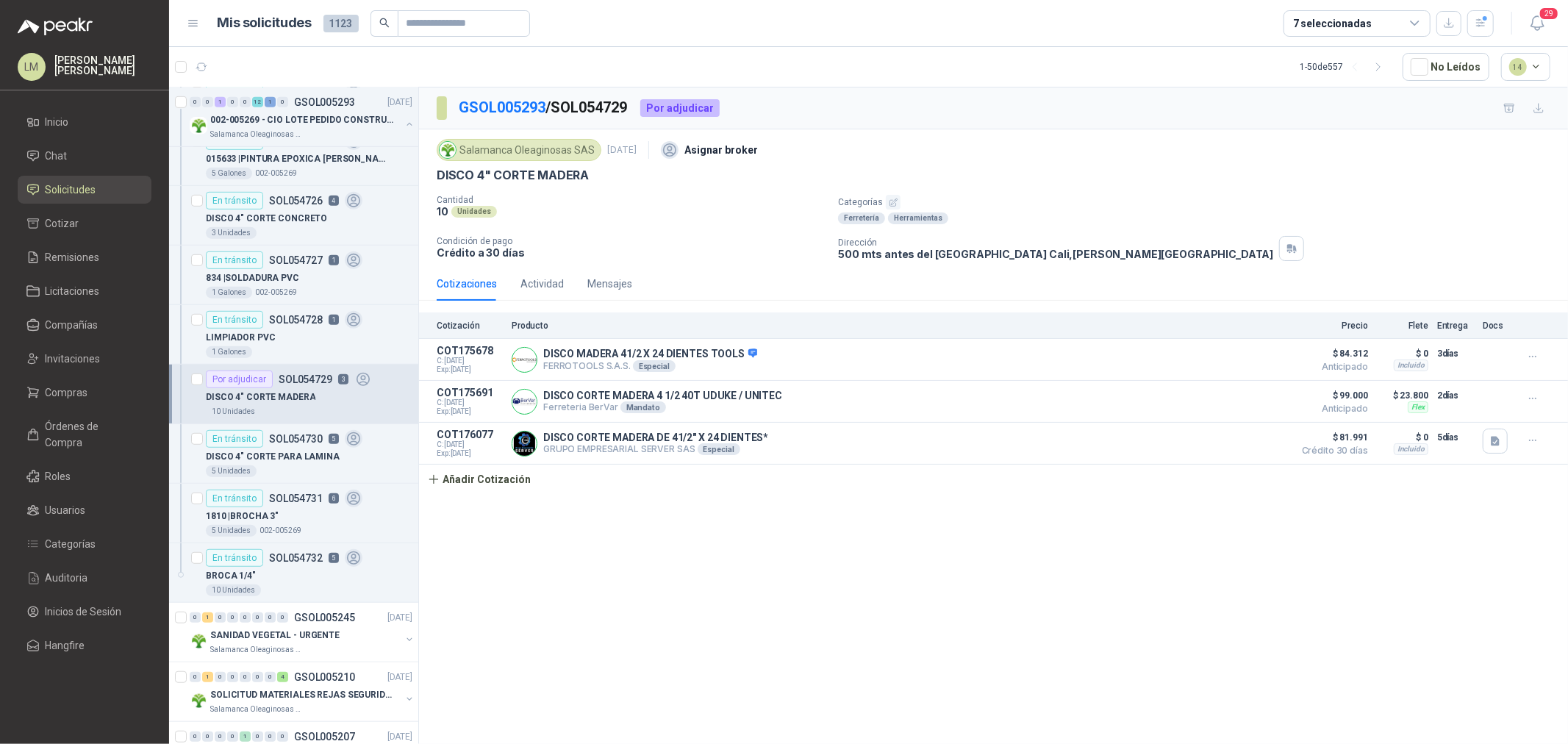
drag, startPoint x: 805, startPoint y: 523, endPoint x: 781, endPoint y: 523, distance: 24.0
click at [805, 523] on div "GSOL005293 / SOL054729 Por adjudicar Salamanca Oleaginosas SAS 3 sept, 2025 Asi…" at bounding box center [993, 418] width 1149 height 662
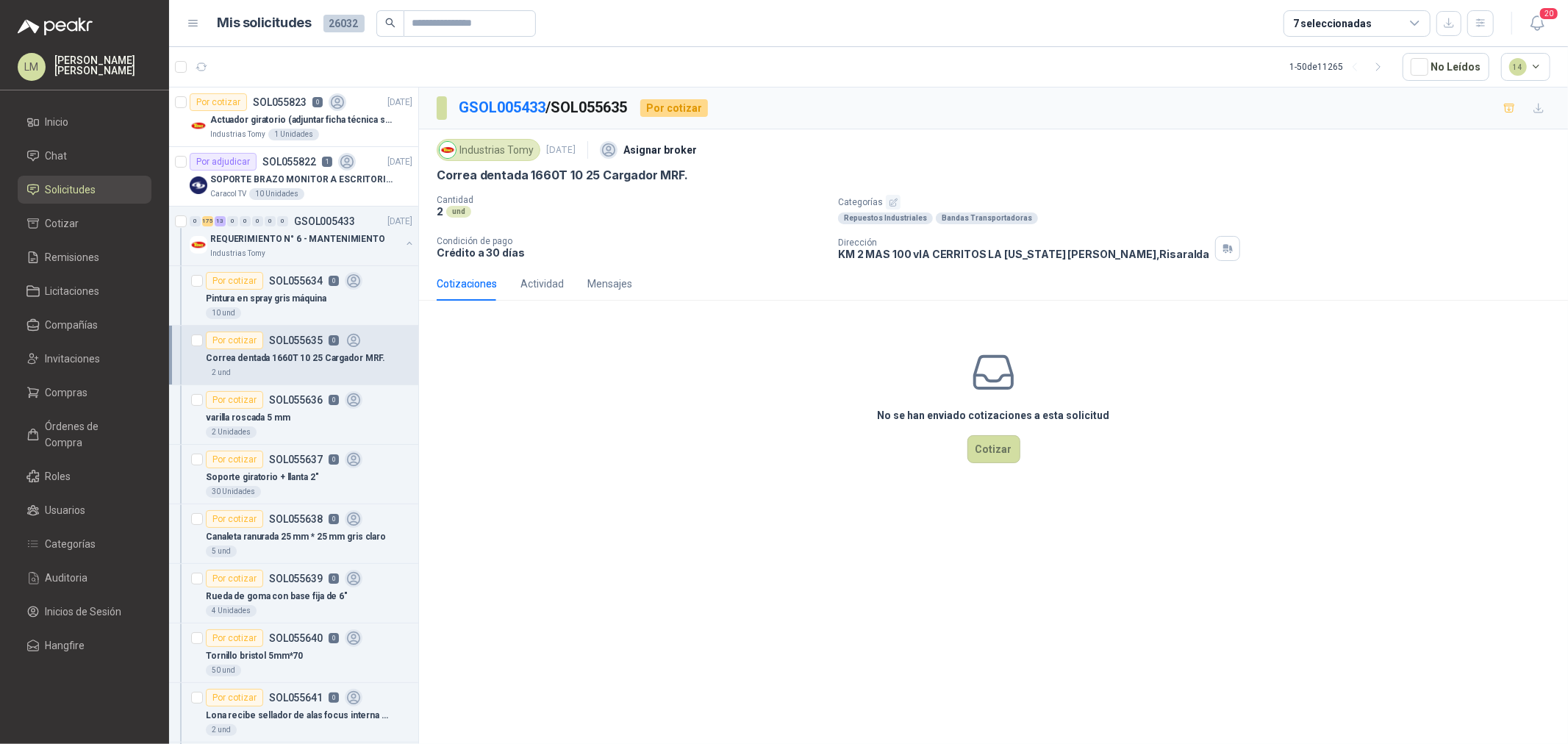
click at [891, 202] on icon "button" at bounding box center [893, 202] width 7 height 7
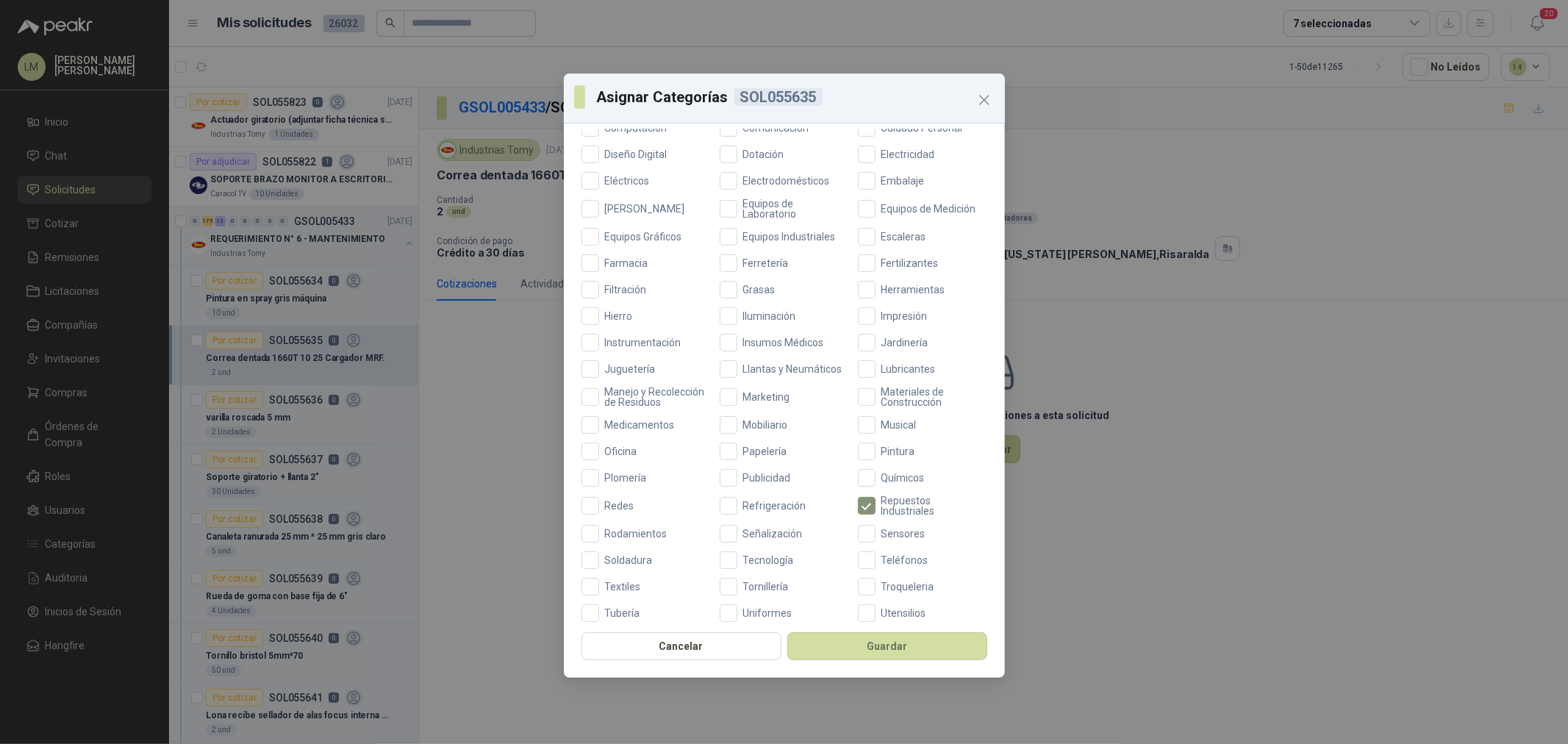
scroll to position [266, 0]
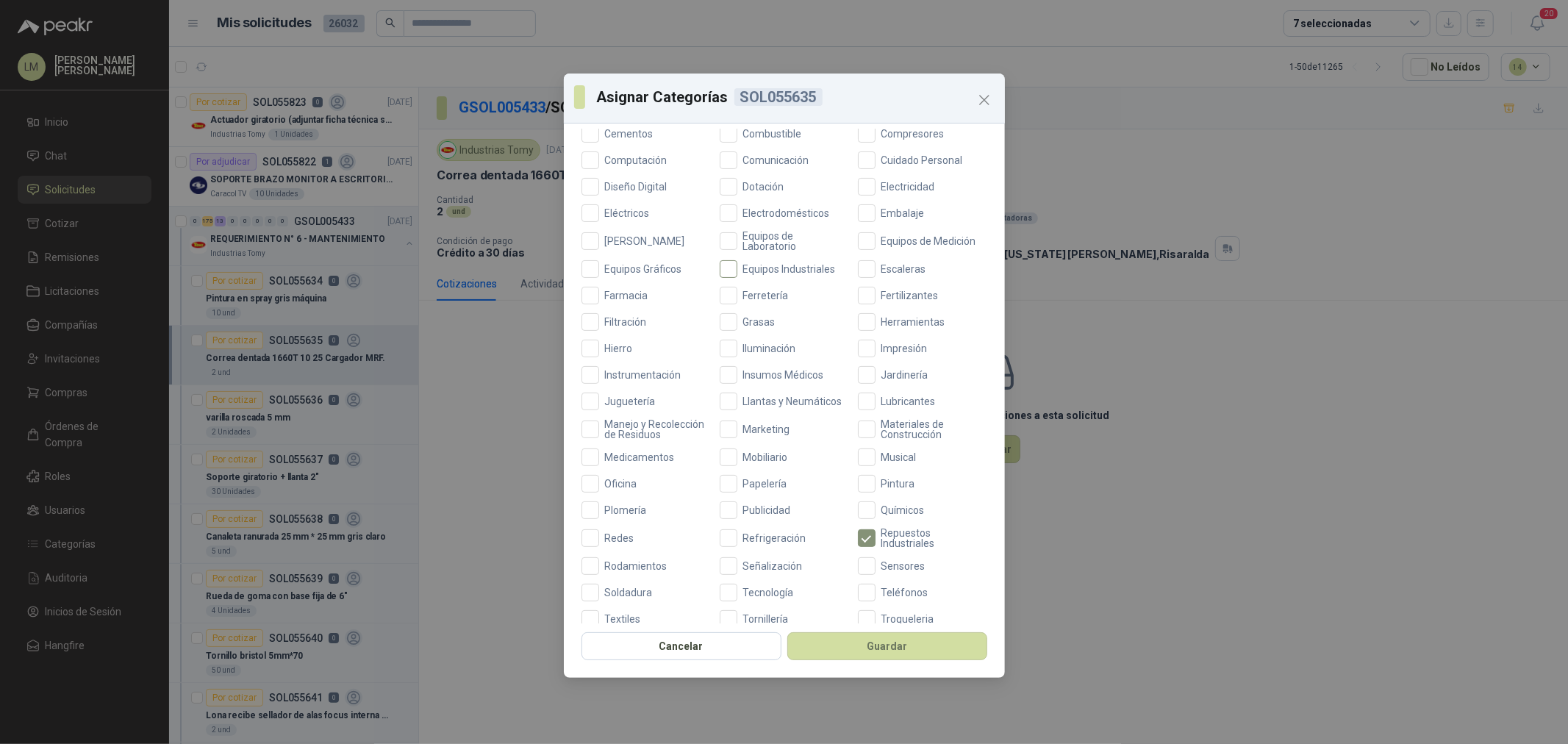
click at [737, 267] on span "Equipos Industriales" at bounding box center [789, 269] width 104 height 11
click at [737, 283] on div "Aceites Acero Agropecuario Aires Acondicionados Alambres Alarmas Alimentos Arma…" at bounding box center [784, 319] width 406 height 723
click at [878, 640] on button "Guardar" at bounding box center [887, 646] width 200 height 28
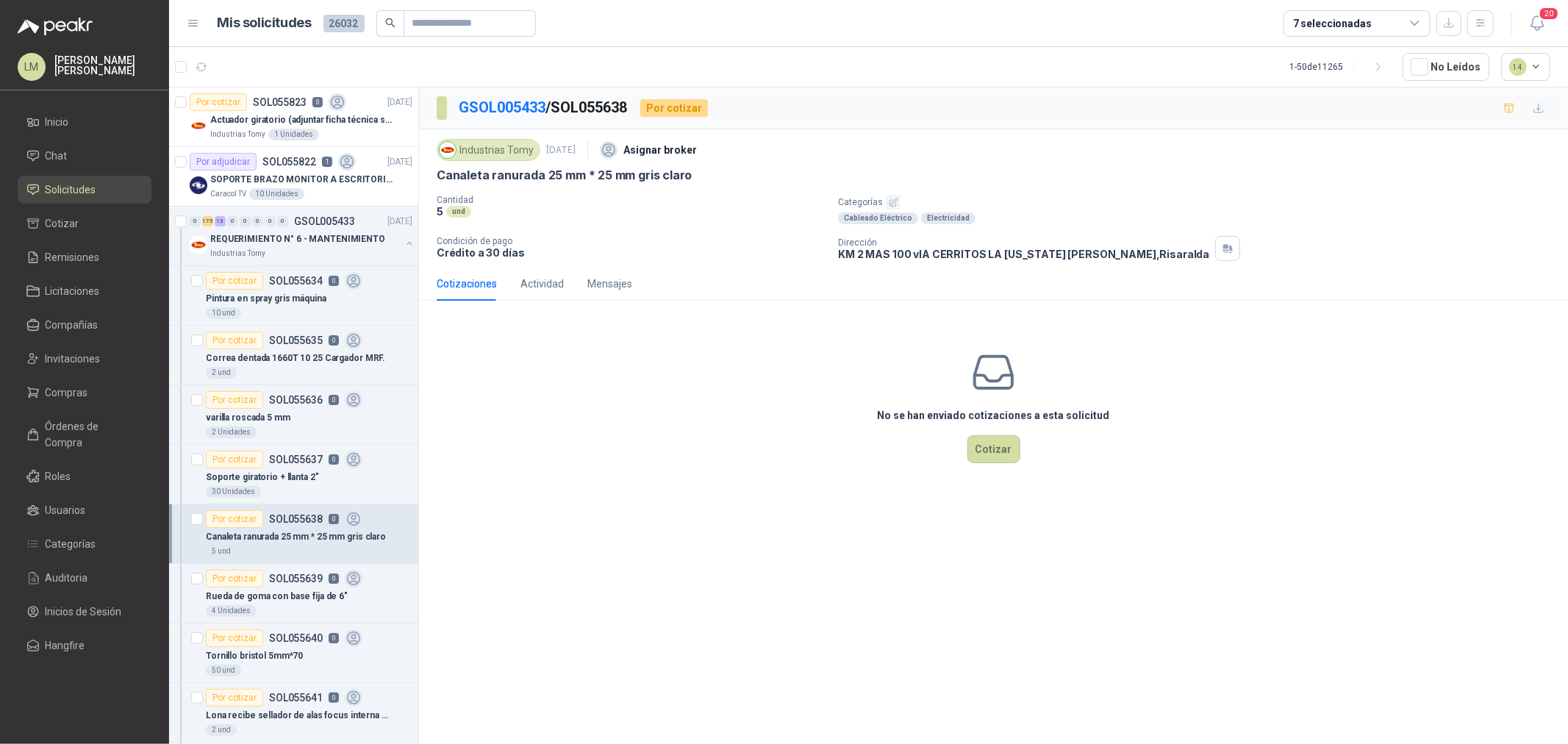
click at [883, 199] on p "Categorías" at bounding box center [1200, 203] width 724 height 15
click at [891, 199] on icon "button" at bounding box center [894, 203] width 10 height 10
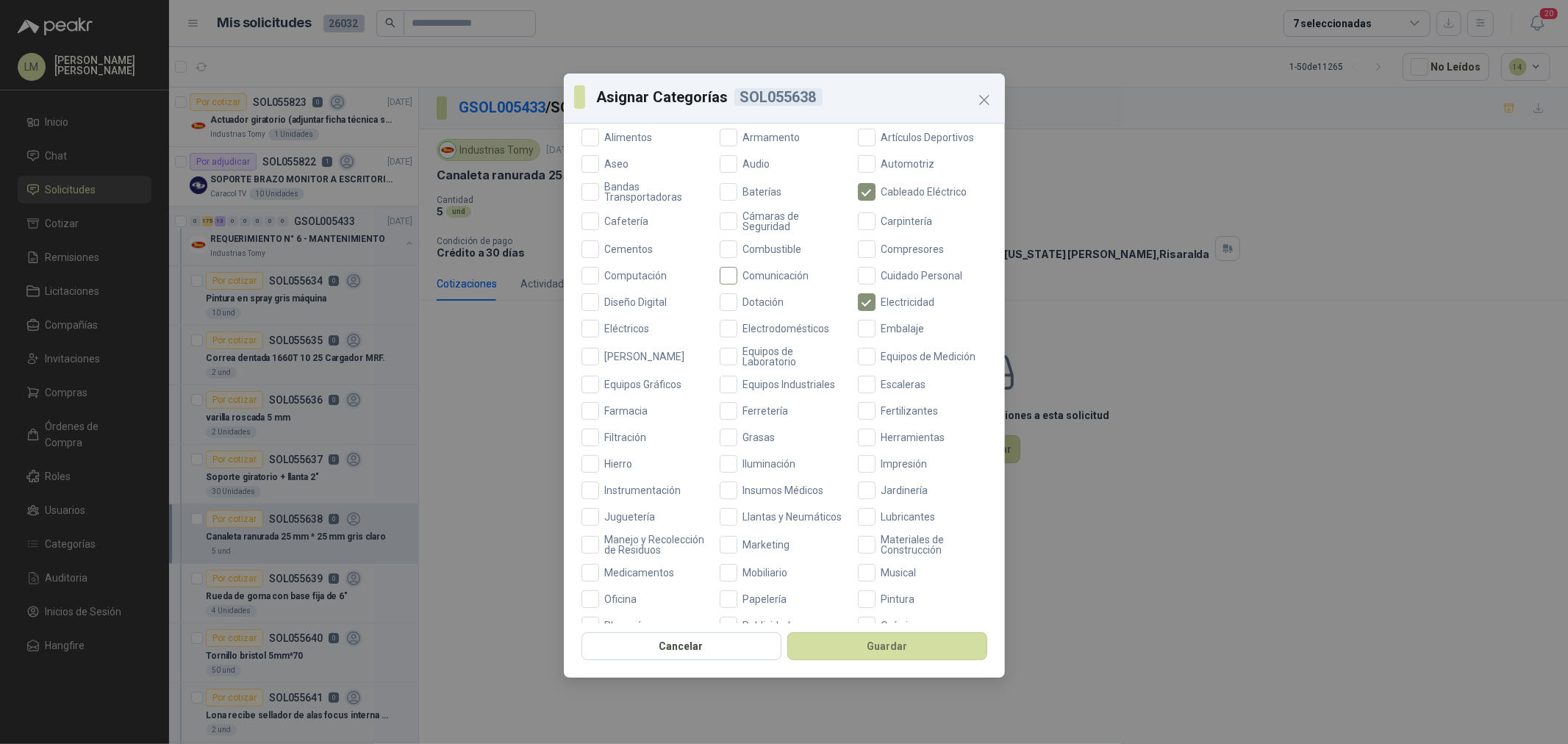
scroll to position [326, 0]
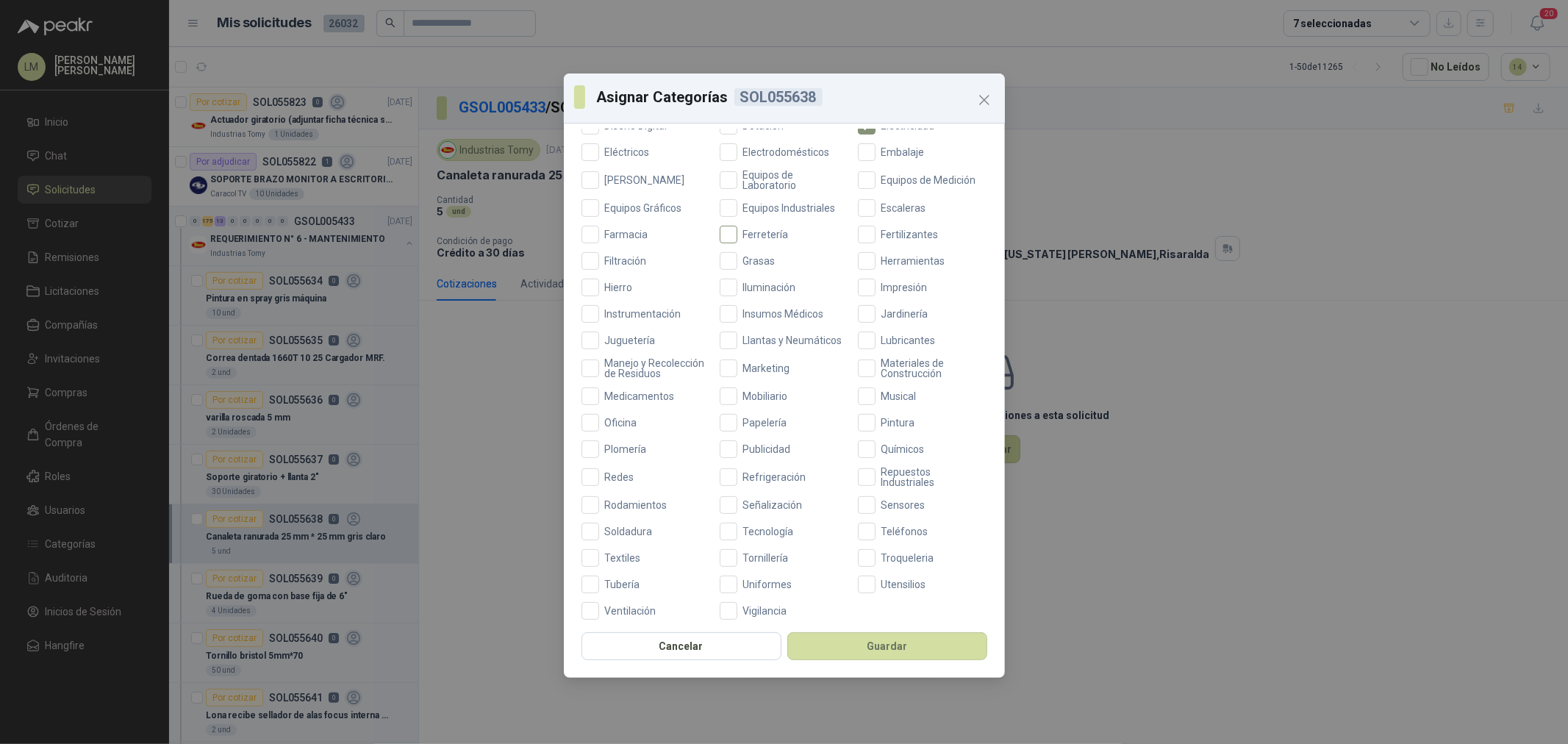
click at [748, 234] on span "Ferretería" at bounding box center [766, 235] width 57 height 11
click at [868, 645] on button "Guardar" at bounding box center [887, 646] width 200 height 28
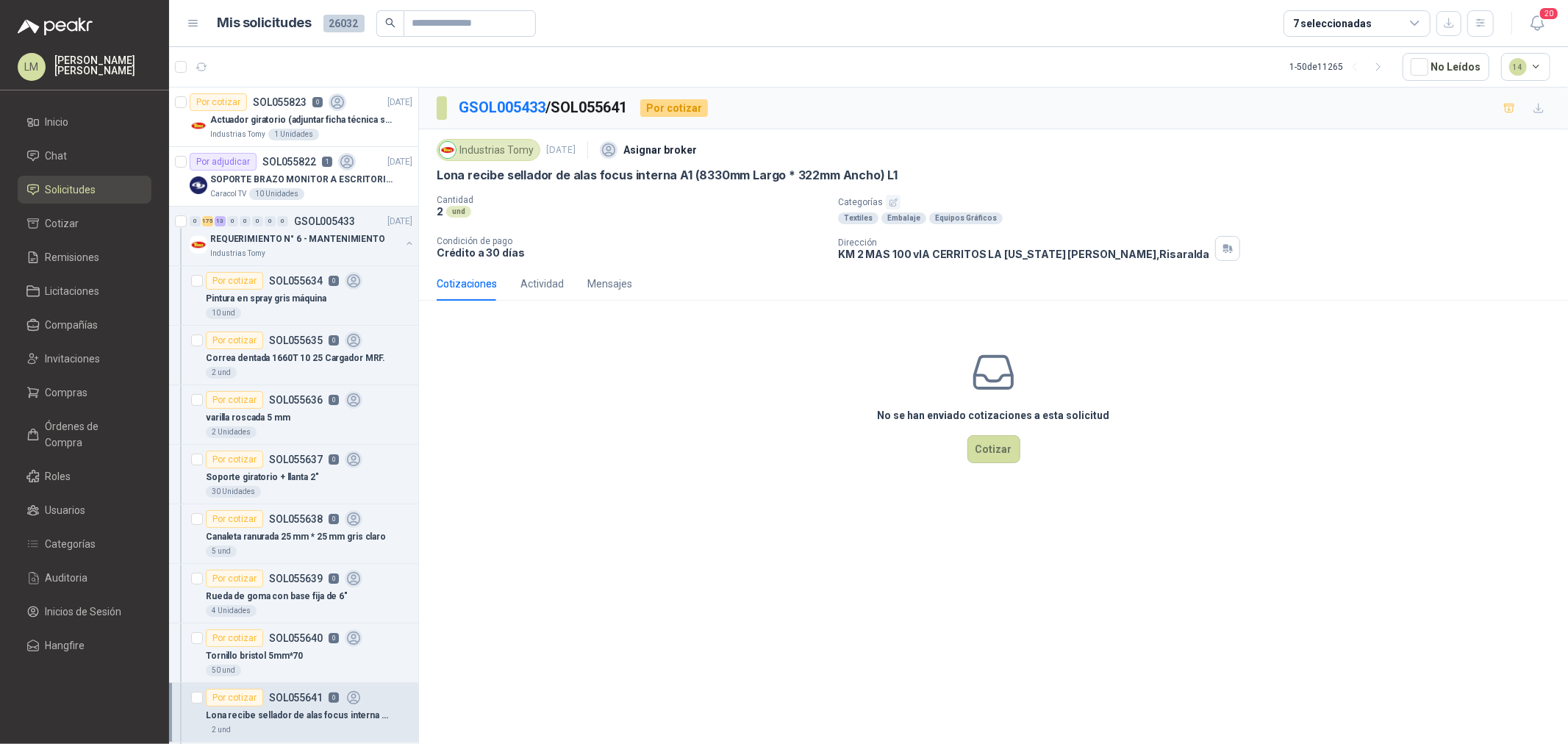
click at [897, 202] on button "button" at bounding box center [893, 203] width 15 height 15
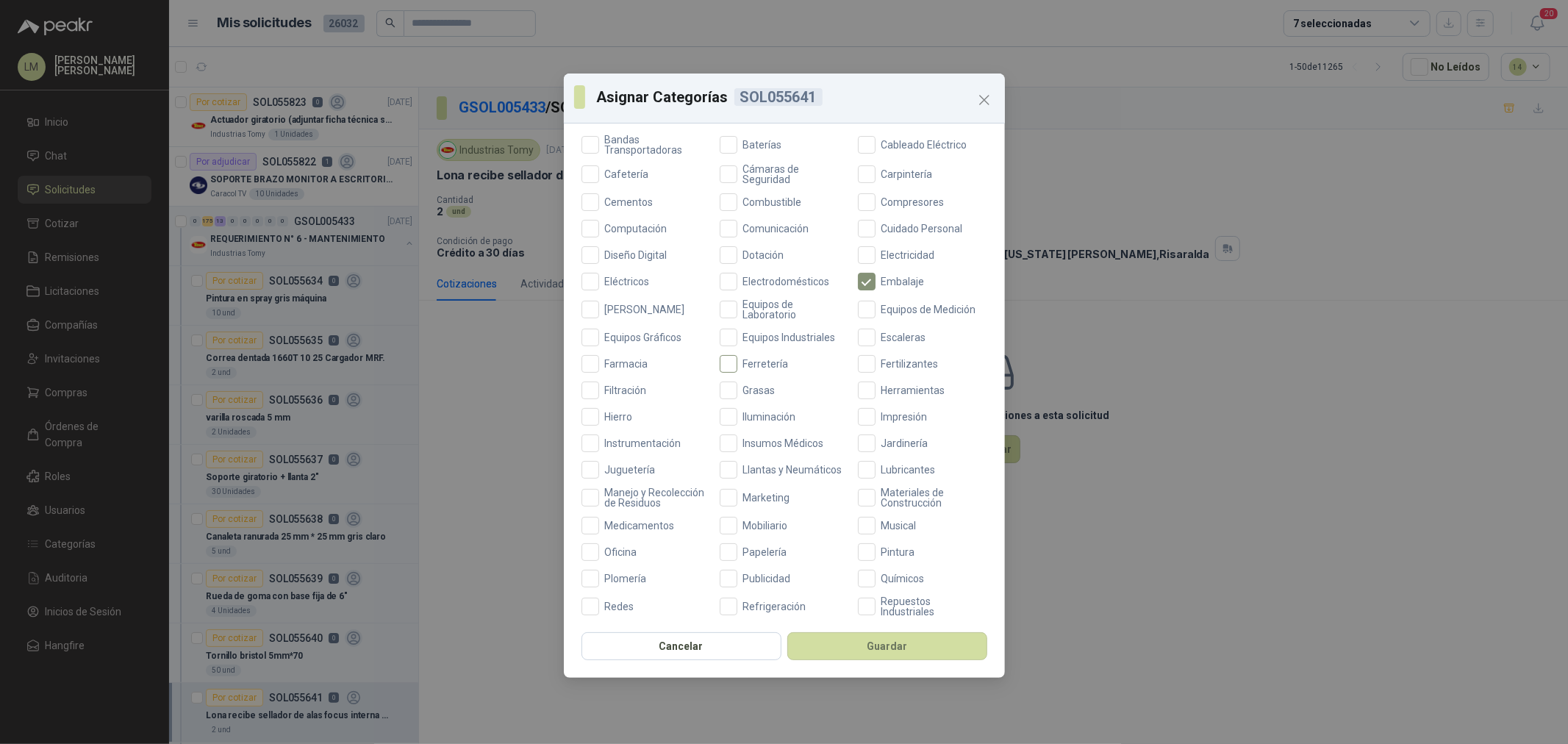
scroll to position [347, 0]
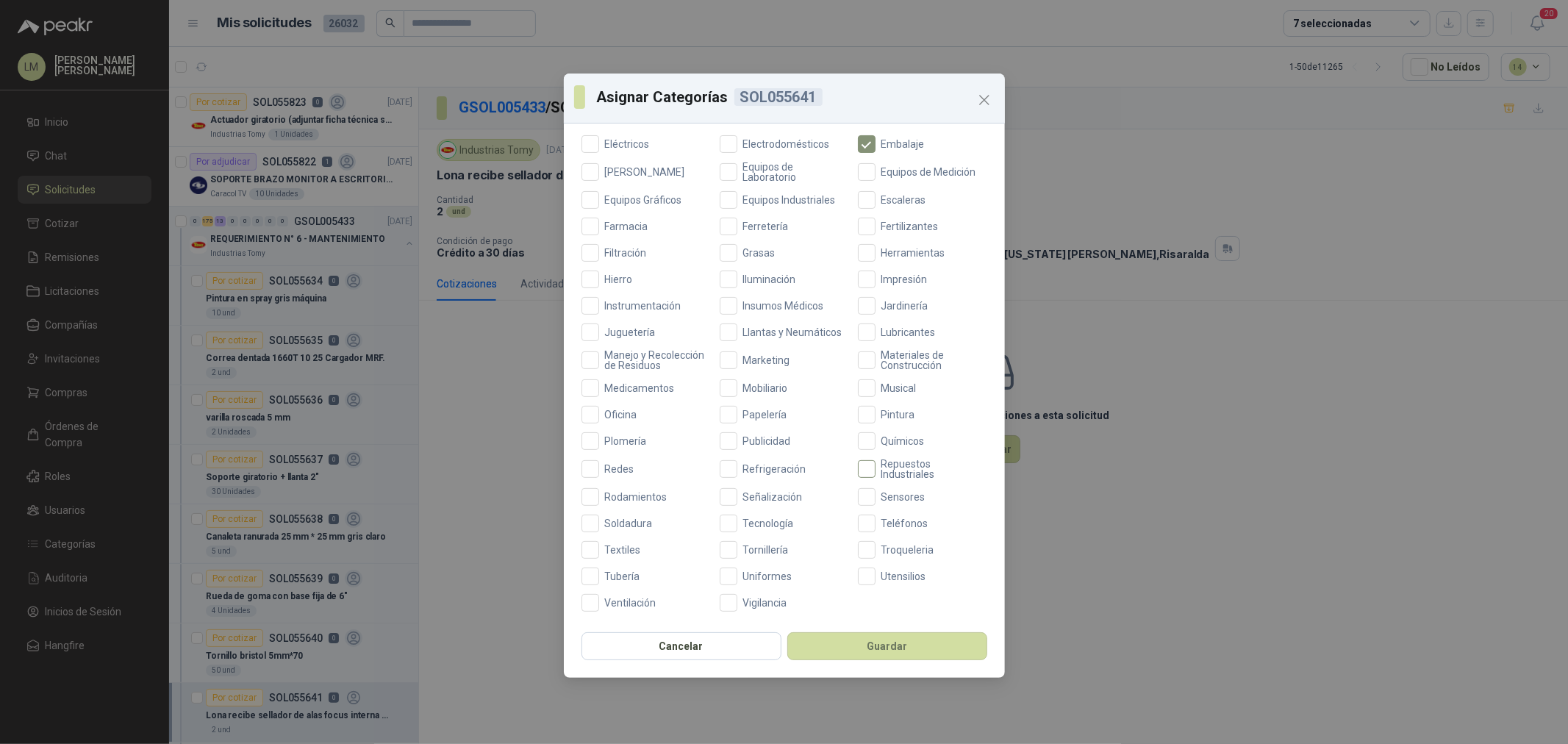
click at [894, 475] on span "Repuestos Industriales" at bounding box center [932, 468] width 112 height 21
click at [738, 195] on span "Equipos Industriales" at bounding box center [789, 200] width 104 height 11
click at [880, 660] on button "Guardar" at bounding box center [887, 646] width 200 height 28
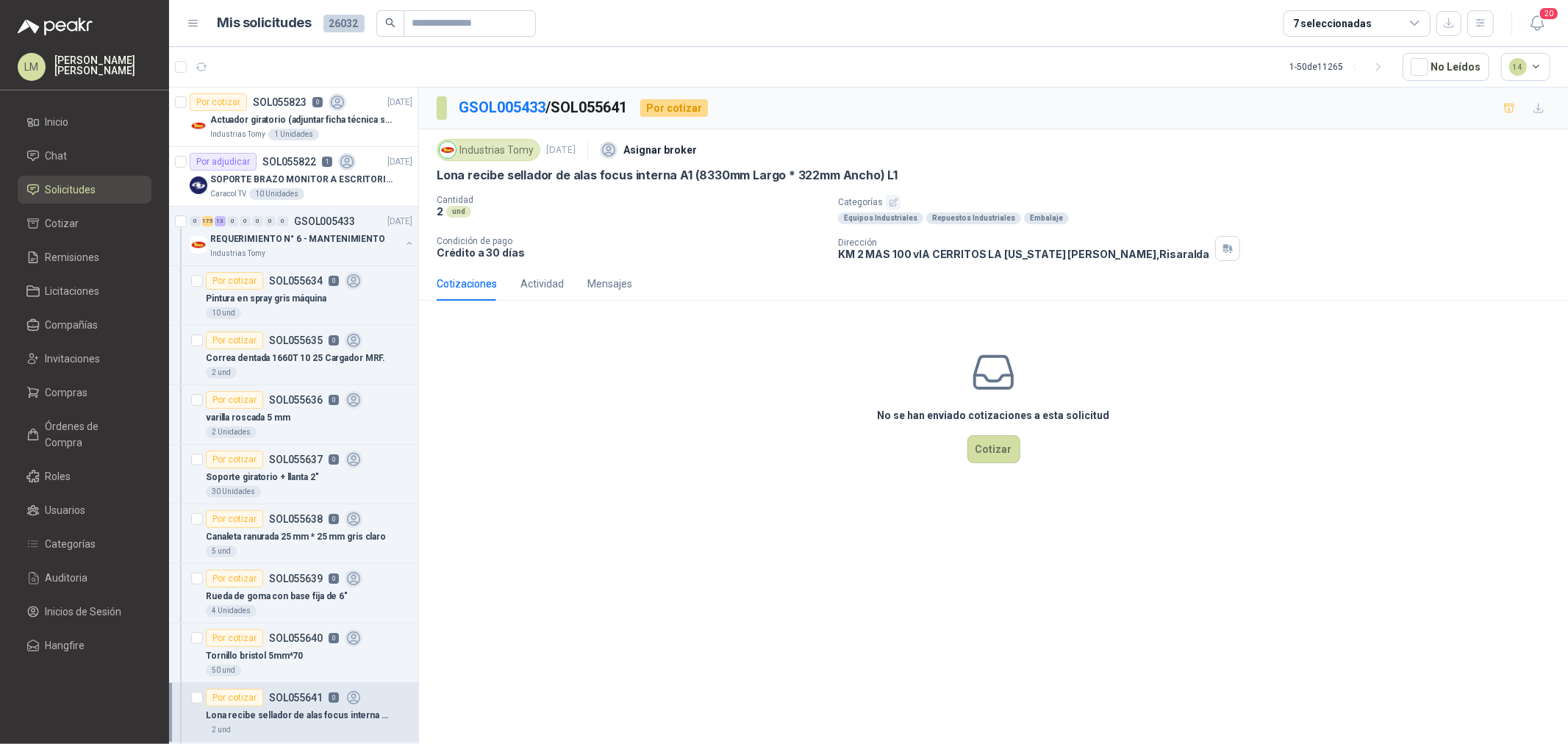
click at [893, 196] on button "button" at bounding box center [893, 203] width 15 height 15
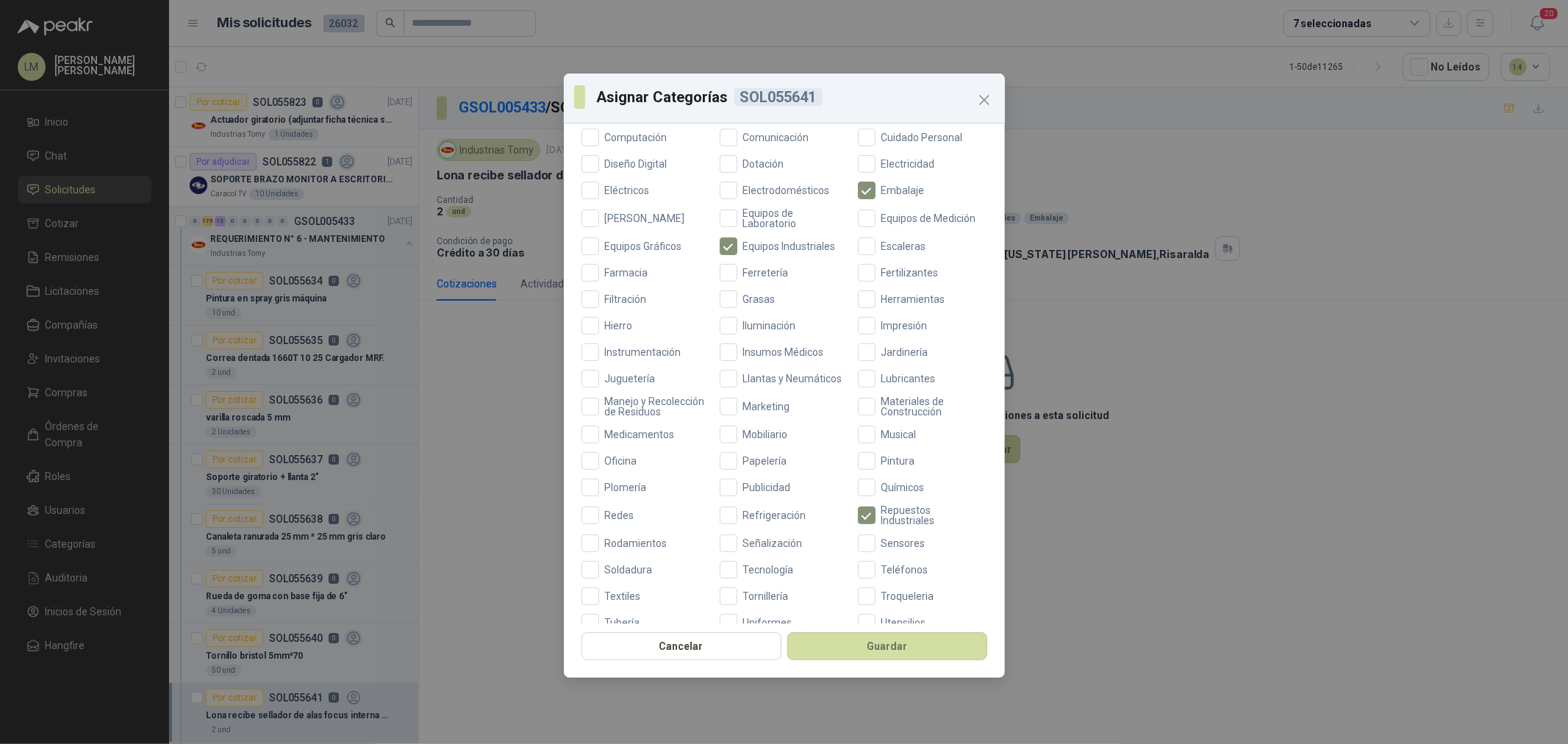
scroll to position [266, 0]
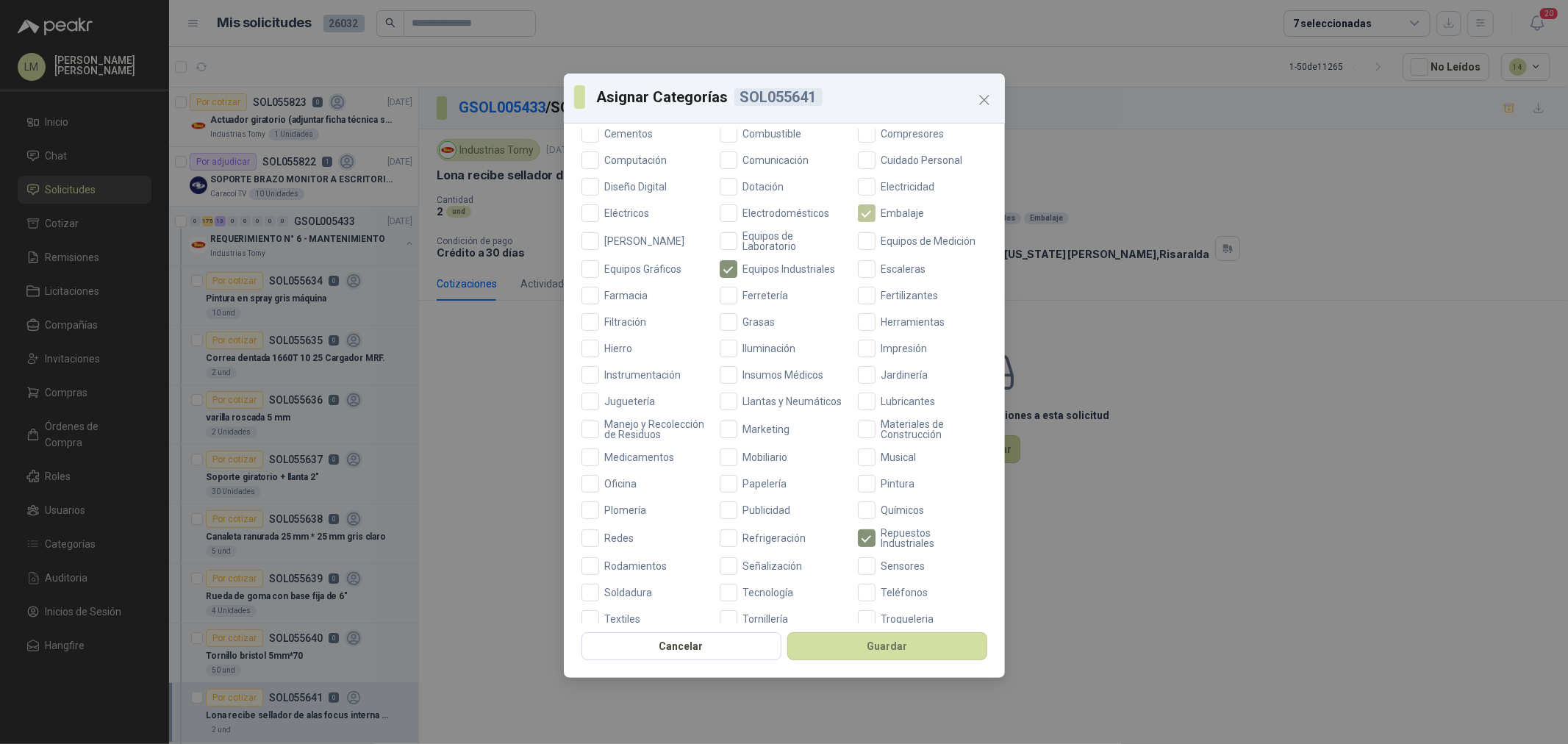
click at [876, 217] on span "Embalaje" at bounding box center [903, 213] width 55 height 11
click at [739, 294] on span "Ferretería" at bounding box center [766, 295] width 57 height 11
click at [880, 637] on button "Guardar" at bounding box center [887, 646] width 200 height 28
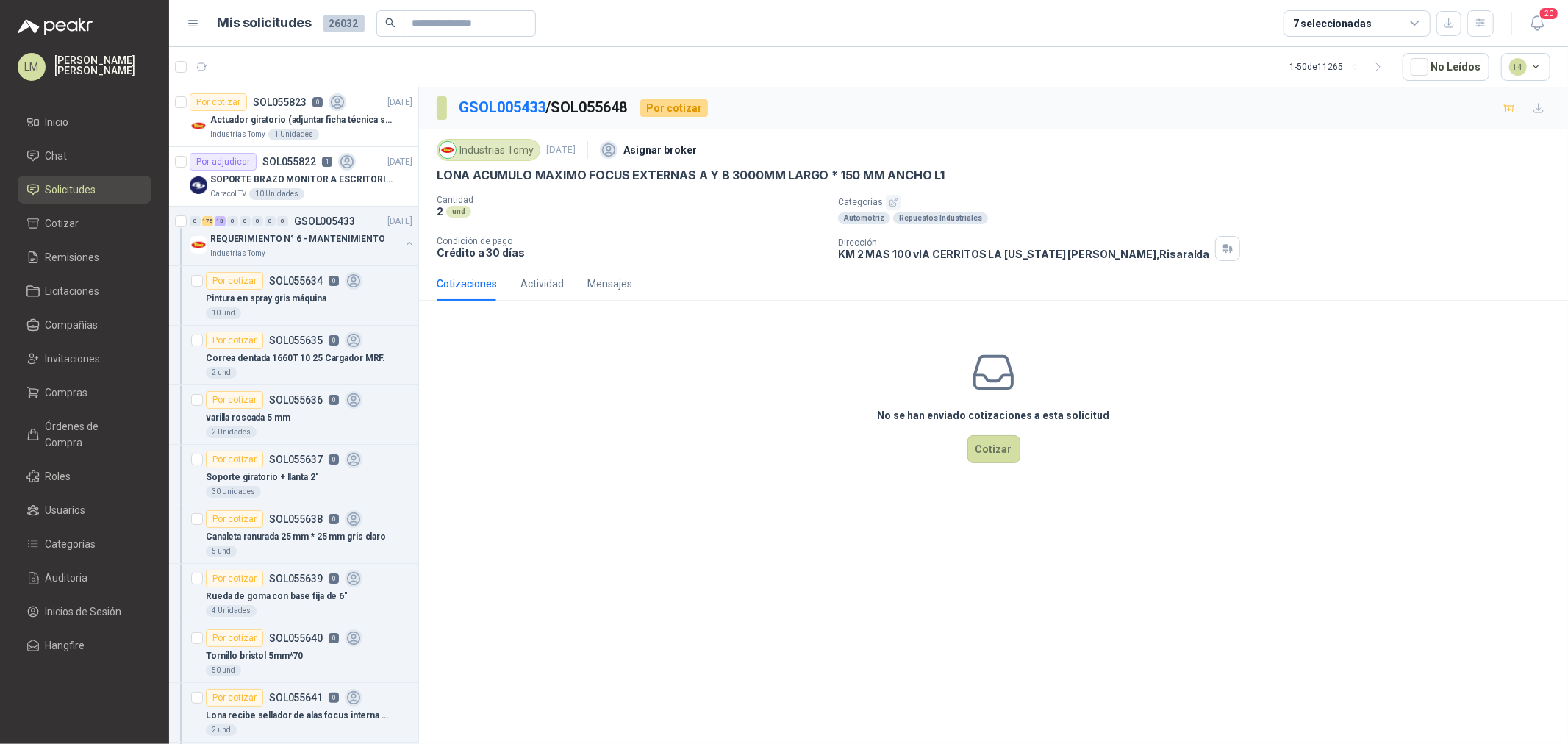
click at [895, 203] on icon "button" at bounding box center [894, 203] width 10 height 10
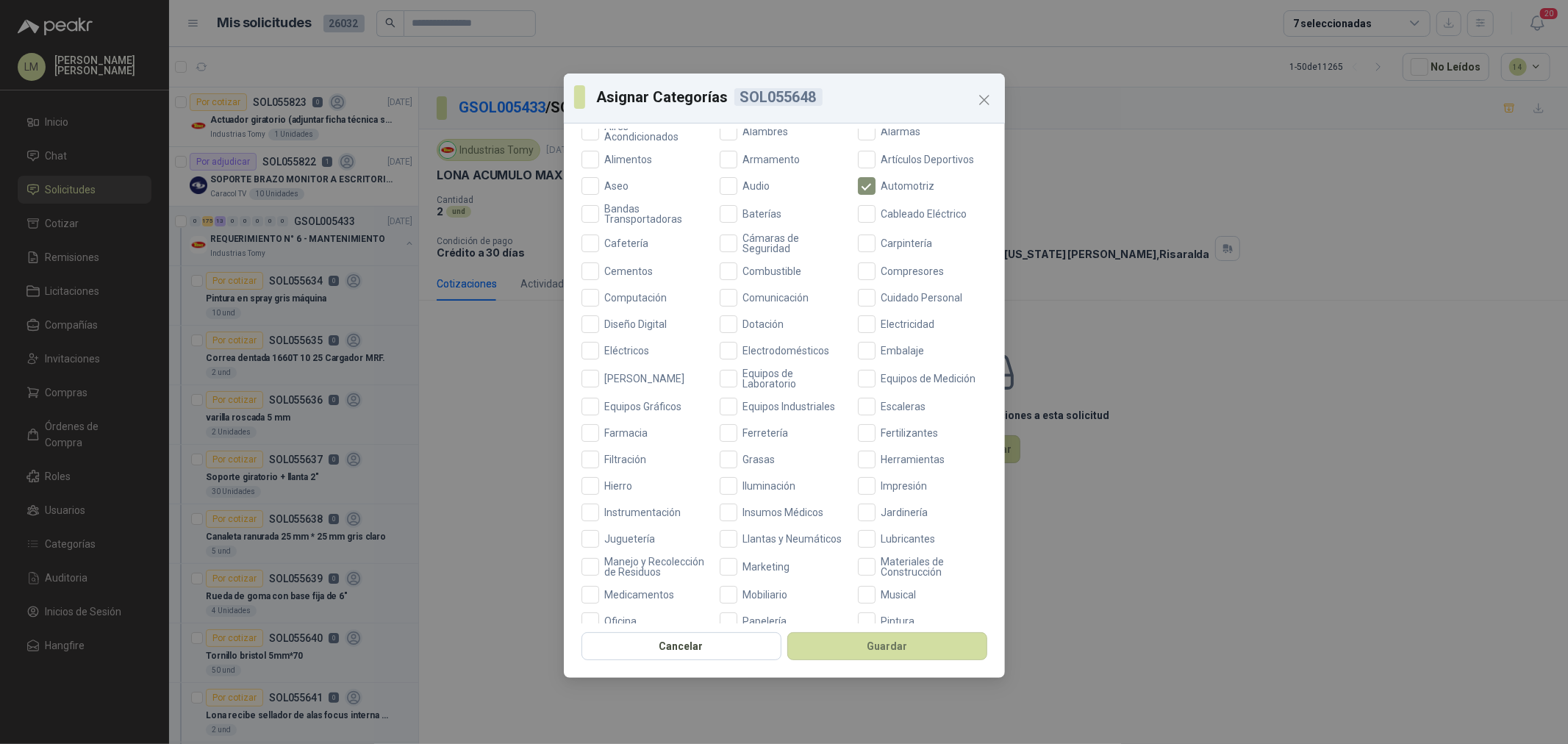
scroll to position [326, 0]
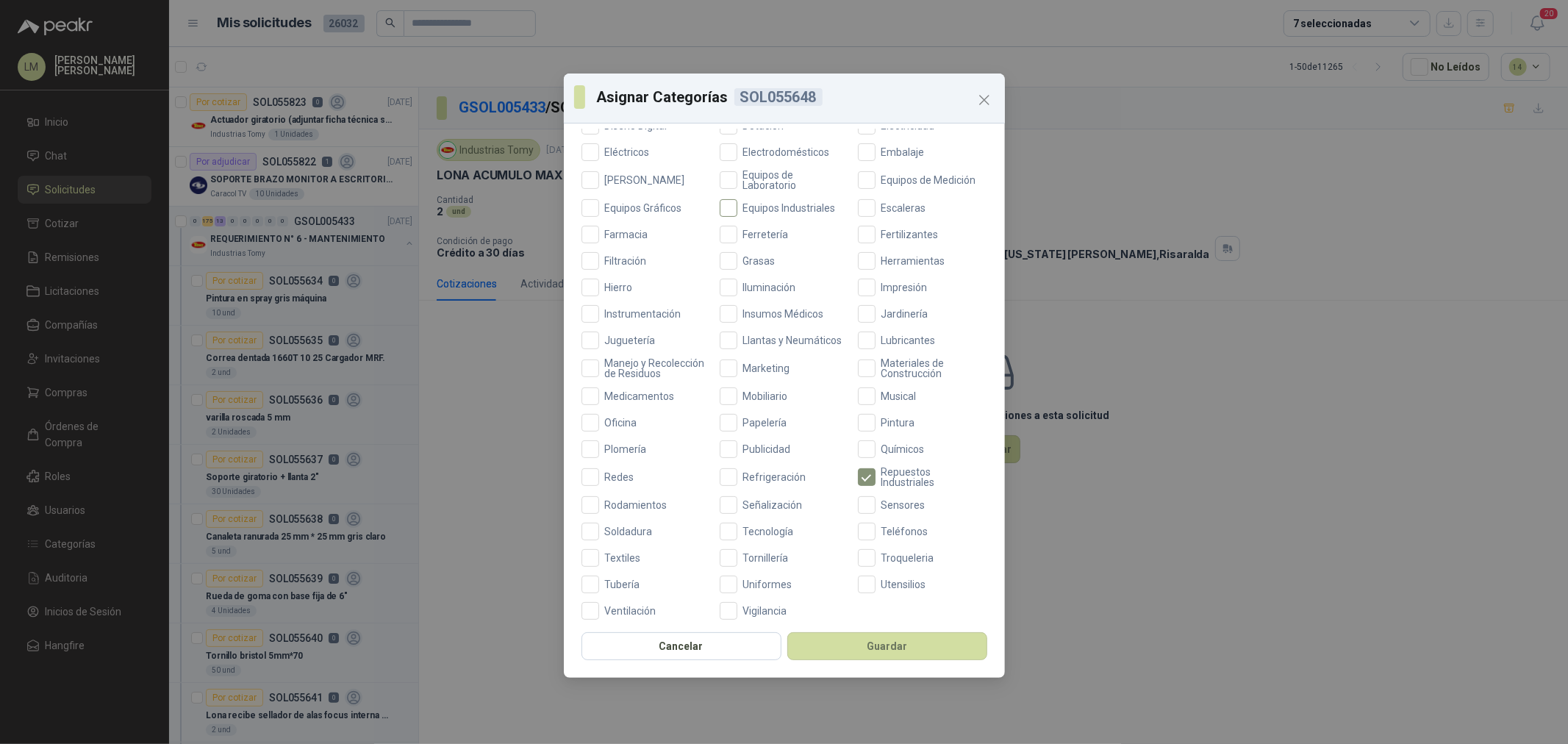
click at [746, 210] on span "Equipos Industriales" at bounding box center [789, 208] width 104 height 11
click at [747, 238] on span "Ferretería" at bounding box center [766, 235] width 57 height 11
click at [850, 644] on button "Guardar" at bounding box center [887, 646] width 200 height 28
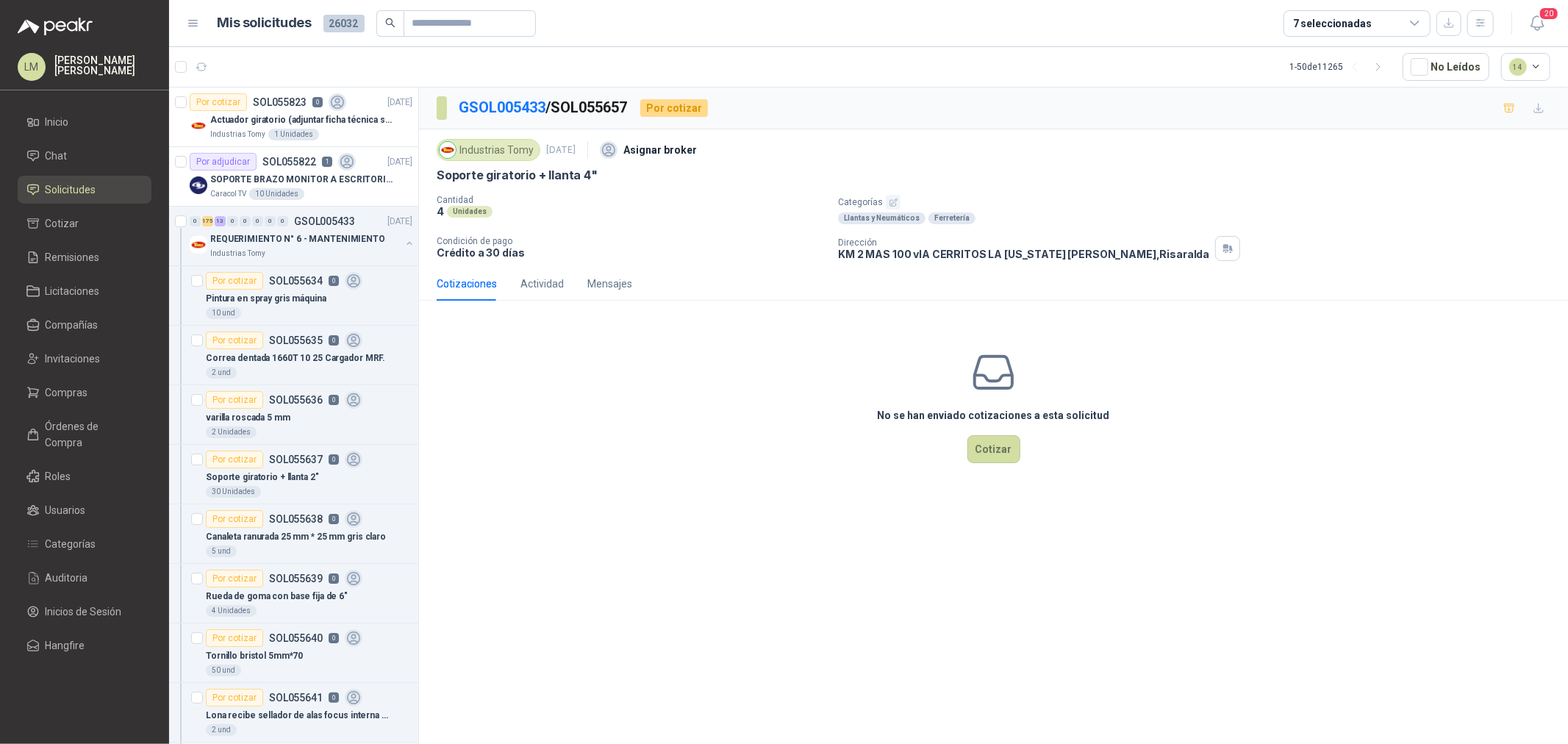
click at [889, 202] on icon "button" at bounding box center [894, 203] width 10 height 10
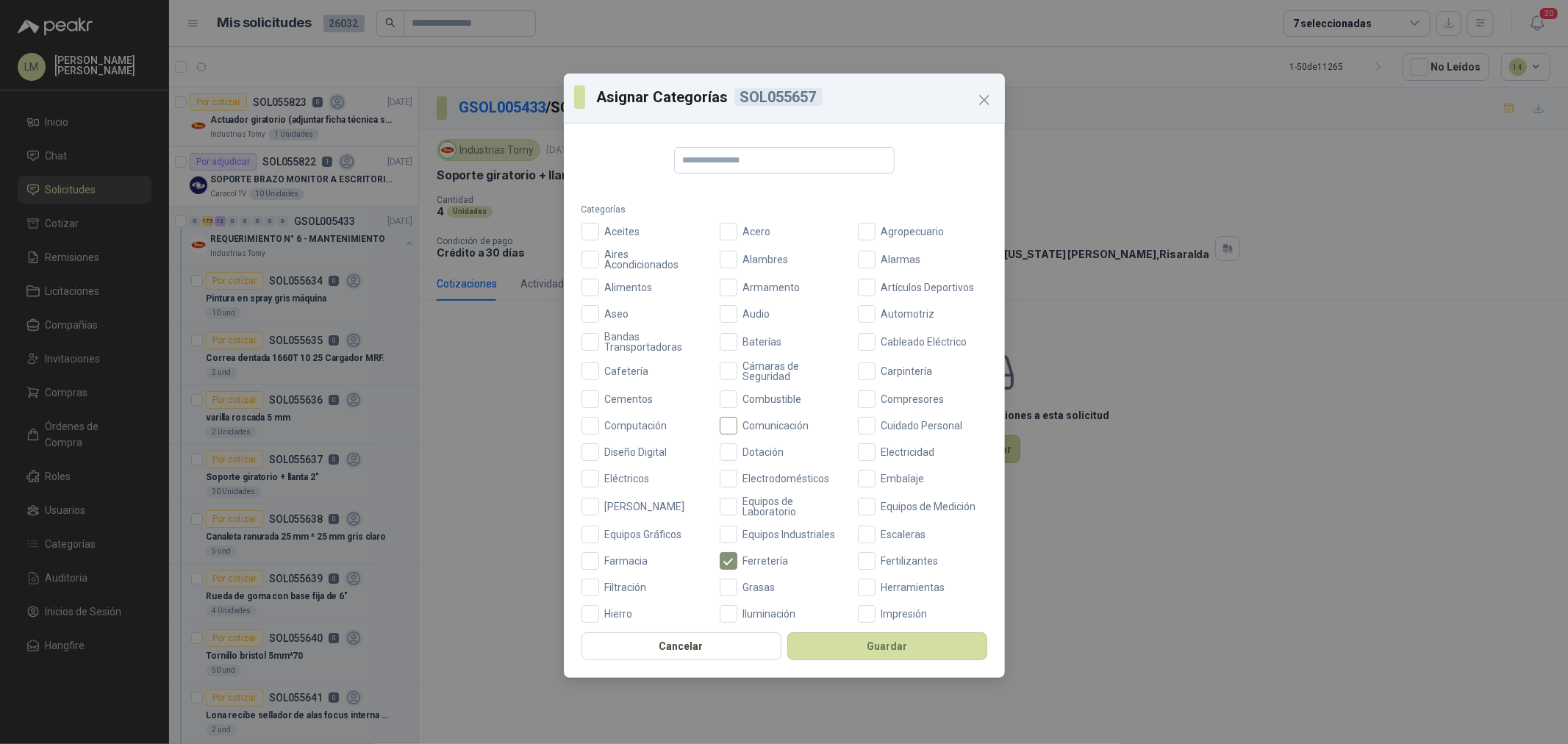
scroll to position [347, 0]
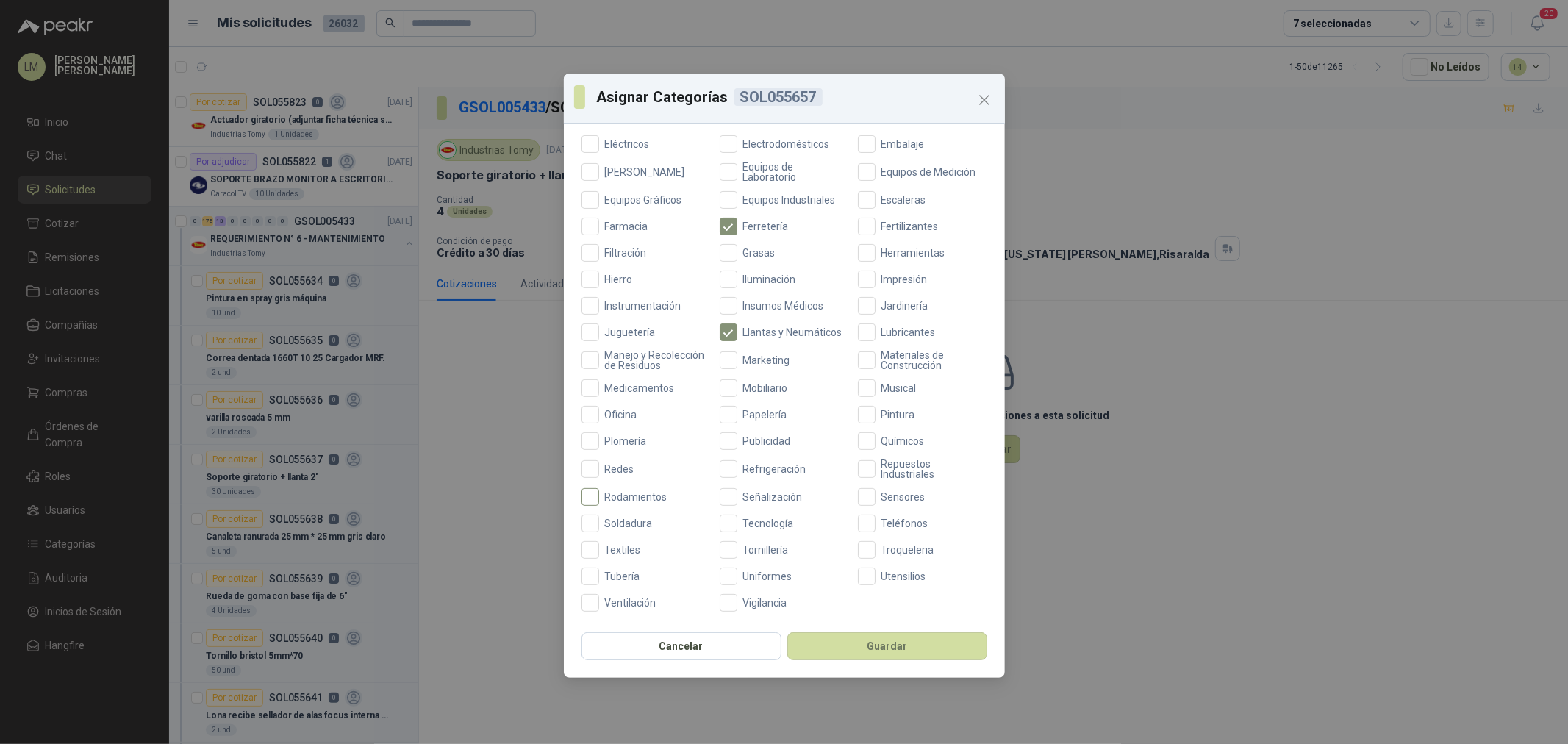
click at [621, 497] on span "Rodamientos" at bounding box center [636, 497] width 75 height 11
click at [832, 650] on button "Guardar" at bounding box center [887, 646] width 200 height 28
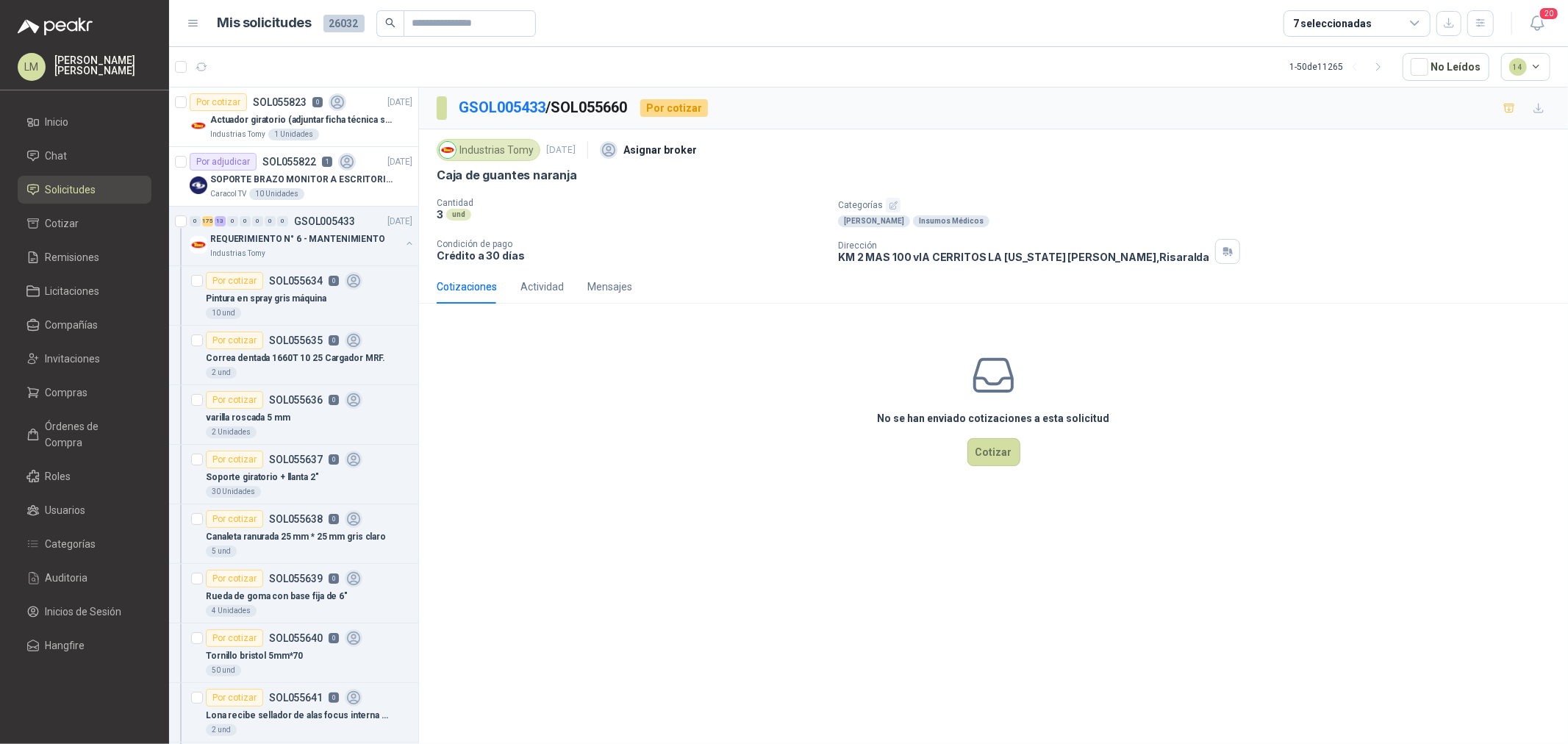
click at [891, 203] on icon "button" at bounding box center [894, 206] width 10 height 10
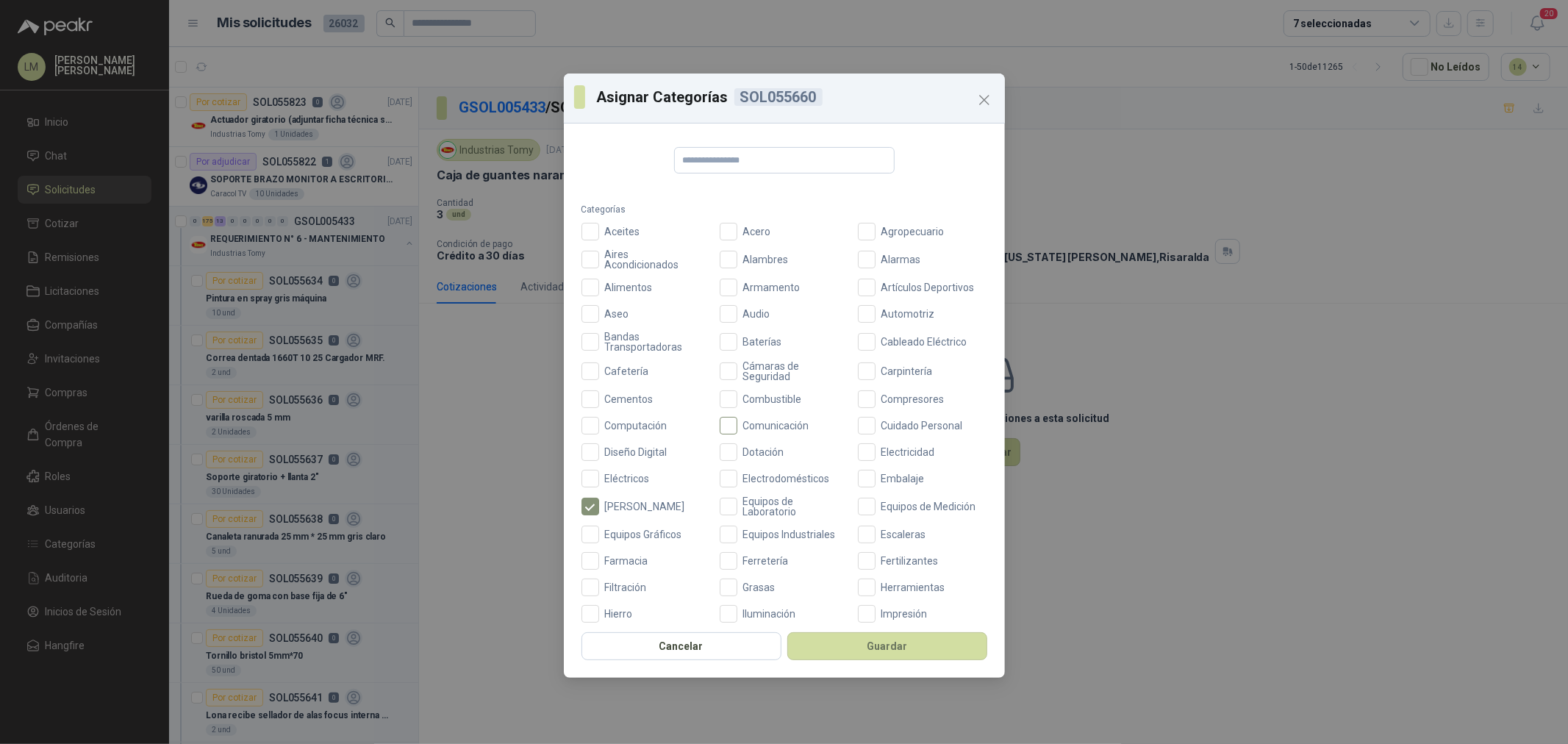
scroll to position [82, 0]
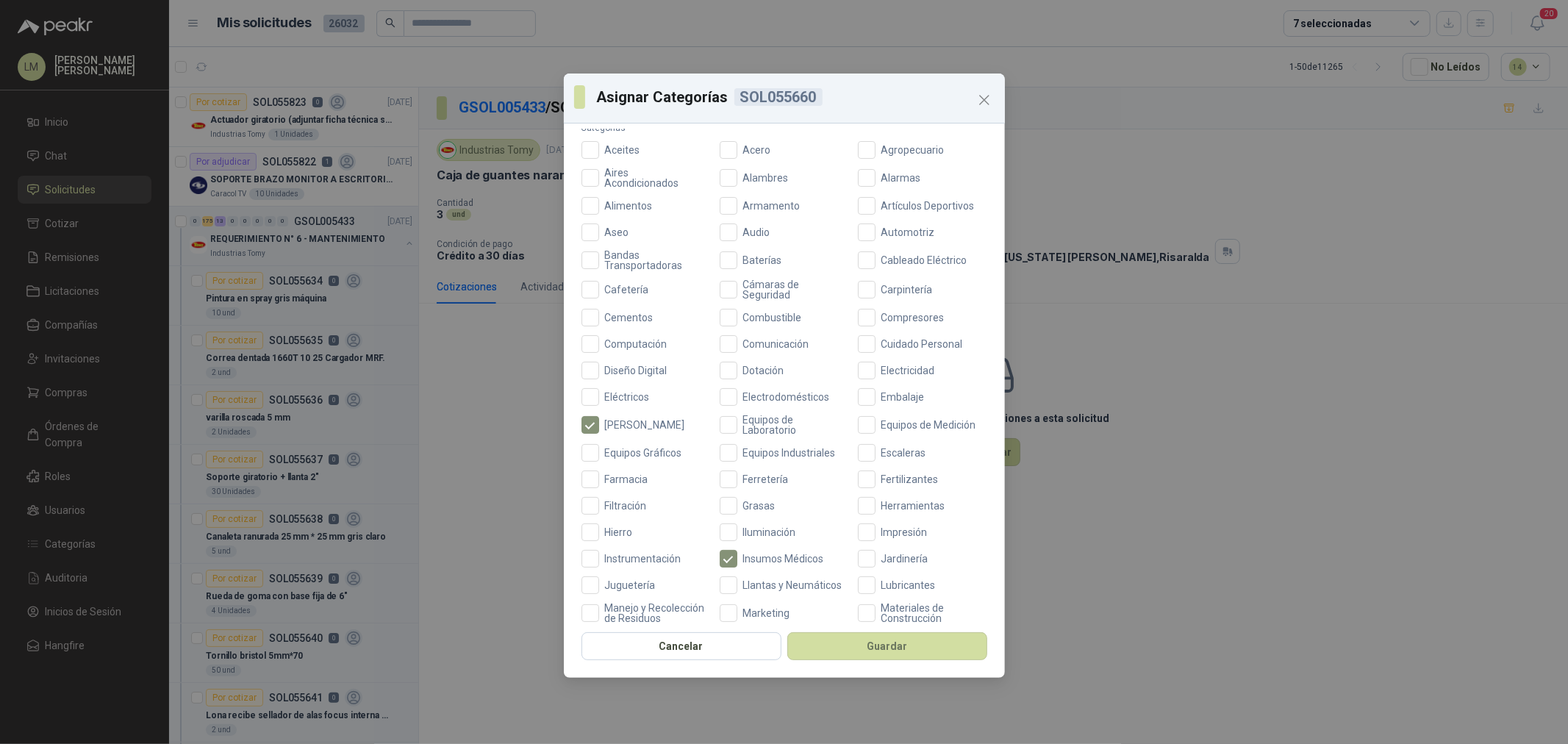
click at [766, 481] on span "Ferretería" at bounding box center [766, 479] width 57 height 11
click at [864, 647] on button "Guardar" at bounding box center [887, 646] width 200 height 28
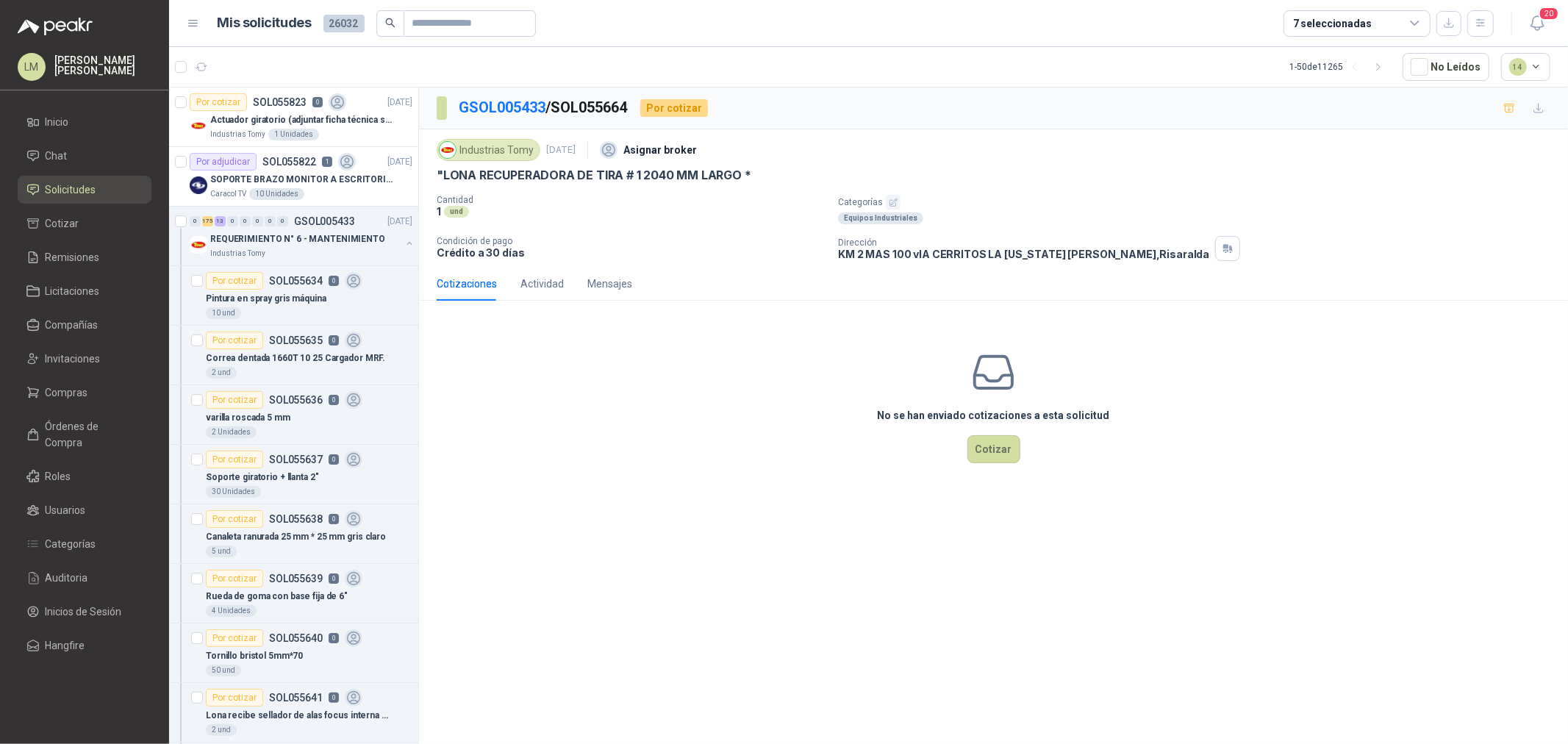
click at [893, 203] on icon "button" at bounding box center [894, 203] width 10 height 10
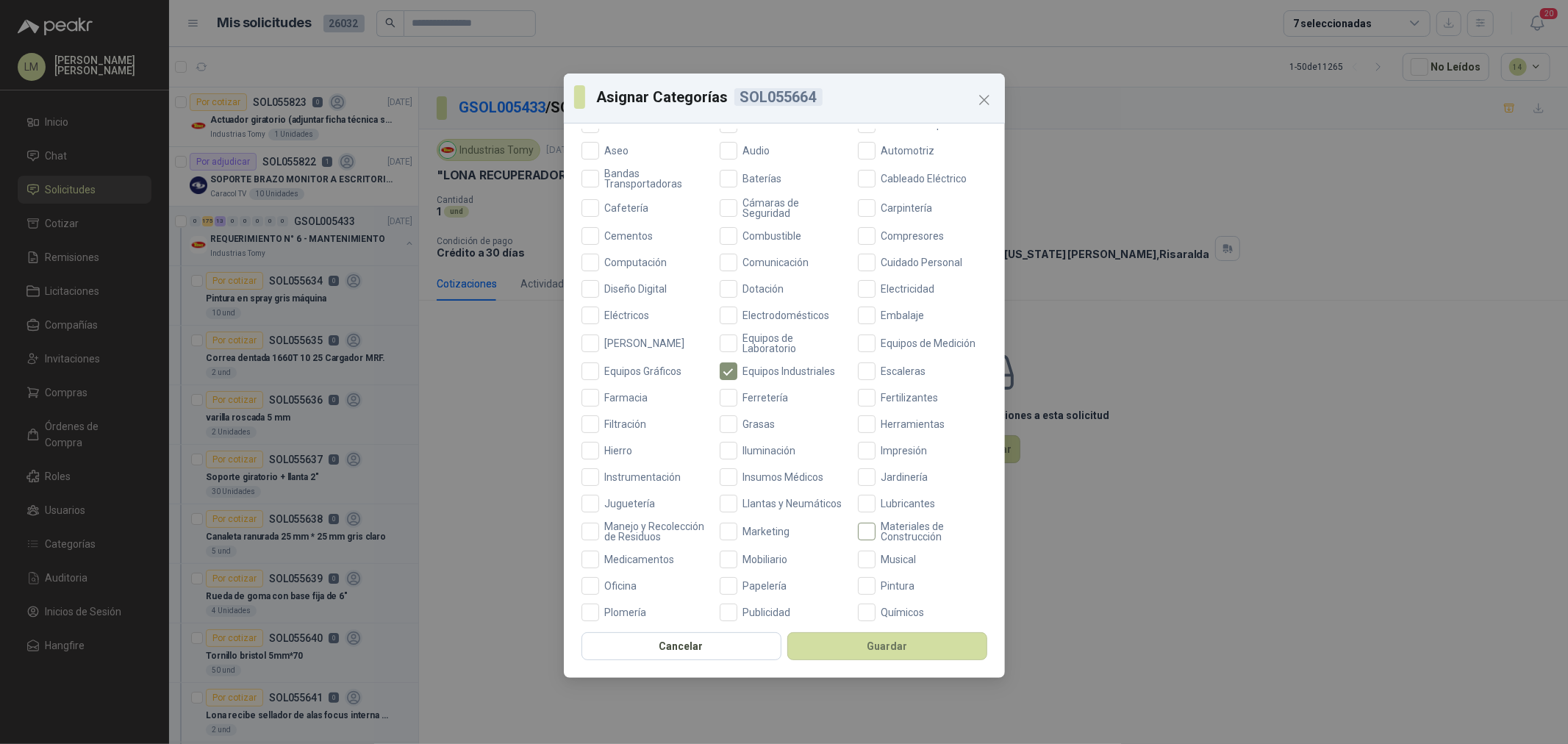
scroll to position [326, 0]
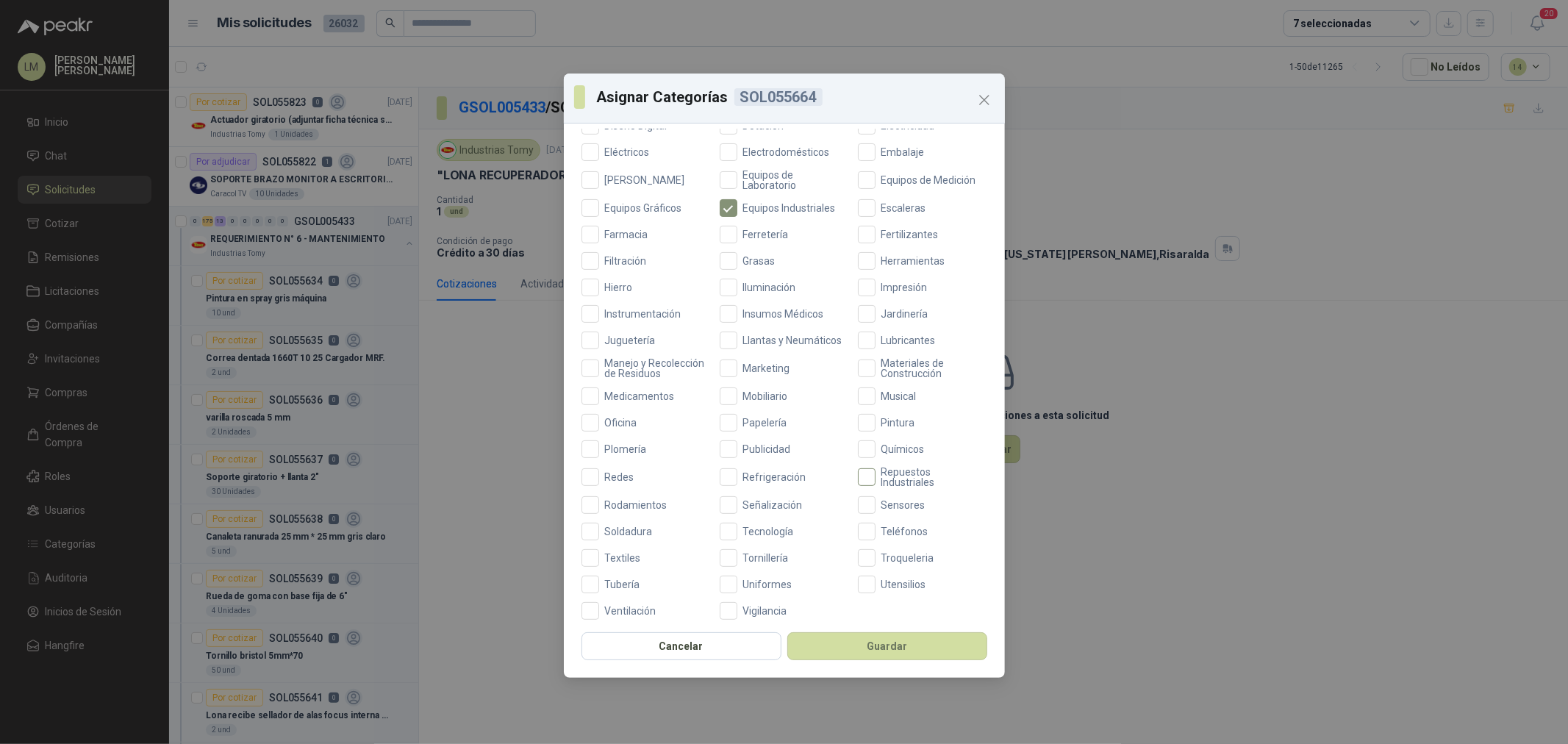
click at [887, 487] on span "Repuestos Industriales" at bounding box center [932, 477] width 112 height 21
click at [749, 236] on span "Ferretería" at bounding box center [766, 235] width 57 height 11
click at [853, 643] on button "Guardar" at bounding box center [887, 646] width 200 height 28
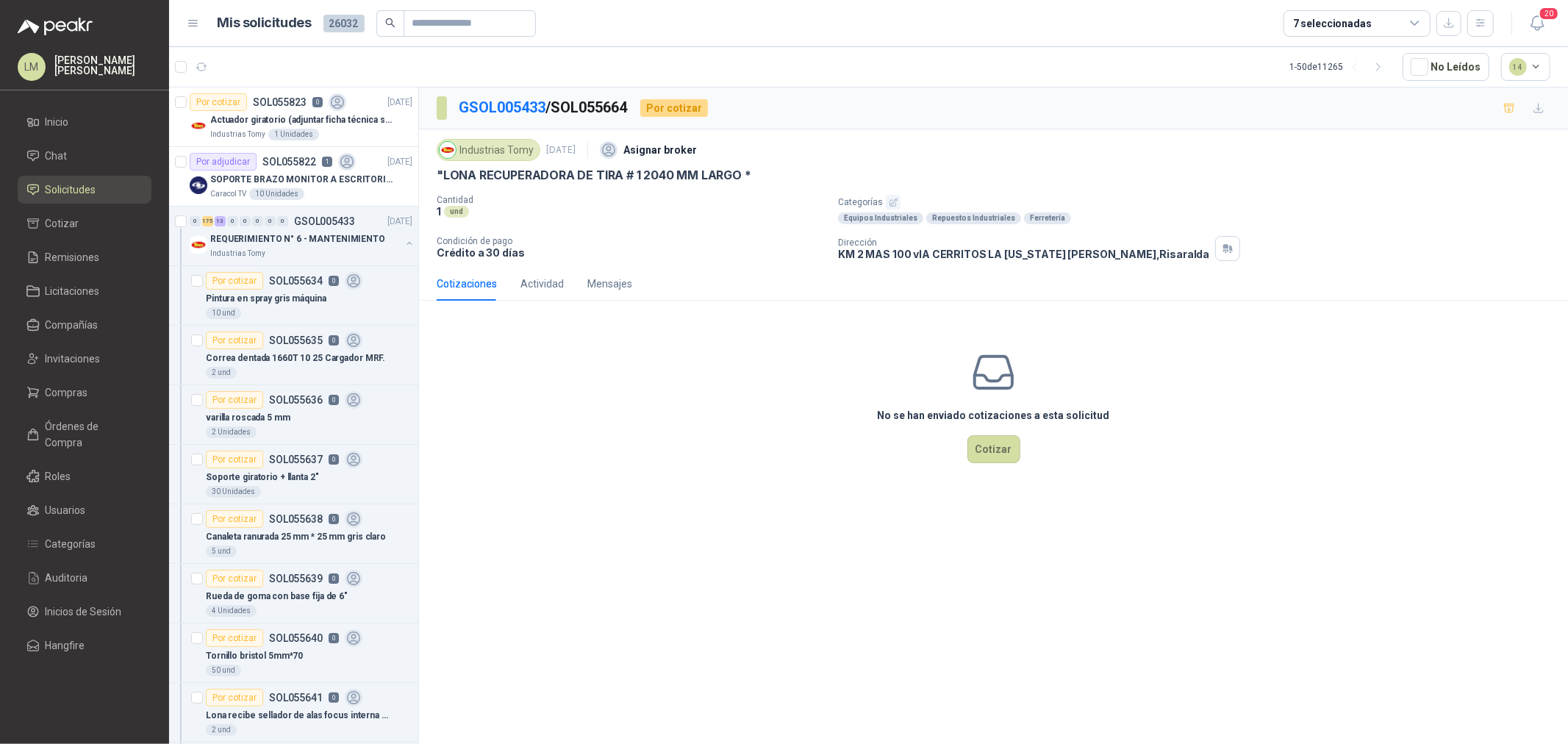
click at [899, 204] on button "button" at bounding box center [893, 203] width 15 height 15
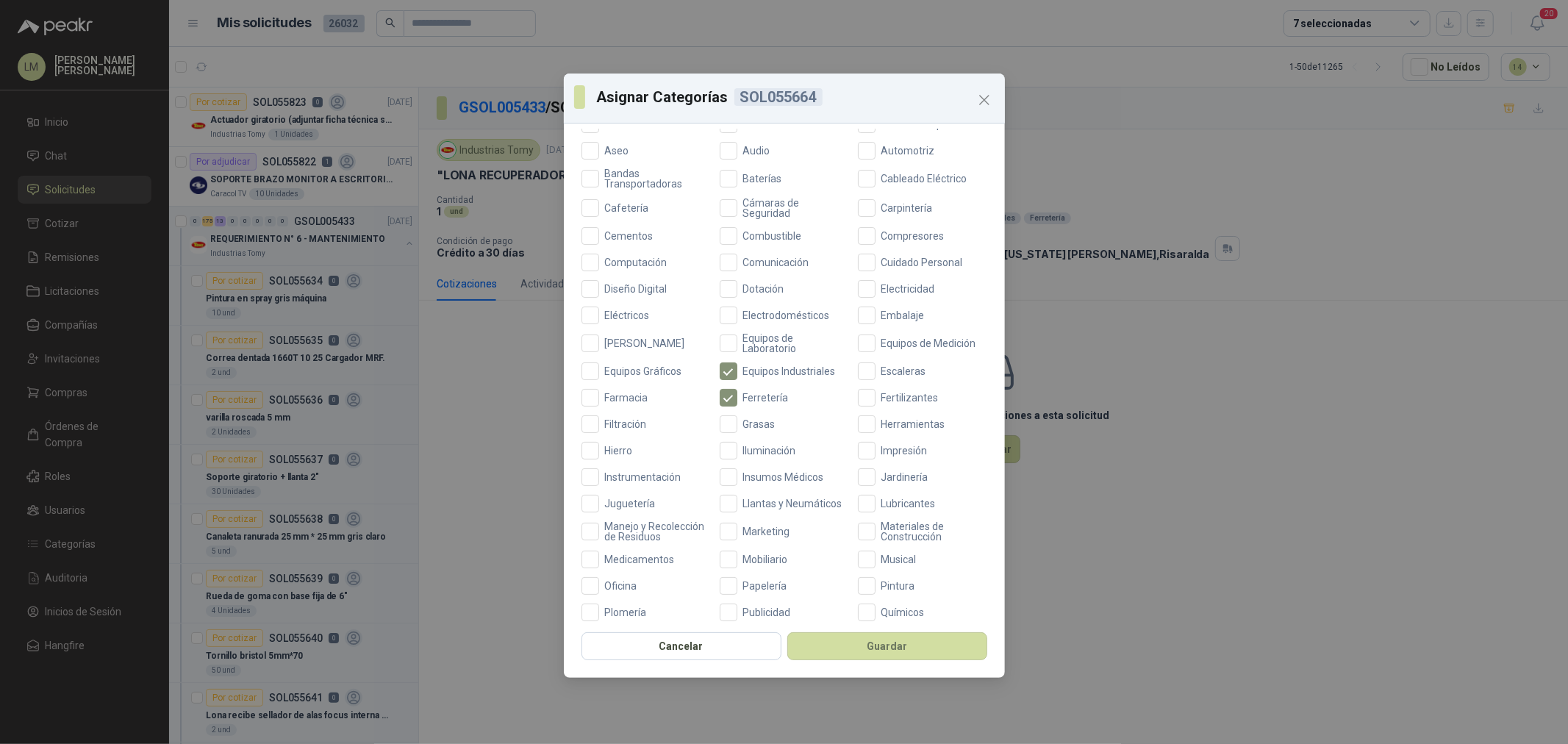
scroll to position [82, 0]
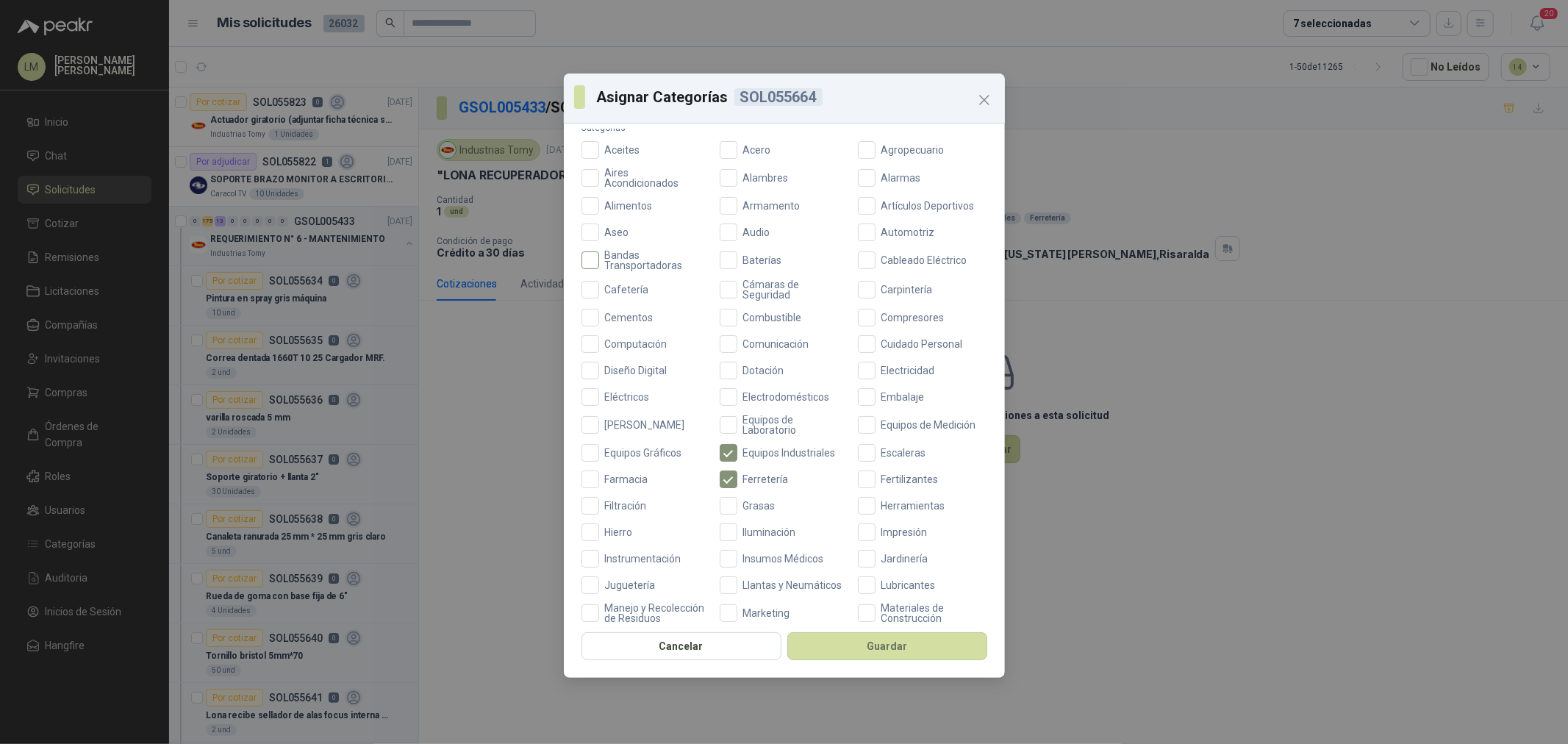
click at [642, 262] on span "Bandas Transportadoras" at bounding box center [655, 260] width 112 height 21
click at [884, 650] on button "Guardar" at bounding box center [887, 646] width 200 height 28
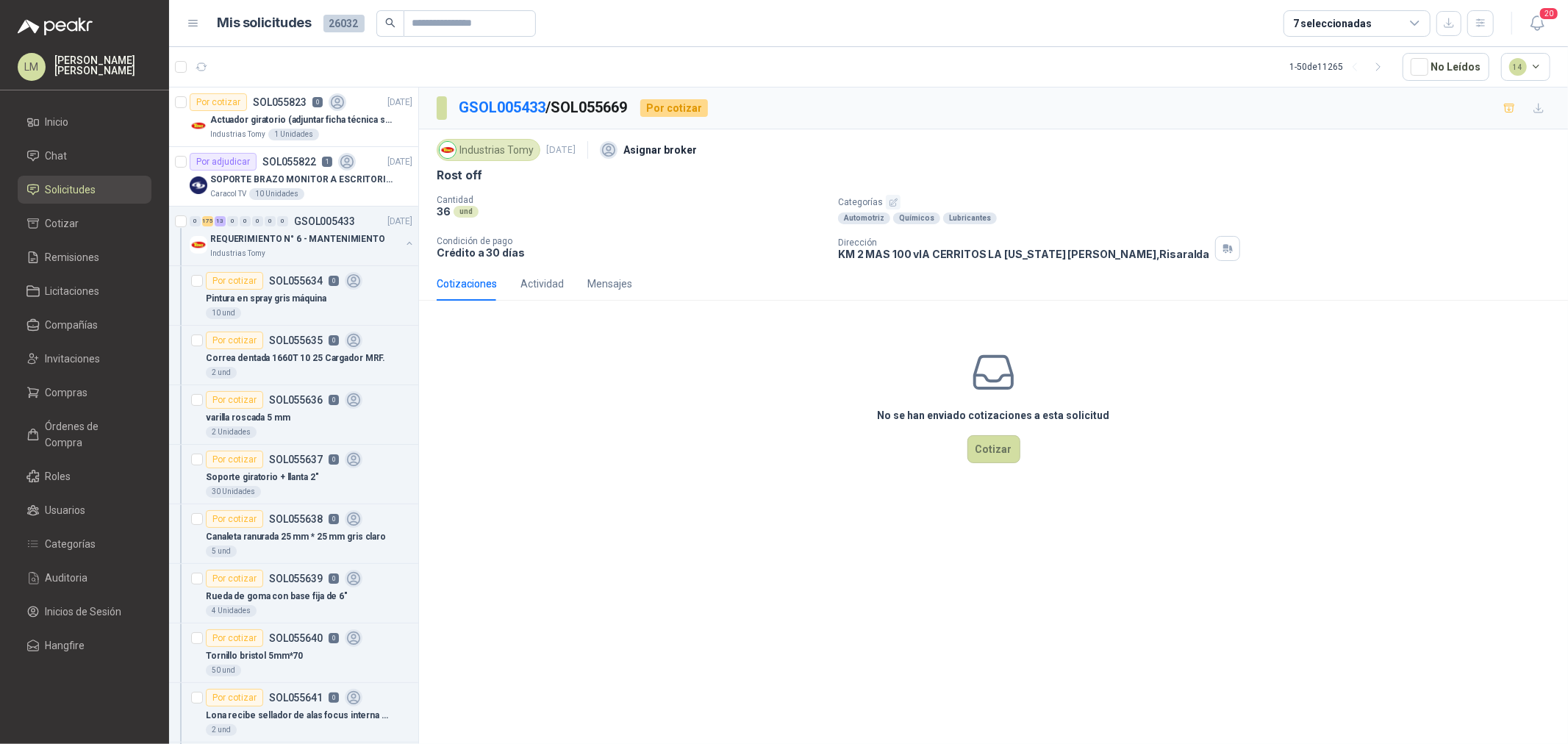
click at [890, 199] on icon "button" at bounding box center [894, 203] width 10 height 10
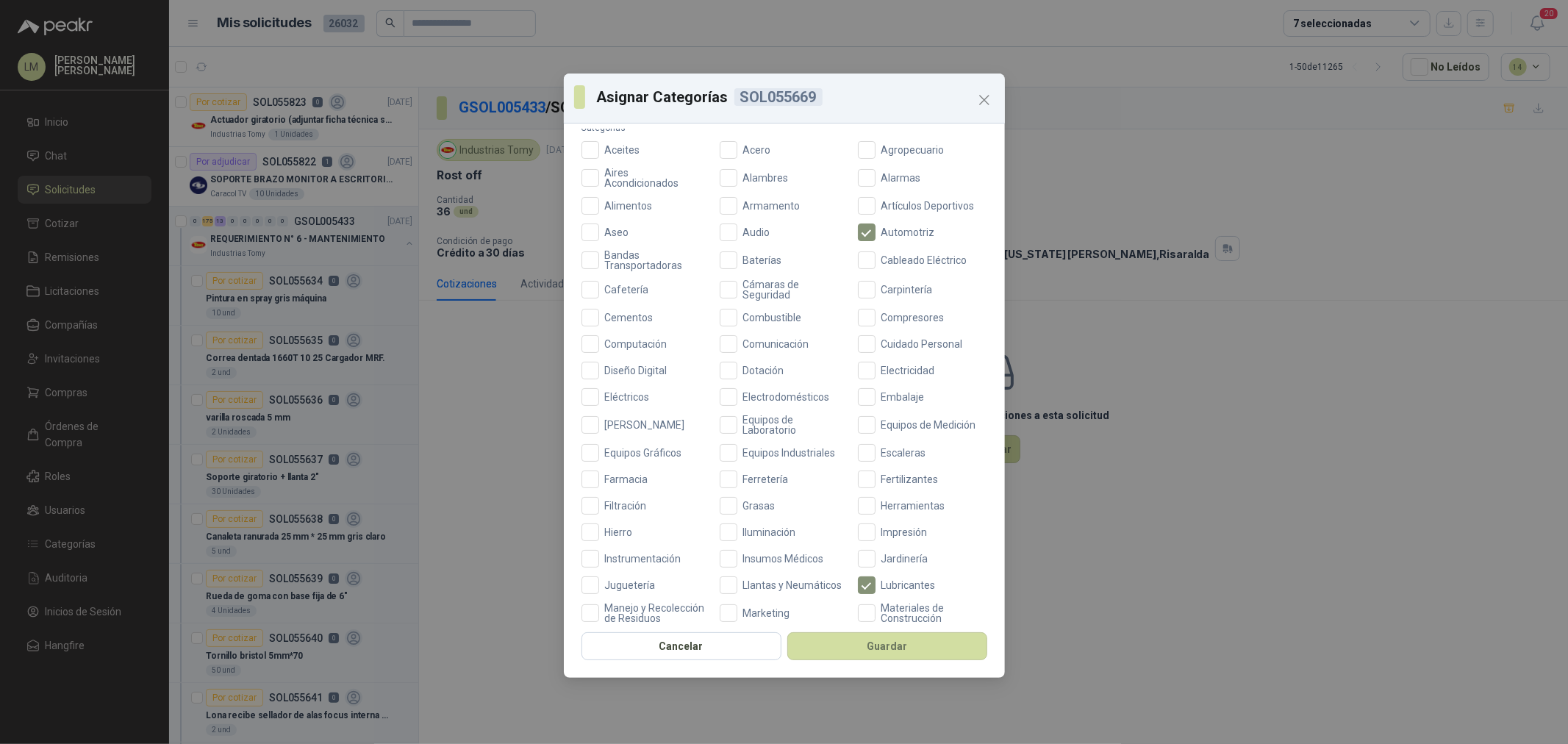
scroll to position [163, 0]
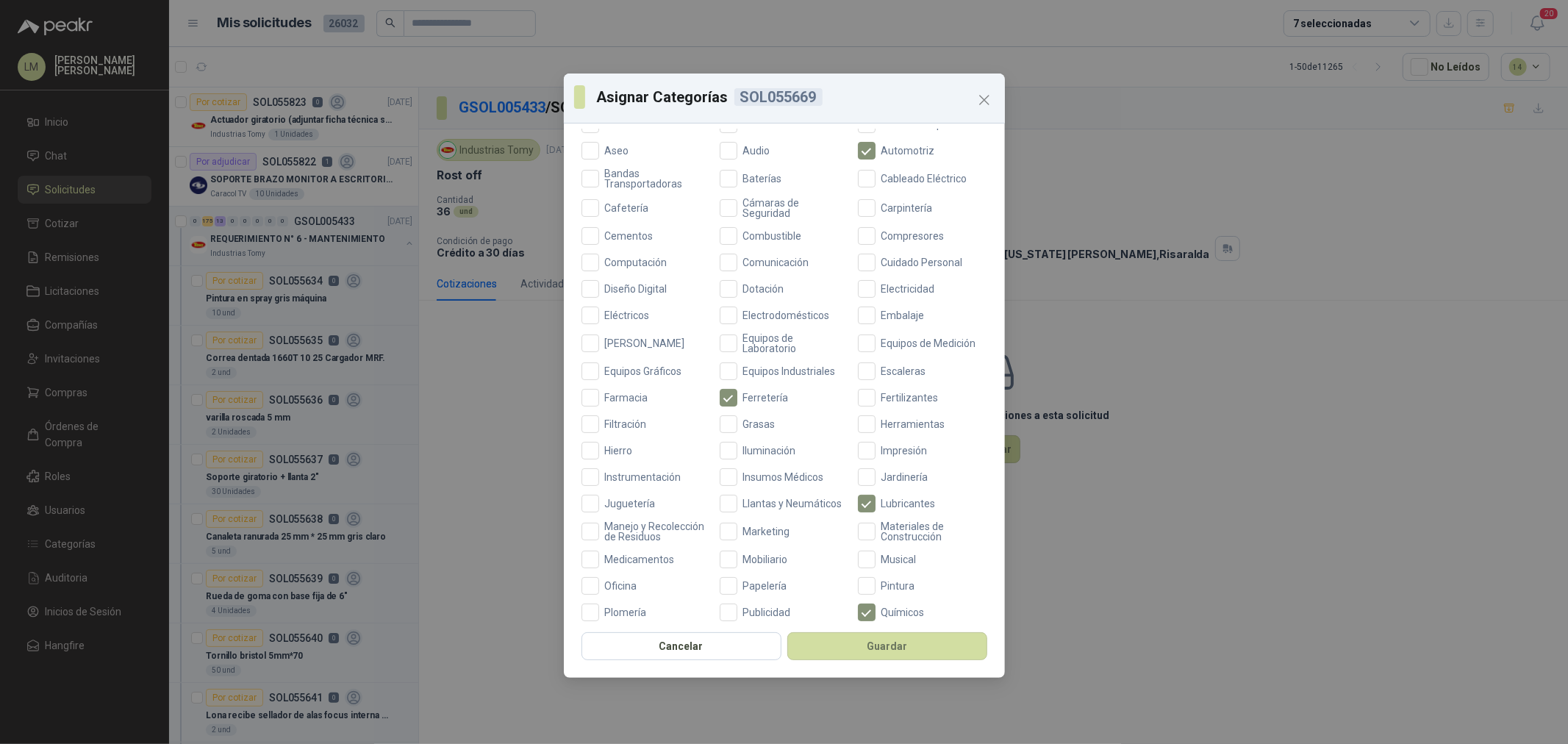
click at [885, 662] on div "Cancelar Guardar" at bounding box center [785, 650] width 441 height 54
click at [885, 644] on button "Guardar" at bounding box center [887, 646] width 200 height 28
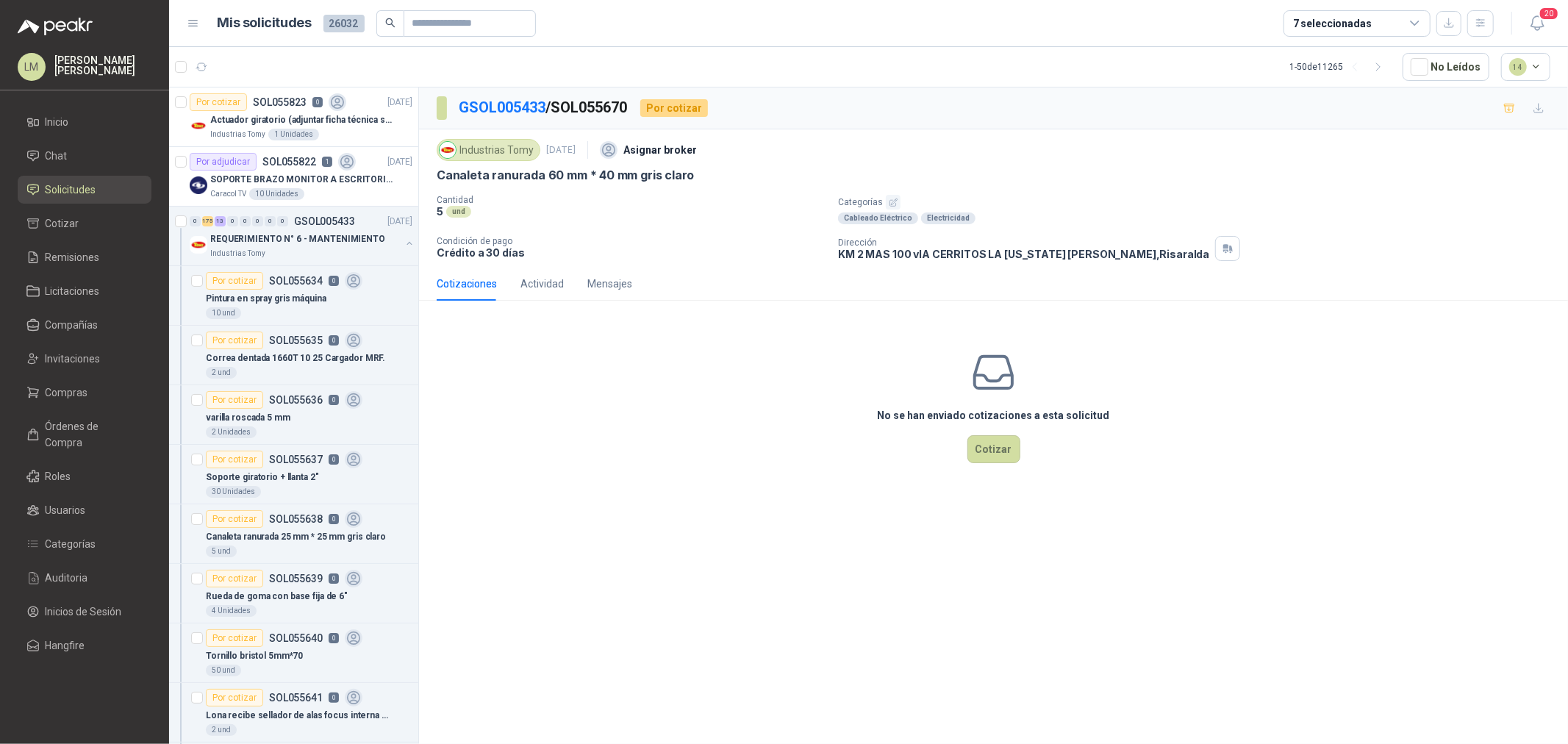
click at [886, 200] on button "button" at bounding box center [893, 203] width 15 height 15
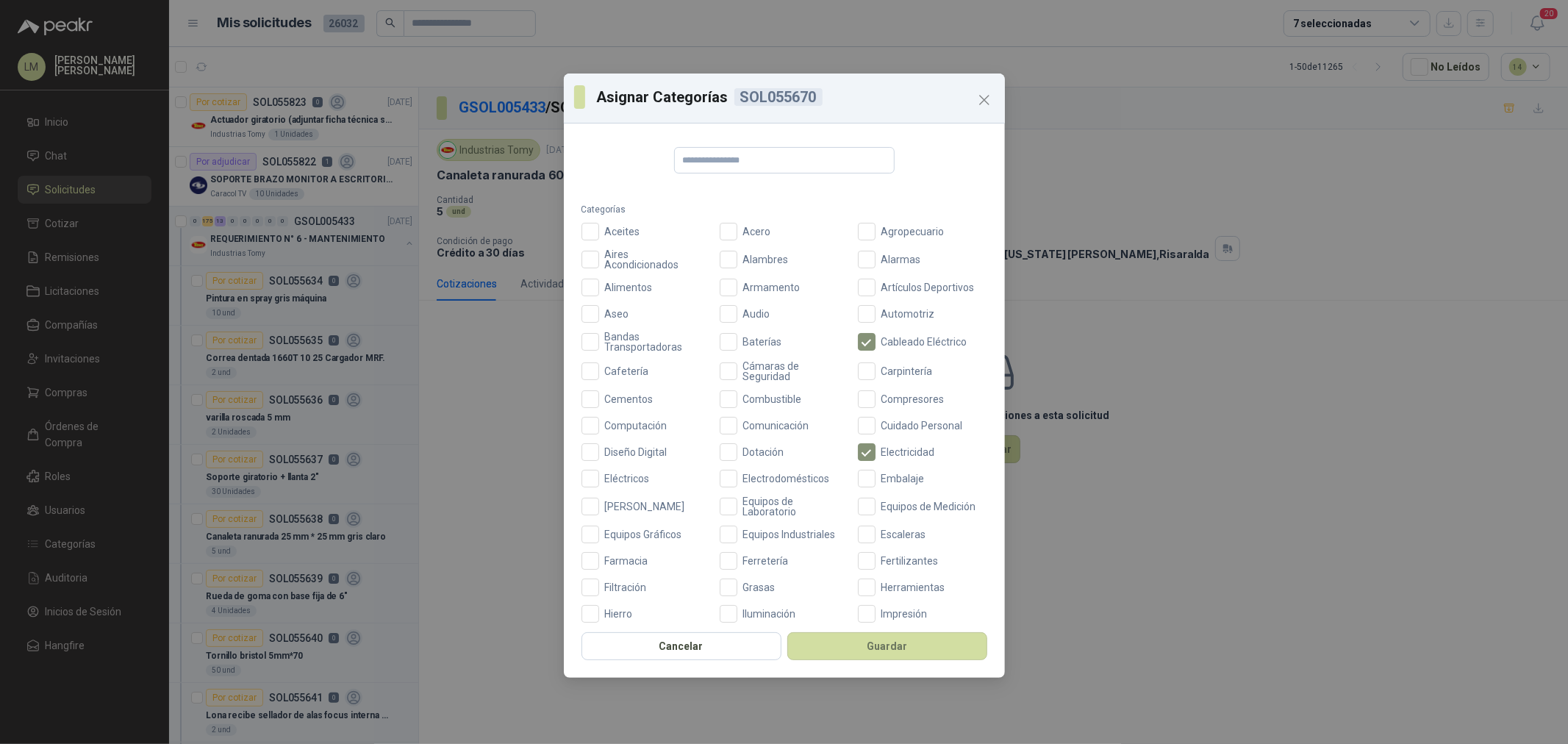
click at [750, 549] on div "Aceites Acero Agropecuario Aires Acondicionados Alambres Alarmas Alimentos Arma…" at bounding box center [784, 585] width 406 height 723
click at [750, 556] on span "Ferretería" at bounding box center [766, 561] width 57 height 11
click at [840, 651] on button "Guardar" at bounding box center [887, 646] width 200 height 28
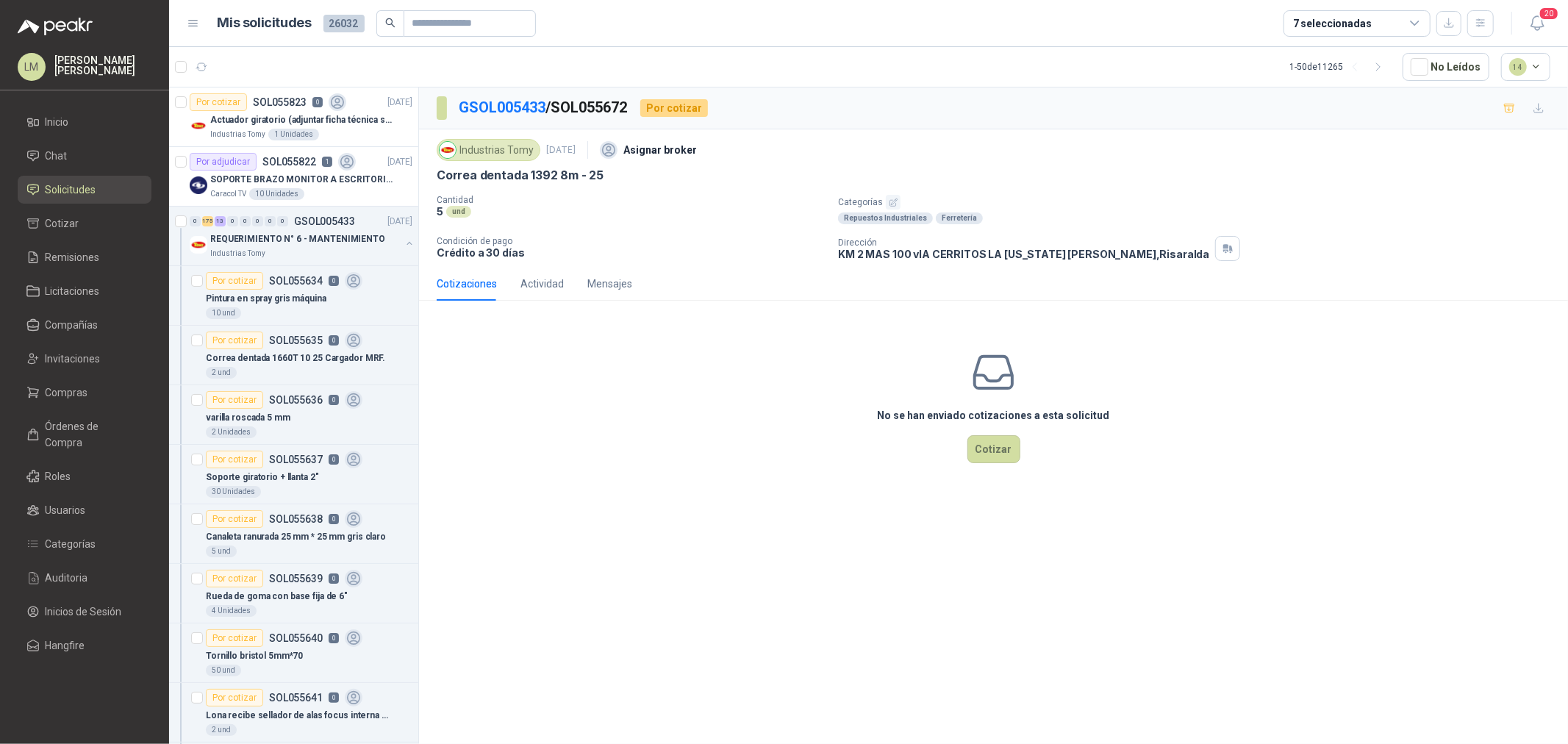
click at [892, 203] on icon "button" at bounding box center [894, 203] width 10 height 10
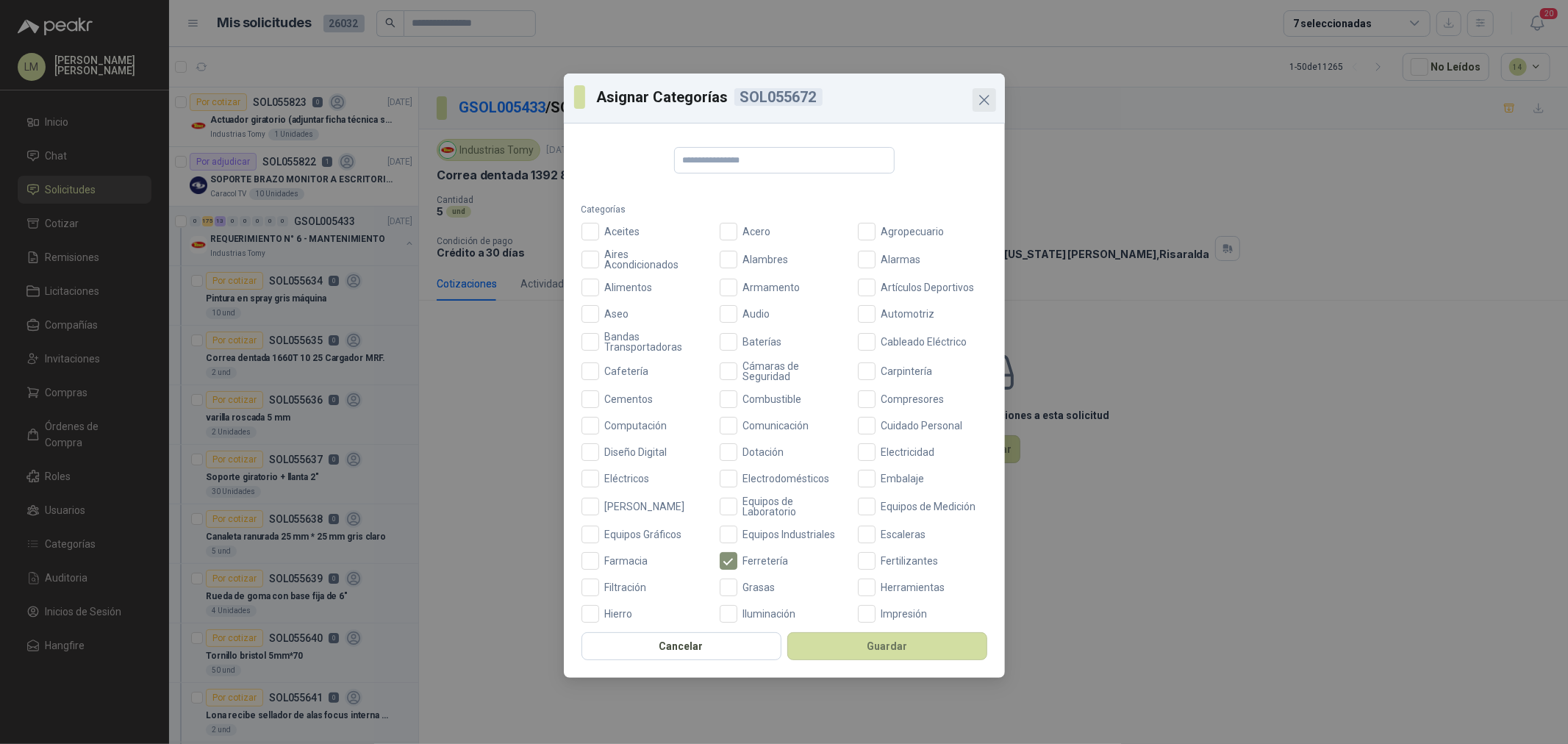
click at [977, 94] on icon "Close" at bounding box center [985, 100] width 18 height 18
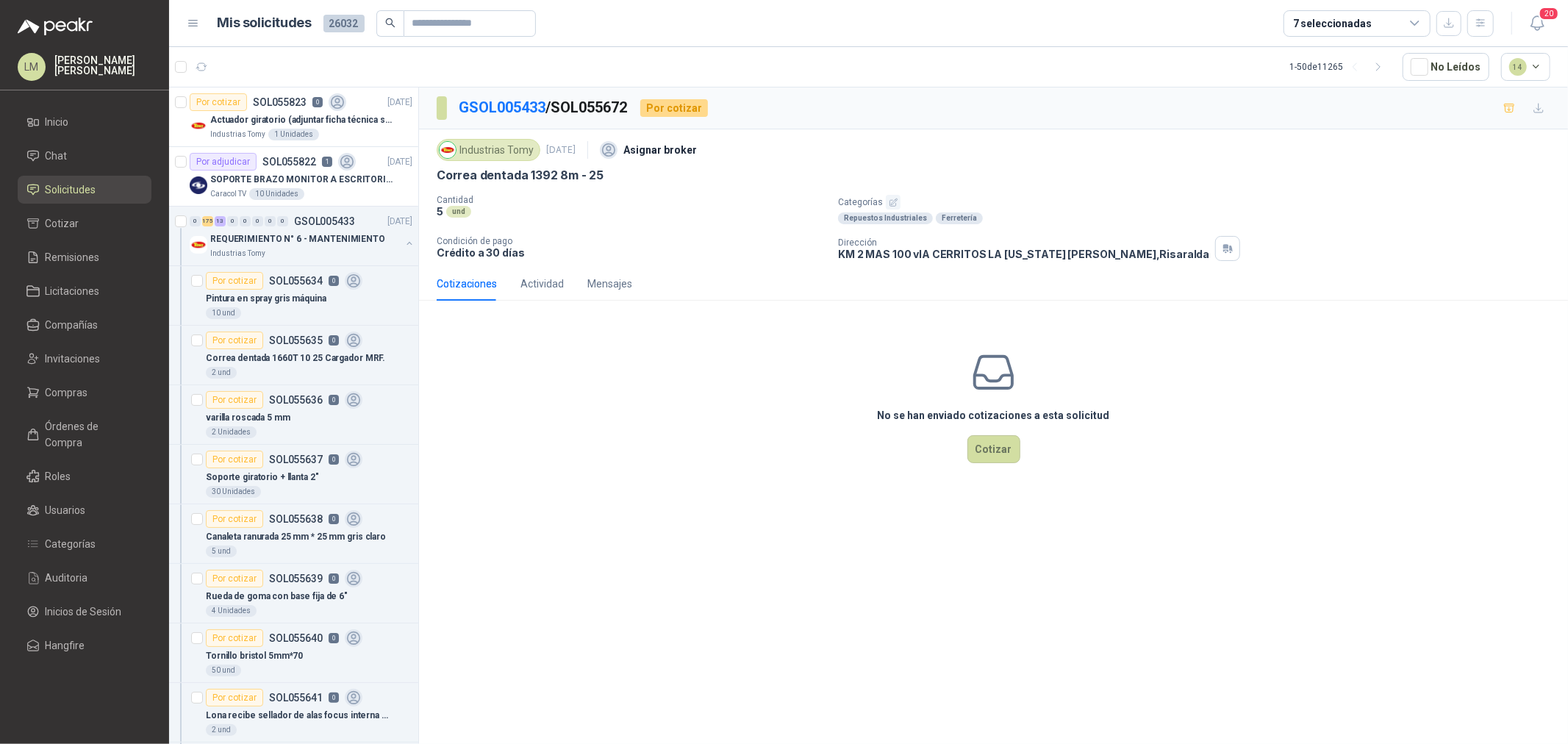
click at [889, 200] on icon "button" at bounding box center [894, 203] width 10 height 10
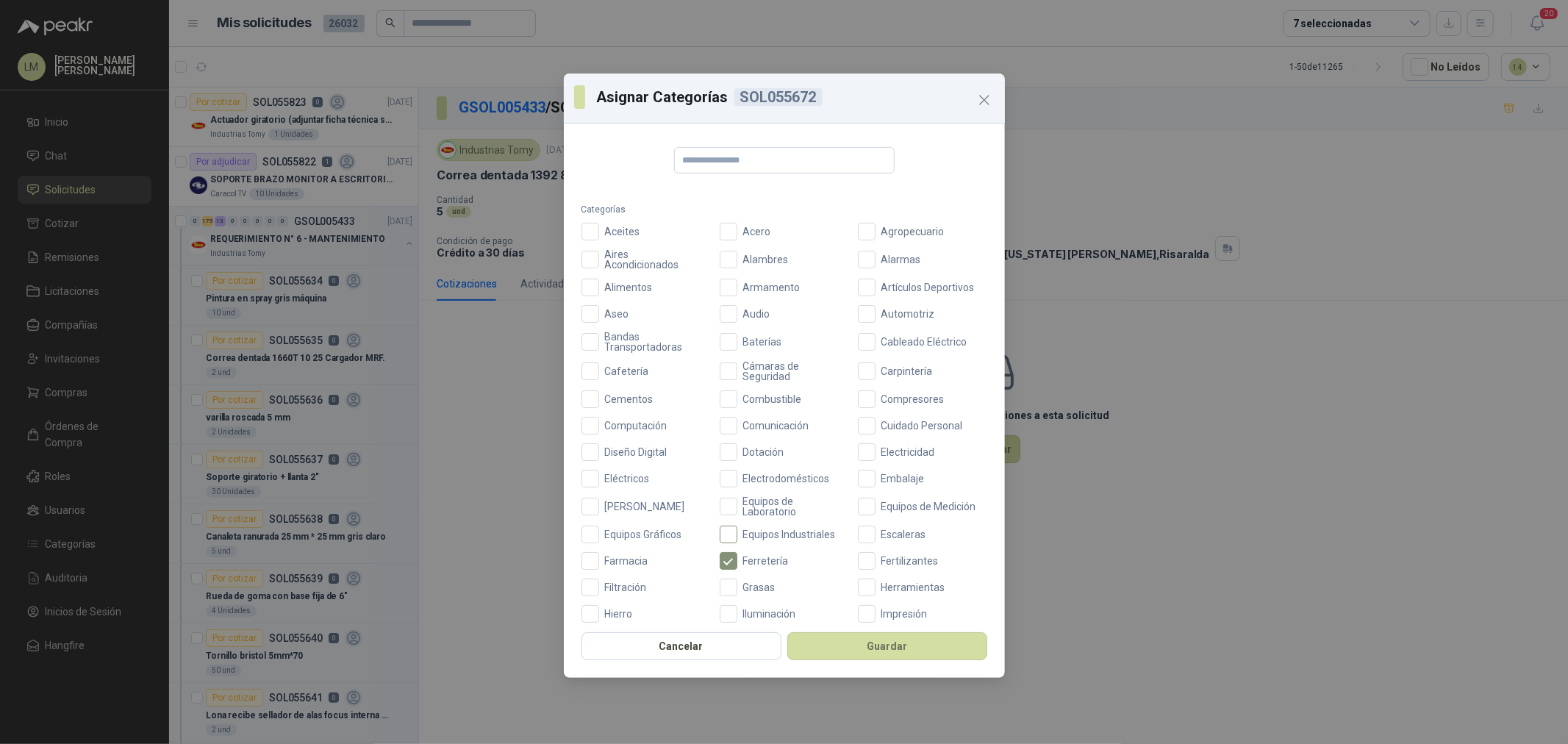
click at [745, 531] on span "Equipos Industriales" at bounding box center [789, 535] width 104 height 11
click at [628, 345] on span "Bandas Transportadoras" at bounding box center [655, 341] width 112 height 21
click at [882, 641] on button "Guardar" at bounding box center [887, 646] width 200 height 28
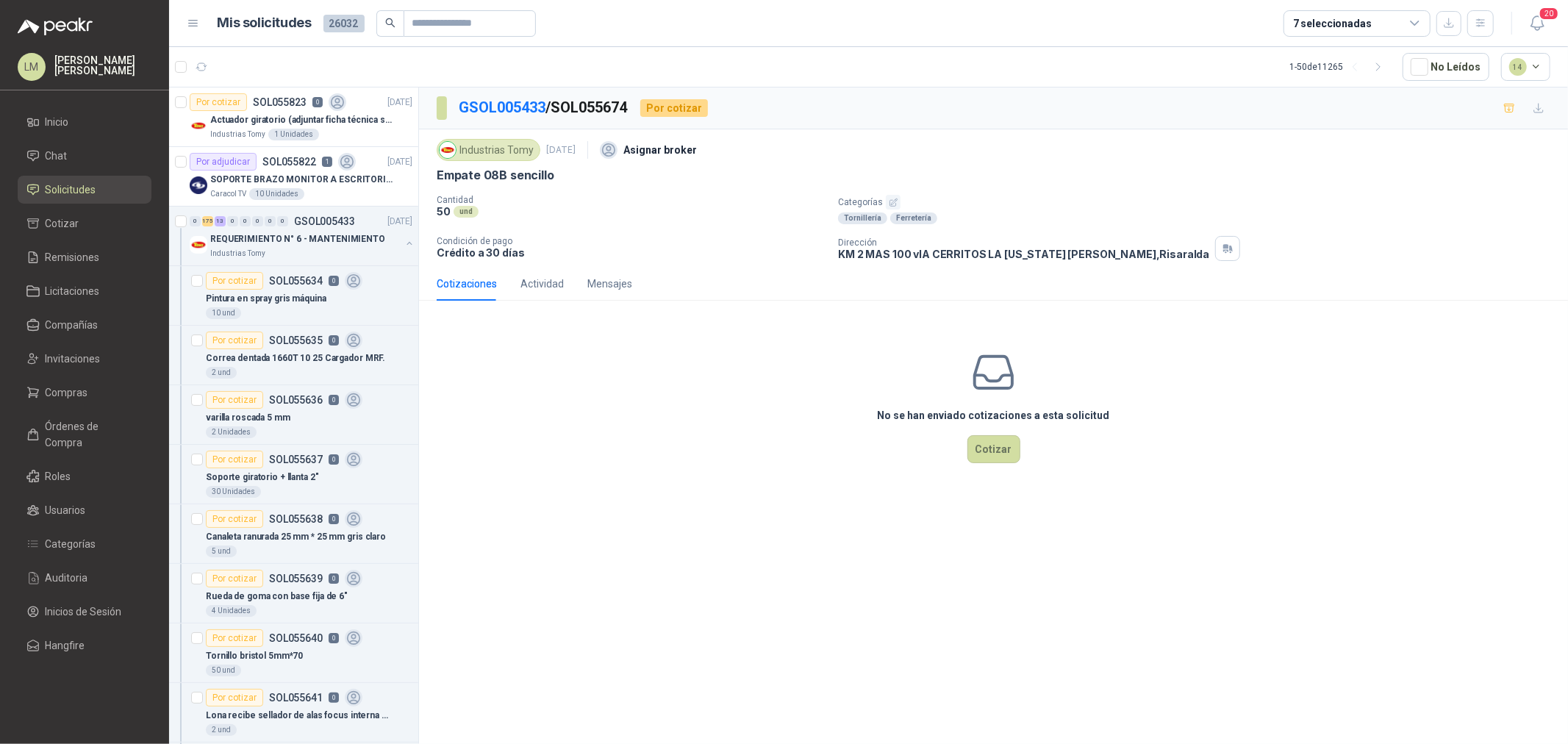
click at [892, 199] on icon "button" at bounding box center [894, 203] width 10 height 10
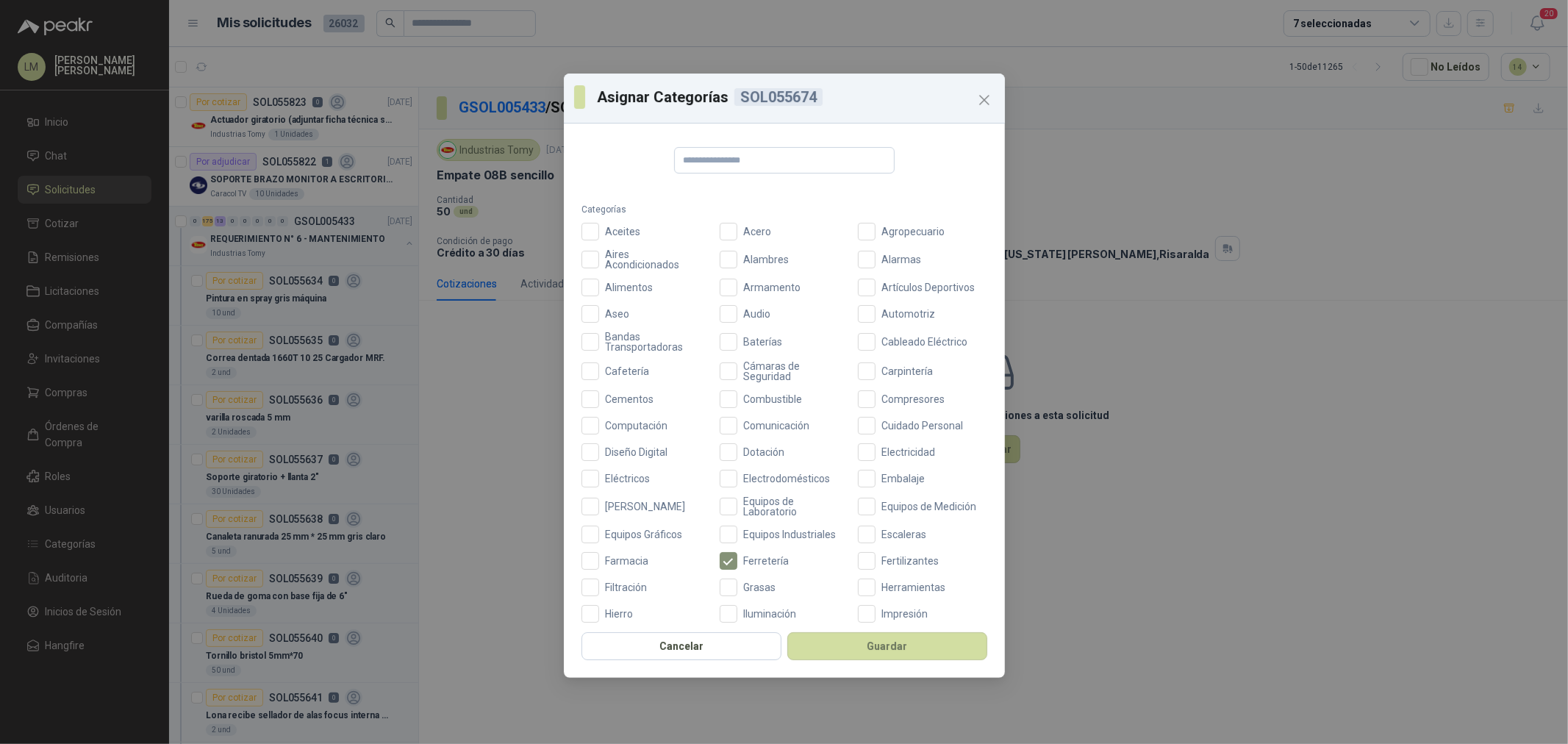
scroll to position [347, 0]
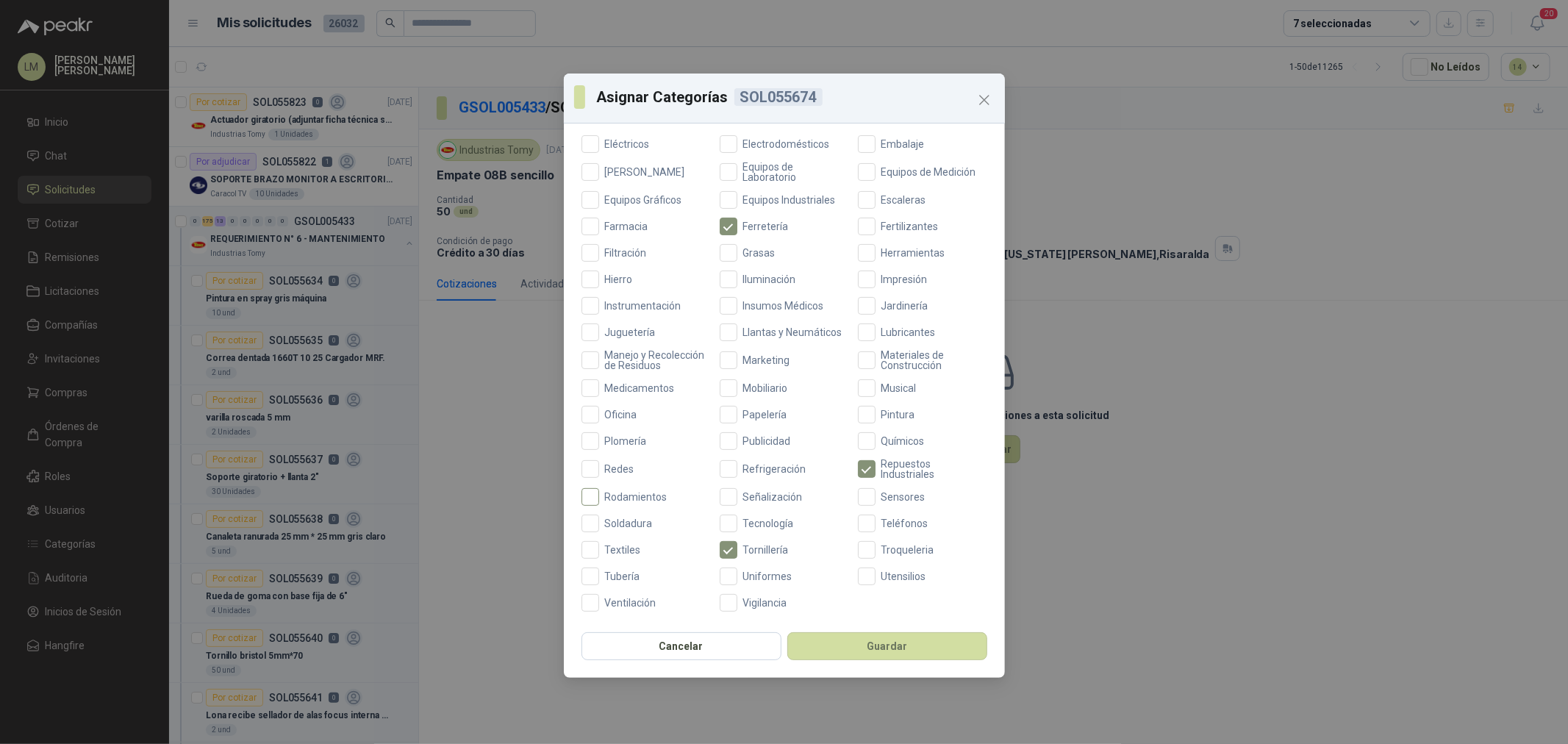
click at [618, 496] on span "Rodamientos" at bounding box center [636, 497] width 75 height 11
click at [878, 644] on button "Guardar" at bounding box center [887, 646] width 200 height 28
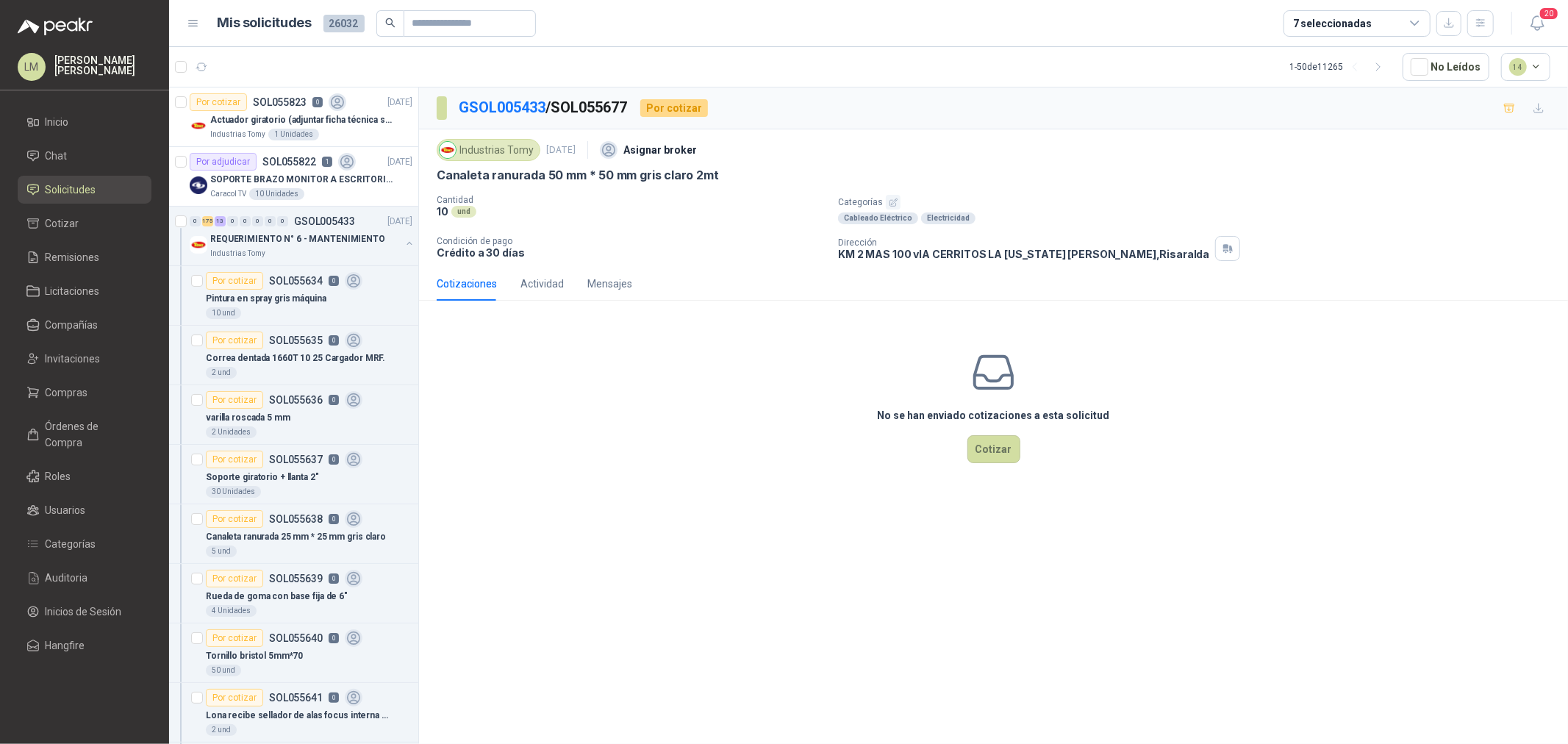
click at [889, 203] on icon "button" at bounding box center [894, 203] width 10 height 10
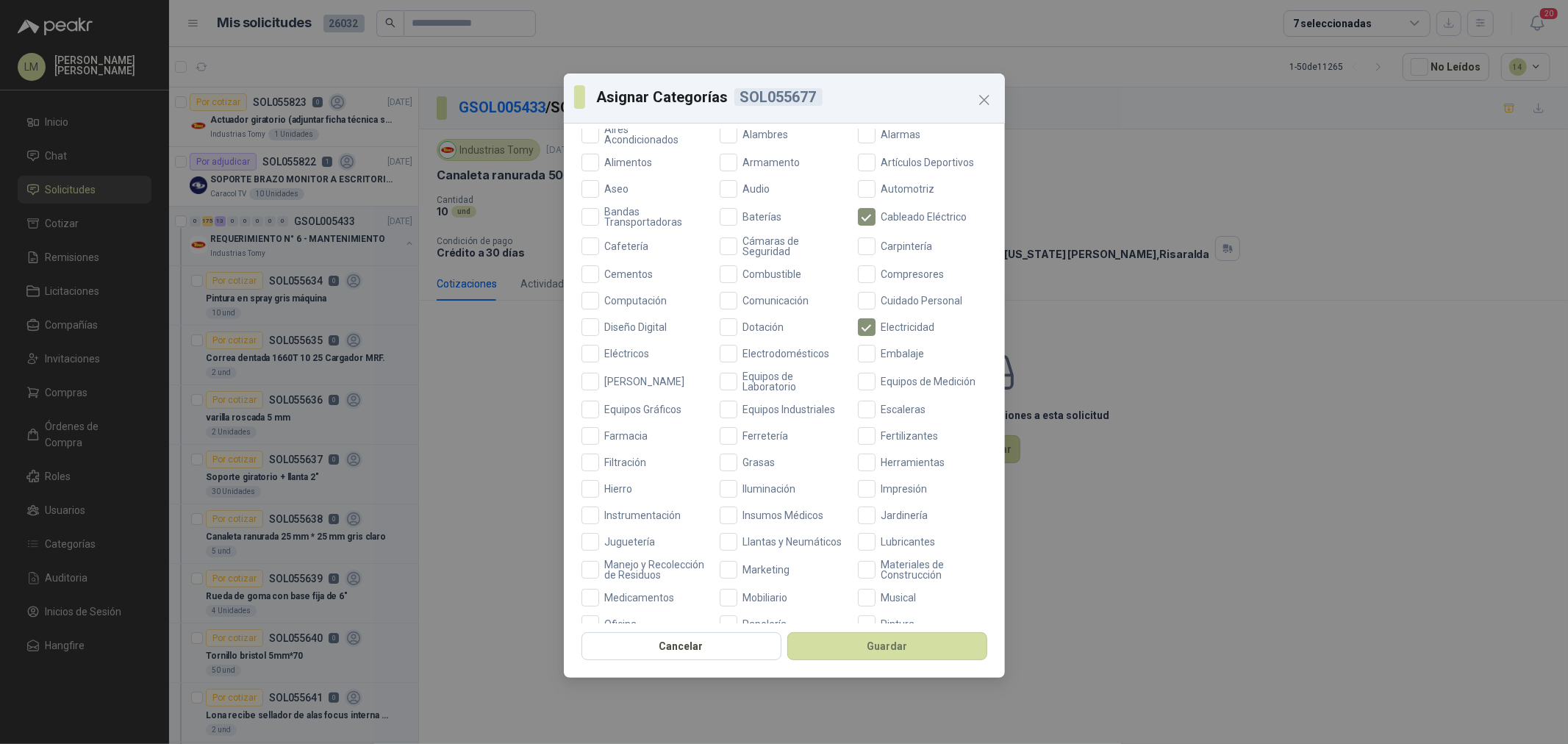
scroll to position [163, 0]
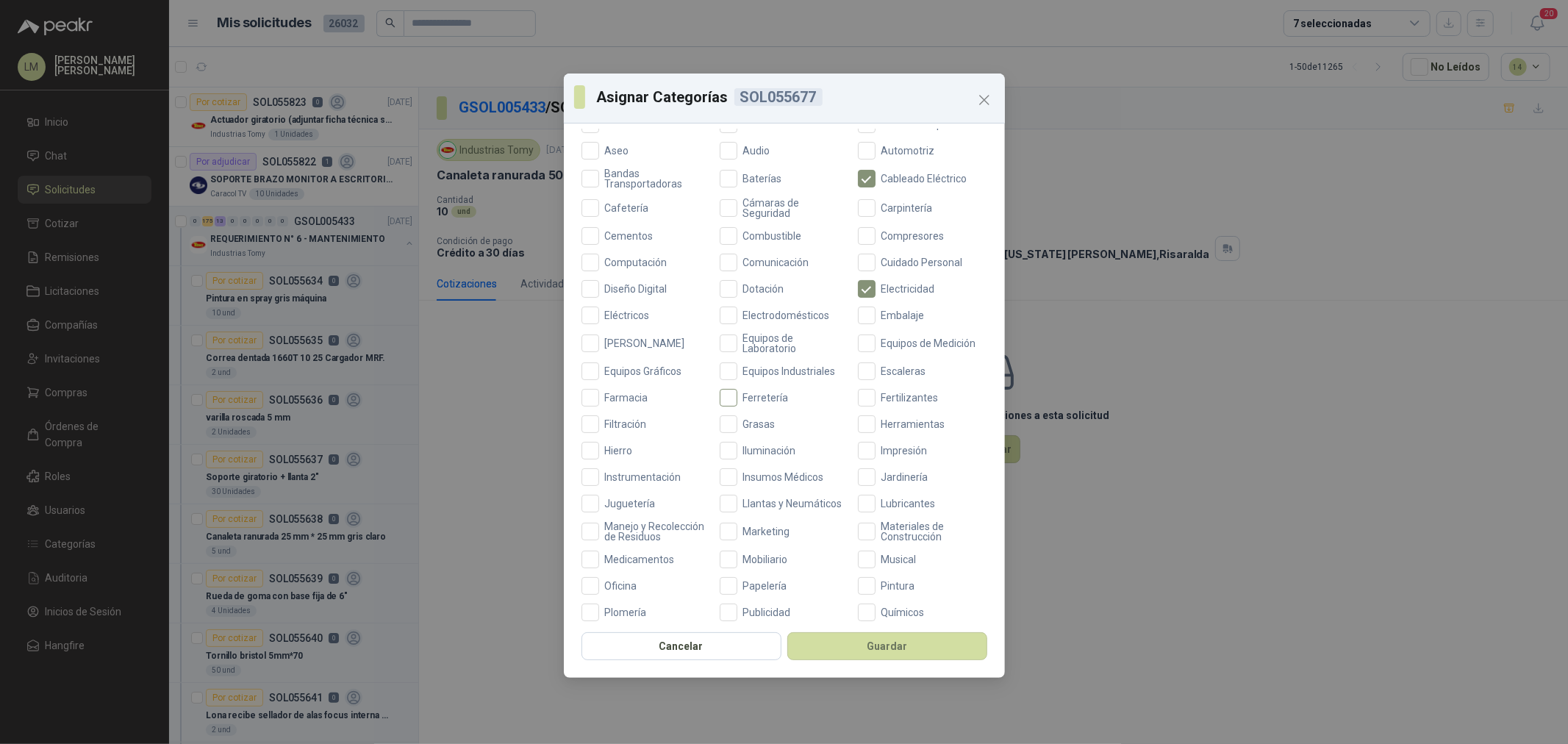
click at [768, 393] on span "Ferretería" at bounding box center [766, 398] width 57 height 11
click at [834, 641] on button "Guardar" at bounding box center [887, 646] width 200 height 28
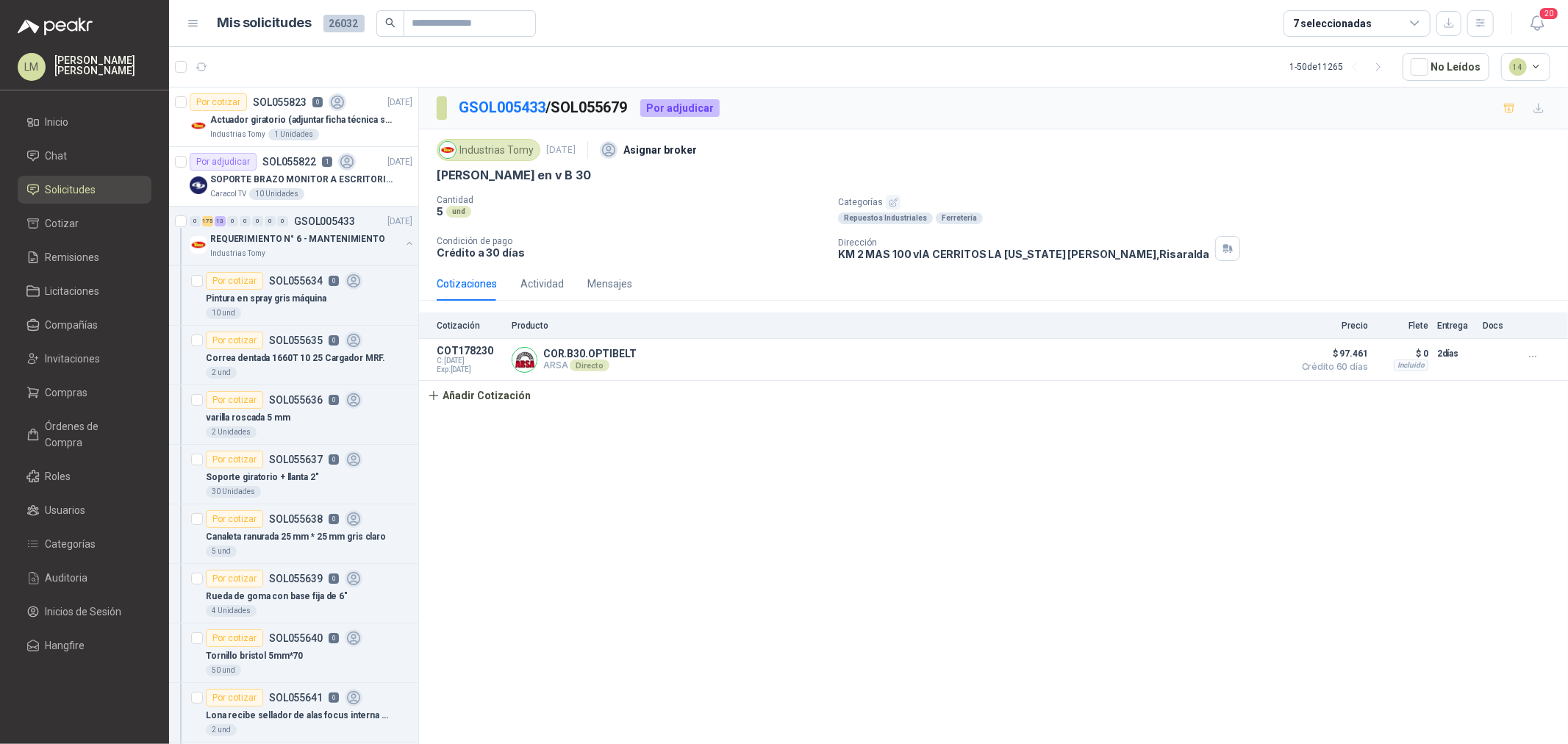
click at [892, 203] on icon "button" at bounding box center [893, 202] width 7 height 7
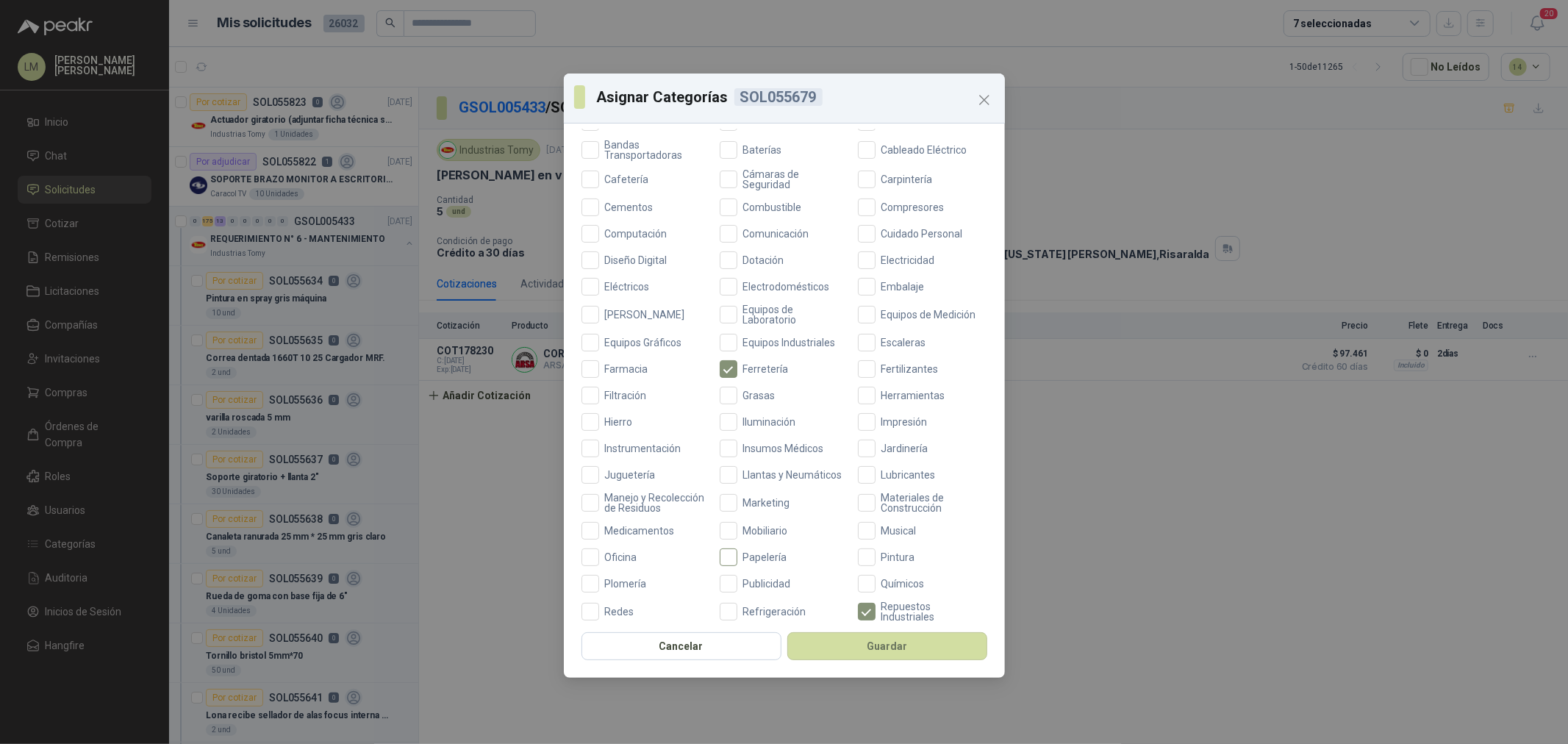
scroll to position [347, 0]
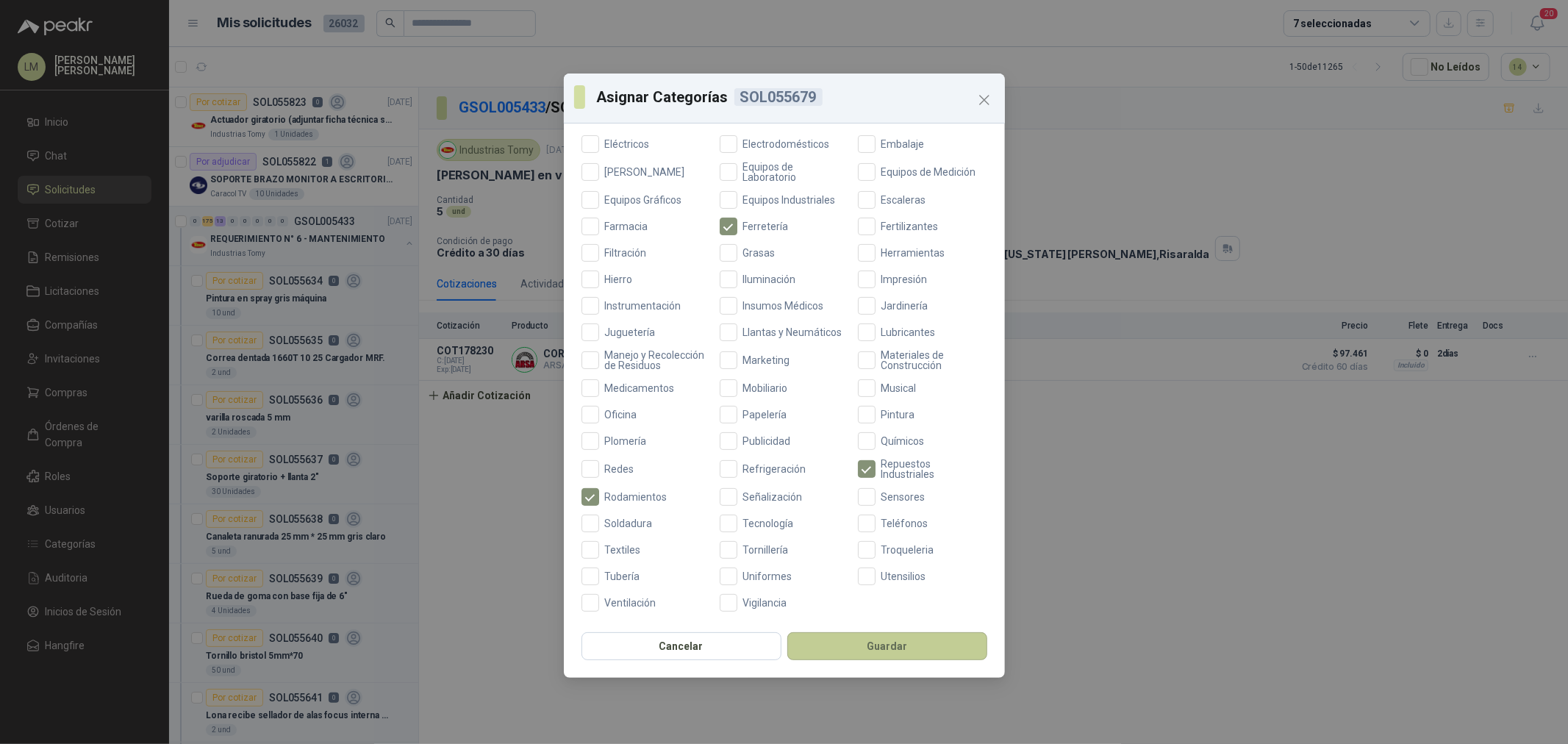
click at [866, 650] on button "Guardar" at bounding box center [887, 646] width 200 height 28
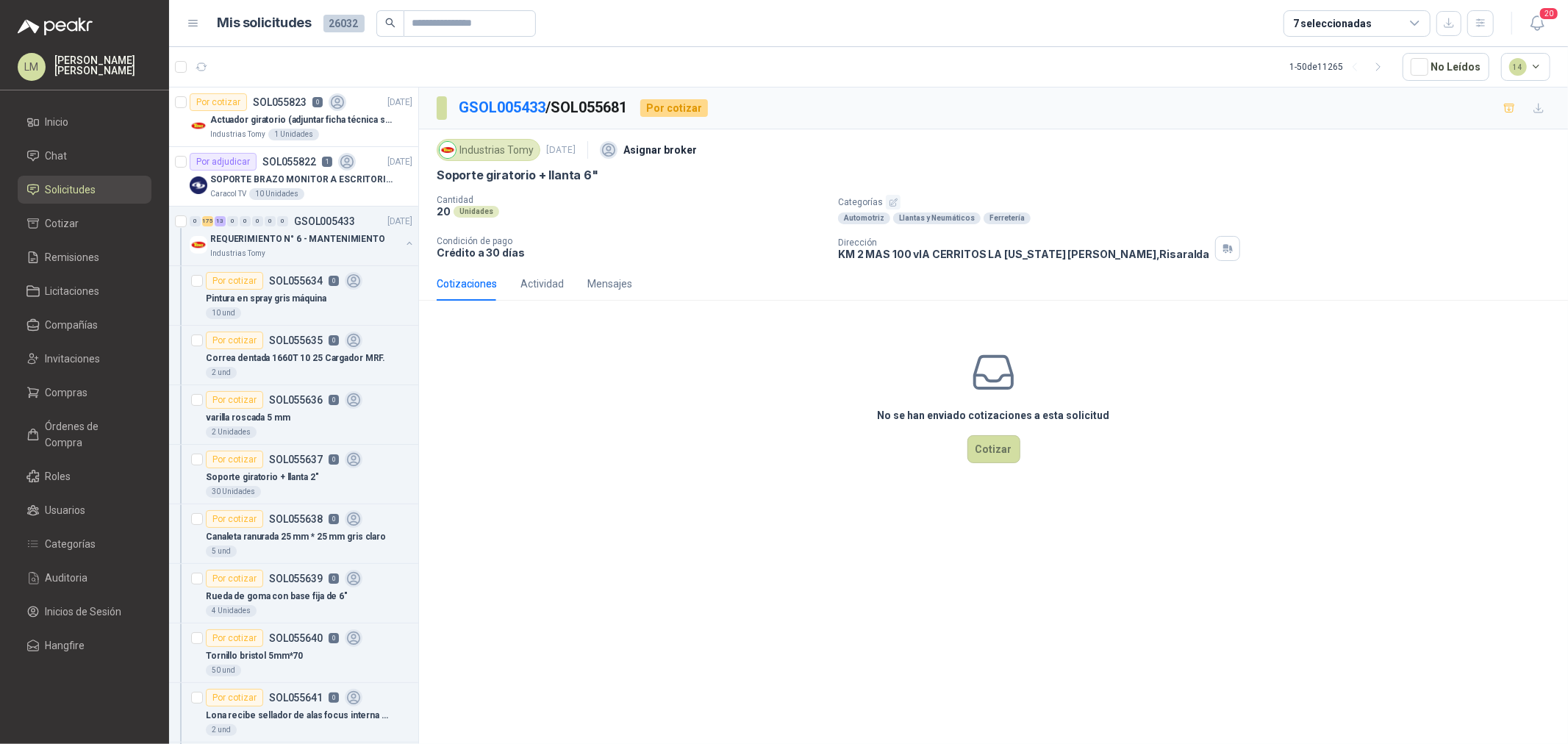
click at [889, 203] on icon "button" at bounding box center [894, 203] width 10 height 10
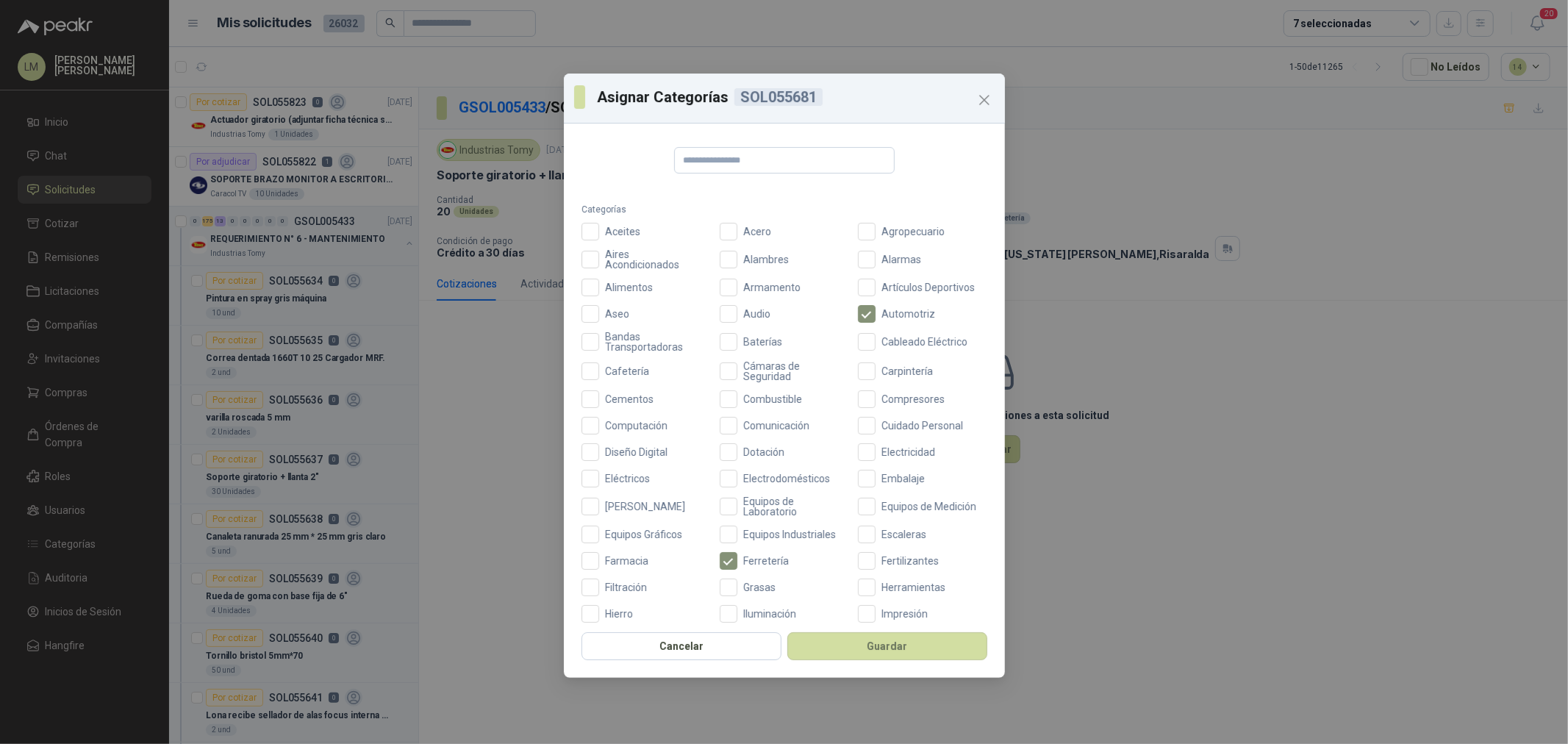
scroll to position [347, 0]
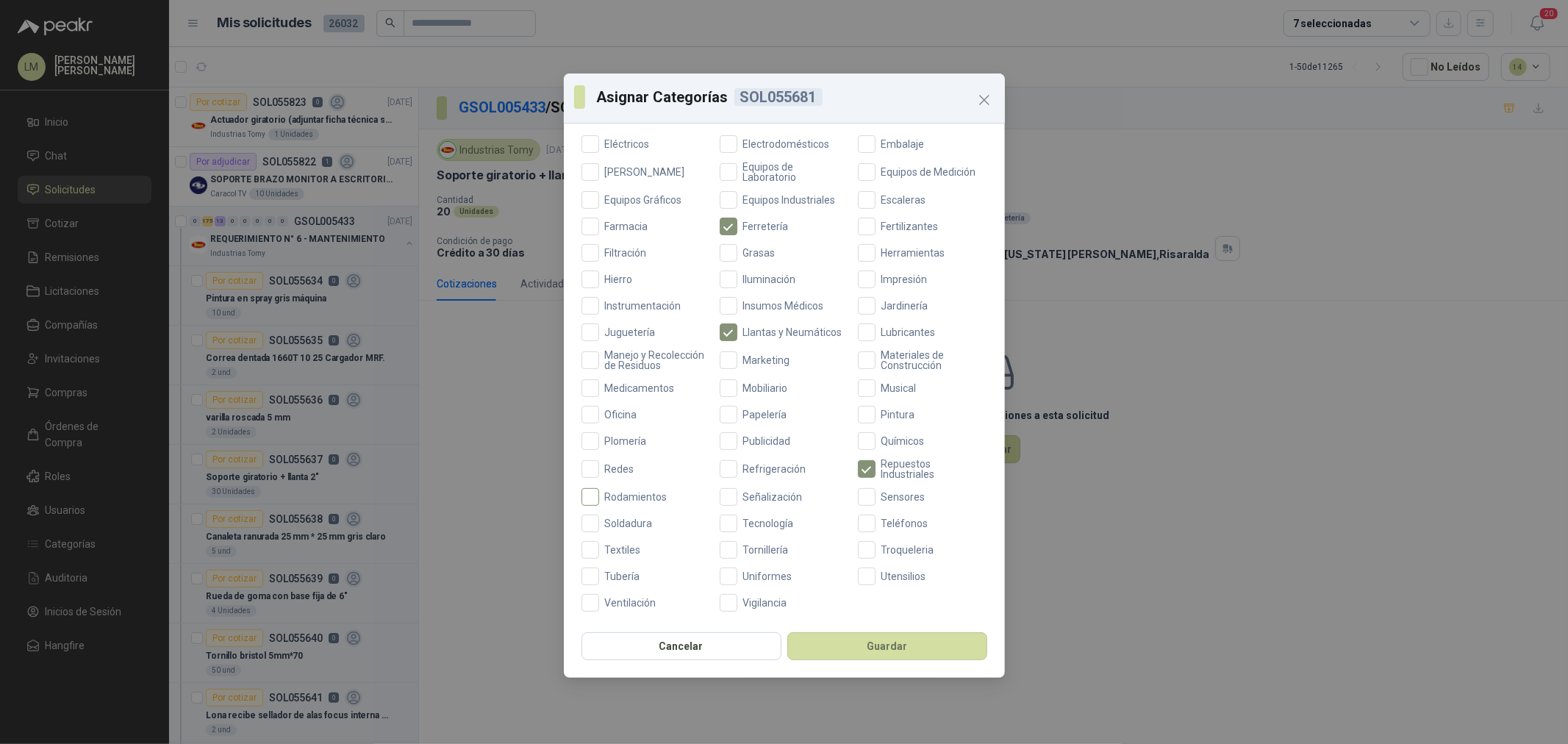
click at [607, 492] on span "Rodamientos" at bounding box center [636, 497] width 75 height 11
click at [842, 651] on button "Guardar" at bounding box center [887, 646] width 200 height 28
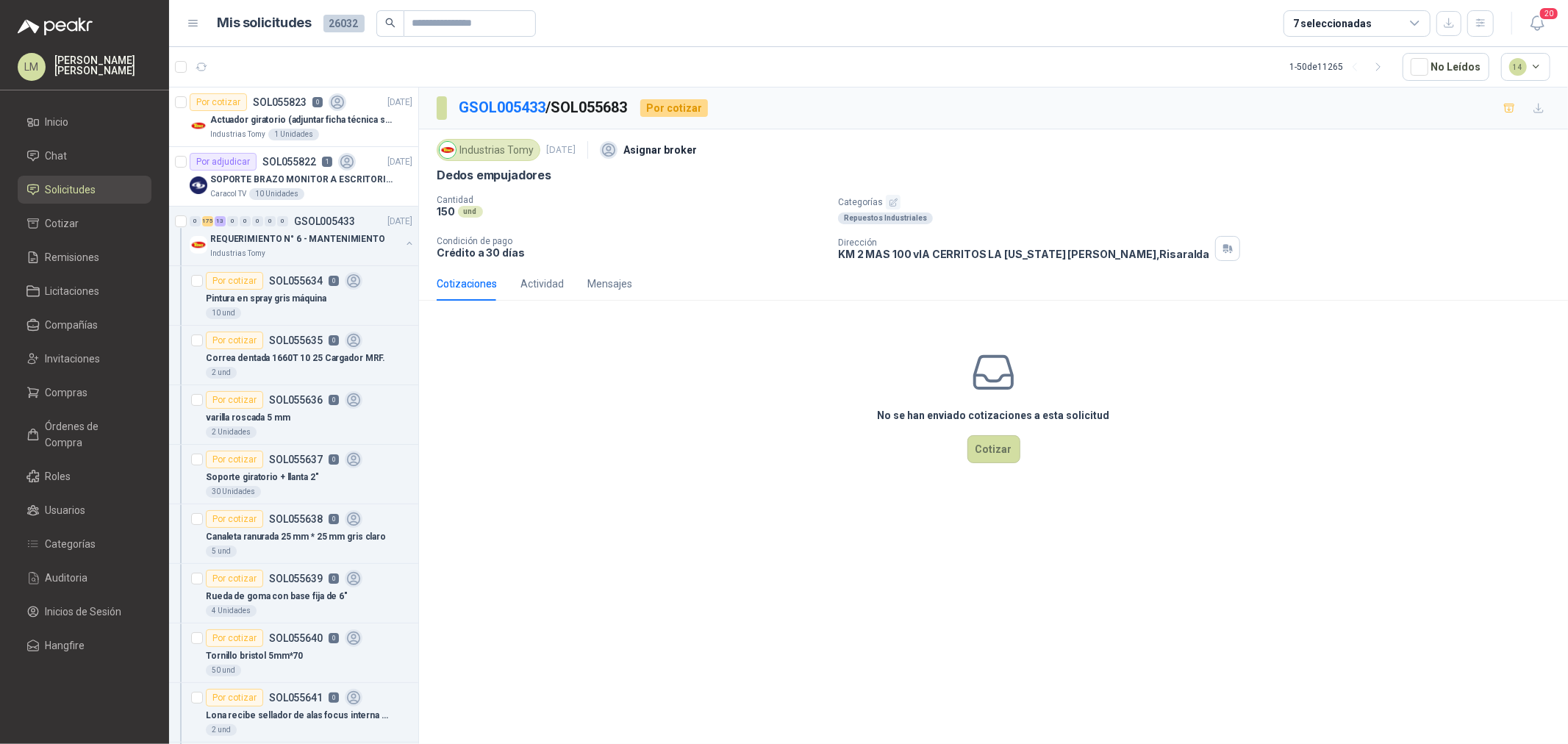
click at [894, 203] on icon "button" at bounding box center [894, 203] width 10 height 10
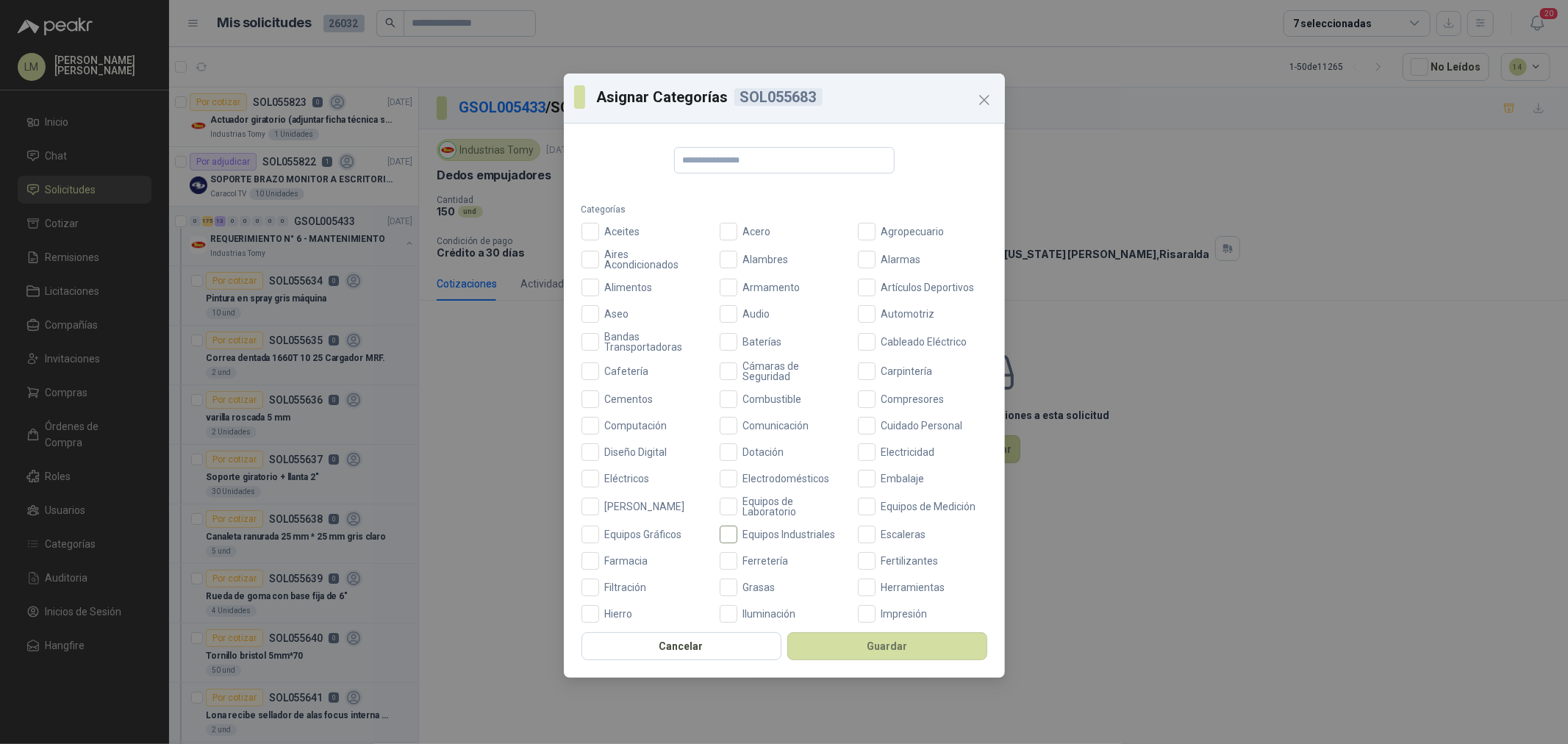
click at [759, 535] on span "Equipos Industriales" at bounding box center [789, 535] width 104 height 11
click at [757, 566] on label "Ferretería" at bounding box center [785, 561] width 130 height 18
click at [857, 653] on button "Guardar" at bounding box center [887, 646] width 200 height 28
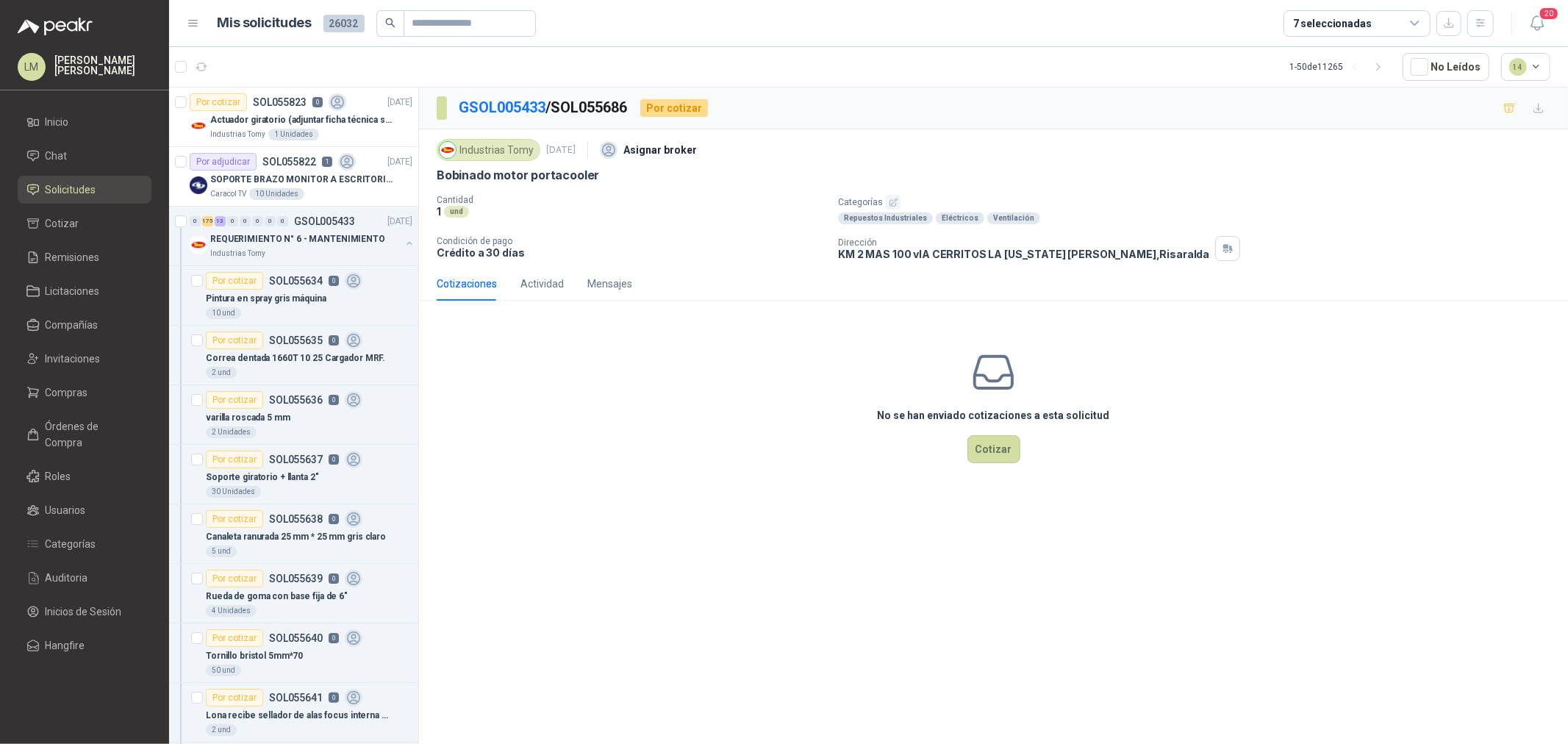
click at [897, 199] on button "button" at bounding box center [893, 203] width 15 height 15
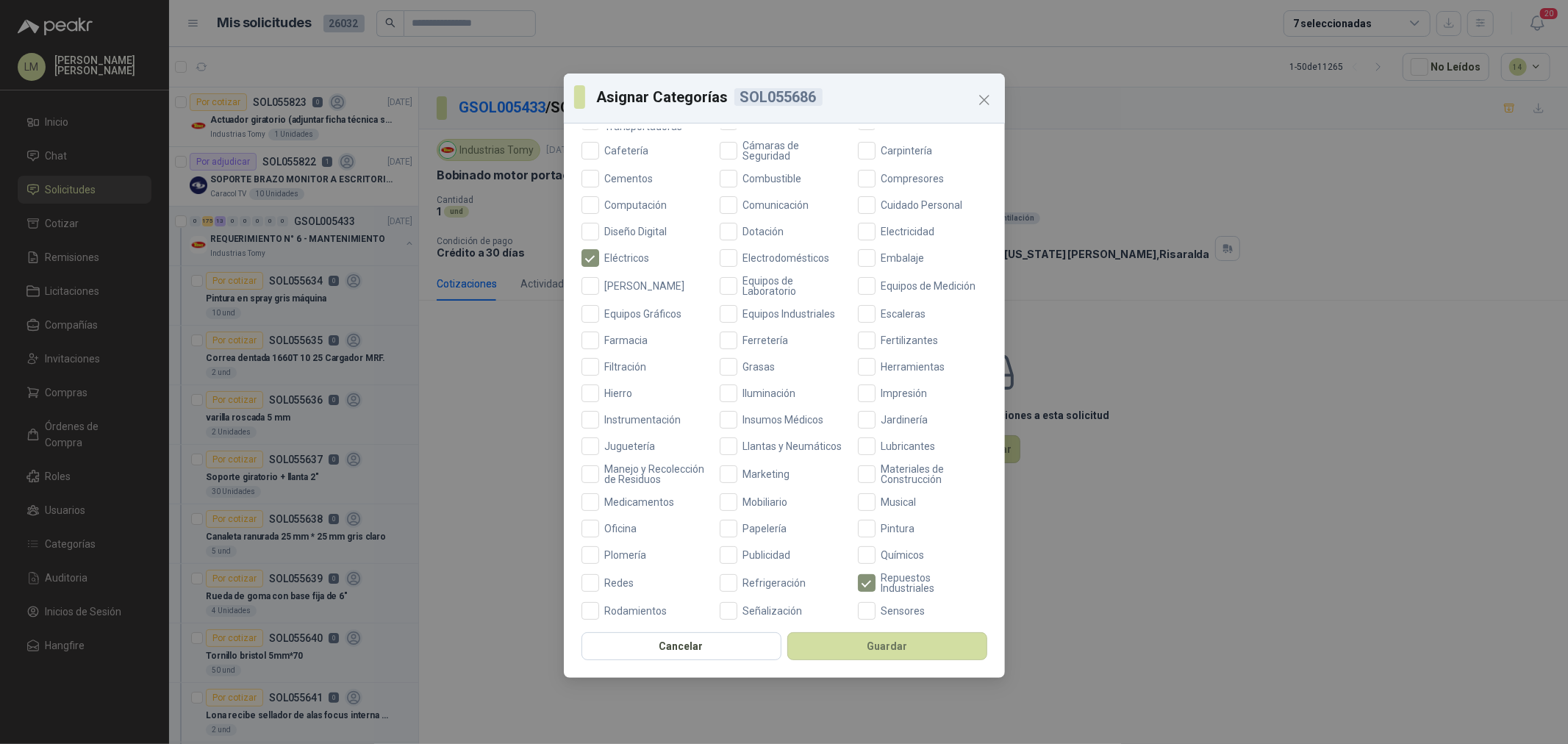
scroll to position [245, 0]
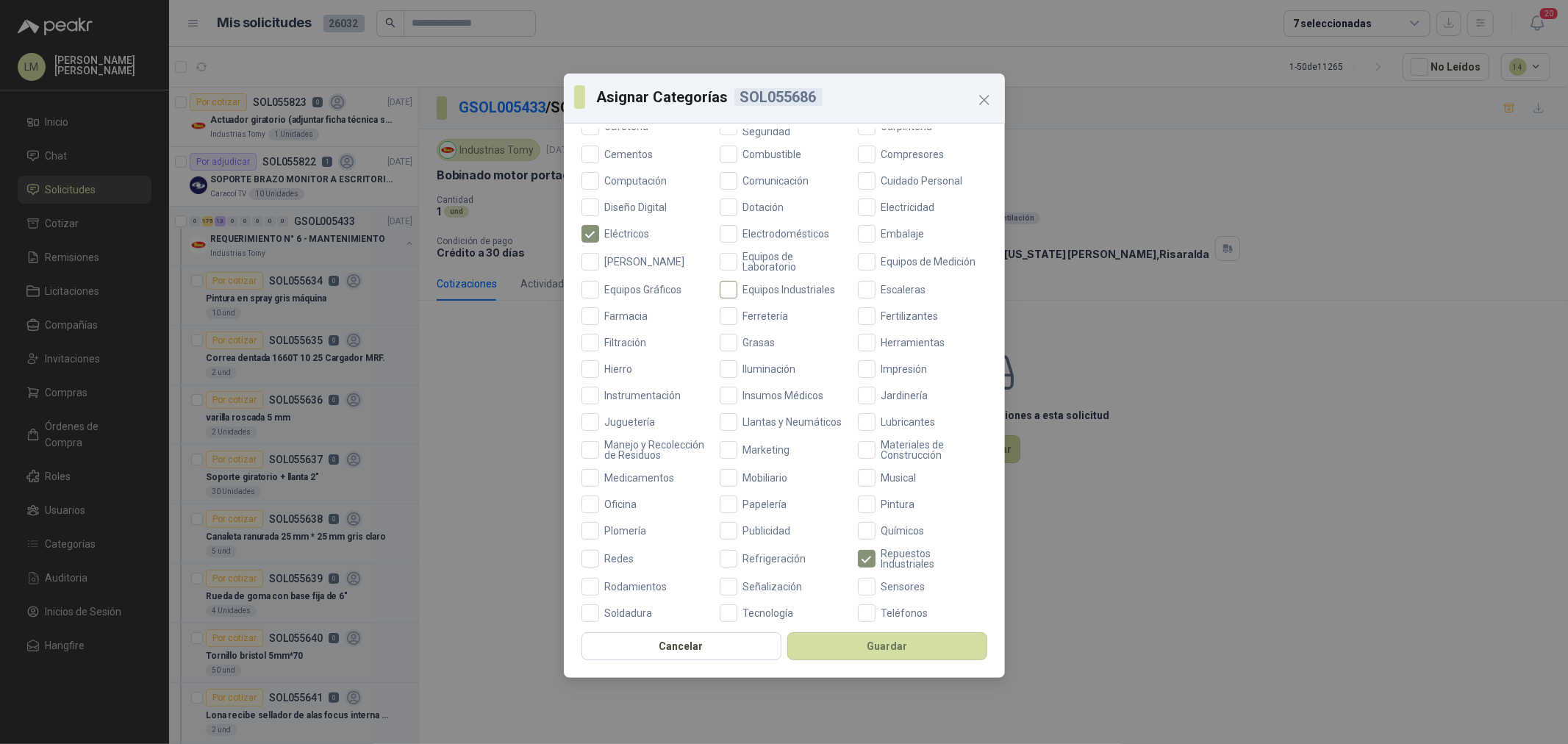
click at [753, 288] on span "Equipos Industriales" at bounding box center [789, 290] width 104 height 11
click at [884, 646] on button "Guardar" at bounding box center [887, 646] width 200 height 28
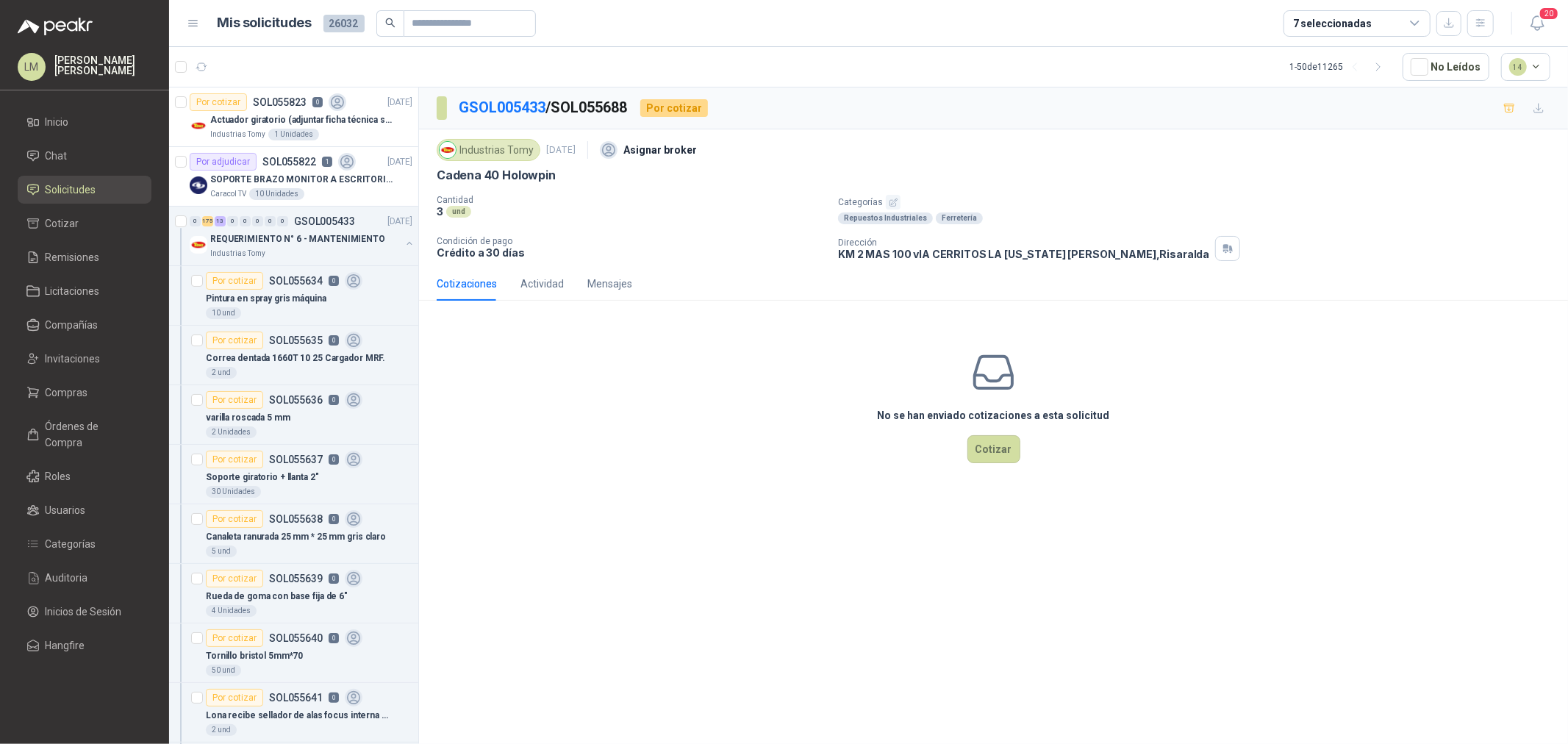
click at [899, 195] on p "Categorías" at bounding box center [1200, 203] width 724 height 15
click at [886, 196] on button "button" at bounding box center [893, 203] width 15 height 15
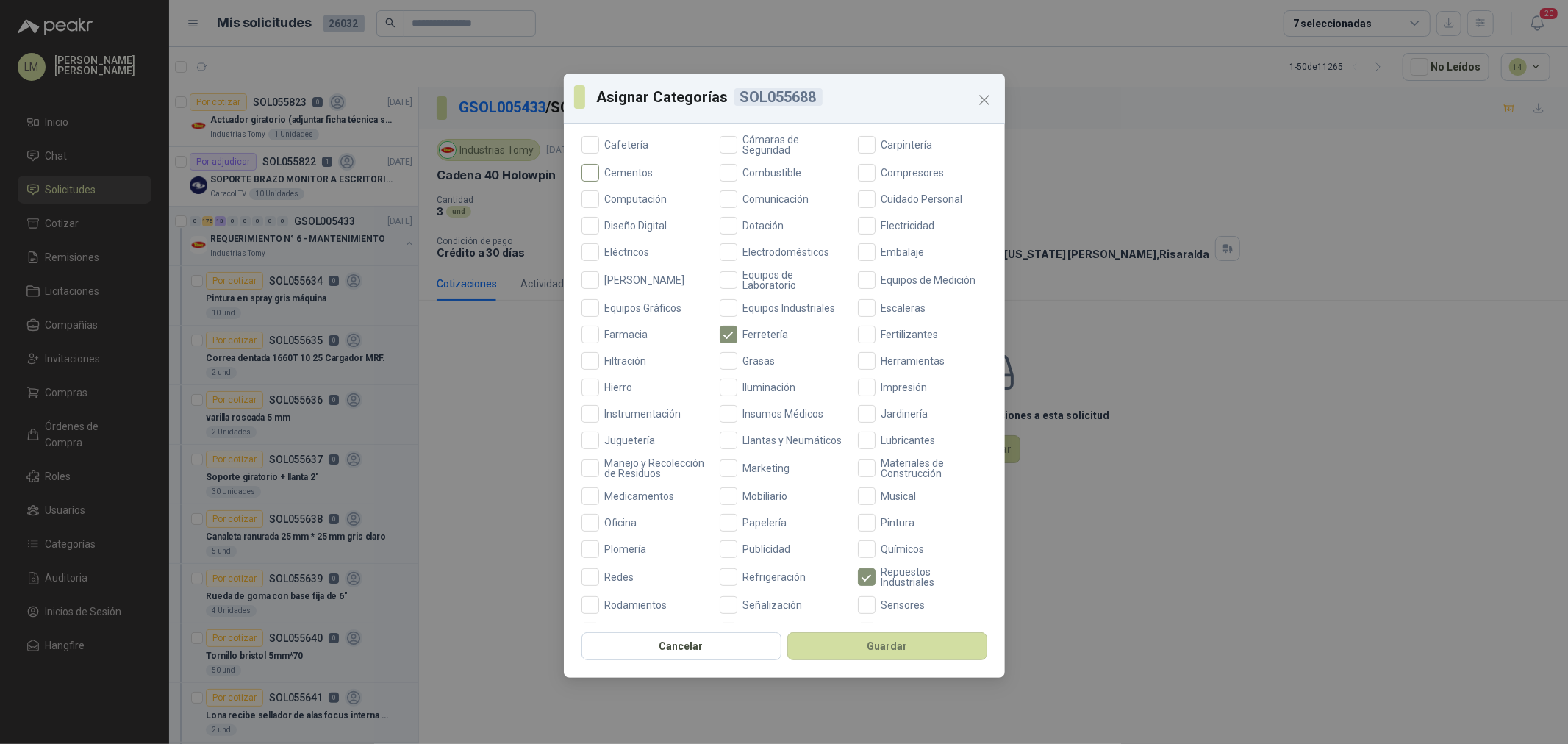
scroll to position [245, 0]
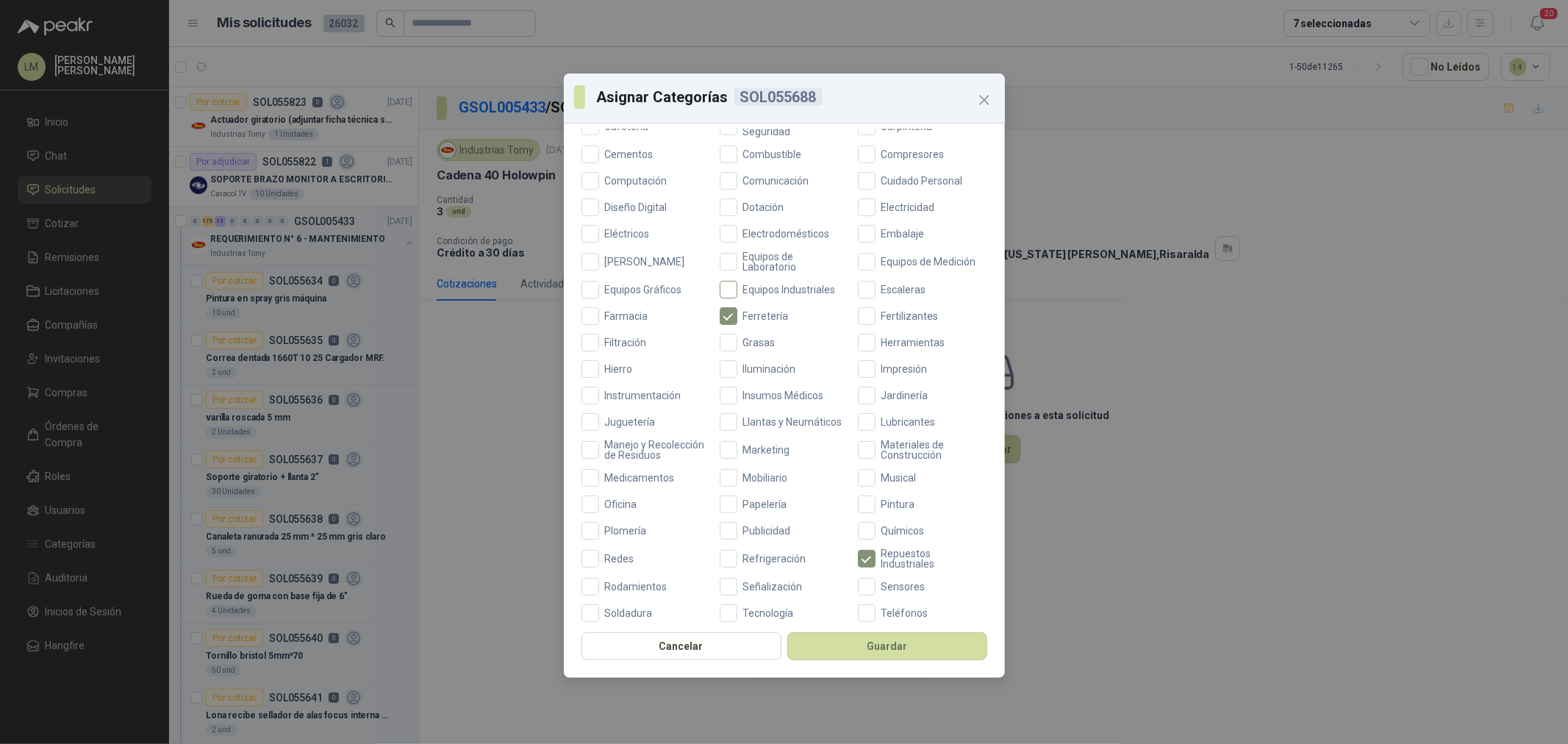
click at [756, 290] on span "Equipos Industriales" at bounding box center [789, 290] width 104 height 11
click at [860, 646] on button "Guardar" at bounding box center [887, 646] width 200 height 28
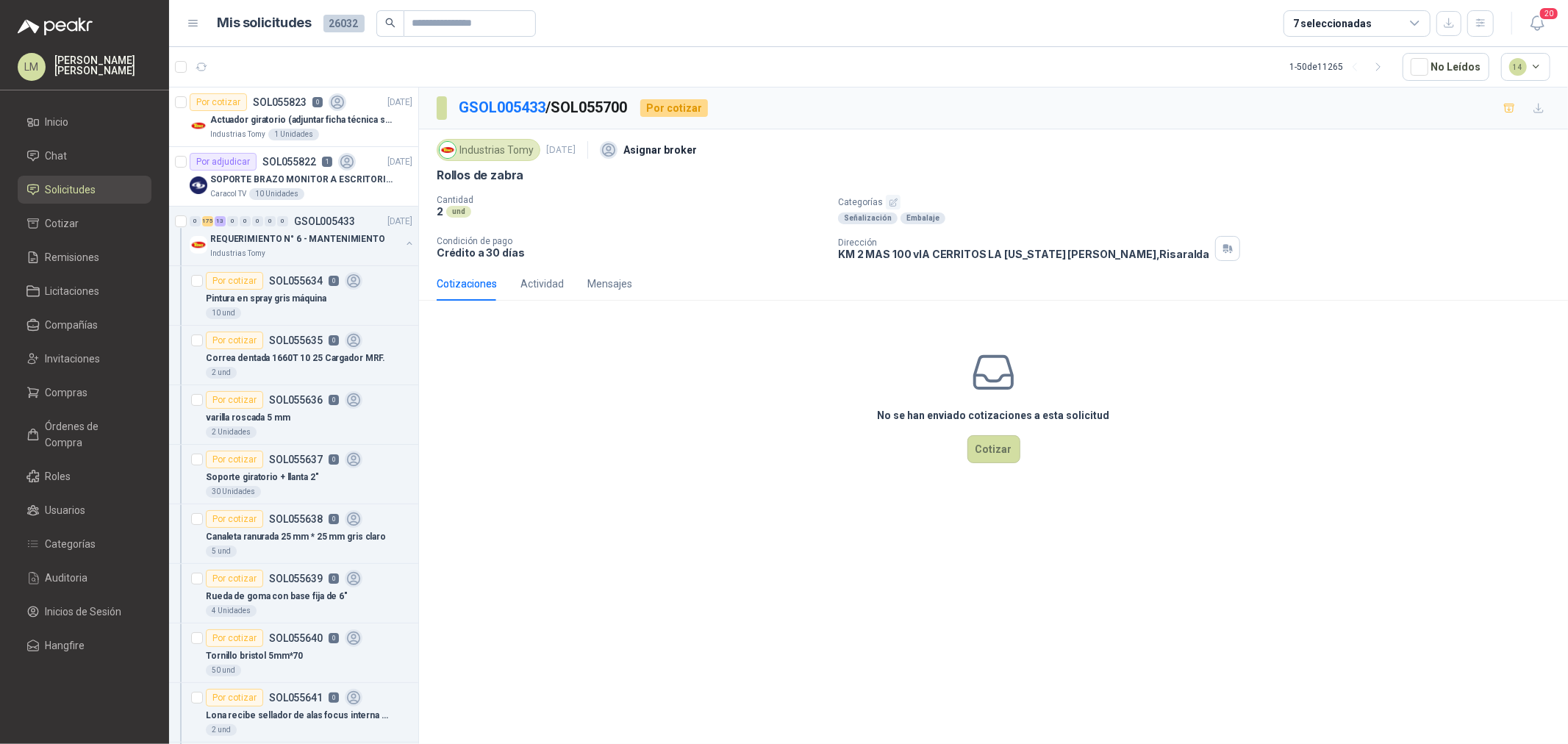
click at [889, 199] on icon "button" at bounding box center [894, 203] width 10 height 10
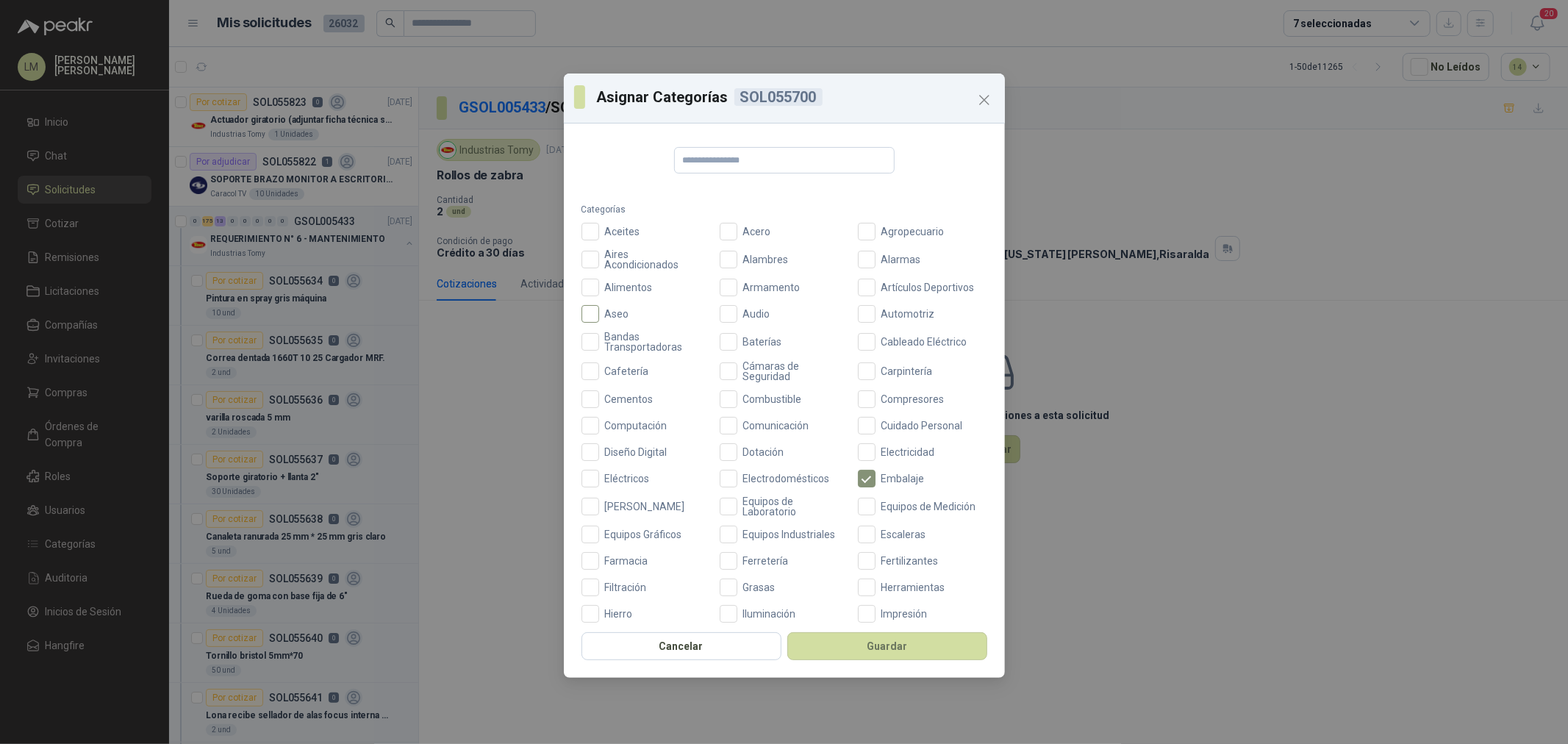
drag, startPoint x: 609, startPoint y: 309, endPoint x: 622, endPoint y: 319, distance: 16.4
click at [609, 309] on span "Aseo" at bounding box center [618, 314] width 36 height 11
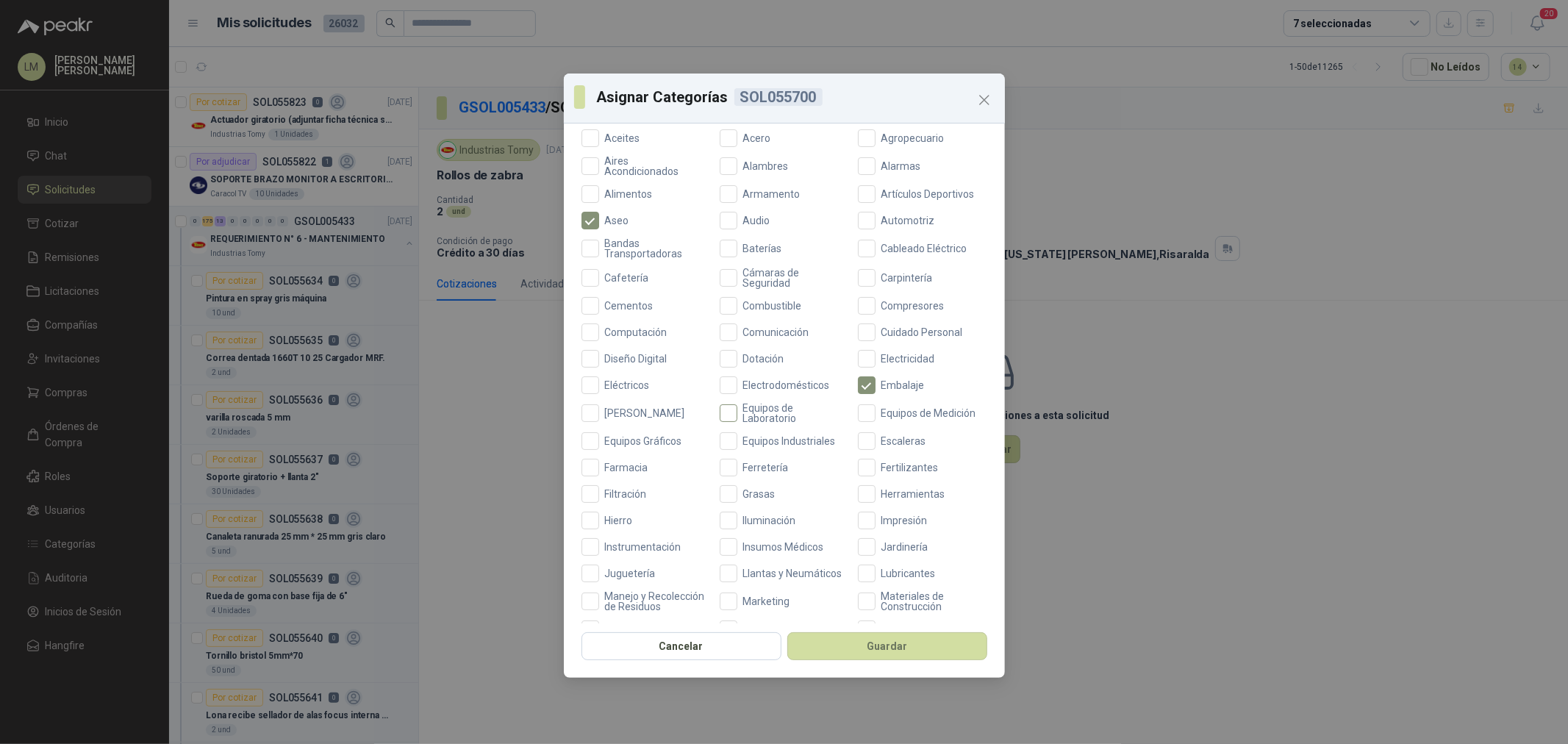
scroll to position [163, 0]
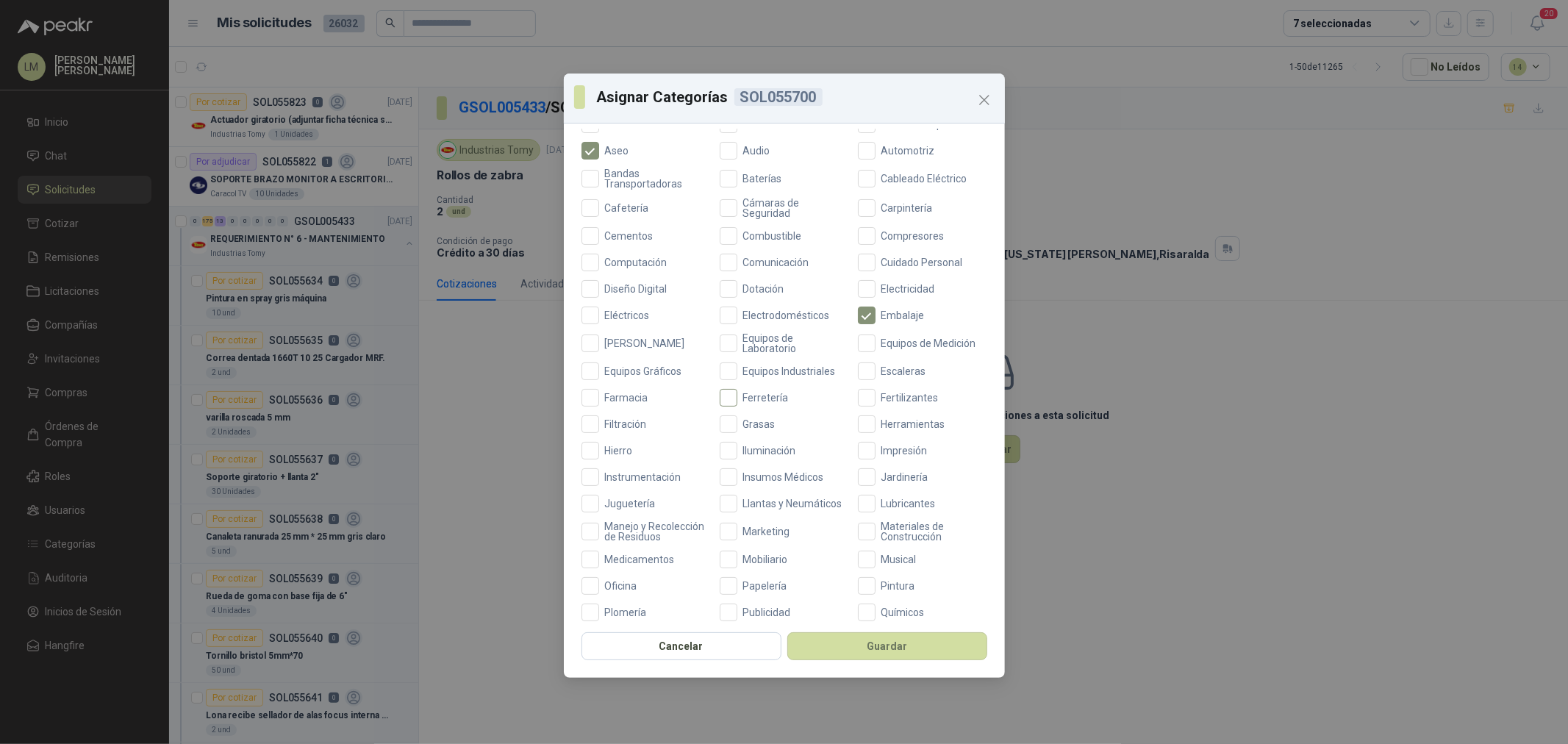
click at [763, 395] on span "Ferretería" at bounding box center [766, 398] width 57 height 11
click at [860, 644] on button "Guardar" at bounding box center [887, 646] width 200 height 28
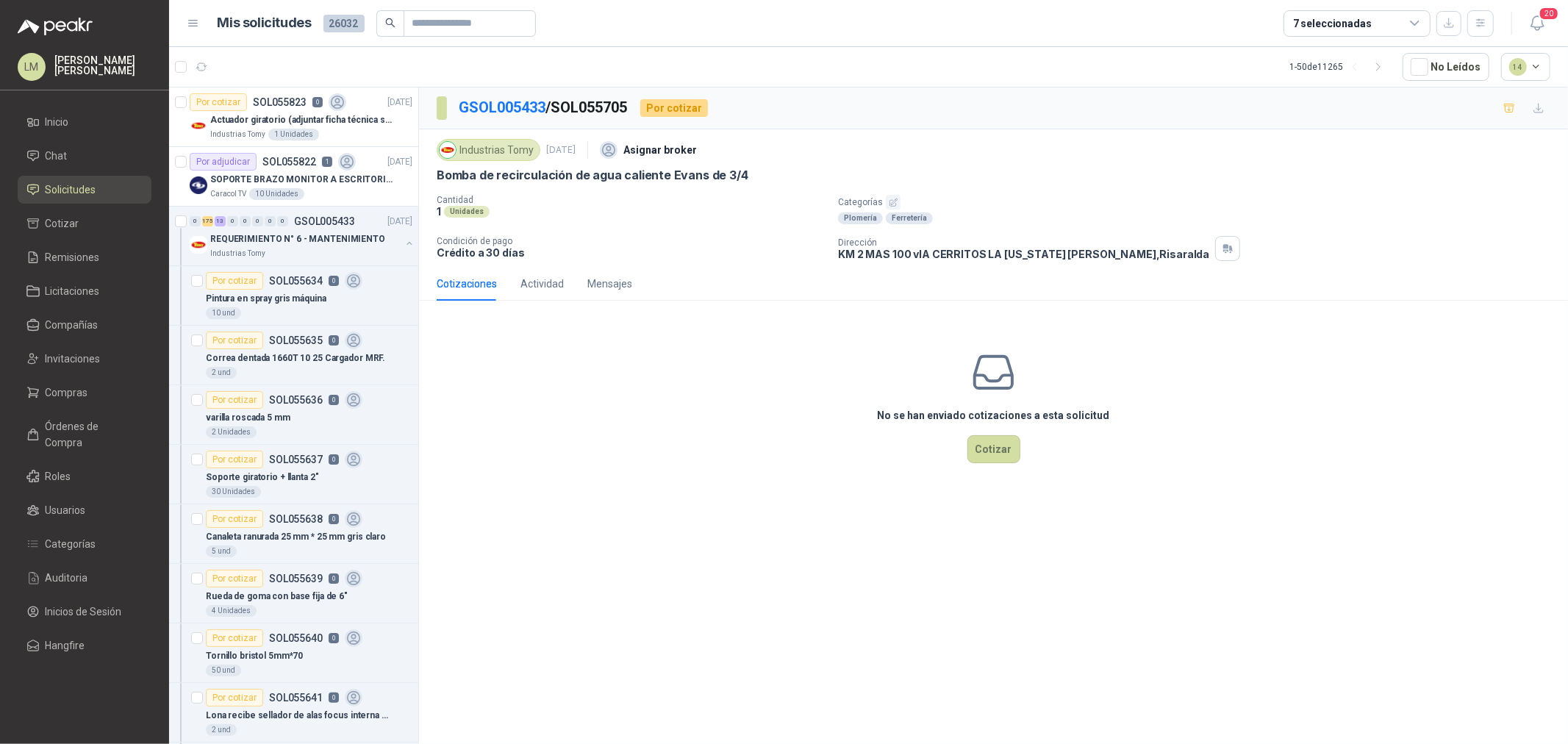
click at [890, 202] on icon "button" at bounding box center [894, 203] width 10 height 10
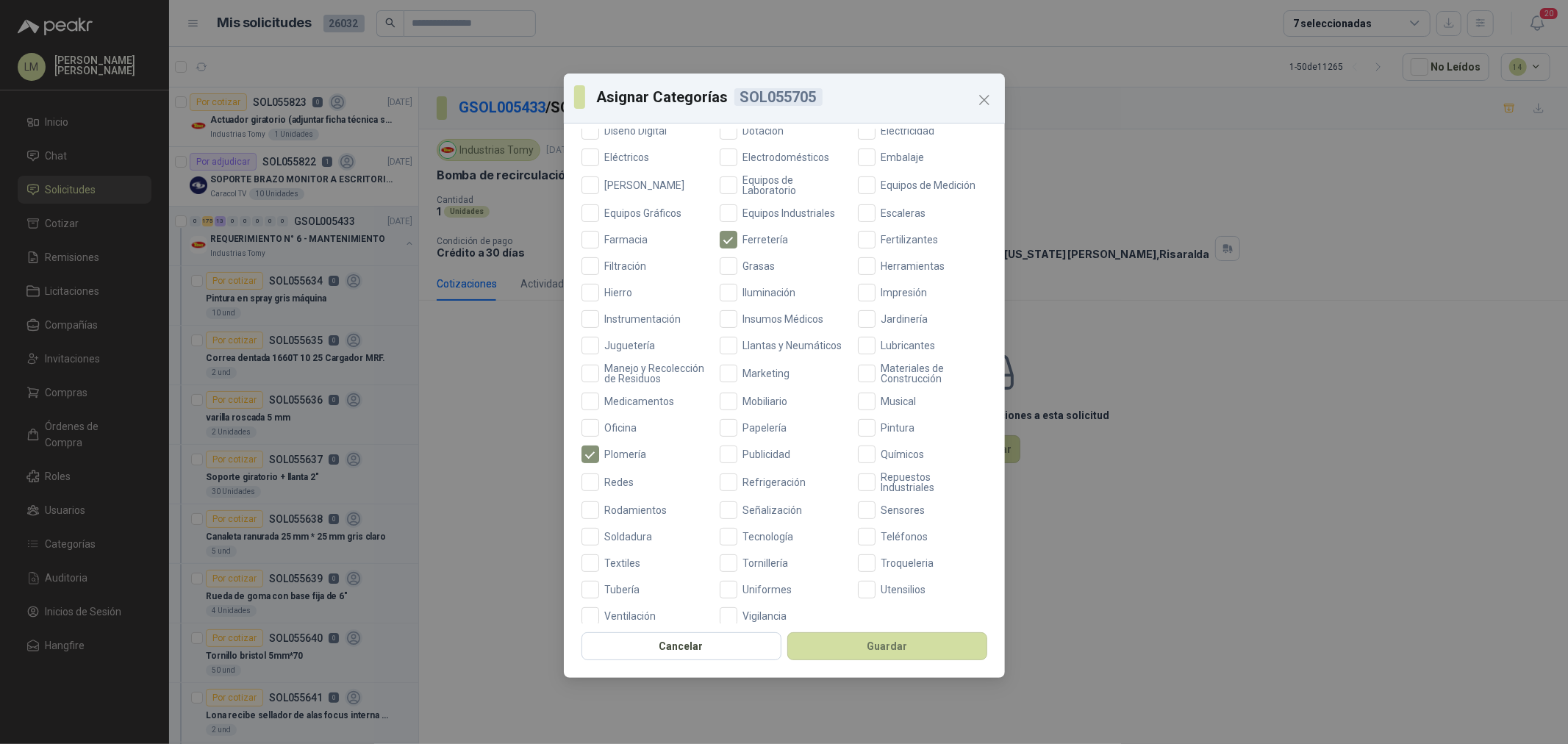
scroll to position [326, 0]
click at [743, 188] on span "Equipos de Laboratorio" at bounding box center [793, 180] width 112 height 21
click at [894, 501] on div "Aceites Acero Agropecuario Aires Acondicionados Alambres Alarmas Alimentos Arma…" at bounding box center [784, 258] width 406 height 723
click at [886, 487] on span "Repuestos Industriales" at bounding box center [932, 477] width 112 height 21
click at [896, 633] on button "Guardar" at bounding box center [887, 646] width 200 height 28
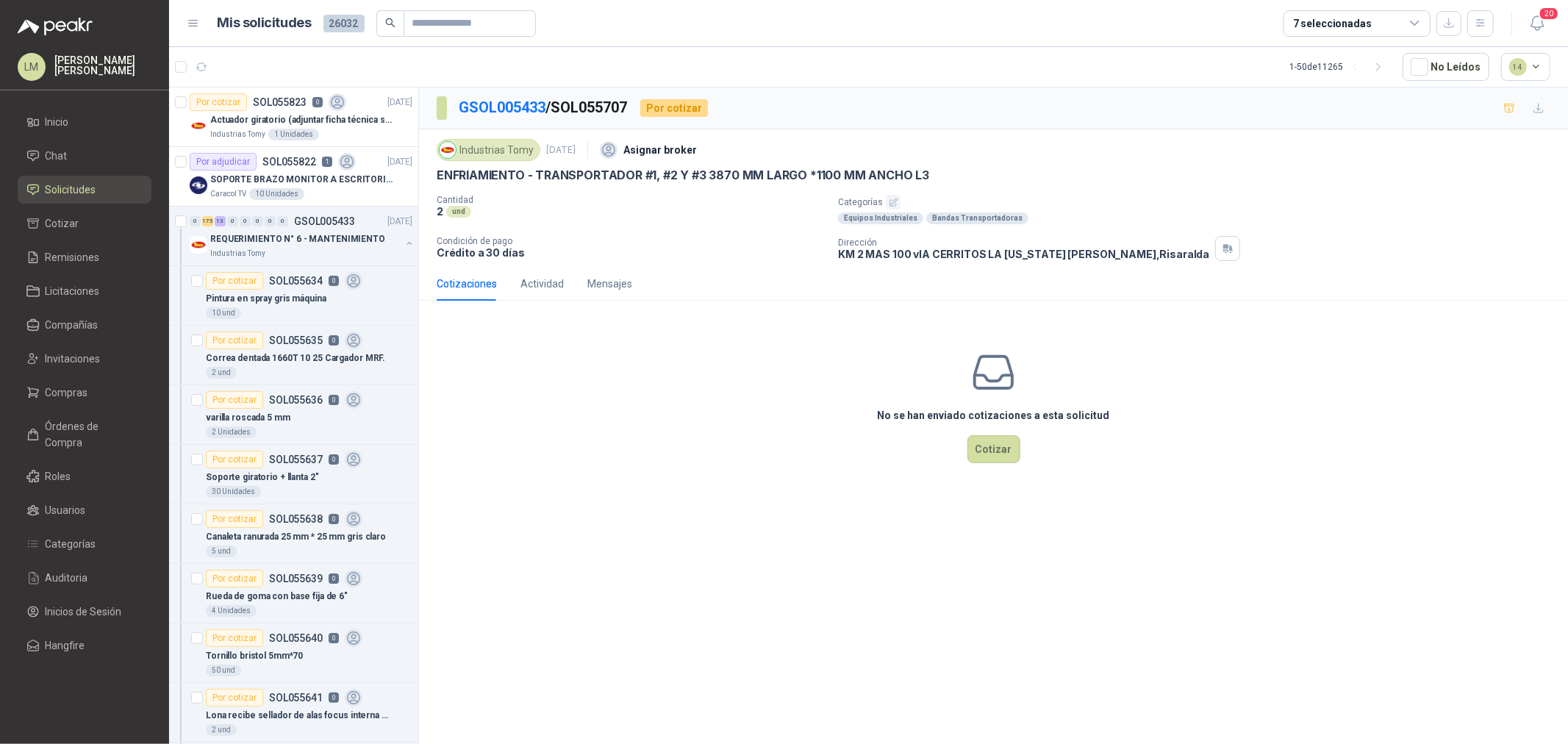
click at [891, 203] on icon "button" at bounding box center [893, 202] width 7 height 7
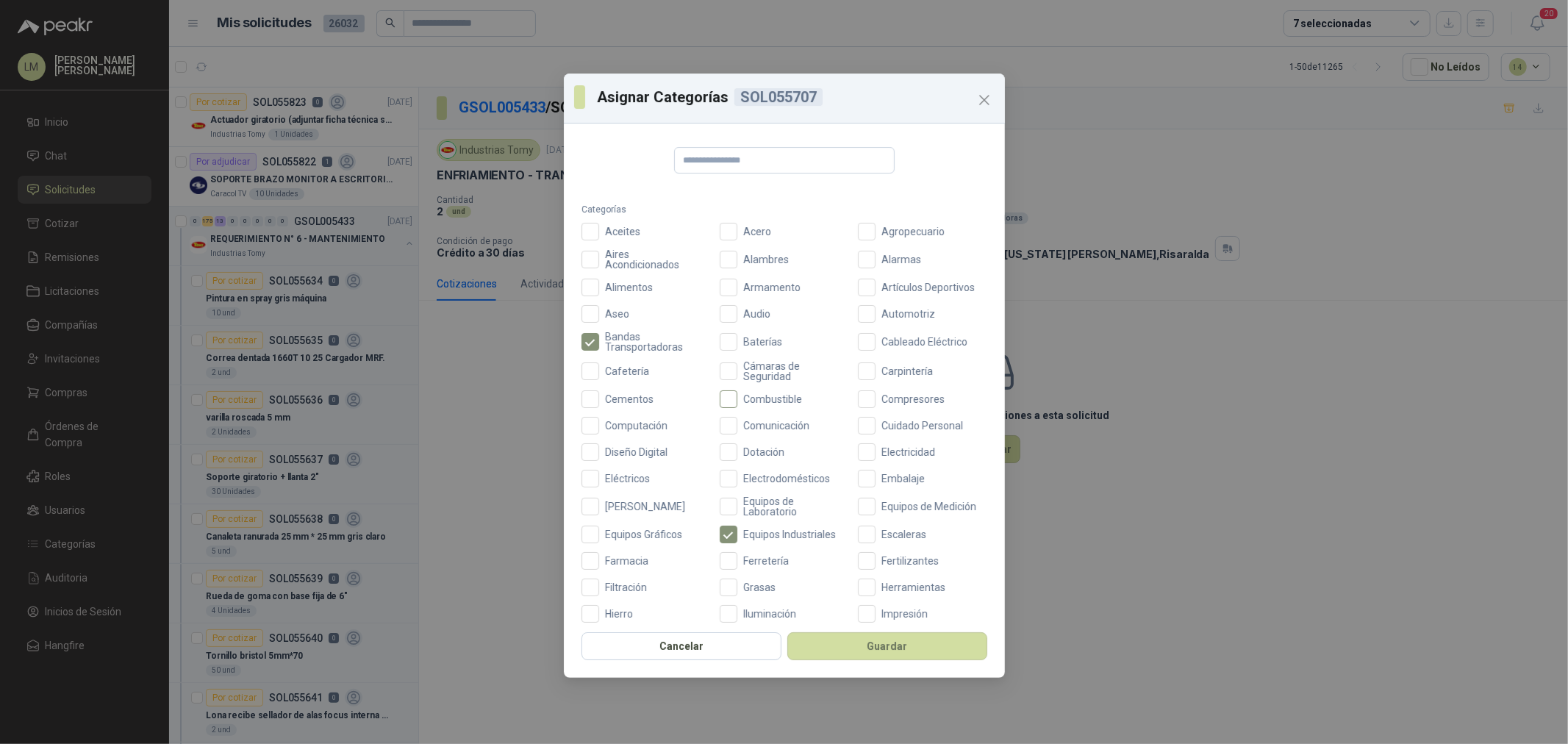
scroll to position [326, 0]
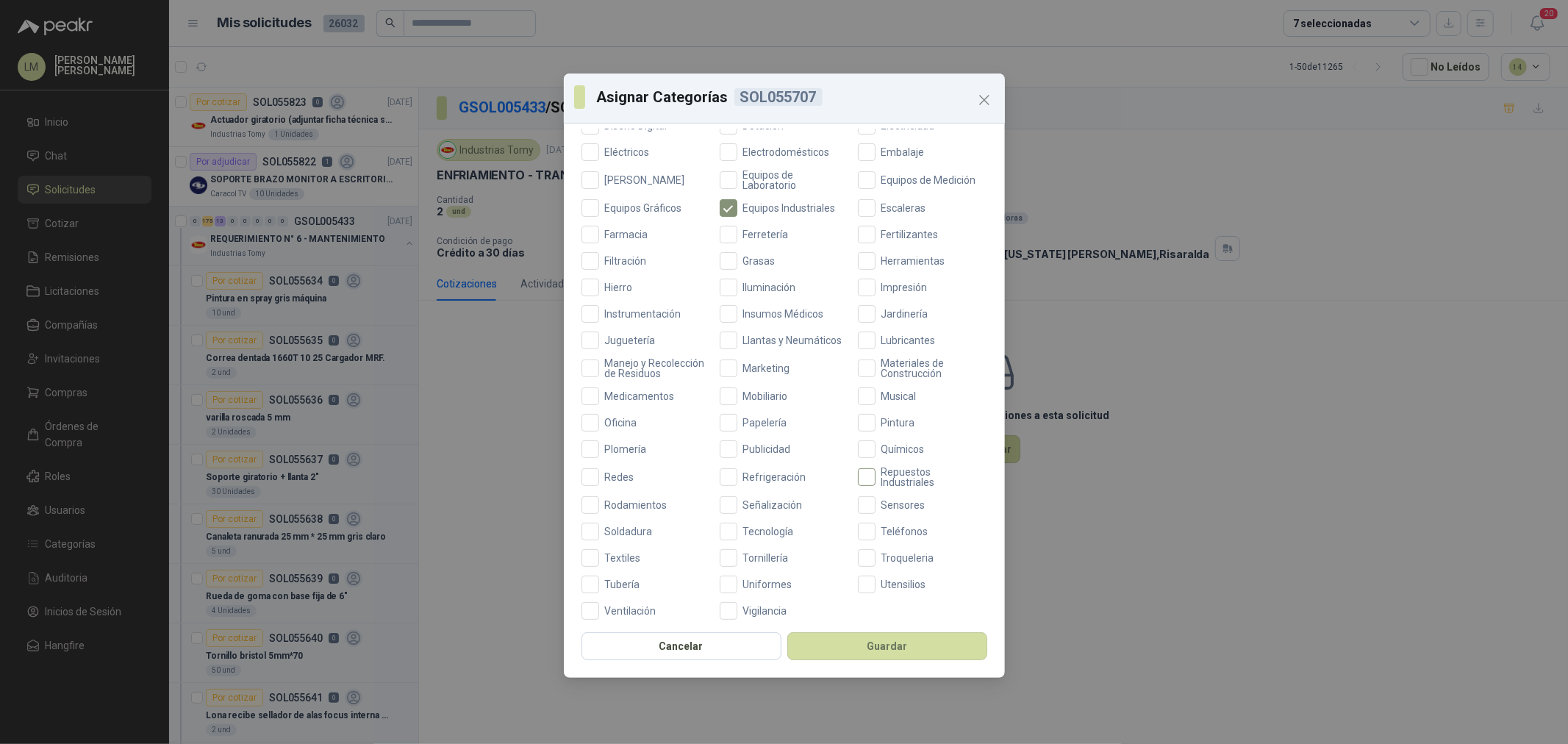
click at [890, 487] on span "Repuestos Industriales" at bounding box center [932, 477] width 112 height 21
click at [871, 644] on button "Guardar" at bounding box center [887, 646] width 200 height 28
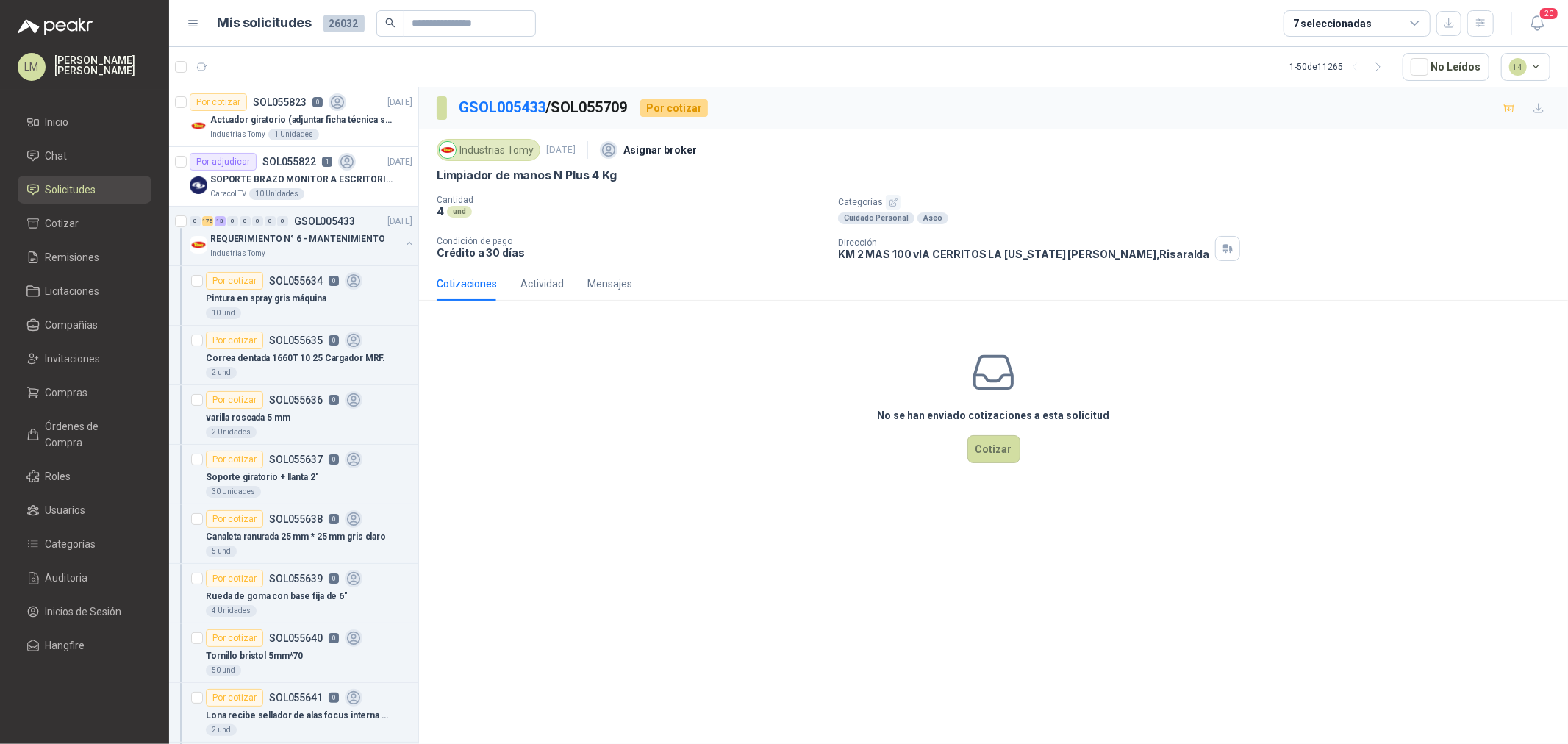
click at [892, 198] on icon "button" at bounding box center [894, 203] width 10 height 10
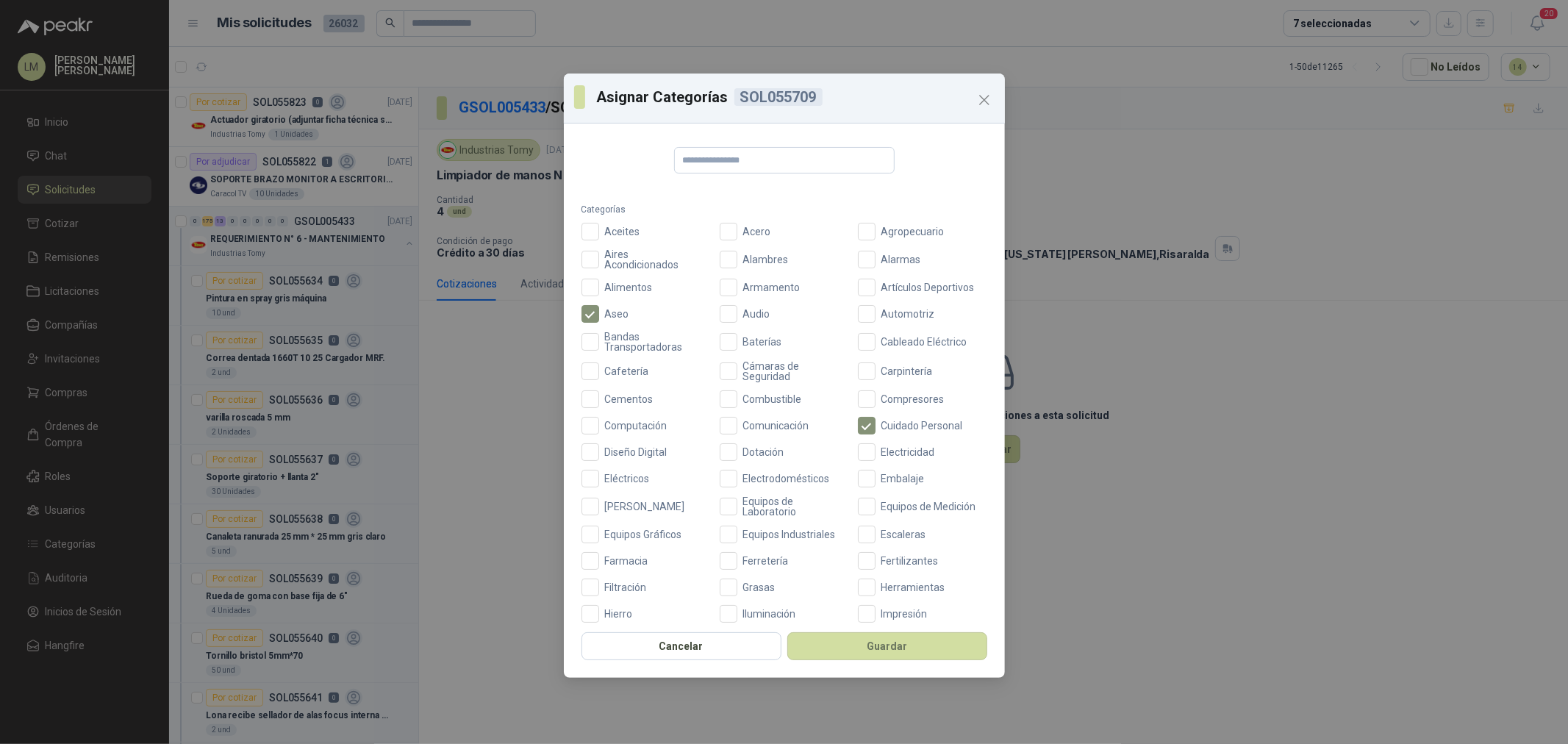
scroll to position [163, 0]
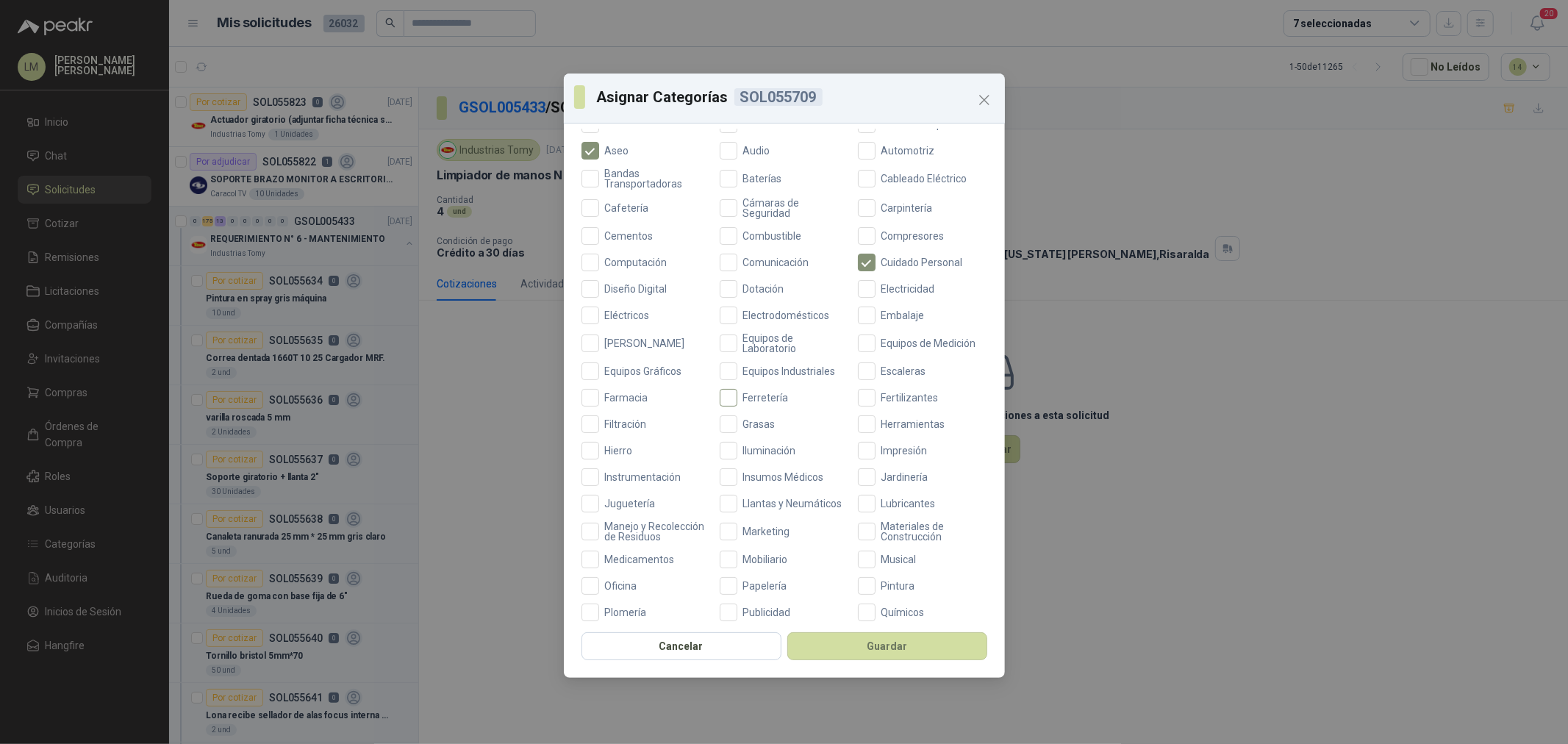
click at [750, 398] on span "Ferretería" at bounding box center [766, 398] width 57 height 11
click at [880, 260] on span "Cuidado Personal" at bounding box center [923, 262] width 93 height 11
click at [864, 644] on button "Guardar" at bounding box center [887, 646] width 200 height 28
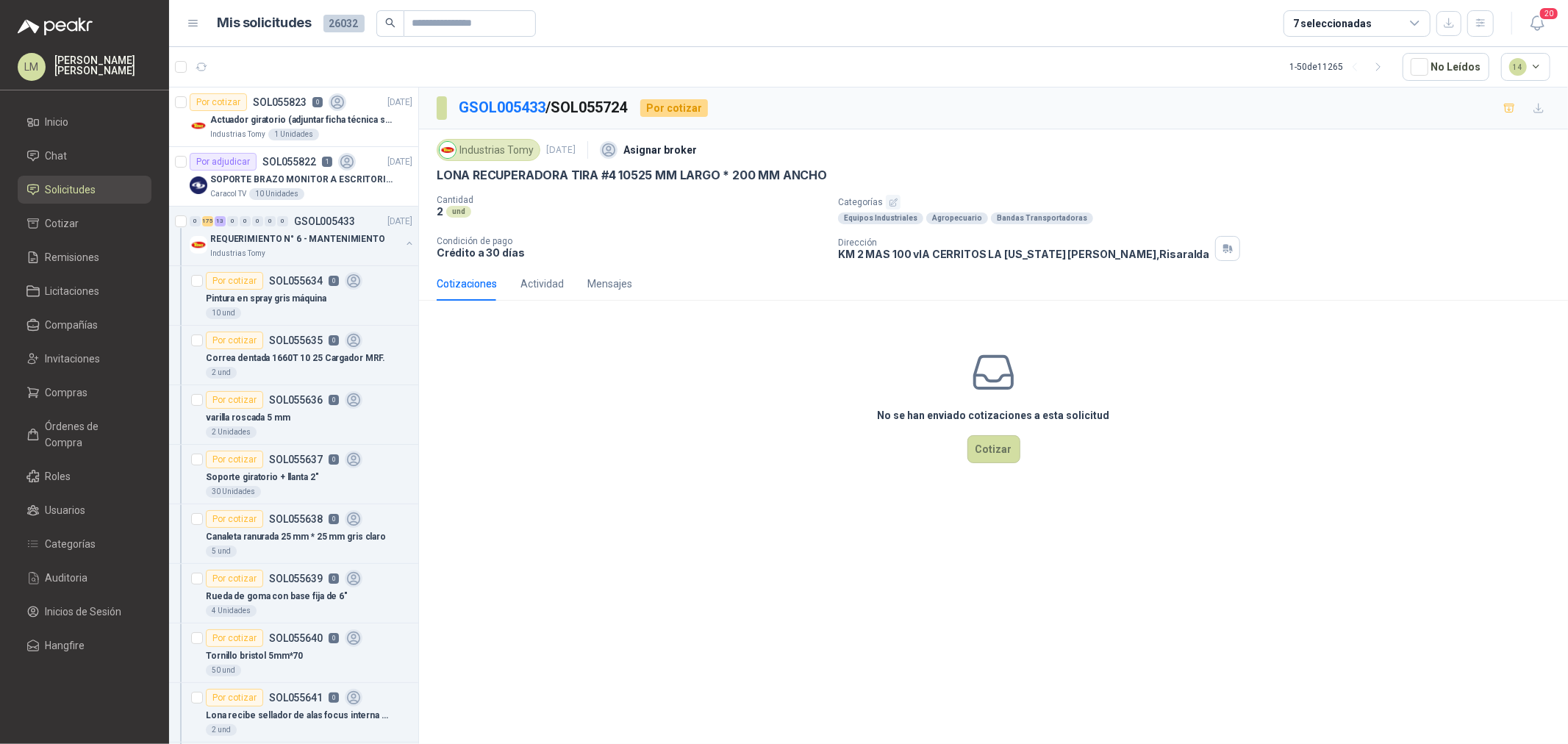
click at [897, 203] on button "button" at bounding box center [893, 203] width 15 height 15
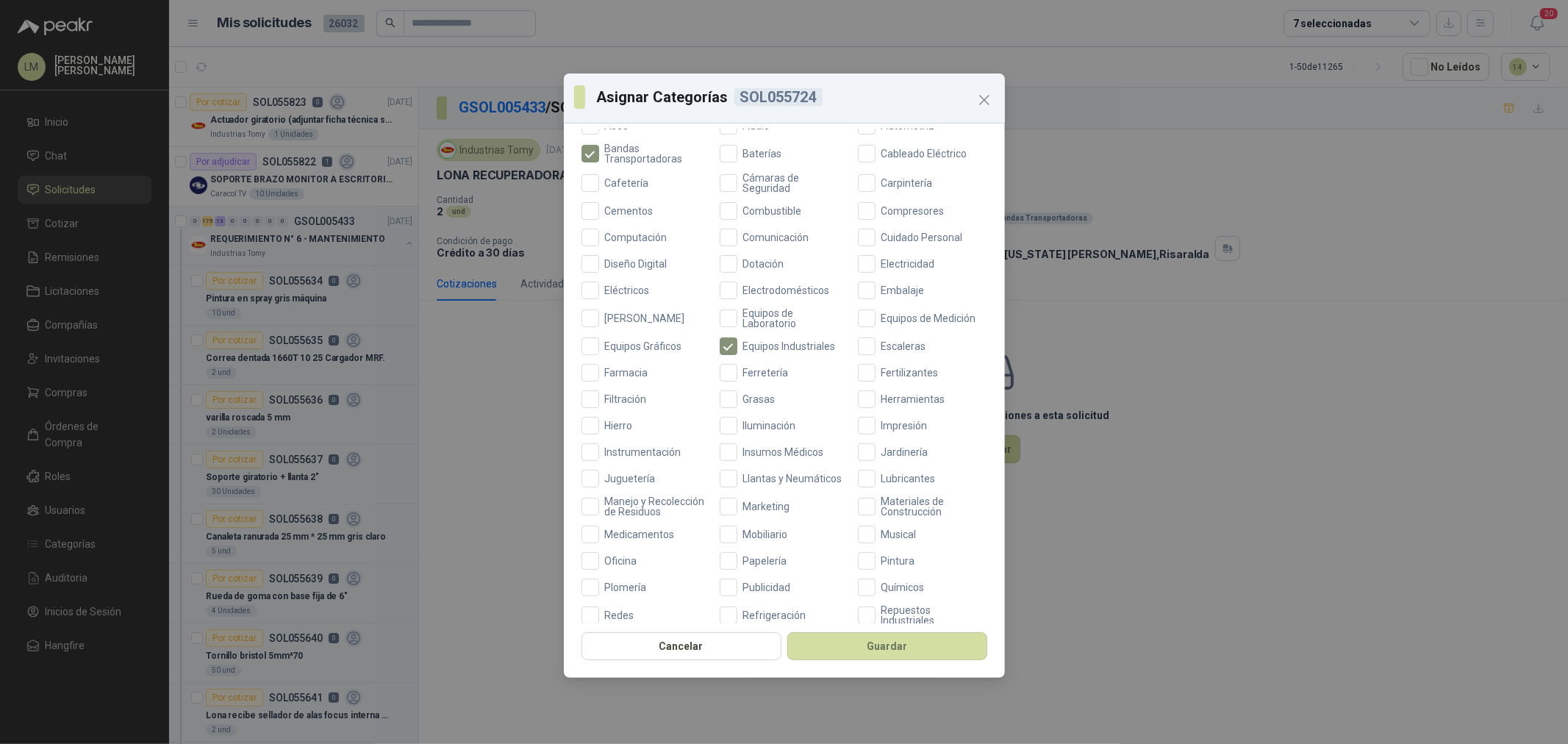
scroll to position [326, 0]
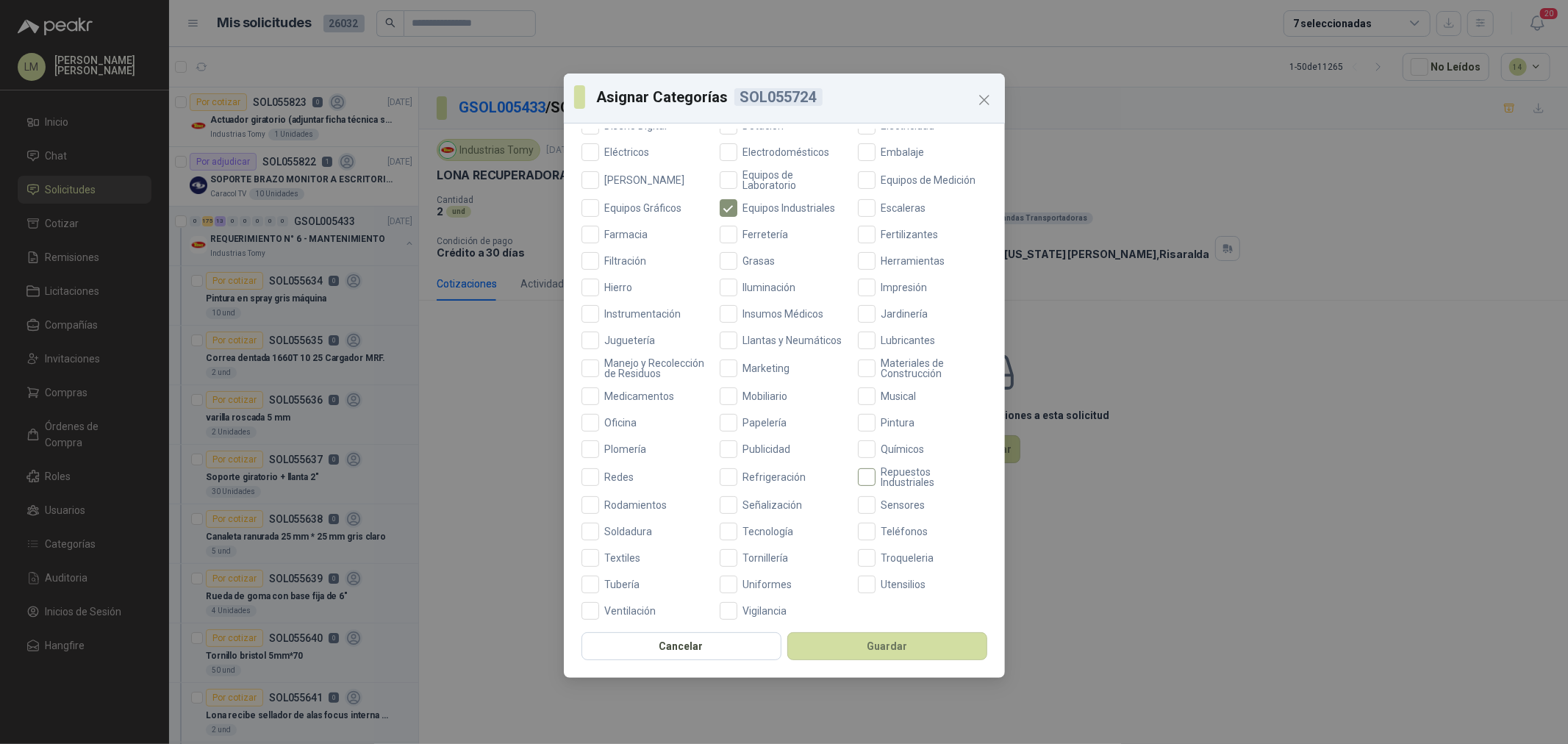
click at [891, 482] on span "Repuestos Industriales" at bounding box center [932, 477] width 112 height 21
drag, startPoint x: 900, startPoint y: 631, endPoint x: 900, endPoint y: 644, distance: 13.0
click at [900, 644] on div "Cancelar Guardar" at bounding box center [785, 650] width 441 height 54
click at [900, 644] on button "Guardar" at bounding box center [887, 646] width 200 height 28
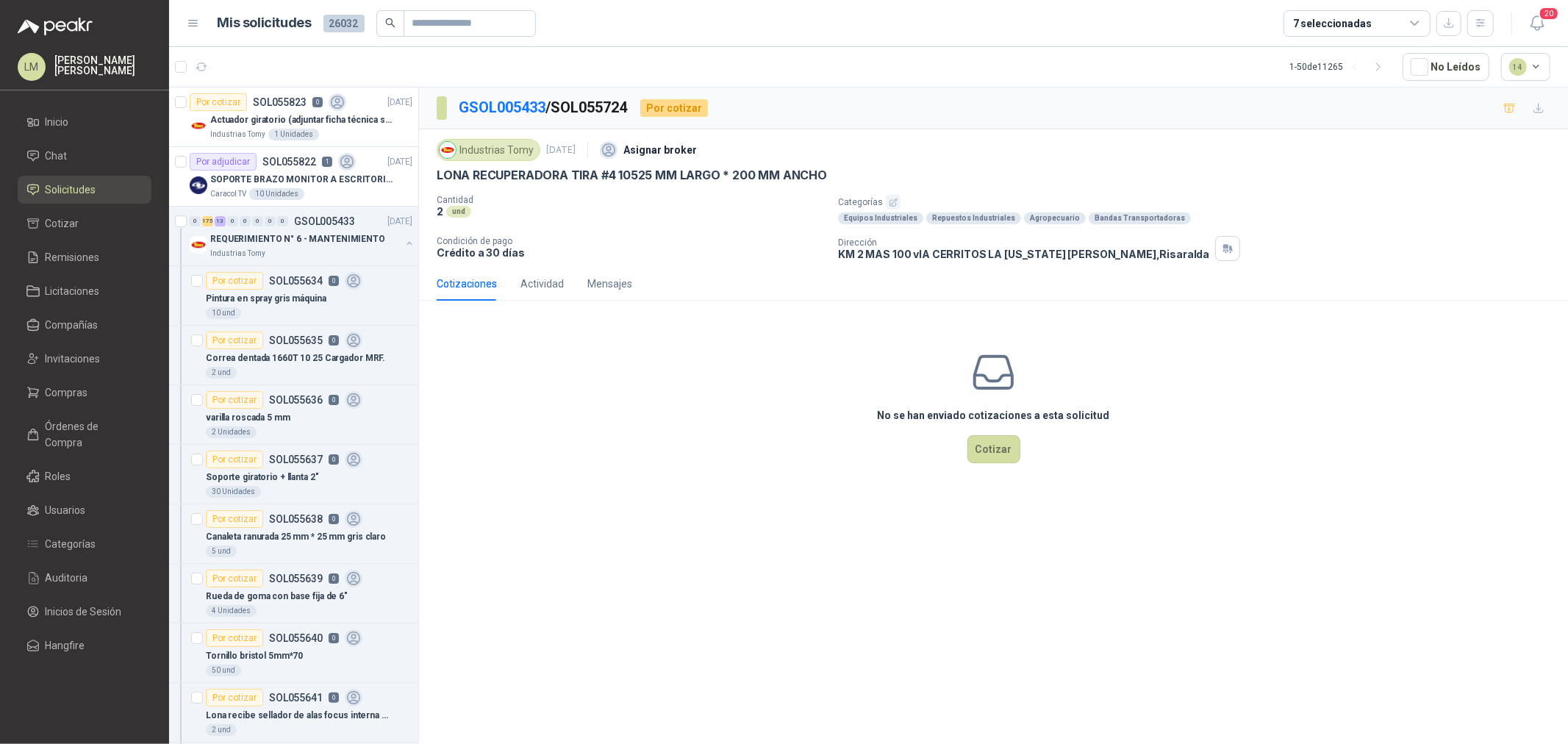
click at [891, 203] on icon "button" at bounding box center [893, 202] width 7 height 7
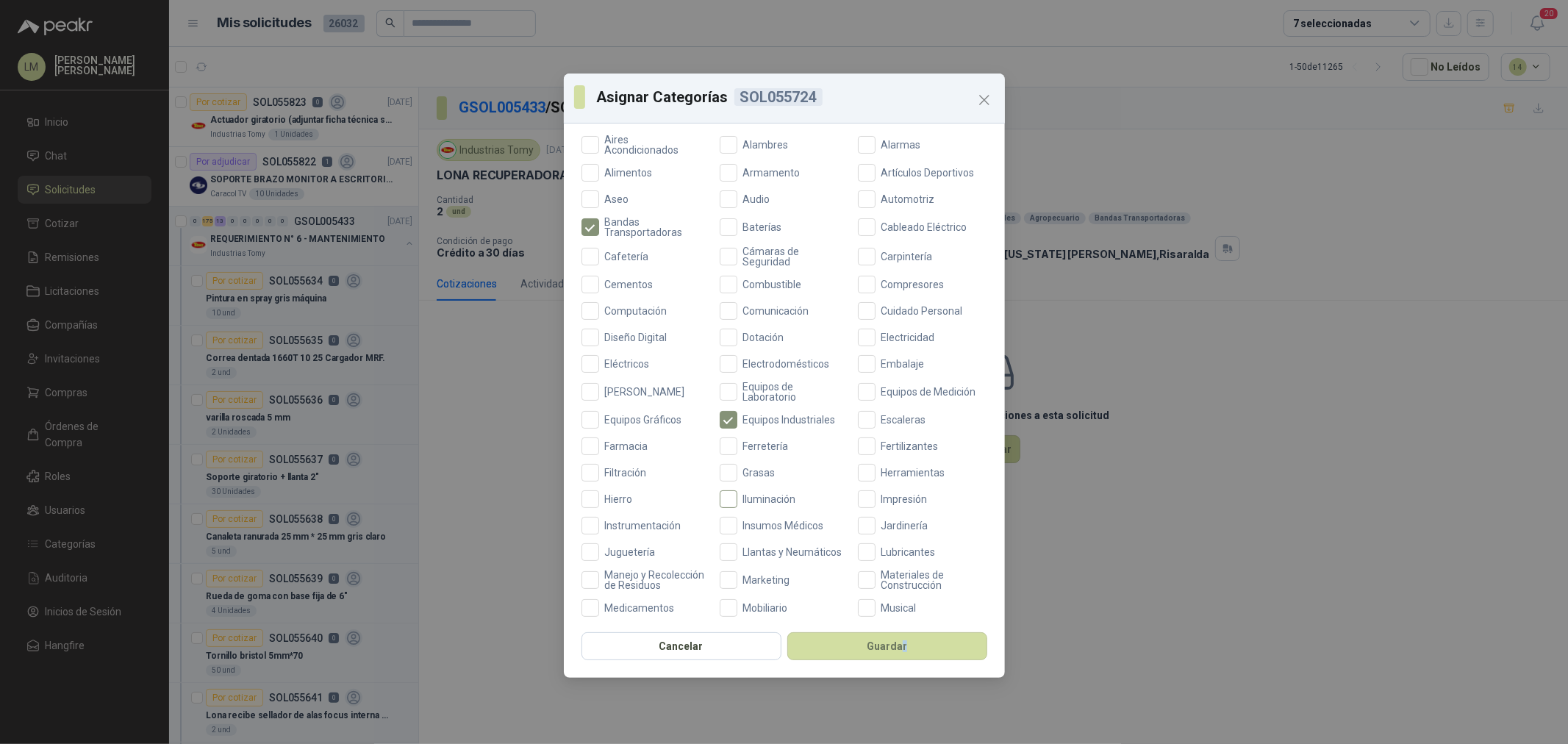
scroll to position [0, 0]
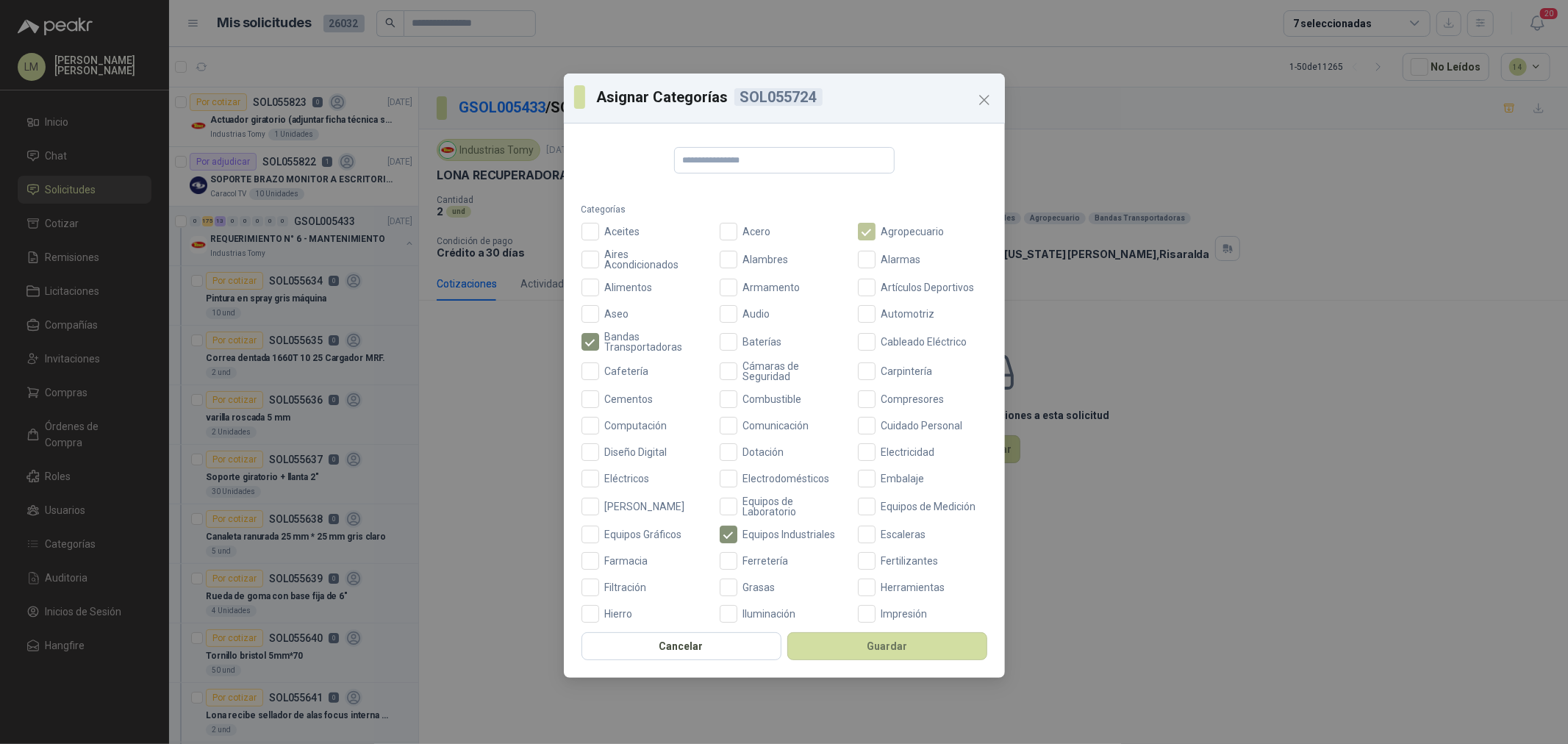
click at [882, 223] on label "Agropecuario" at bounding box center [923, 232] width 130 height 18
click at [879, 646] on button "Guardar" at bounding box center [887, 646] width 200 height 28
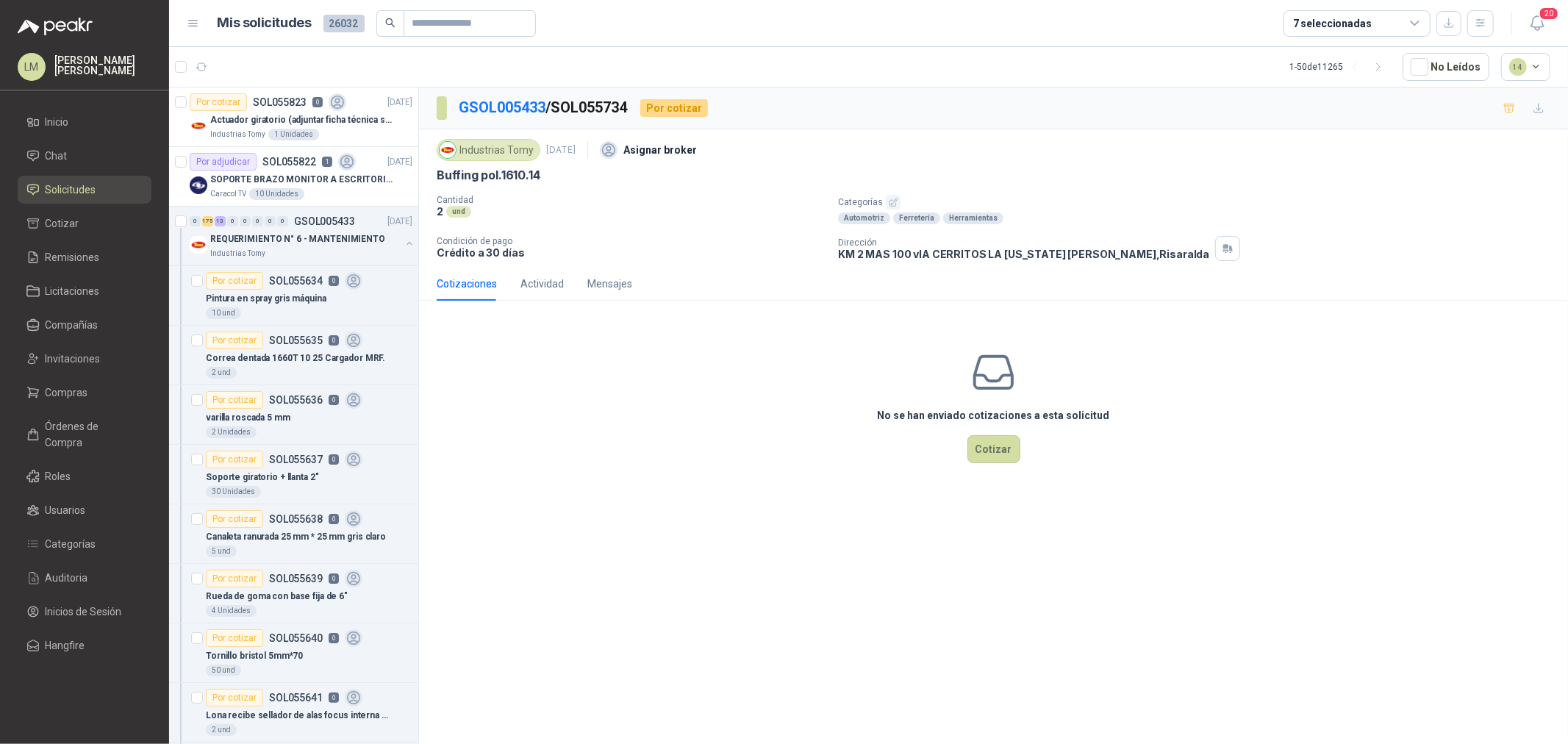
click at [898, 202] on button "button" at bounding box center [893, 203] width 15 height 15
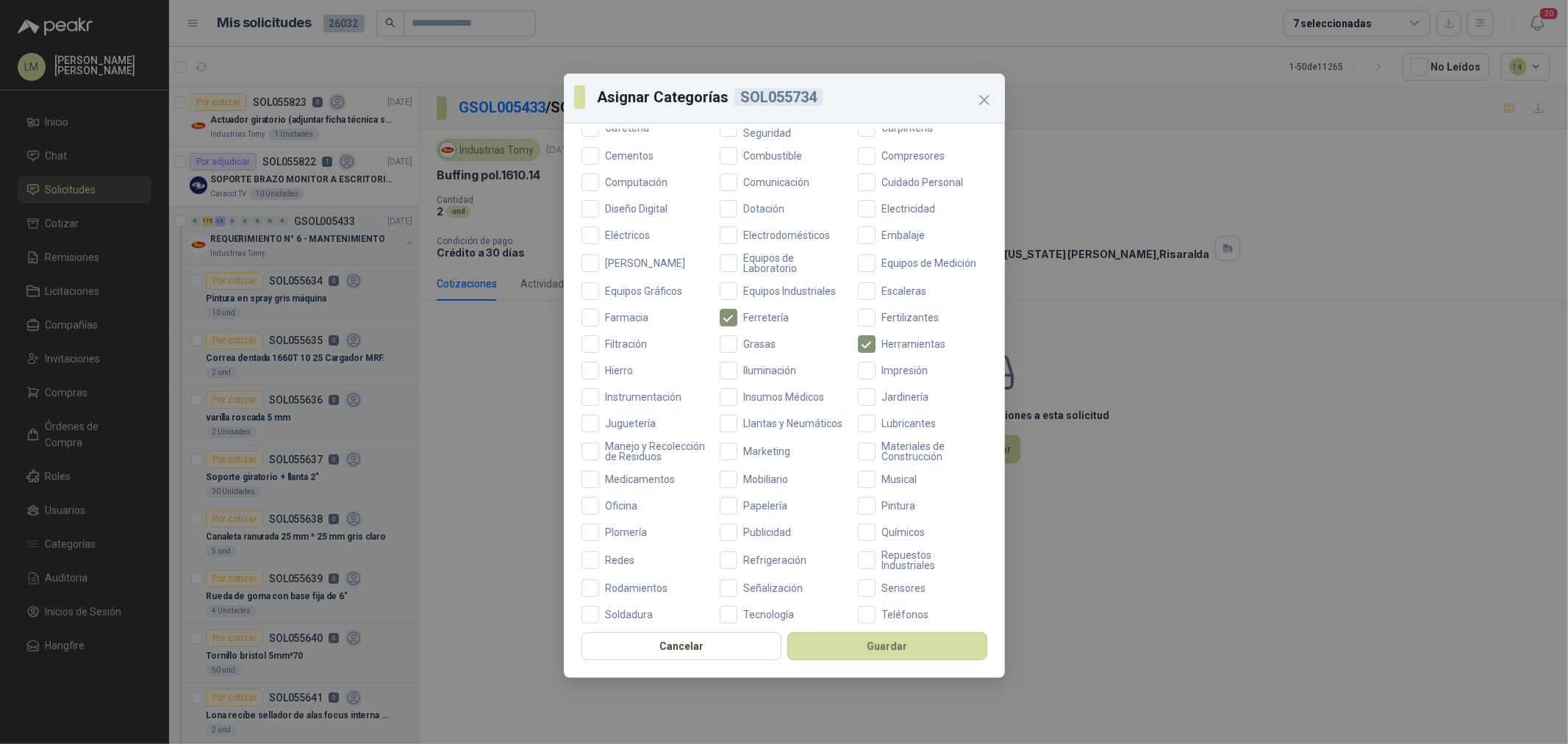
scroll to position [347, 0]
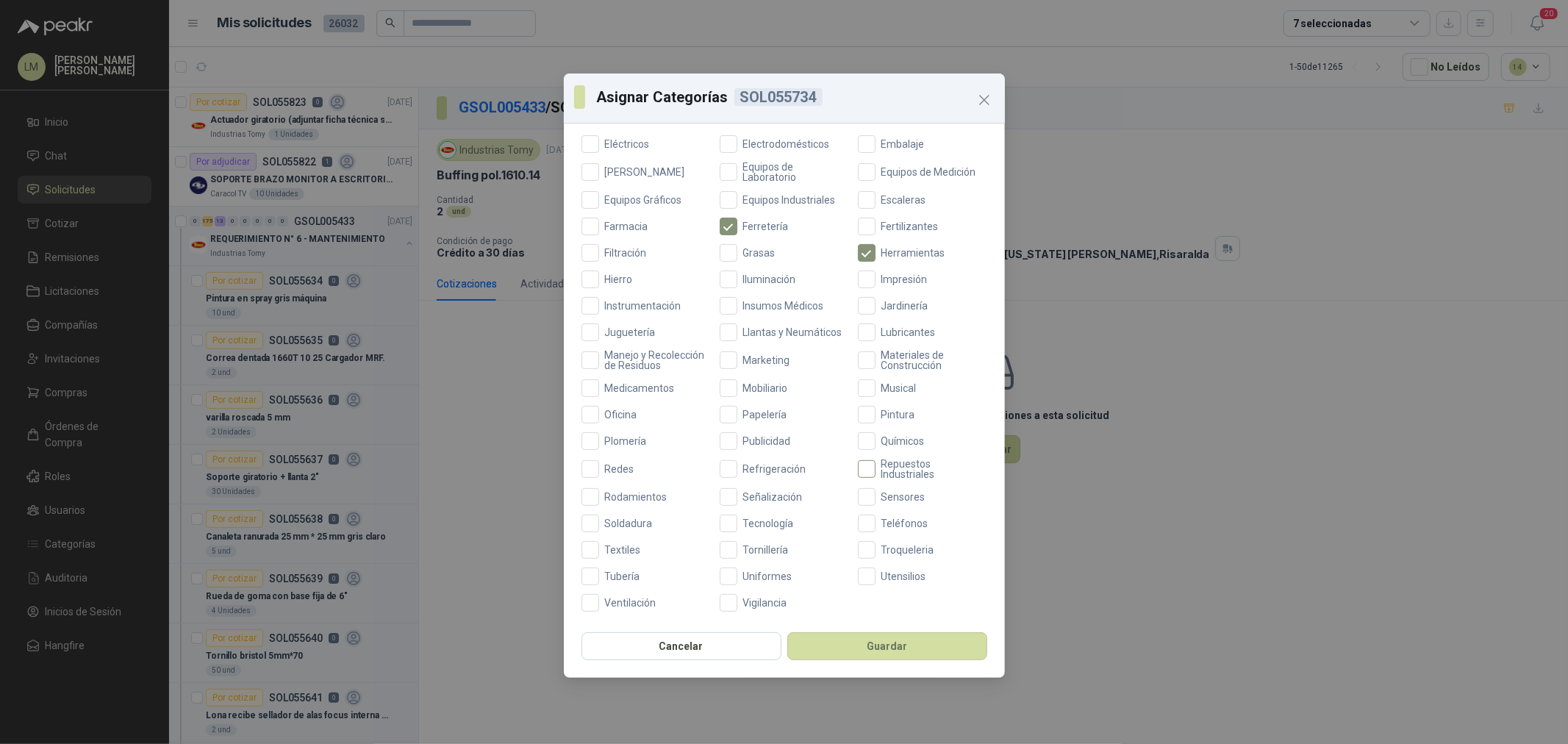
click at [883, 467] on span "Repuestos Industriales" at bounding box center [932, 468] width 112 height 21
click at [881, 643] on button "Guardar" at bounding box center [887, 646] width 200 height 28
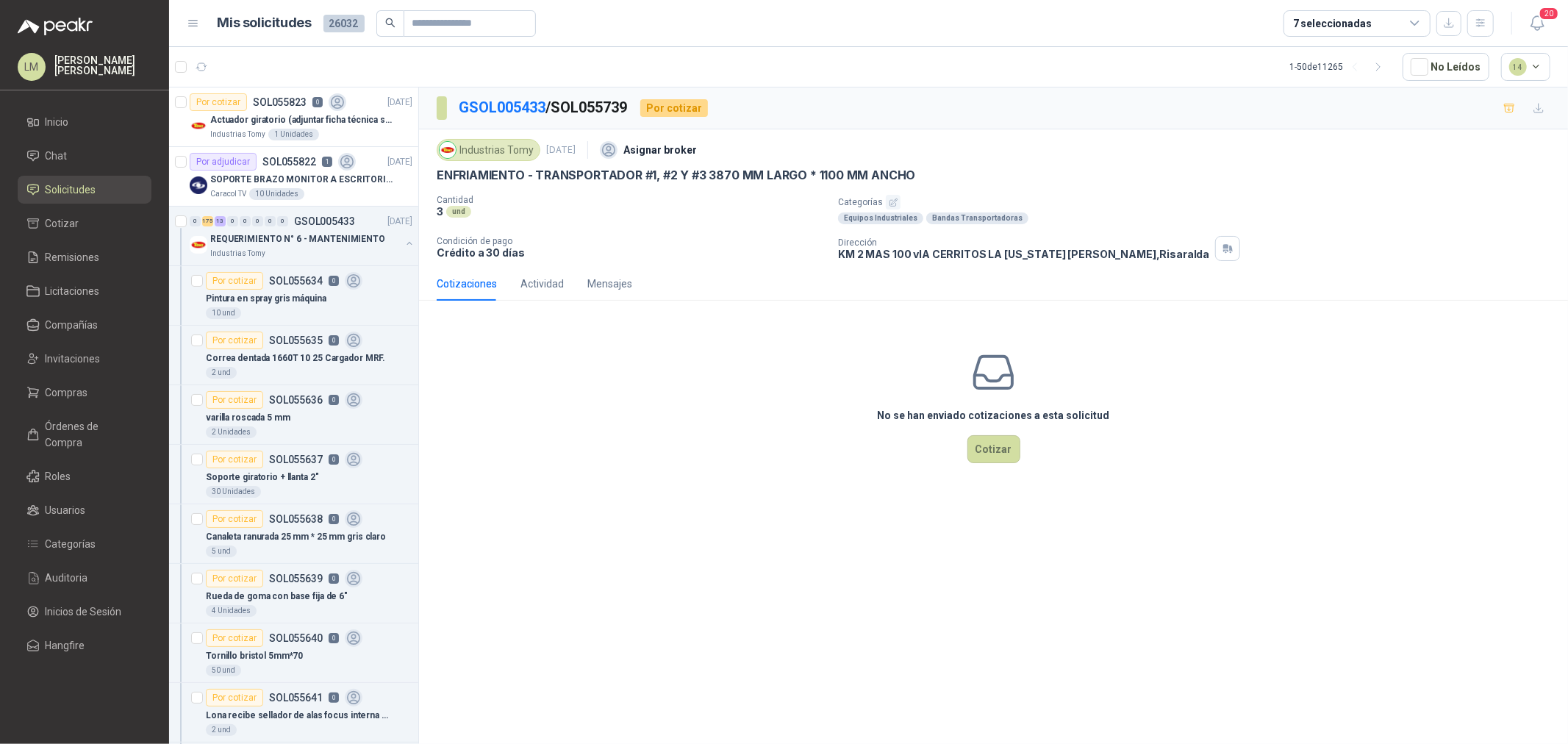
click at [897, 208] on button "button" at bounding box center [893, 203] width 15 height 15
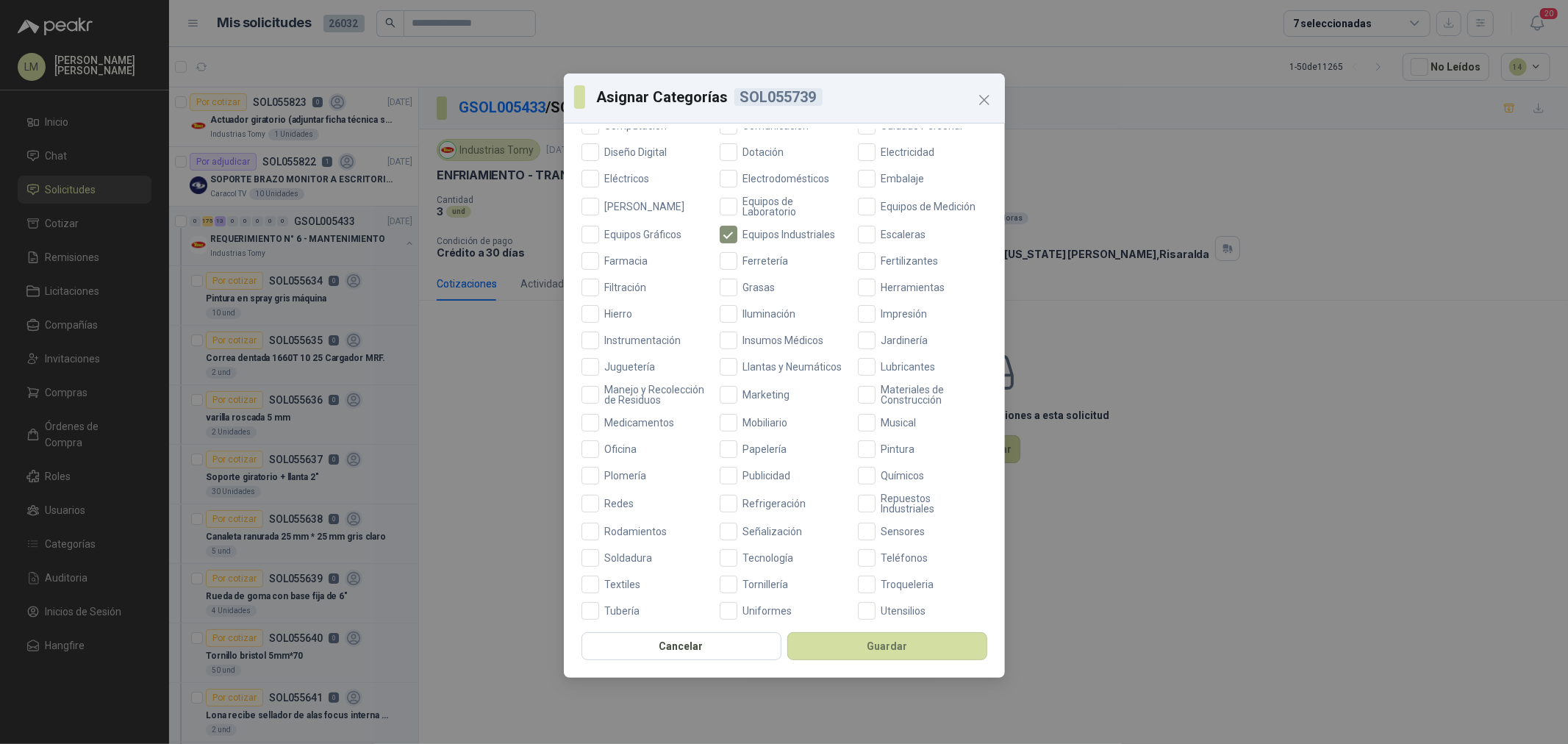
scroll to position [326, 0]
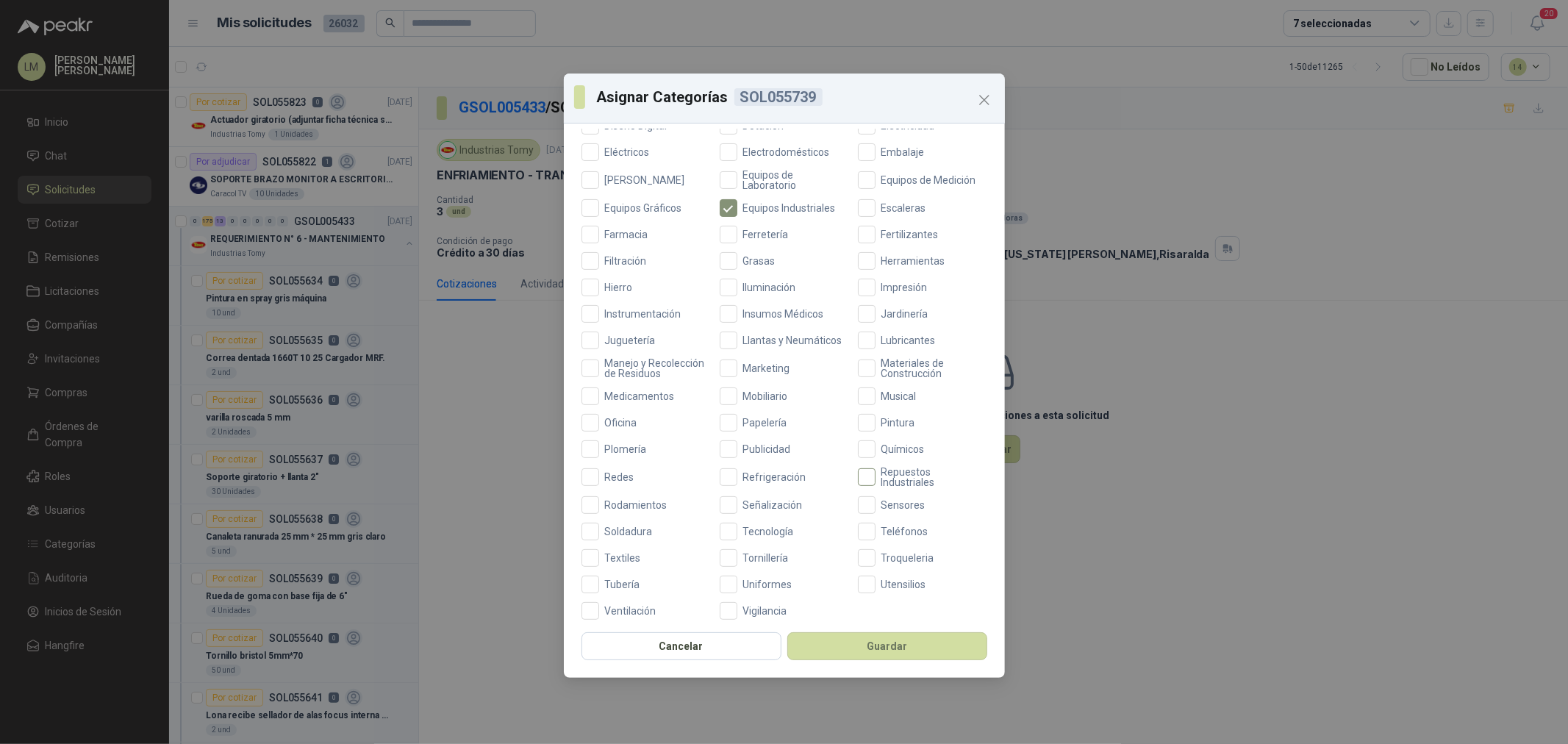
click at [876, 487] on span "Repuestos Industriales" at bounding box center [932, 477] width 112 height 21
click at [860, 643] on button "Guardar" at bounding box center [887, 646] width 200 height 28
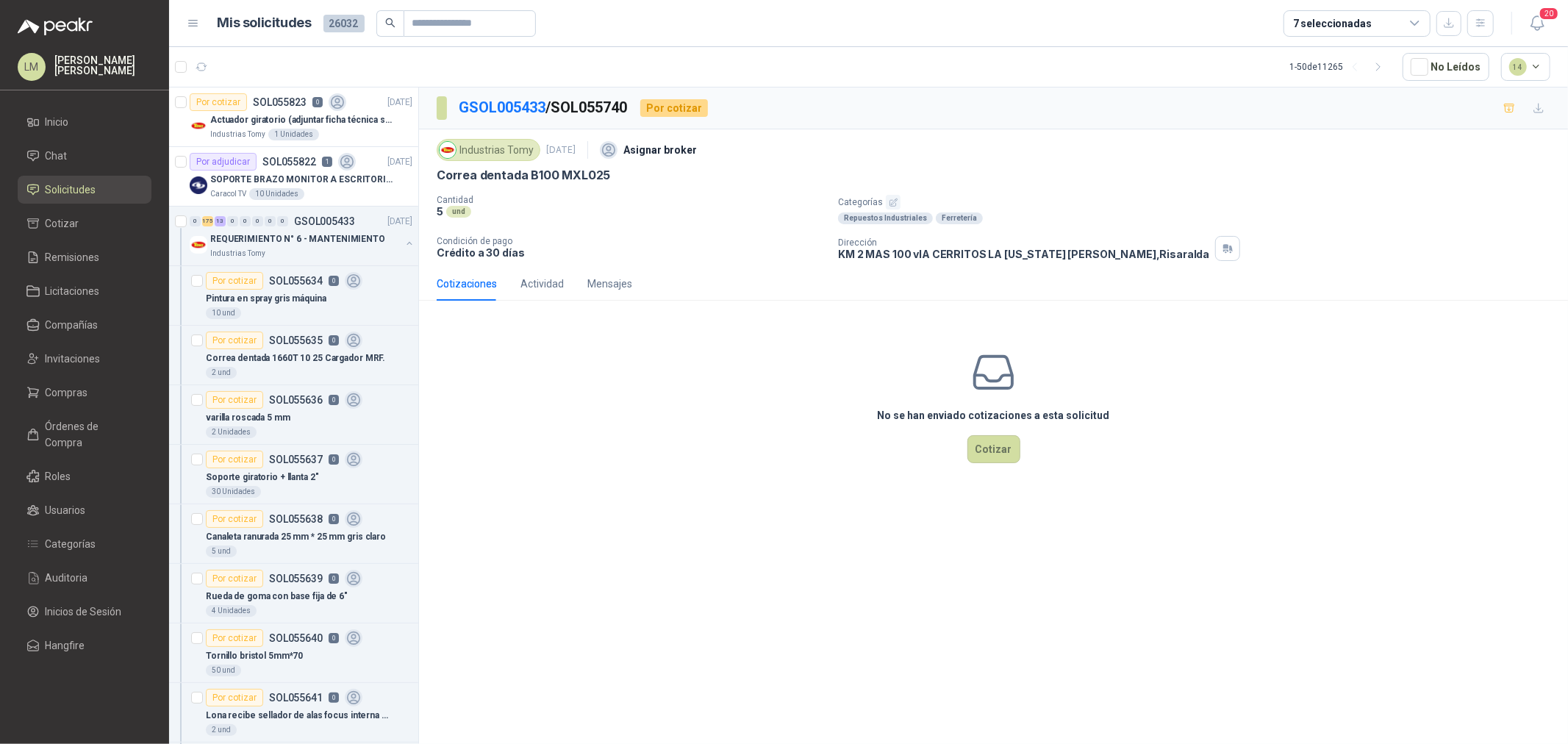
click at [893, 202] on icon "button" at bounding box center [894, 203] width 10 height 10
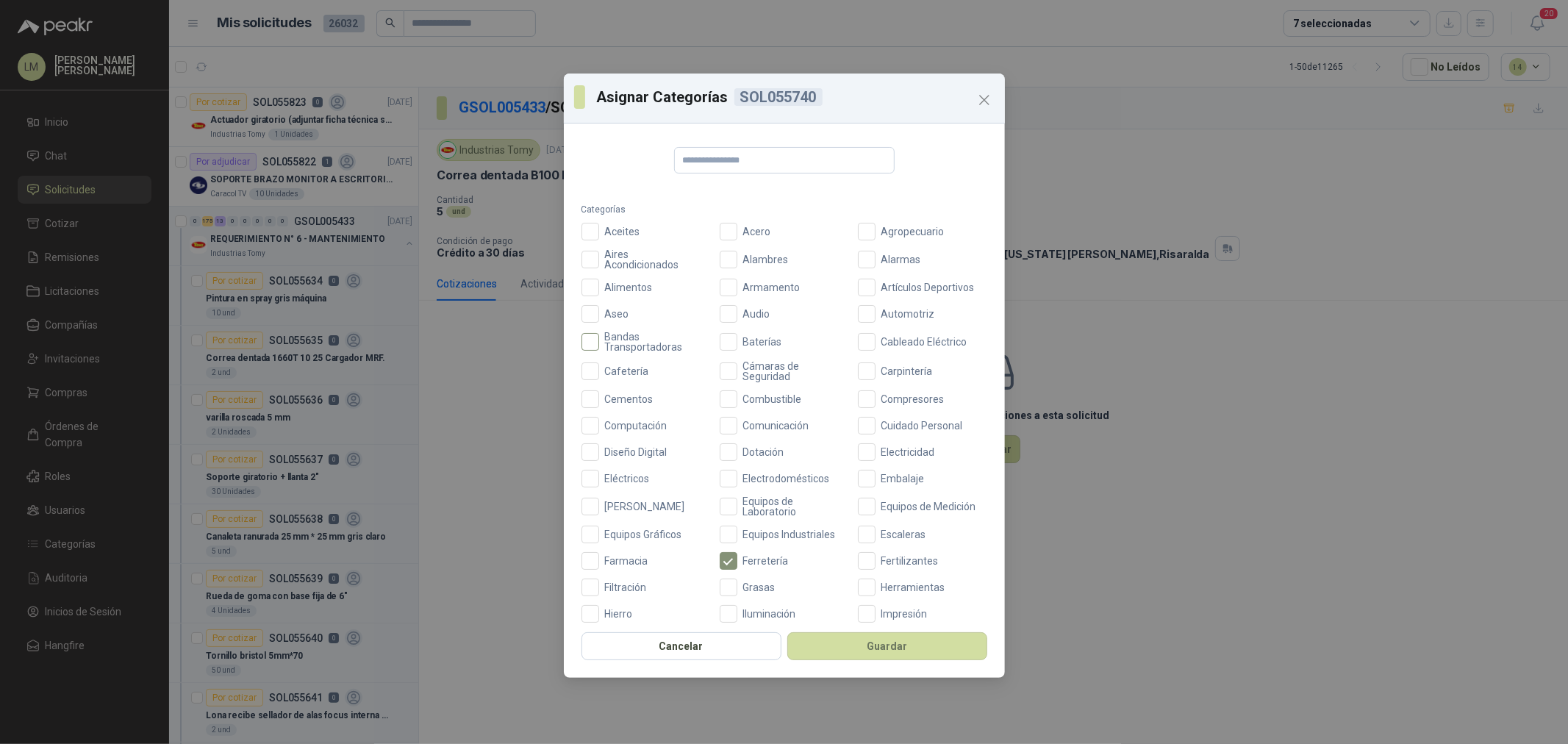
click at [625, 343] on span "Bandas Transportadoras" at bounding box center [655, 341] width 112 height 21
click at [759, 530] on span "Equipos Industriales" at bounding box center [789, 535] width 104 height 11
click at [851, 650] on button "Guardar" at bounding box center [887, 646] width 200 height 28
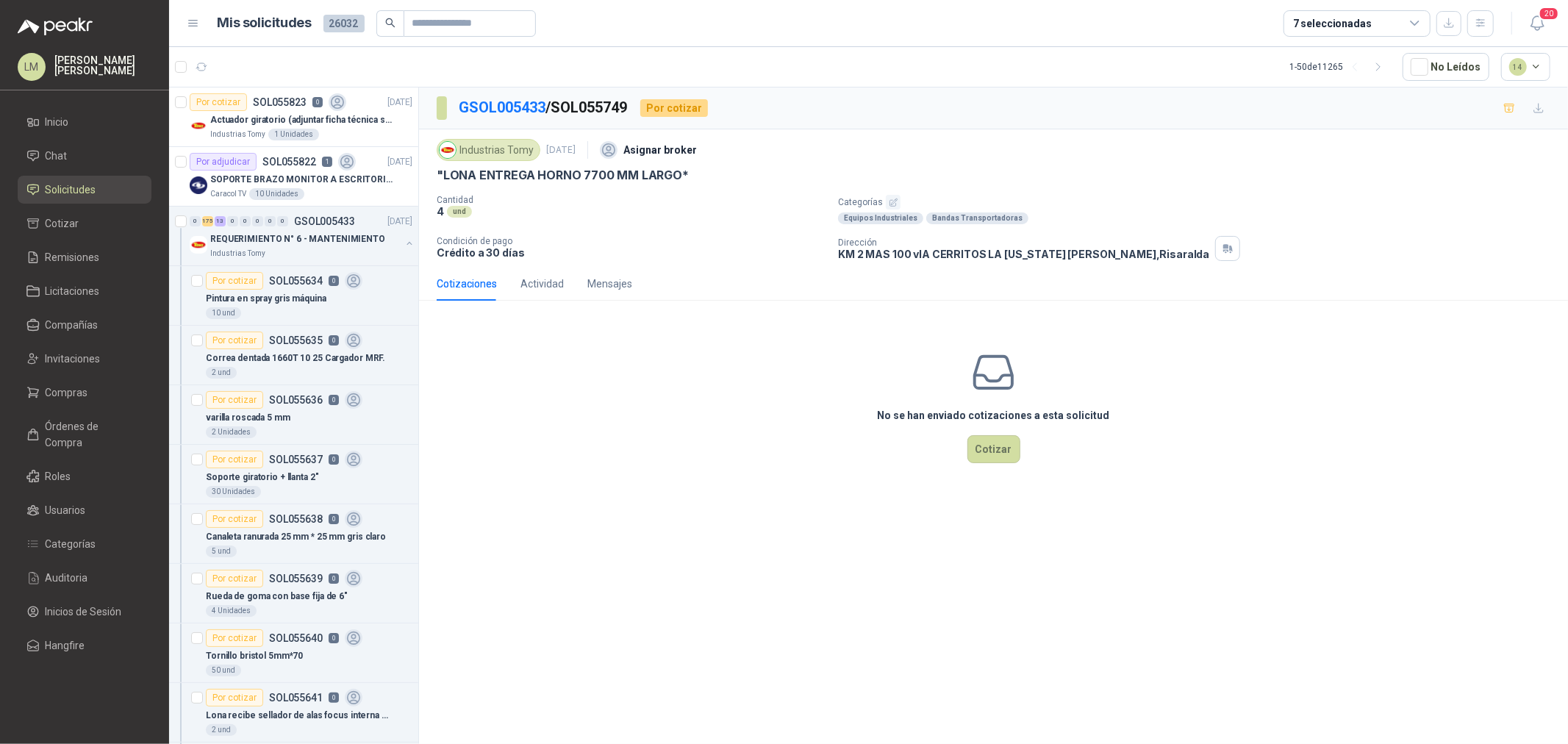
click at [891, 199] on icon "button" at bounding box center [894, 203] width 10 height 10
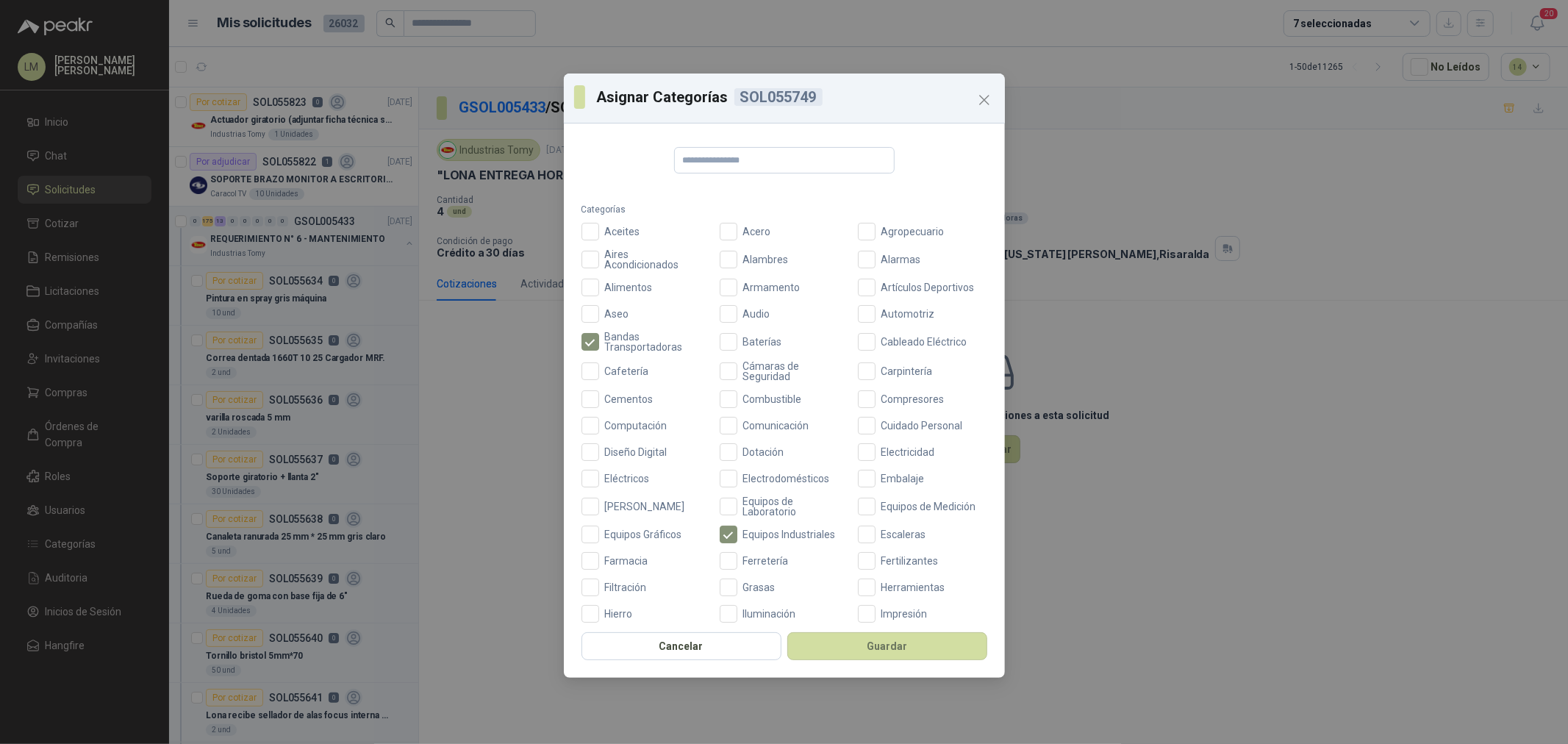
scroll to position [326, 0]
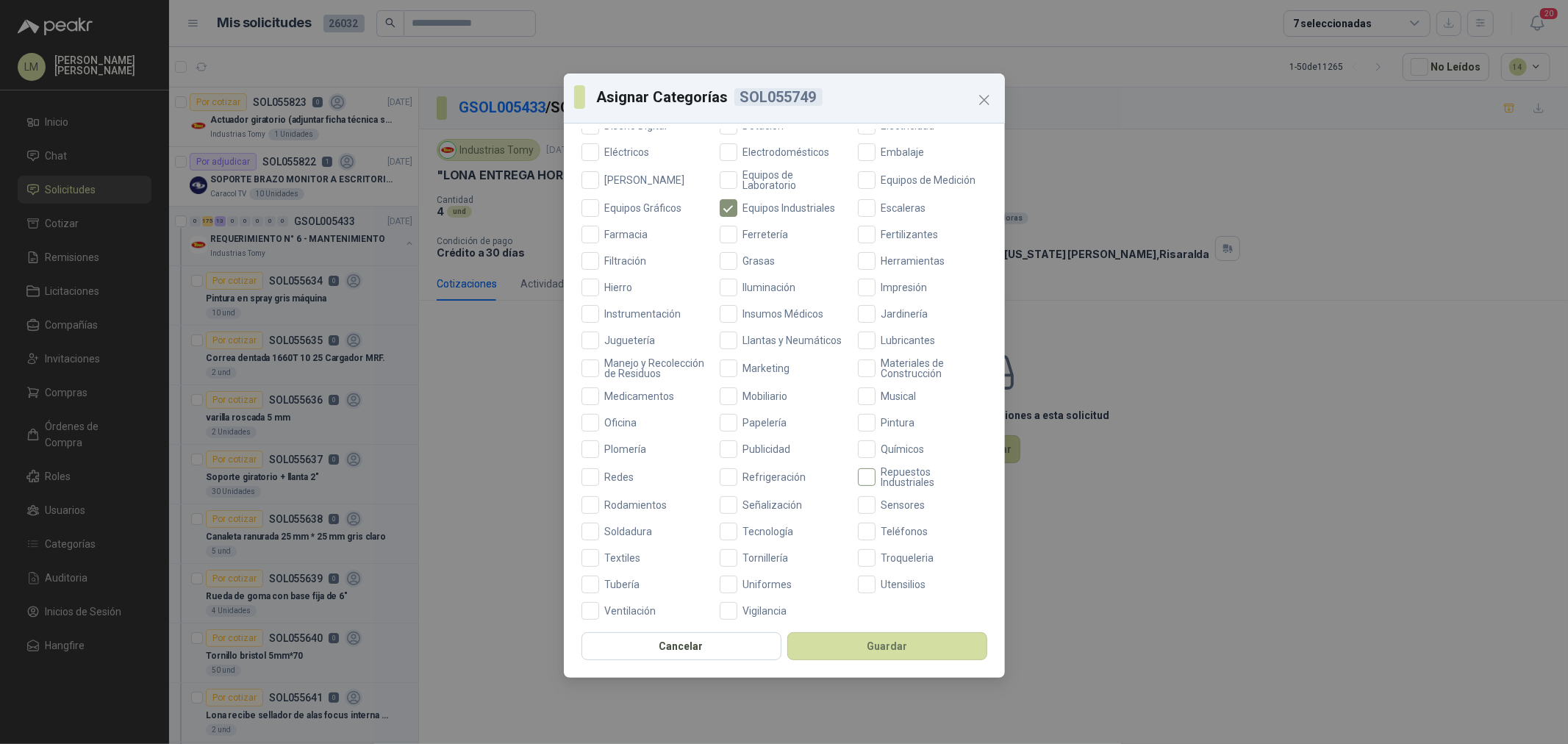
click at [878, 487] on span "Repuestos Industriales" at bounding box center [932, 477] width 112 height 21
click at [875, 650] on button "Guardar" at bounding box center [887, 646] width 200 height 28
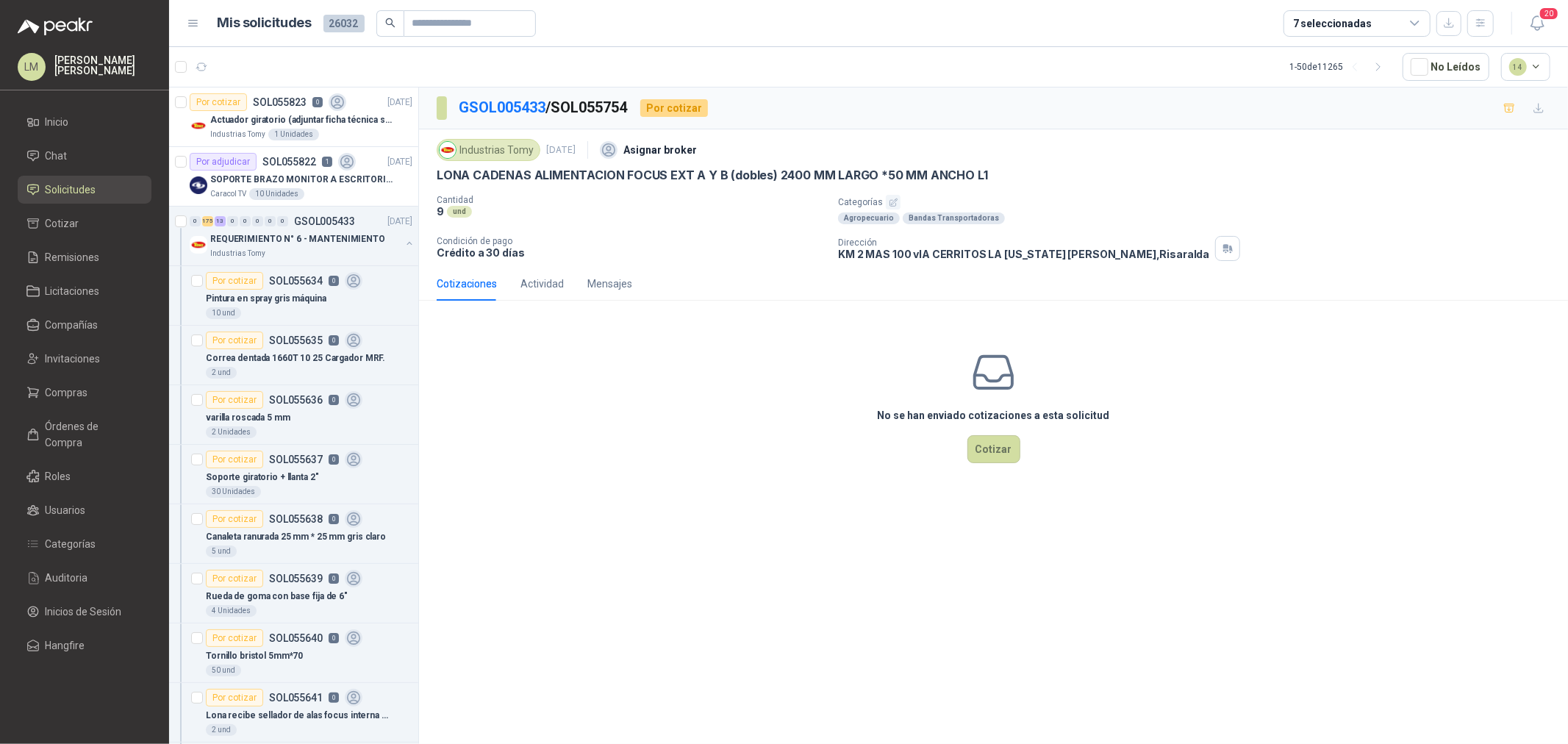
click at [891, 203] on icon "button" at bounding box center [893, 202] width 7 height 7
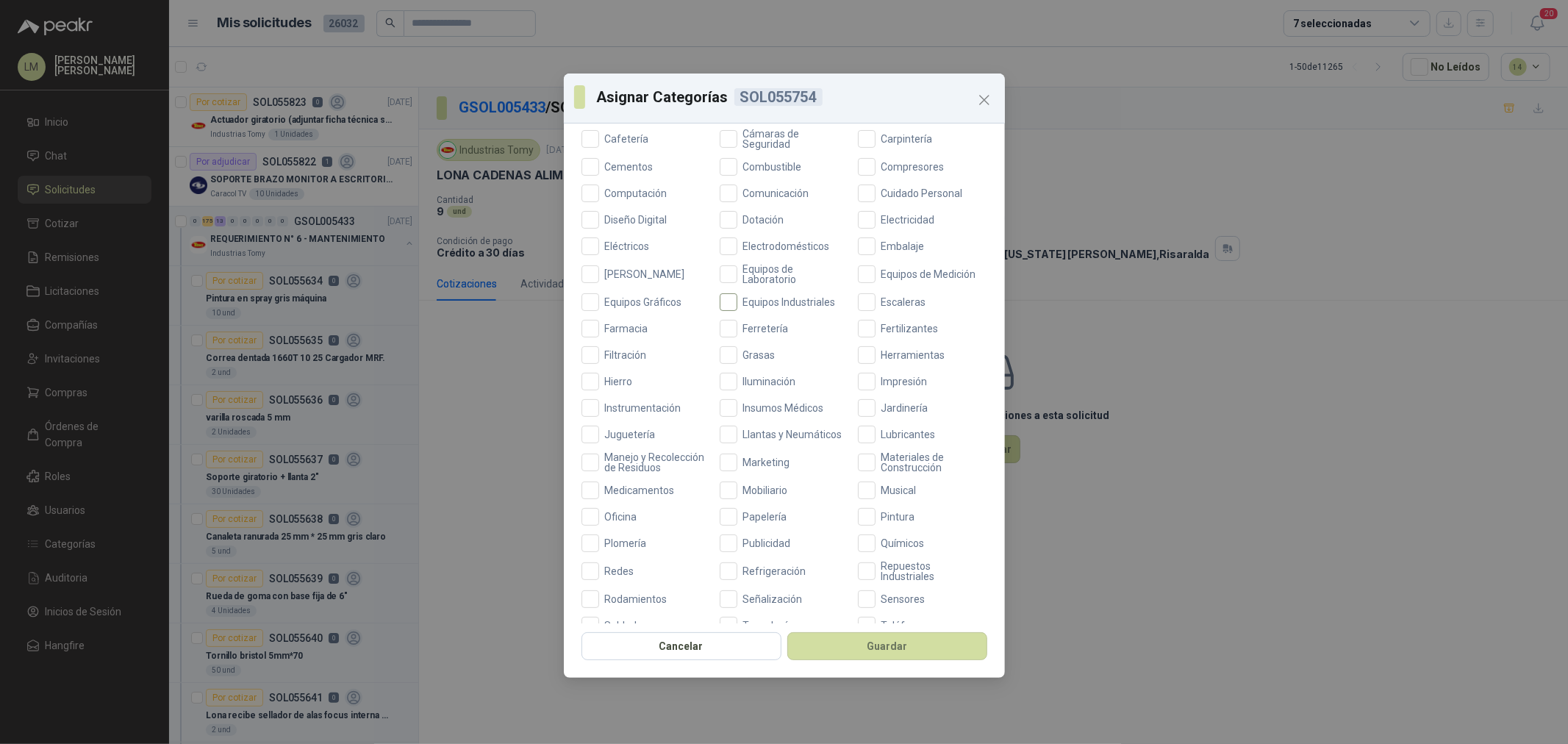
scroll to position [245, 0]
click at [762, 290] on span "Equipos Industriales" at bounding box center [789, 290] width 104 height 11
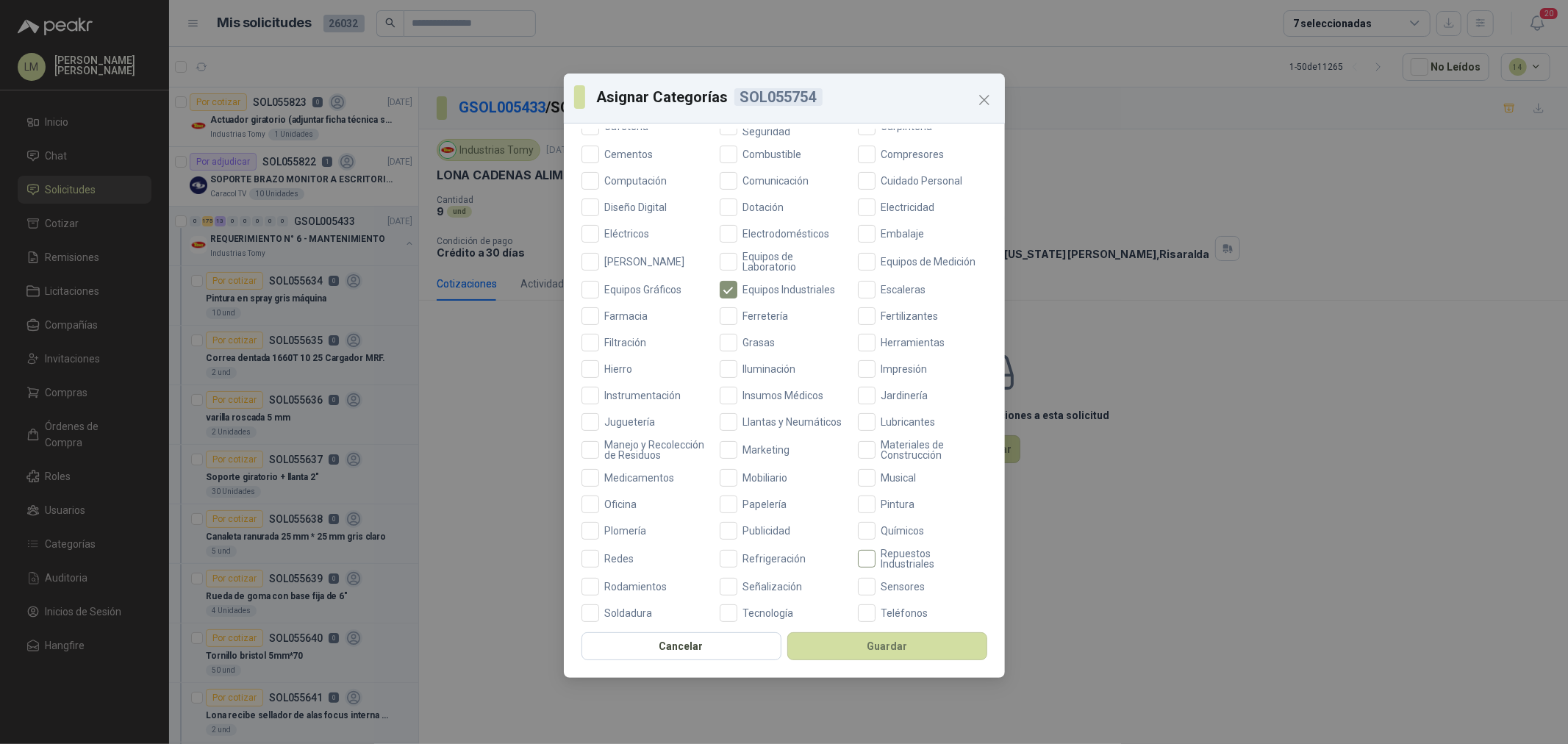
click at [876, 569] on span "Repuestos Industriales" at bounding box center [932, 559] width 112 height 21
click at [879, 663] on div "Cancelar Guardar" at bounding box center [785, 650] width 441 height 54
click at [879, 651] on button "Guardar" at bounding box center [887, 646] width 200 height 28
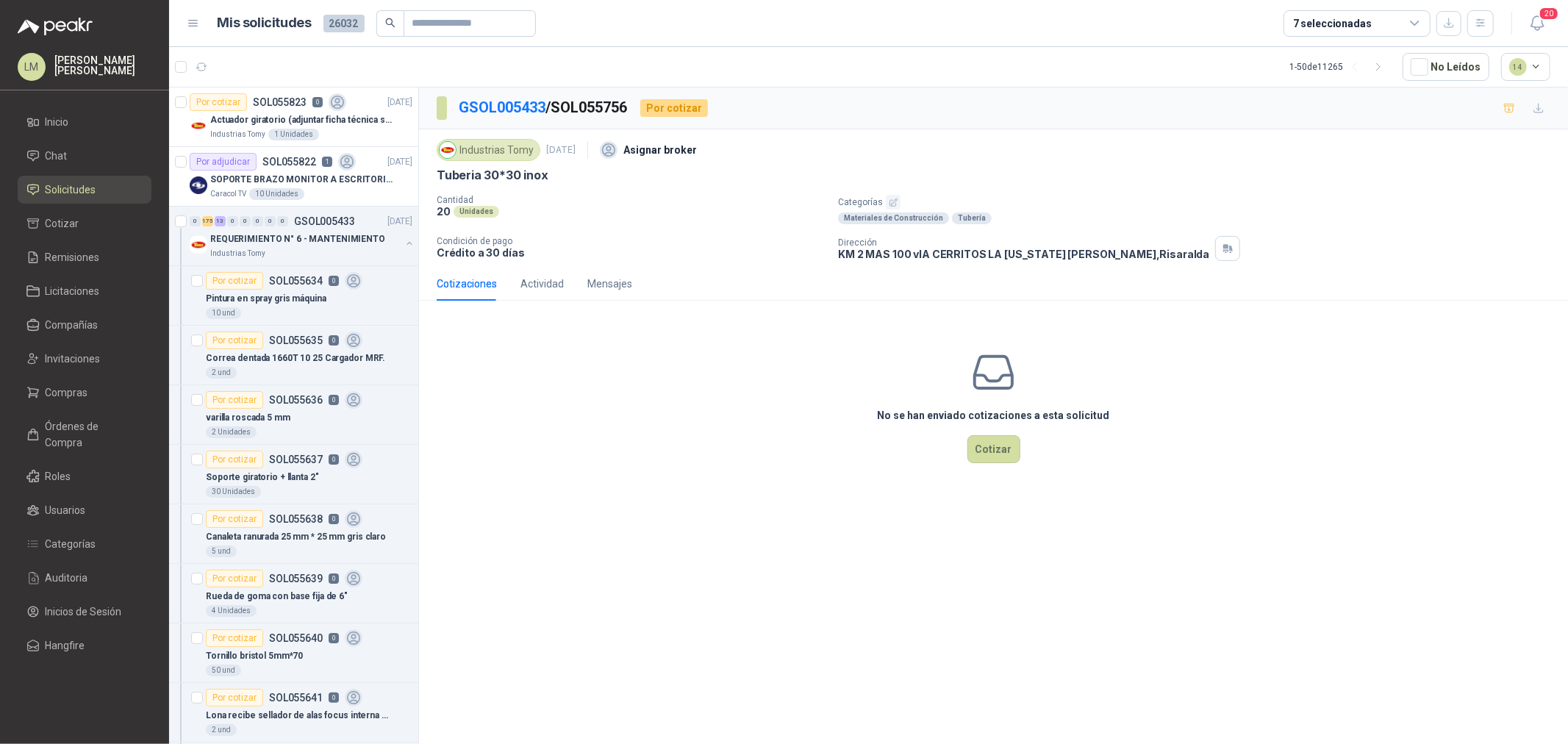
click at [892, 203] on icon "button" at bounding box center [894, 203] width 10 height 10
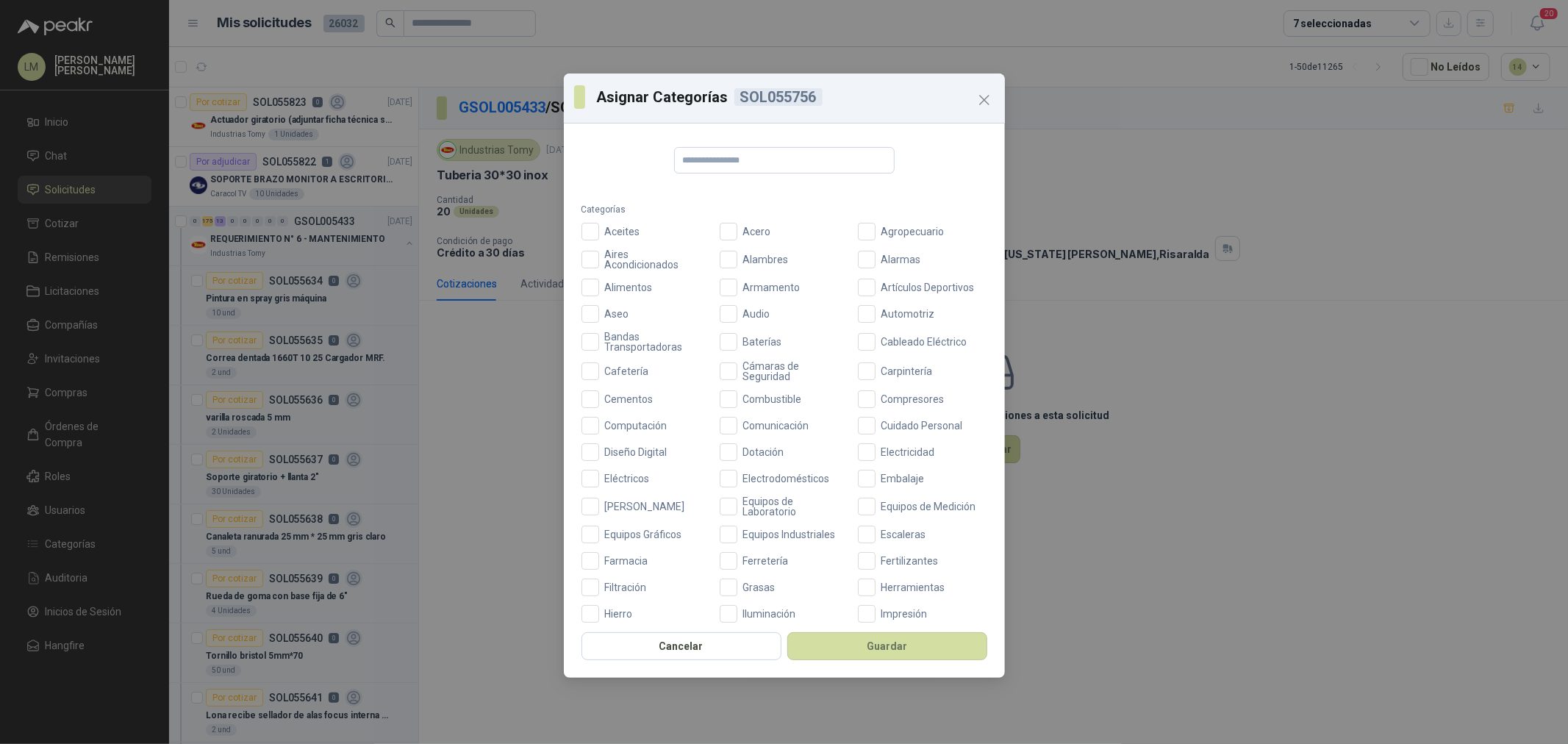
click at [762, 549] on div "Aceites Acero Agropecuario Aires Acondicionados Alambres Alarmas Alimentos Arma…" at bounding box center [784, 585] width 406 height 723
click at [762, 560] on span "Ferretería" at bounding box center [766, 561] width 57 height 11
click at [822, 647] on button "Guardar" at bounding box center [887, 646] width 200 height 28
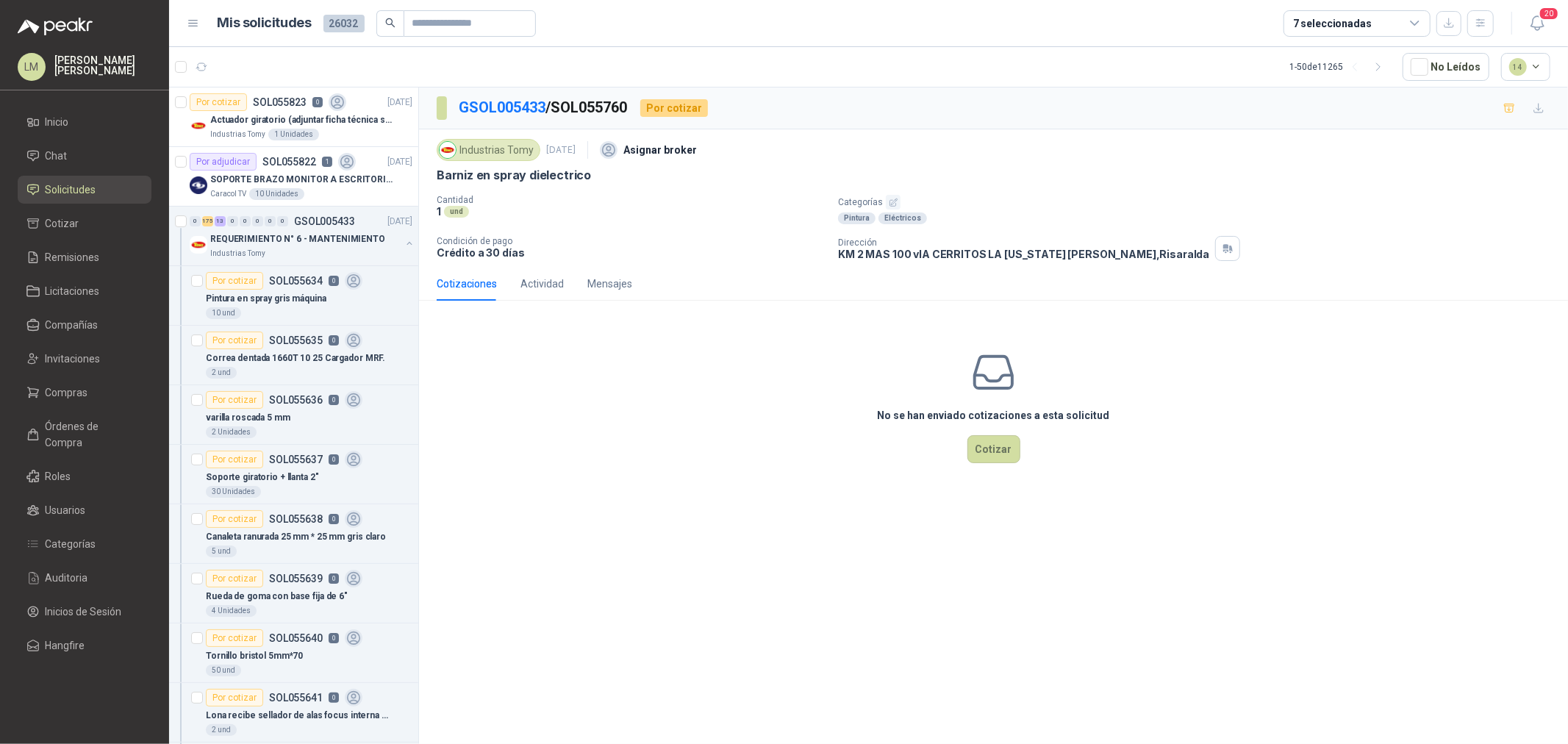
click at [889, 199] on icon "button" at bounding box center [894, 203] width 10 height 10
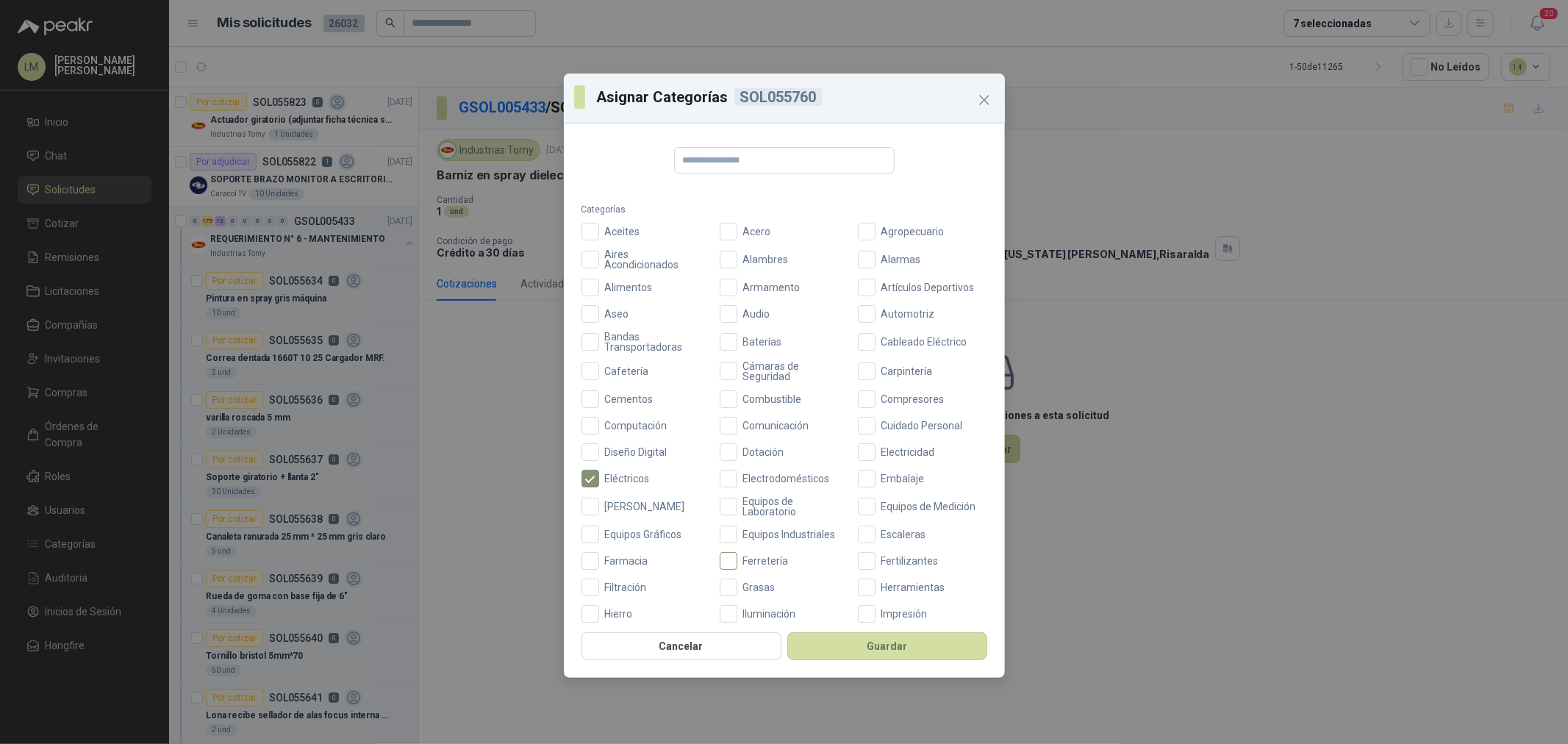
click at [758, 559] on span "Ferretería" at bounding box center [766, 561] width 57 height 11
click at [846, 671] on div "Cancelar Guardar" at bounding box center [785, 650] width 441 height 54
click at [859, 637] on button "Guardar" at bounding box center [887, 646] width 200 height 28
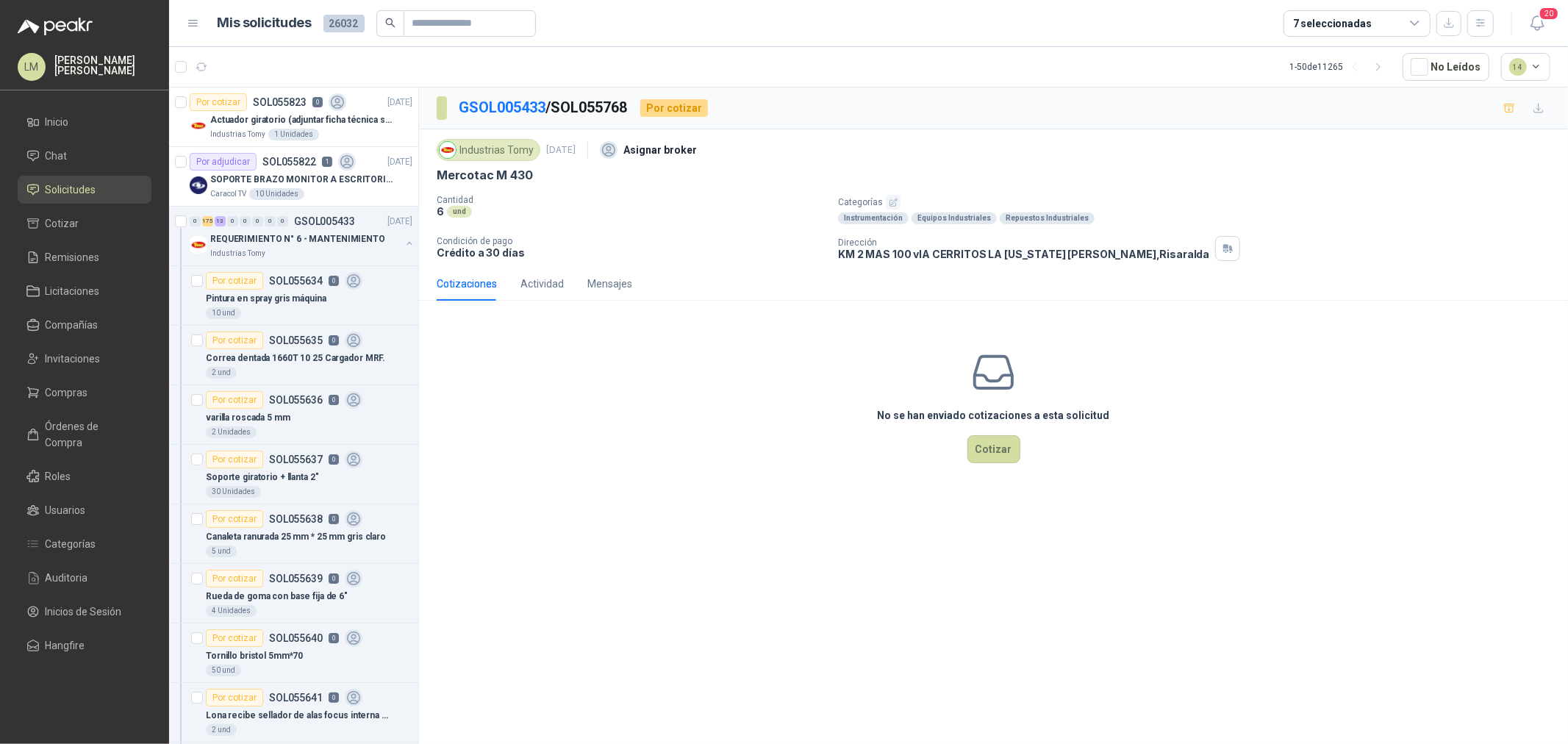
click at [894, 200] on icon "button" at bounding box center [893, 202] width 7 height 7
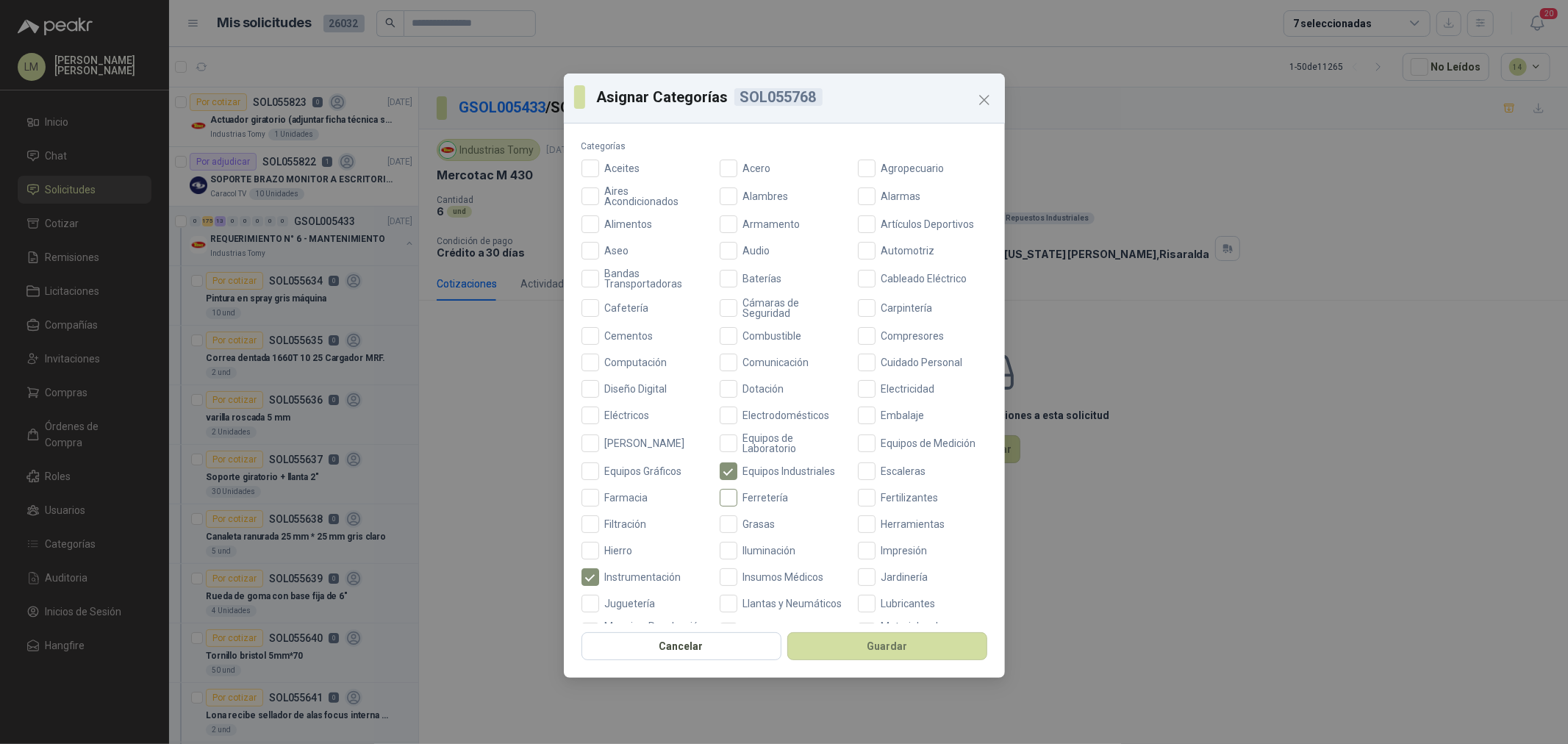
scroll to position [163, 0]
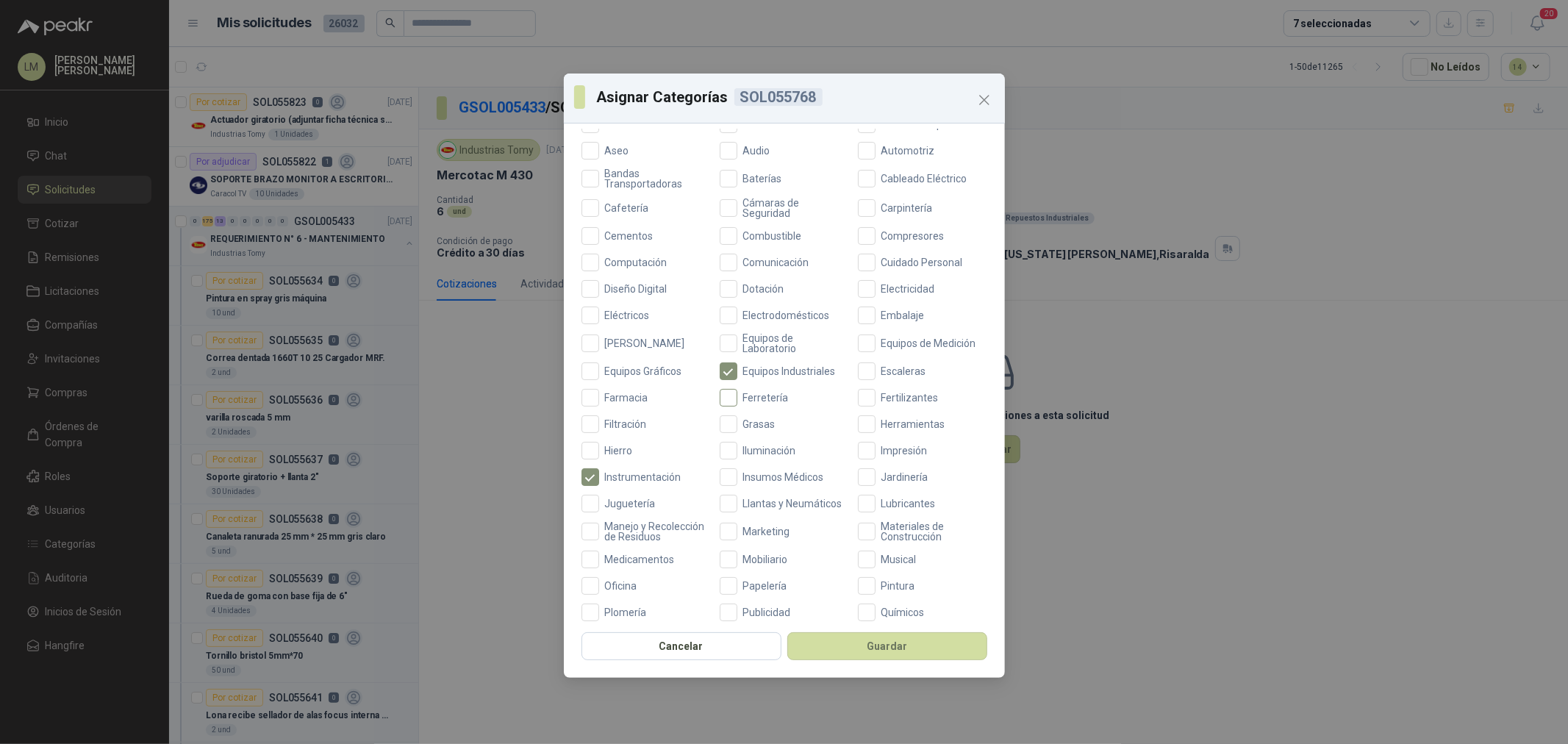
click at [743, 398] on span "Ferretería" at bounding box center [766, 398] width 57 height 11
click at [827, 648] on button "Guardar" at bounding box center [887, 646] width 200 height 28
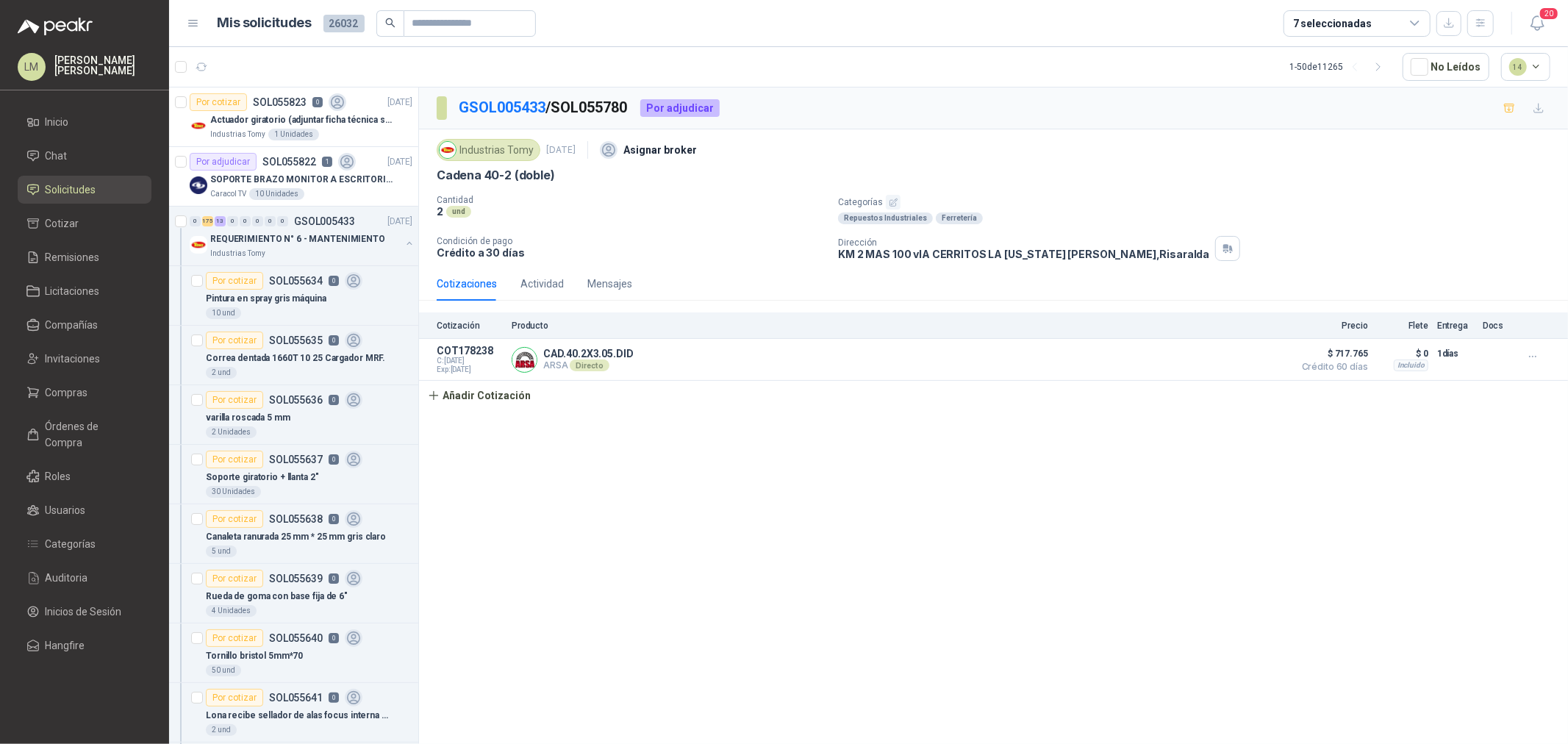
click at [895, 196] on button "button" at bounding box center [893, 203] width 15 height 15
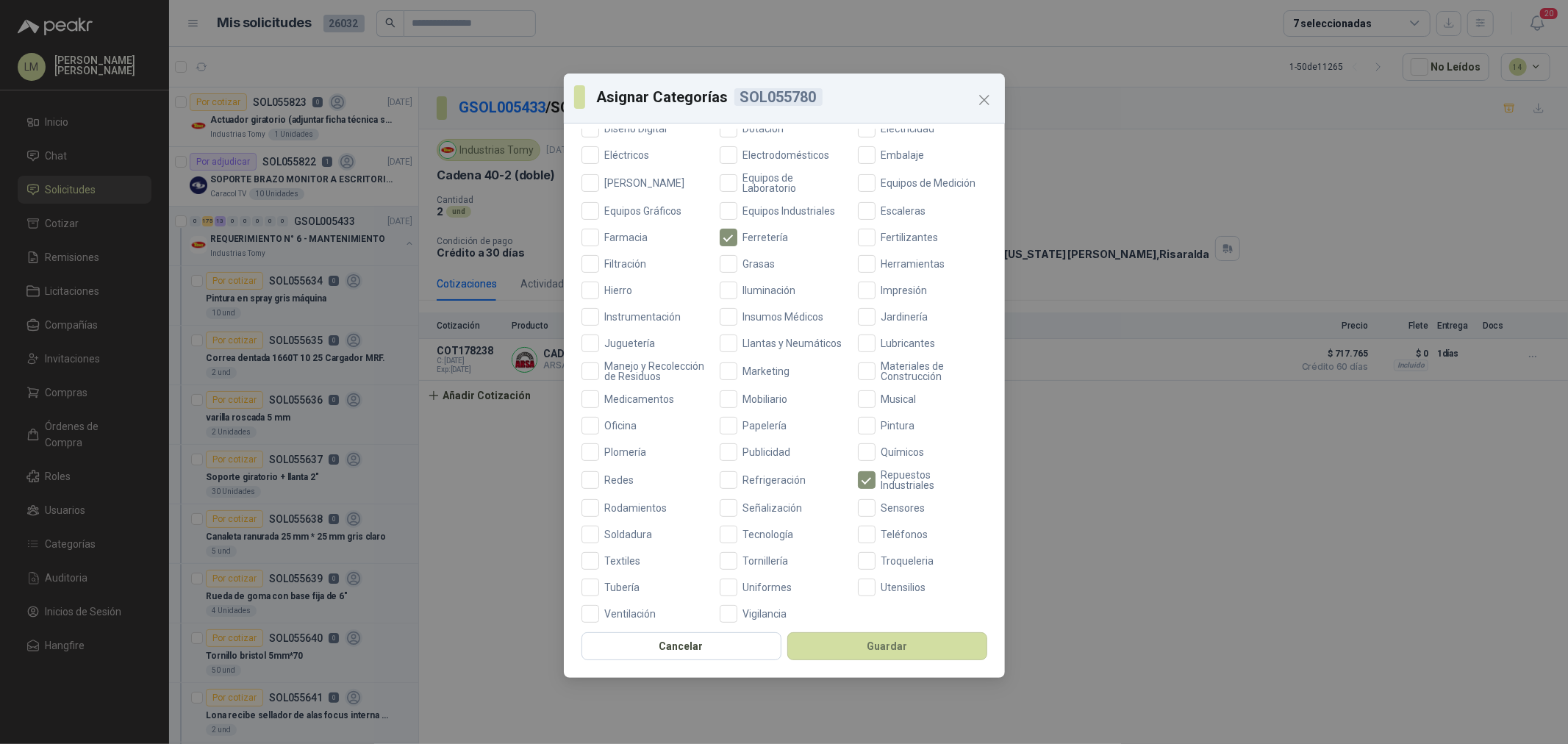
scroll to position [347, 0]
click at [638, 489] on label "Rodamientos" at bounding box center [646, 497] width 130 height 18
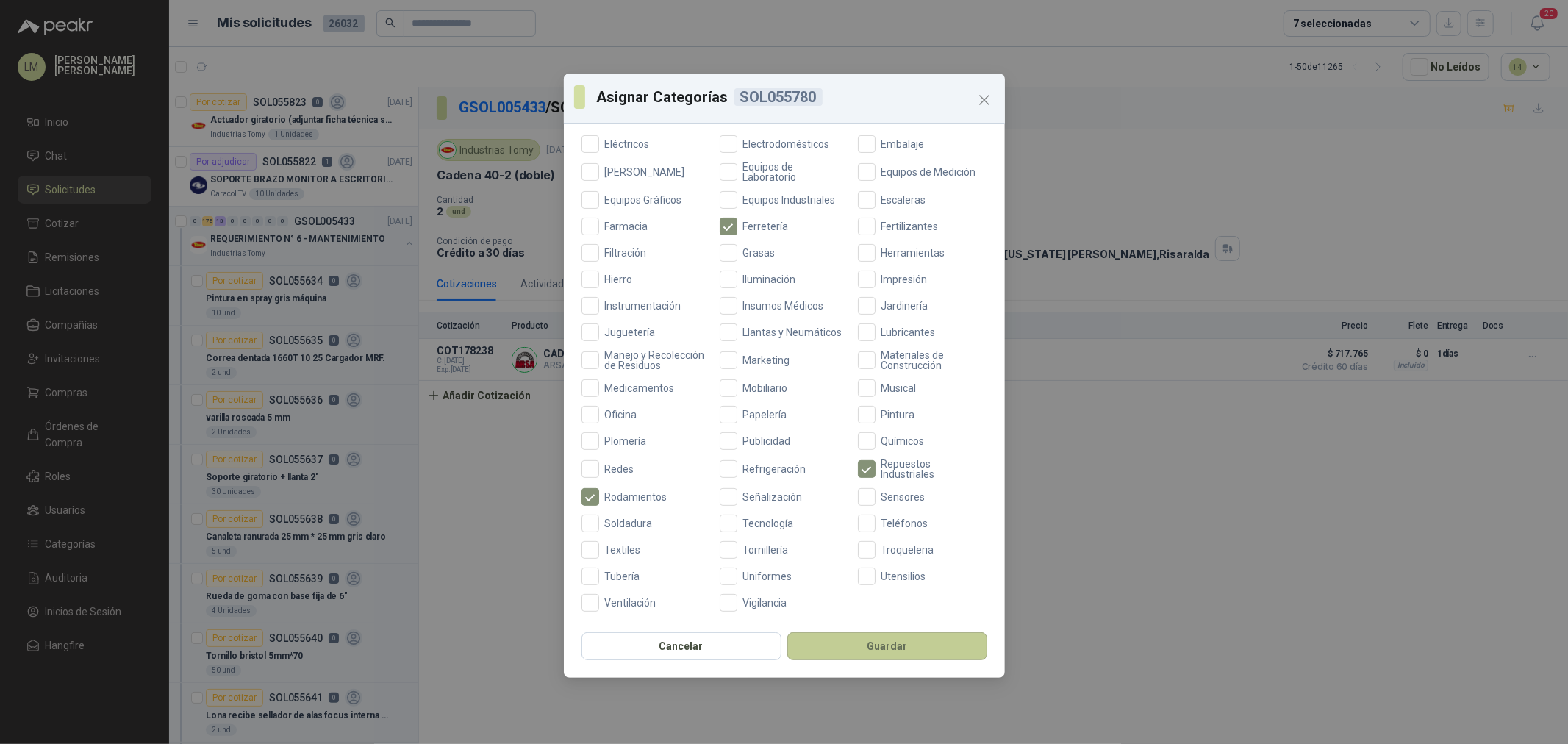
click at [850, 652] on button "Guardar" at bounding box center [887, 646] width 200 height 28
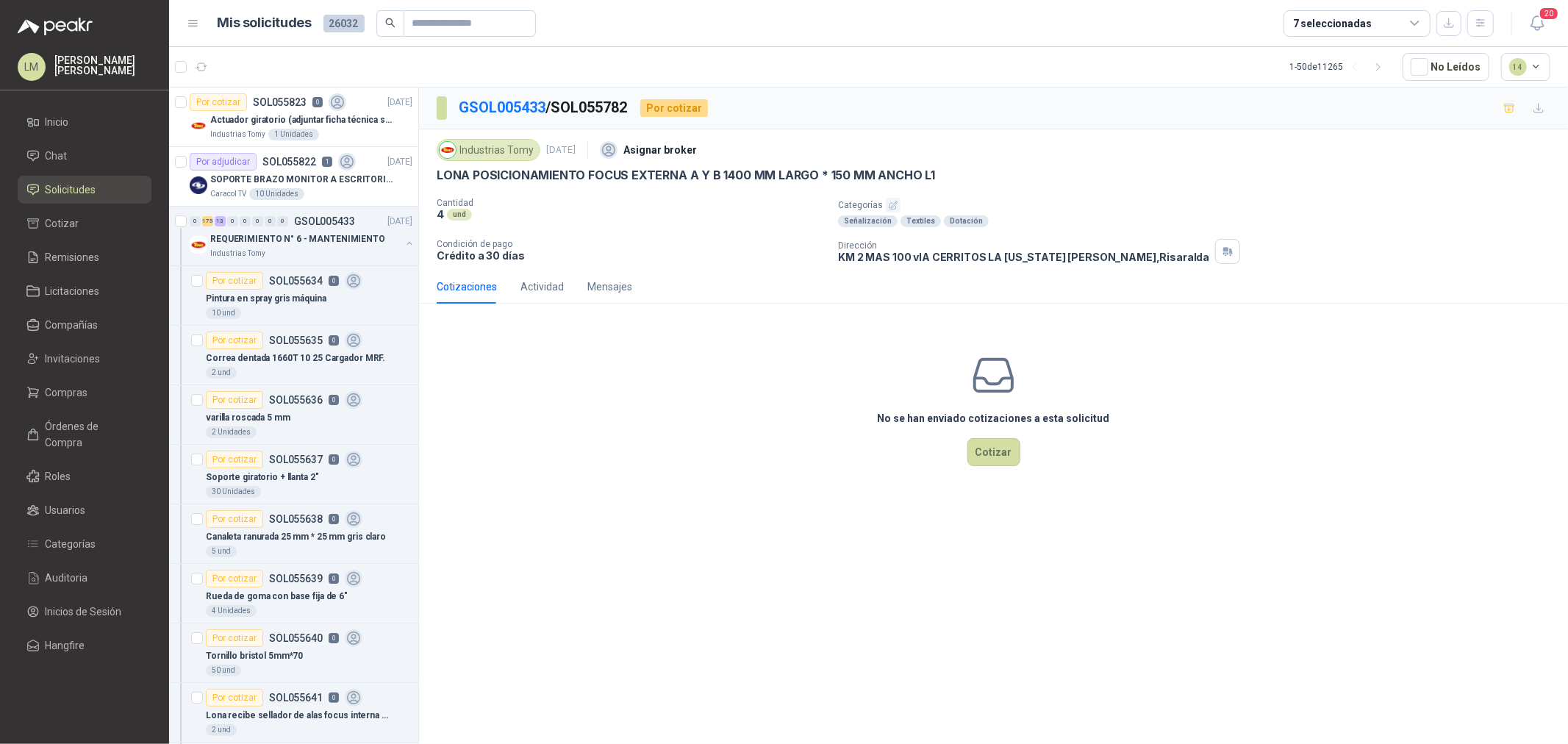
click at [889, 204] on icon "button" at bounding box center [894, 206] width 10 height 10
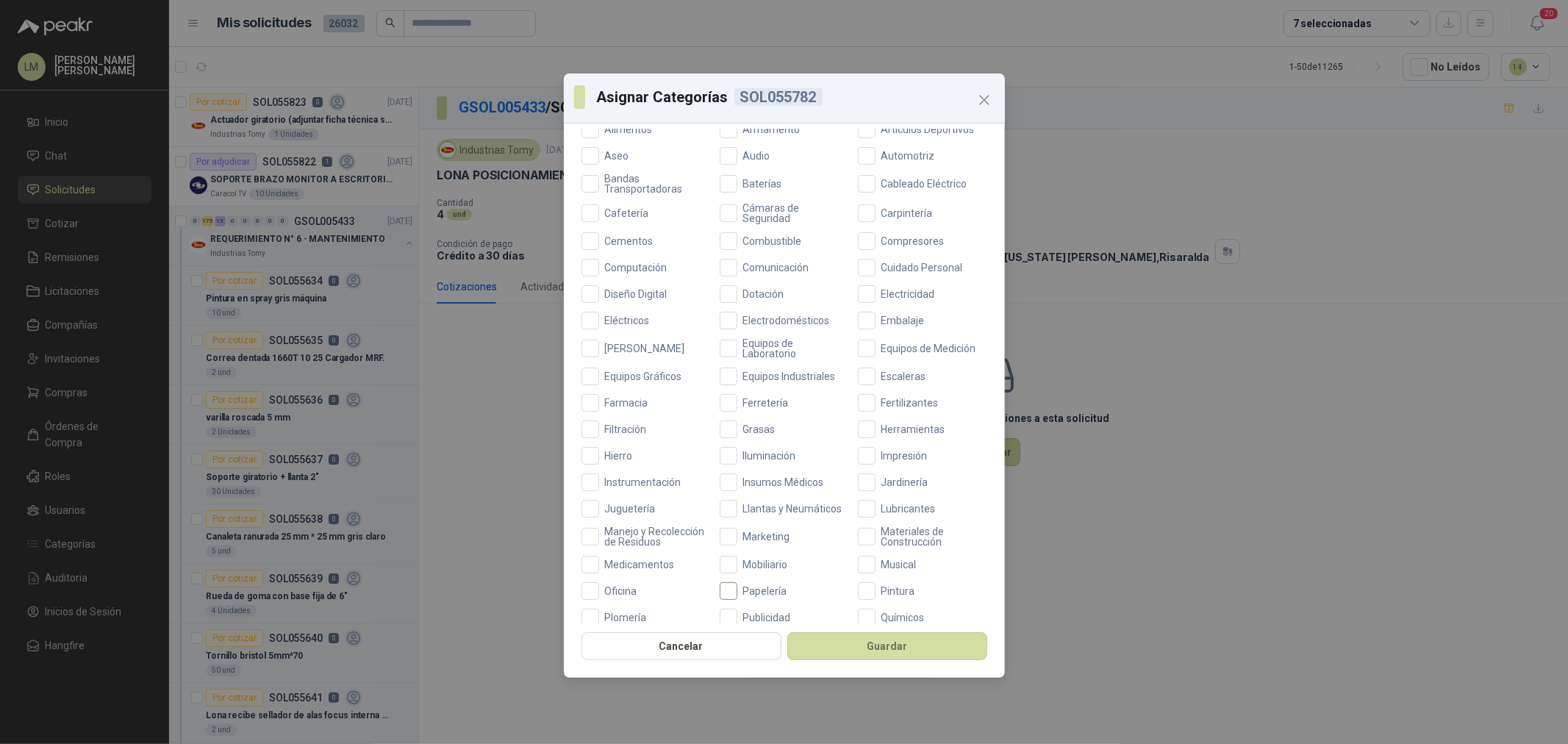
scroll to position [326, 0]
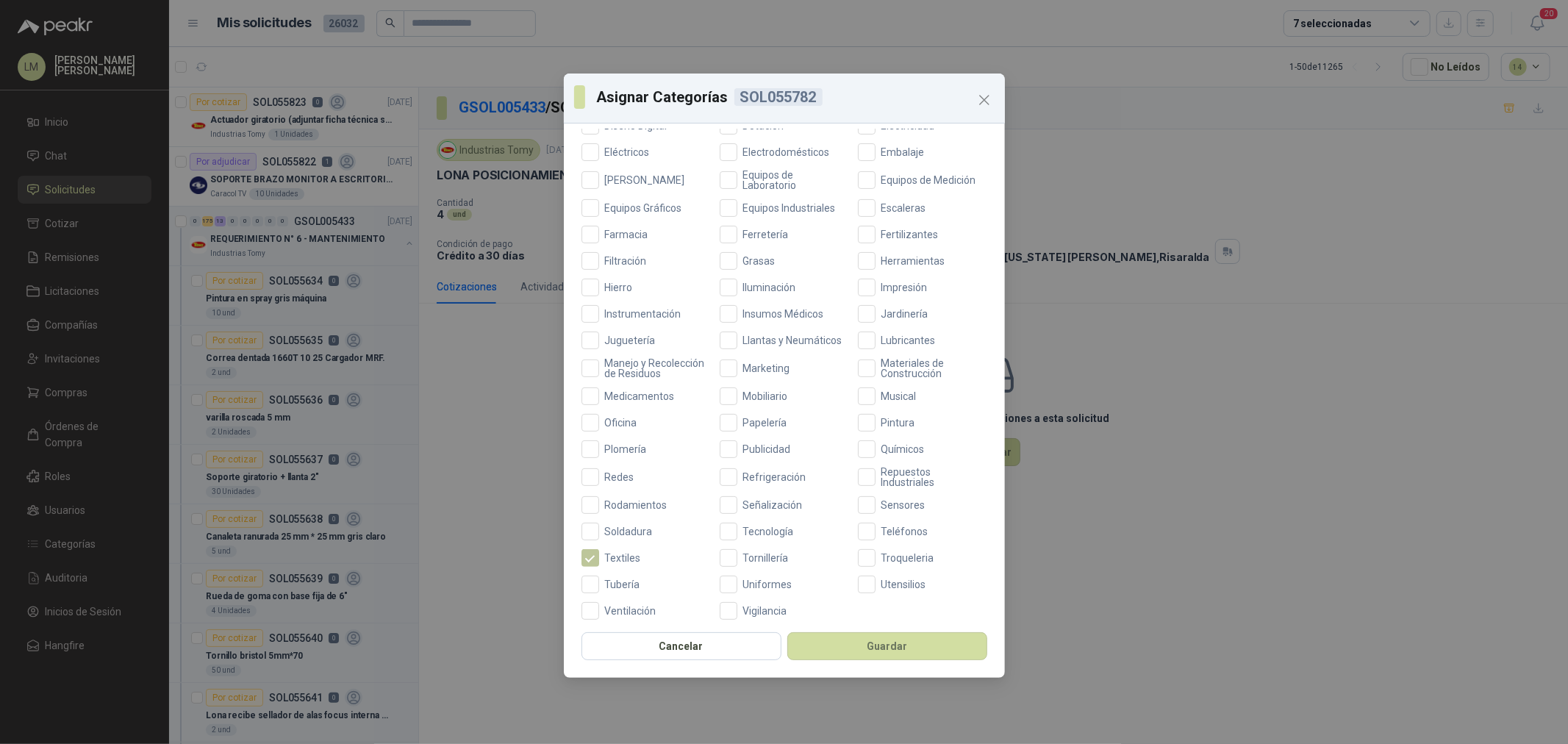
click at [622, 564] on span "Textiles" at bounding box center [623, 558] width 48 height 11
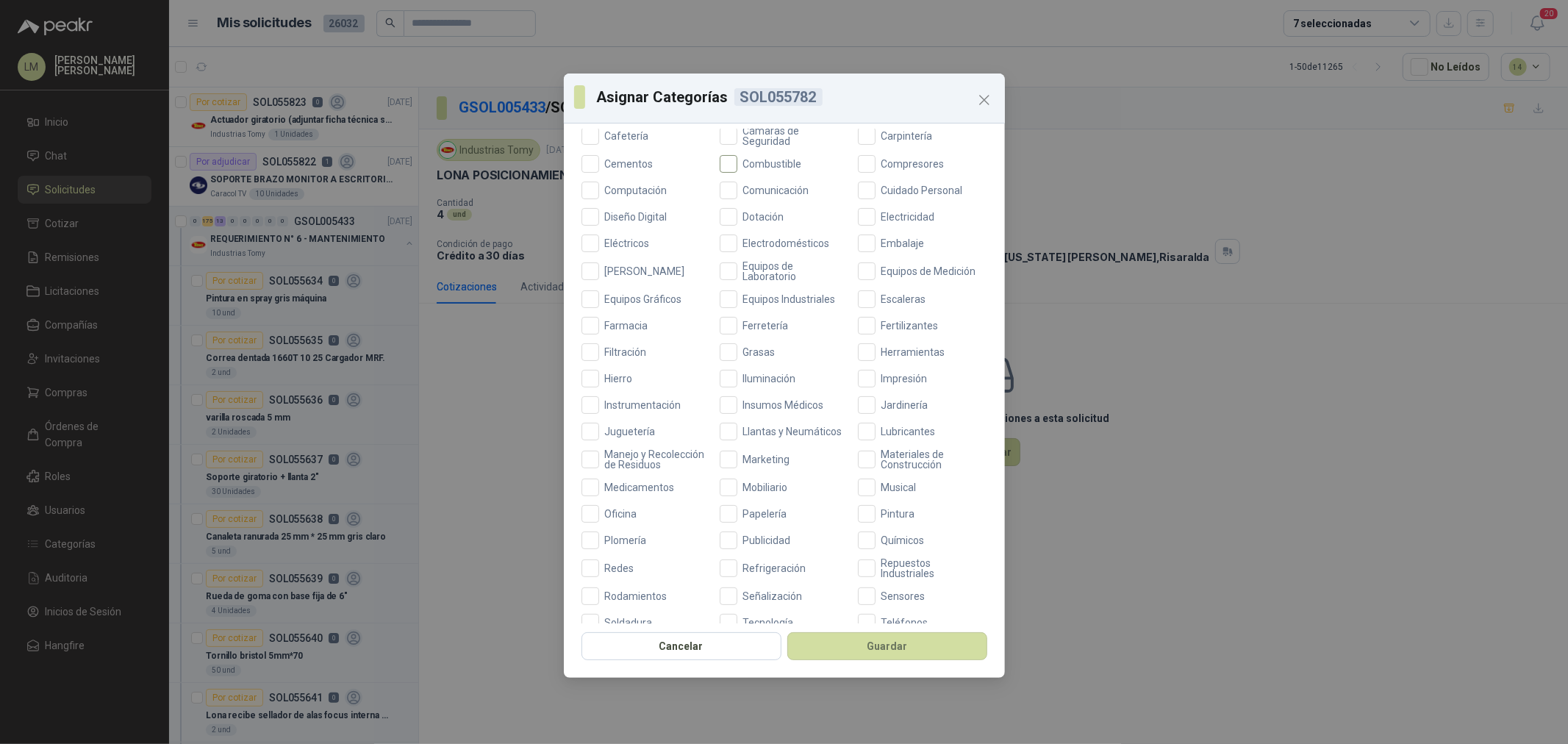
scroll to position [82, 0]
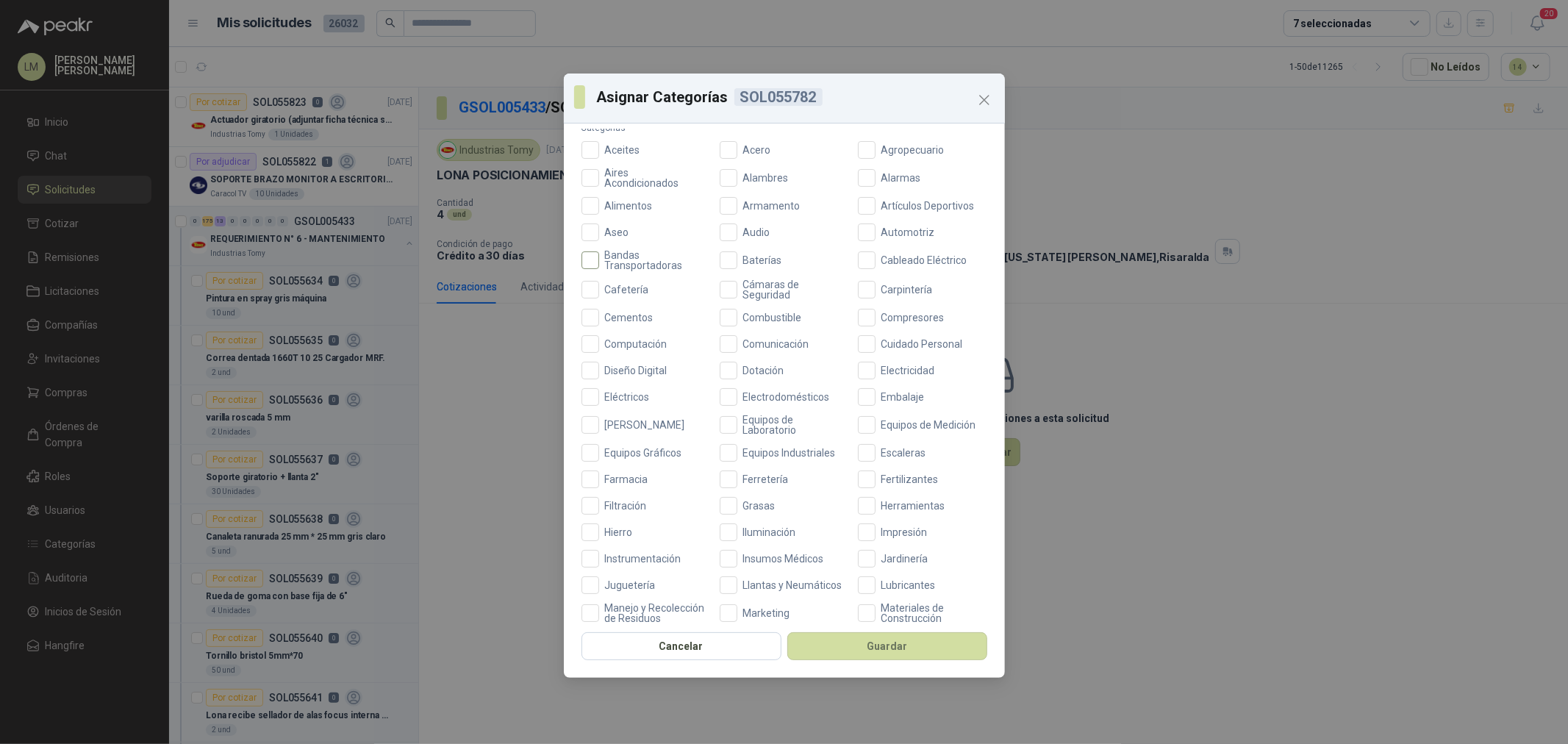
click at [621, 259] on span "Bandas Transportadoras" at bounding box center [655, 260] width 112 height 21
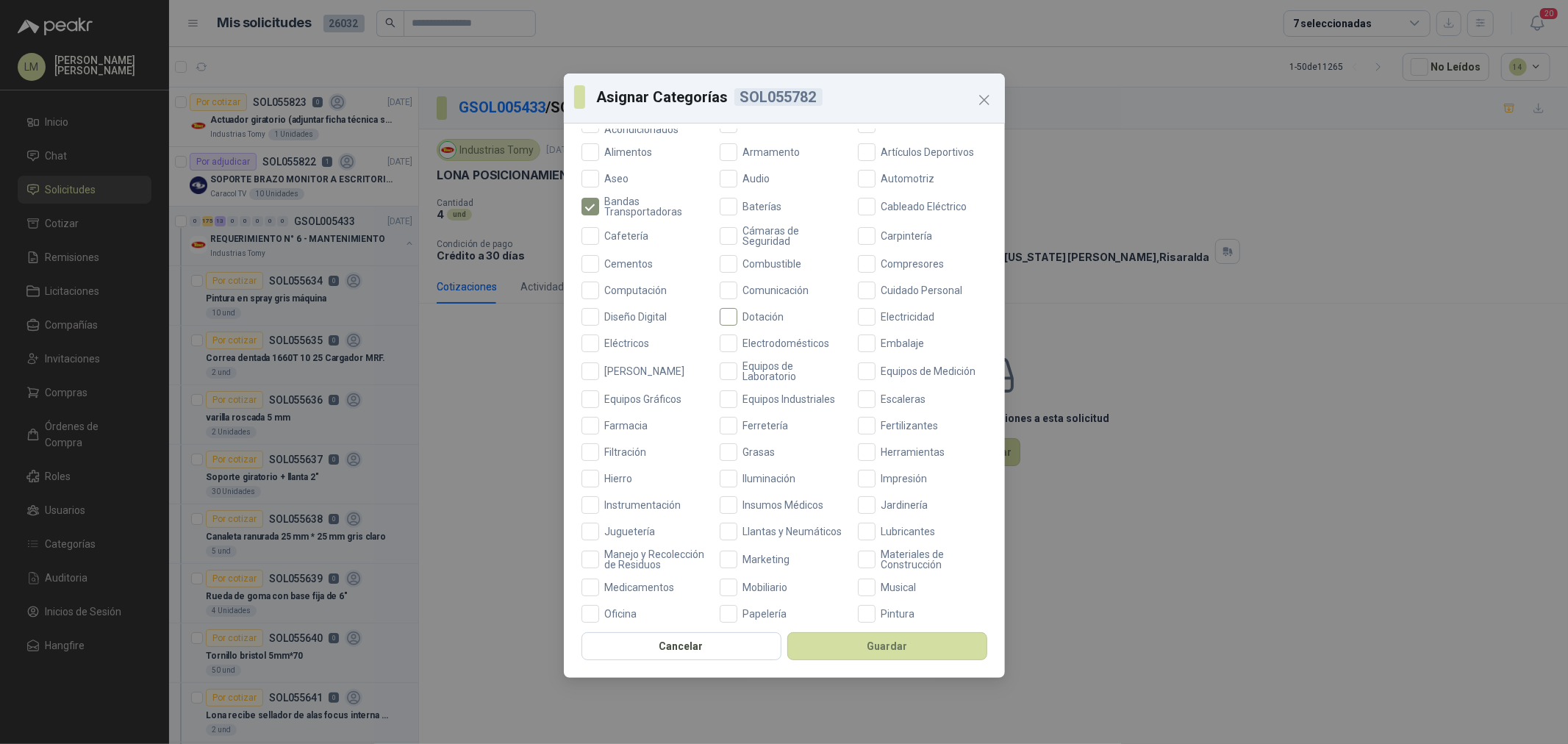
scroll to position [163, 0]
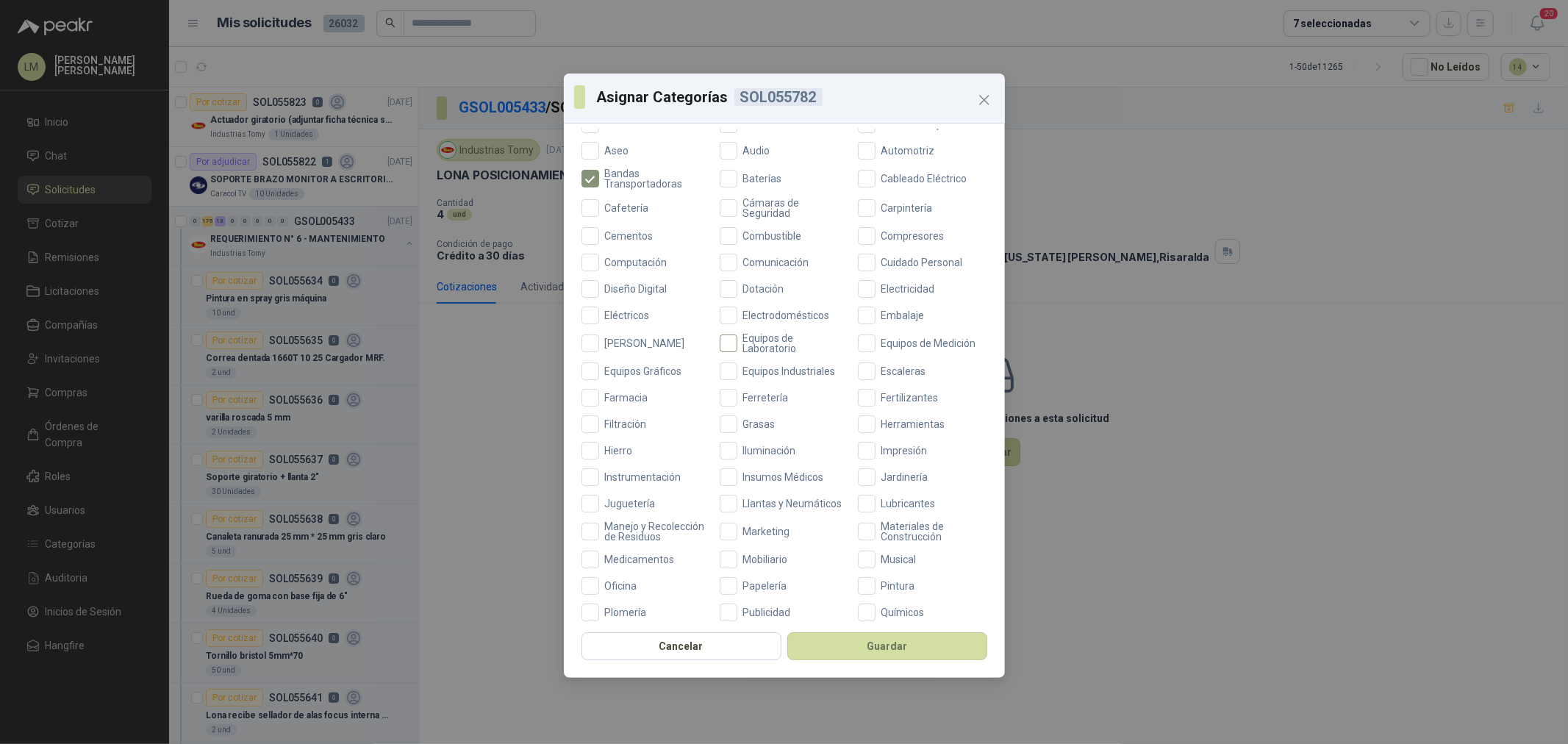
click at [759, 340] on span "Equipos de Laboratorio" at bounding box center [793, 343] width 112 height 21
click at [760, 366] on span "Equipos Industriales" at bounding box center [789, 371] width 104 height 11
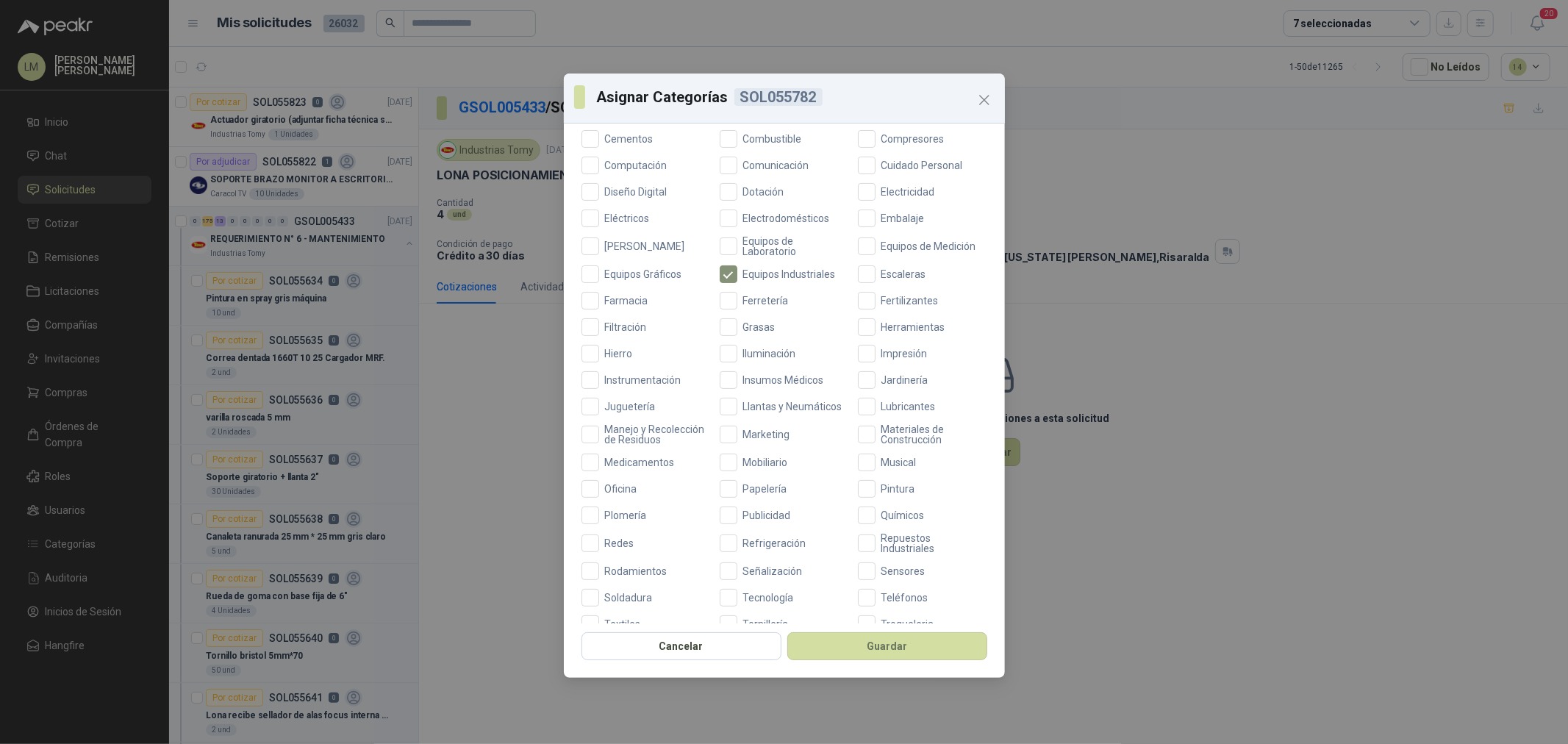
scroll to position [347, 0]
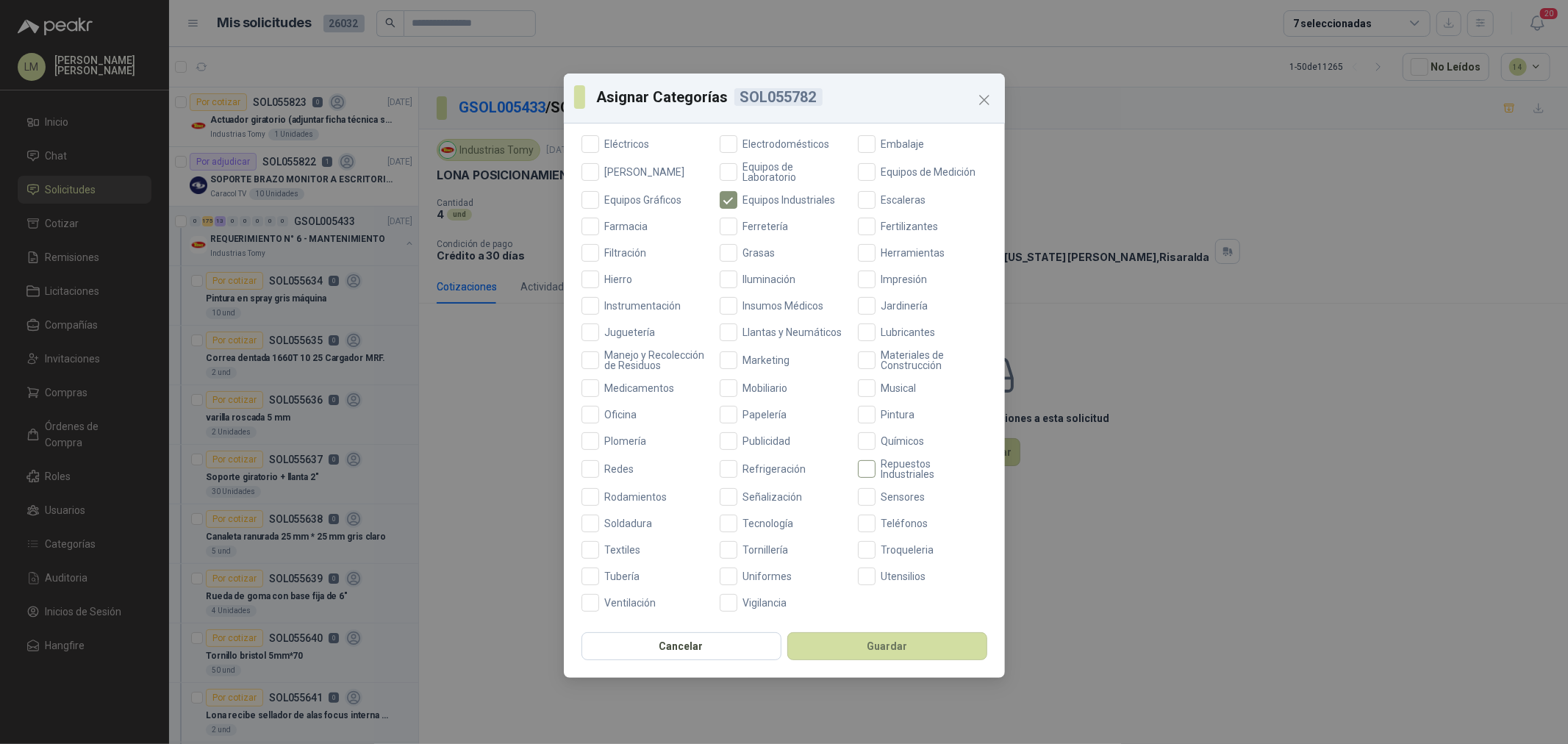
click at [895, 472] on span "Repuestos Industriales" at bounding box center [932, 468] width 112 height 21
click at [875, 637] on button "Guardar" at bounding box center [887, 646] width 200 height 28
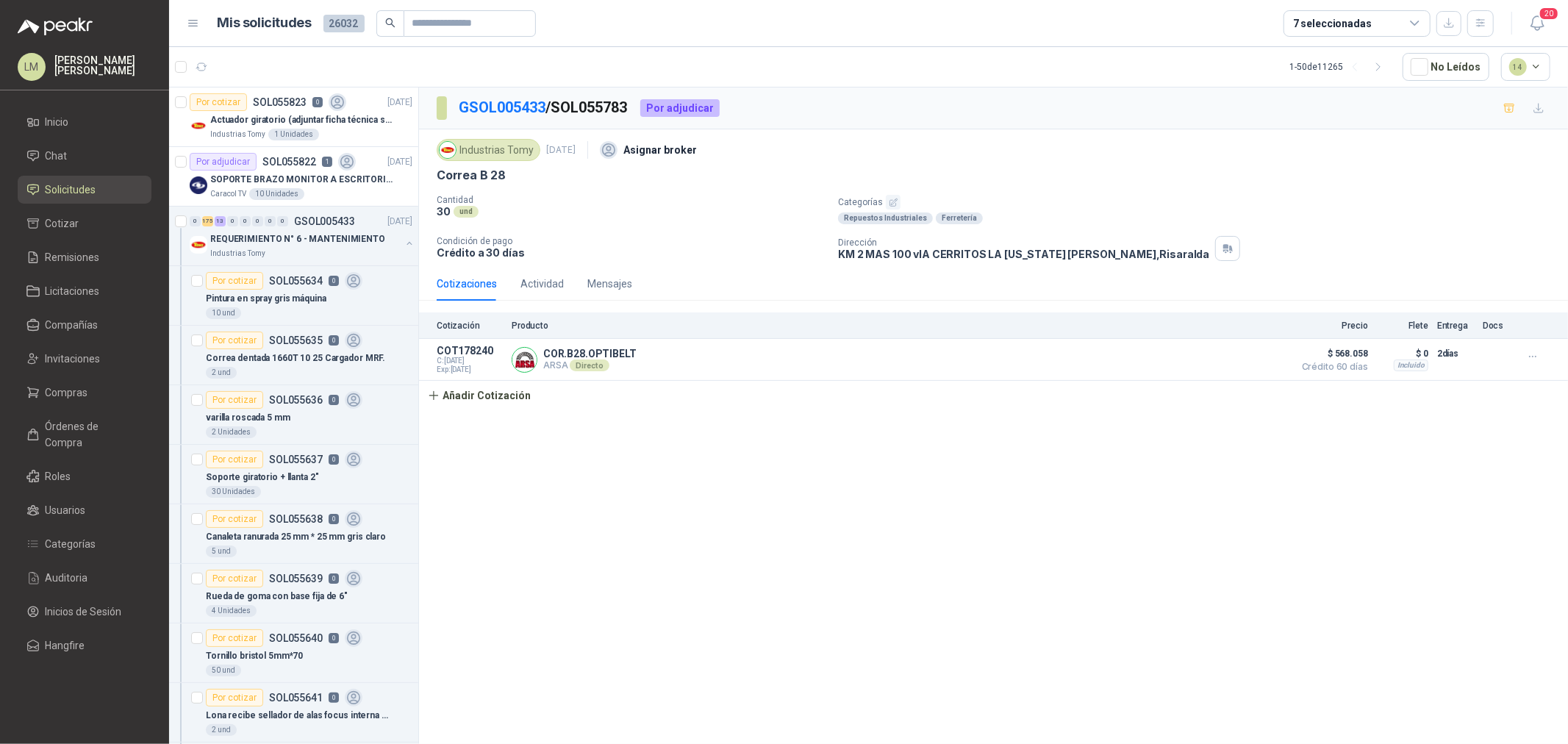
click at [890, 204] on icon "button" at bounding box center [893, 202] width 7 height 7
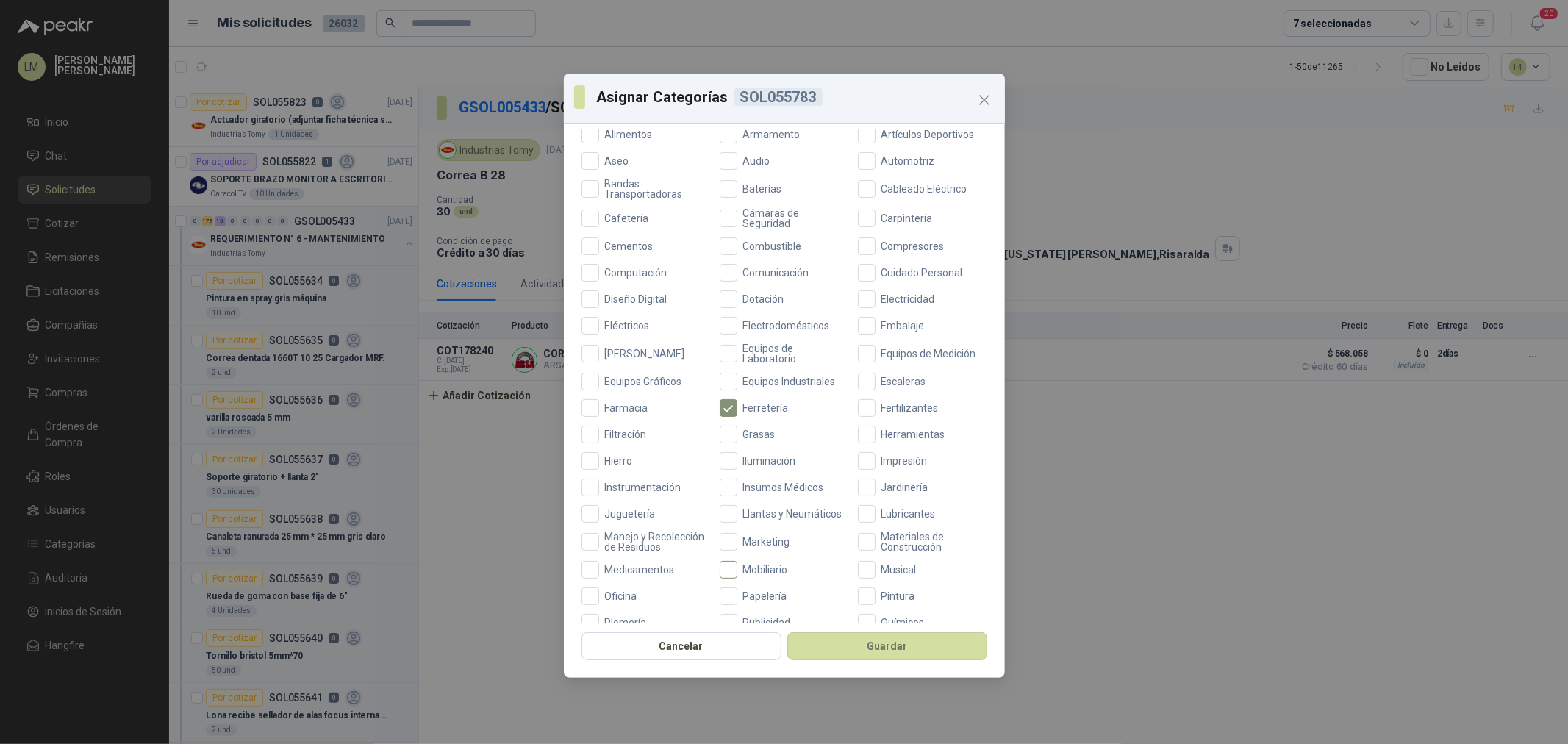
scroll to position [347, 0]
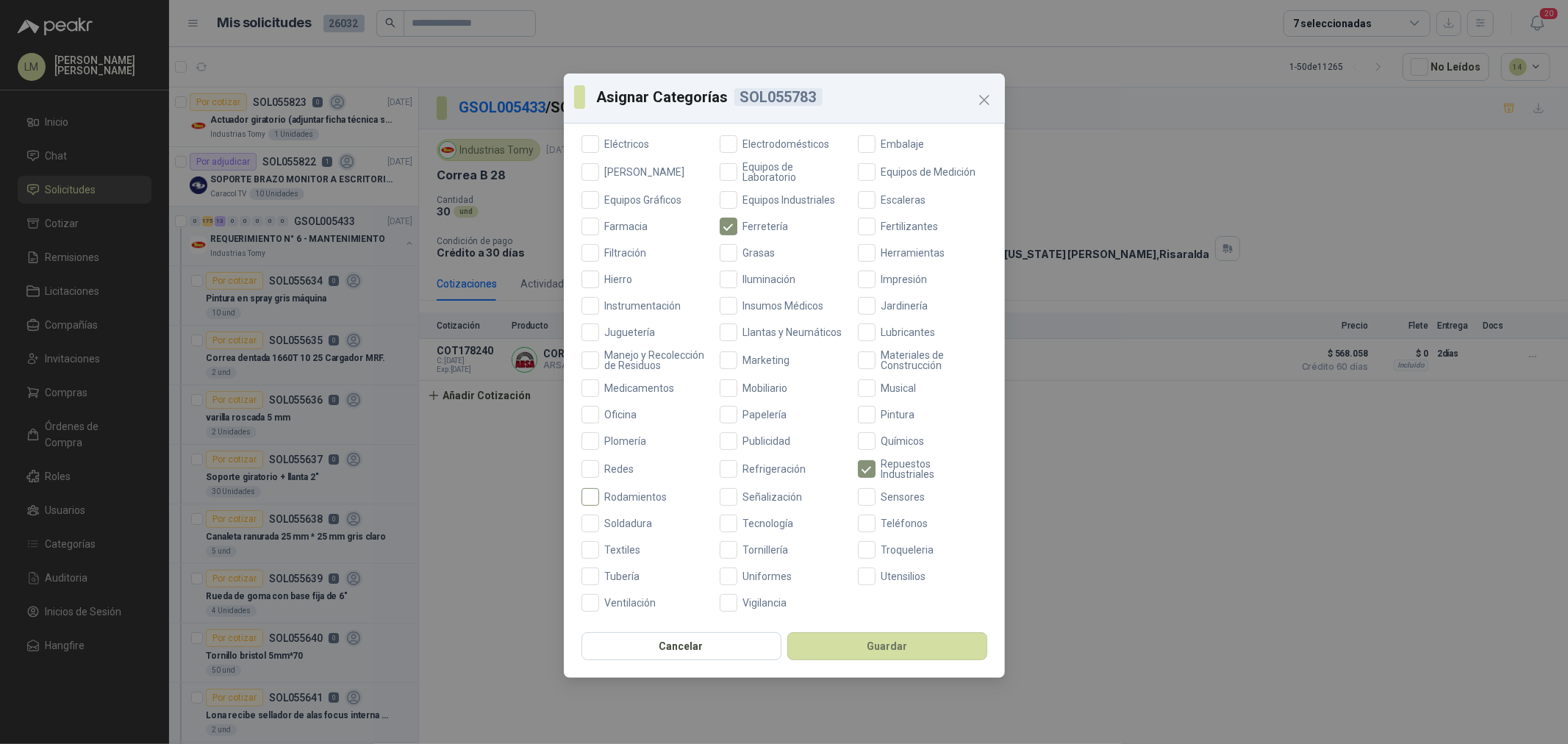
click at [636, 498] on span "Rodamientos" at bounding box center [636, 497] width 75 height 11
click at [832, 638] on button "Guardar" at bounding box center [887, 646] width 200 height 28
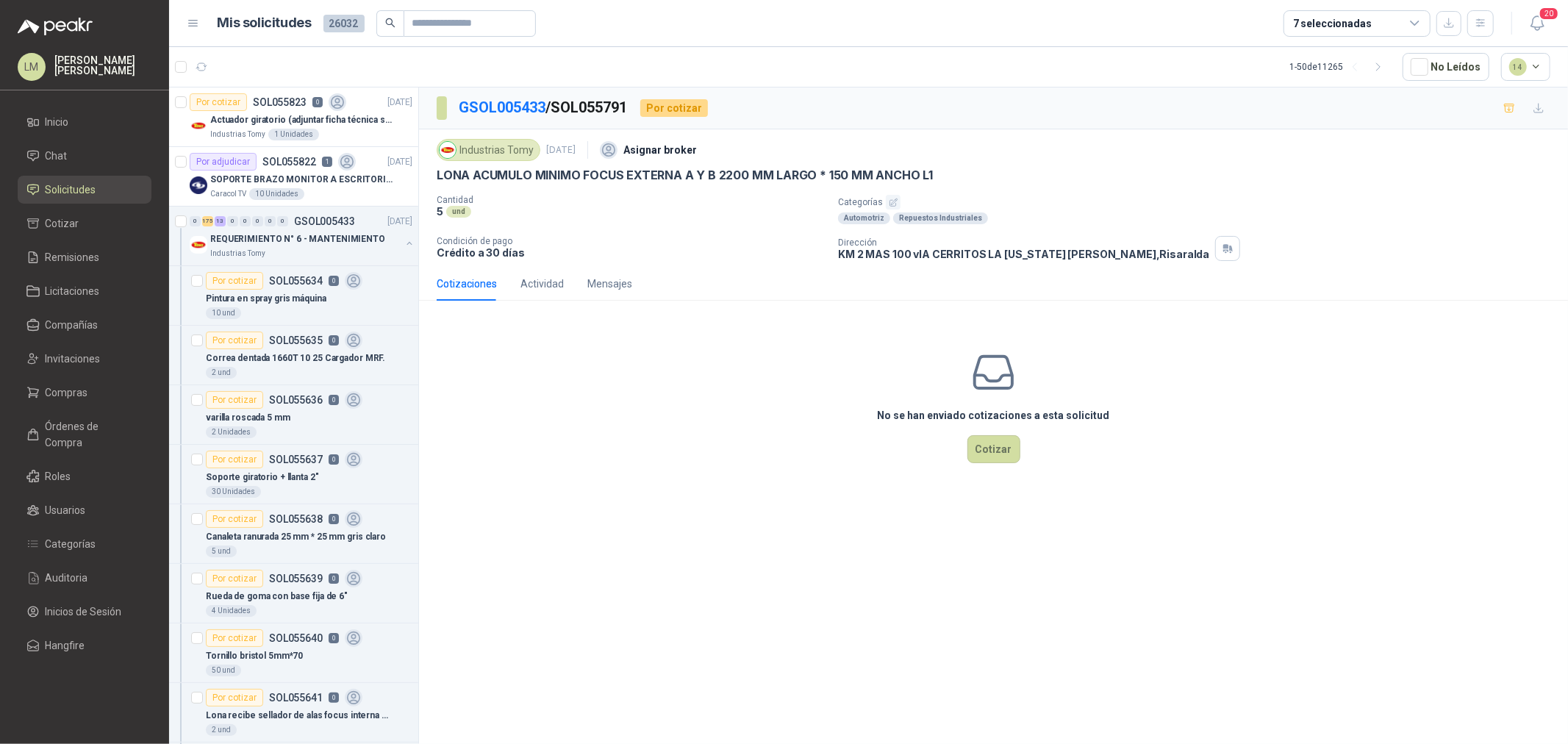
click at [886, 195] on button "button" at bounding box center [893, 203] width 15 height 15
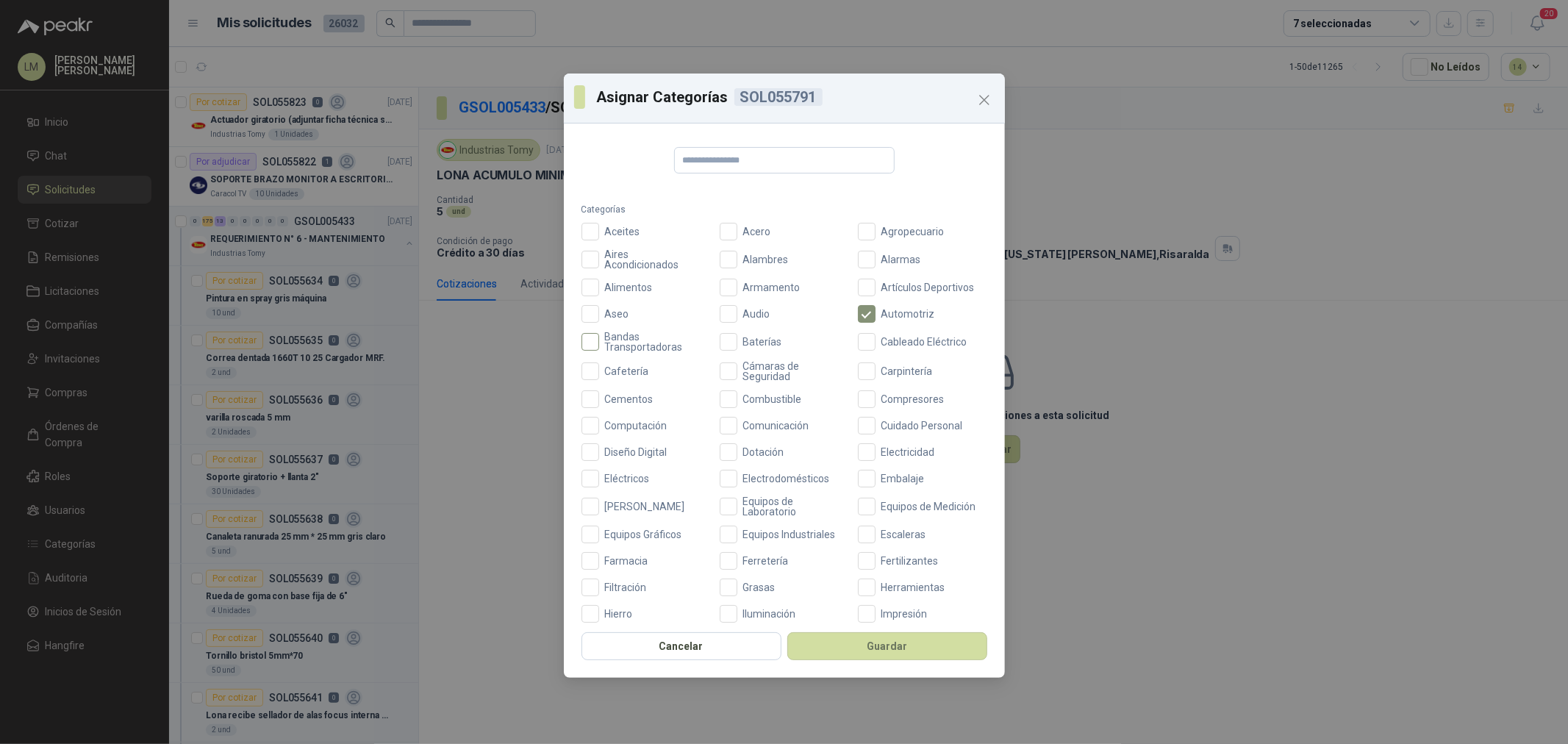
click at [618, 348] on span "Bandas Transportadoras" at bounding box center [655, 341] width 112 height 21
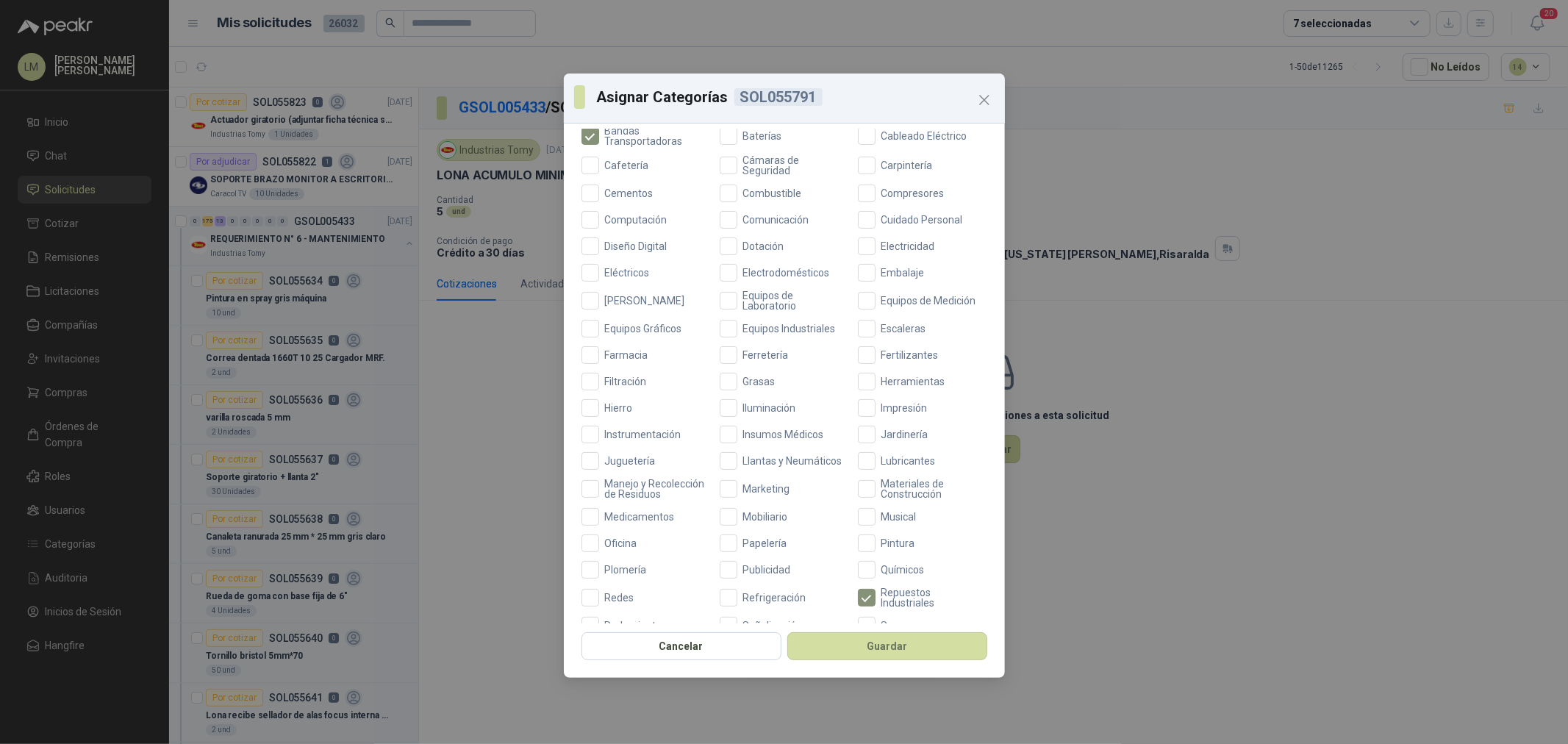
scroll to position [82, 0]
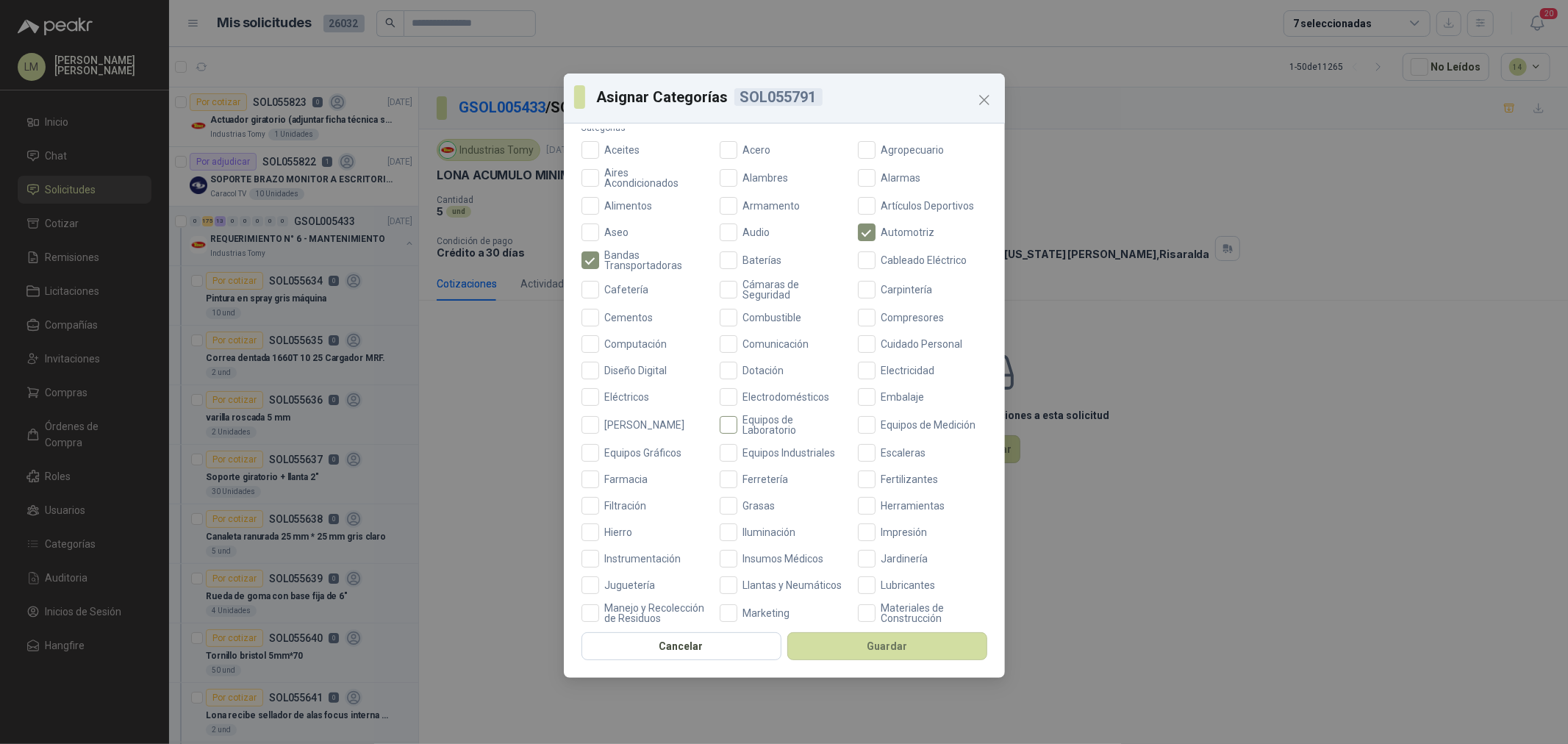
click at [752, 420] on span "Equipos de Laboratorio" at bounding box center [793, 425] width 112 height 21
click at [756, 459] on label "Equipos Industriales" at bounding box center [785, 454] width 130 height 18
click at [843, 642] on button "Guardar" at bounding box center [887, 646] width 200 height 28
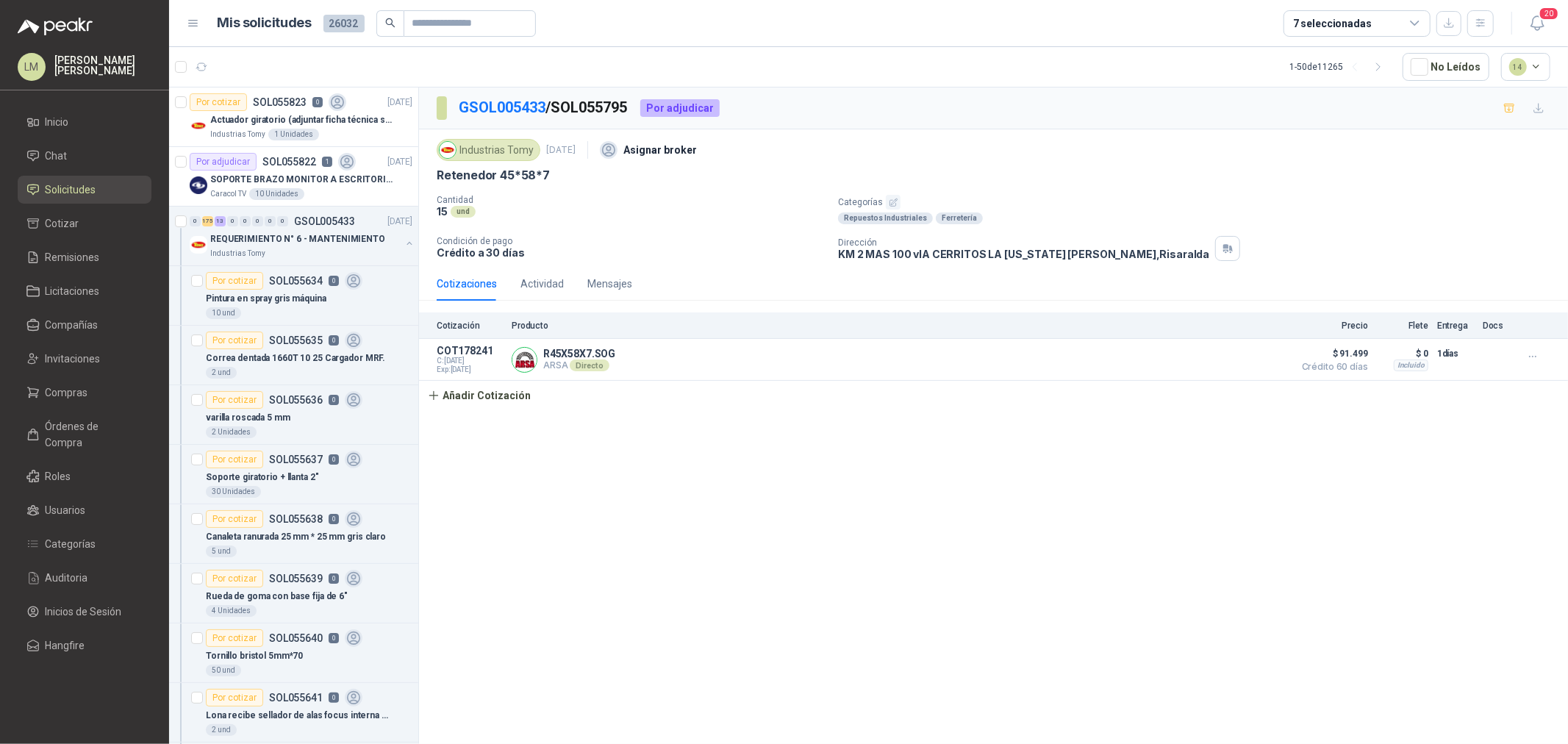
click at [889, 202] on icon "button" at bounding box center [894, 203] width 10 height 10
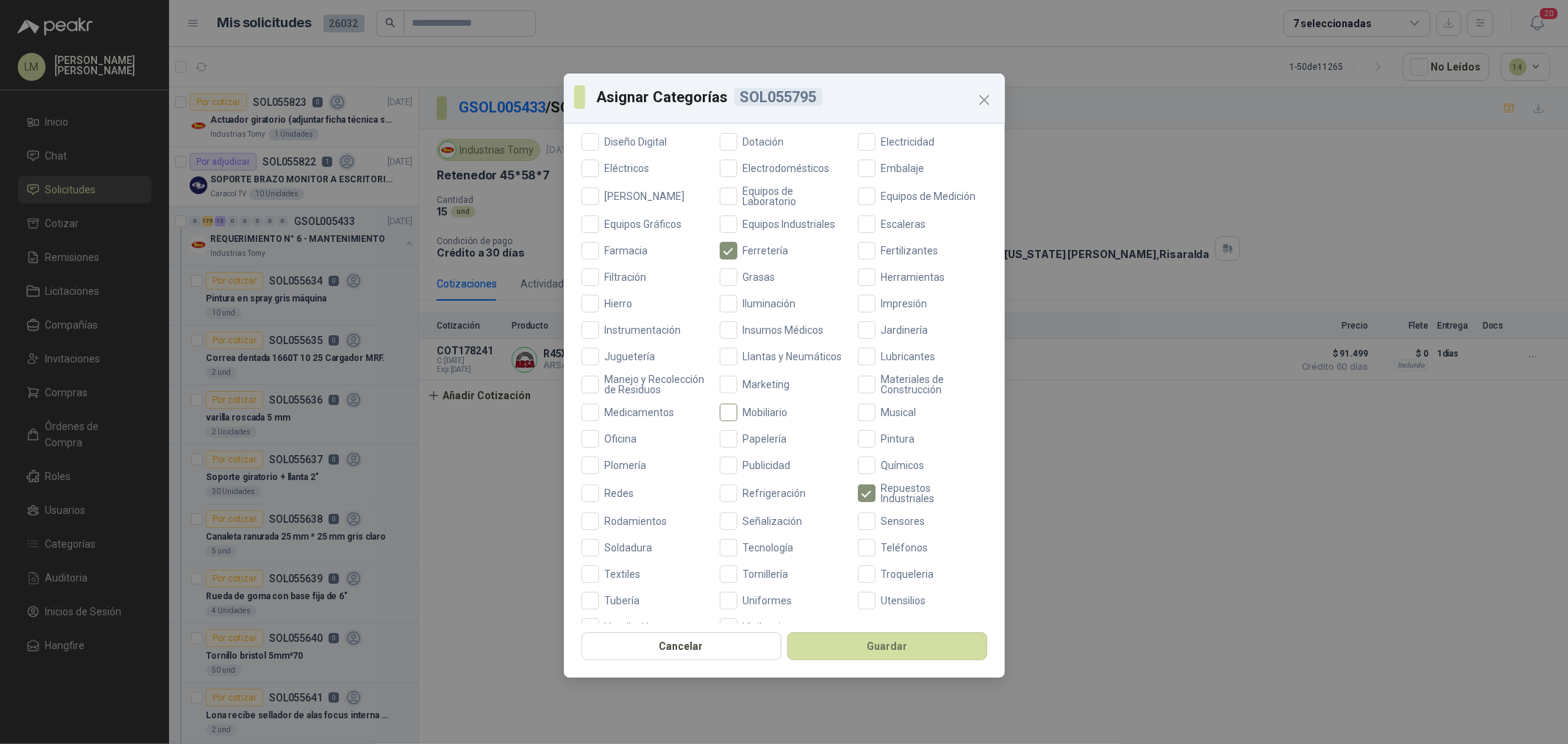
scroll to position [347, 0]
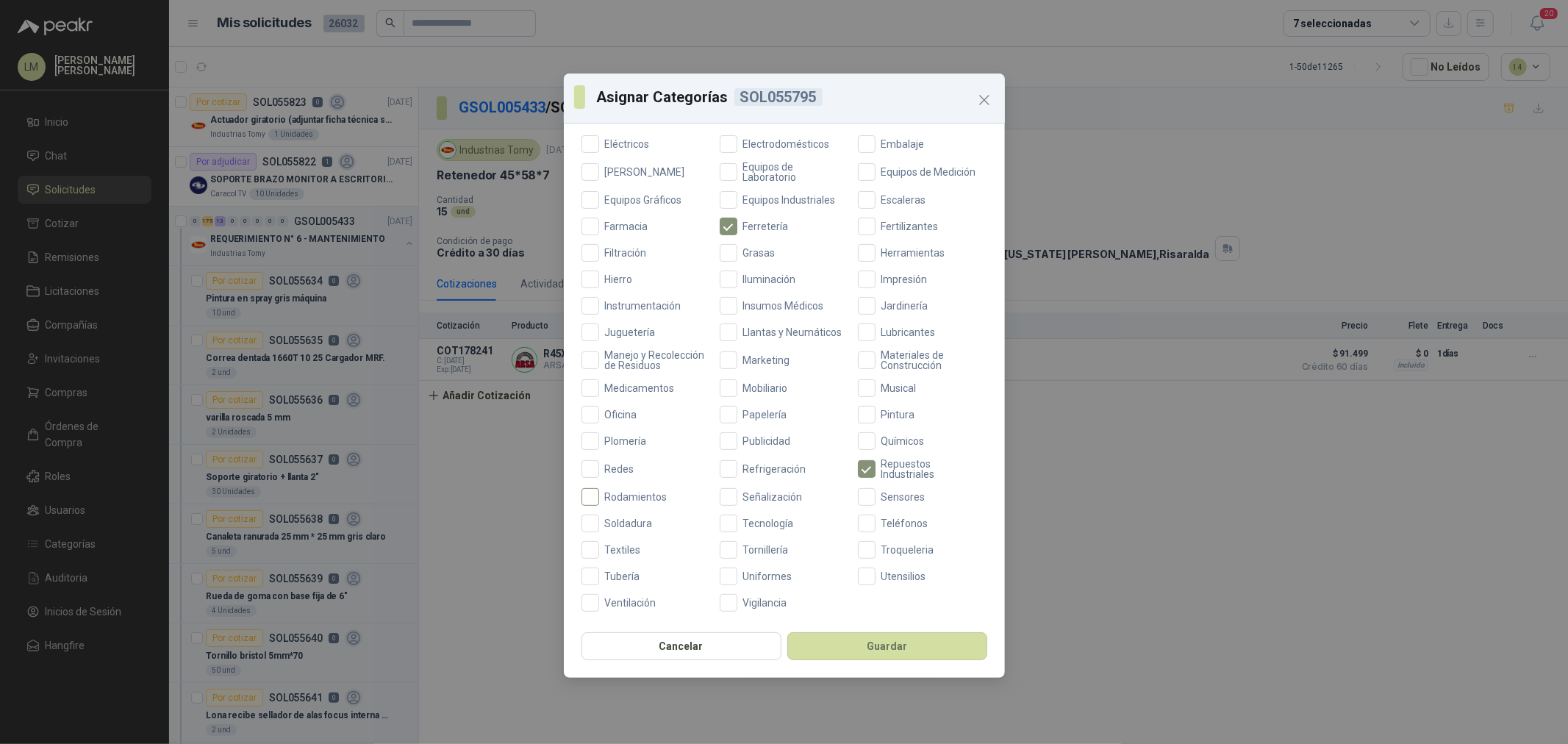
click at [634, 495] on span "Rodamientos" at bounding box center [636, 497] width 75 height 11
click at [844, 650] on button "Guardar" at bounding box center [887, 646] width 200 height 28
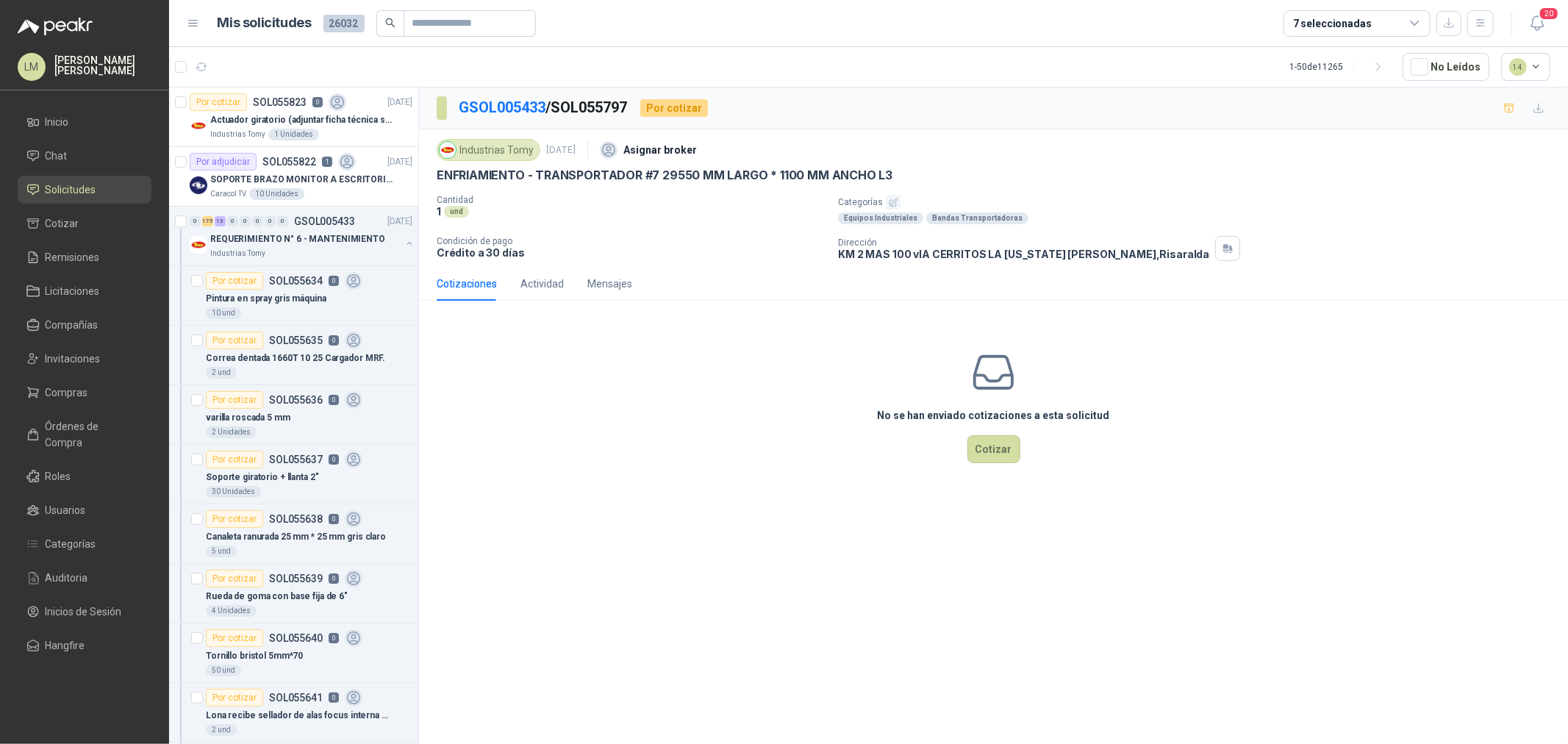
click at [892, 203] on icon "button" at bounding box center [894, 203] width 10 height 10
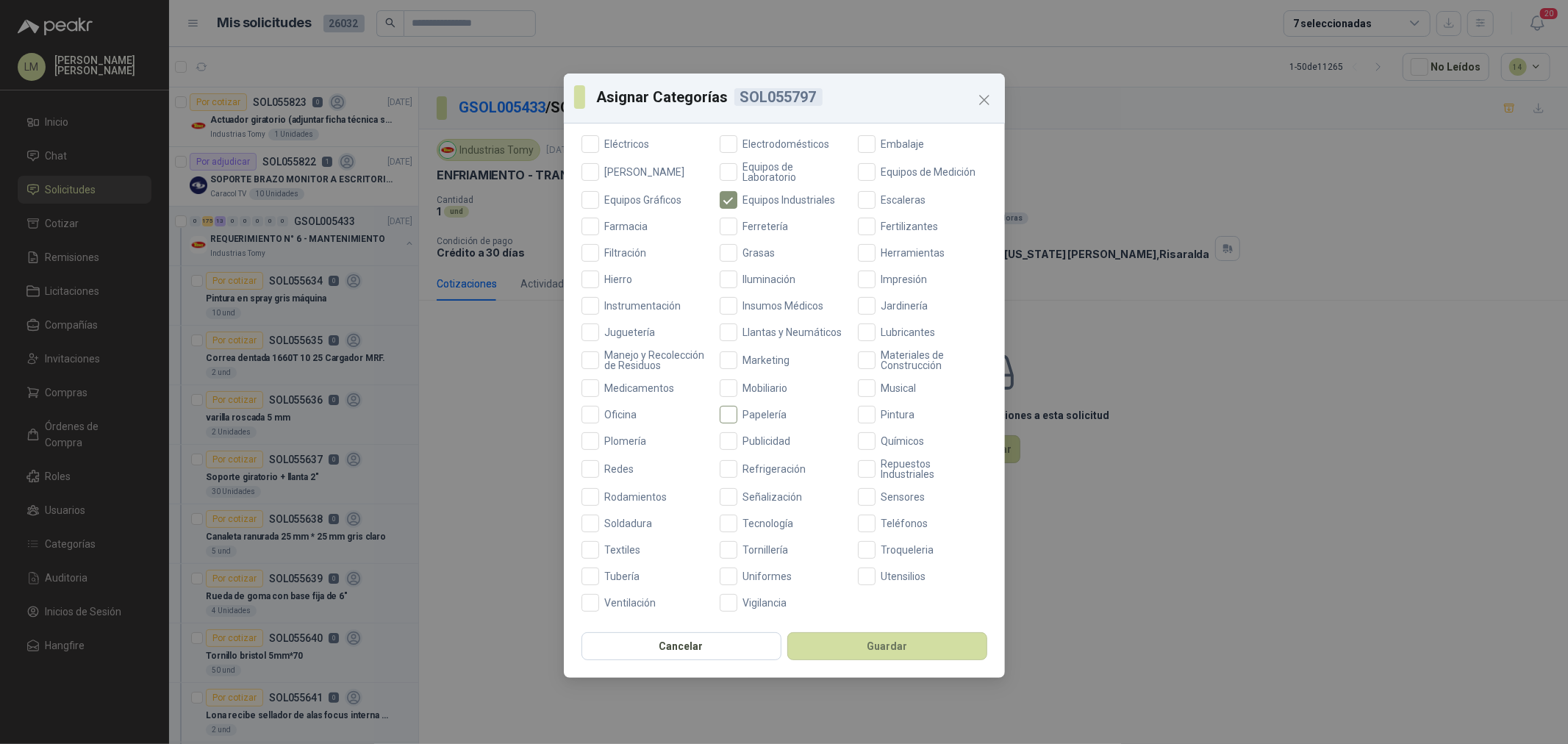
scroll to position [347, 0]
click at [876, 472] on span "Repuestos Industriales" at bounding box center [932, 468] width 112 height 21
click at [862, 651] on button "Guardar" at bounding box center [887, 646] width 200 height 28
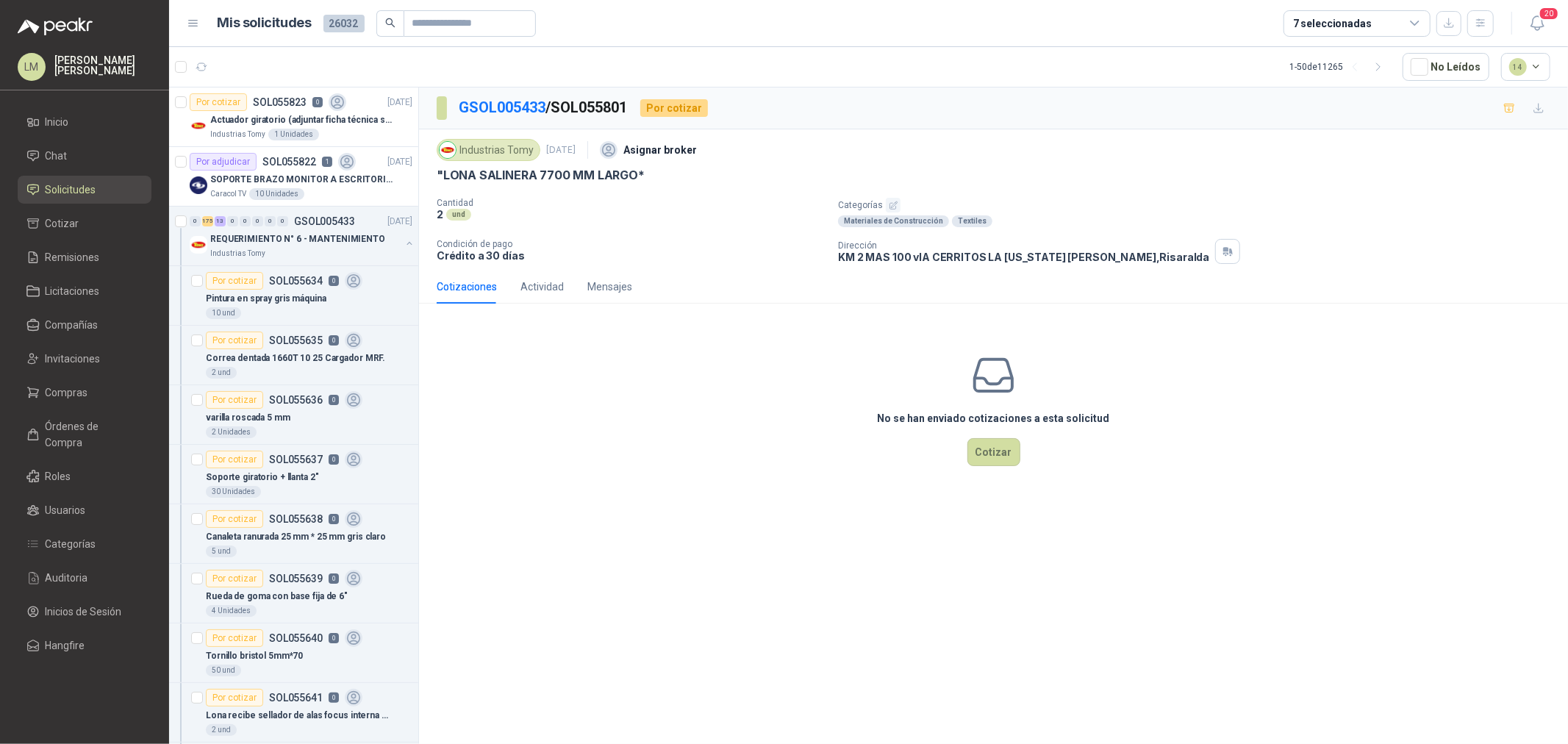
click at [893, 203] on icon "button" at bounding box center [893, 205] width 7 height 7
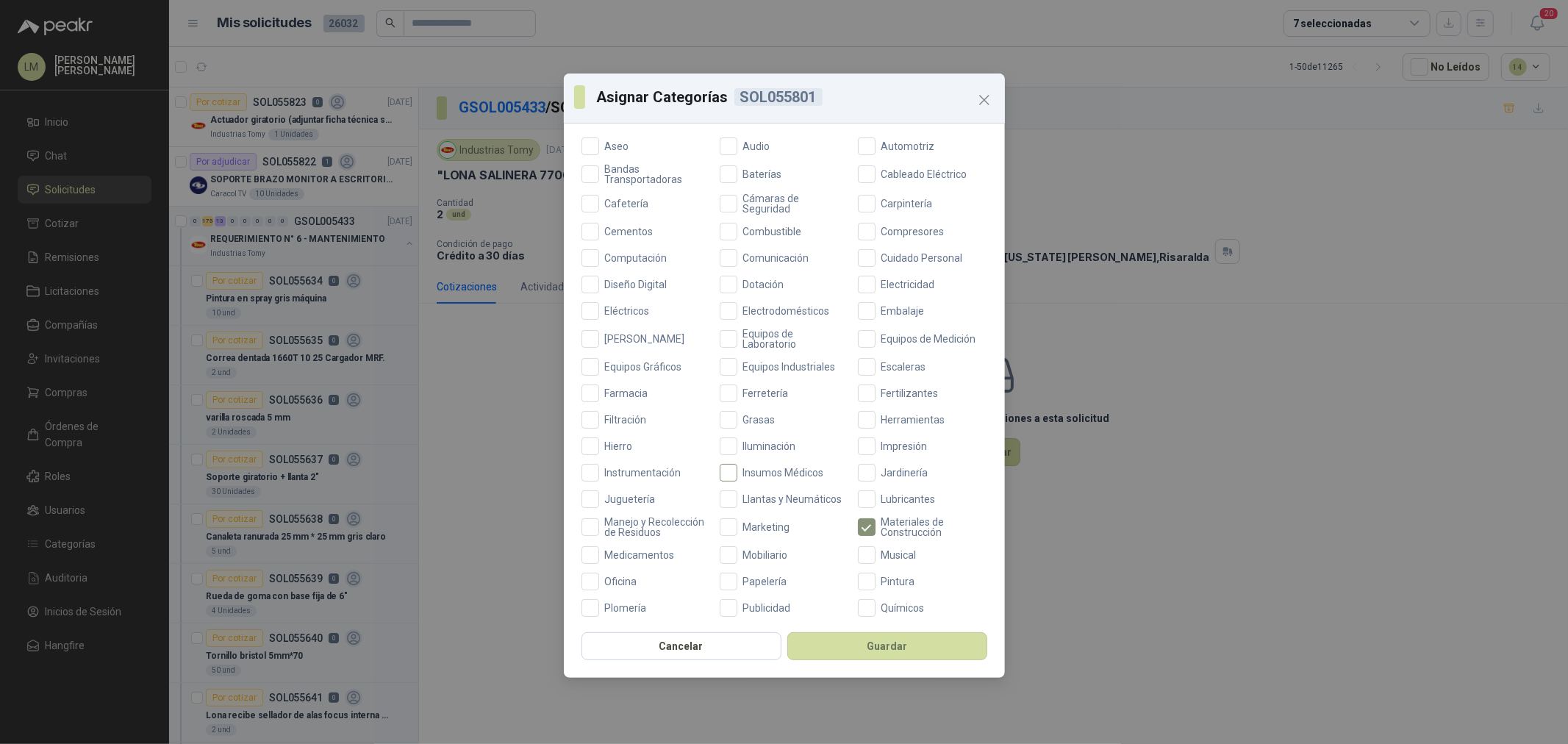
scroll to position [347, 0]
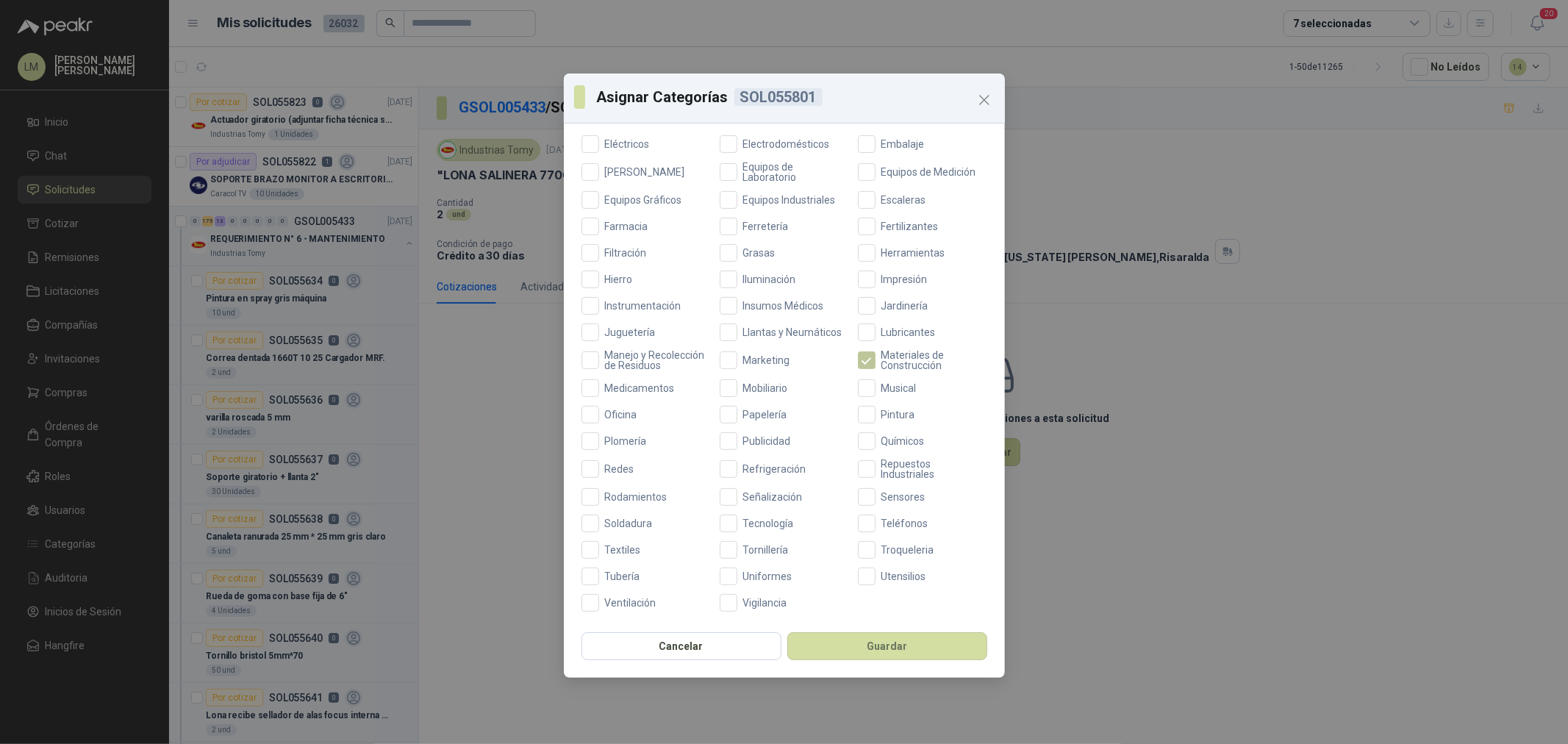
click at [876, 350] on span "Materiales de Construcción" at bounding box center [932, 360] width 112 height 21
click at [886, 465] on span "Repuestos Industriales" at bounding box center [932, 468] width 112 height 21
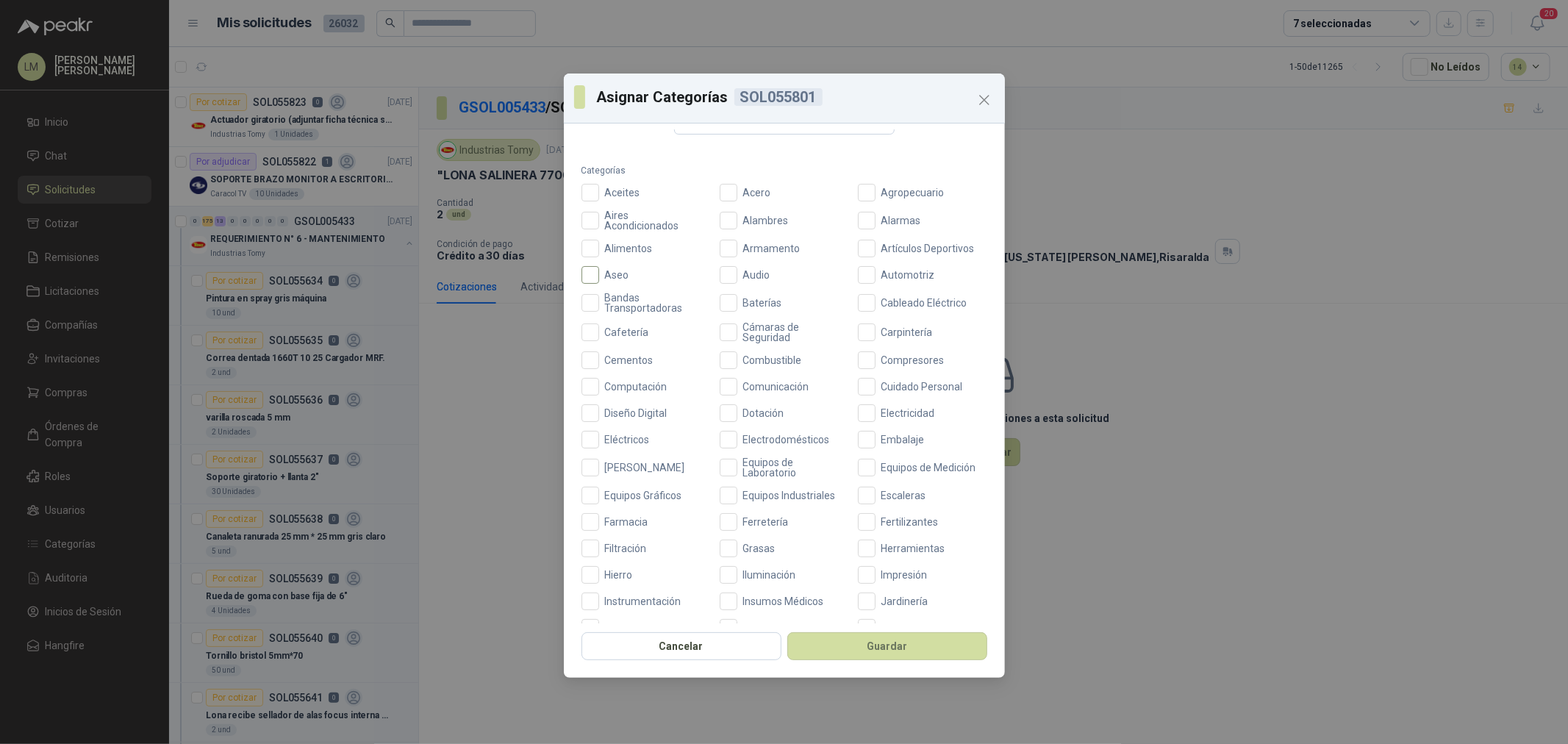
scroll to position [20, 0]
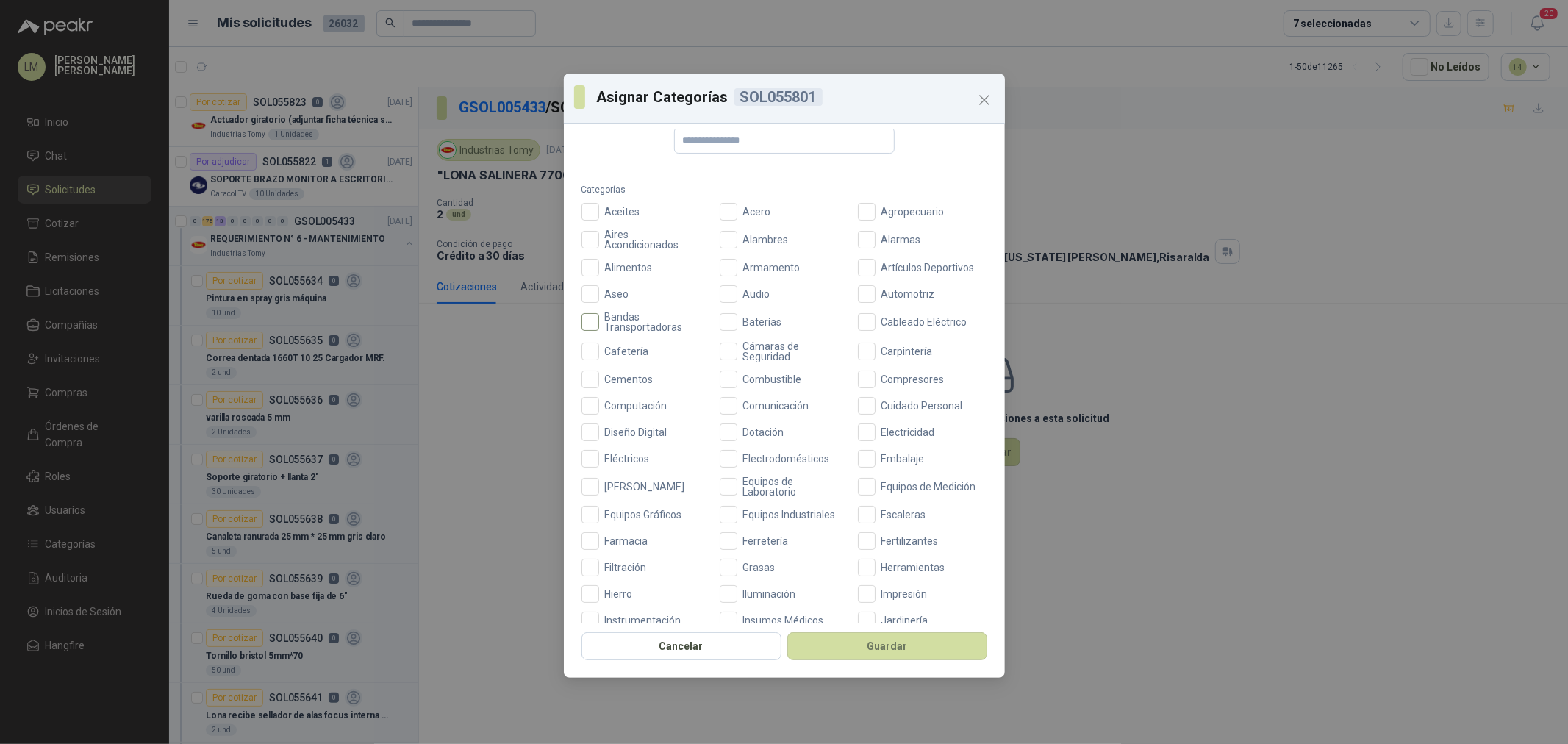
click at [620, 329] on span "Bandas Transportadoras" at bounding box center [655, 322] width 112 height 21
click at [768, 516] on span "Equipos Industriales" at bounding box center [789, 514] width 104 height 11
click at [848, 664] on div "Cancelar Guardar" at bounding box center [785, 650] width 441 height 54
click at [850, 645] on button "Guardar" at bounding box center [887, 646] width 200 height 28
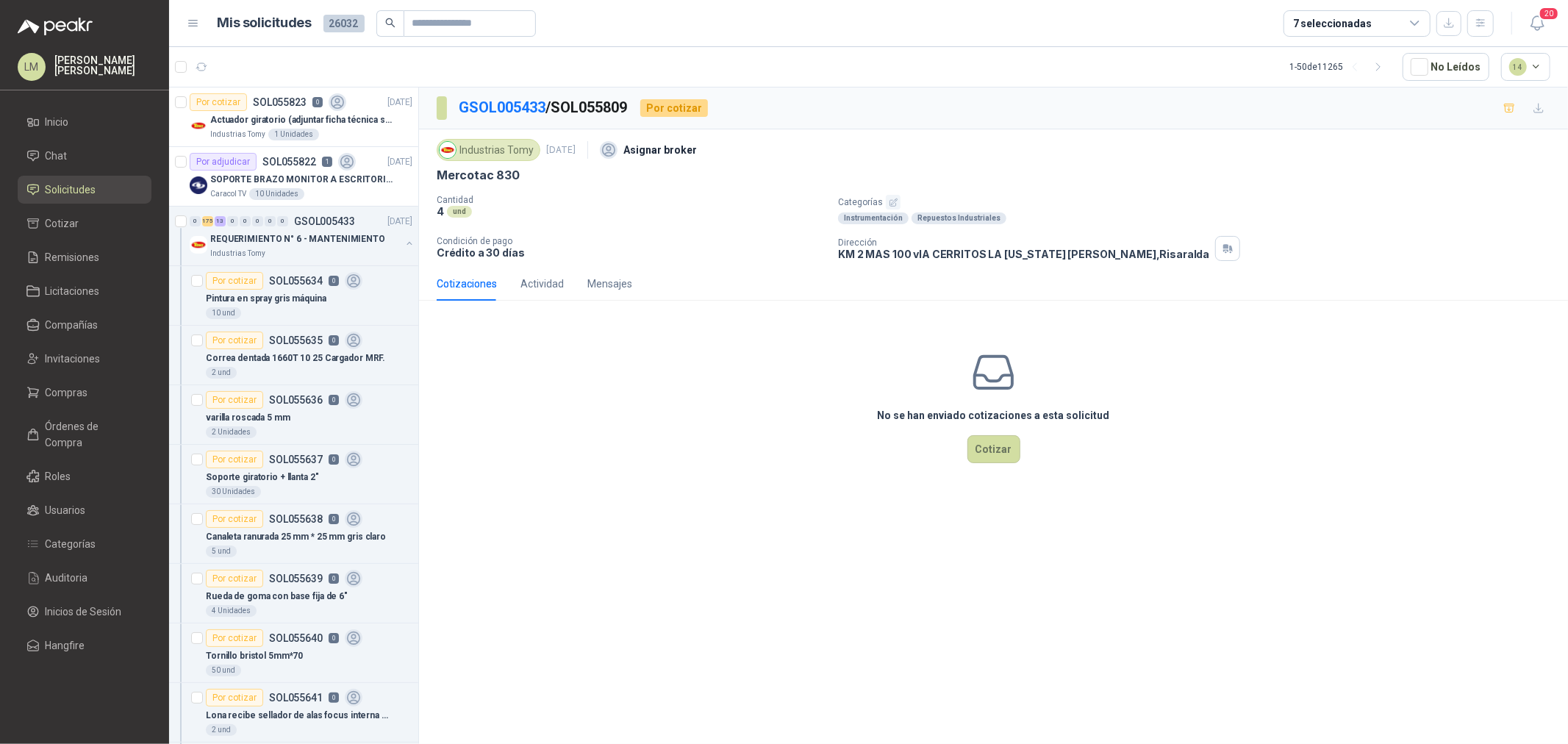
click at [889, 202] on icon "button" at bounding box center [894, 203] width 10 height 10
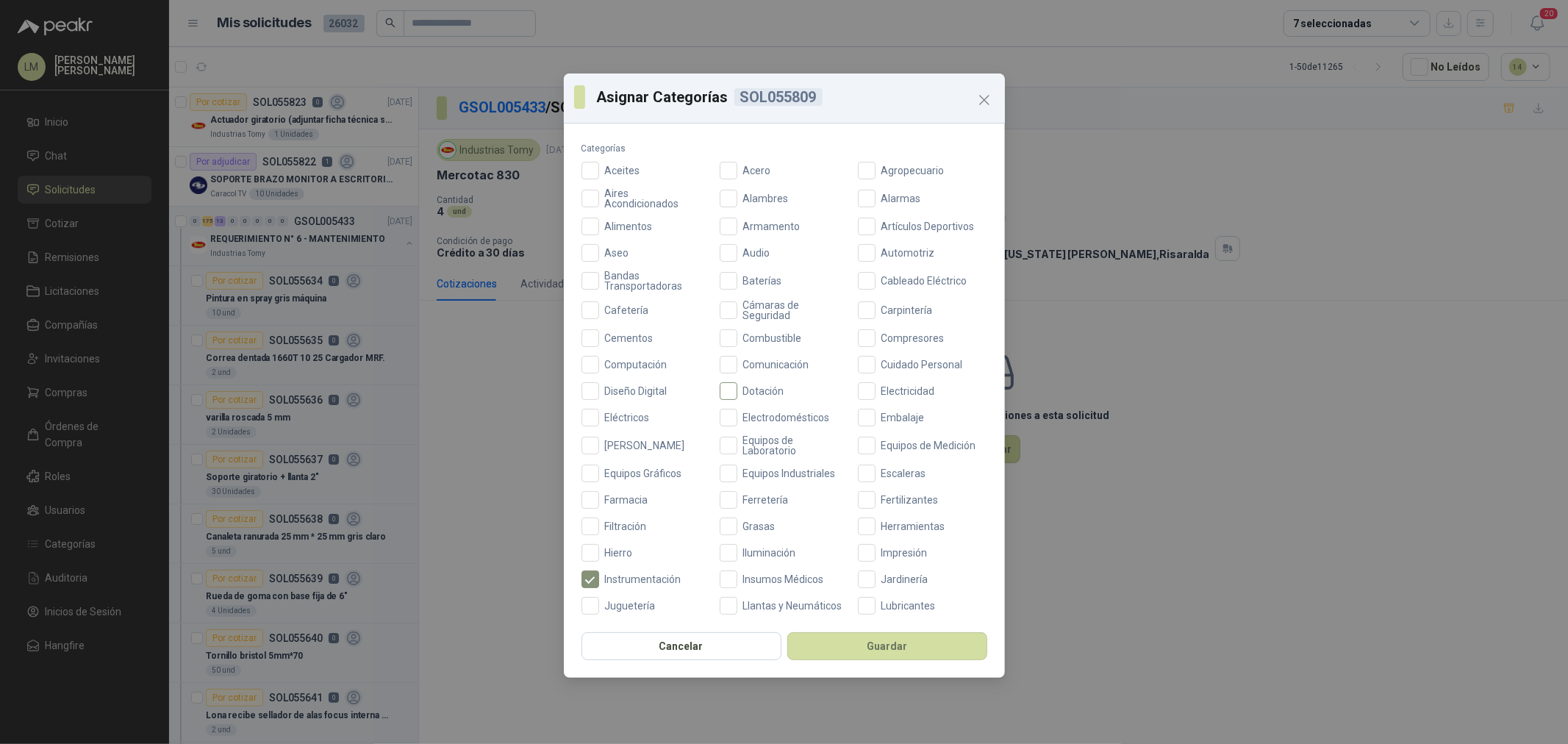
scroll to position [163, 0]
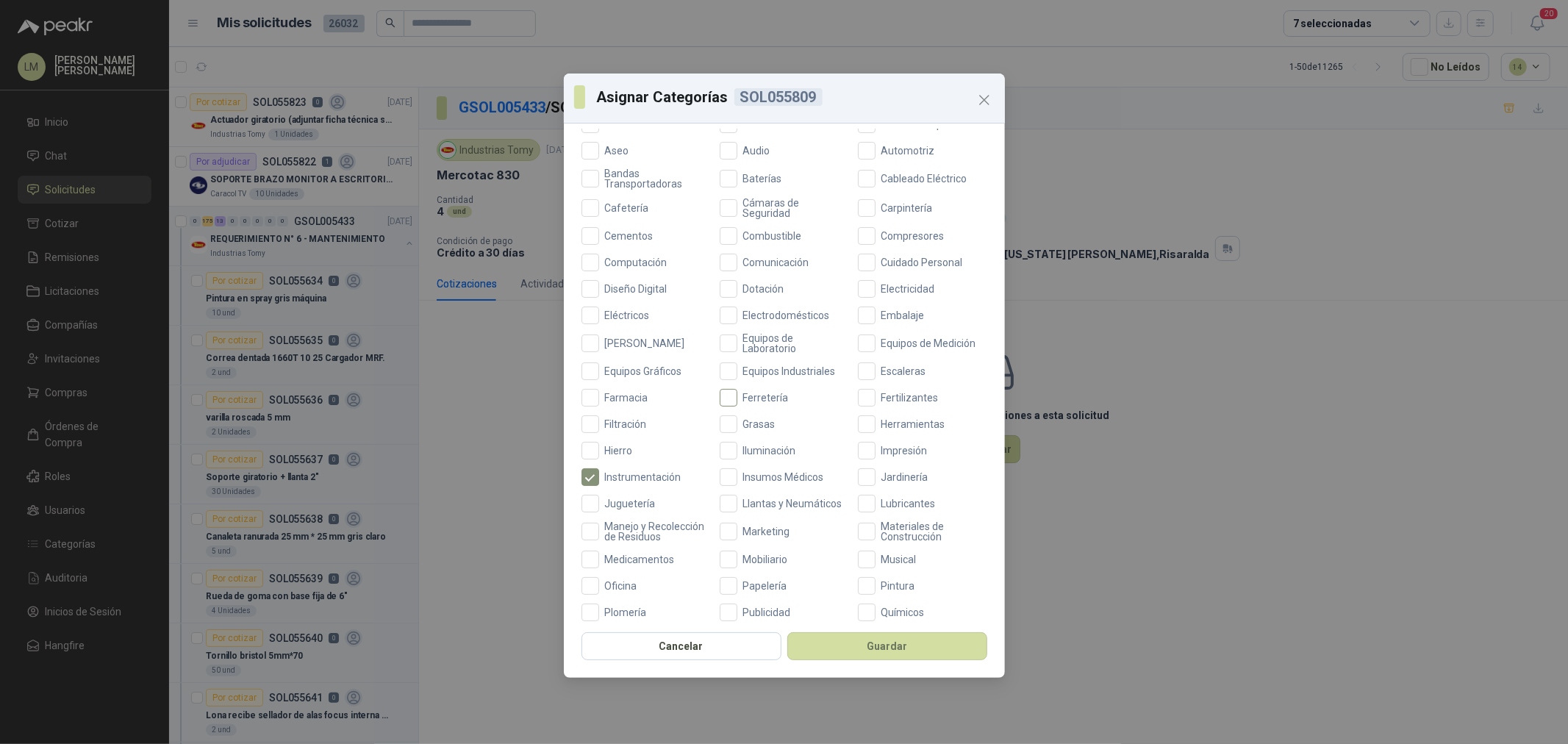
click at [750, 397] on span "Ferretería" at bounding box center [766, 398] width 57 height 11
click at [836, 658] on button "Guardar" at bounding box center [887, 646] width 200 height 28
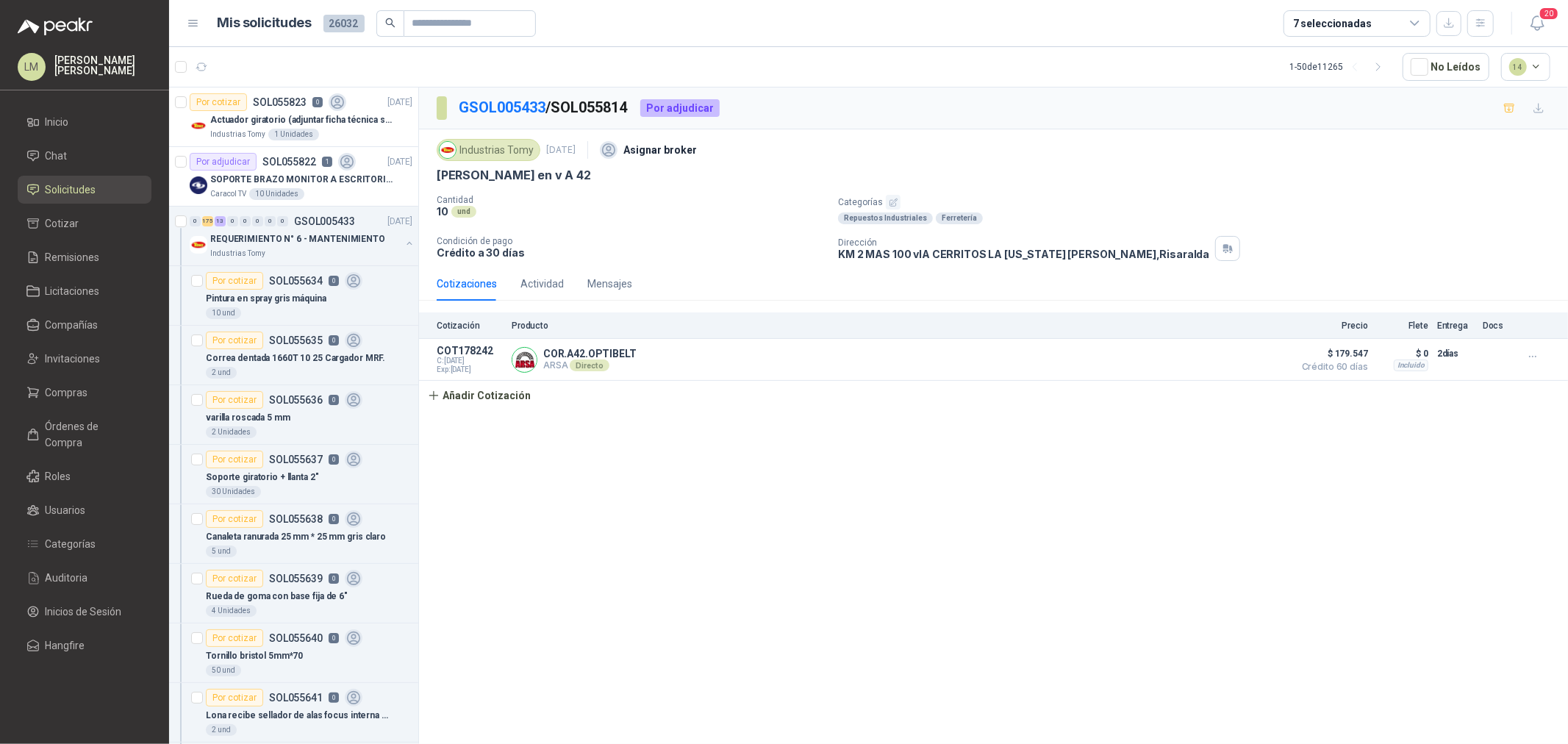
click at [890, 202] on icon "button" at bounding box center [894, 203] width 10 height 10
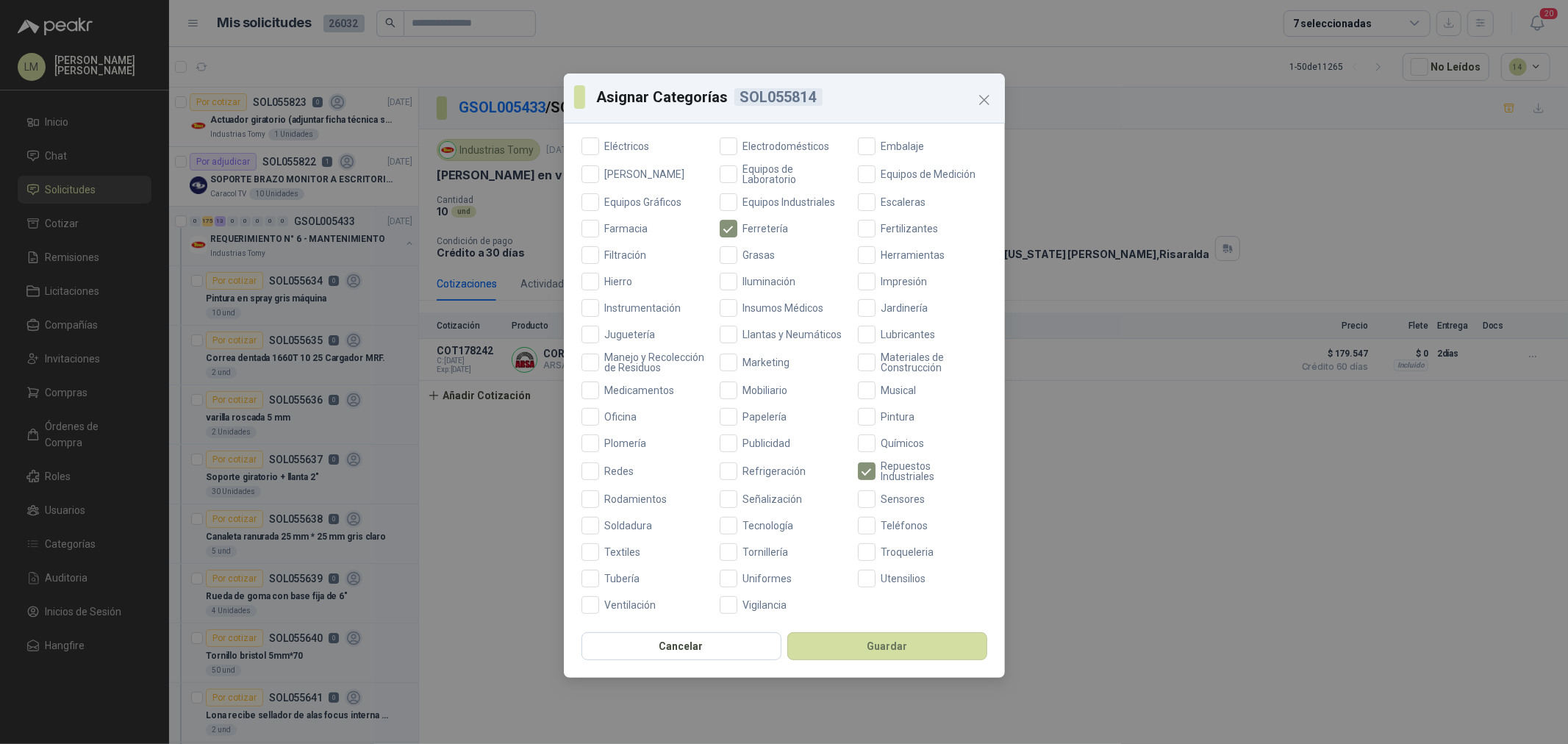
scroll to position [347, 0]
click at [645, 486] on div "Aceites Acero Agropecuario Aires Acondicionados Alambres Alarmas Alimentos Arma…" at bounding box center [784, 250] width 406 height 723
click at [640, 497] on span "Rodamientos" at bounding box center [636, 497] width 75 height 11
click at [838, 651] on button "Guardar" at bounding box center [887, 646] width 200 height 28
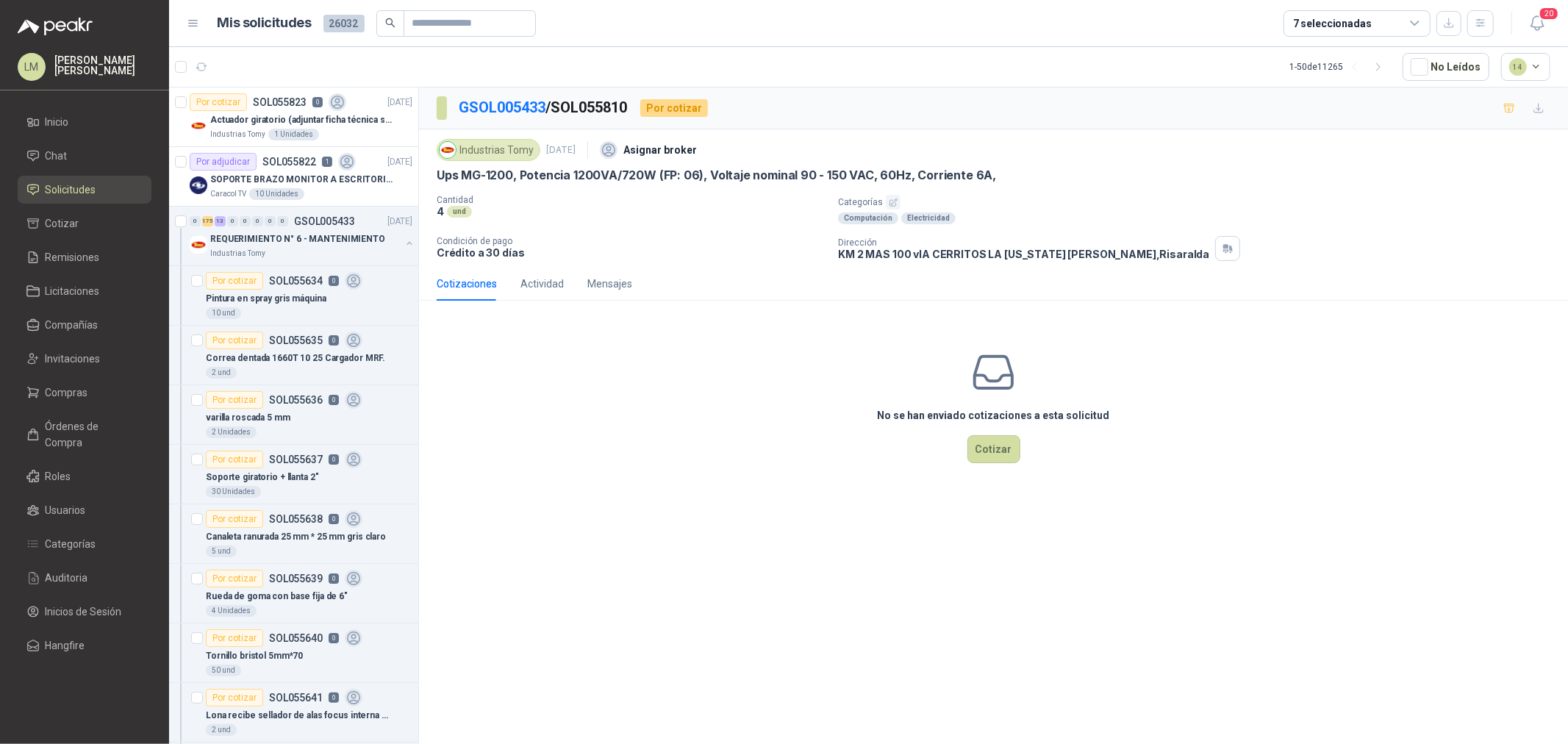
click at [889, 199] on icon "button" at bounding box center [894, 203] width 10 height 10
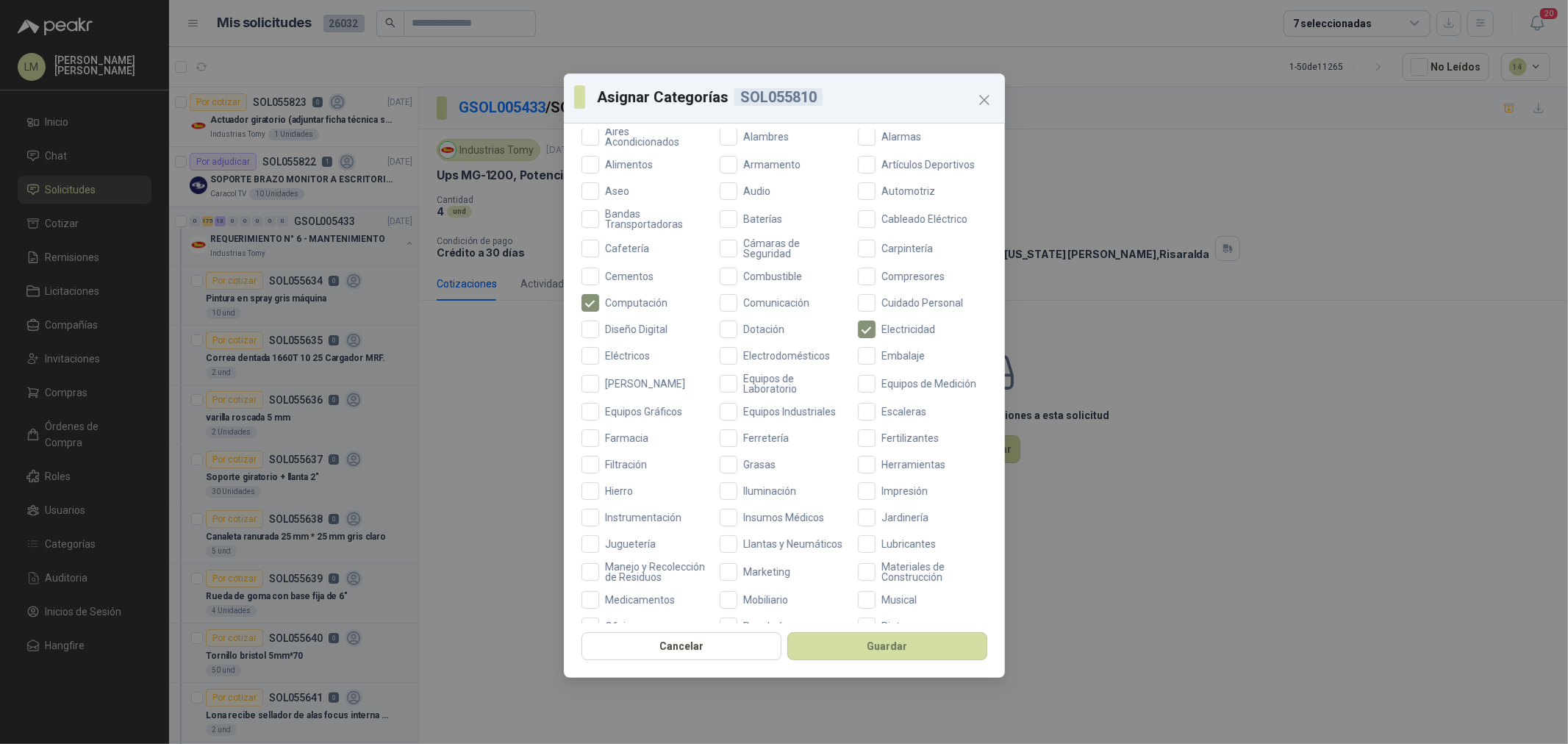
scroll to position [347, 0]
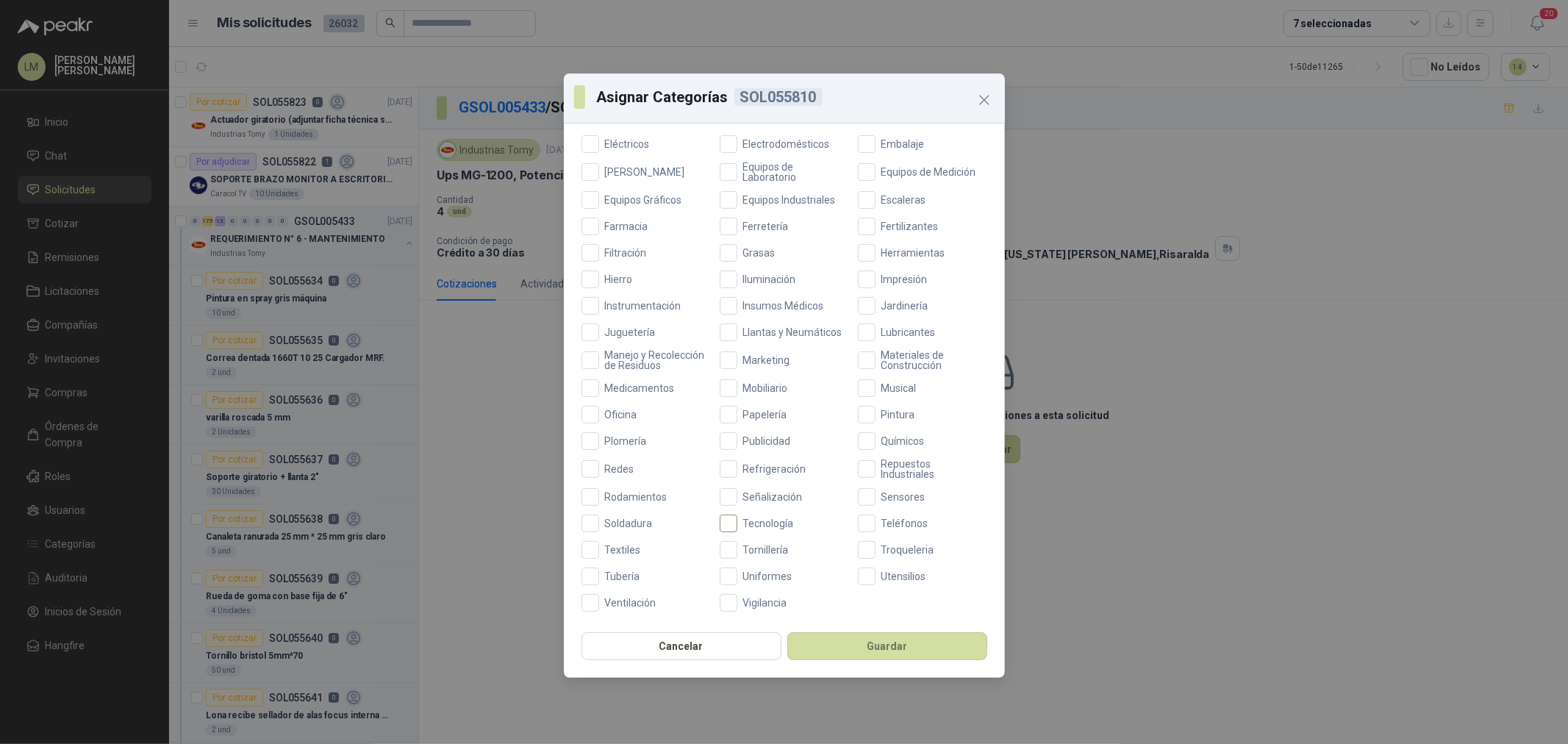
click at [759, 518] on span "Tecnología" at bounding box center [768, 523] width 62 height 11
click at [850, 658] on button "Guardar" at bounding box center [887, 646] width 200 height 28
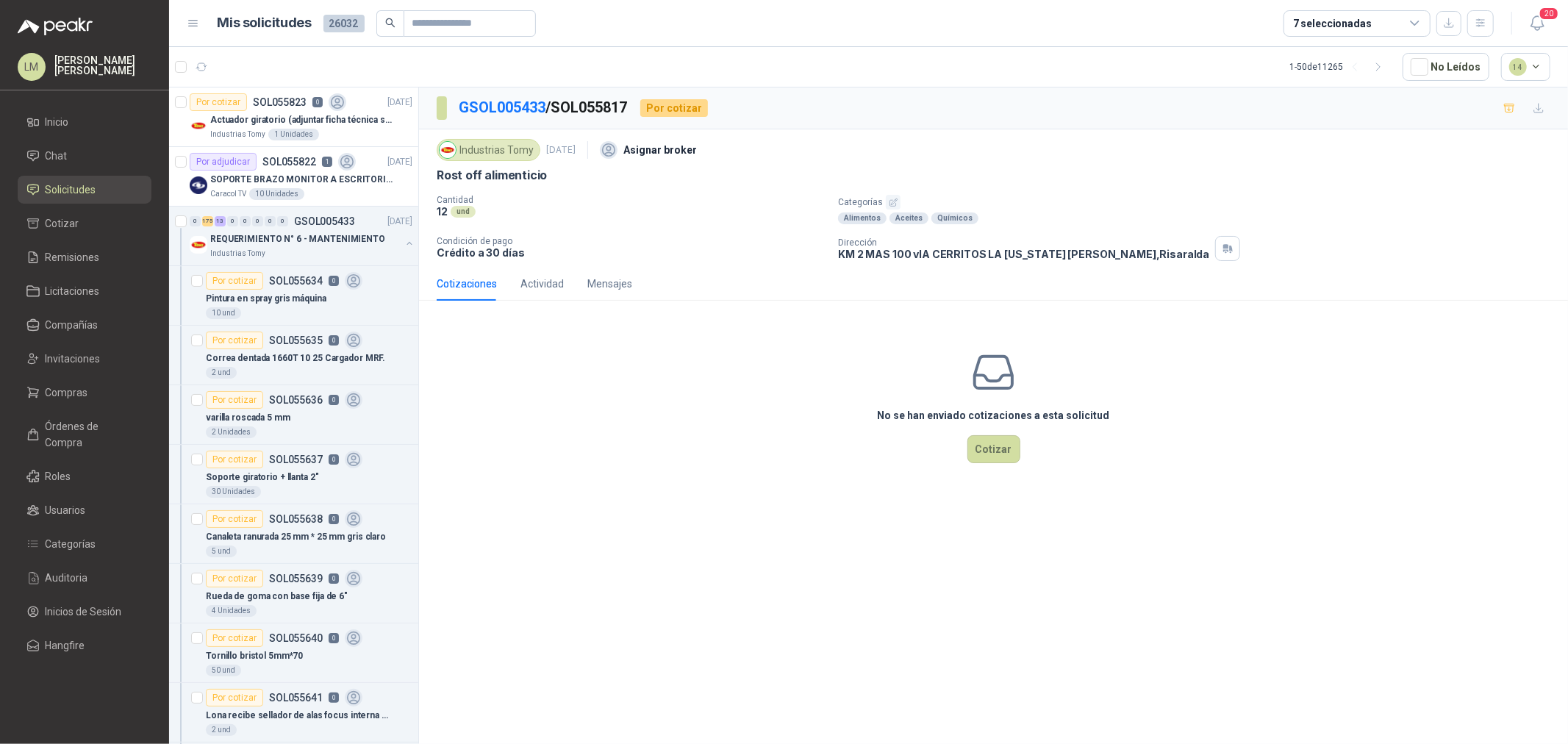
click at [889, 199] on icon "button" at bounding box center [894, 203] width 10 height 10
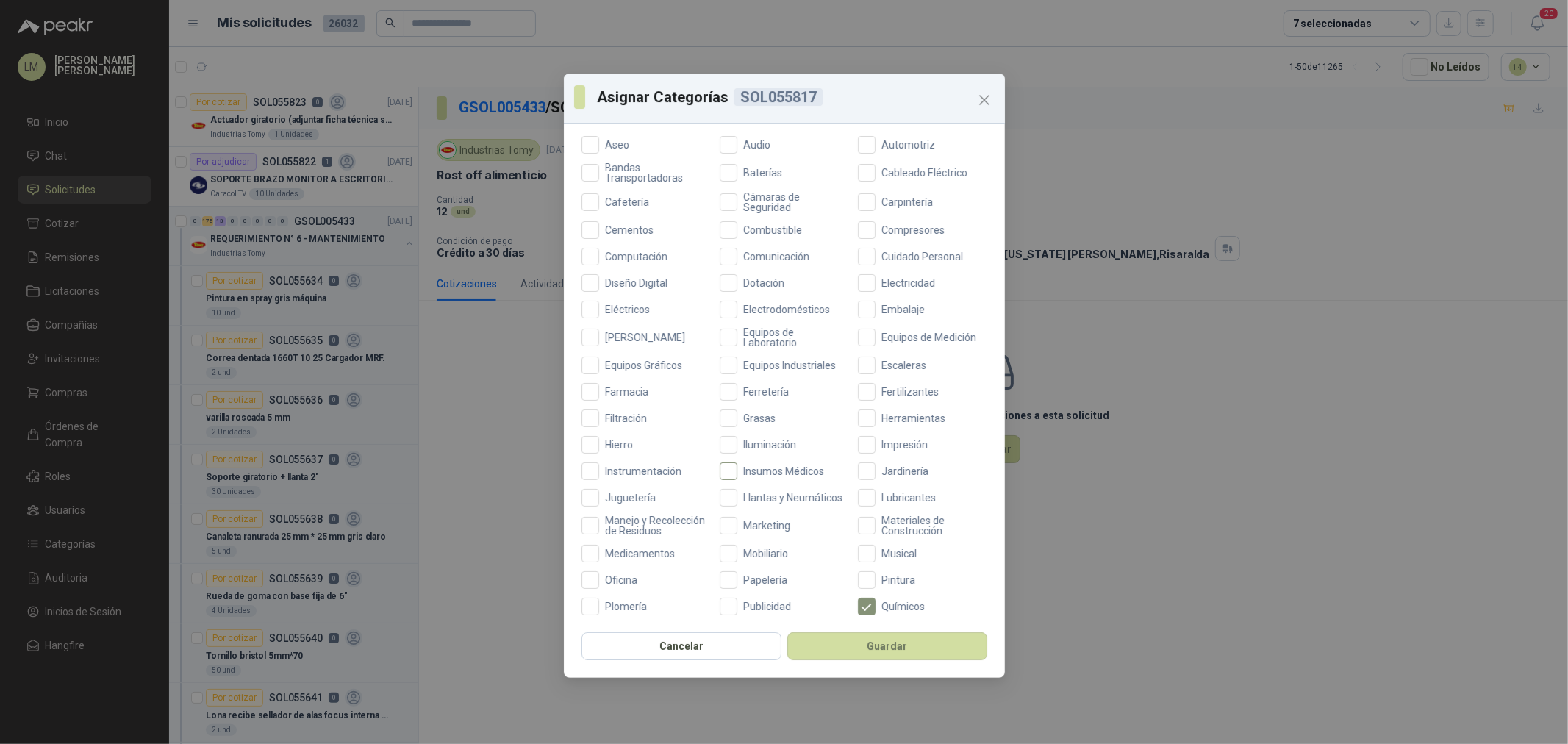
scroll to position [245, 0]
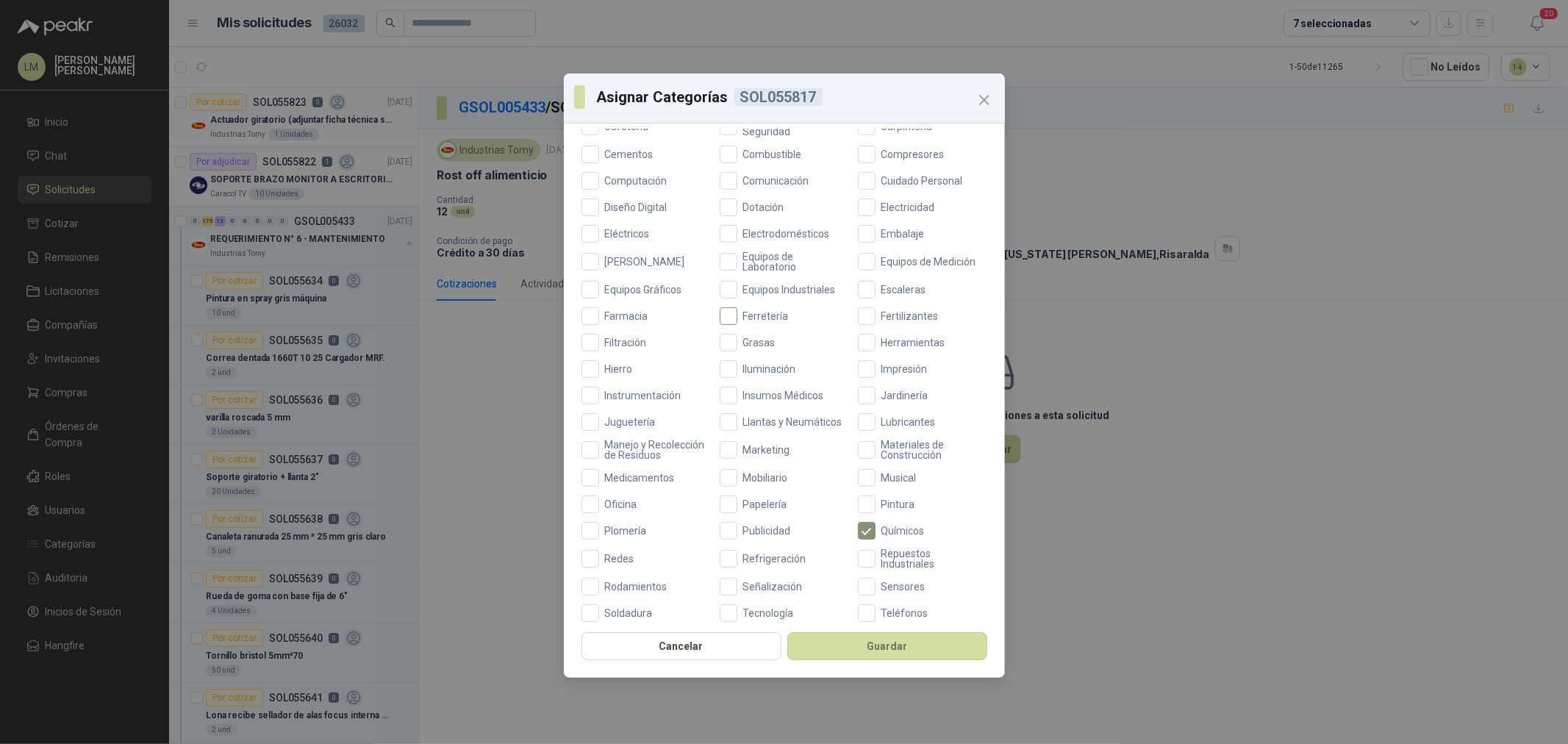
click at [748, 317] on span "Ferretería" at bounding box center [766, 316] width 57 height 11
click at [877, 655] on button "Guardar" at bounding box center [887, 646] width 200 height 28
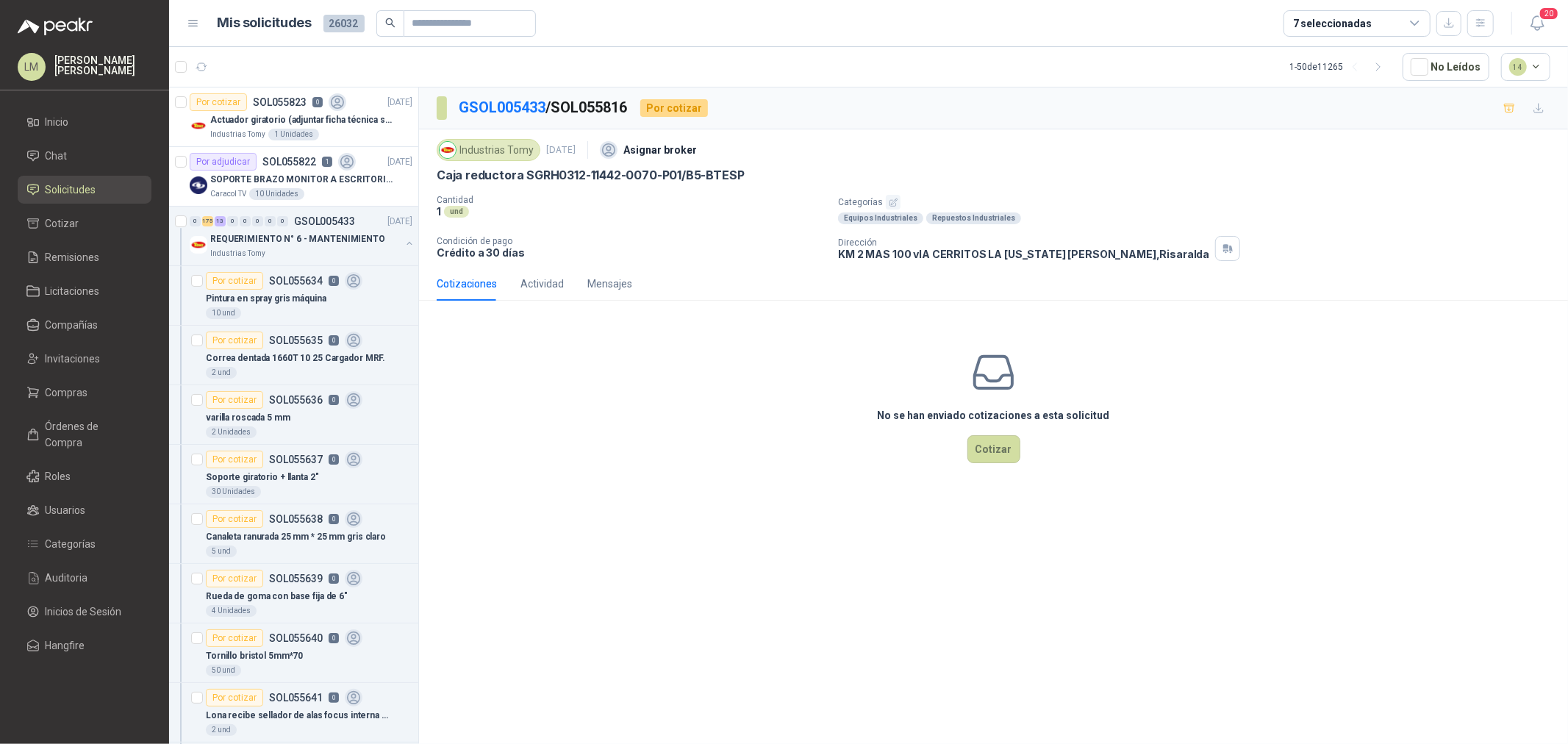
click at [891, 198] on icon "button" at bounding box center [894, 203] width 10 height 10
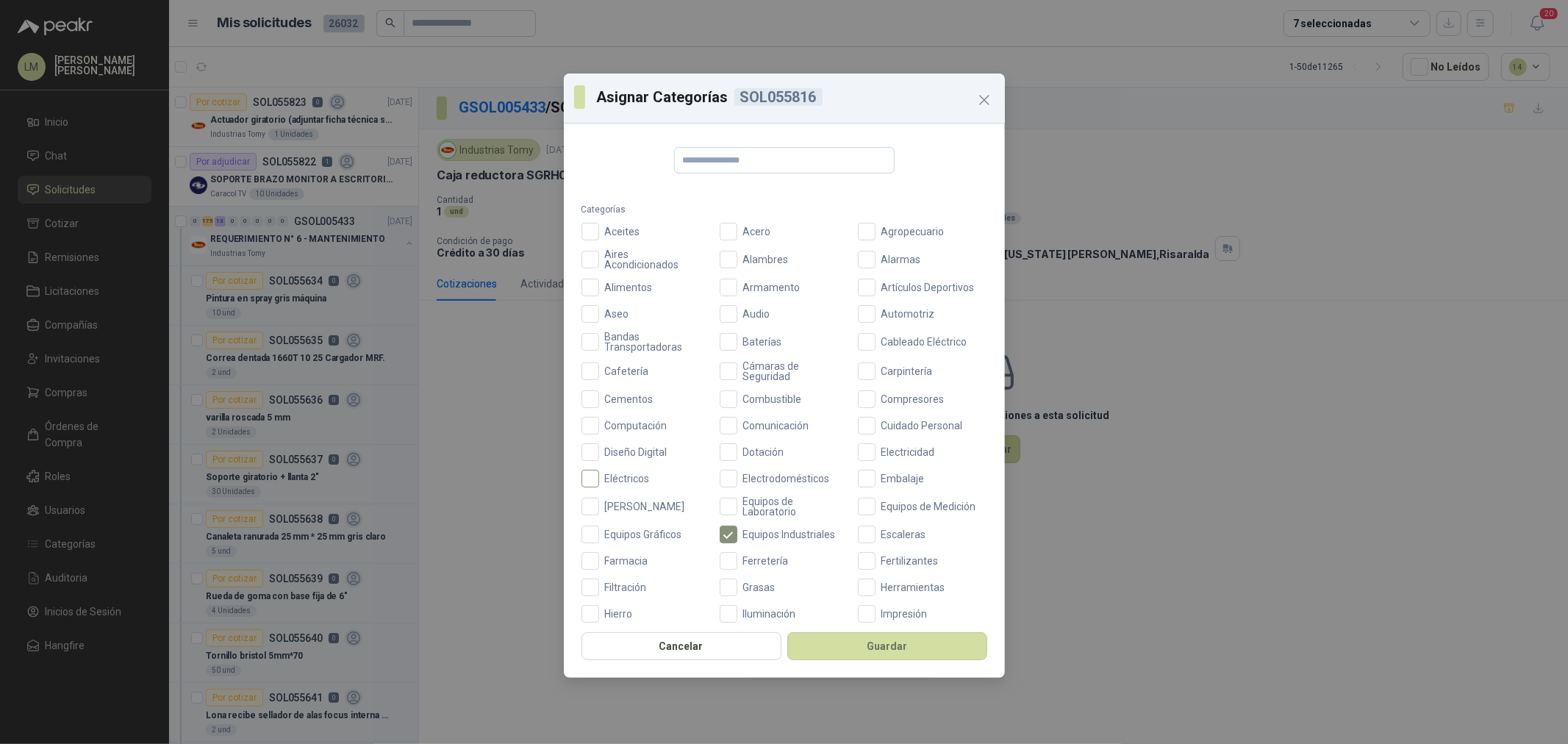
click at [632, 471] on label "Eléctricos" at bounding box center [646, 479] width 130 height 18
click at [836, 636] on button "Guardar" at bounding box center [887, 646] width 200 height 28
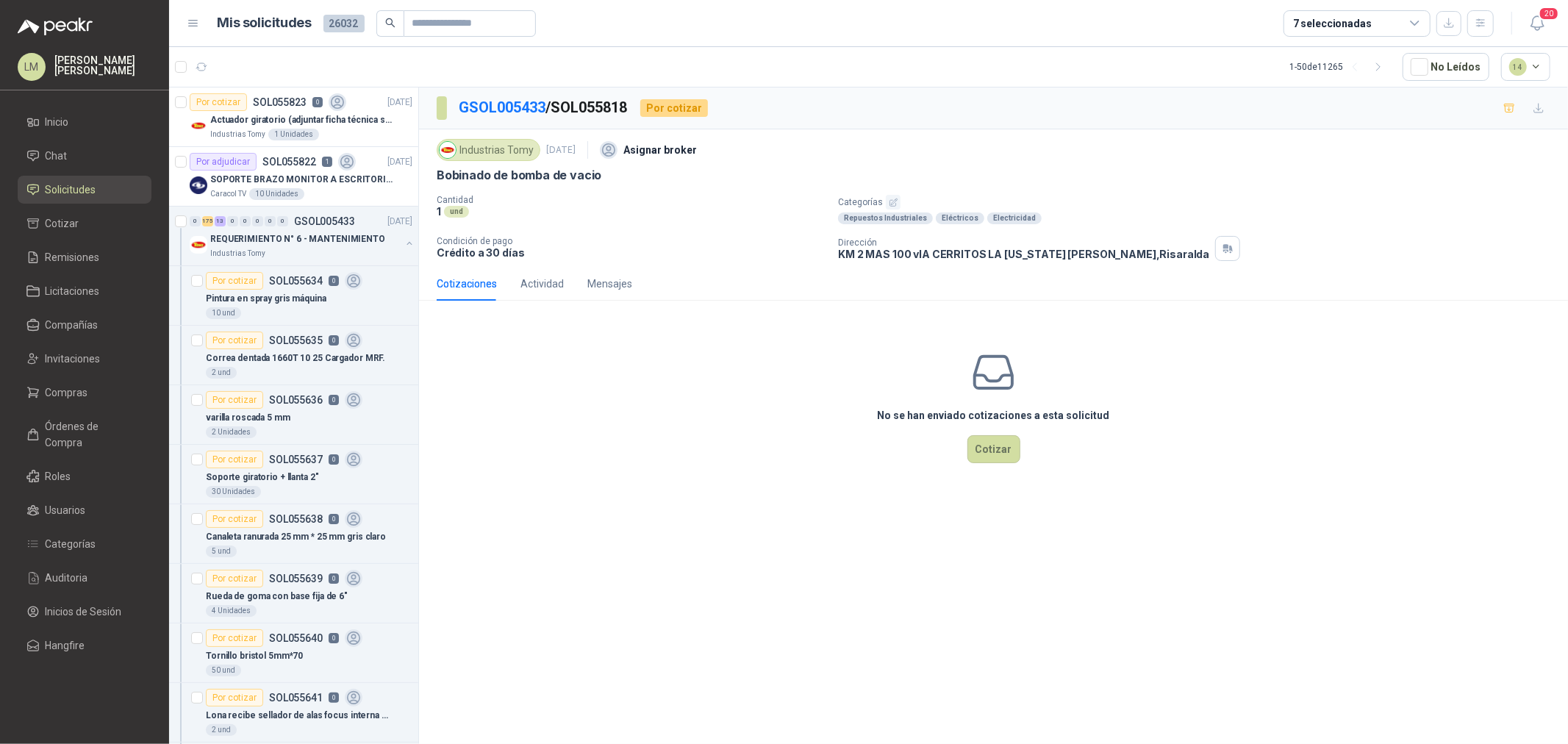
click at [899, 195] on p "Categorías" at bounding box center [1200, 203] width 724 height 15
click at [891, 202] on icon "button" at bounding box center [894, 203] width 10 height 10
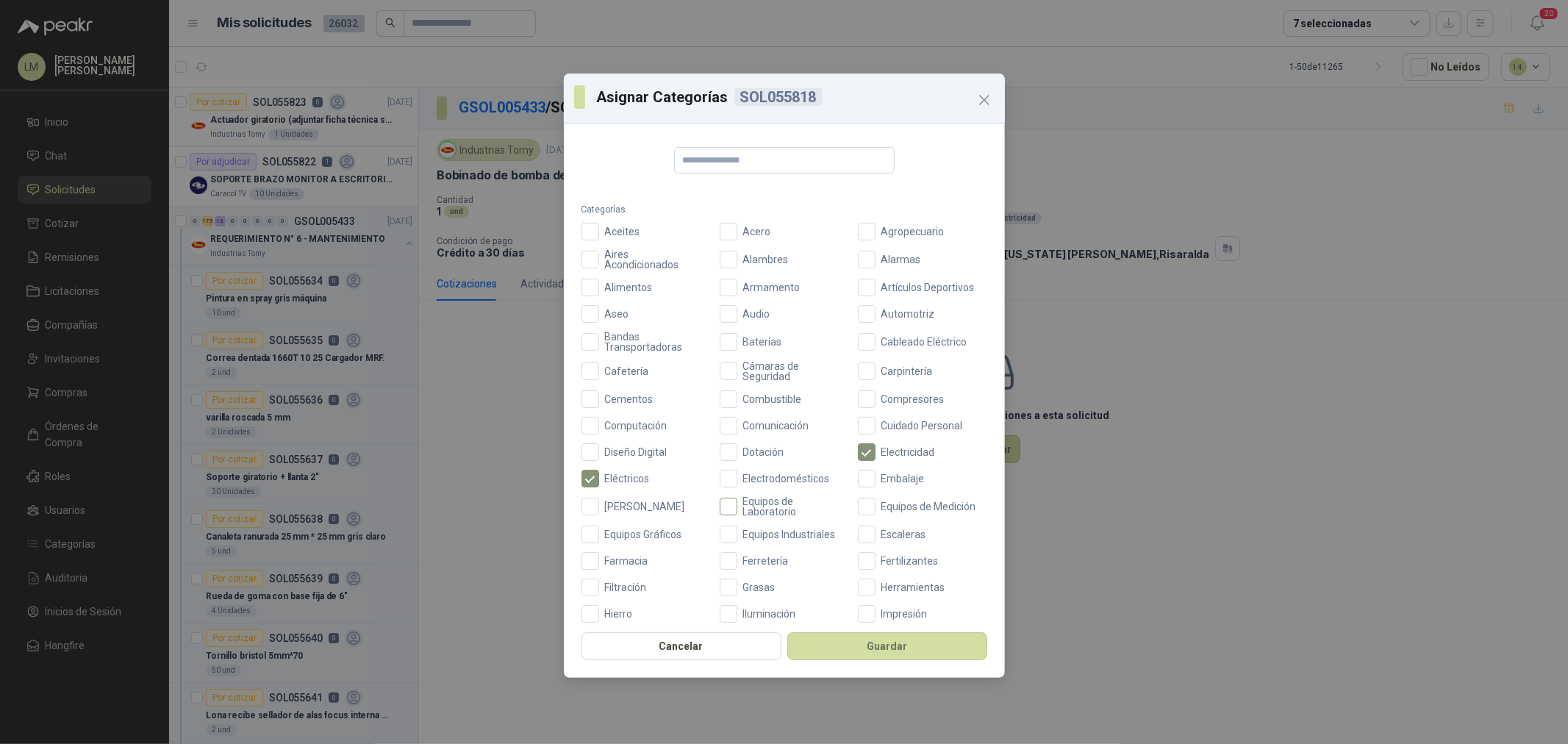
click at [774, 509] on span "Equipos de Laboratorio" at bounding box center [793, 506] width 112 height 21
click at [773, 534] on span "Equipos Industriales" at bounding box center [789, 535] width 104 height 11
click at [832, 641] on button "Guardar" at bounding box center [887, 646] width 200 height 28
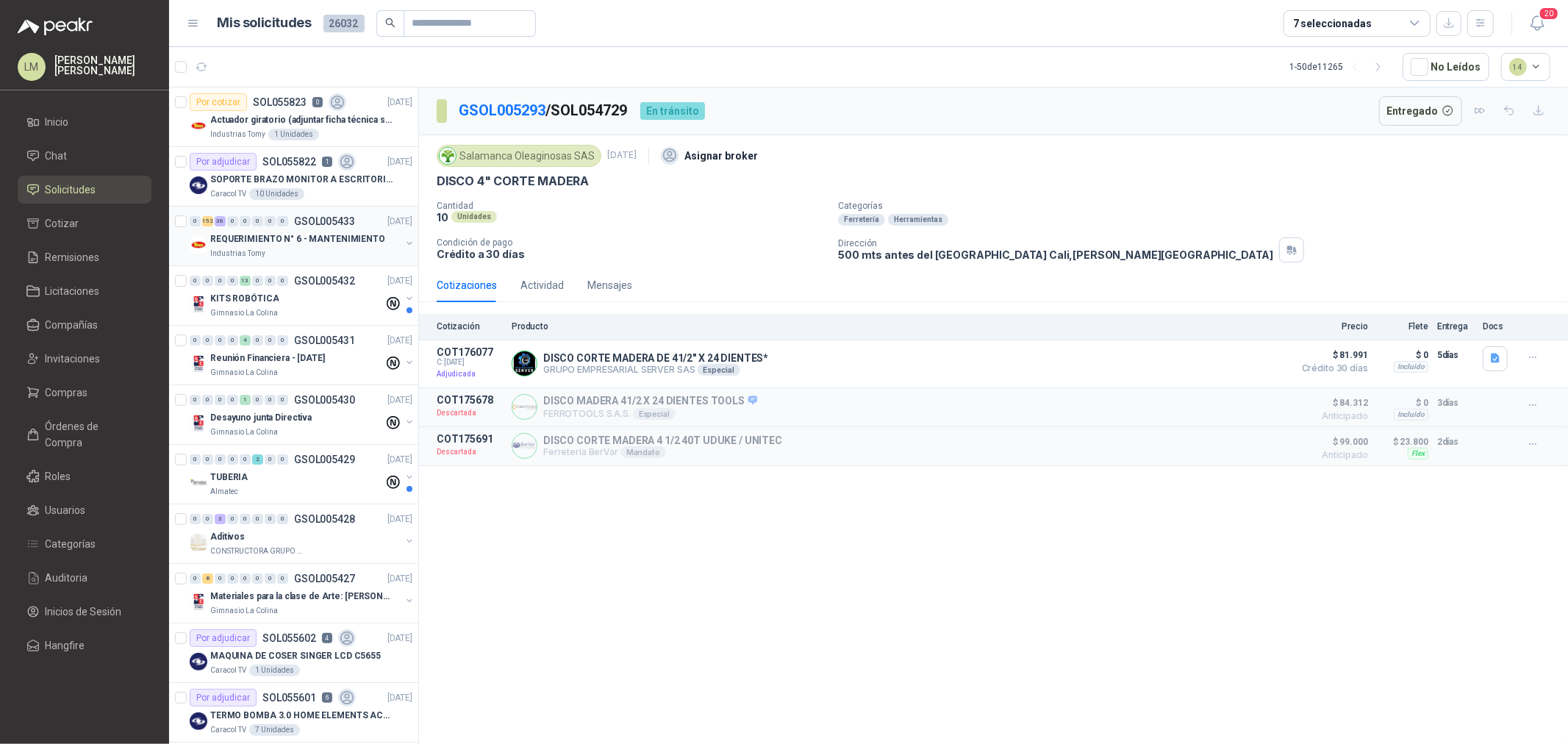
click at [321, 244] on p "REQUERIMIENTO N° 6 - MANTENIMIENTO" at bounding box center [297, 239] width 175 height 14
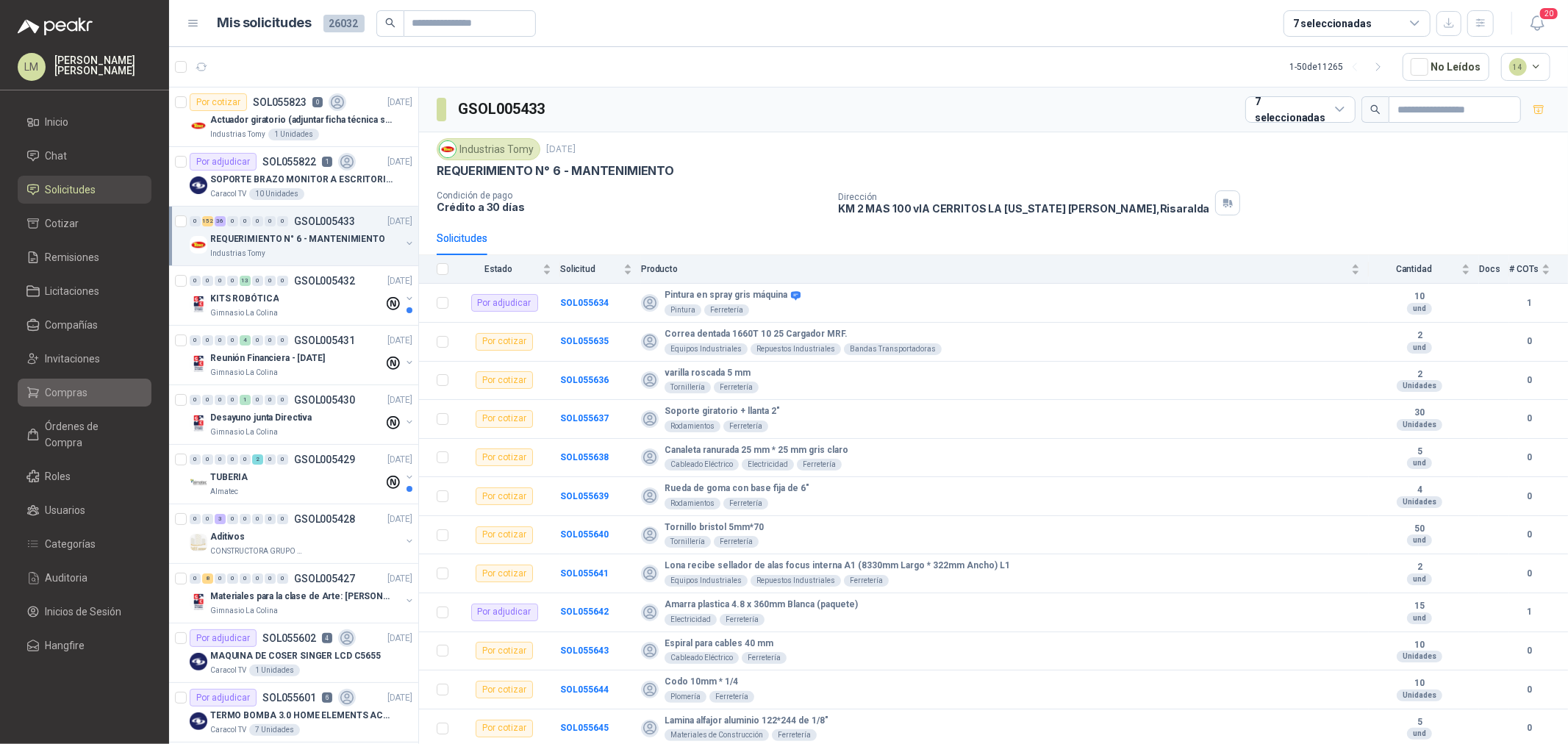
click at [79, 390] on span "Compras" at bounding box center [67, 393] width 43 height 16
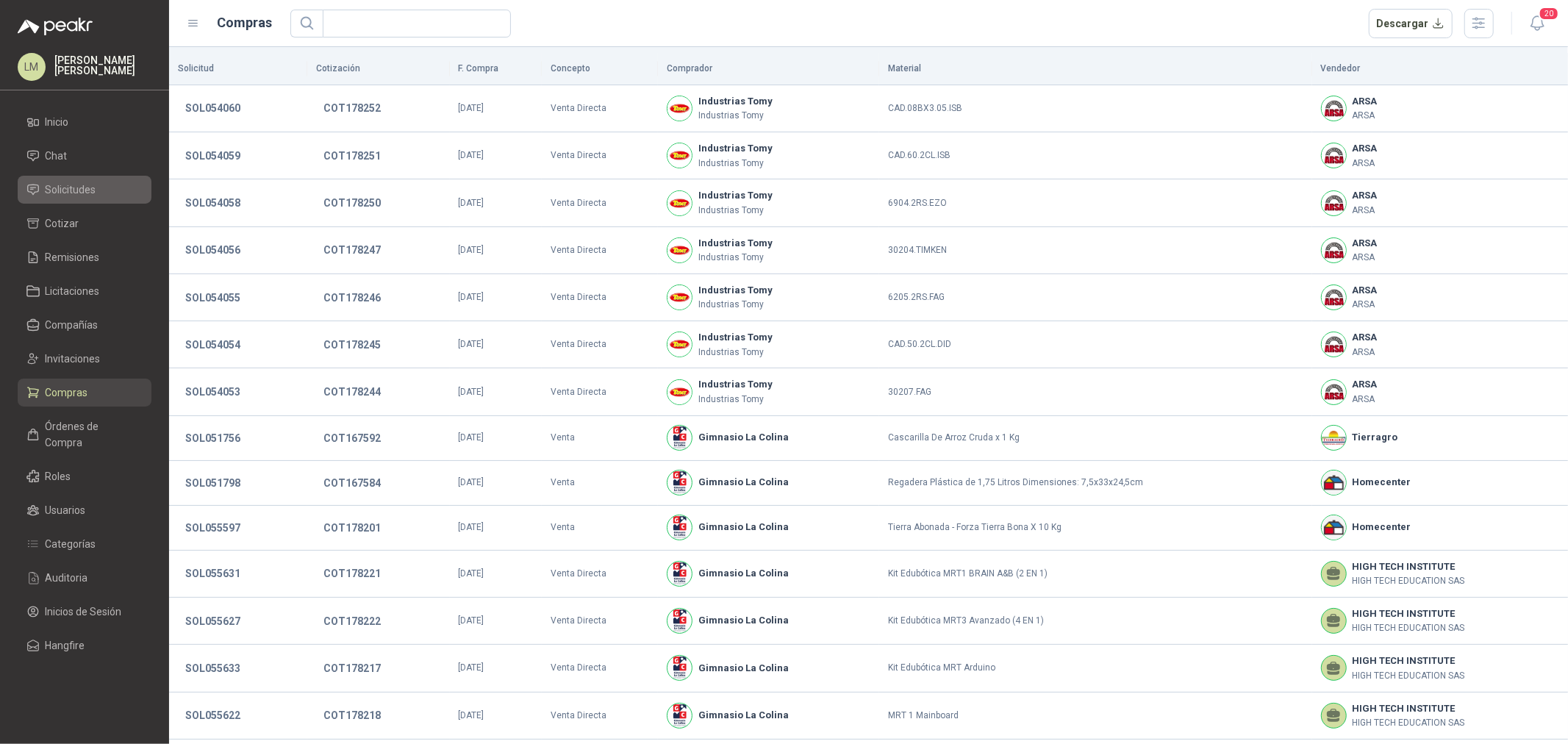
click at [107, 181] on li "Solicitudes" at bounding box center [84, 189] width 116 height 16
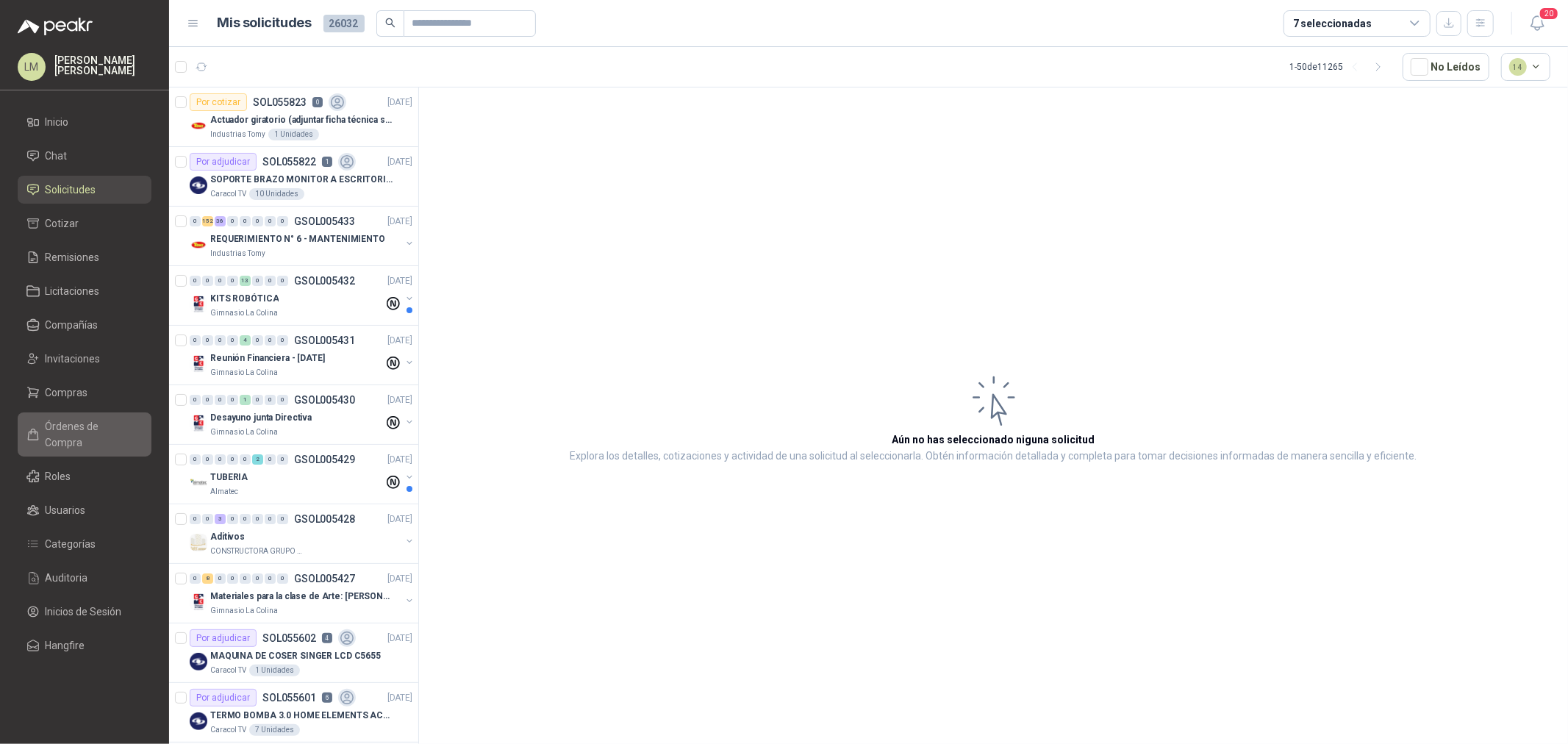
click at [83, 423] on span "Órdenes de Compra" at bounding box center [92, 434] width 92 height 32
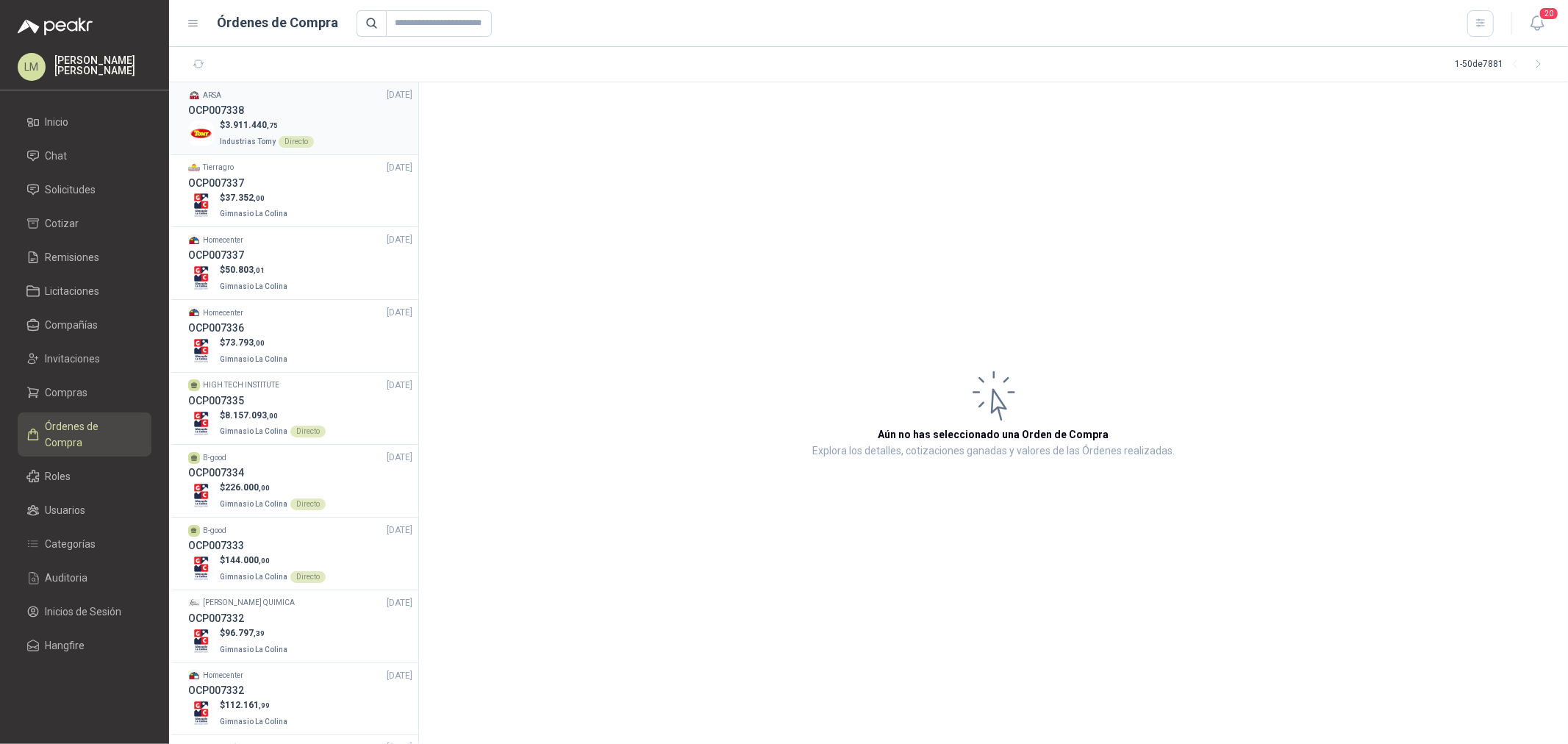
click at [228, 122] on span "3.911.440 ,75" at bounding box center [251, 125] width 53 height 11
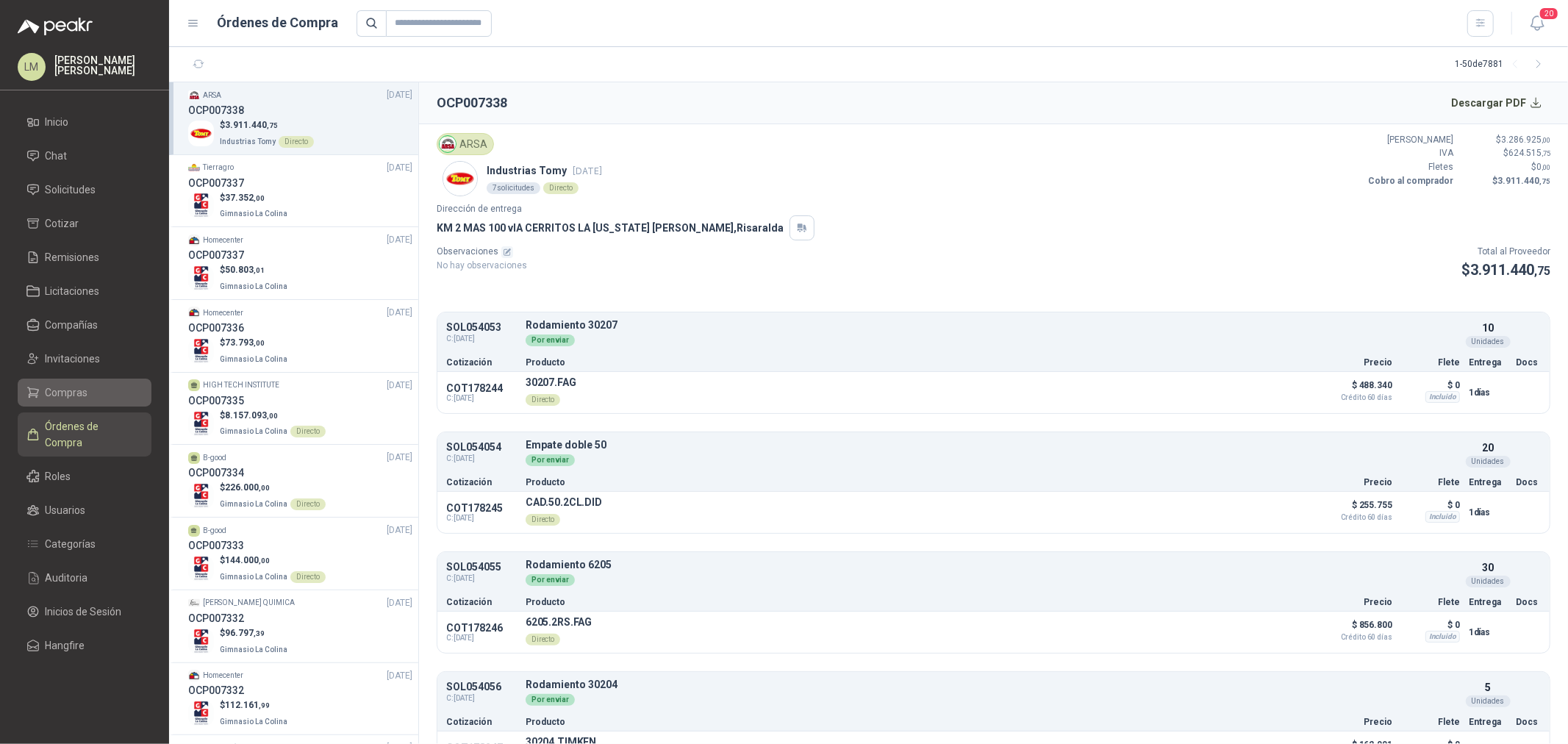
click at [94, 395] on li "Compras" at bounding box center [84, 393] width 116 height 16
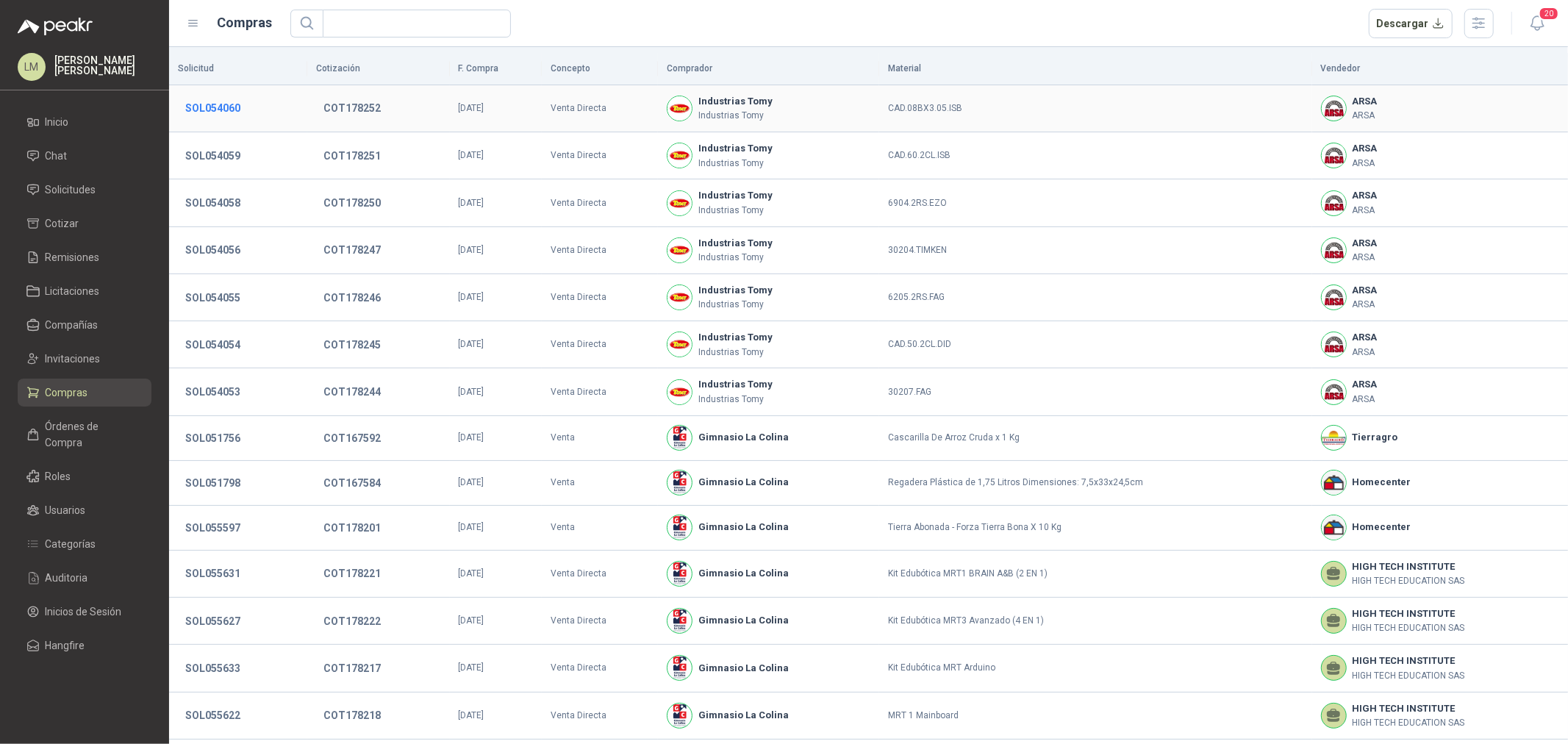
click at [207, 109] on button "SOL054060" at bounding box center [212, 108] width 70 height 26
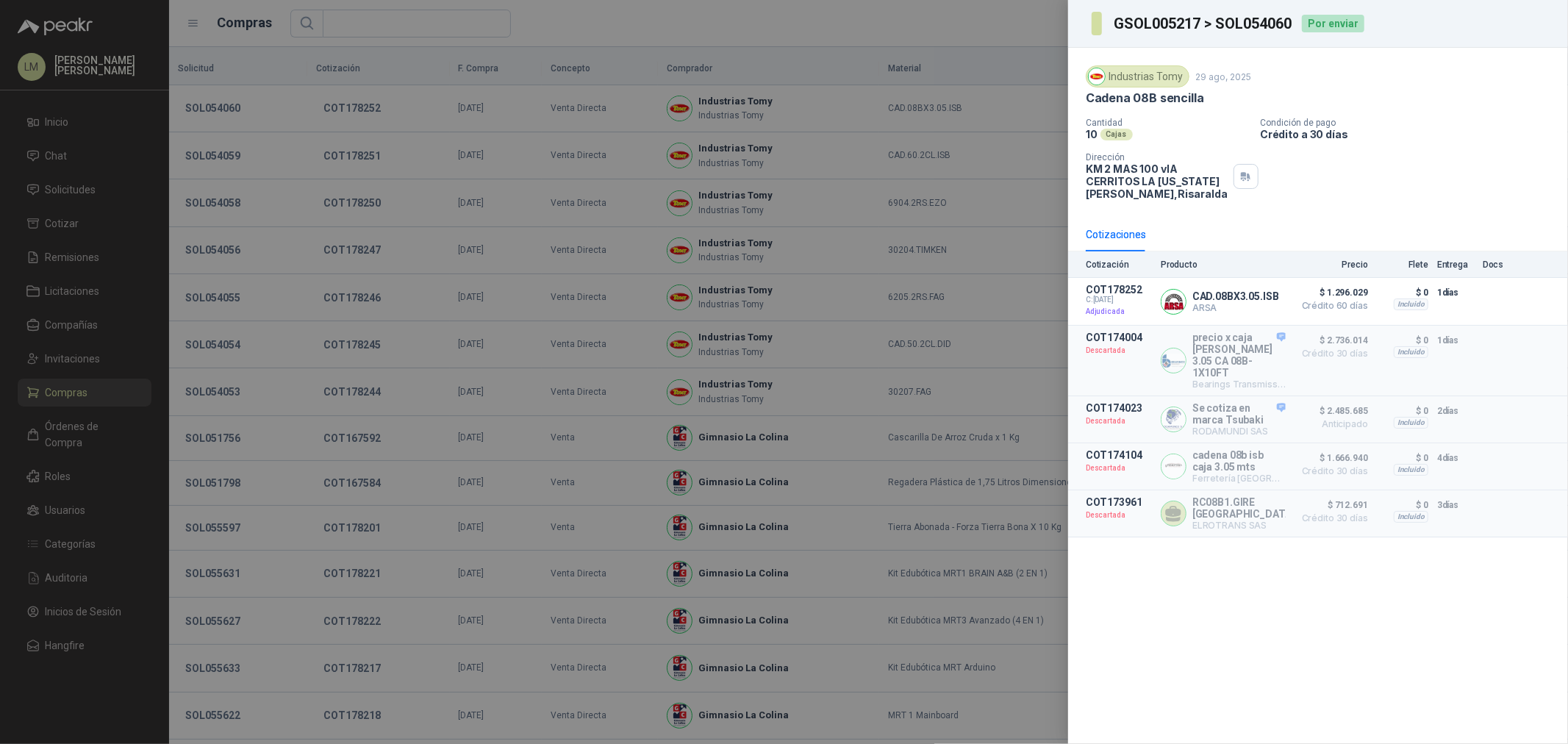
click at [231, 162] on div at bounding box center [784, 372] width 1568 height 744
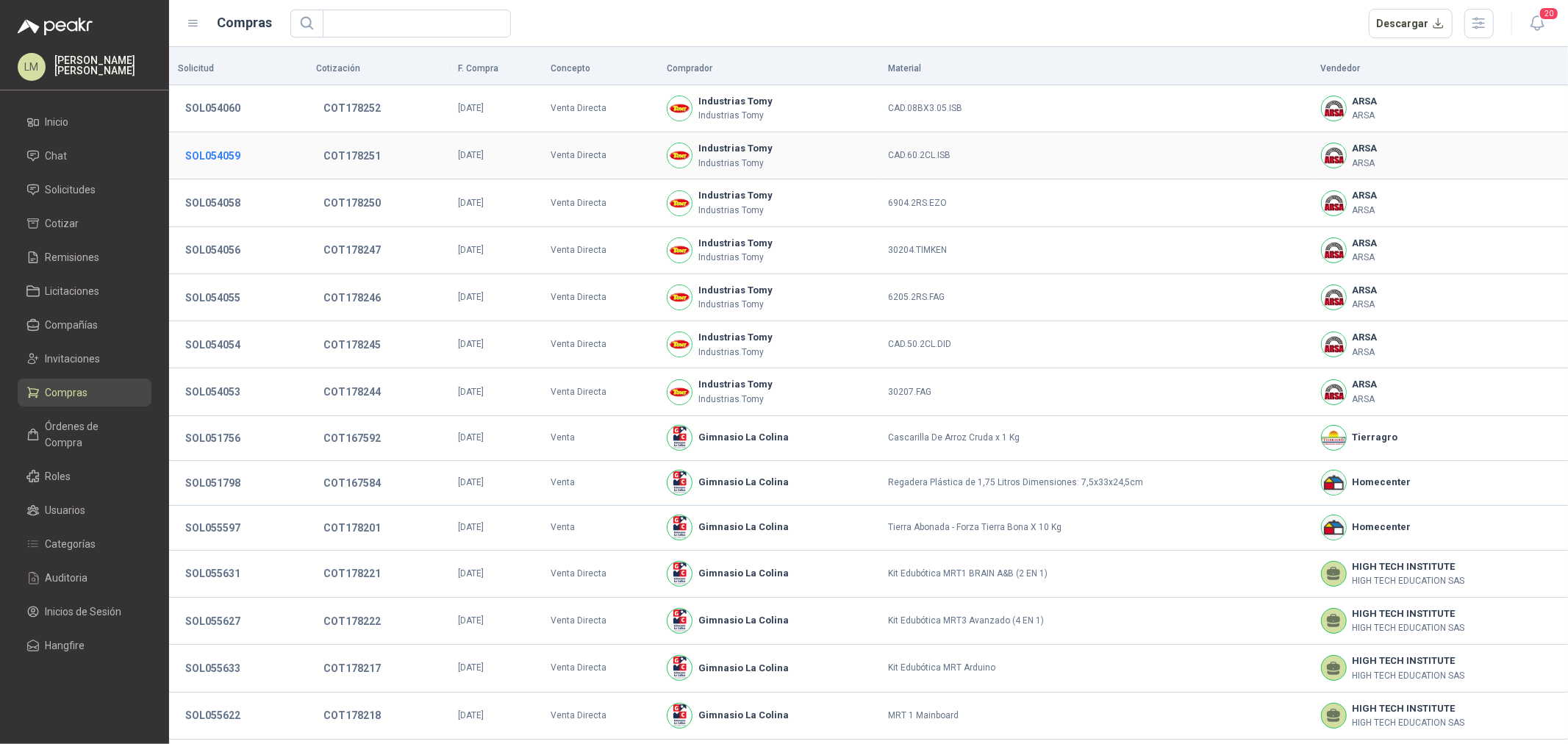
click at [217, 160] on button "SOL054059" at bounding box center [212, 156] width 70 height 26
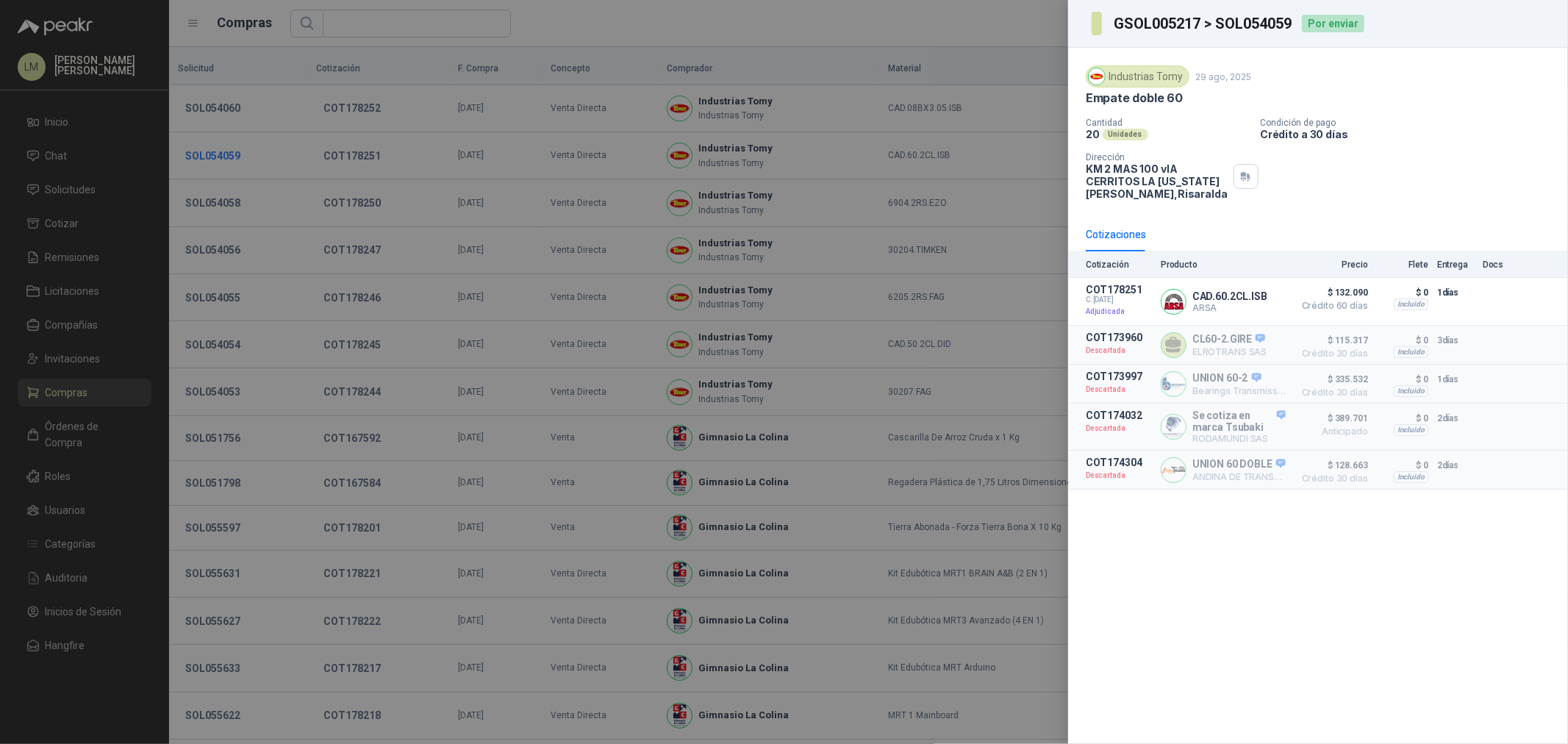
click at [217, 160] on div at bounding box center [784, 372] width 1568 height 744
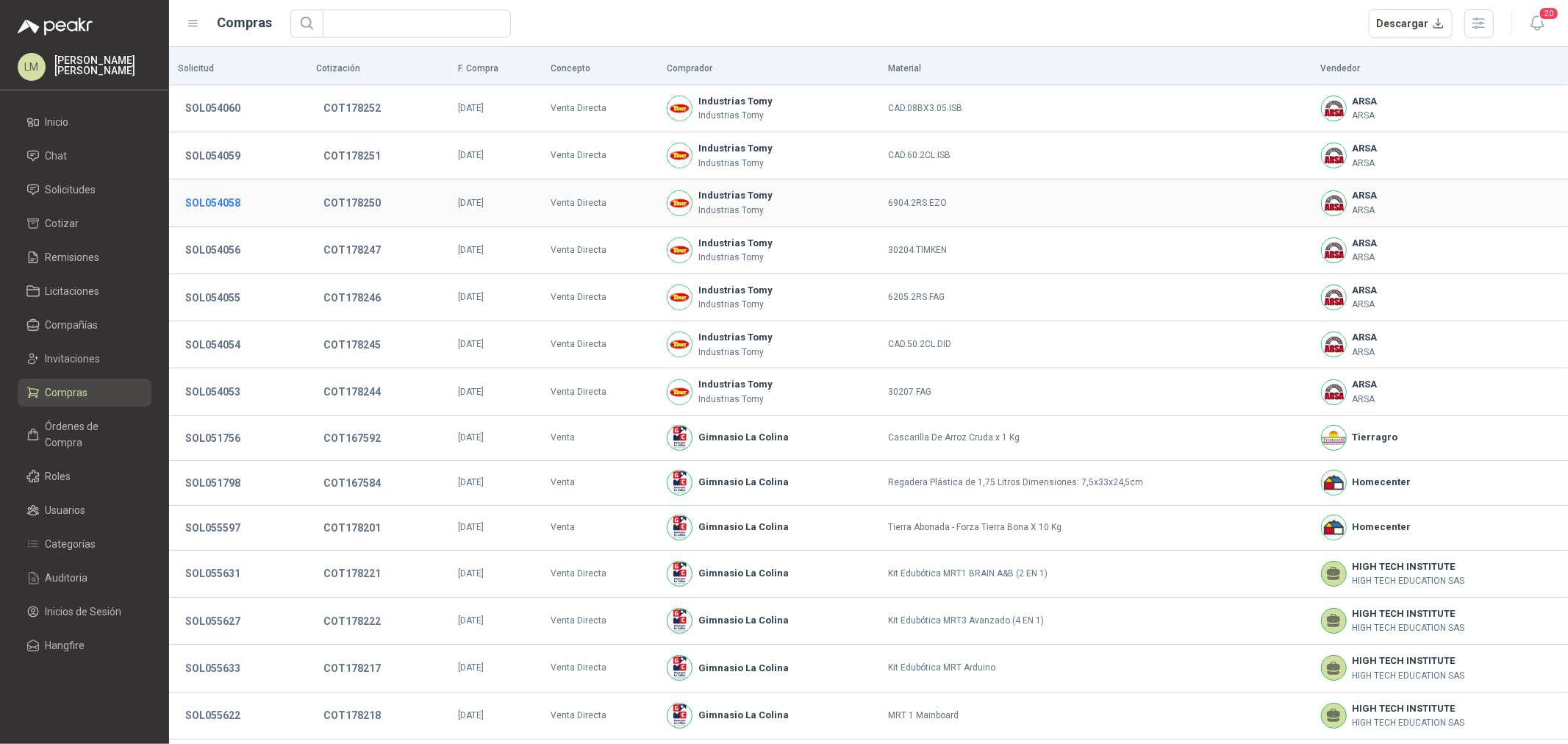
click at [213, 203] on button "SOL054058" at bounding box center [212, 203] width 70 height 26
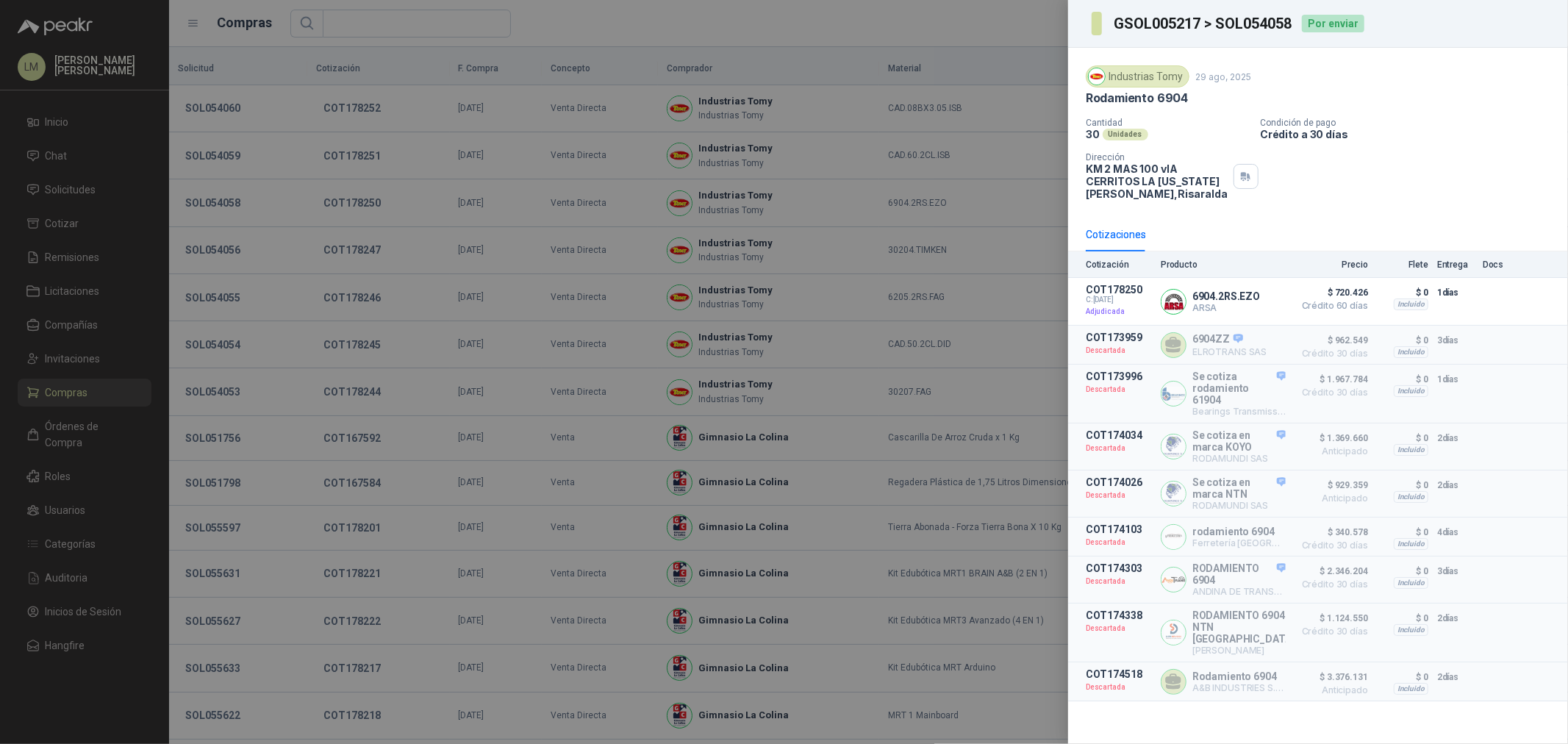
click at [215, 252] on div at bounding box center [784, 372] width 1568 height 744
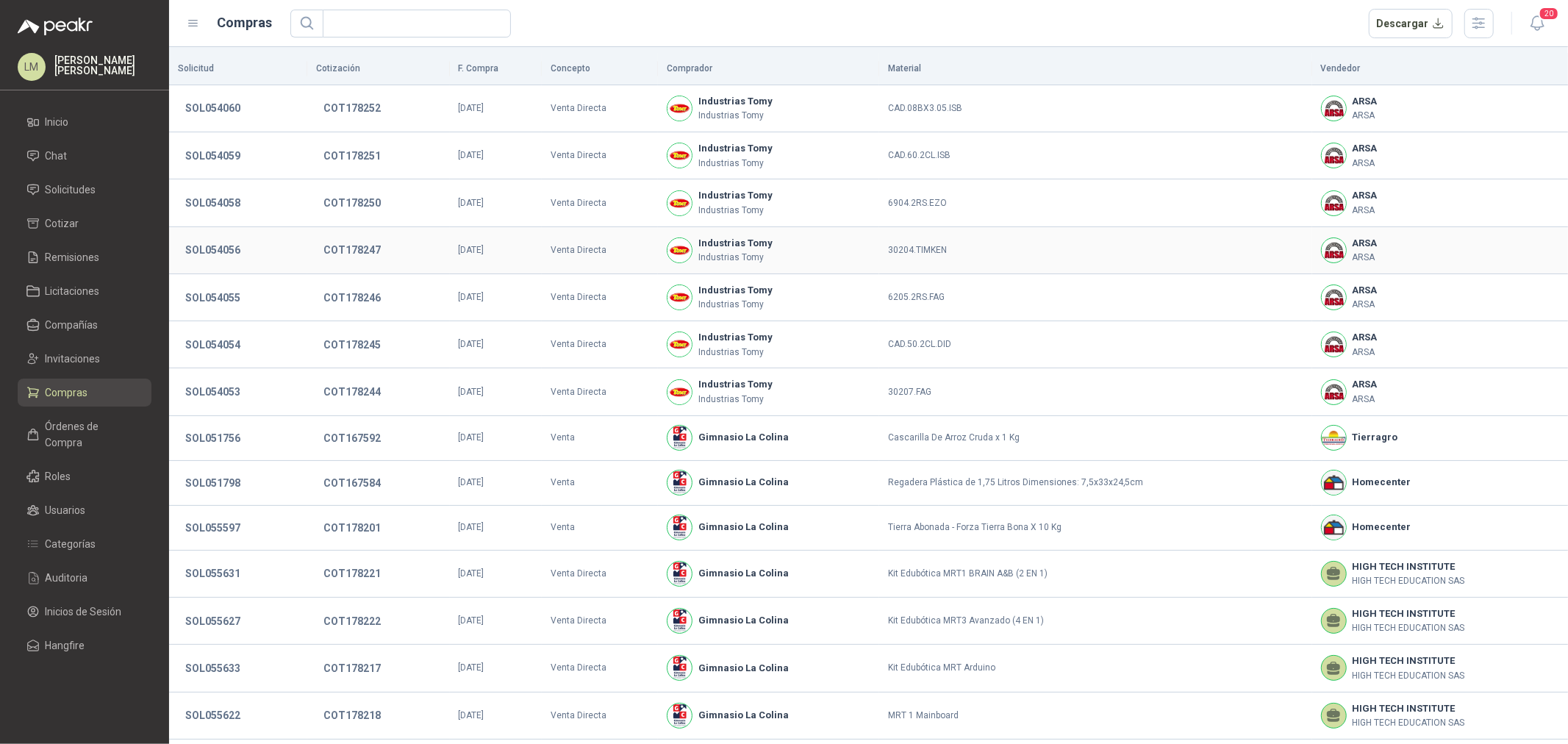
click at [215, 252] on button "SOL054056" at bounding box center [212, 250] width 70 height 26
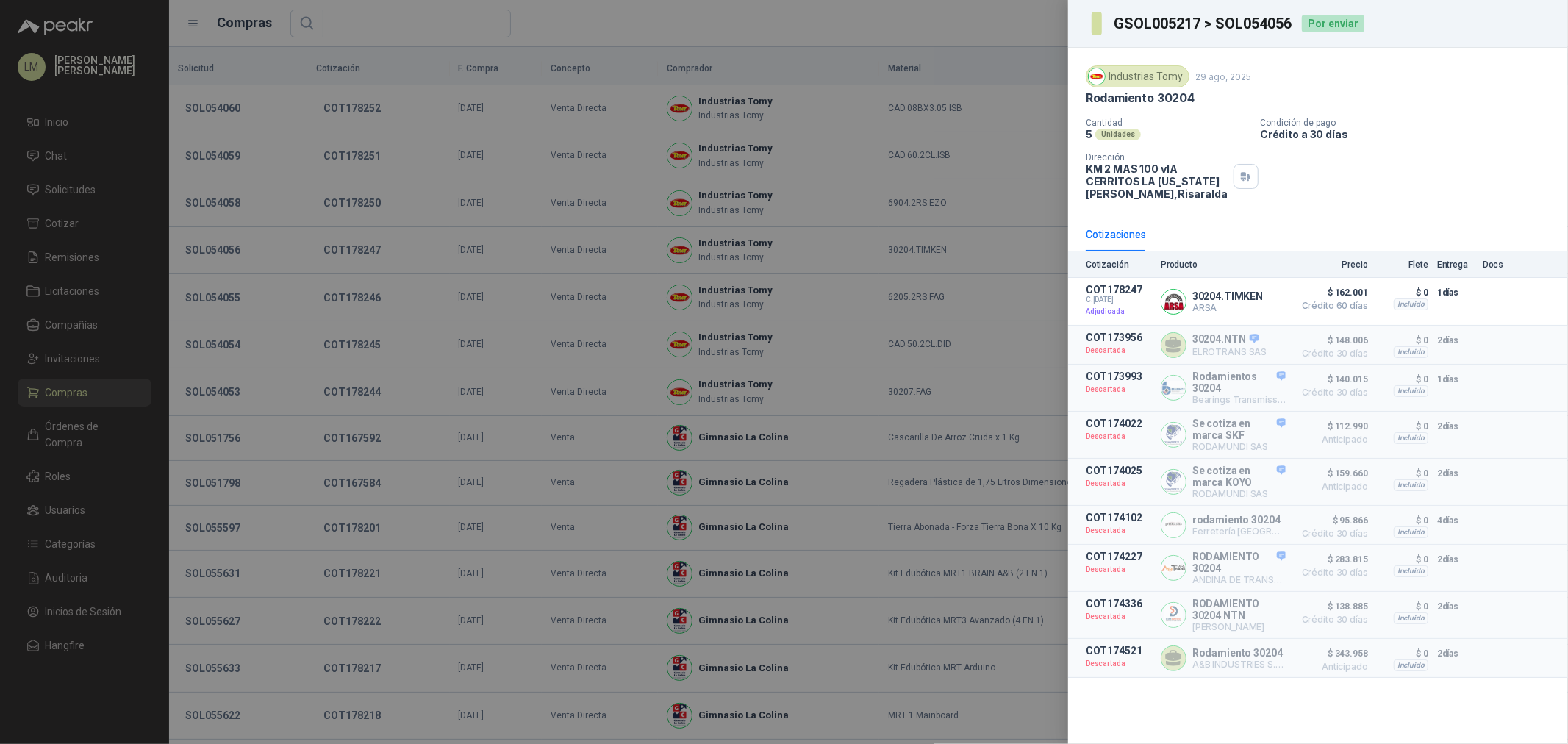
click at [217, 299] on div at bounding box center [784, 372] width 1568 height 744
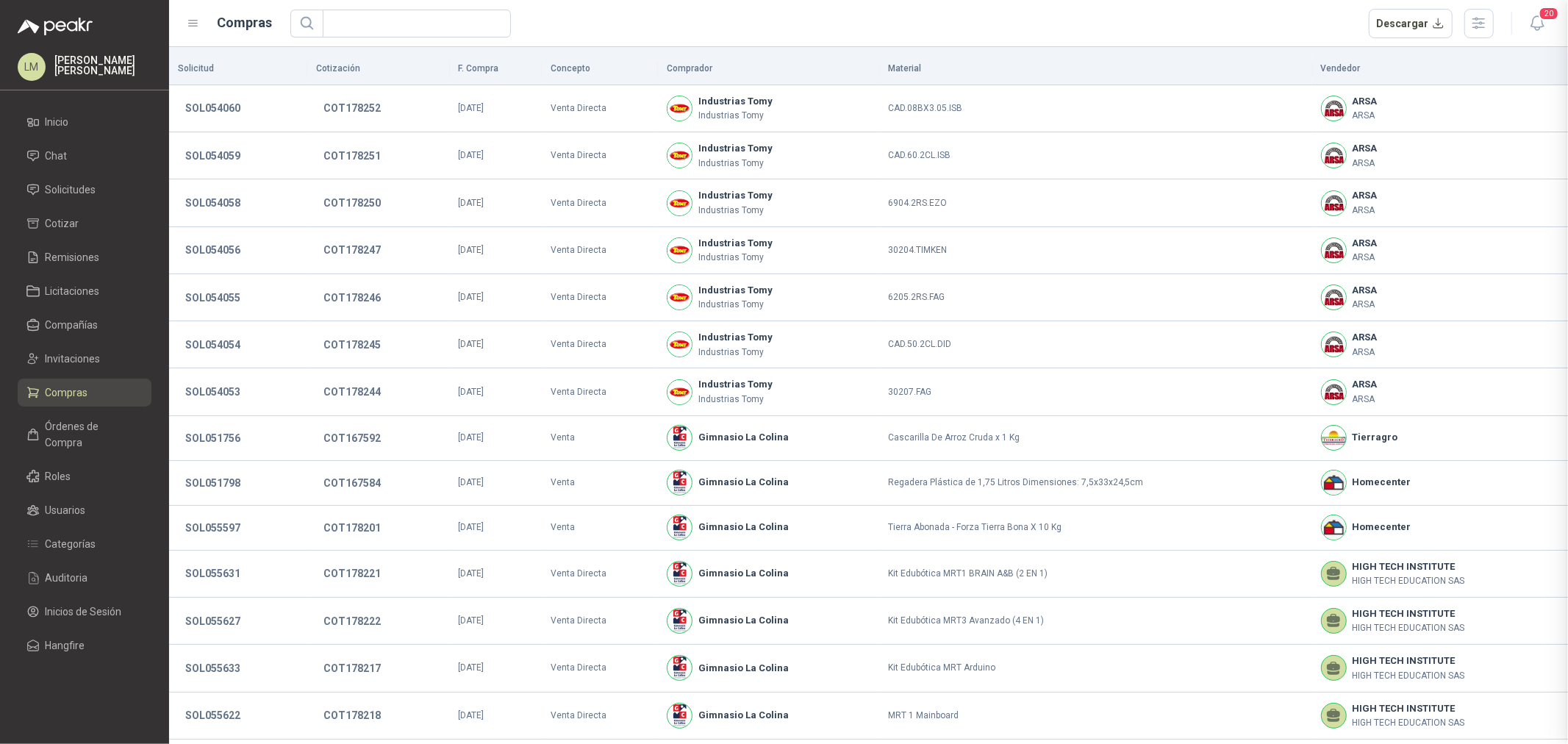
click at [217, 299] on button "SOL054055" at bounding box center [212, 298] width 70 height 26
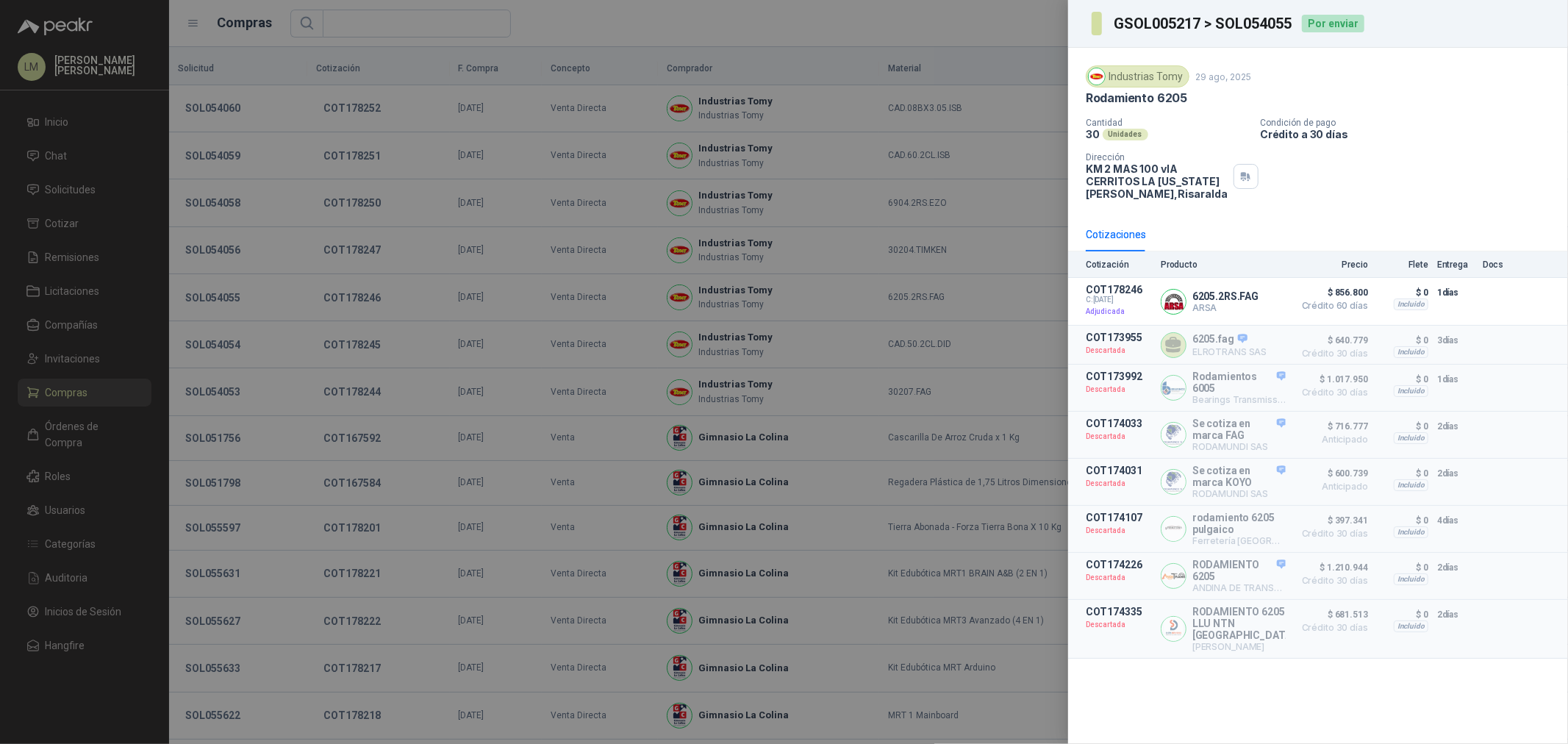
click at [219, 342] on div at bounding box center [784, 372] width 1568 height 744
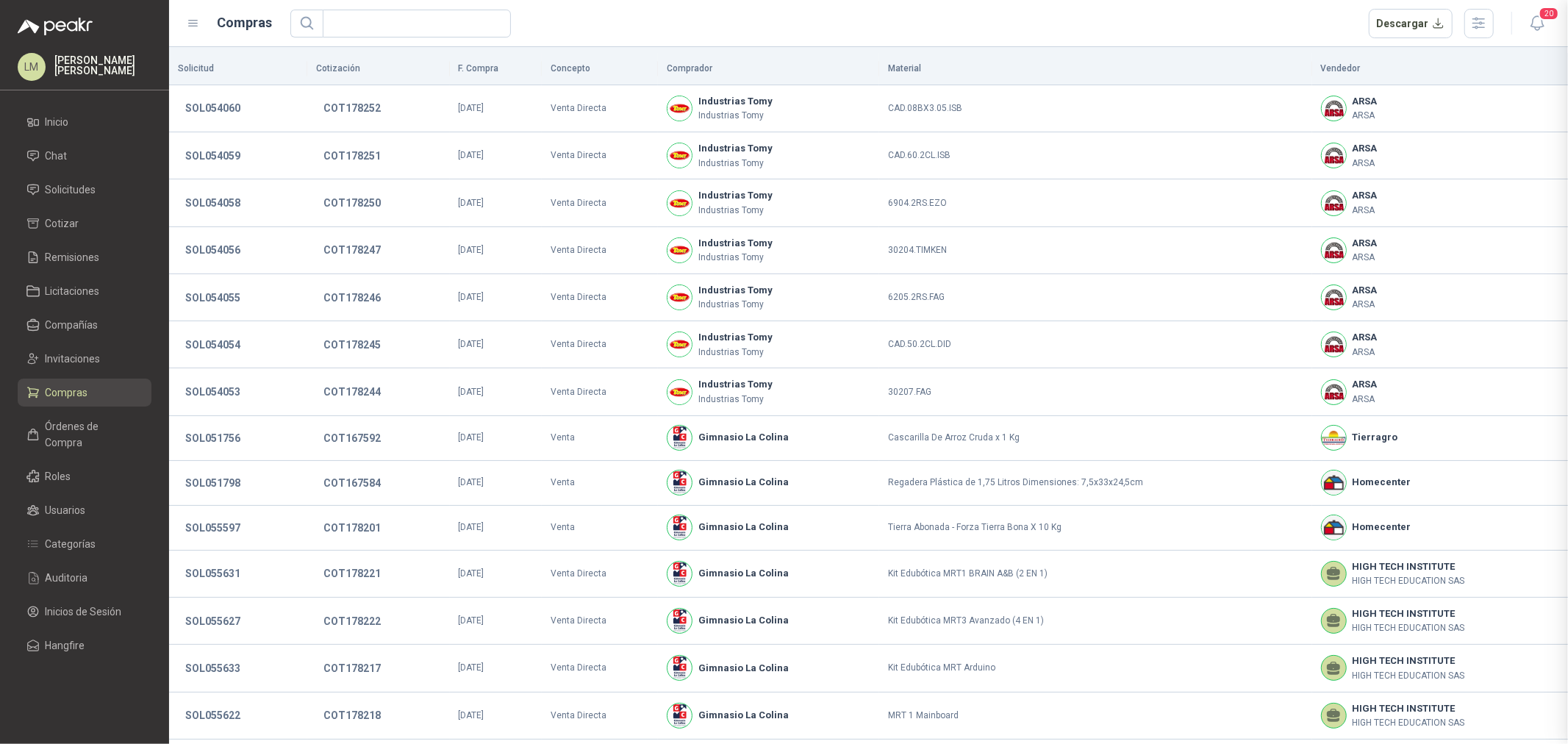
click at [219, 342] on div at bounding box center [784, 372] width 1568 height 744
click at [219, 342] on button "SOL054054" at bounding box center [212, 345] width 70 height 26
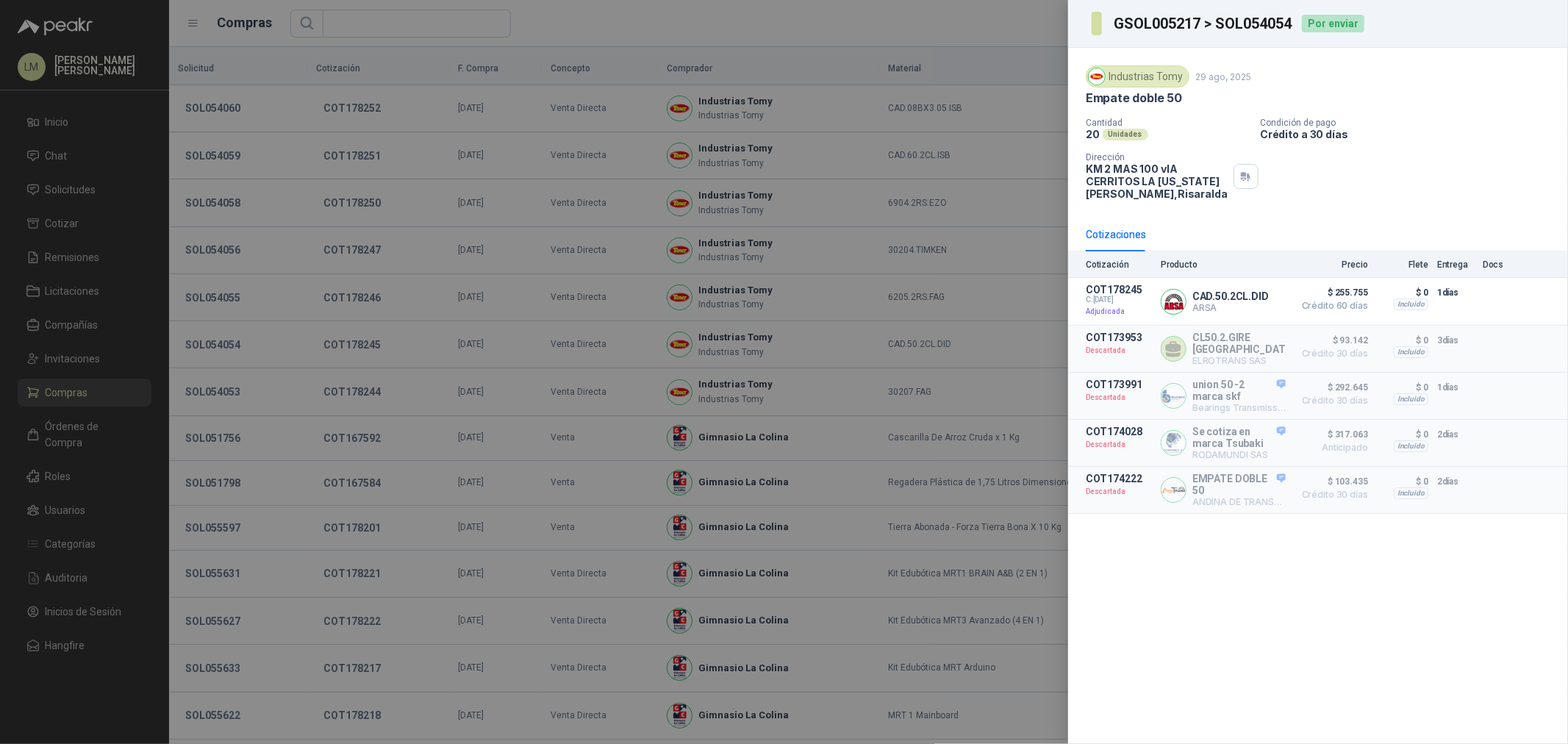
click at [219, 391] on div at bounding box center [784, 372] width 1568 height 744
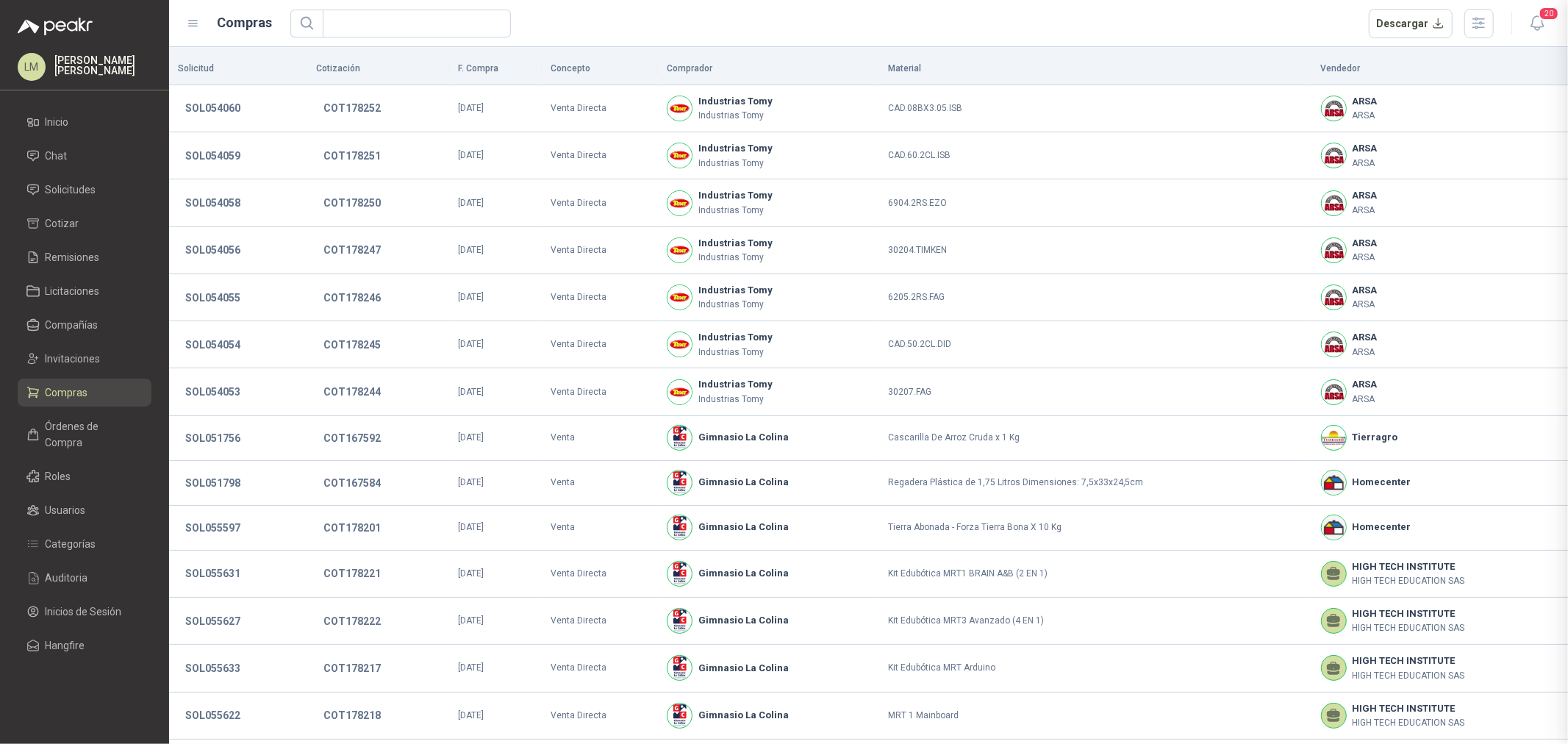
click at [219, 391] on button "SOL054053" at bounding box center [212, 392] width 70 height 26
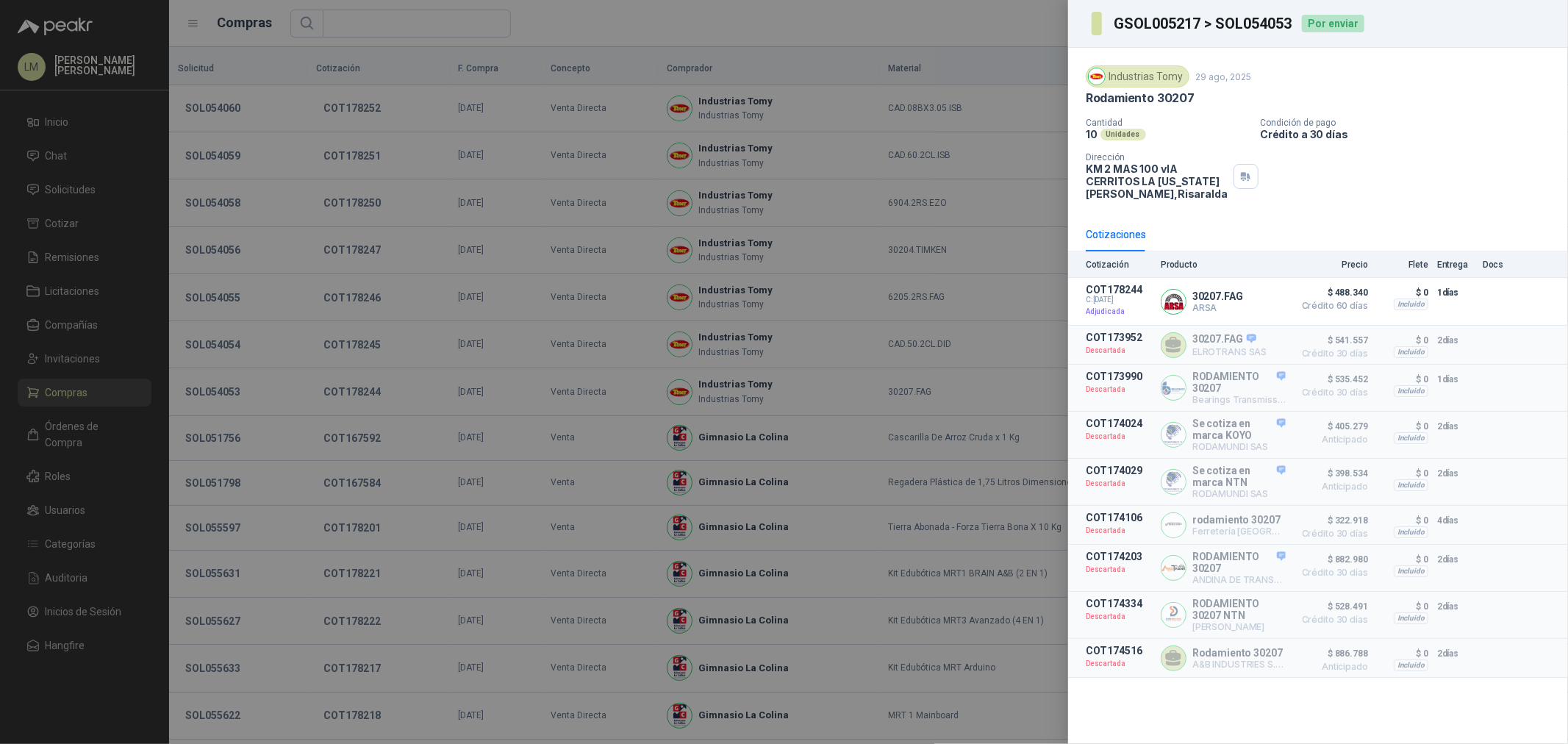
click at [219, 391] on div at bounding box center [784, 372] width 1568 height 744
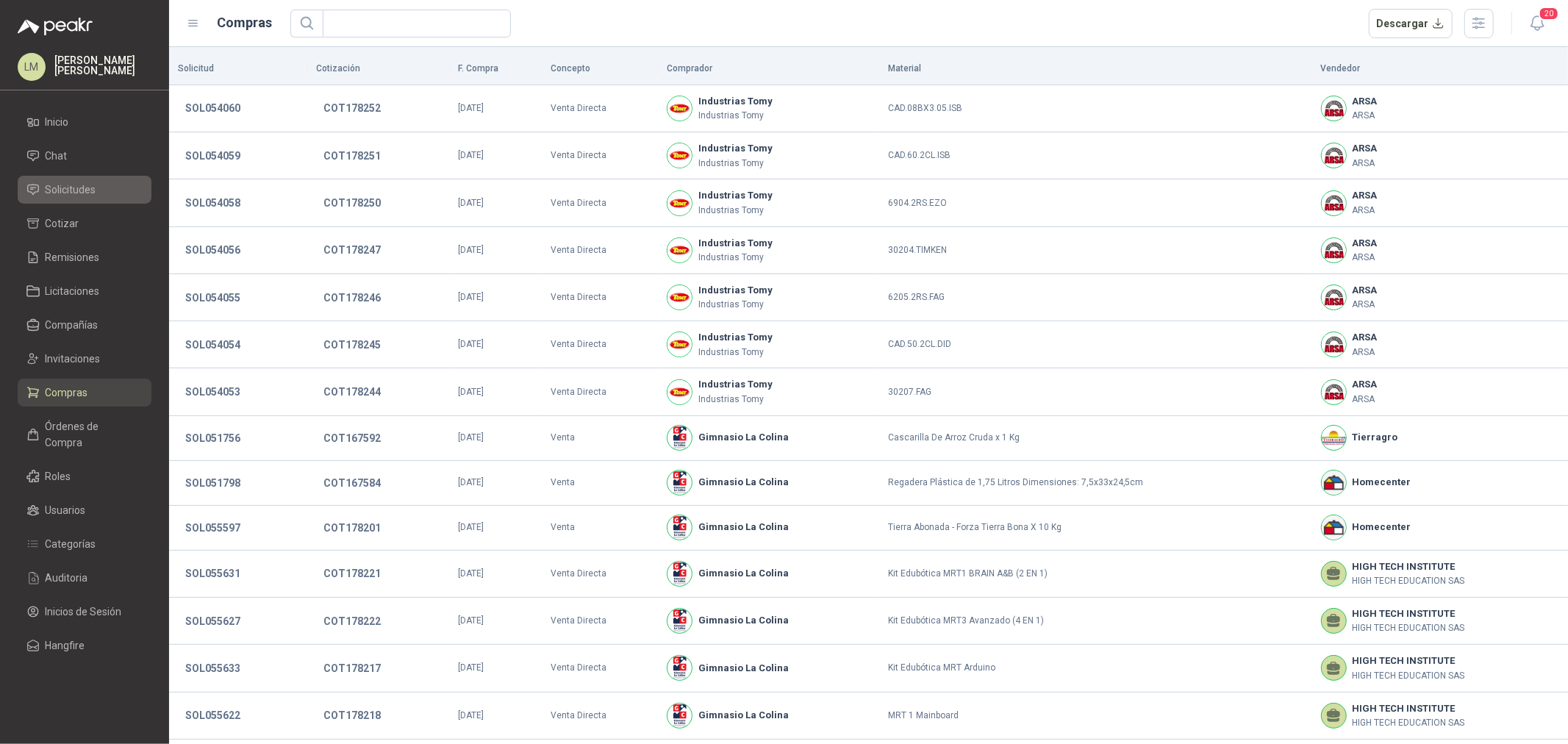
click at [75, 184] on span "Solicitudes" at bounding box center [71, 189] width 51 height 16
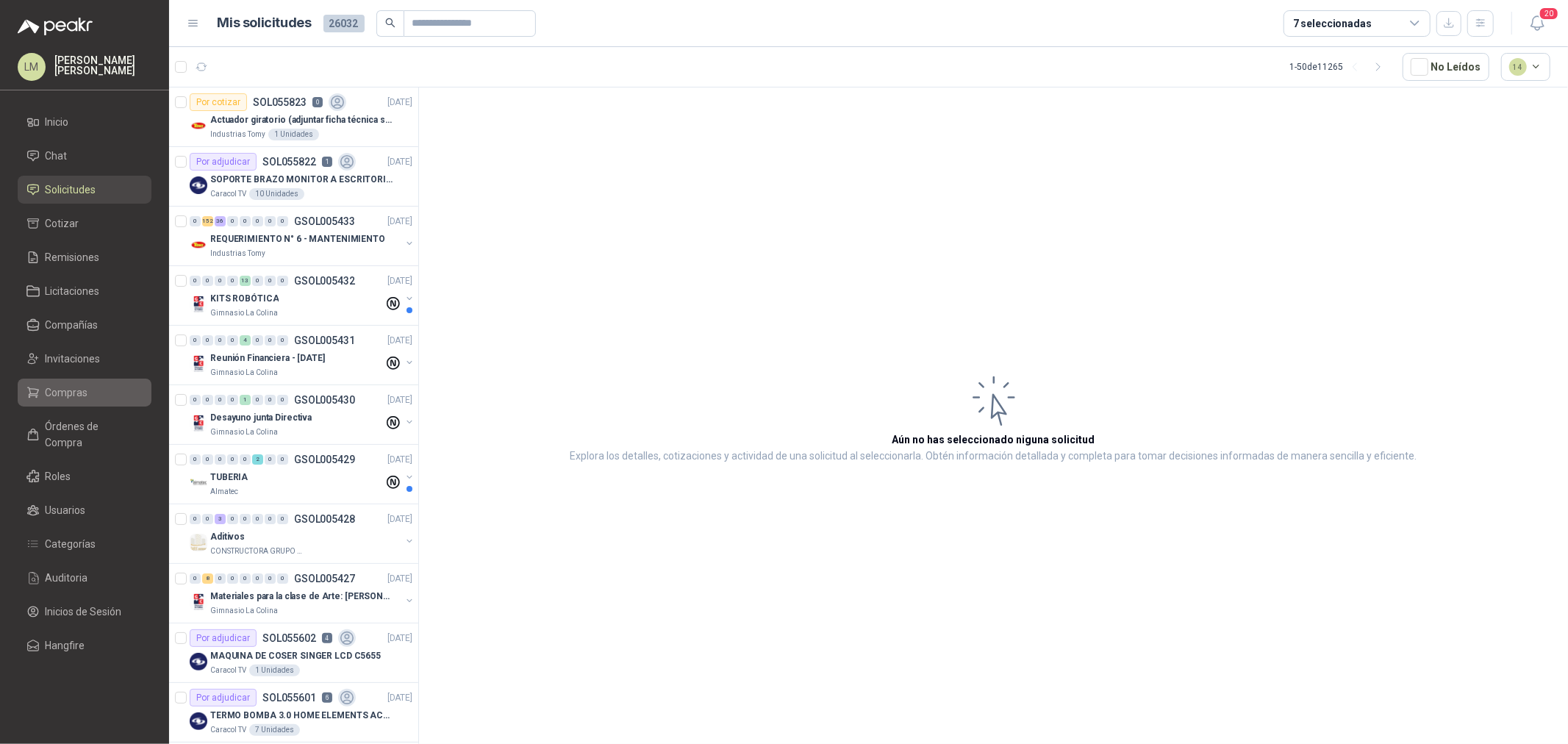
click at [35, 383] on link "Compras" at bounding box center [84, 393] width 134 height 28
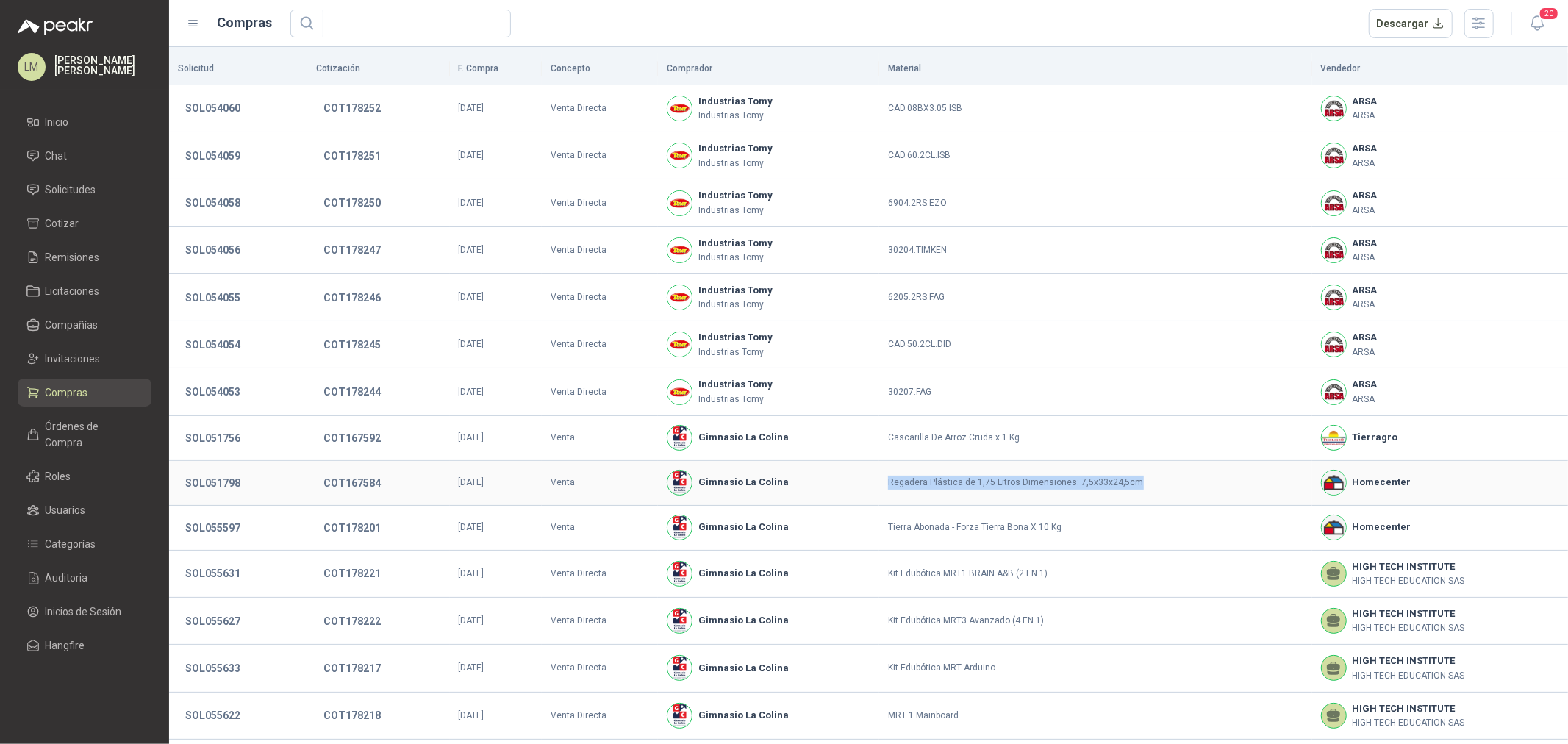
drag, startPoint x: 882, startPoint y: 483, endPoint x: 1141, endPoint y: 483, distance: 259.0
click at [1141, 483] on td "Regadera Plástica de 1,75 Litros Dimensiones: 7,5x33x24,5cm" at bounding box center [1096, 483] width 433 height 45
copy td "Regadera Plástica de 1,75 Litros Dimensiones: 7,5x33x24,5cm"
click at [196, 483] on button "SOL051798" at bounding box center [212, 483] width 70 height 26
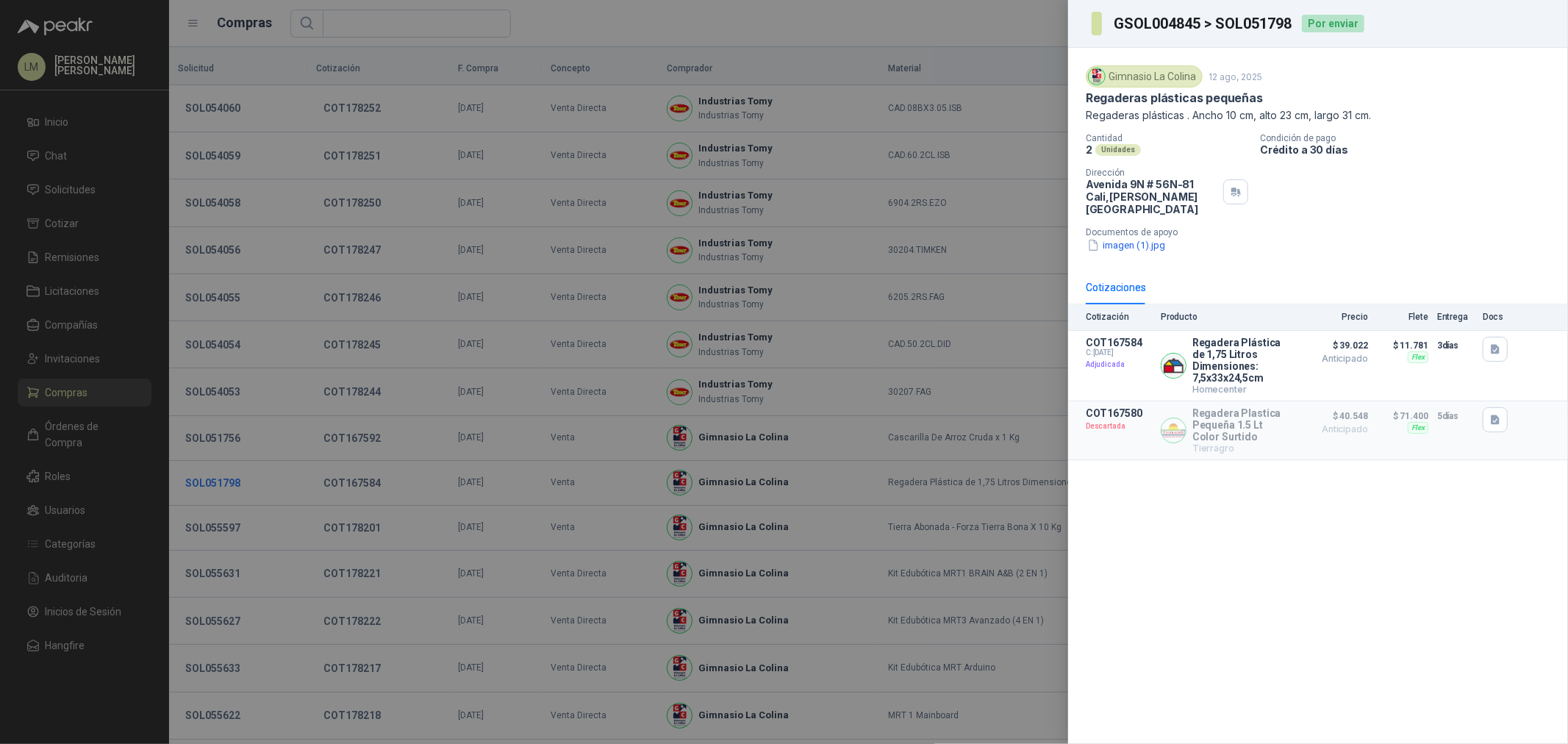
click at [196, 483] on div at bounding box center [784, 372] width 1568 height 744
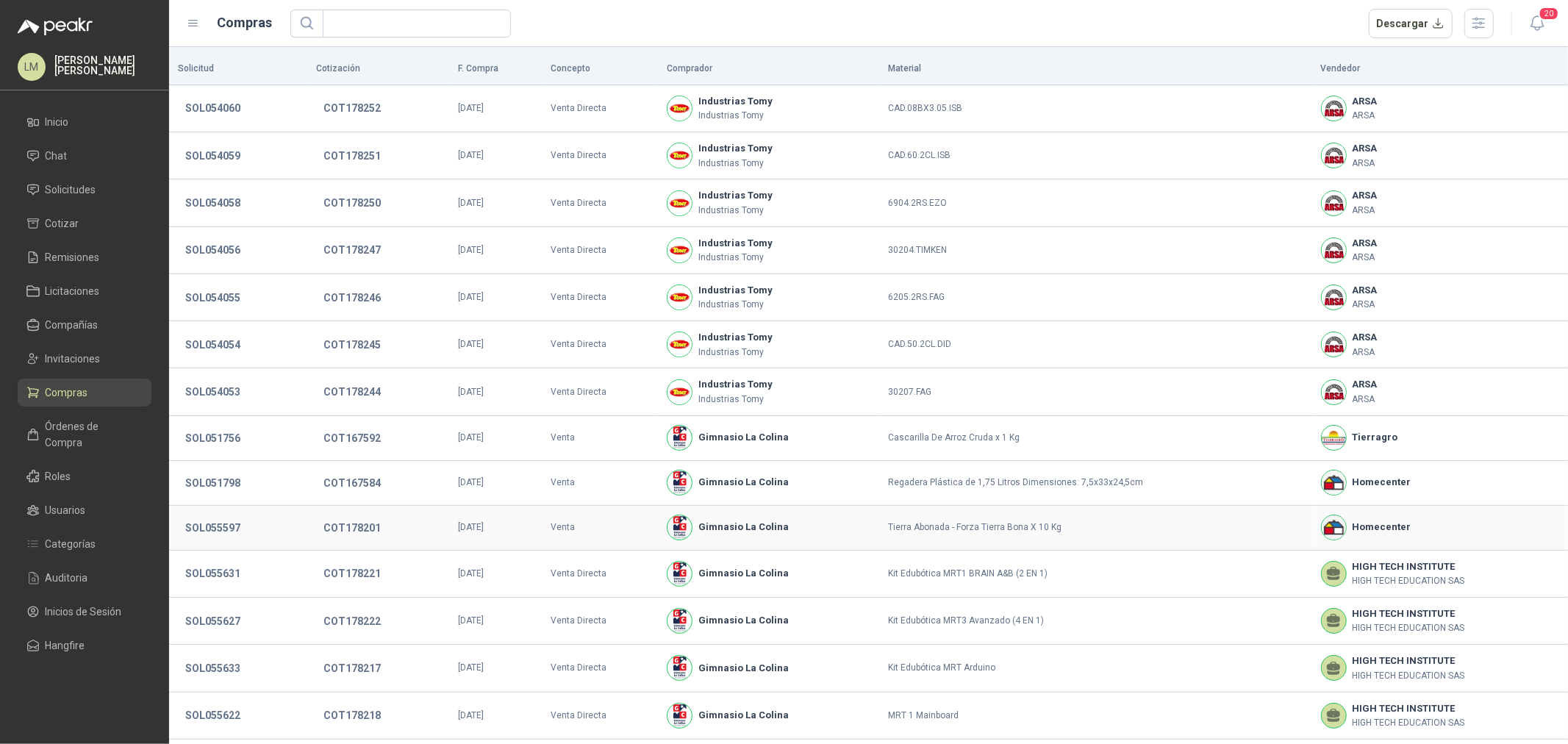
click at [204, 530] on button "SOL055597" at bounding box center [212, 528] width 70 height 26
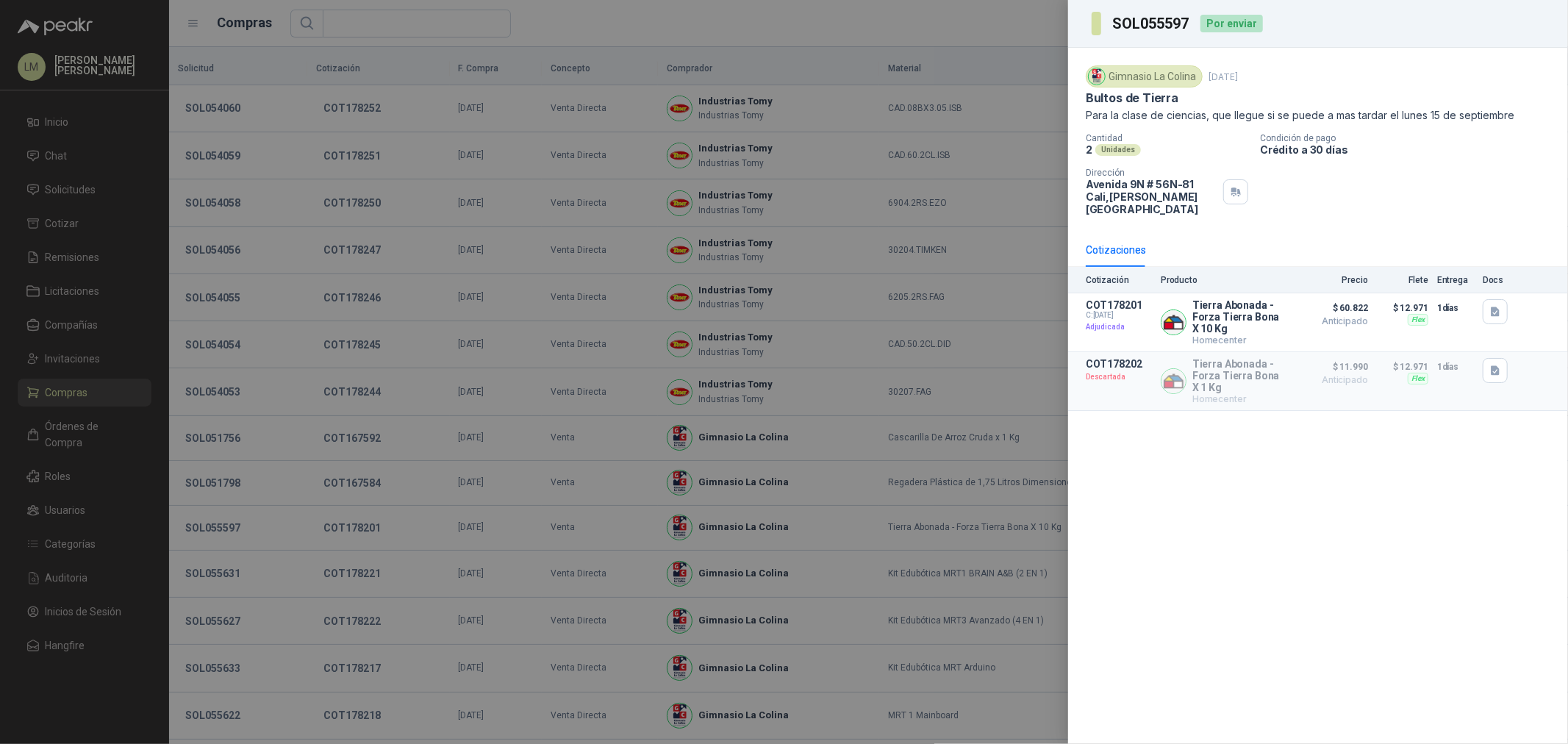
click at [204, 530] on div at bounding box center [784, 372] width 1568 height 744
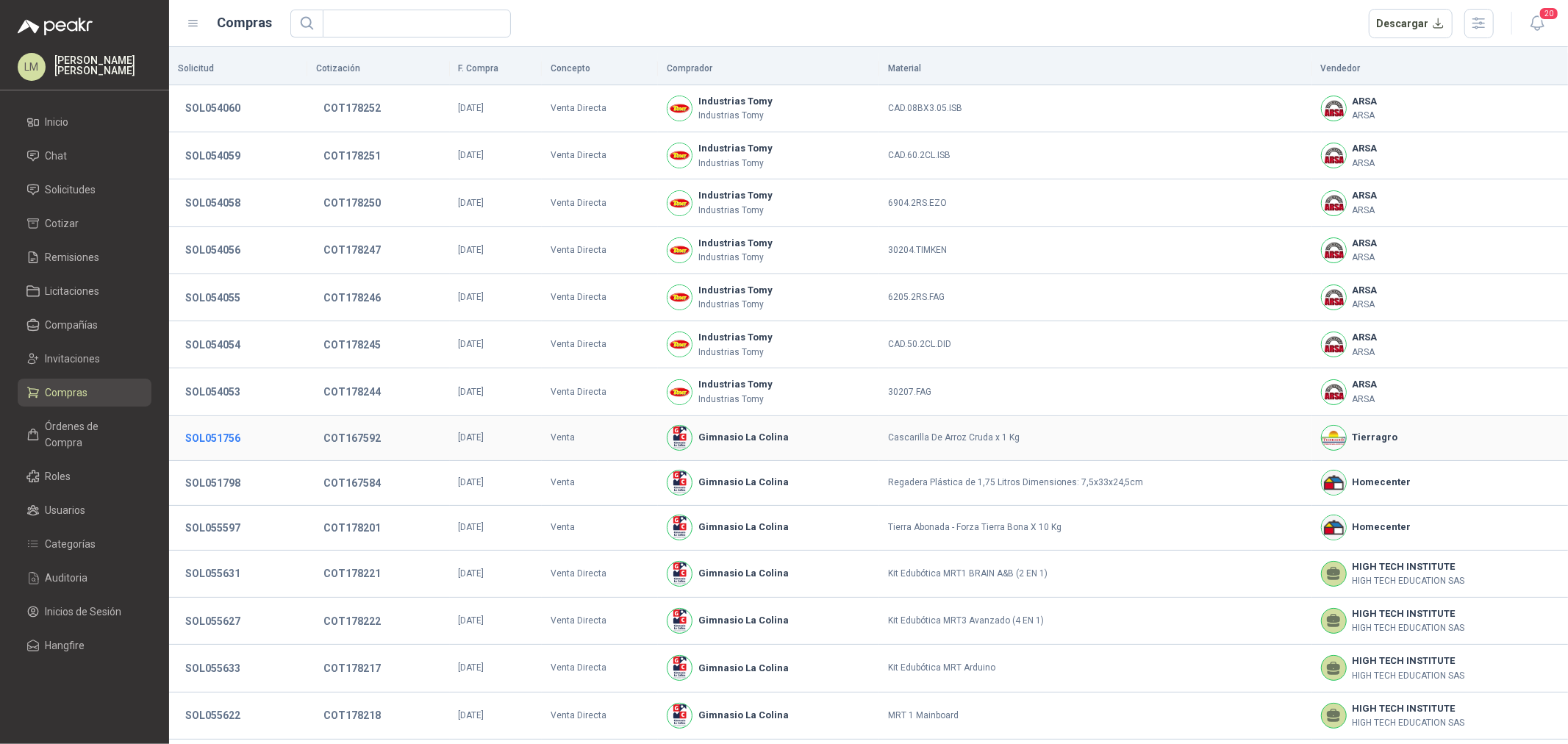
click at [222, 430] on button "SOL051756" at bounding box center [212, 438] width 70 height 26
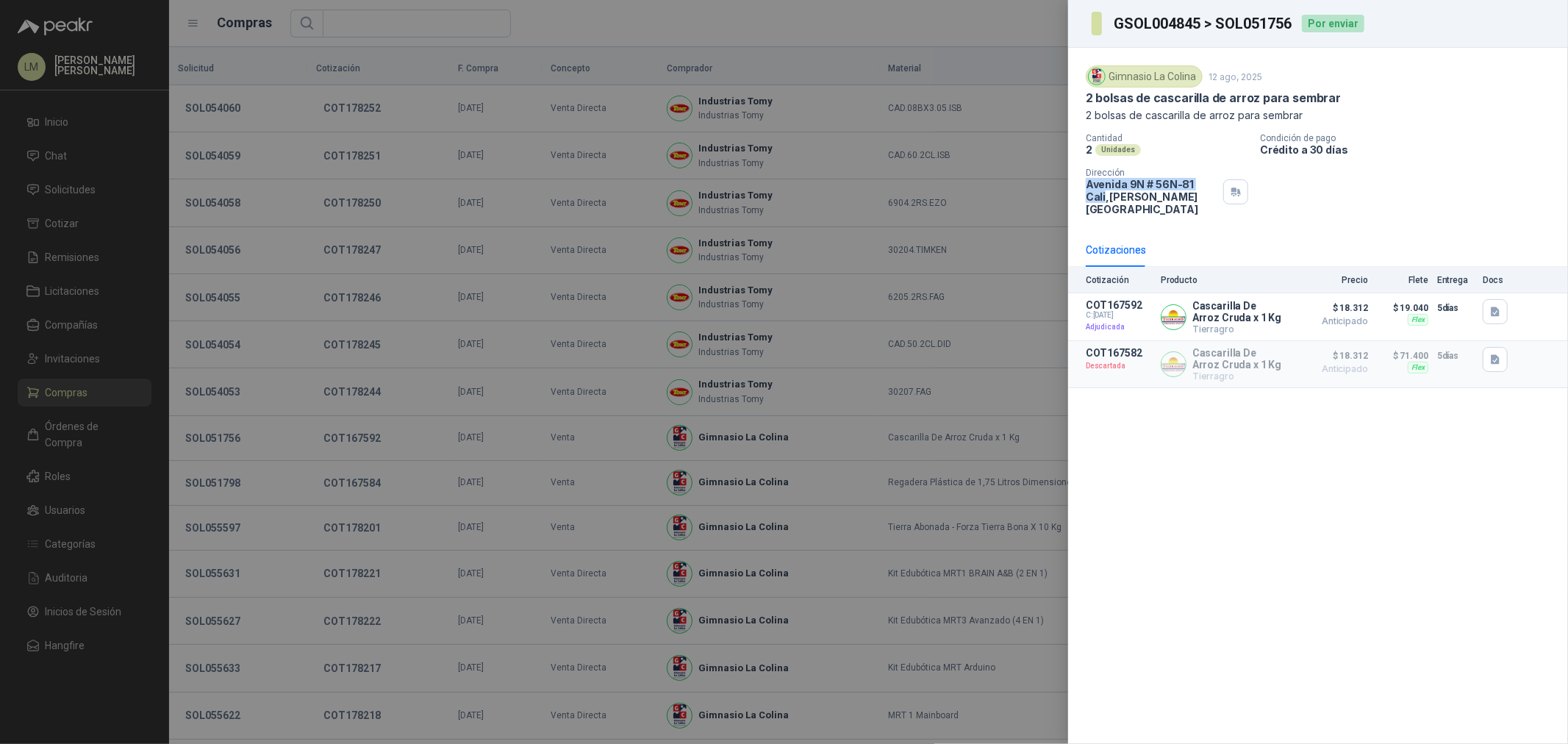
drag, startPoint x: 1084, startPoint y: 188, endPoint x: 1210, endPoint y: 188, distance: 126.0
click at [1210, 188] on div "Gimnasio La Colina 12 ago, 2025 2 bolsas de cascarilla de arroz para sembrar 2 …" at bounding box center [1319, 140] width 500 height 185
copy p "Avenida 9N # 56N-81 Cali"
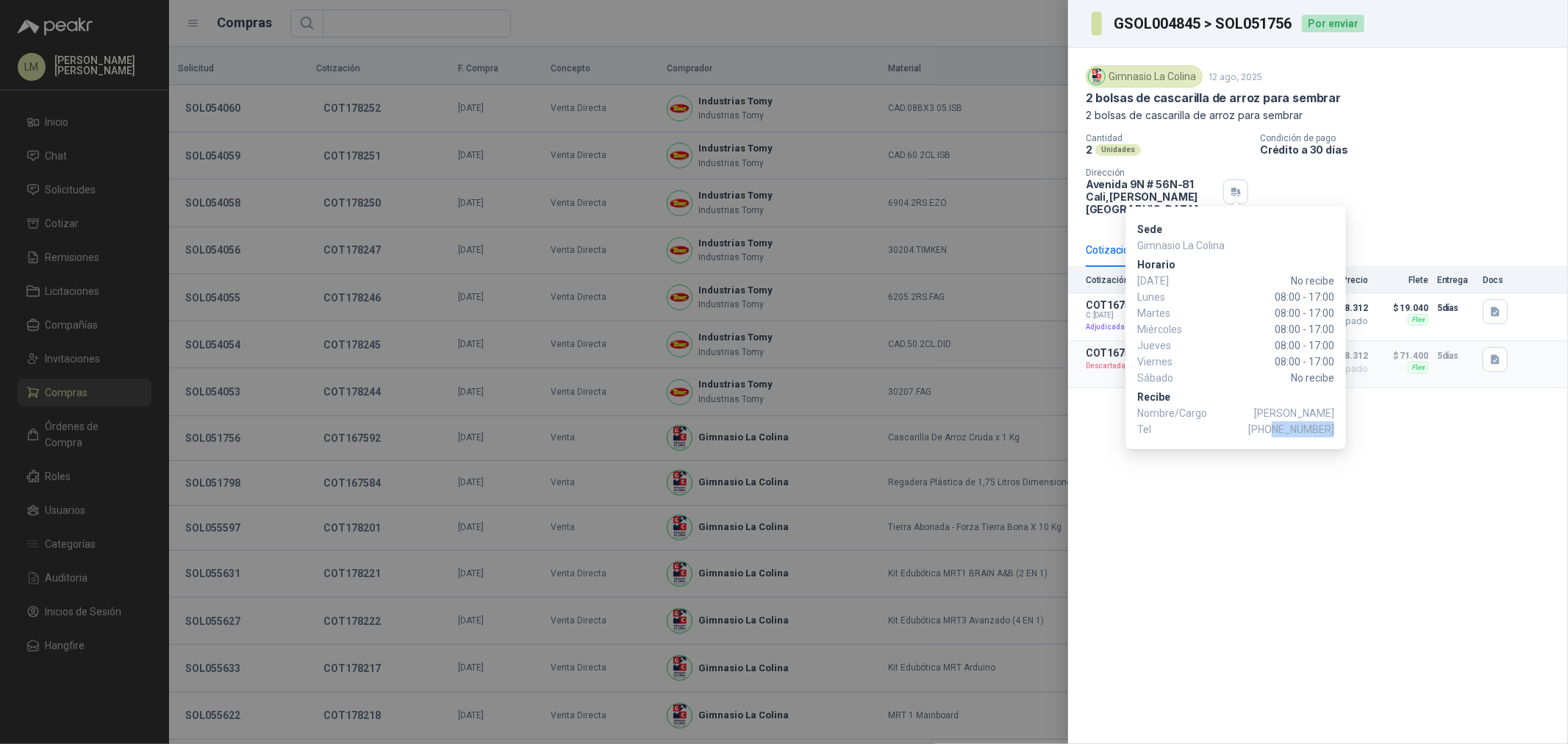
drag, startPoint x: 1276, startPoint y: 431, endPoint x: 1333, endPoint y: 432, distance: 57.0
click at [1333, 432] on span "+57 3155944556" at bounding box center [1291, 430] width 86 height 16
copy span "3155944556"
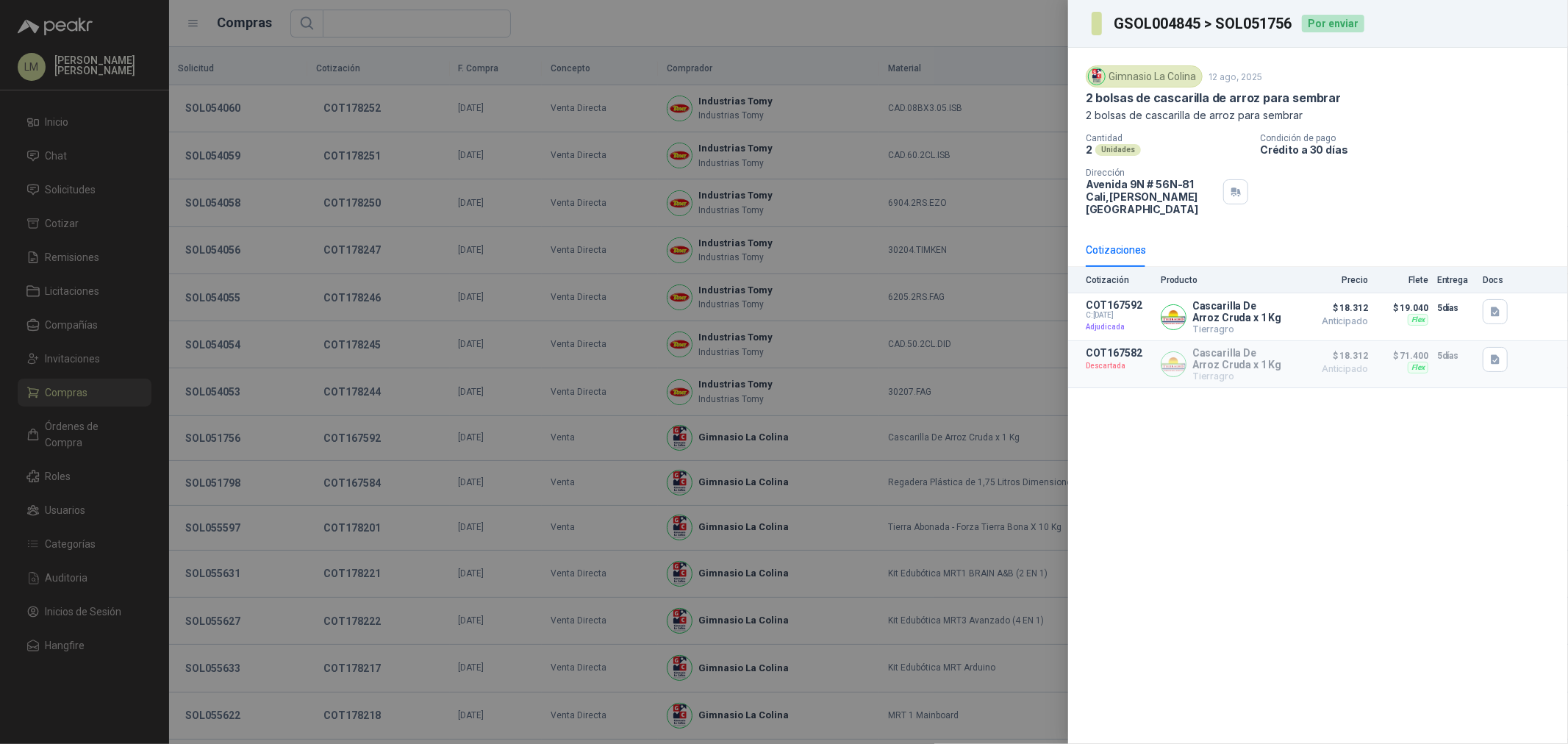
click at [412, 240] on div at bounding box center [784, 372] width 1568 height 744
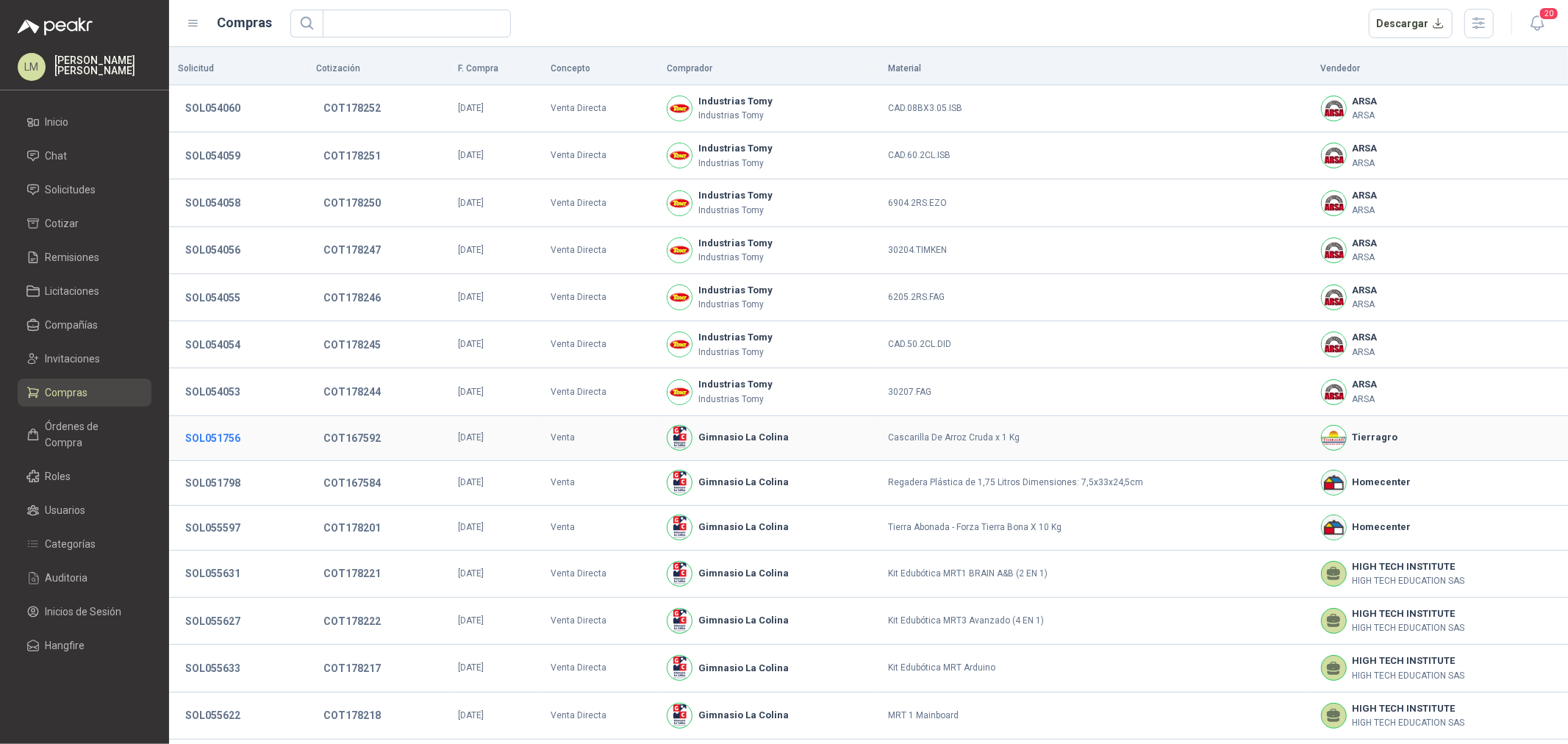
click at [200, 437] on button "SOL051756" at bounding box center [212, 438] width 70 height 26
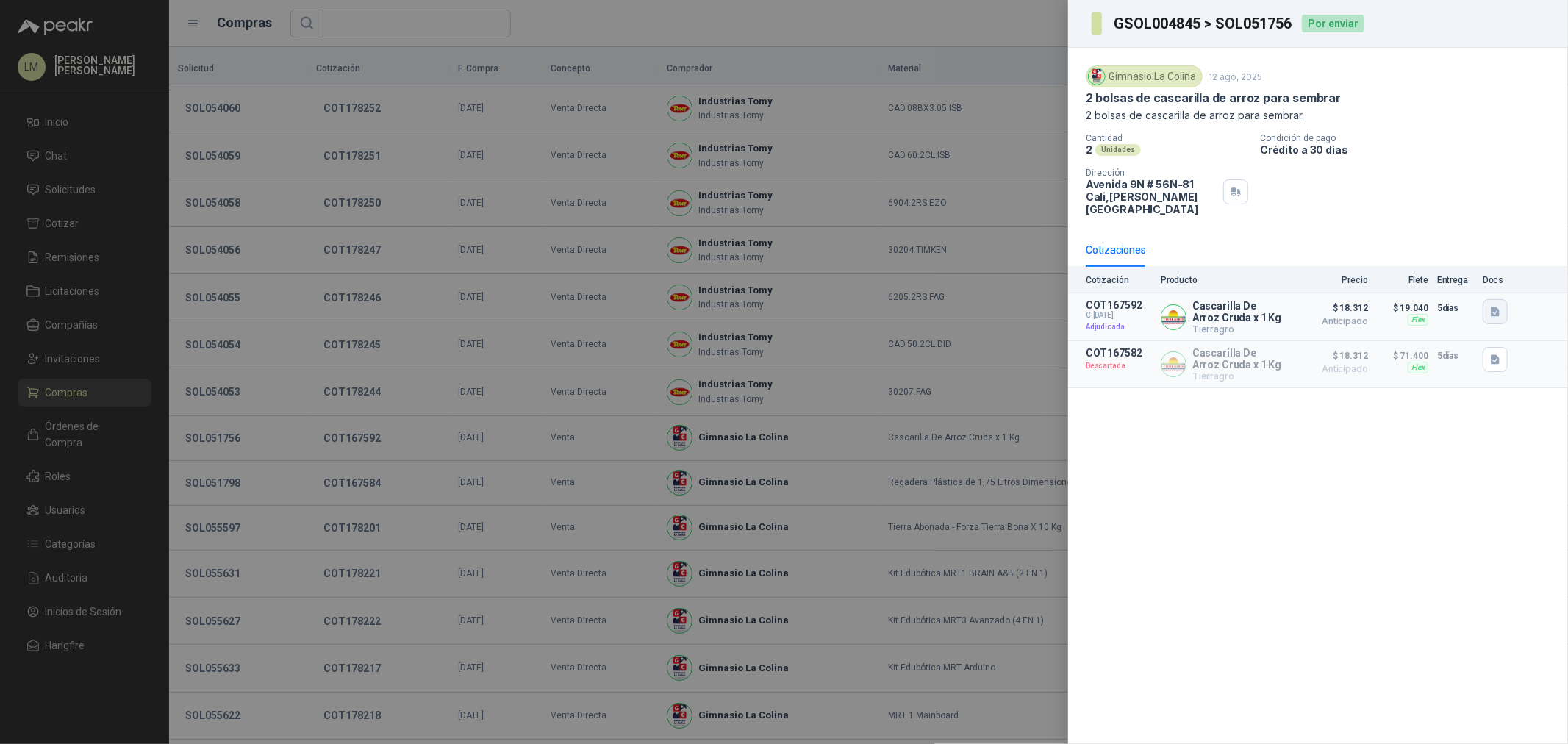
click at [1490, 308] on button "button" at bounding box center [1495, 312] width 25 height 25
click at [1479, 259] on button "image.png" at bounding box center [1466, 267] width 64 height 16
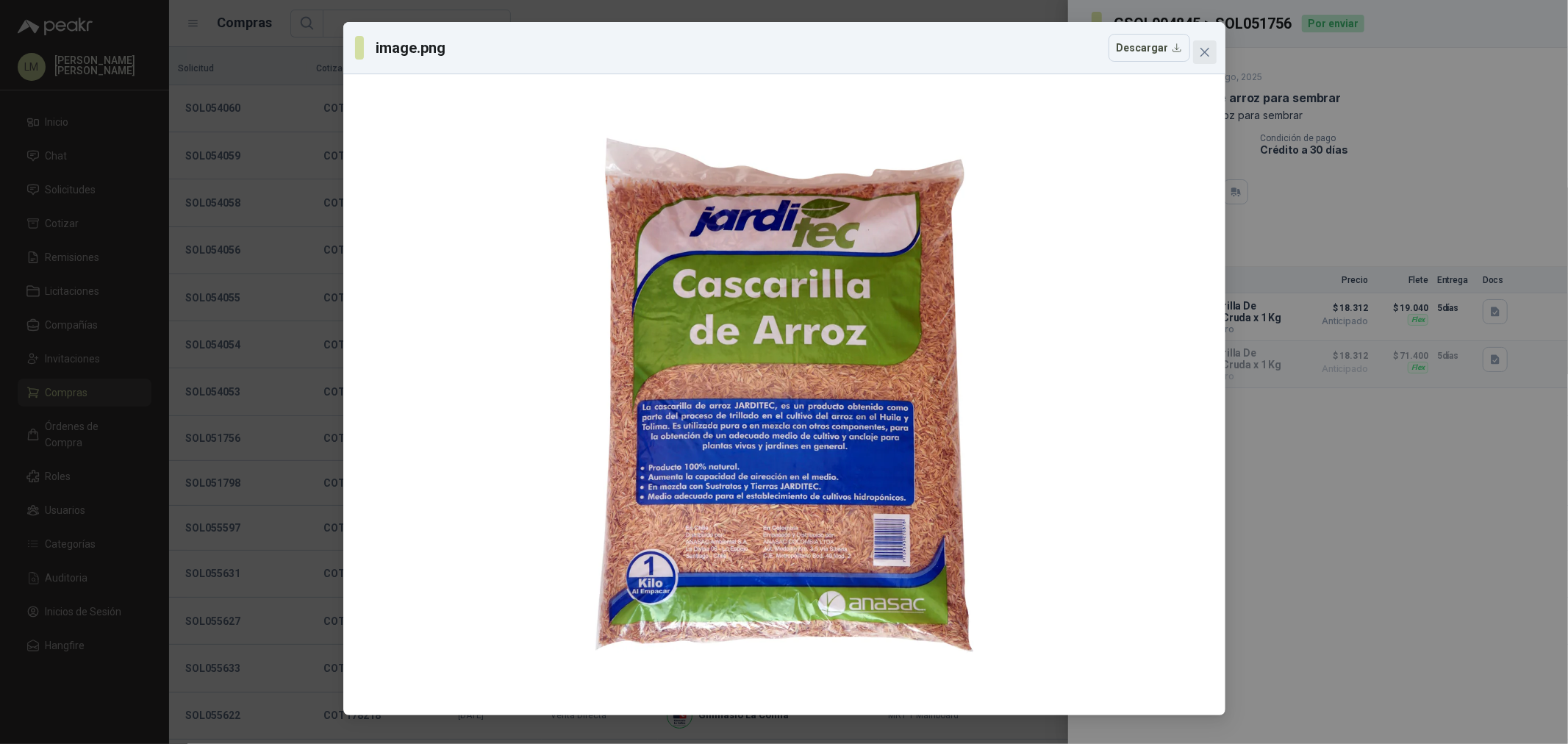
click at [1199, 49] on icon "close" at bounding box center [1205, 52] width 11 height 11
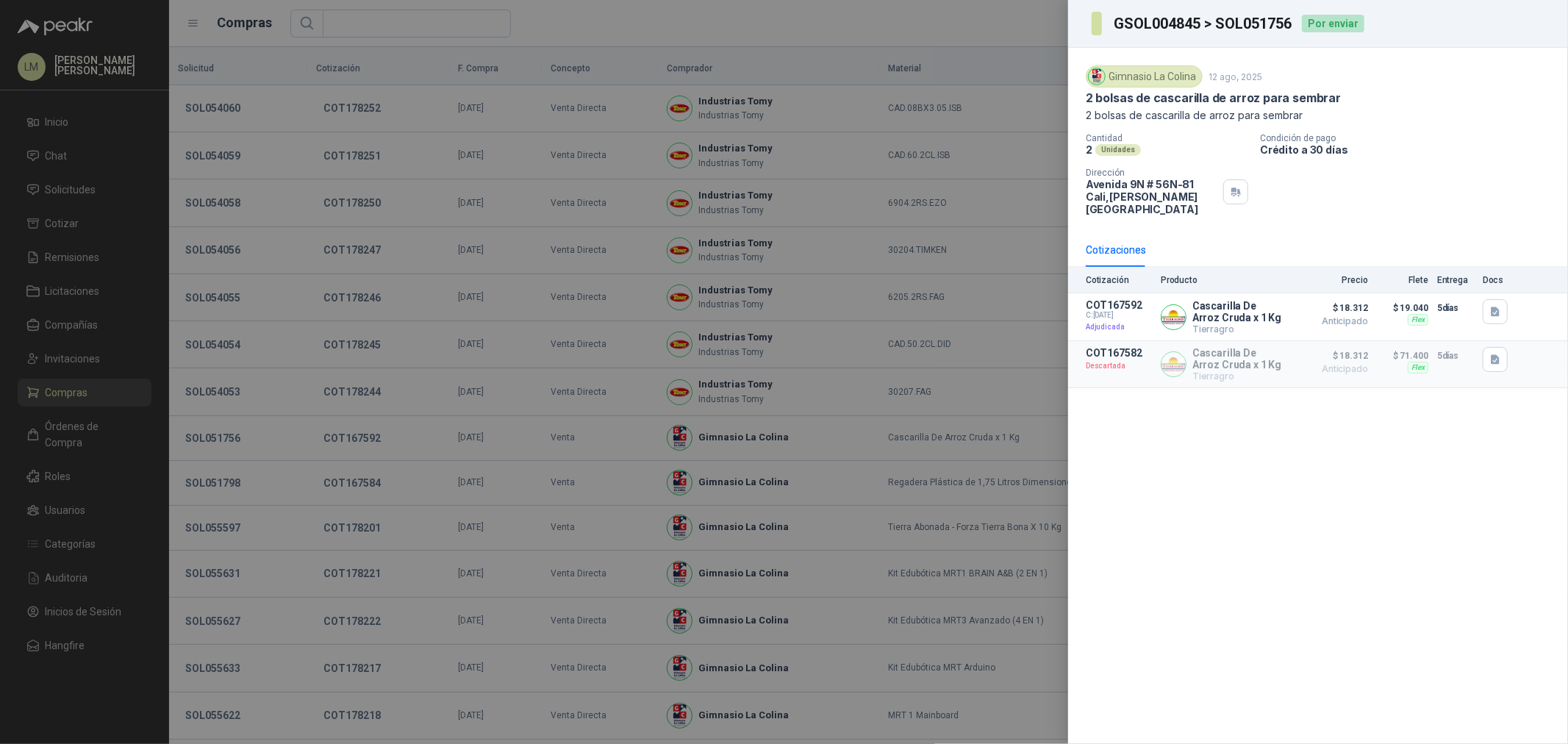
click at [252, 307] on div at bounding box center [784, 372] width 1568 height 744
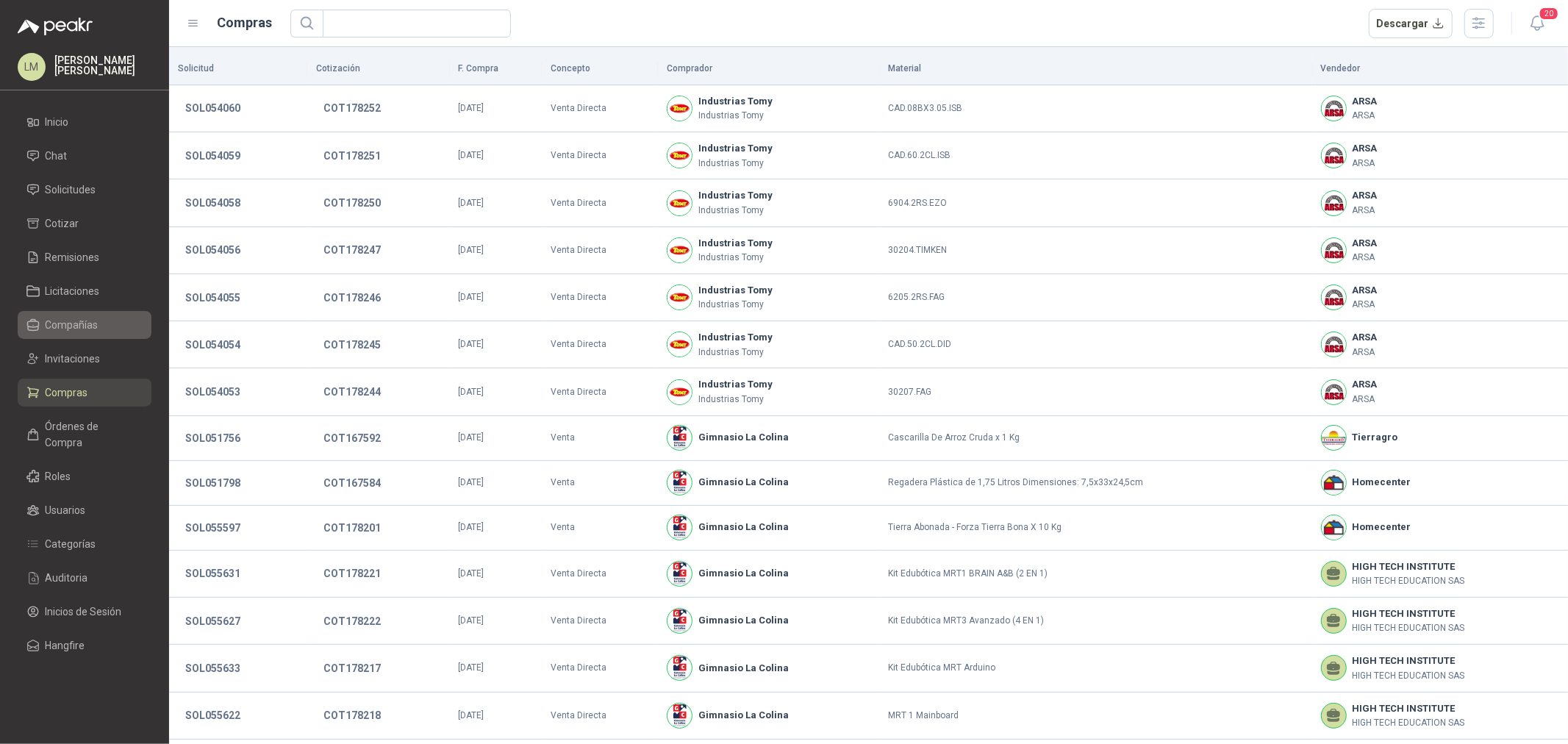
click at [70, 322] on span "Compañías" at bounding box center [72, 325] width 53 height 16
click at [189, 482] on button "SOL051798" at bounding box center [212, 483] width 70 height 26
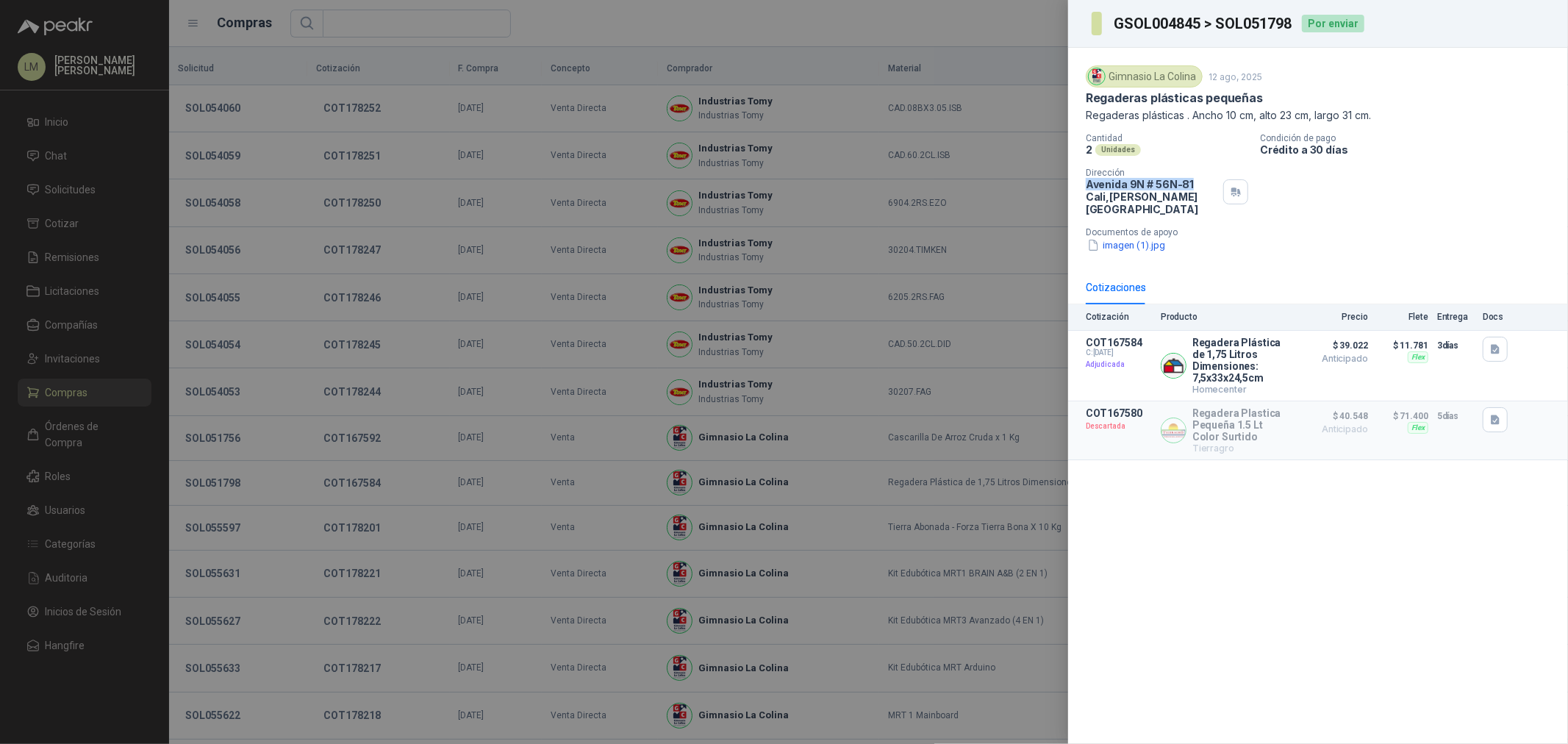
drag, startPoint x: 1086, startPoint y: 184, endPoint x: 1191, endPoint y: 184, distance: 105.0
click at [1191, 184] on p "Avenida 9N # 56N-81 Cali , Valle del Cauca" at bounding box center [1151, 197] width 131 height 38
copy p "Avenida 9N # 56N-81"
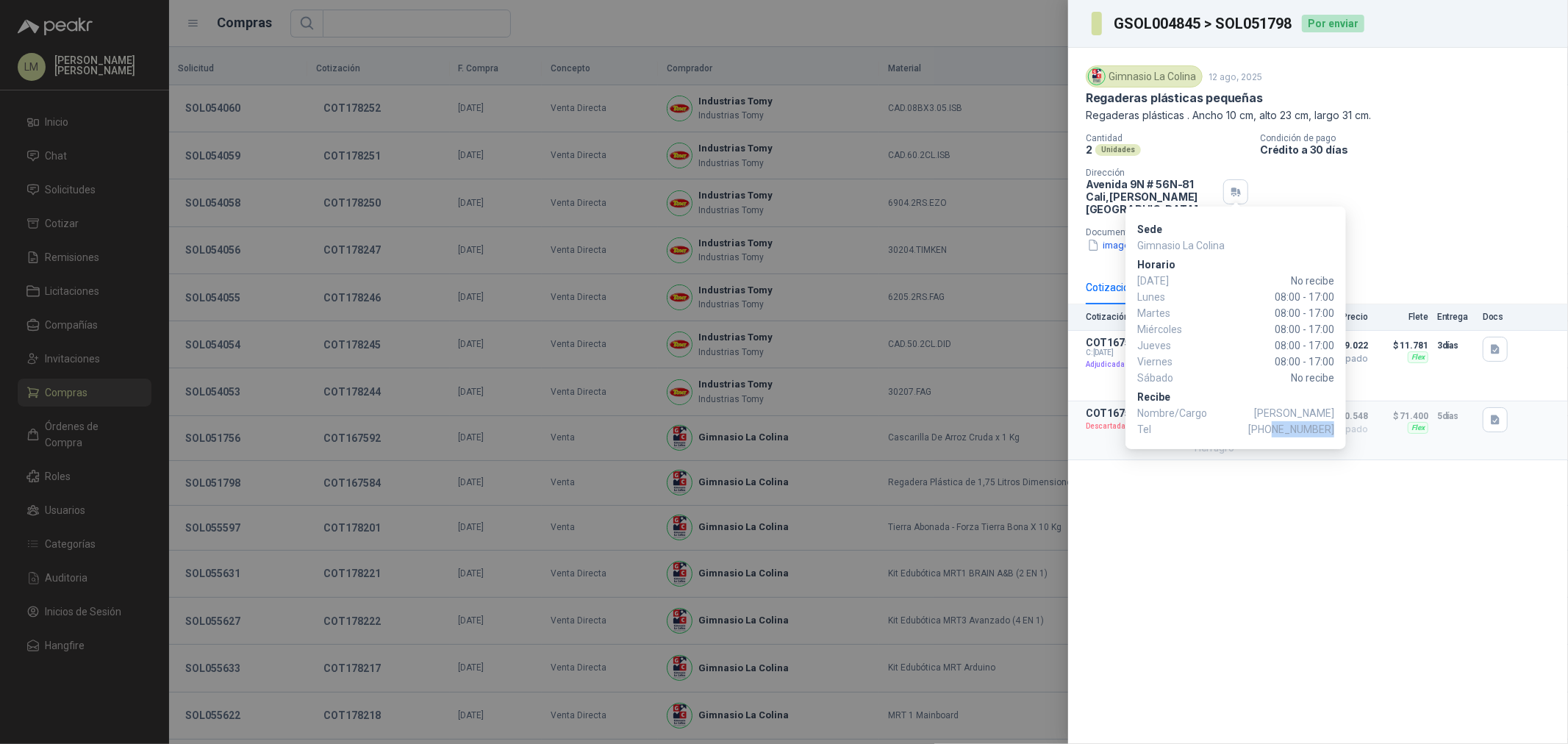
drag, startPoint x: 1276, startPoint y: 429, endPoint x: 1333, endPoint y: 428, distance: 57.0
click at [1333, 428] on span "+57 3155944556" at bounding box center [1291, 430] width 86 height 16
copy span "3155944556"
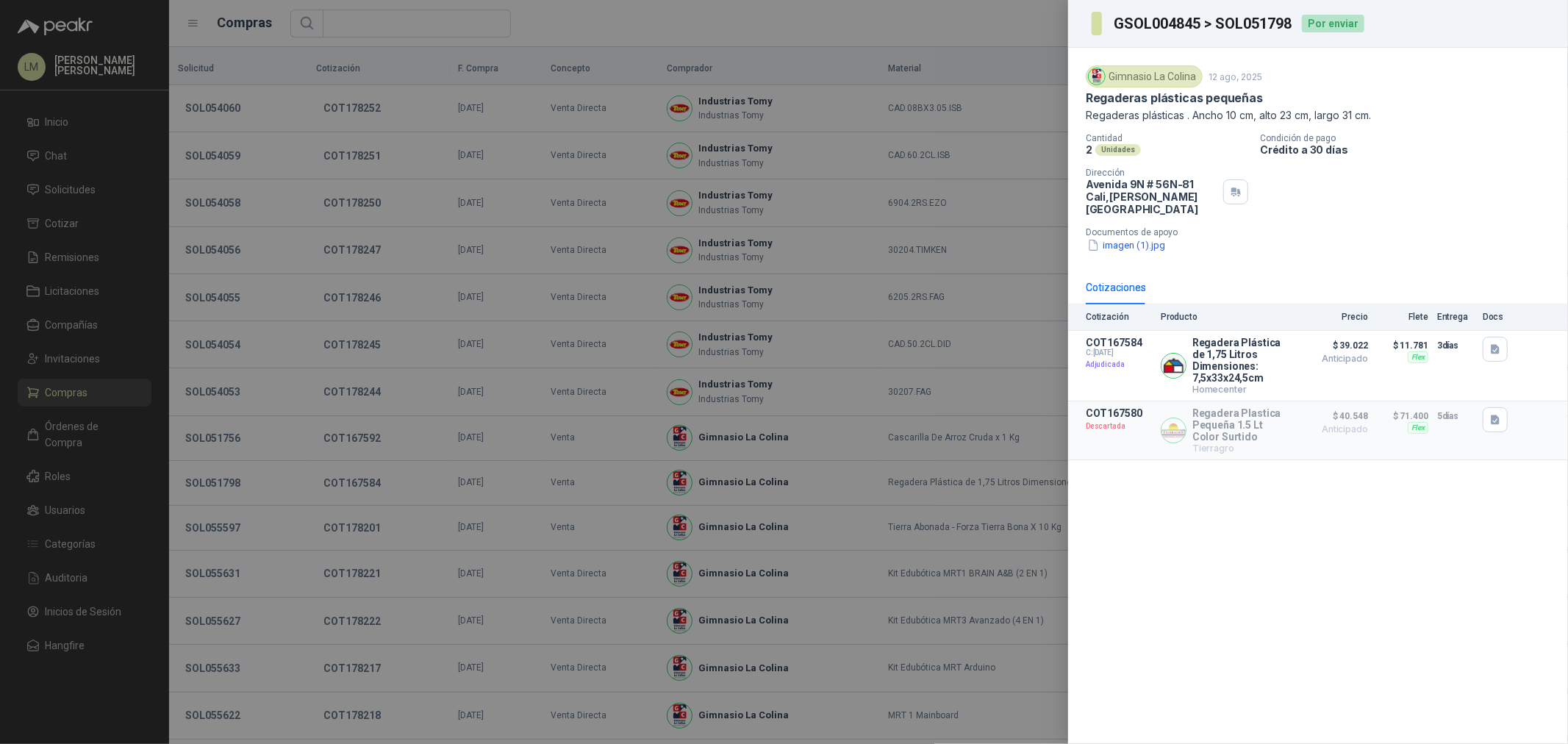
click at [787, 226] on div at bounding box center [784, 372] width 1568 height 744
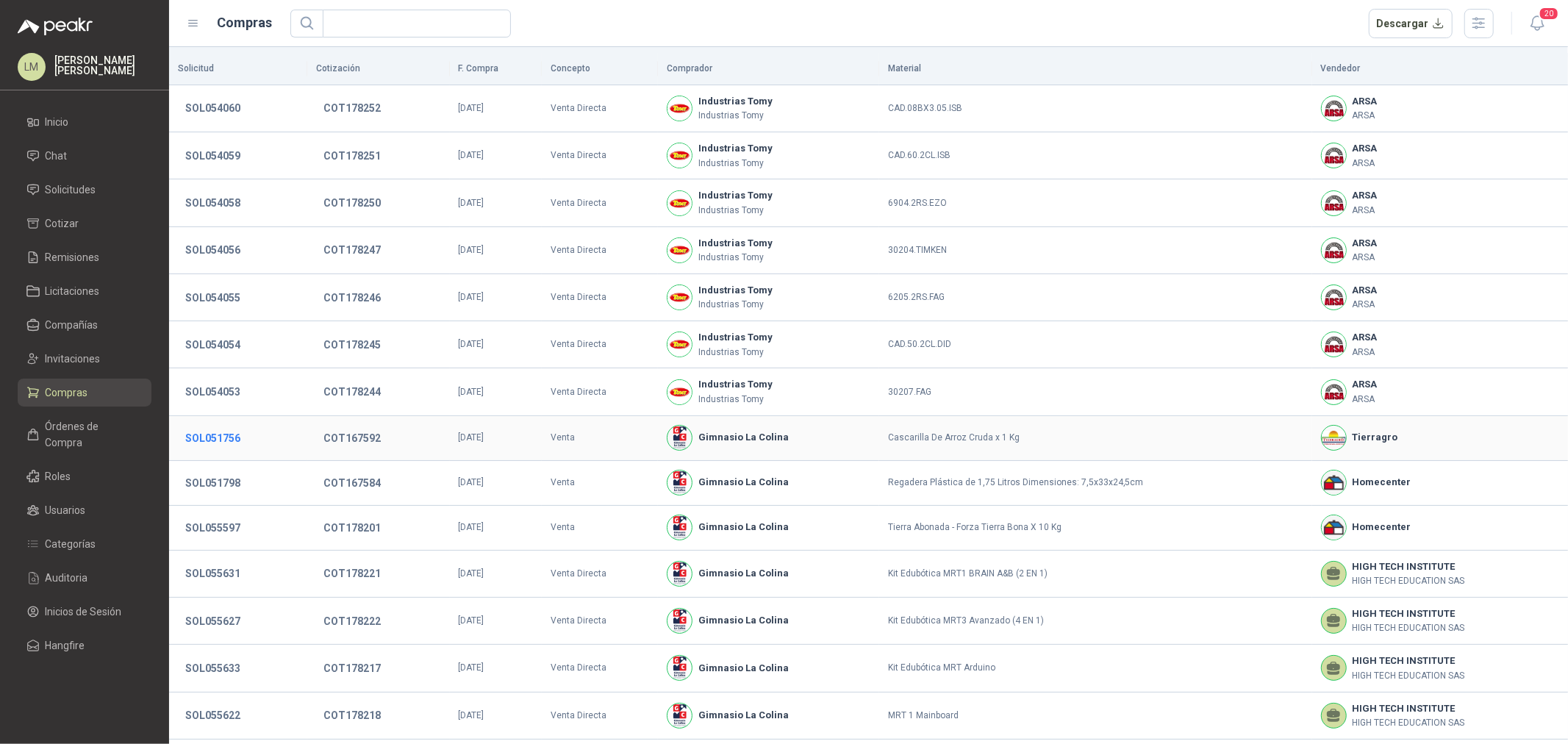
click at [214, 439] on button "SOL051756" at bounding box center [212, 438] width 70 height 26
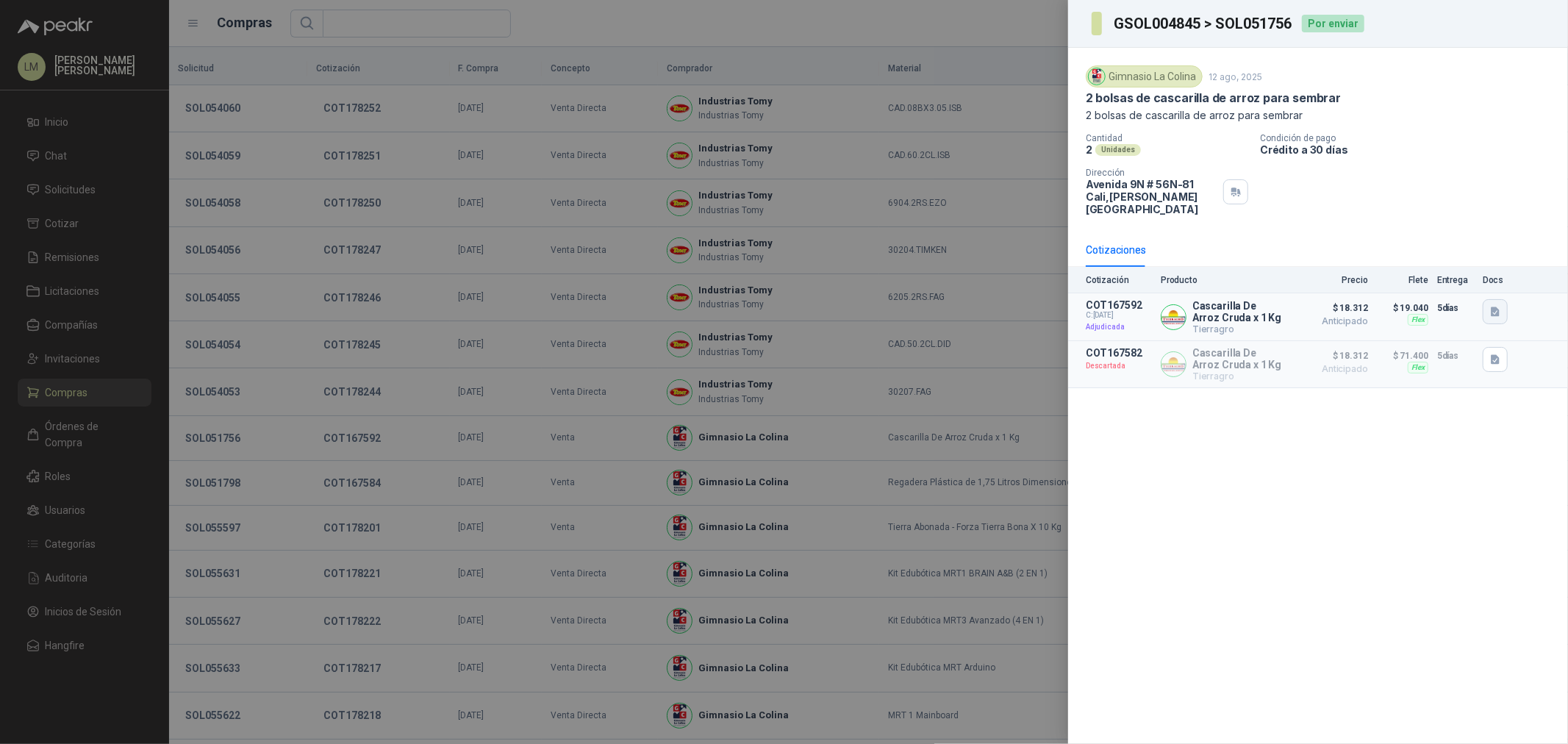
click at [1502, 306] on icon "button" at bounding box center [1495, 312] width 12 height 12
click at [1466, 269] on button "image.png" at bounding box center [1466, 267] width 64 height 16
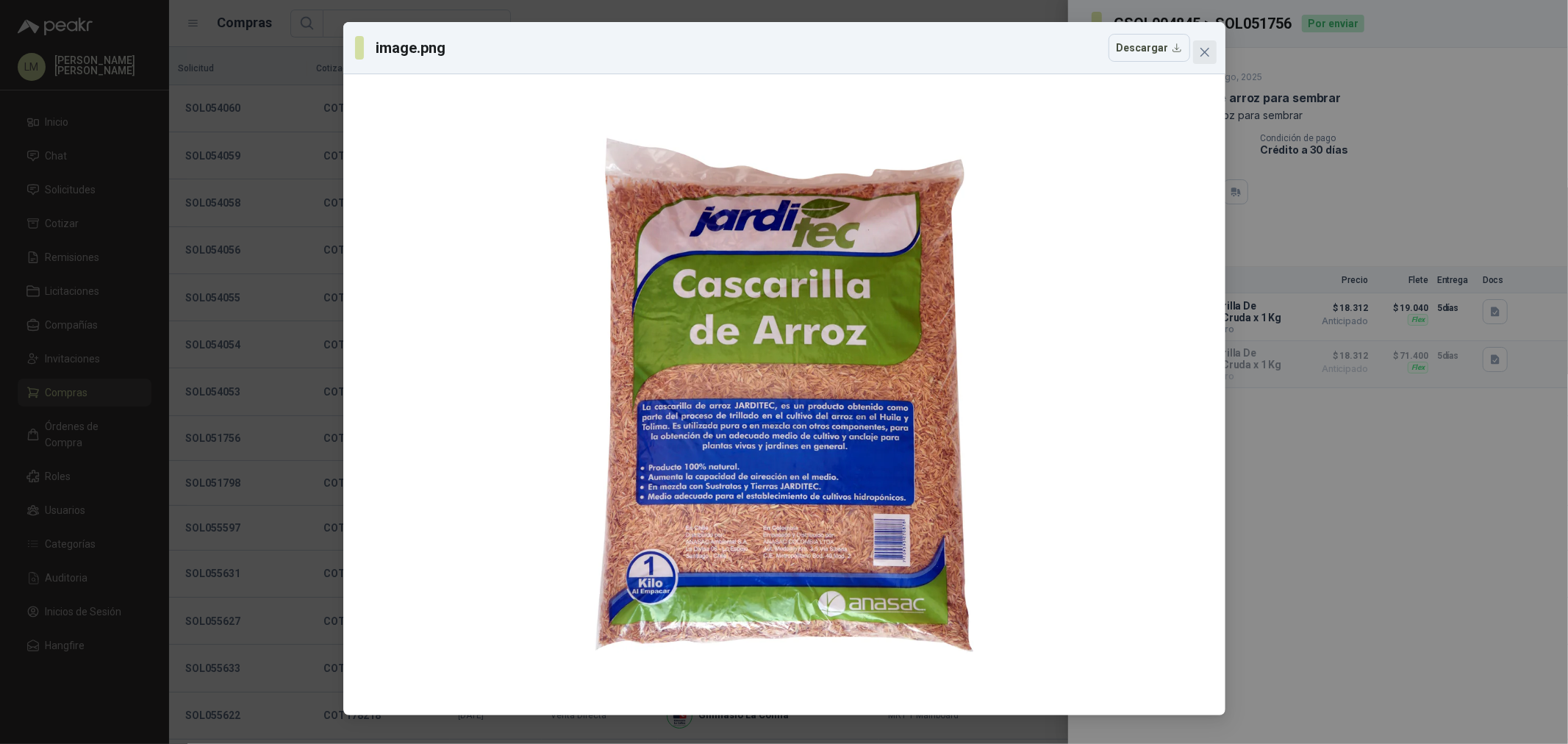
click at [1201, 60] on button "Close" at bounding box center [1205, 52] width 24 height 24
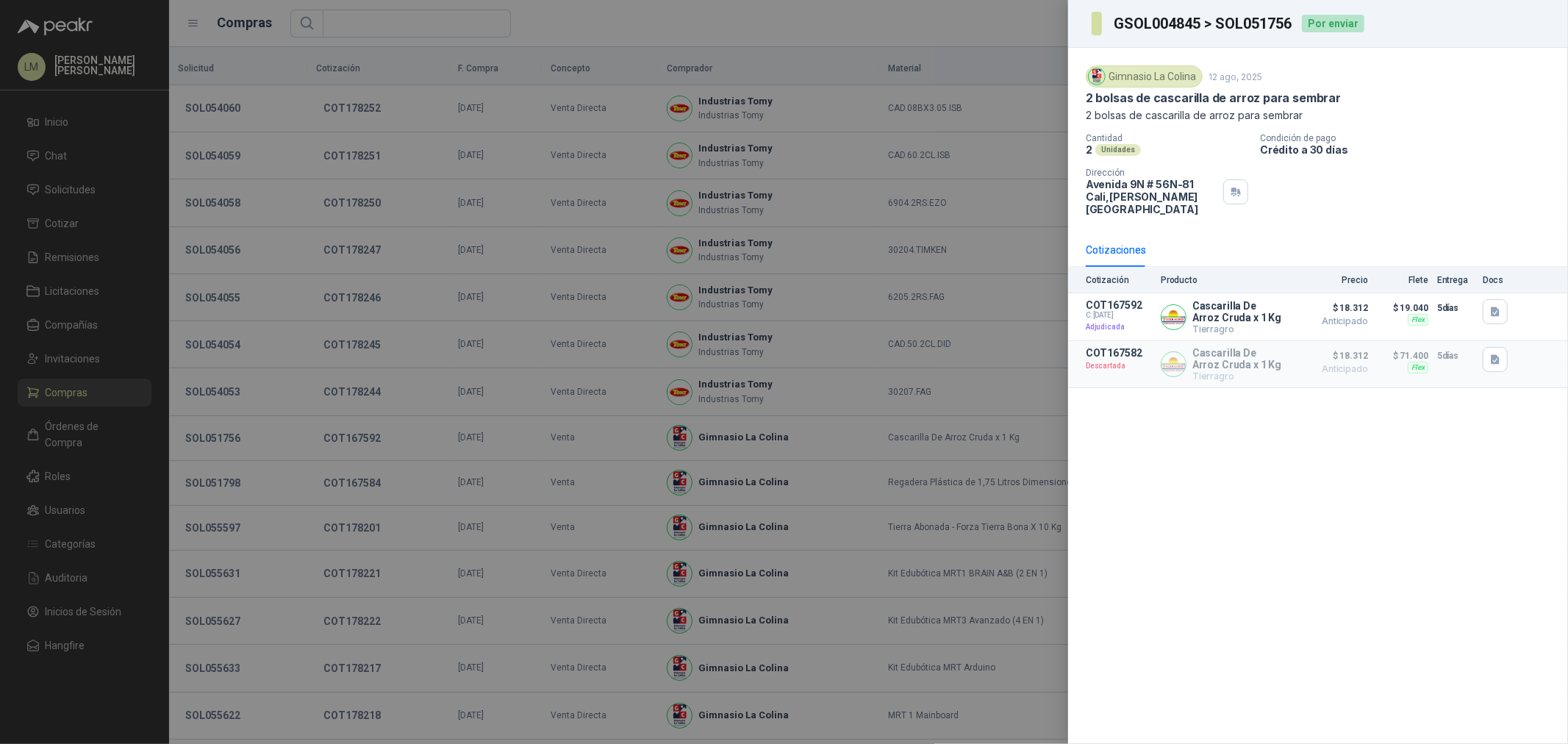
click at [349, 354] on div at bounding box center [784, 372] width 1568 height 744
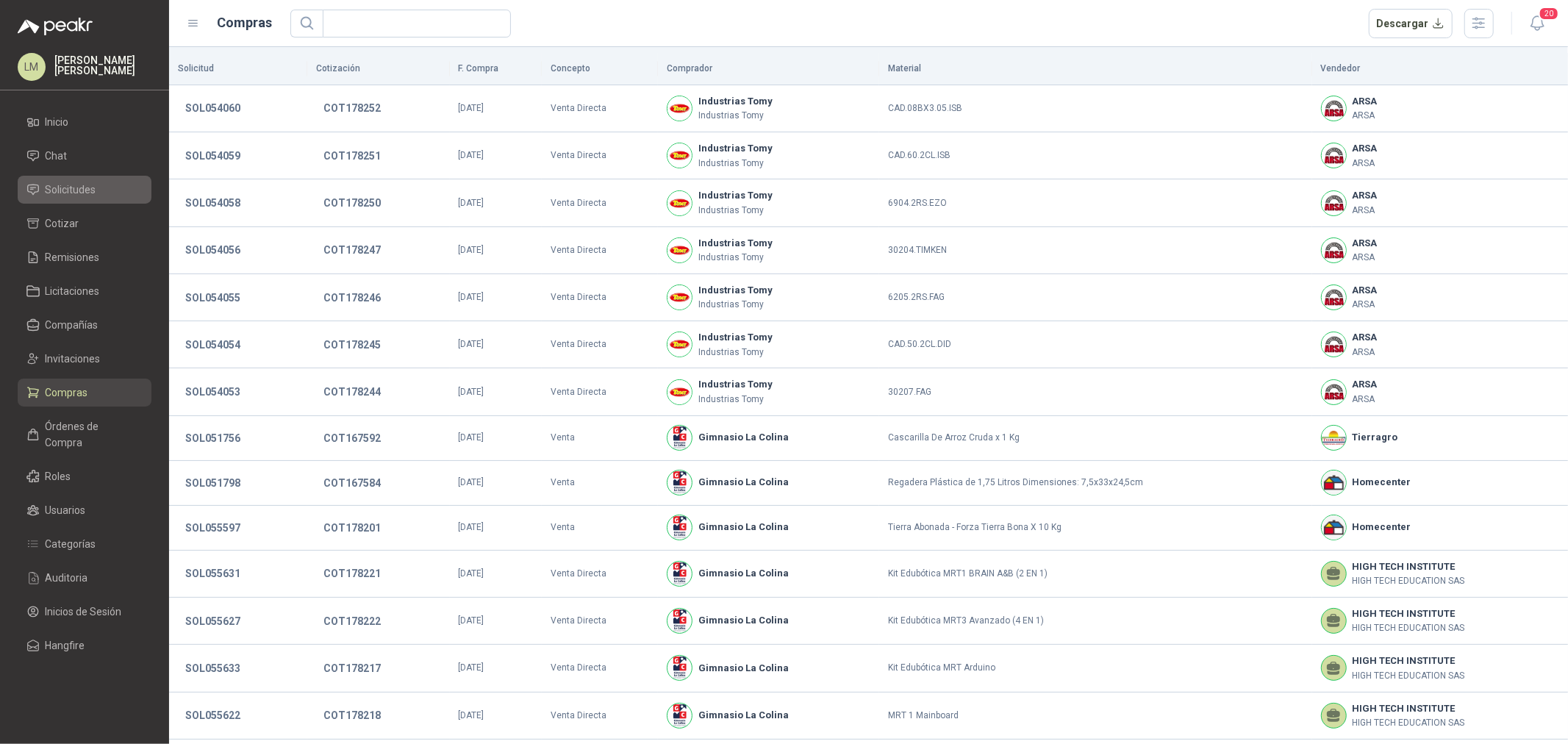
click at [66, 194] on span "Solicitudes" at bounding box center [71, 189] width 51 height 16
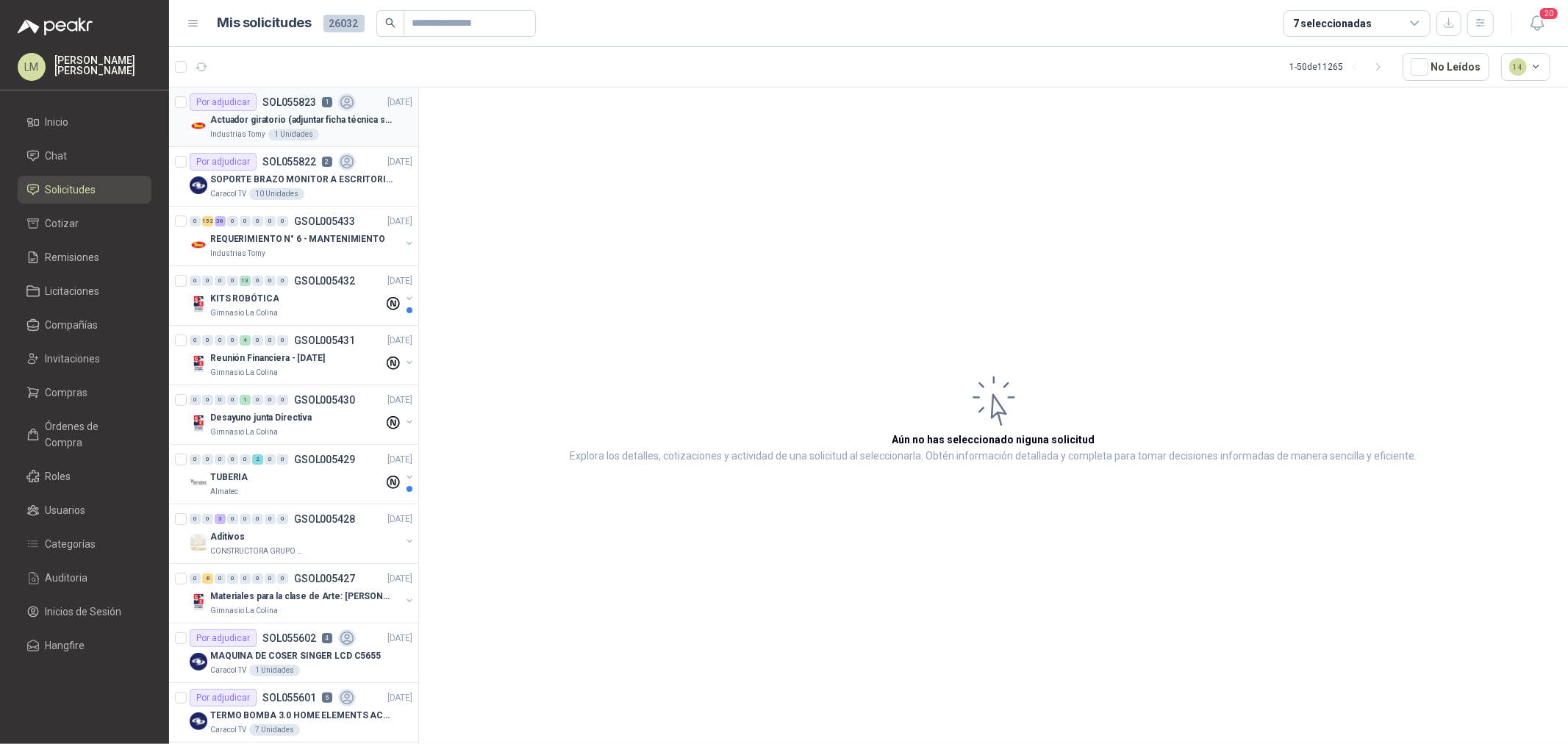
click at [269, 116] on p "Actuador giratorio (adjuntar ficha técnica si es diferente a festo)" at bounding box center [301, 120] width 183 height 14
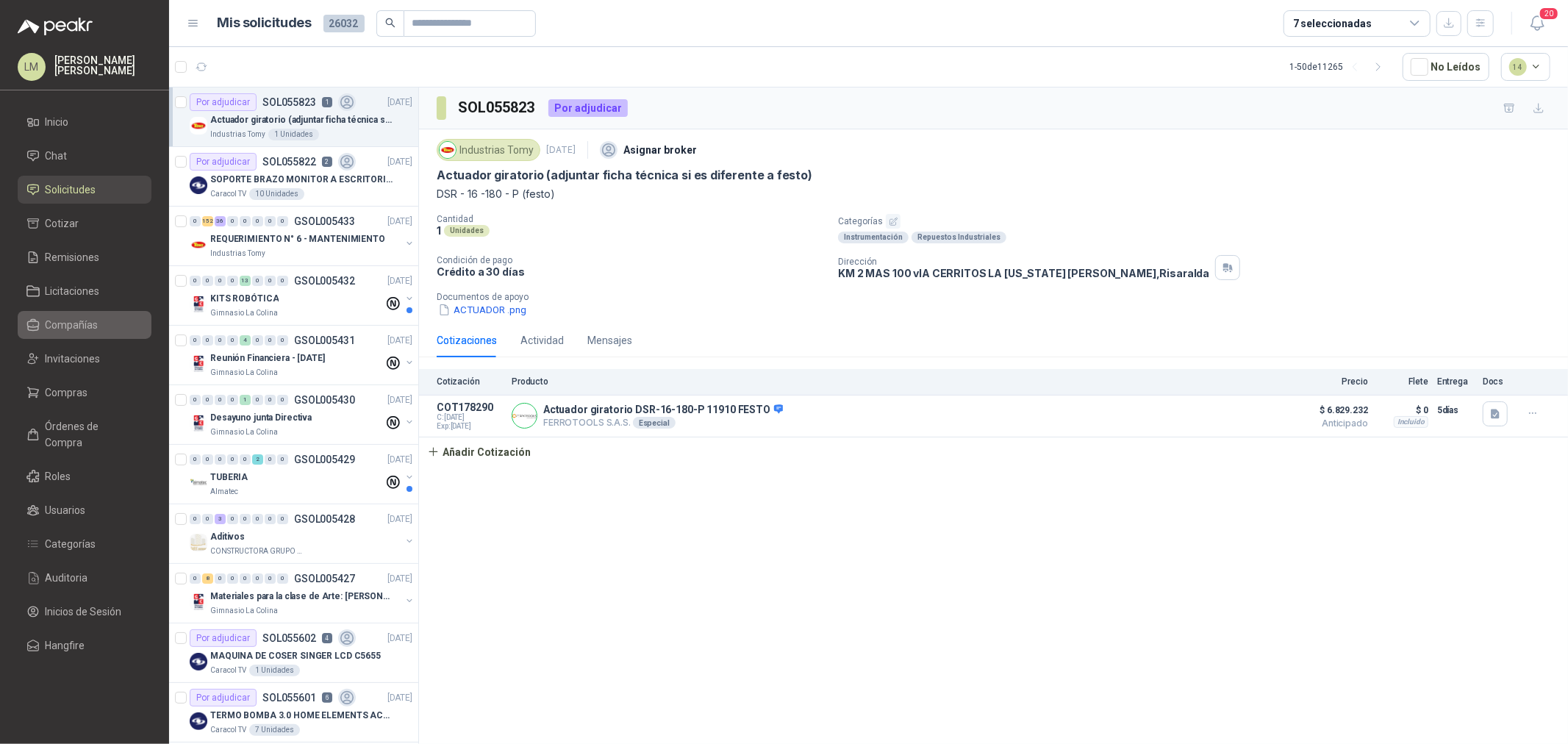
click at [77, 324] on span "Compañías" at bounding box center [72, 325] width 53 height 16
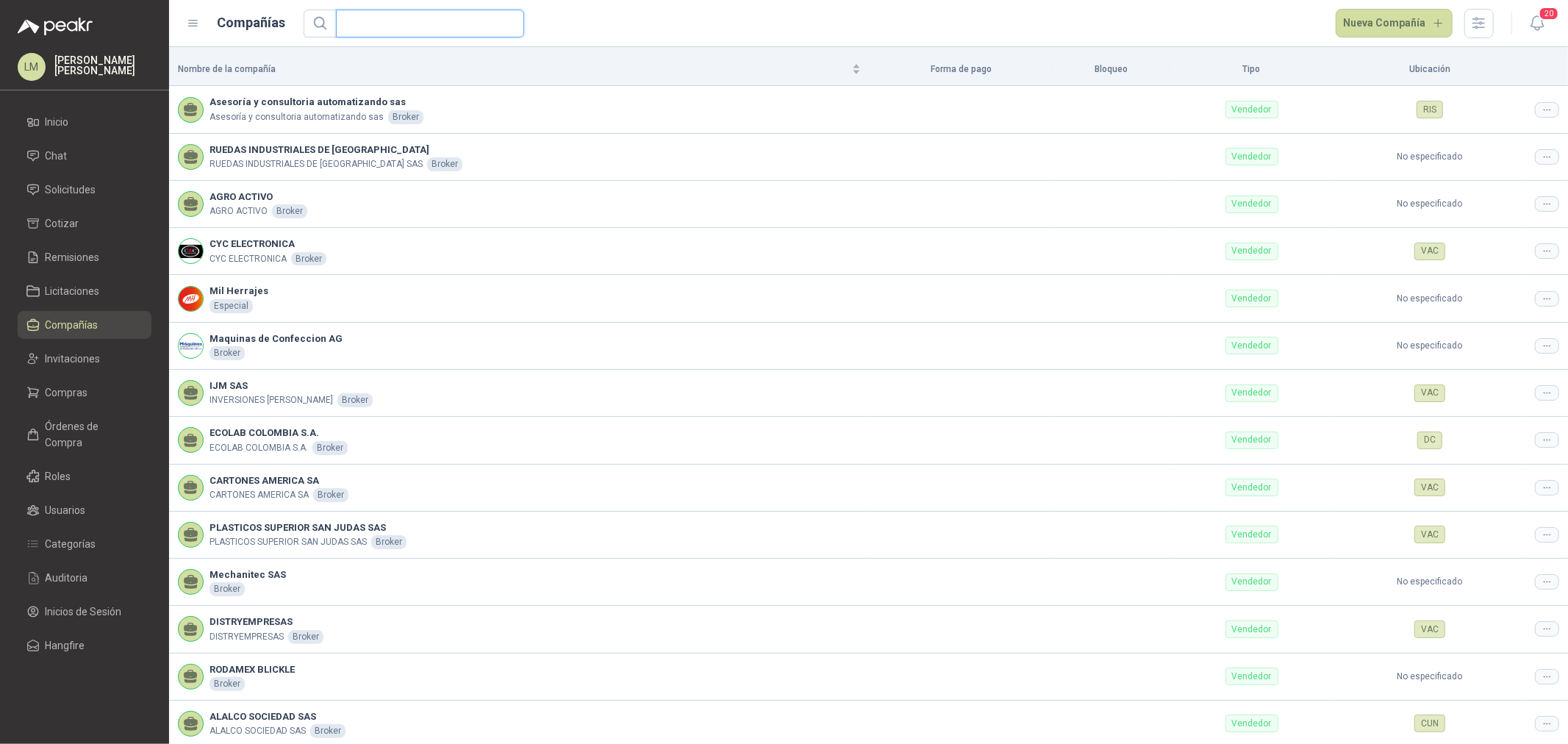
click at [352, 24] on input "text" at bounding box center [424, 24] width 159 height 26
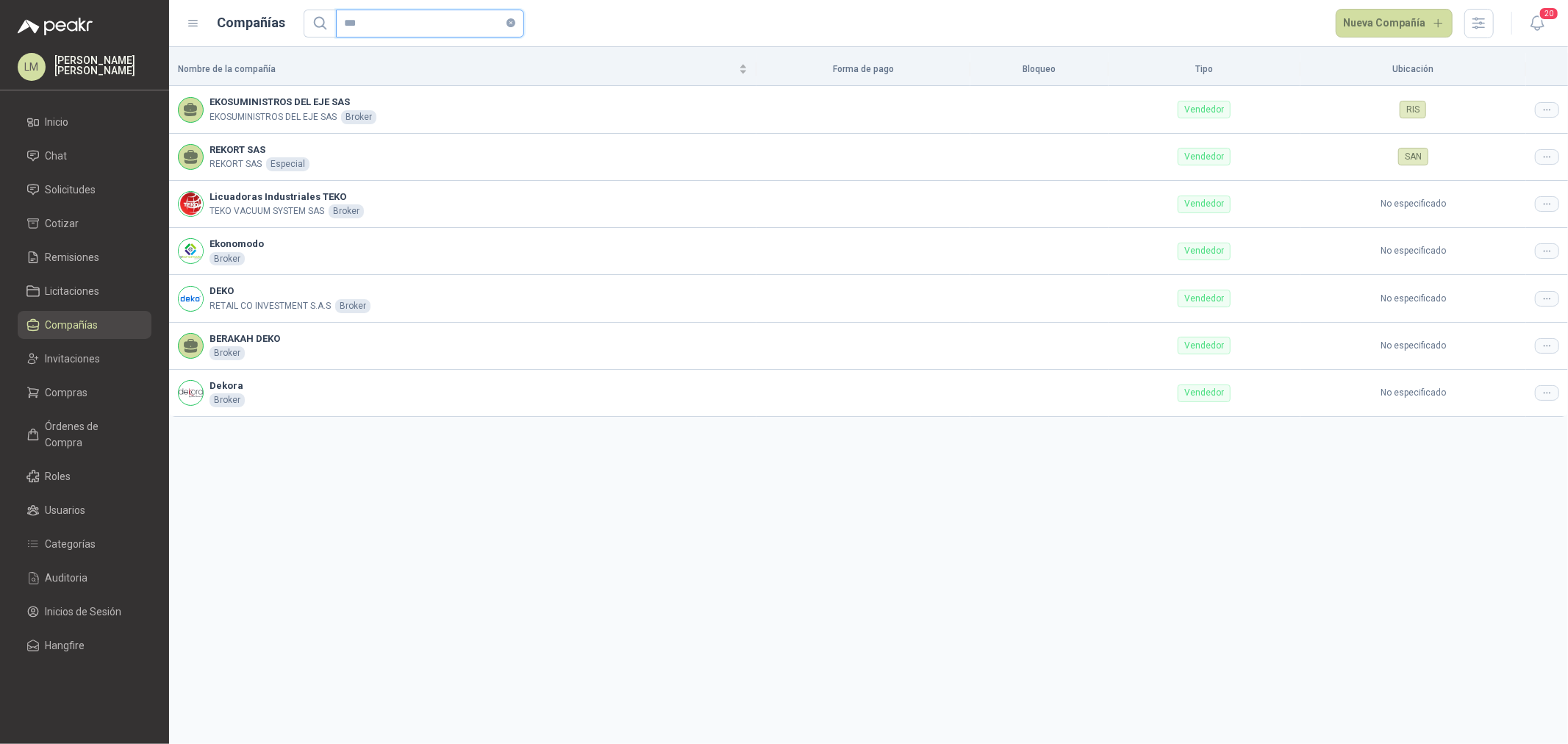
type input "***"
drag, startPoint x: 74, startPoint y: 399, endPoint x: 66, endPoint y: 404, distance: 9.4
click at [74, 399] on span "Compras" at bounding box center [67, 393] width 43 height 16
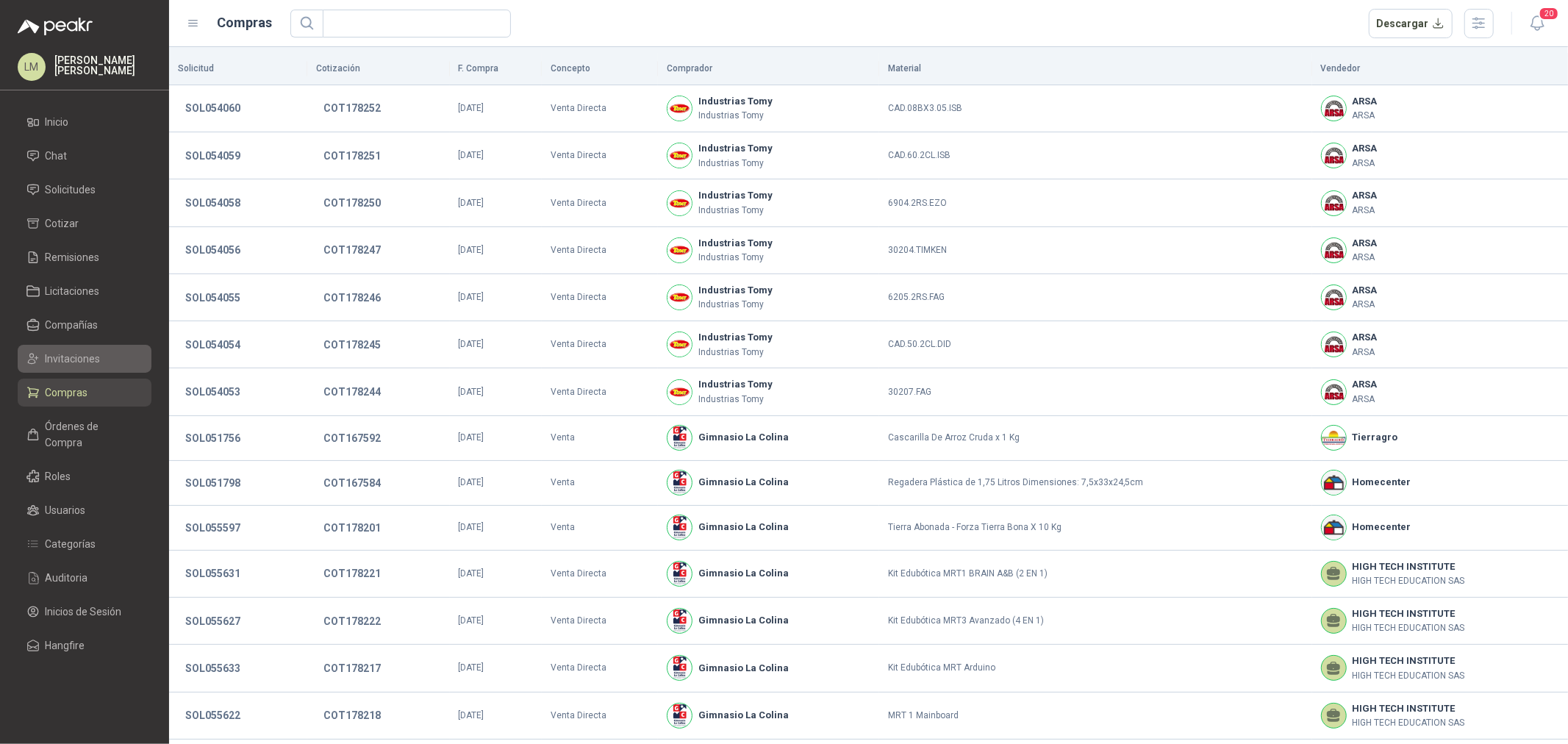
click at [67, 351] on span "Invitaciones" at bounding box center [73, 359] width 55 height 16
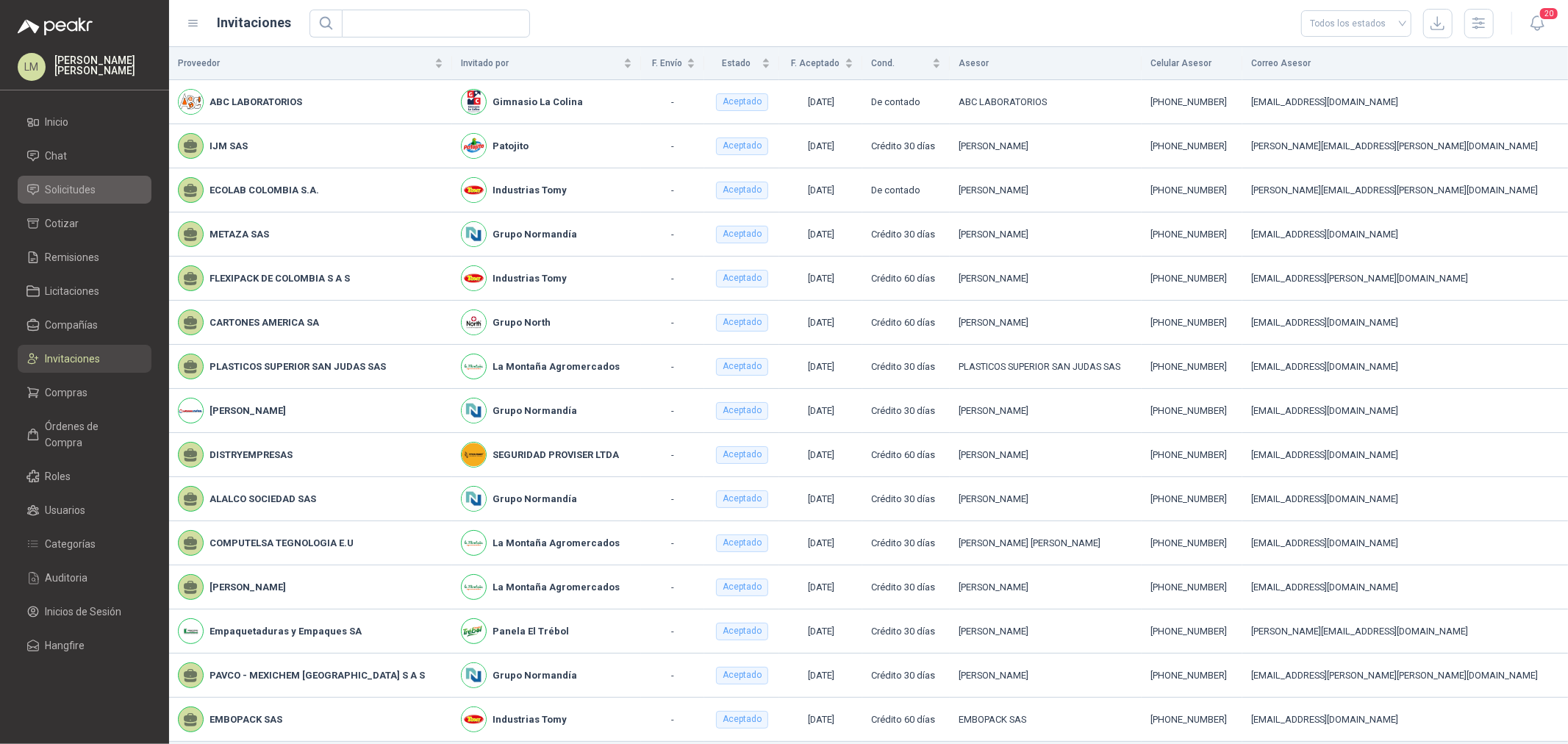
click at [65, 185] on span "Solicitudes" at bounding box center [71, 189] width 51 height 16
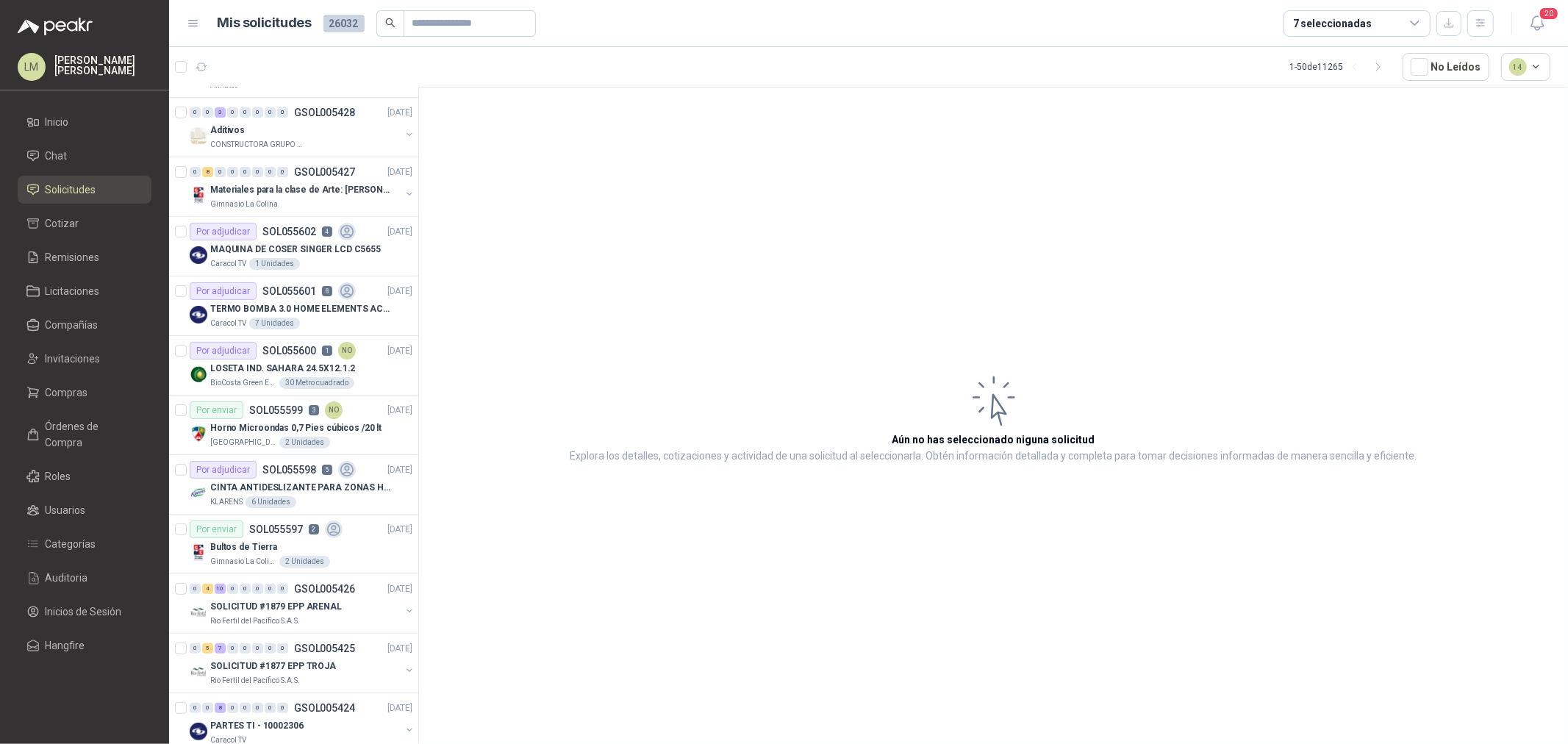
scroll to position [409, 0]
click at [276, 253] on p "MAQUINA DE COSER SINGER LCD C5655" at bounding box center [295, 248] width 171 height 14
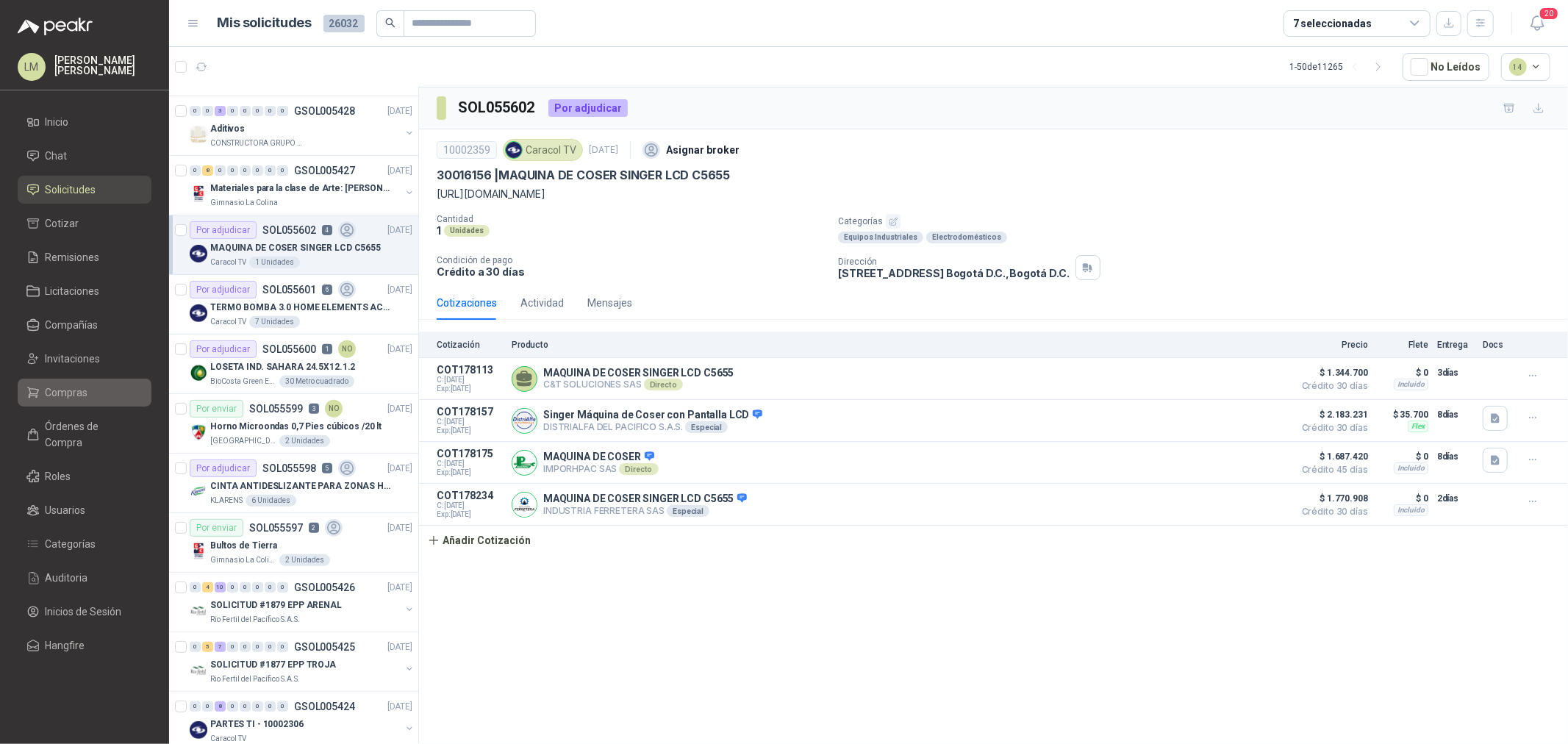
click at [57, 390] on span "Compras" at bounding box center [67, 393] width 43 height 16
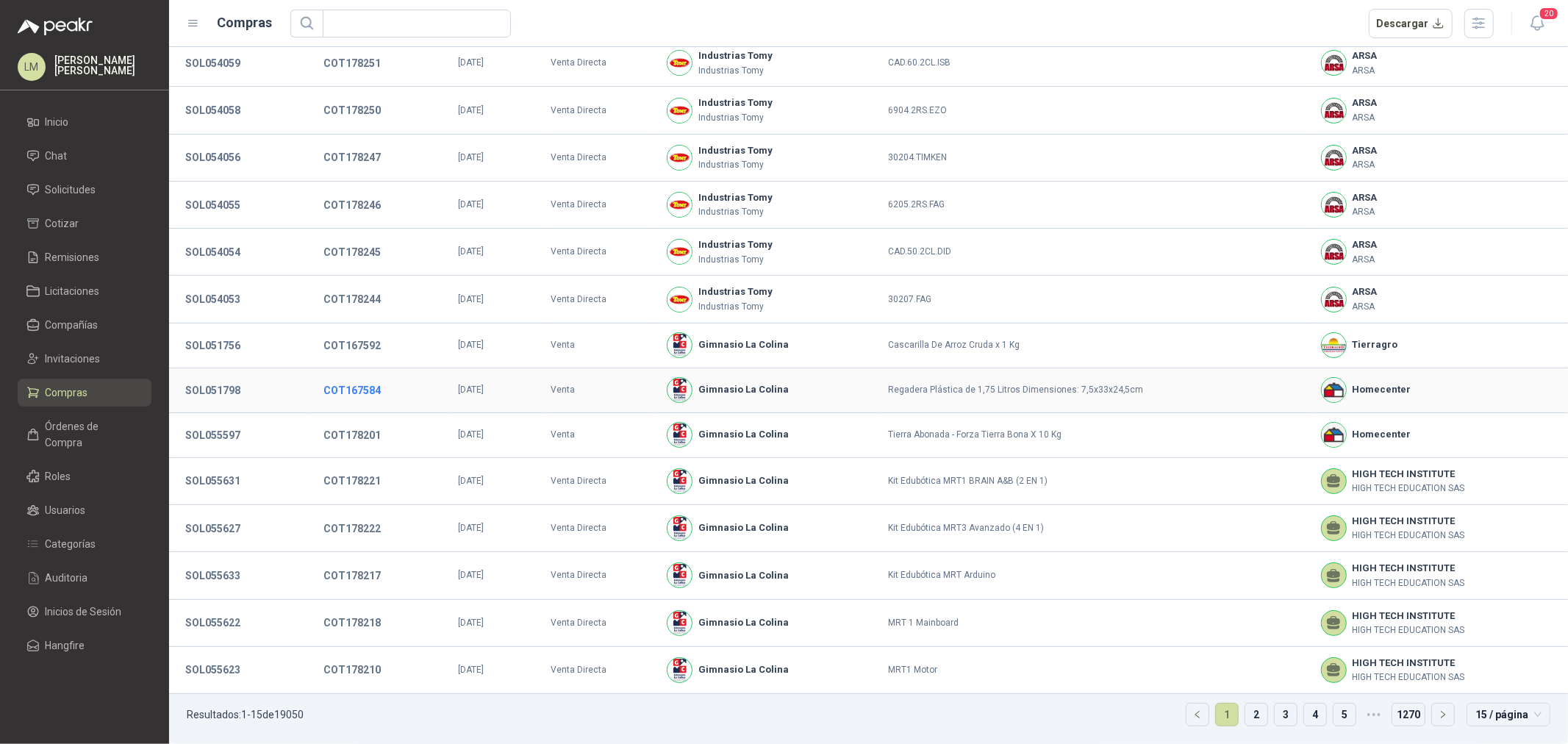
scroll to position [96, 0]
click at [48, 431] on span "Órdenes de Compra" at bounding box center [92, 434] width 92 height 32
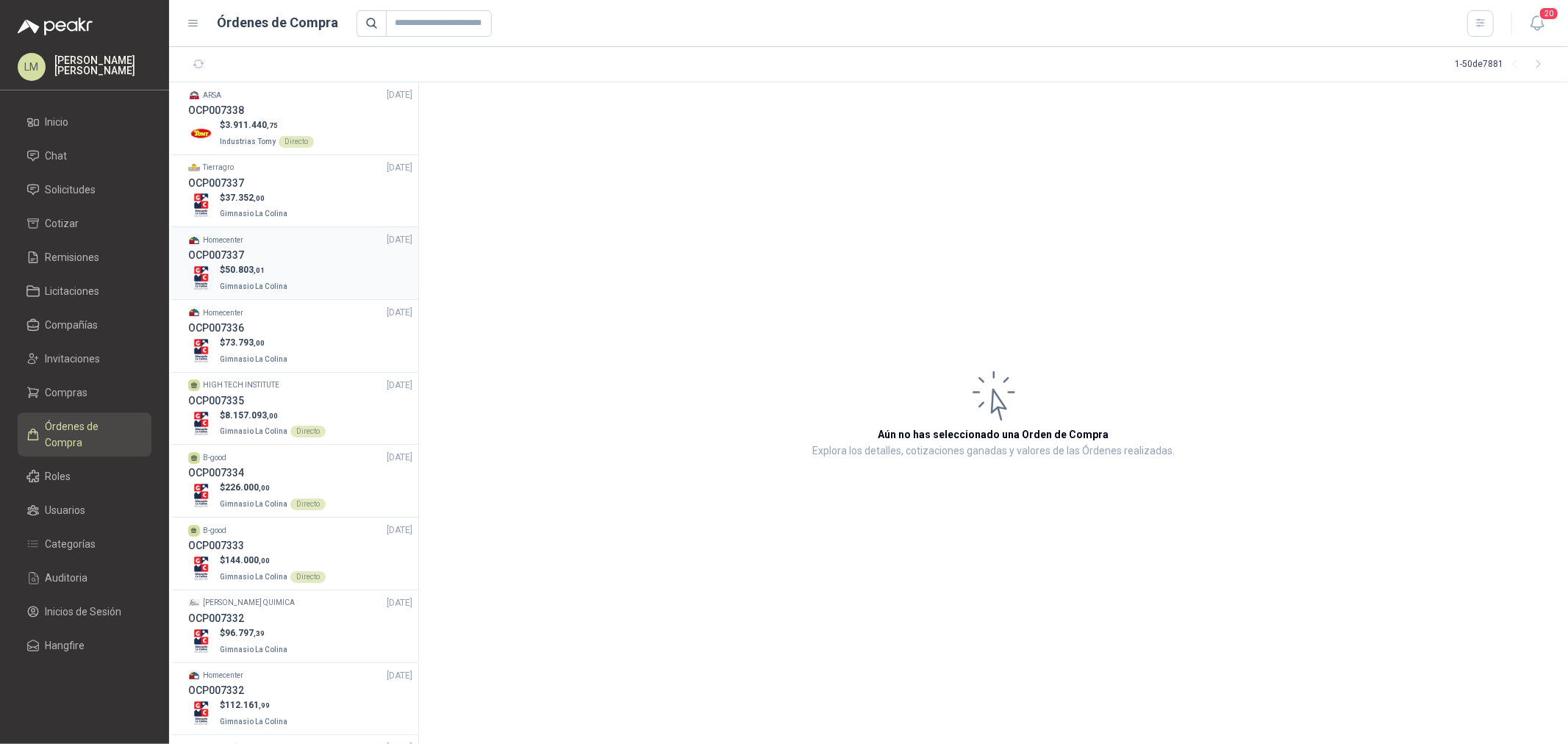
click at [253, 255] on div "OCP007337" at bounding box center [300, 255] width 224 height 16
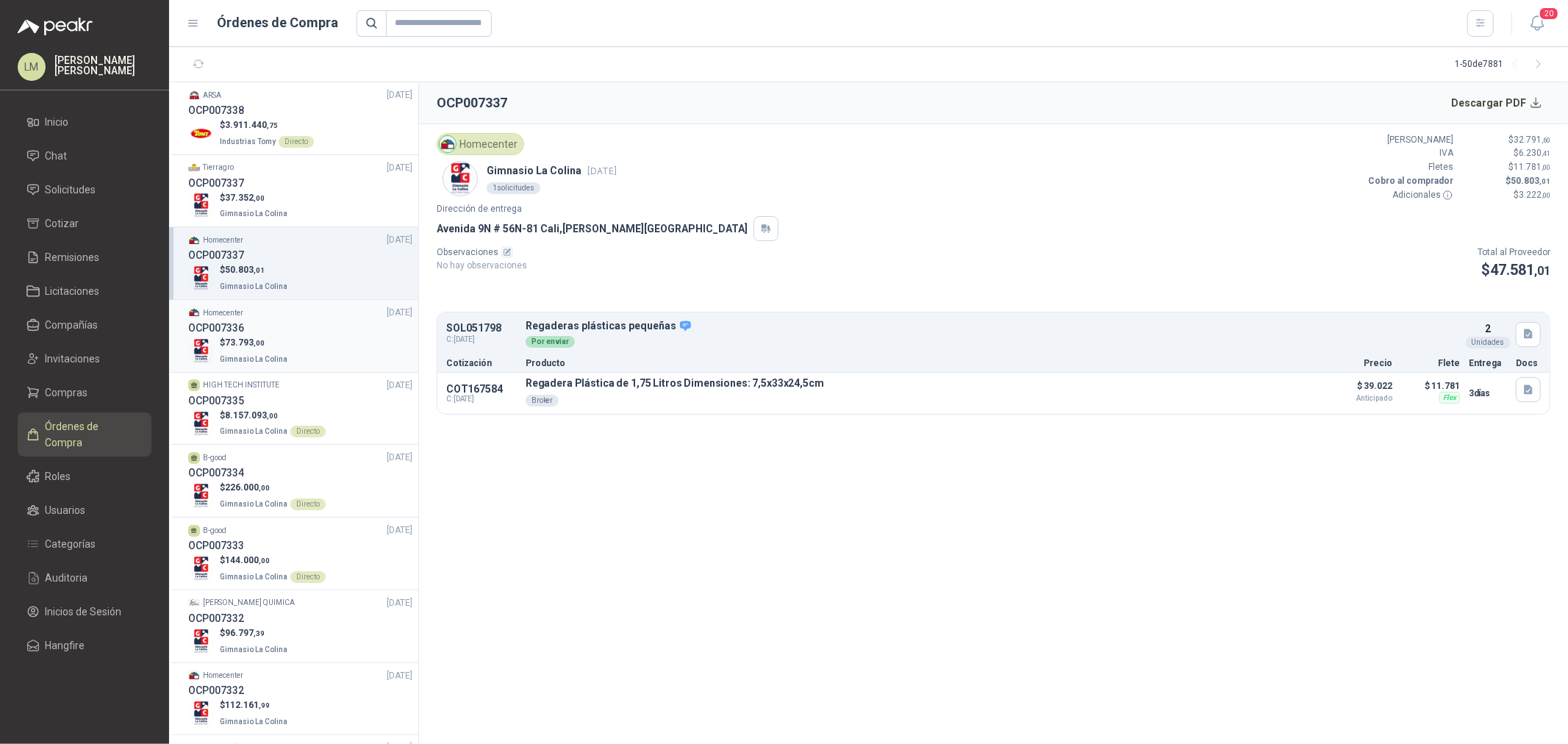
click at [265, 341] on p "$ 73.793 ,00" at bounding box center [255, 343] width 71 height 14
click at [267, 282] on span "Gimnasio La Colina" at bounding box center [253, 286] width 67 height 8
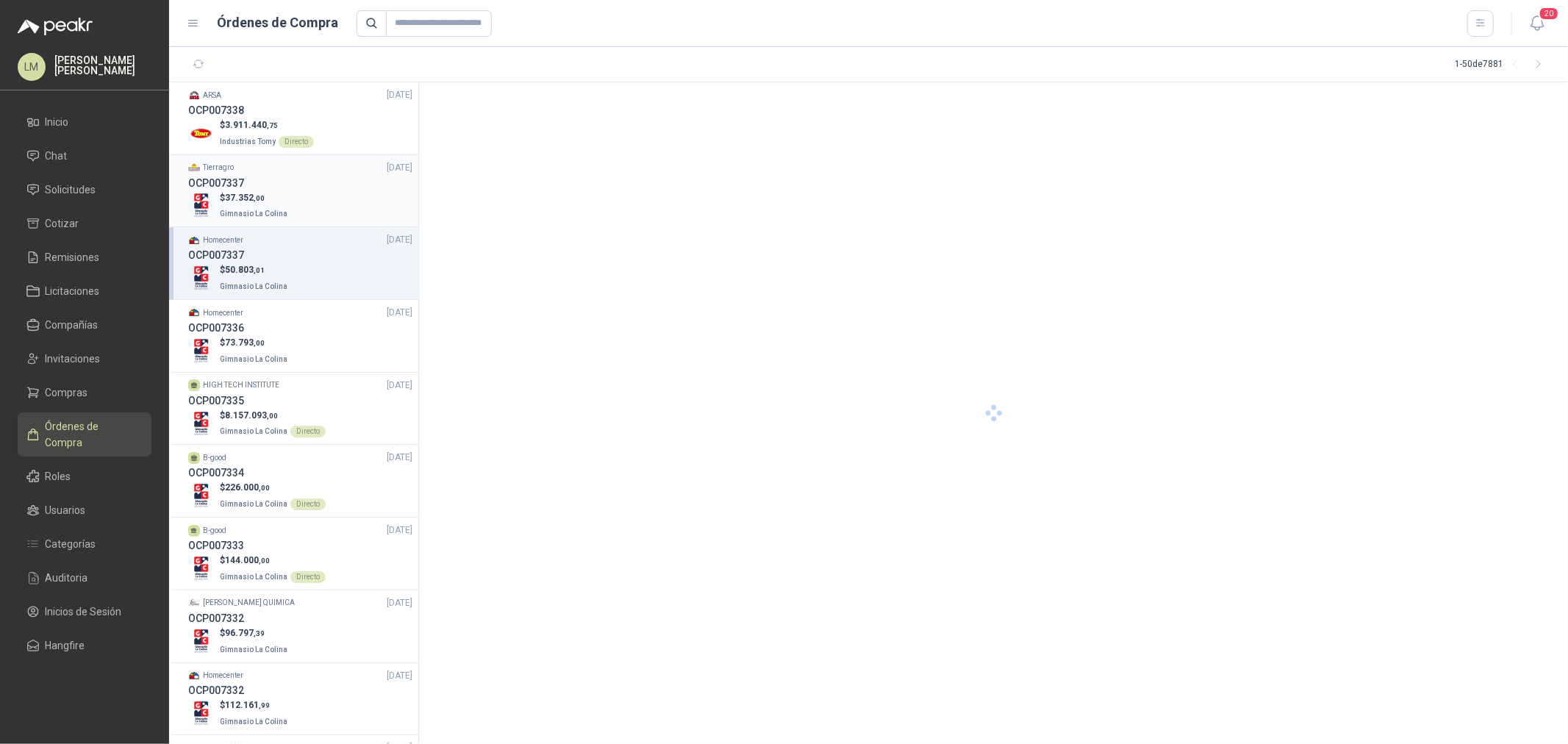
click at [265, 185] on div "OCP007337" at bounding box center [300, 183] width 224 height 16
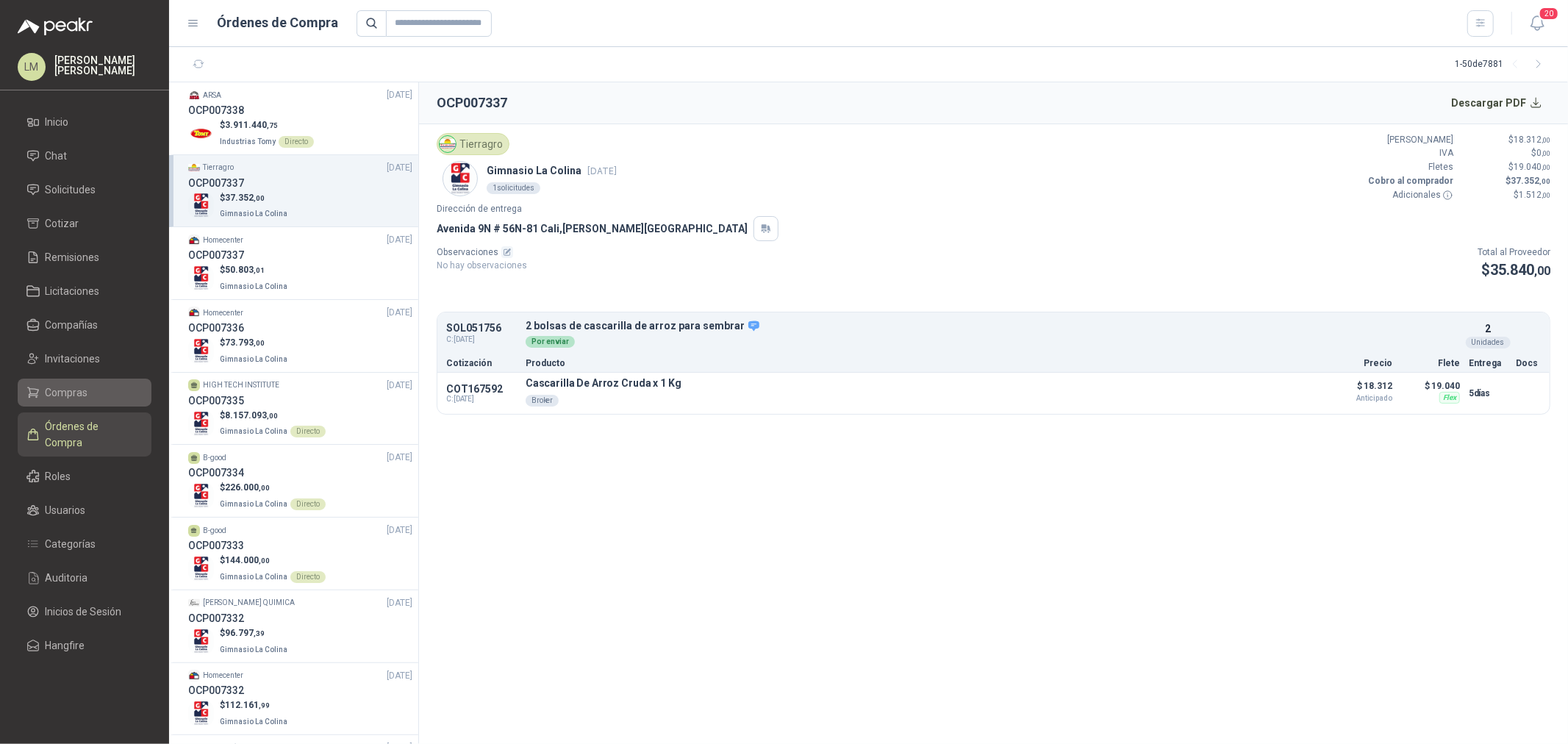
click at [63, 391] on span "Compras" at bounding box center [67, 393] width 43 height 16
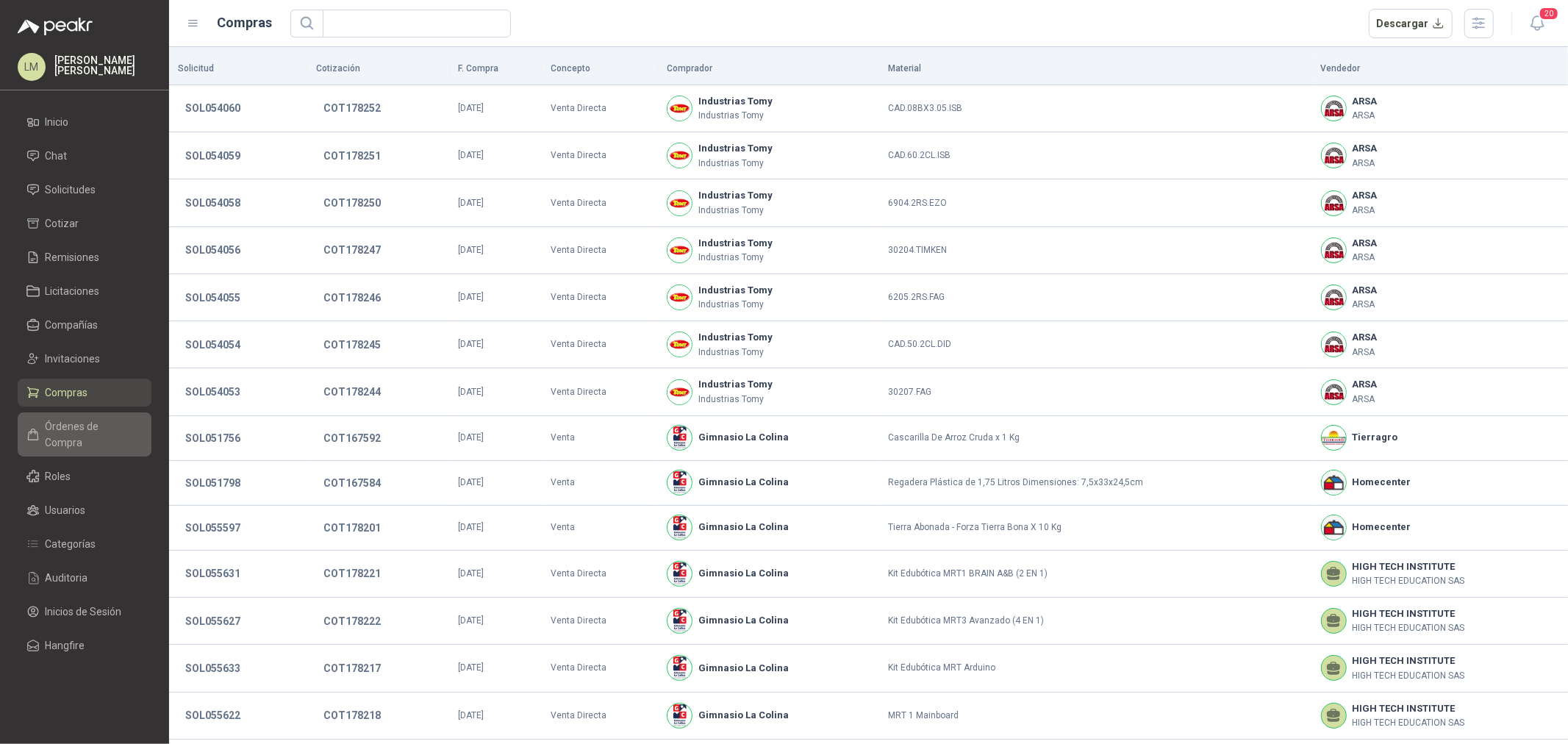
click at [39, 415] on link "Órdenes de Compra" at bounding box center [84, 435] width 134 height 44
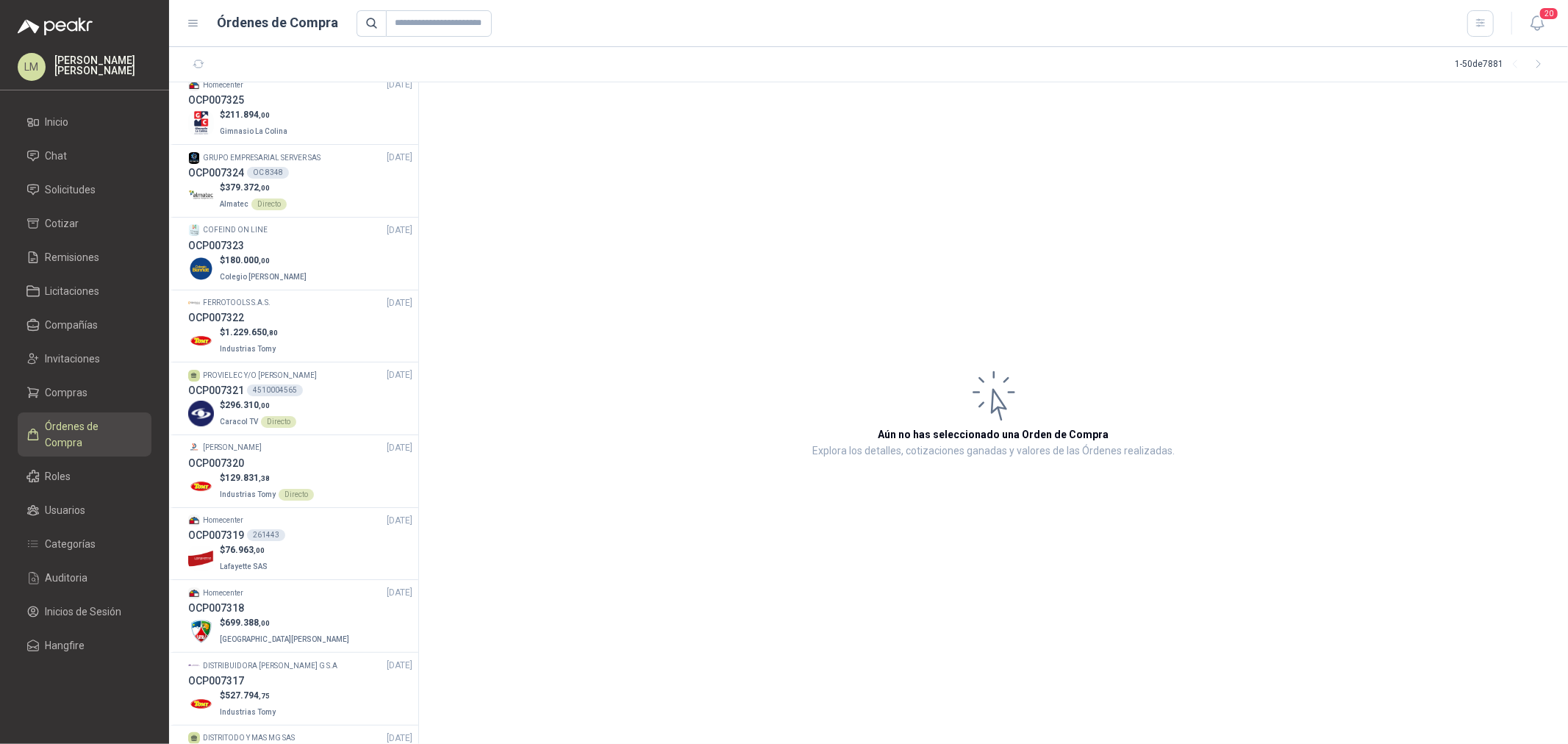
scroll to position [1553, 0]
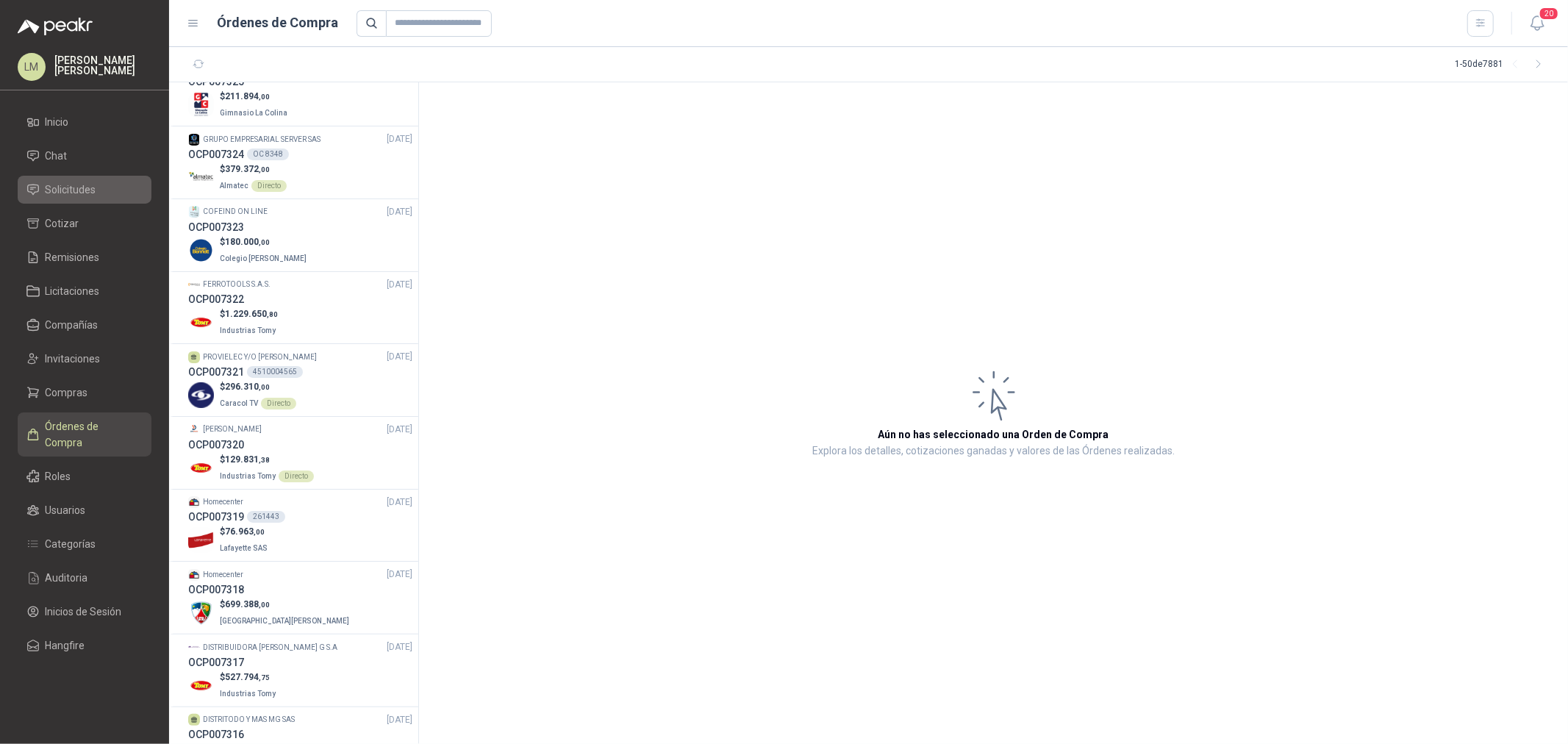
click at [84, 187] on span "Solicitudes" at bounding box center [71, 189] width 51 height 16
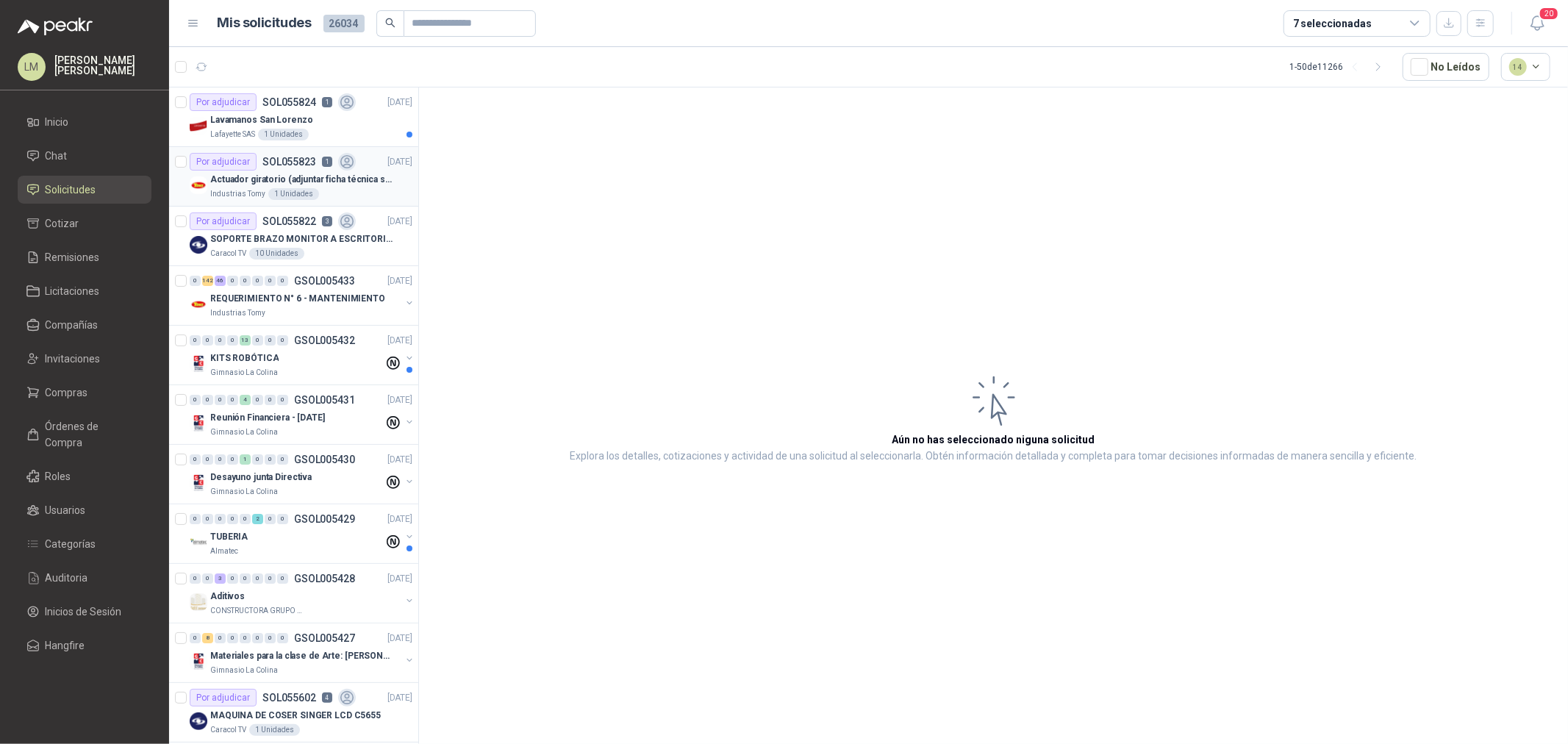
click at [282, 174] on p "Actuador giratorio (adjuntar ficha técnica si es diferente a festo)" at bounding box center [301, 180] width 183 height 14
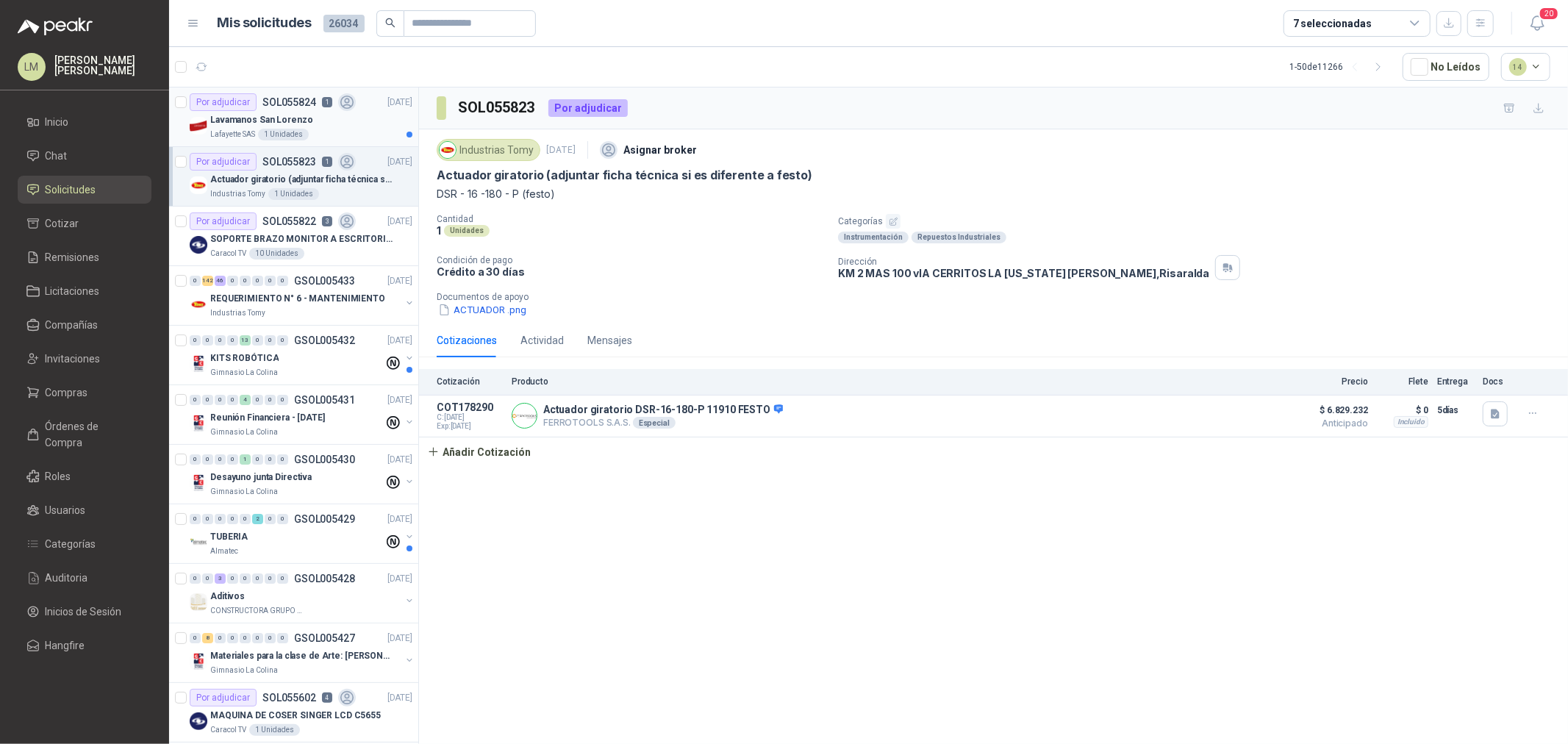
click at [283, 113] on p "Lavamanos San Lorenzo" at bounding box center [261, 120] width 103 height 14
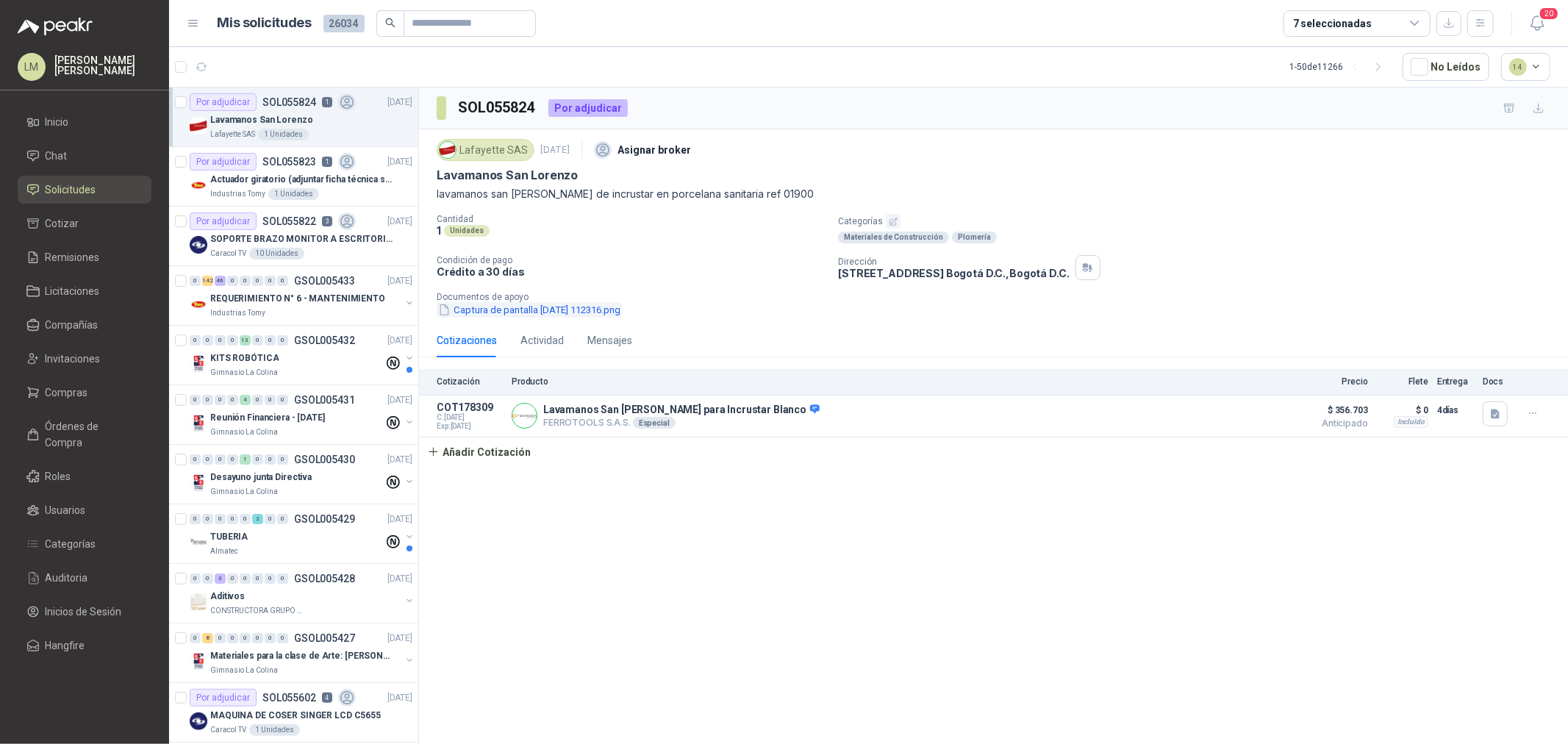
click at [517, 307] on button "Captura de pantalla [DATE] 112316.png" at bounding box center [530, 309] width 185 height 16
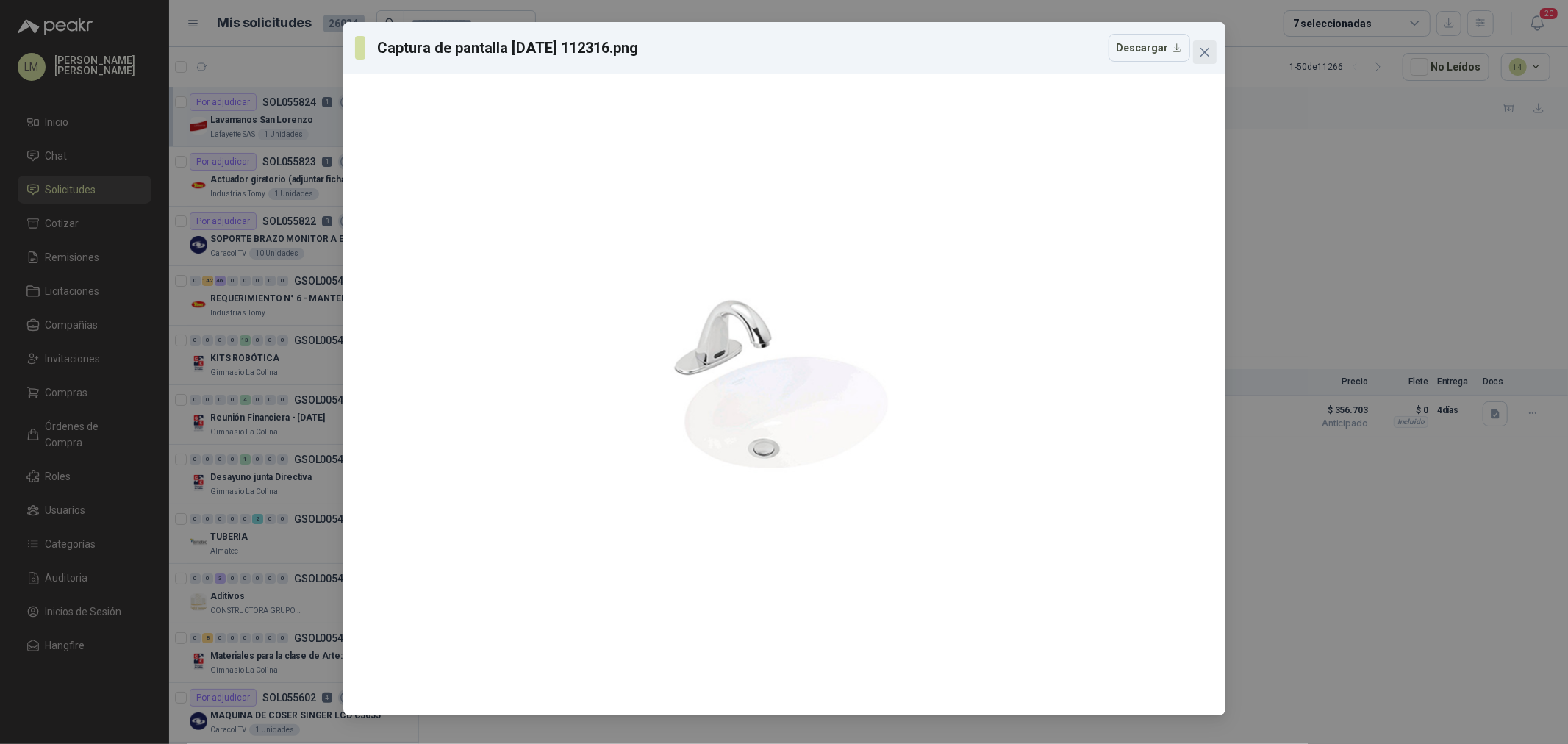
click at [1206, 50] on icon "close" at bounding box center [1204, 52] width 9 height 9
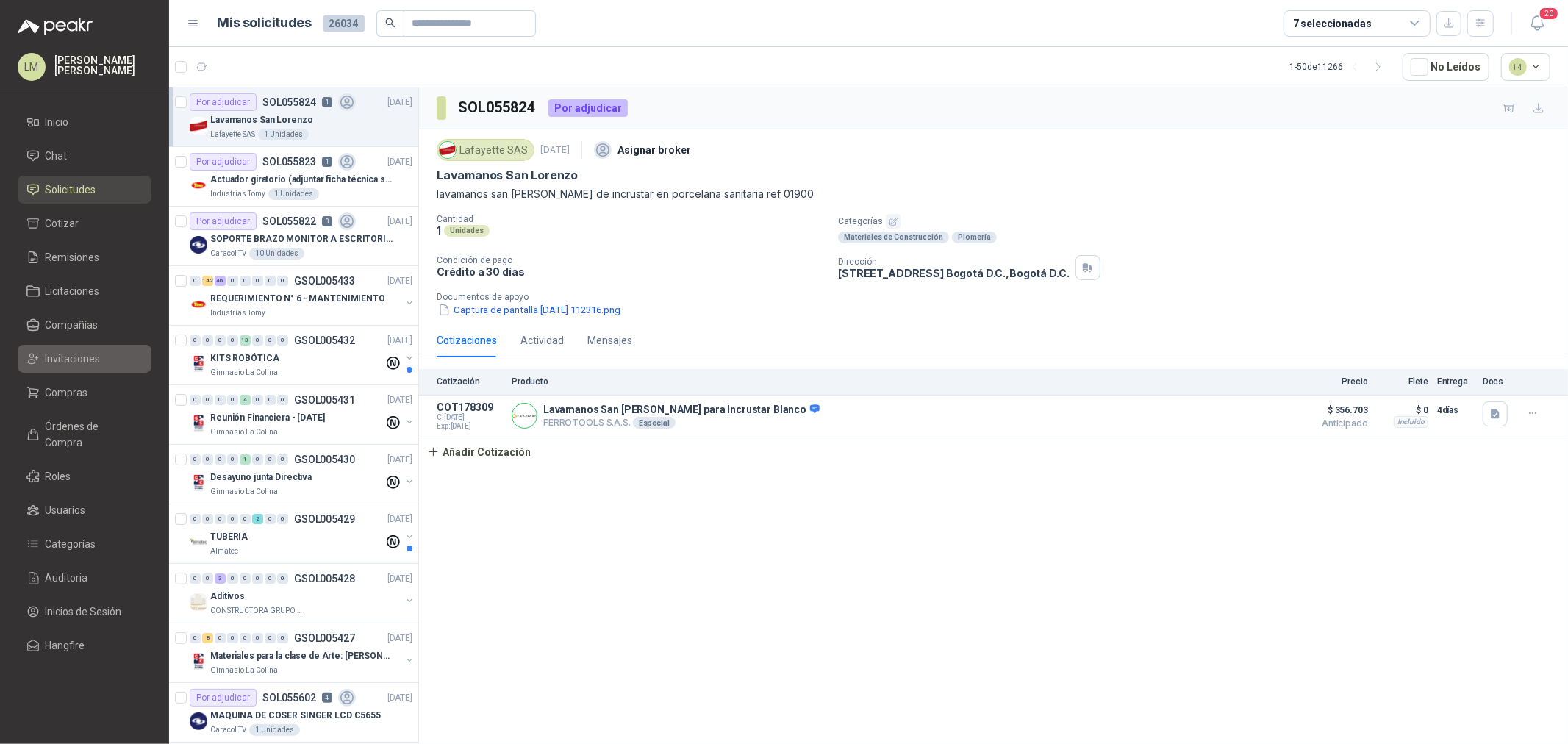
click at [60, 351] on span "Invitaciones" at bounding box center [73, 359] width 55 height 16
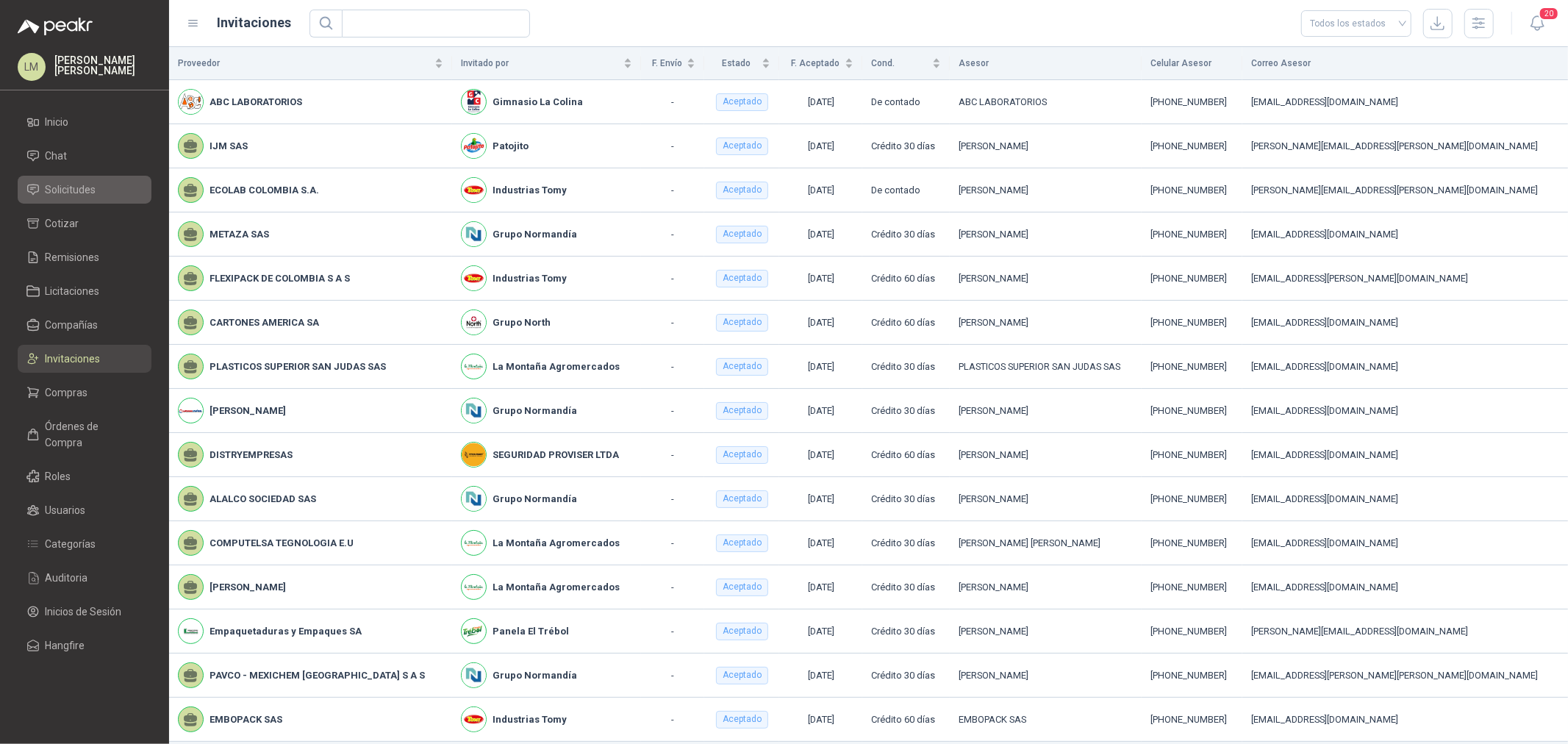
click at [75, 189] on span "Solicitudes" at bounding box center [71, 189] width 51 height 16
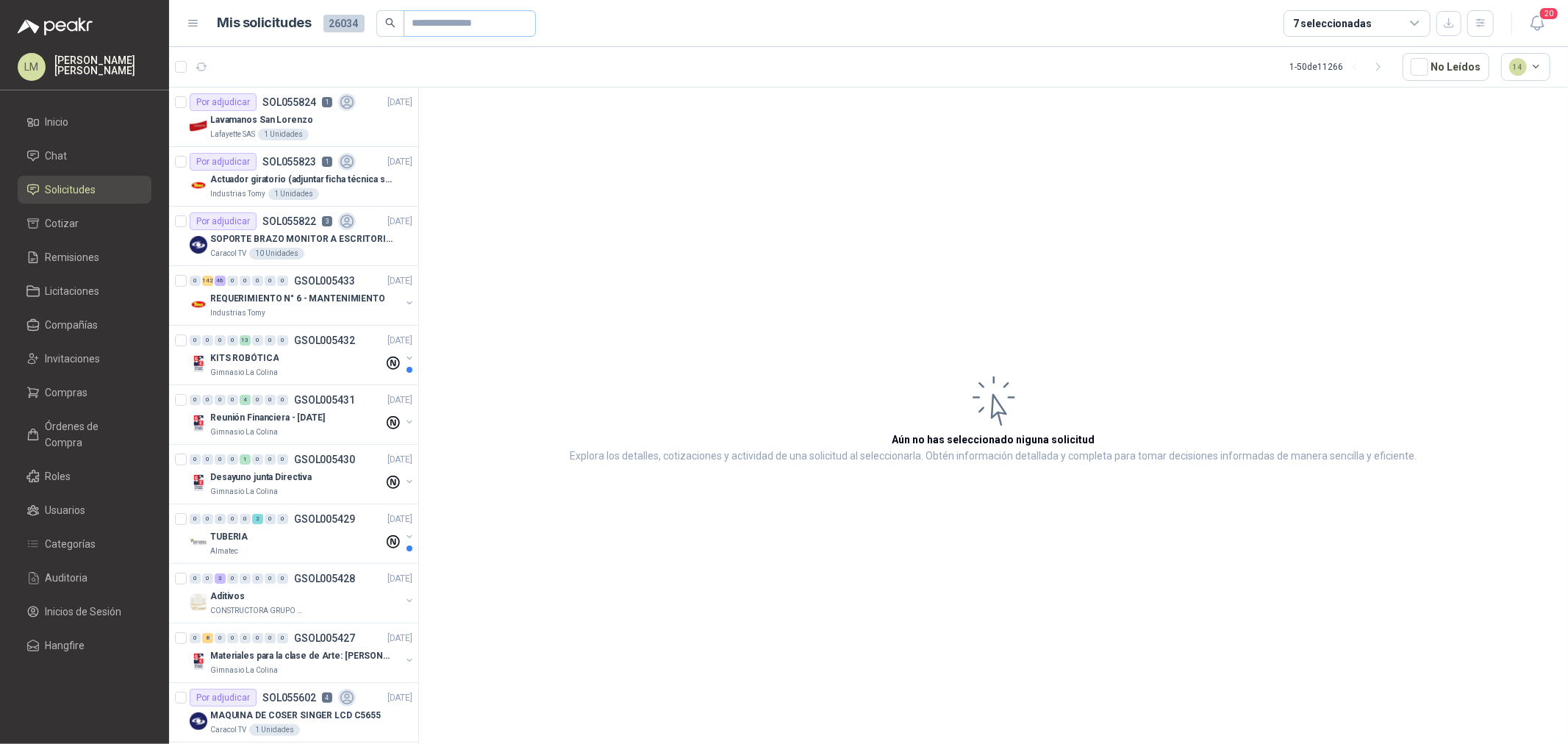
click at [476, 11] on span at bounding box center [469, 24] width 132 height 26
click at [476, 23] on input "text" at bounding box center [464, 23] width 103 height 25
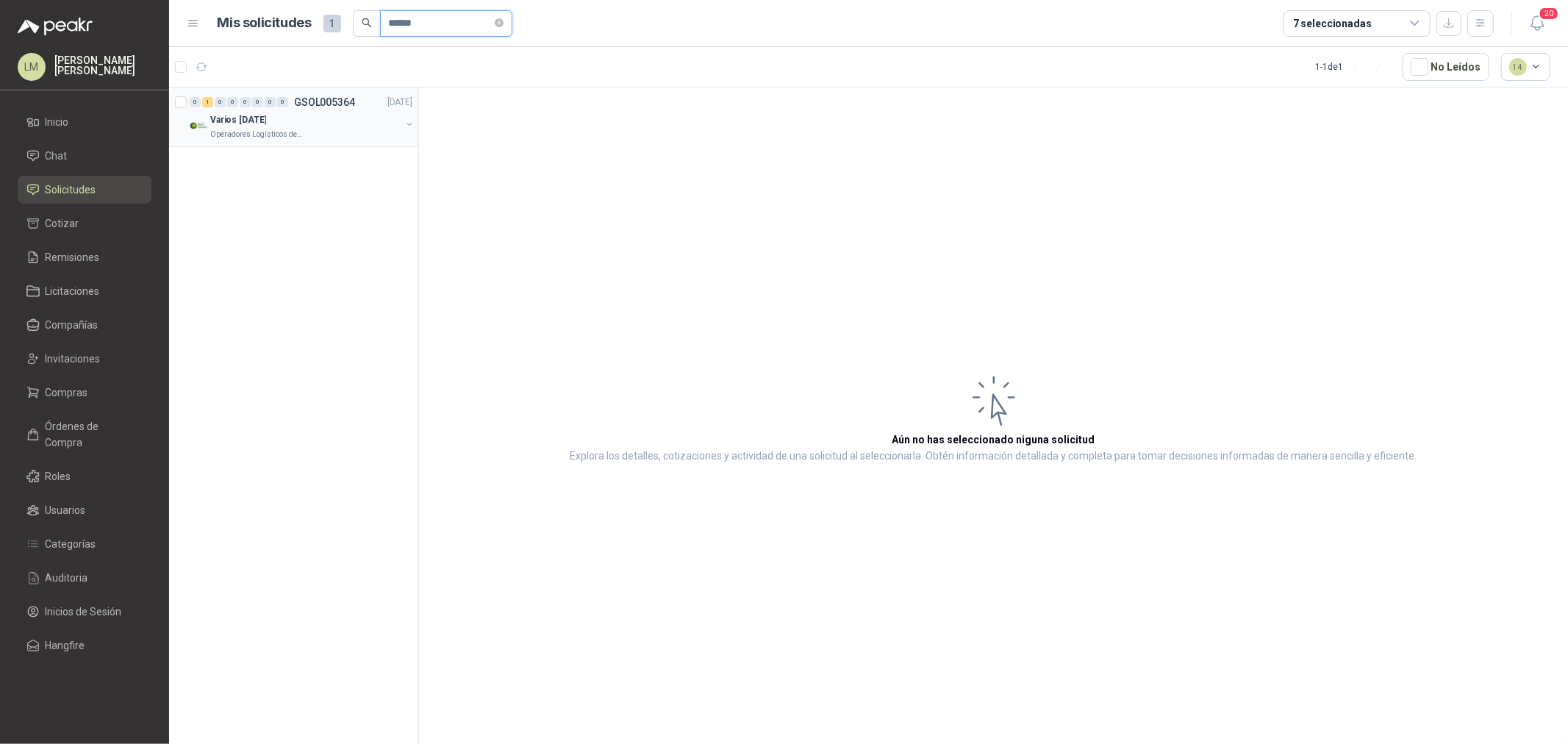
type input "******"
click at [408, 121] on button "button" at bounding box center [409, 124] width 11 height 11
click at [255, 180] on p "⁠Farola delantera derecha para equipo Tractocamión Prostar + 6x4 Marca Internat…" at bounding box center [297, 180] width 183 height 14
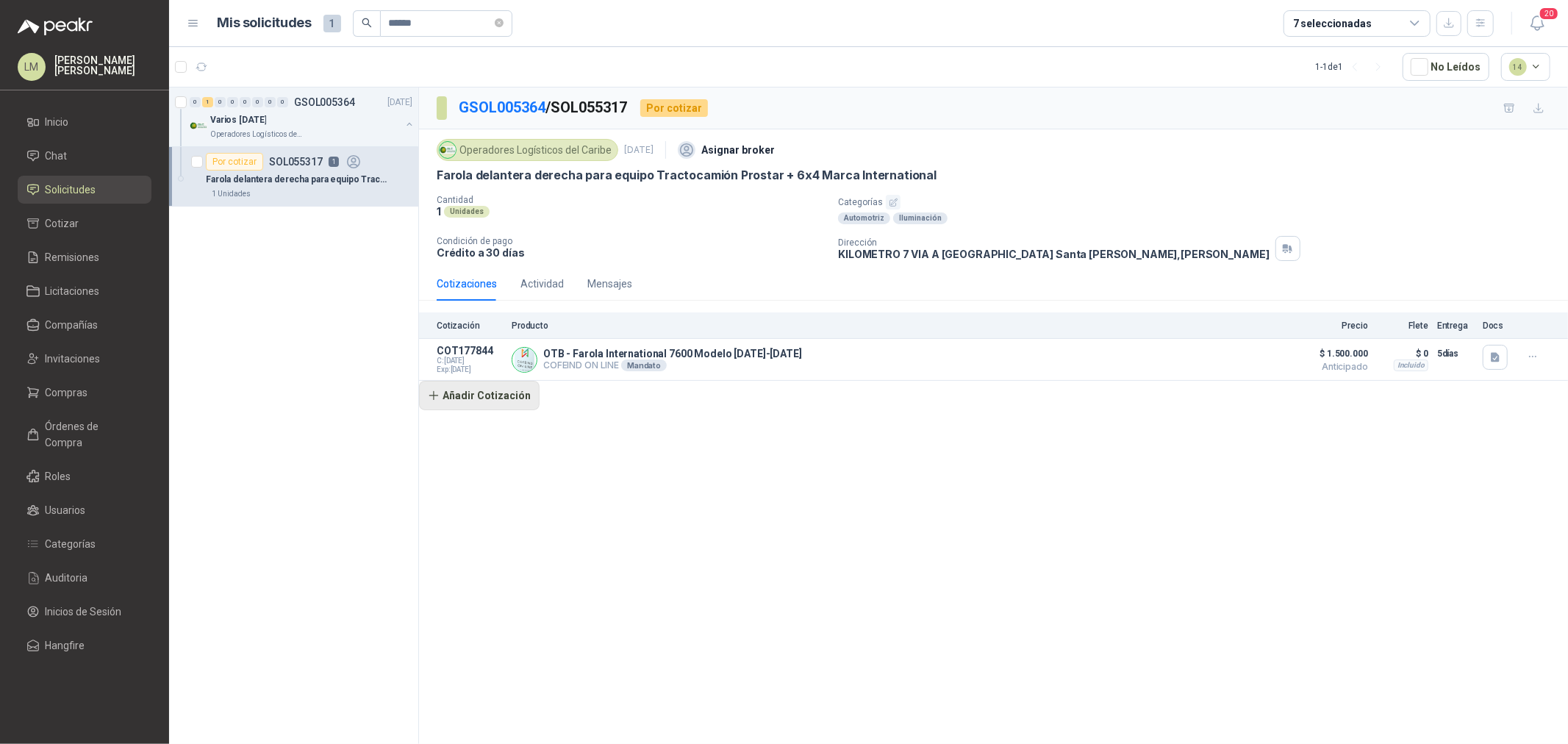
click at [485, 406] on button "Añadir Cotización" at bounding box center [479, 395] width 121 height 30
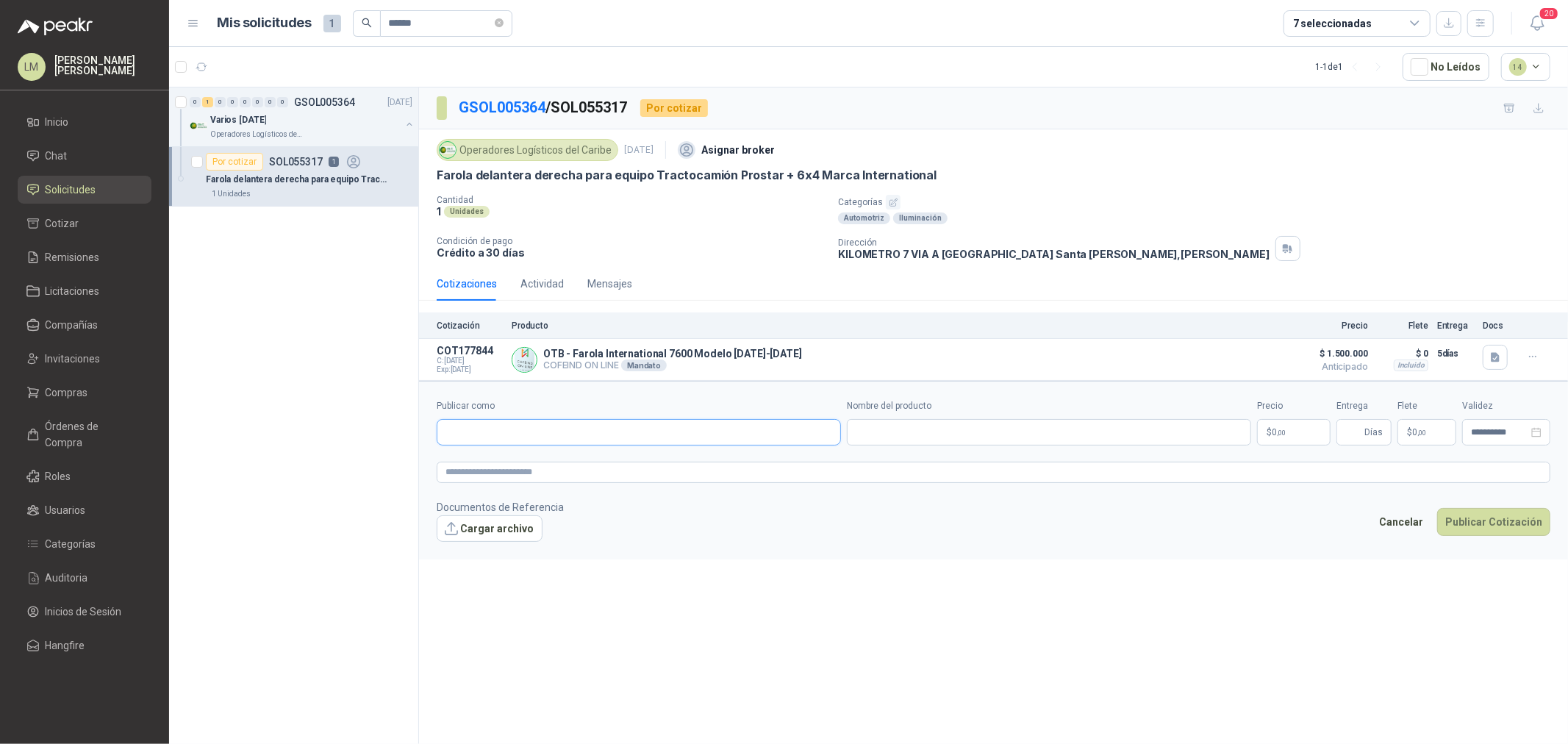
click at [516, 431] on input "Publicar como" at bounding box center [638, 432] width 403 height 25
type input "******"
click at [570, 486] on div "NAVITRANS COMERCIAL INTERNACIONAL DE EQUIPOS Y MAQUINARIA S. A.S. - NIT : 89090…" at bounding box center [638, 468] width 403 height 37
click at [681, 469] on span "COMERCIAL INTERNACIONAL DE EQUIPOS Y MAQUINARIA S. A.S. -" at bounding box center [582, 472] width 222 height 7
type input "**********"
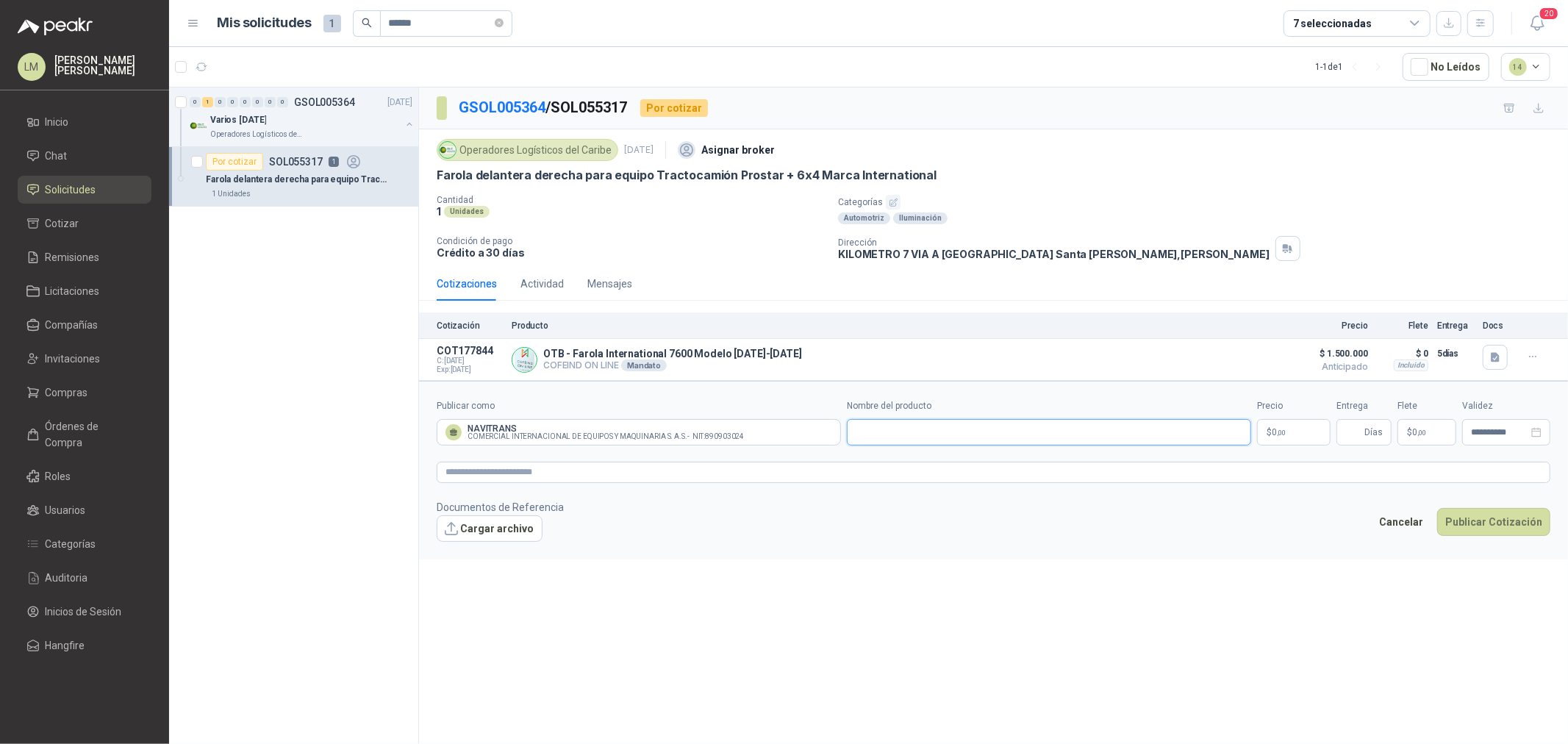
click at [908, 441] on input "Nombre del producto" at bounding box center [1049, 432] width 404 height 26
type input "**********"
click at [1278, 436] on span ",00" at bounding box center [1281, 433] width 9 height 8
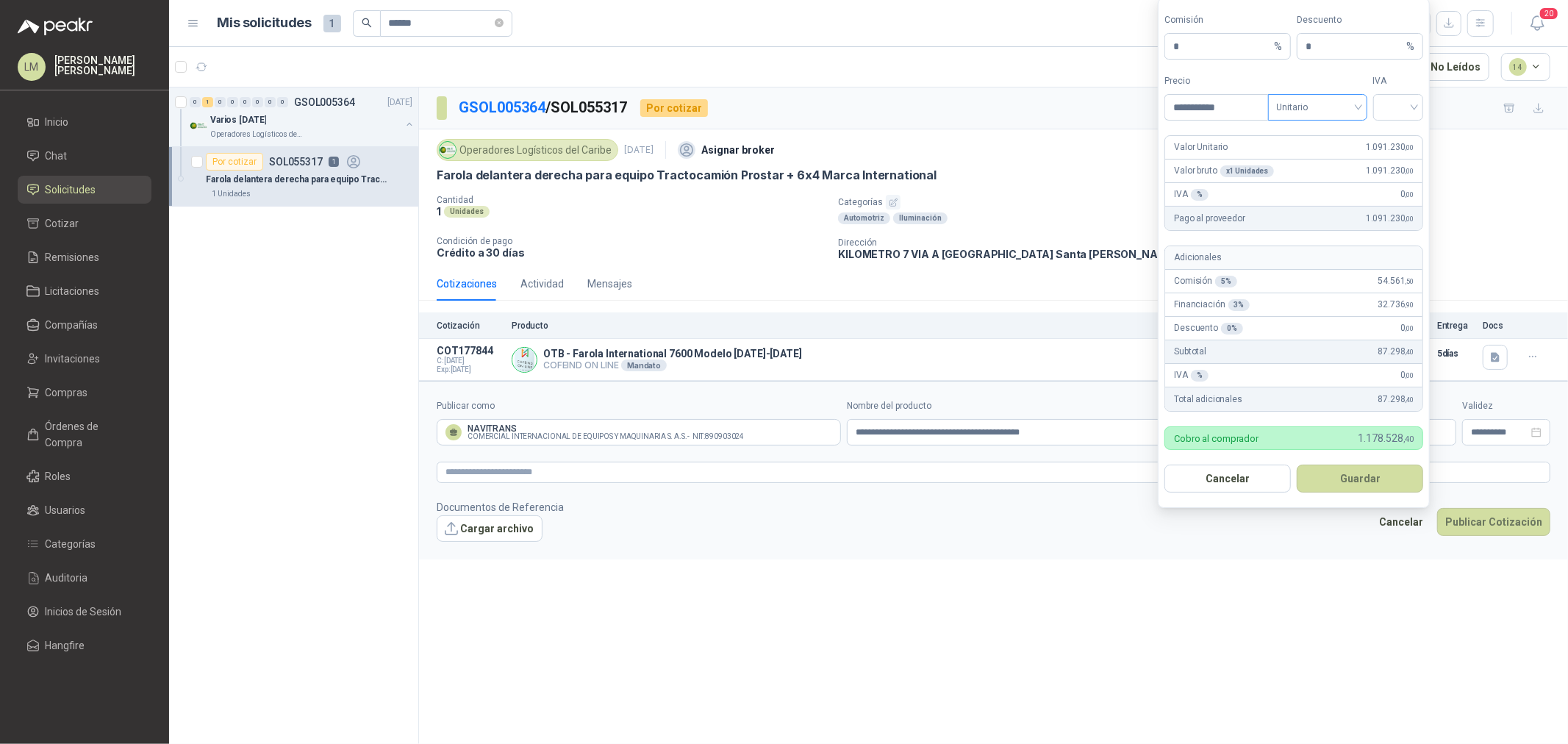
click at [1320, 108] on span "Unitario" at bounding box center [1318, 107] width 82 height 22
type input "**********"
click at [1302, 157] on div "Unitario con IVA" at bounding box center [1318, 161] width 75 height 16
click at [1388, 112] on input "search" at bounding box center [1399, 106] width 33 height 22
click at [1388, 137] on div "19%" at bounding box center [1398, 138] width 27 height 16
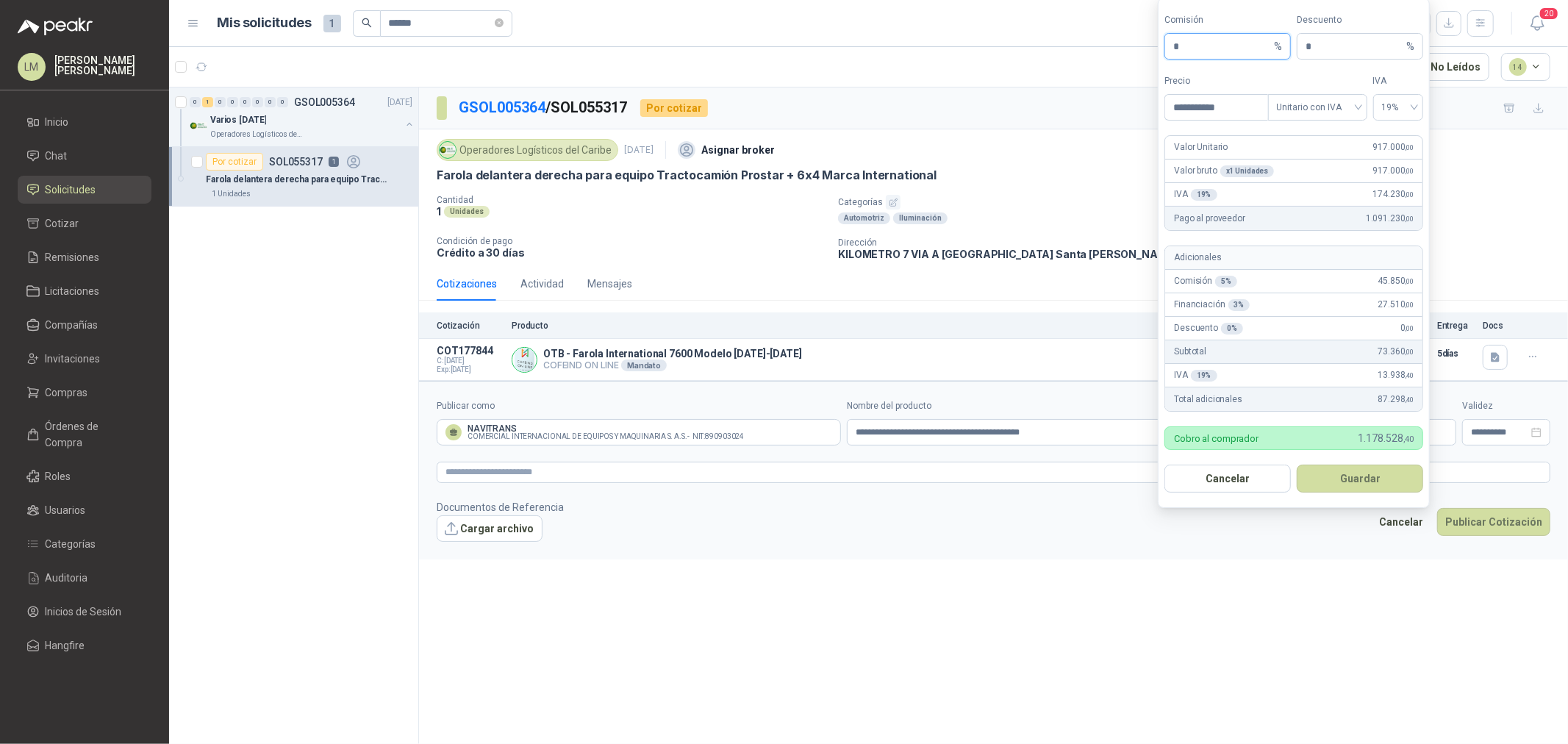
drag, startPoint x: 1152, startPoint y: 42, endPoint x: 1092, endPoint y: 41, distance: 60.0
click at [1096, 41] on body "LM Luis Miguel Martinez Inicio Chat Solicitudes Cotizar Remisiones Licitaciones…" at bounding box center [784, 372] width 1568 height 744
type input "**"
click at [1354, 472] on button "Guardar" at bounding box center [1361, 479] width 126 height 28
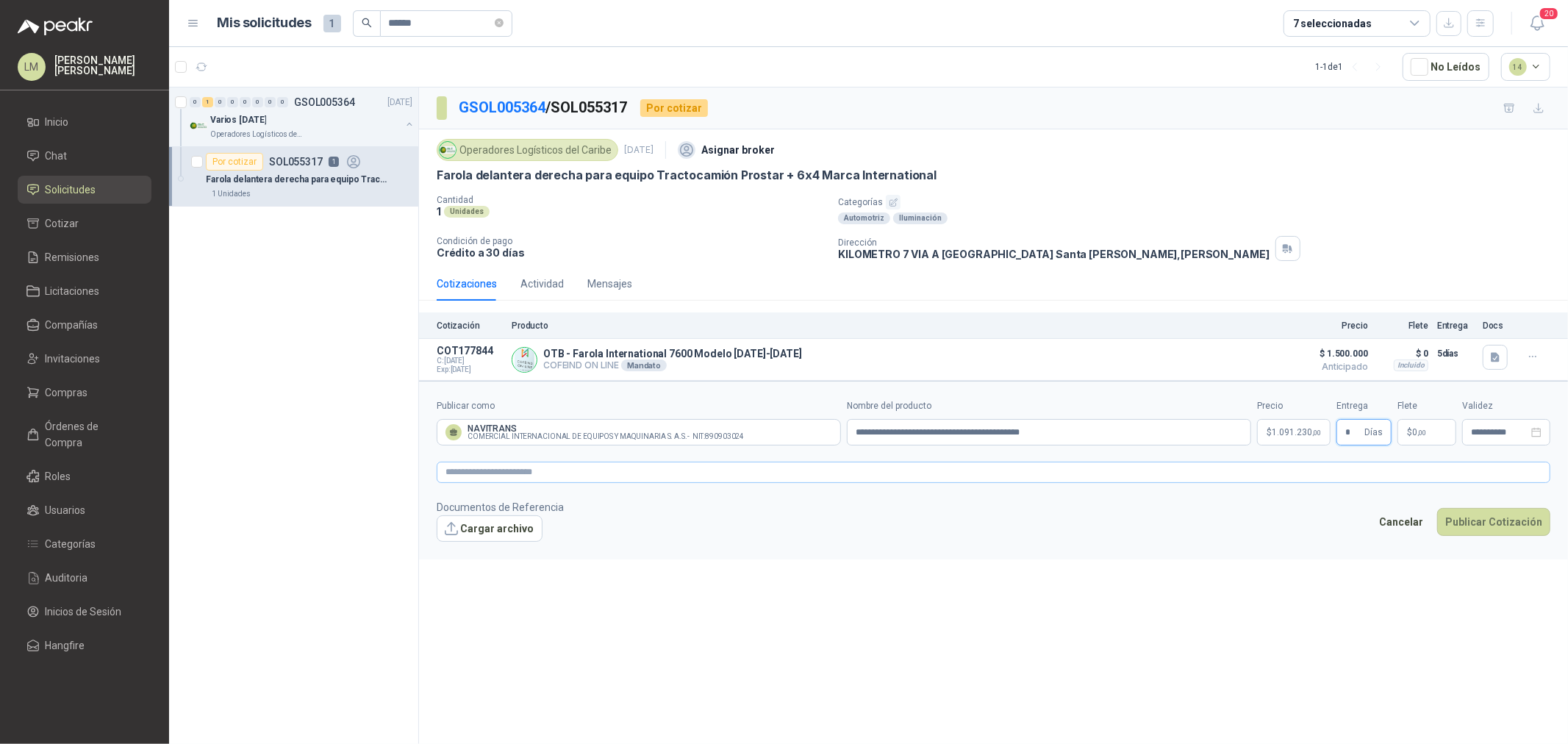
type input "*"
type input "********"
click at [1210, 482] on textarea at bounding box center [994, 472] width 1114 height 21
click at [1489, 505] on footer "Documentos de Referencia Cargar archivo Cancelar Publicar Cotización" at bounding box center [994, 521] width 1114 height 43
click at [1490, 525] on button "Publicar Cotización" at bounding box center [1494, 523] width 113 height 28
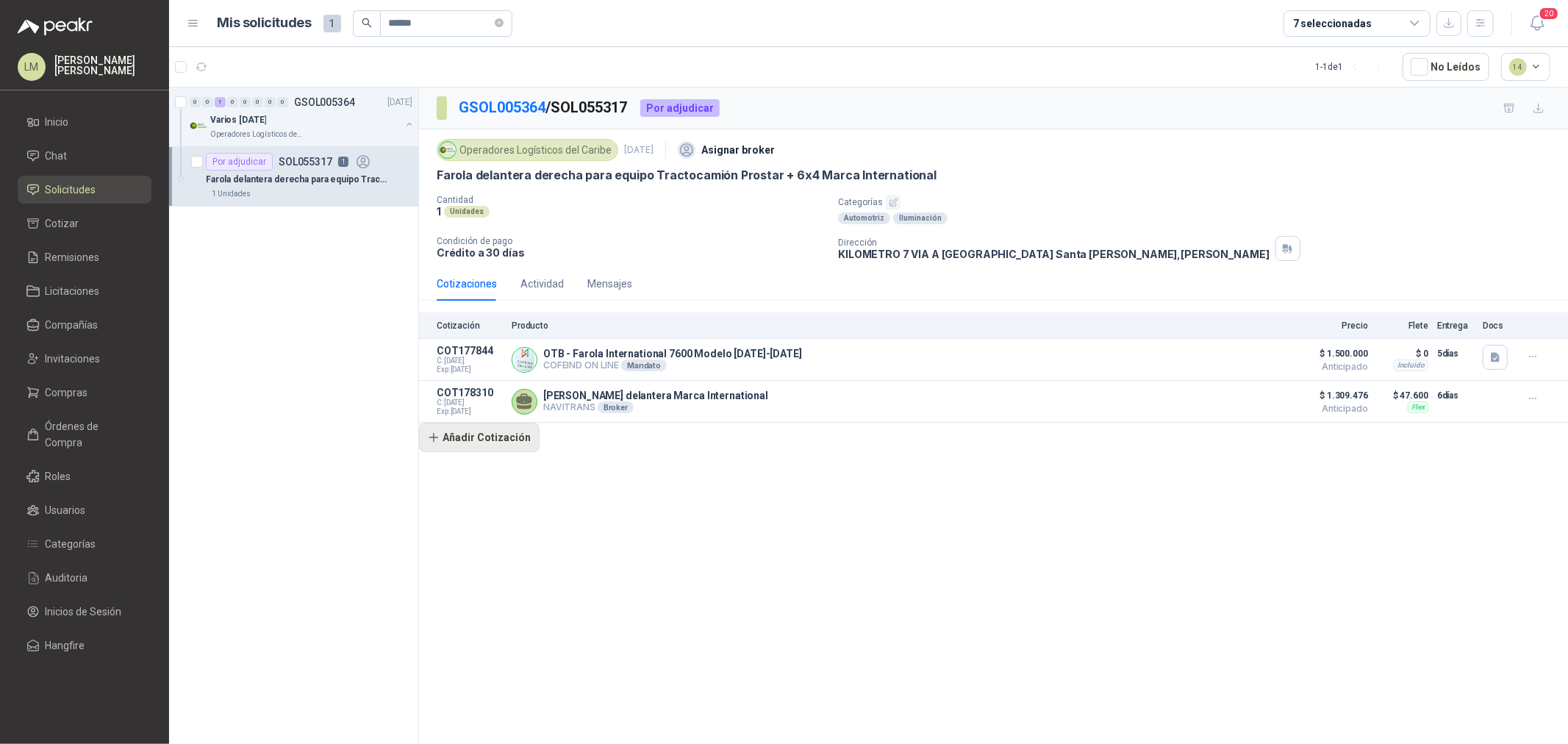
click at [489, 435] on button "Añadir Cotización" at bounding box center [479, 438] width 121 height 30
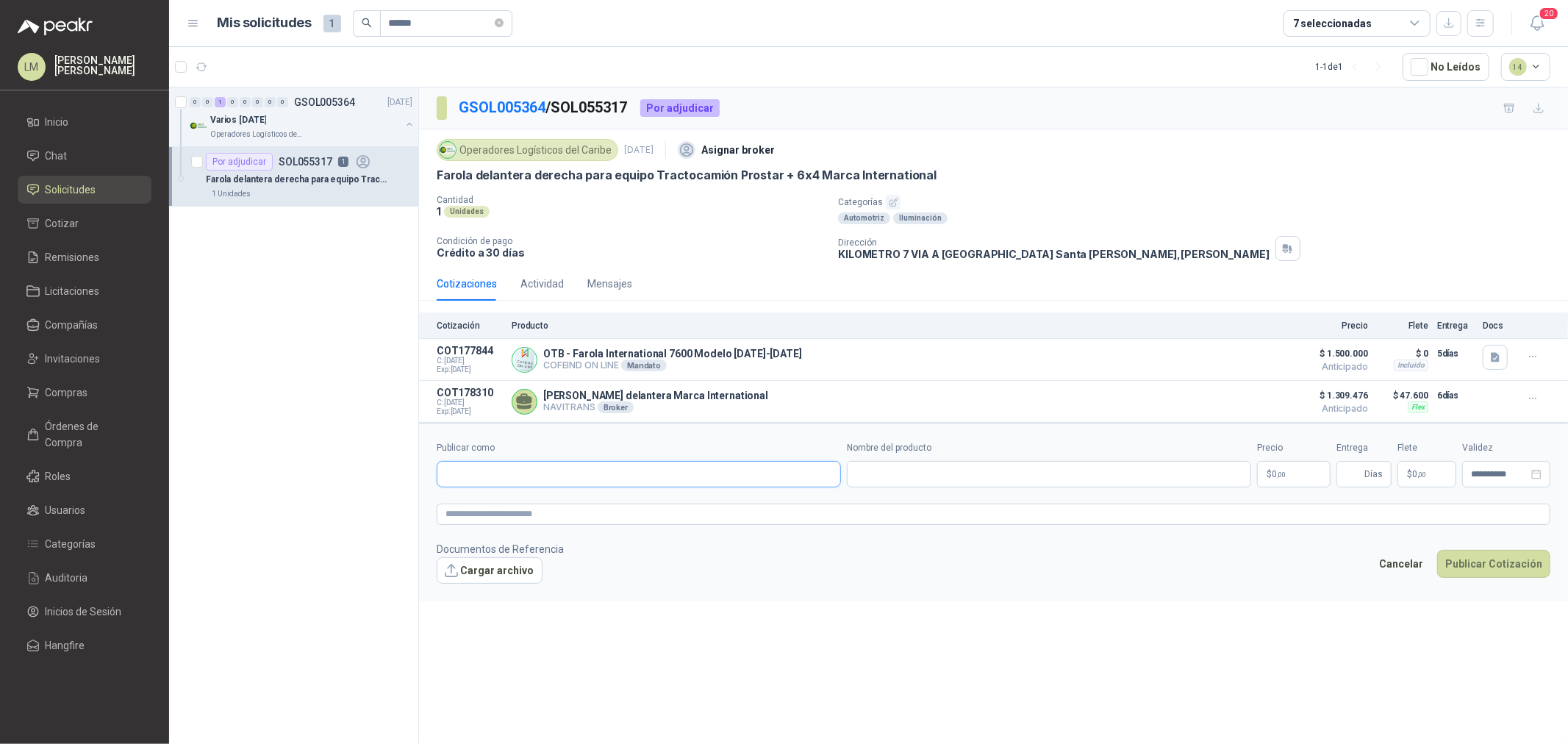
click at [589, 473] on input "Publicar como" at bounding box center [638, 474] width 403 height 25
type input "**********"
drag, startPoint x: 610, startPoint y: 465, endPoint x: 599, endPoint y: 473, distance: 13.6
click at [599, 473] on input "**********" at bounding box center [638, 474] width 403 height 25
drag, startPoint x: 599, startPoint y: 480, endPoint x: 358, endPoint y: 467, distance: 241.4
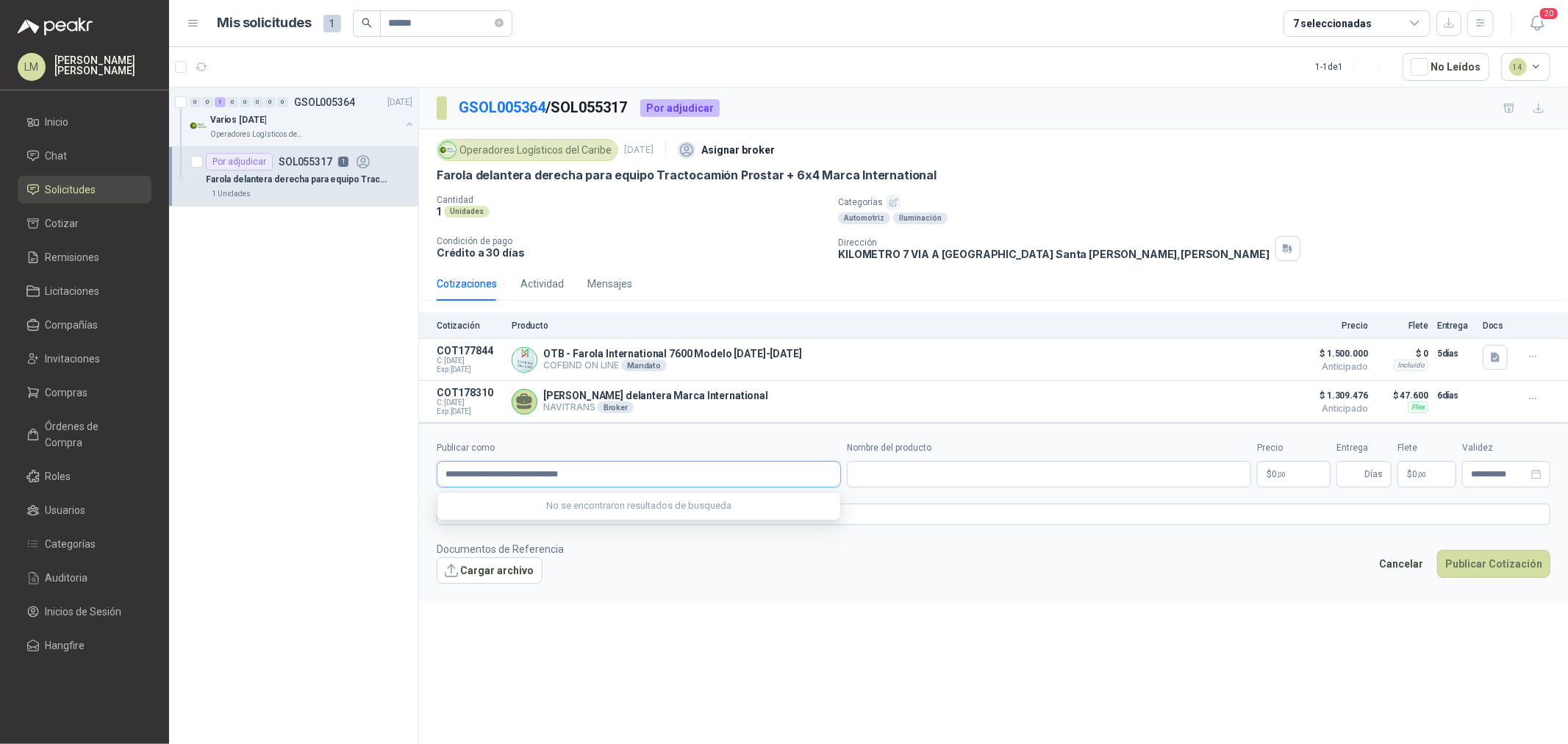
click at [358, 467] on div "0 0 1 0 0 0 0 0 GSOL005364 10/09/25 Varios Sept 10 Operadores Logísticos del Ca…" at bounding box center [868, 418] width 1399 height 663
click at [1001, 469] on input "Nombre del producto" at bounding box center [1049, 474] width 404 height 26
paste input "**********"
type input "**********"
click at [536, 469] on input "Publicar como" at bounding box center [638, 474] width 403 height 25
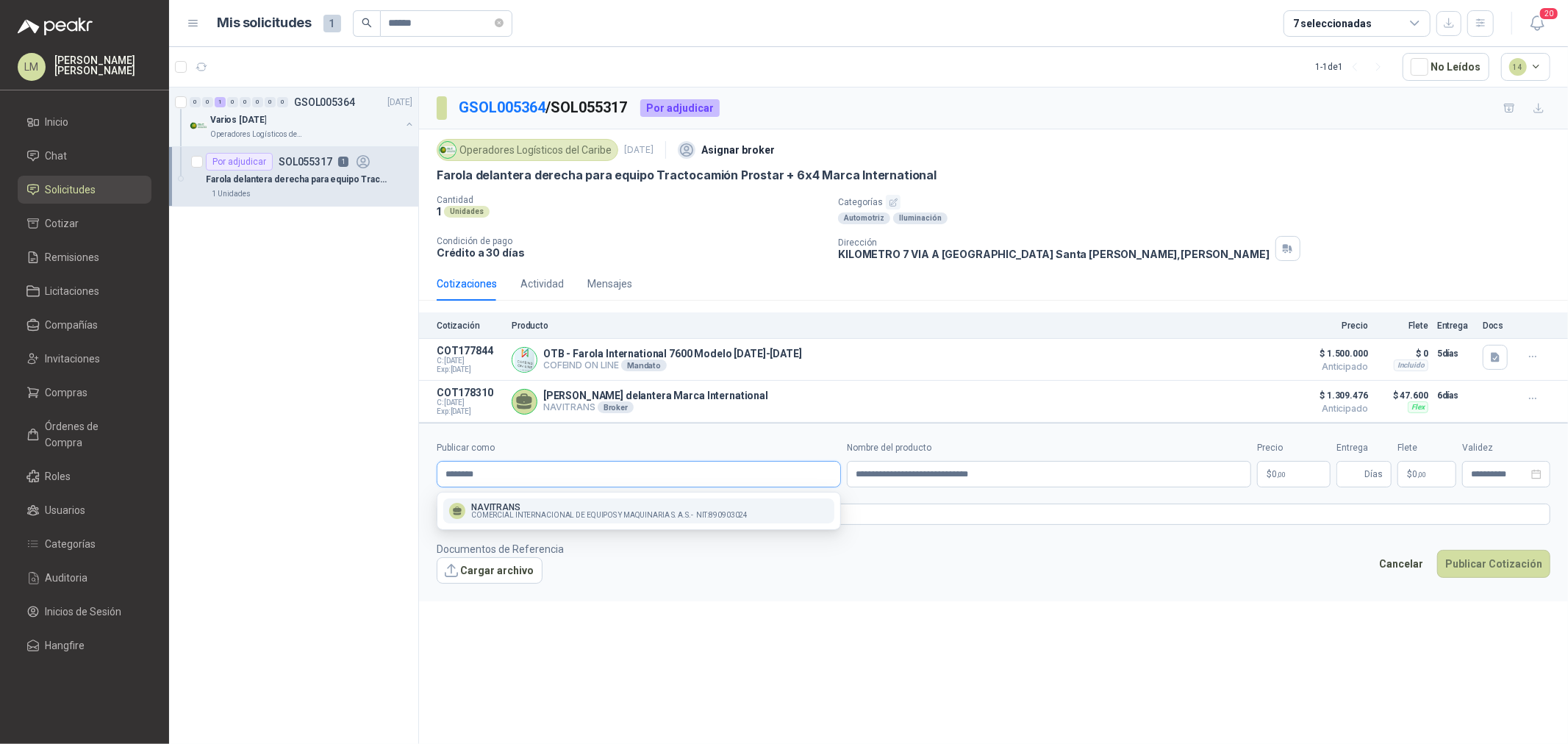
type input "********"
click at [588, 504] on p "NAVITRANS" at bounding box center [609, 507] width 276 height 9
type input "**********"
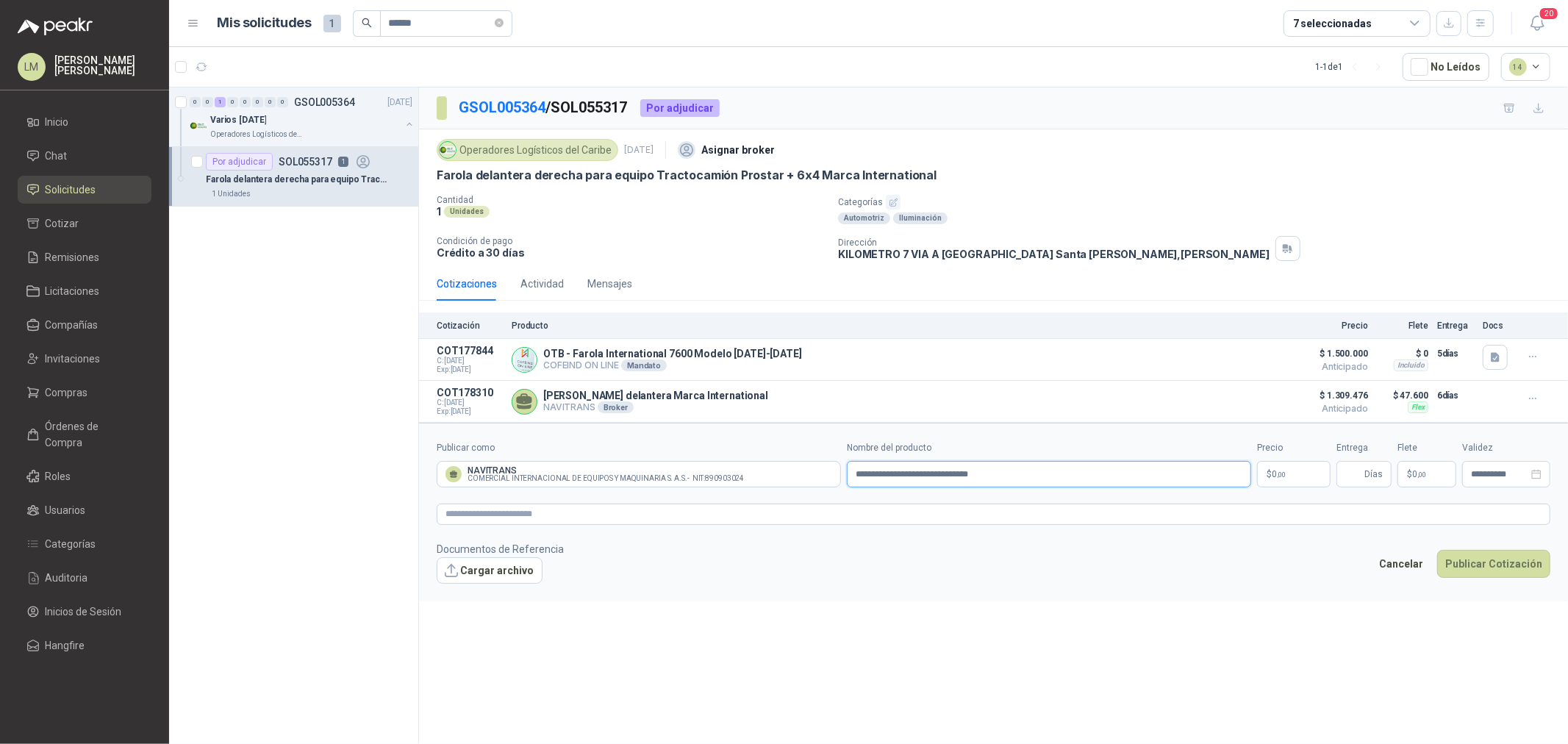
click at [1034, 487] on input "**********" at bounding box center [1049, 474] width 404 height 26
paste input "**********"
type input "**********"
click at [1291, 473] on body "LM Luis Miguel Martinez Inicio Chat Solicitudes Cotizar Remisiones Licitaciones…" at bounding box center [784, 372] width 1568 height 744
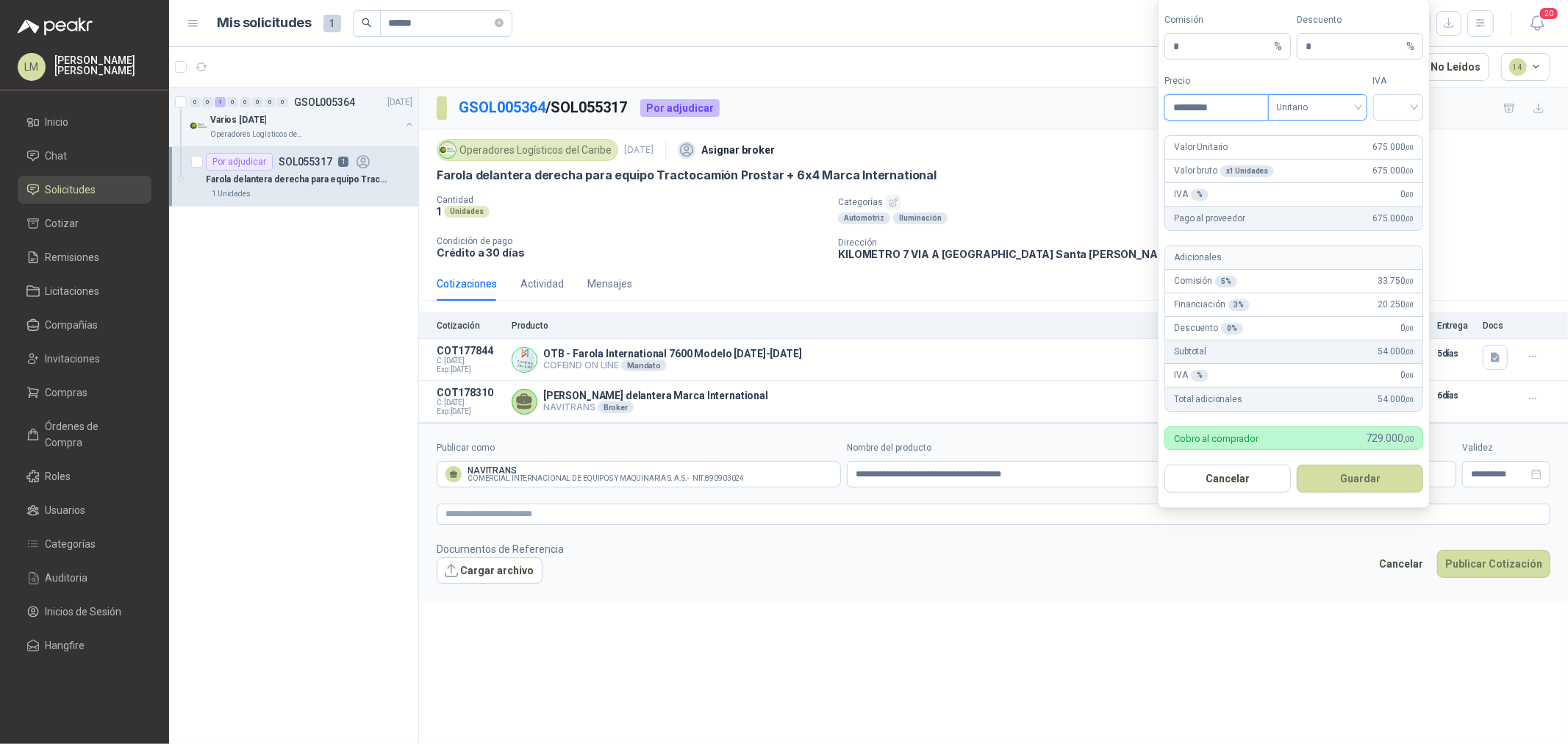
click at [1315, 105] on span "Unitario" at bounding box center [1318, 107] width 82 height 22
type input "*********"
click at [1327, 160] on div "Unitario con IVA" at bounding box center [1318, 161] width 75 height 16
click at [1406, 99] on input "search" at bounding box center [1399, 106] width 33 height 22
click at [1395, 134] on div "19%" at bounding box center [1398, 138] width 27 height 16
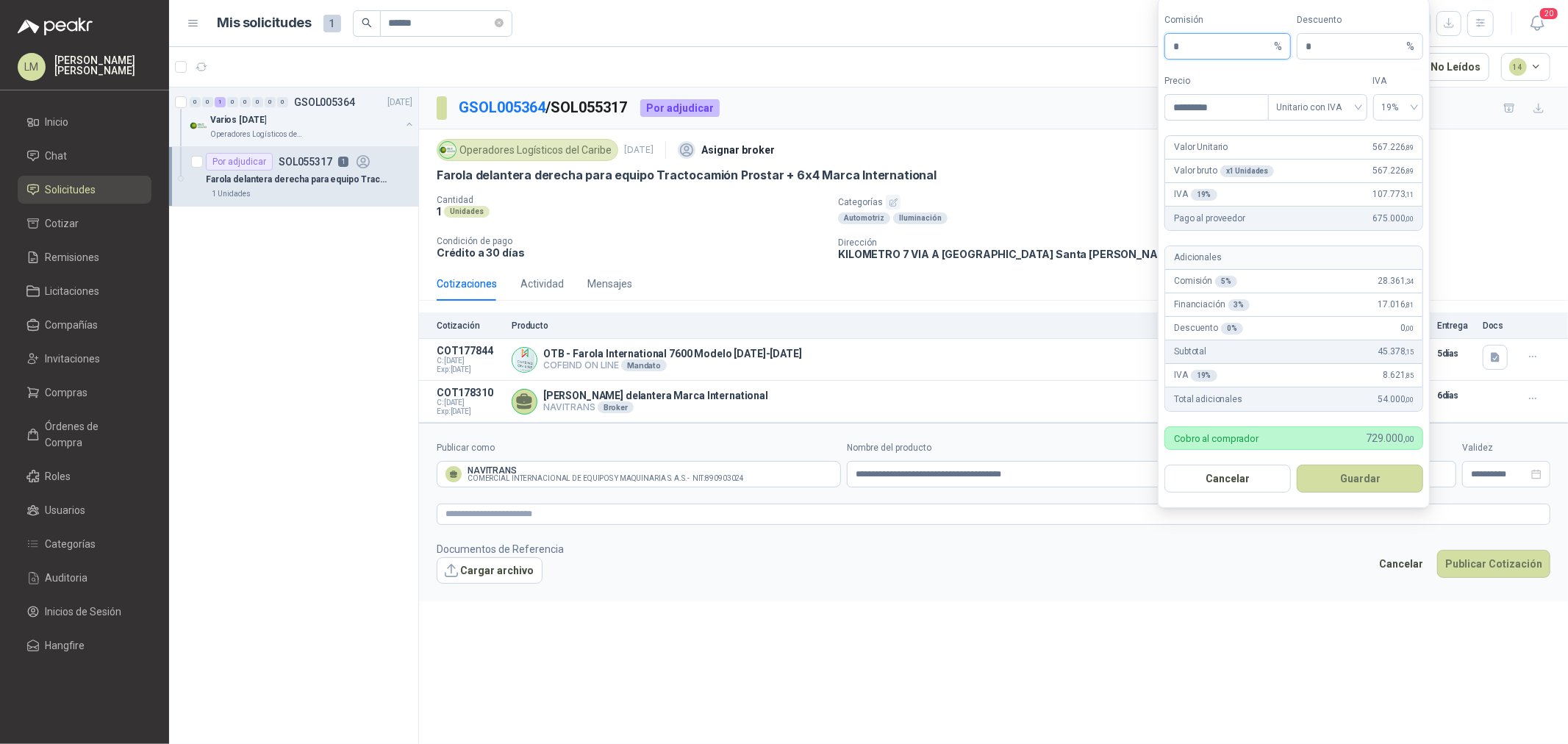
drag, startPoint x: 1205, startPoint y: 53, endPoint x: 1101, endPoint y: 54, distance: 104.0
click at [1101, 54] on body "LM Luis Miguel Martinez Inicio Chat Solicitudes Cotizar Remisiones Licitaciones…" at bounding box center [784, 372] width 1568 height 744
type input "**"
click at [1365, 469] on button "Guardar" at bounding box center [1361, 479] width 126 height 28
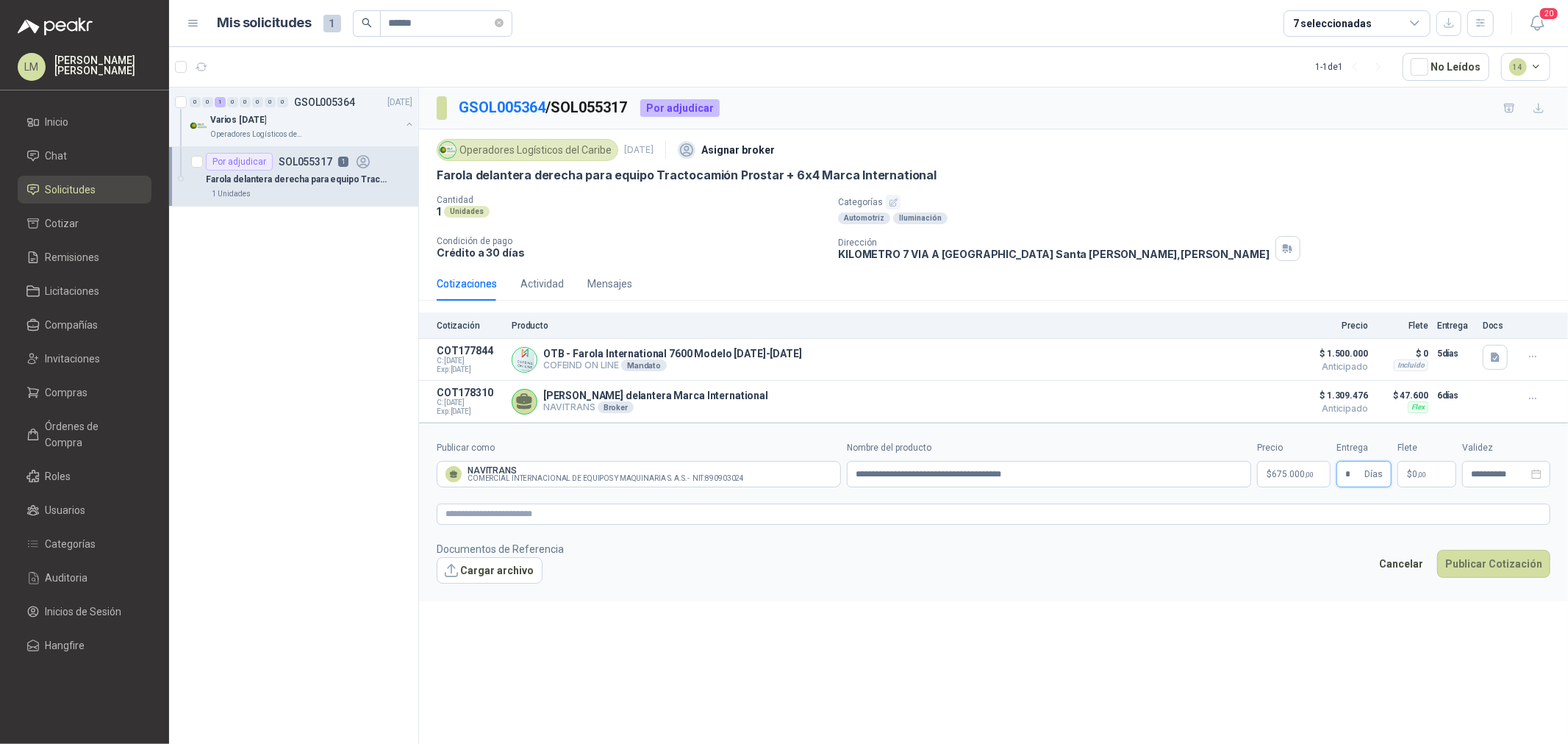
type input "*"
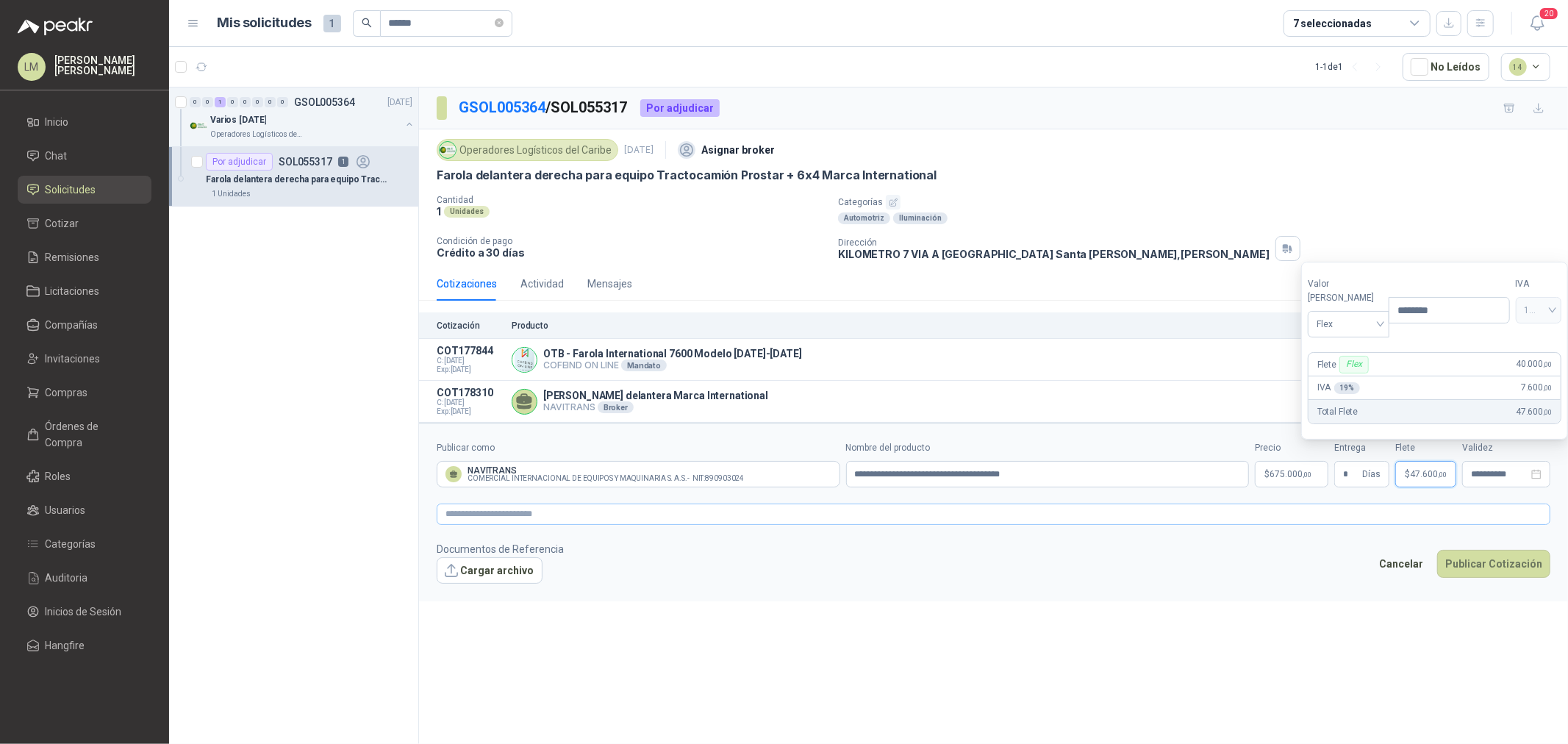
type input "********"
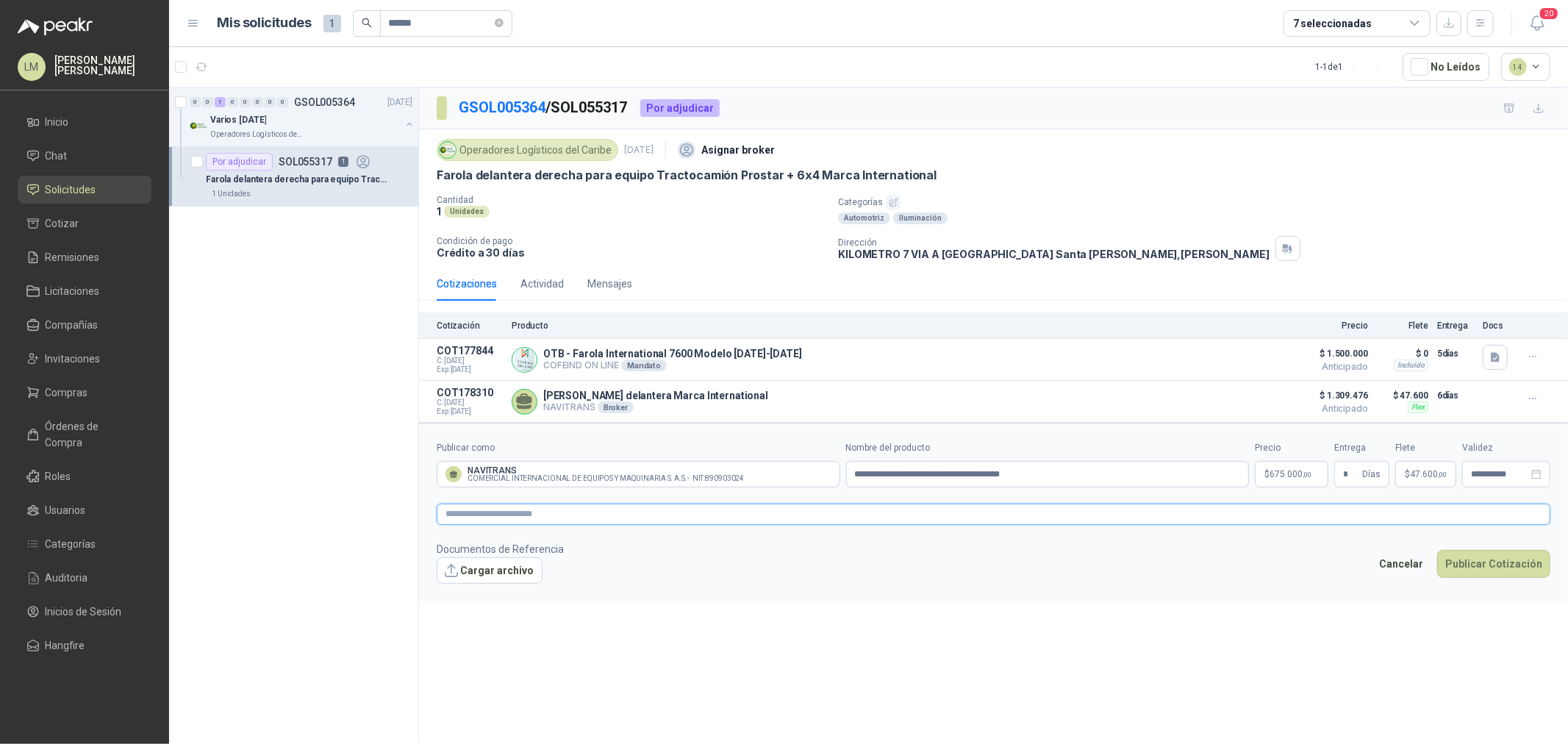
click at [1273, 511] on textarea at bounding box center [994, 514] width 1114 height 21
click at [474, 594] on link "image.png" at bounding box center [499, 594] width 97 height 14
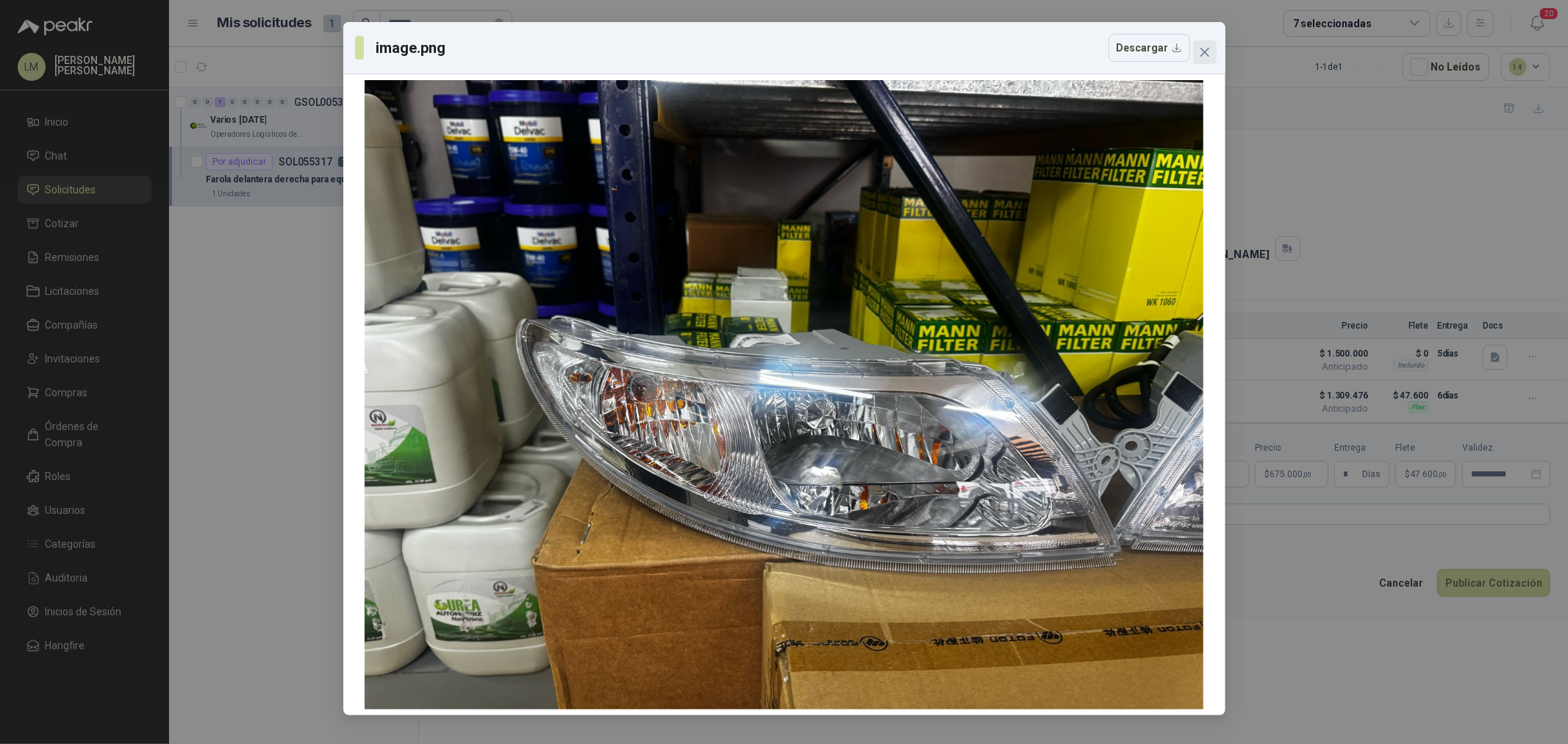
click at [1208, 48] on icon "close" at bounding box center [1204, 52] width 9 height 9
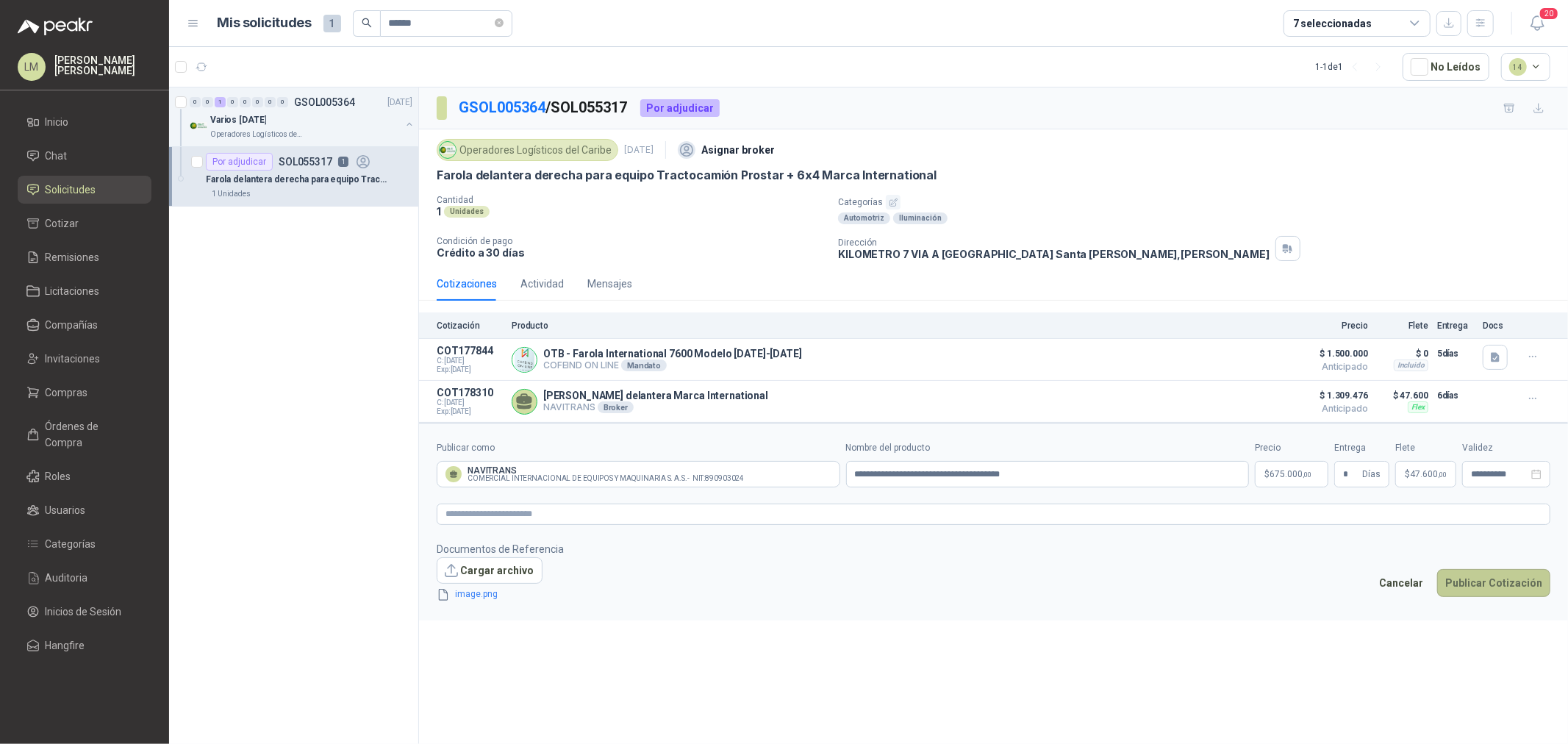
click at [1502, 584] on button "Publicar Cotización" at bounding box center [1494, 583] width 113 height 28
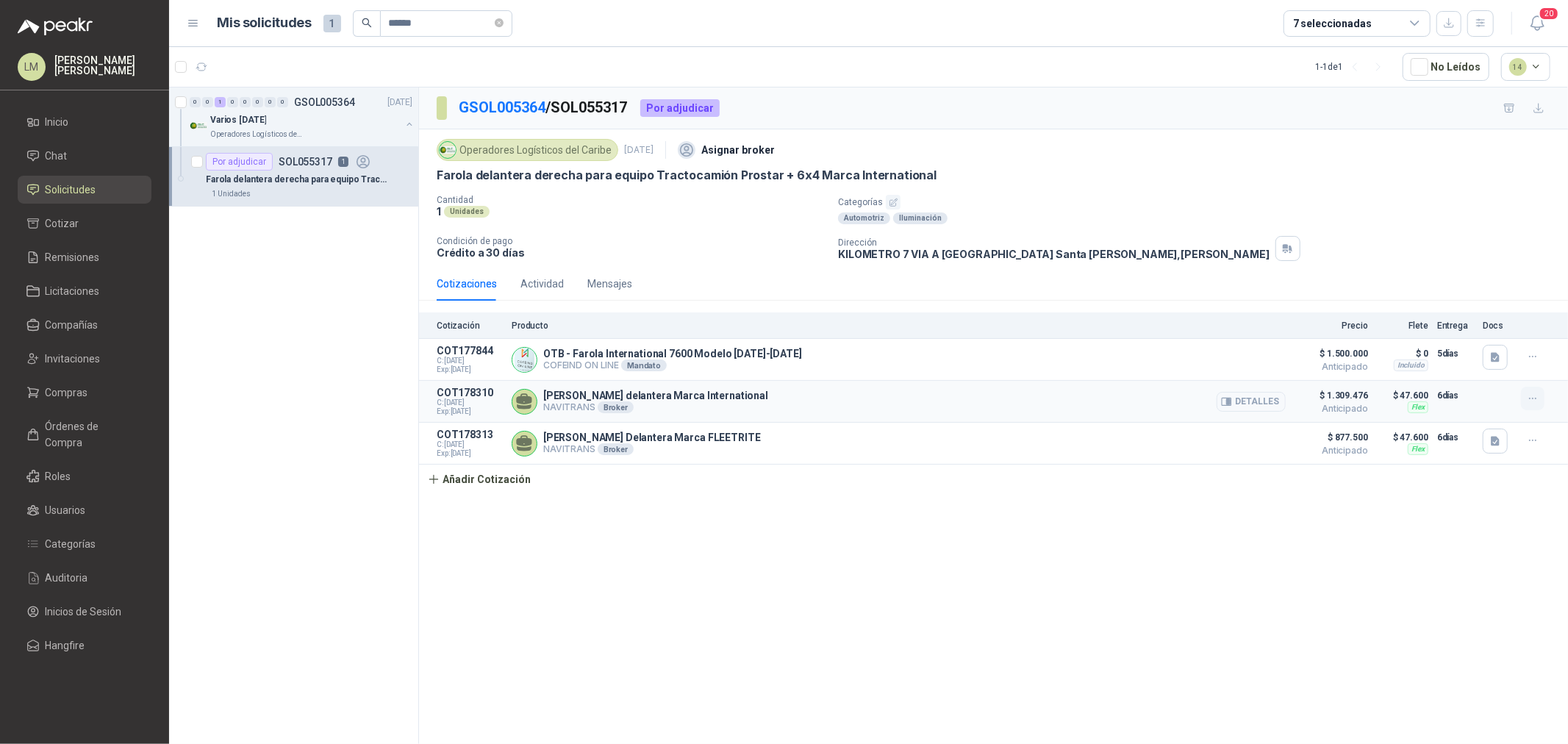
click at [1534, 404] on icon "button" at bounding box center [1533, 399] width 12 height 12
click at [1475, 341] on button "Editar" at bounding box center [1503, 340] width 117 height 24
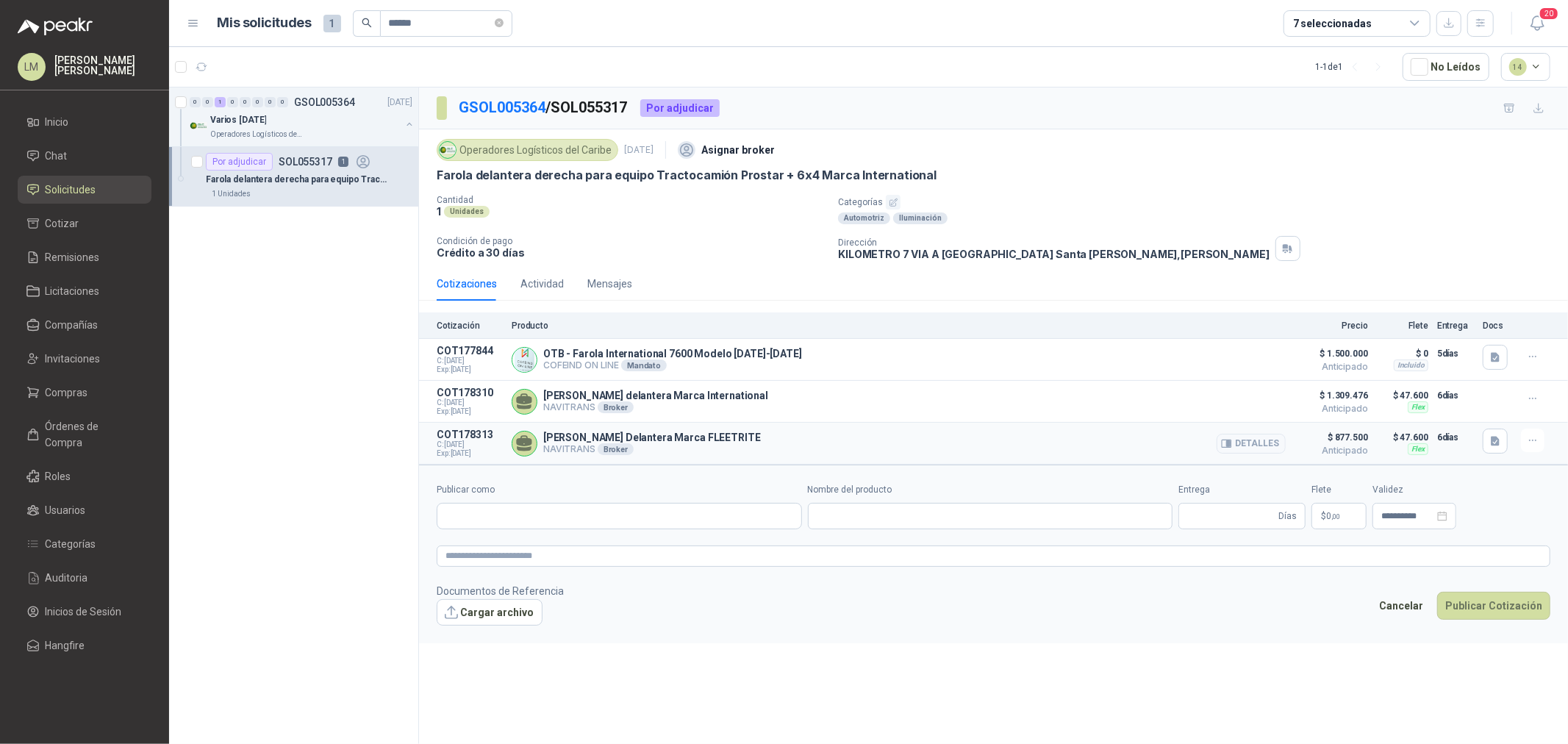
type input "**********"
type input "*"
type input "**********"
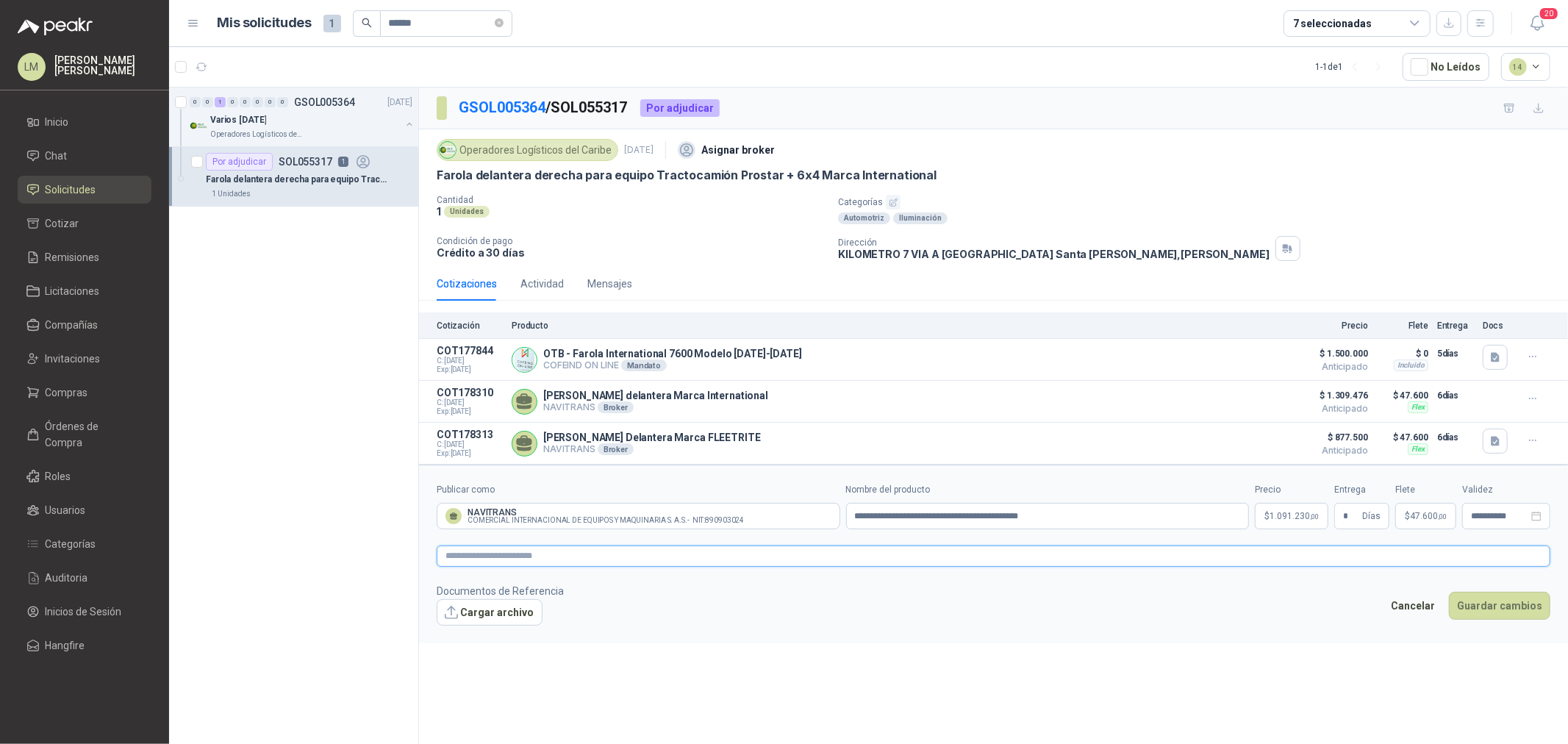
click at [955, 564] on textarea at bounding box center [994, 556] width 1114 height 21
click at [1502, 625] on button "Guardar cambios" at bounding box center [1500, 625] width 102 height 28
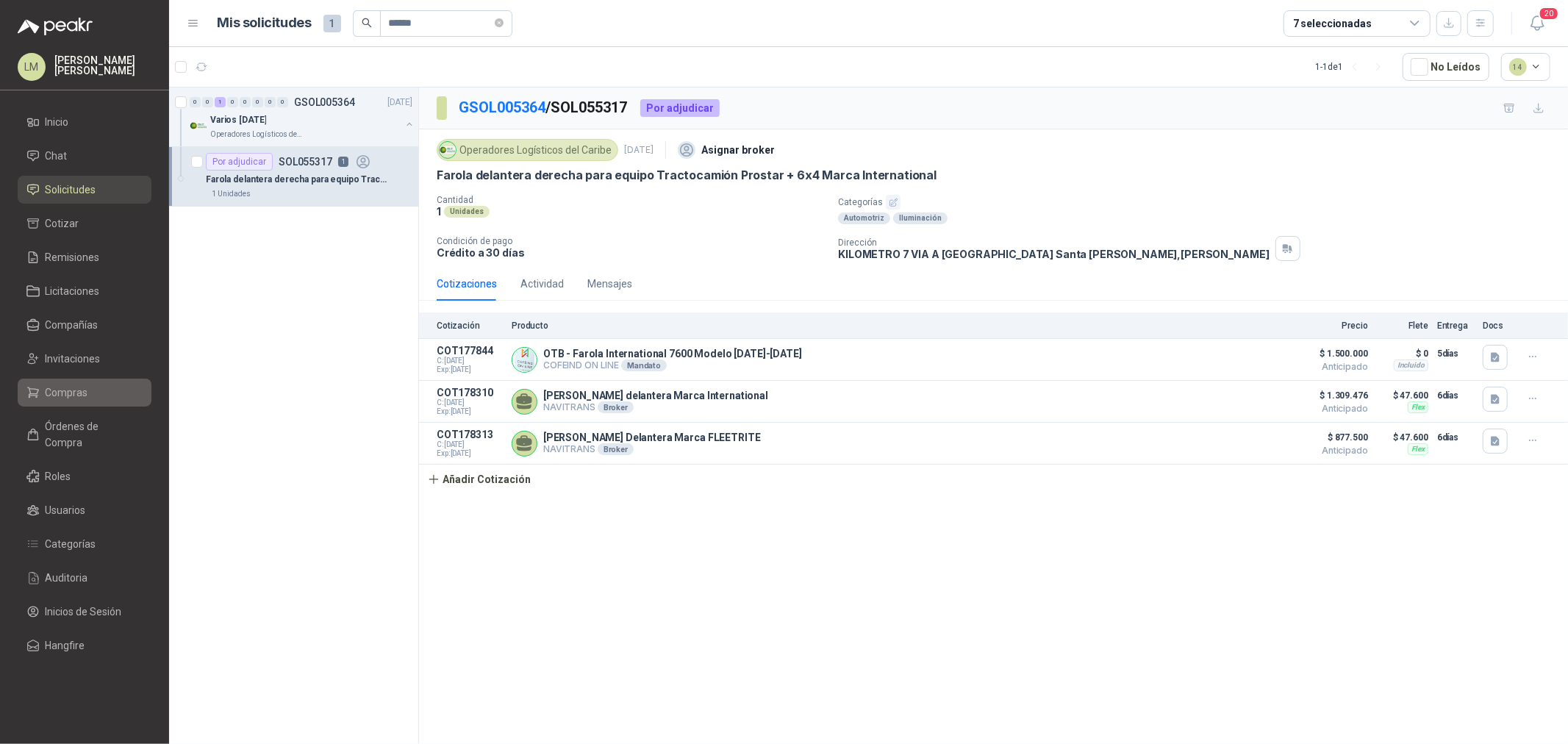
click at [75, 390] on span "Compras" at bounding box center [67, 393] width 43 height 16
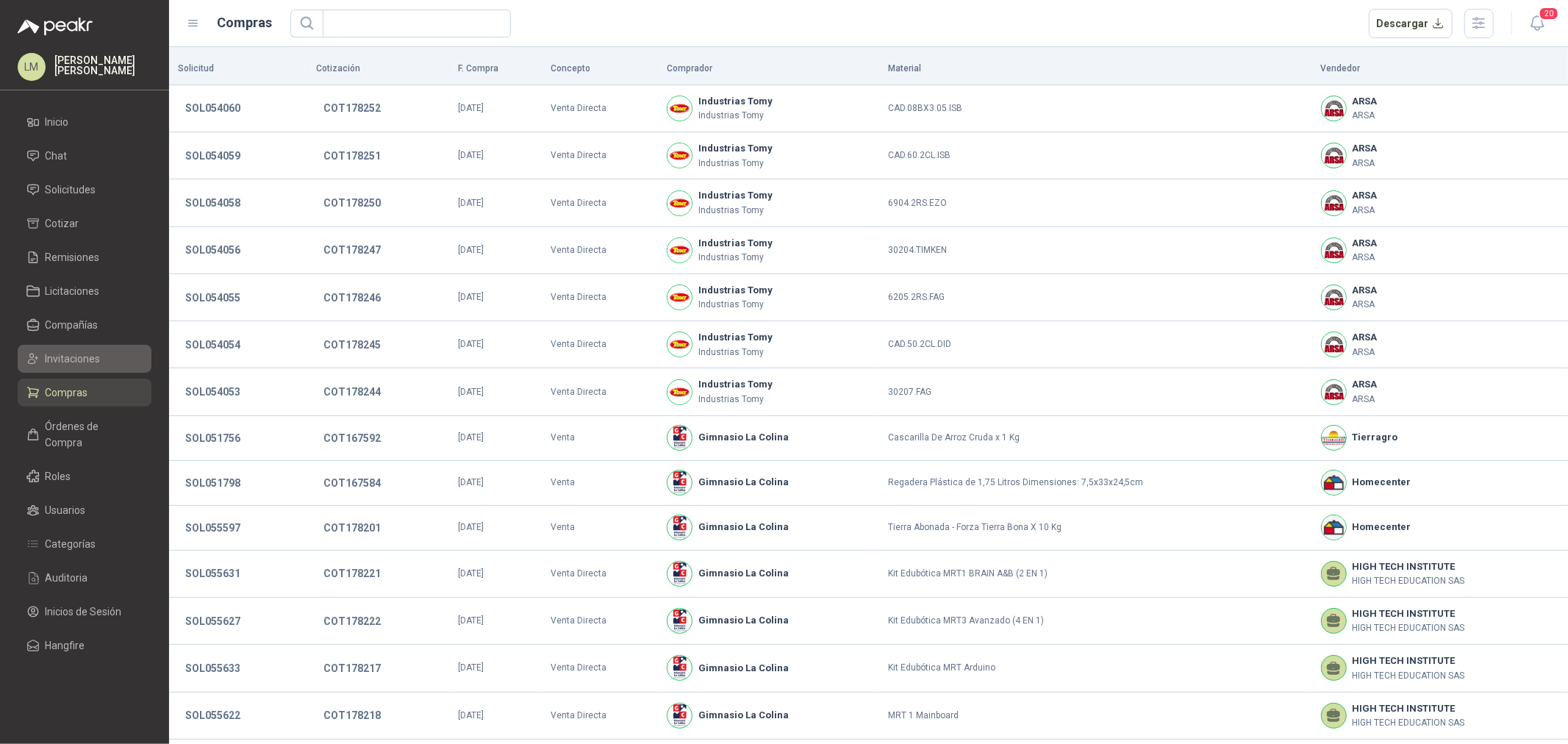
click at [75, 351] on span "Invitaciones" at bounding box center [73, 359] width 55 height 16
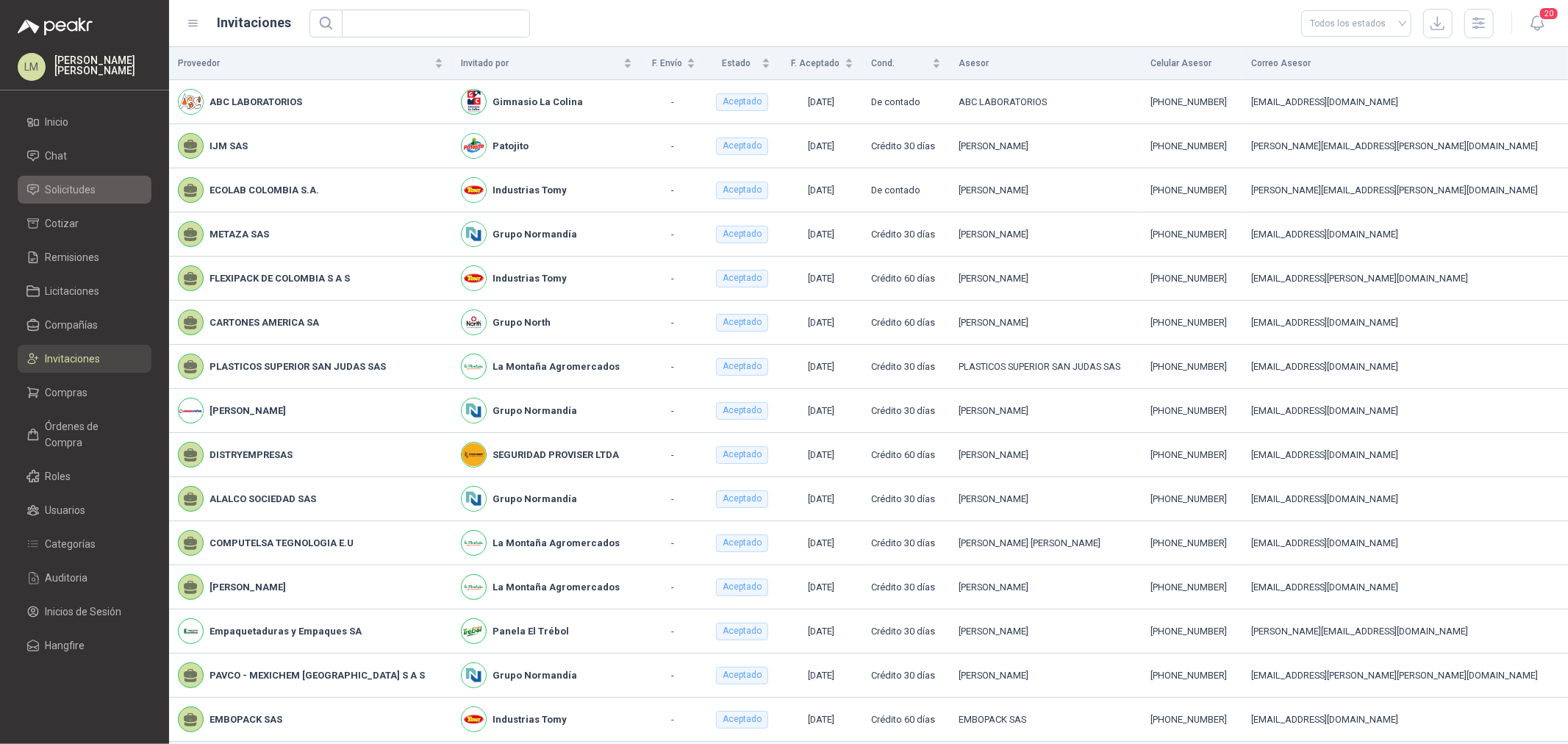
click at [74, 186] on span "Solicitudes" at bounding box center [71, 189] width 51 height 16
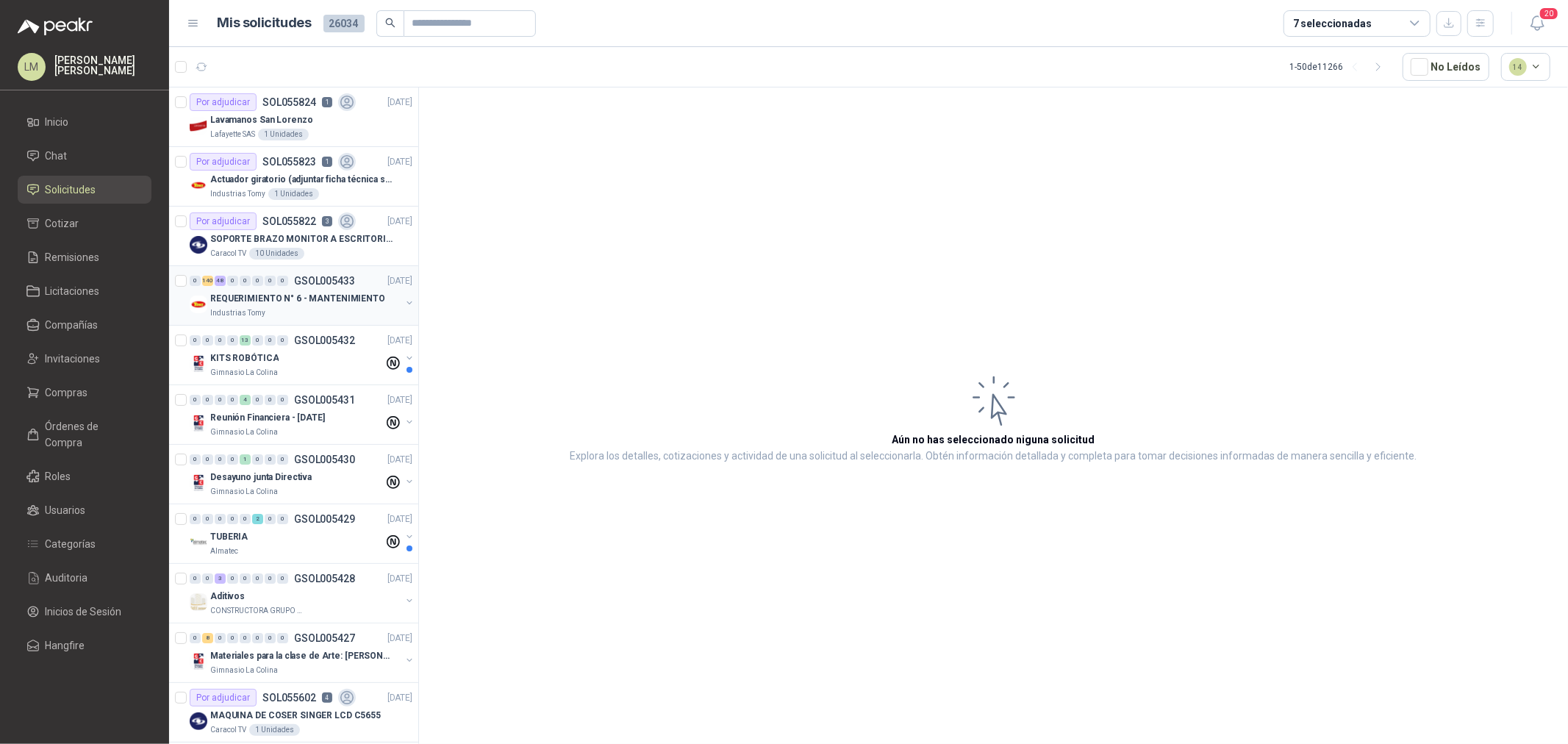
click at [285, 288] on div "0 140 48 0 0 0 0 0 GSOL005433 12/09/25" at bounding box center [302, 281] width 226 height 18
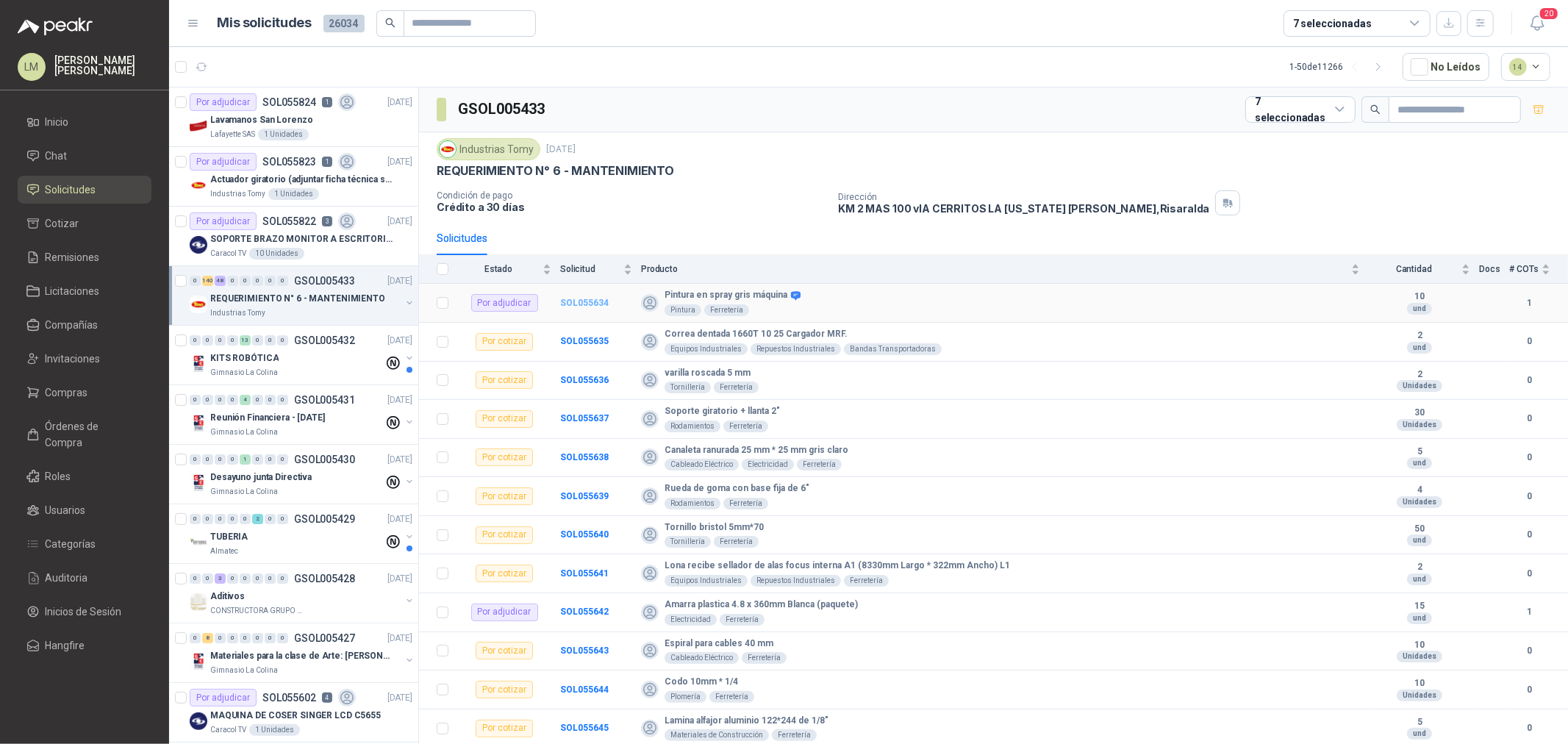
click at [585, 304] on b "SOL055634" at bounding box center [584, 303] width 48 height 11
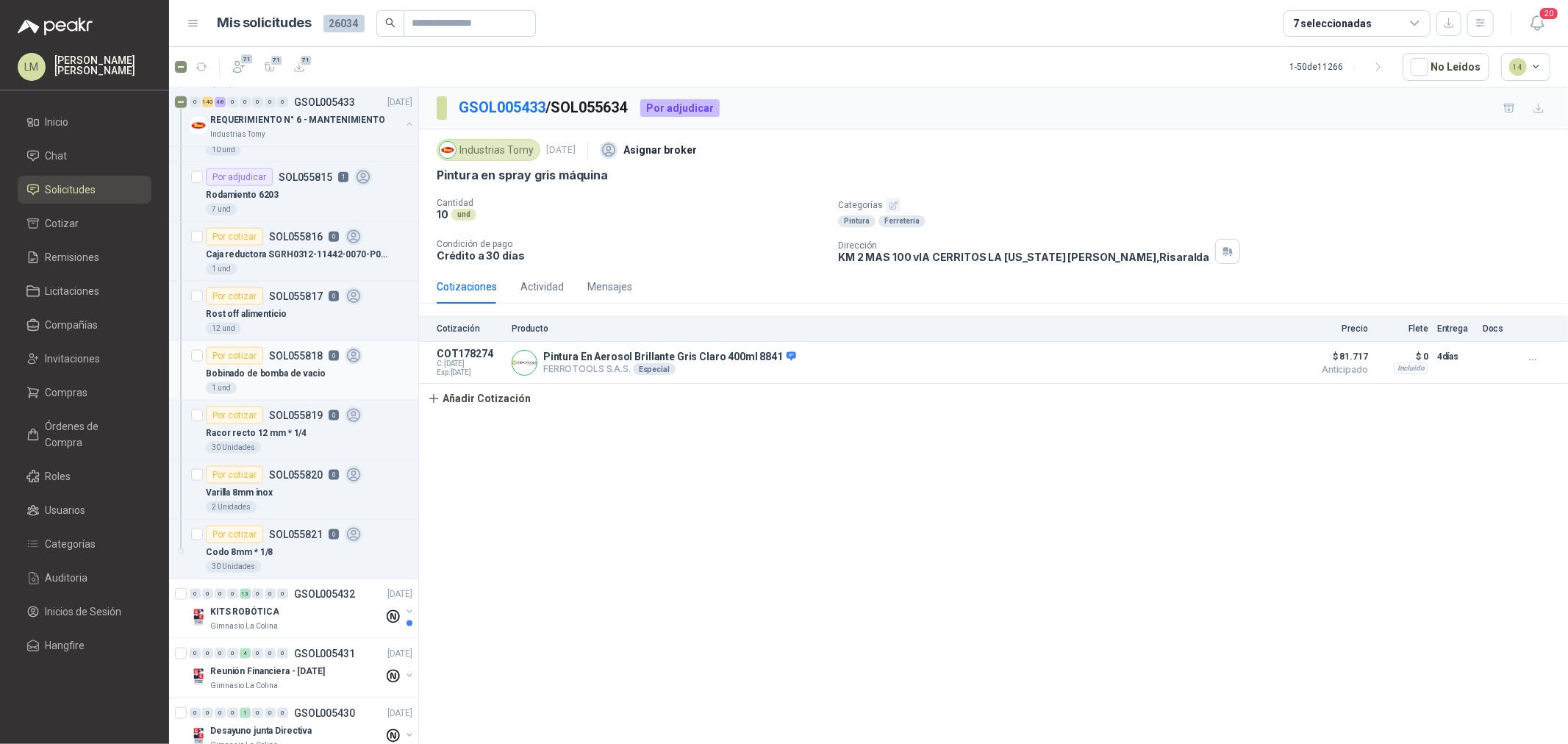
scroll to position [10949, 0]
click at [239, 62] on icon "button" at bounding box center [239, 66] width 11 height 11
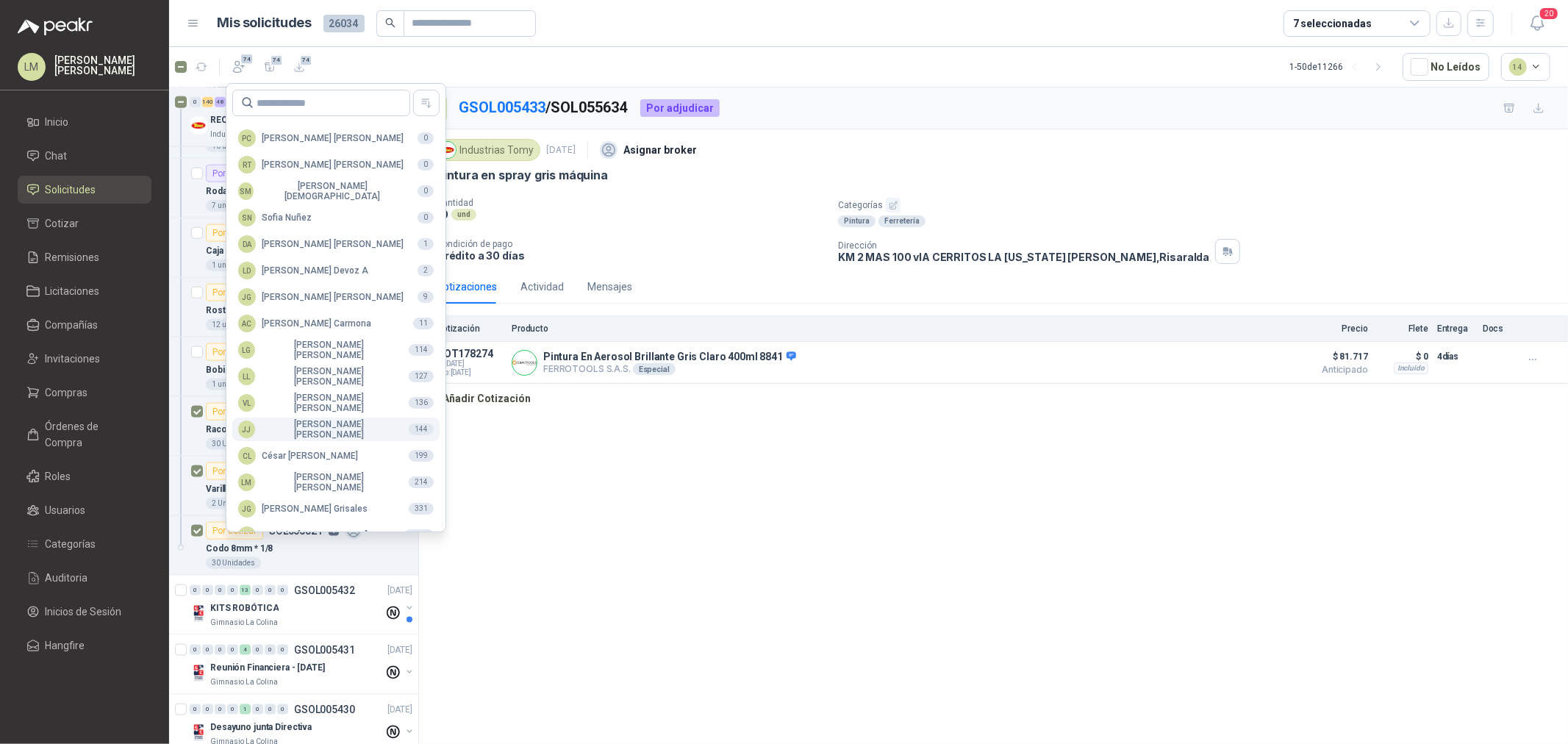
scroll to position [260, 0]
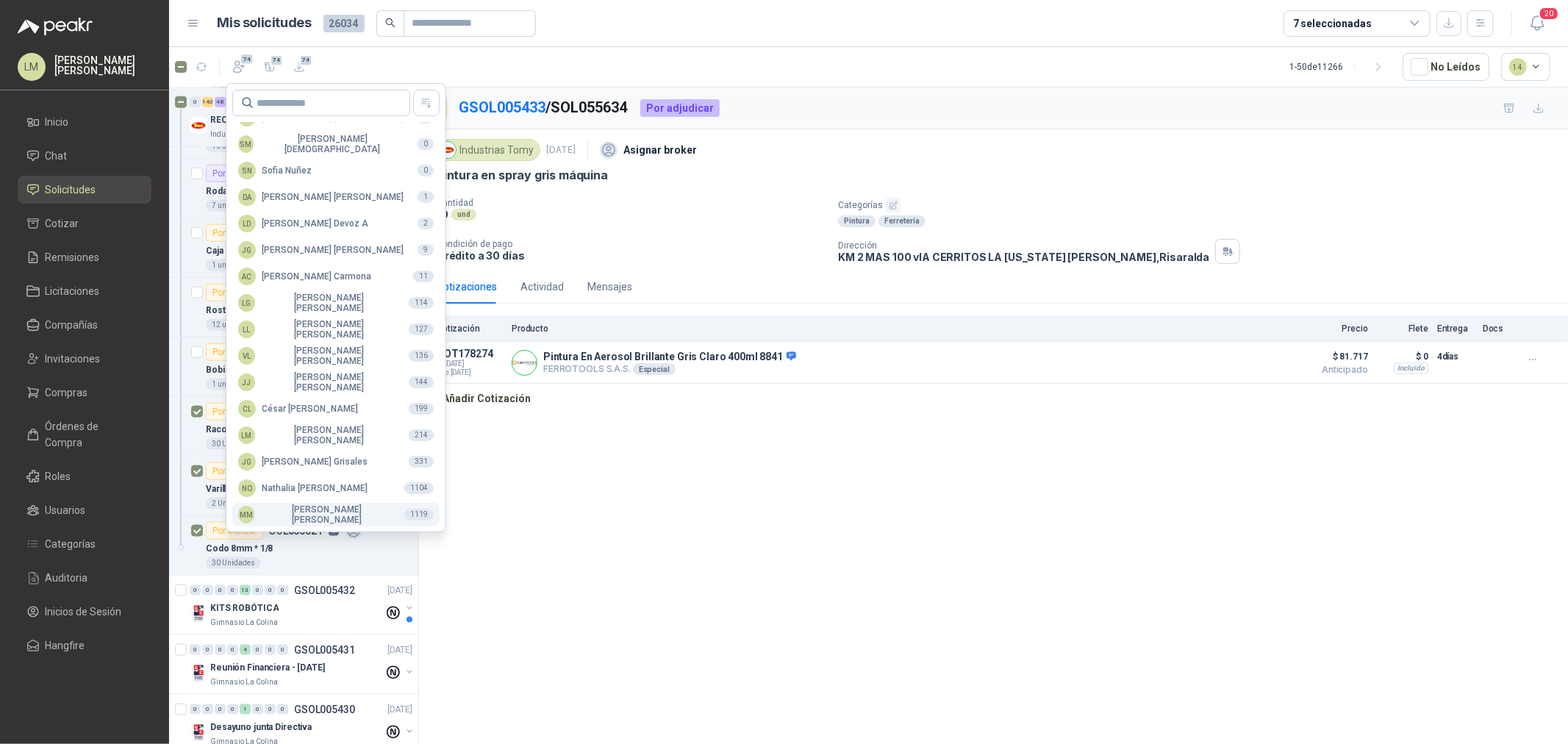
click at [293, 509] on div "MM Mauricio Martinez" at bounding box center [315, 514] width 154 height 21
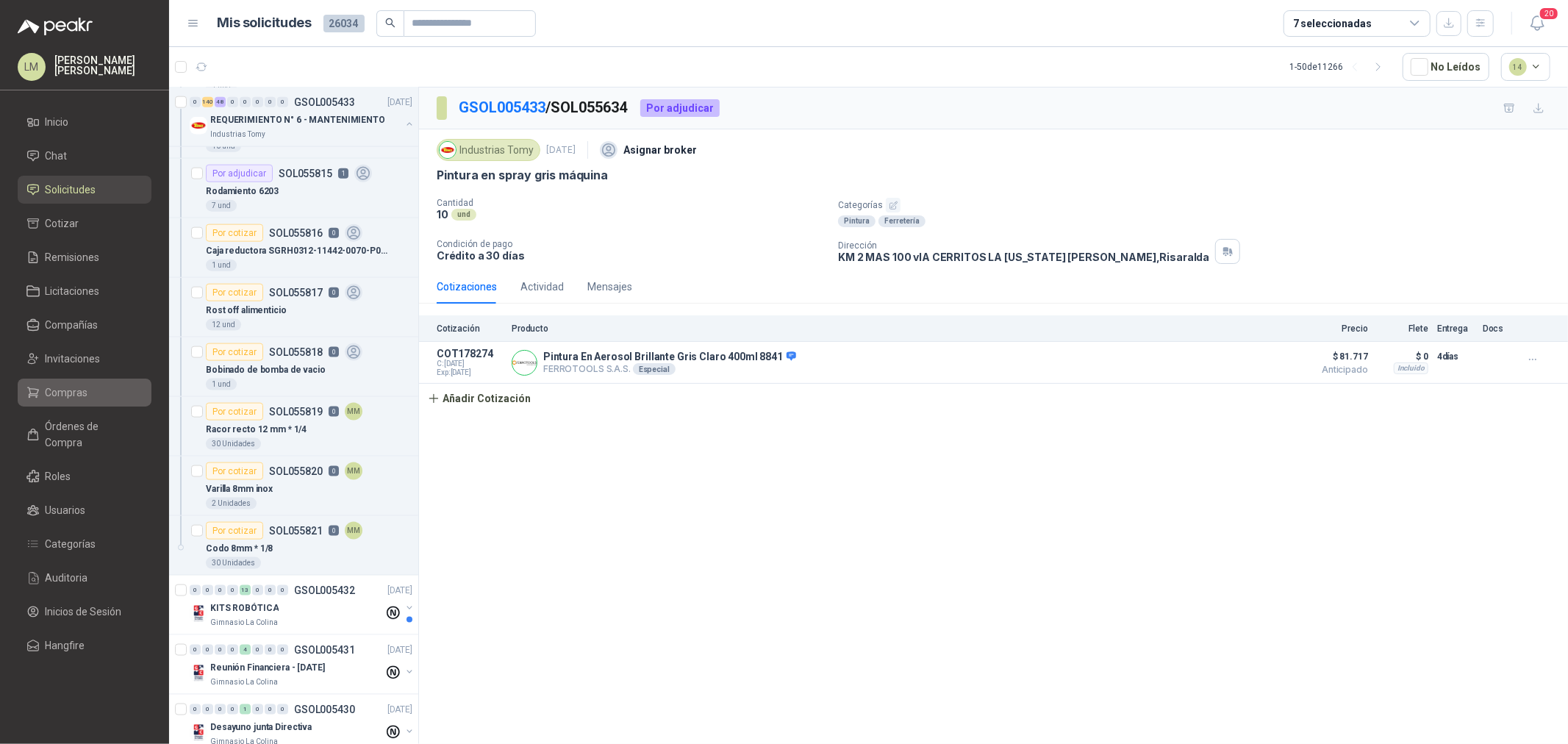
click at [55, 387] on span "Compras" at bounding box center [67, 393] width 43 height 16
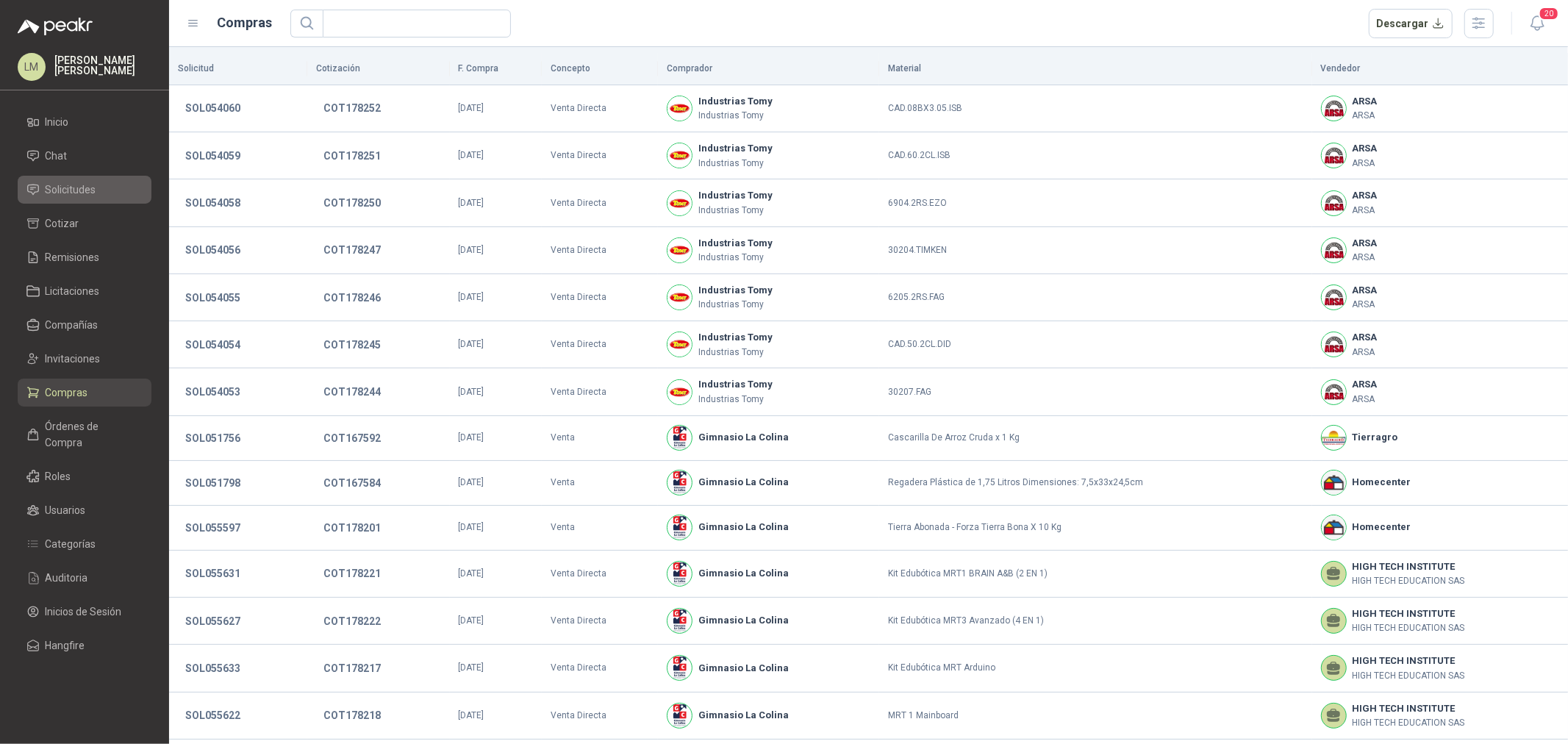
click at [90, 181] on span "Solicitudes" at bounding box center [71, 189] width 51 height 16
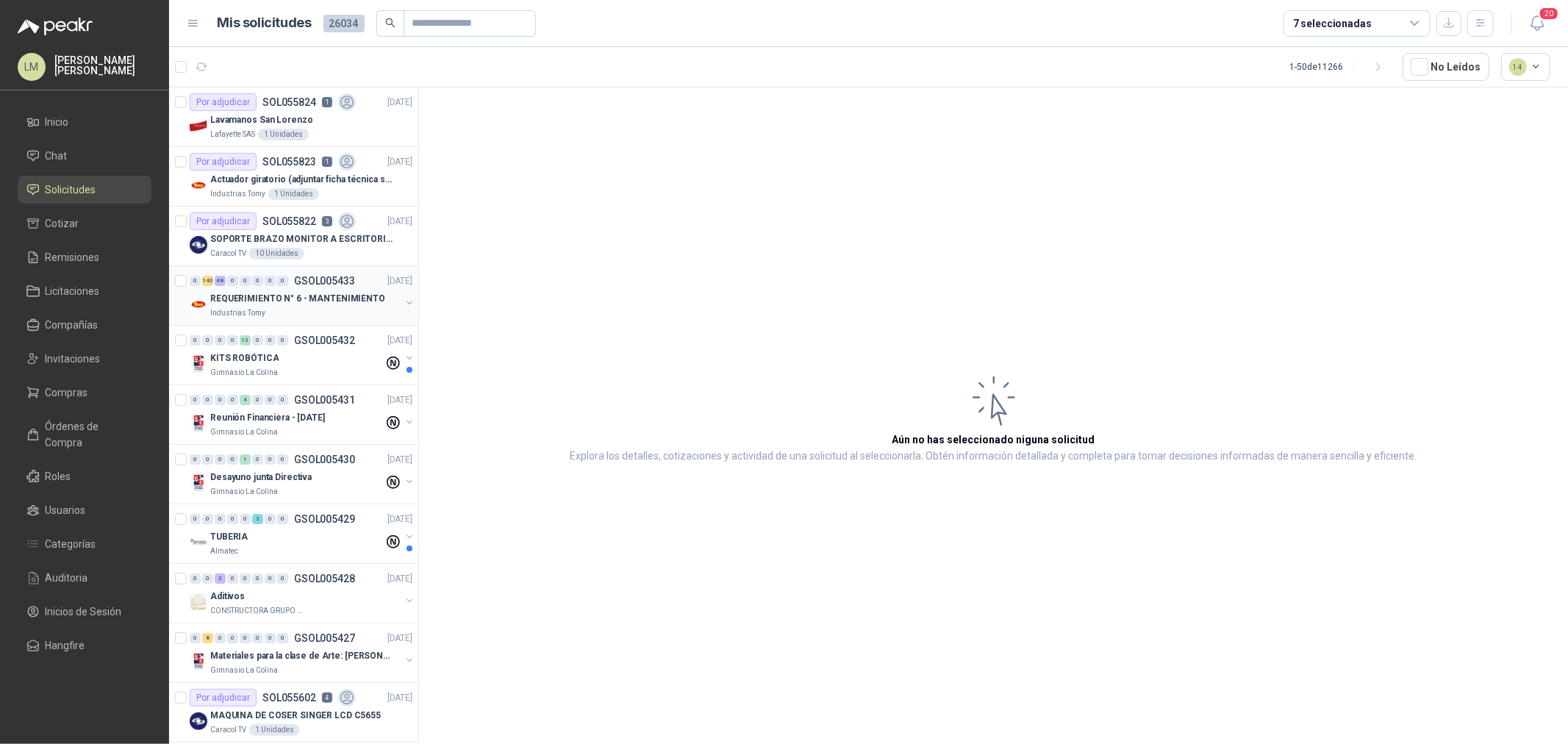
click at [403, 303] on button "button" at bounding box center [409, 303] width 11 height 11
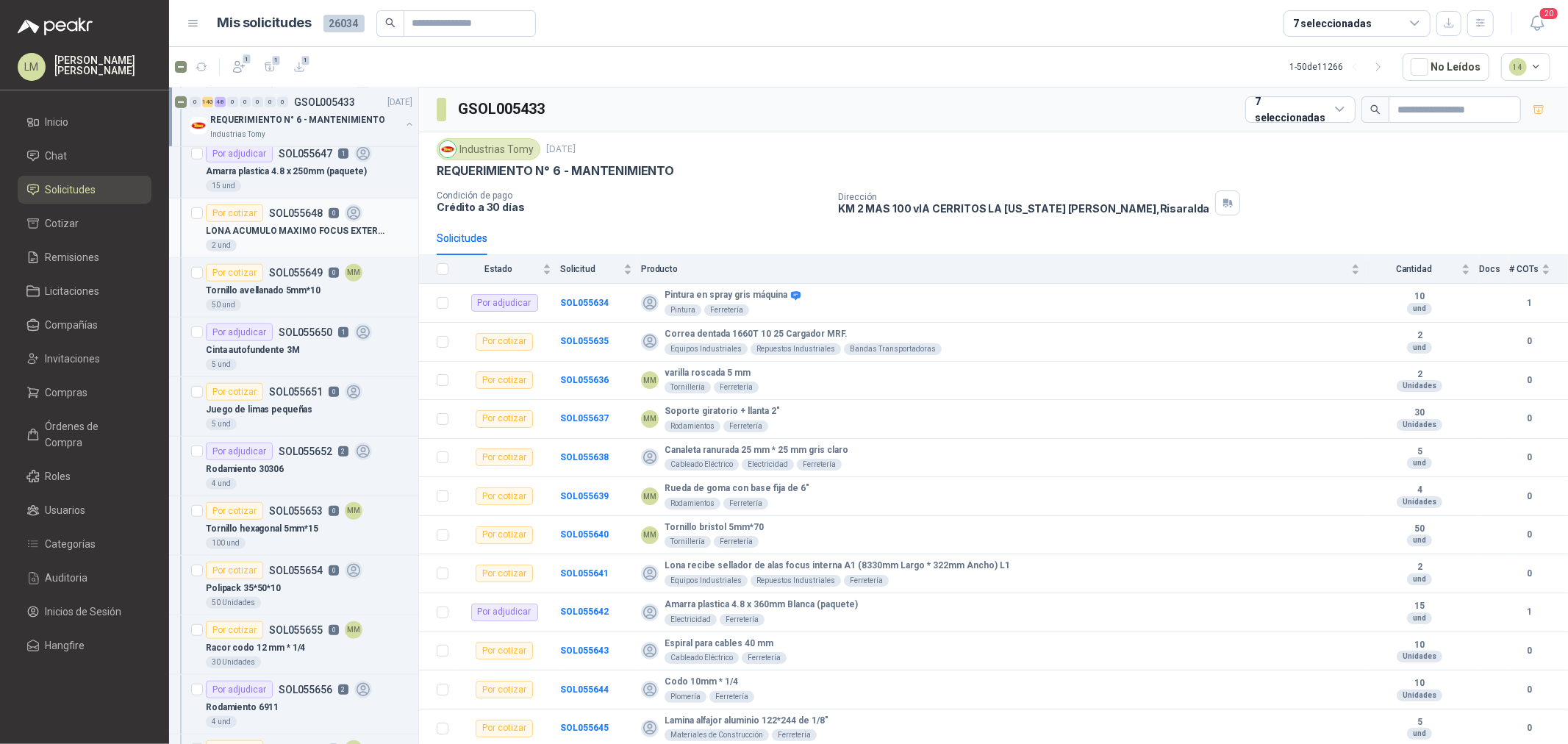
scroll to position [980, 0]
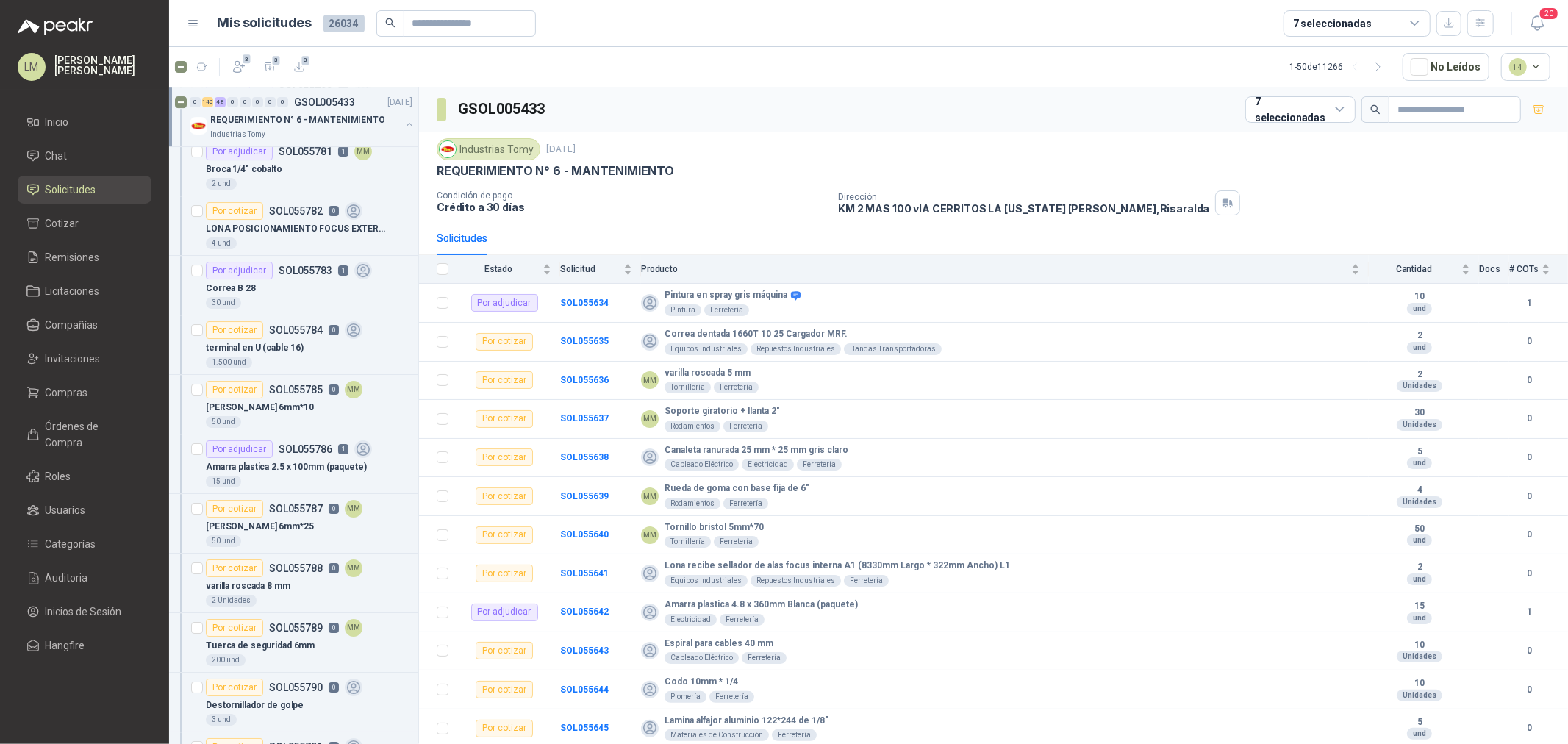
scroll to position [8907, 0]
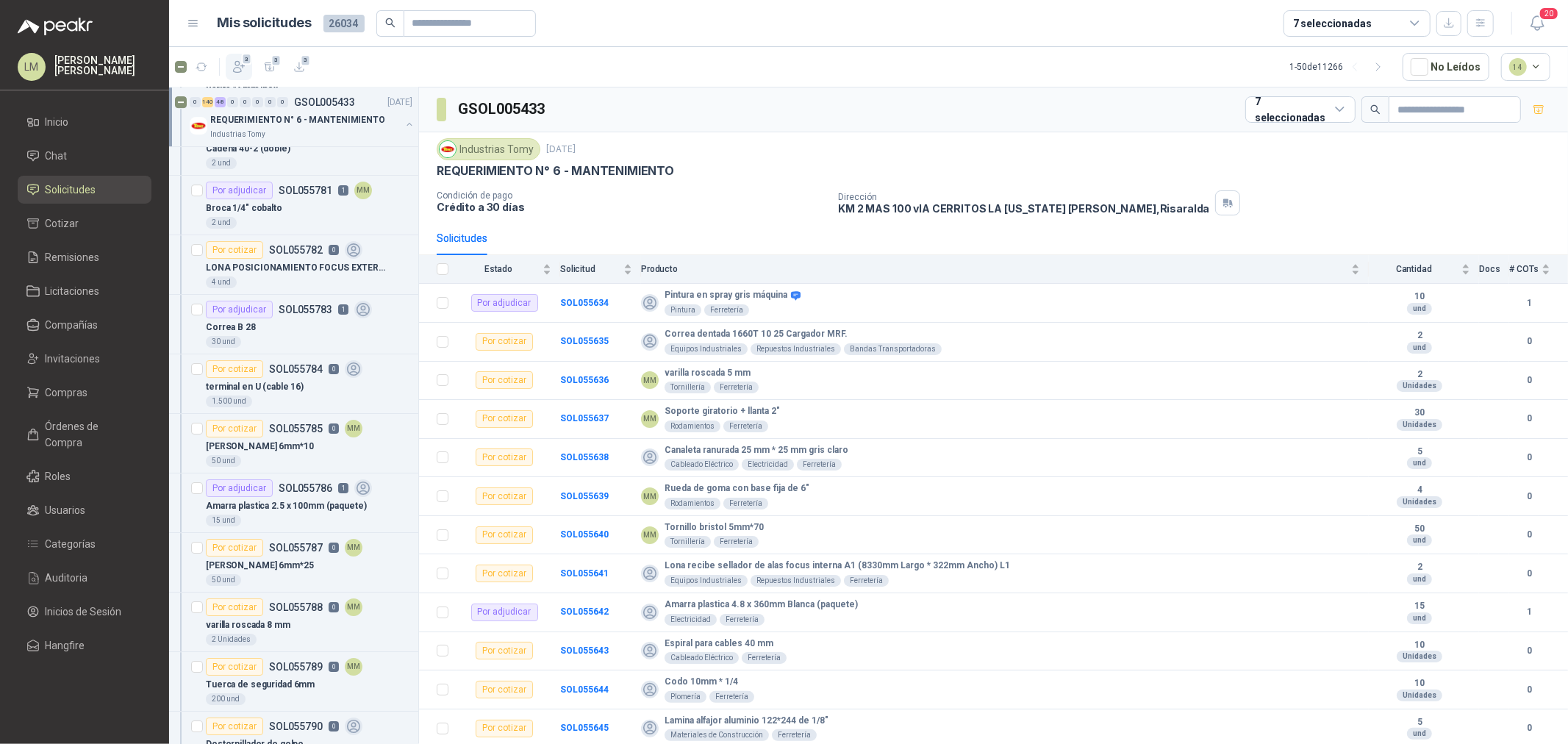
click at [244, 65] on icon "button" at bounding box center [239, 67] width 15 height 15
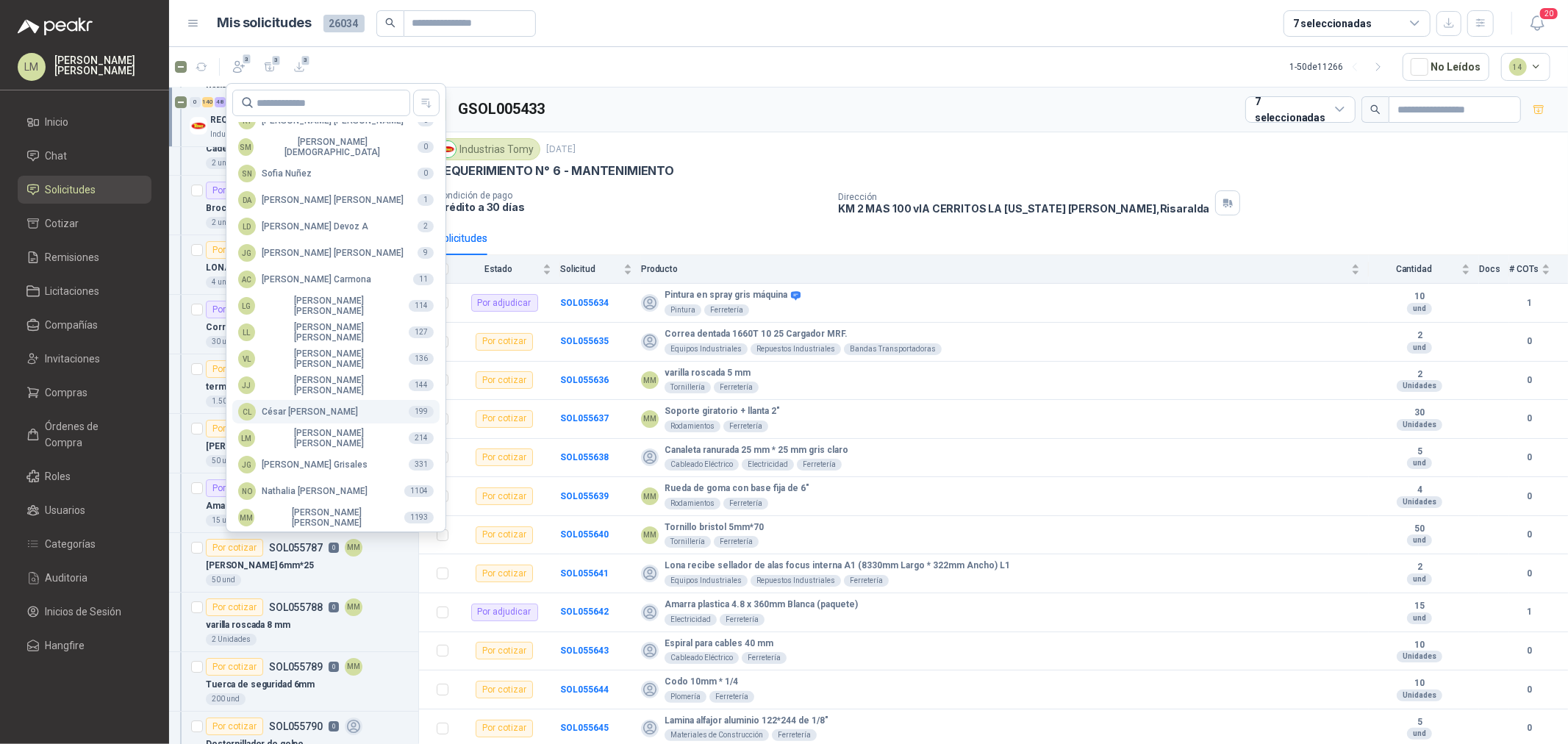
scroll to position [260, 0]
click at [309, 424] on button "LM [PERSON_NAME] [PERSON_NAME] 214" at bounding box center [335, 435] width 207 height 24
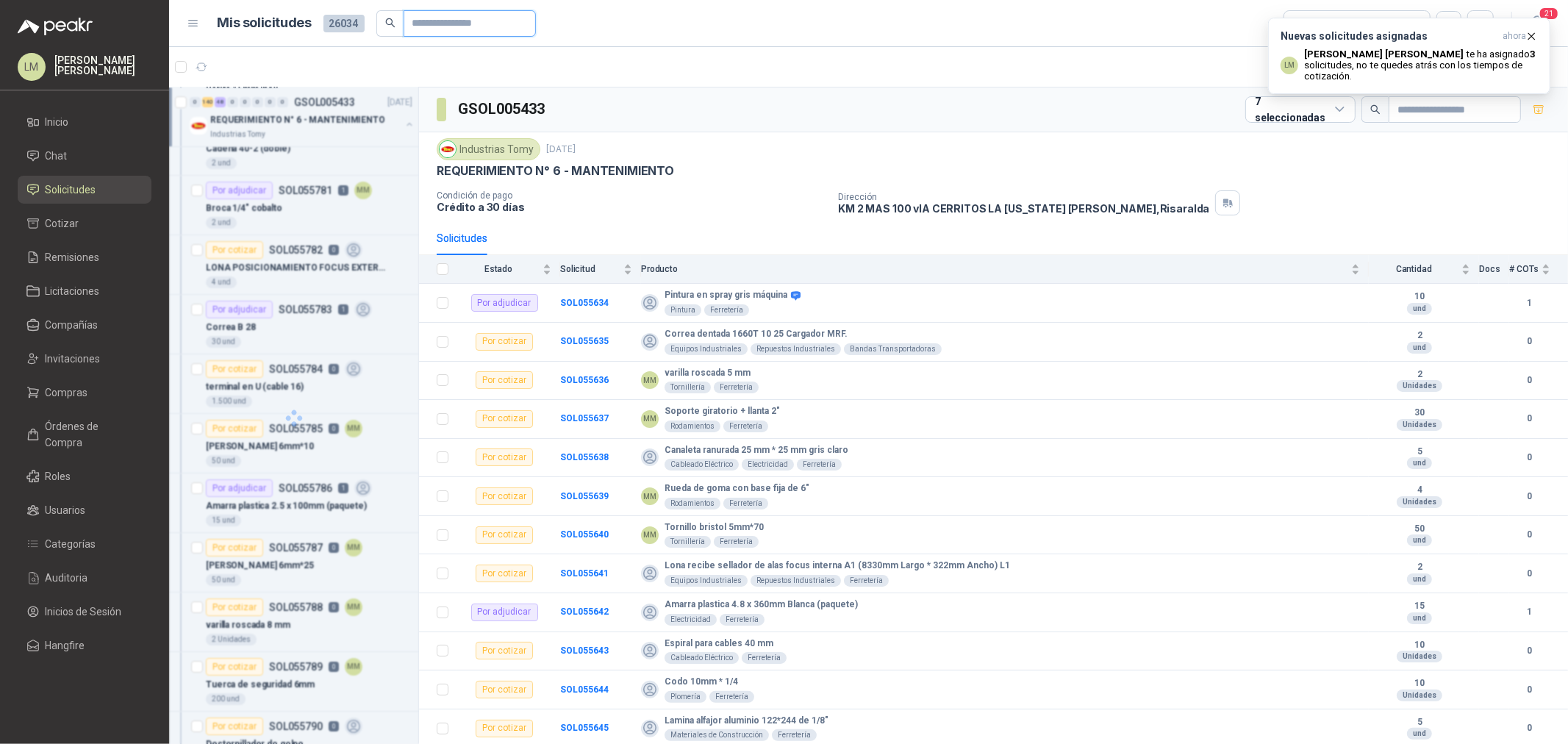
click at [437, 19] on input "text" at bounding box center [464, 23] width 103 height 25
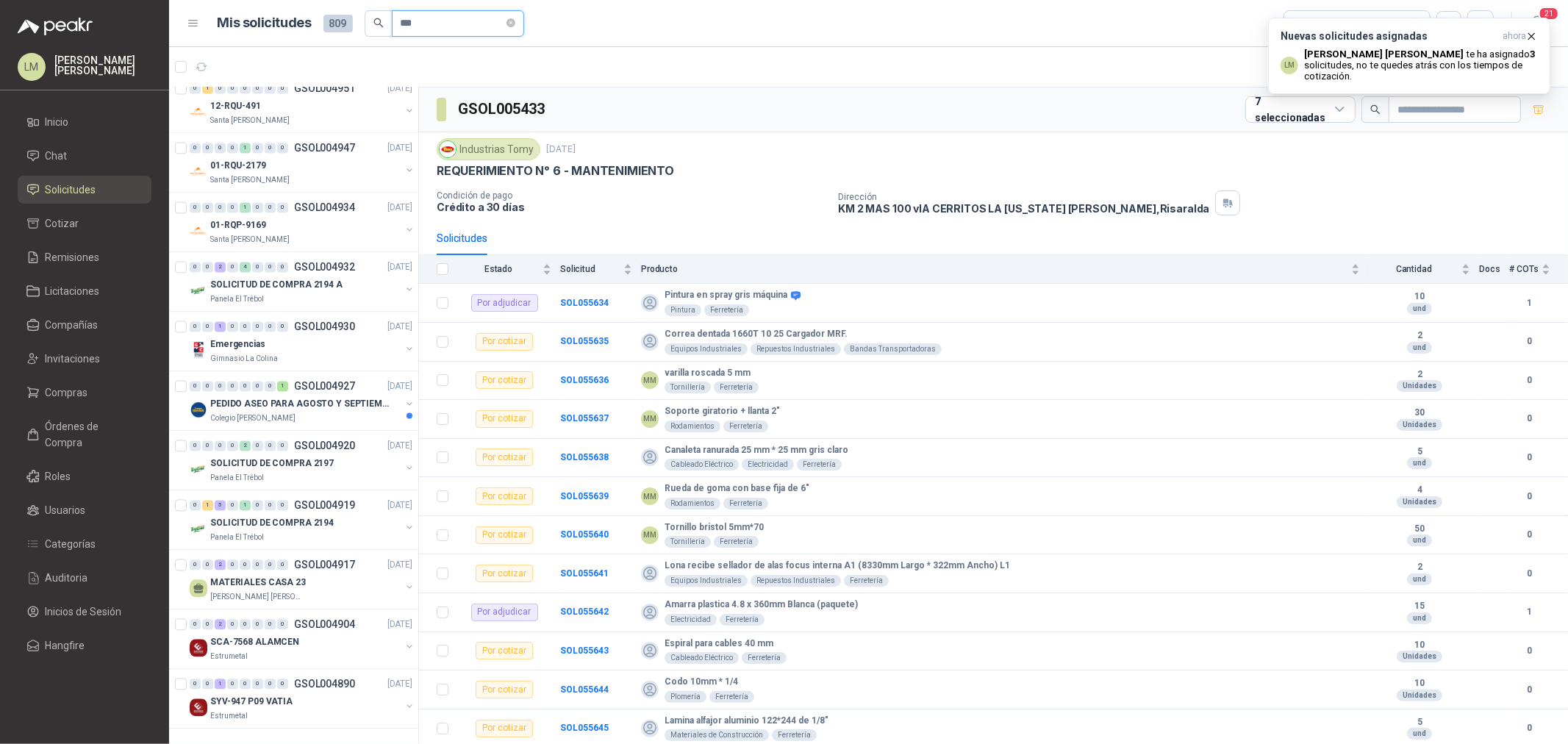
scroll to position [2530, 0]
type input "***"
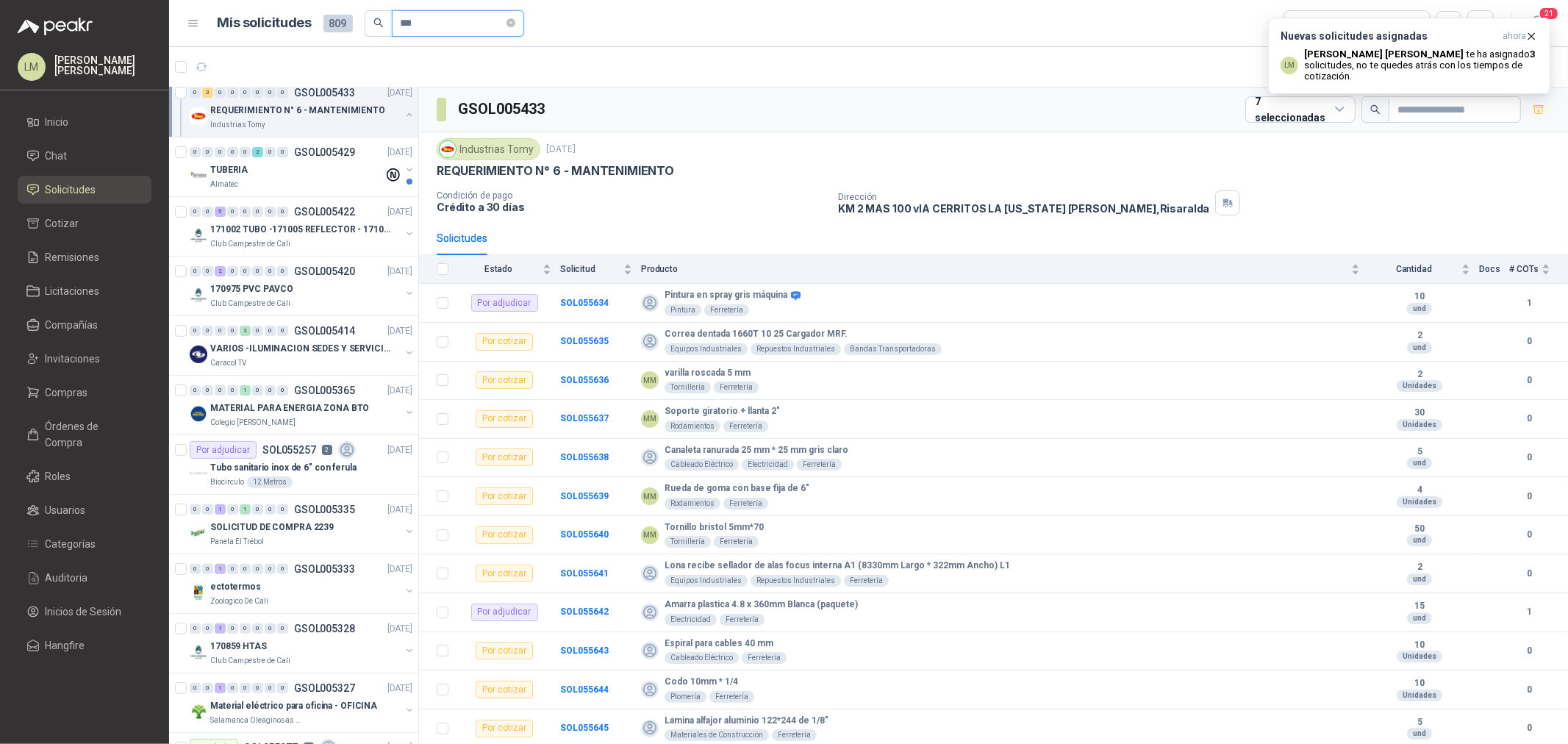
scroll to position [0, 0]
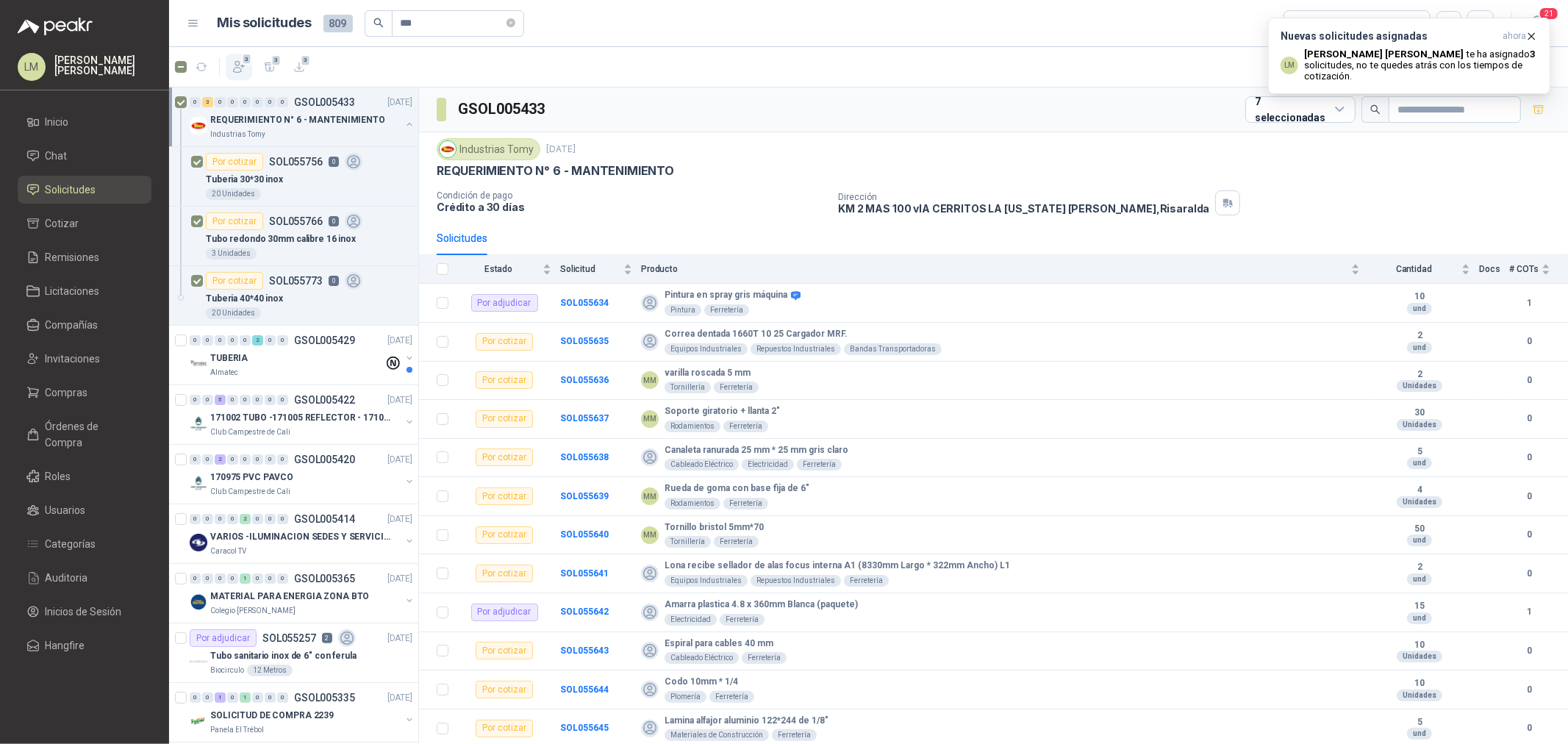
click at [237, 70] on icon "button" at bounding box center [239, 67] width 15 height 15
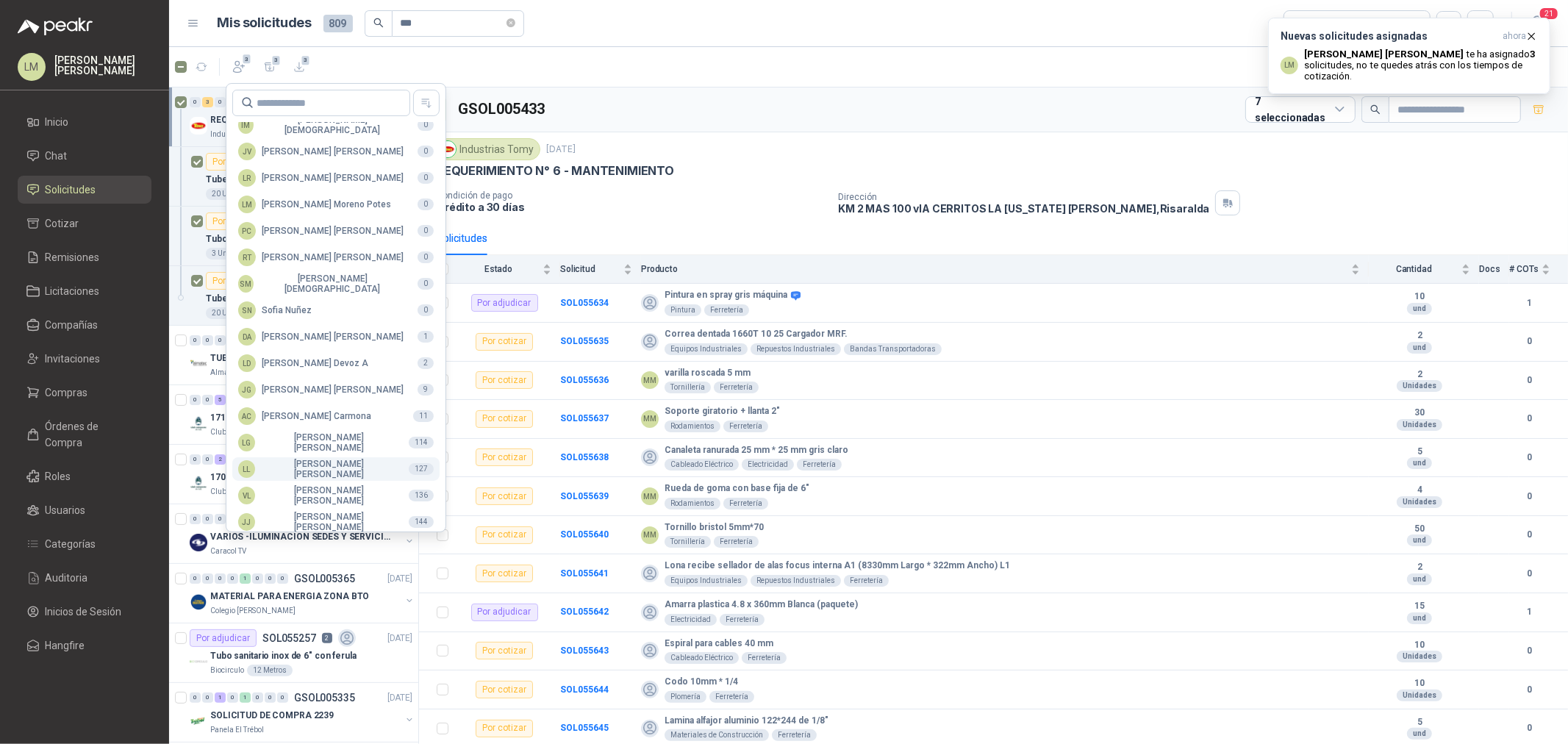
scroll to position [260, 0]
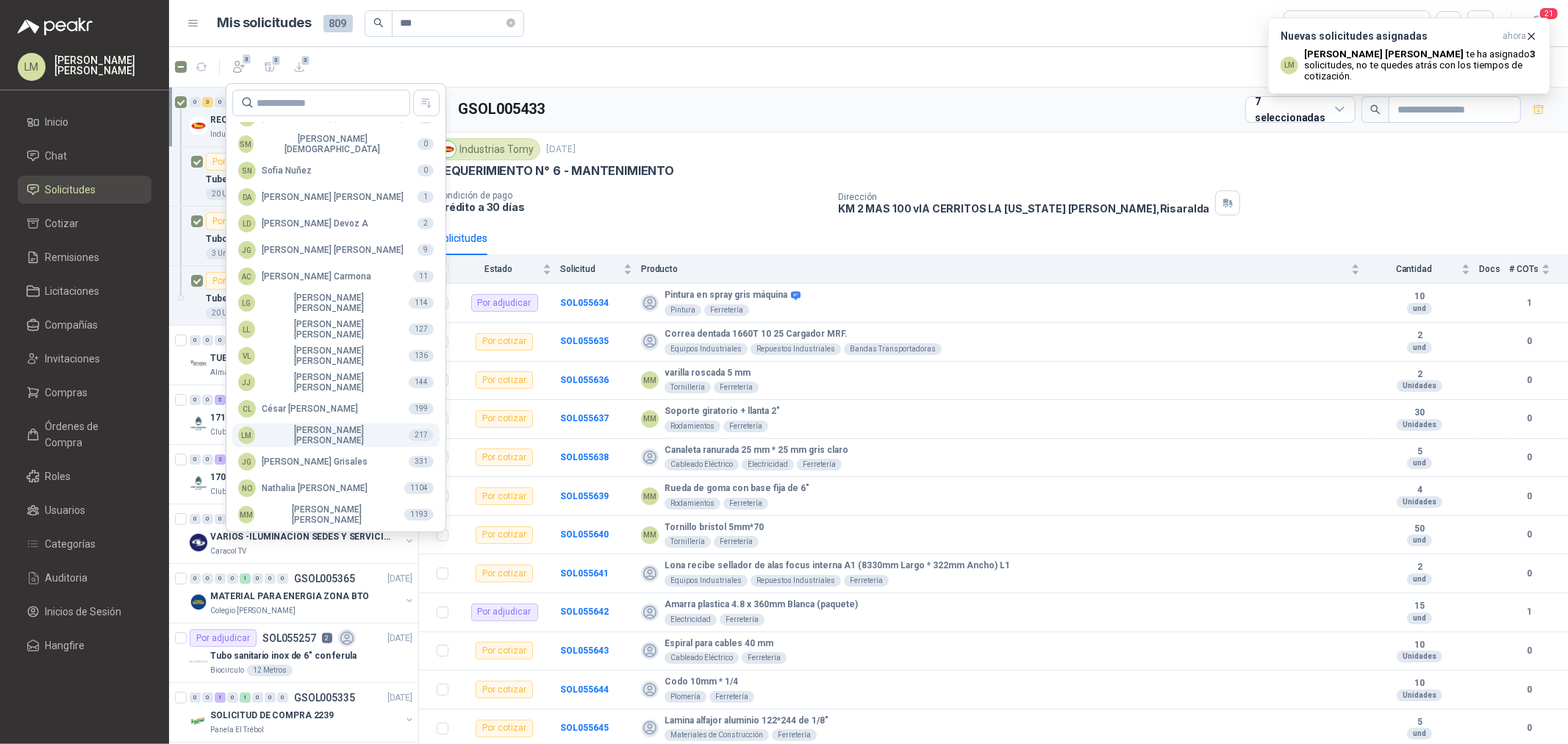
click at [294, 430] on div "LM [PERSON_NAME] [PERSON_NAME]" at bounding box center [317, 435] width 159 height 21
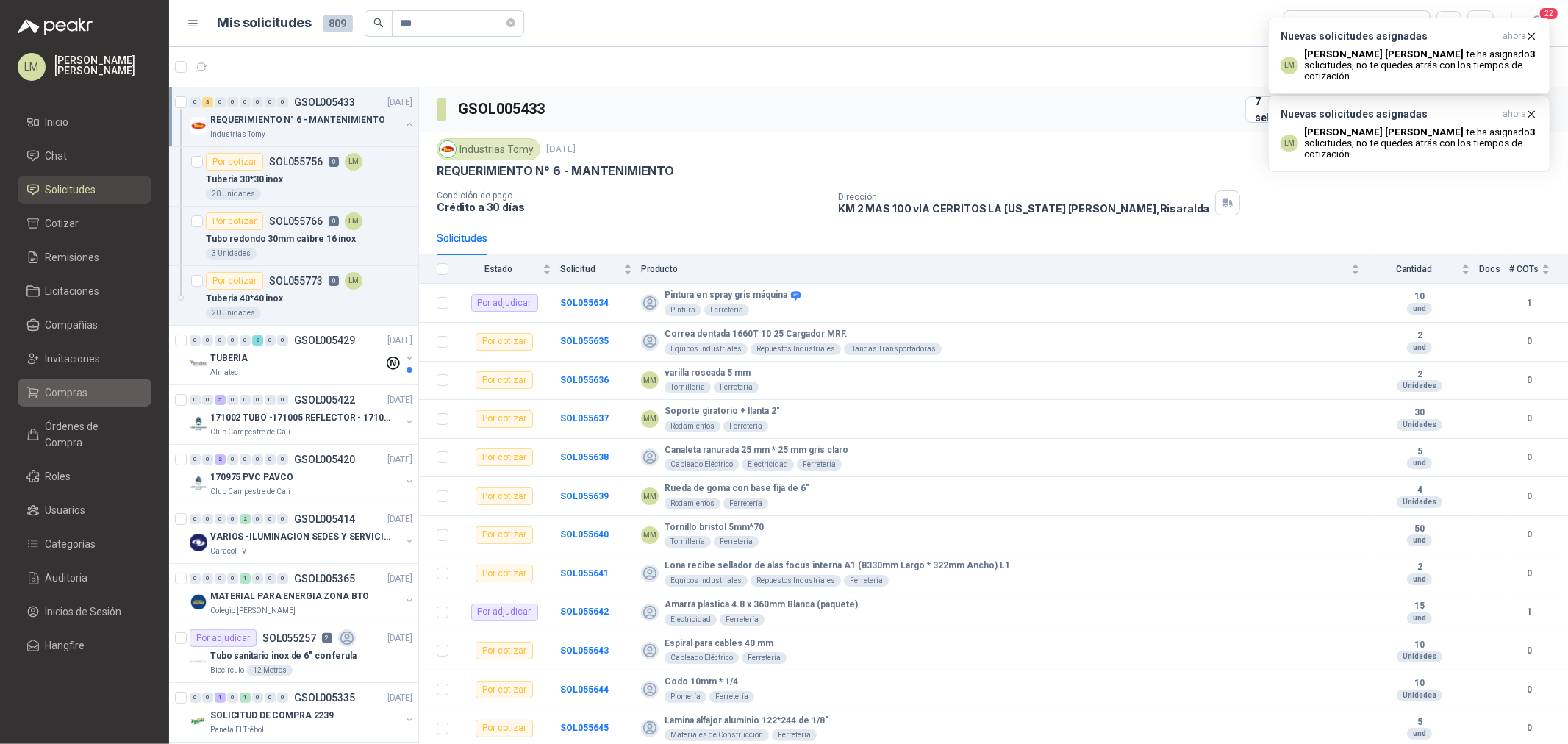
click at [75, 395] on span "Compras" at bounding box center [67, 393] width 43 height 16
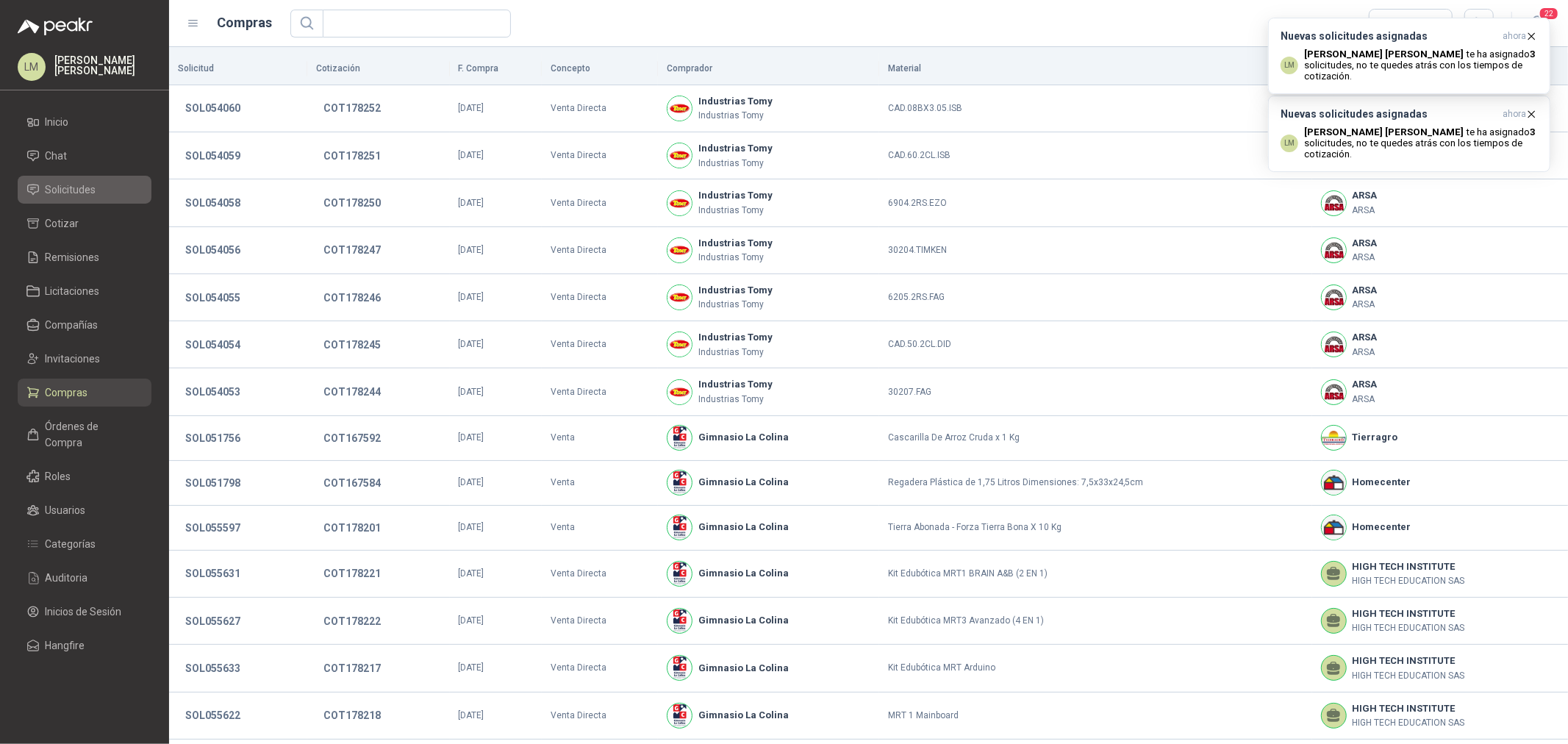
click at [80, 182] on span "Solicitudes" at bounding box center [71, 189] width 51 height 16
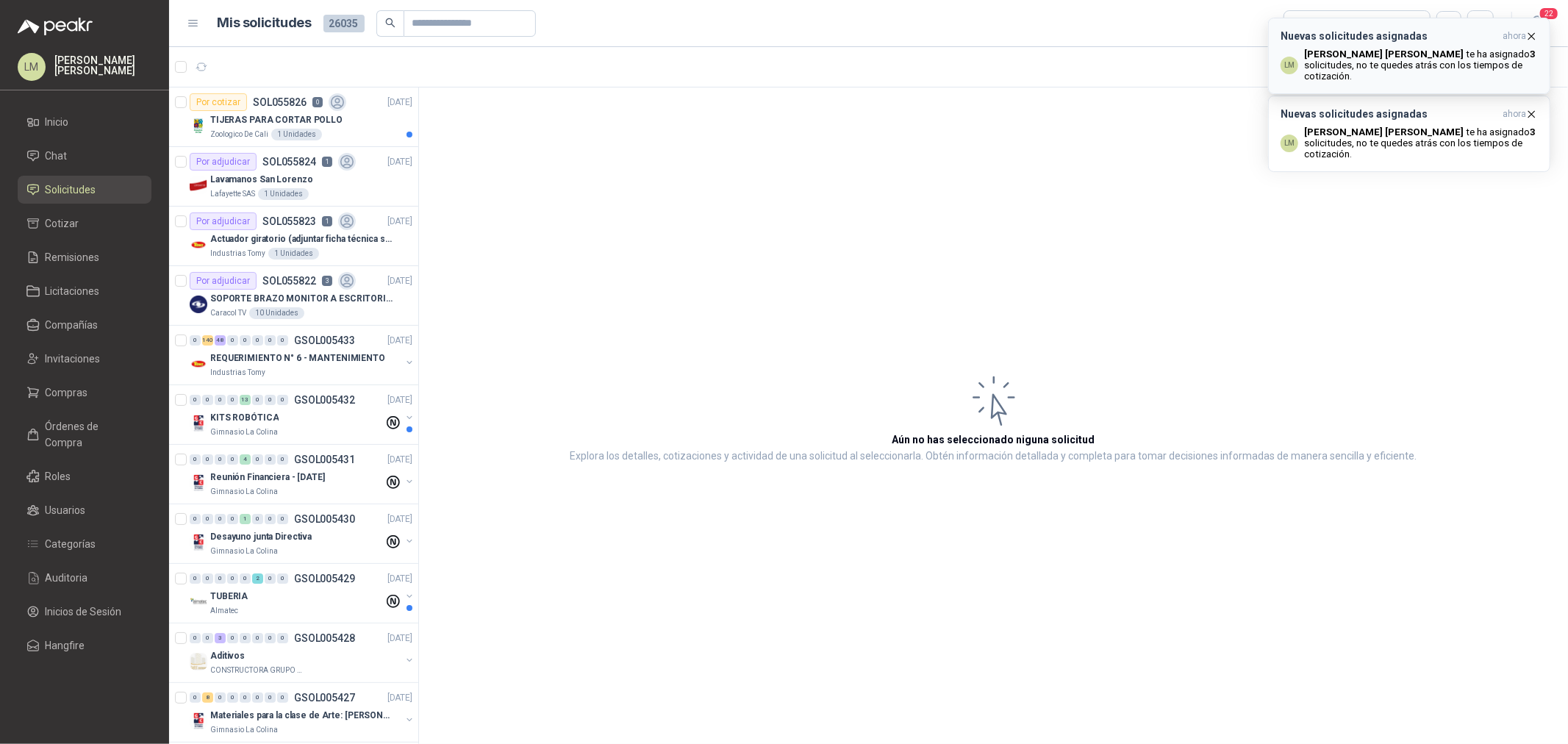
click at [1534, 34] on icon "button" at bounding box center [1532, 35] width 6 height 6
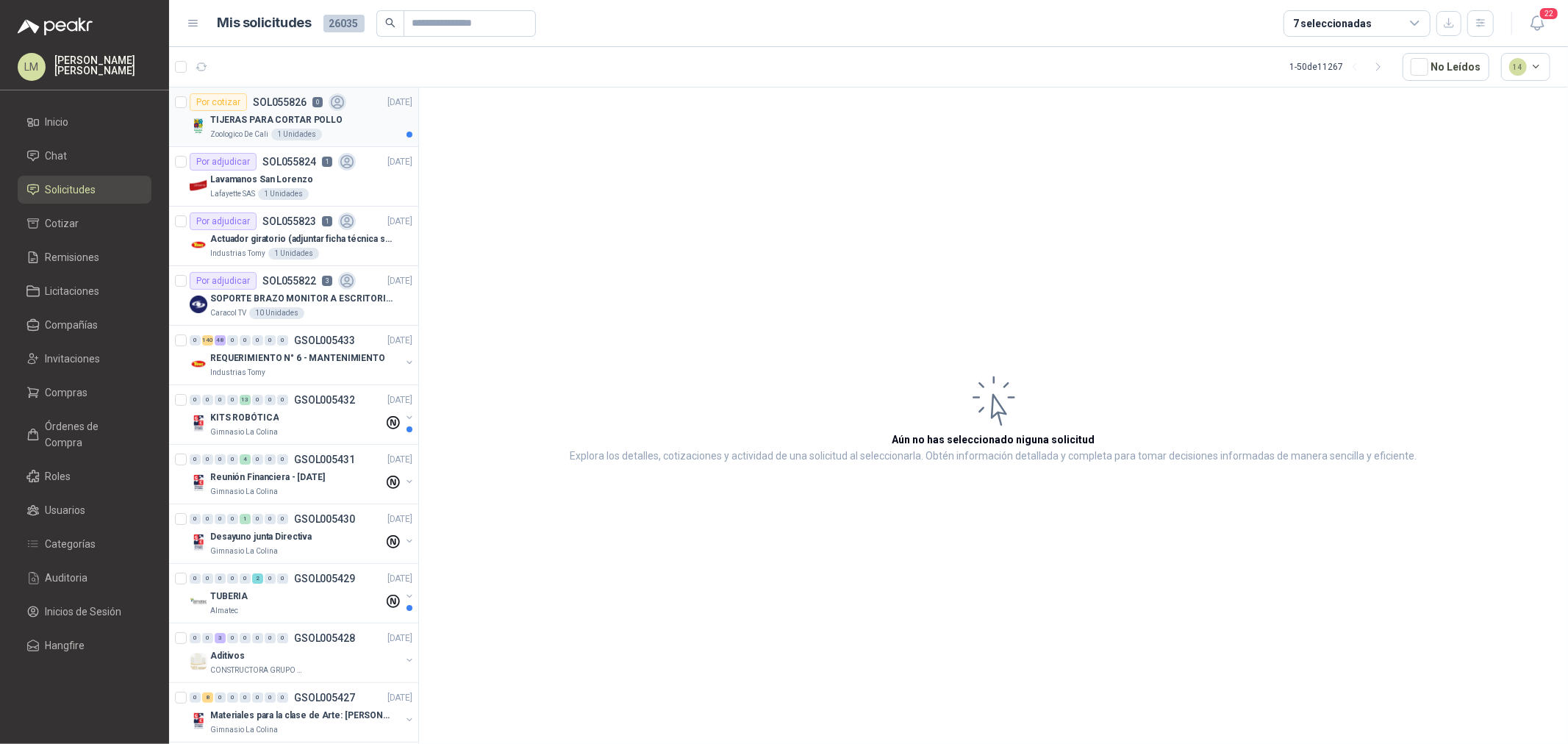
click at [197, 119] on img at bounding box center [198, 126] width 18 height 18
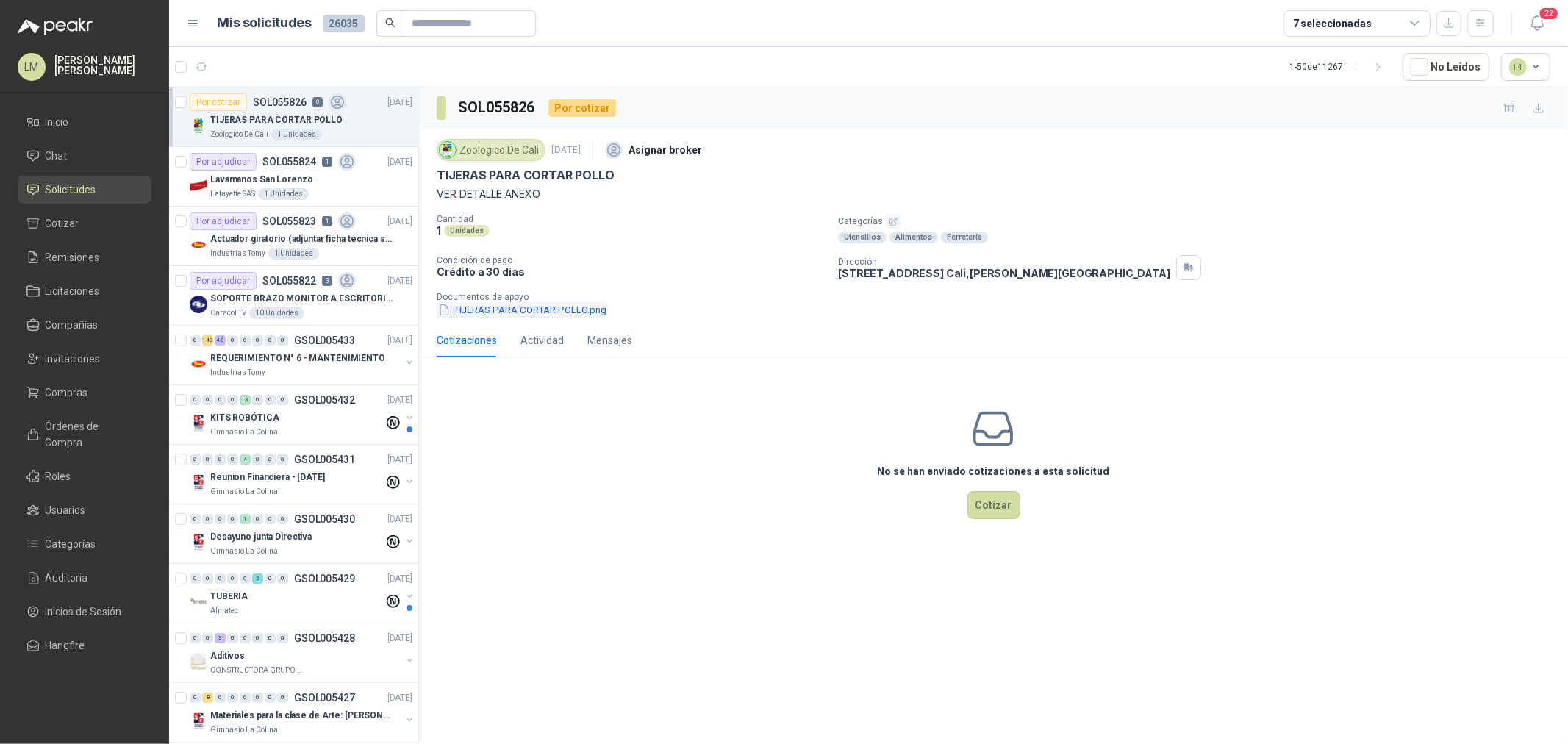
click at [530, 312] on button "TIJERAS PARA CORTAR POLLO.png" at bounding box center [522, 309] width 171 height 16
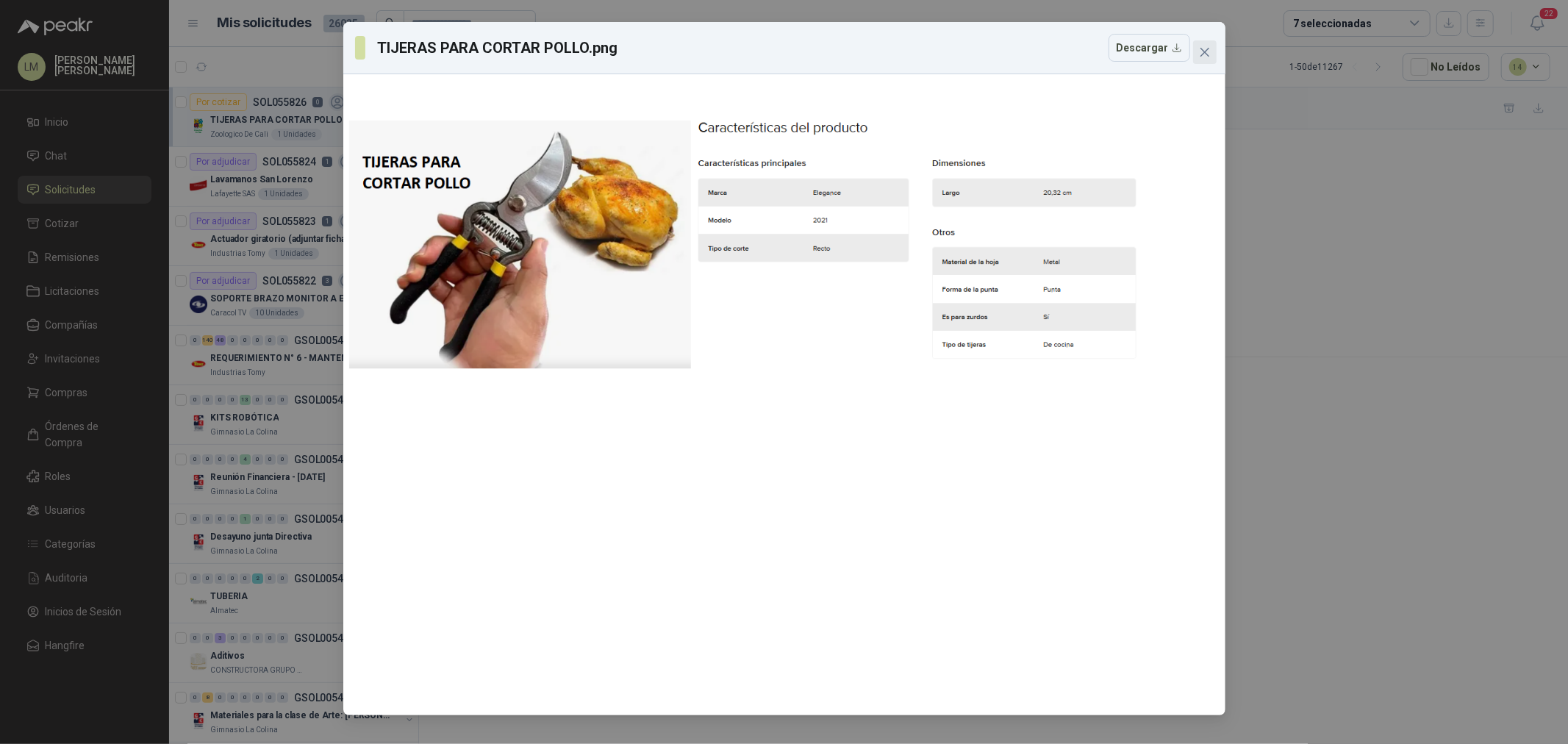
click at [1209, 53] on icon "close" at bounding box center [1205, 52] width 11 height 11
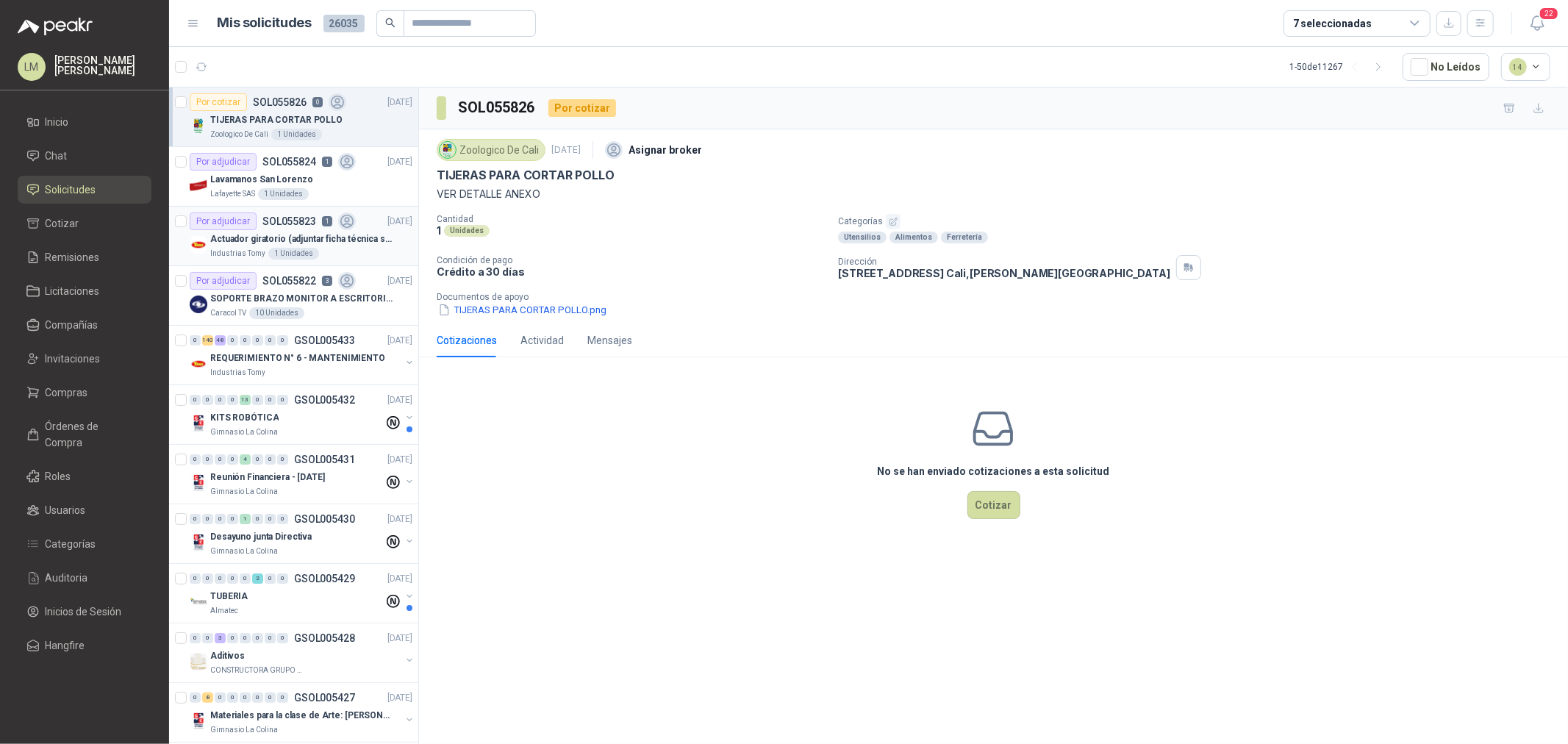
click at [237, 222] on div "Por adjudicar" at bounding box center [223, 221] width 67 height 18
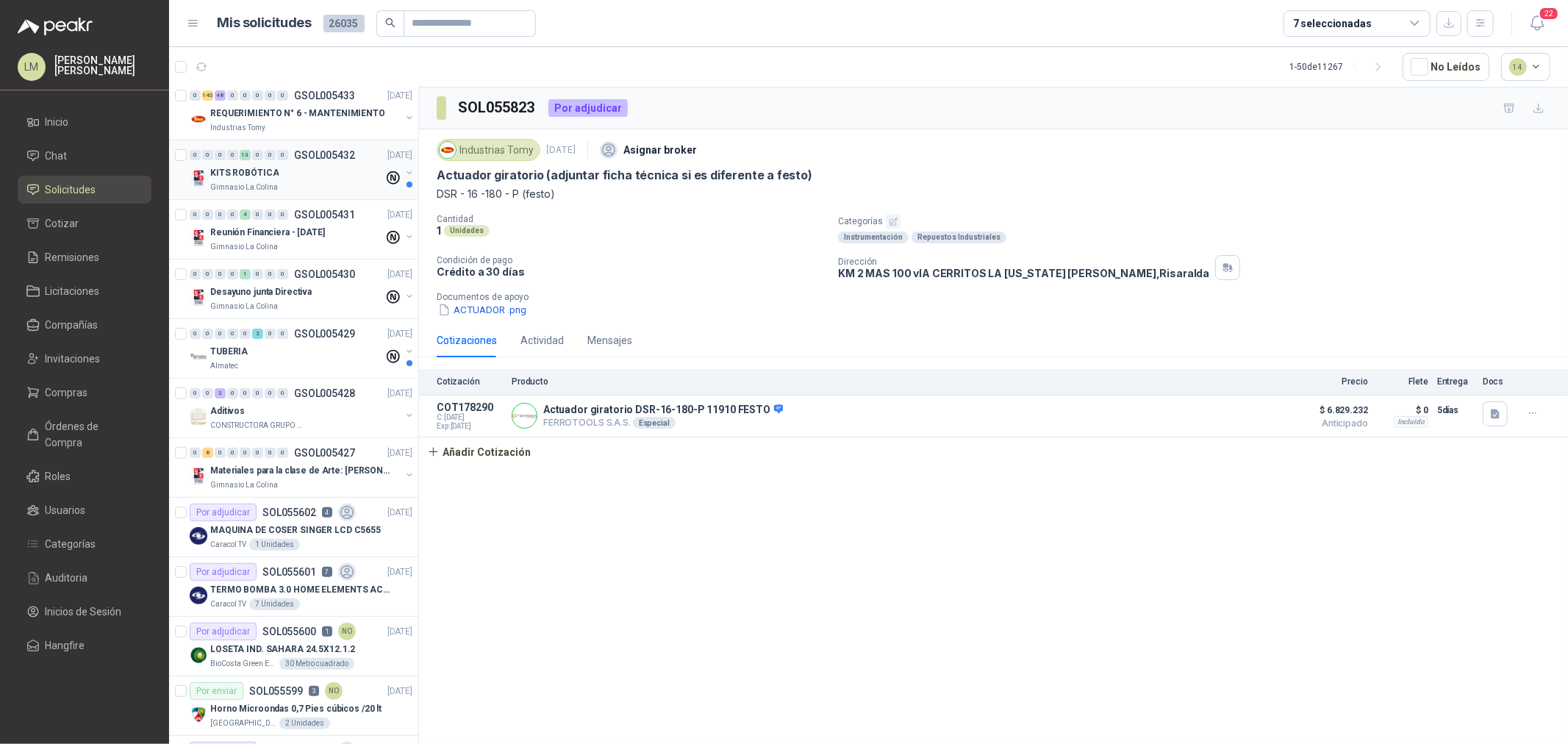
scroll to position [409, 0]
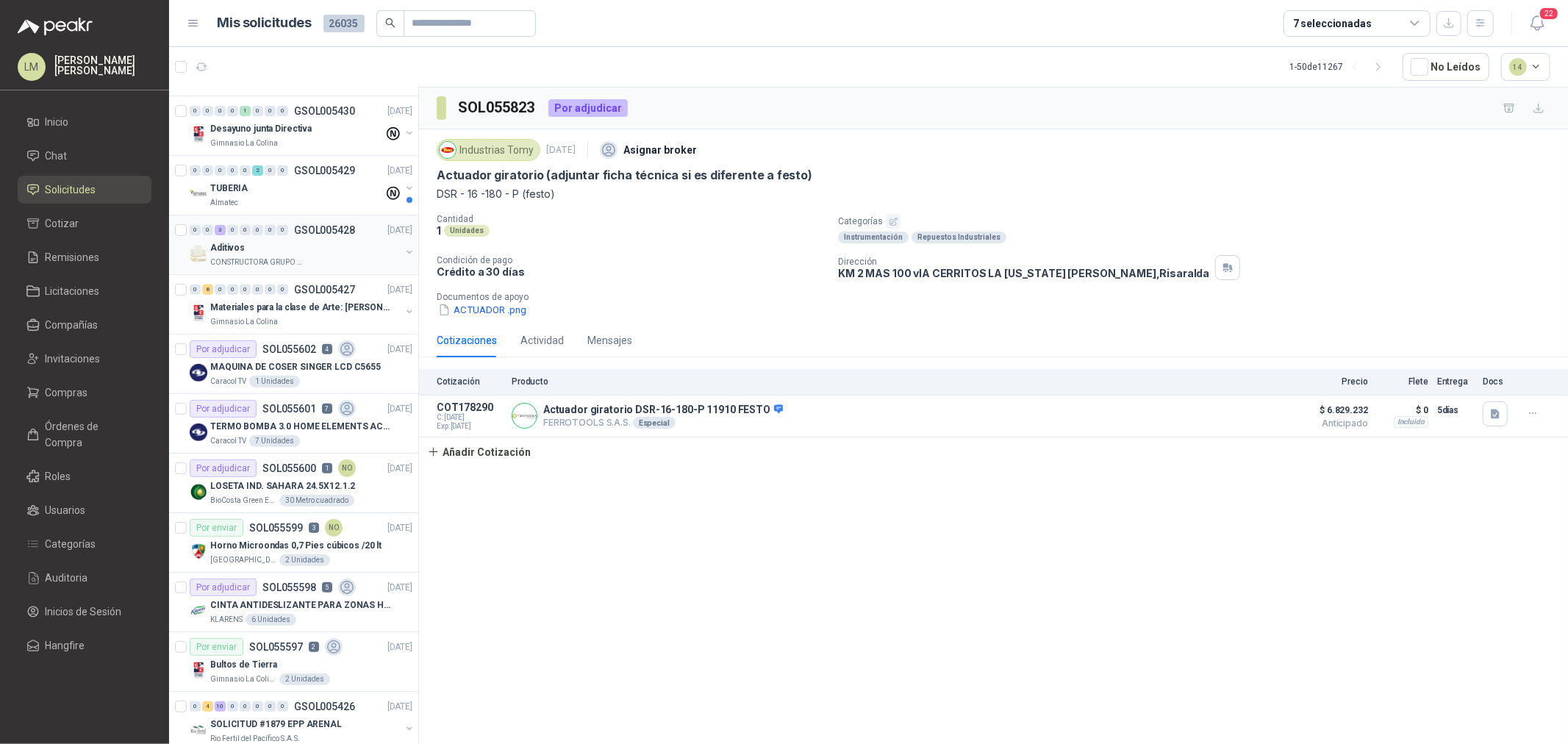
click at [261, 247] on div "Aditivos" at bounding box center [305, 248] width 190 height 18
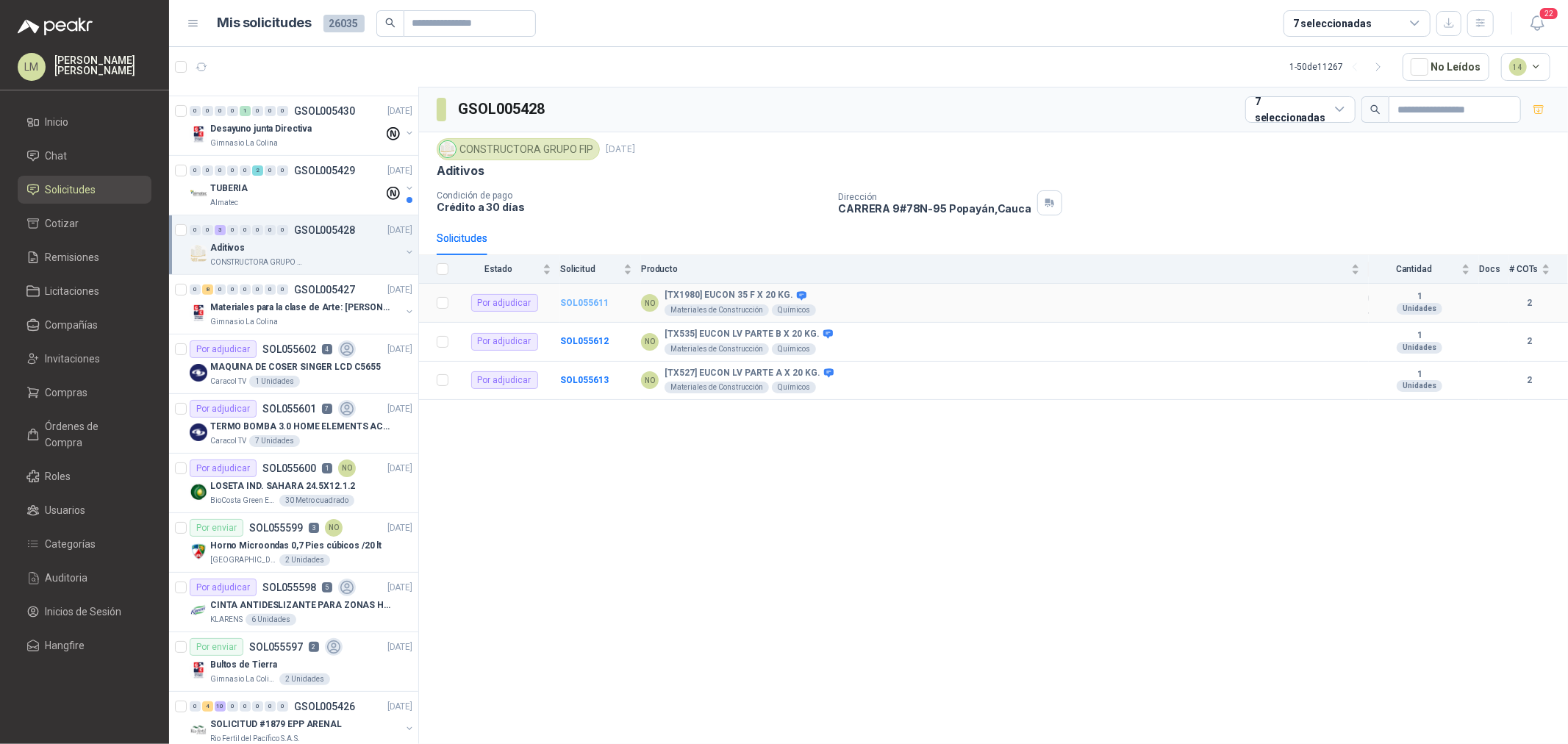
click at [582, 302] on b "SOL055611" at bounding box center [584, 303] width 48 height 11
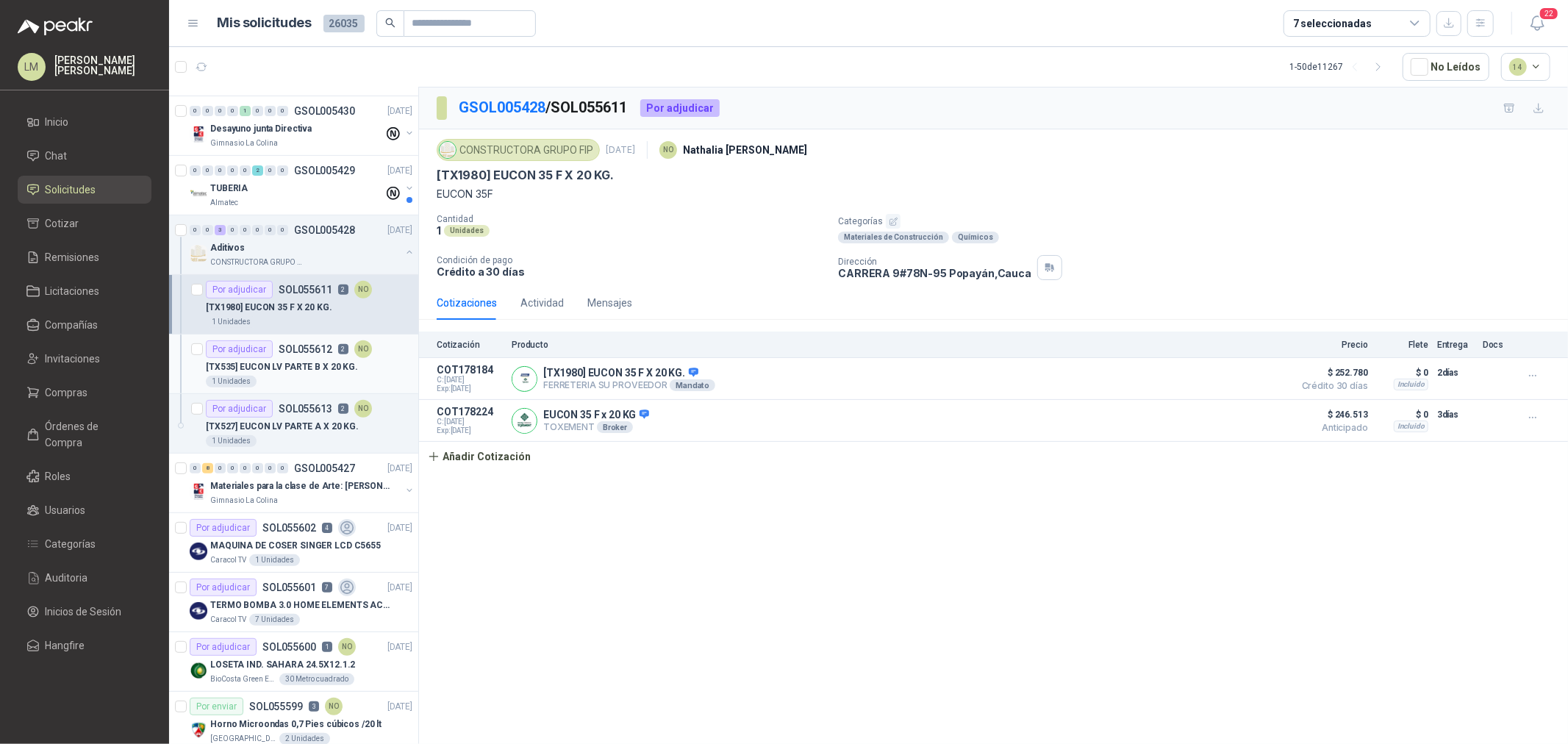
click at [283, 361] on p "[TX535] EUCON LV PARTE B X 20 KG." at bounding box center [282, 367] width 153 height 14
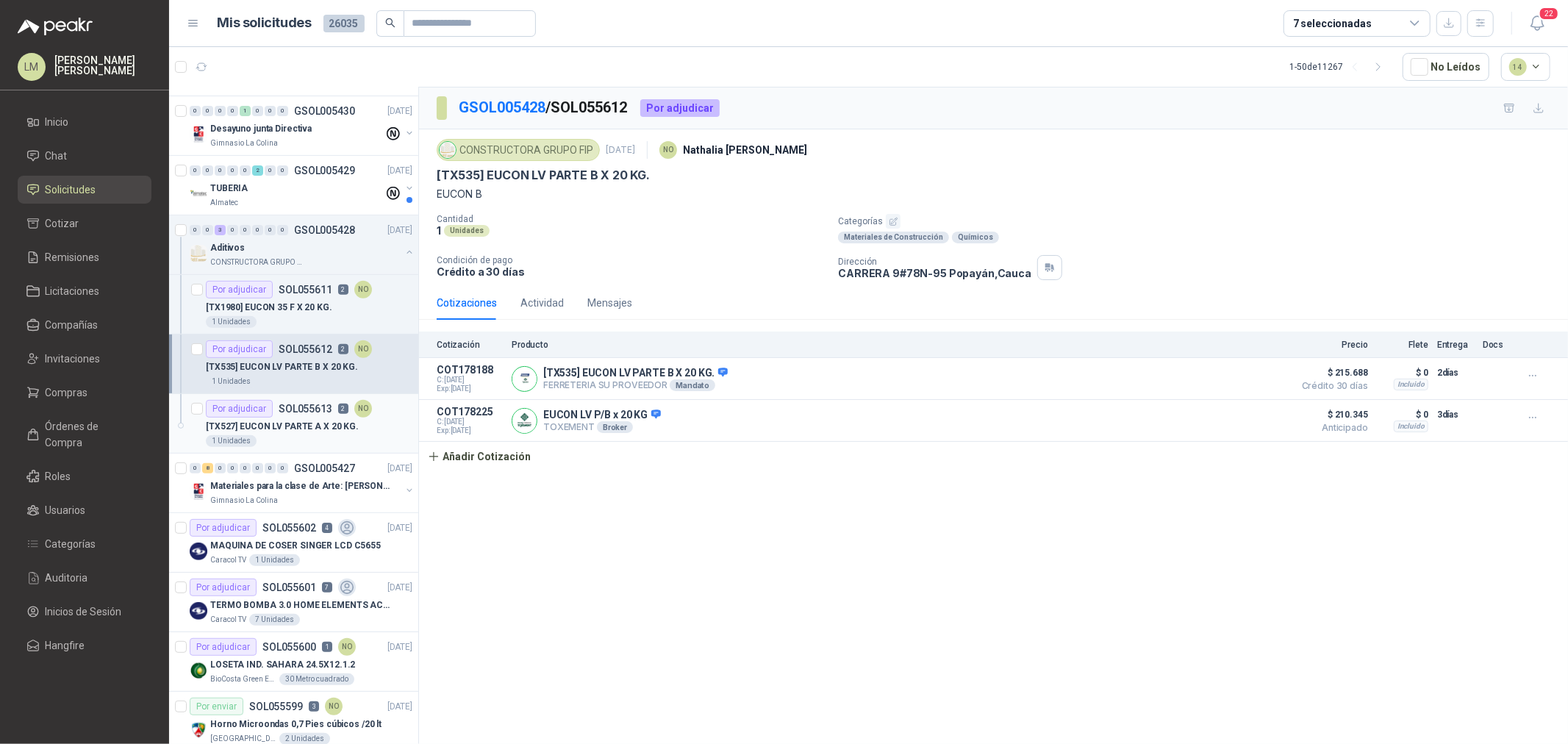
click at [307, 418] on div "[TX527] EUCON LV PARTE A X 20 KG." at bounding box center [309, 427] width 207 height 18
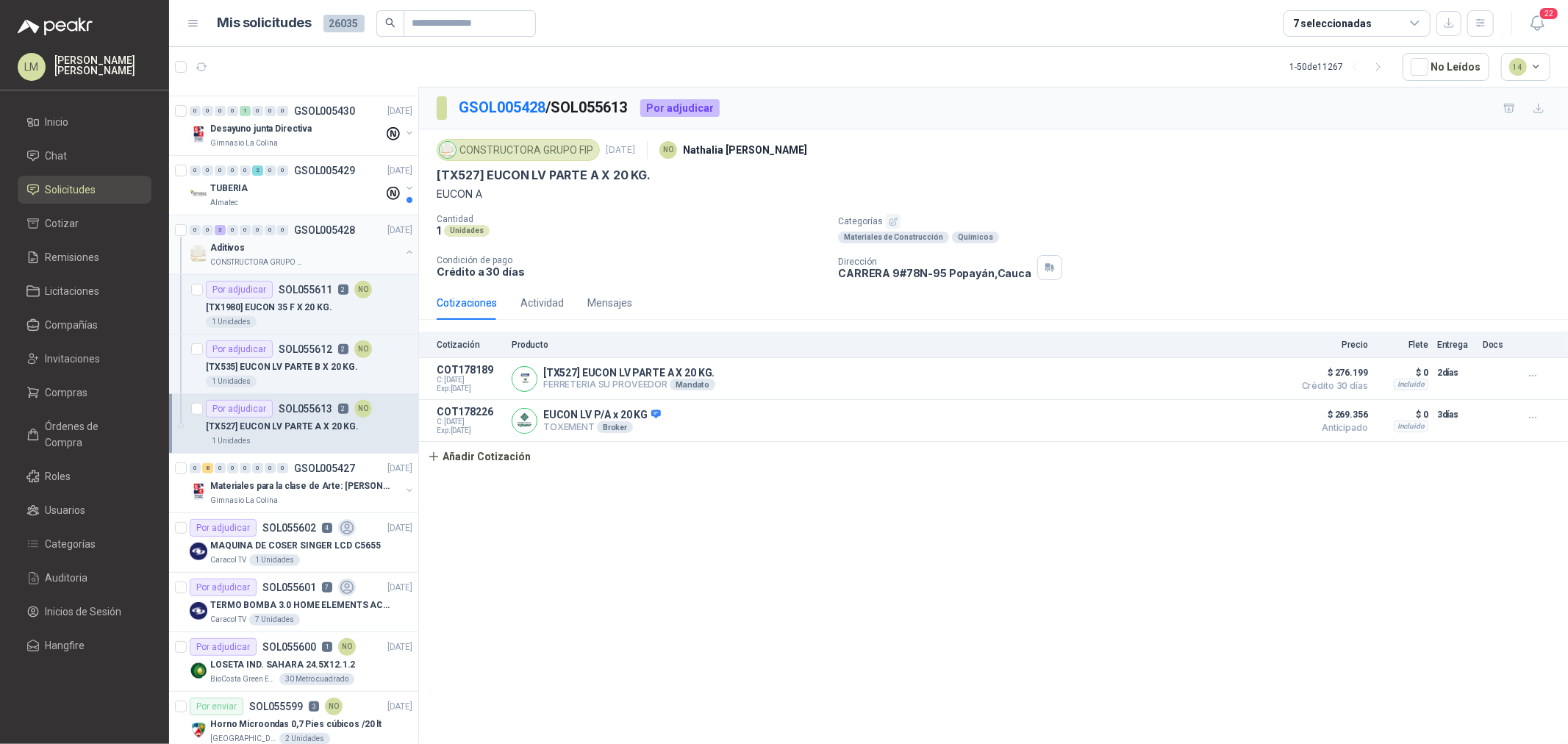
click at [403, 252] on button "button" at bounding box center [409, 252] width 11 height 11
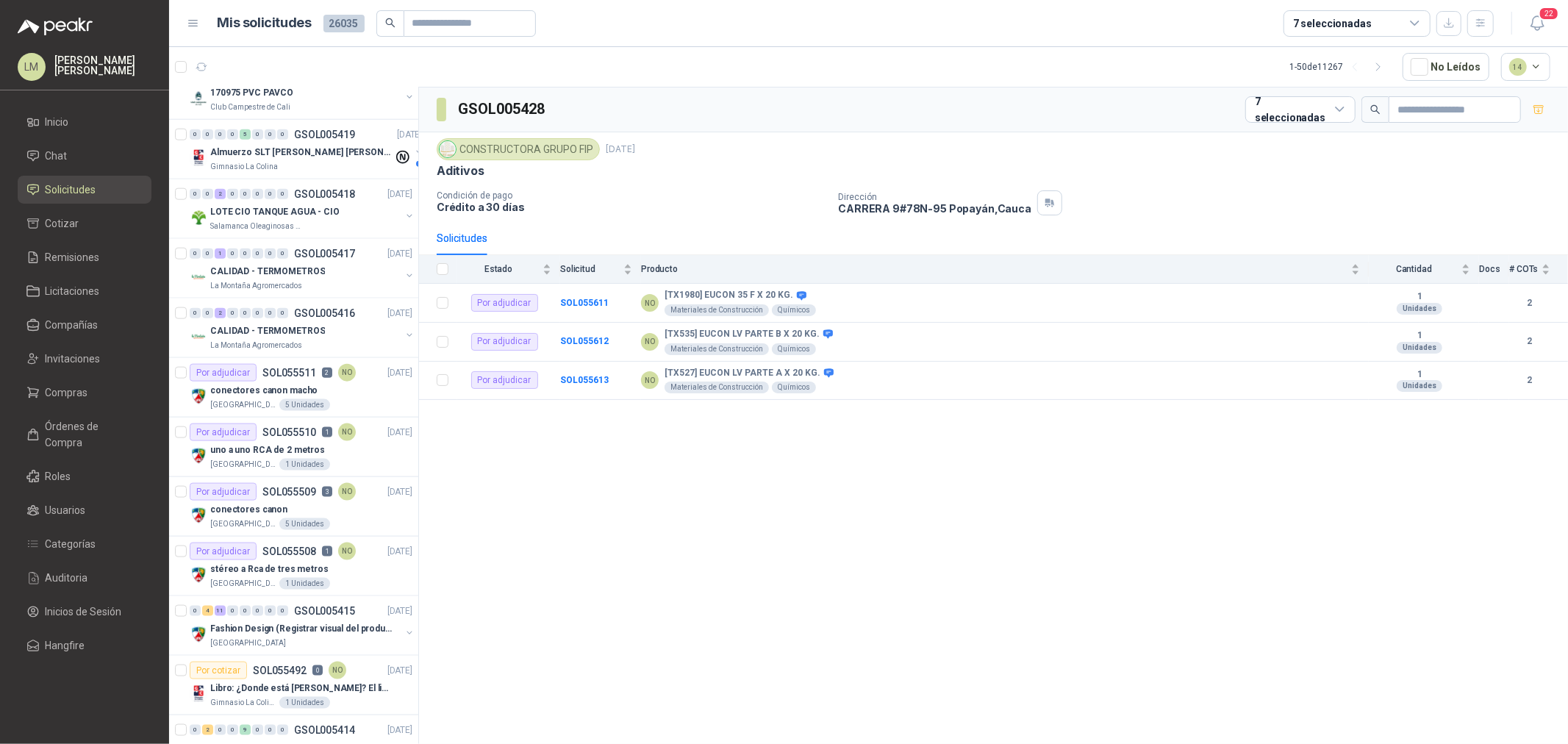
scroll to position [1471, 0]
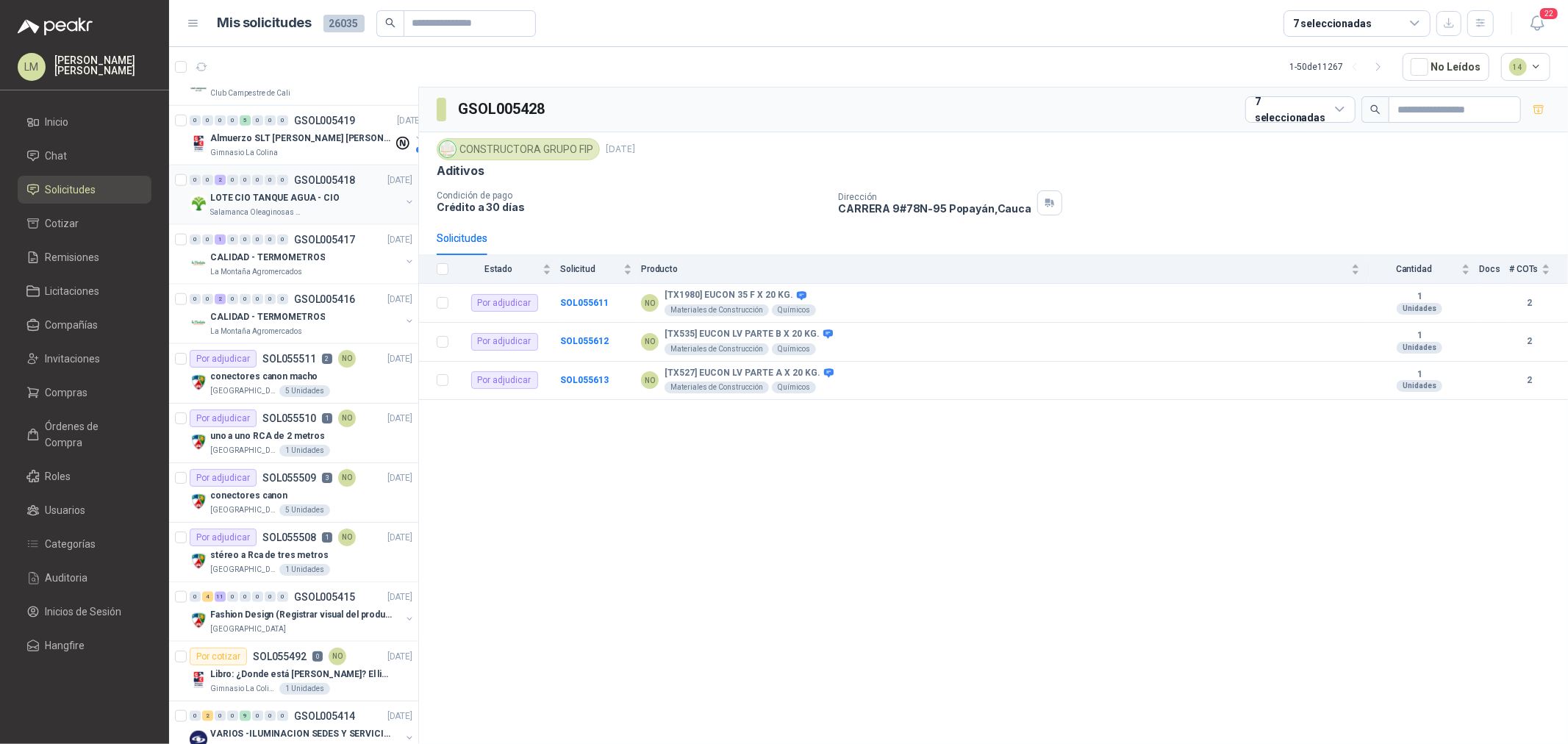
click at [292, 192] on p "LOTE CIO TANQUE AGUA - CIO" at bounding box center [275, 198] width 130 height 14
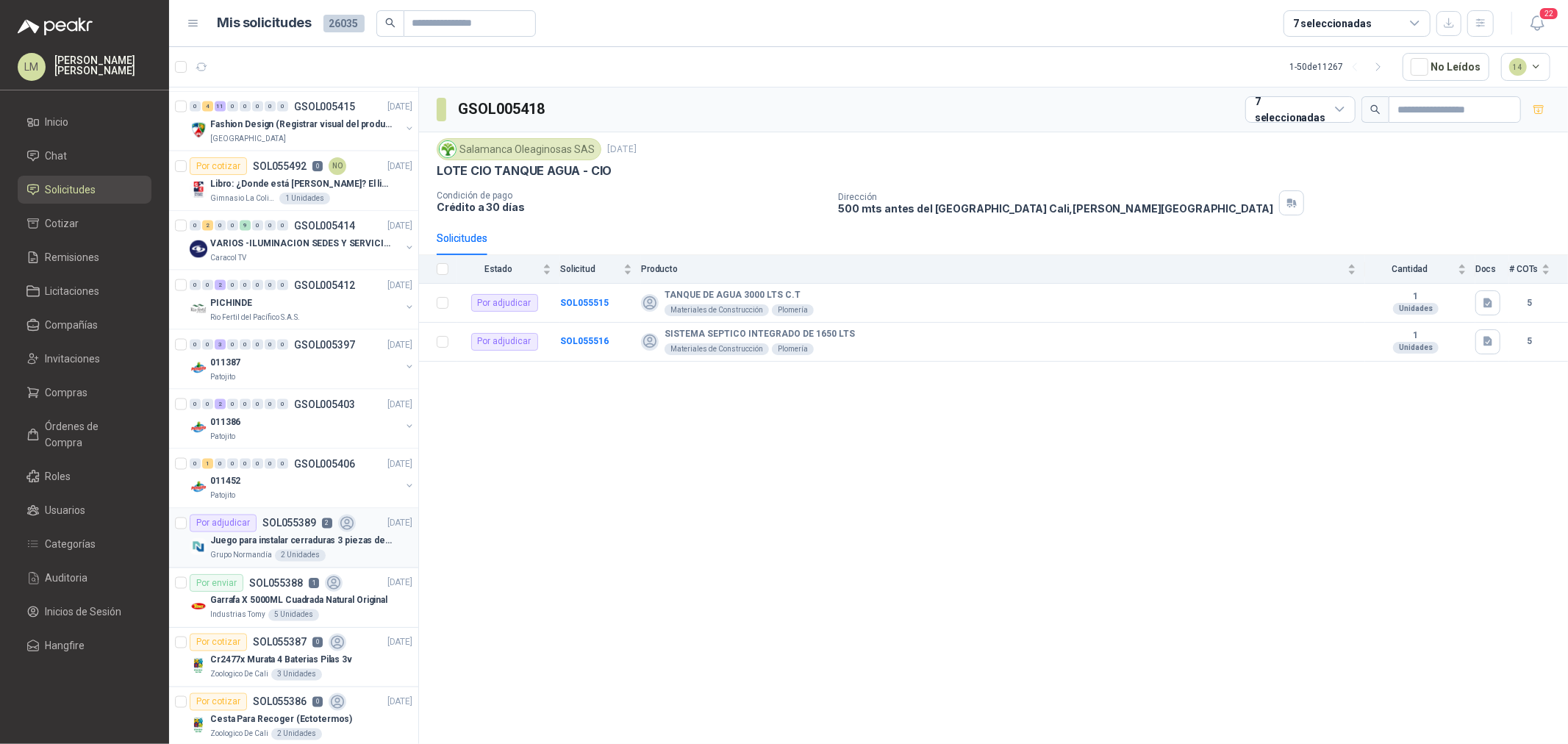
scroll to position [1960, 0]
click at [244, 378] on div "Patojito" at bounding box center [305, 378] width 190 height 11
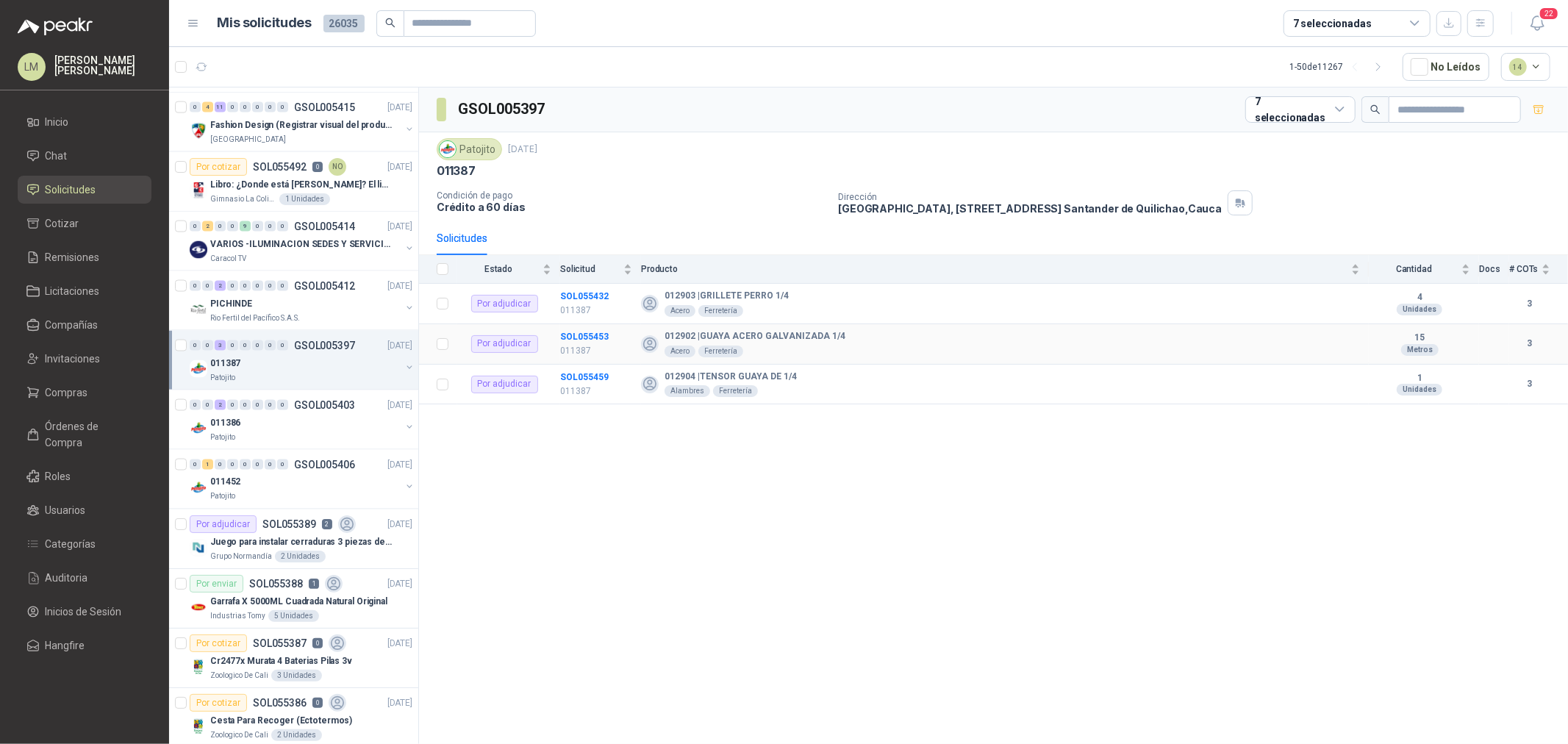
click at [573, 330] on td "SOL055453 011387" at bounding box center [600, 344] width 81 height 40
click at [572, 333] on b "SOL055453" at bounding box center [584, 336] width 48 height 11
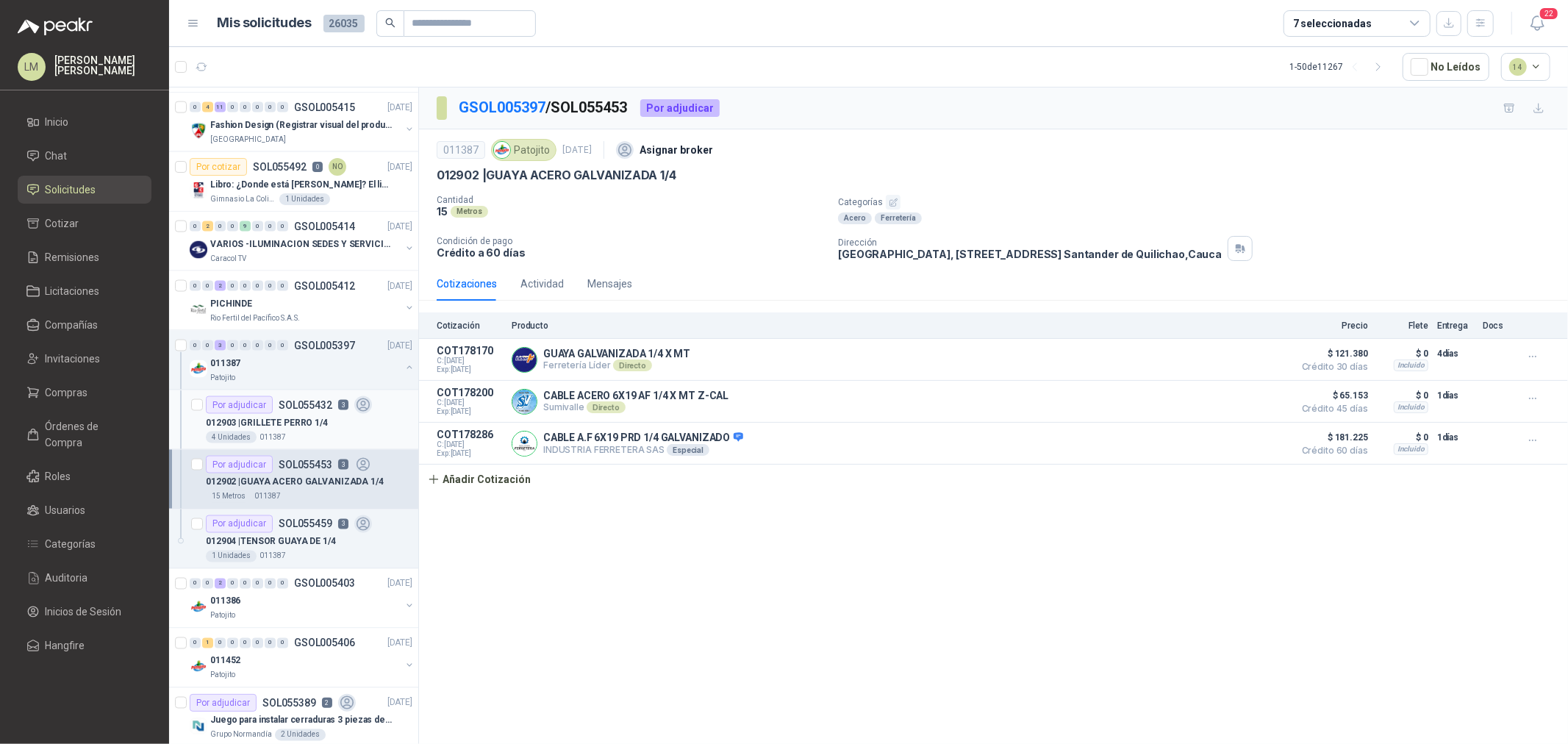
click at [284, 421] on p "012903 | GRILLETE PERRO 1/4" at bounding box center [267, 422] width 122 height 14
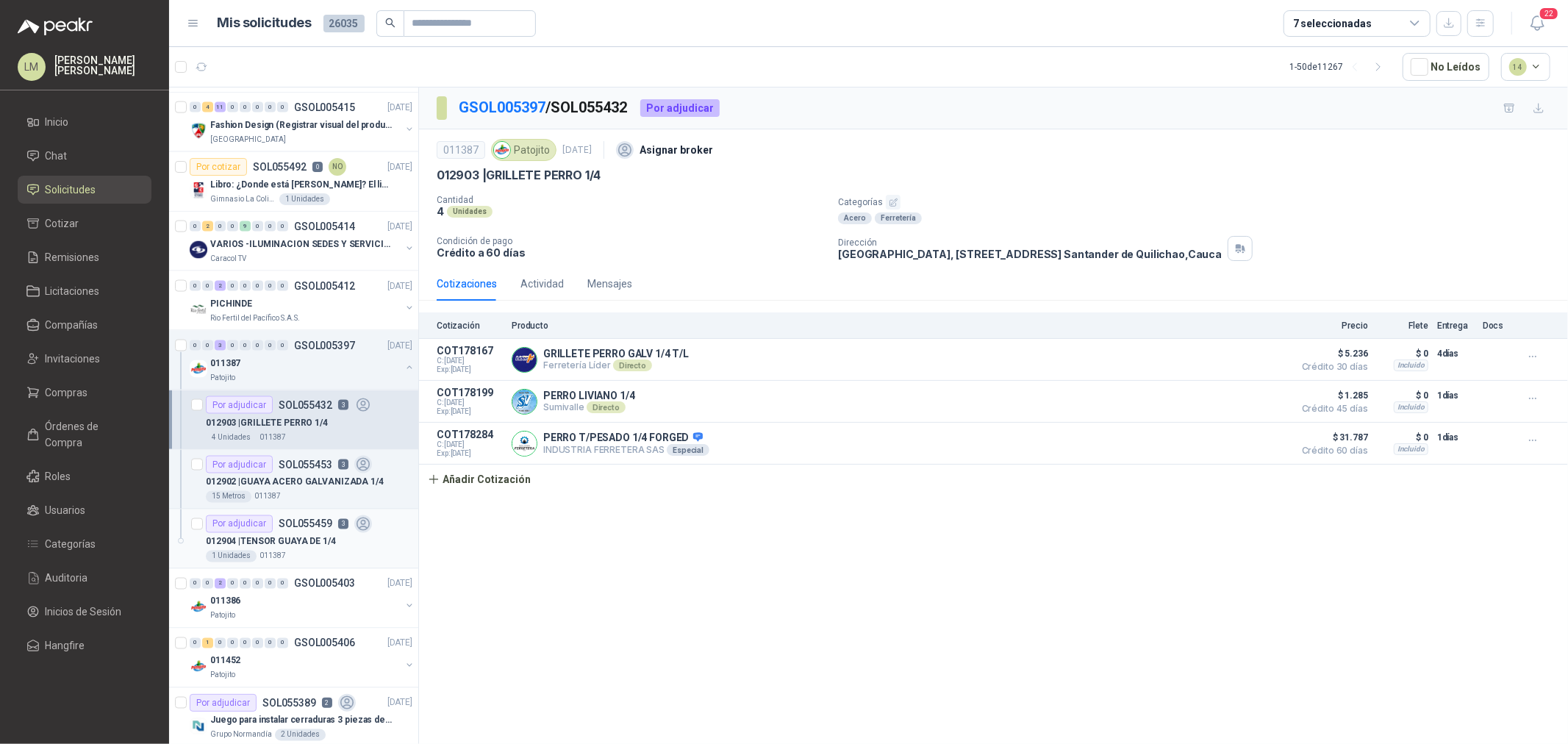
click at [279, 523] on p "SOL055459" at bounding box center [305, 524] width 53 height 11
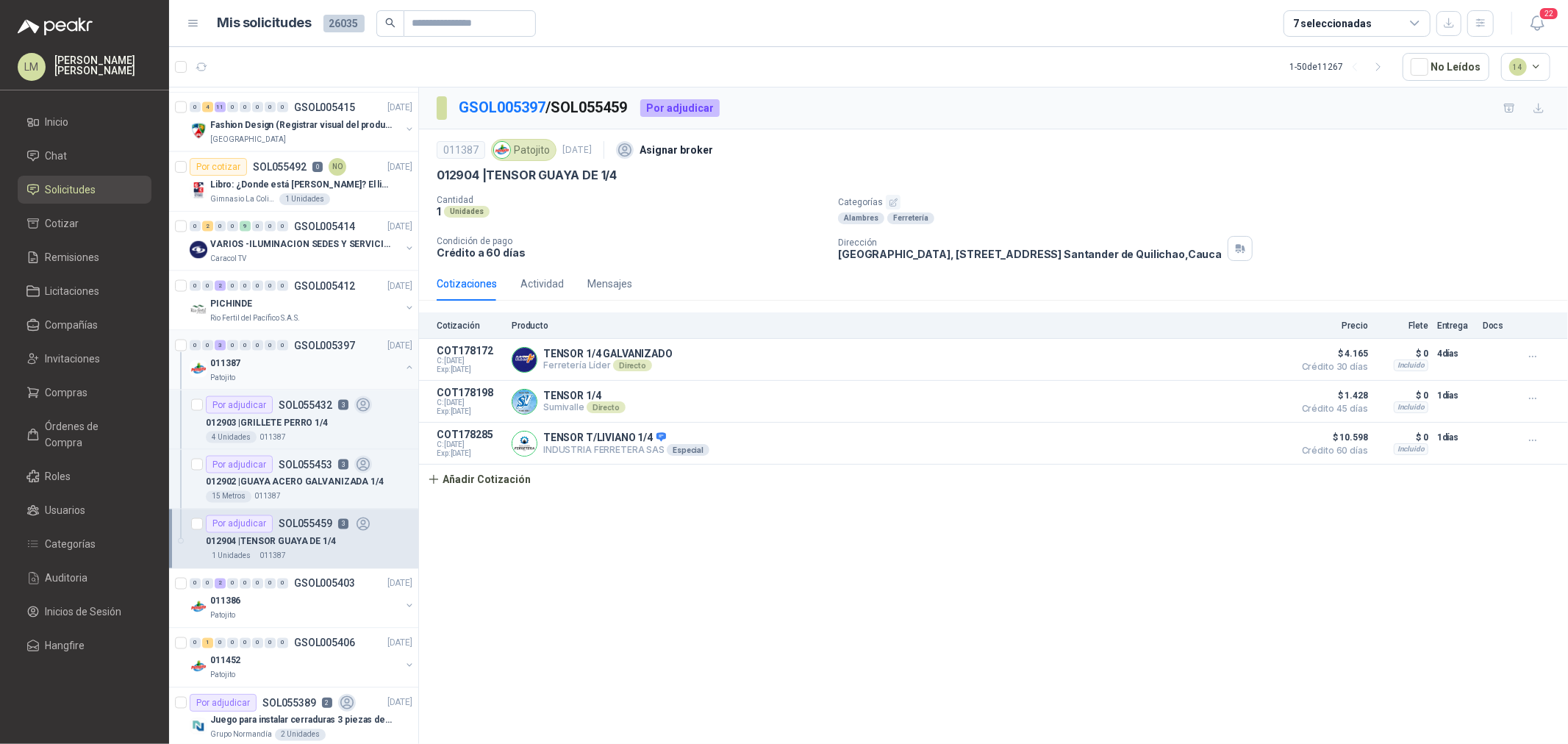
click at [403, 368] on button "button" at bounding box center [409, 367] width 11 height 11
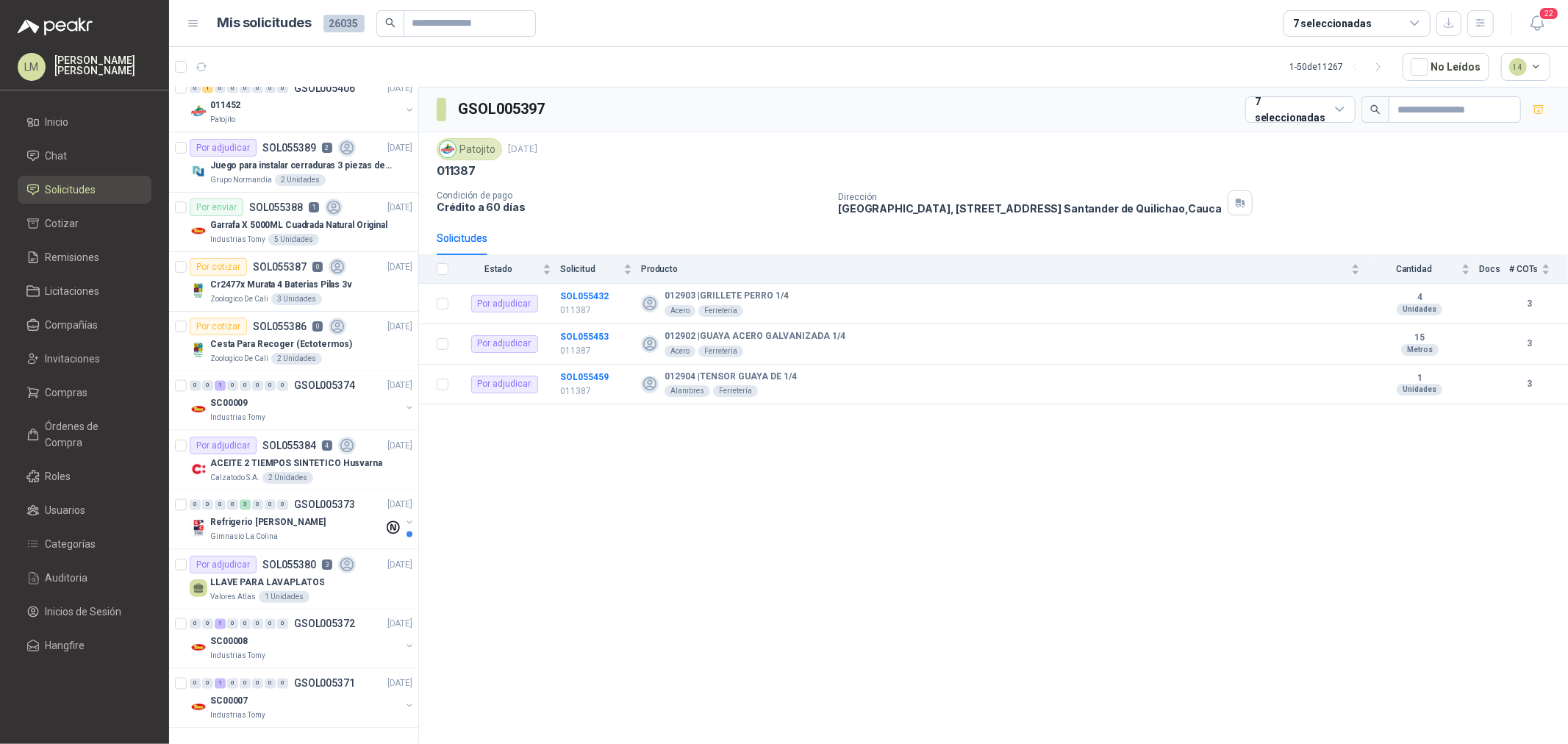
scroll to position [2350, 0]
click at [258, 633] on div "SC00008" at bounding box center [305, 642] width 190 height 18
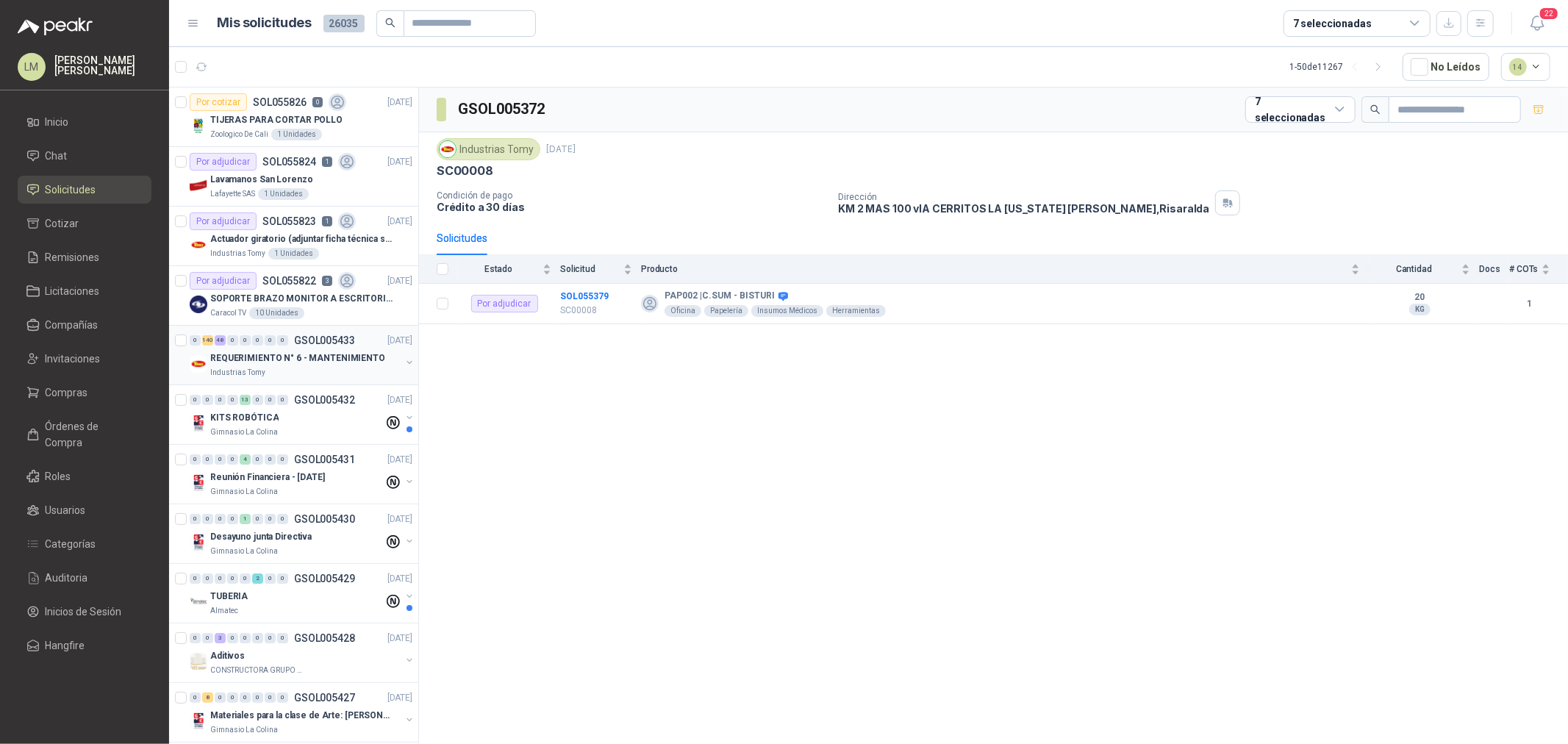
click at [290, 358] on p "REQUERIMIENTO N° 6 - MANTENIMIENTO" at bounding box center [297, 358] width 175 height 14
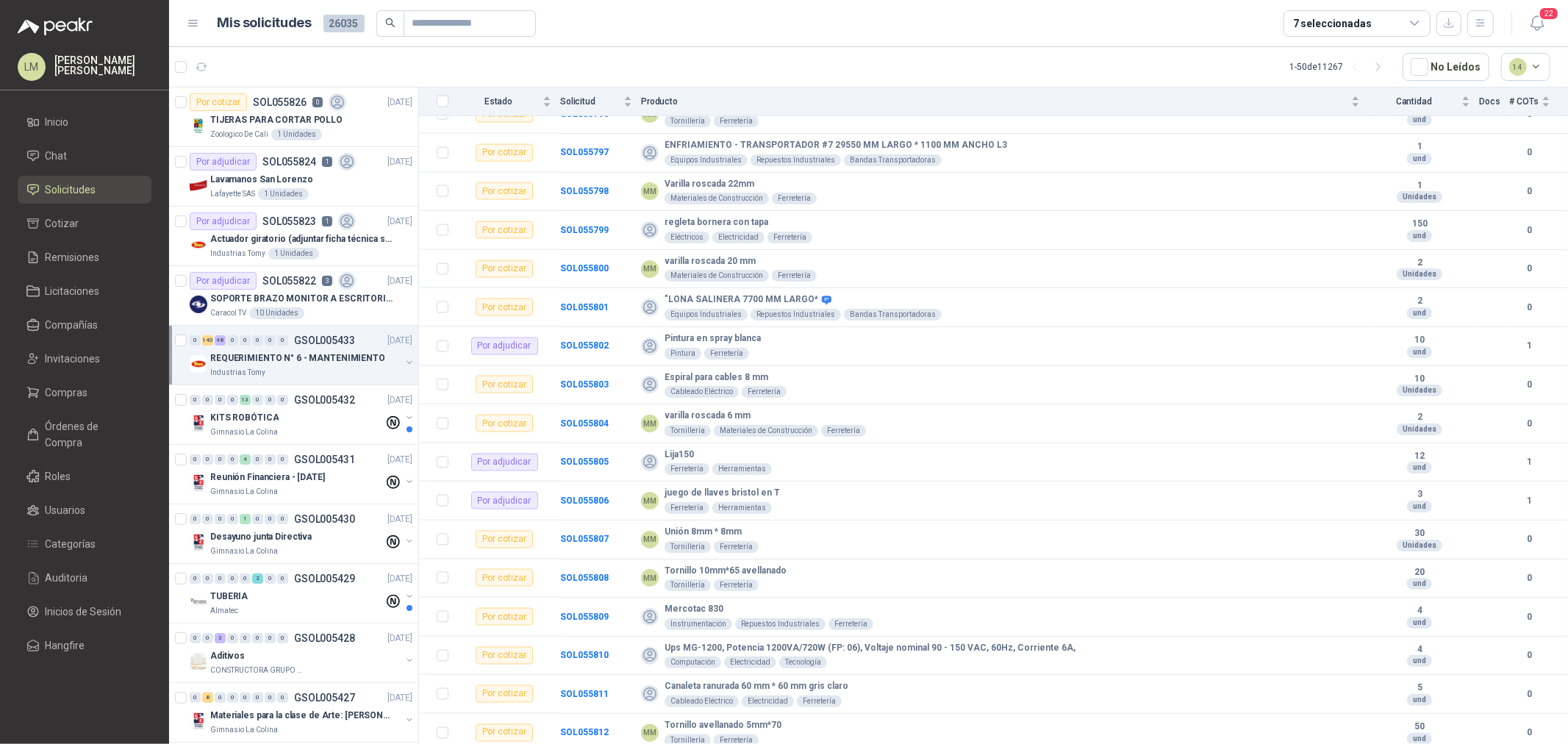
scroll to position [6815, 0]
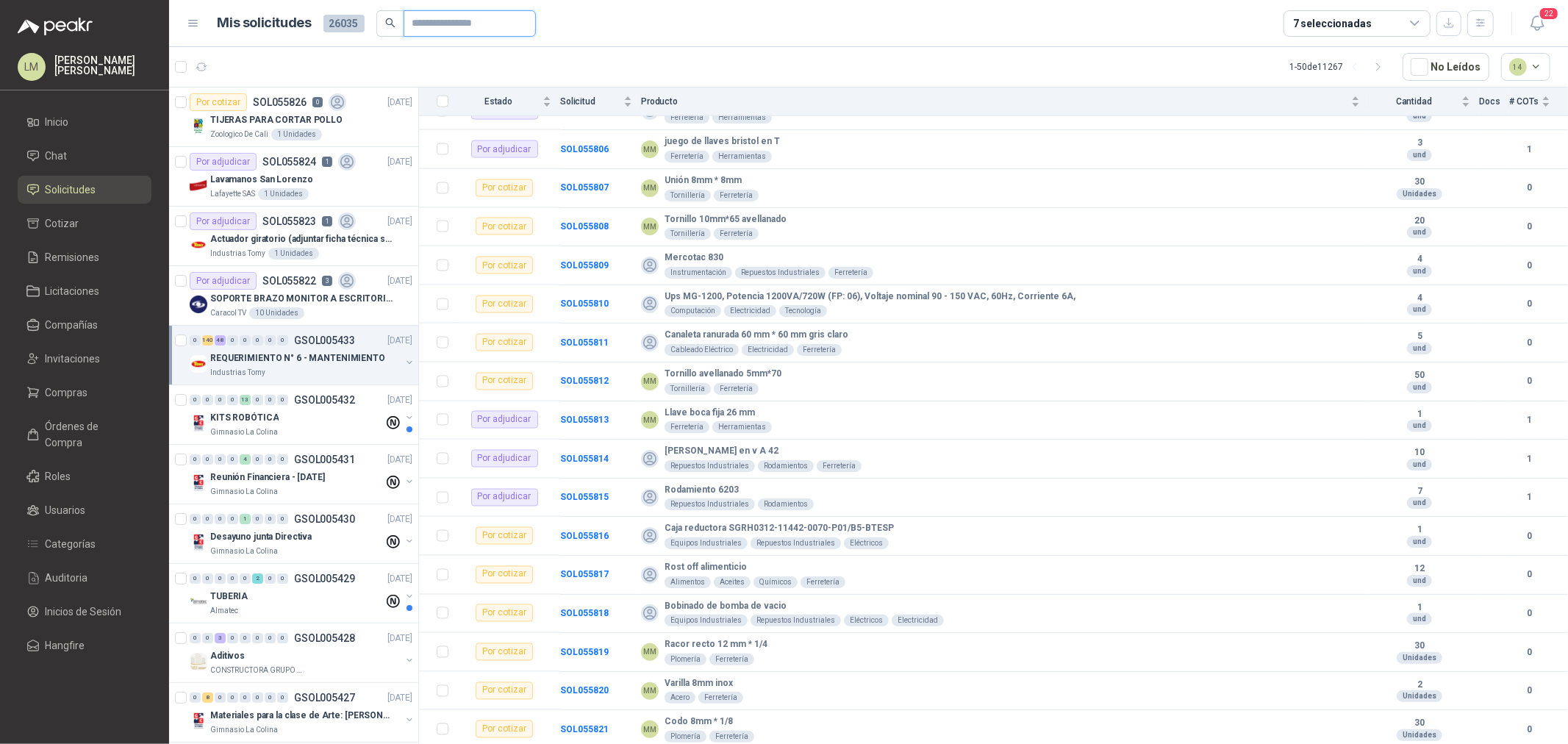
click at [417, 23] on input "text" at bounding box center [464, 23] width 103 height 25
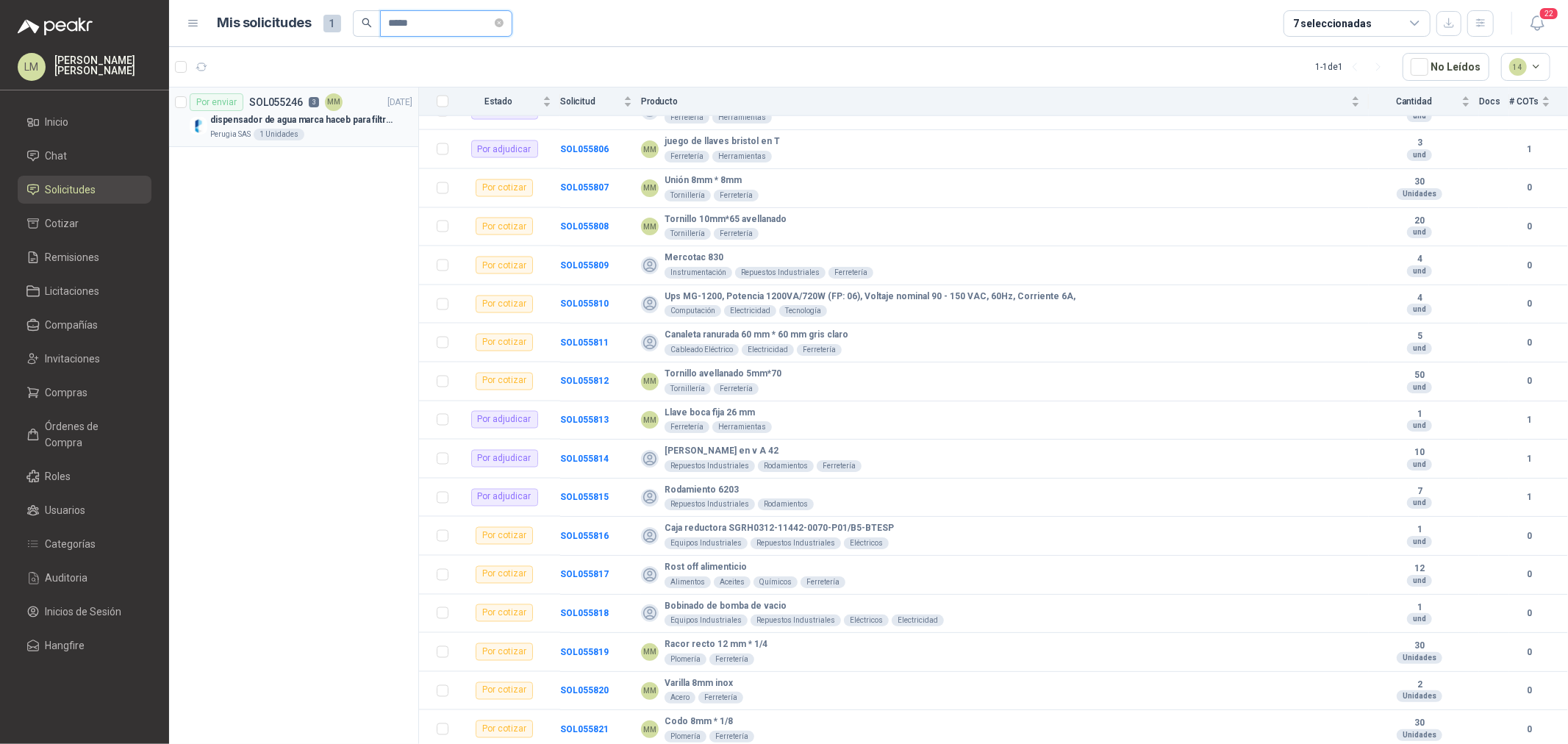
type input "*****"
click at [285, 116] on p "dispensador de agua marca haceb para filtros Nikkei" at bounding box center [301, 120] width 183 height 14
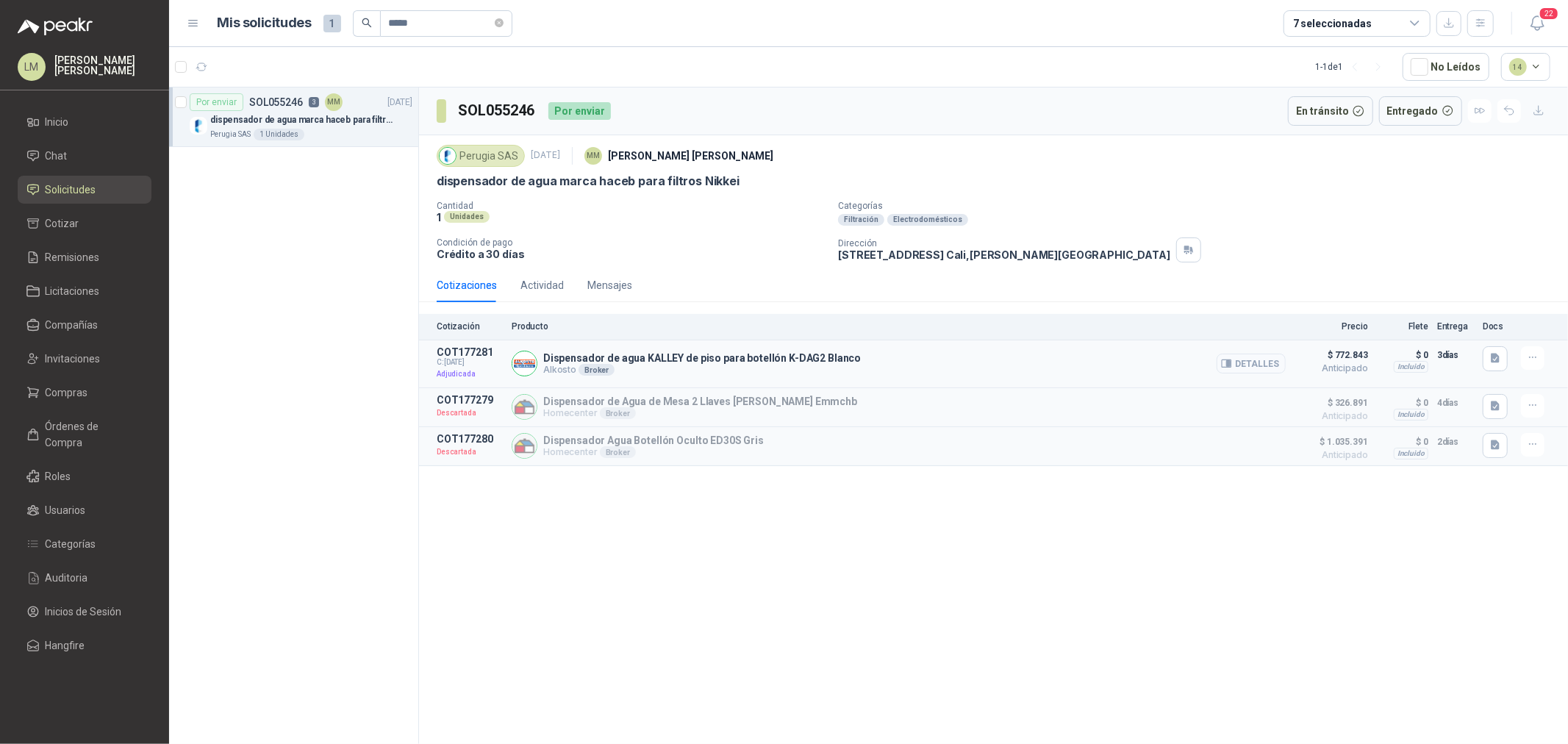
click at [1252, 365] on button "Detalles" at bounding box center [1251, 363] width 69 height 20
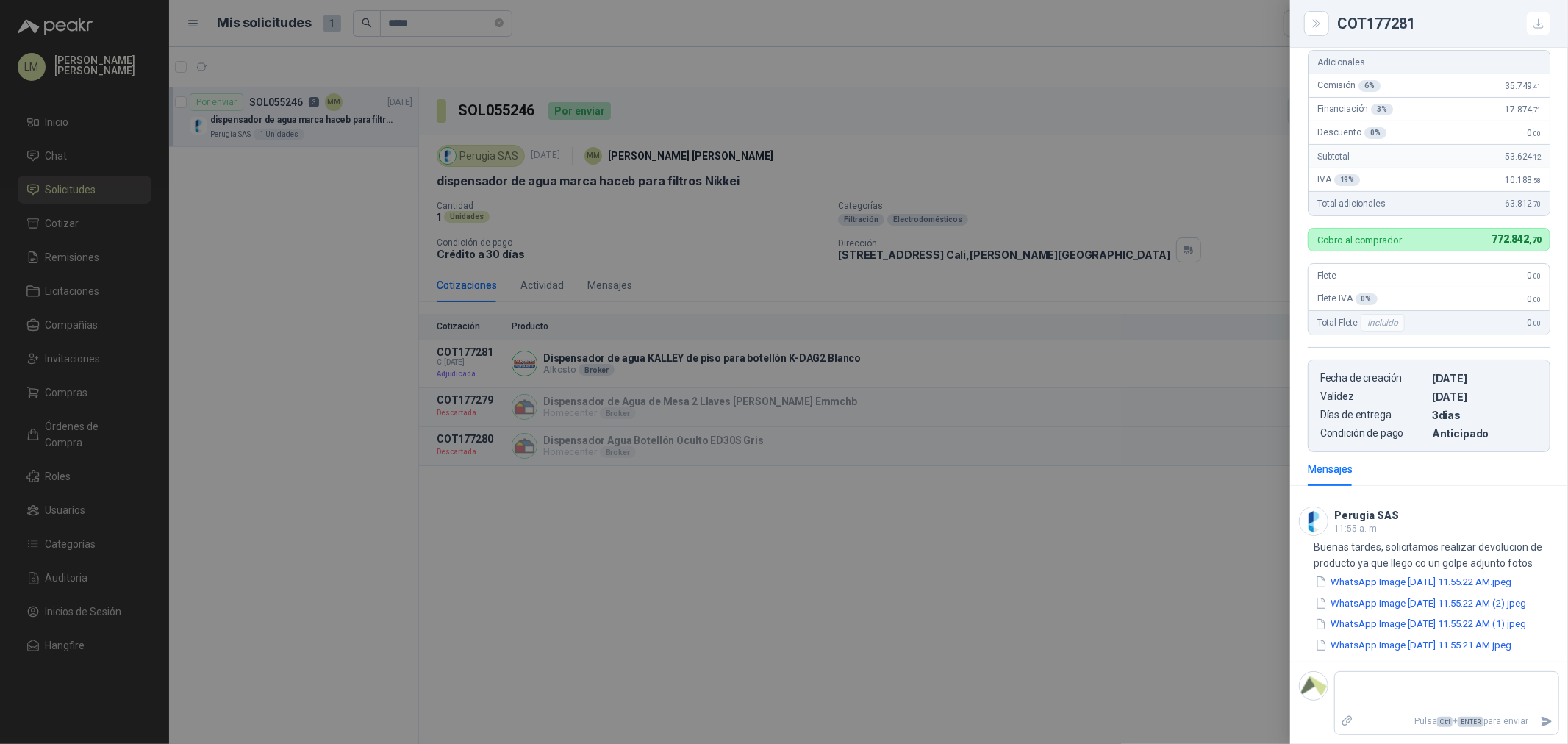
scroll to position [327, 0]
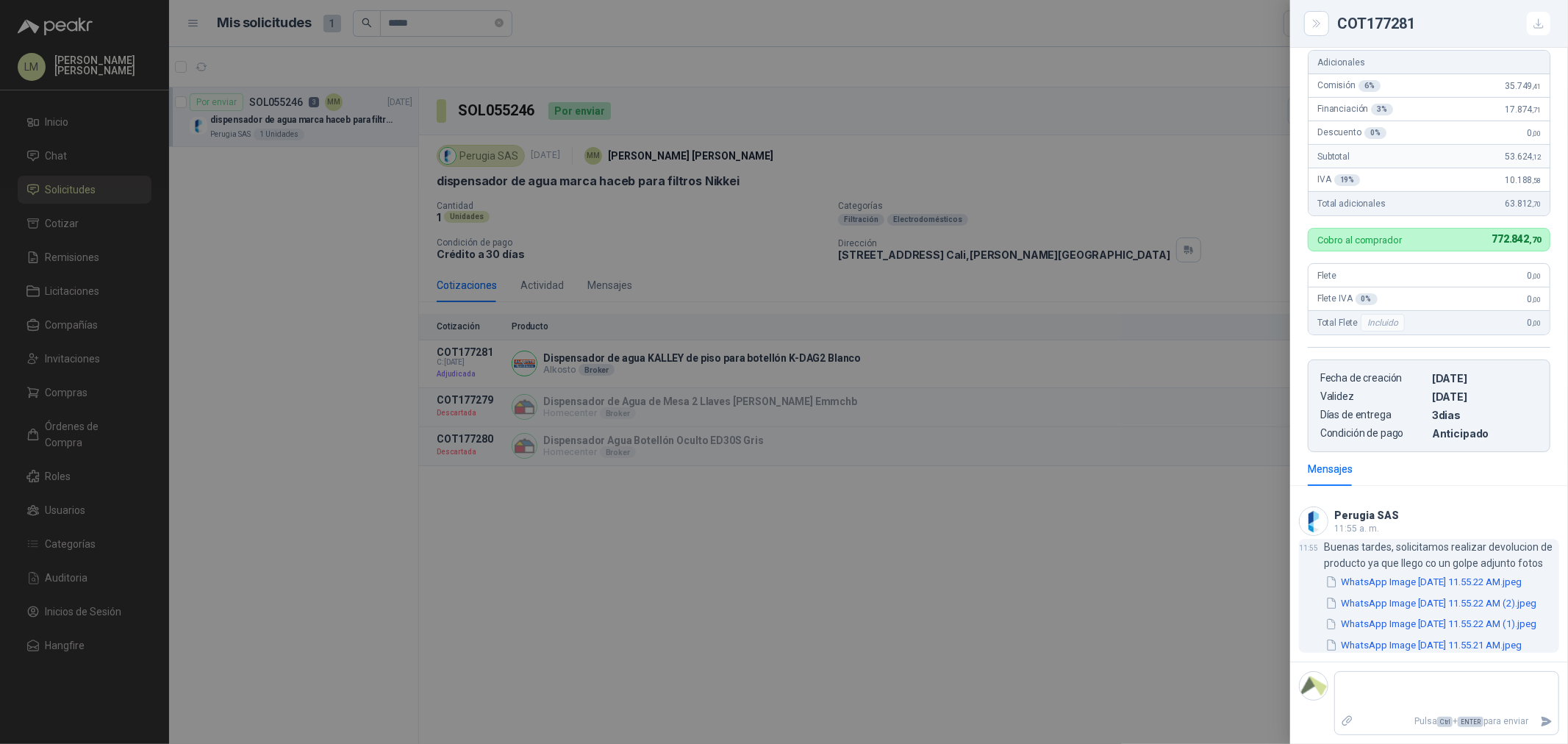
click at [1445, 587] on button "WhatsApp Image [DATE] 11.55.22 AM.jpeg" at bounding box center [1424, 582] width 199 height 16
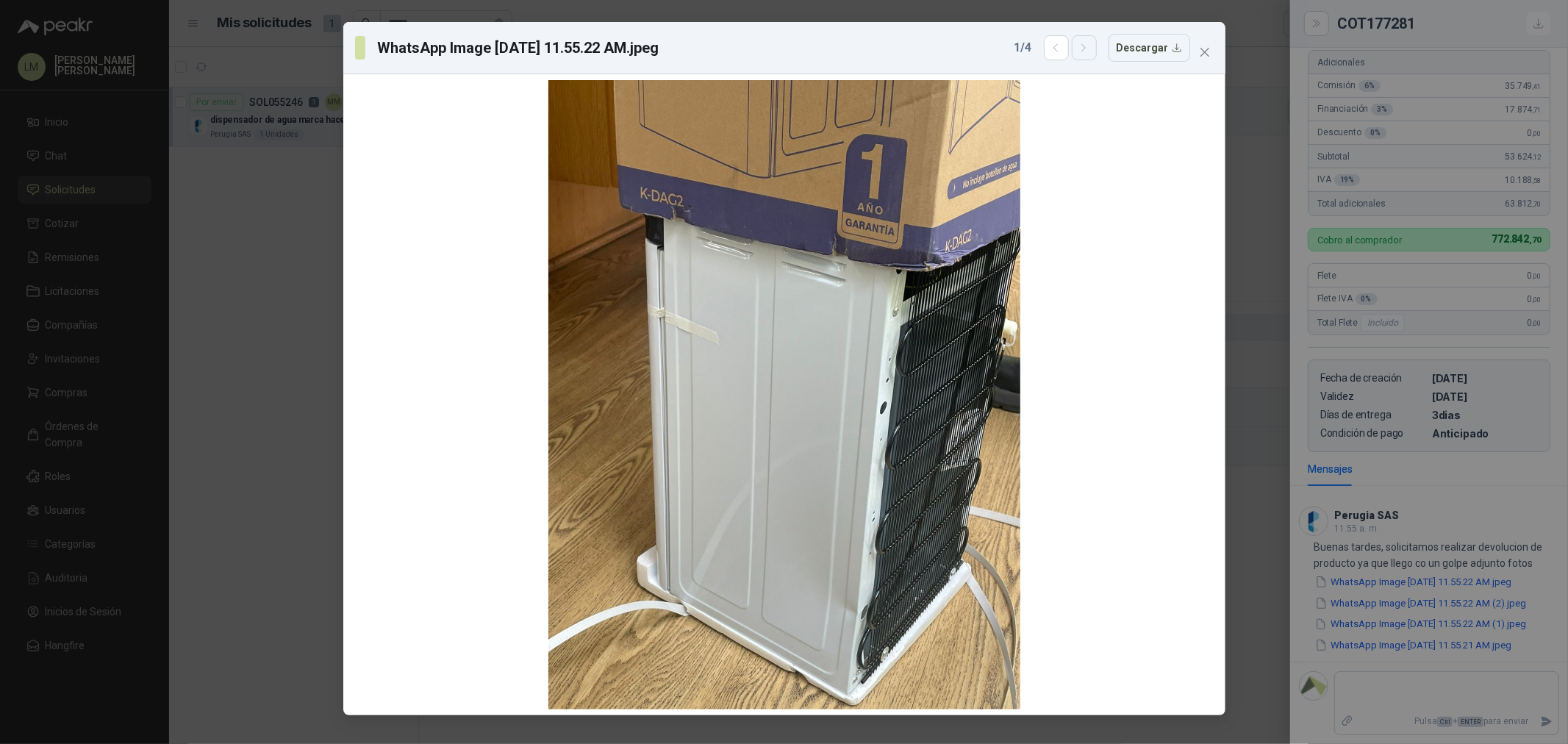
click at [1089, 54] on button "button" at bounding box center [1084, 48] width 25 height 25
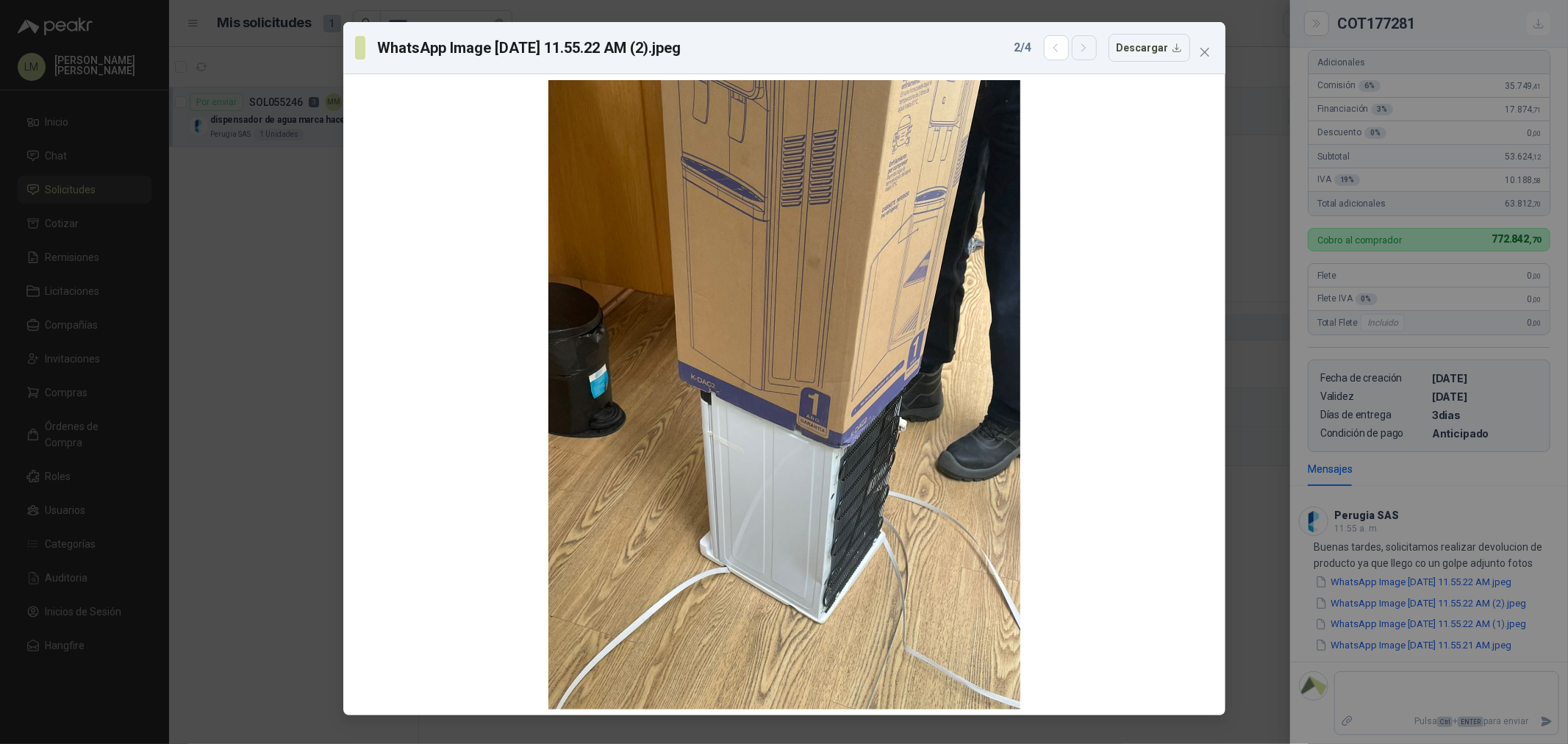
click at [1089, 54] on button "button" at bounding box center [1084, 48] width 25 height 25
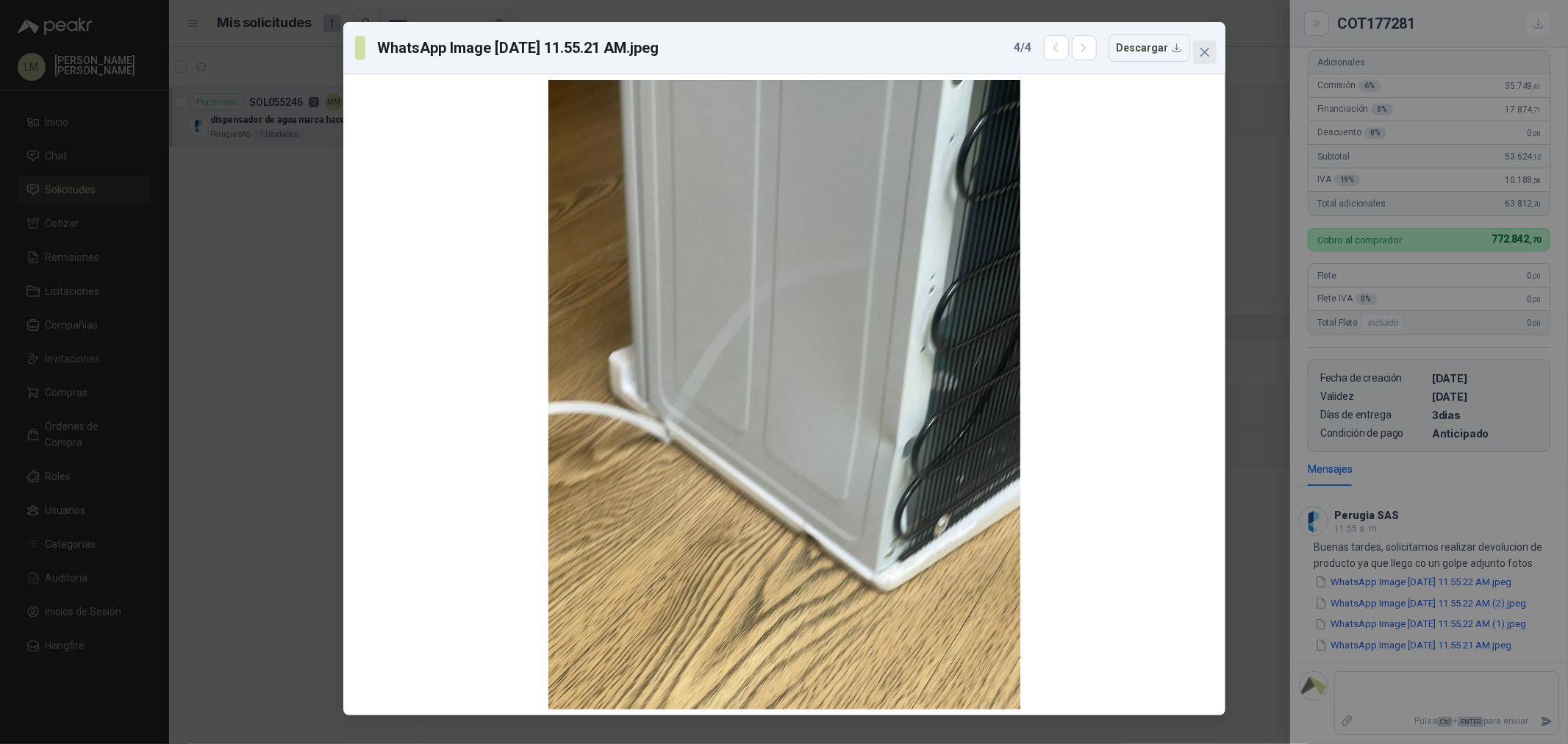
click at [1209, 54] on icon "close" at bounding box center [1205, 52] width 11 height 11
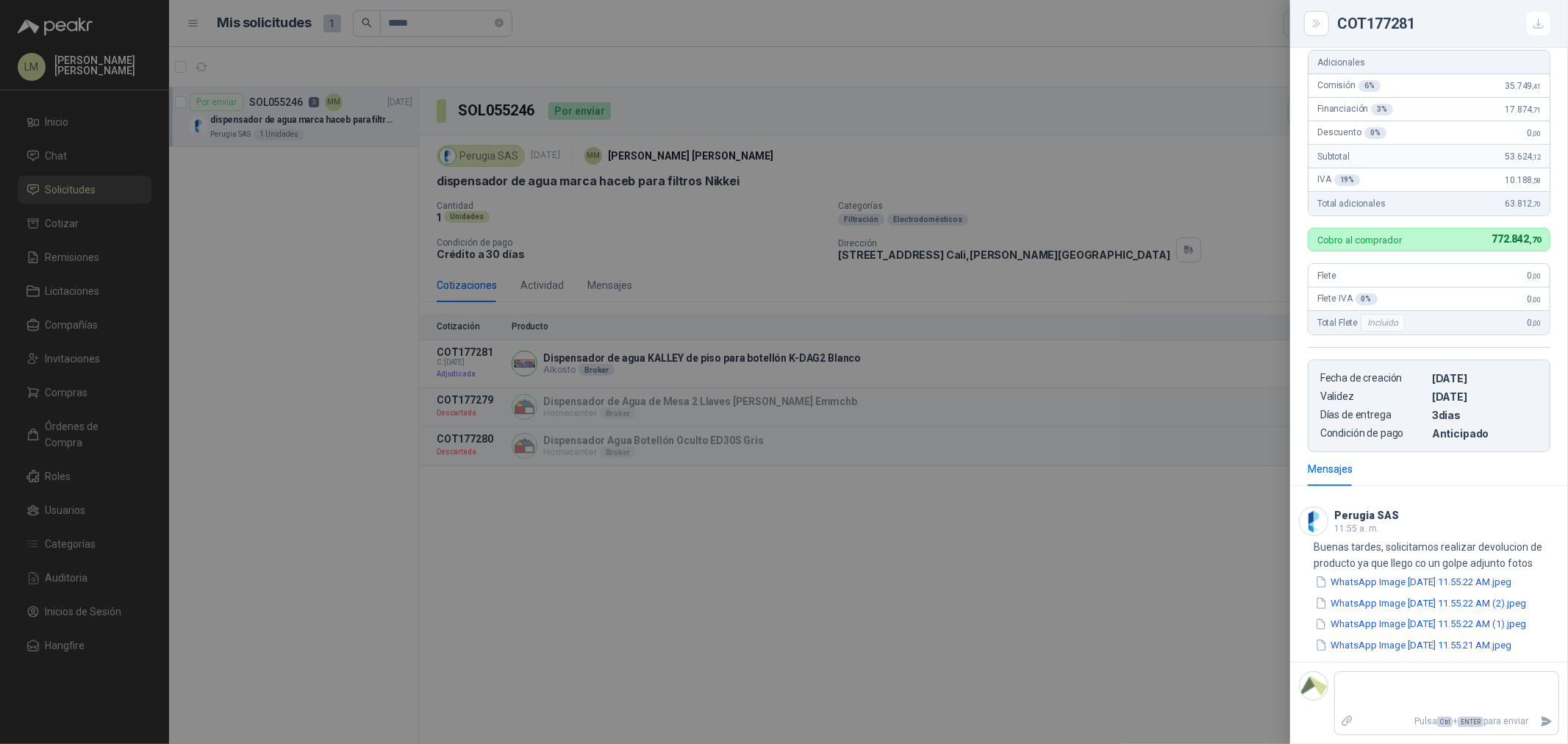
click at [254, 270] on div at bounding box center [784, 372] width 1568 height 744
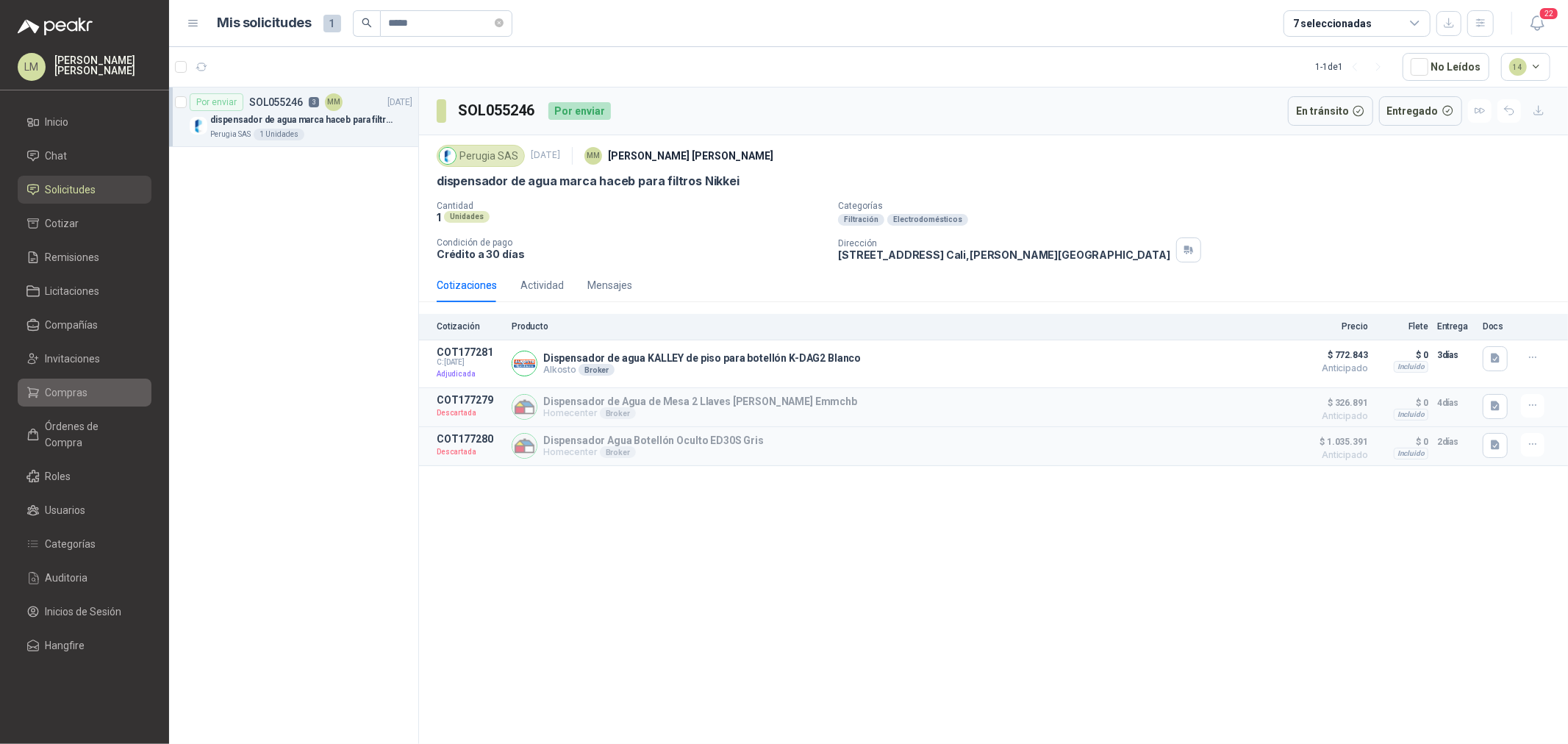
click at [70, 390] on span "Compras" at bounding box center [67, 393] width 43 height 16
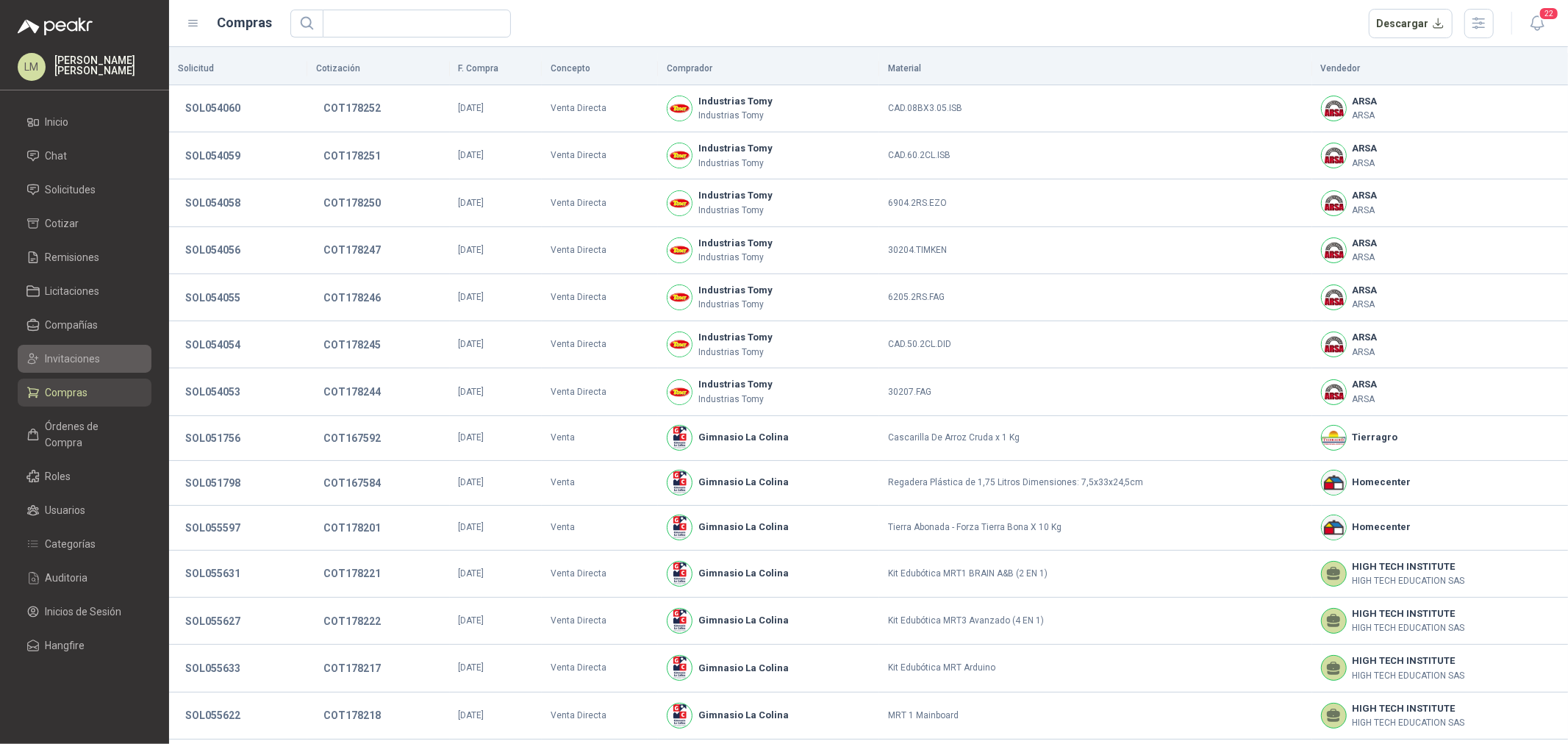
click at [71, 360] on span "Invitaciones" at bounding box center [73, 359] width 55 height 16
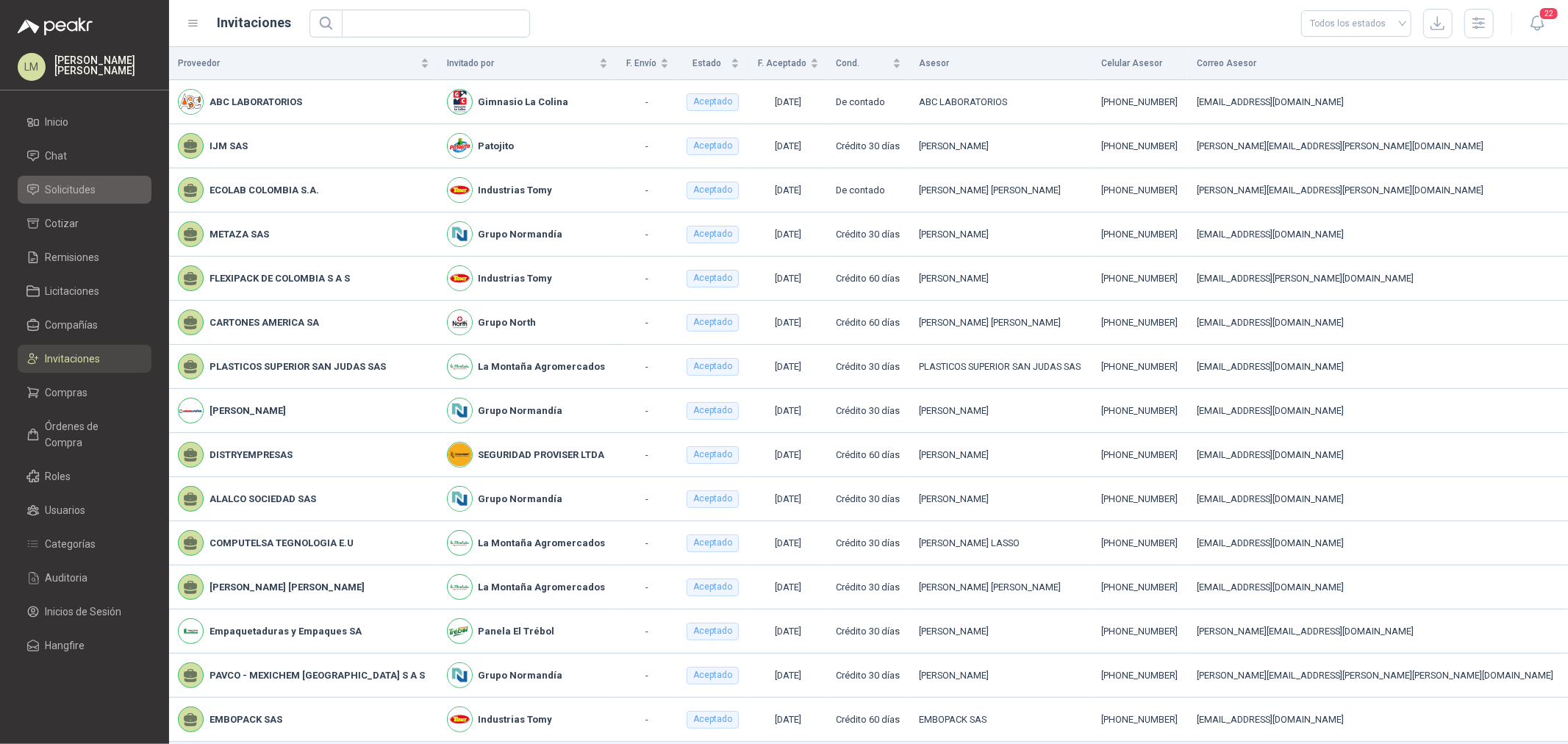
click at [69, 185] on span "Solicitudes" at bounding box center [71, 189] width 51 height 16
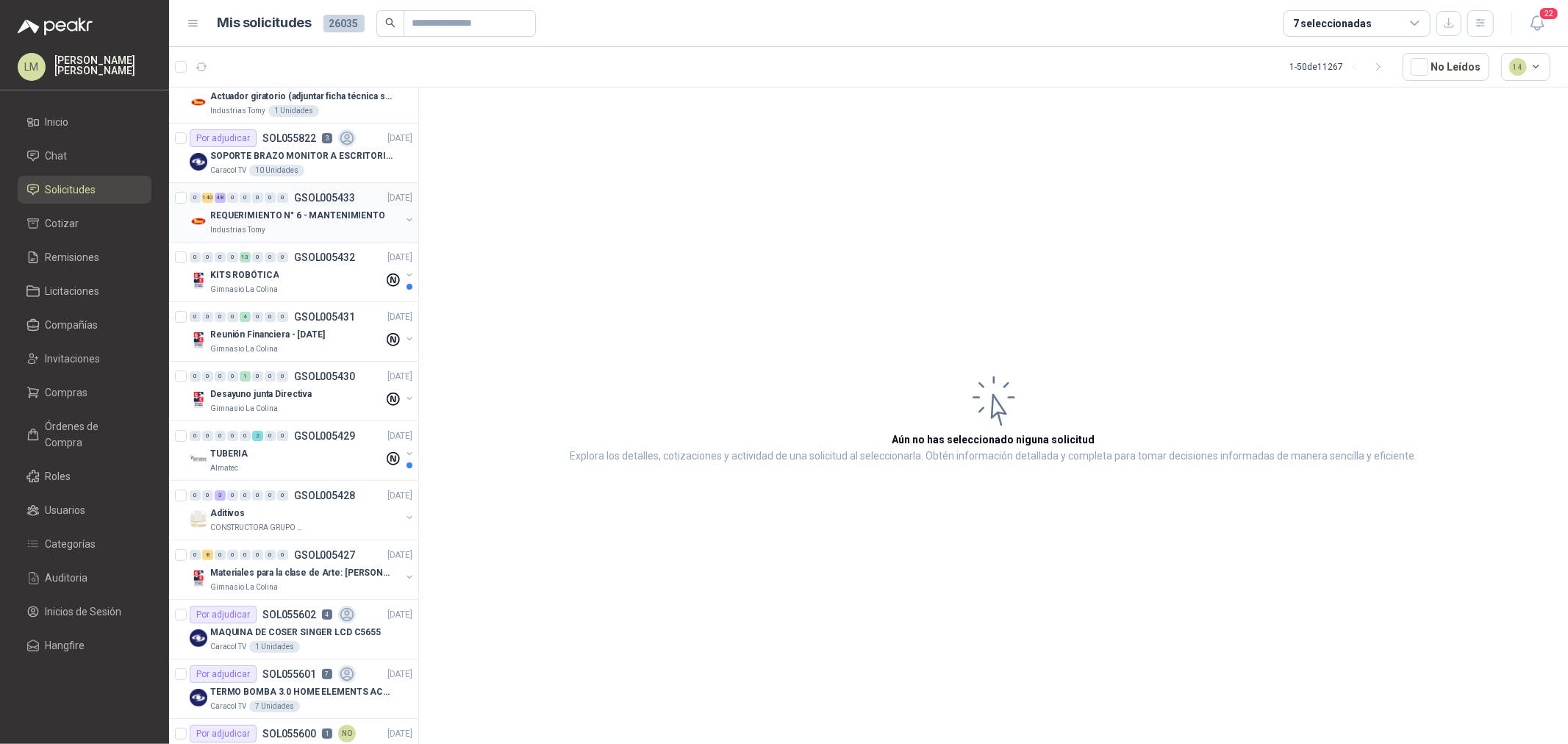
scroll to position [163, 0]
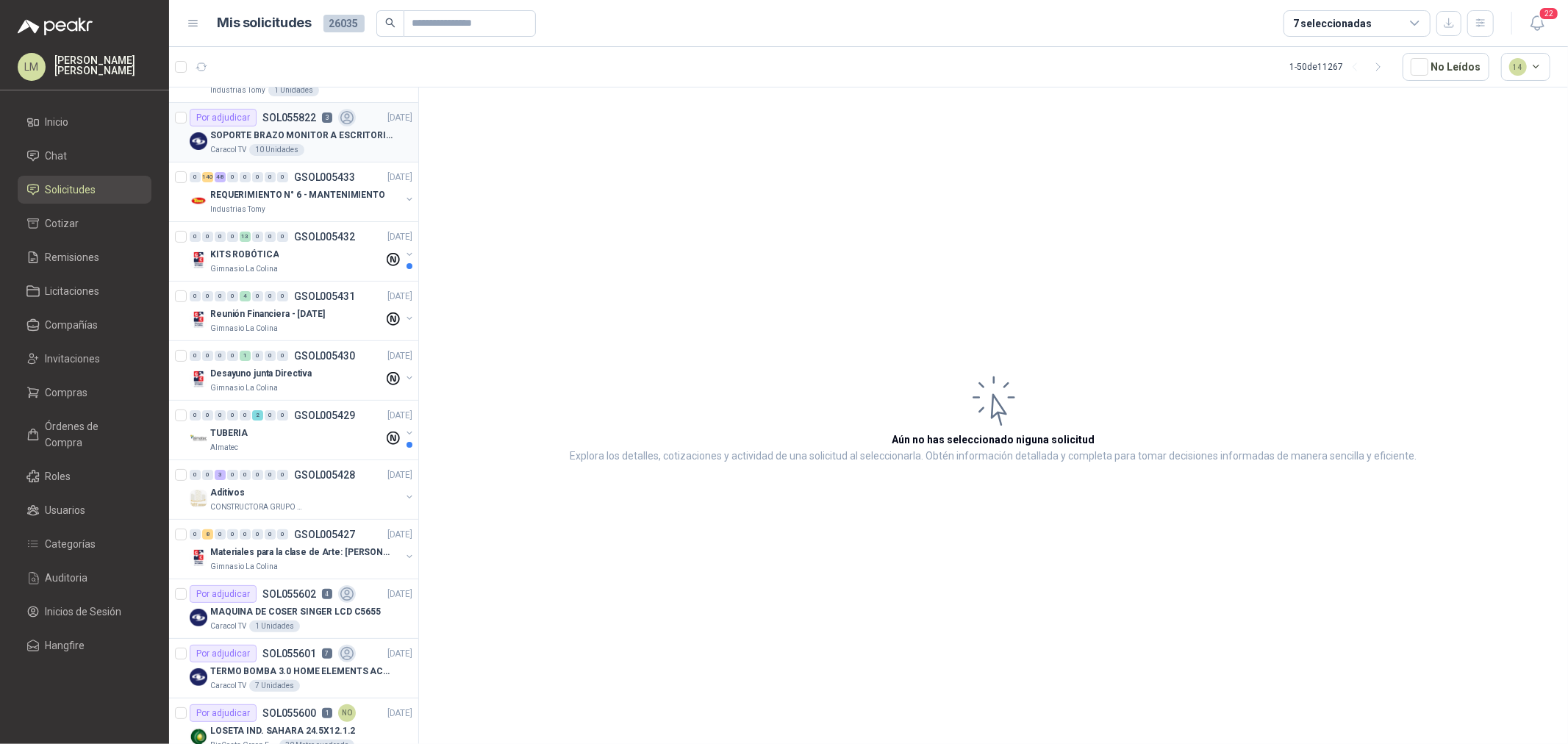
click at [273, 137] on p "SOPORTE BRAZO MONITOR A ESCRITORIO NBF80" at bounding box center [301, 135] width 183 height 14
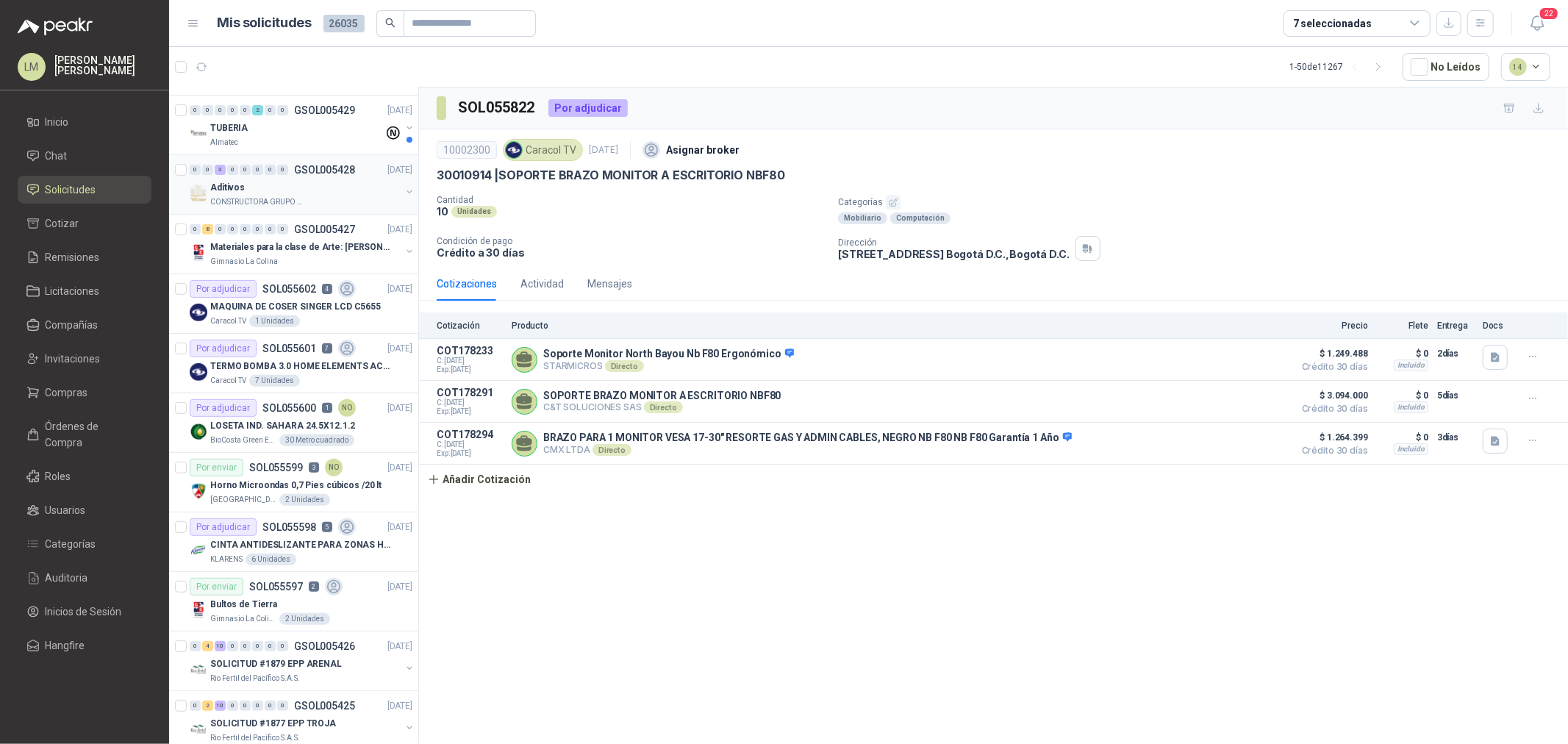
scroll to position [490, 0]
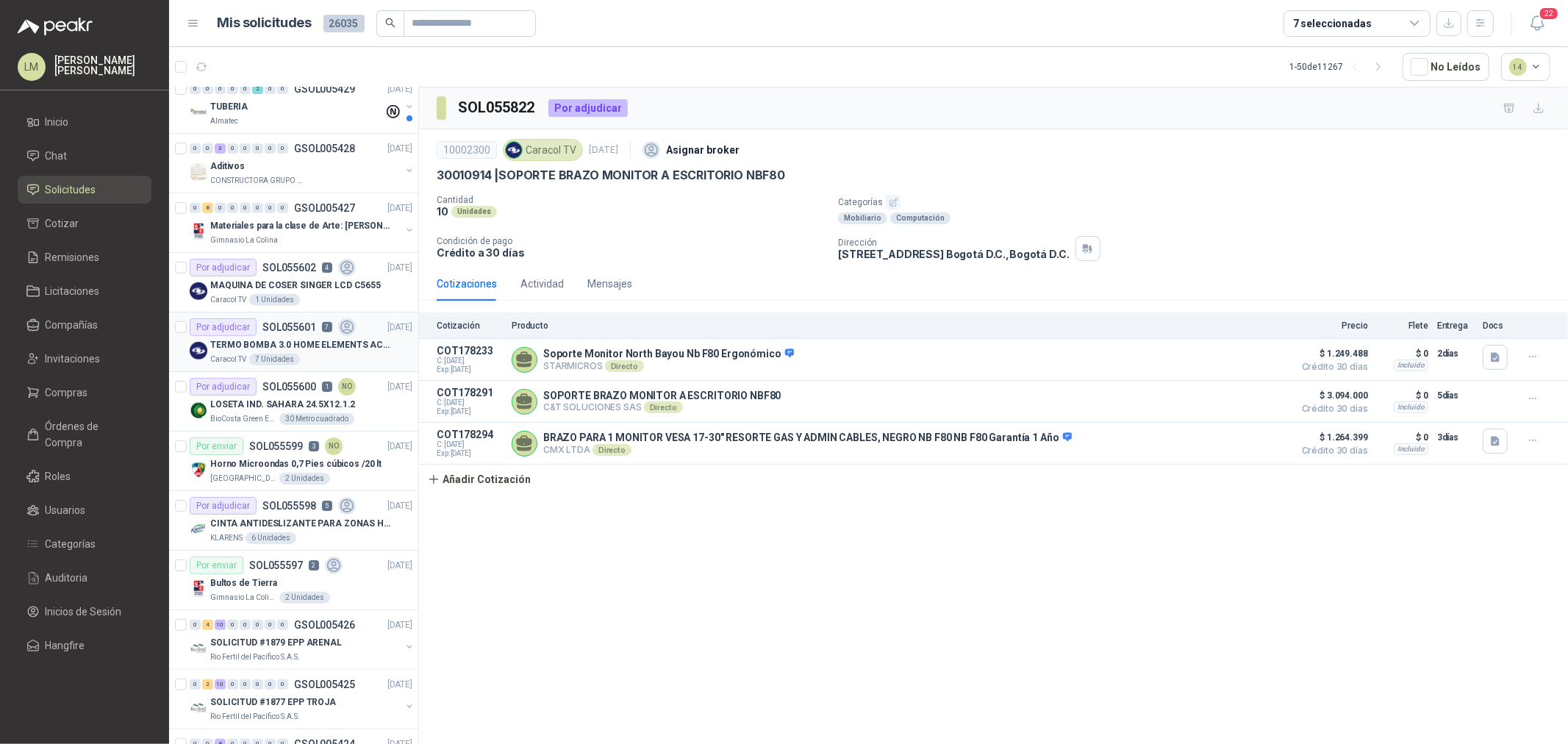
click at [276, 339] on p "TERMO BOMBA 3.0 HOME ELEMENTS ACERO INOX" at bounding box center [301, 345] width 183 height 14
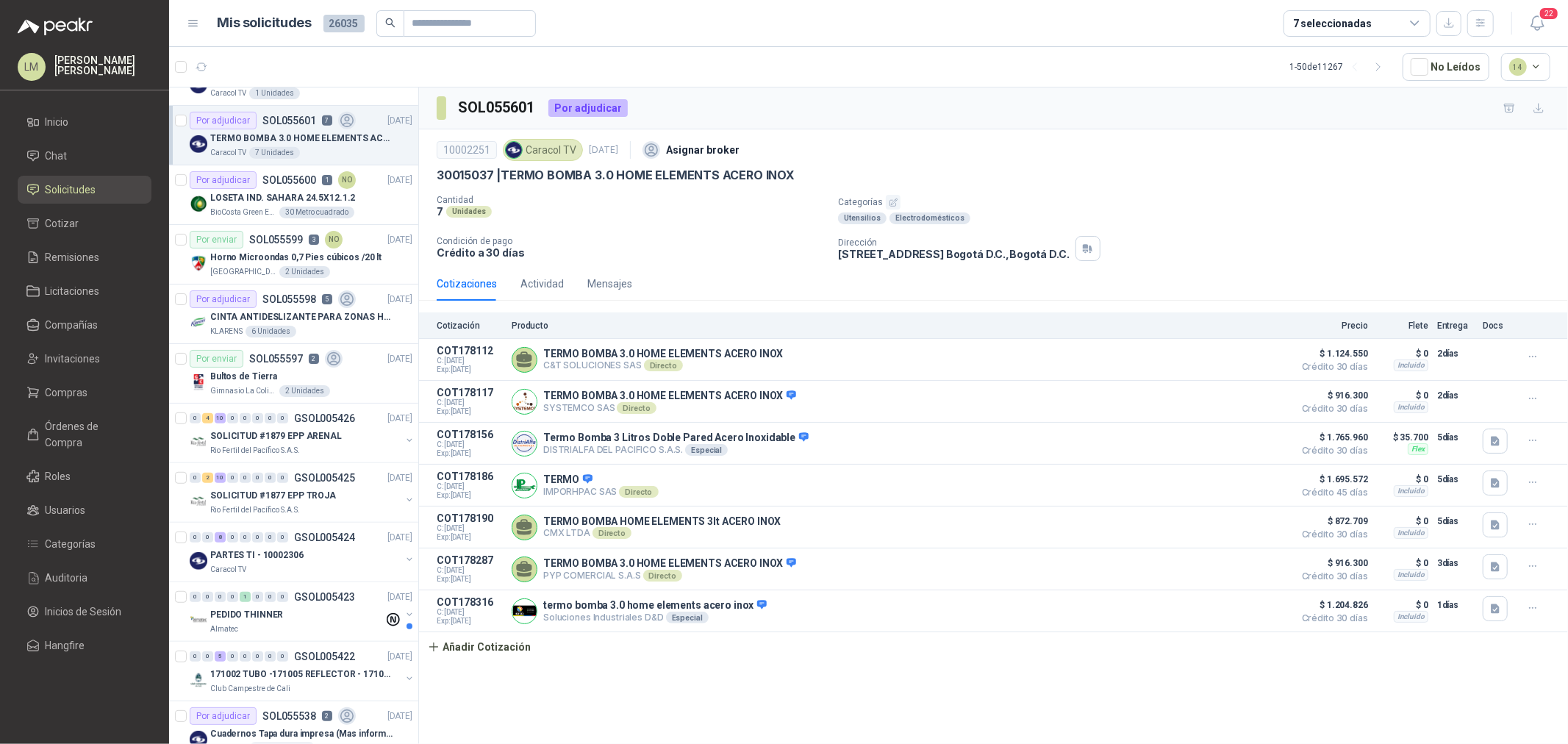
scroll to position [736, 0]
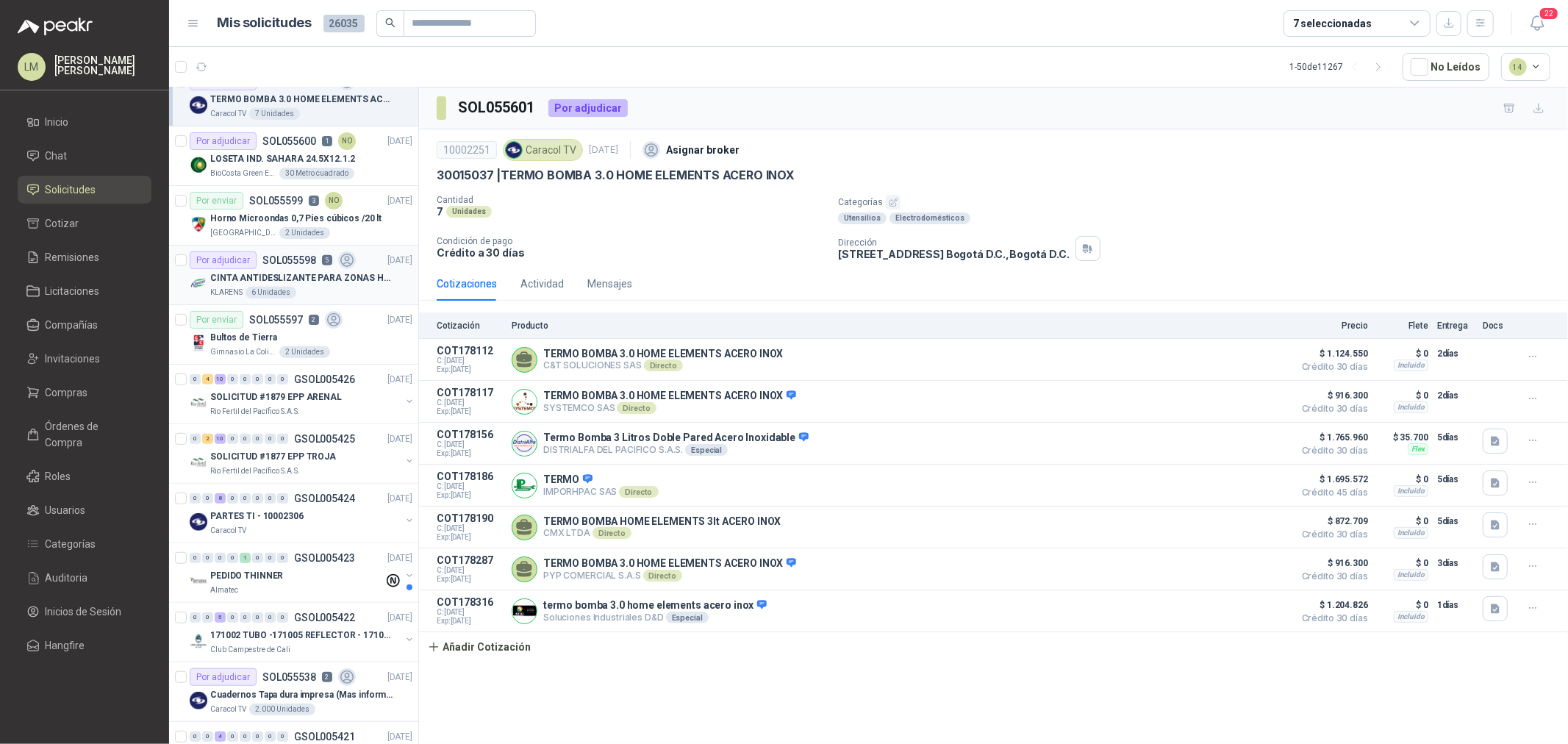
click at [312, 258] on p "SOL055598" at bounding box center [289, 260] width 53 height 11
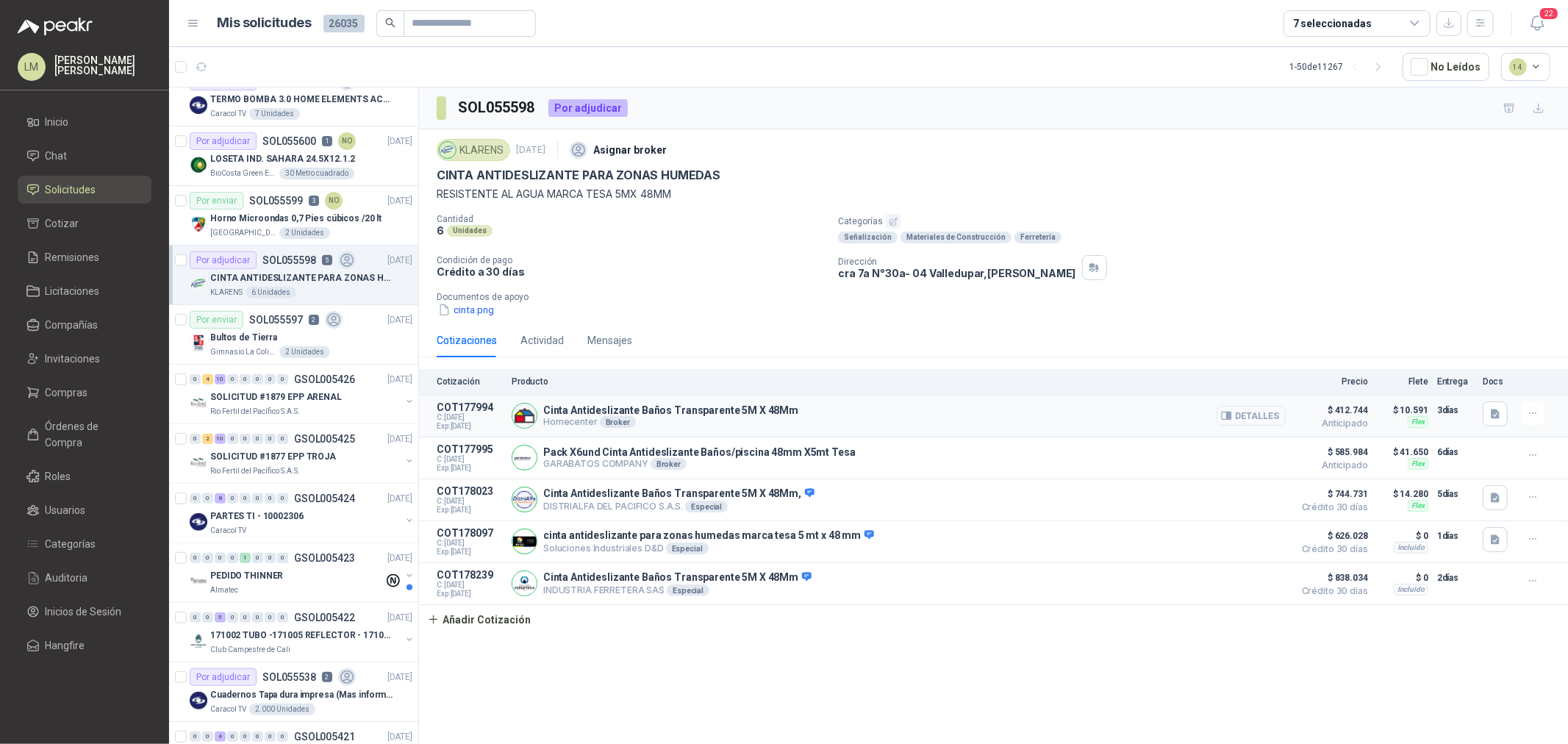
click at [1247, 420] on button "Detalles" at bounding box center [1251, 416] width 69 height 20
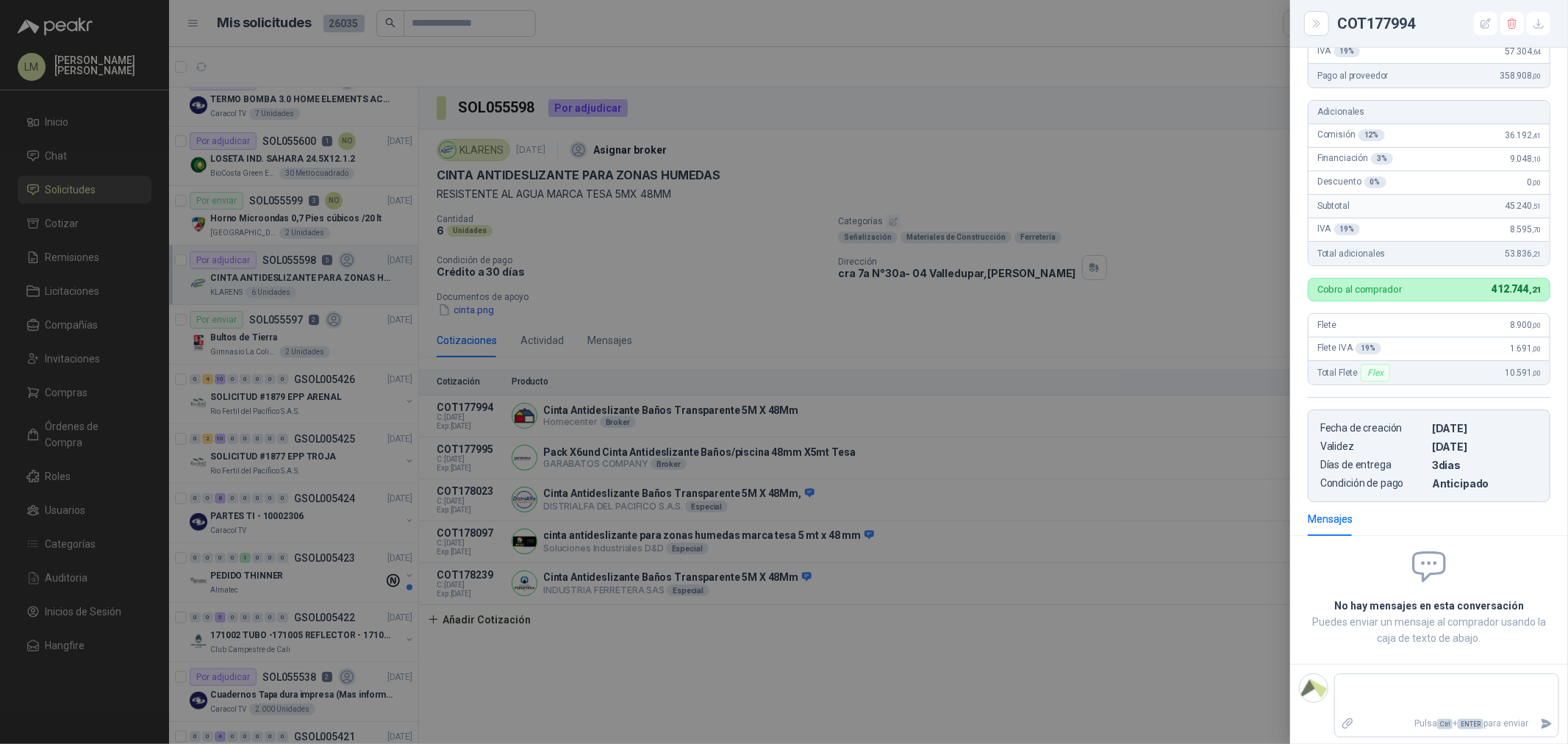
scroll to position [221, 0]
click at [827, 372] on div at bounding box center [784, 372] width 1568 height 744
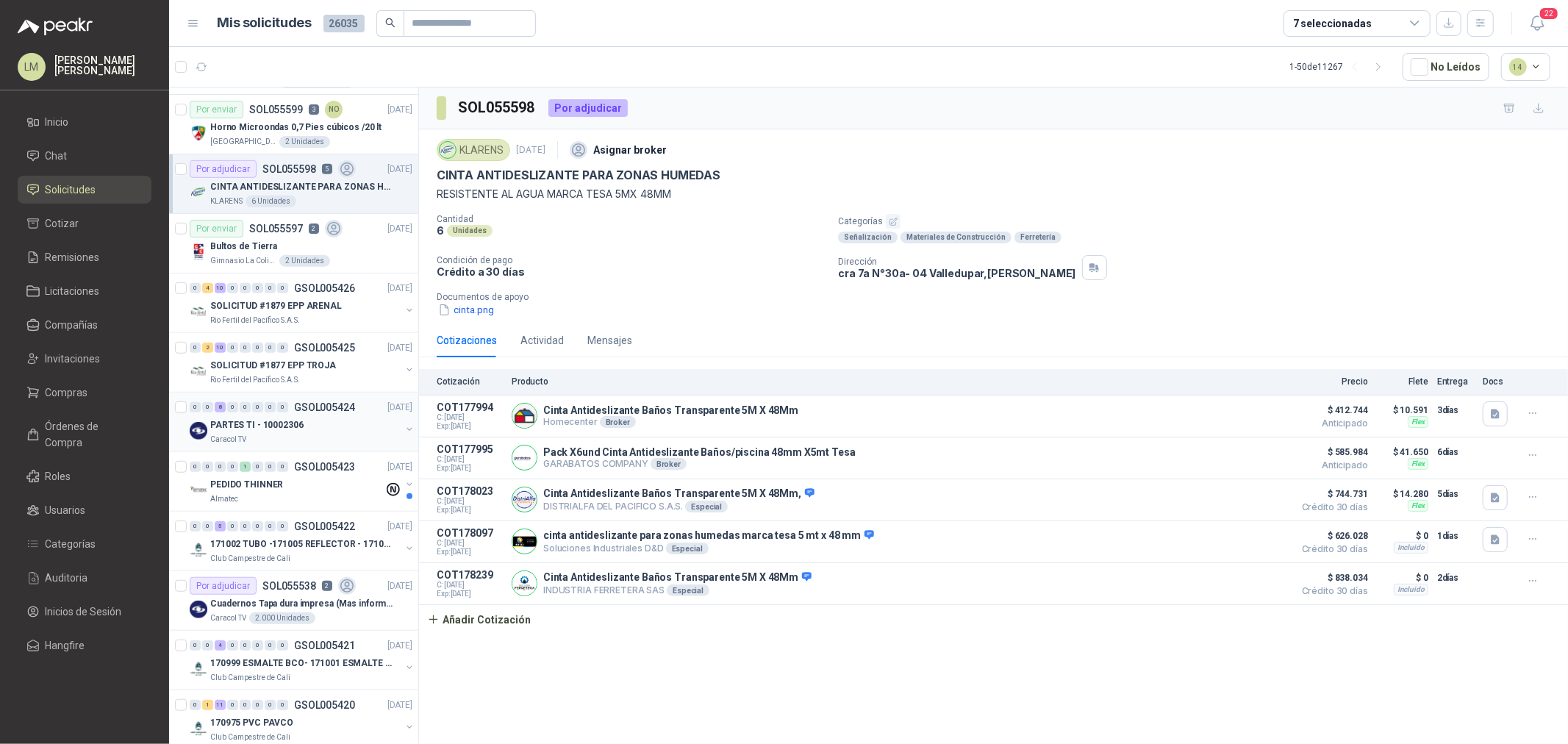
scroll to position [899, 0]
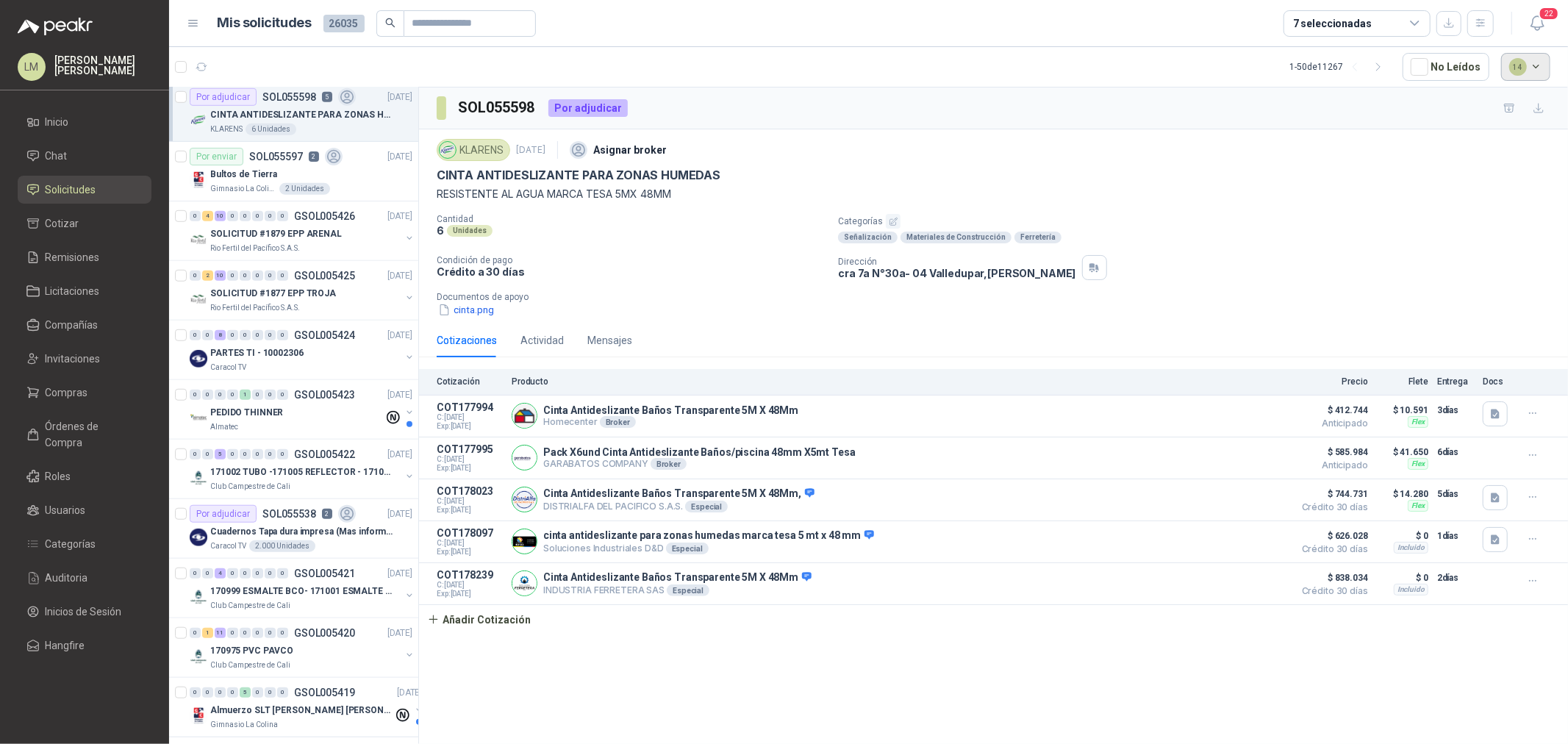
click at [1538, 67] on button "14" at bounding box center [1526, 67] width 50 height 28
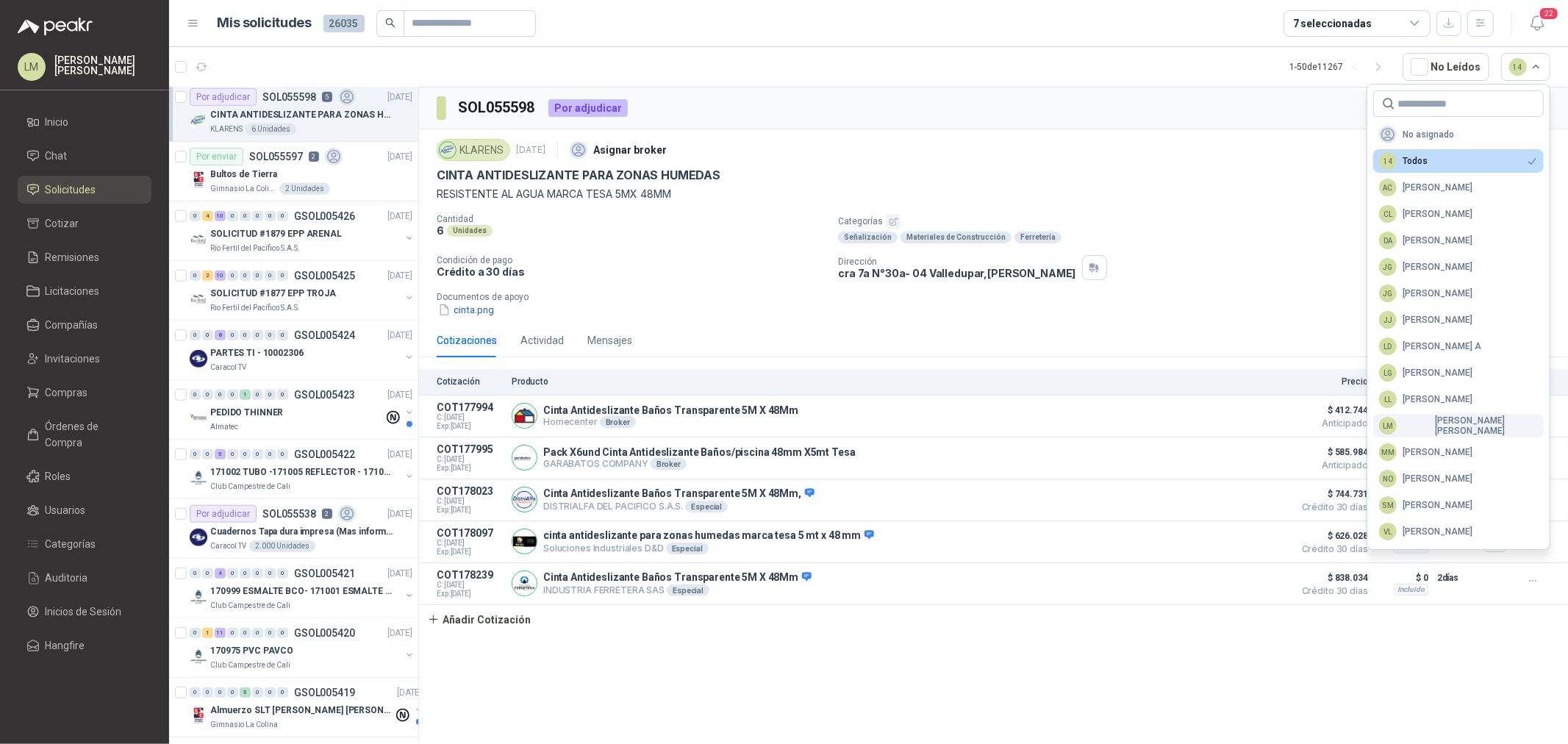
click at [1413, 416] on button "LM [PERSON_NAME] [PERSON_NAME]" at bounding box center [1459, 426] width 171 height 24
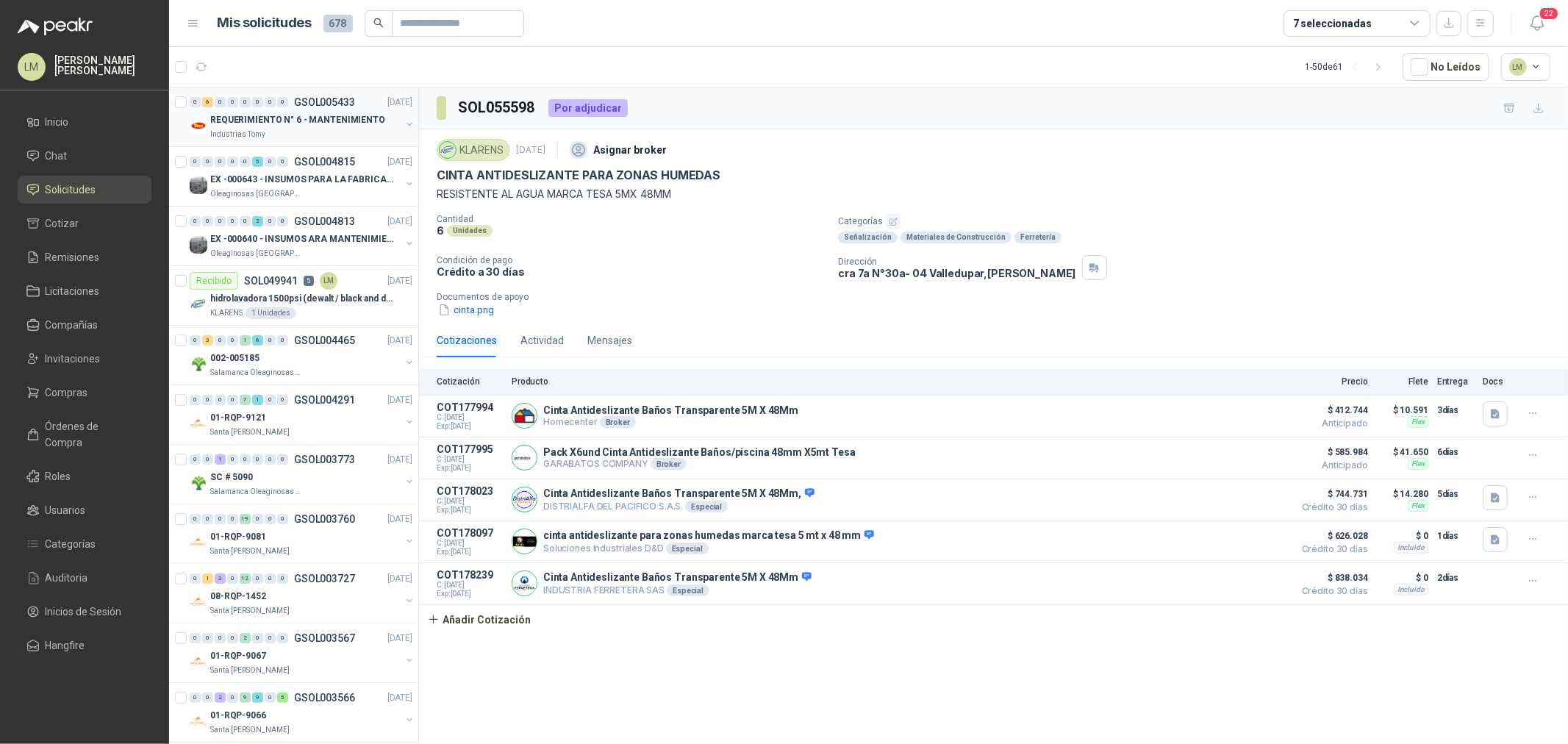
scroll to position [0, 0]
click at [290, 68] on button "6" at bounding box center [299, 66] width 24 height 24
drag, startPoint x: 81, startPoint y: 395, endPoint x: 75, endPoint y: 361, distance: 34.5
click at [81, 395] on span "Compras" at bounding box center [67, 393] width 43 height 16
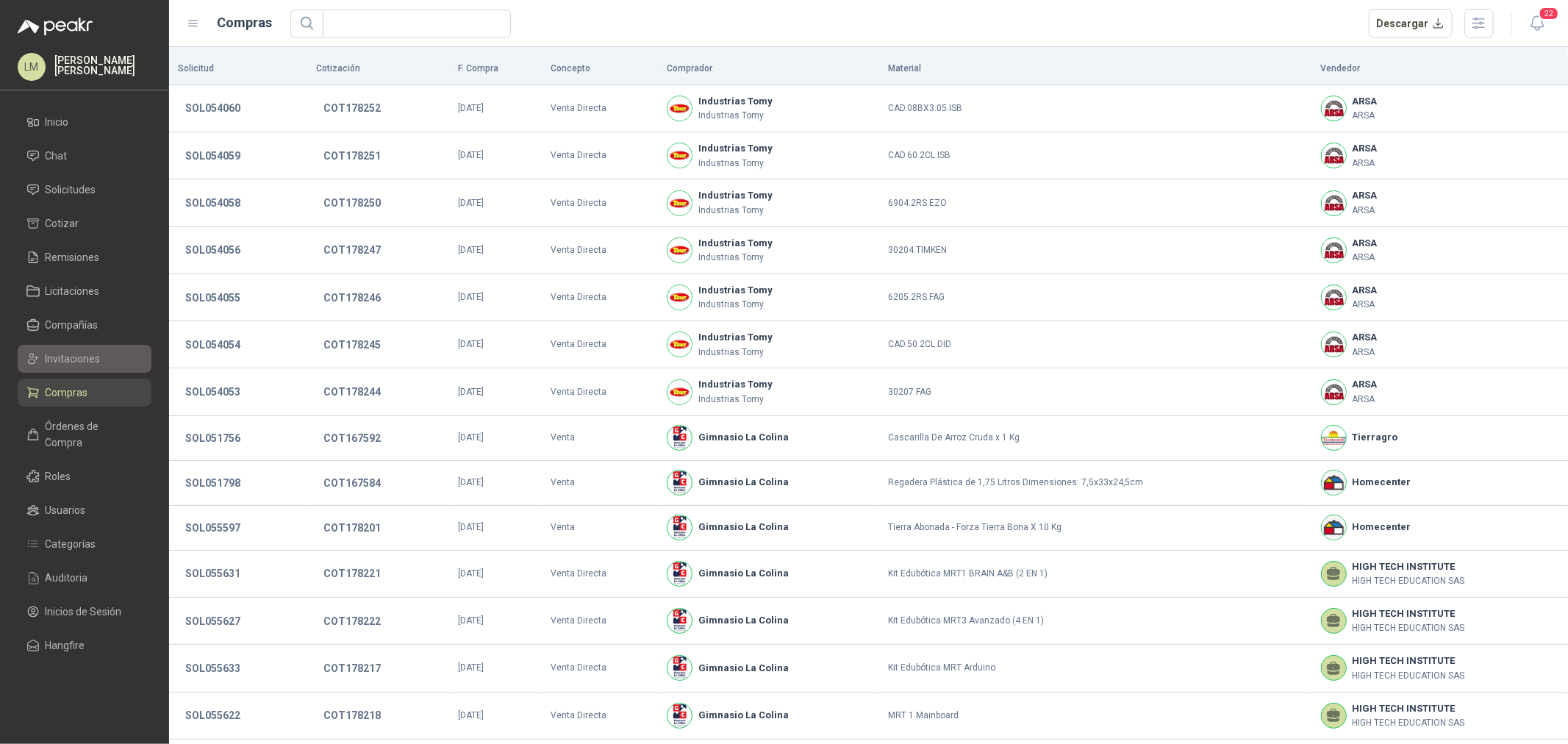
click at [75, 358] on span "Invitaciones" at bounding box center [73, 359] width 55 height 16
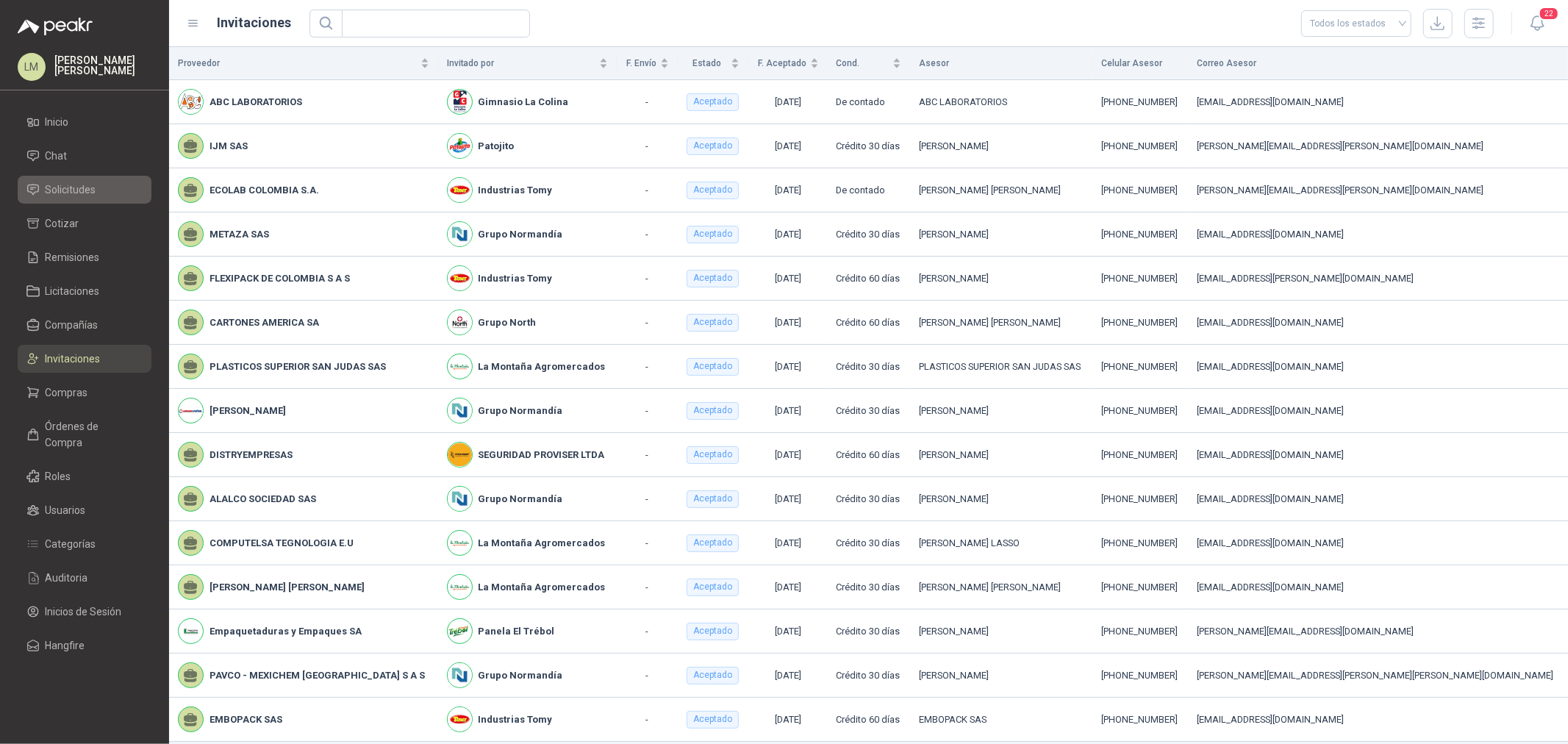
click at [87, 194] on span "Solicitudes" at bounding box center [71, 189] width 51 height 16
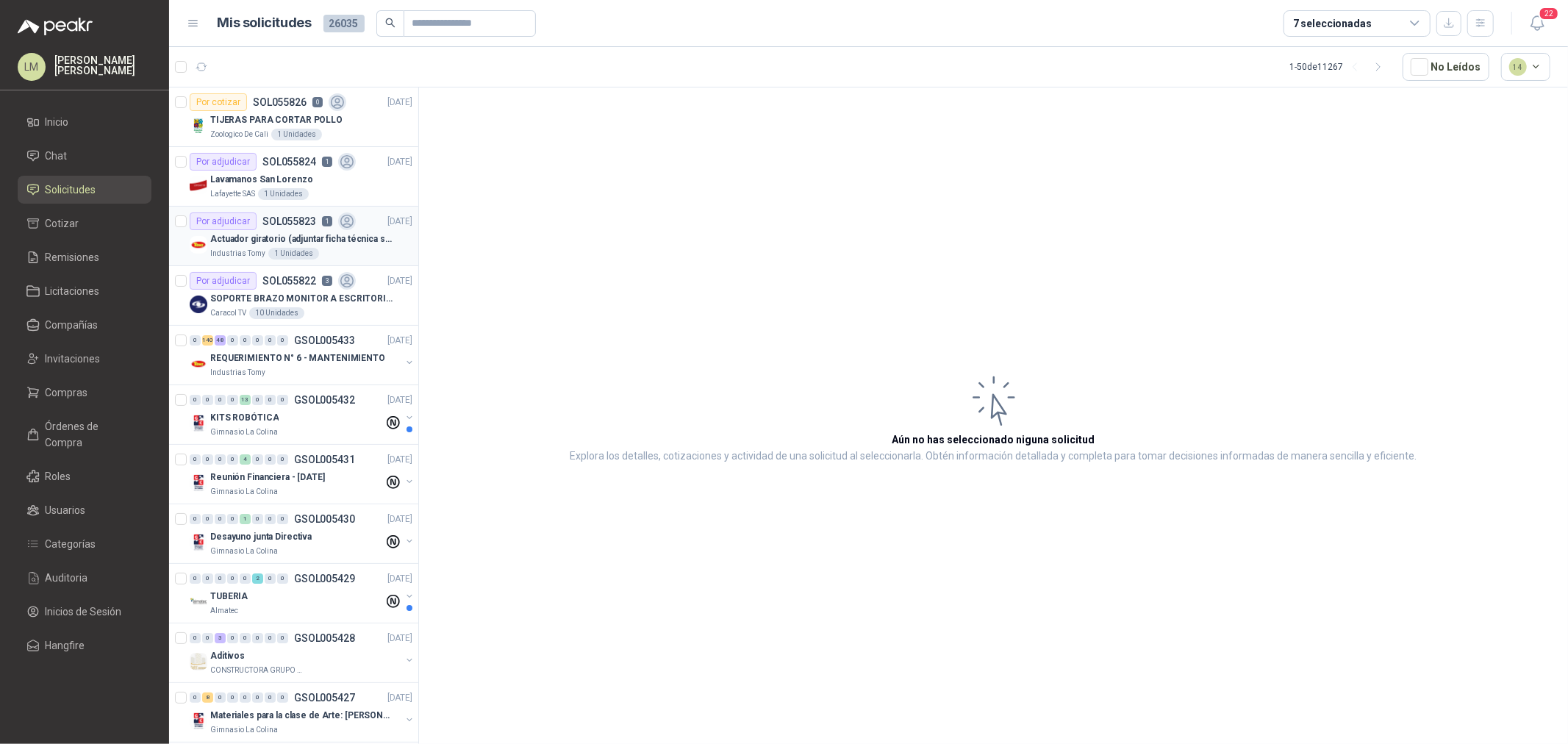
click at [256, 234] on p "Actuador giratorio (adjuntar ficha técnica si es diferente a festo)" at bounding box center [301, 239] width 183 height 14
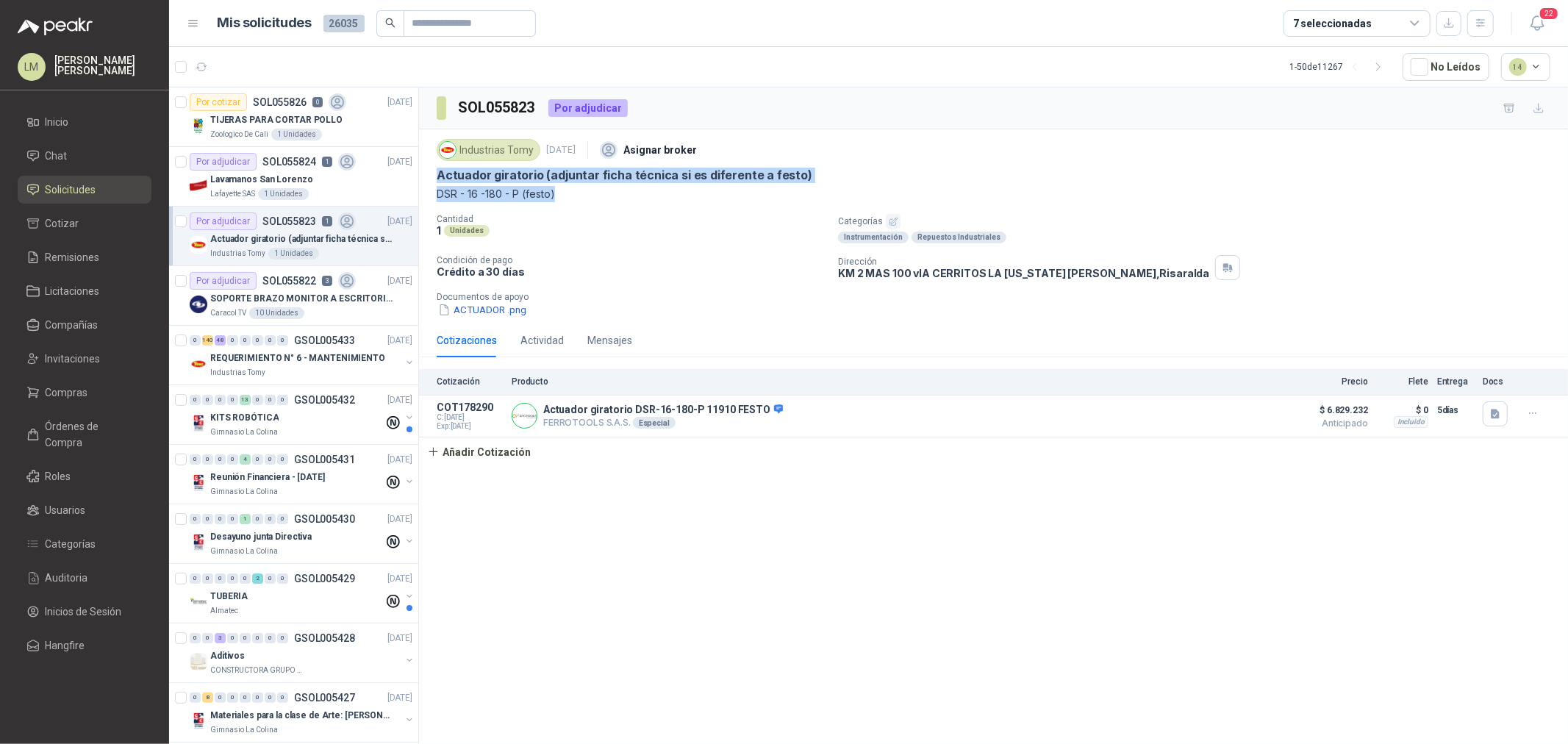
drag, startPoint x: 435, startPoint y: 178, endPoint x: 556, endPoint y: 195, distance: 122.2
click at [556, 195] on div "Industrias Tomy [DATE] Asignar broker Actuador giratorio (adjuntar ficha técnic…" at bounding box center [993, 226] width 1149 height 194
copy div "Actuador giratorio (adjuntar ficha técnica si es diferente a festo) DSR - 16 -1…"
click at [71, 355] on span "Invitaciones" at bounding box center [73, 359] width 55 height 16
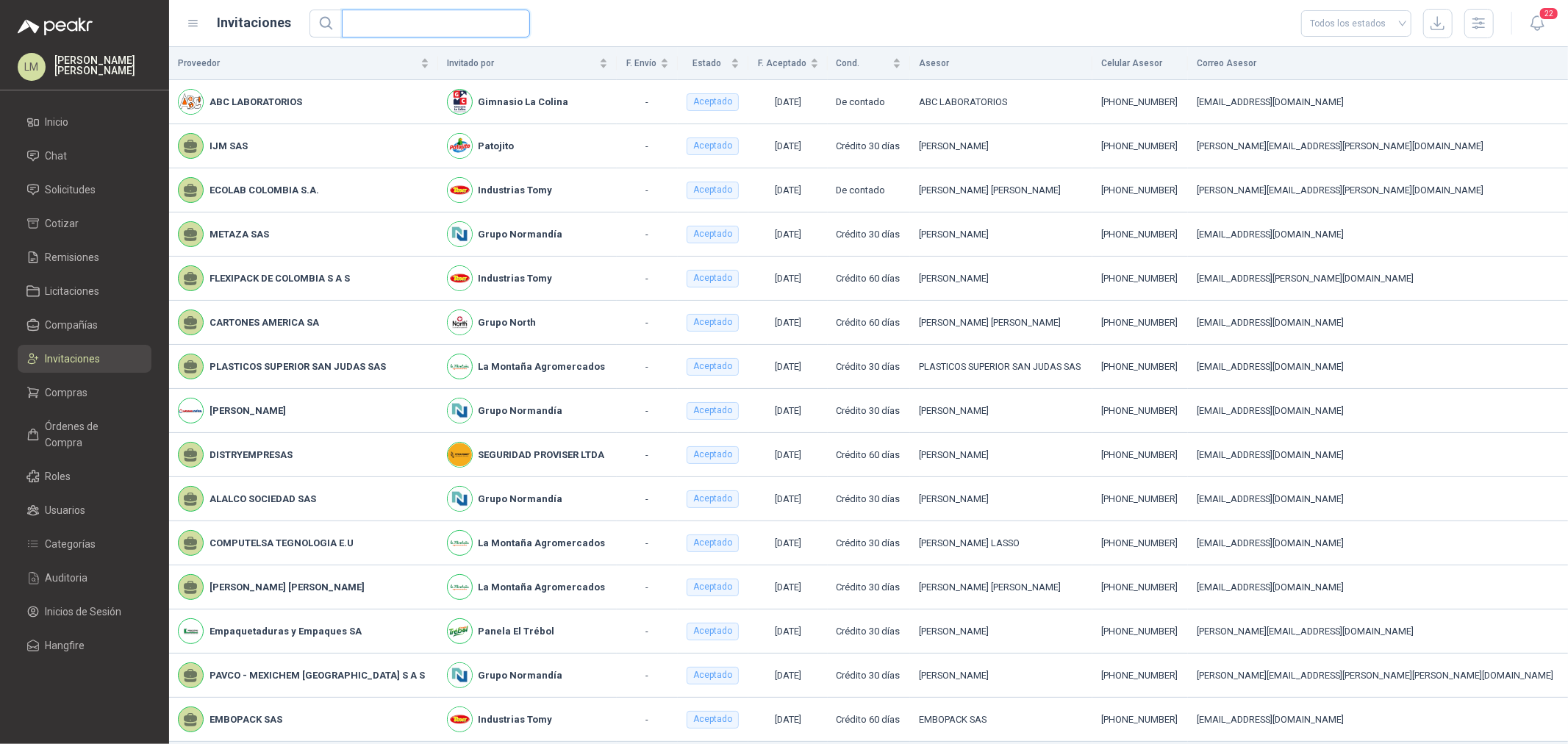
click at [450, 19] on input "text" at bounding box center [431, 24] width 159 height 26
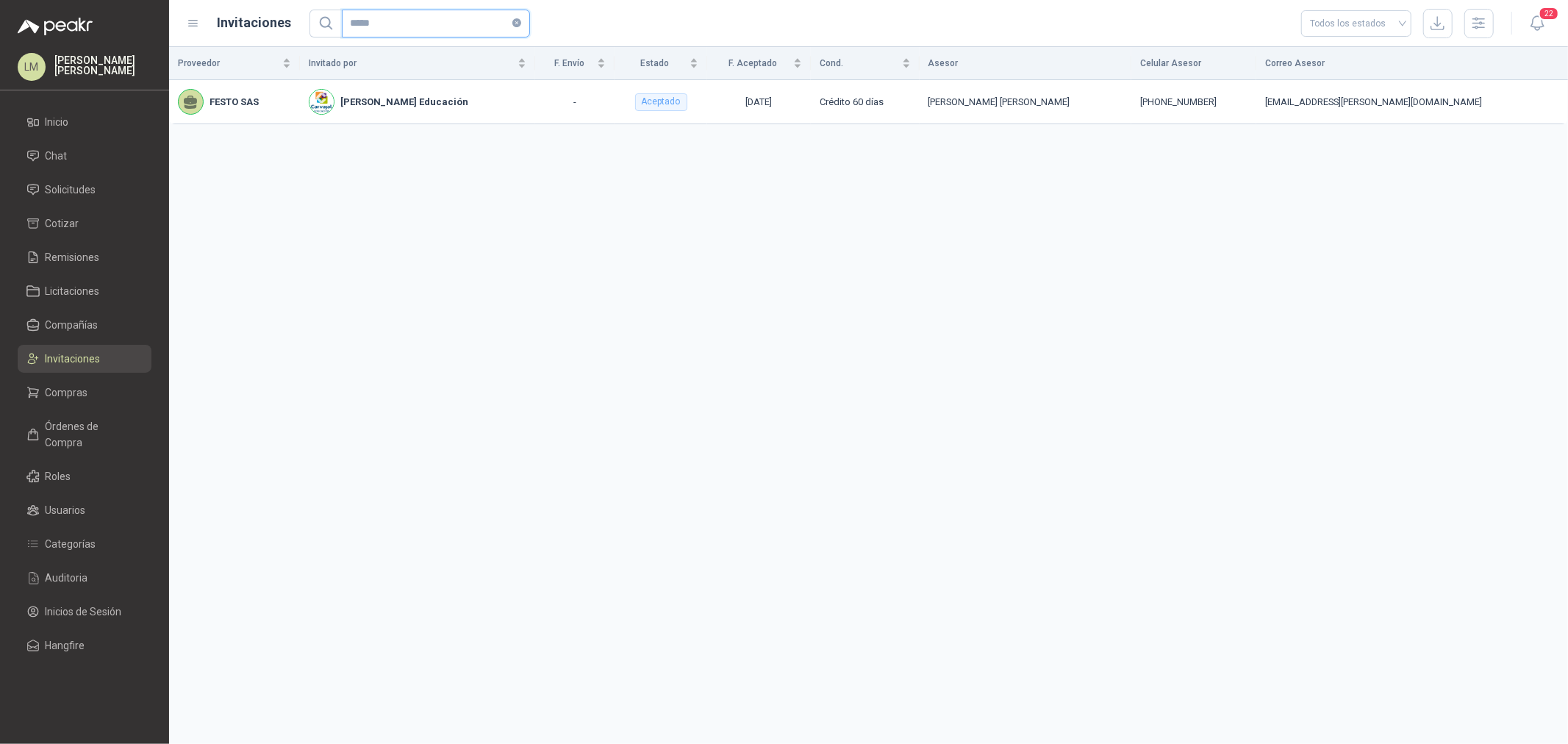
type input "*****"
click at [70, 182] on span "Solicitudes" at bounding box center [71, 189] width 51 height 16
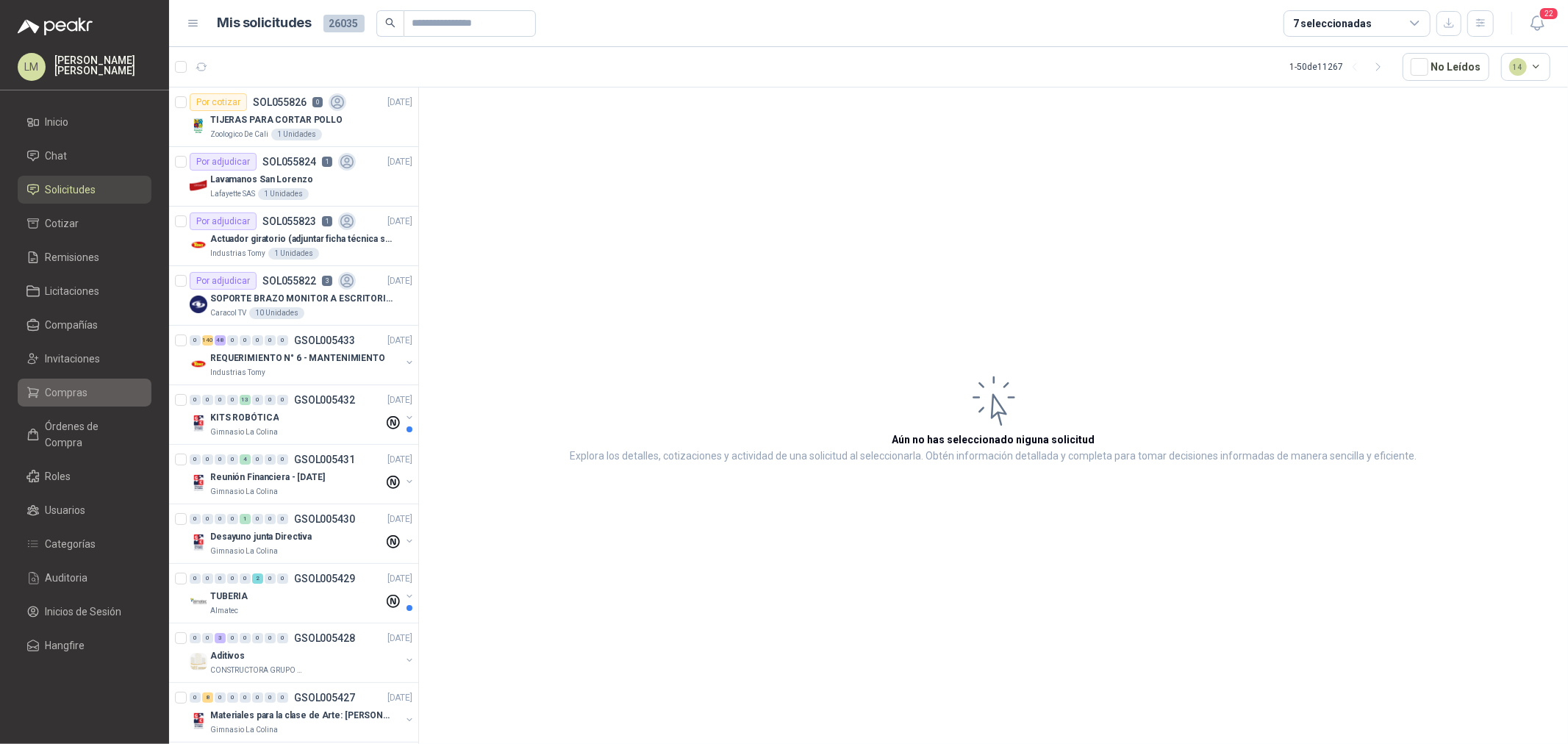
click at [59, 383] on link "Compras" at bounding box center [84, 393] width 134 height 28
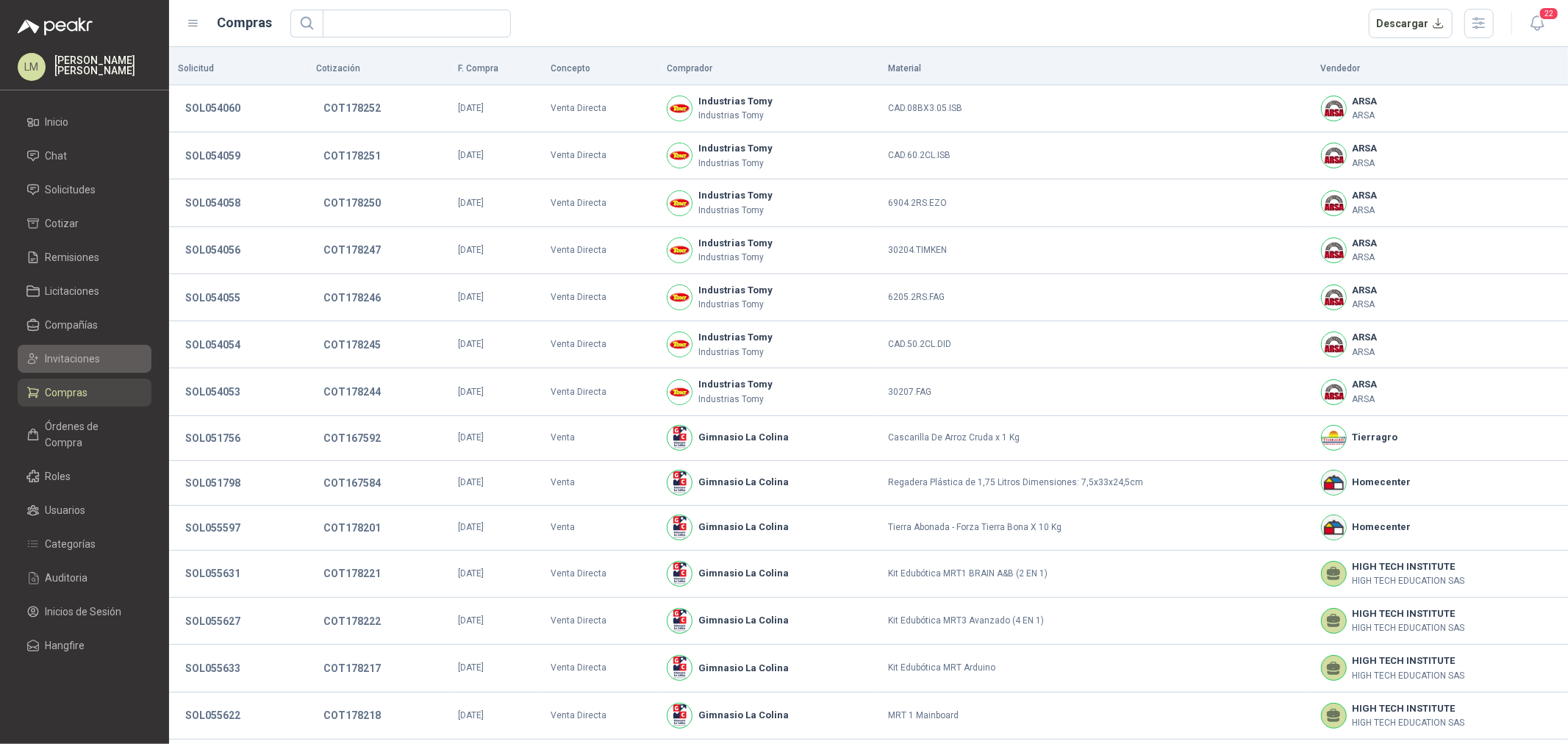
click at [65, 359] on span "Invitaciones" at bounding box center [73, 359] width 55 height 16
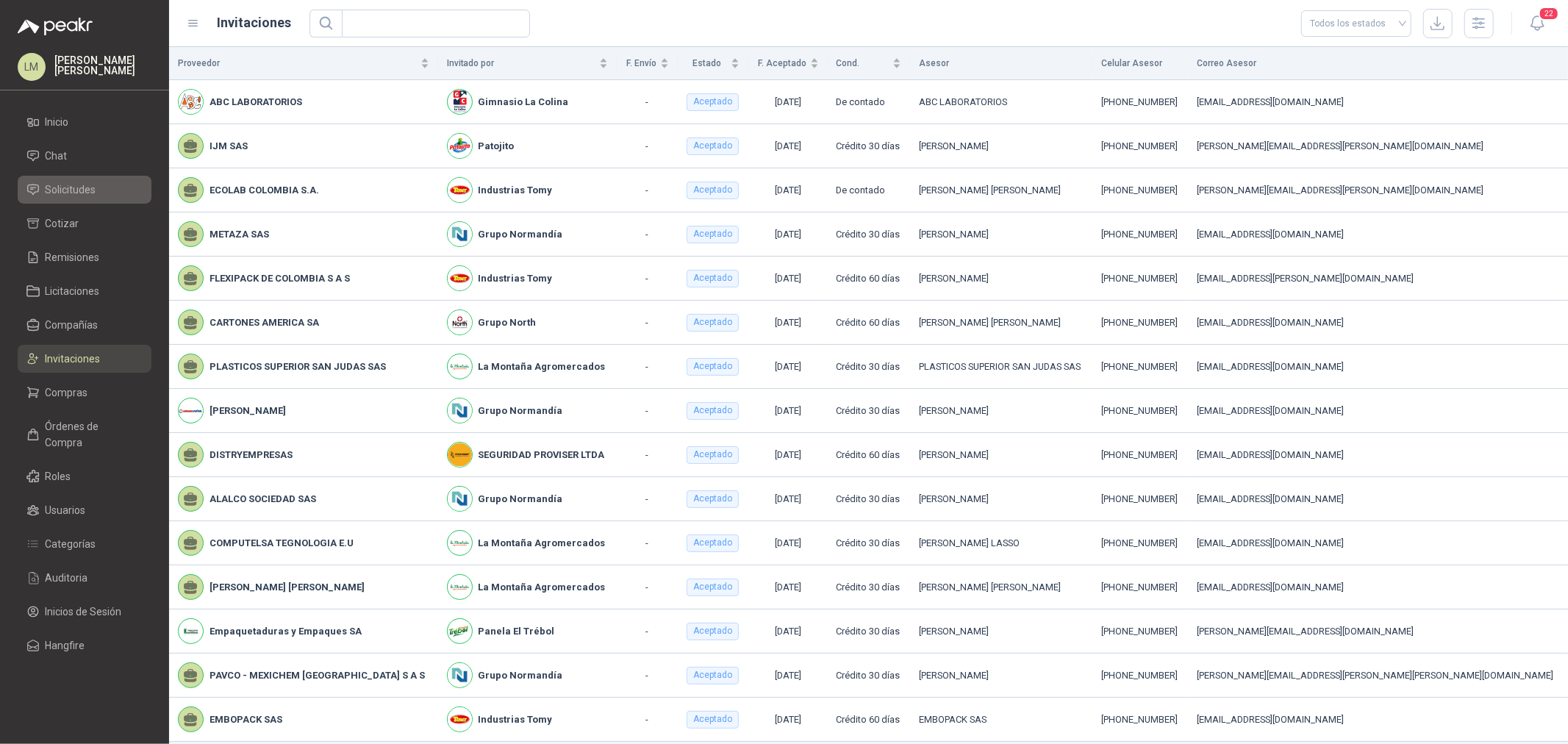
click at [67, 189] on span "Solicitudes" at bounding box center [71, 189] width 51 height 16
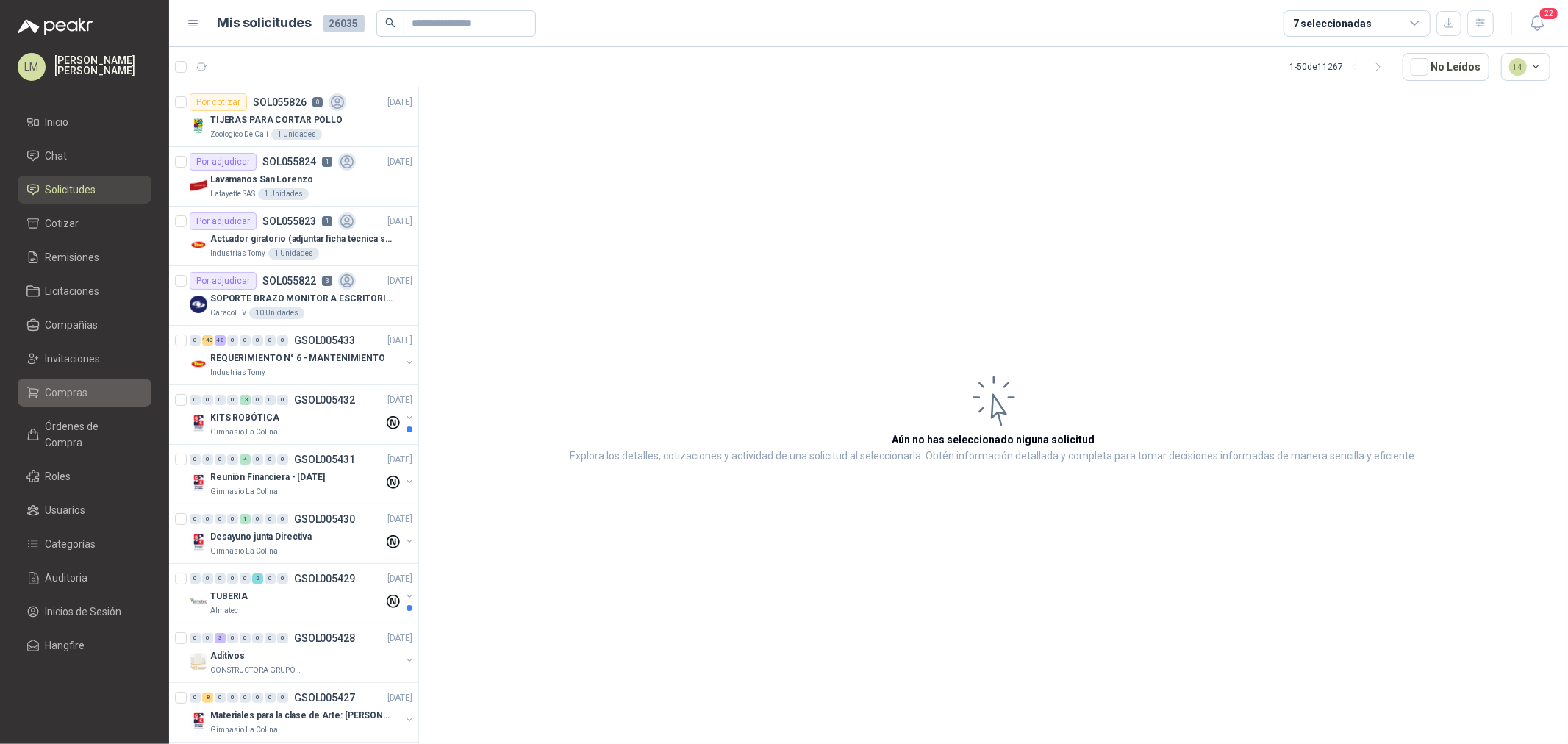
click at [86, 391] on span "Compras" at bounding box center [67, 393] width 43 height 16
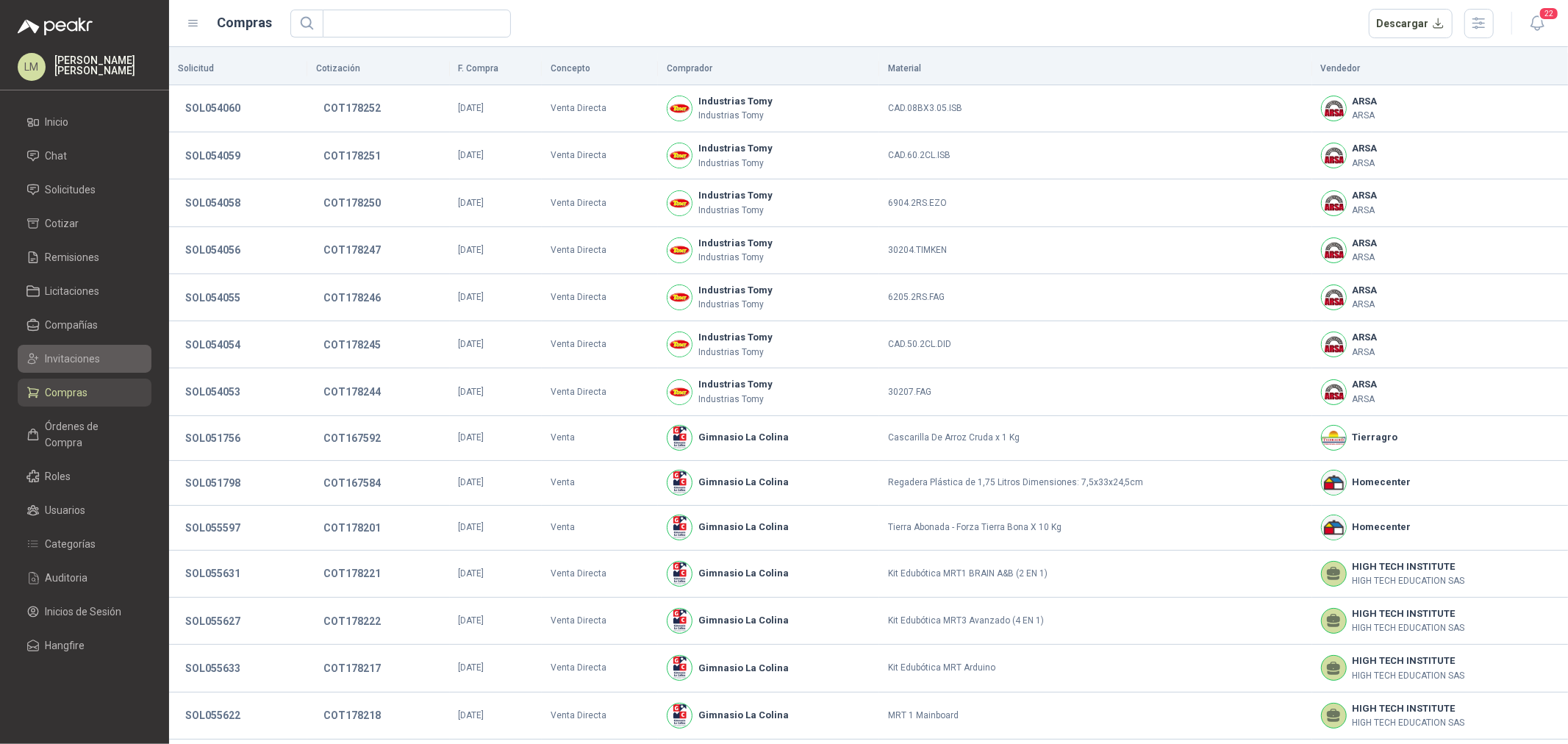
click at [85, 363] on span "Invitaciones" at bounding box center [73, 359] width 55 height 16
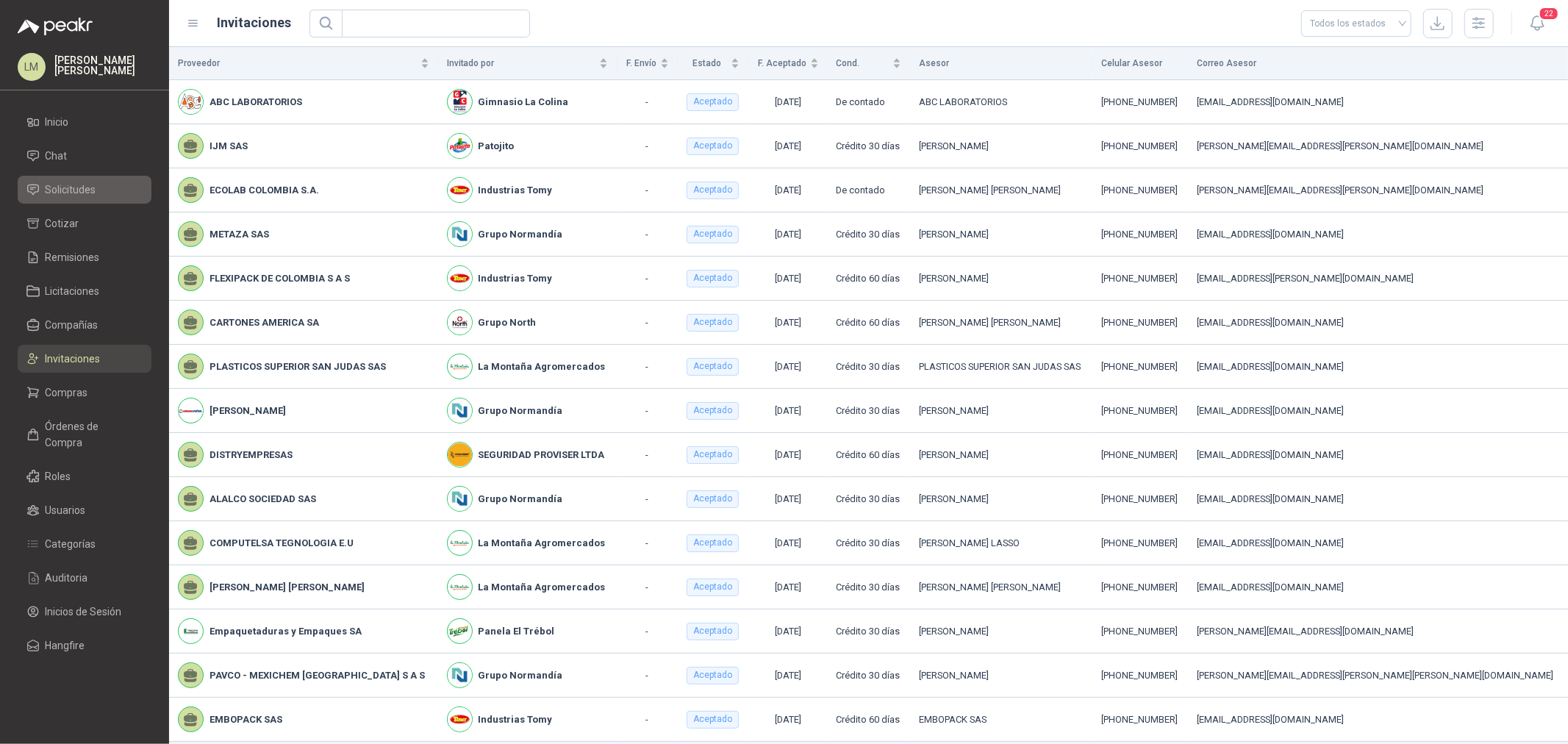
click at [82, 185] on span "Solicitudes" at bounding box center [71, 189] width 51 height 16
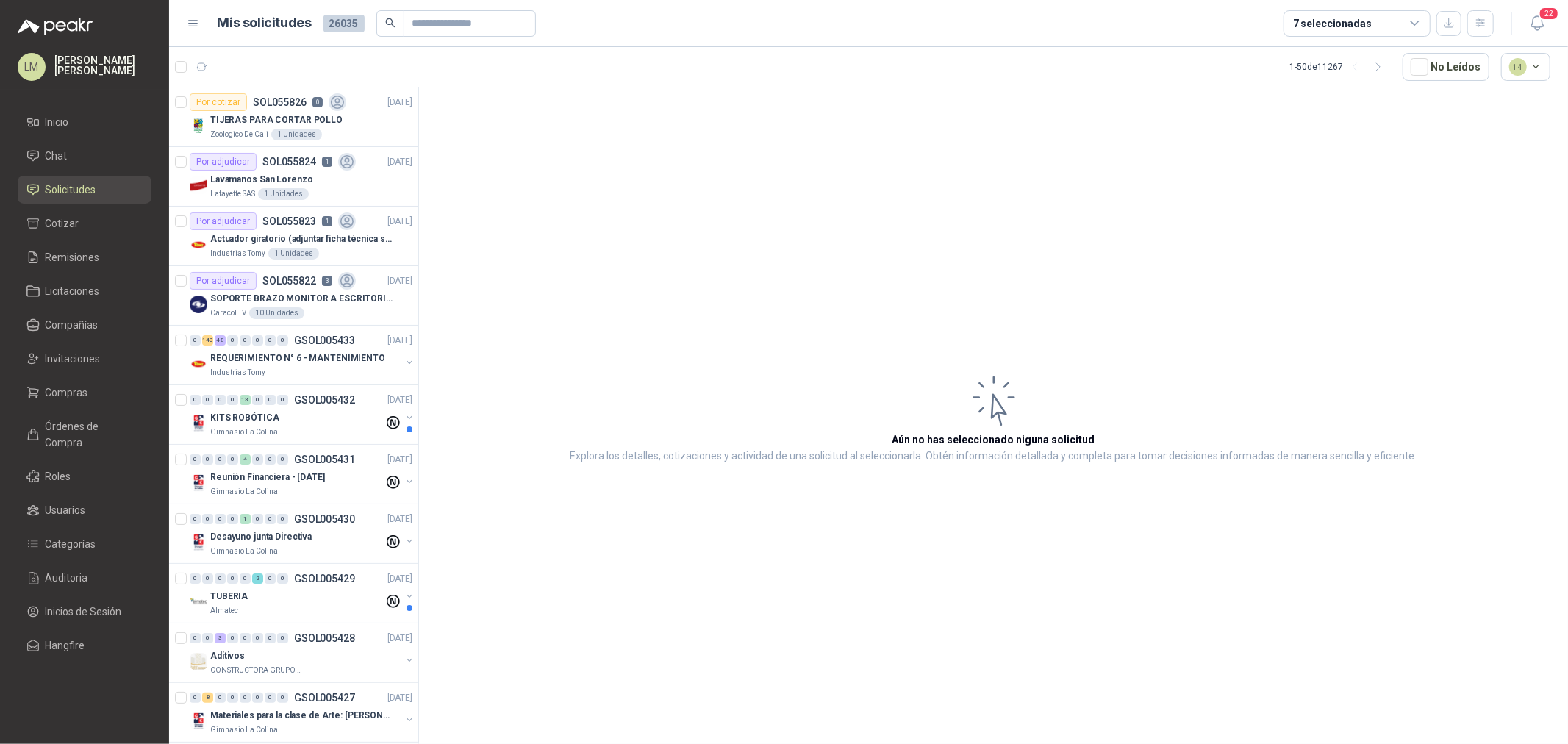
click at [63, 320] on span "Compañías" at bounding box center [72, 325] width 53 height 16
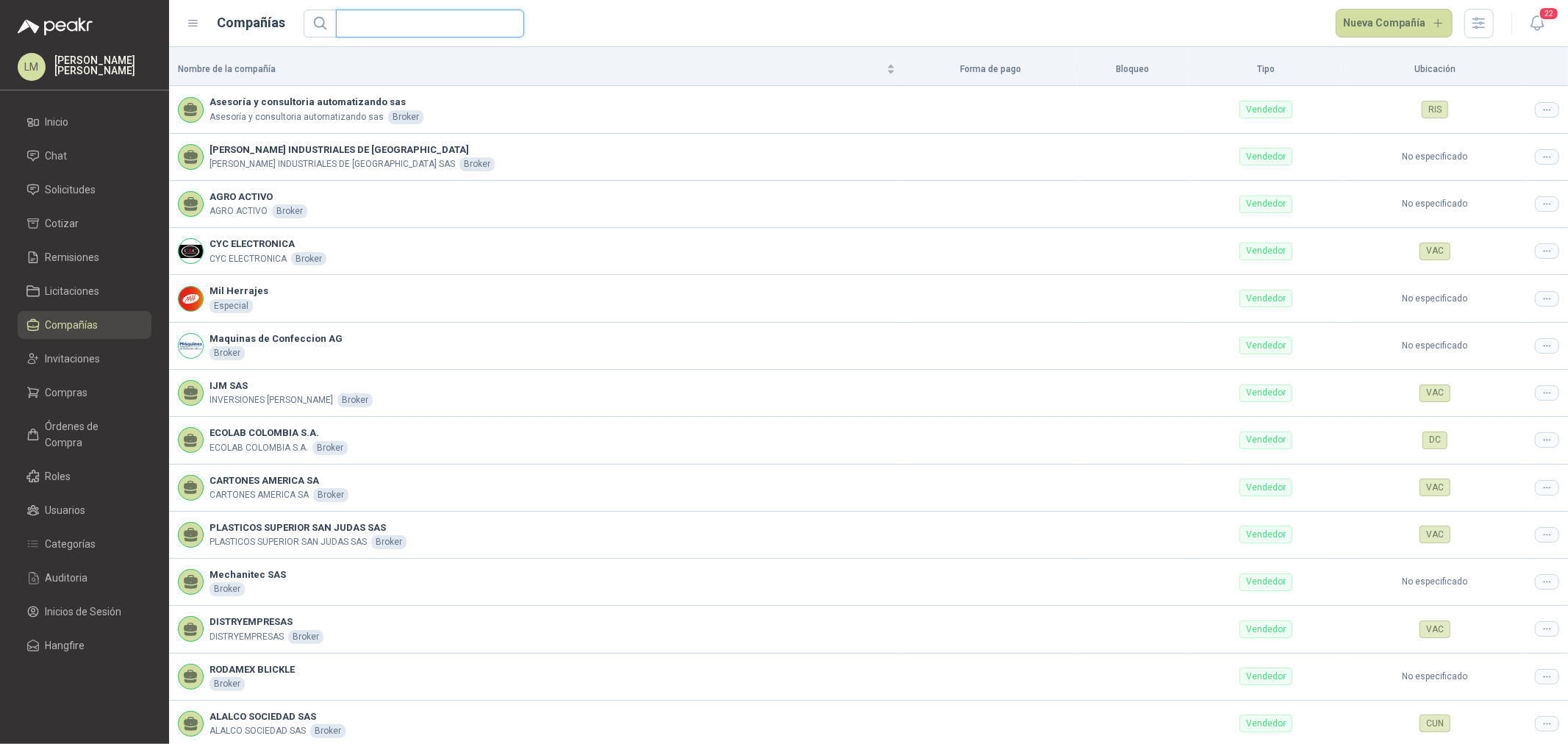
click at [388, 18] on input "text" at bounding box center [424, 24] width 159 height 26
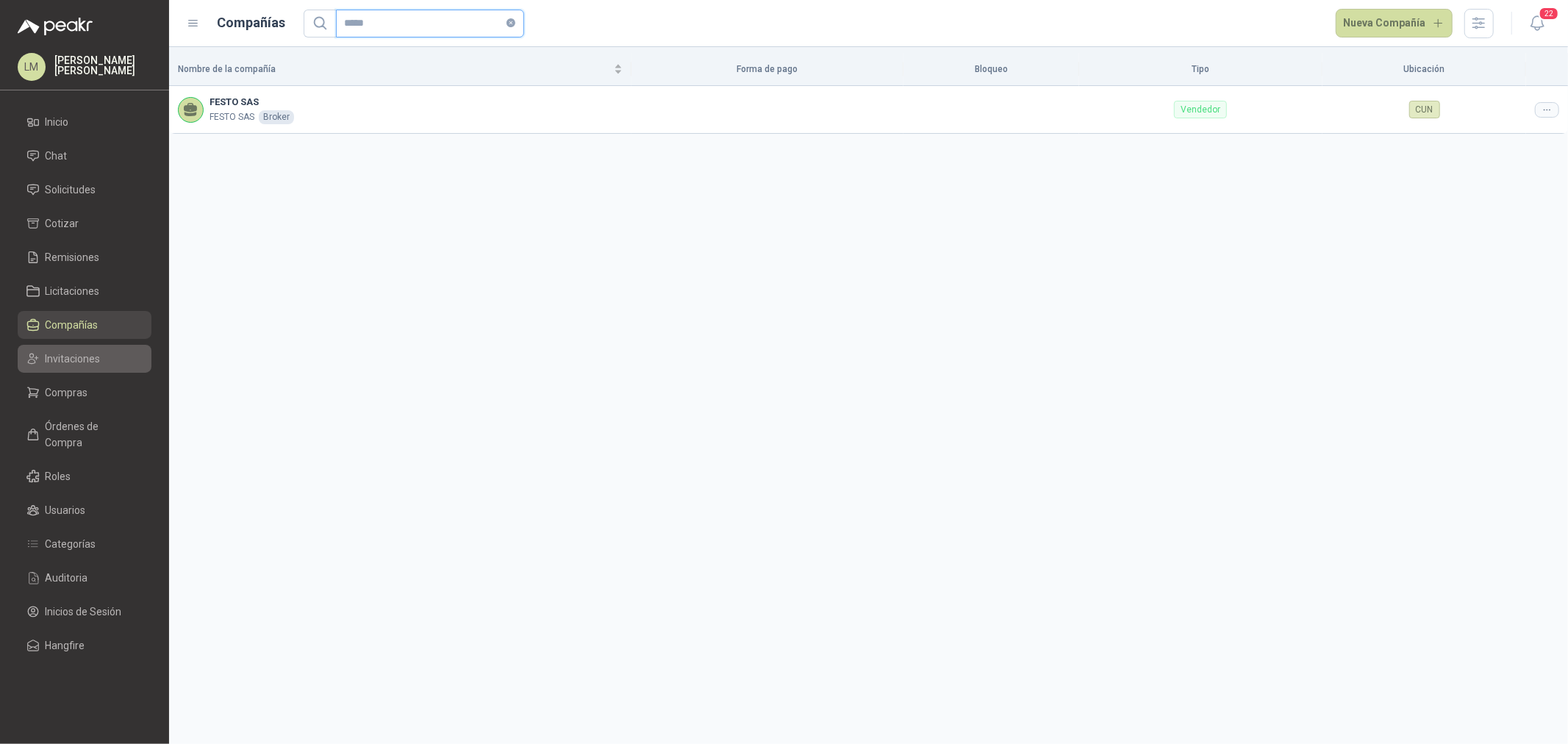
type input "*****"
drag, startPoint x: 63, startPoint y: 350, endPoint x: 75, endPoint y: 326, distance: 26.8
click at [63, 351] on span "Invitaciones" at bounding box center [73, 359] width 55 height 16
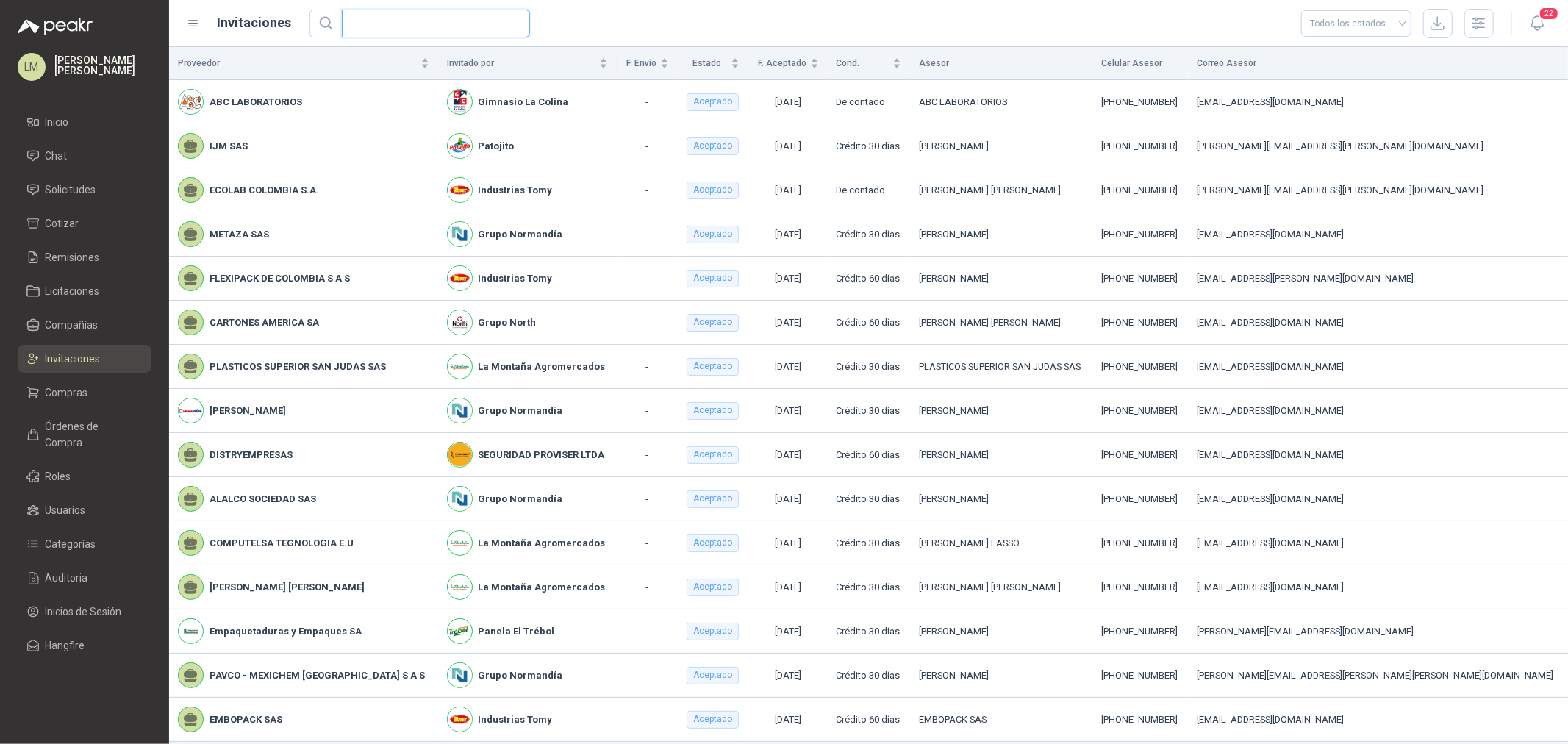
click at [362, 22] on input "text" at bounding box center [431, 24] width 159 height 26
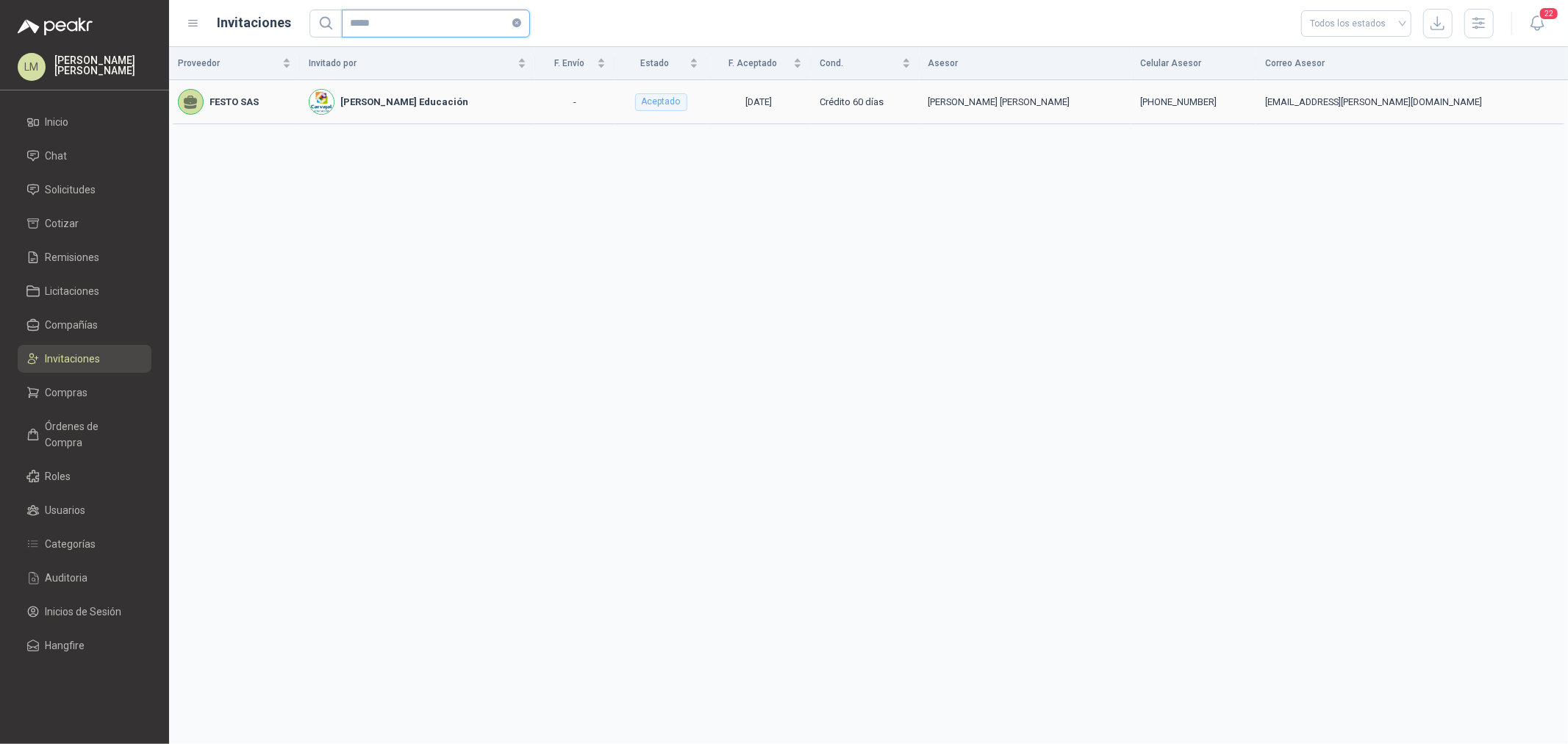
type input "*****"
drag, startPoint x: 1232, startPoint y: 100, endPoint x: 1285, endPoint y: 100, distance: 53.0
click at [1247, 100] on div "[PHONE_NUMBER]" at bounding box center [1194, 103] width 107 height 15
click at [62, 195] on span "Solicitudes" at bounding box center [71, 189] width 51 height 16
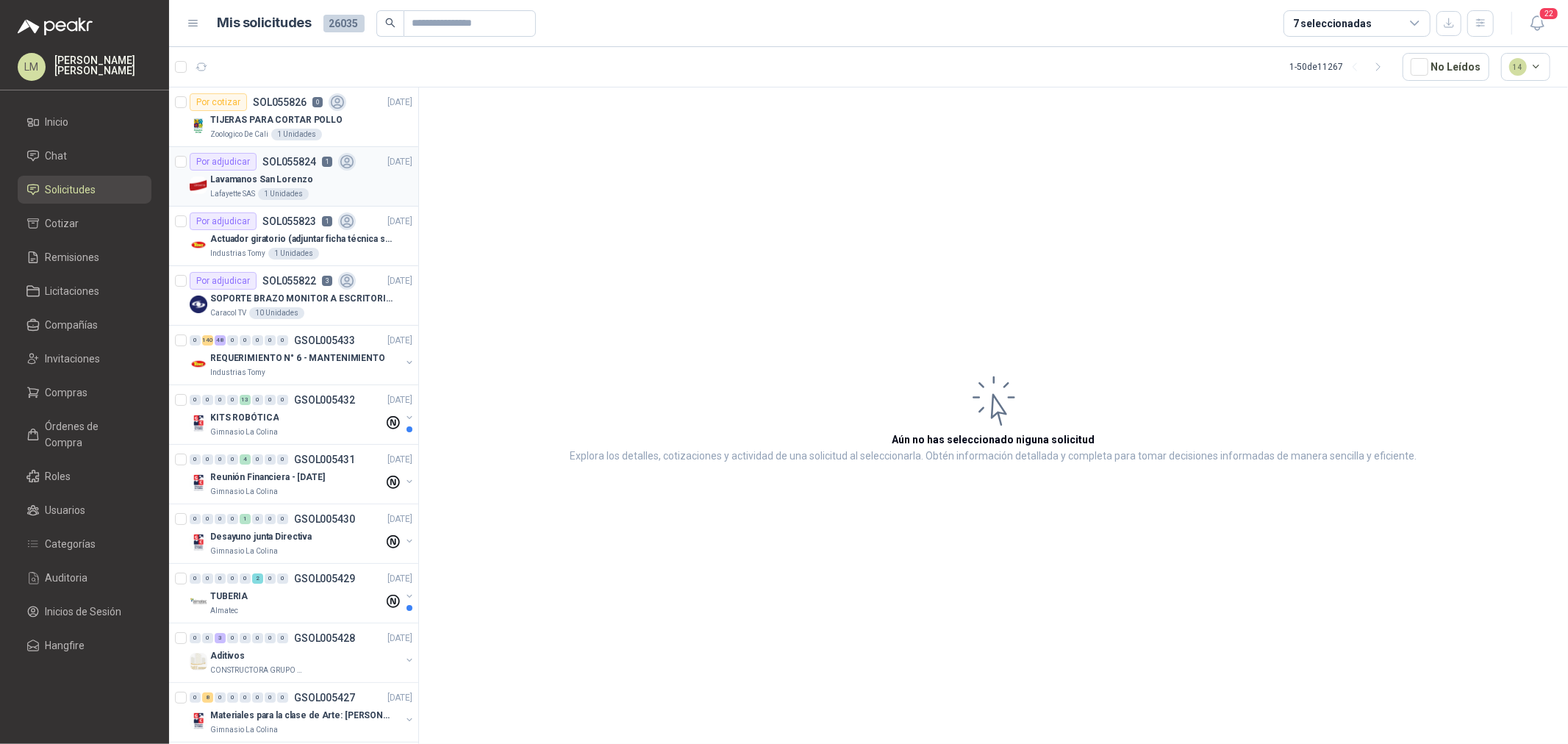
click at [274, 180] on p "Lavamanos San Lorenzo" at bounding box center [261, 180] width 103 height 14
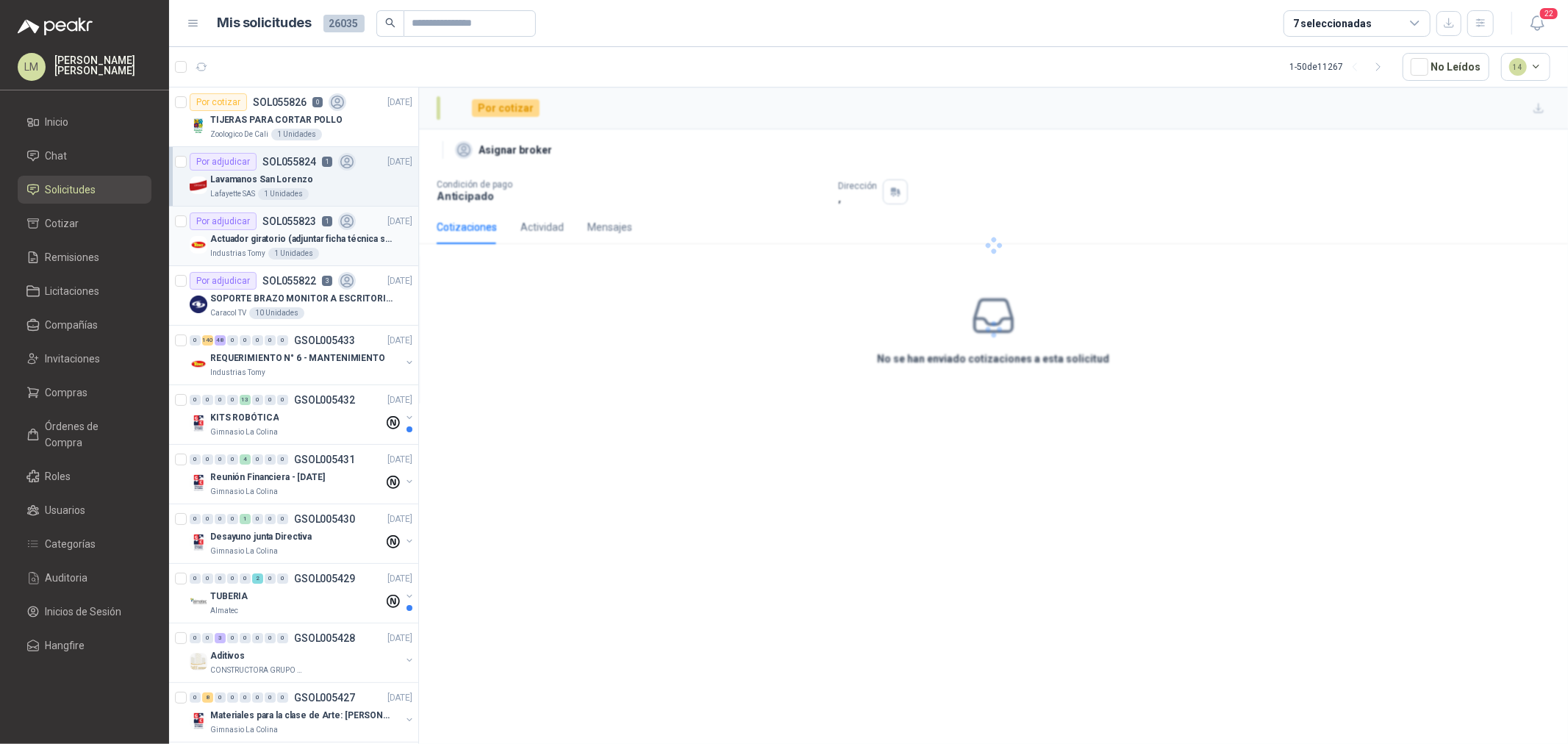
click at [272, 224] on p "SOL055823" at bounding box center [289, 221] width 53 height 11
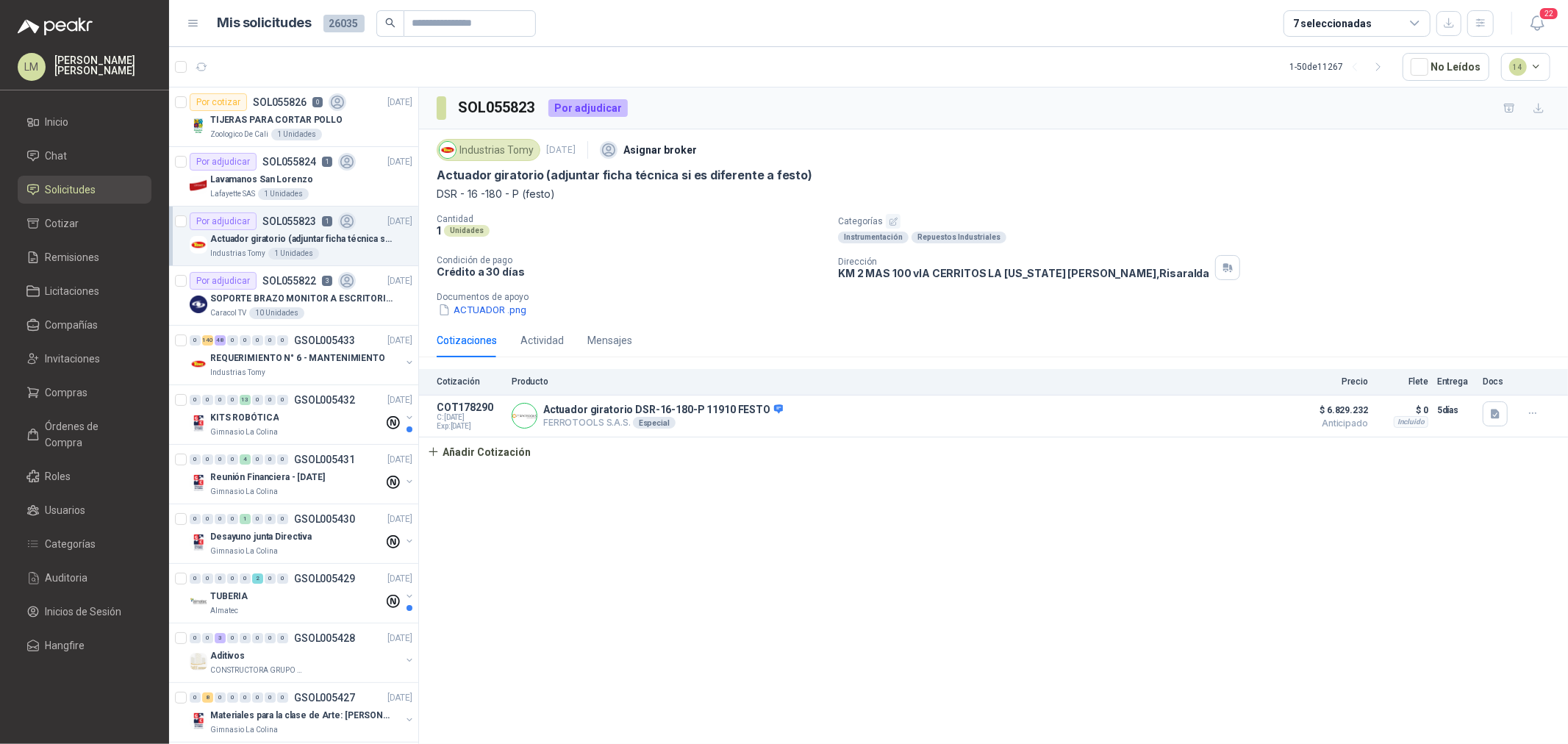
click at [892, 217] on icon "button" at bounding box center [894, 221] width 10 height 10
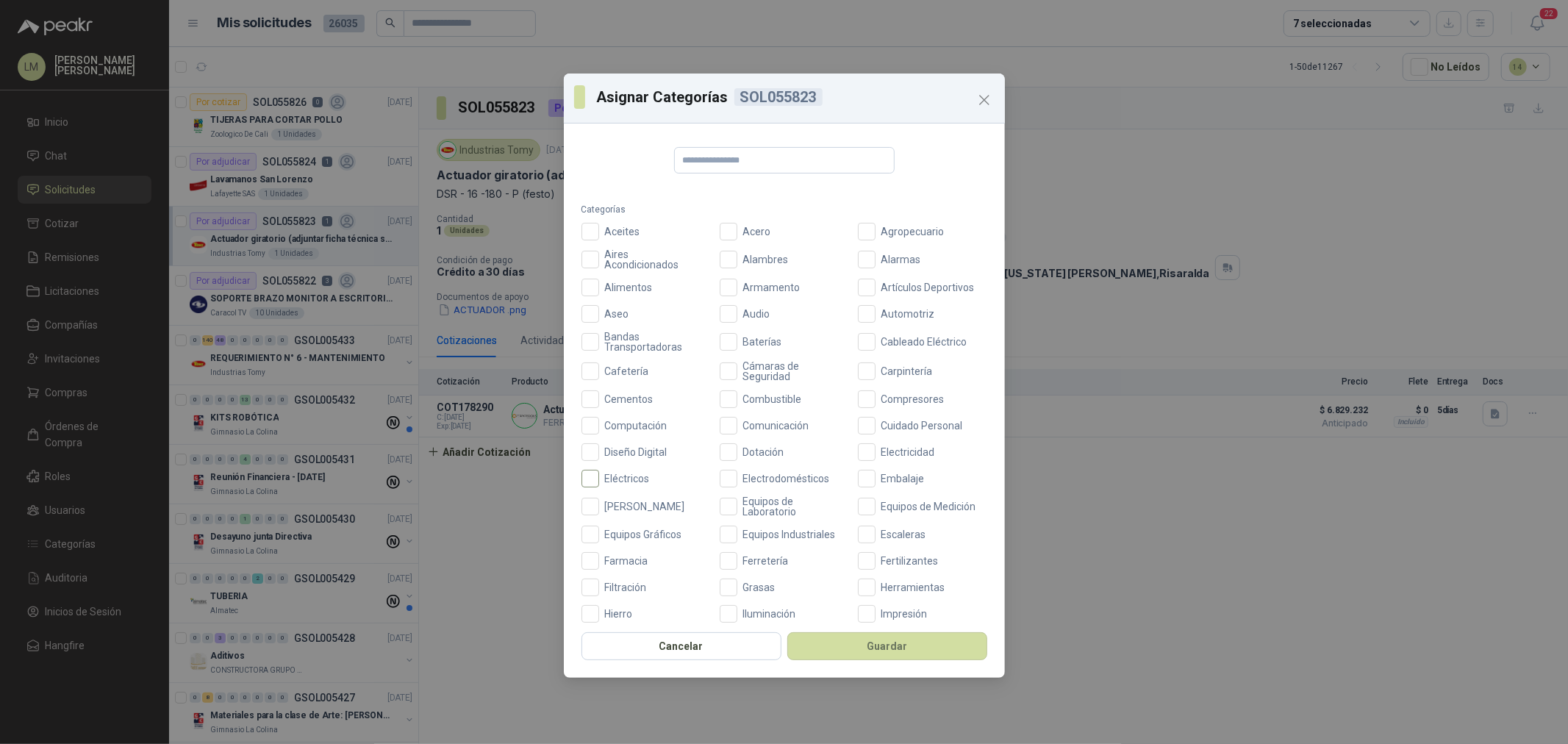
click at [627, 470] on label "Eléctricos" at bounding box center [646, 479] width 130 height 18
click at [832, 644] on button "Guardar" at bounding box center [887, 646] width 200 height 28
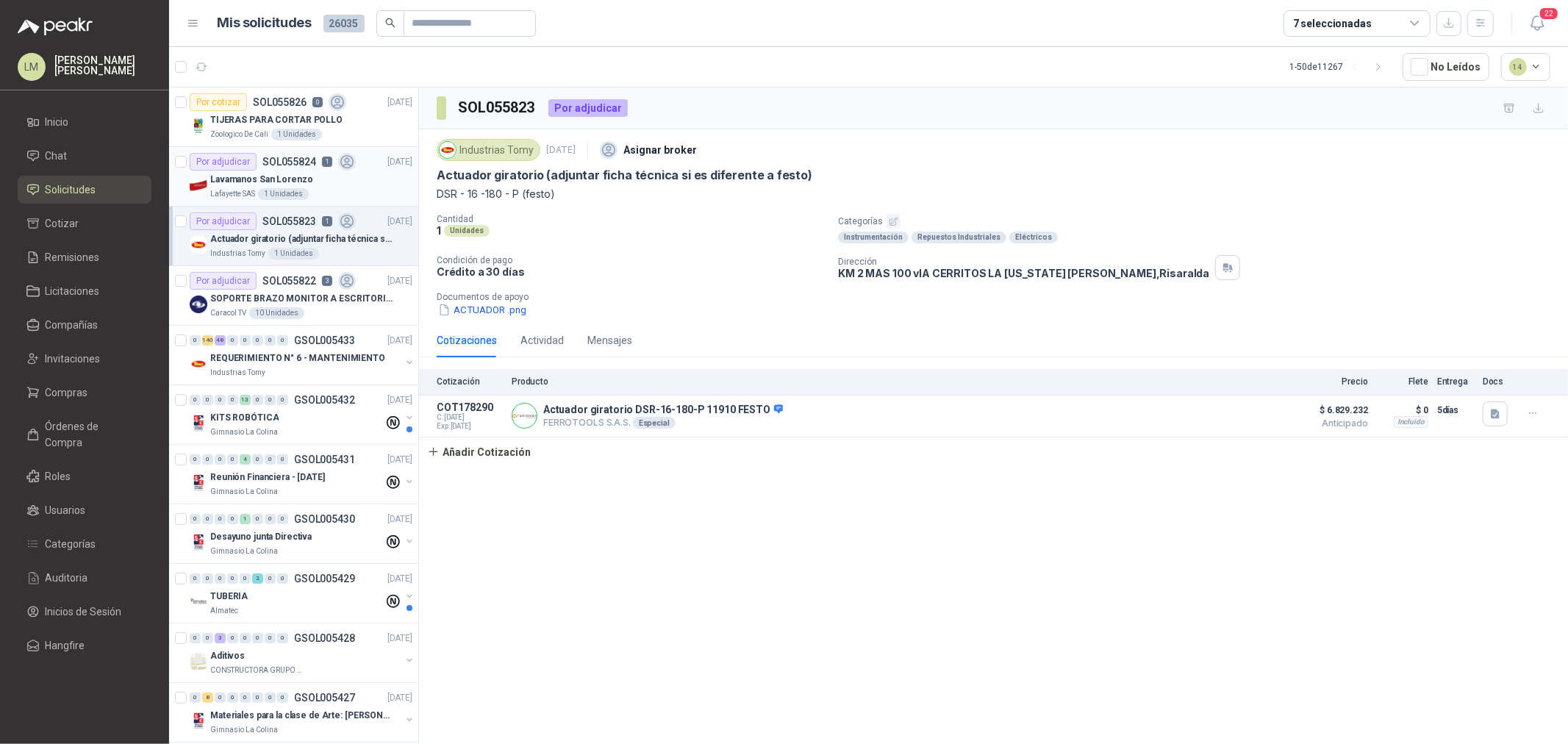
click at [258, 189] on div "Lafayette SAS 1 Unidades" at bounding box center [311, 194] width 203 height 11
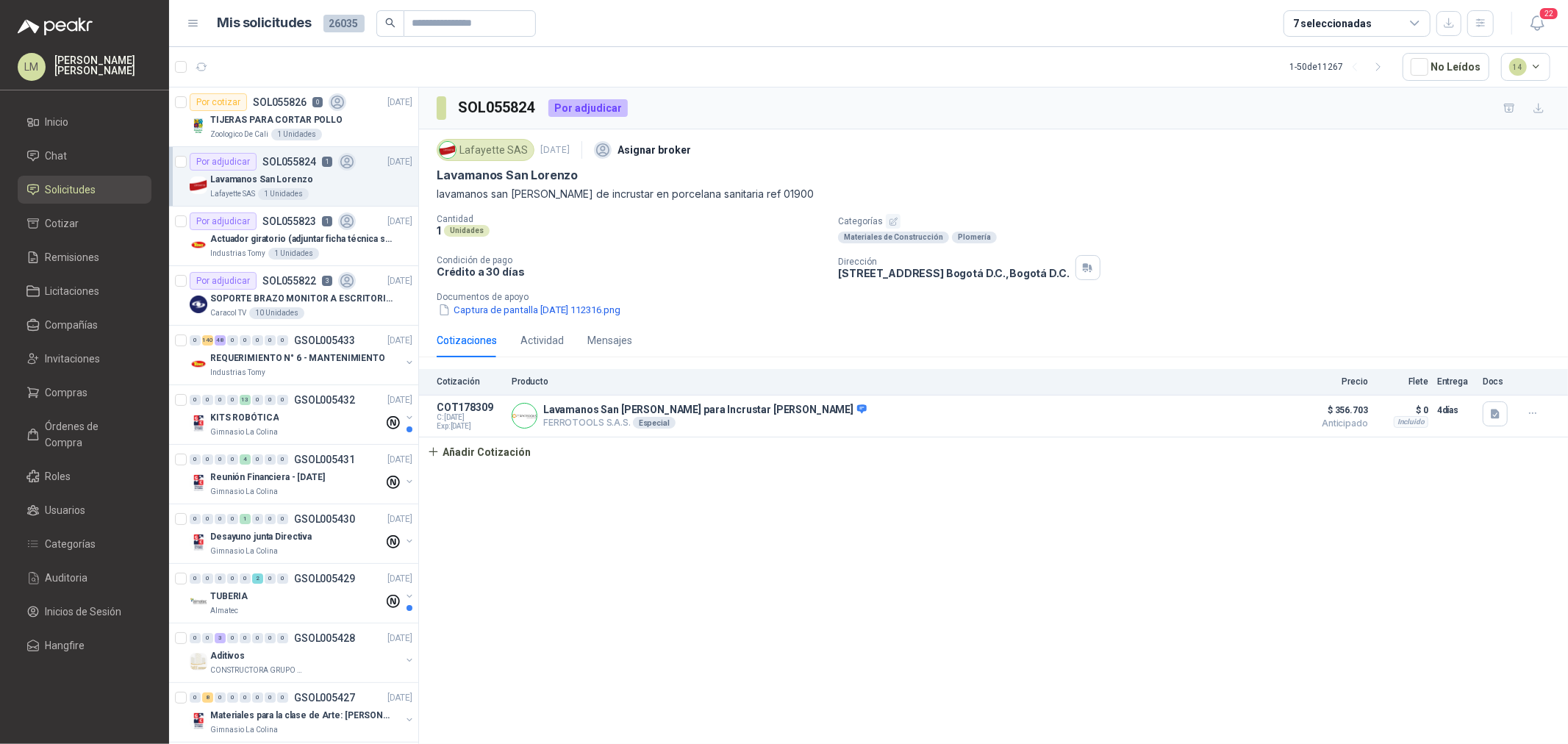
click at [431, 167] on div "Lafayette SAS [DATE] Asignar broker Lavamanos San [PERSON_NAME] lavamanos san […" at bounding box center [993, 226] width 1149 height 194
drag, startPoint x: 431, startPoint y: 172, endPoint x: 672, endPoint y: 185, distance: 241.4
click at [672, 185] on div "Lafayette SAS [DATE] Asignar broker Lavamanos San [PERSON_NAME] lavamanos san […" at bounding box center [993, 226] width 1149 height 194
click at [553, 176] on p "Lavamanos San Lorenzo" at bounding box center [508, 175] width 141 height 16
drag, startPoint x: 430, startPoint y: 174, endPoint x: 583, endPoint y: 174, distance: 153.0
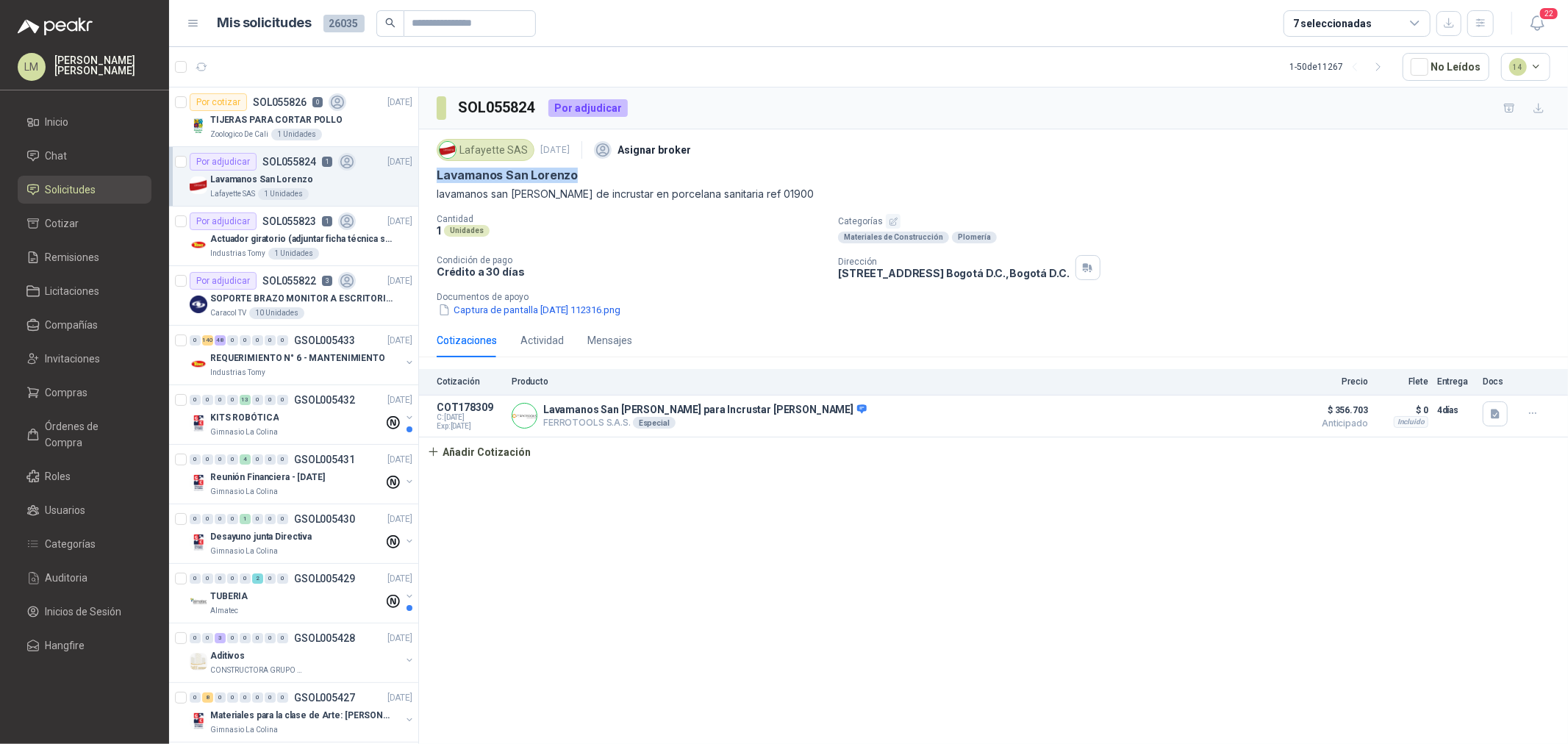
click at [583, 174] on div "Lafayette SAS [DATE] Asignar broker Lavamanos San [PERSON_NAME] lavamanos san […" at bounding box center [993, 226] width 1149 height 194
copy p "Lavamanos San Lorenzo"
click at [451, 461] on button "Añadir Cotización" at bounding box center [479, 452] width 121 height 30
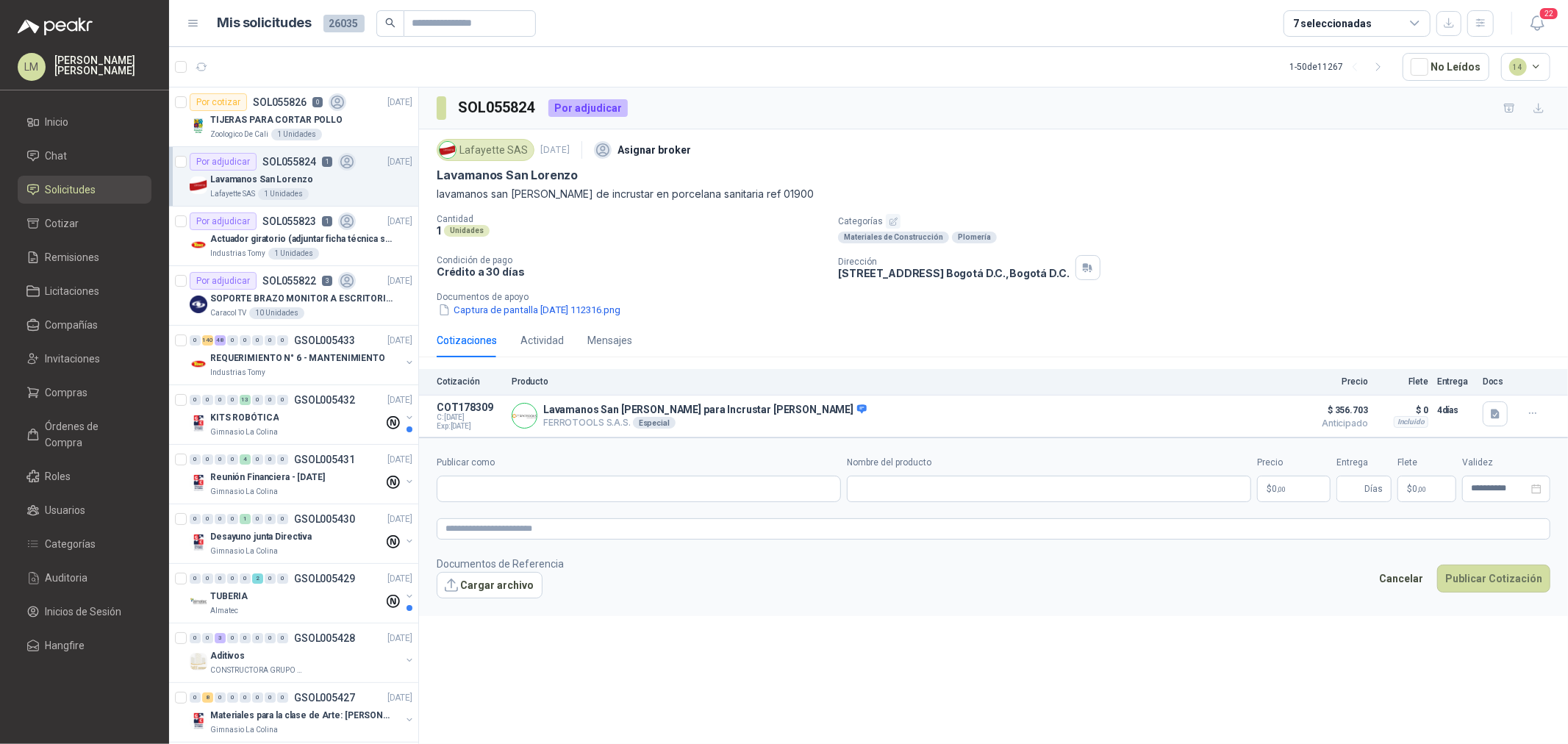
click at [490, 474] on div "Publicar como" at bounding box center [639, 479] width 404 height 46
click at [493, 482] on input "Publicar como" at bounding box center [638, 489] width 403 height 25
type input "******"
click at [552, 524] on div "Homecenter NIT : 800242106" at bounding box center [639, 525] width 380 height 16
type input "**********"
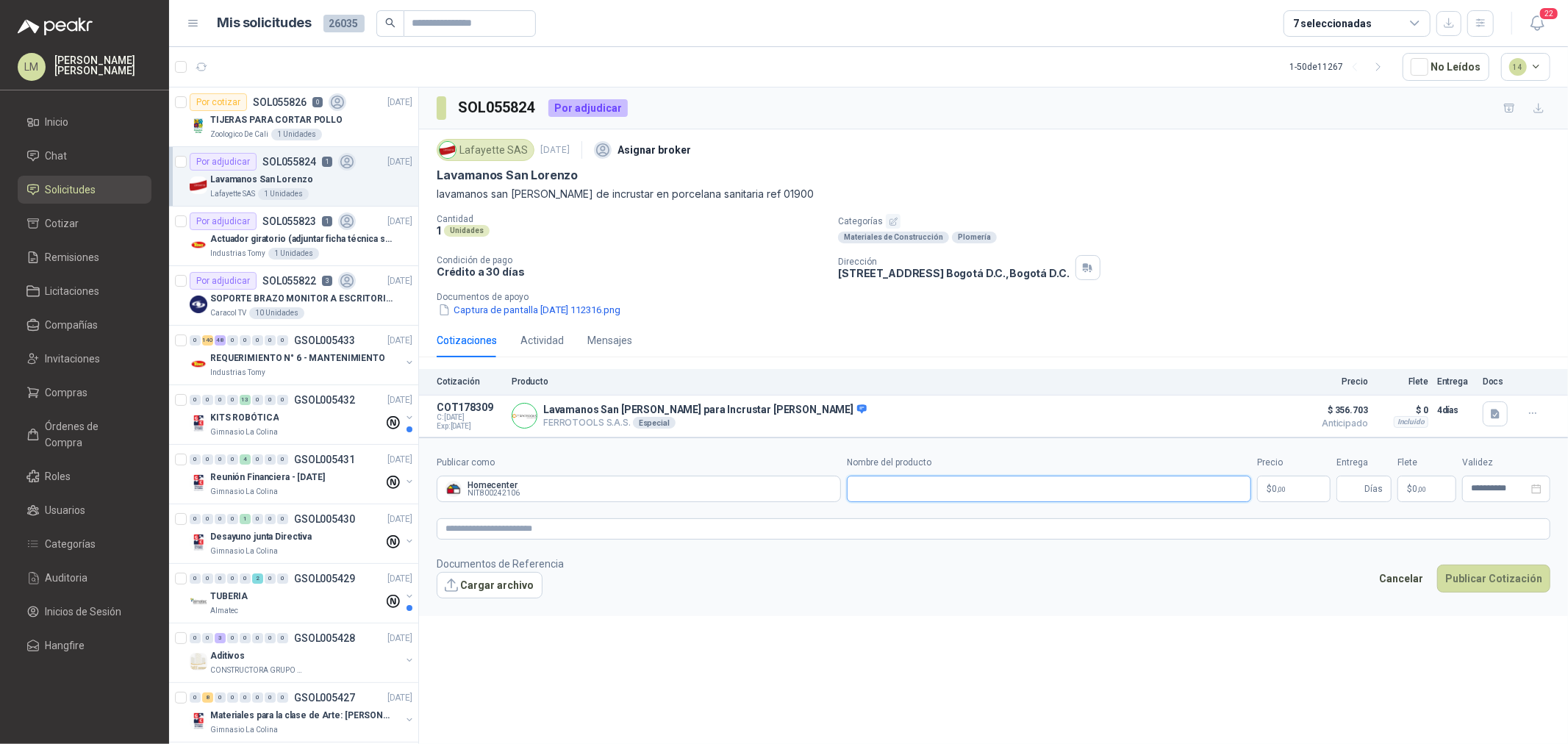
click at [878, 490] on input "Nombre del producto" at bounding box center [1049, 489] width 404 height 26
paste input "**********"
type input "**********"
click at [1283, 488] on span ",00" at bounding box center [1281, 490] width 9 height 8
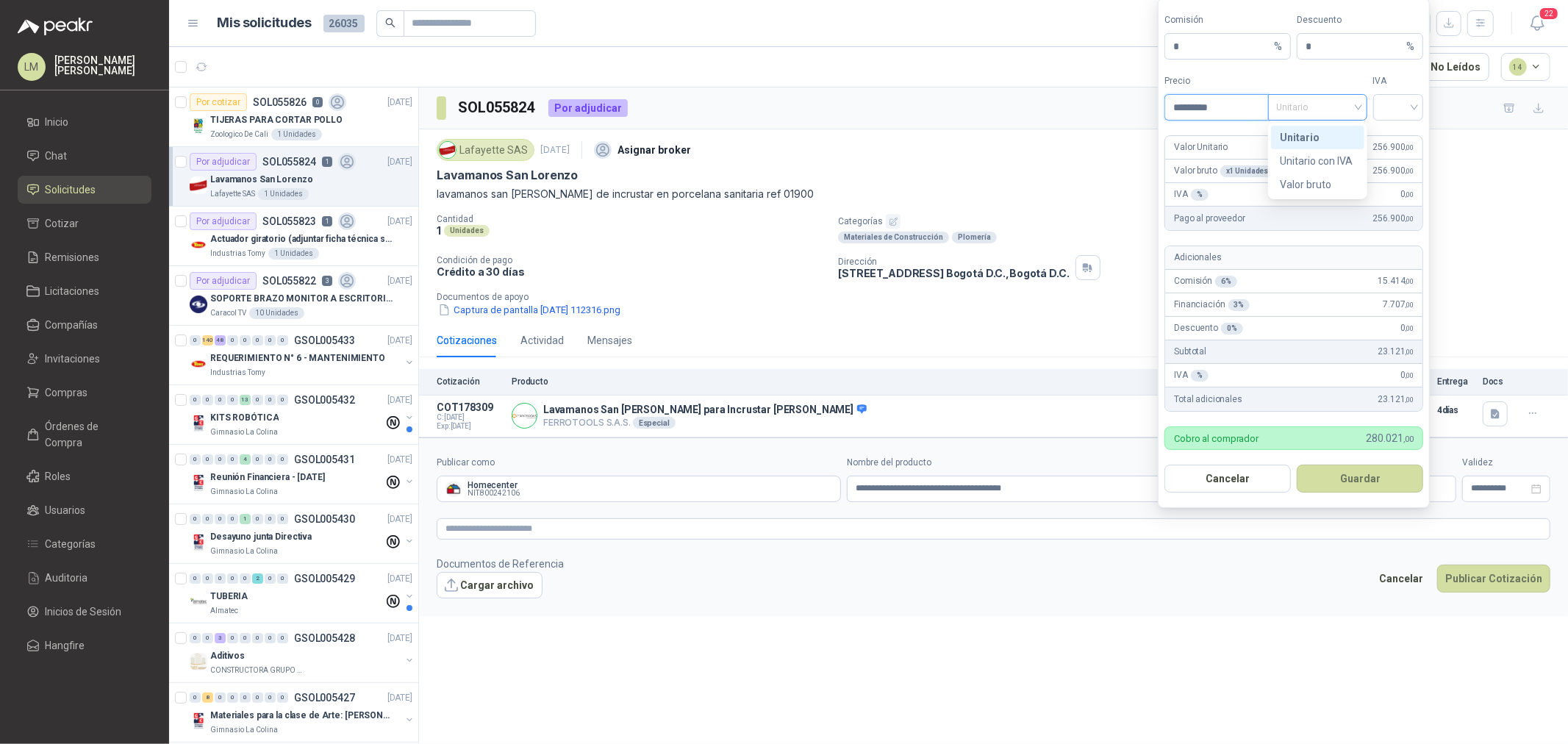
click at [1321, 111] on span "Unitario" at bounding box center [1318, 107] width 82 height 22
type input "*********"
click at [1320, 156] on div "Unitario con IVA" at bounding box center [1318, 161] width 75 height 16
click at [1398, 116] on input "search" at bounding box center [1399, 106] width 33 height 22
click at [1397, 144] on div "19%" at bounding box center [1398, 138] width 27 height 16
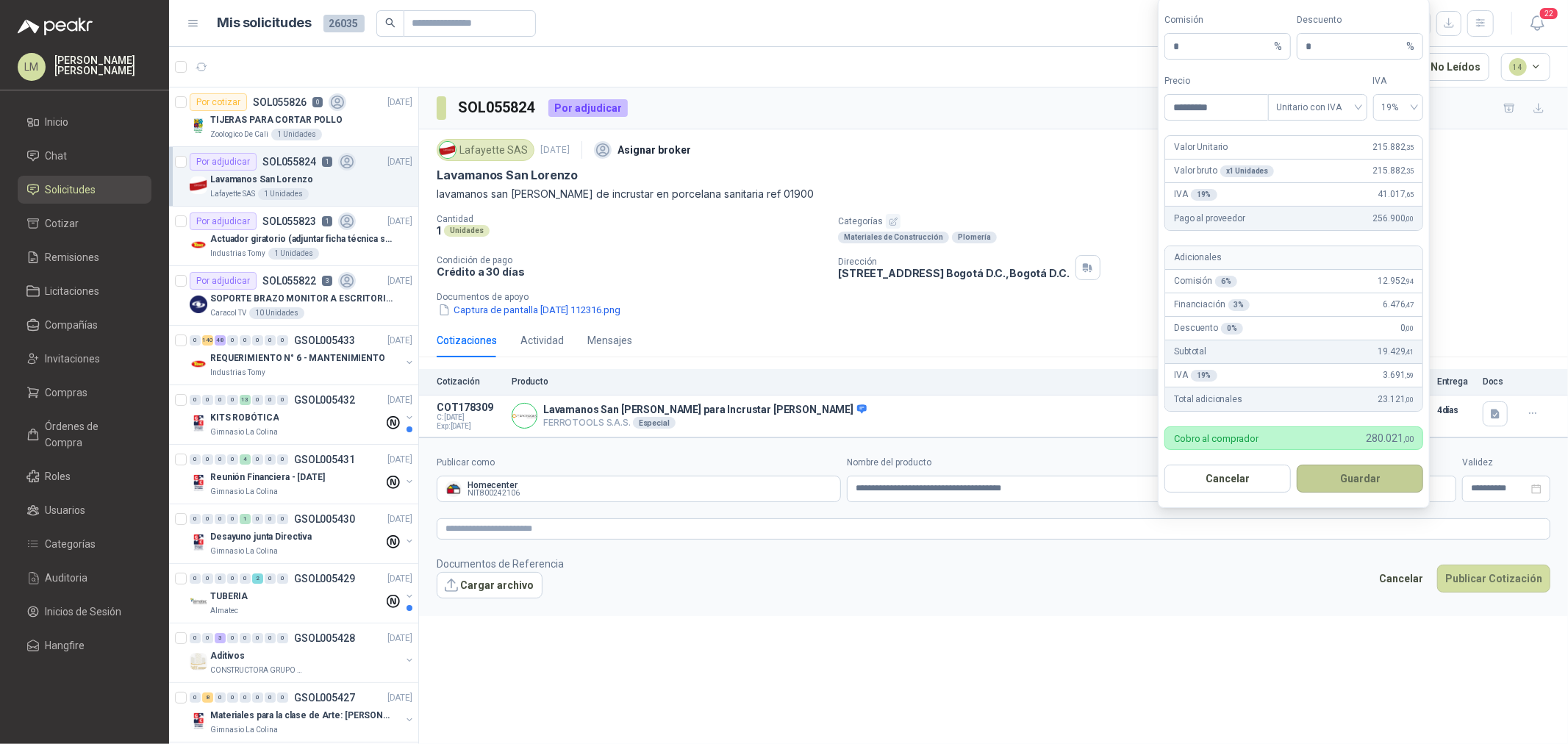
click at [1329, 477] on button "Guardar" at bounding box center [1361, 479] width 126 height 28
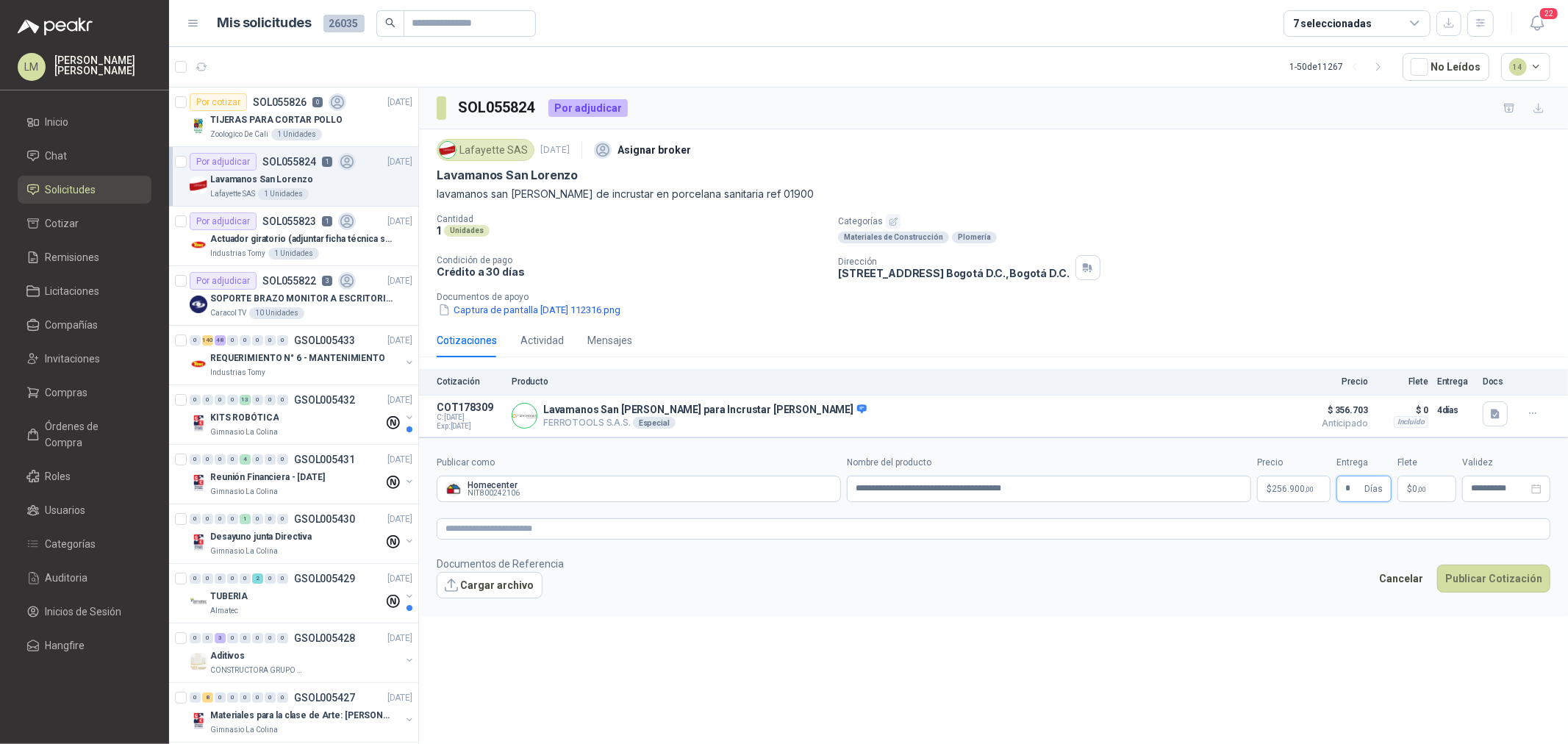
type input "*"
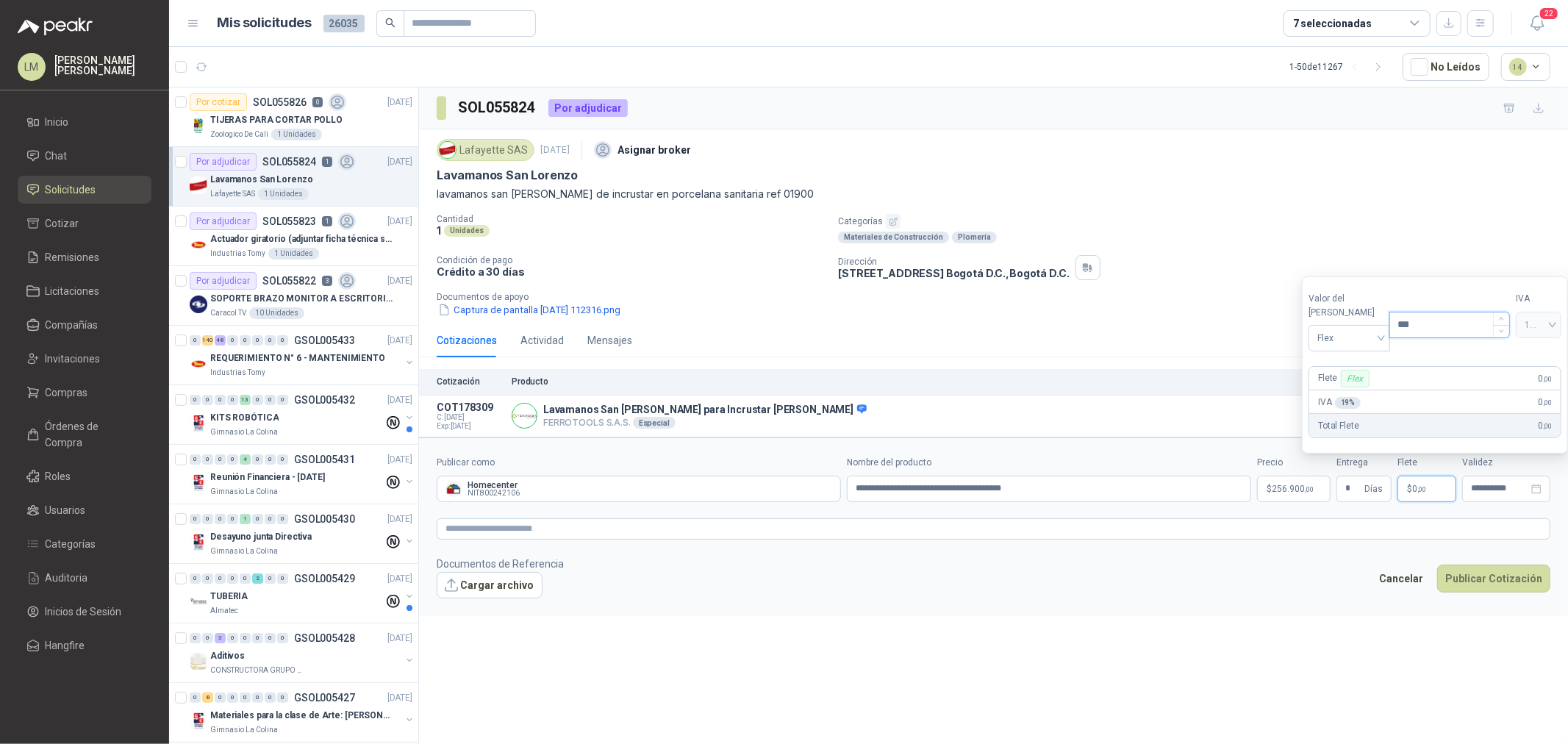
click at [1419, 334] on input "***" at bounding box center [1449, 325] width 119 height 25
type input "********"
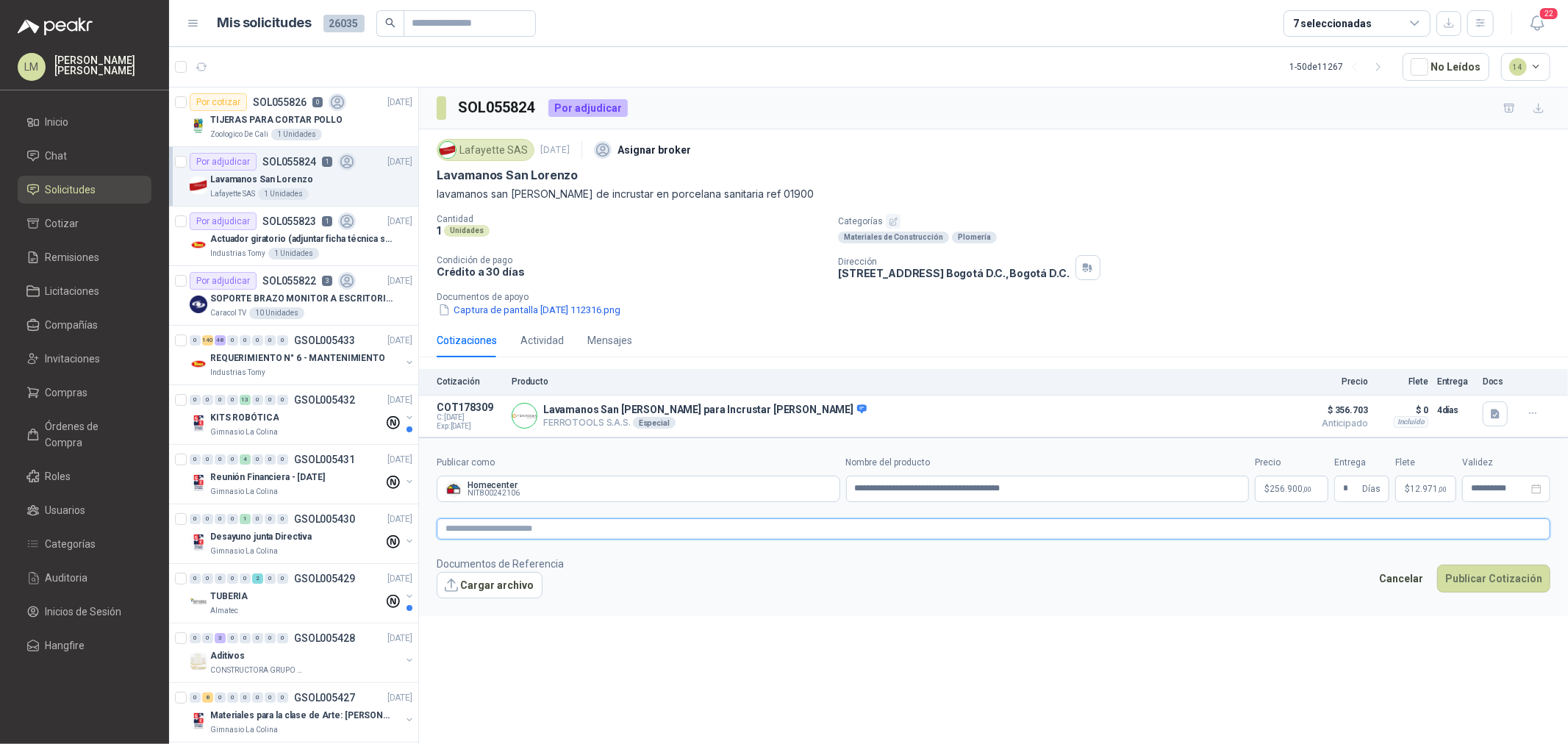
click at [1197, 526] on textarea at bounding box center [994, 529] width 1114 height 21
click at [473, 609] on link "image.png" at bounding box center [499, 609] width 97 height 14
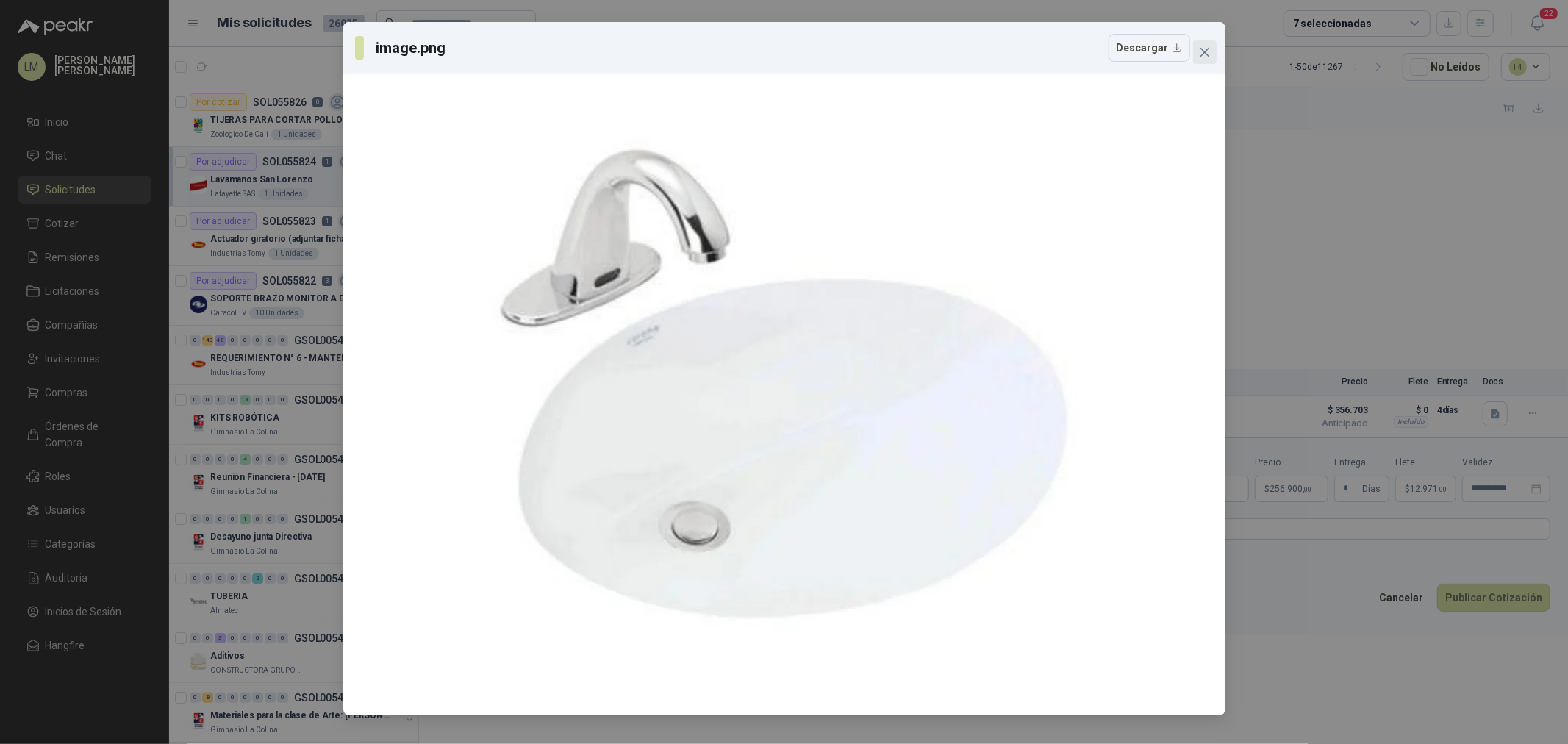
click at [1201, 55] on icon "close" at bounding box center [1204, 52] width 9 height 9
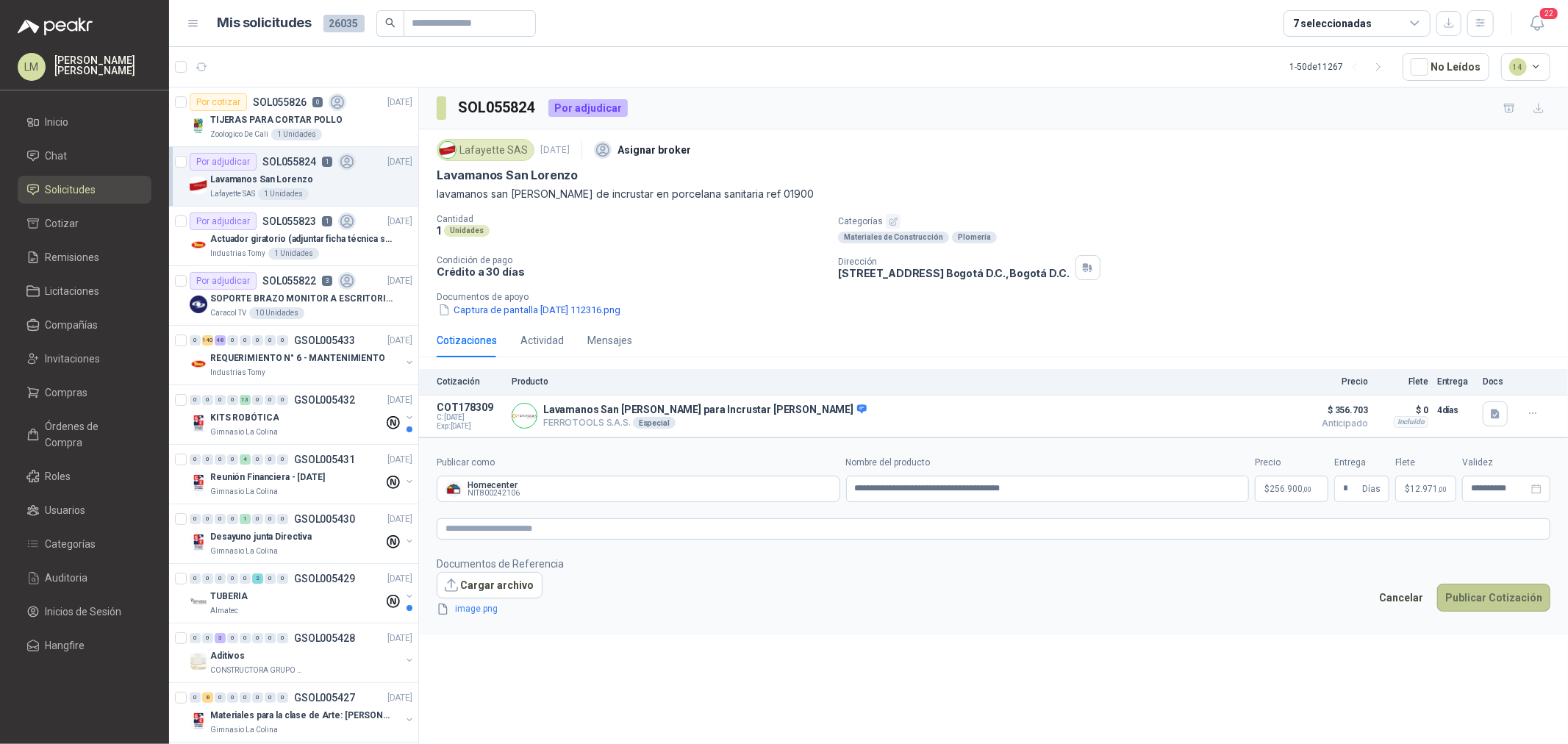
click at [1493, 592] on button "Publicar Cotización" at bounding box center [1494, 598] width 113 height 28
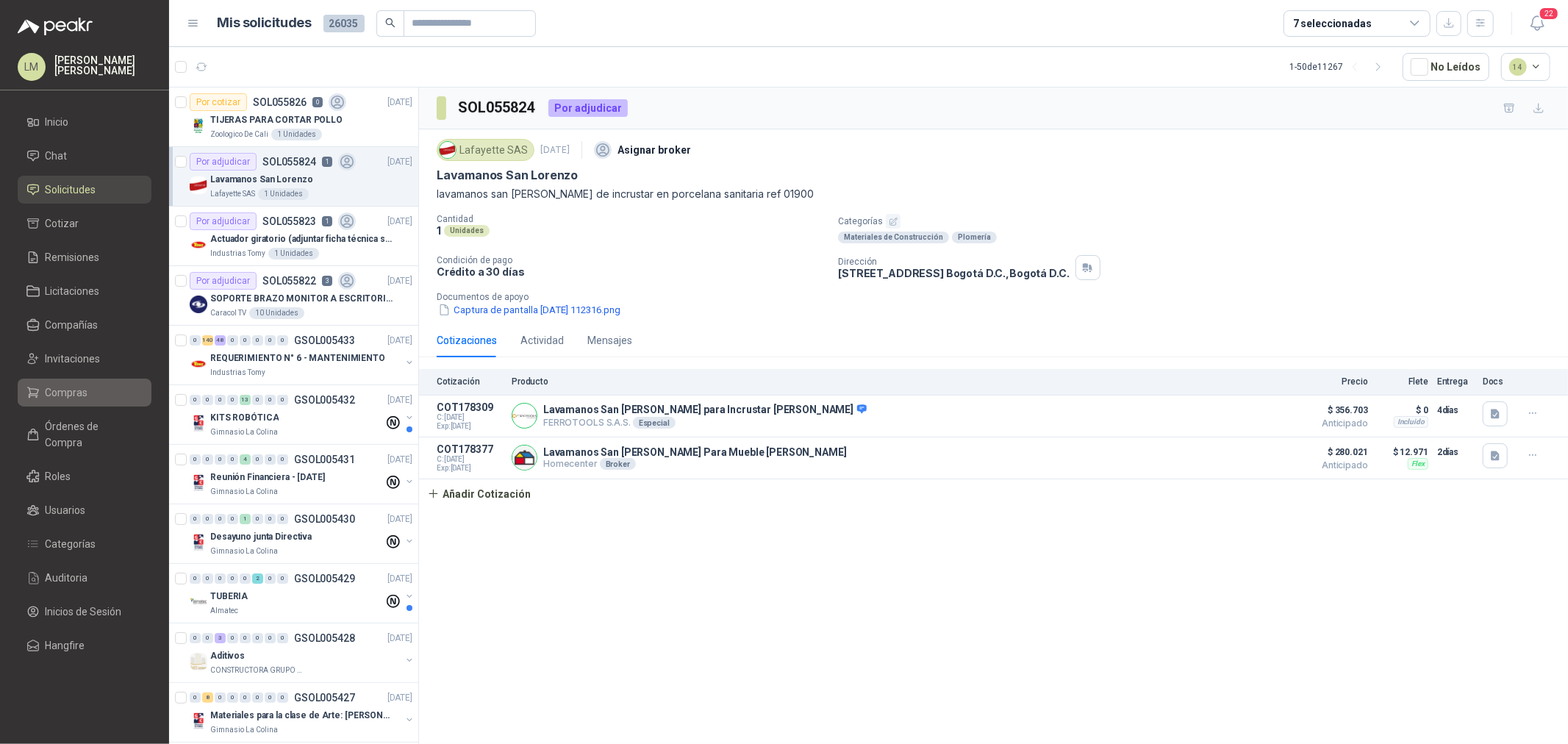
click at [60, 387] on span "Compras" at bounding box center [67, 393] width 43 height 16
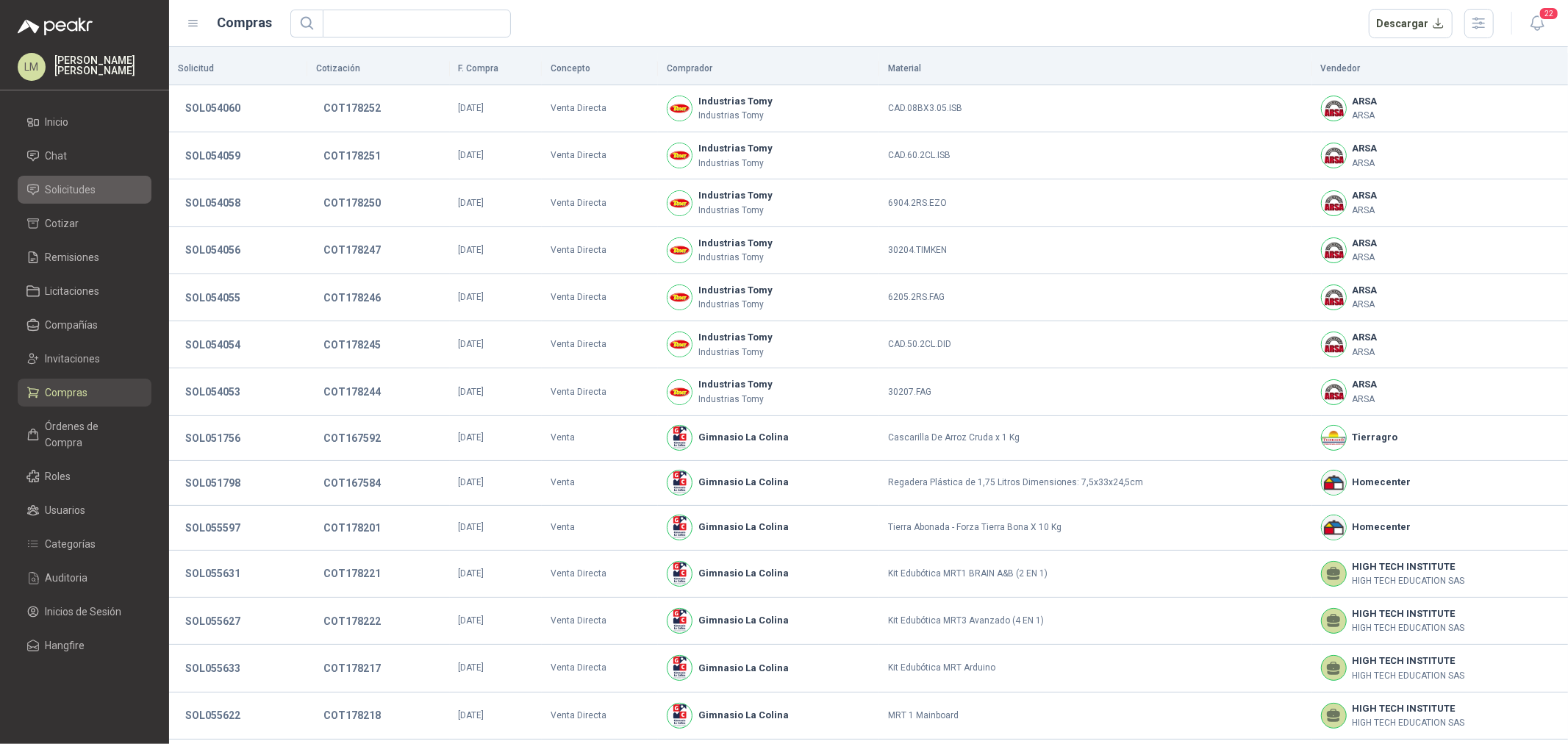
click at [78, 189] on span "Solicitudes" at bounding box center [71, 189] width 51 height 16
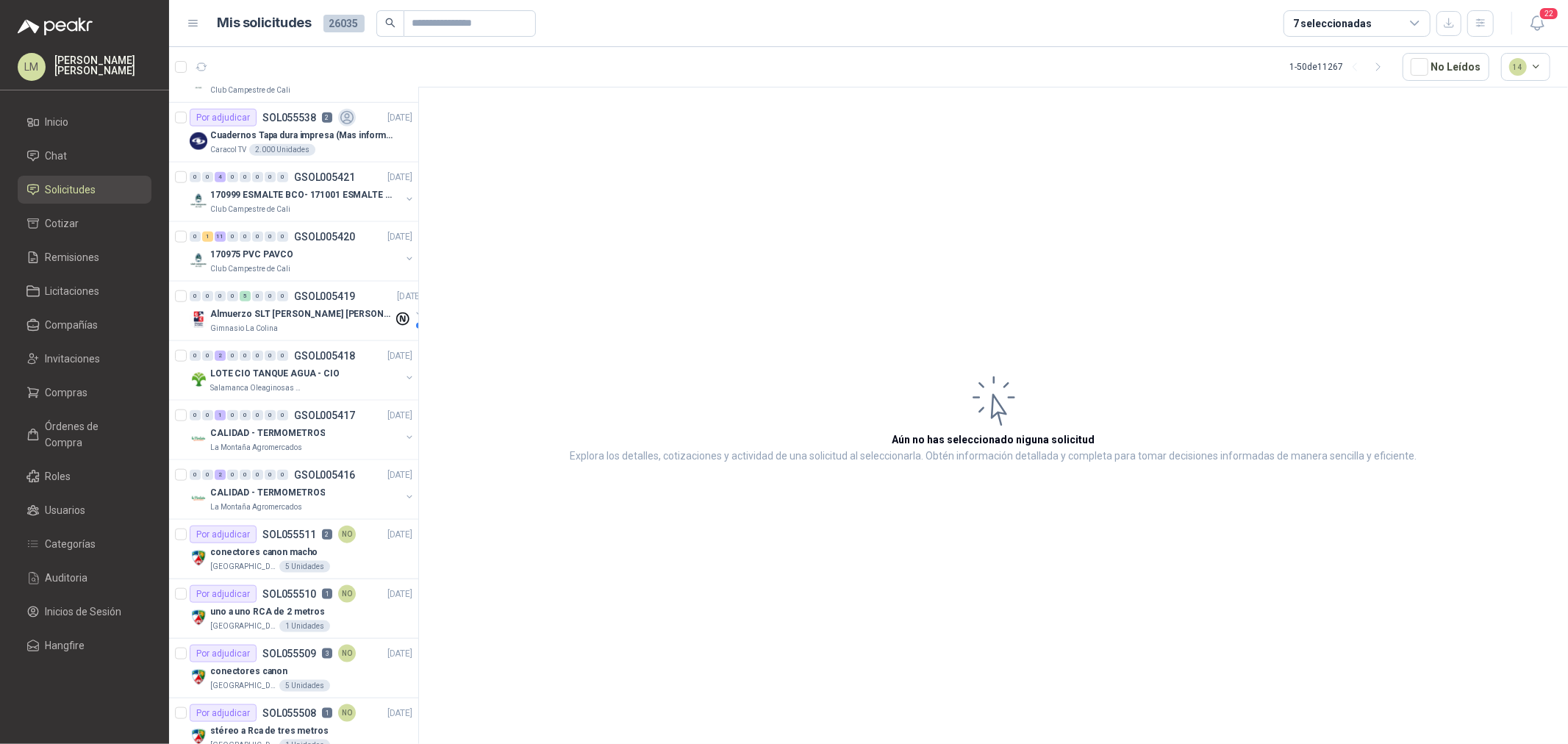
scroll to position [1389, 0]
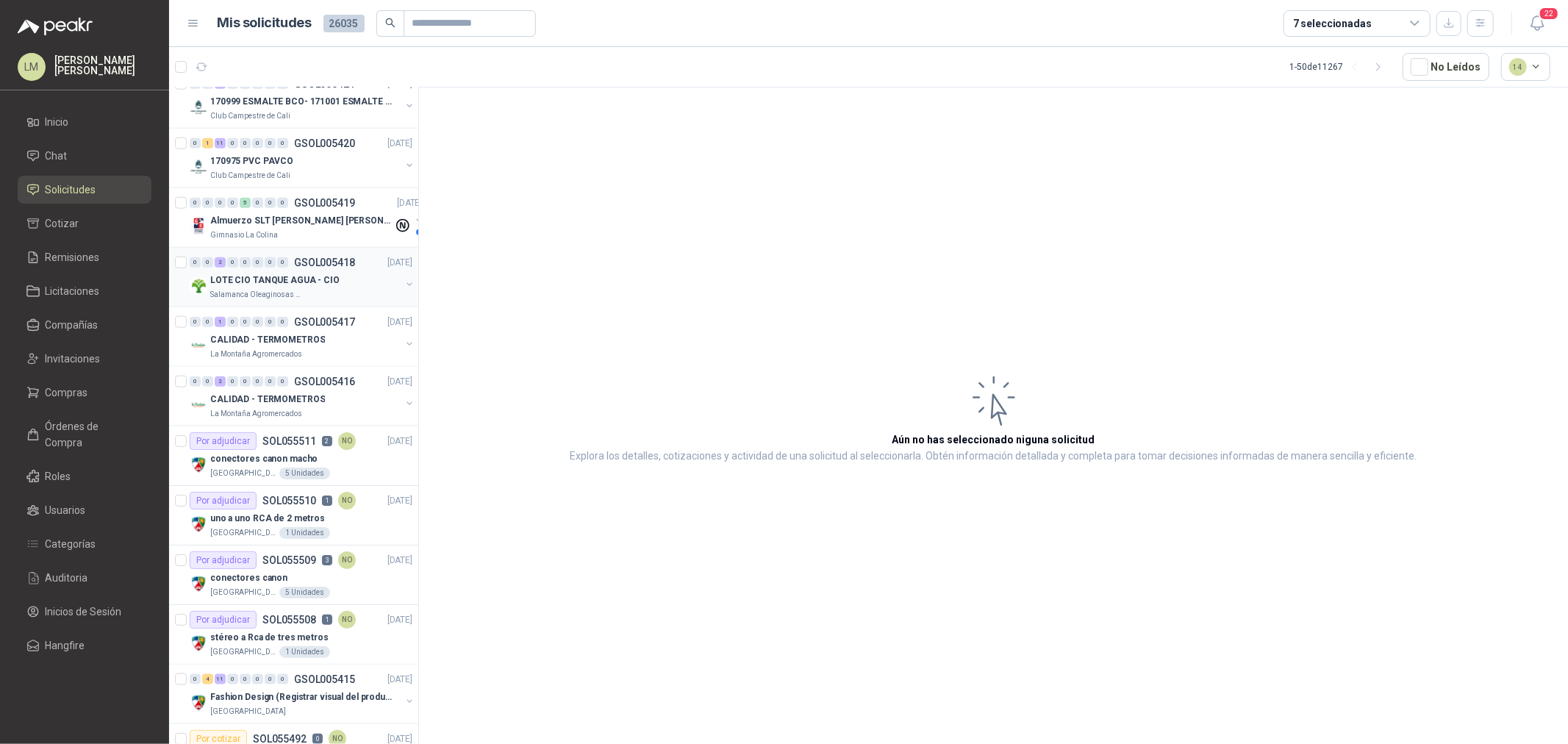
click at [302, 273] on div "LOTE CIO TANQUE AGUA - CIO" at bounding box center [305, 281] width 190 height 18
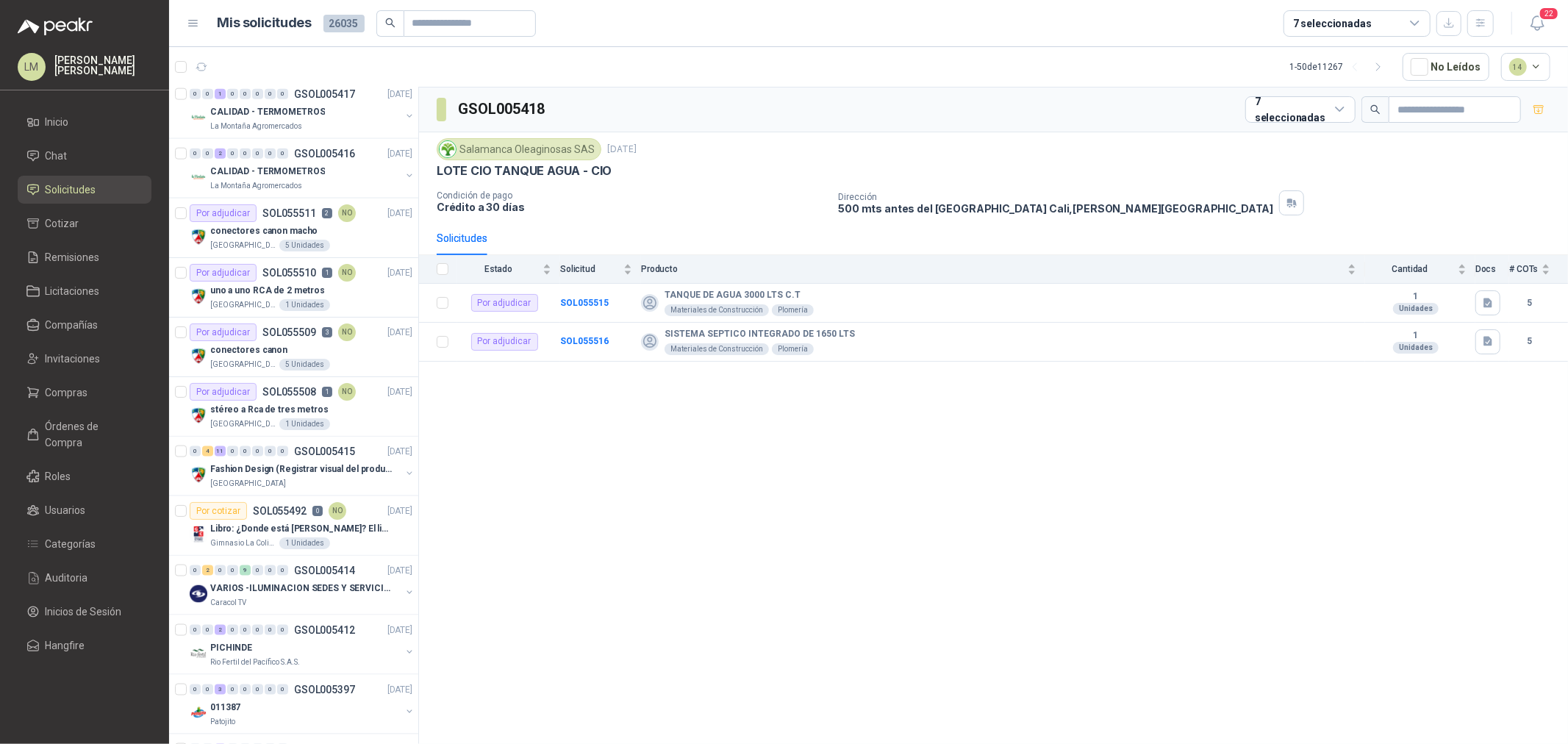
scroll to position [1634, 0]
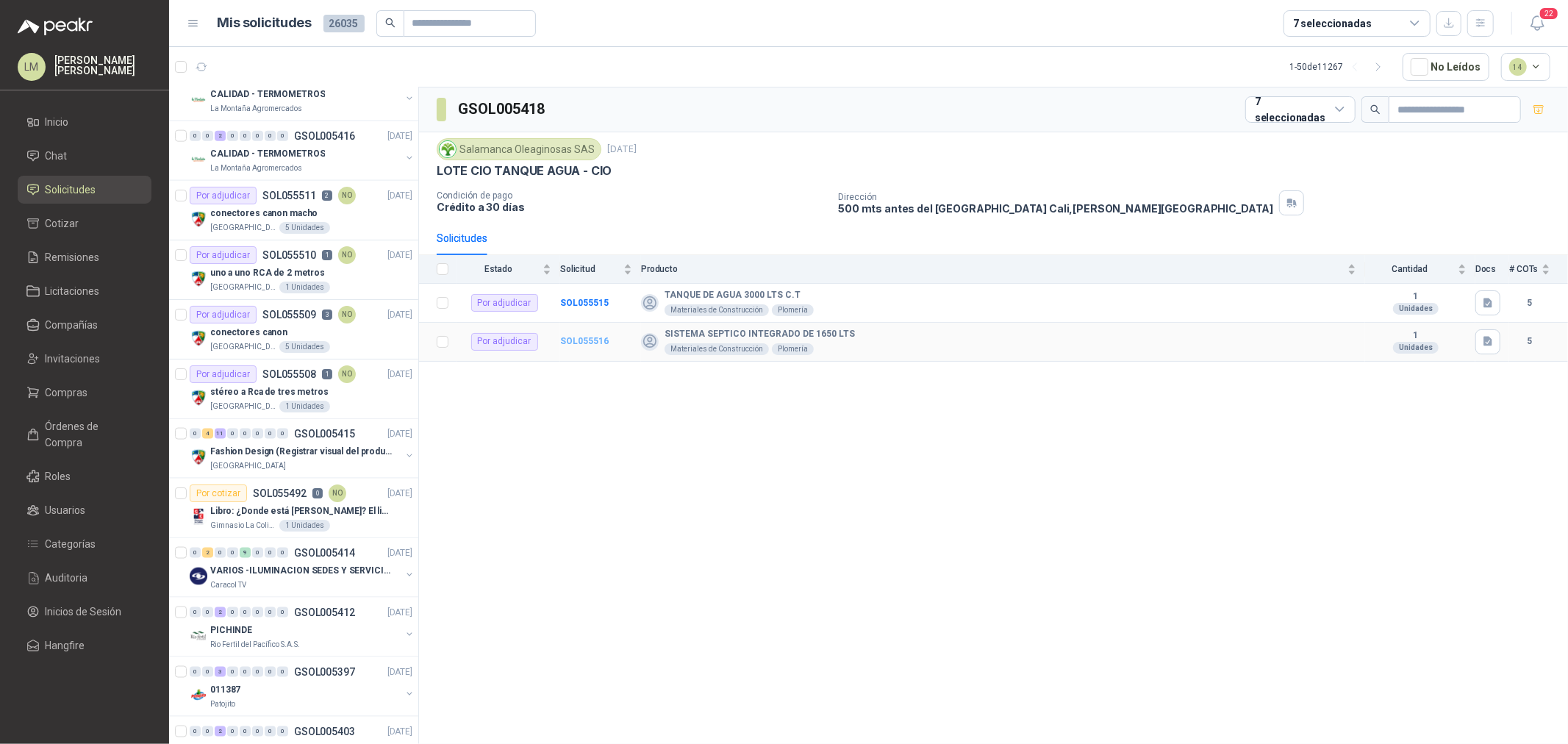
click at [577, 340] on b "SOL055516" at bounding box center [584, 341] width 48 height 11
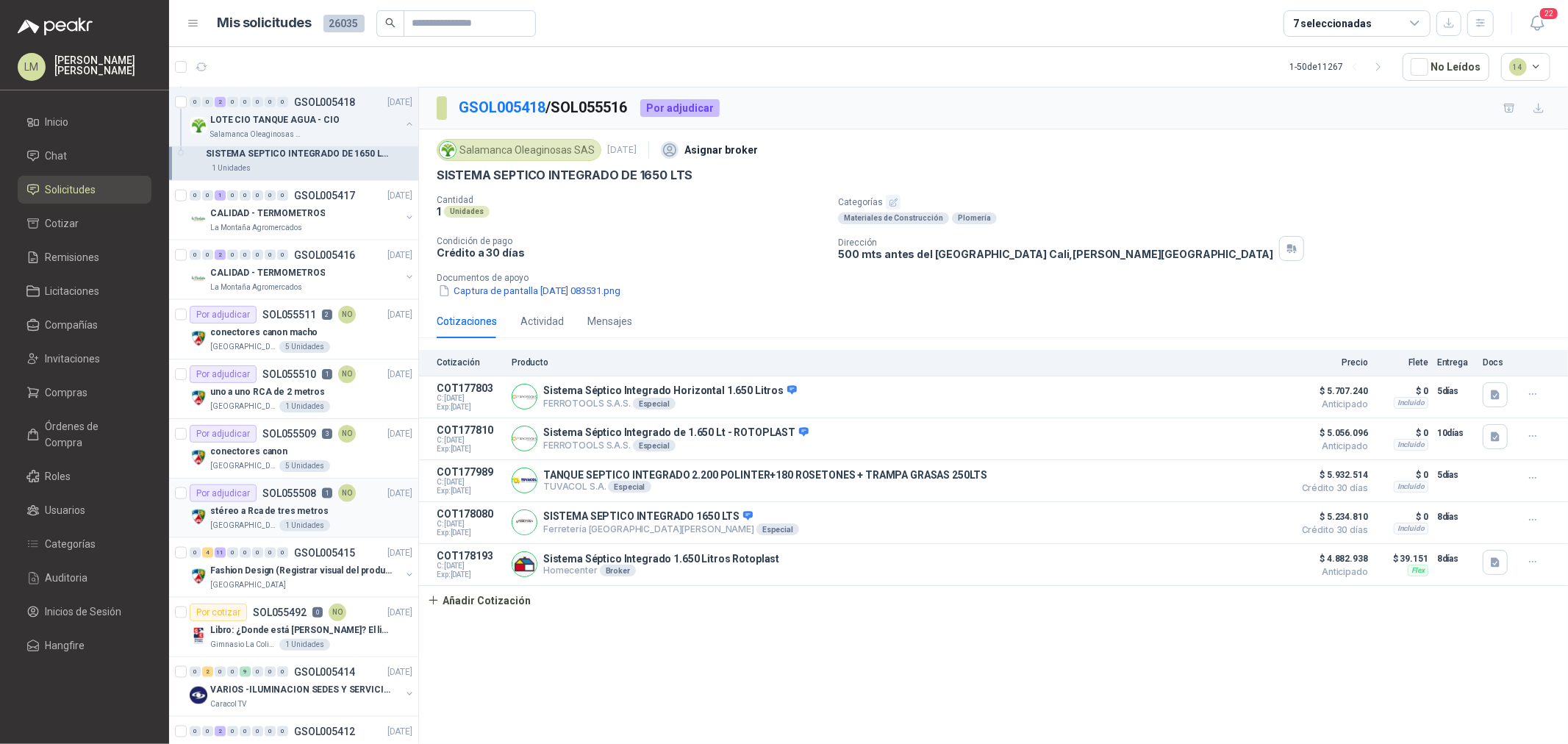
scroll to position [1426, 0]
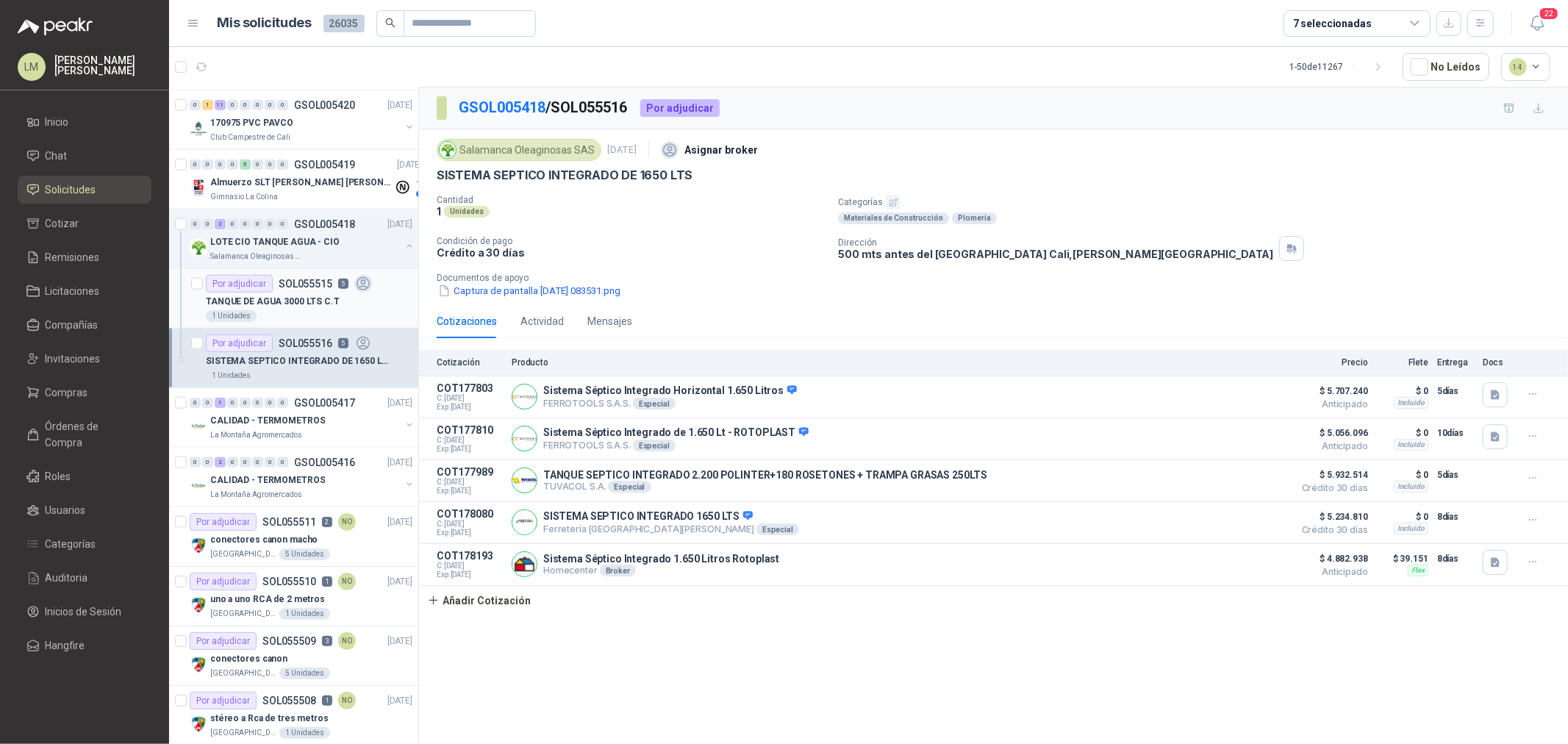
click at [280, 289] on p "SOL055515" at bounding box center [305, 284] width 53 height 11
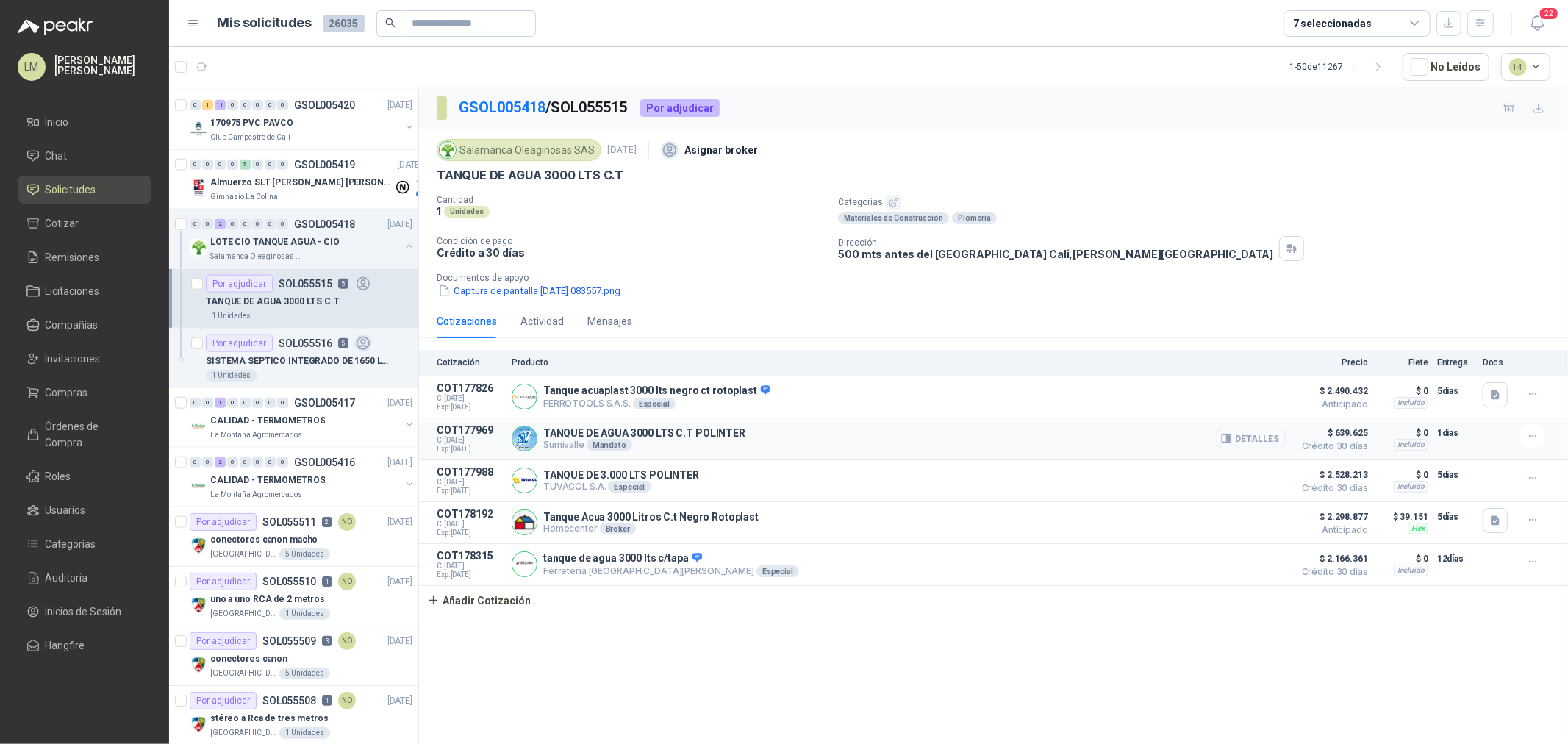
click at [1283, 441] on button "Detalles" at bounding box center [1251, 439] width 69 height 20
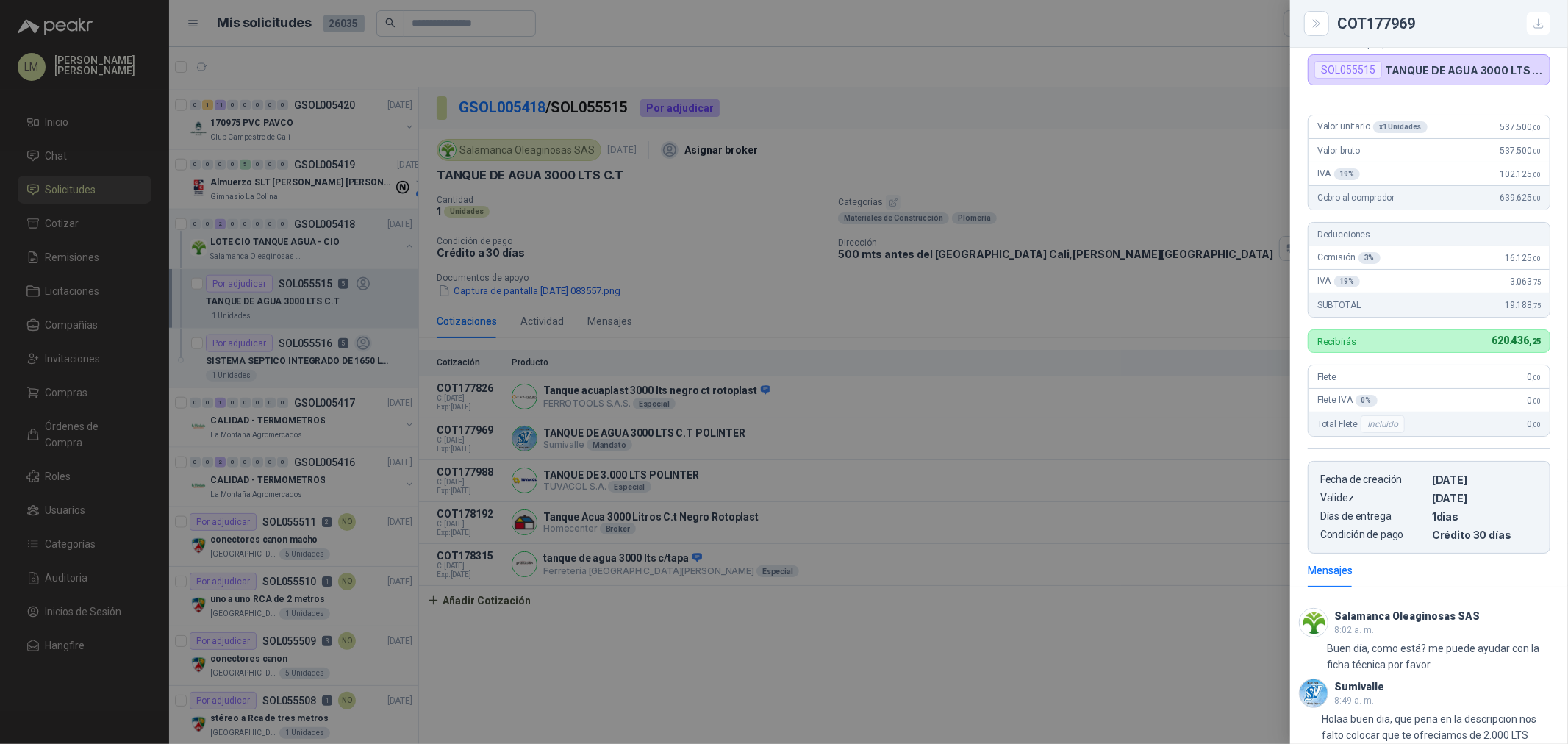
scroll to position [171, 0]
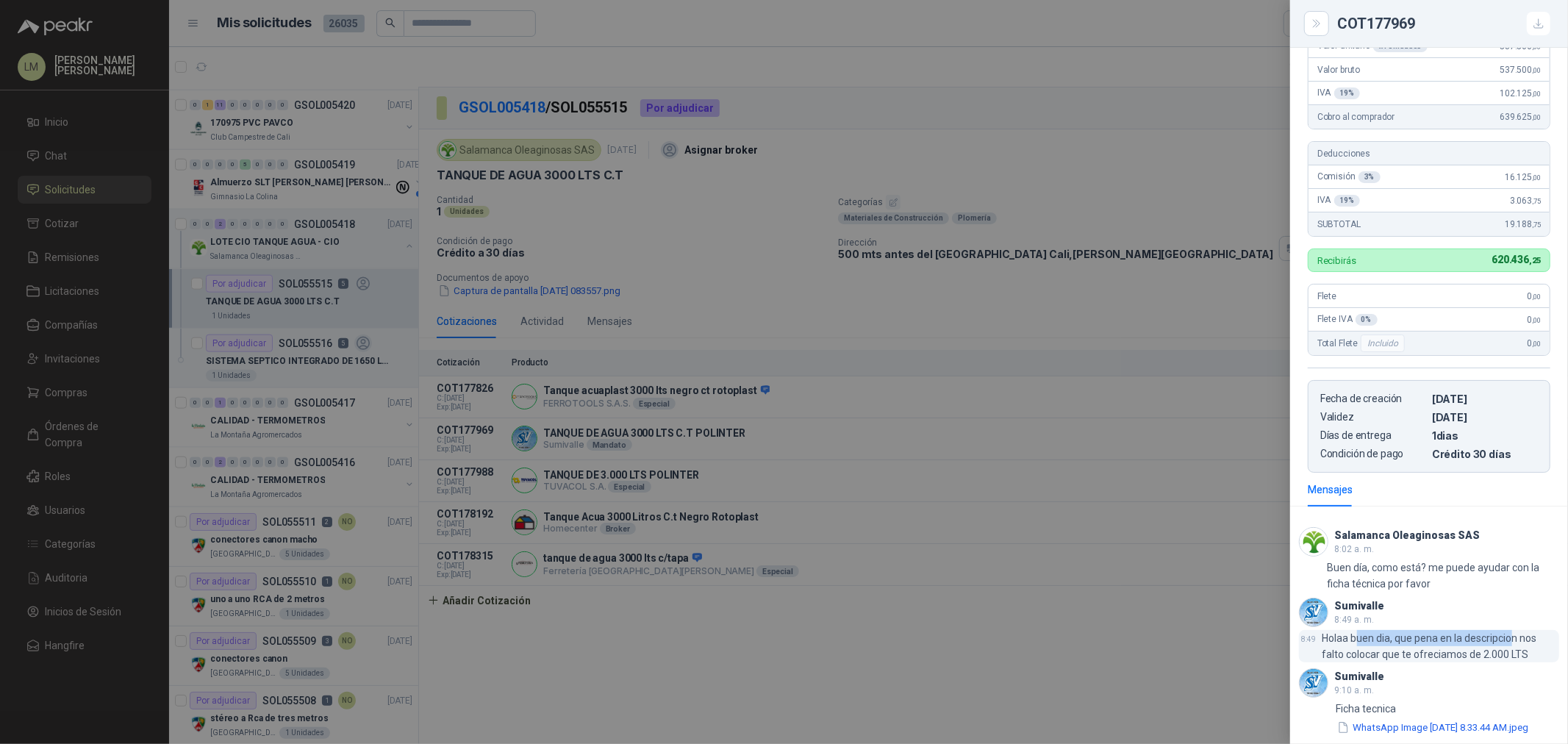
drag, startPoint x: 1358, startPoint y: 629, endPoint x: 1518, endPoint y: 629, distance: 160.0
click at [1518, 630] on p "Holaa buen dia, que pena en la descripcion nos falto colocar que te ofreciamos …" at bounding box center [1441, 646] width 237 height 32
drag, startPoint x: 1326, startPoint y: 648, endPoint x: 1481, endPoint y: 645, distance: 155.0
click at [1479, 645] on p "Holaa buen dia, que pena en la descripcion nos falto colocar que te ofreciamos …" at bounding box center [1441, 646] width 237 height 32
click at [1425, 720] on button "WhatsApp Image [DATE] 8.33.44 AM.jpeg" at bounding box center [1433, 728] width 194 height 16
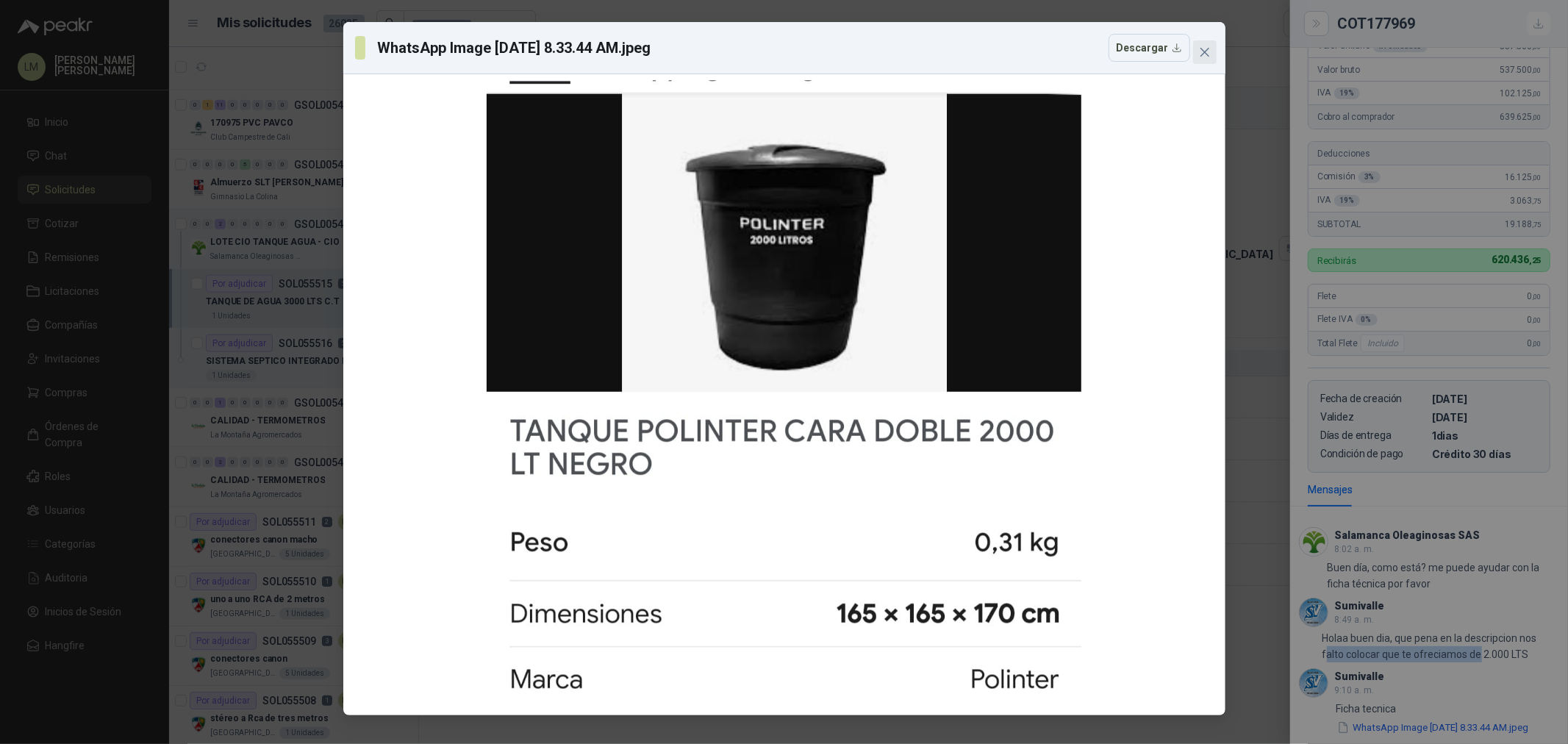
click at [1207, 57] on icon "close" at bounding box center [1205, 52] width 11 height 11
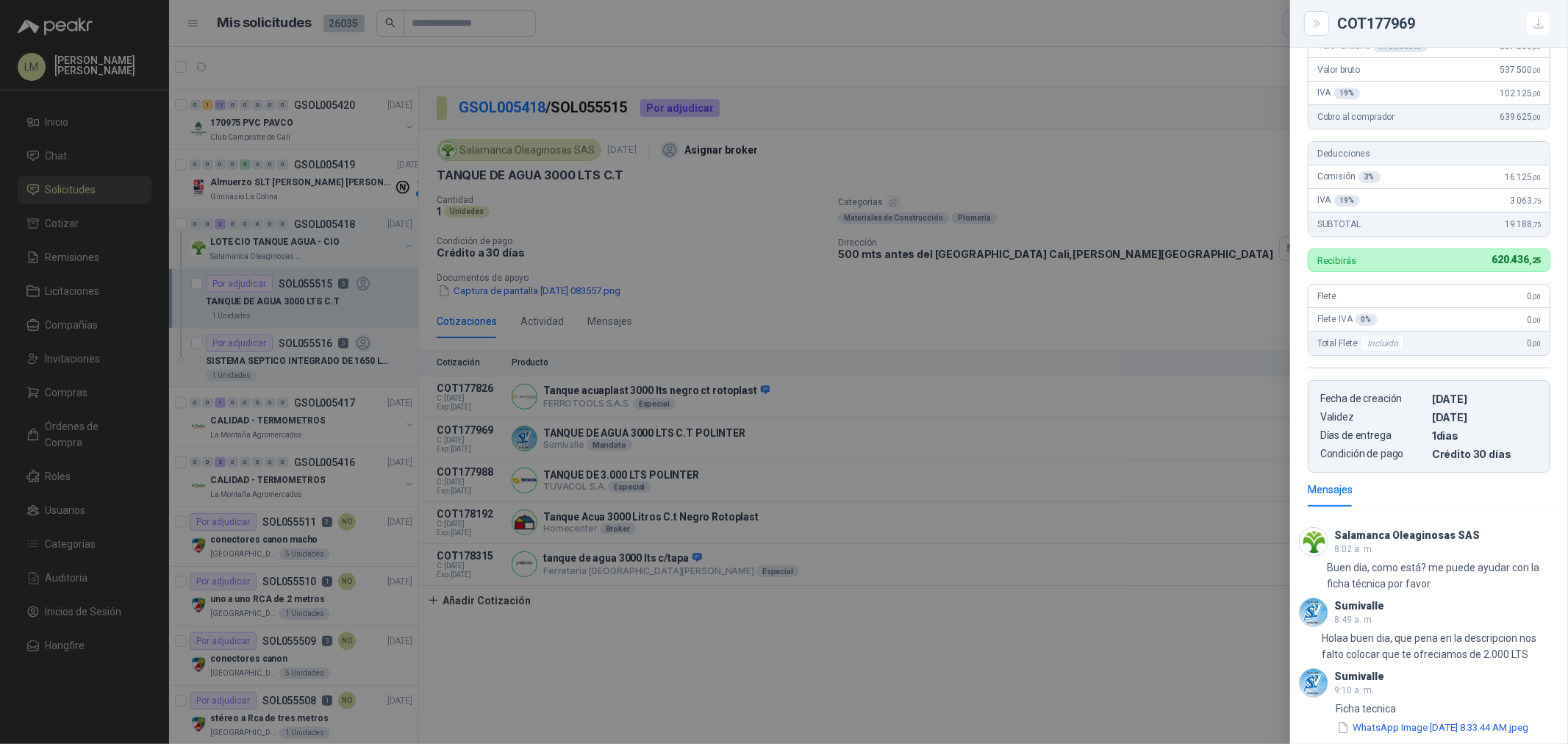
click at [796, 287] on div at bounding box center [784, 372] width 1568 height 744
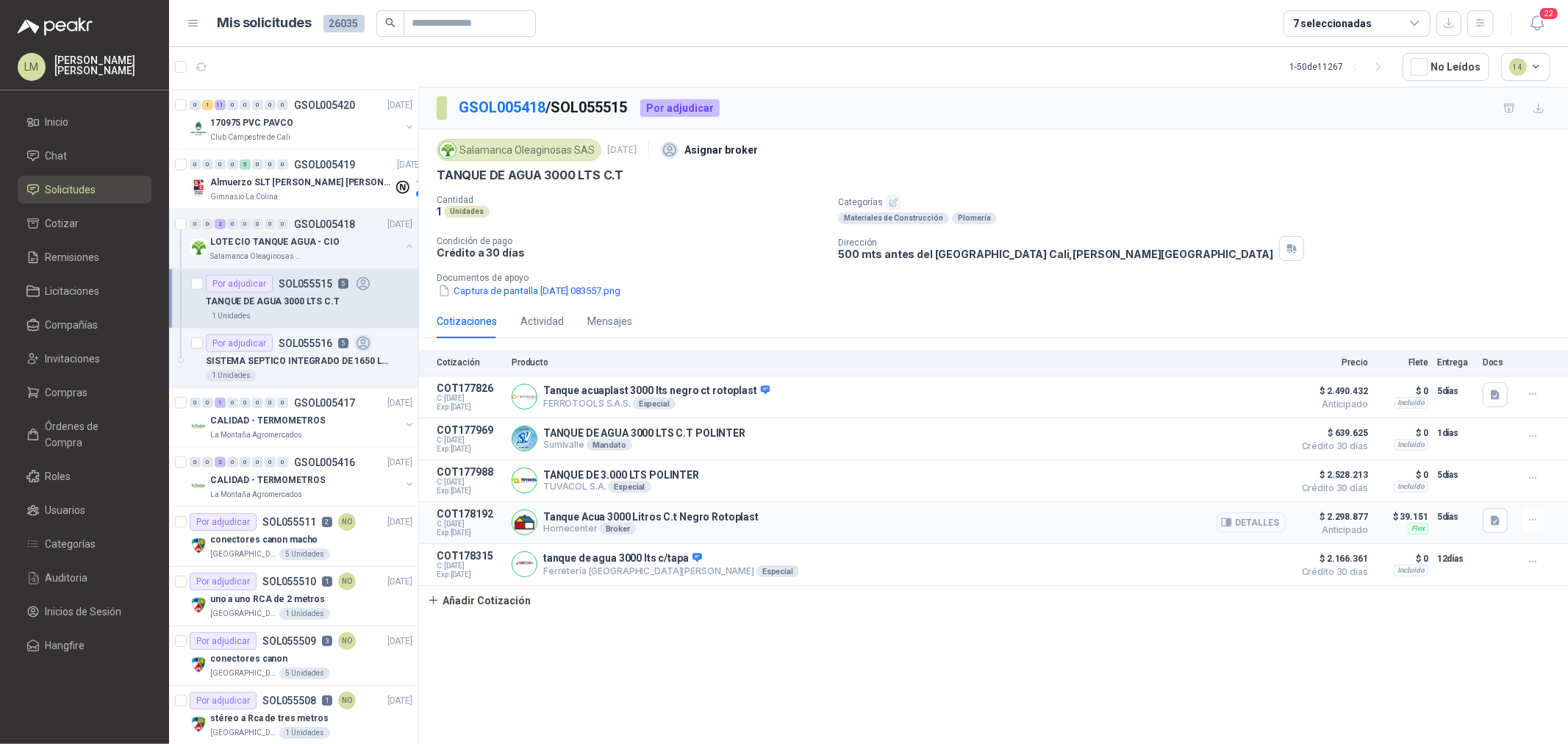
click at [1266, 524] on button "Detalles" at bounding box center [1251, 523] width 69 height 20
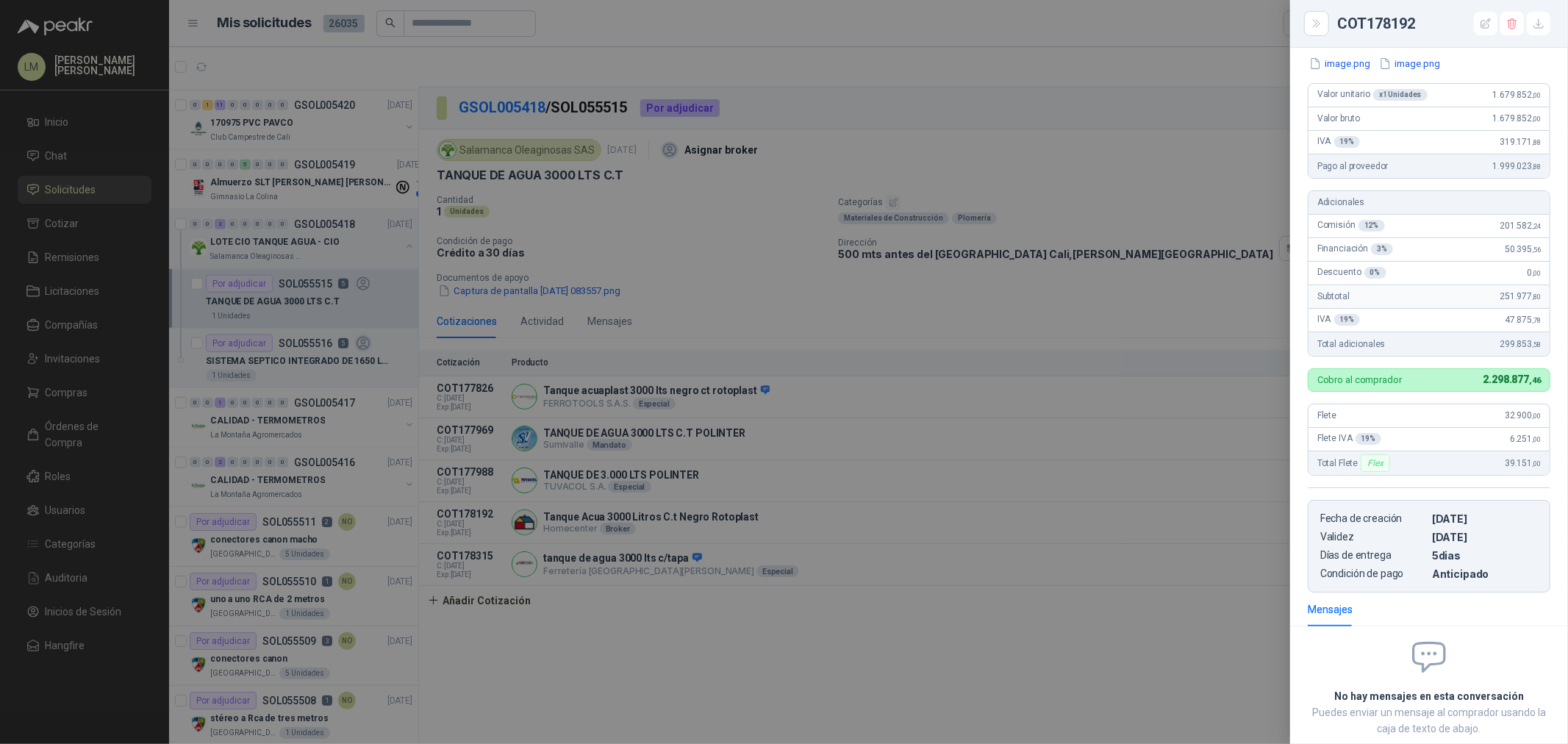
scroll to position [104, 0]
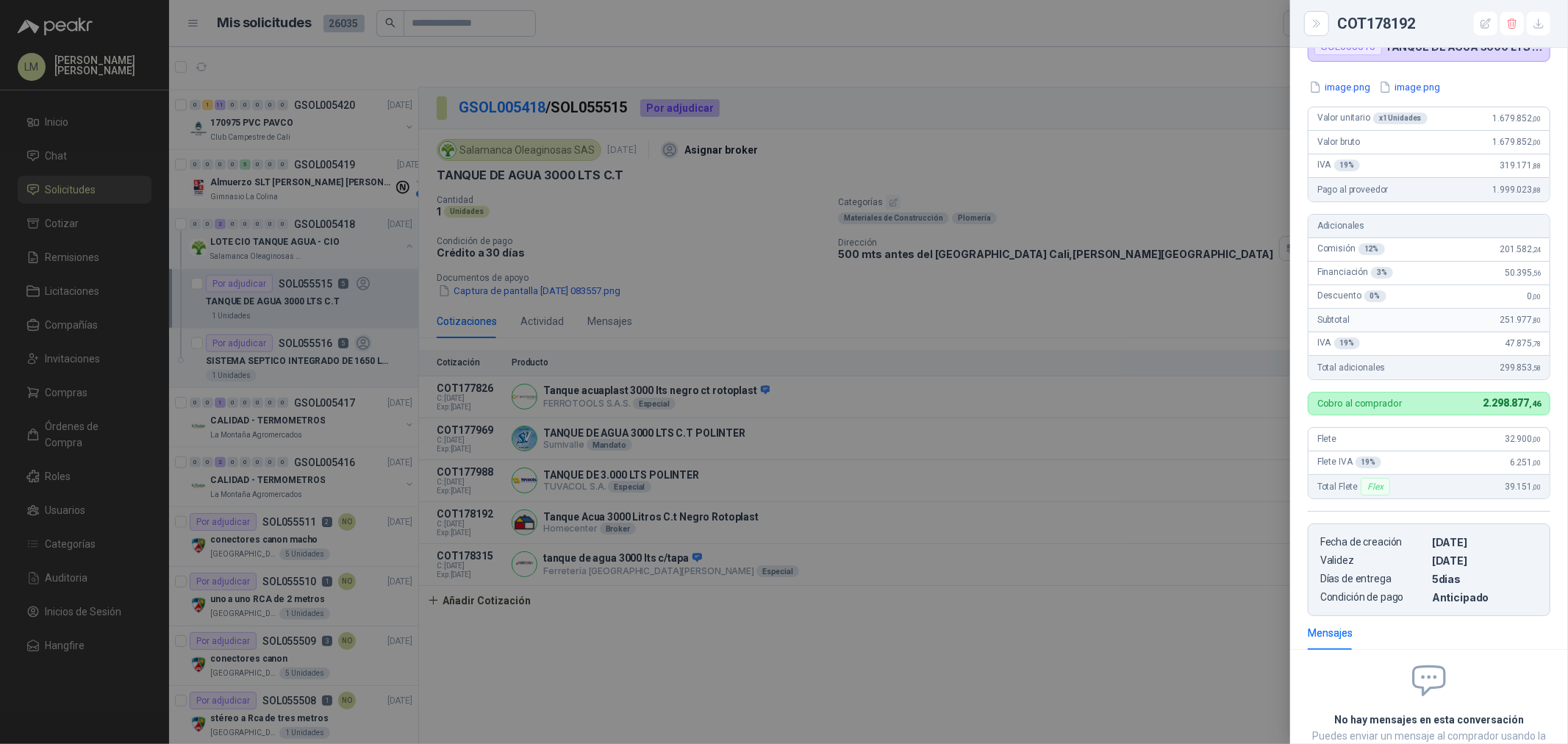
click at [1077, 509] on div at bounding box center [784, 372] width 1568 height 744
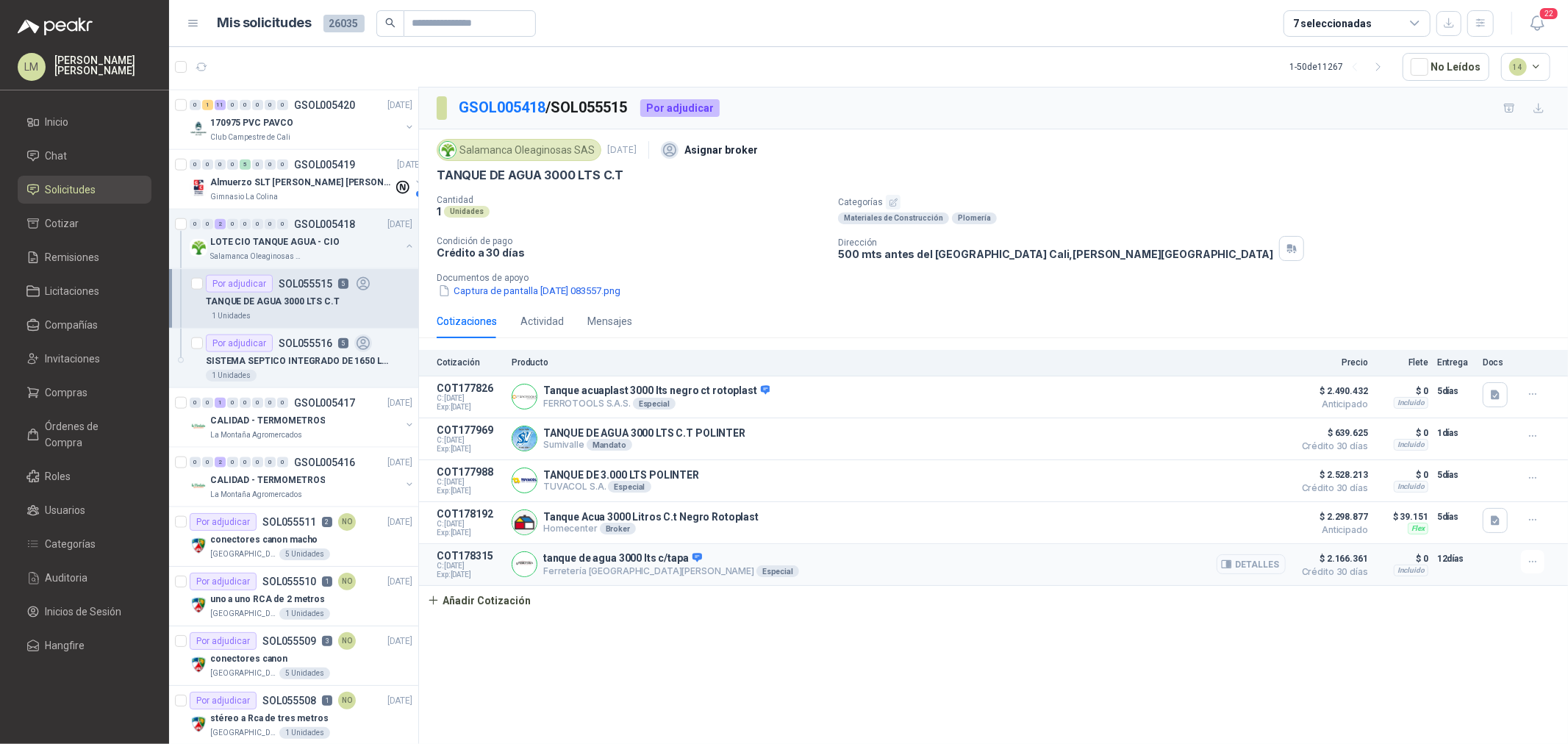
click at [1256, 561] on button "Detalles" at bounding box center [1251, 564] width 69 height 20
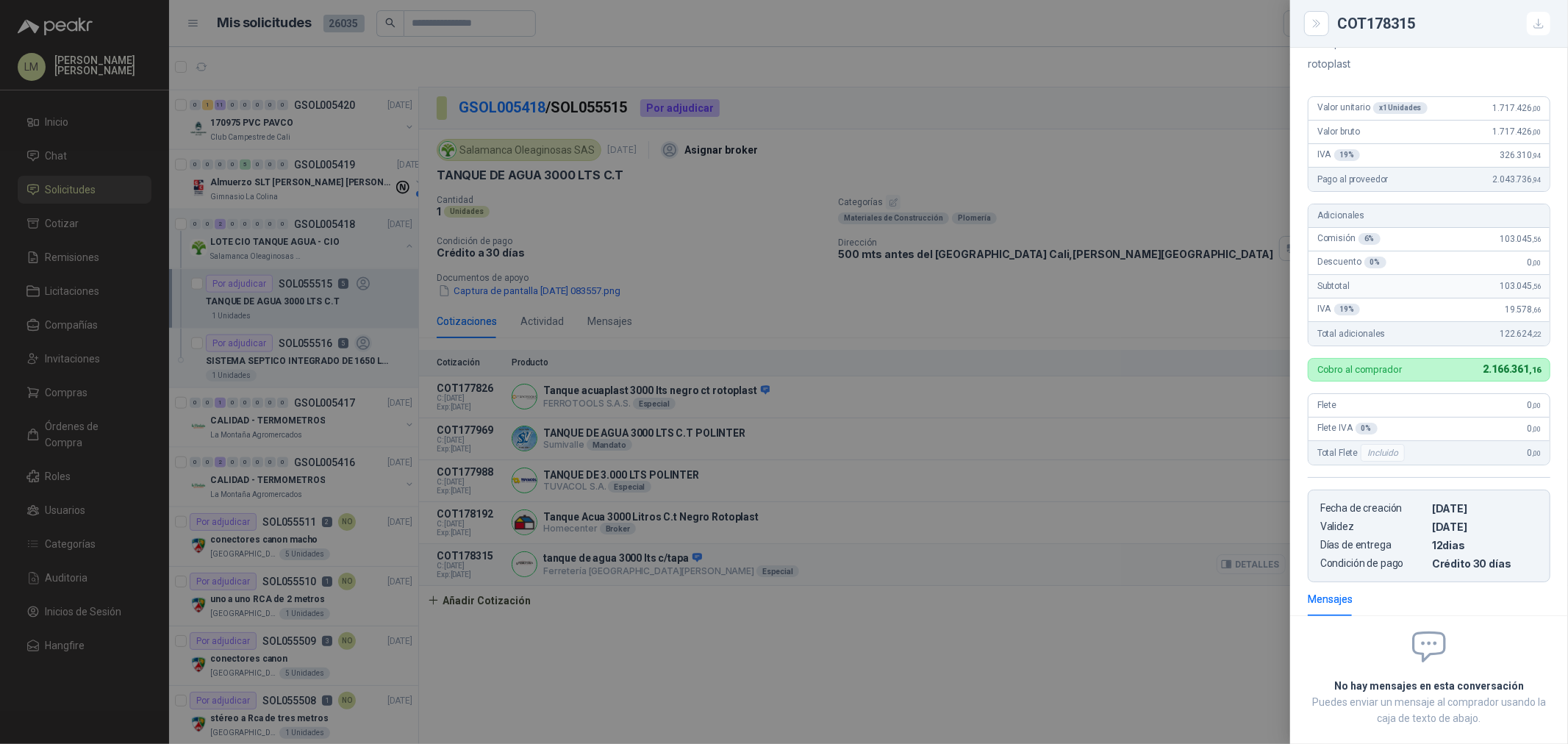
scroll to position [129, 0]
click at [1004, 563] on div at bounding box center [784, 372] width 1568 height 744
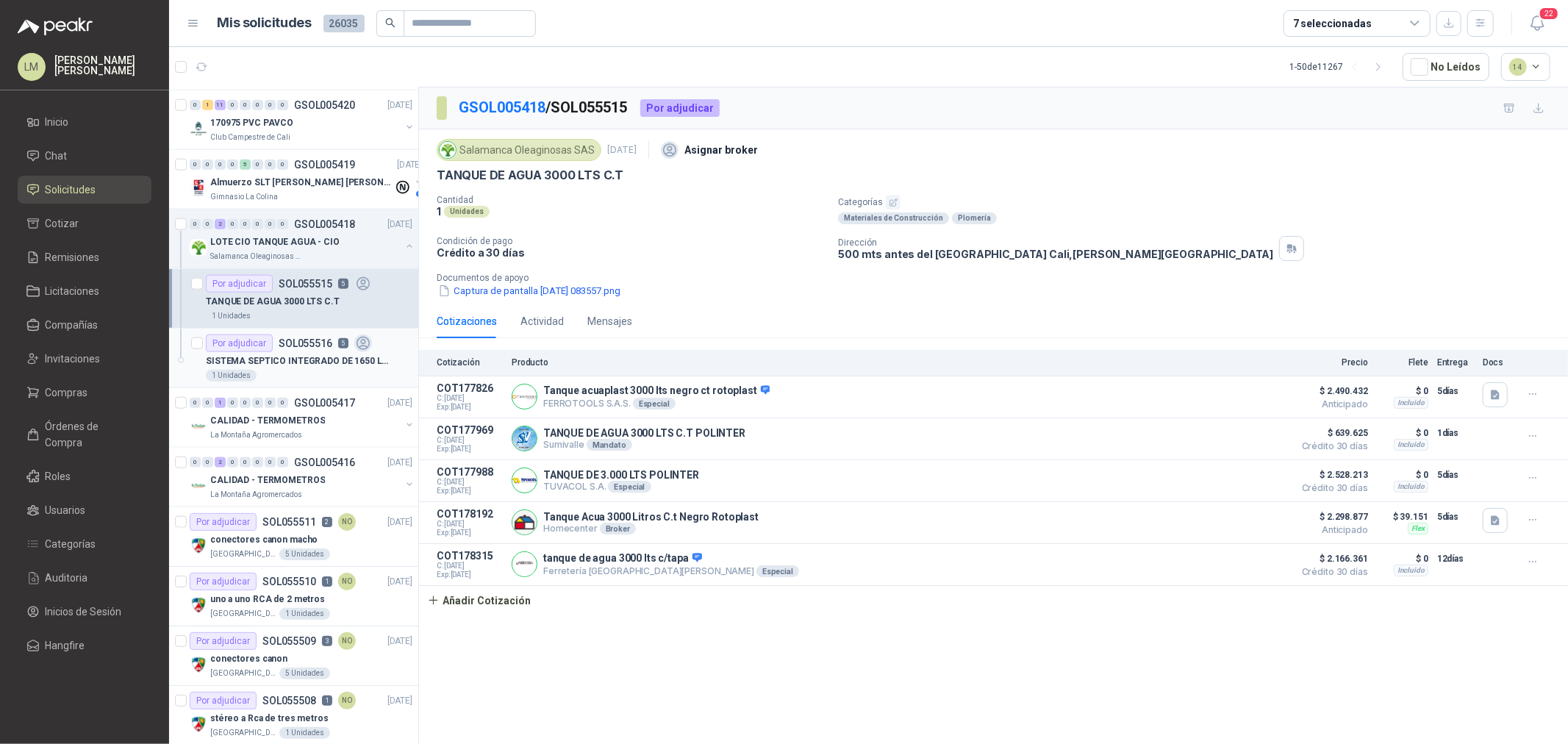
click at [326, 352] on div "Por adjudicar SOL055516 5" at bounding box center [289, 344] width 166 height 18
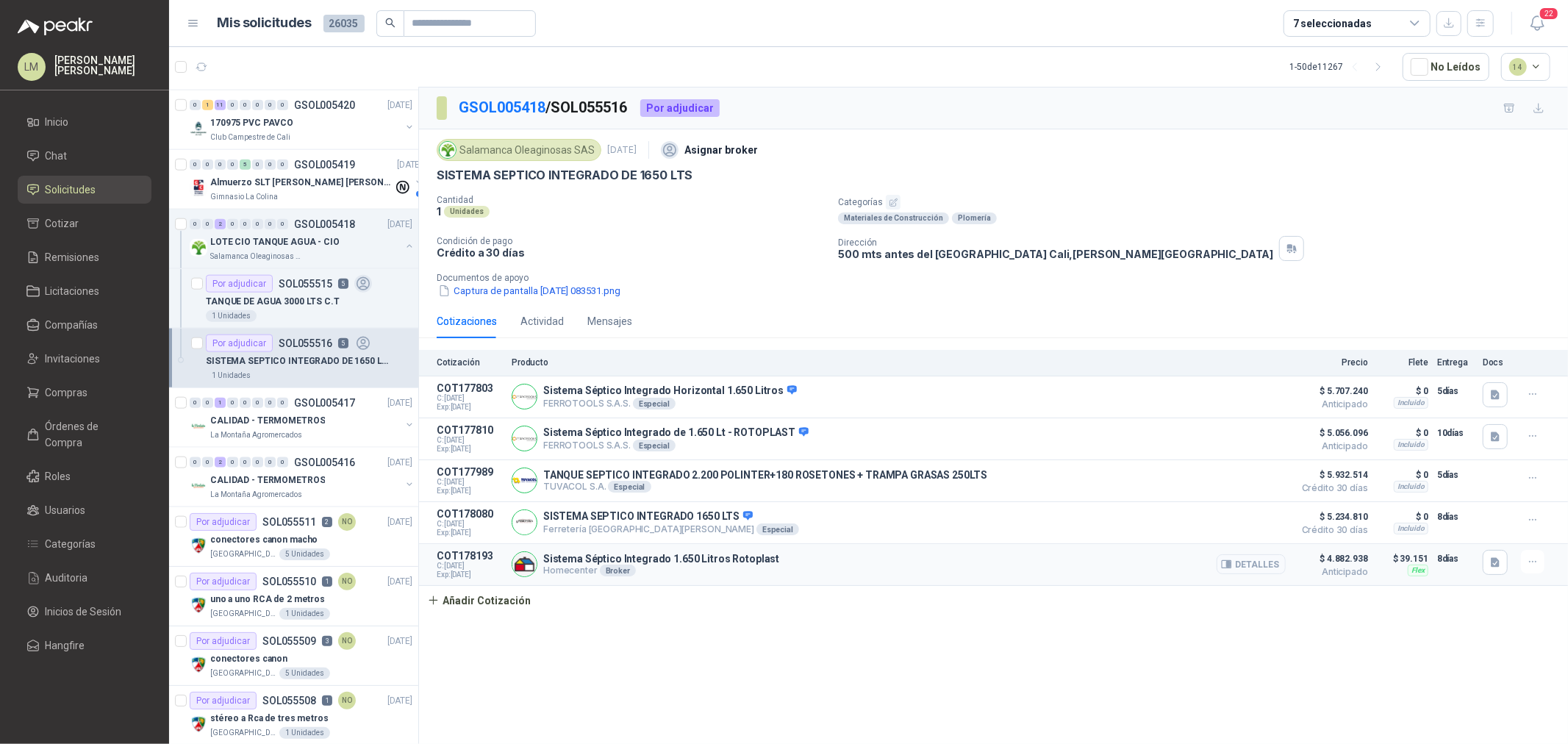
click at [1245, 567] on button "Detalles" at bounding box center [1251, 564] width 69 height 20
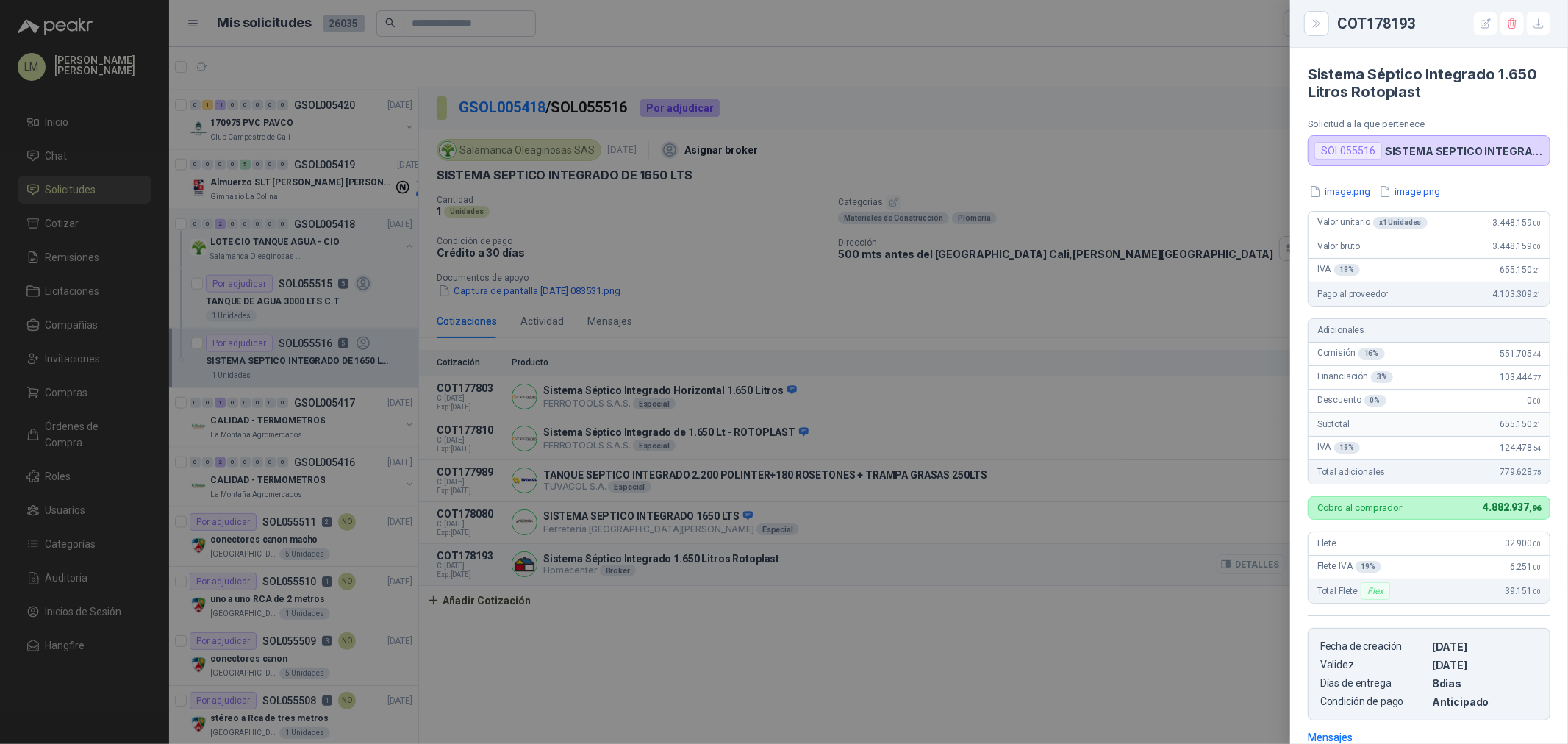
scroll to position [213, 0]
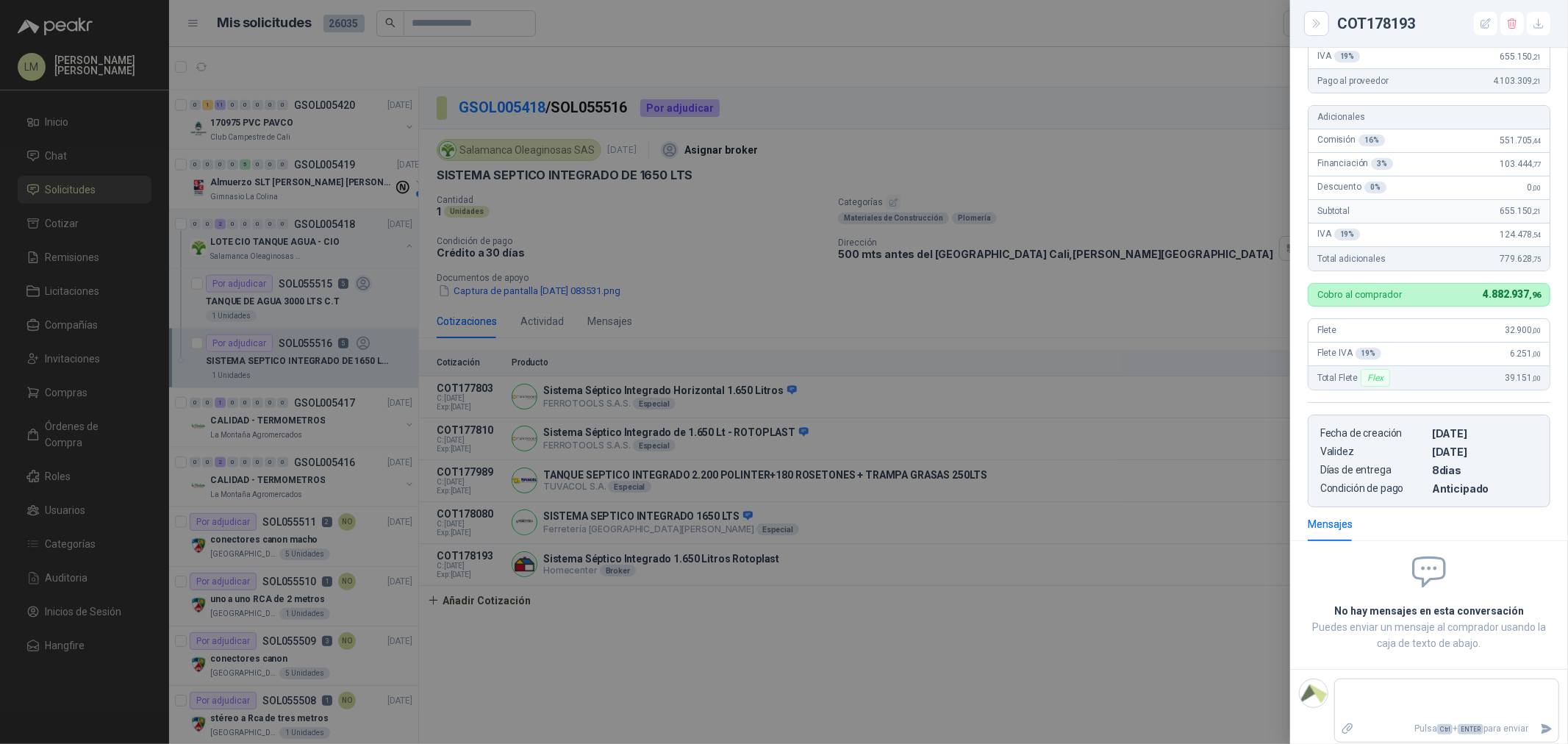
click at [1140, 552] on div at bounding box center [784, 372] width 1568 height 744
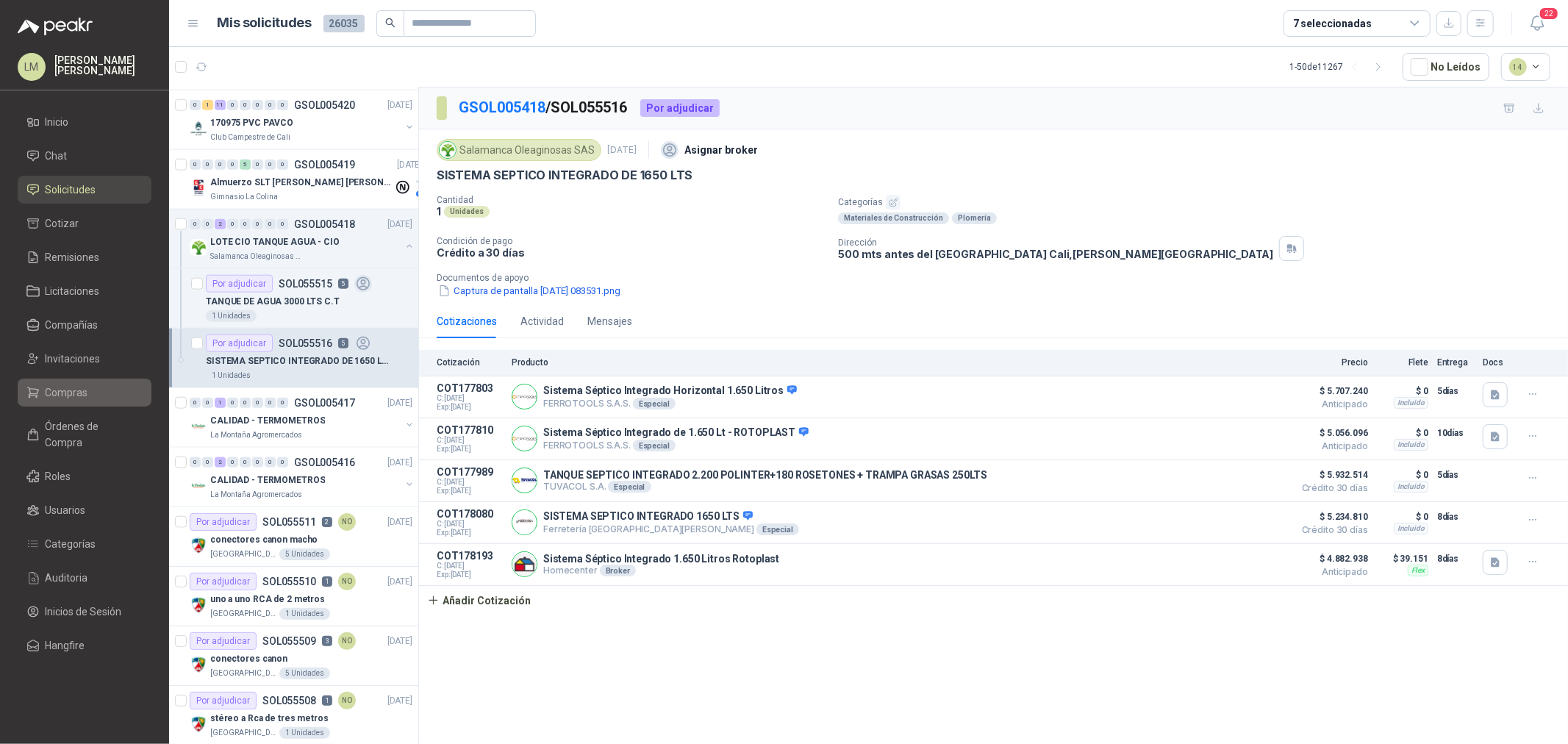
click at [60, 388] on span "Compras" at bounding box center [67, 393] width 43 height 16
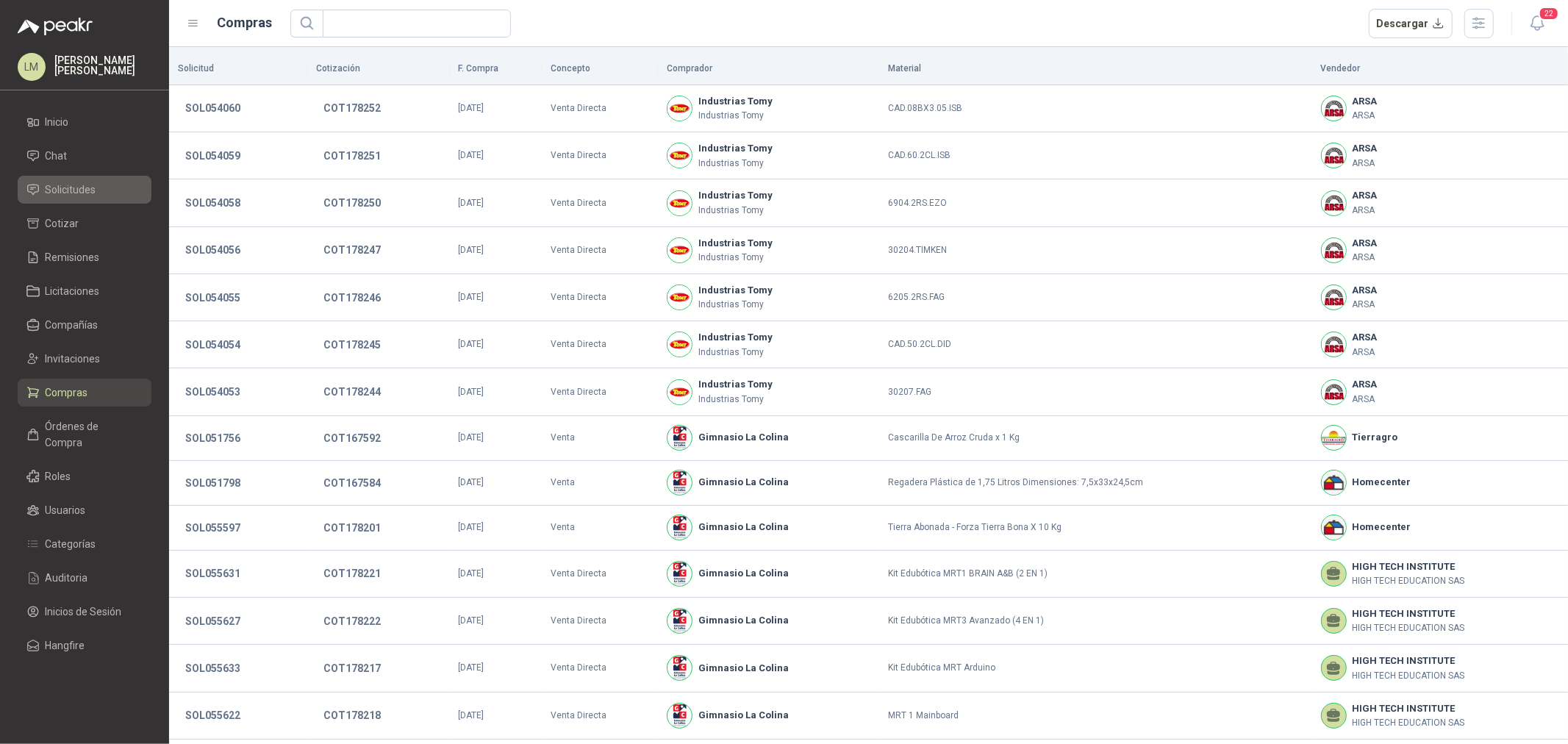
click at [53, 193] on span "Solicitudes" at bounding box center [71, 189] width 51 height 16
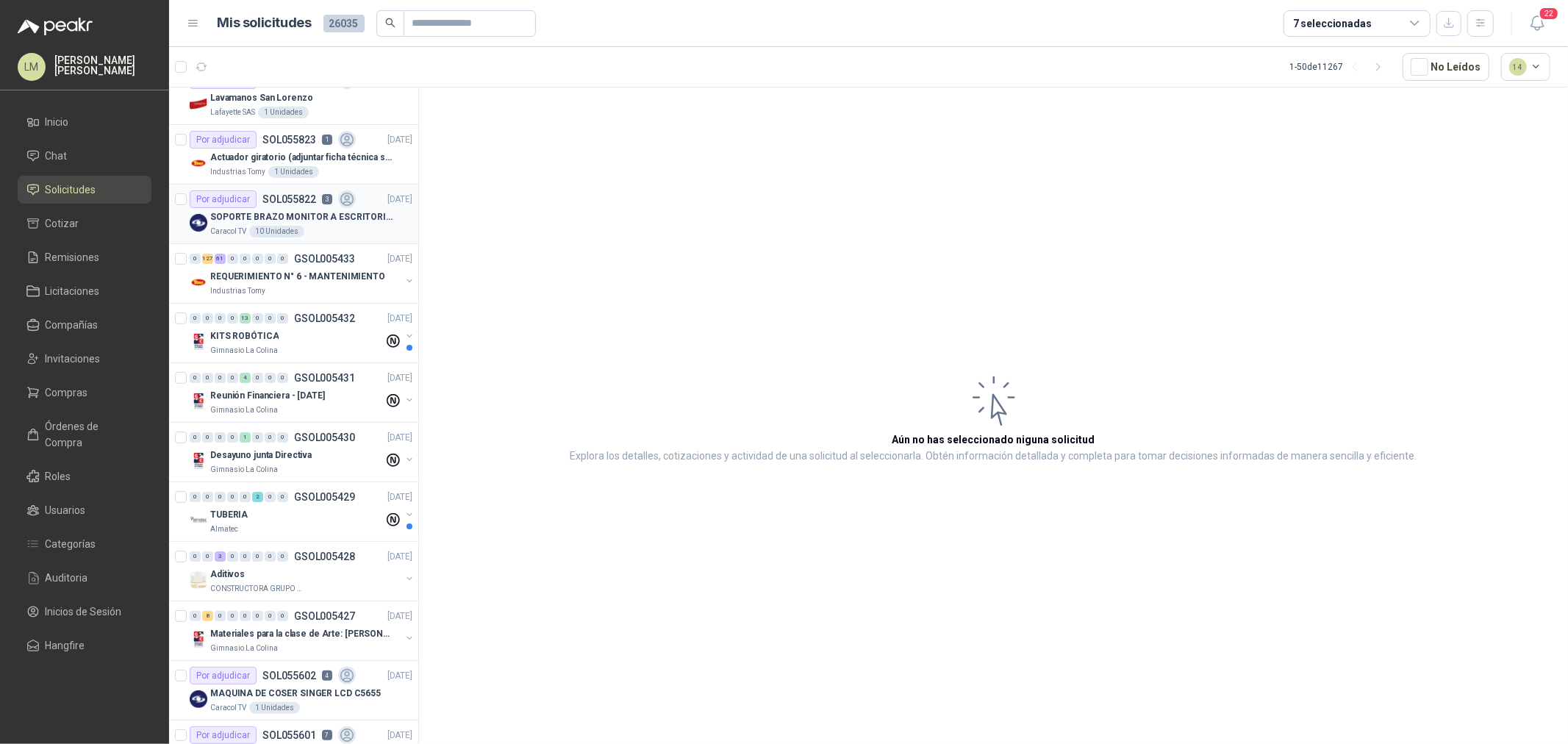
scroll to position [163, 0]
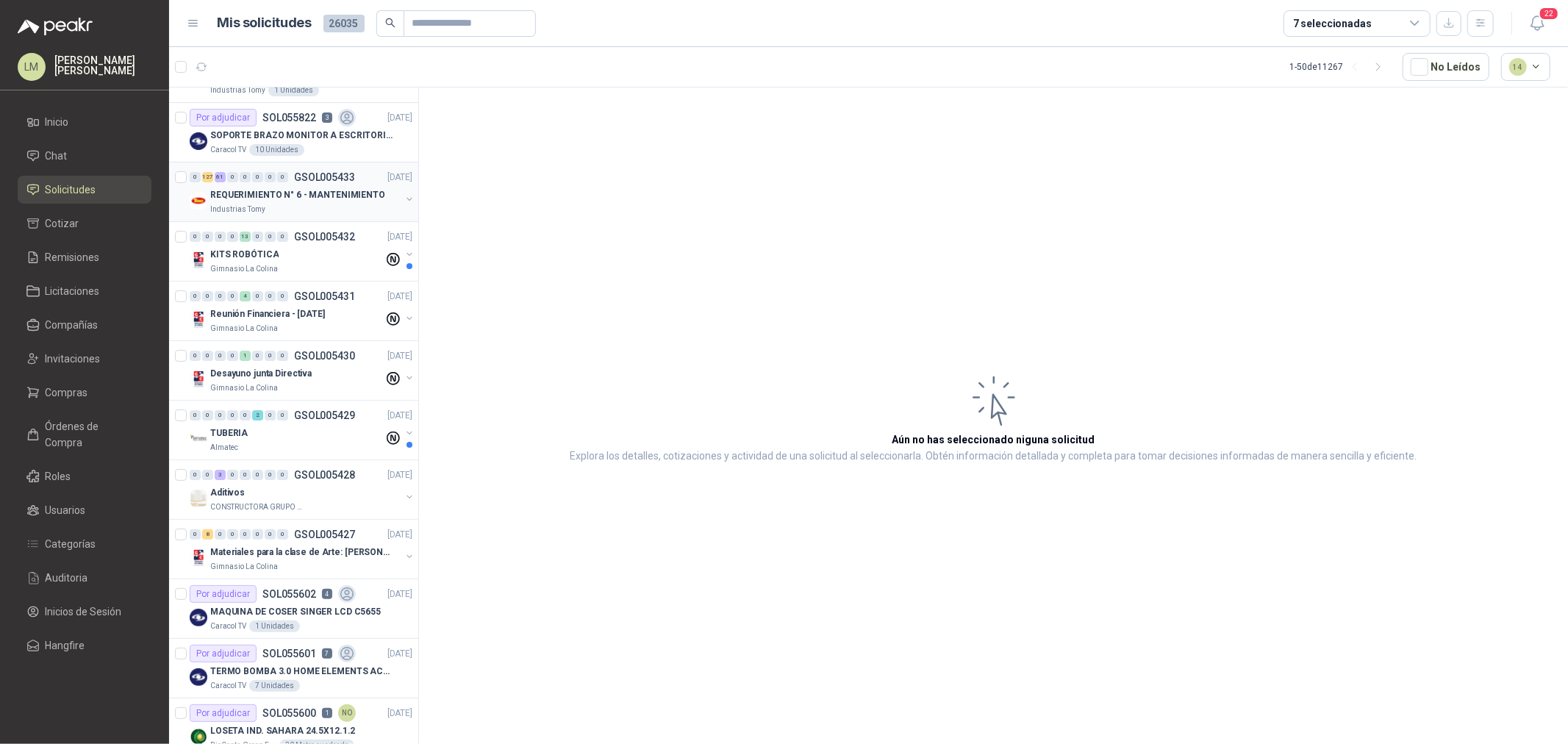
click at [262, 210] on p "Industrias Tomy" at bounding box center [237, 209] width 55 height 11
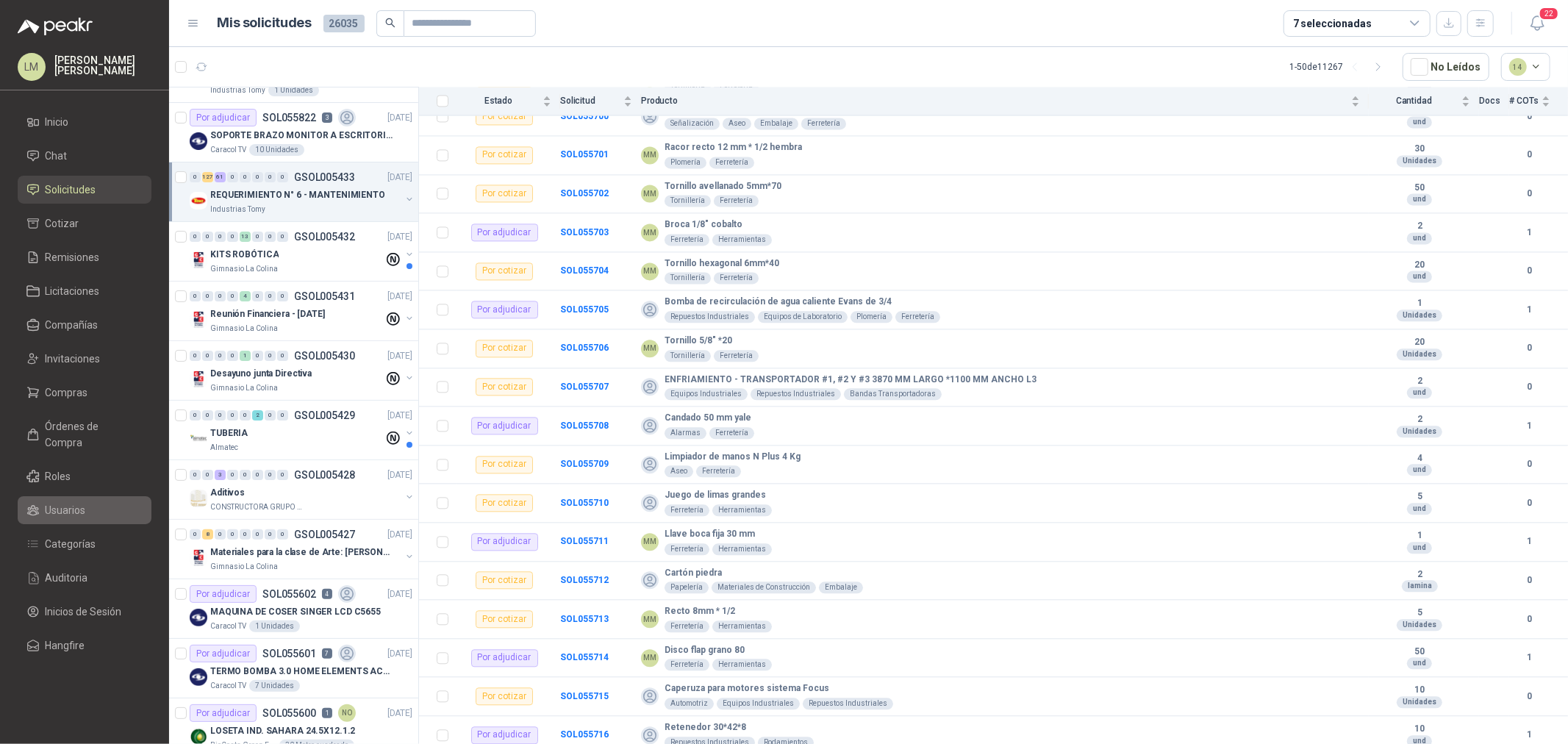
scroll to position [2777, 0]
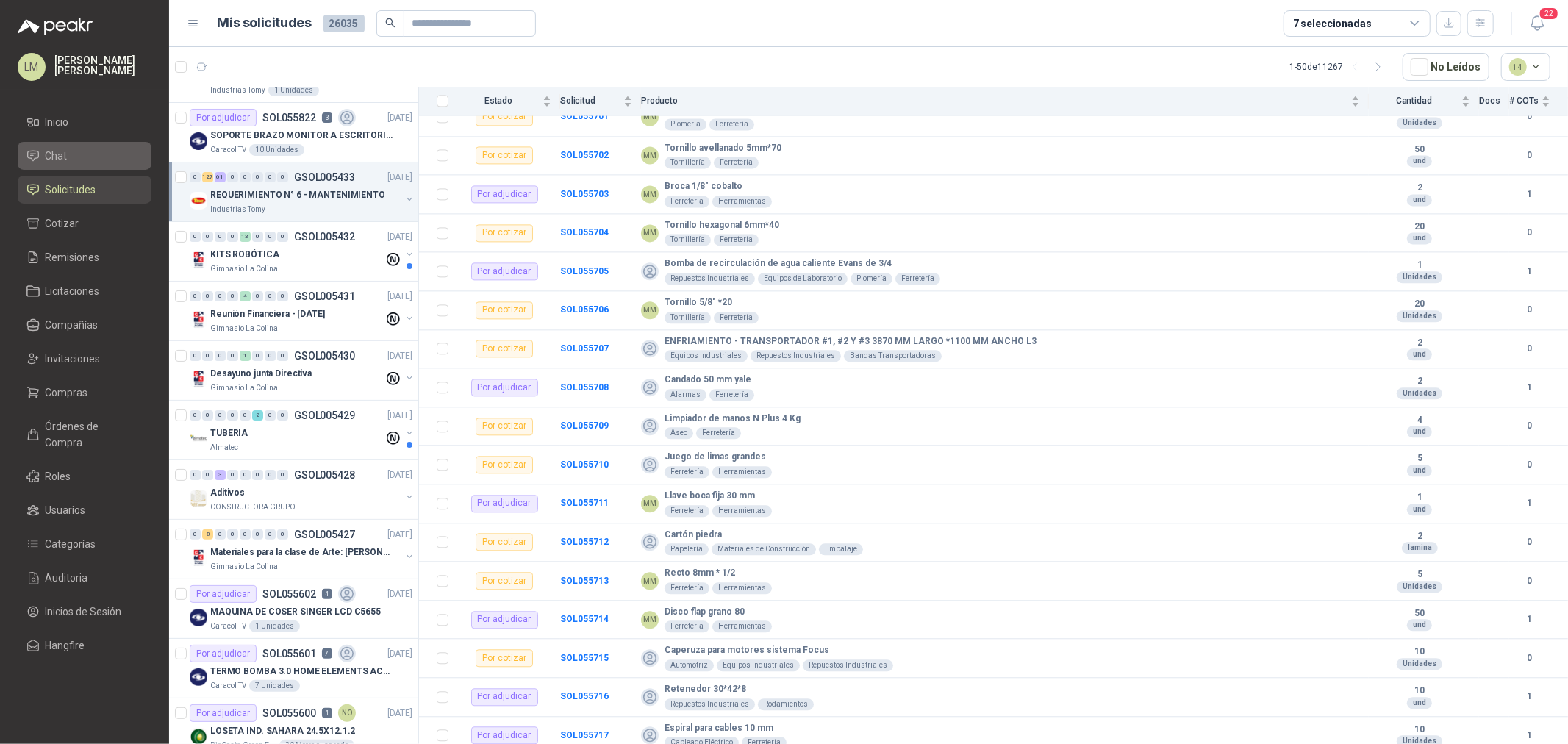
click at [83, 153] on li "Chat" at bounding box center [84, 156] width 116 height 16
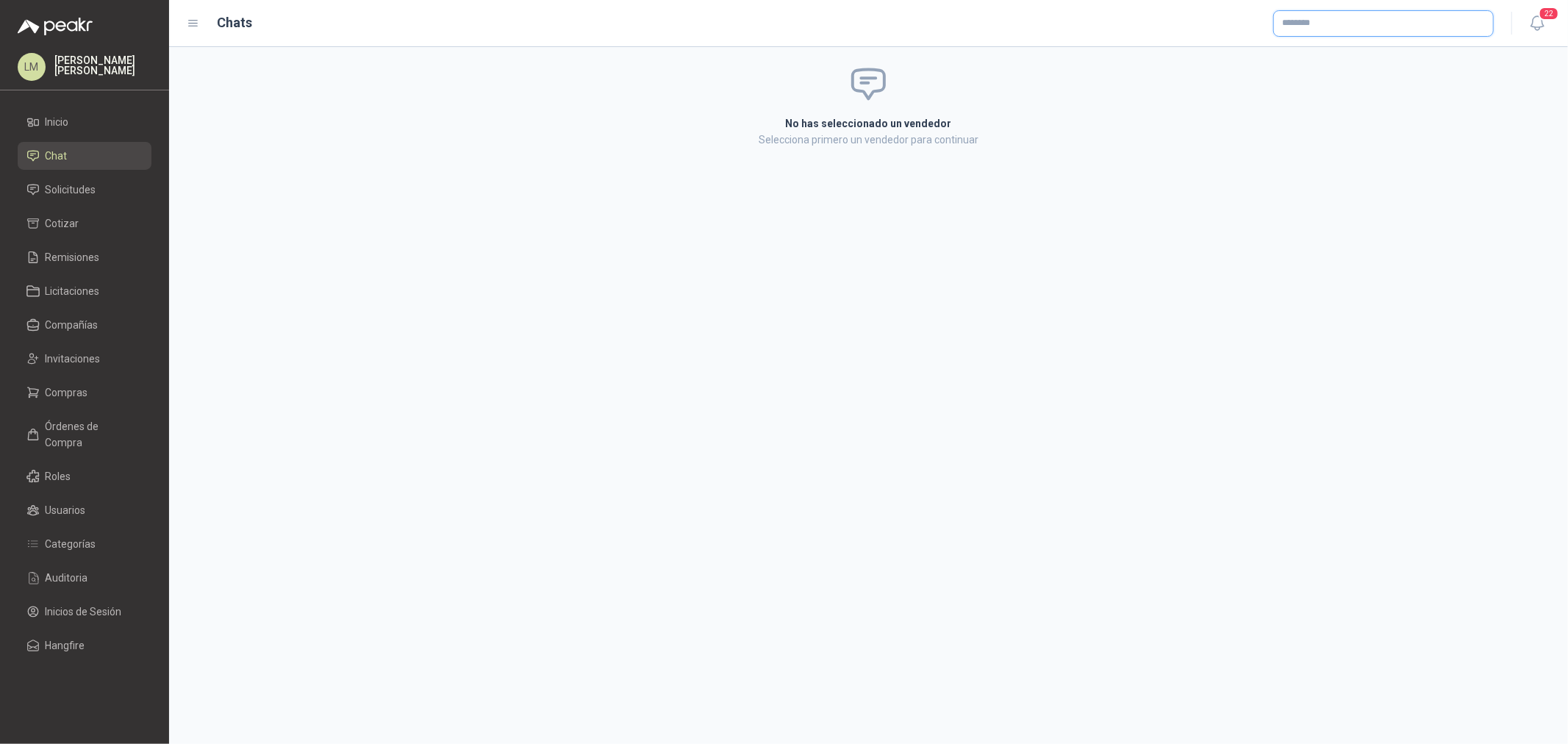
click at [1310, 25] on input "text" at bounding box center [1383, 23] width 219 height 25
type input "******"
click at [1324, 54] on p "valvuniples y accesorios sas" at bounding box center [1384, 54] width 153 height 9
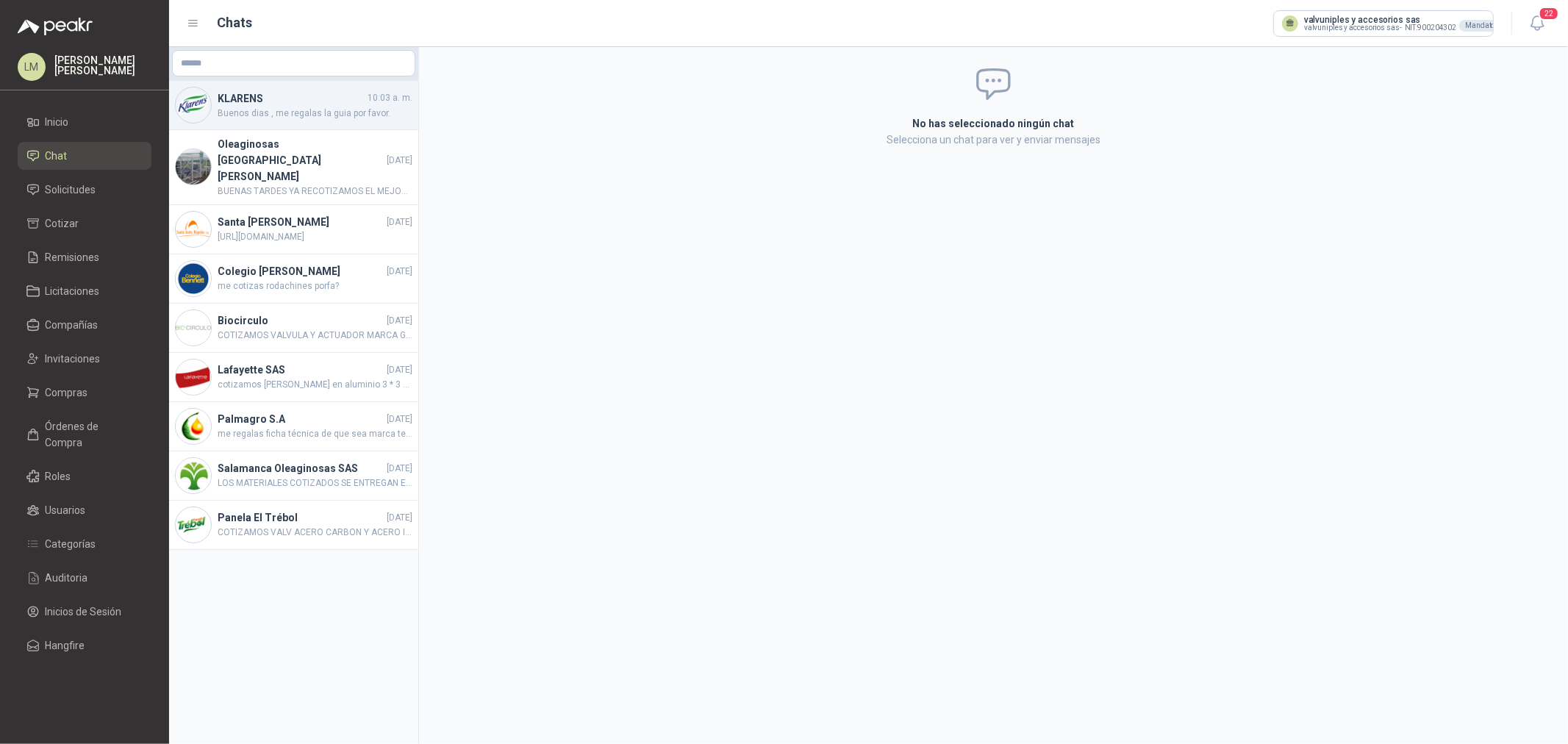
click at [284, 112] on span "Buenos dias , me regalas la guia por favor." at bounding box center [315, 113] width 195 height 14
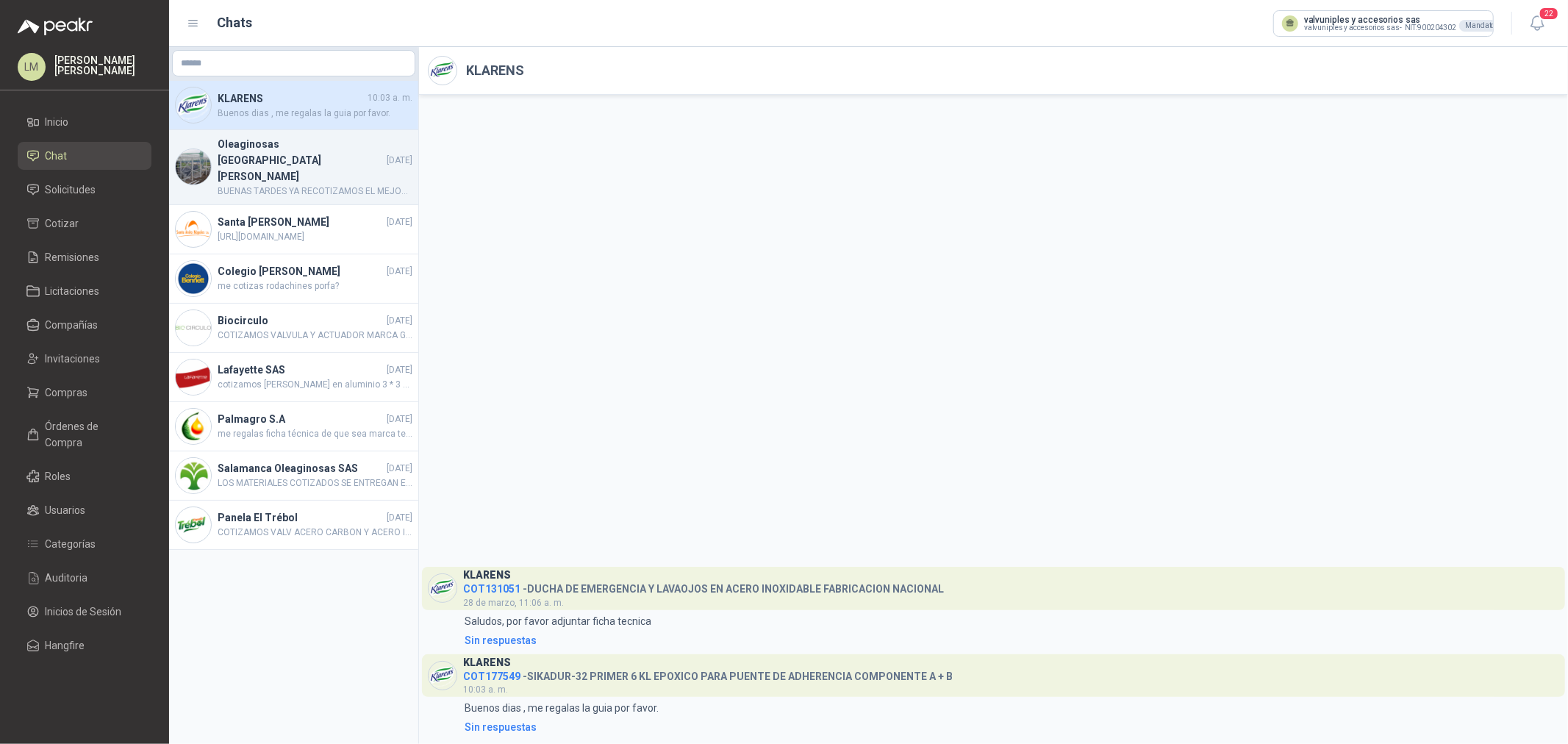
click at [322, 153] on h4 "Oleaginosas [GEOGRAPHIC_DATA][PERSON_NAME]" at bounding box center [300, 160] width 166 height 48
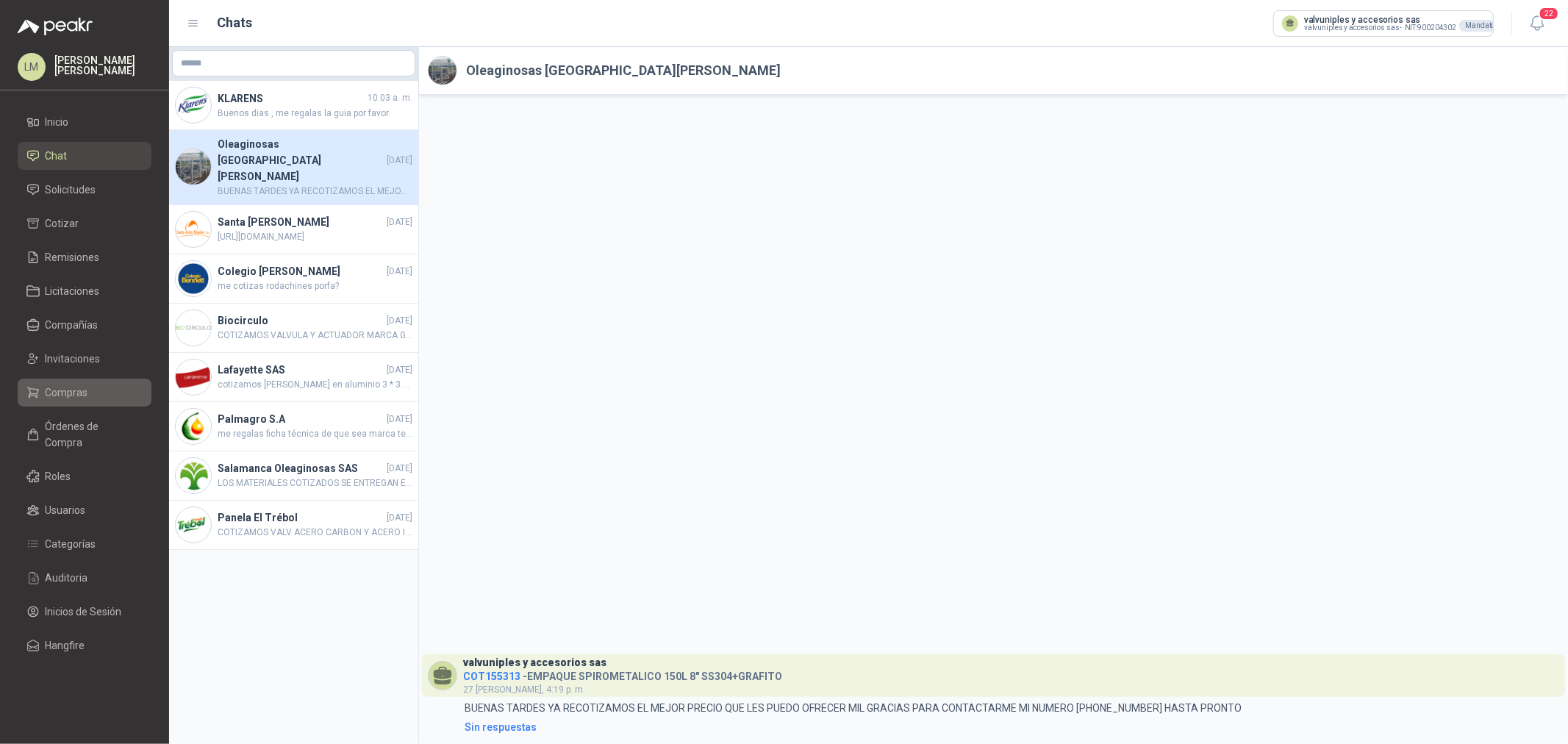
click at [82, 386] on span "Compras" at bounding box center [67, 393] width 43 height 16
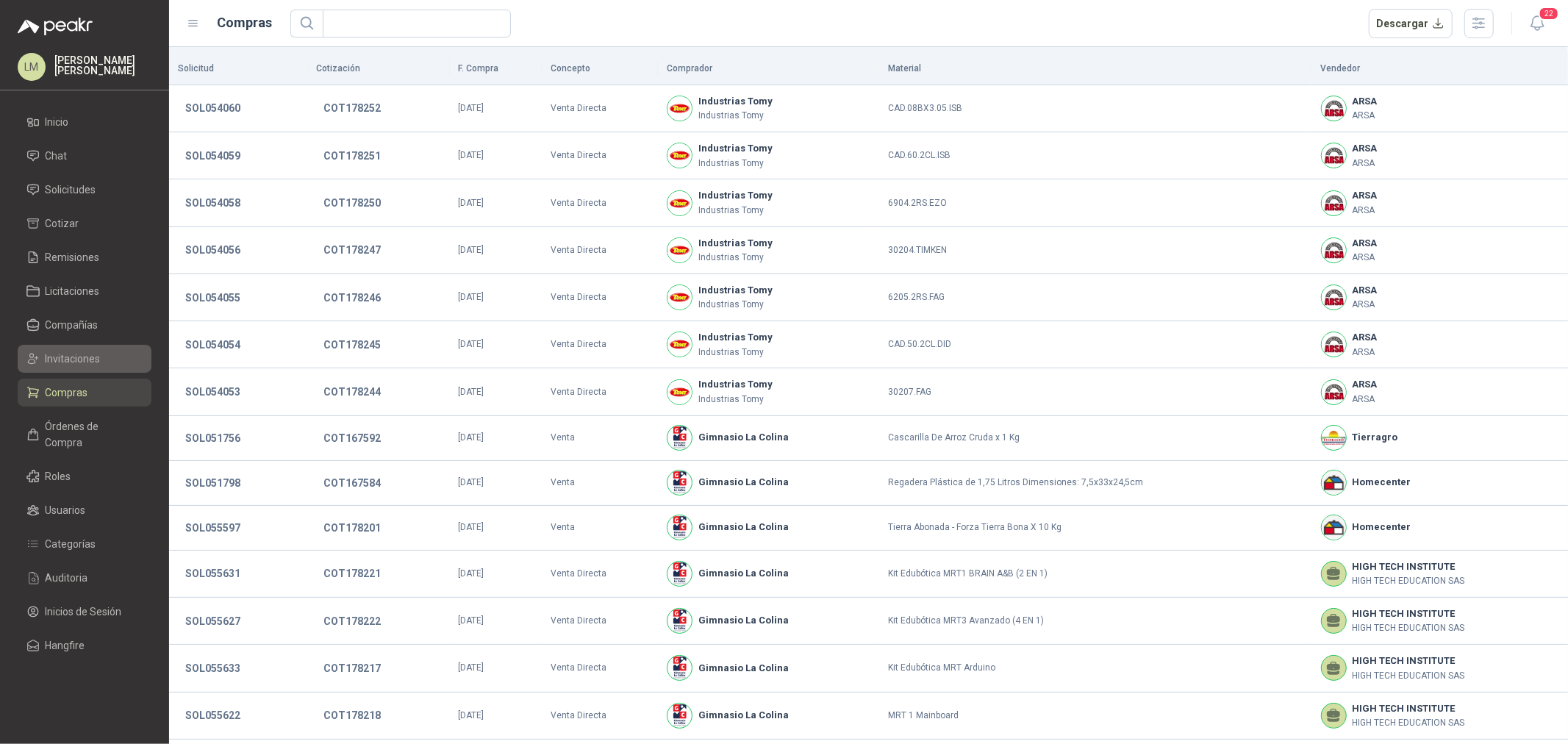
click at [80, 354] on span "Invitaciones" at bounding box center [73, 359] width 55 height 16
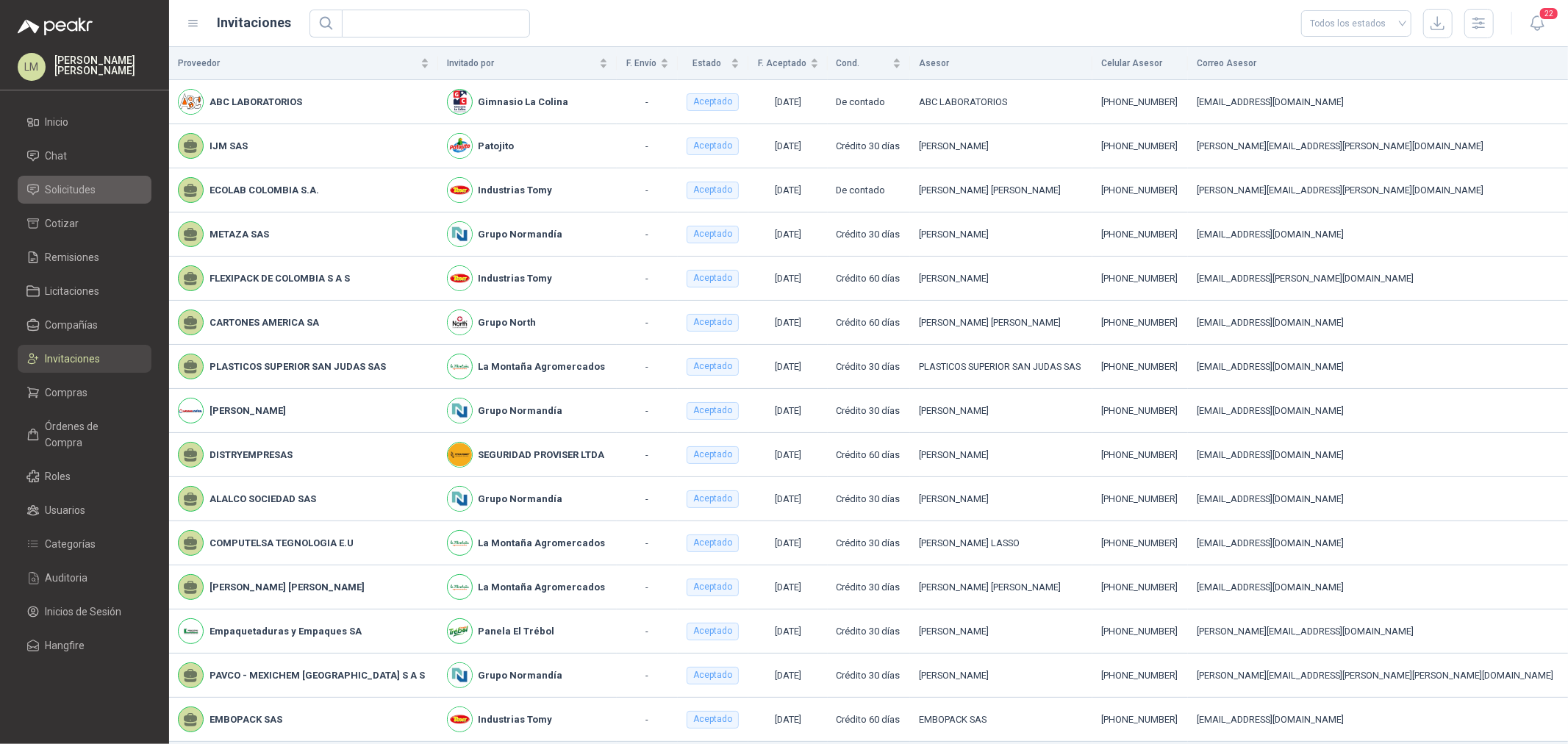
click at [53, 191] on span "Solicitudes" at bounding box center [71, 189] width 51 height 16
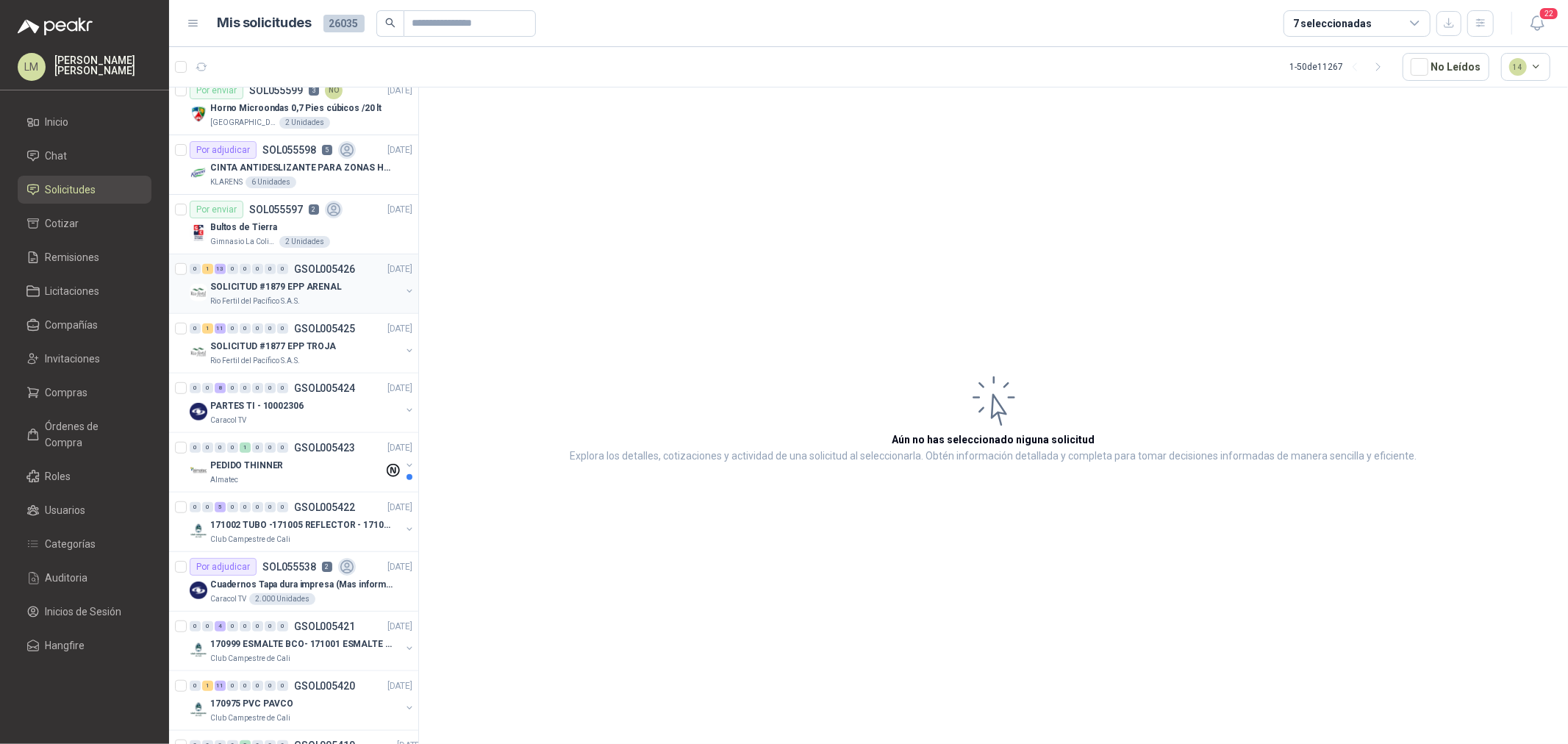
scroll to position [980, 0]
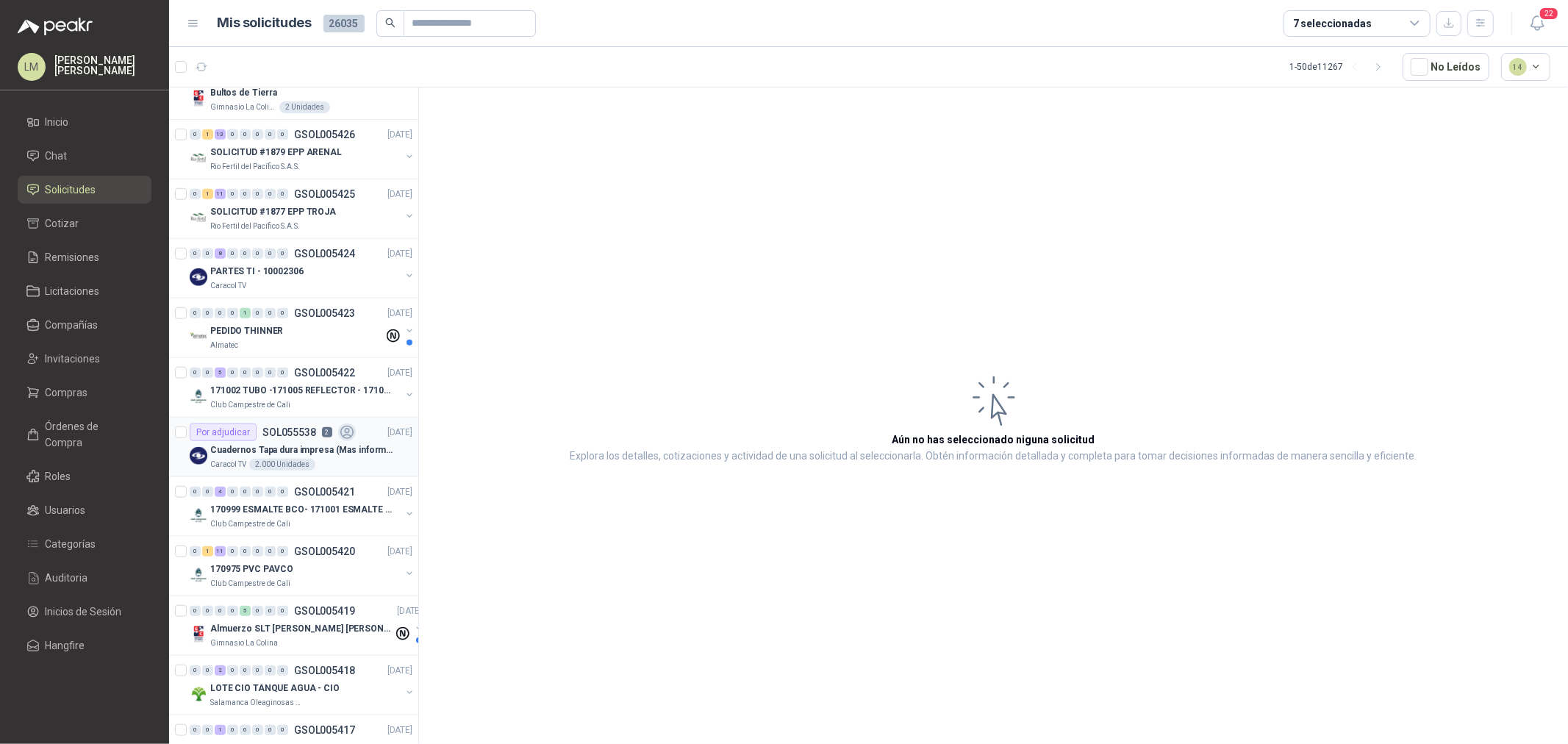
click at [295, 440] on div "Por adjudicar SOL055538 2" at bounding box center [272, 432] width 166 height 18
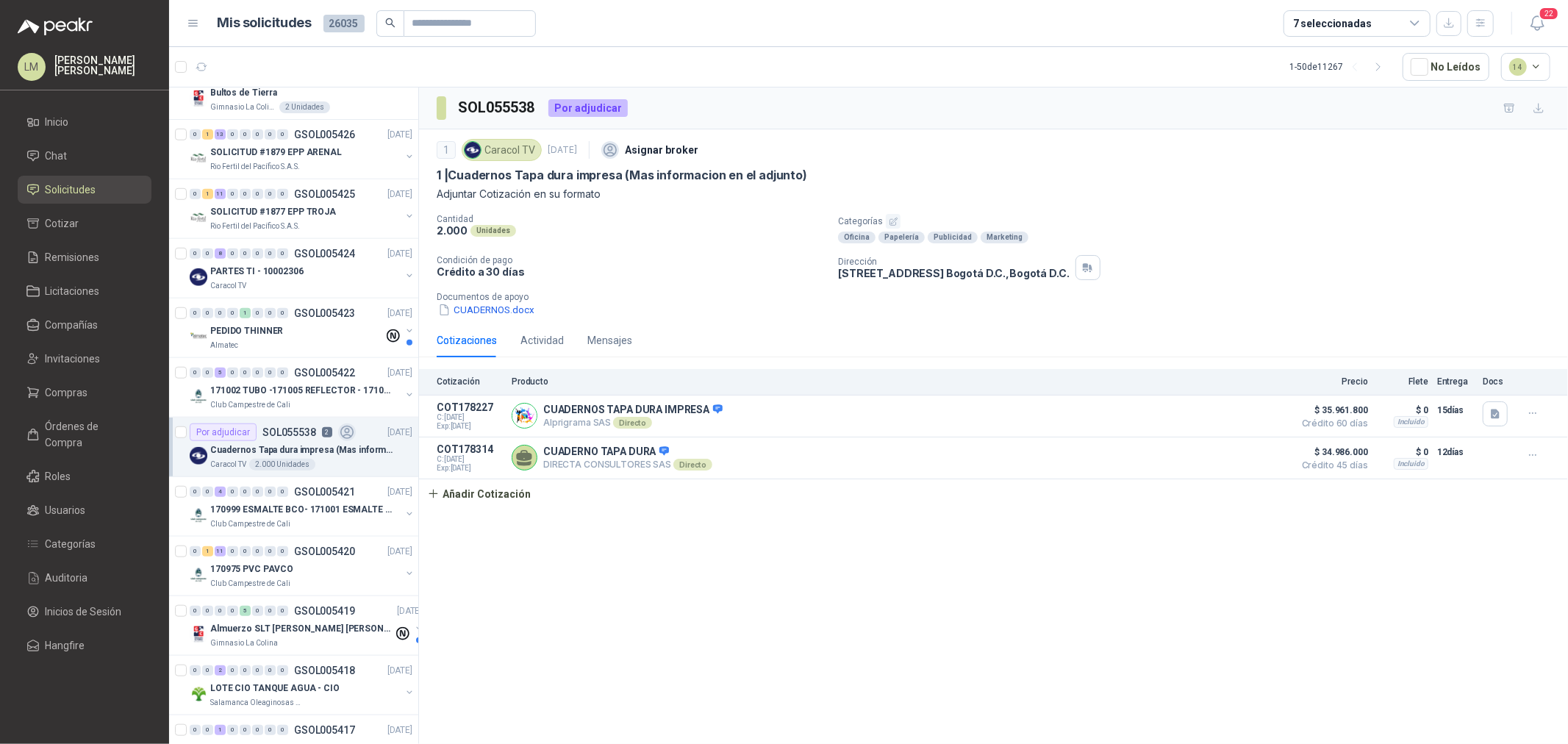
click at [63, 410] on ul "Inicio Chat Solicitudes Cotizar Remisiones Licitaciones Compañías Invitaciones …" at bounding box center [84, 387] width 169 height 558
click at [62, 395] on span "Compras" at bounding box center [67, 393] width 43 height 16
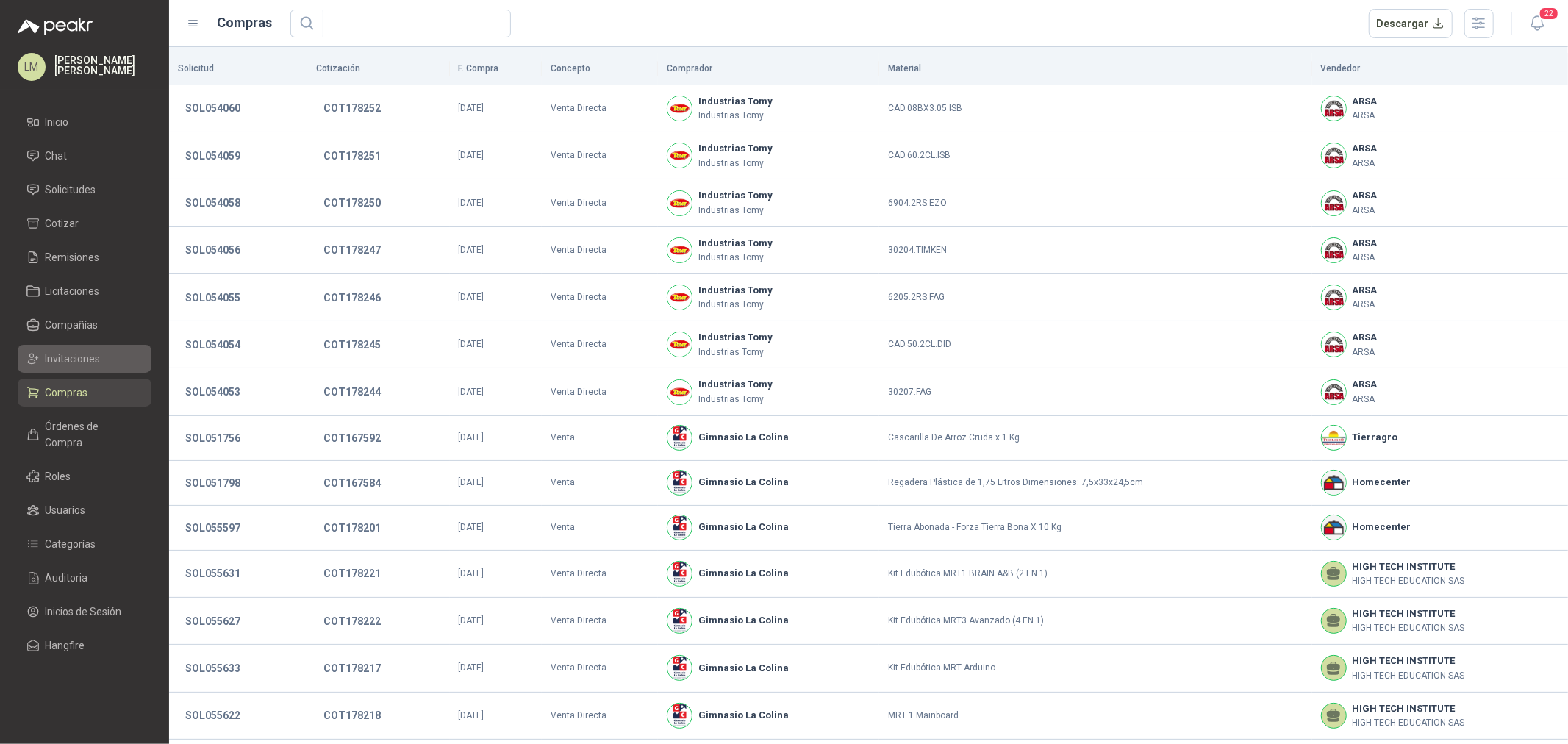
click at [64, 356] on span "Invitaciones" at bounding box center [73, 359] width 55 height 16
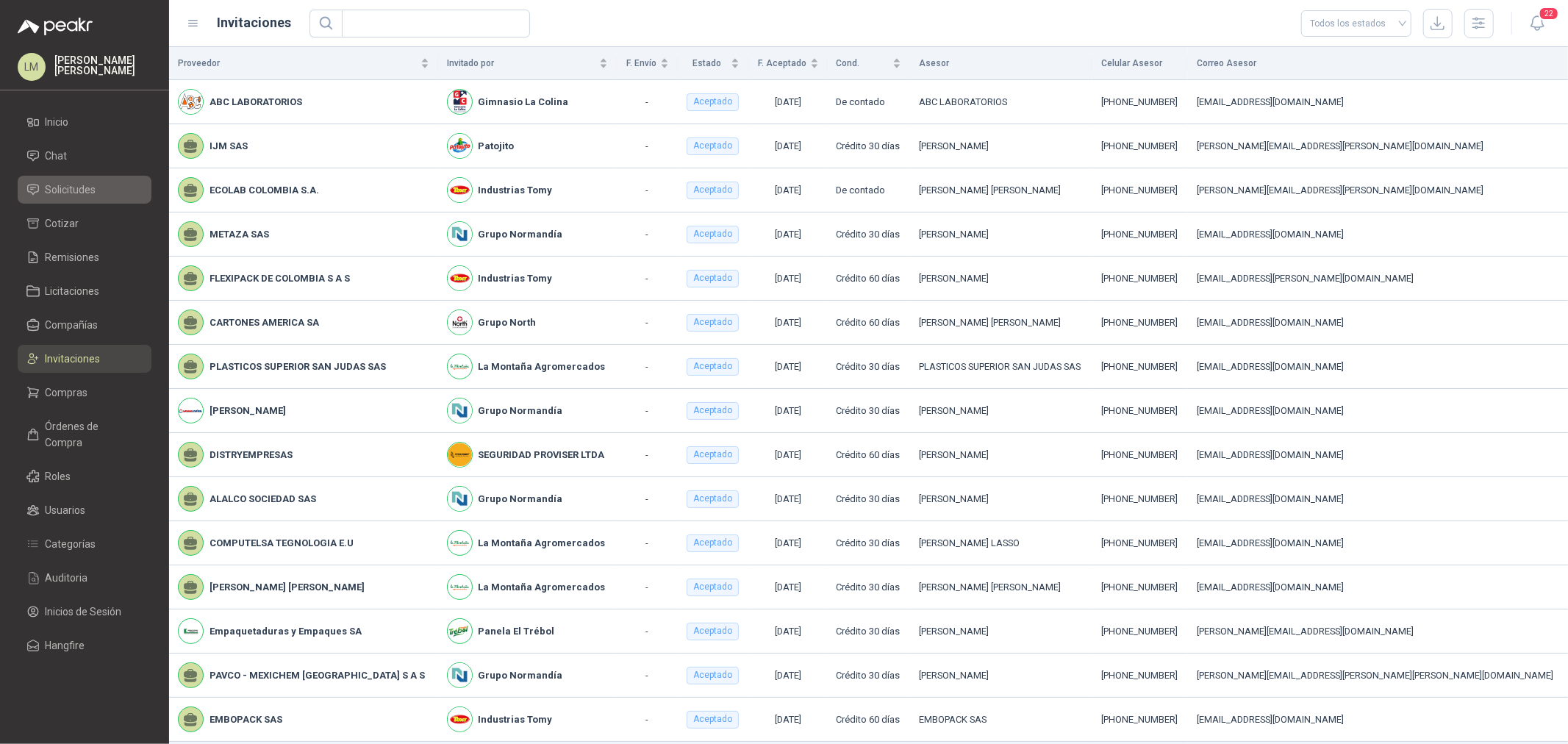
click at [82, 186] on span "Solicitudes" at bounding box center [71, 189] width 51 height 16
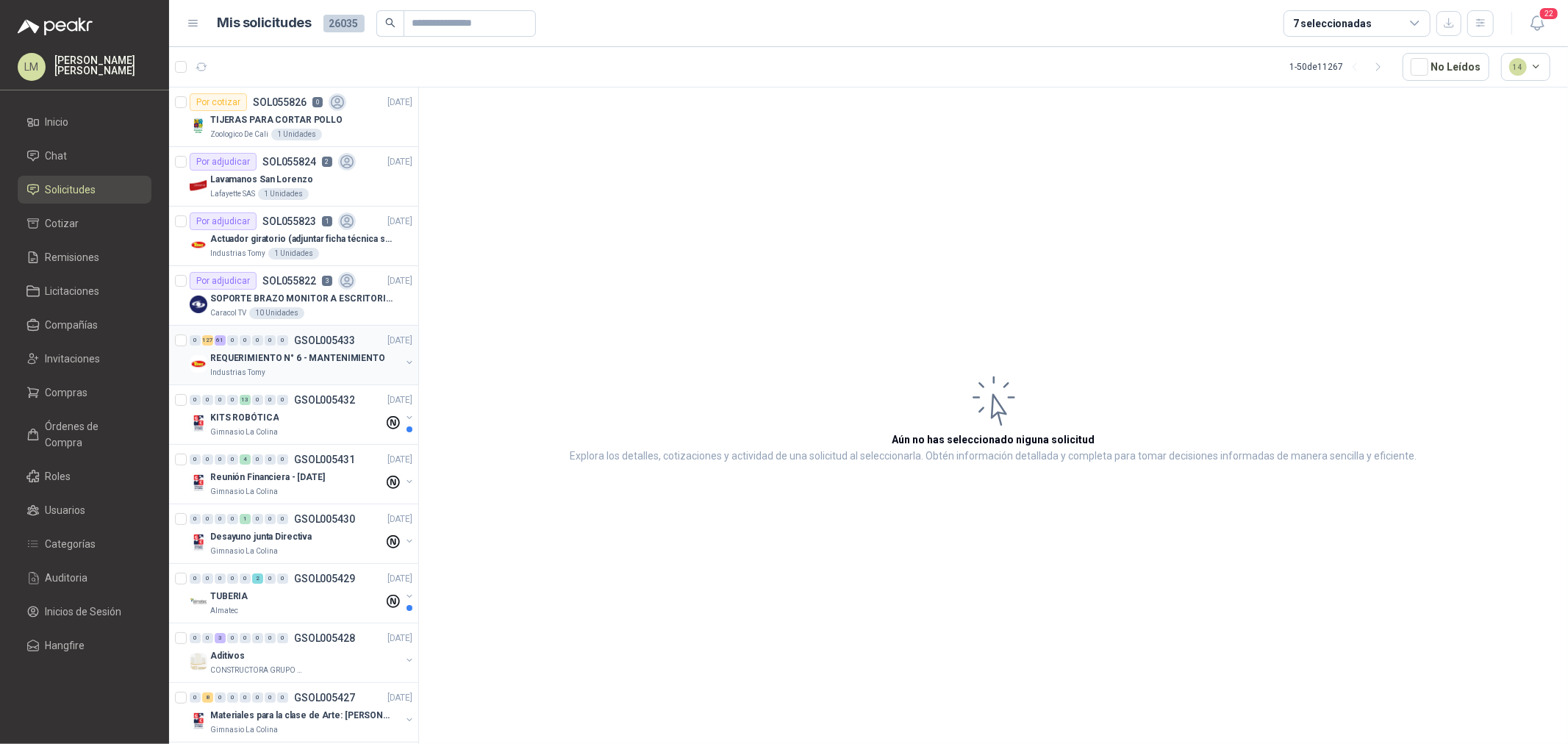
scroll to position [245, 0]
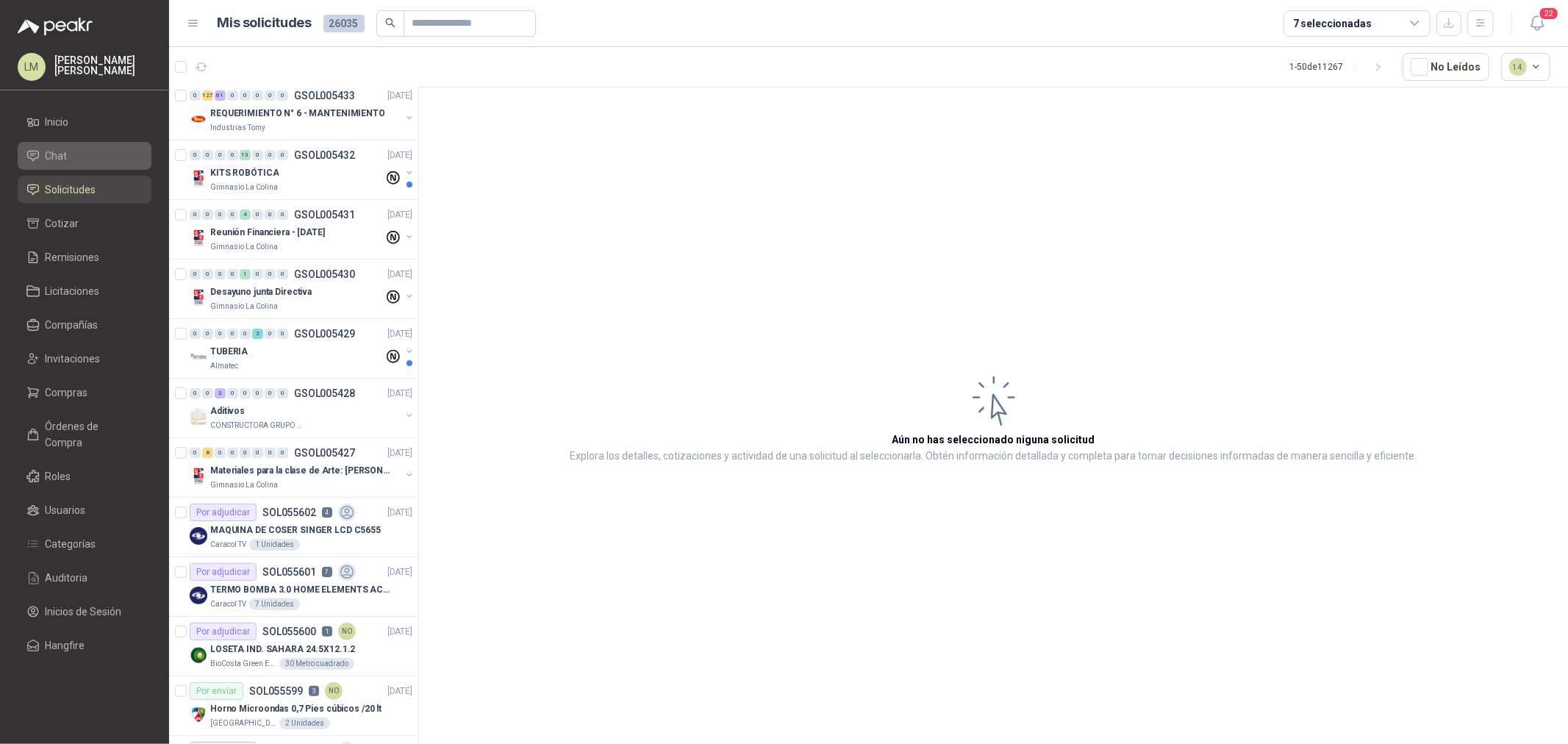
click at [75, 158] on li "Chat" at bounding box center [84, 156] width 116 height 16
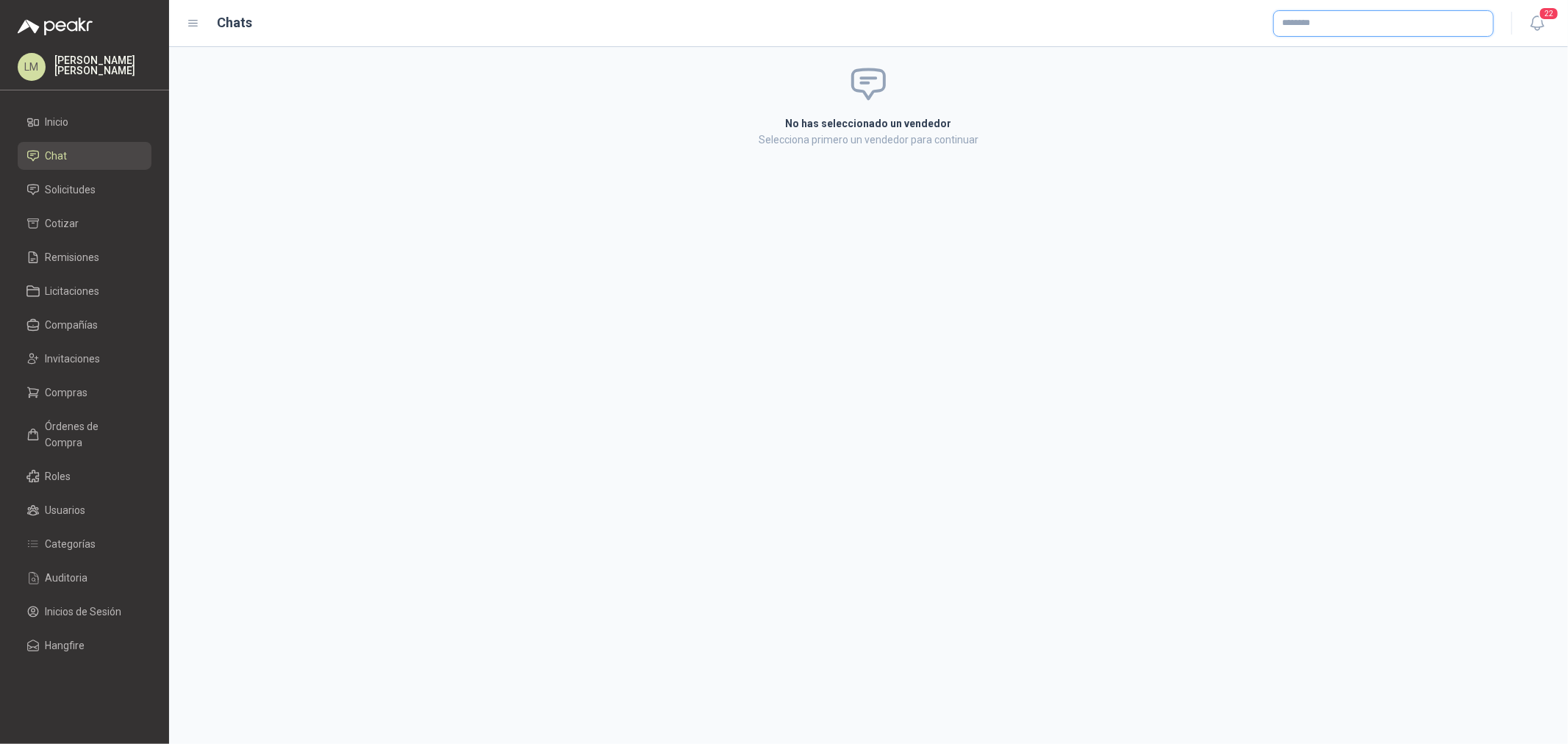
click at [1296, 32] on input "text" at bounding box center [1383, 23] width 219 height 25
type input "*******"
click at [1322, 53] on p "valvuniples y accesorios sas" at bounding box center [1384, 54] width 153 height 9
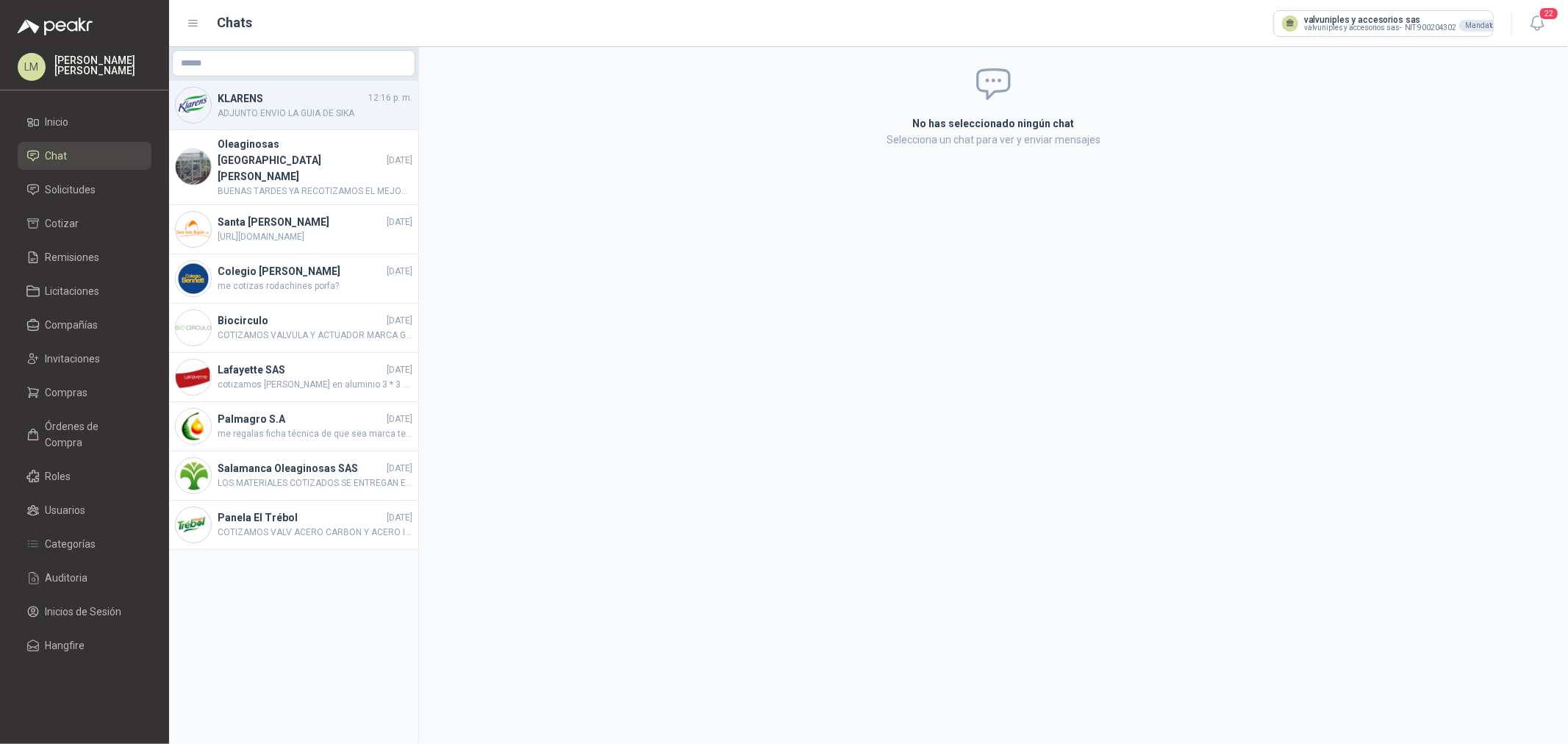
click at [305, 98] on h4 "KLARENS" at bounding box center [291, 98] width 148 height 16
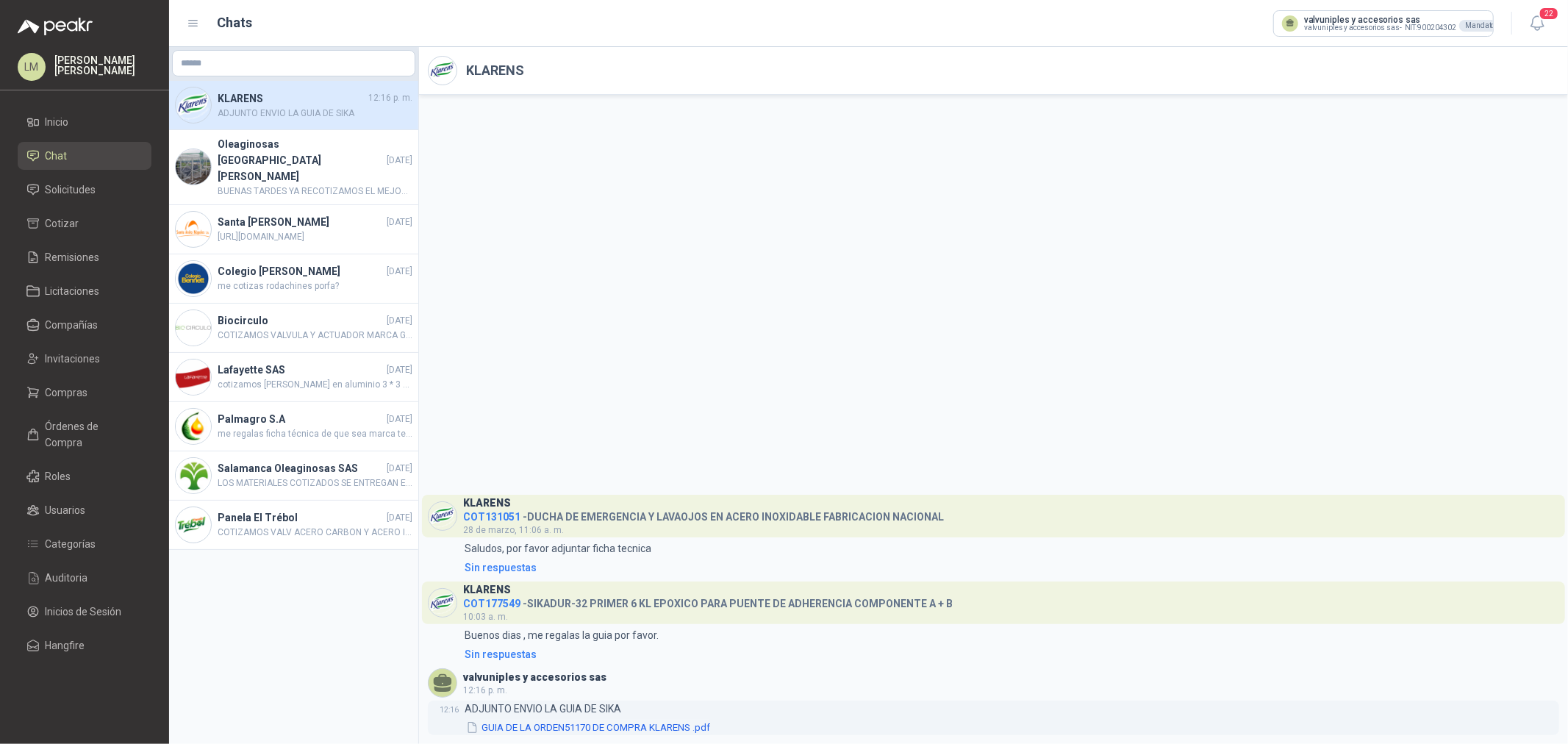
click at [582, 728] on button "GUIA DE LA ORDEN51170 DE COMPRA KLARENS .pdf" at bounding box center [588, 728] width 247 height 16
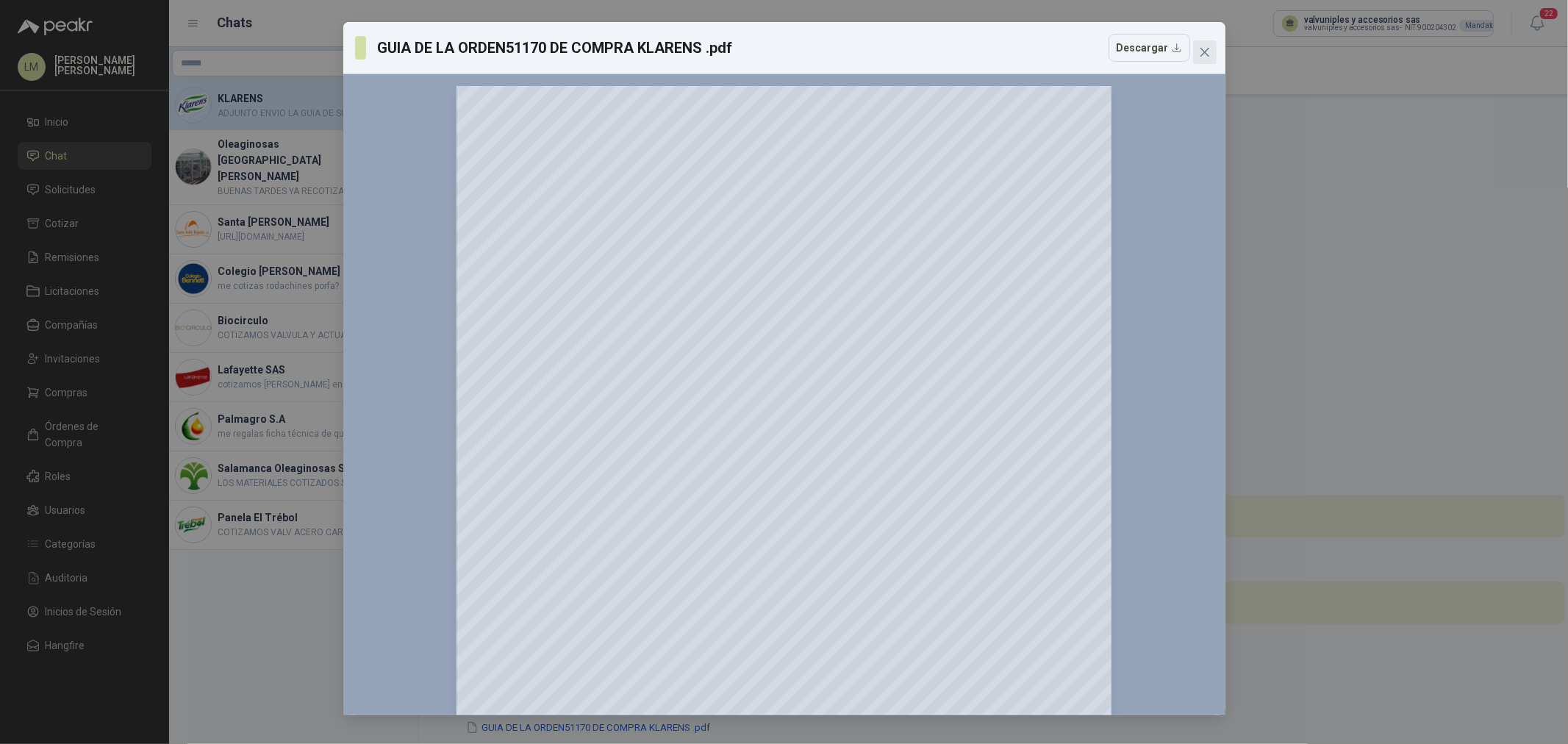
click at [1199, 49] on icon "close" at bounding box center [1205, 52] width 11 height 11
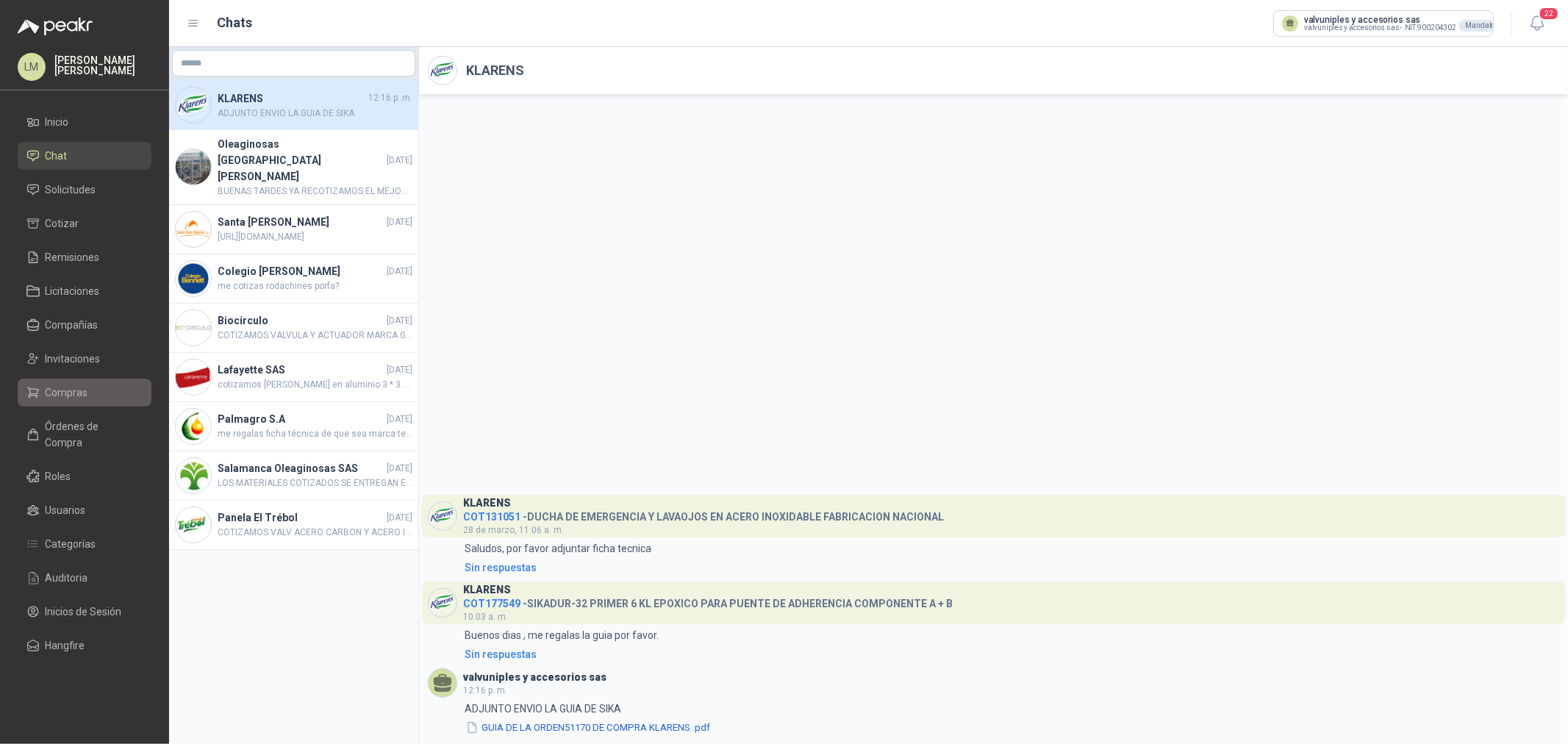
click at [97, 381] on link "Compras" at bounding box center [84, 393] width 134 height 28
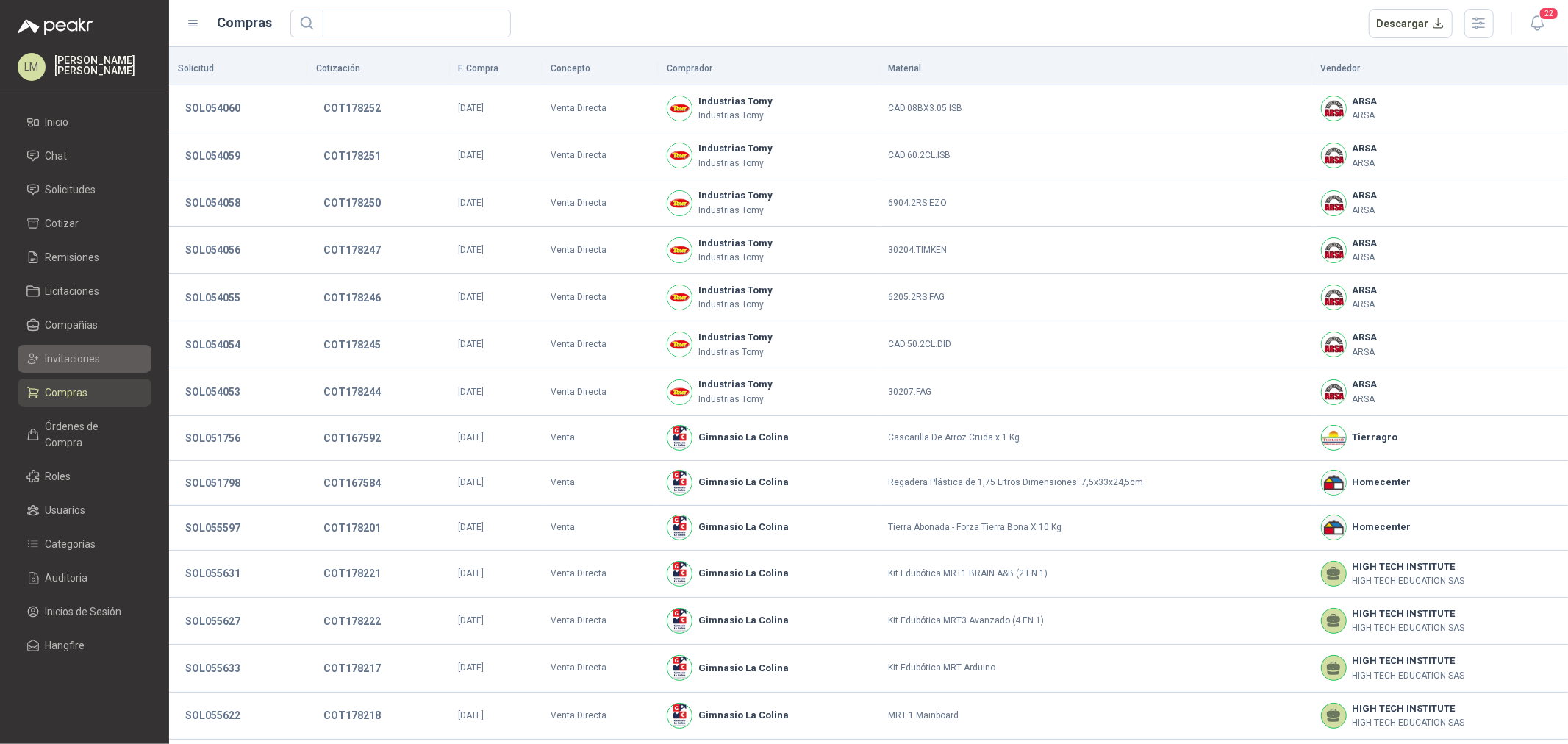
click at [82, 358] on span "Invitaciones" at bounding box center [73, 359] width 55 height 16
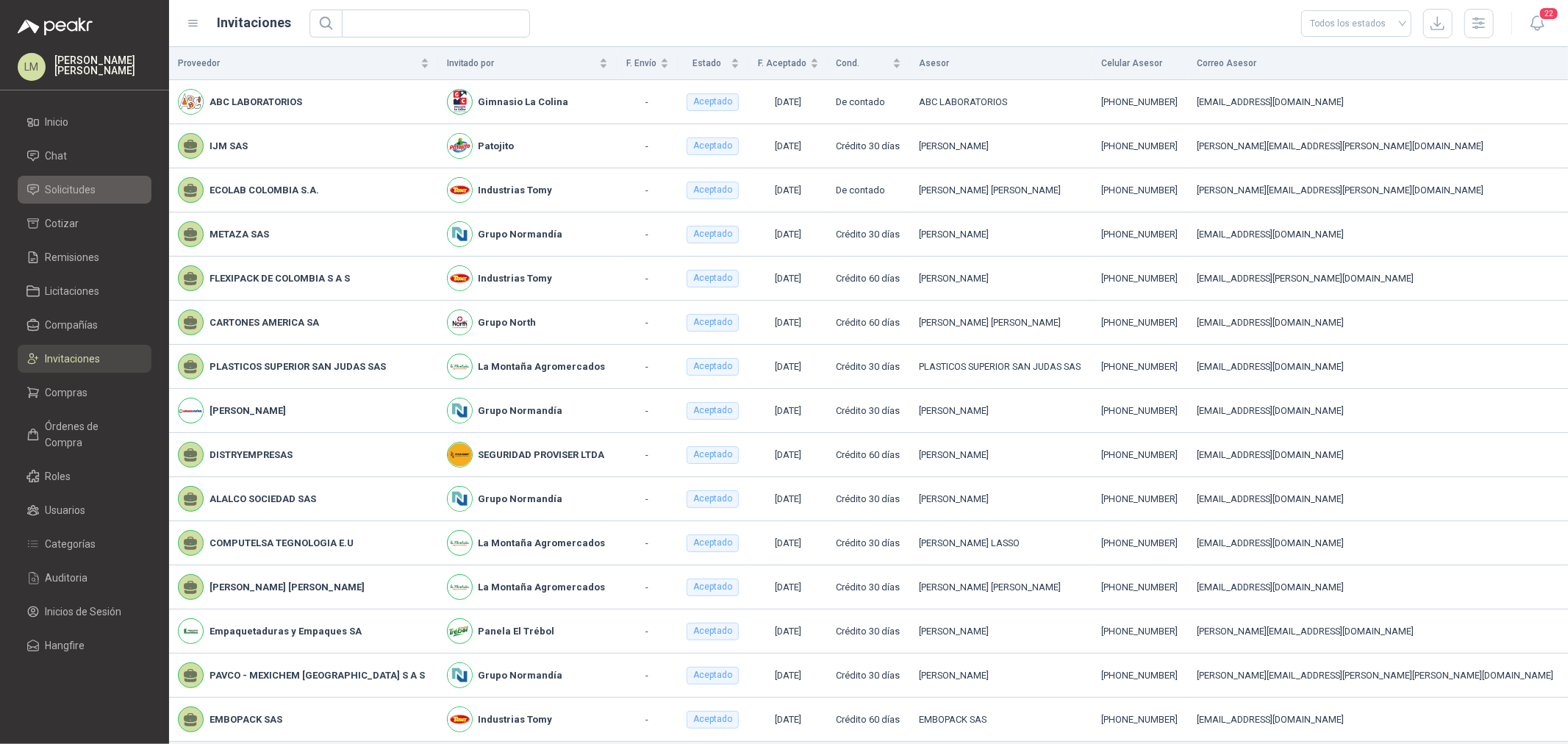
click at [61, 189] on span "Solicitudes" at bounding box center [71, 189] width 51 height 16
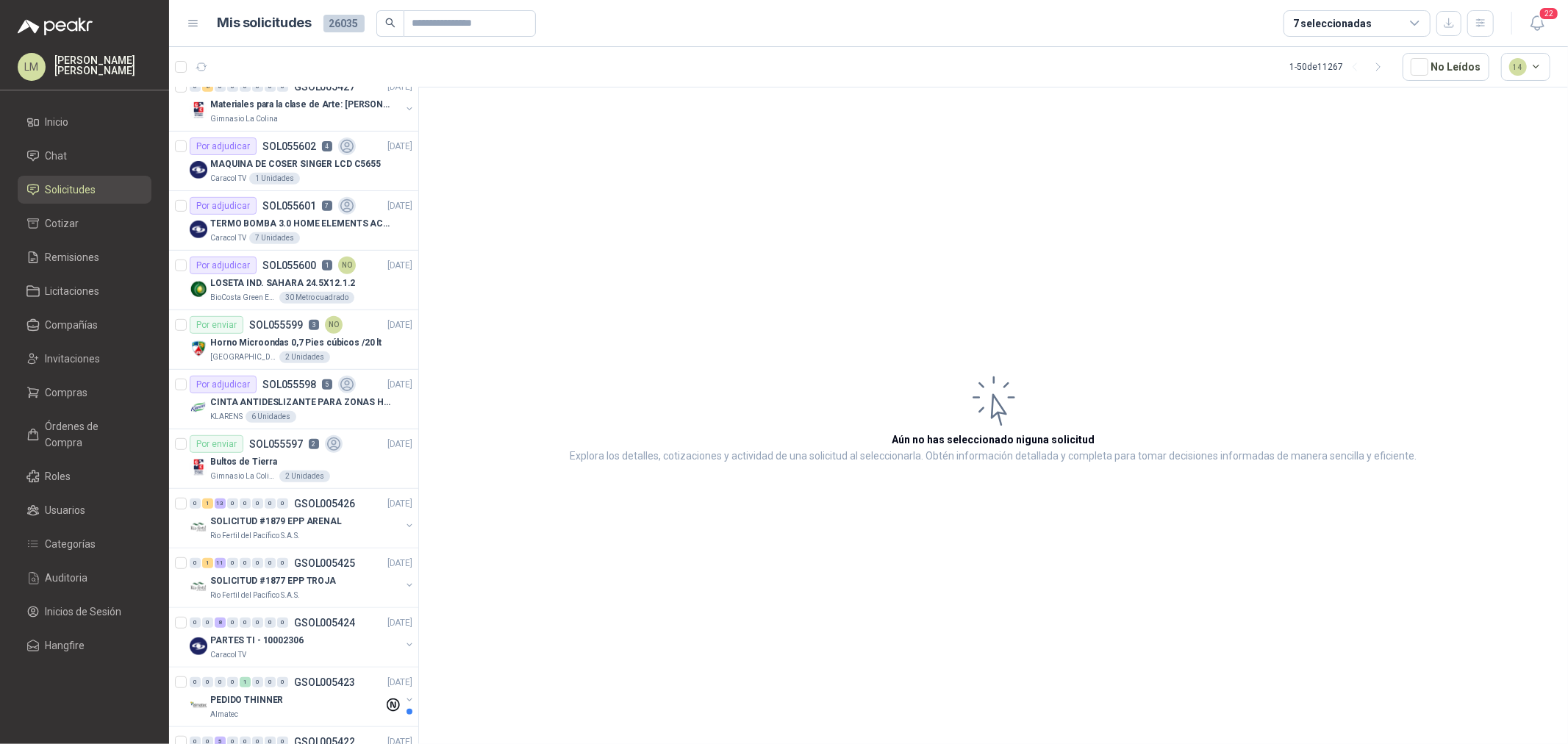
scroll to position [653, 0]
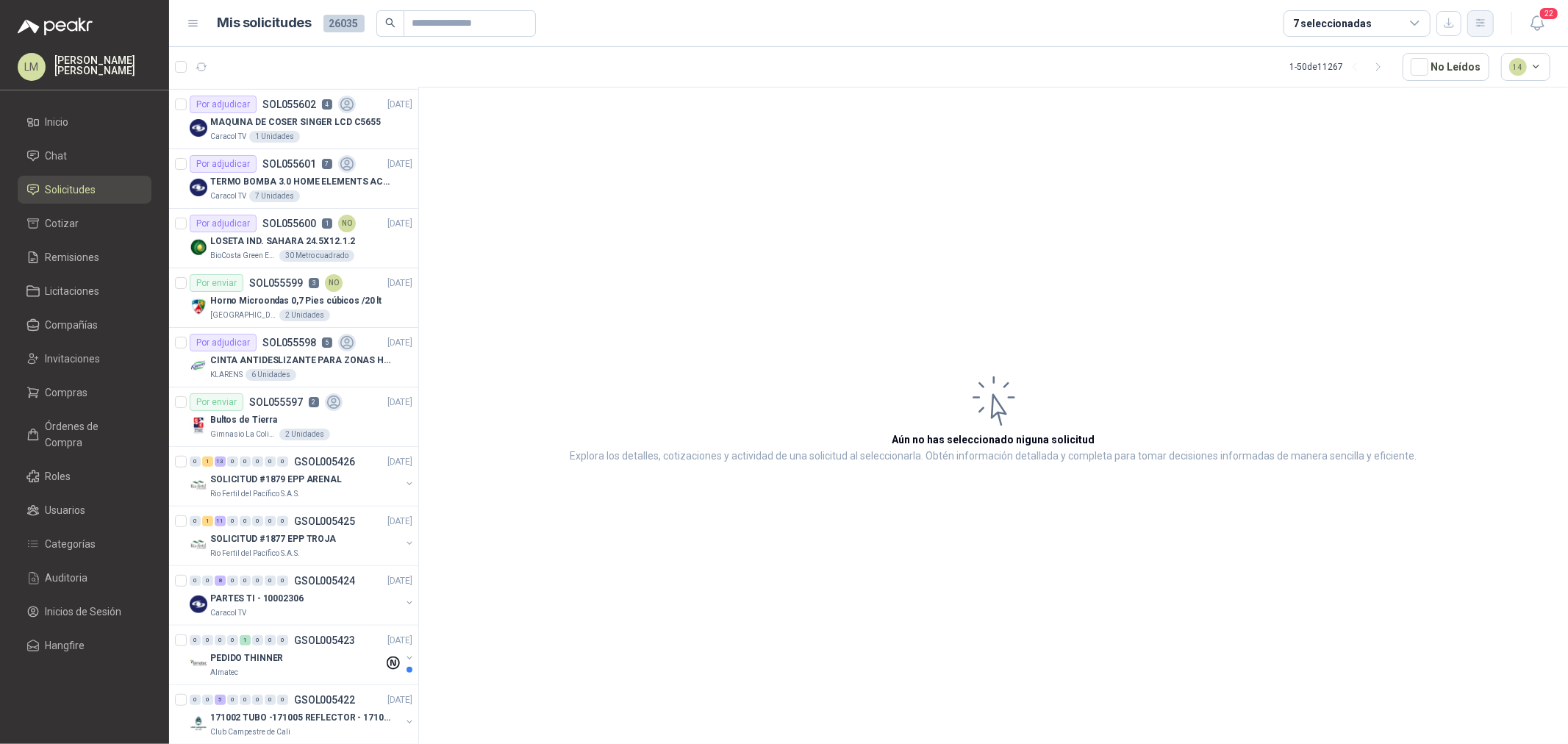
click at [1481, 20] on icon "button" at bounding box center [1480, 22] width 8 height 7
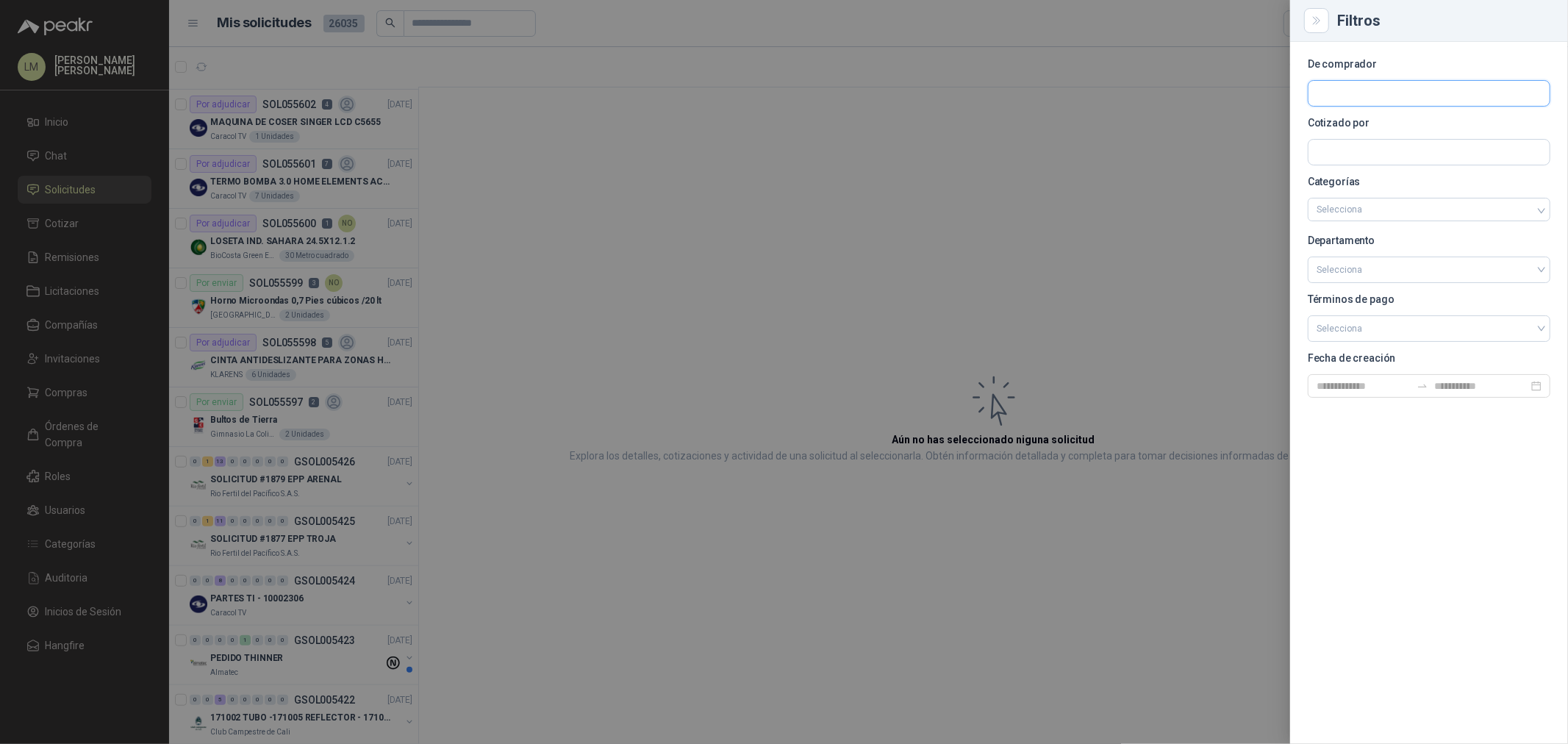
click at [1326, 85] on input "text" at bounding box center [1429, 94] width 241 height 25
drag, startPoint x: 1320, startPoint y: 91, endPoint x: 1177, endPoint y: 94, distance: 143.0
click at [1177, 94] on div "Filtros De comprador ******* Cotizado por Categorías Selecciona Departamento Se…" at bounding box center [784, 372] width 1568 height 744
type input "*******"
click at [1396, 123] on p "Operadores Logísticos del Caribe" at bounding box center [1409, 125] width 134 height 9
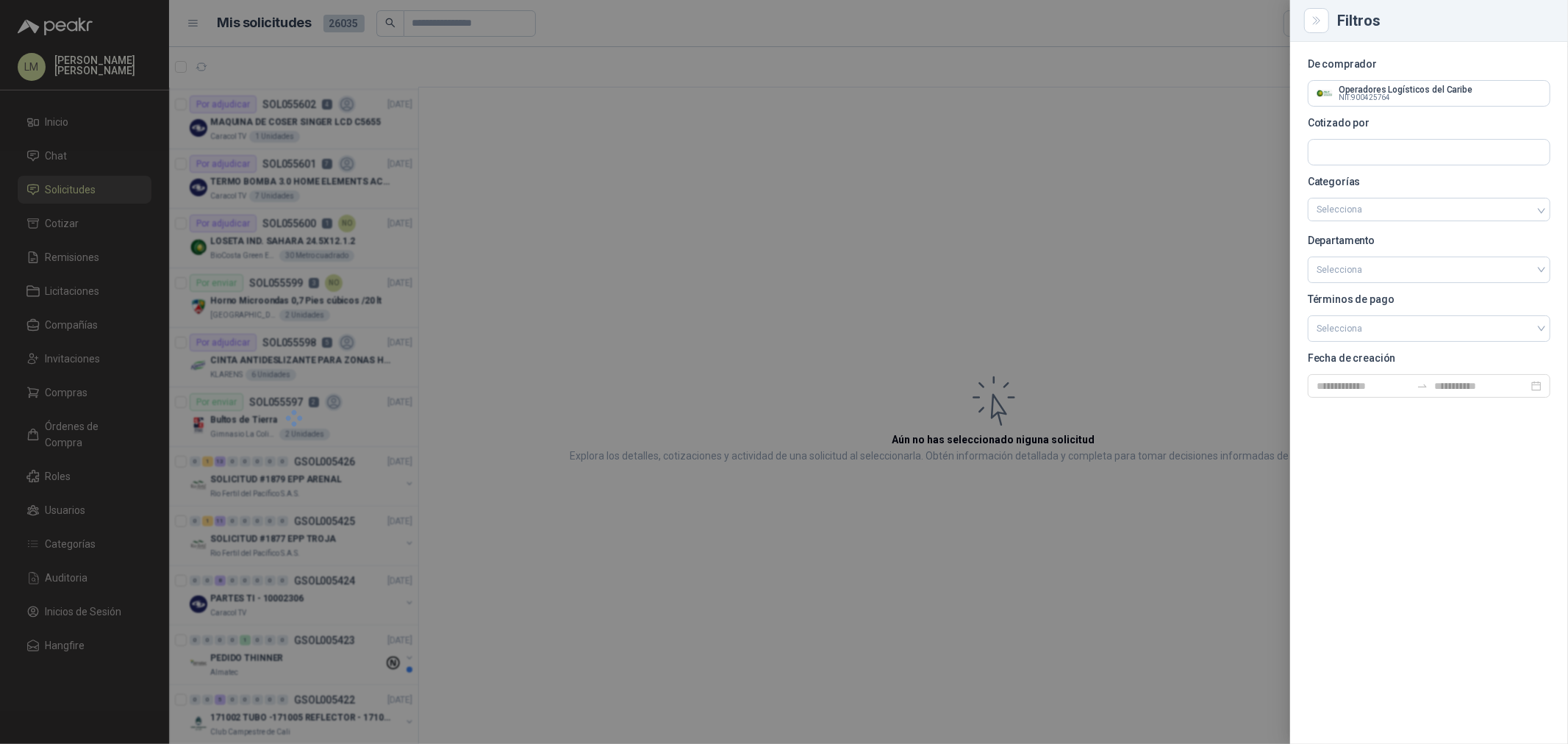
click at [732, 174] on div at bounding box center [784, 372] width 1568 height 744
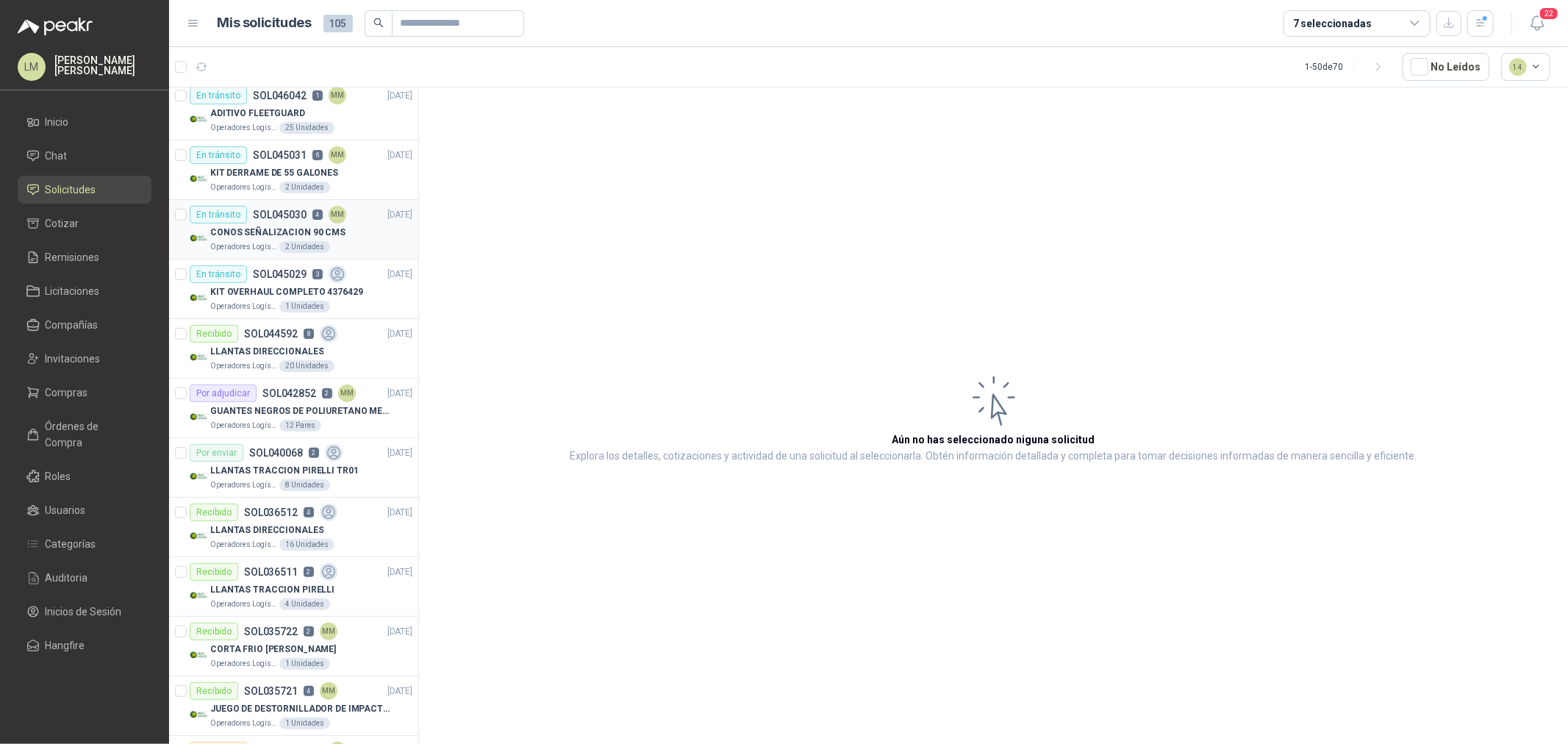
scroll to position [0, 0]
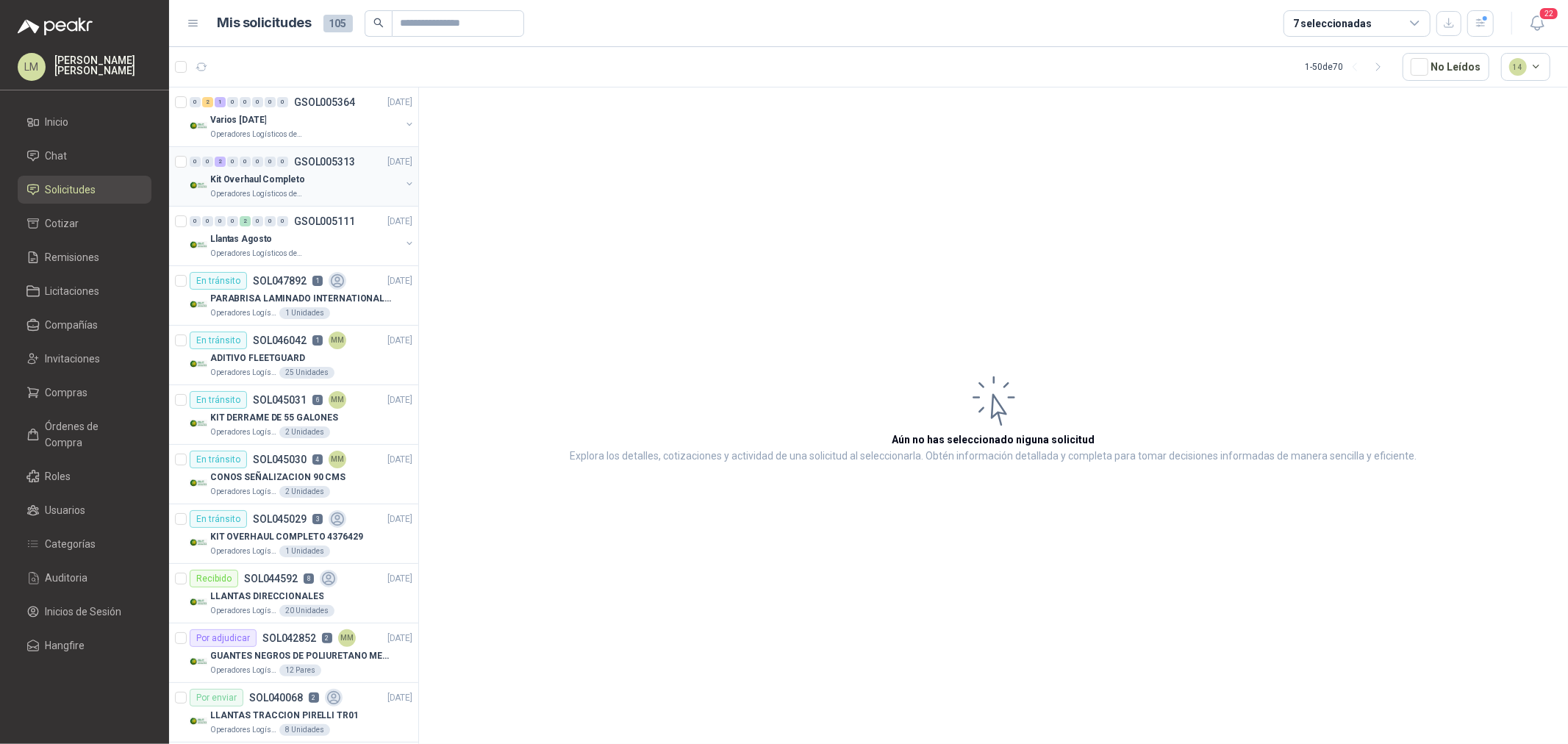
click at [403, 181] on button "button" at bounding box center [409, 184] width 11 height 11
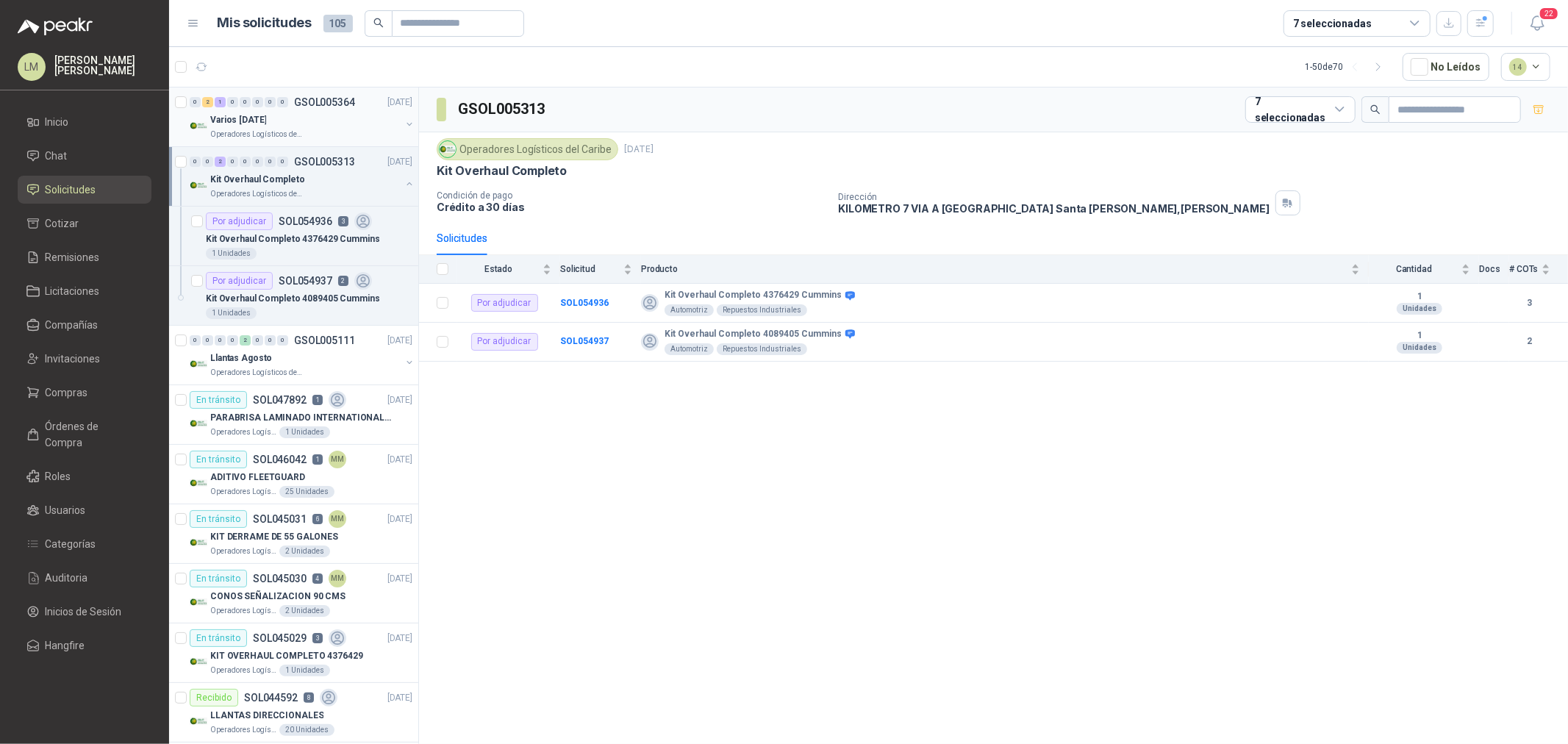
click at [403, 121] on button "button" at bounding box center [409, 124] width 11 height 11
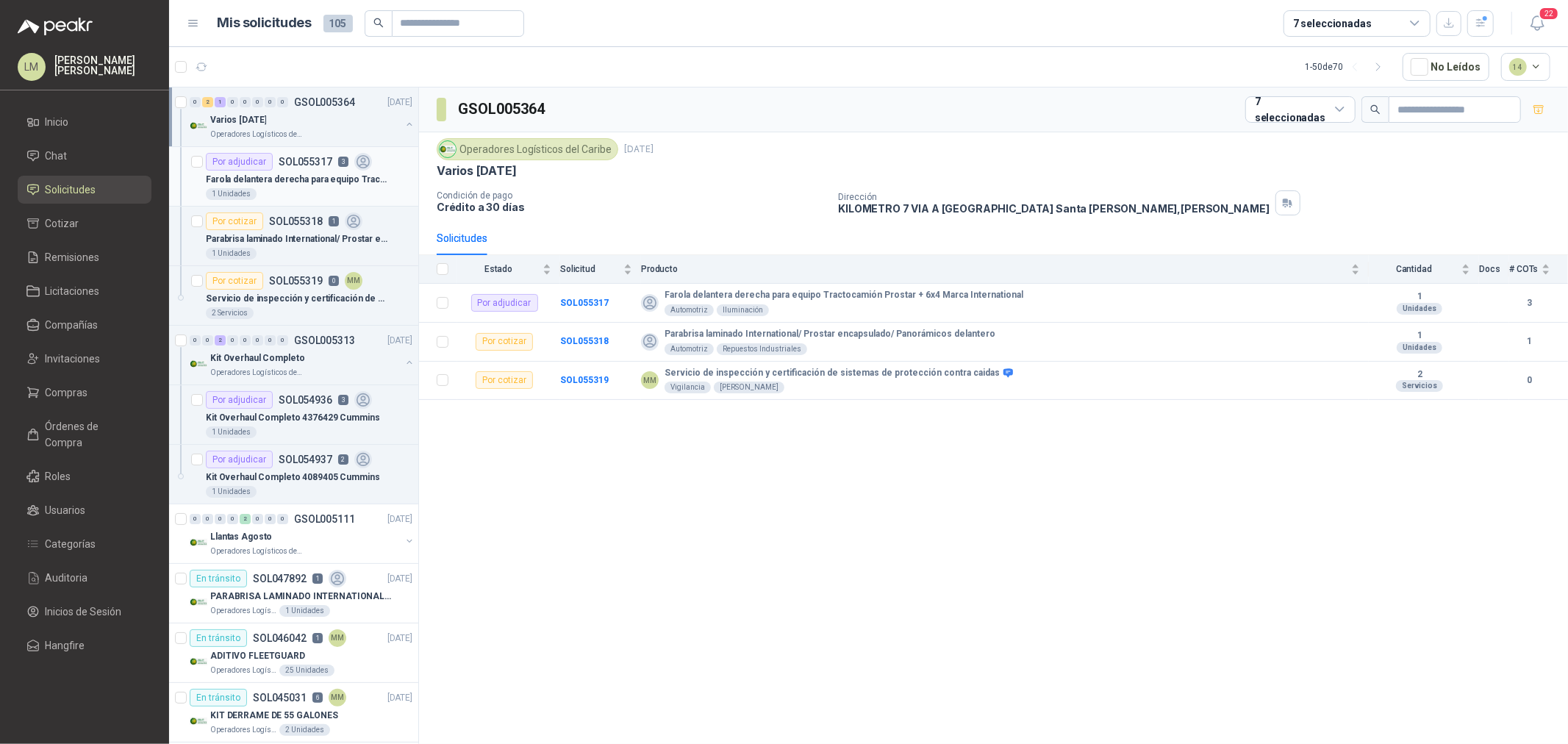
click at [234, 174] on p "⁠Farola delantera derecha para equipo Tractocamión Prostar + 6x4 Marca Internat…" at bounding box center [297, 180] width 183 height 14
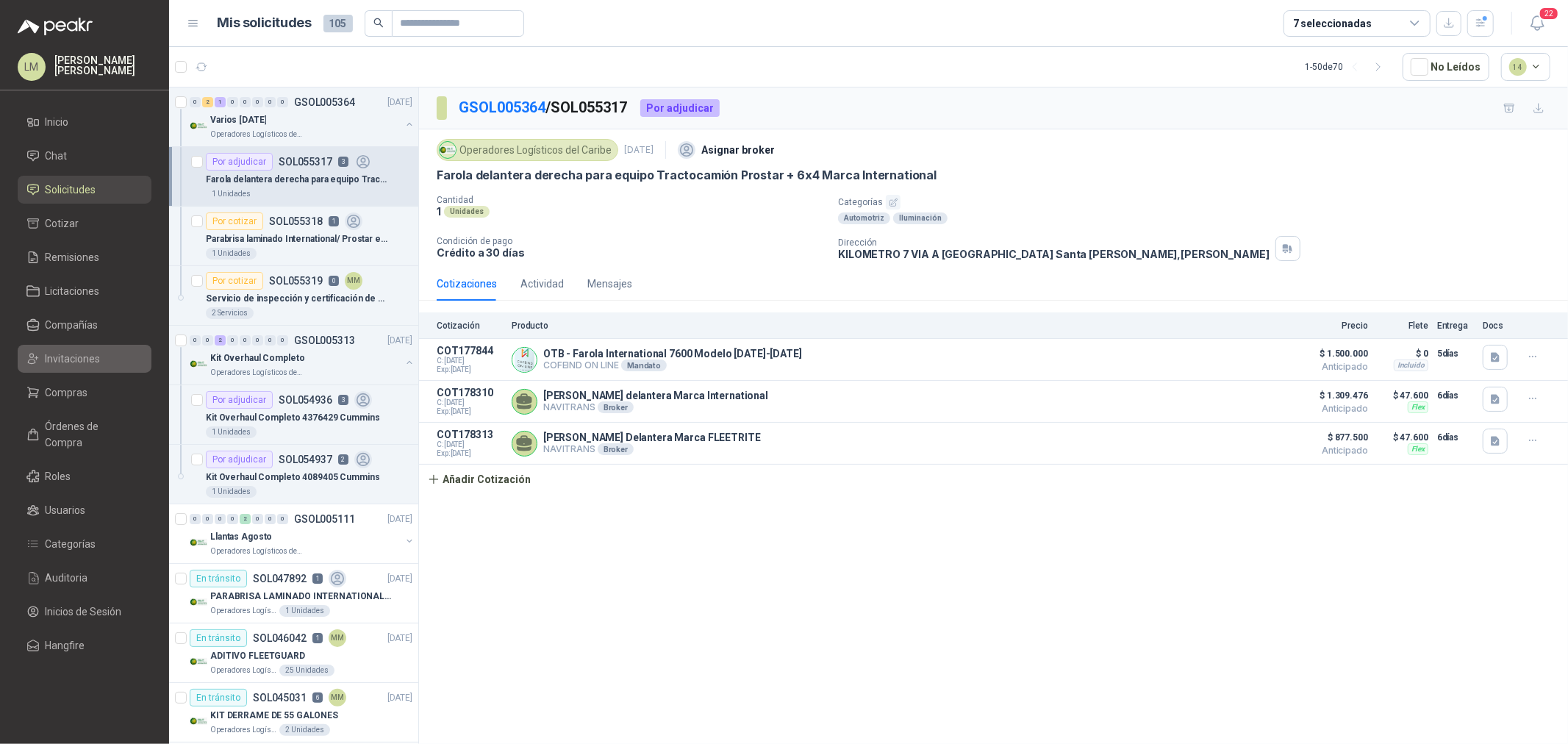
click at [85, 359] on span "Invitaciones" at bounding box center [73, 359] width 55 height 16
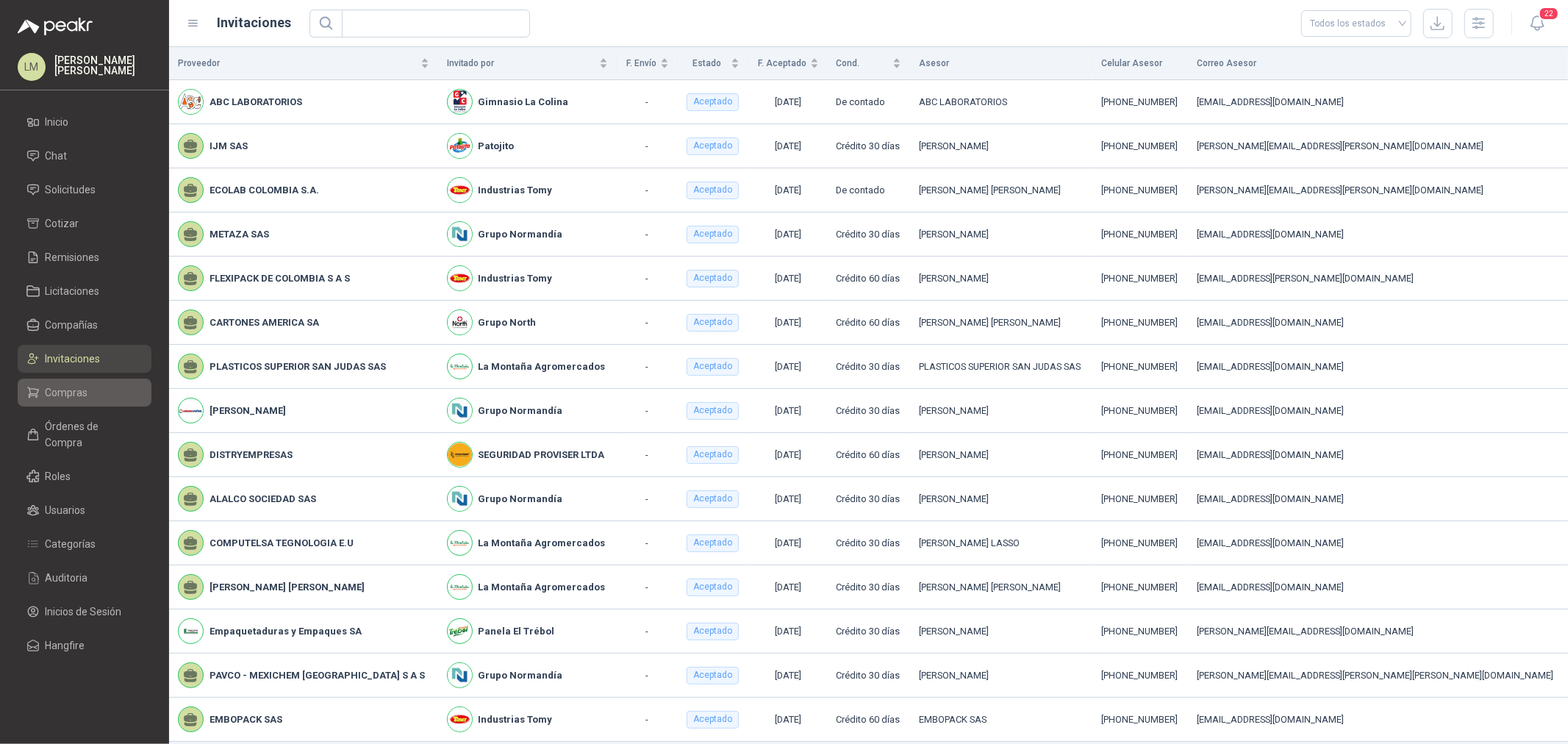
click at [71, 390] on span "Compras" at bounding box center [67, 393] width 43 height 16
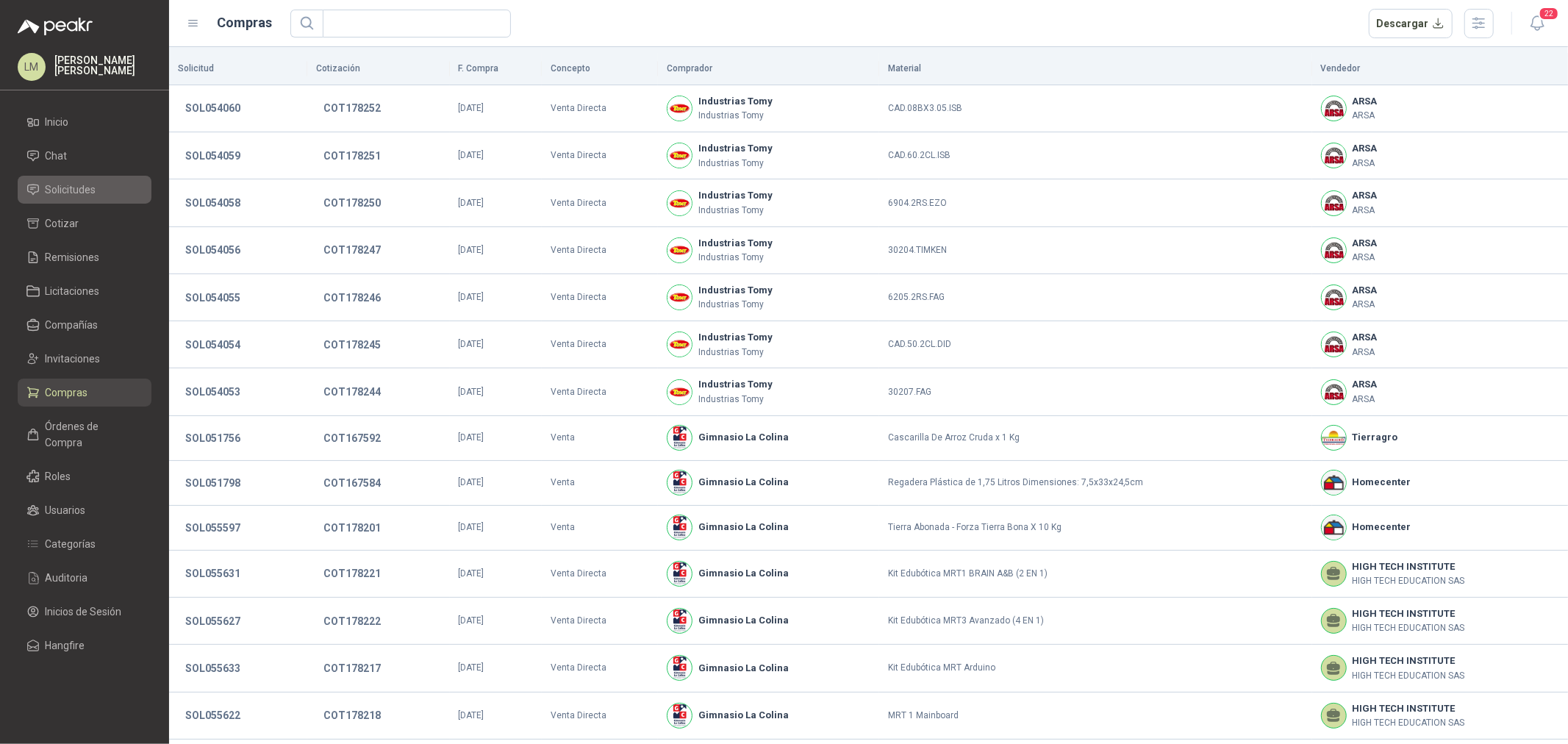
click at [77, 194] on span "Solicitudes" at bounding box center [71, 189] width 51 height 16
